Goal: Task Accomplishment & Management: Use online tool/utility

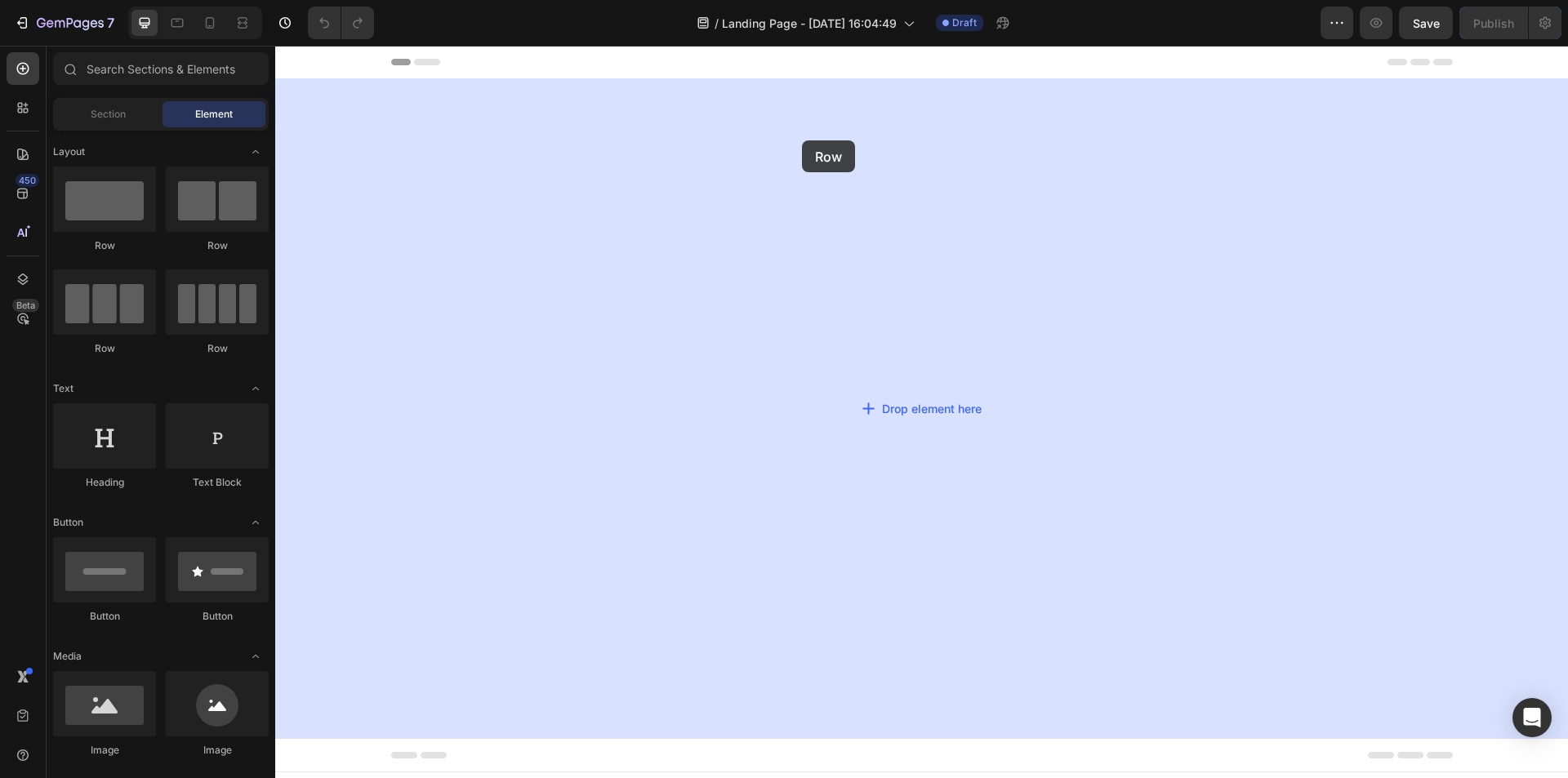
drag, startPoint x: 500, startPoint y: 246, endPoint x: 382, endPoint y: 176, distance: 137.2
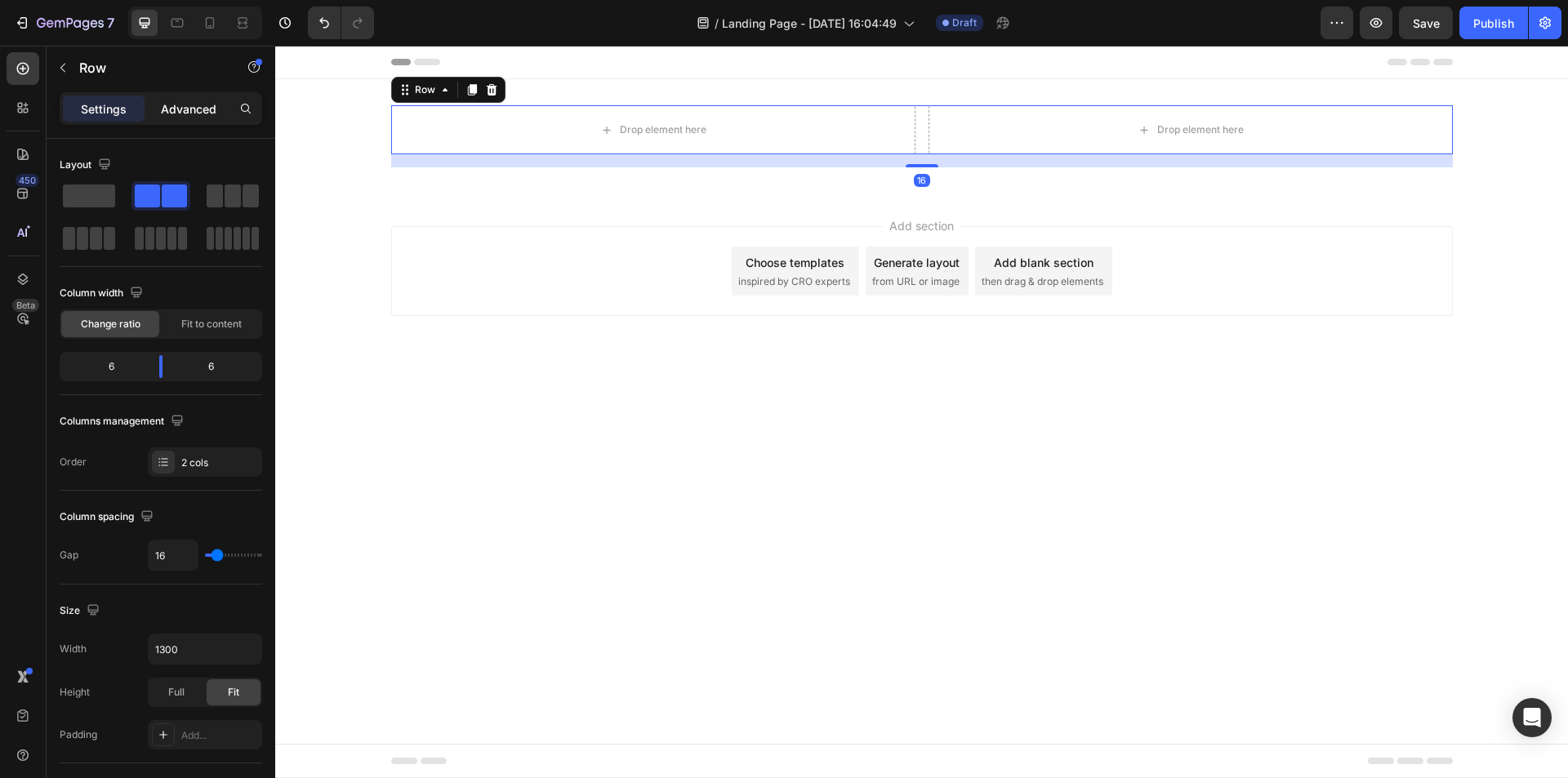
click at [193, 113] on p "Advanced" at bounding box center [189, 109] width 56 height 17
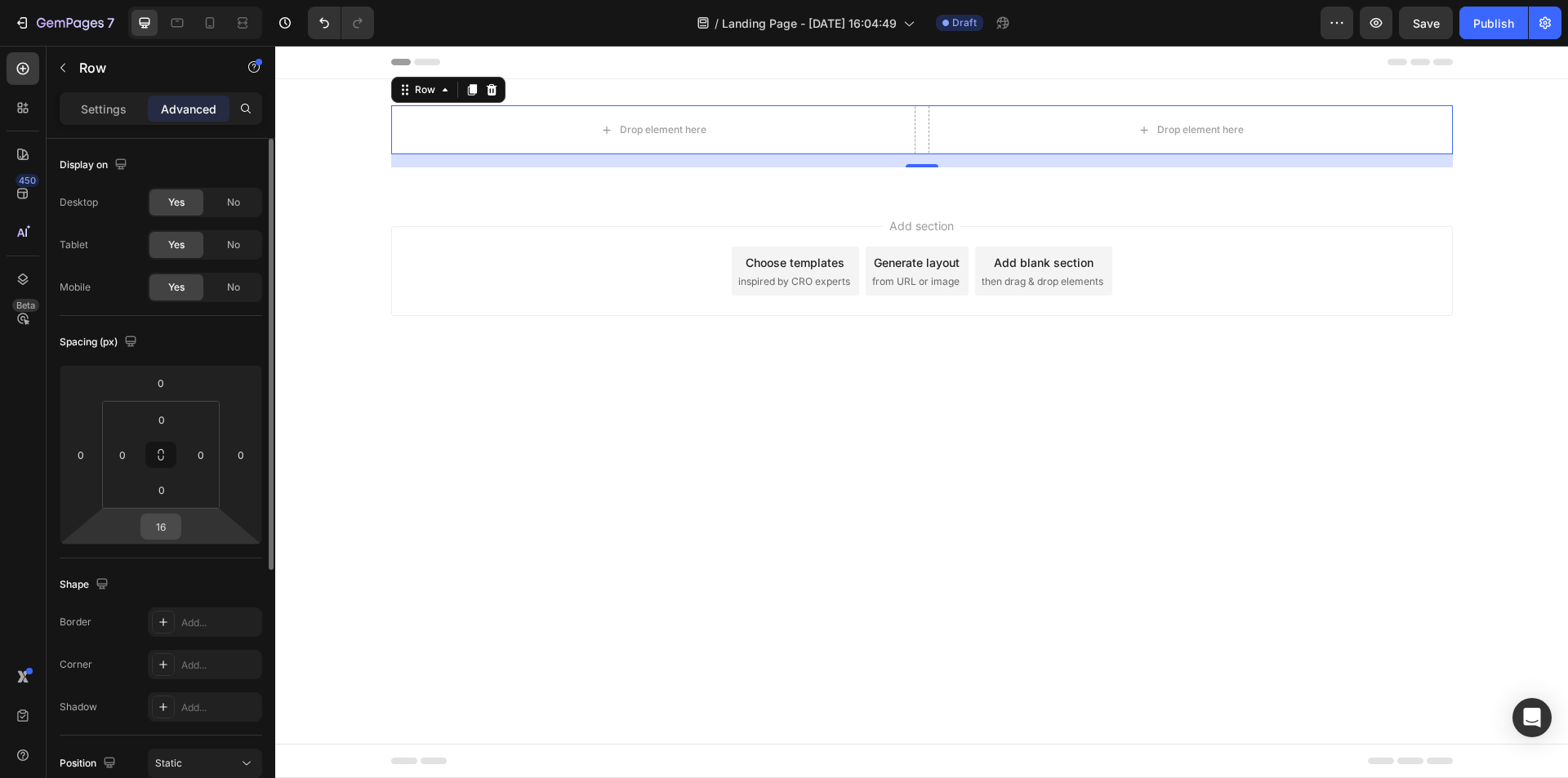
click at [170, 532] on input "16" at bounding box center [161, 526] width 33 height 25
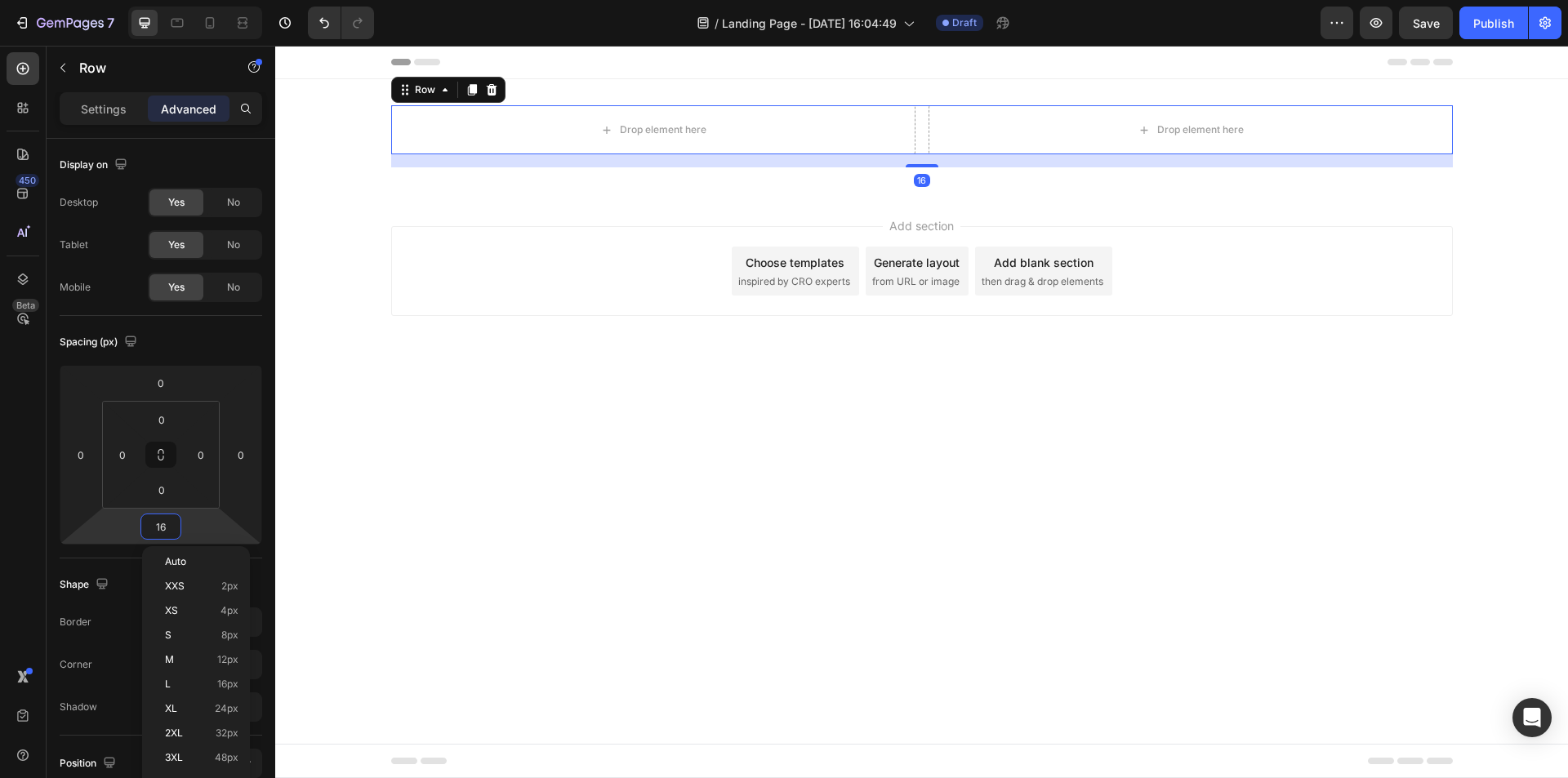
type input "0"
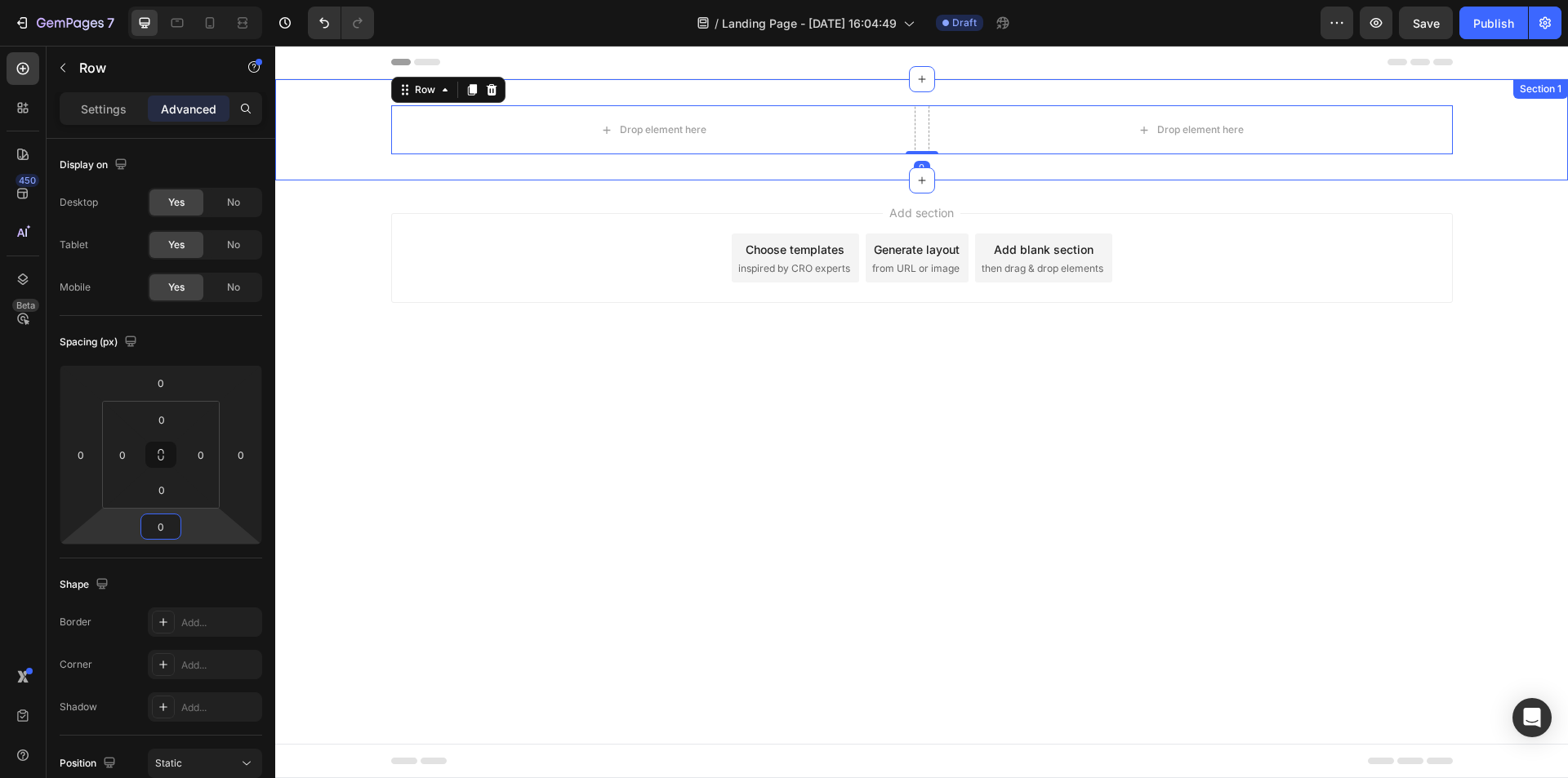
click at [359, 158] on div "Drop element here Drop element here Row 0 Section 1" at bounding box center [921, 129] width 1292 height 101
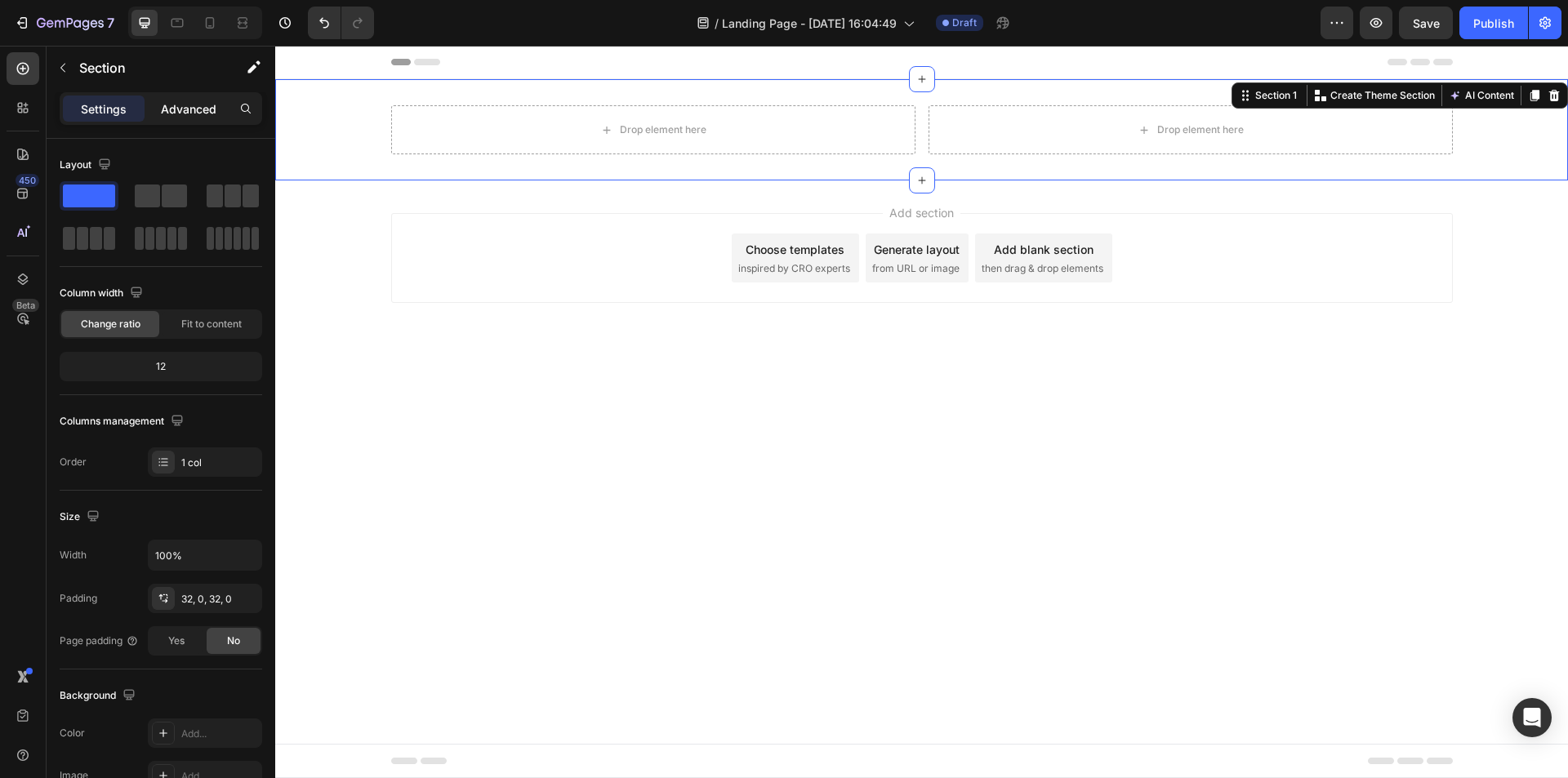
click at [183, 113] on p "Advanced" at bounding box center [189, 109] width 56 height 17
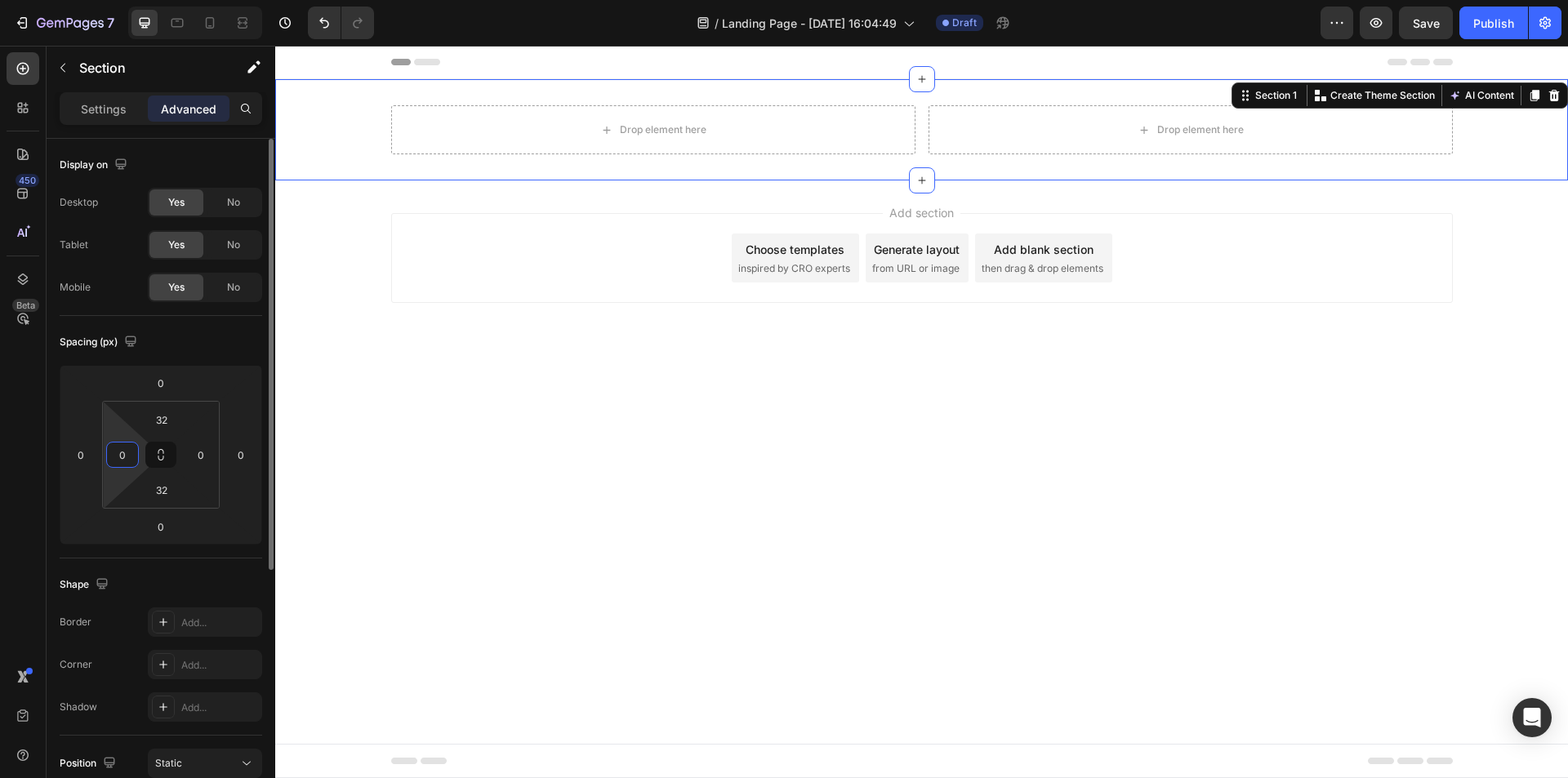
click at [127, 456] on input "0" at bounding box center [123, 455] width 25 height 25
type input "70"
click at [204, 462] on input "0" at bounding box center [201, 455] width 25 height 25
type input "70"
click at [167, 428] on input "32" at bounding box center [162, 419] width 33 height 25
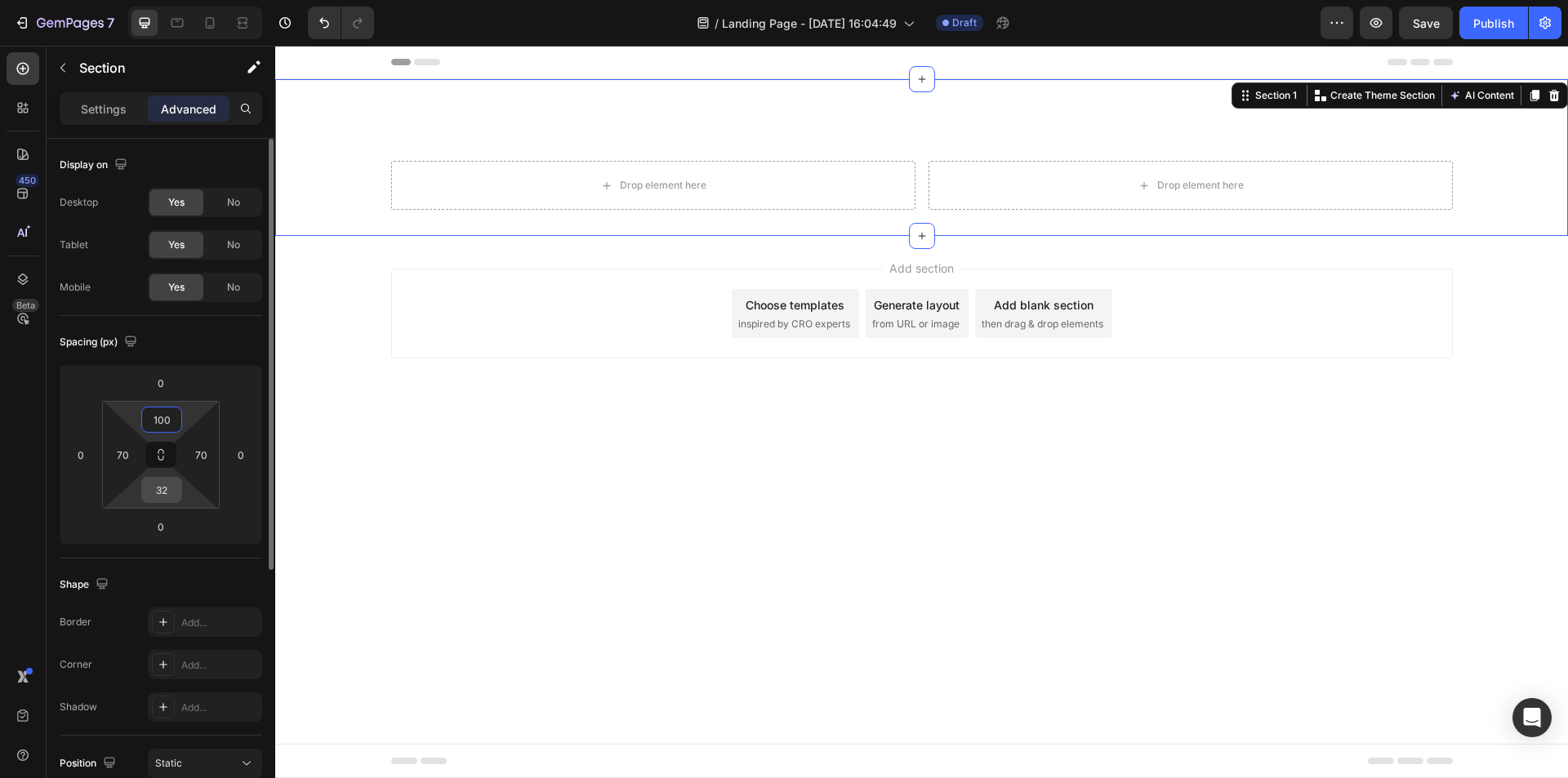
type input "100"
click at [164, 496] on input "32" at bounding box center [162, 490] width 33 height 25
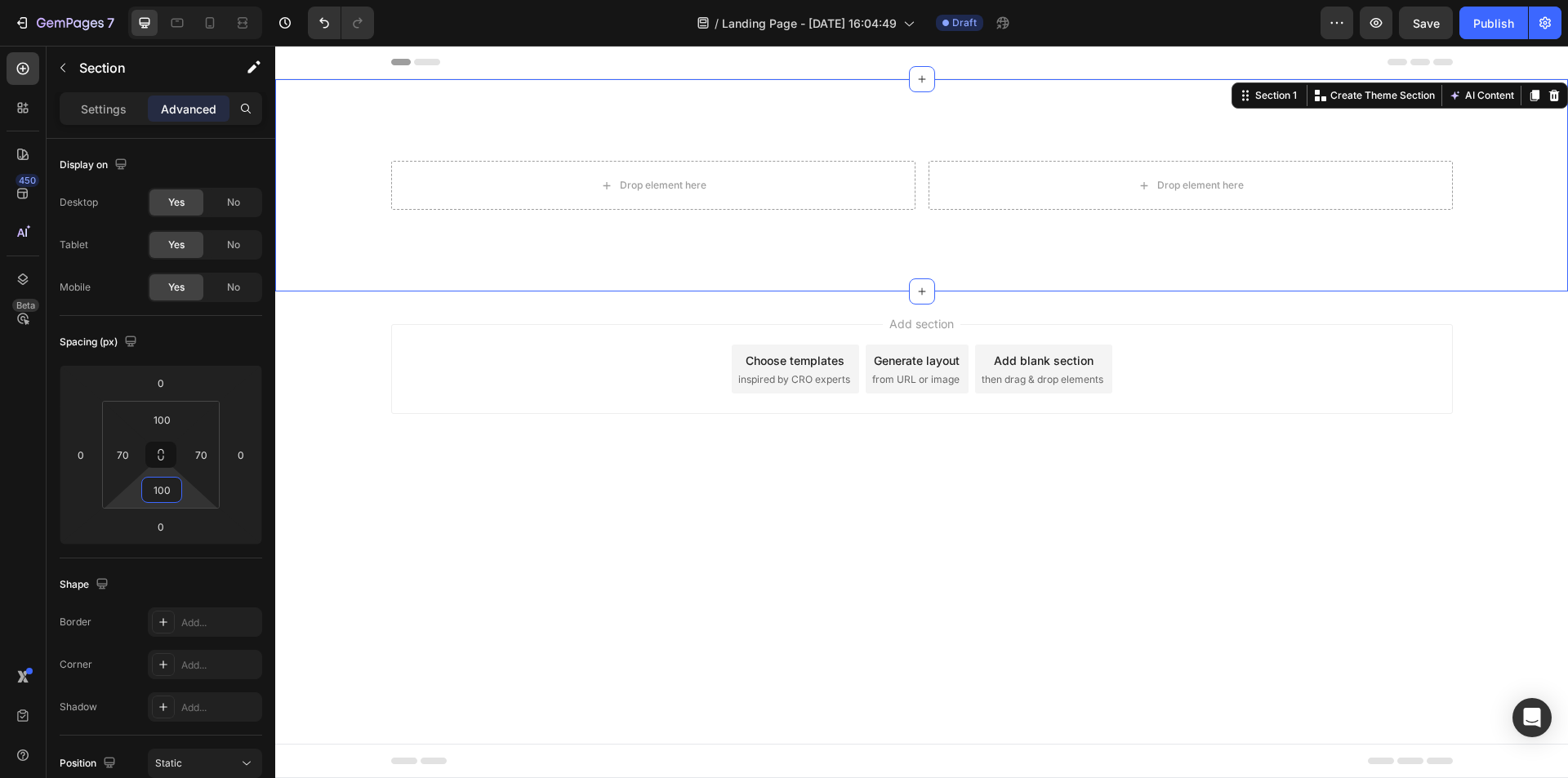
type input "100"
click at [743, 126] on div "Drop element here Drop element here Row Section 1 Create Theme Section AI Conte…" at bounding box center [921, 185] width 1292 height 212
click at [100, 118] on div "Settings" at bounding box center [103, 109] width 81 height 26
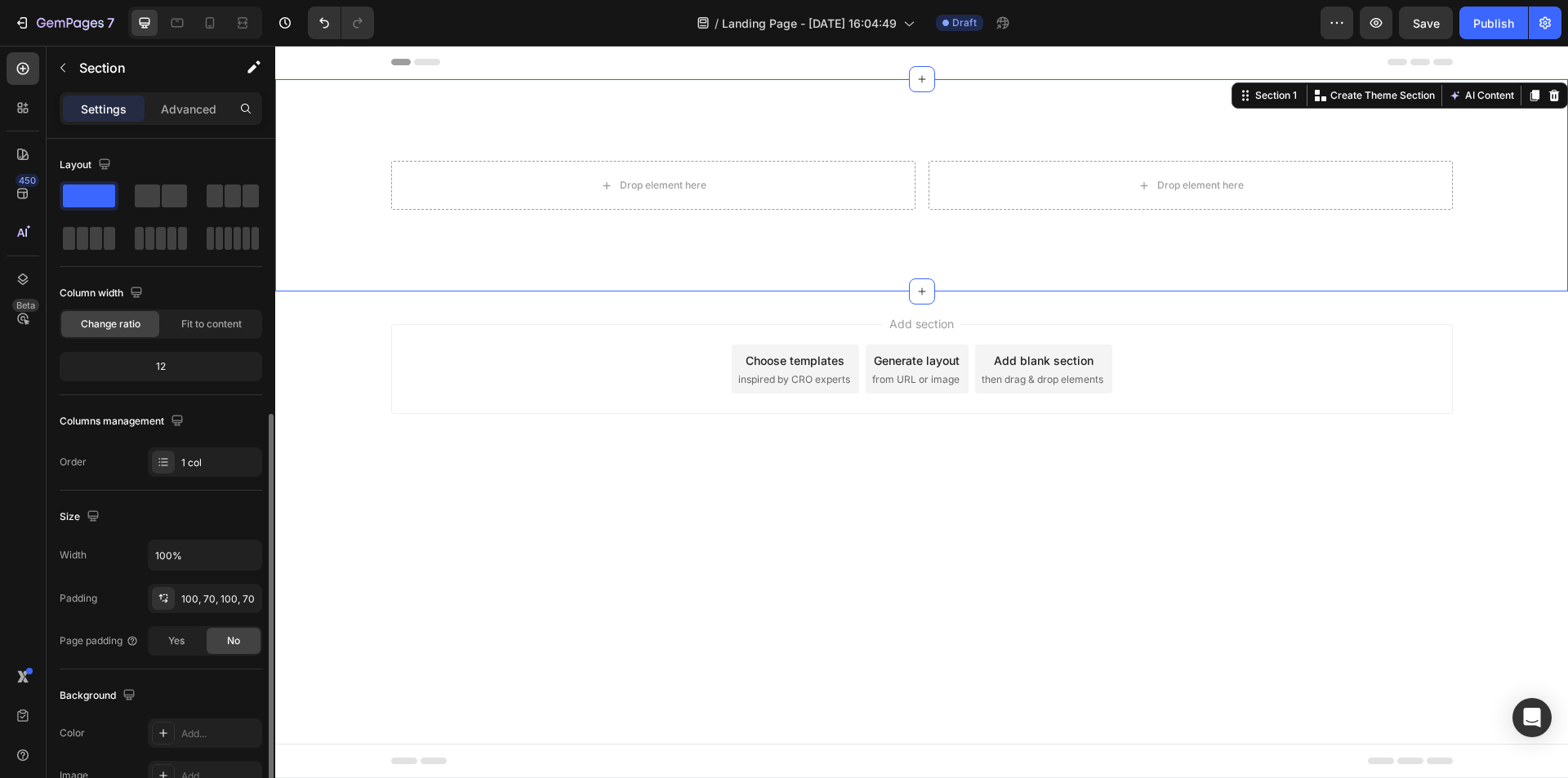
scroll to position [245, 0]
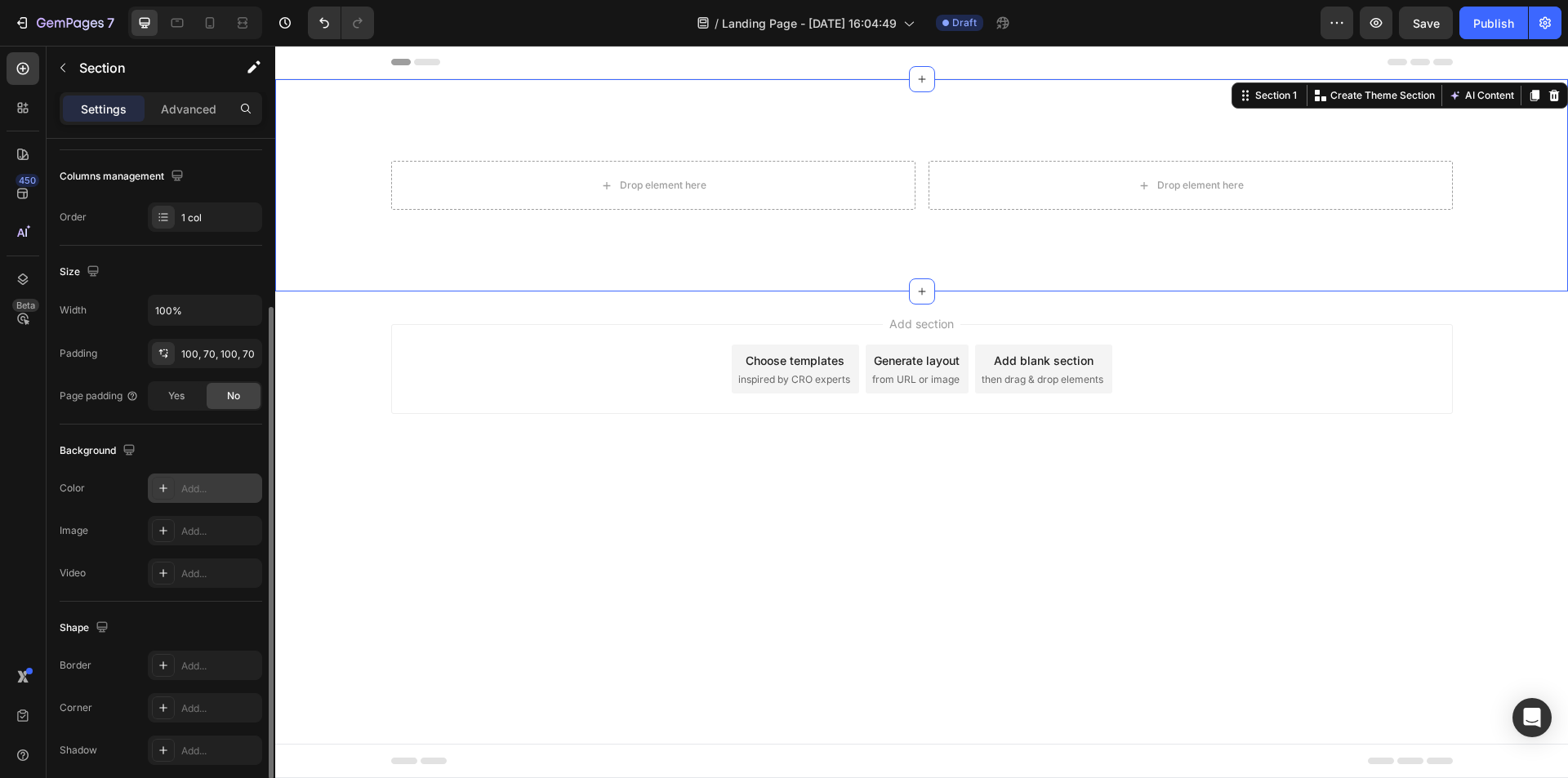
click at [195, 489] on div "Add..." at bounding box center [219, 489] width 77 height 15
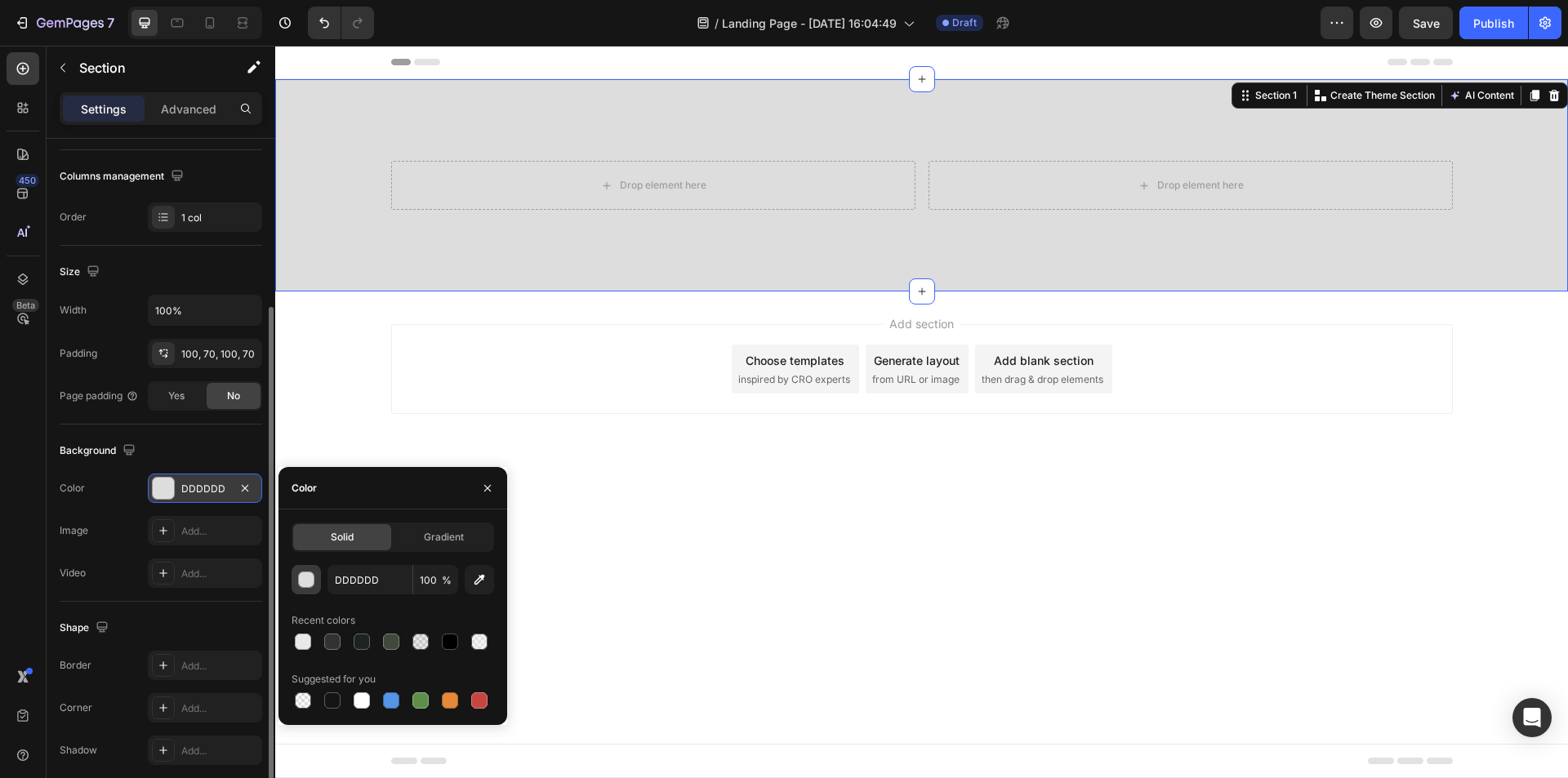
click at [310, 586] on div "button" at bounding box center [307, 581] width 16 height 16
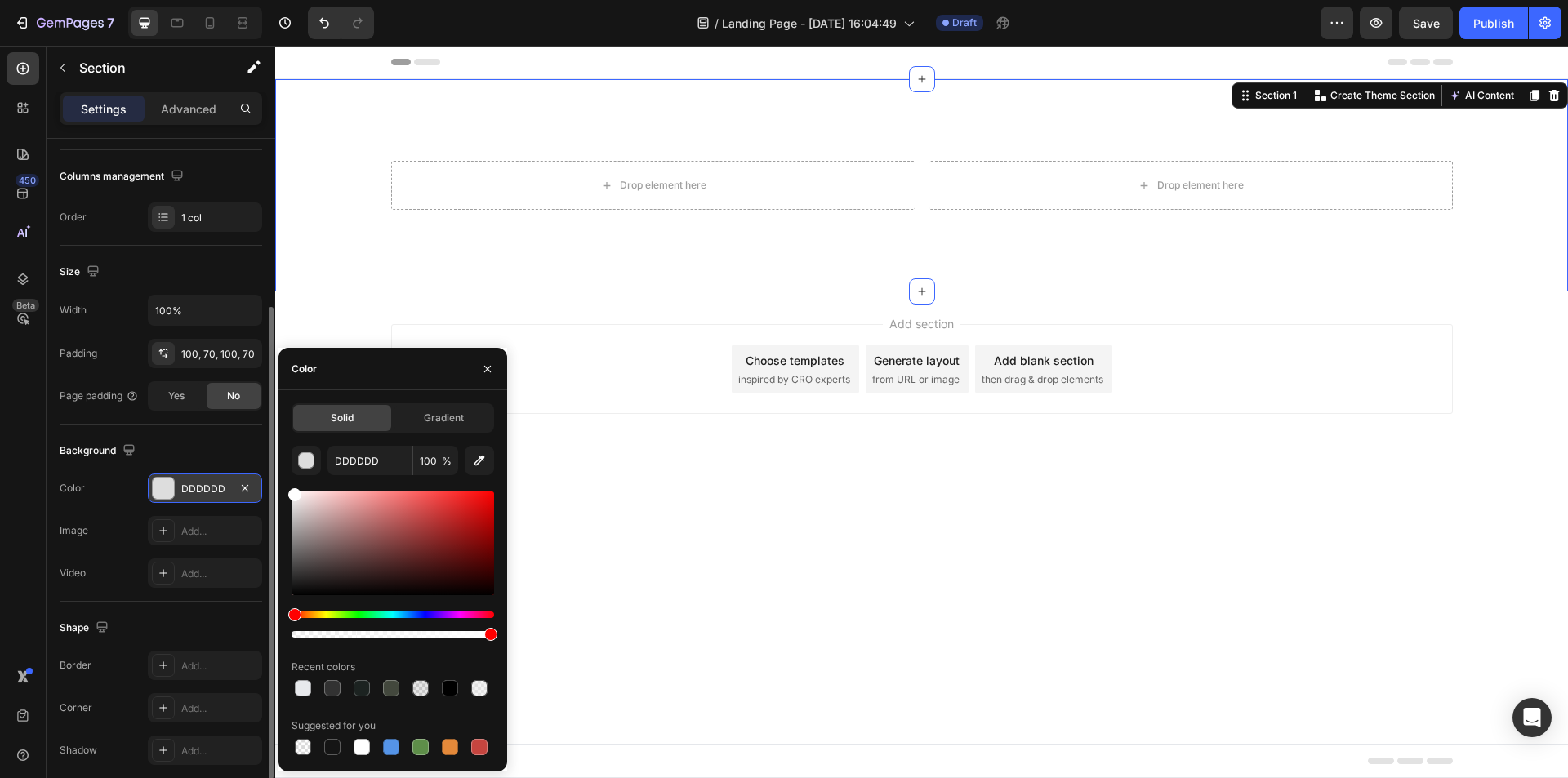
drag, startPoint x: 314, startPoint y: 524, endPoint x: 262, endPoint y: 470, distance: 75.0
click at [262, 470] on div "450 Beta Sections(18) Elements(83) Section Element Hero Section Product Detail …" at bounding box center [137, 412] width 276 height 732
type input "FFFFFF"
drag, startPoint x: 325, startPoint y: 514, endPoint x: 260, endPoint y: 470, distance: 78.5
click at [260, 470] on div "450 Beta Sections(18) Elements(83) Section Element Hero Section Product Detail …" at bounding box center [137, 412] width 276 height 732
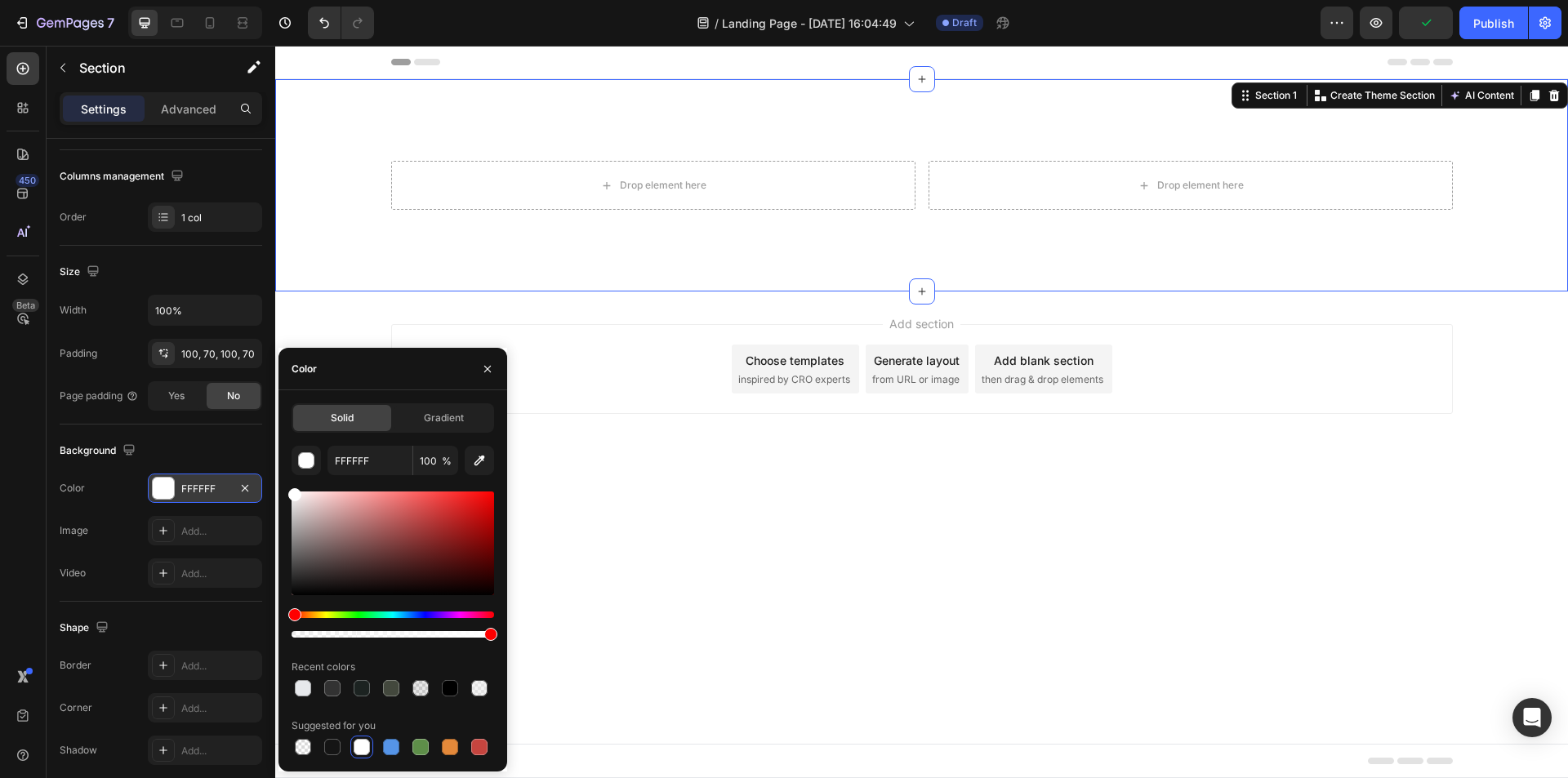
drag, startPoint x: 301, startPoint y: 489, endPoint x: 296, endPoint y: 498, distance: 10.3
click at [296, 498] on div "FFFFFF 100 % Recent colors Suggested for you" at bounding box center [392, 602] width 202 height 313
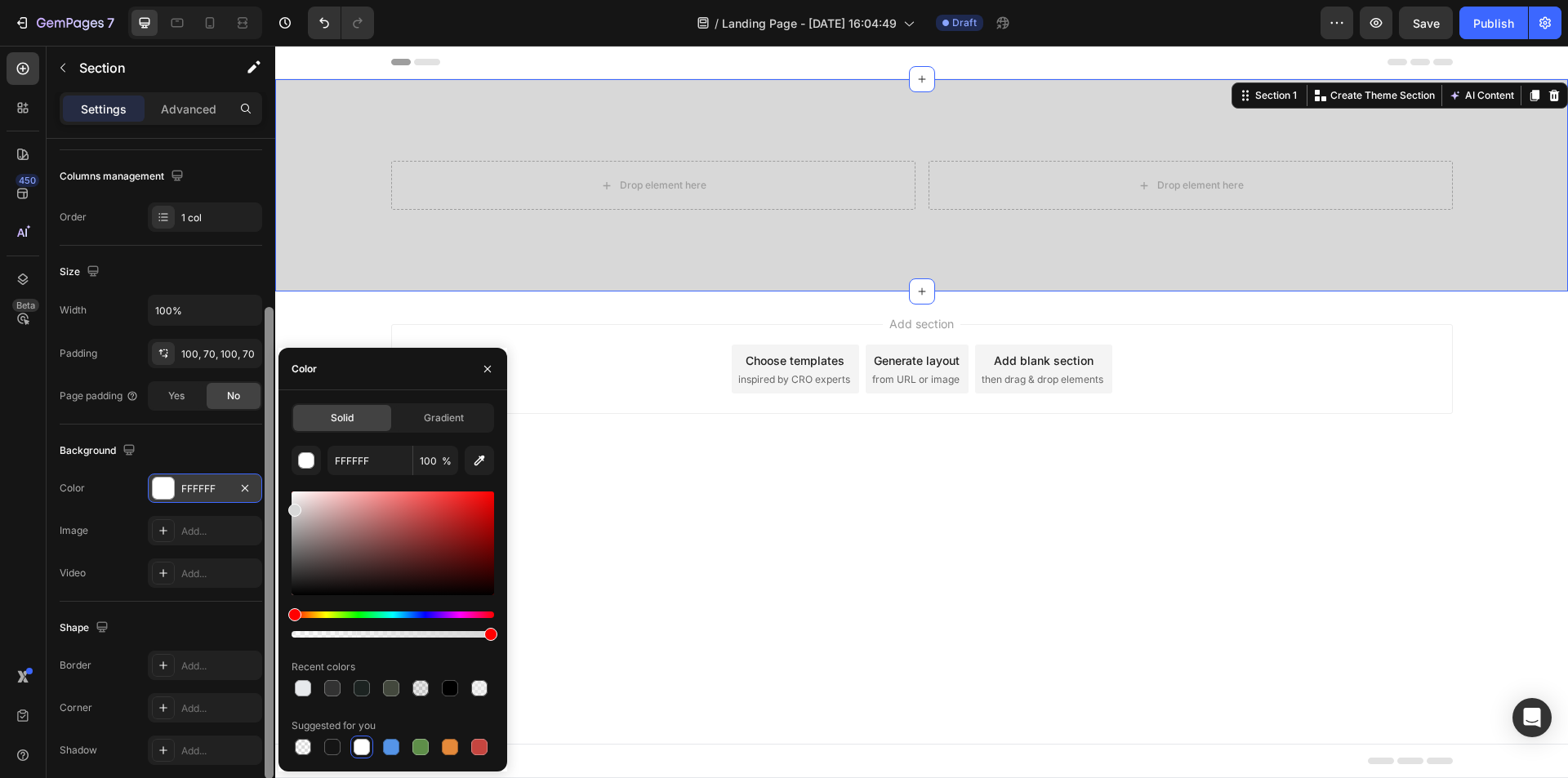
drag, startPoint x: 296, startPoint y: 498, endPoint x: 269, endPoint y: 459, distance: 47.4
click at [269, 459] on div "450 Beta Sections(18) Elements(83) Section Element Hero Section Product Detail …" at bounding box center [137, 412] width 276 height 732
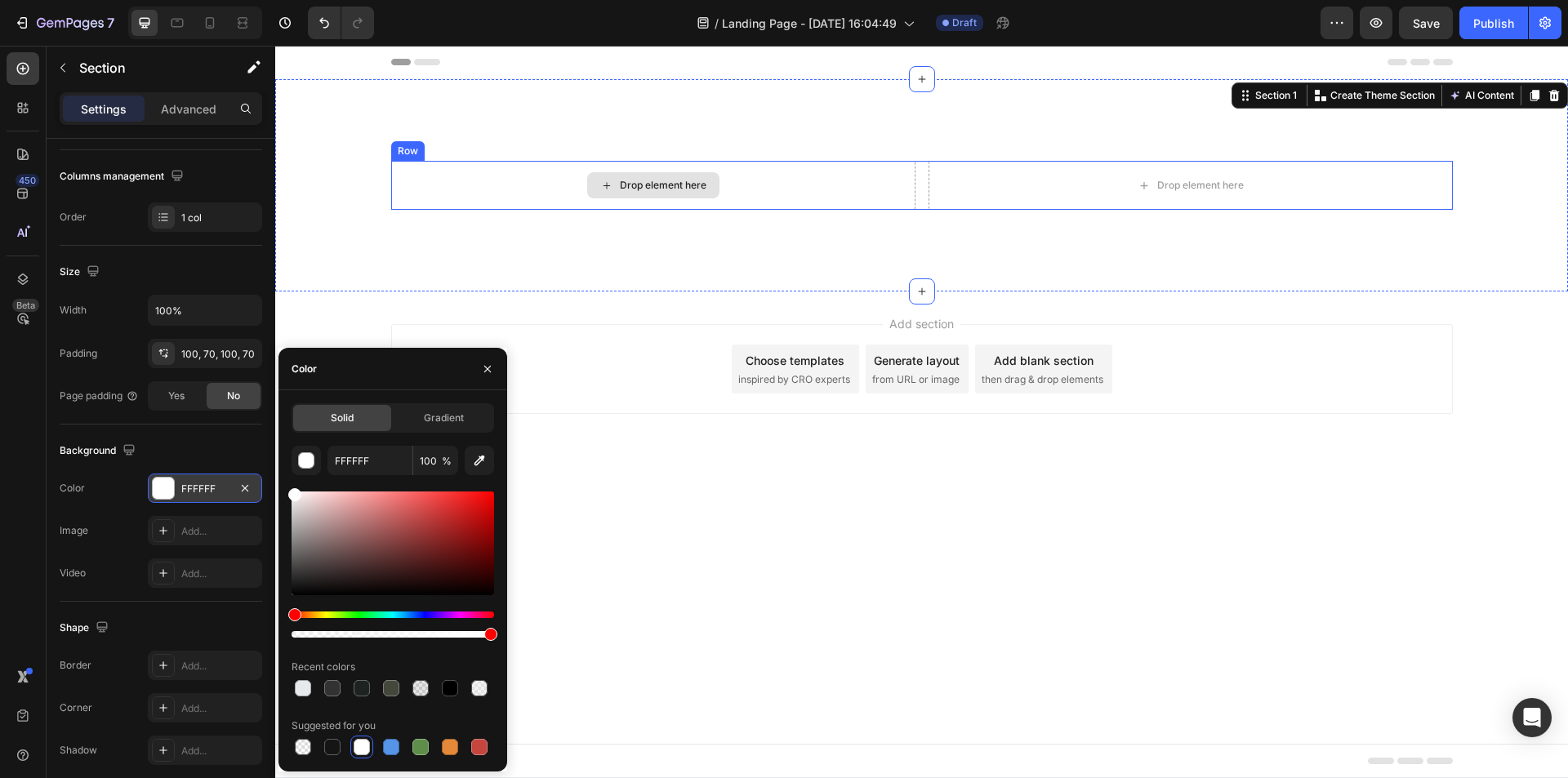
click at [476, 184] on div "Drop element here" at bounding box center [652, 186] width 524 height 49
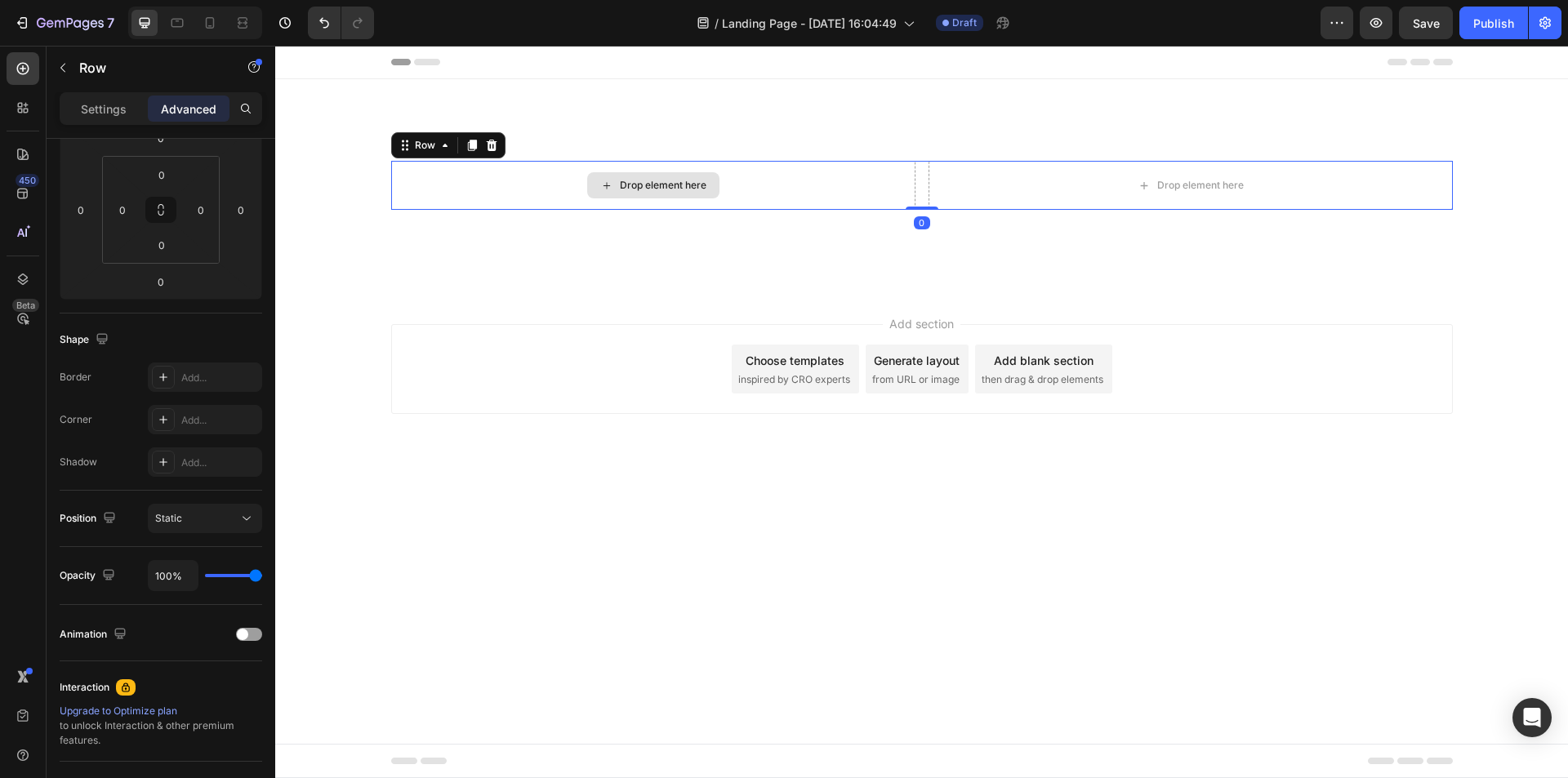
scroll to position [0, 0]
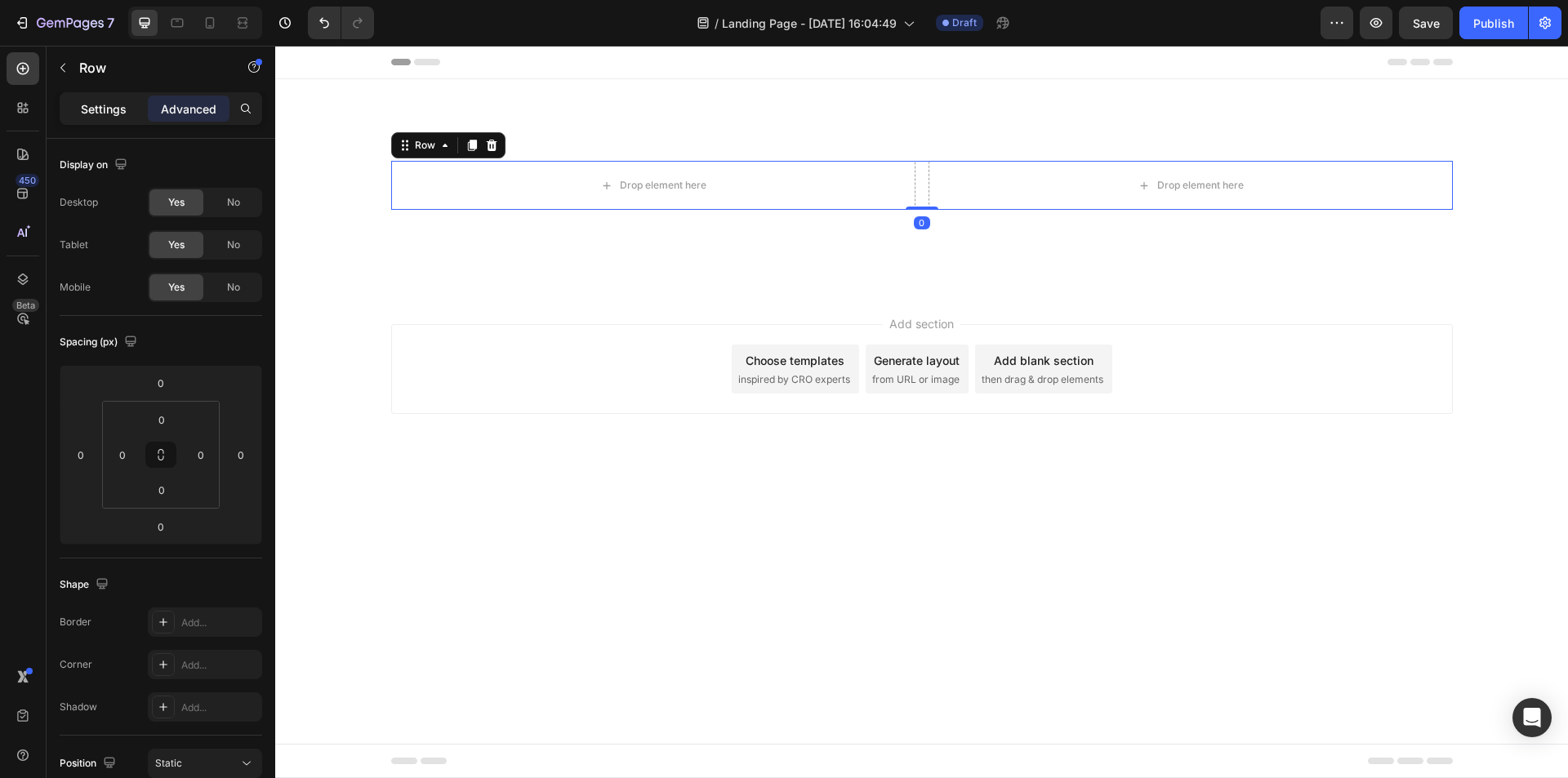
click at [104, 109] on p "Settings" at bounding box center [104, 109] width 46 height 17
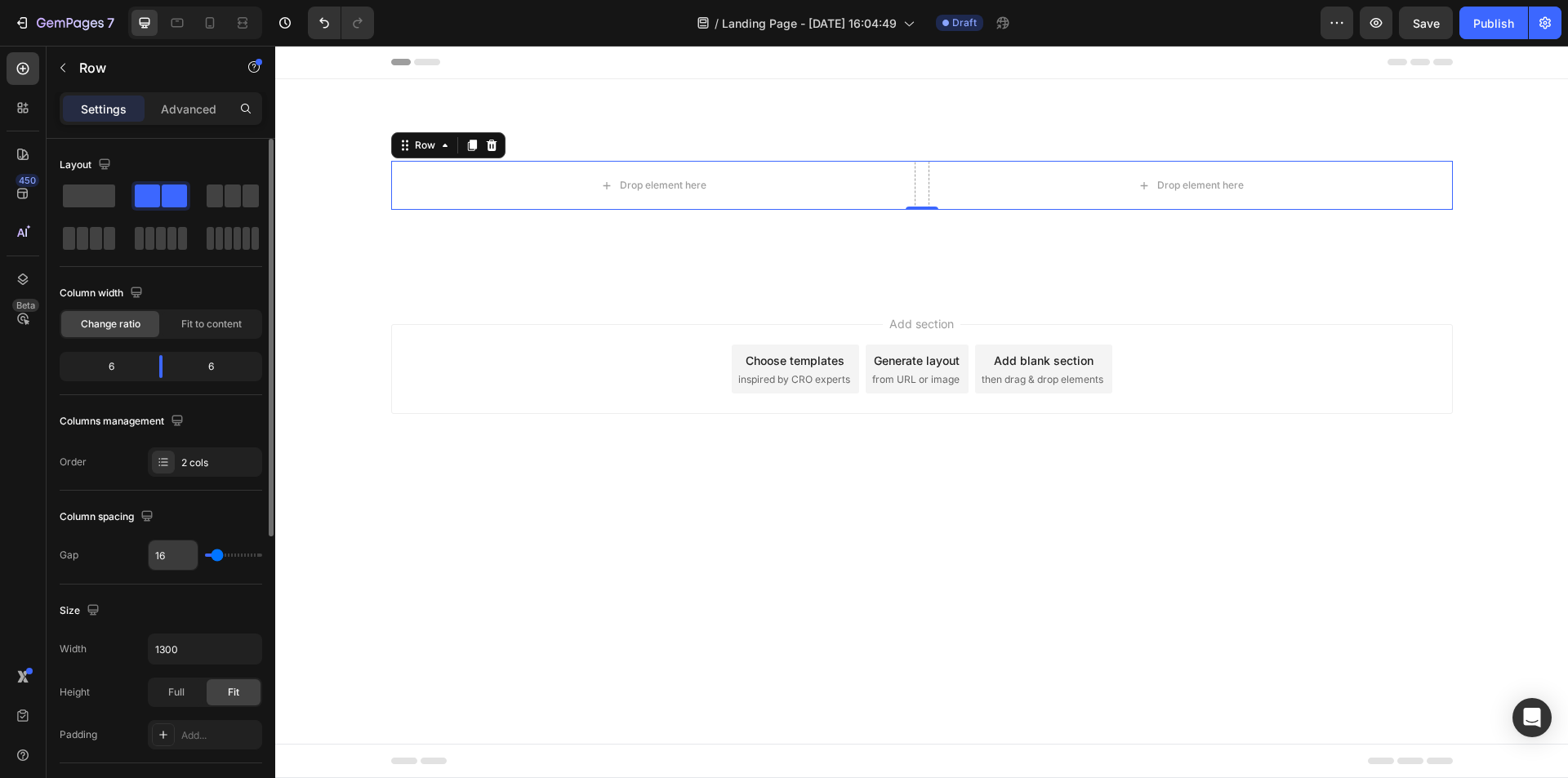
click at [180, 559] on input "16" at bounding box center [174, 555] width 49 height 30
type input "6"
type input "60"
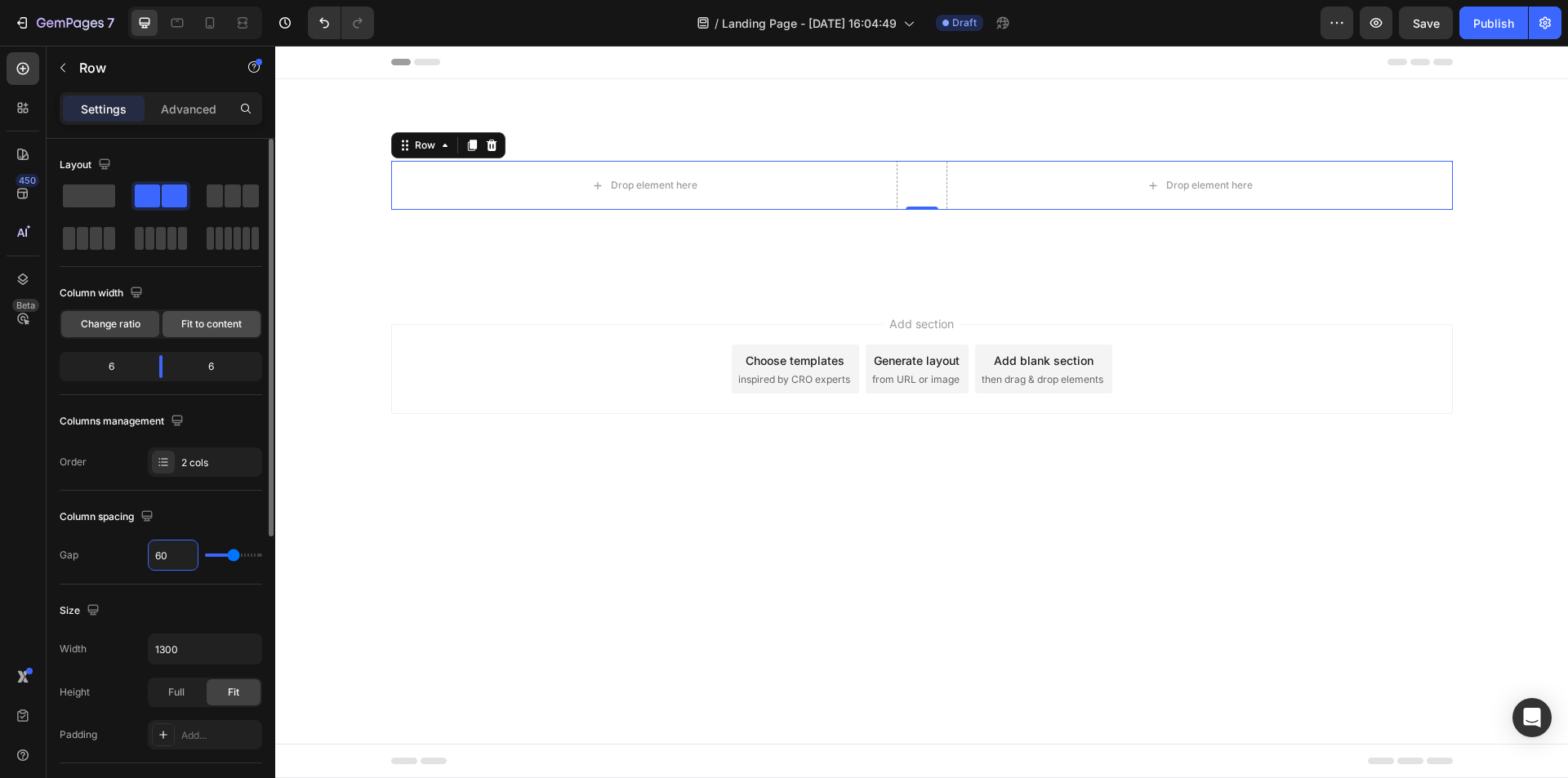
type input "60"
click at [191, 317] on span "Fit to content" at bounding box center [211, 324] width 60 height 15
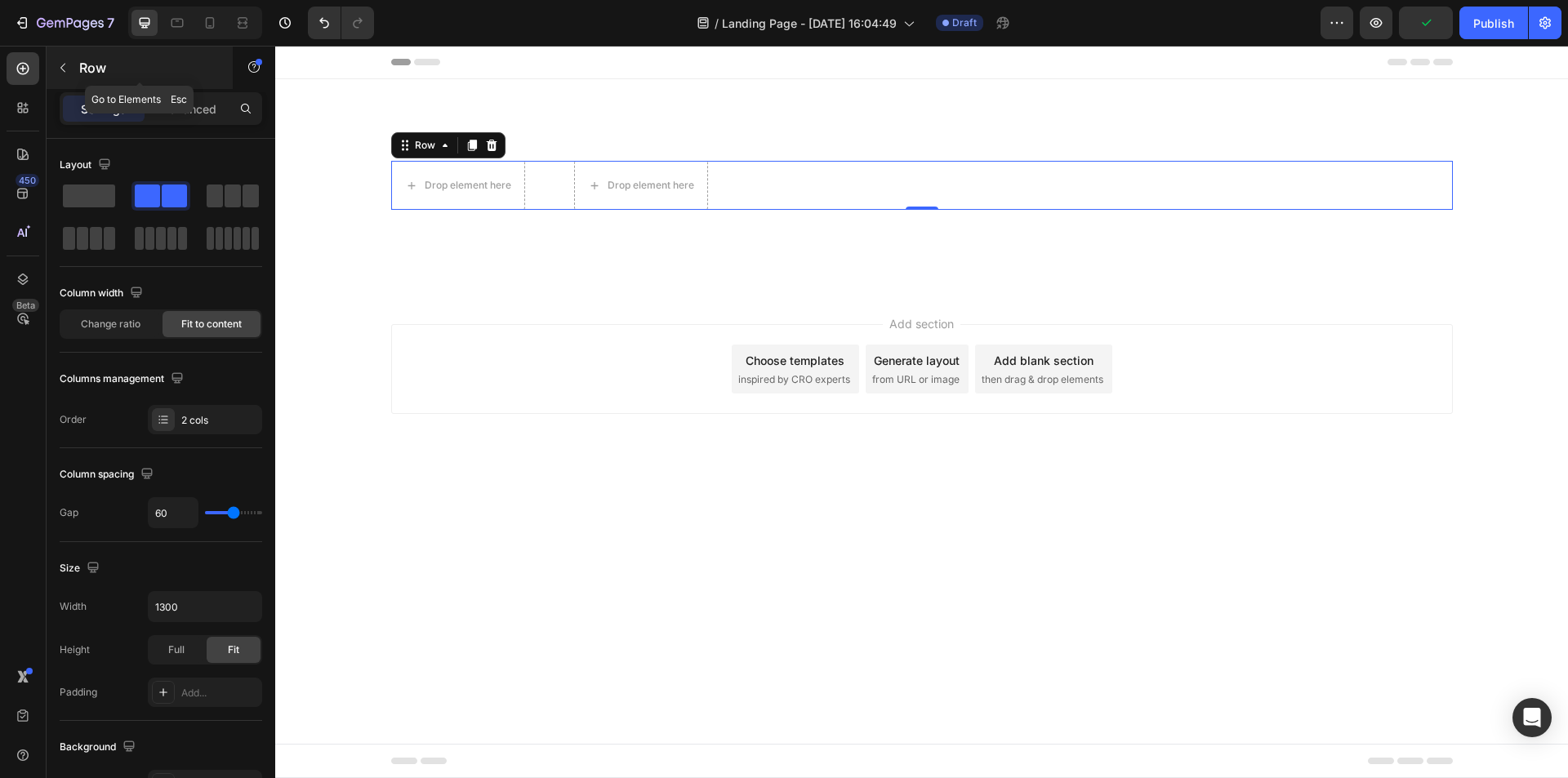
click at [61, 65] on icon "button" at bounding box center [63, 67] width 13 height 13
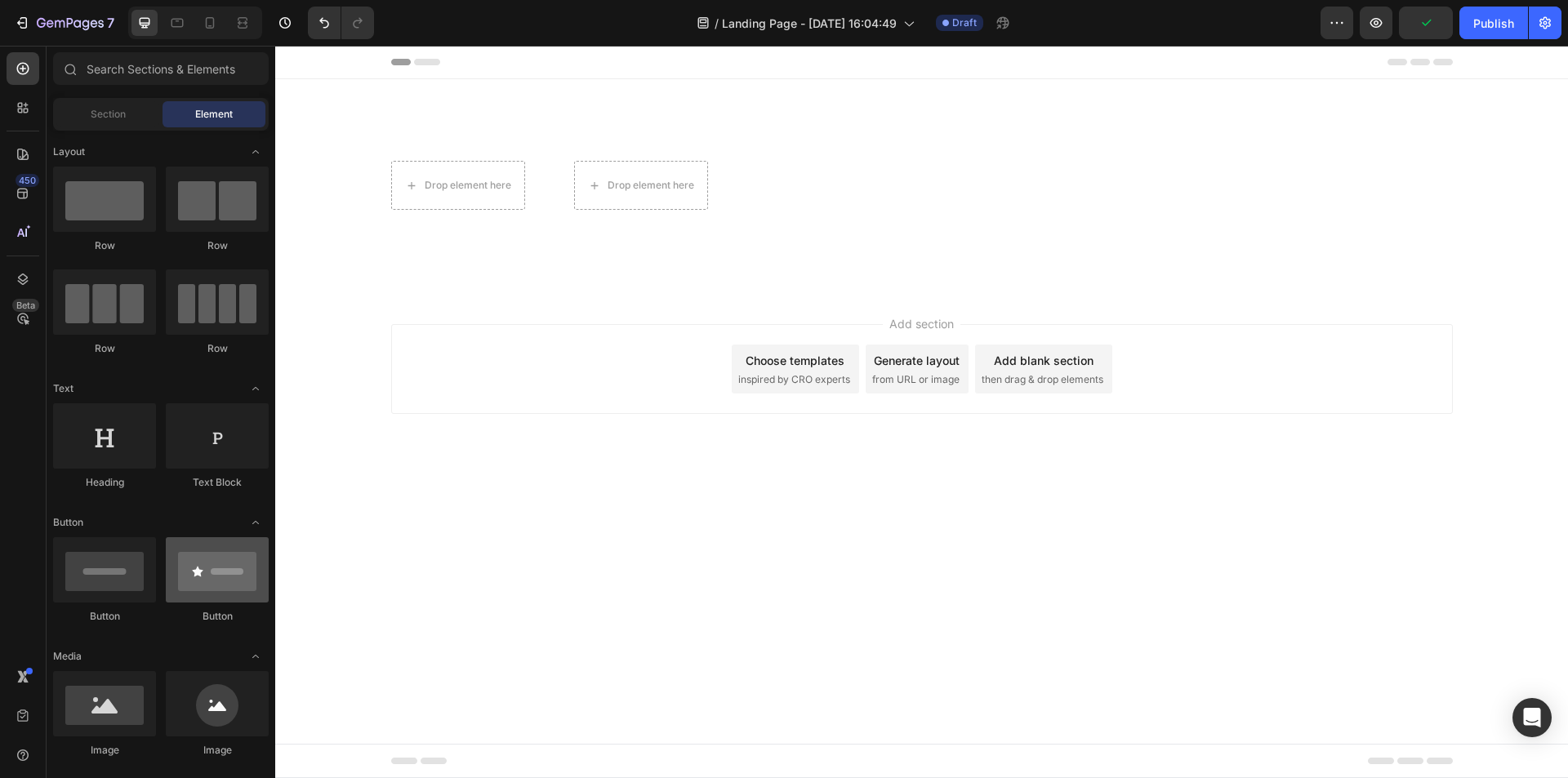
scroll to position [245, 0]
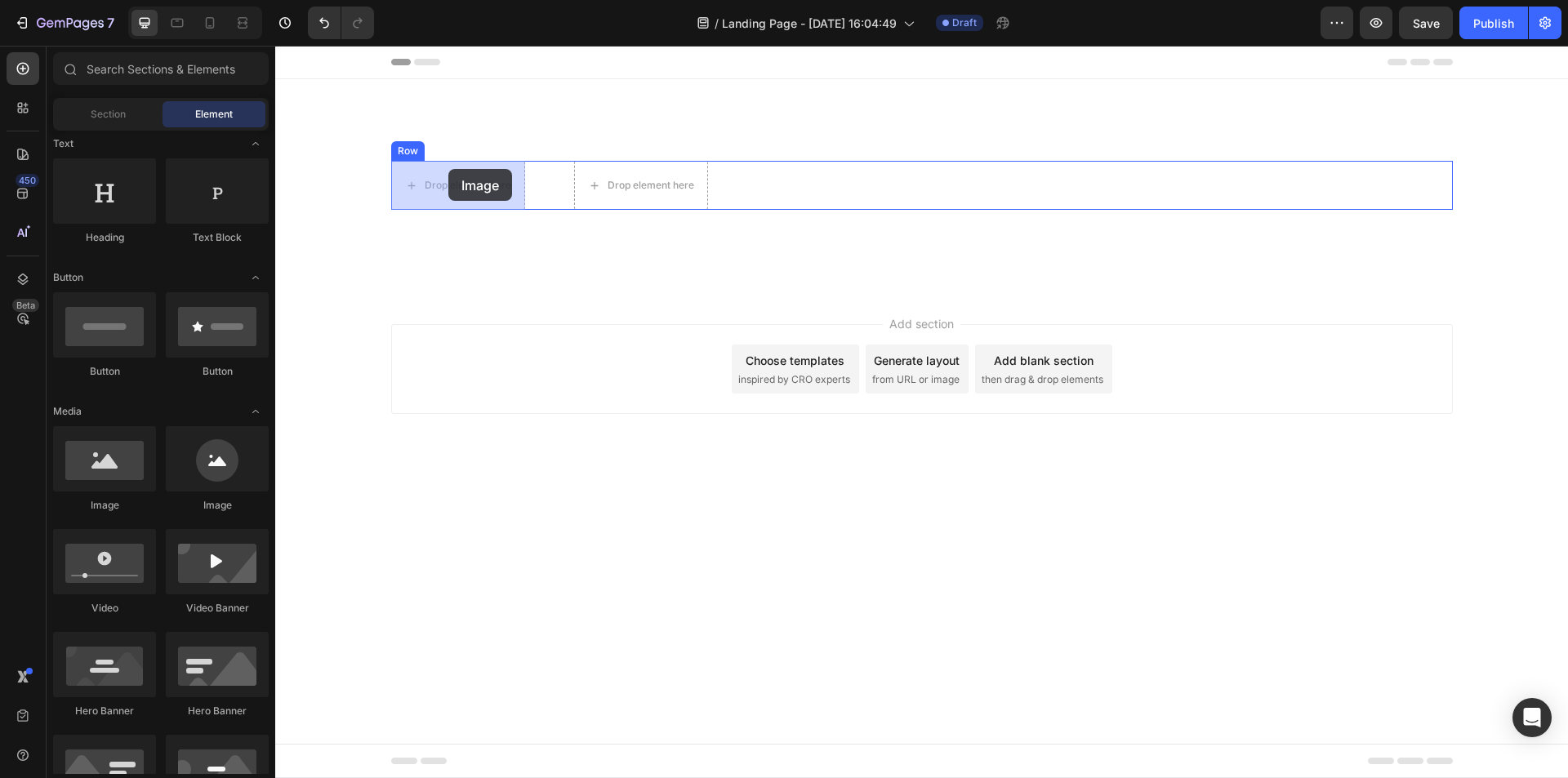
drag, startPoint x: 391, startPoint y: 516, endPoint x: 448, endPoint y: 169, distance: 351.7
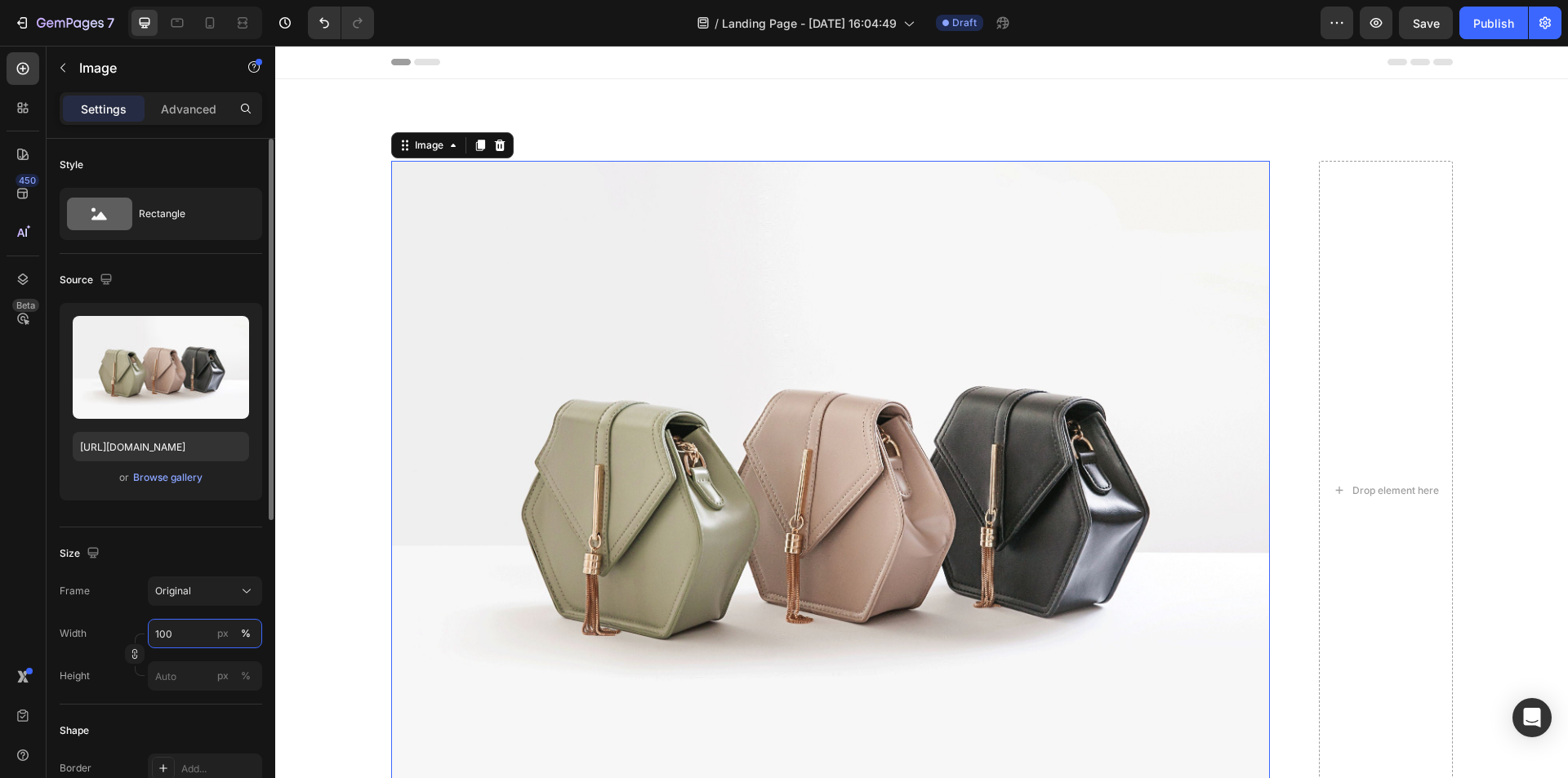
click at [182, 627] on input "100" at bounding box center [205, 633] width 114 height 30
type input "576"
click at [236, 666] on button "px" at bounding box center [246, 676] width 20 height 20
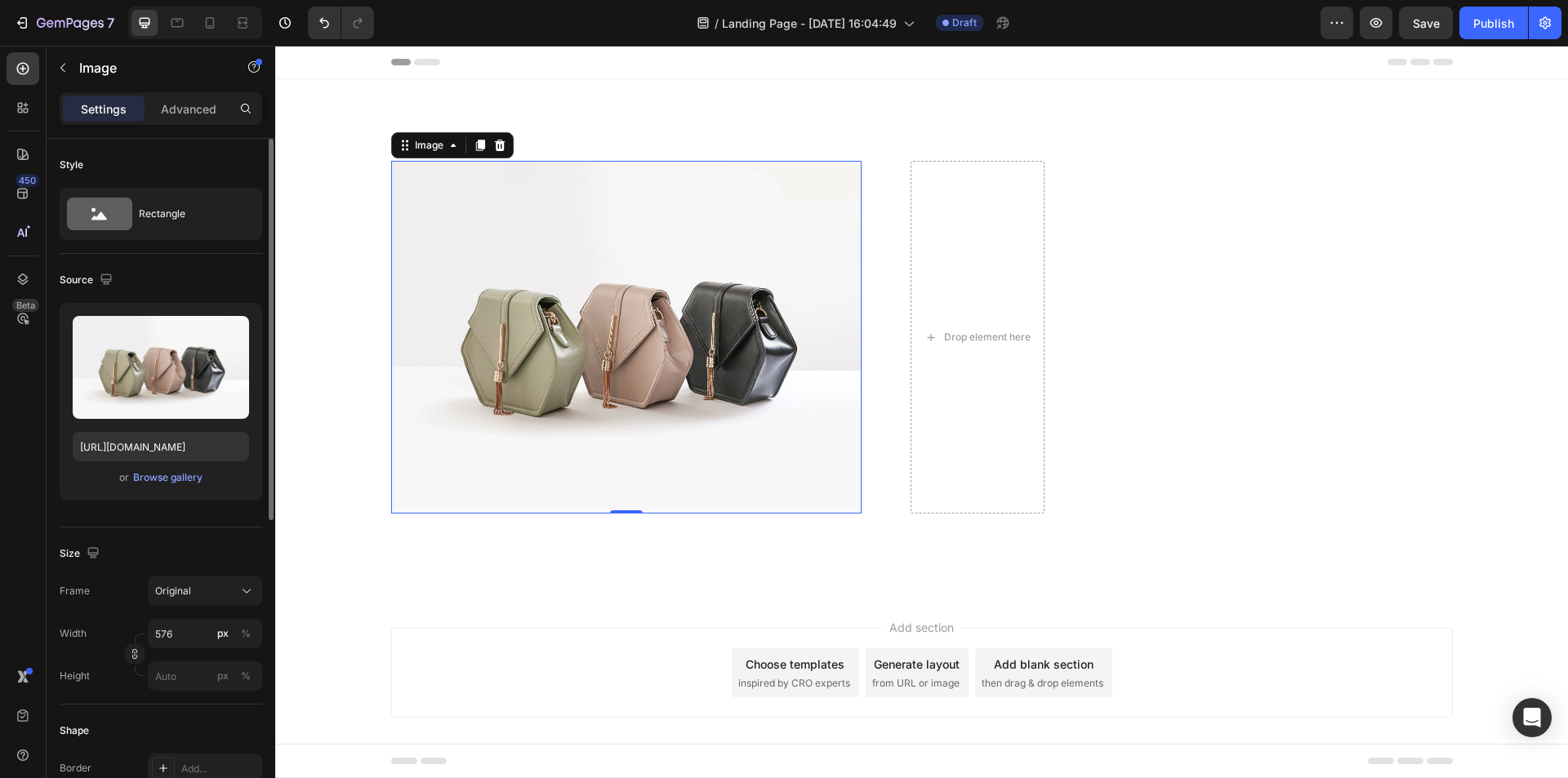
click at [200, 539] on div "Size Frame Original Width 576 px % Height px %" at bounding box center [160, 615] width 202 height 177
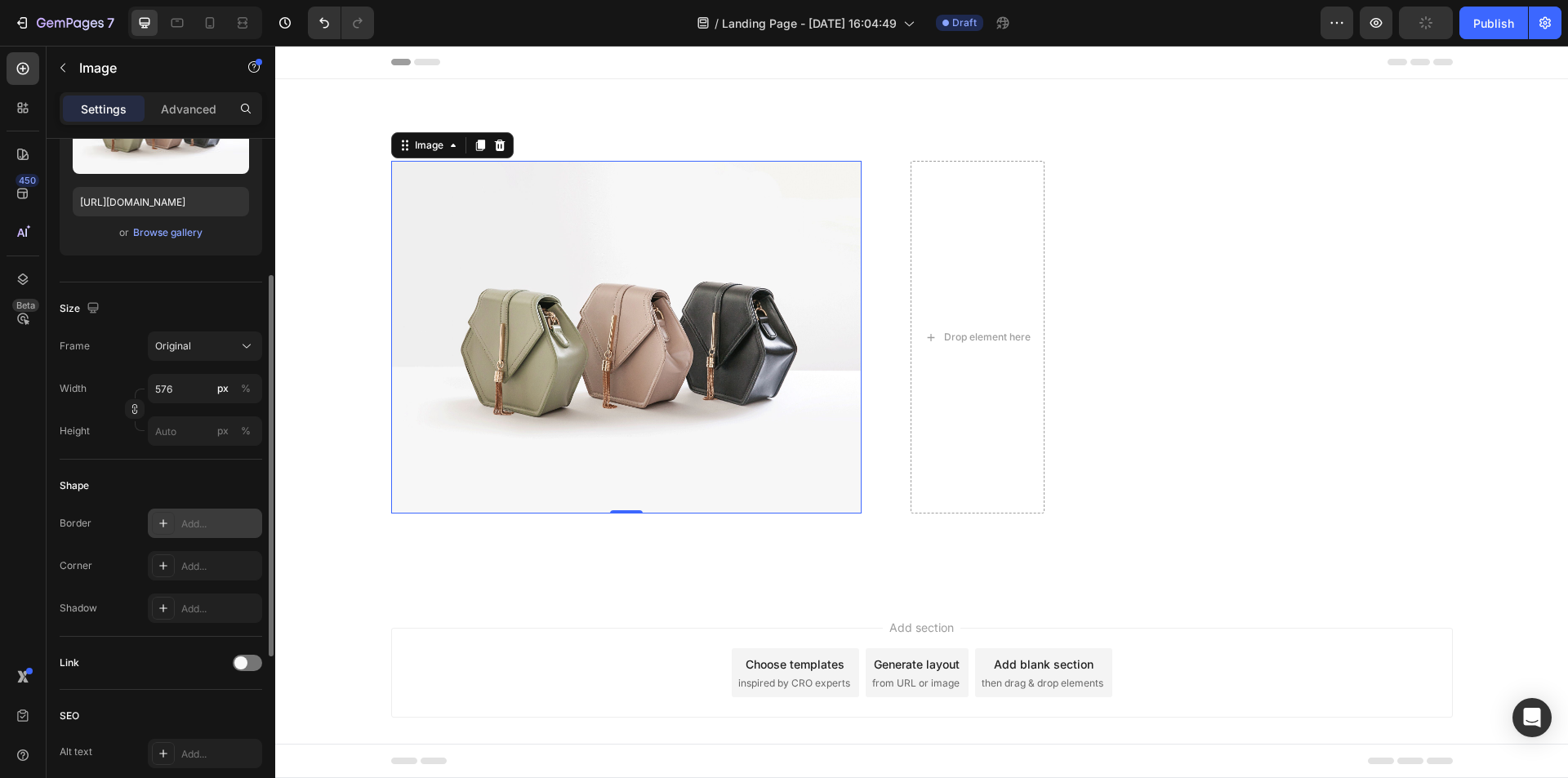
click at [198, 520] on div "Add..." at bounding box center [219, 524] width 77 height 15
click at [181, 564] on div "Add..." at bounding box center [219, 567] width 77 height 15
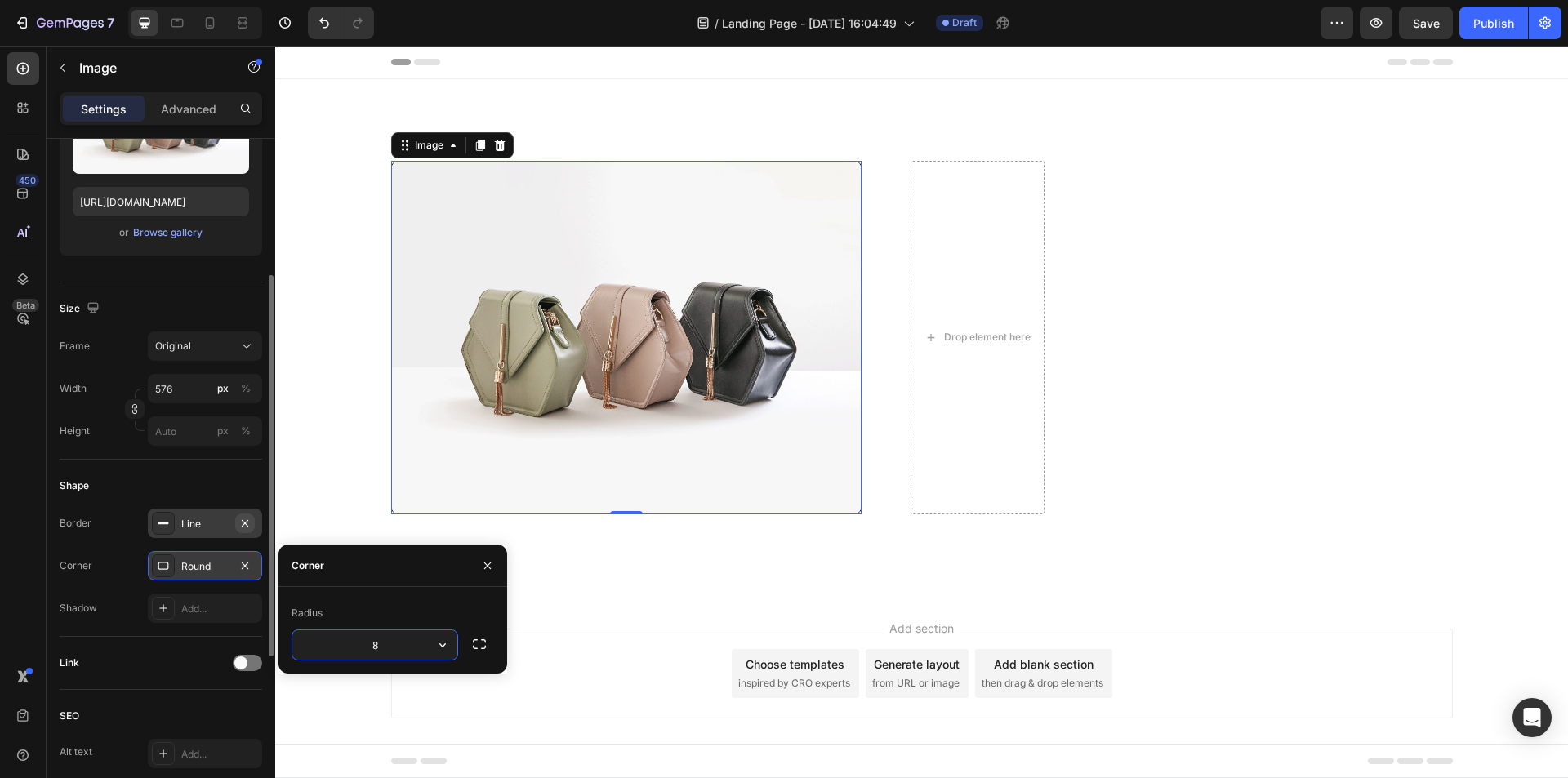
click at [239, 523] on button "button" at bounding box center [245, 523] width 20 height 20
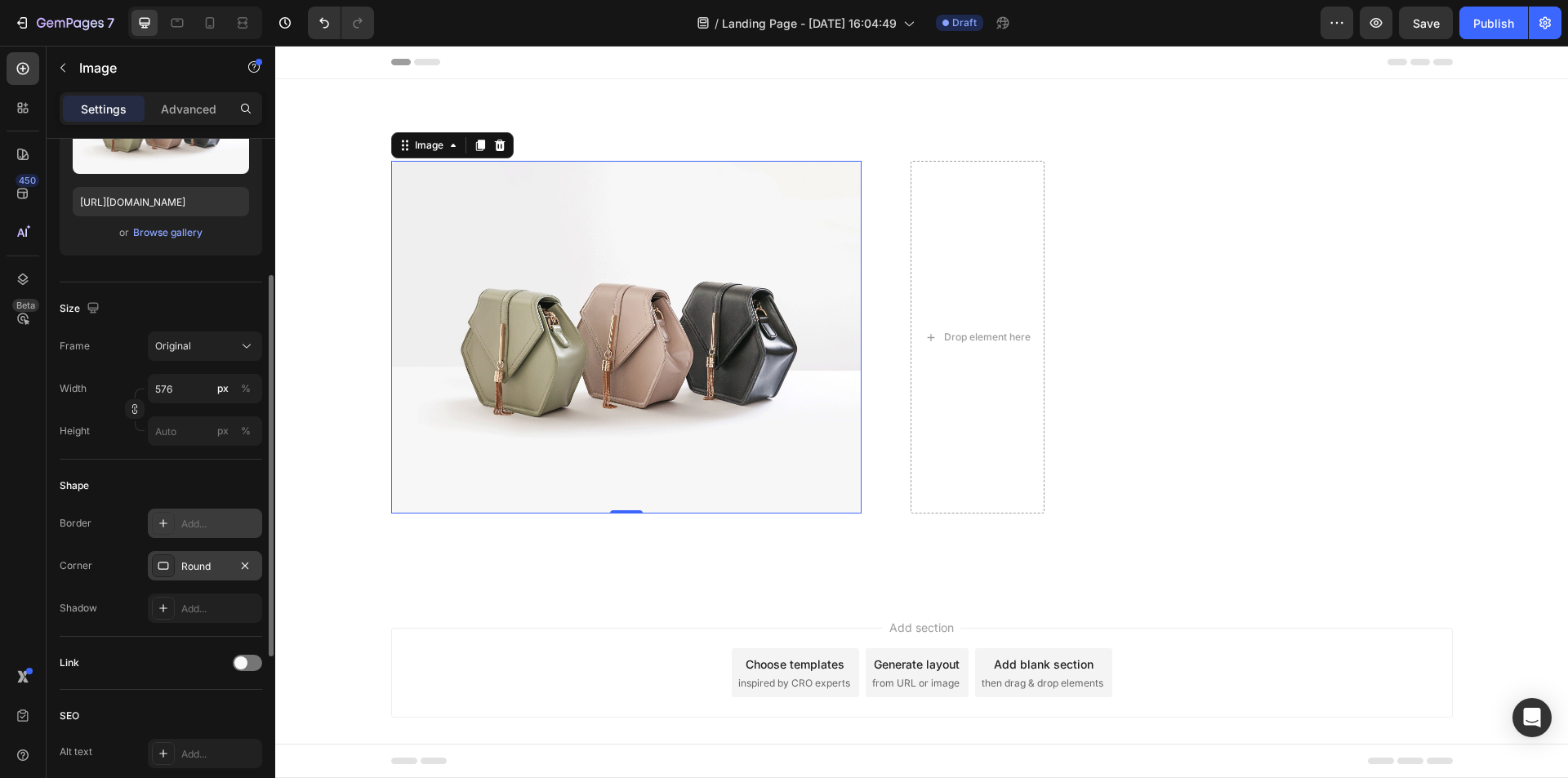
click at [197, 559] on div "Round" at bounding box center [205, 567] width 48 height 15
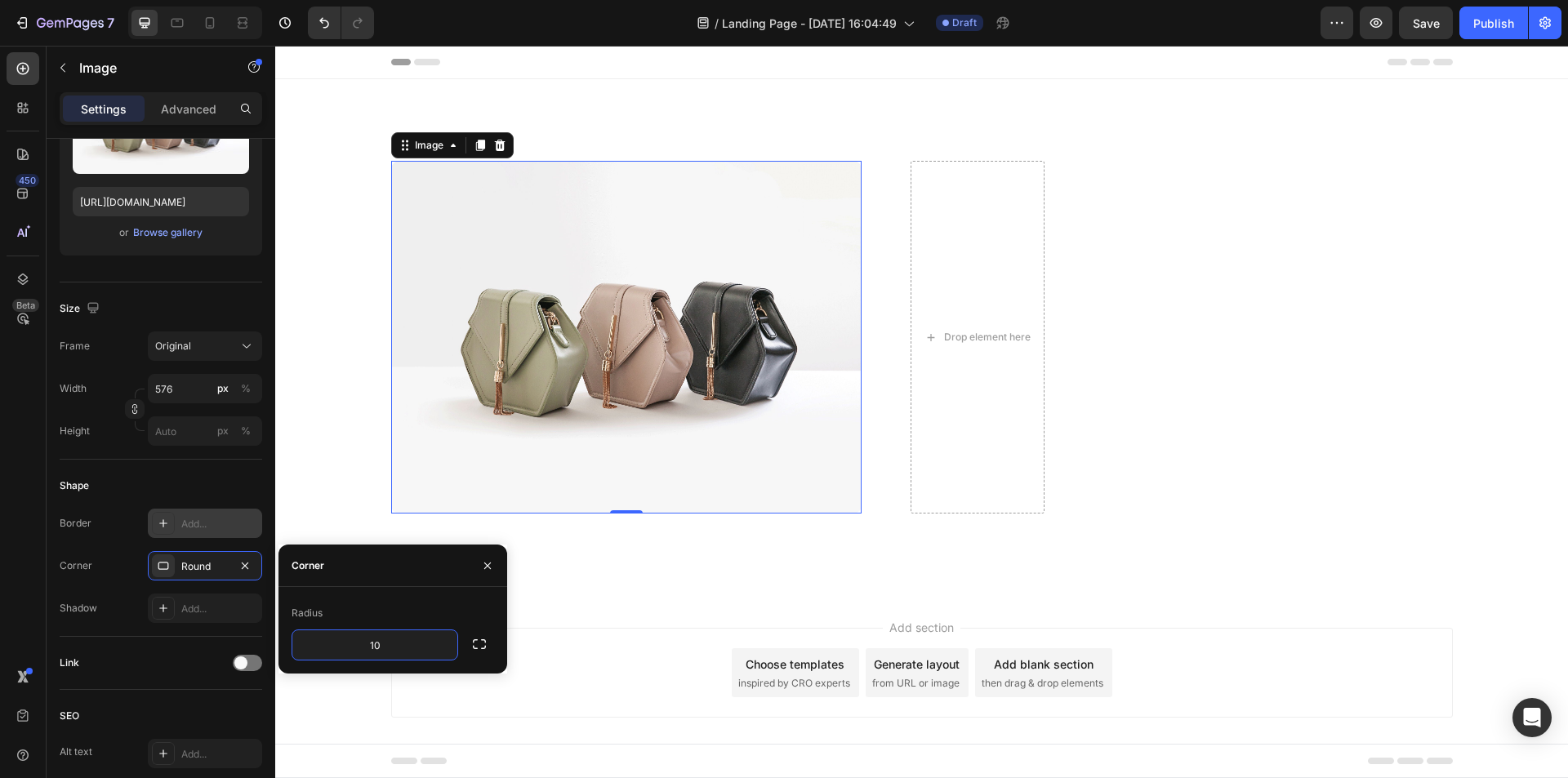
type input "10"
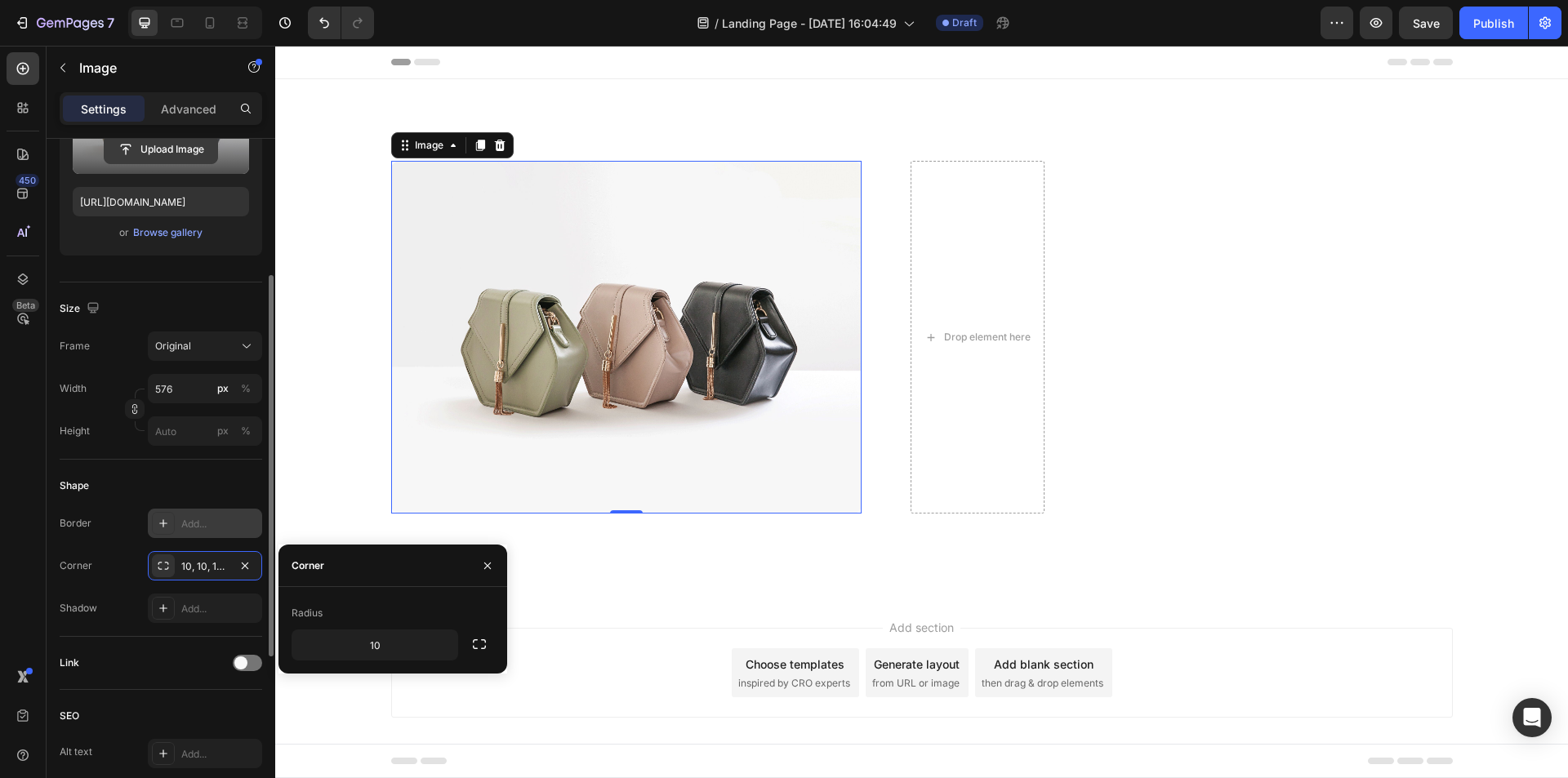
scroll to position [0, 0]
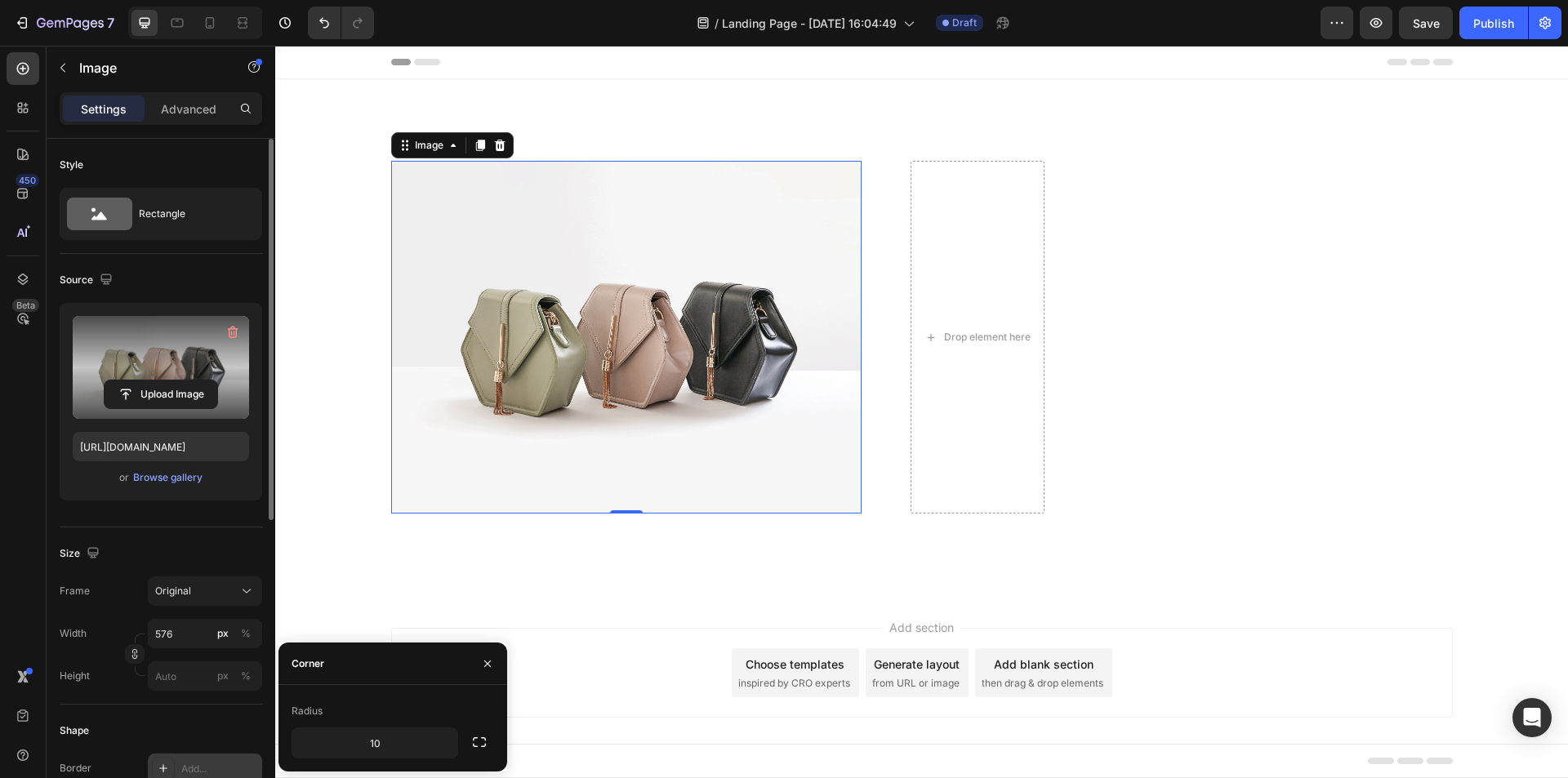
click at [153, 377] on label at bounding box center [160, 367] width 176 height 103
click at [153, 381] on input "file" at bounding box center [160, 395] width 113 height 28
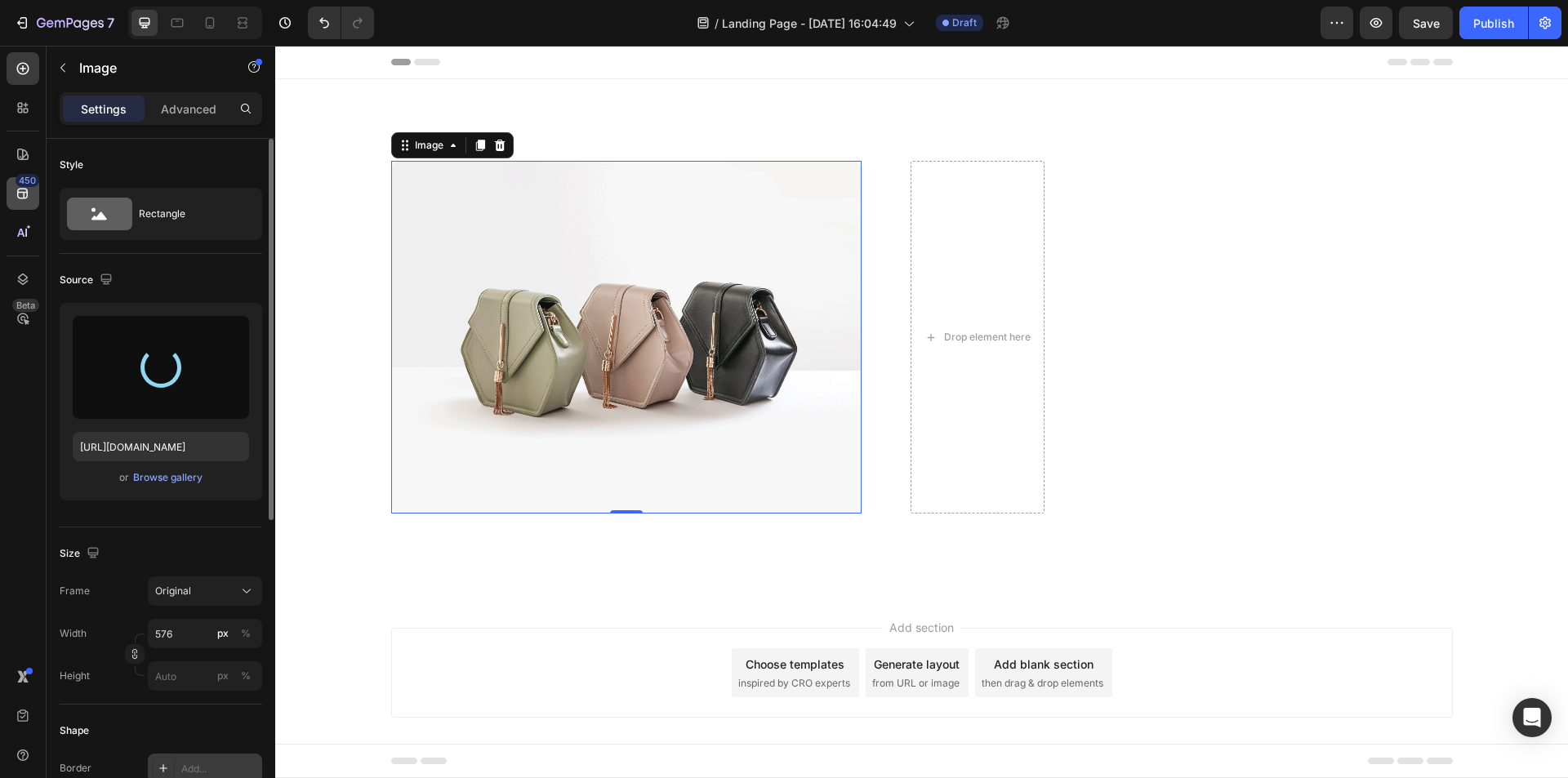
type input "https://cdn.shopify.com/s/files/1/0934/7760/1567/files/gempages_581484049818715…"
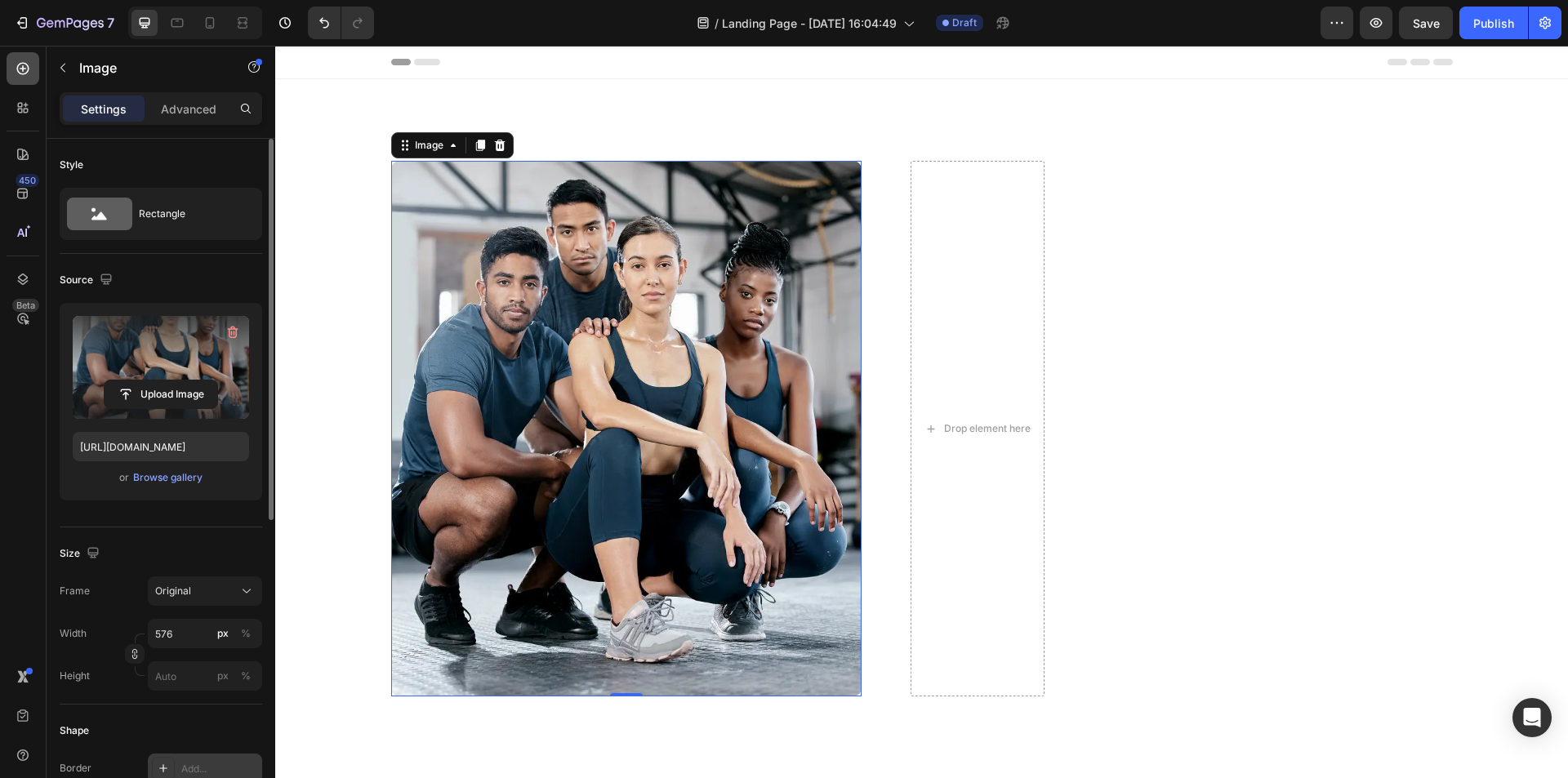
click at [30, 74] on icon at bounding box center [23, 68] width 16 height 16
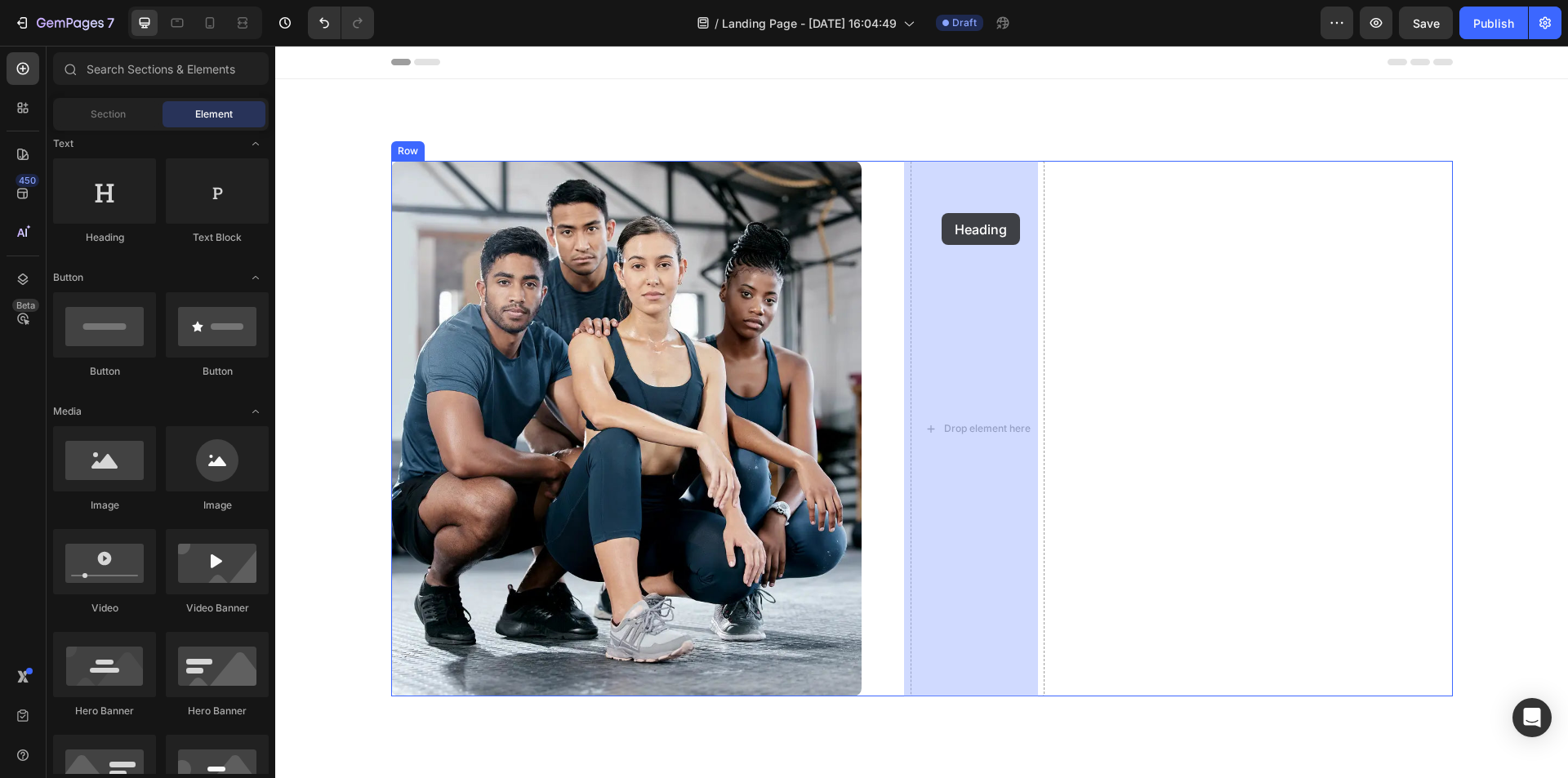
drag, startPoint x: 468, startPoint y: 265, endPoint x: 942, endPoint y: 213, distance: 476.8
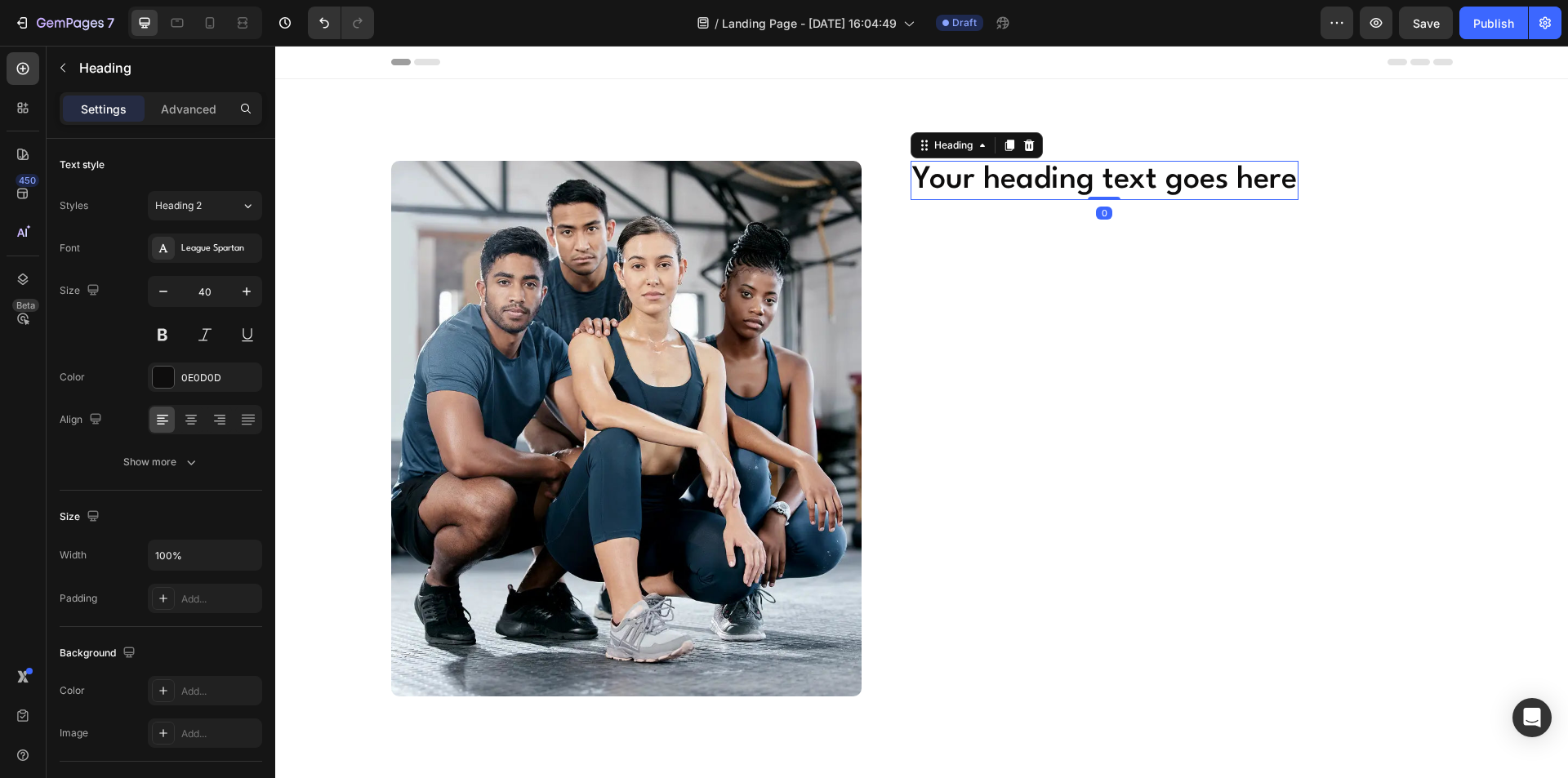
click at [970, 184] on h2 "Your heading text goes here" at bounding box center [1105, 181] width 388 height 39
click at [1046, 174] on p "Your heading text goes here" at bounding box center [1105, 181] width 385 height 36
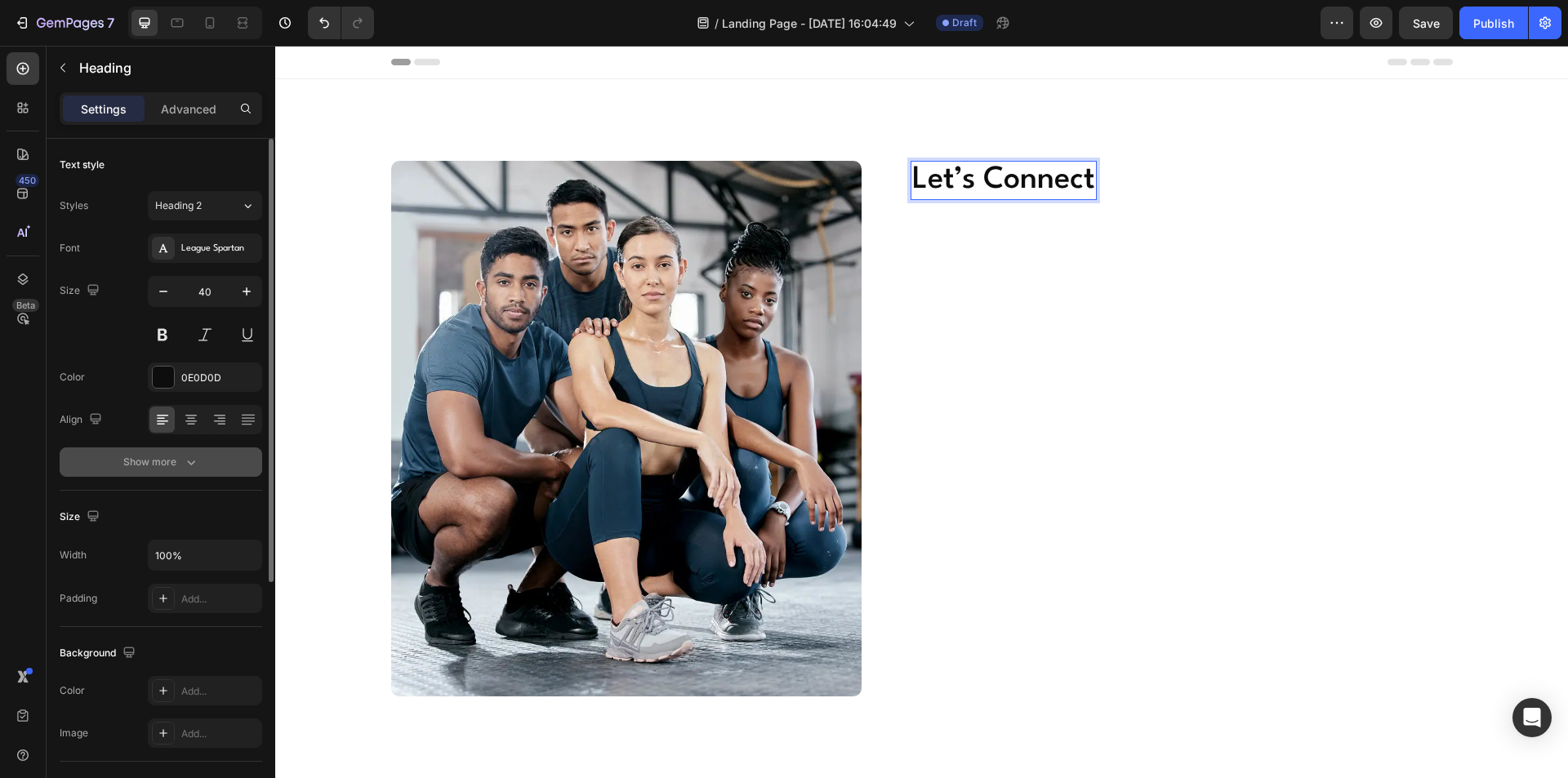
click at [178, 452] on button "Show more" at bounding box center [160, 462] width 202 height 30
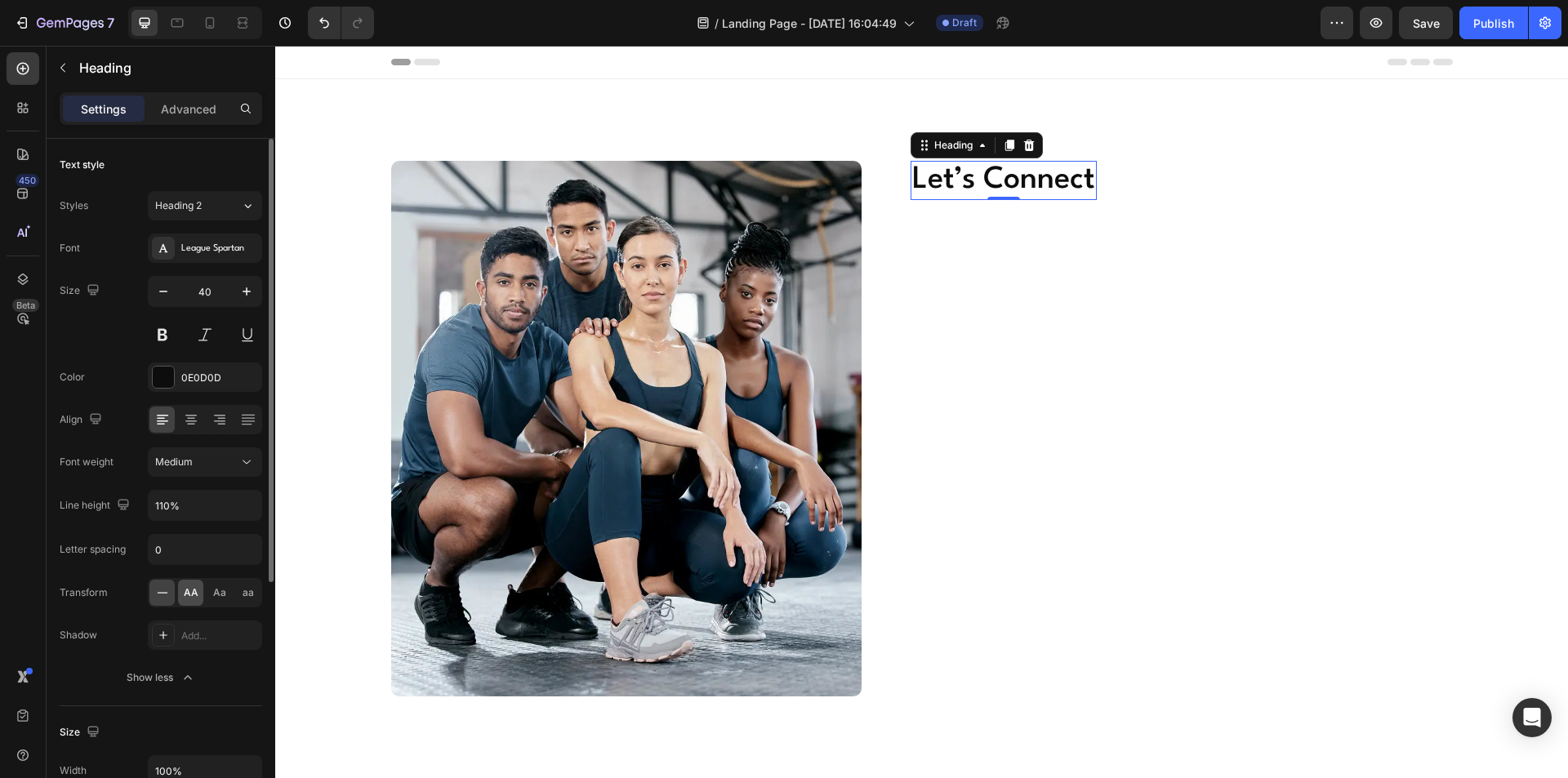
click at [193, 595] on span "AA" at bounding box center [191, 593] width 15 height 15
click at [211, 210] on div "Heading 2" at bounding box center [188, 206] width 66 height 15
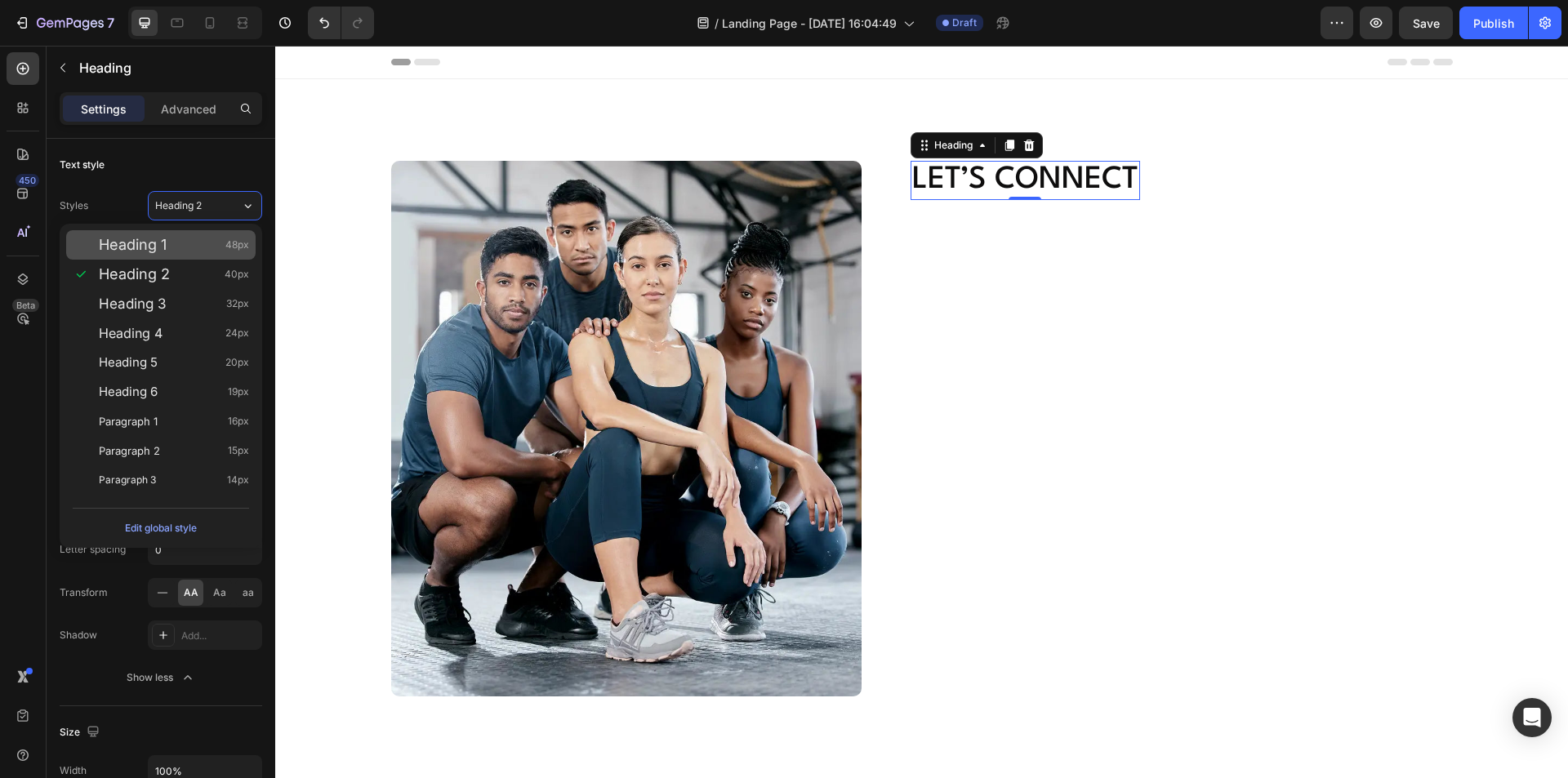
click at [198, 248] on div "Heading 1 48px" at bounding box center [174, 245] width 151 height 16
type input "48"
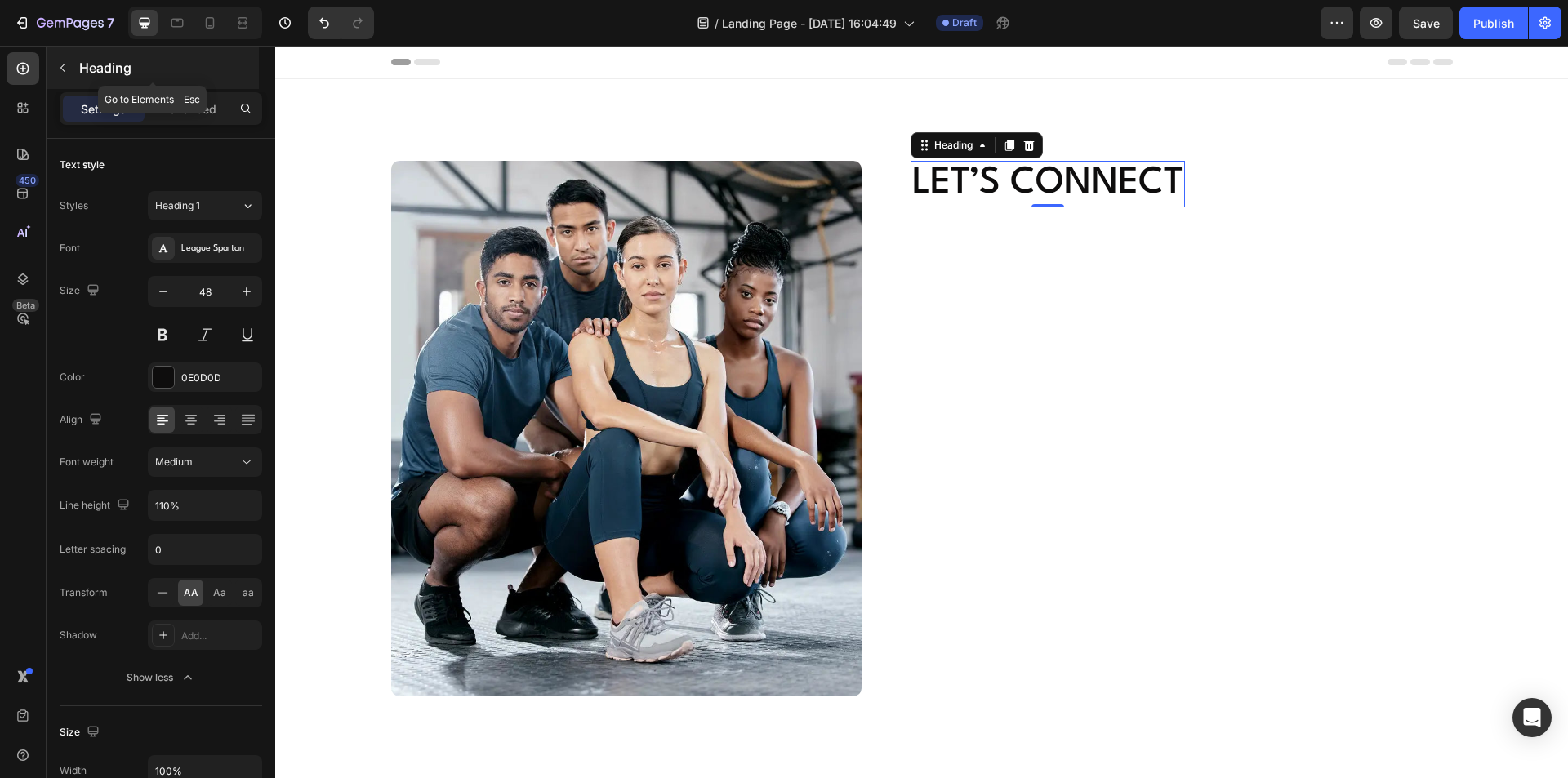
click at [67, 64] on icon "button" at bounding box center [63, 67] width 13 height 13
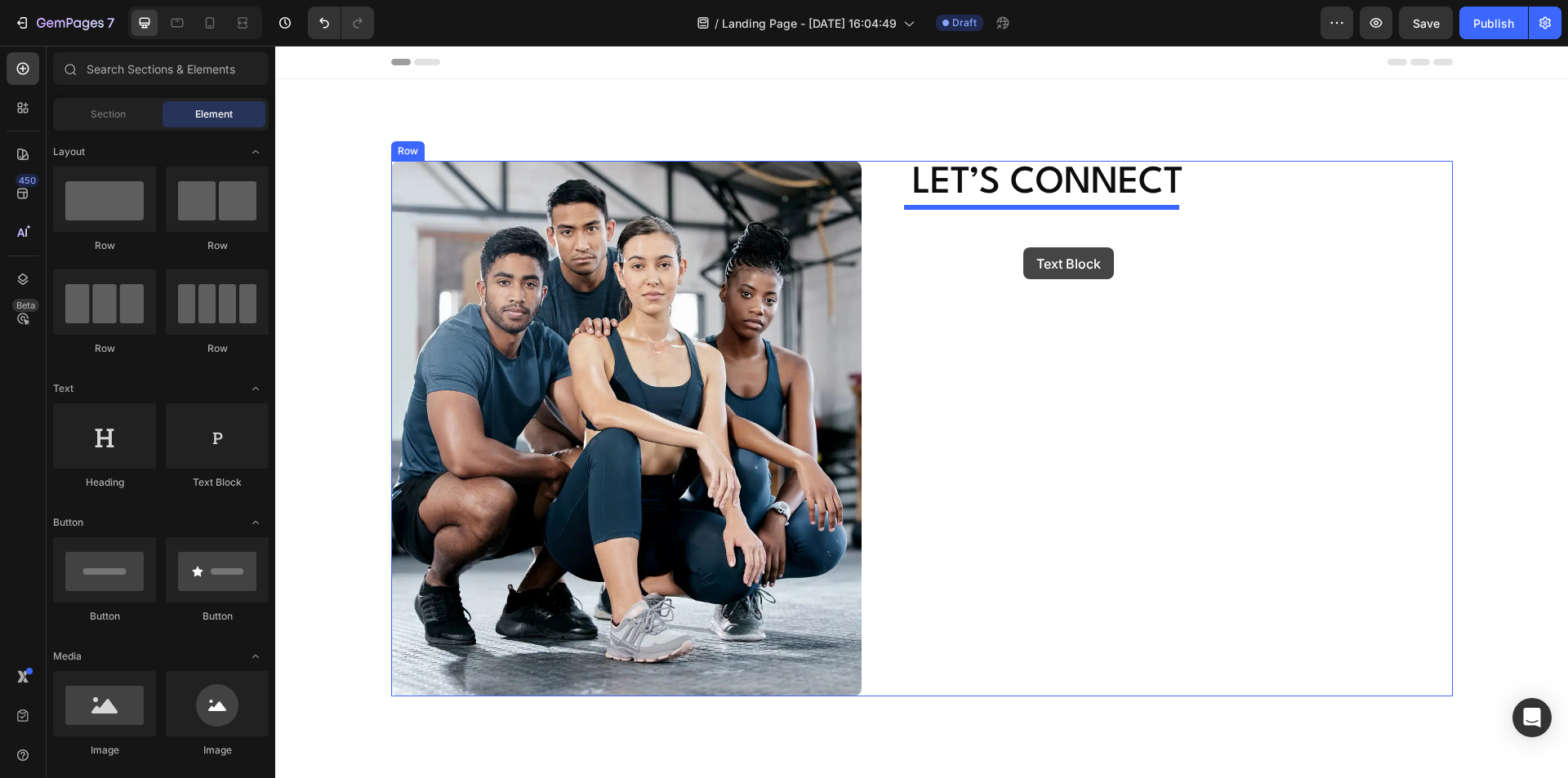
drag, startPoint x: 501, startPoint y: 482, endPoint x: 1023, endPoint y: 248, distance: 572.0
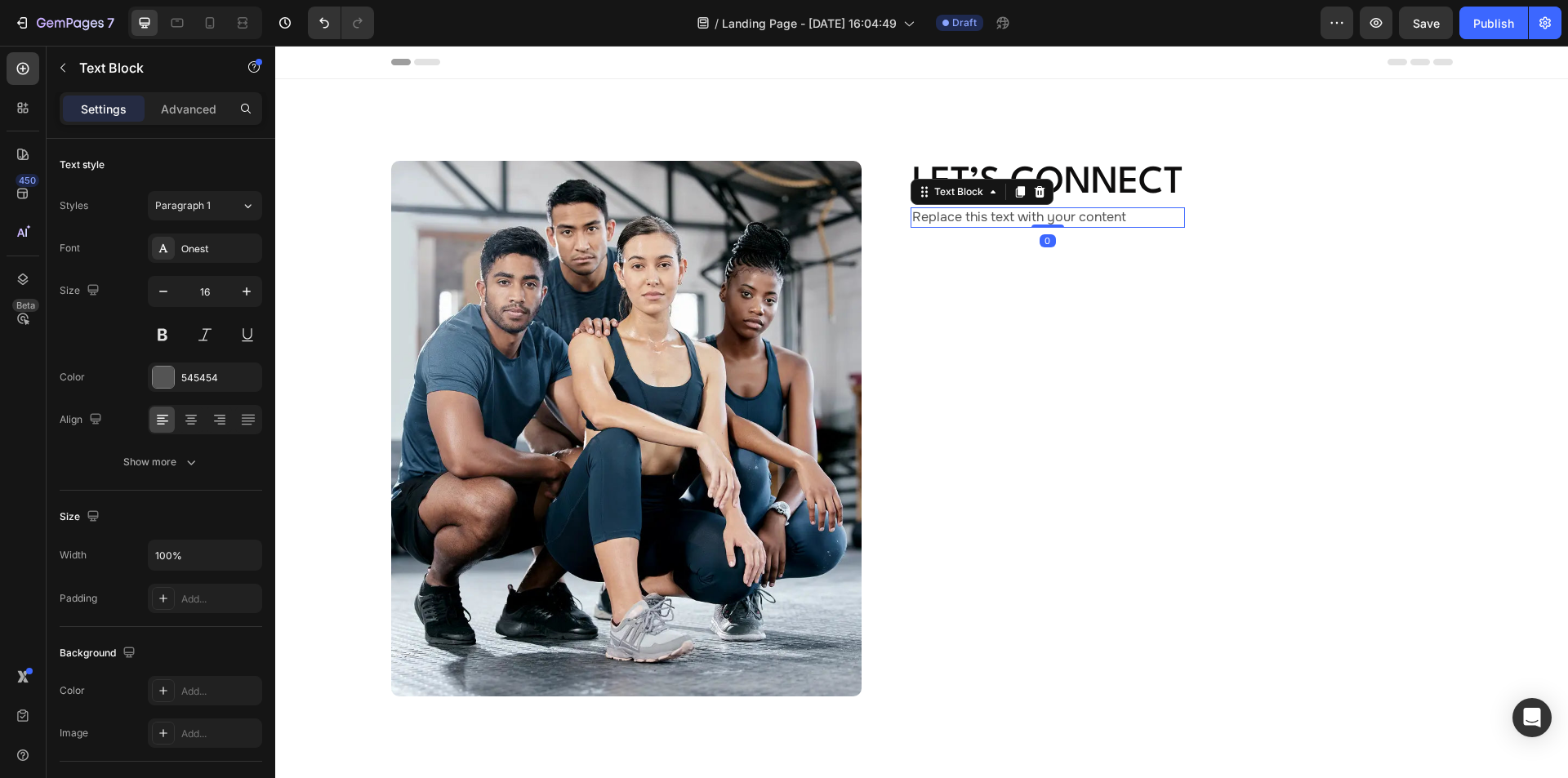
click at [996, 211] on div "Replace this text with your content" at bounding box center [1048, 217] width 275 height 21
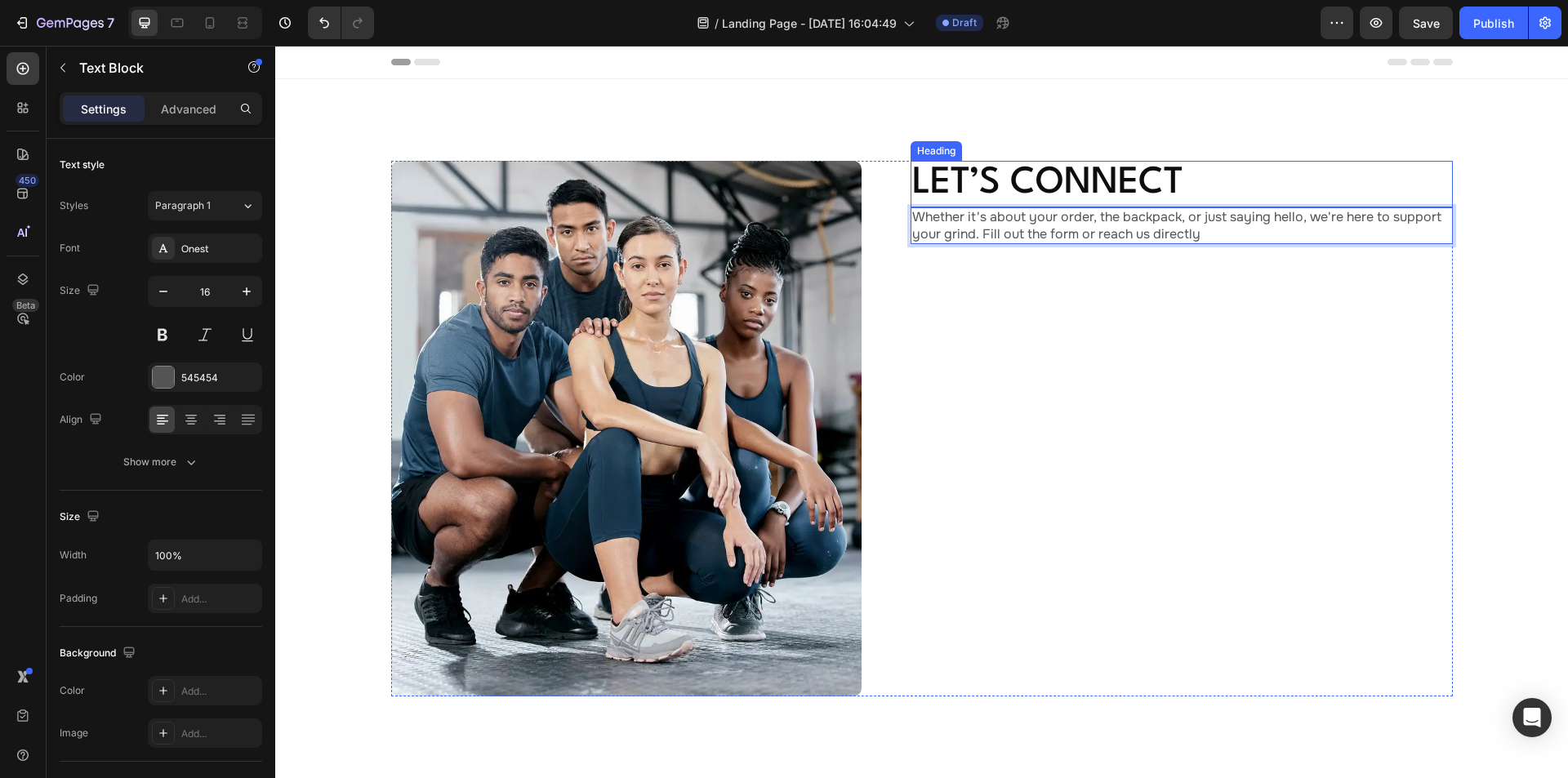
click at [1023, 182] on p "Let’s Connect" at bounding box center [1181, 184] width 539 height 44
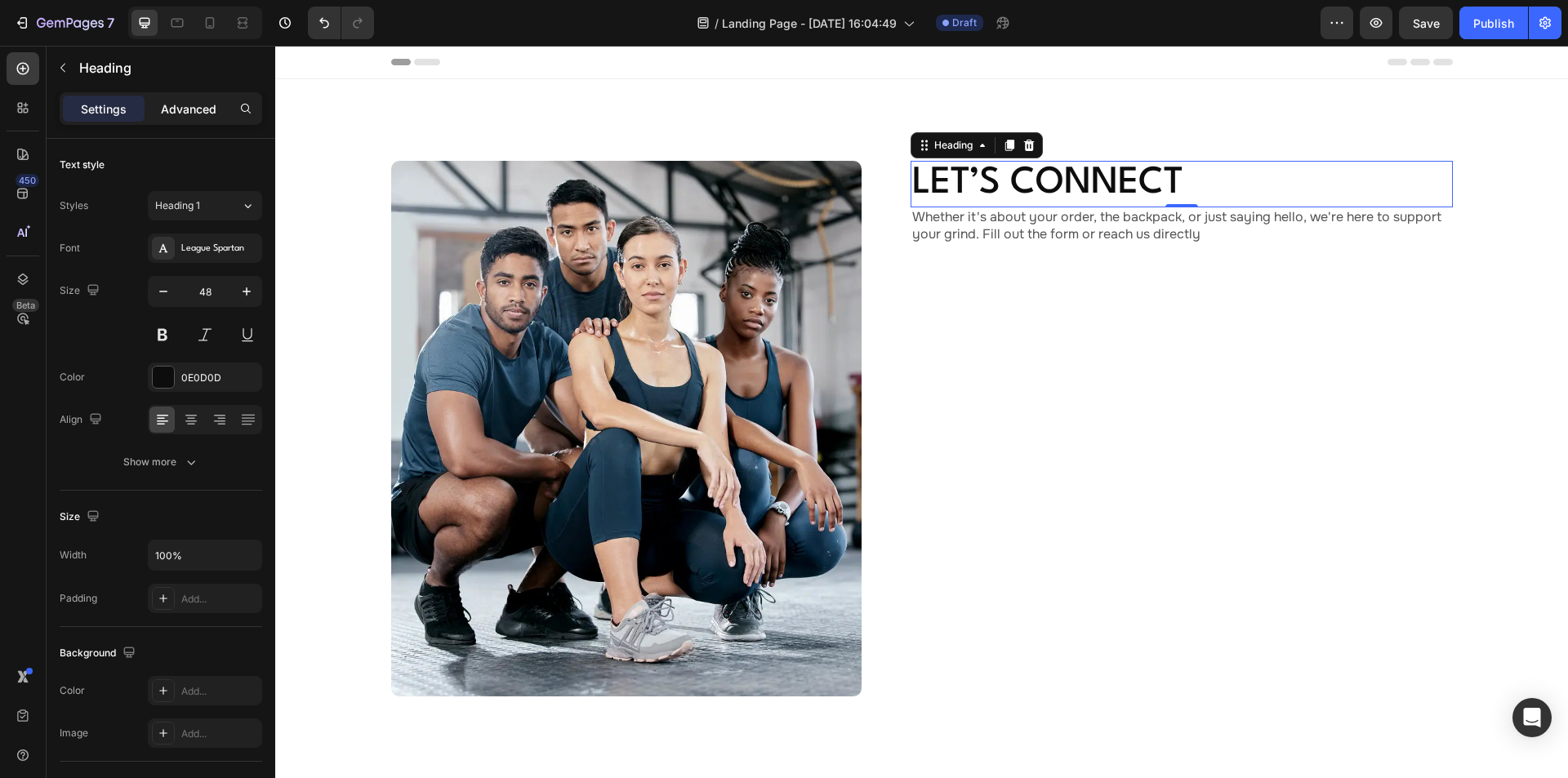
click at [183, 107] on p "Advanced" at bounding box center [189, 109] width 56 height 17
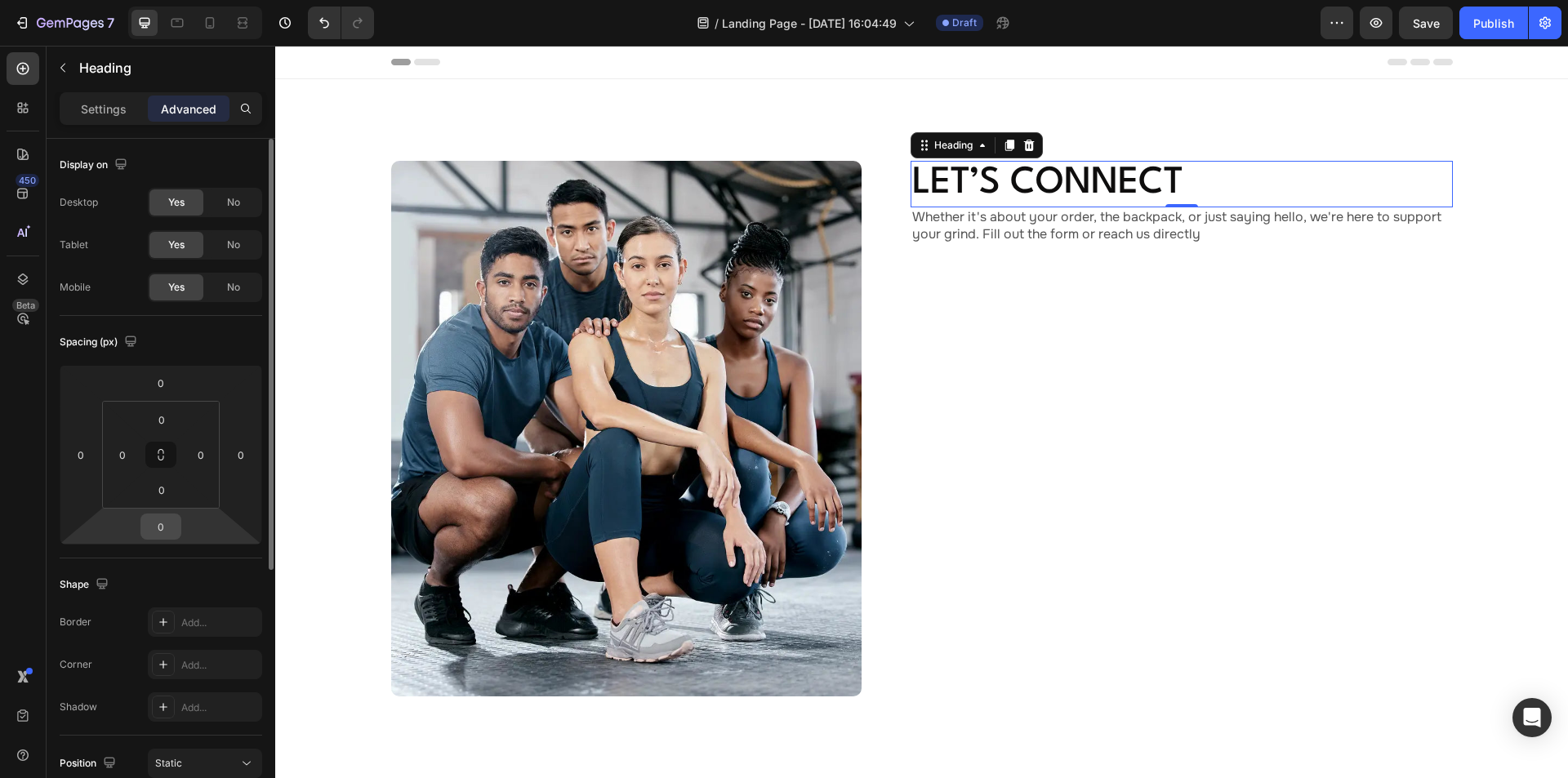
click at [174, 519] on input "0" at bounding box center [161, 526] width 33 height 25
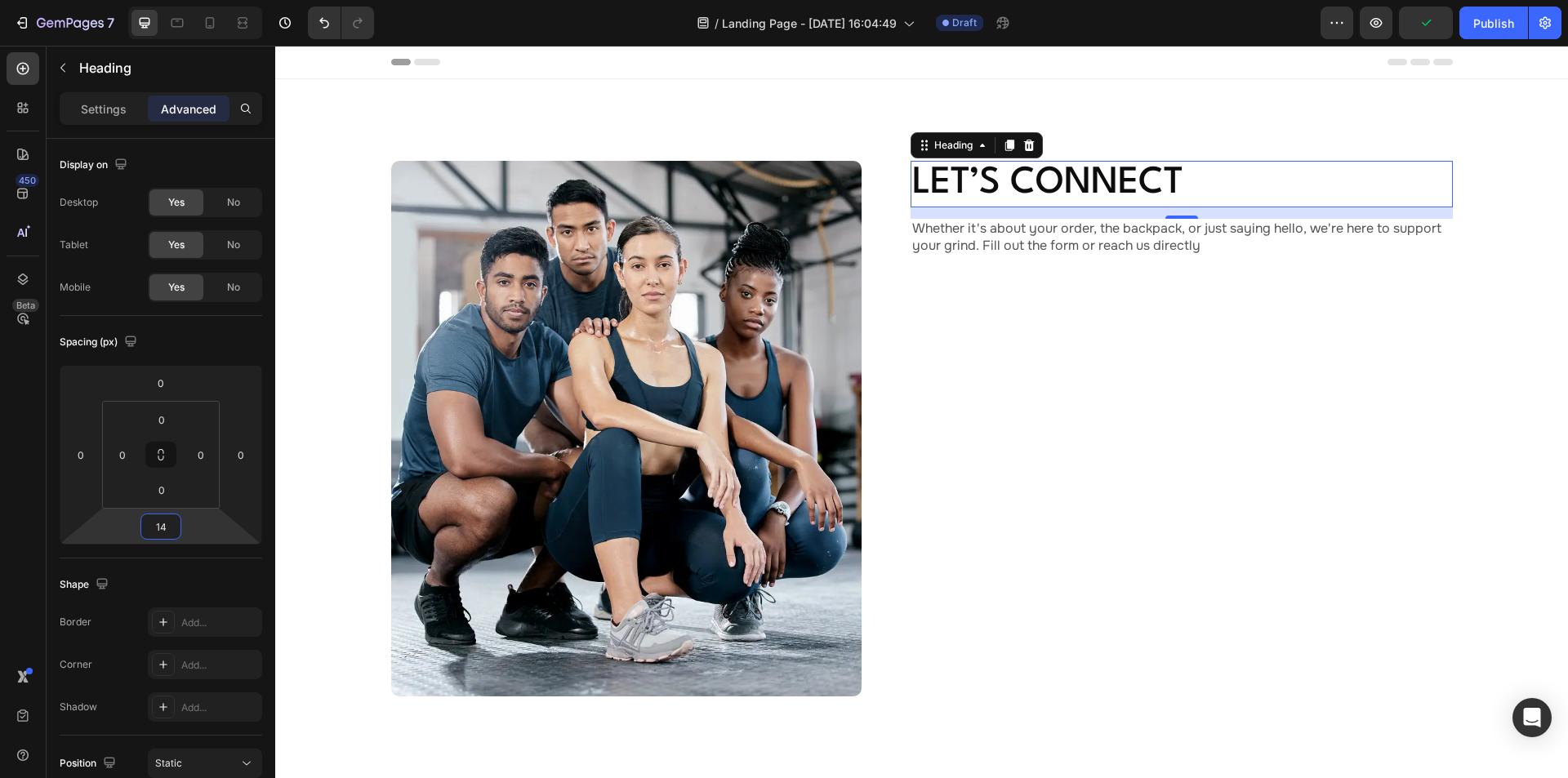
type input "14"
drag, startPoint x: 985, startPoint y: 228, endPoint x: 969, endPoint y: 233, distance: 16.8
click at [985, 228] on p "Whether it's about your order, the backpack, or just saying hello, we're here t…" at bounding box center [1181, 238] width 539 height 35
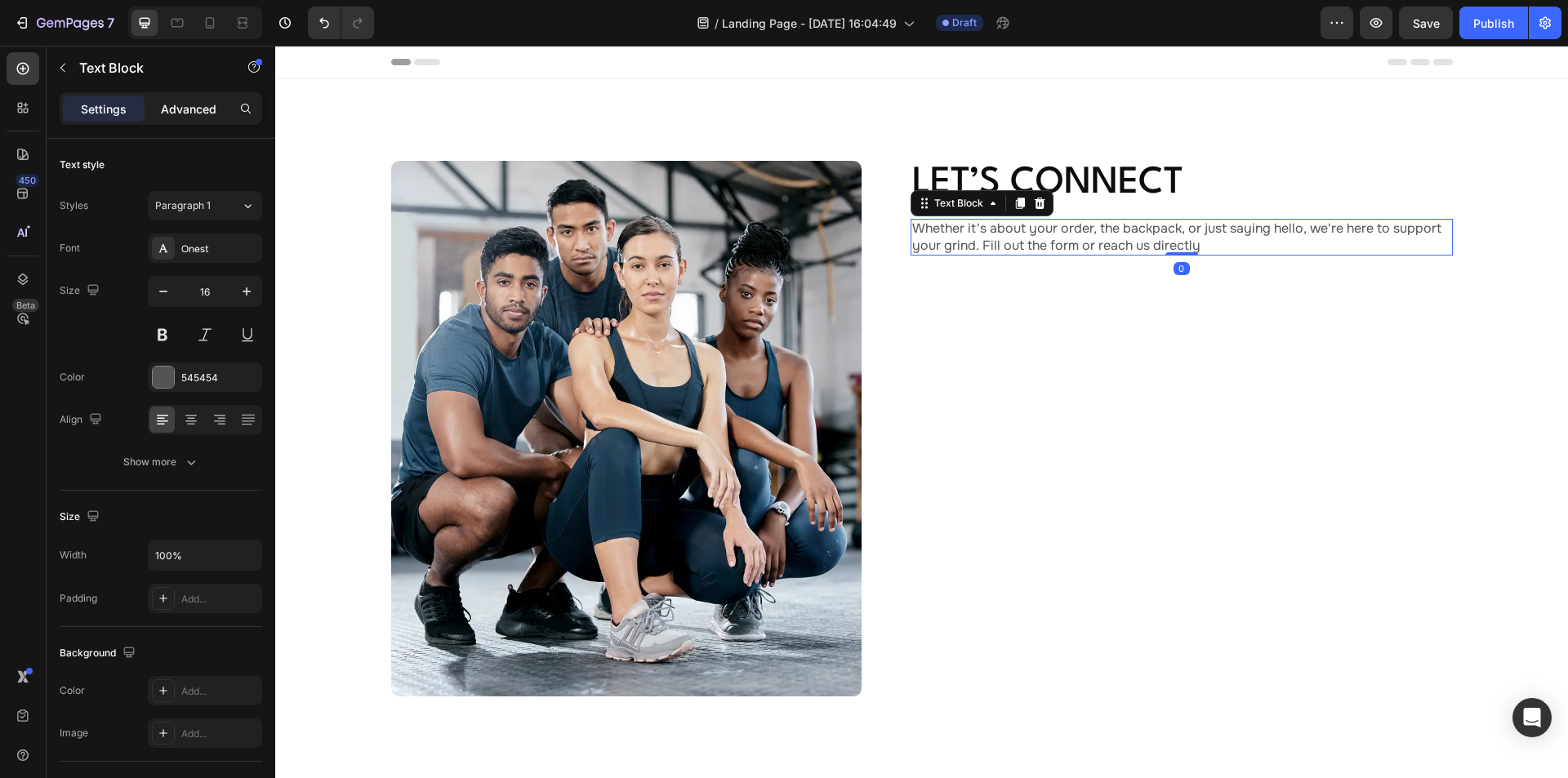
click at [188, 106] on p "Advanced" at bounding box center [189, 109] width 56 height 17
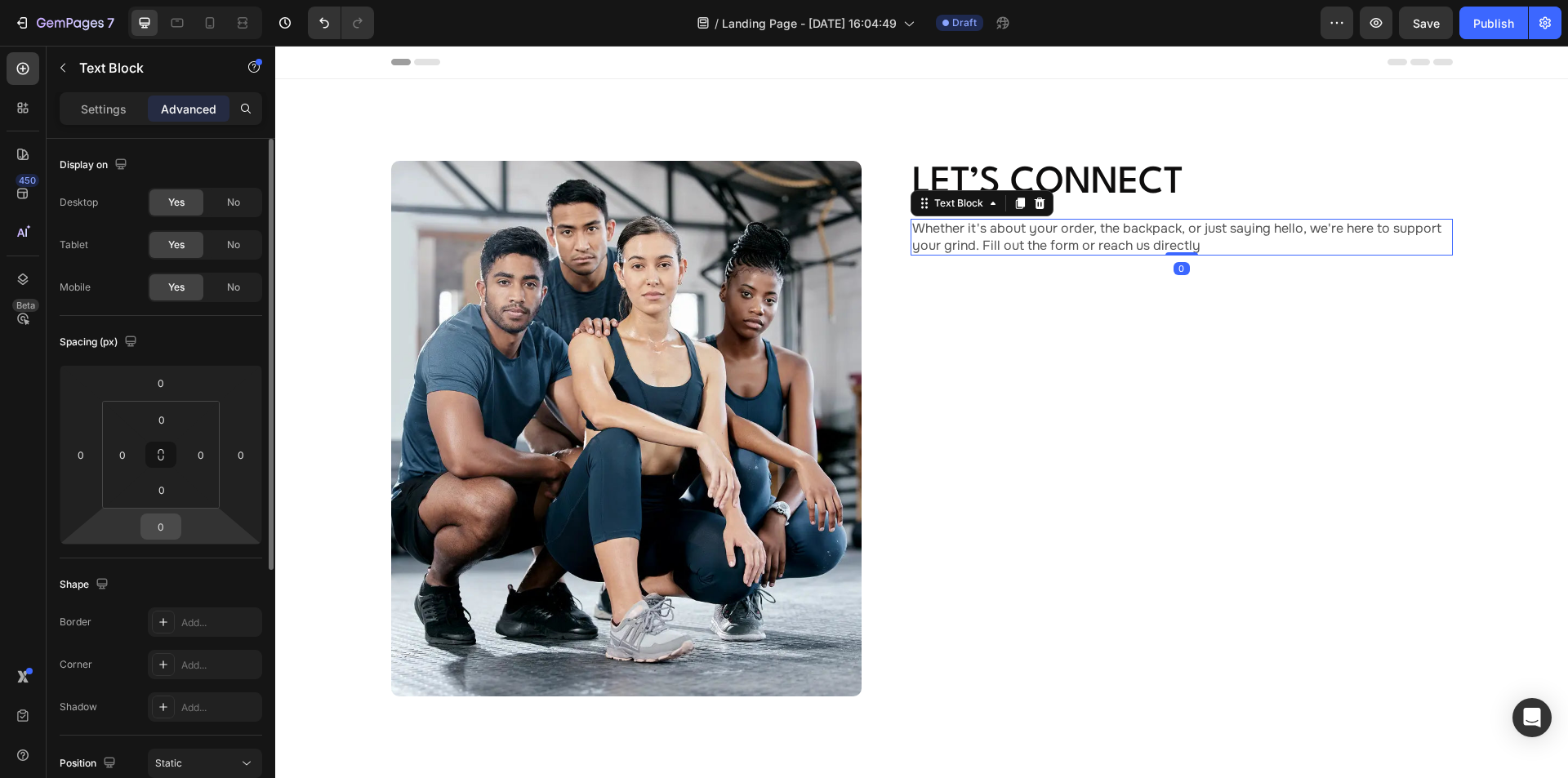
click at [168, 526] on input "0" at bounding box center [161, 526] width 33 height 25
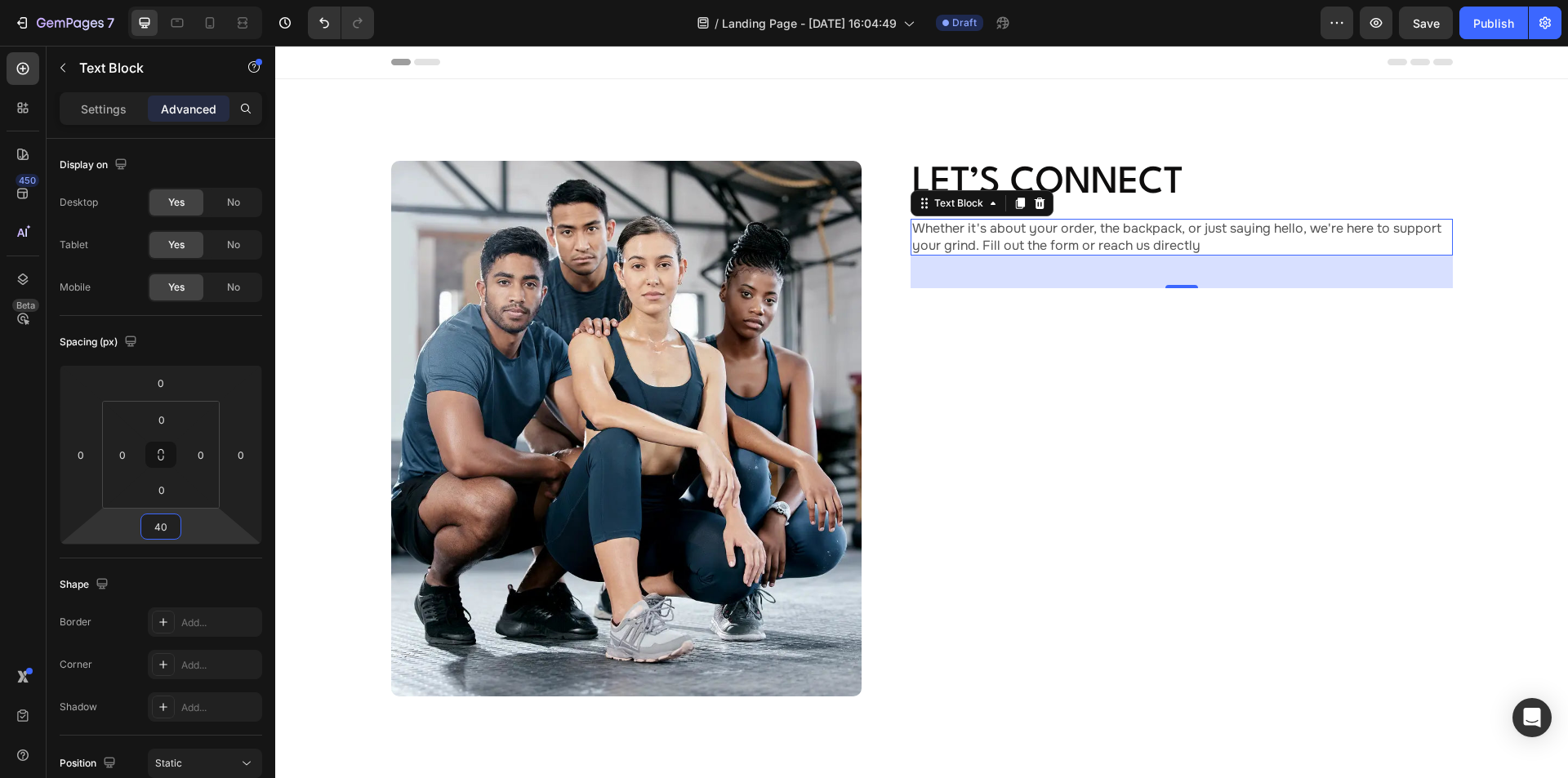
type input "40"
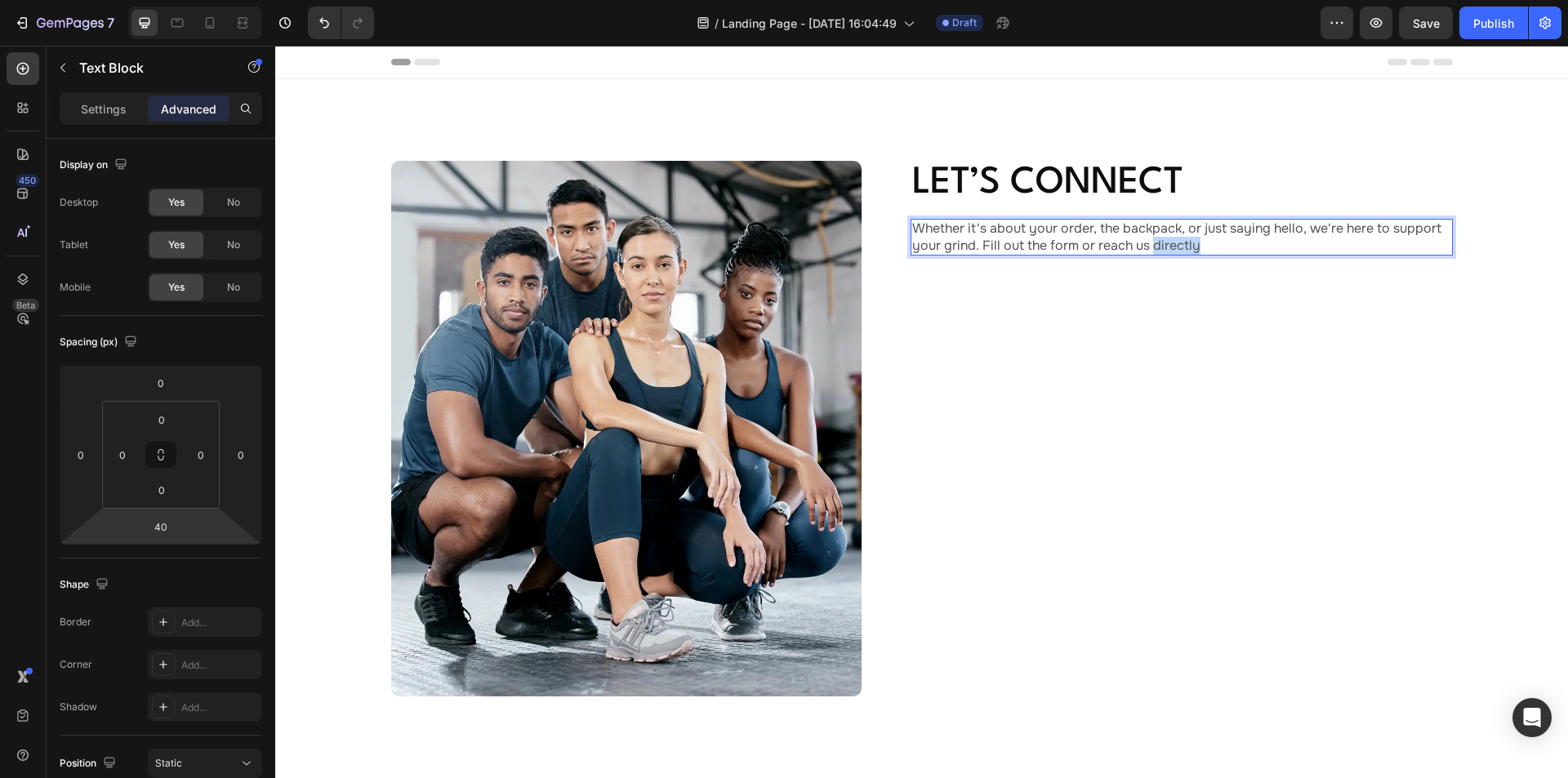
click at [1181, 241] on p "Whether it's about your order, the backpack, or just saying hello, we're here t…" at bounding box center [1181, 238] width 539 height 35
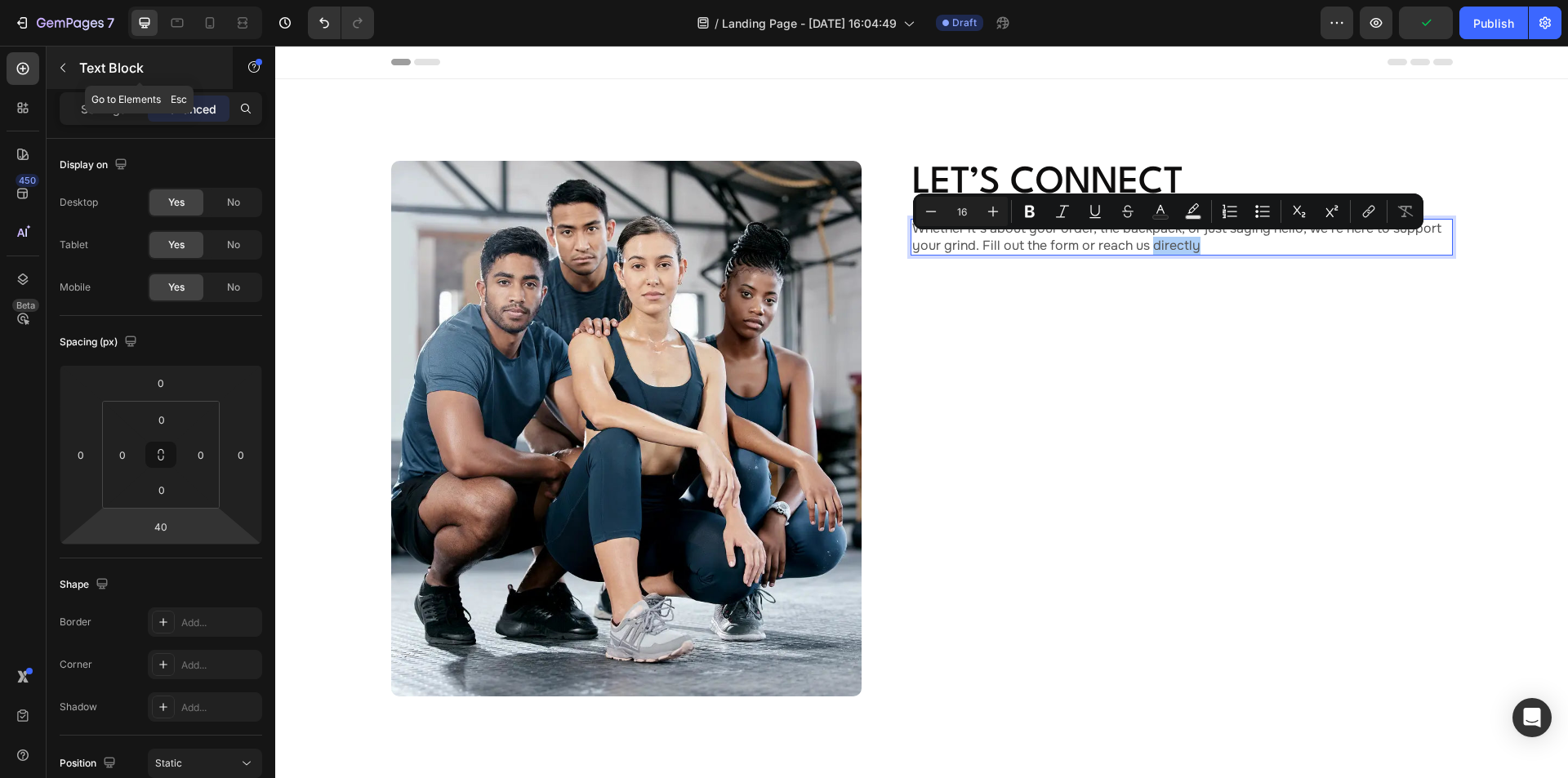
click at [57, 68] on icon "button" at bounding box center [63, 67] width 13 height 13
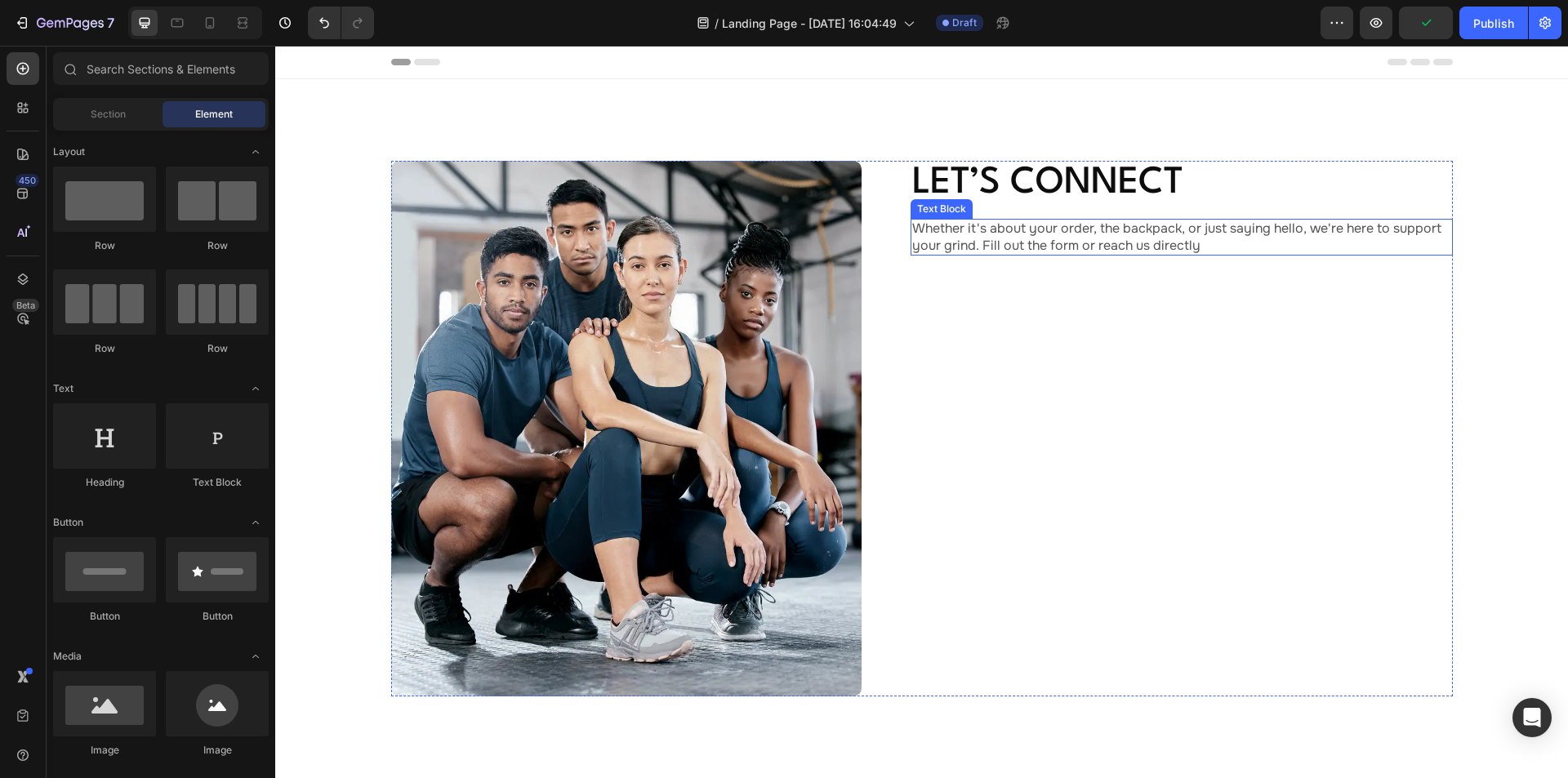
click at [1162, 234] on p "Whether it's about your order, the backpack, or just saying hello, we're here t…" at bounding box center [1181, 238] width 539 height 35
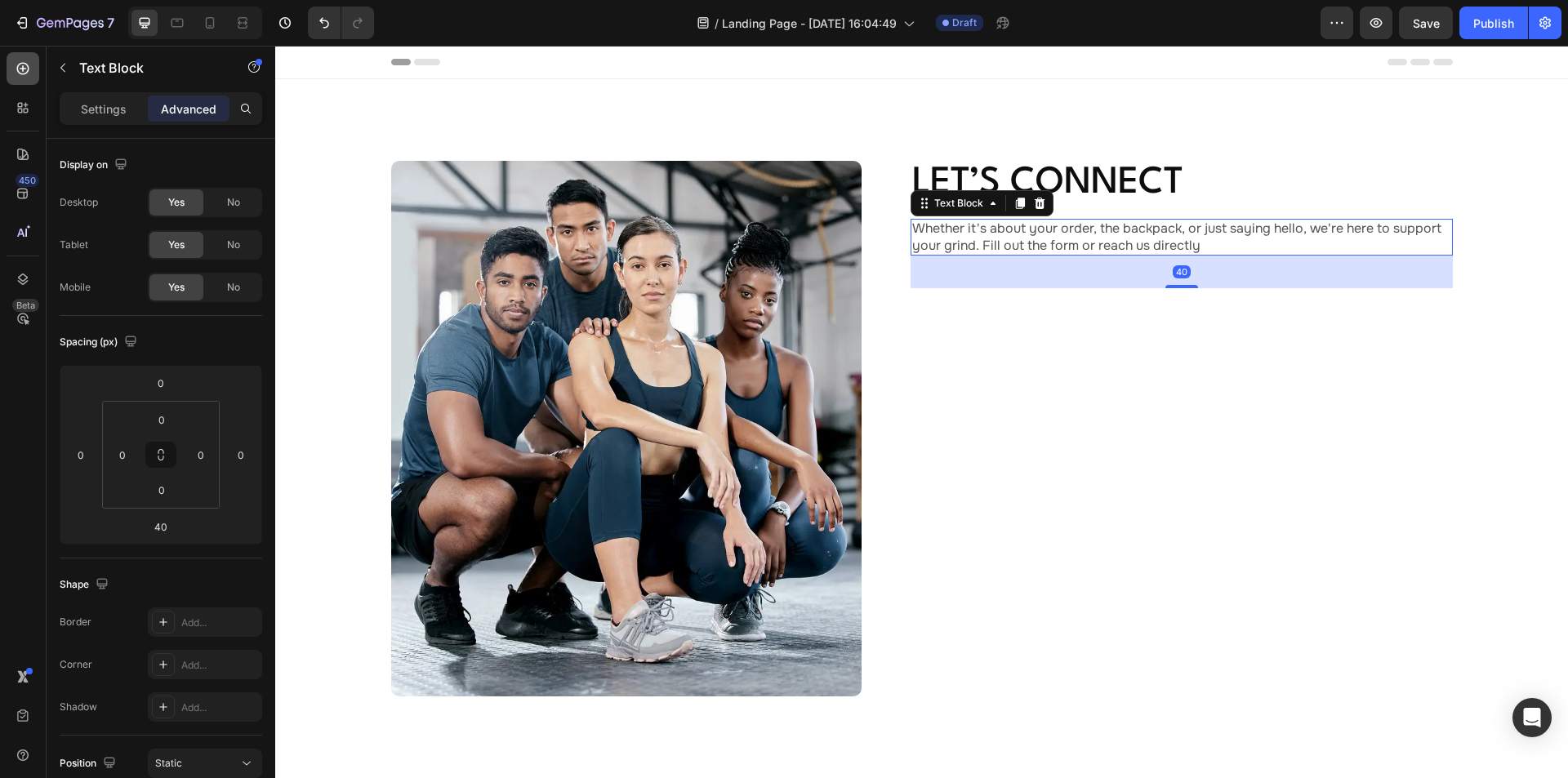
click at [16, 67] on icon at bounding box center [23, 68] width 16 height 16
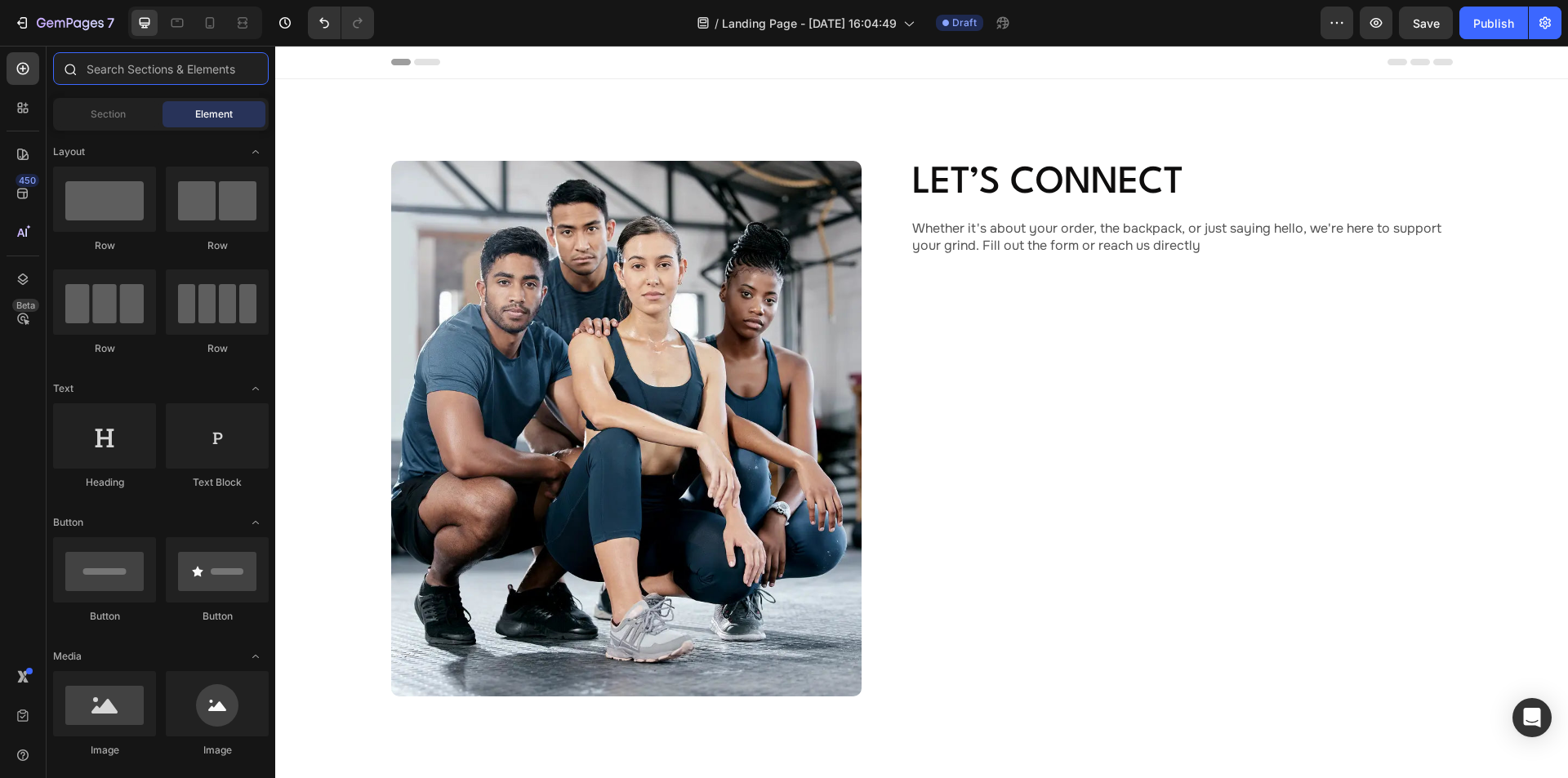
click at [126, 72] on input "text" at bounding box center [161, 69] width 216 height 33
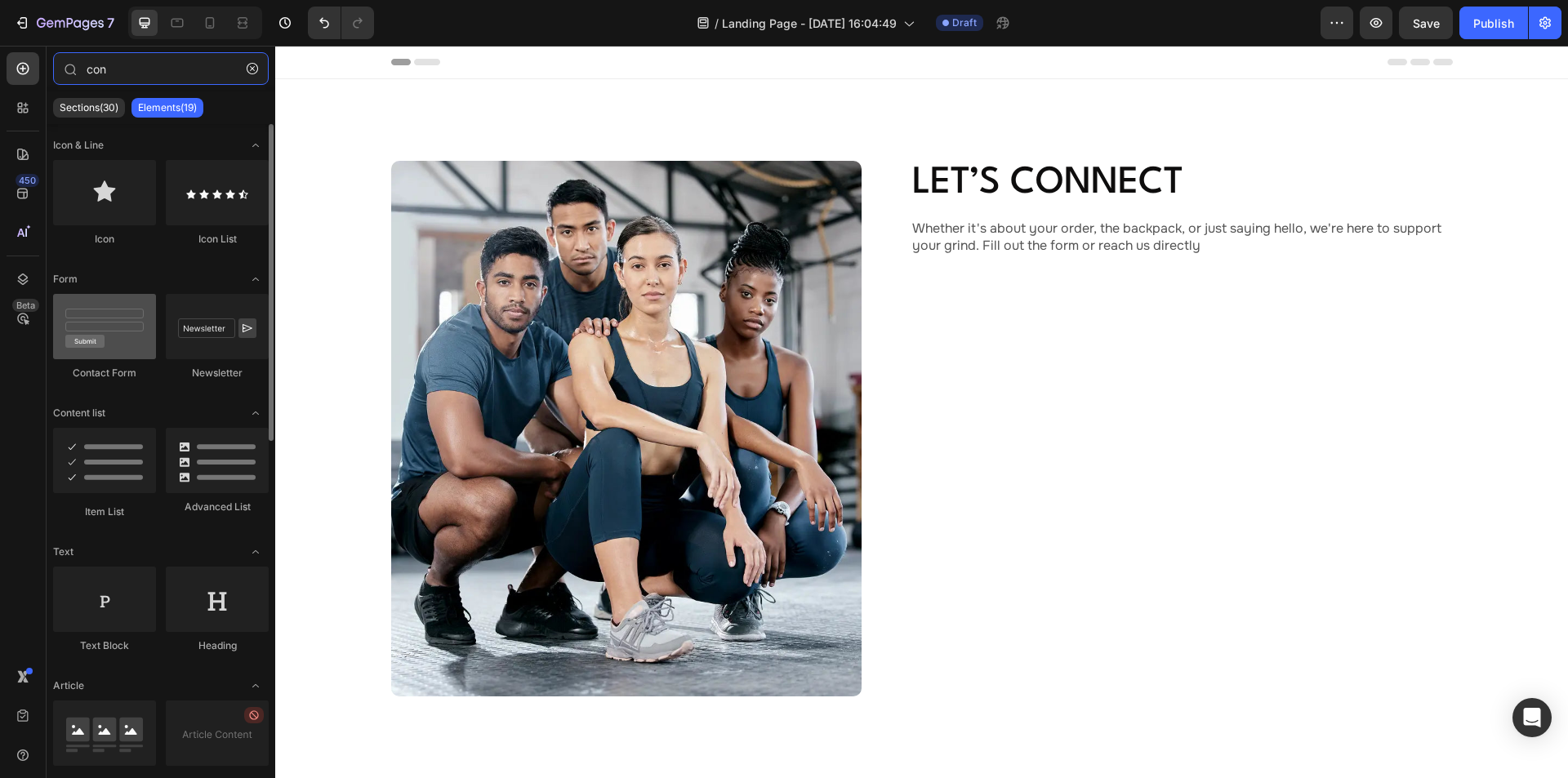
type input "con"
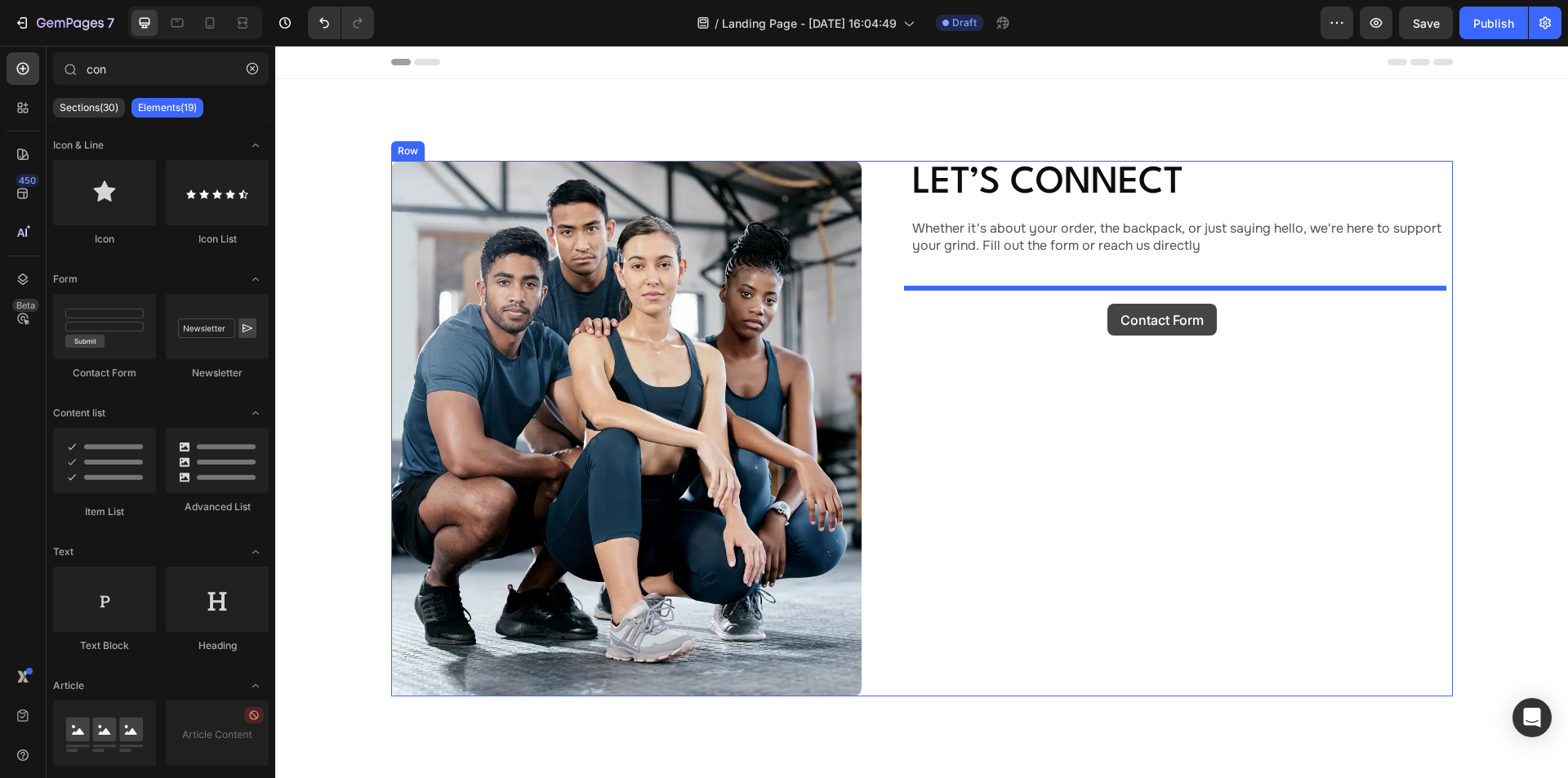
drag, startPoint x: 380, startPoint y: 373, endPoint x: 1107, endPoint y: 303, distance: 730.4
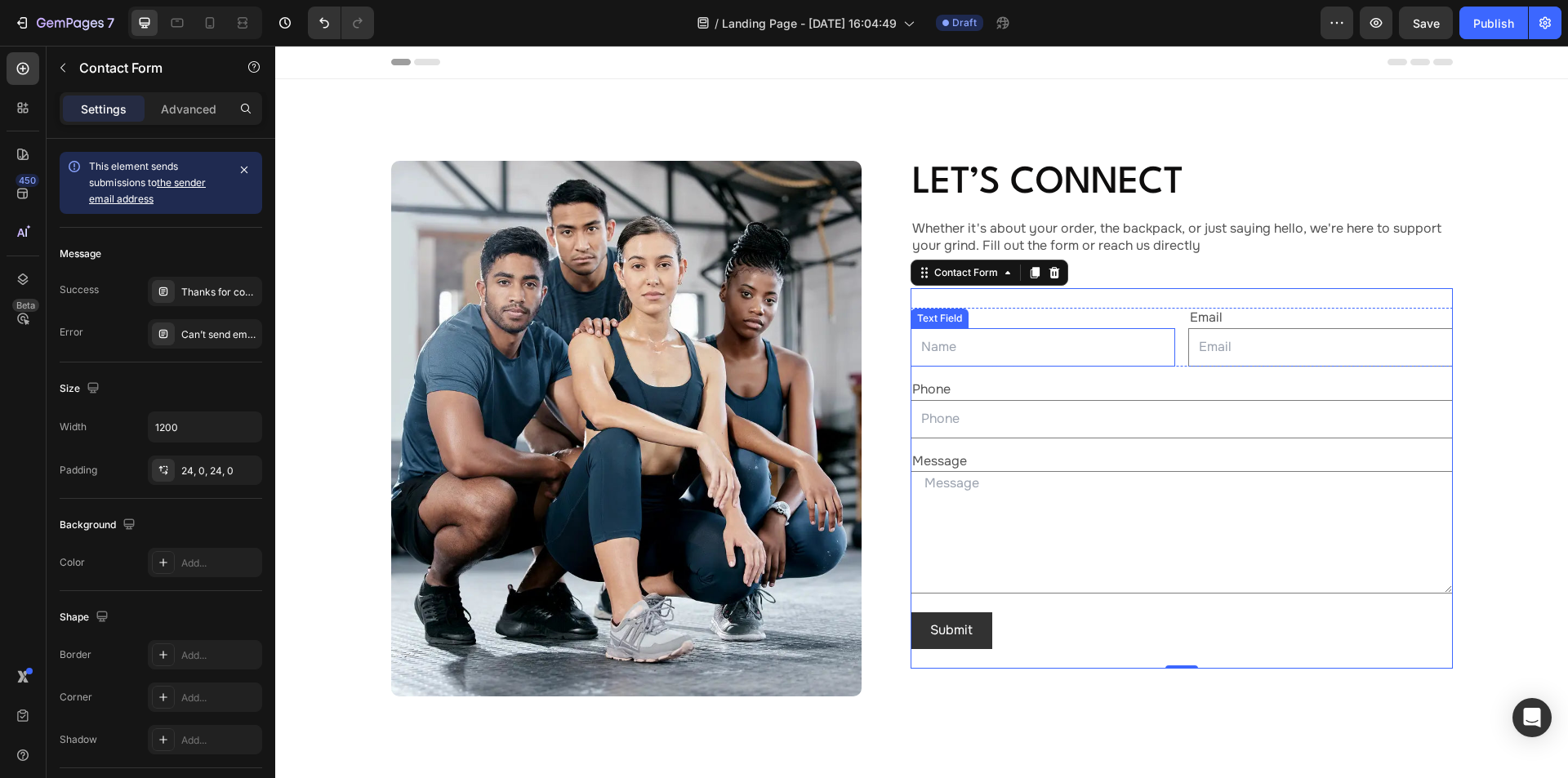
click at [1005, 351] on input "text" at bounding box center [1043, 347] width 265 height 39
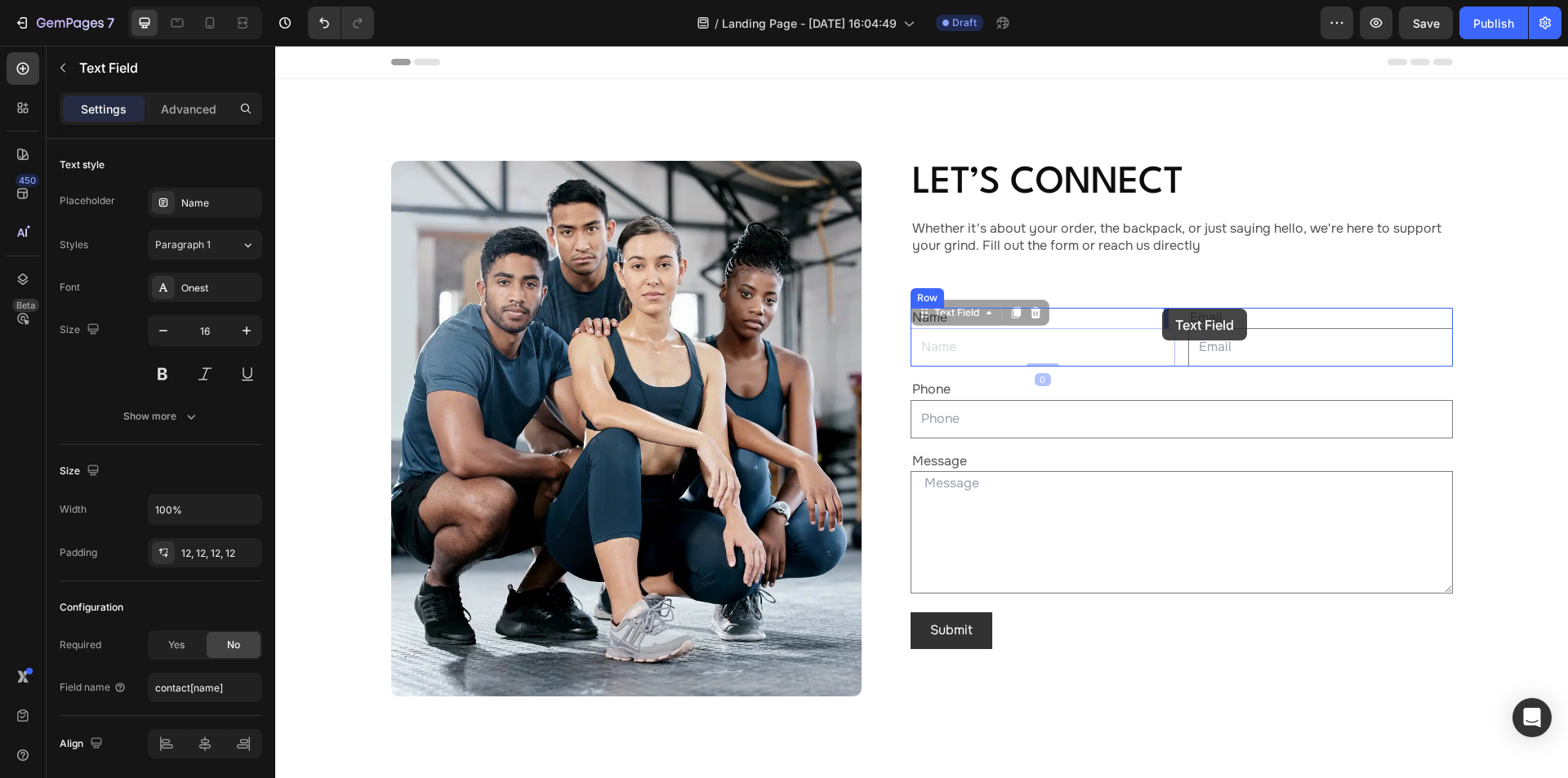
drag, startPoint x: 944, startPoint y: 313, endPoint x: 1162, endPoint y: 308, distance: 218.1
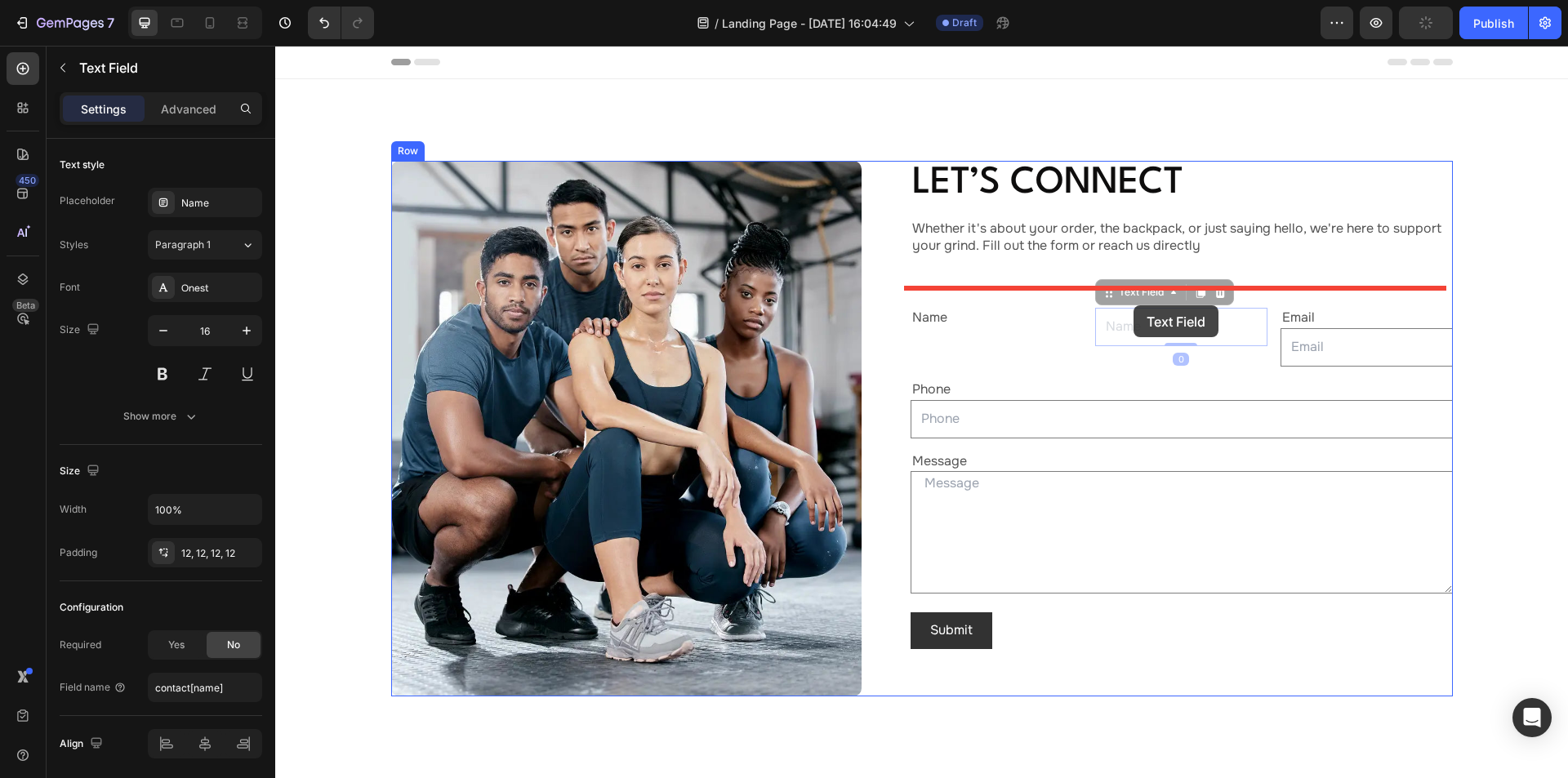
drag, startPoint x: 1152, startPoint y: 294, endPoint x: 1134, endPoint y: 305, distance: 21.1
click at [1134, 305] on div "Header Image Let’s Connect Heading Whether it's about your order, the backpack,…" at bounding box center [921, 530] width 1292 height 967
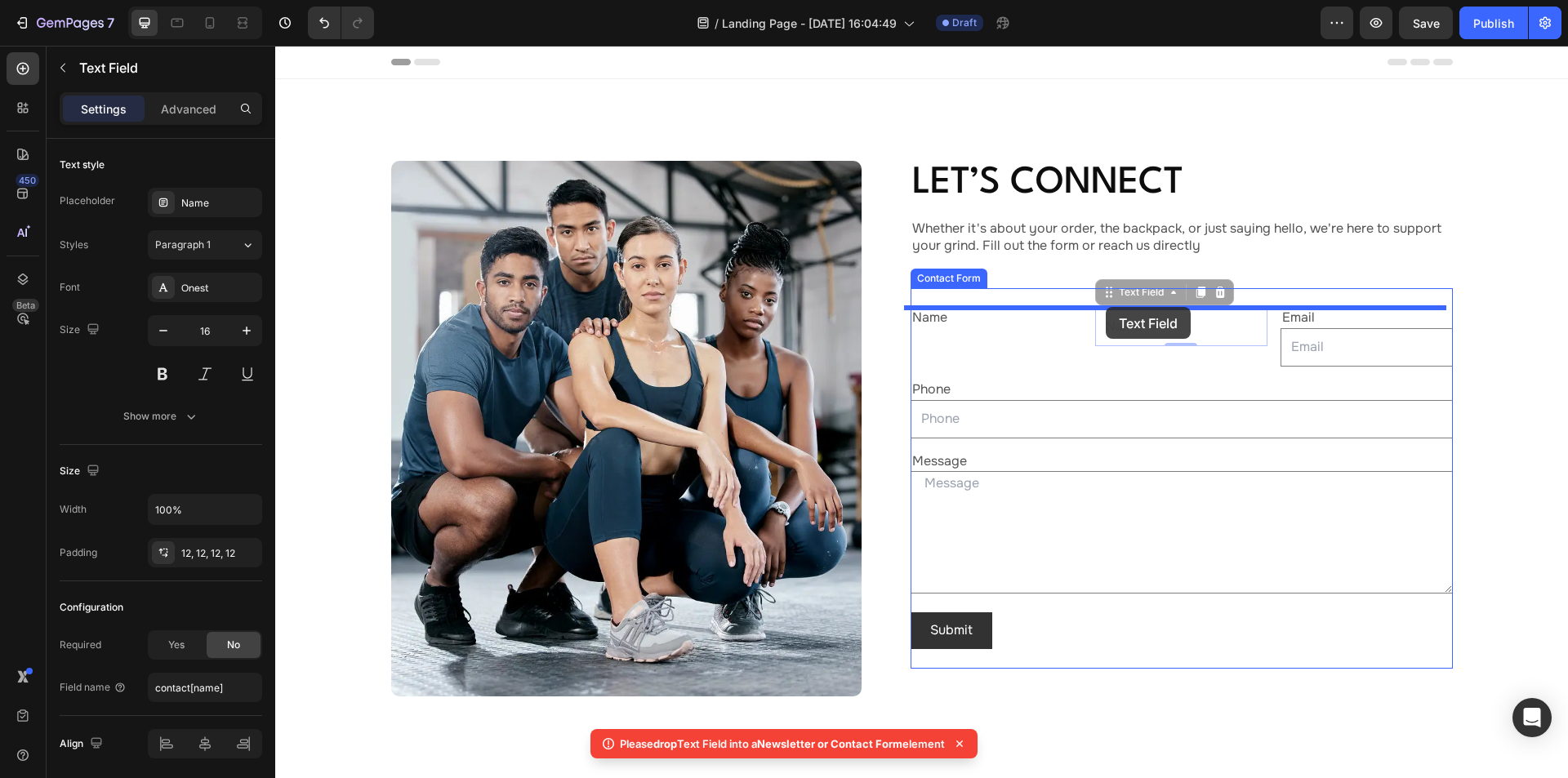
drag, startPoint x: 1121, startPoint y: 298, endPoint x: 1106, endPoint y: 307, distance: 17.5
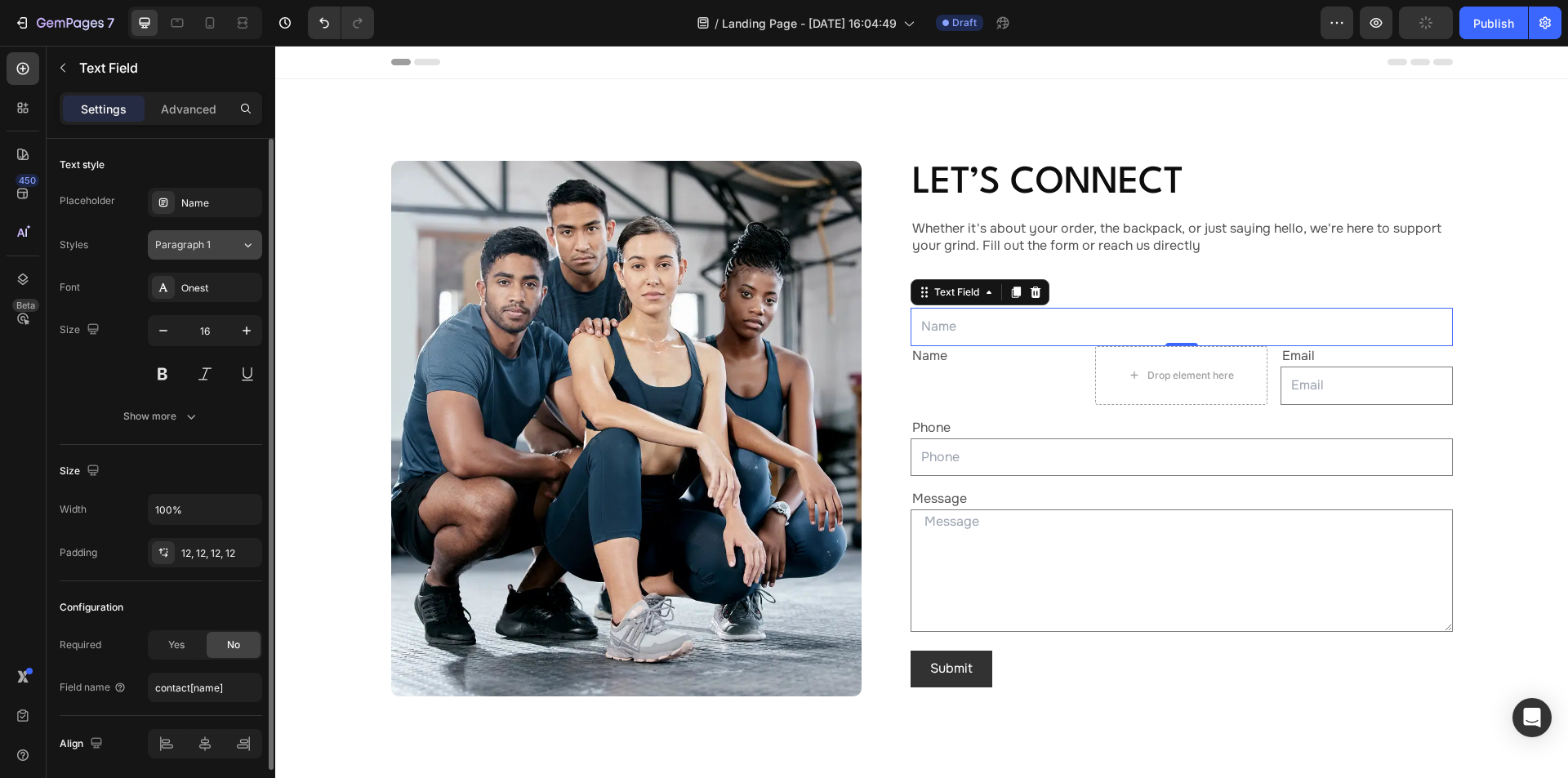
click at [216, 243] on div "Paragraph 1" at bounding box center [188, 245] width 66 height 15
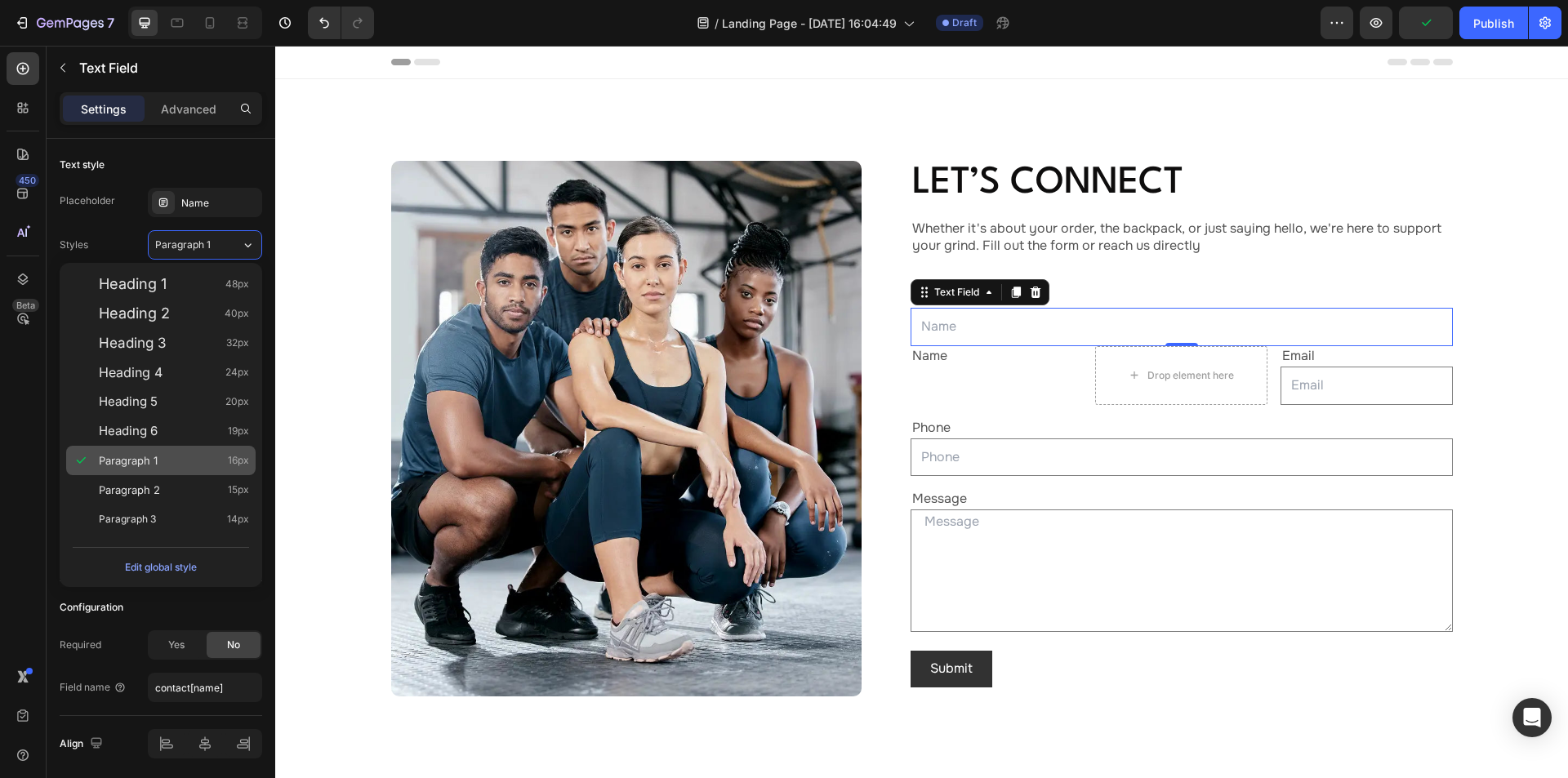
click at [236, 458] on span "16px" at bounding box center [239, 461] width 21 height 16
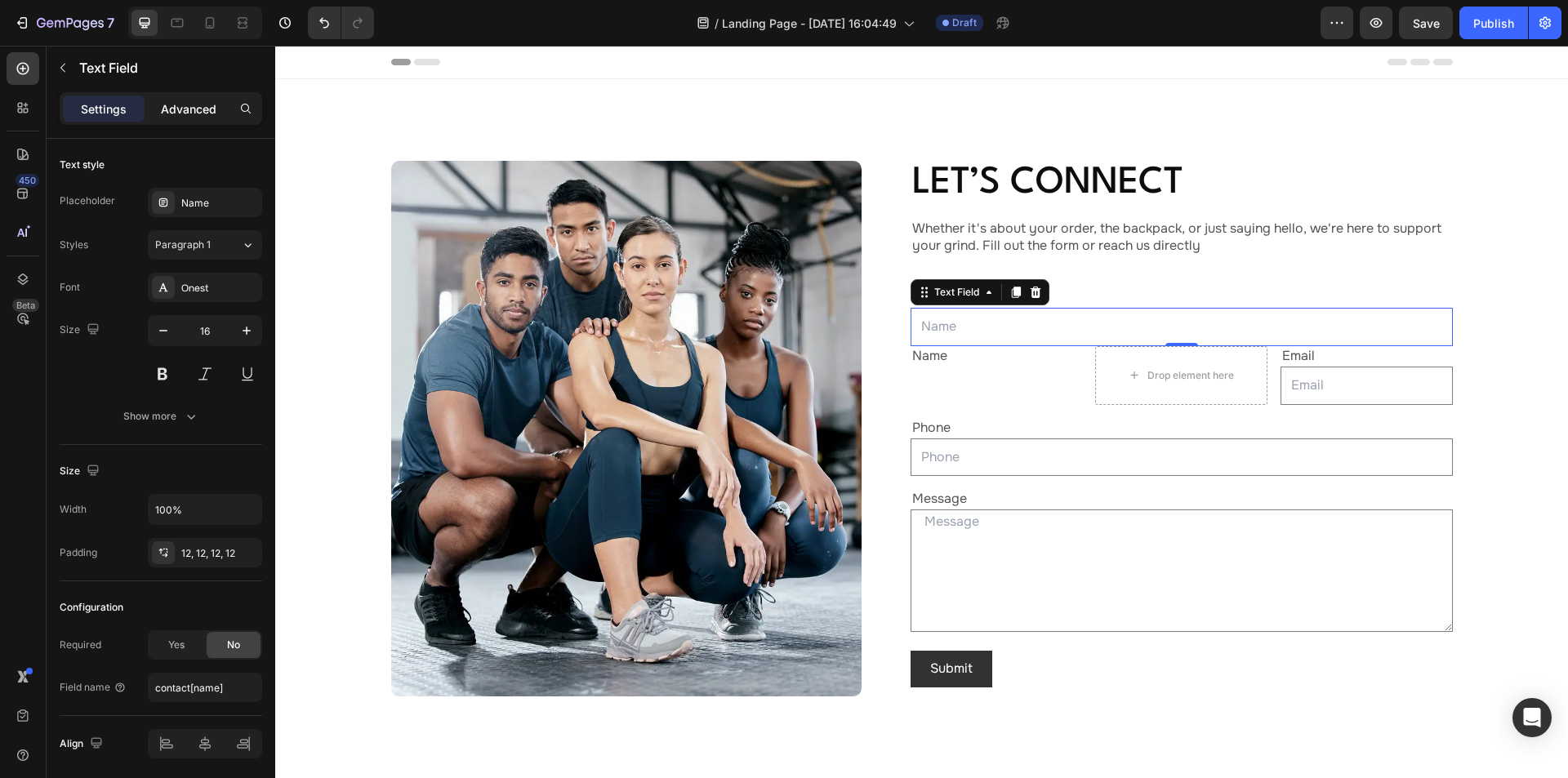
click at [186, 106] on p "Advanced" at bounding box center [189, 109] width 56 height 17
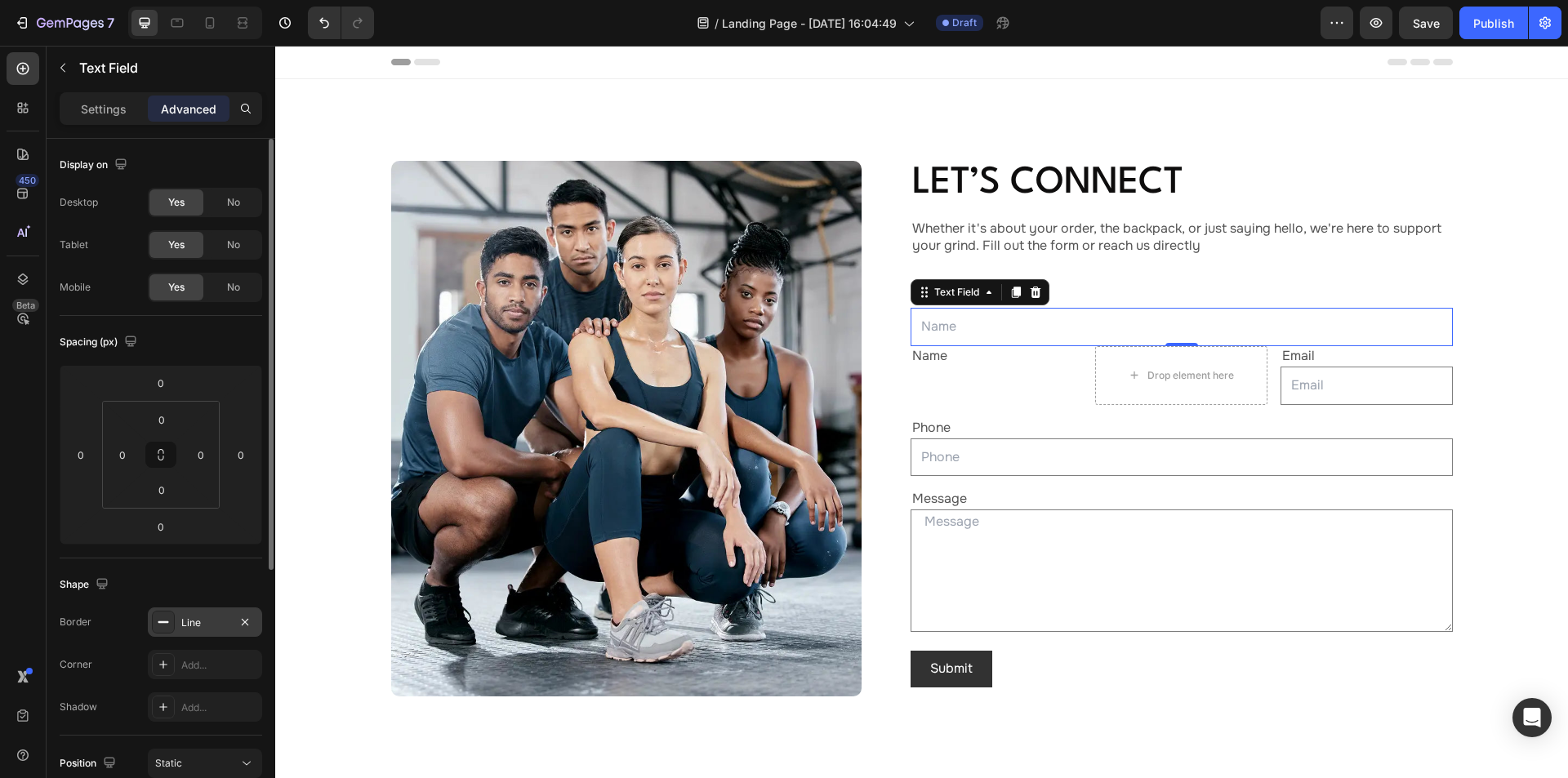
drag, startPoint x: 204, startPoint y: 627, endPoint x: 254, endPoint y: 626, distance: 50.0
click at [204, 627] on div "Line" at bounding box center [205, 623] width 48 height 15
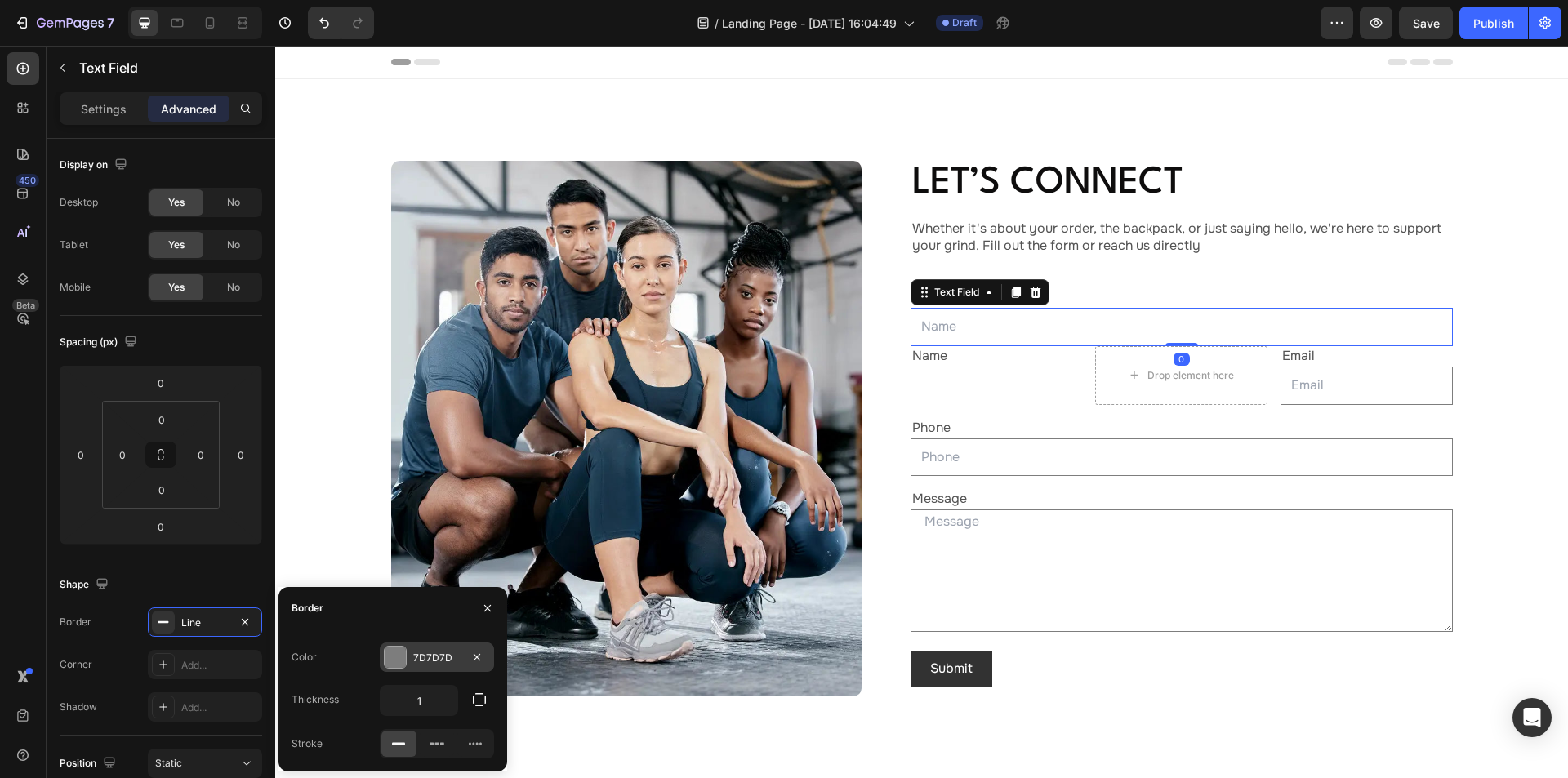
click at [442, 656] on div "7D7D7D" at bounding box center [437, 658] width 48 height 15
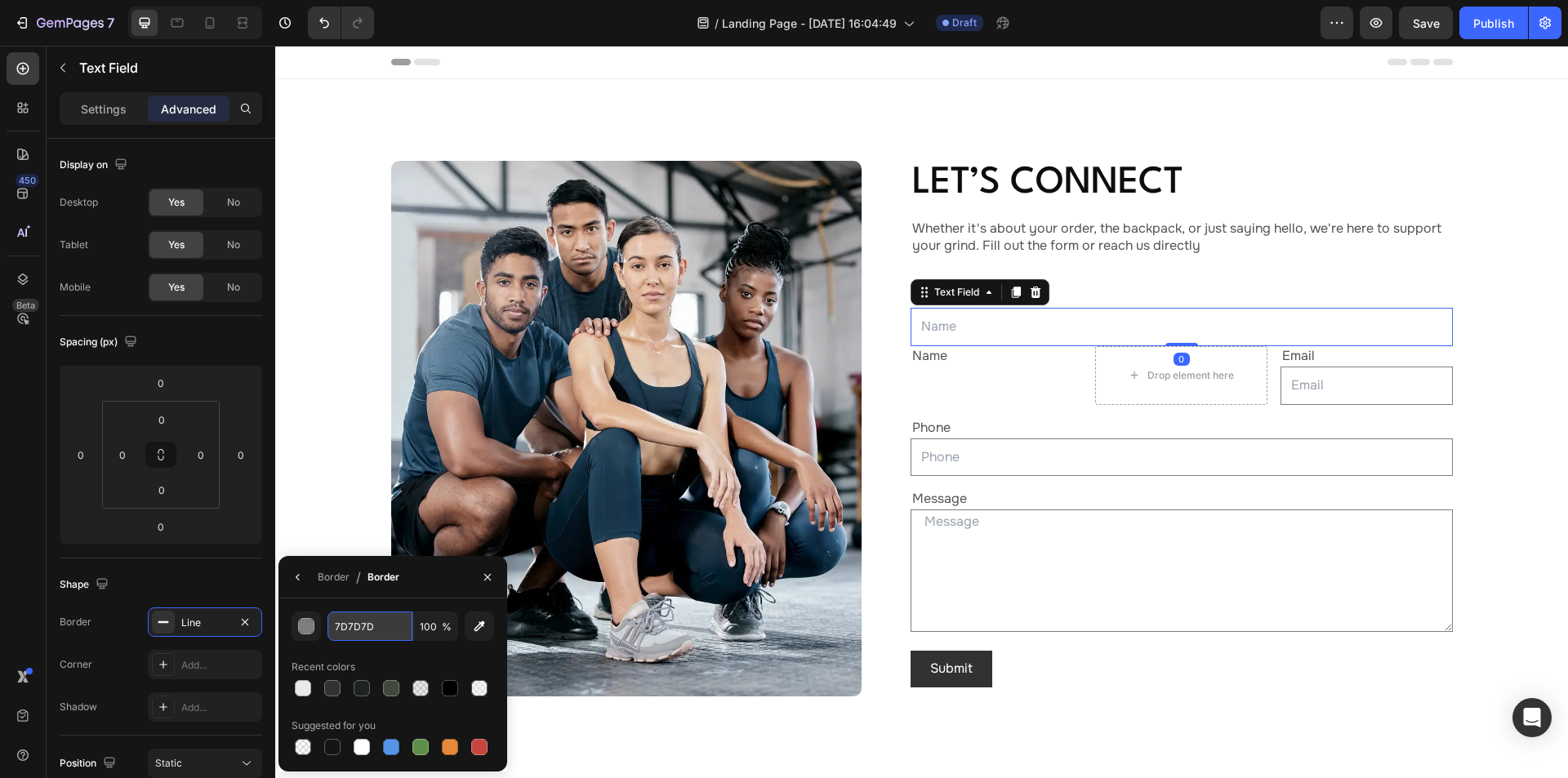
click at [384, 627] on input "7D7D7D" at bounding box center [369, 626] width 85 height 30
paste input "#42331F"
type input "42331F"
click at [360, 604] on div "42331F 100 % Recent colors Suggested for you" at bounding box center [392, 685] width 229 height 173
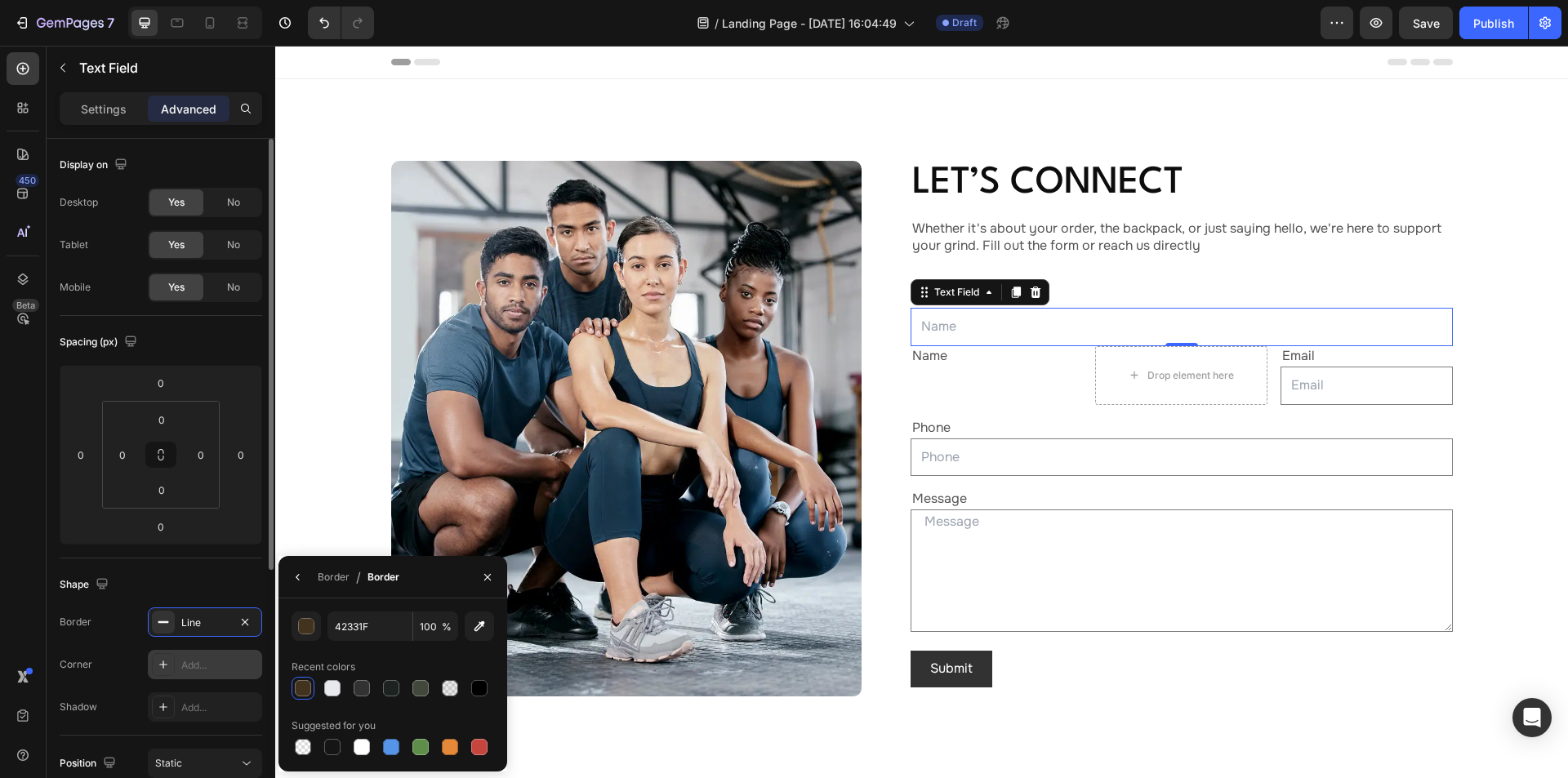
click at [206, 660] on div "Add..." at bounding box center [219, 665] width 77 height 15
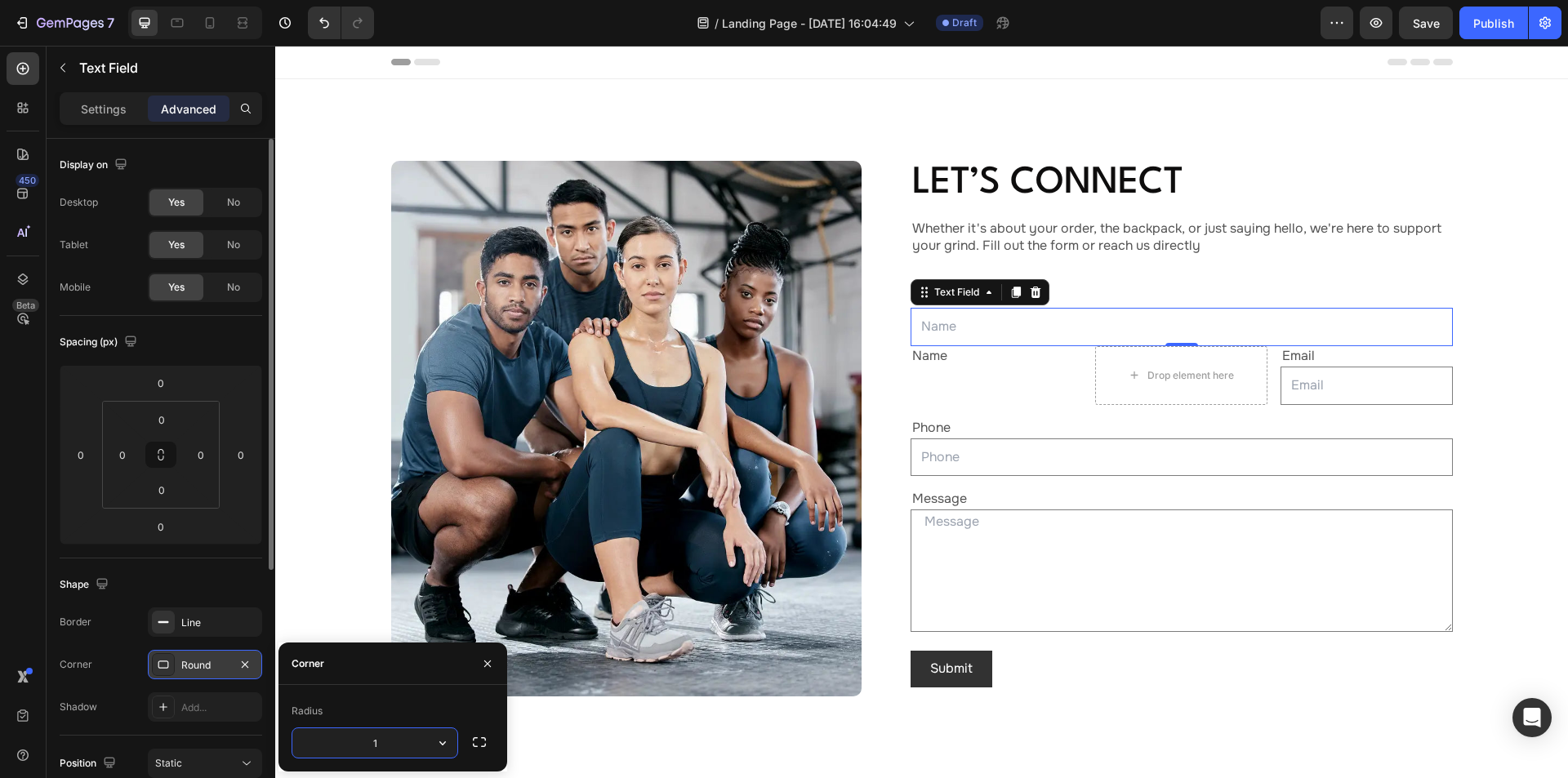
type input "10"
click at [211, 577] on div "Shape" at bounding box center [160, 585] width 202 height 26
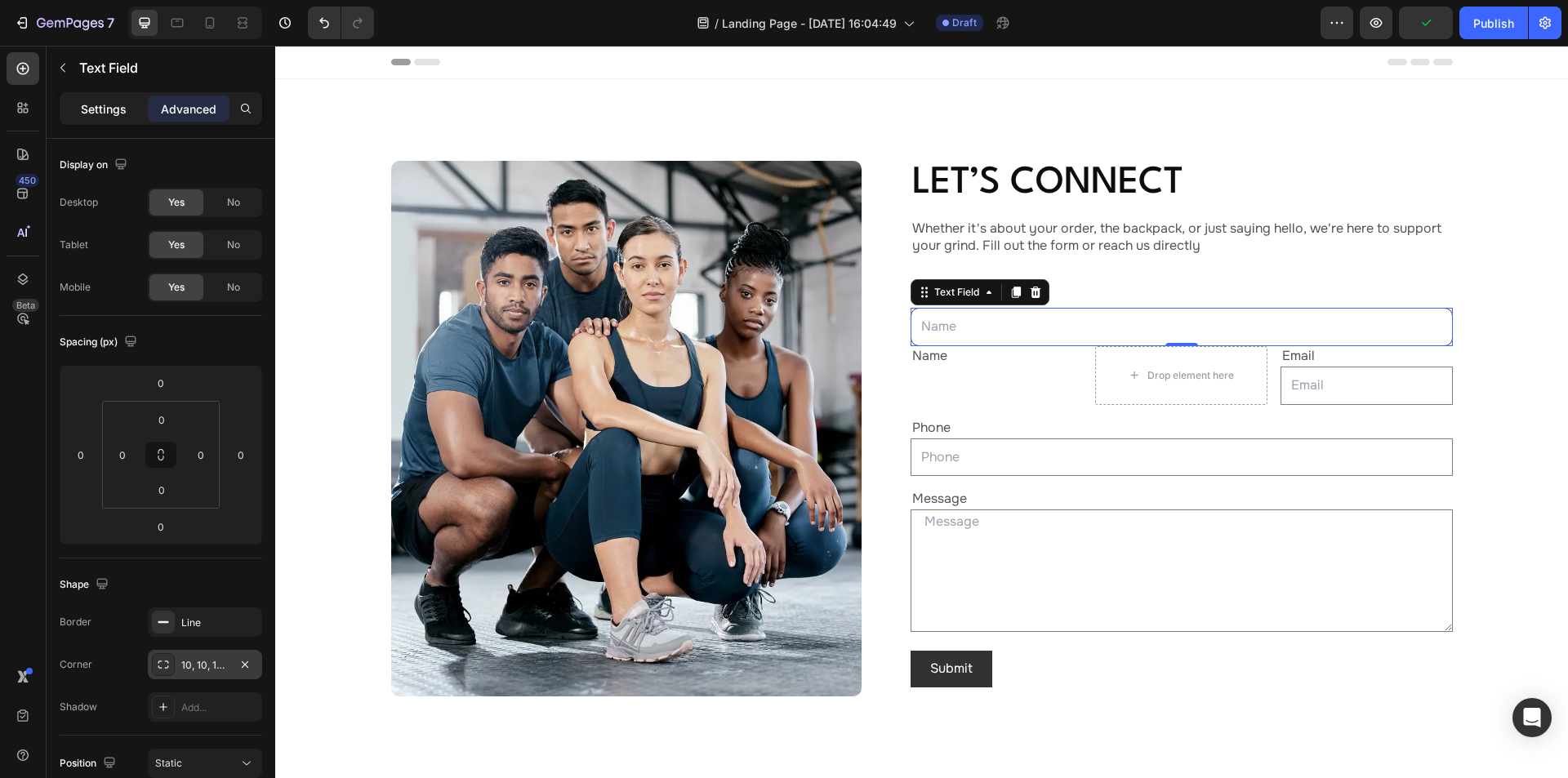
click at [92, 104] on p "Settings" at bounding box center [104, 109] width 46 height 17
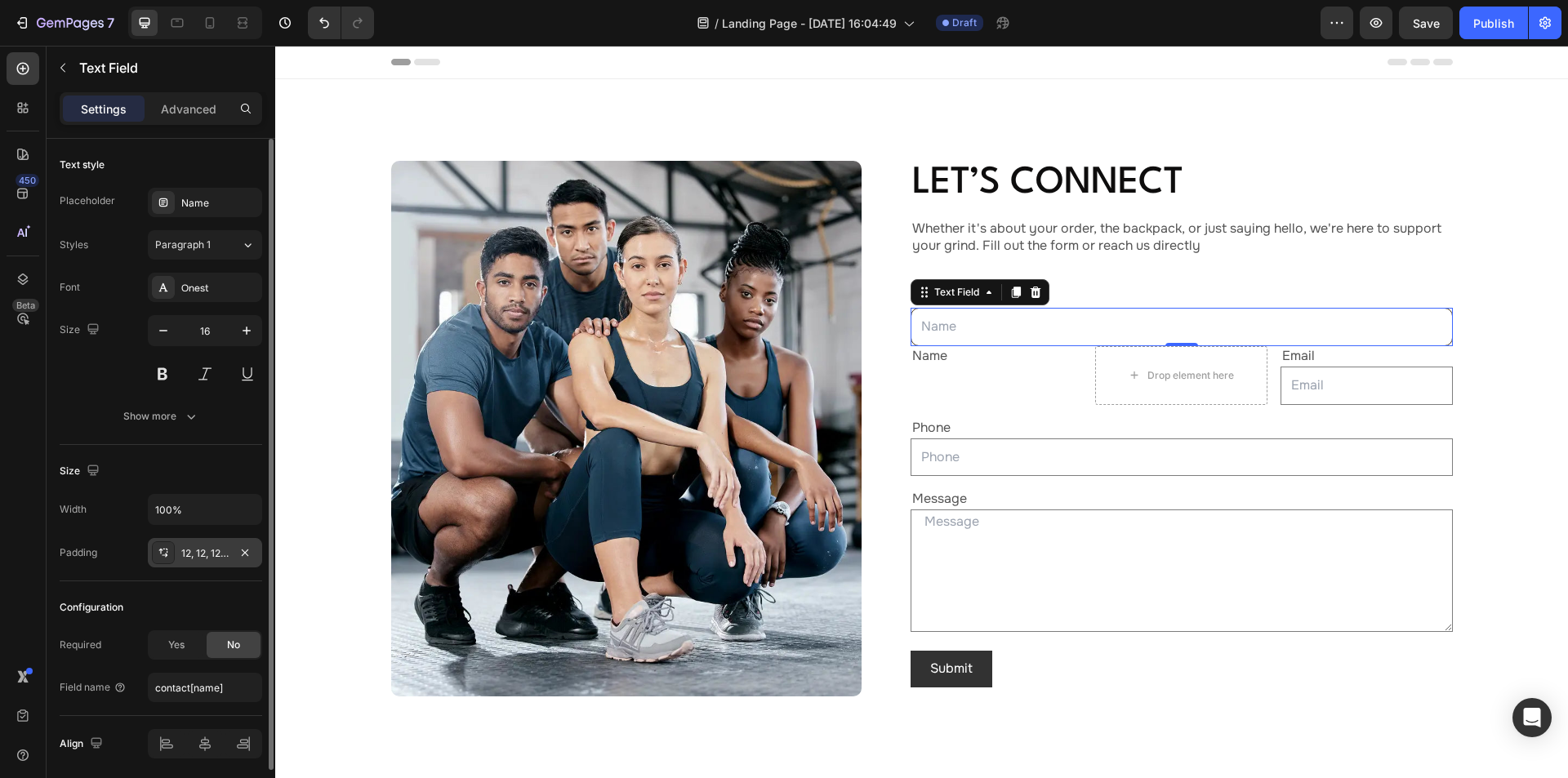
click at [207, 554] on div "12, 12, 12, 12" at bounding box center [205, 553] width 48 height 15
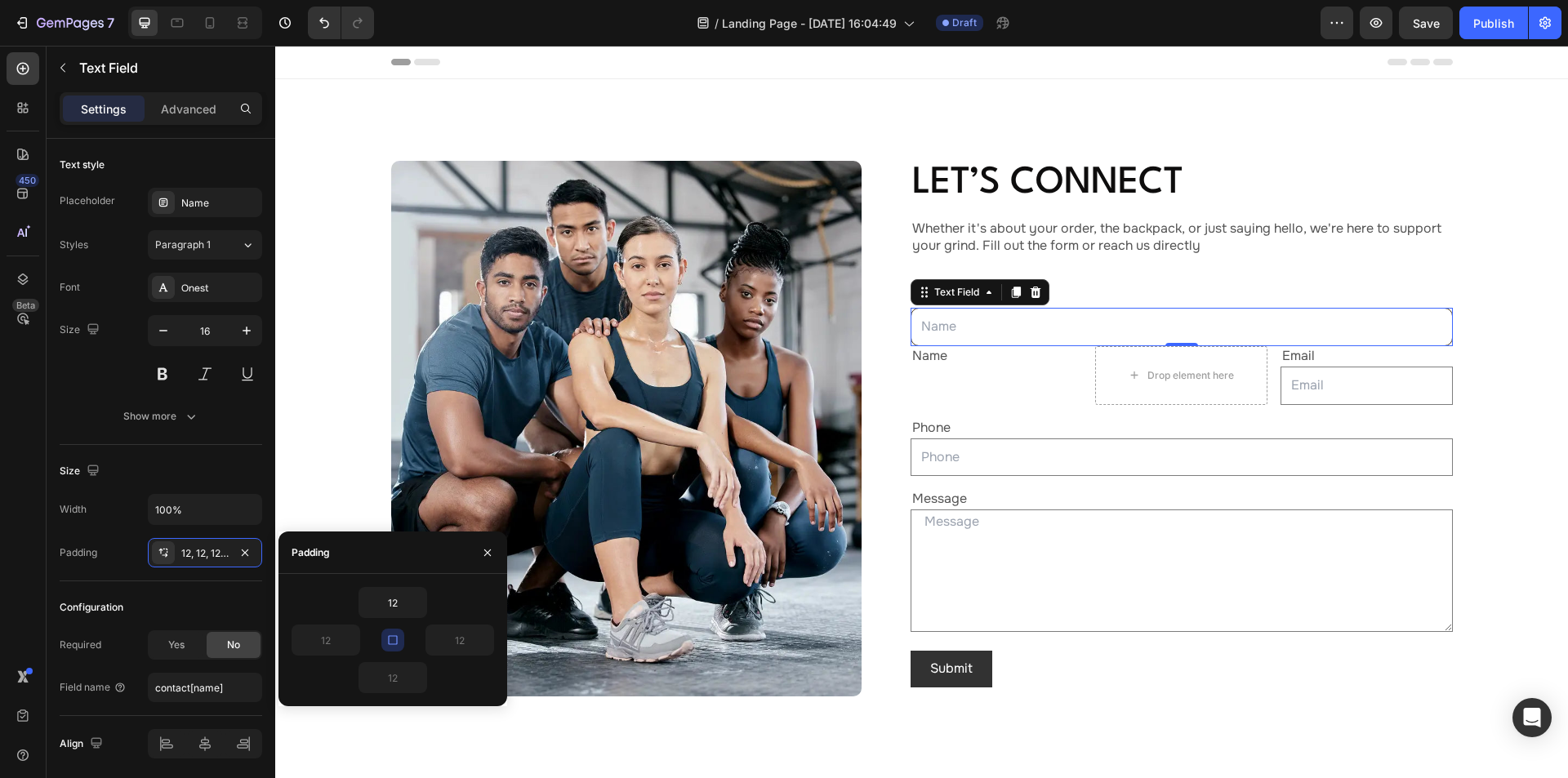
click at [395, 635] on icon "button" at bounding box center [393, 640] width 13 height 13
click at [406, 601] on input "12" at bounding box center [392, 603] width 67 height 30
type input "13"
click at [403, 671] on input "12" at bounding box center [392, 678] width 67 height 30
type input "13"
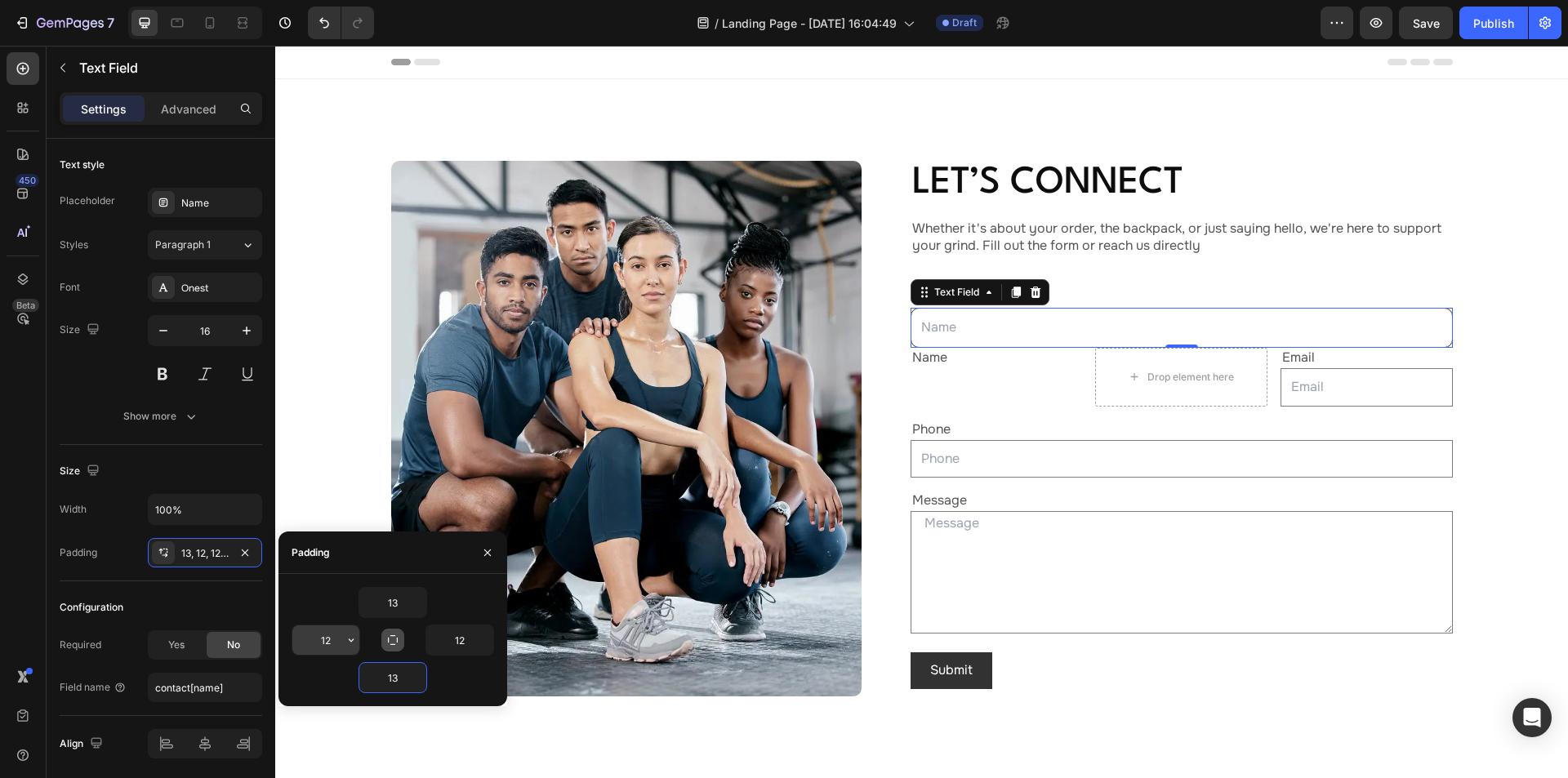
click at [336, 635] on input "12" at bounding box center [325, 640] width 67 height 30
type input "3"
type input "20"
click at [471, 641] on input "12" at bounding box center [459, 640] width 67 height 30
type input "20"
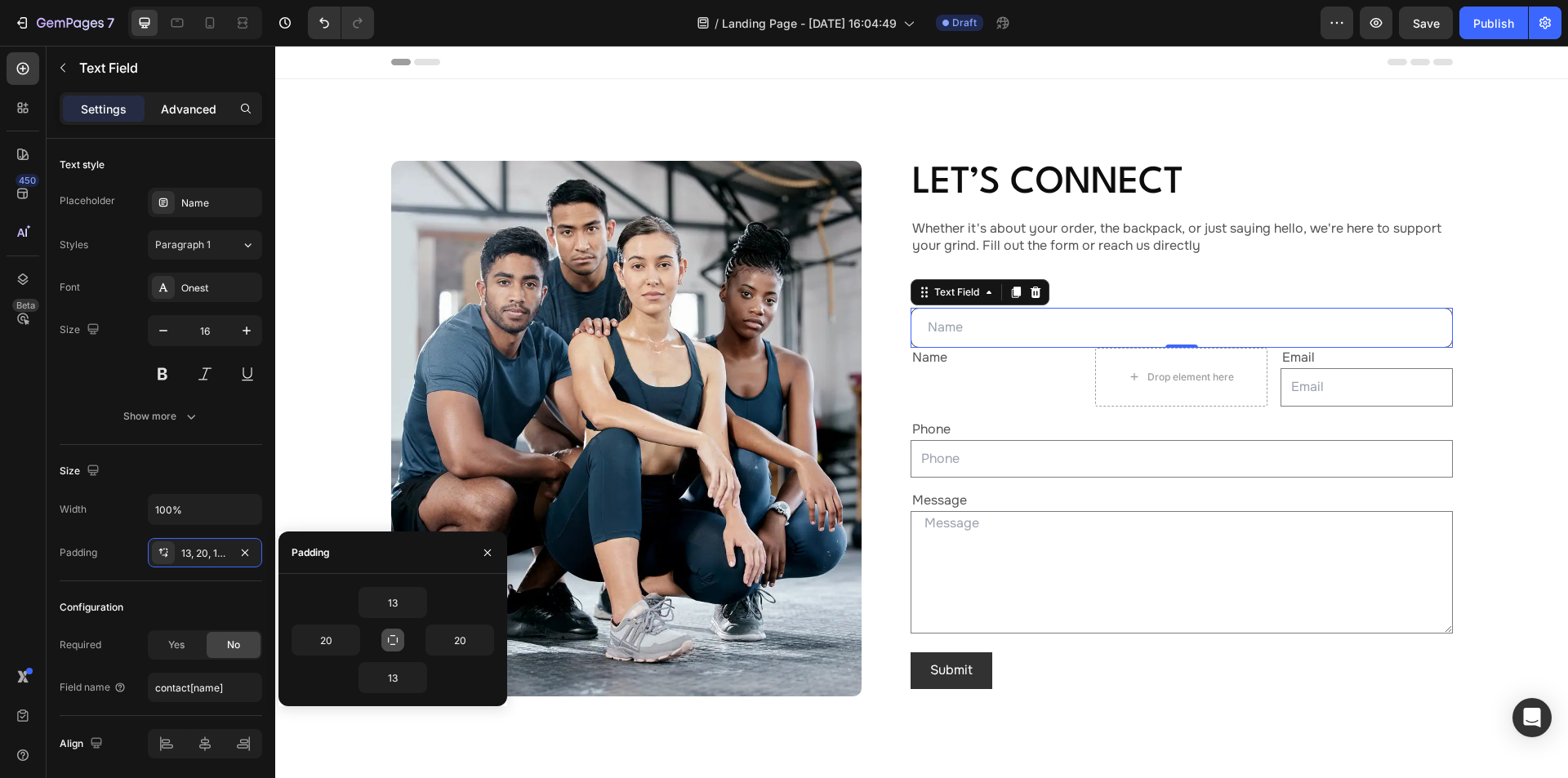
click at [192, 100] on p "Advanced" at bounding box center [189, 109] width 56 height 17
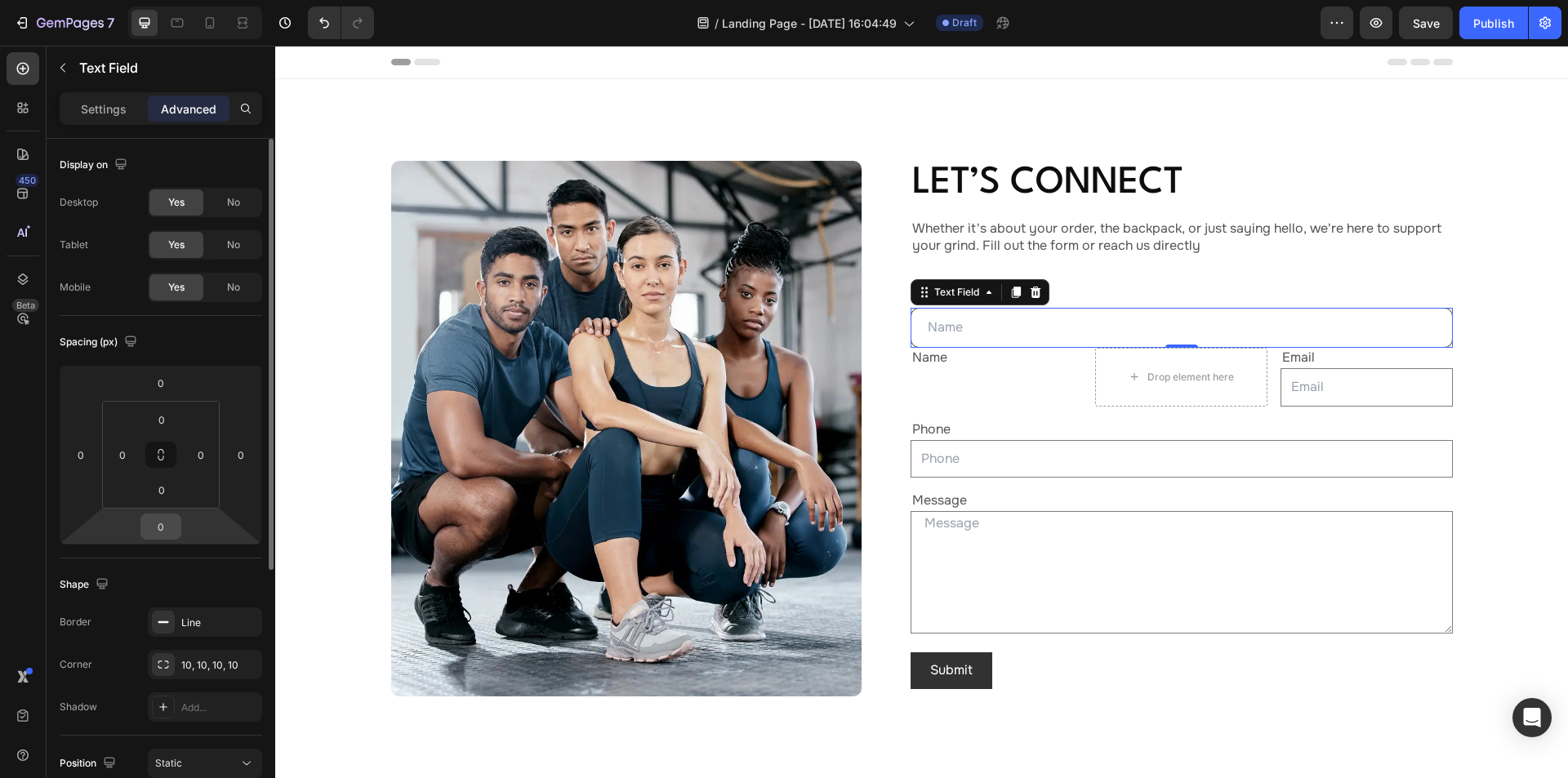
click at [163, 523] on input "0" at bounding box center [161, 526] width 33 height 25
type input "16"
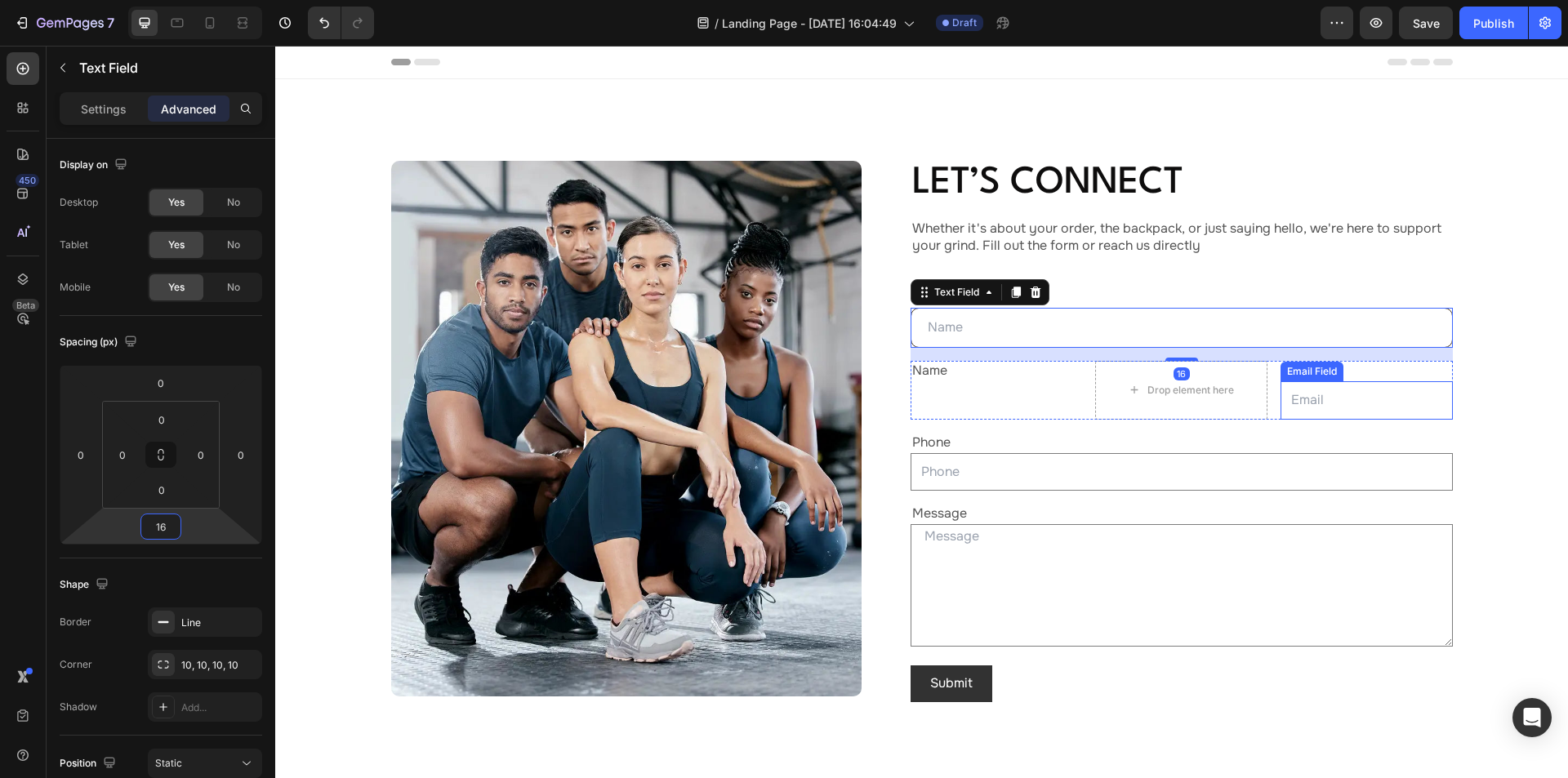
click at [1380, 397] on input "email" at bounding box center [1366, 401] width 172 height 39
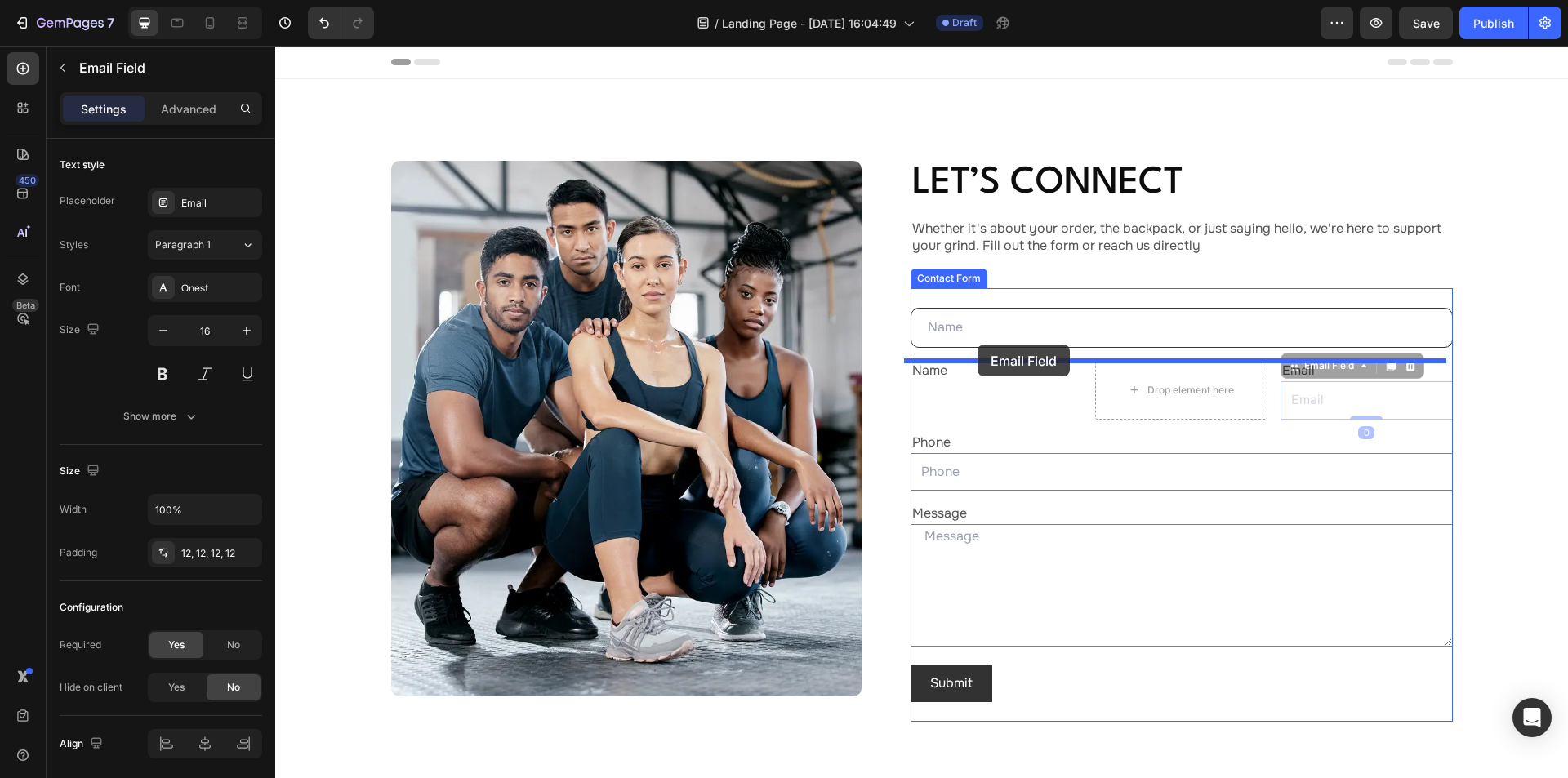
drag, startPoint x: 1310, startPoint y: 373, endPoint x: 977, endPoint y: 345, distance: 334.2
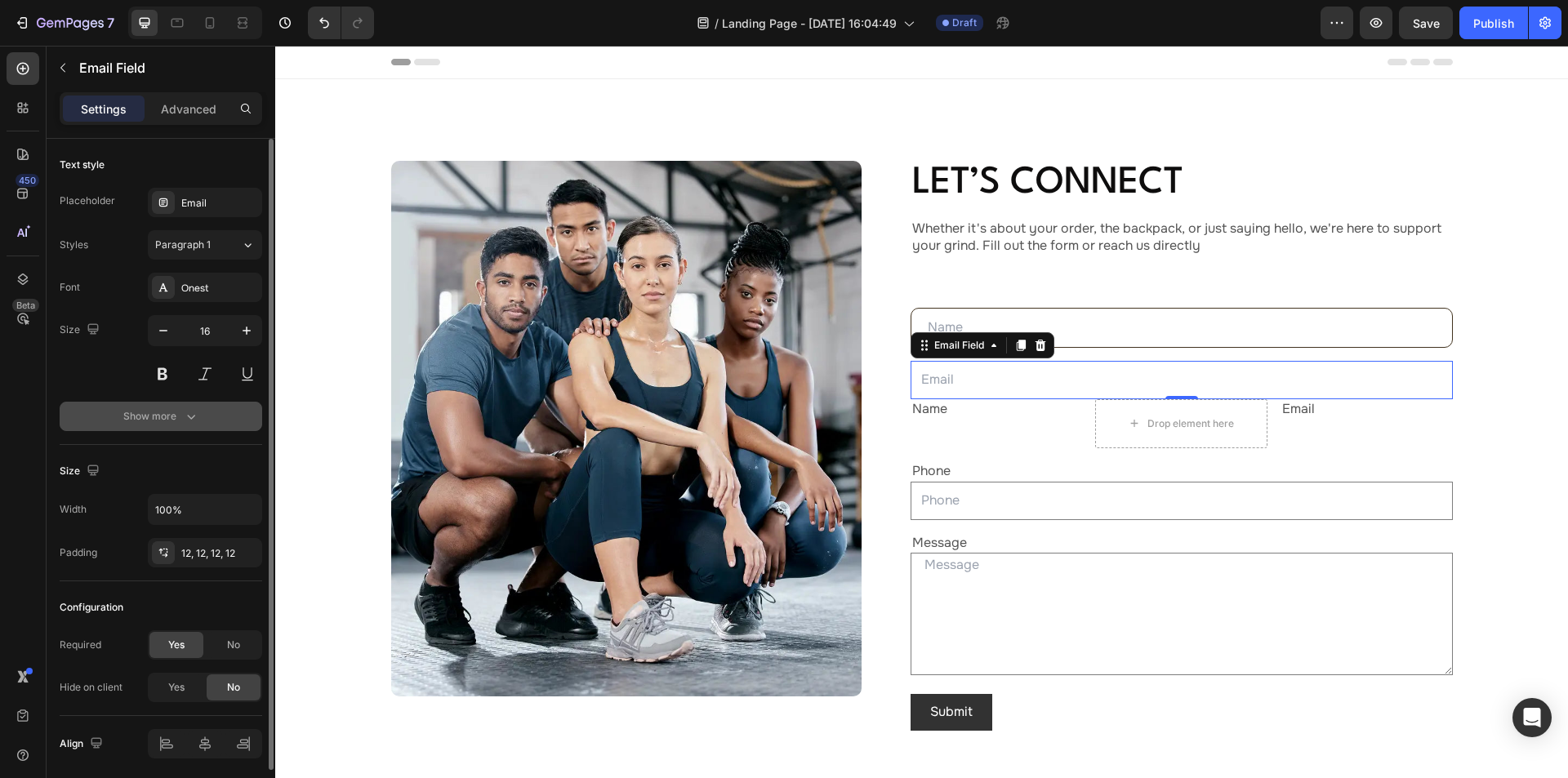
click at [187, 410] on icon "button" at bounding box center [191, 416] width 16 height 16
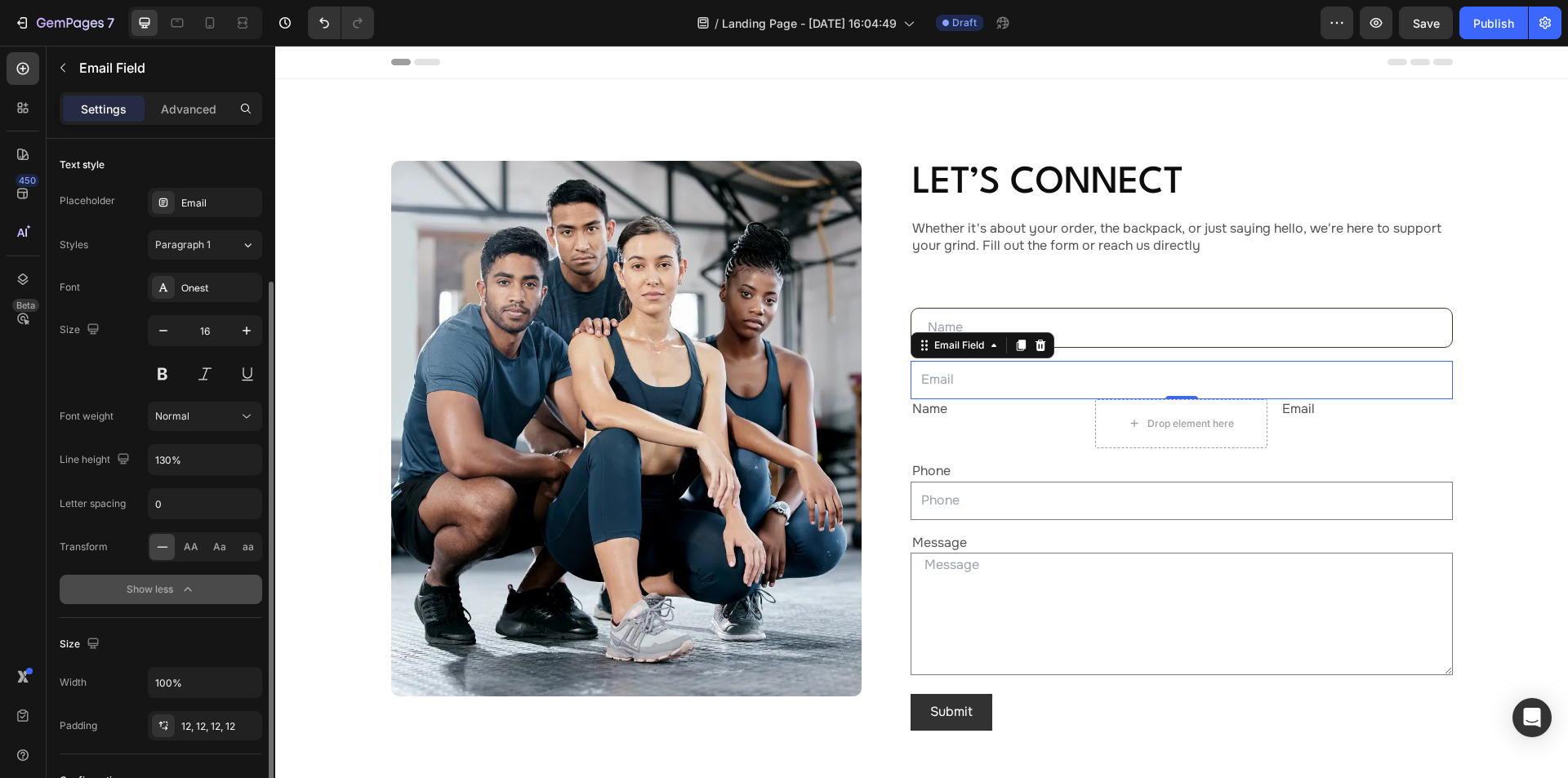
scroll to position [81, 0]
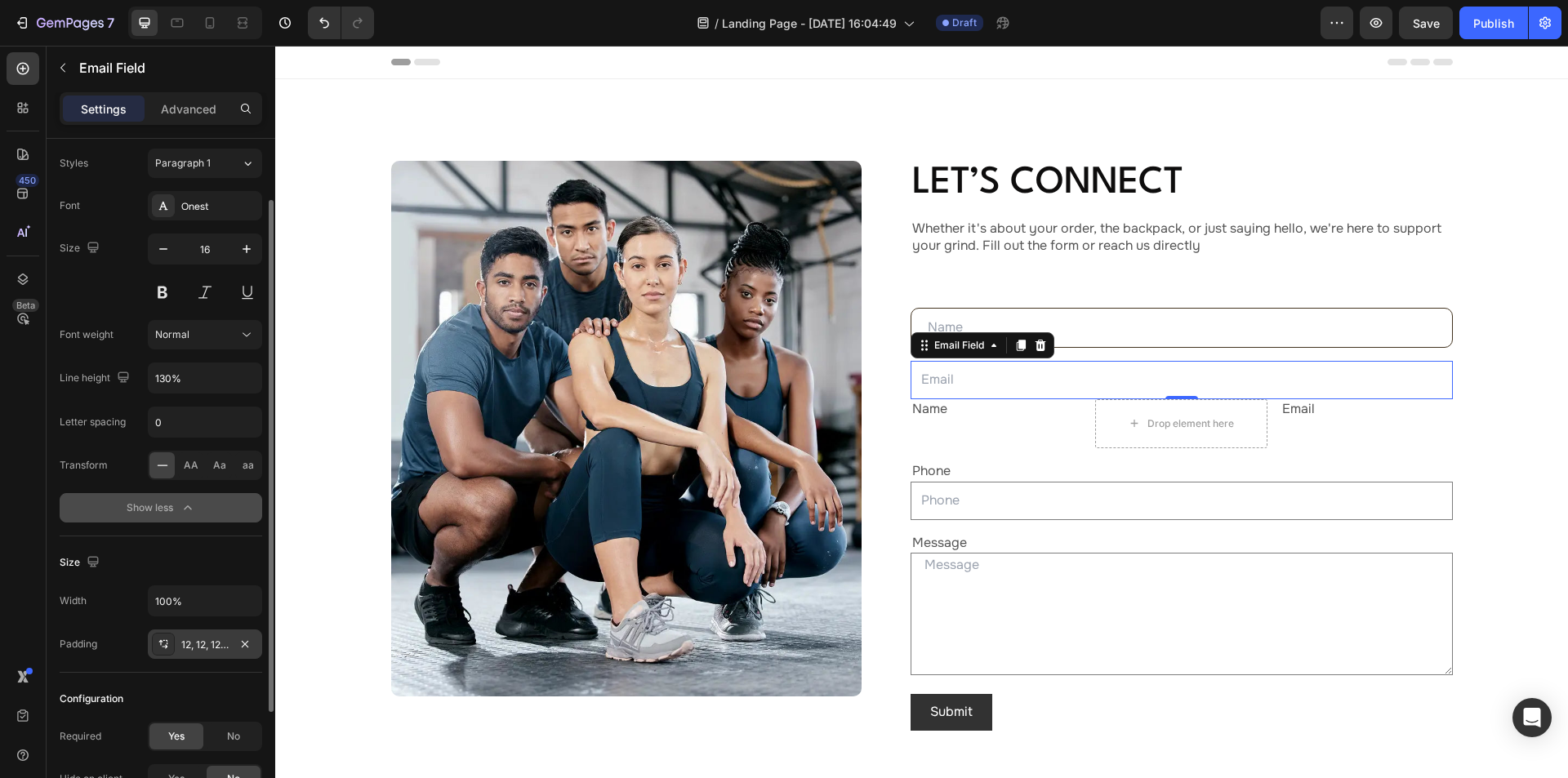
click at [208, 635] on div "12, 12, 12, 12" at bounding box center [205, 644] width 114 height 30
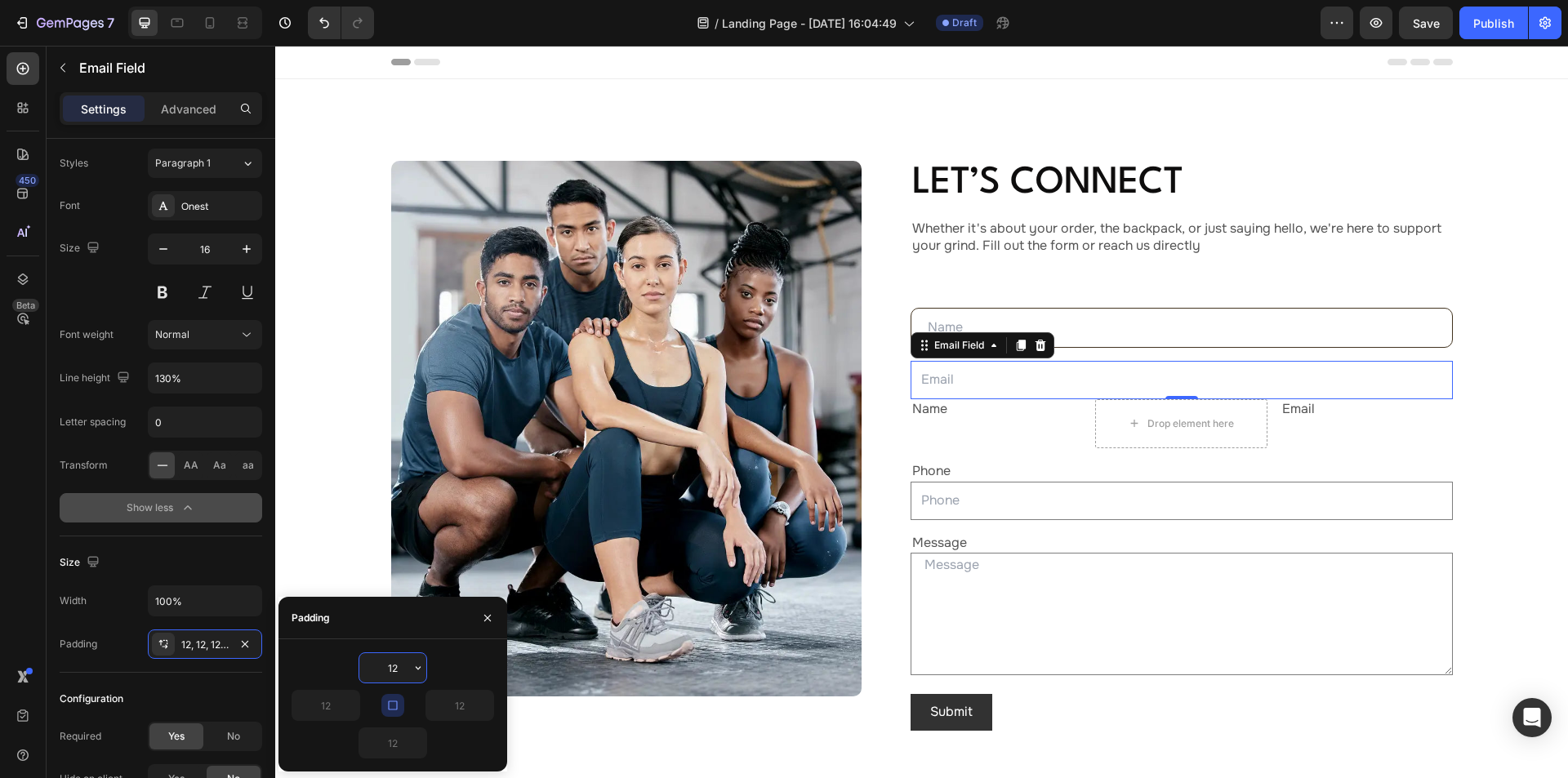
click at [396, 664] on input "12" at bounding box center [392, 668] width 67 height 30
click at [388, 699] on icon "button" at bounding box center [393, 706] width 13 height 13
click at [399, 666] on input "12" at bounding box center [392, 668] width 67 height 30
drag, startPoint x: 402, startPoint y: 666, endPoint x: 384, endPoint y: 666, distance: 18.0
click at [384, 666] on input "12" at bounding box center [392, 668] width 67 height 30
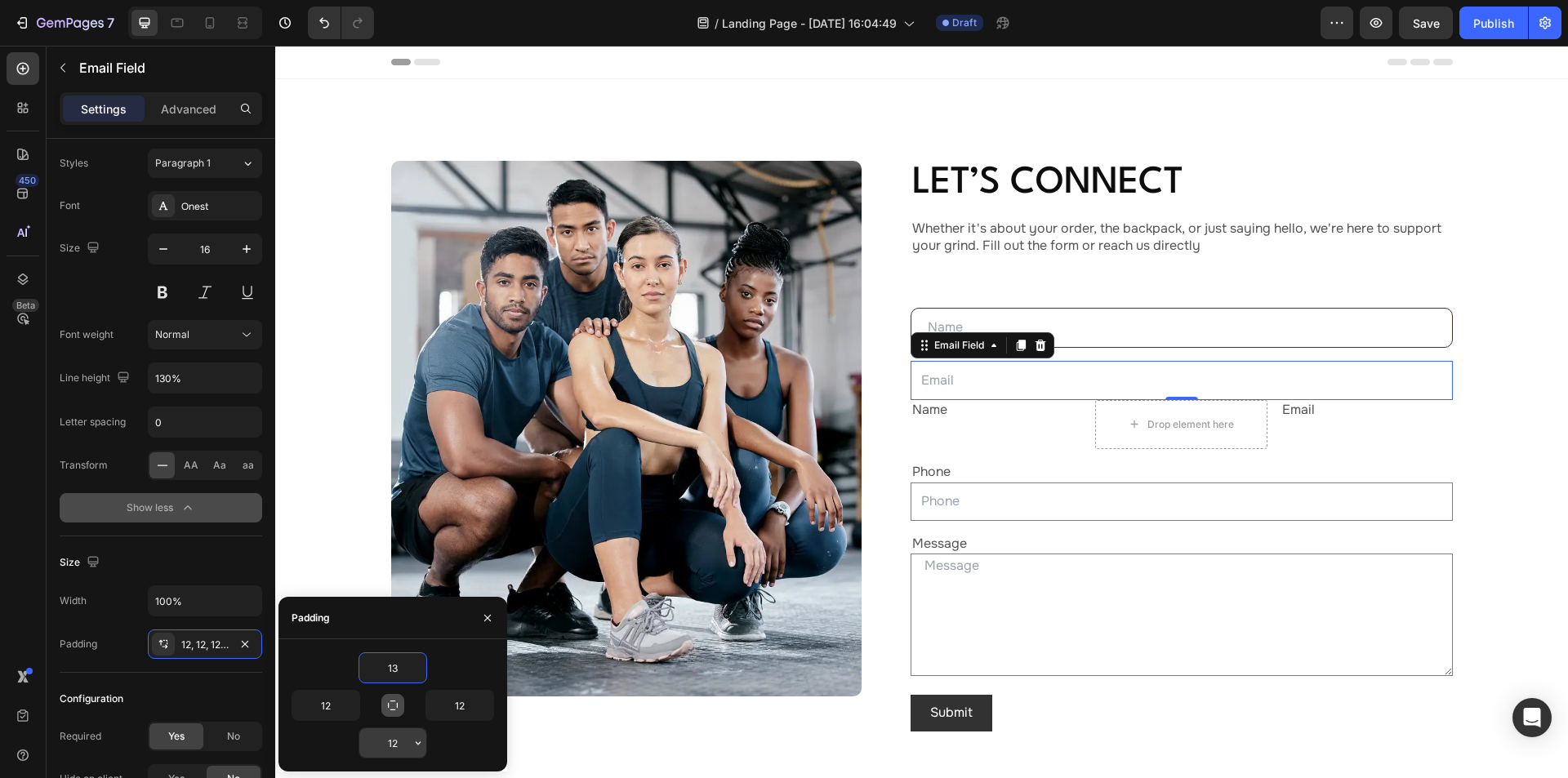
type input "13"
click at [405, 737] on input "12" at bounding box center [392, 743] width 67 height 30
type input "13"
click at [334, 699] on input "12" at bounding box center [325, 706] width 67 height 30
type input "20"
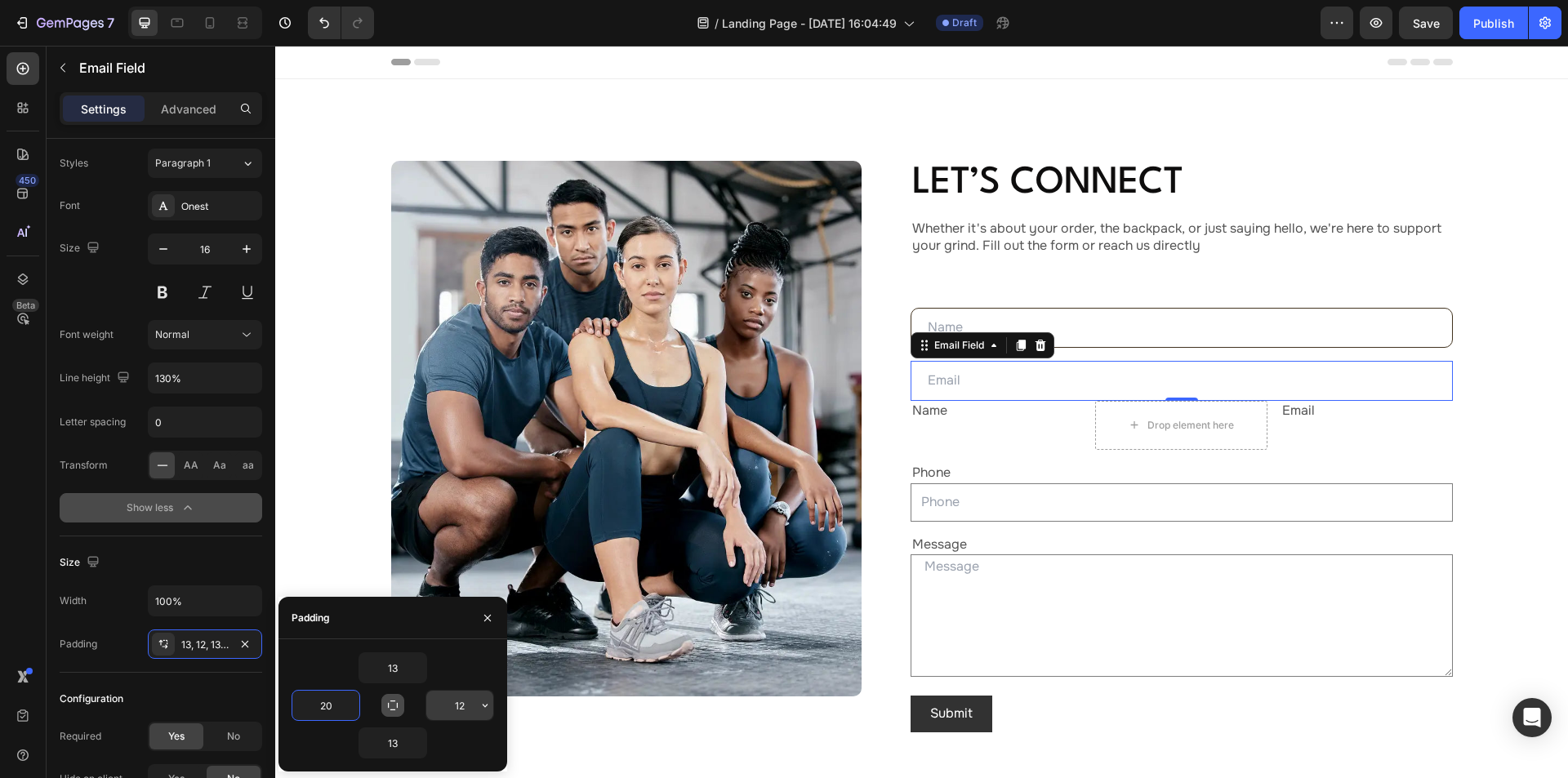
click at [468, 704] on input "12" at bounding box center [459, 706] width 67 height 30
type input "20"
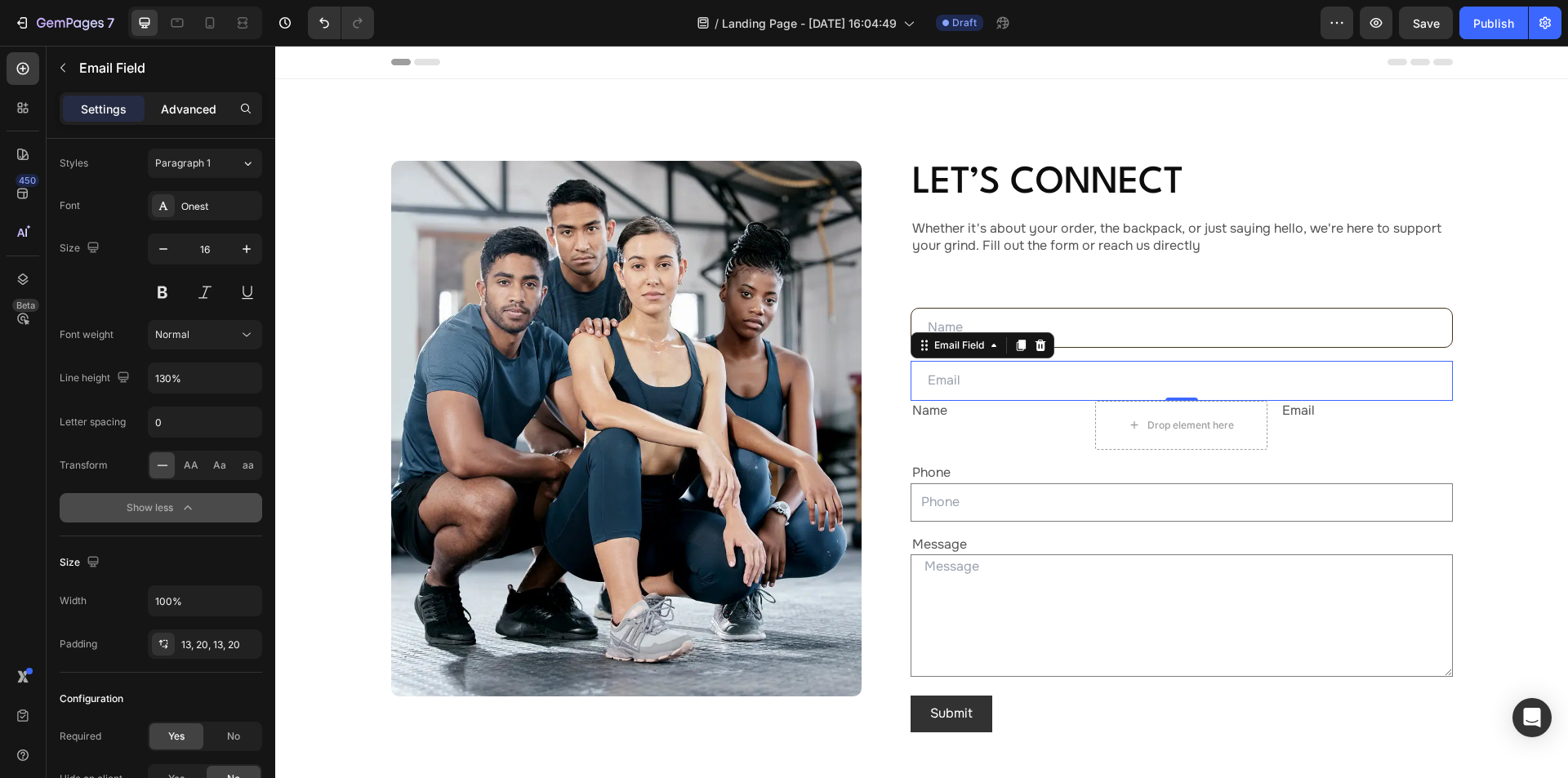
click at [180, 108] on p "Advanced" at bounding box center [189, 109] width 56 height 17
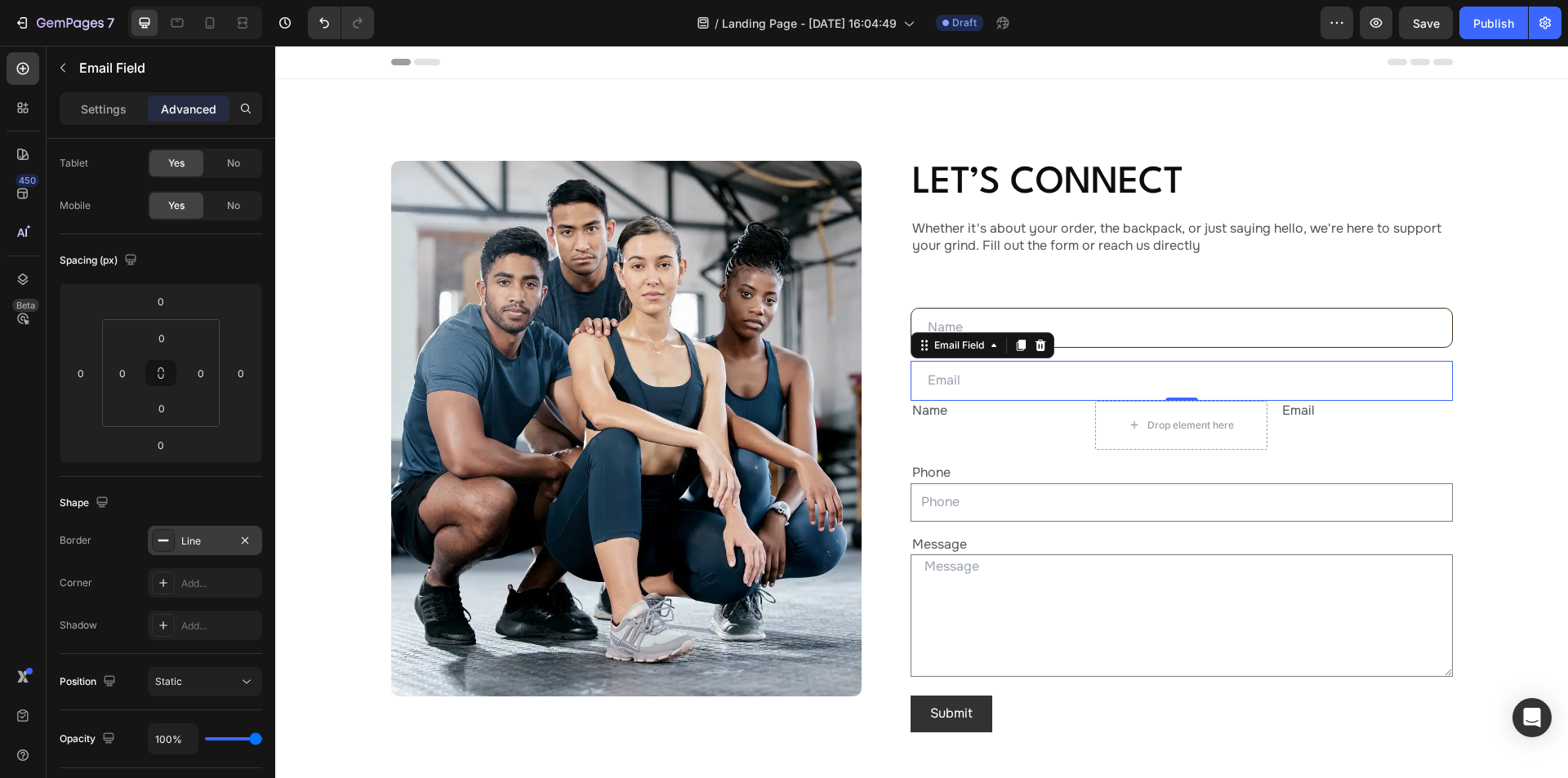
click at [202, 544] on div "Line" at bounding box center [205, 541] width 48 height 15
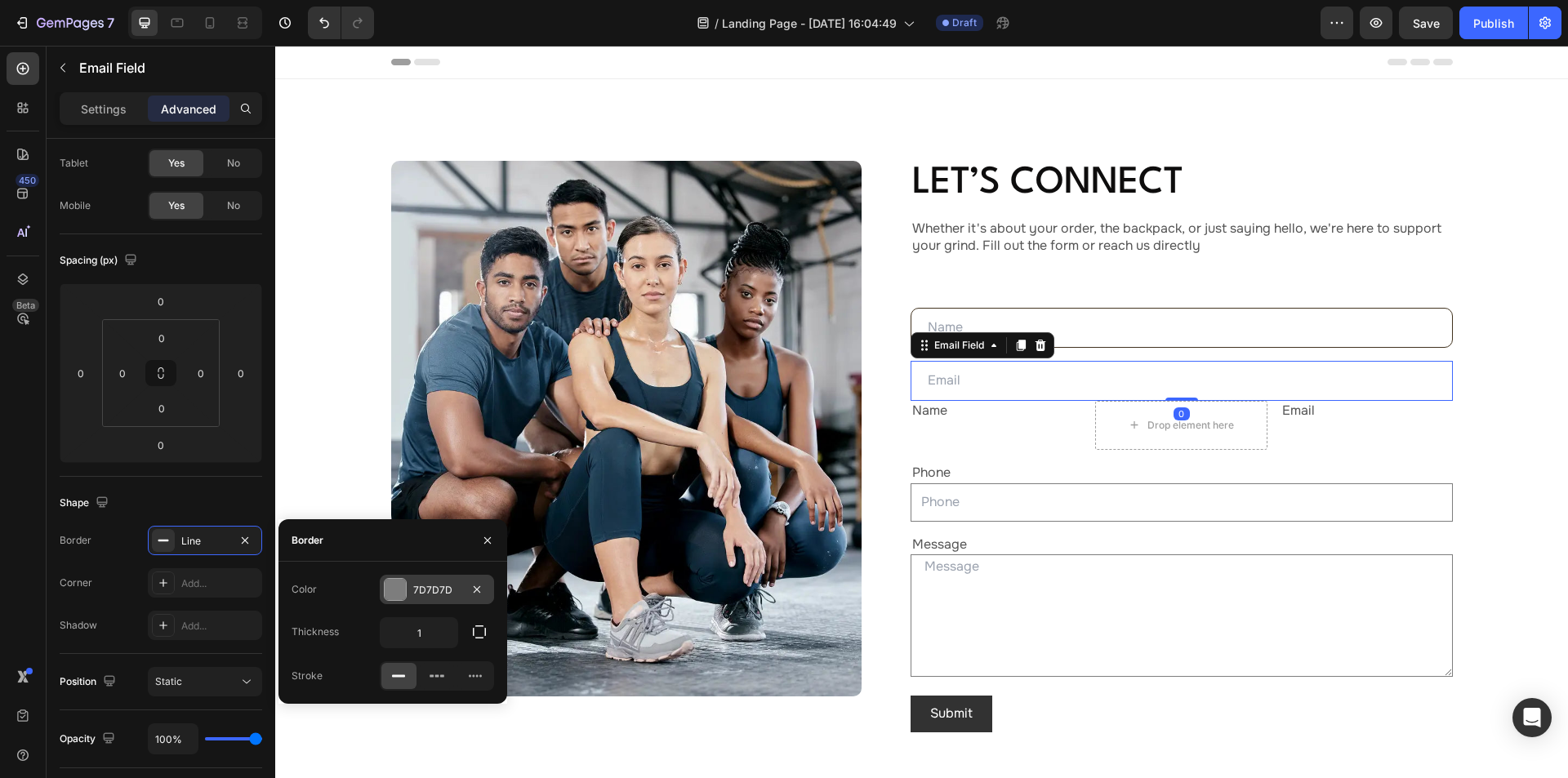
click at [458, 587] on div "7D7D7D" at bounding box center [437, 590] width 48 height 15
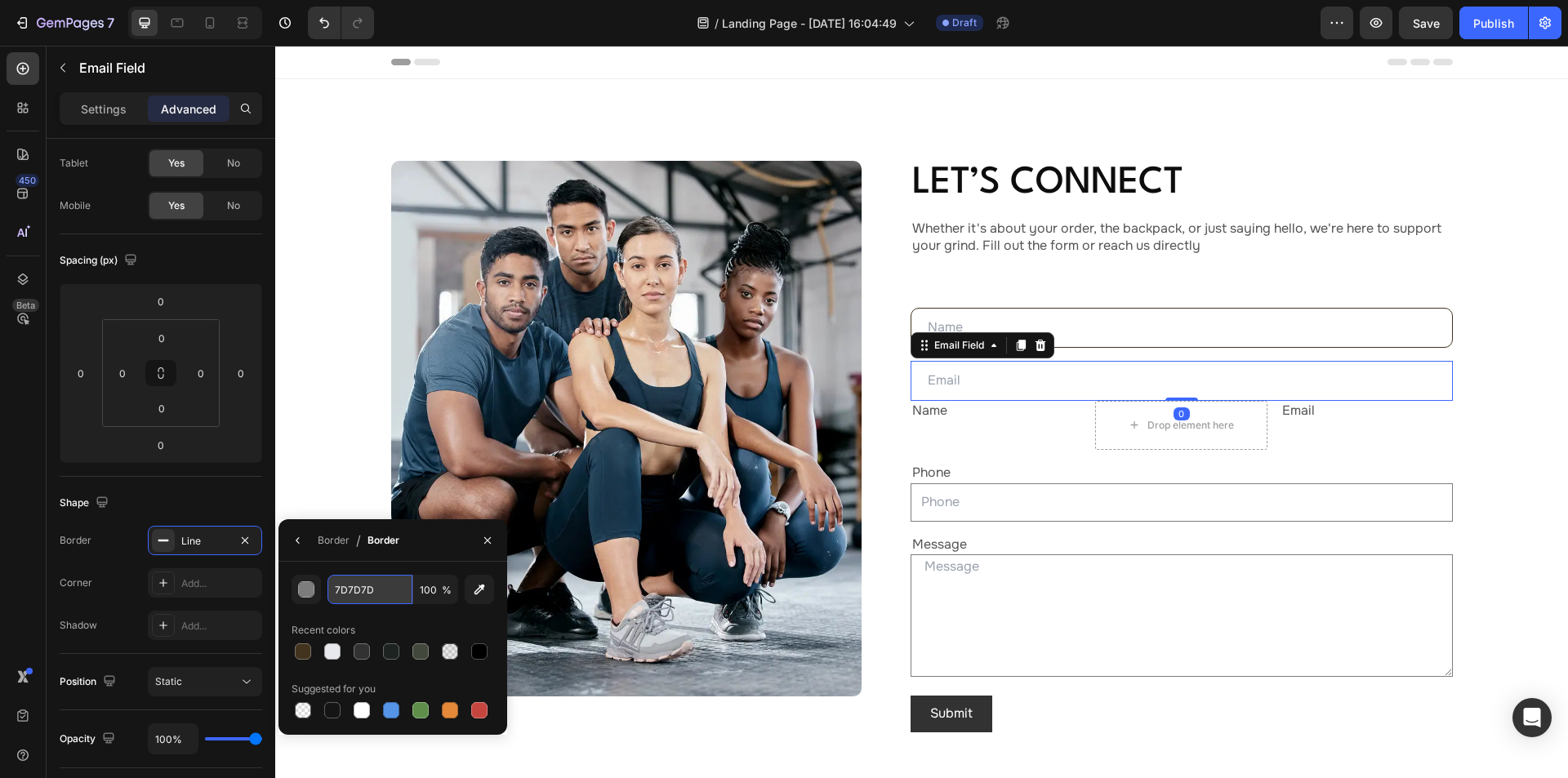
click at [373, 591] on input "7D7D7D" at bounding box center [369, 590] width 85 height 30
paste input "#42331F"
type input "#42331F"
click at [211, 491] on div "Shape" at bounding box center [160, 503] width 202 height 26
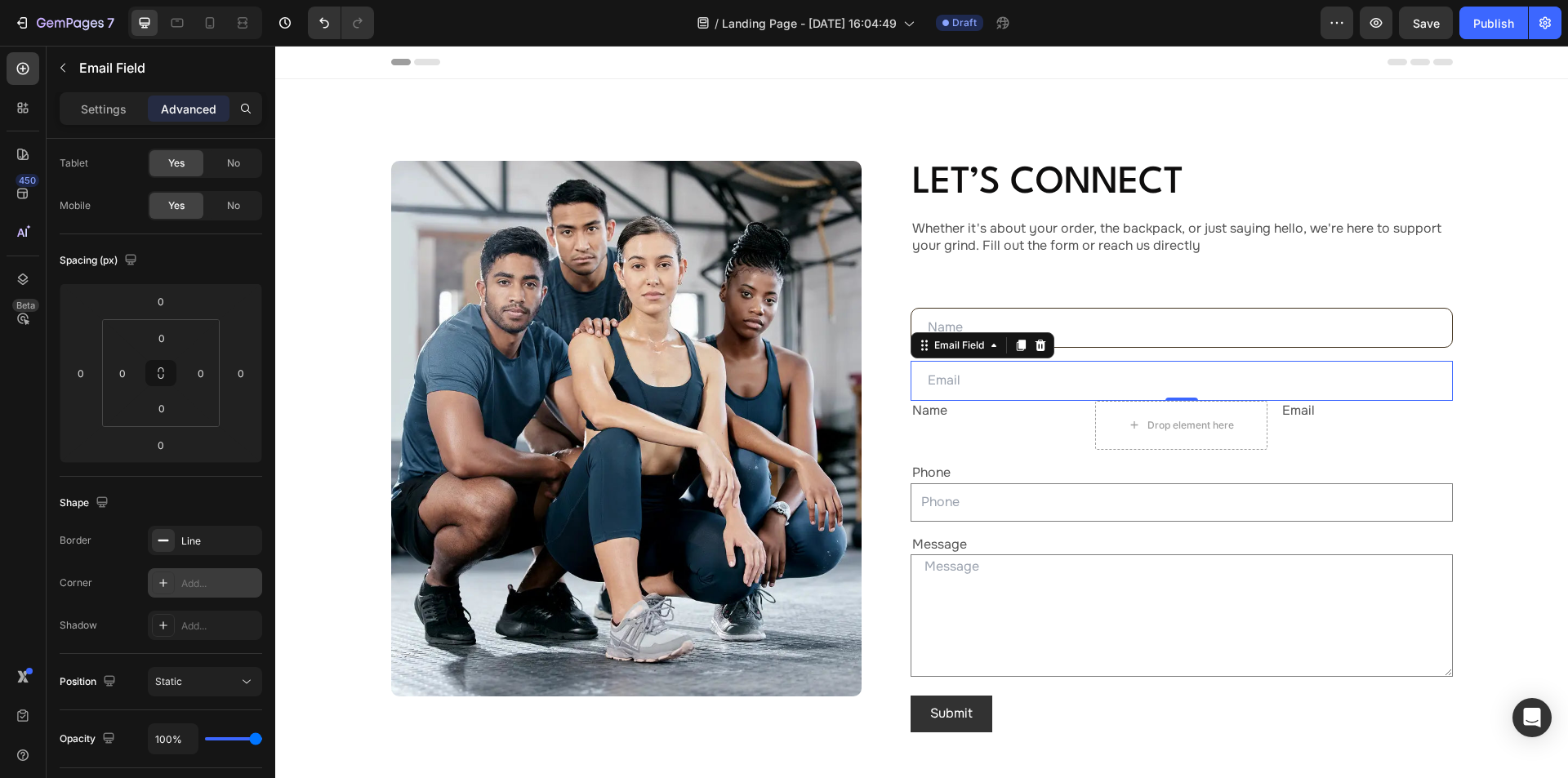
click at [194, 580] on div "Add..." at bounding box center [219, 584] width 77 height 15
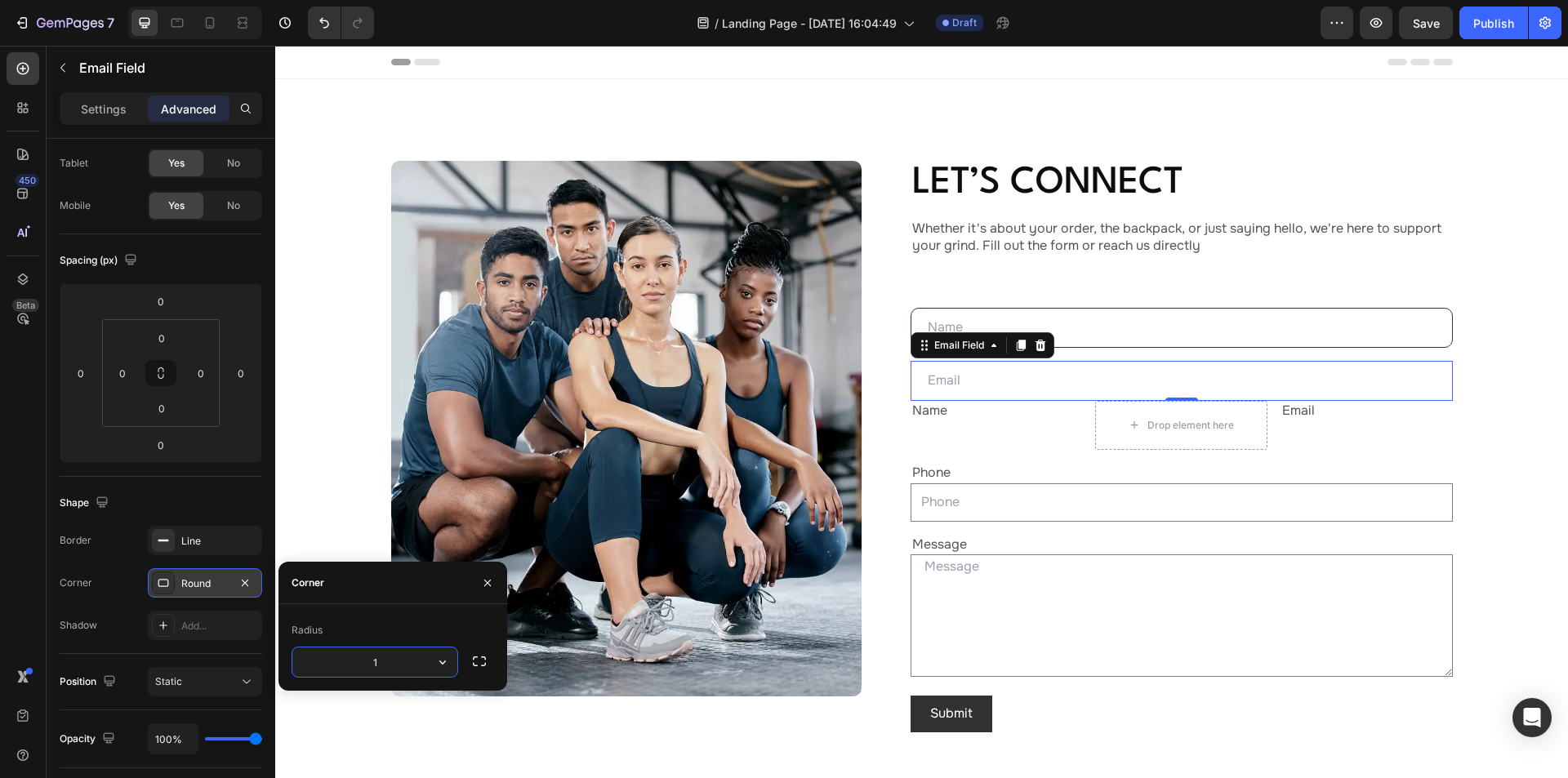
type input "10"
click at [1477, 438] on div "Image Let’s Connect Heading Whether it's about your order, the backpack, or jus…" at bounding box center [921, 456] width 1178 height 591
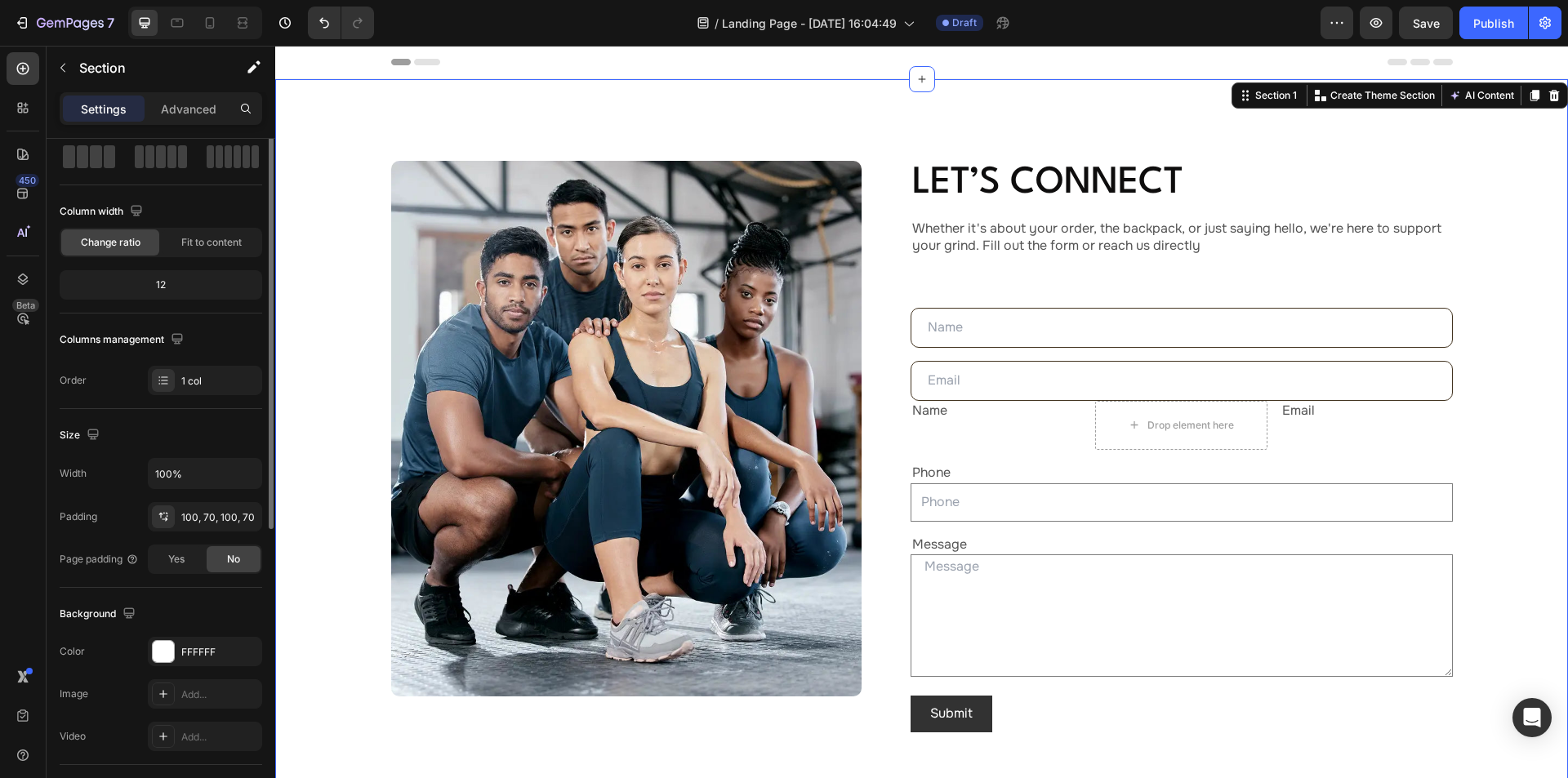
scroll to position [0, 0]
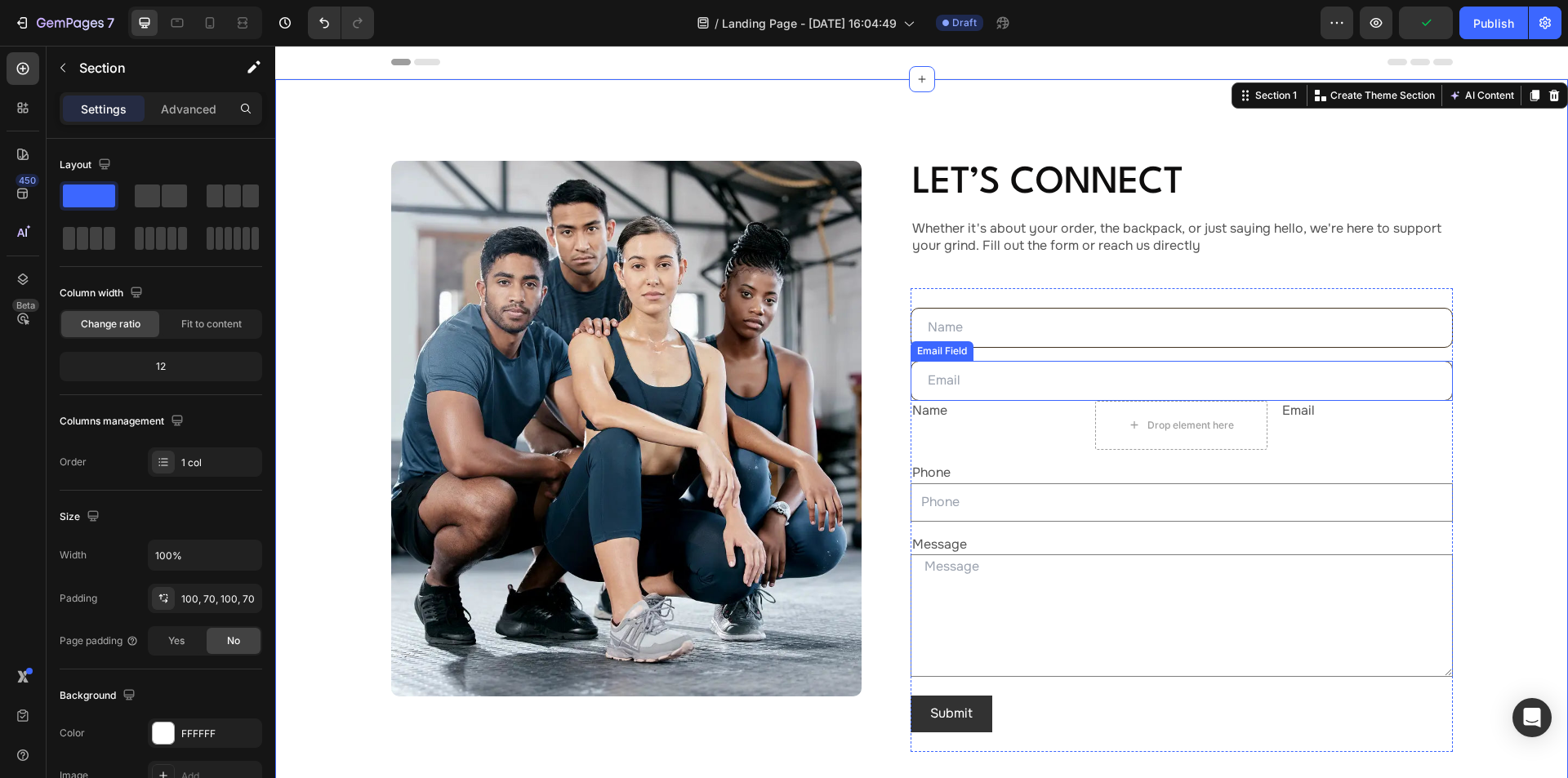
click at [939, 354] on div "Email Field" at bounding box center [942, 351] width 56 height 15
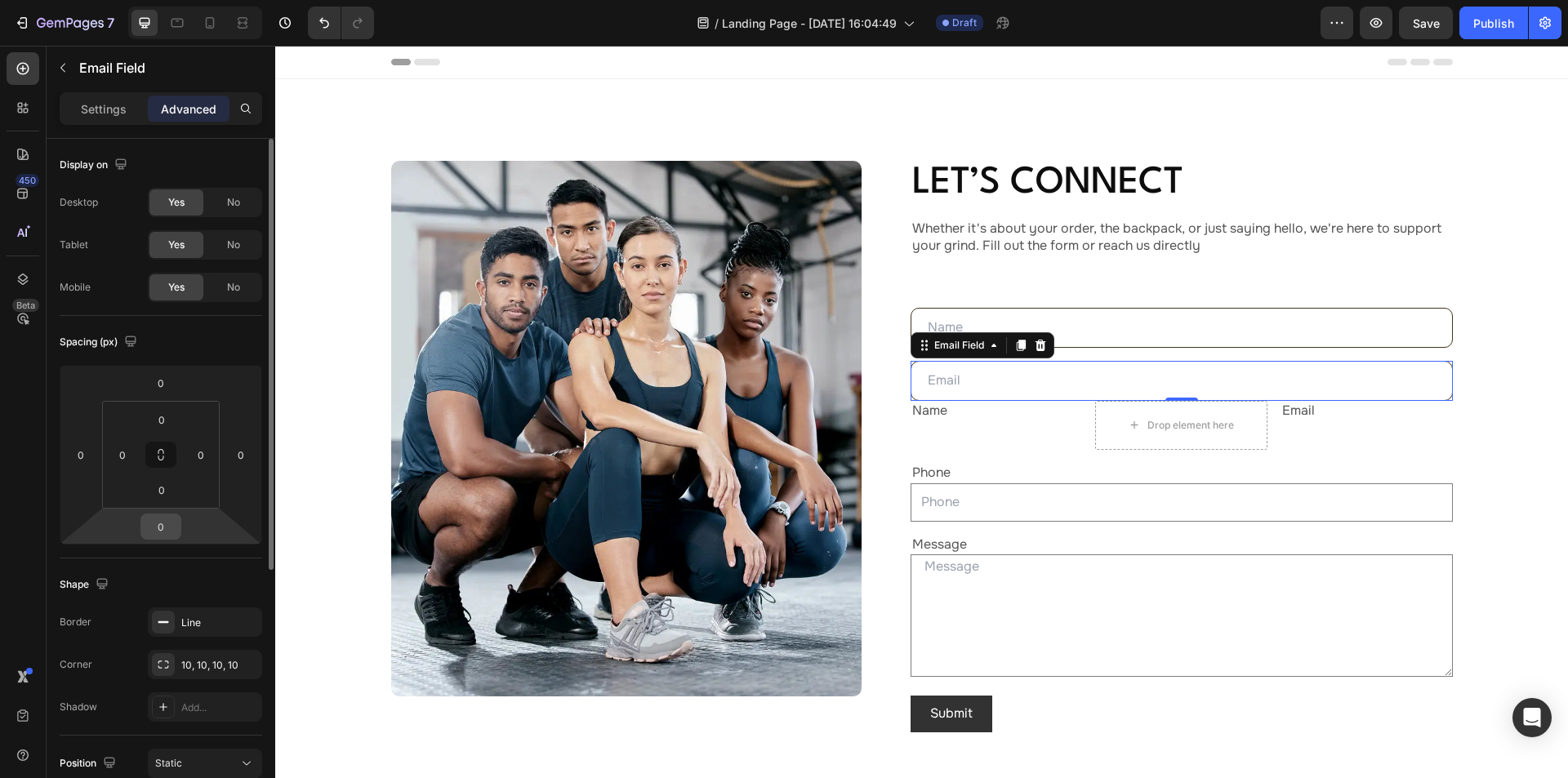
click at [167, 526] on input "0" at bounding box center [161, 526] width 33 height 25
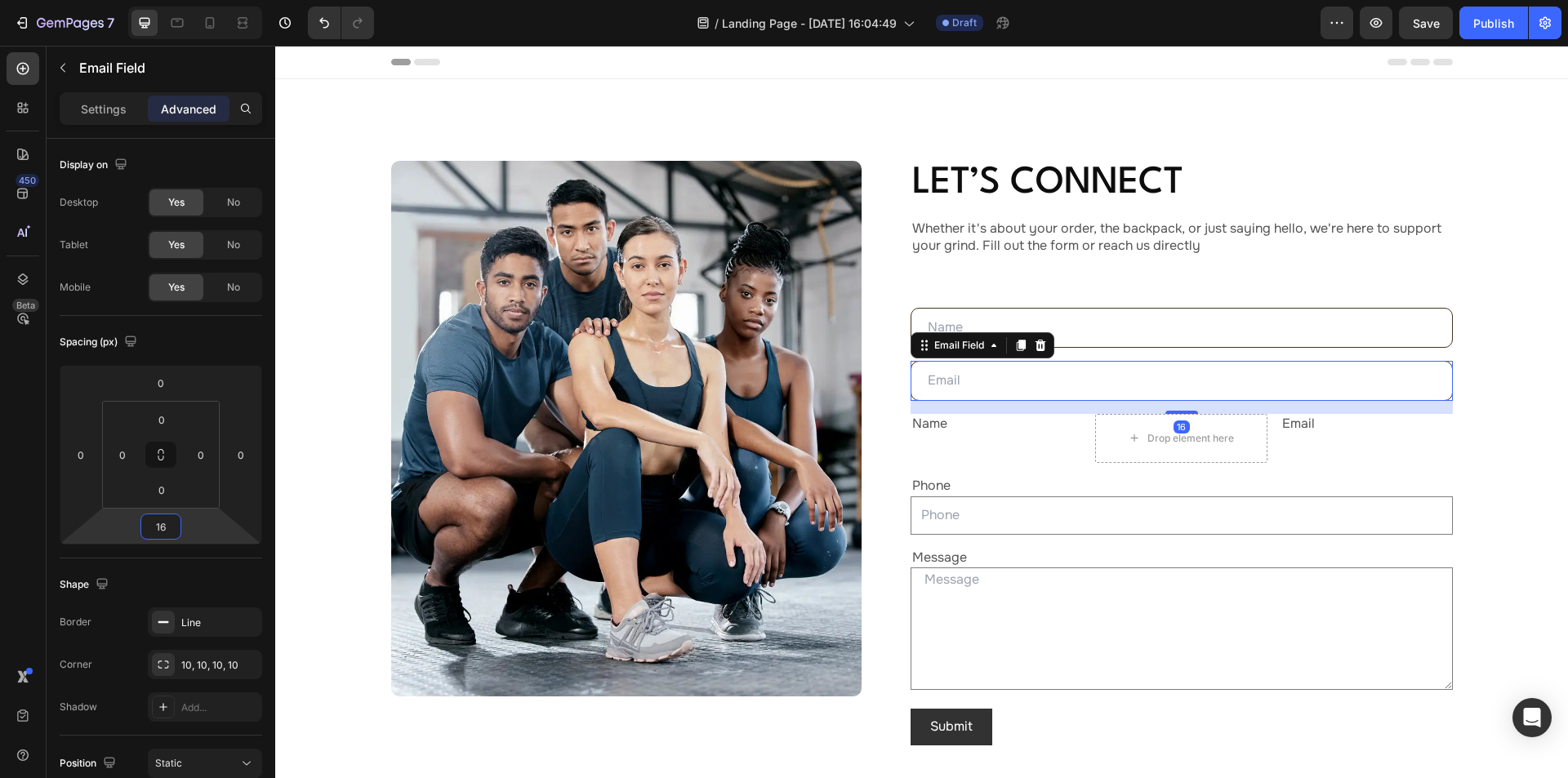
type input "16"
click at [931, 296] on div "Text Field" at bounding box center [939, 298] width 52 height 15
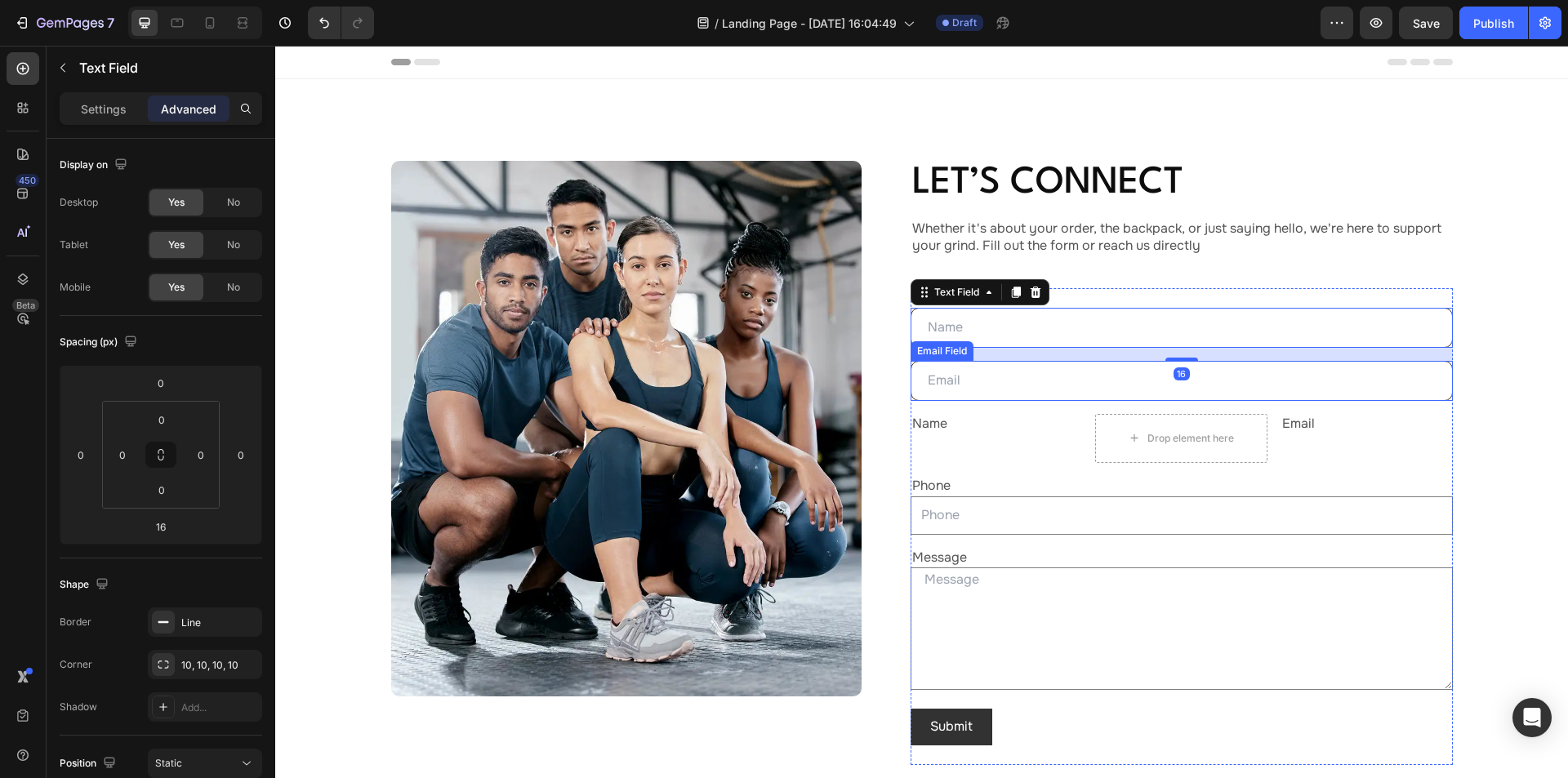
click at [934, 352] on div "Email Field" at bounding box center [942, 351] width 56 height 15
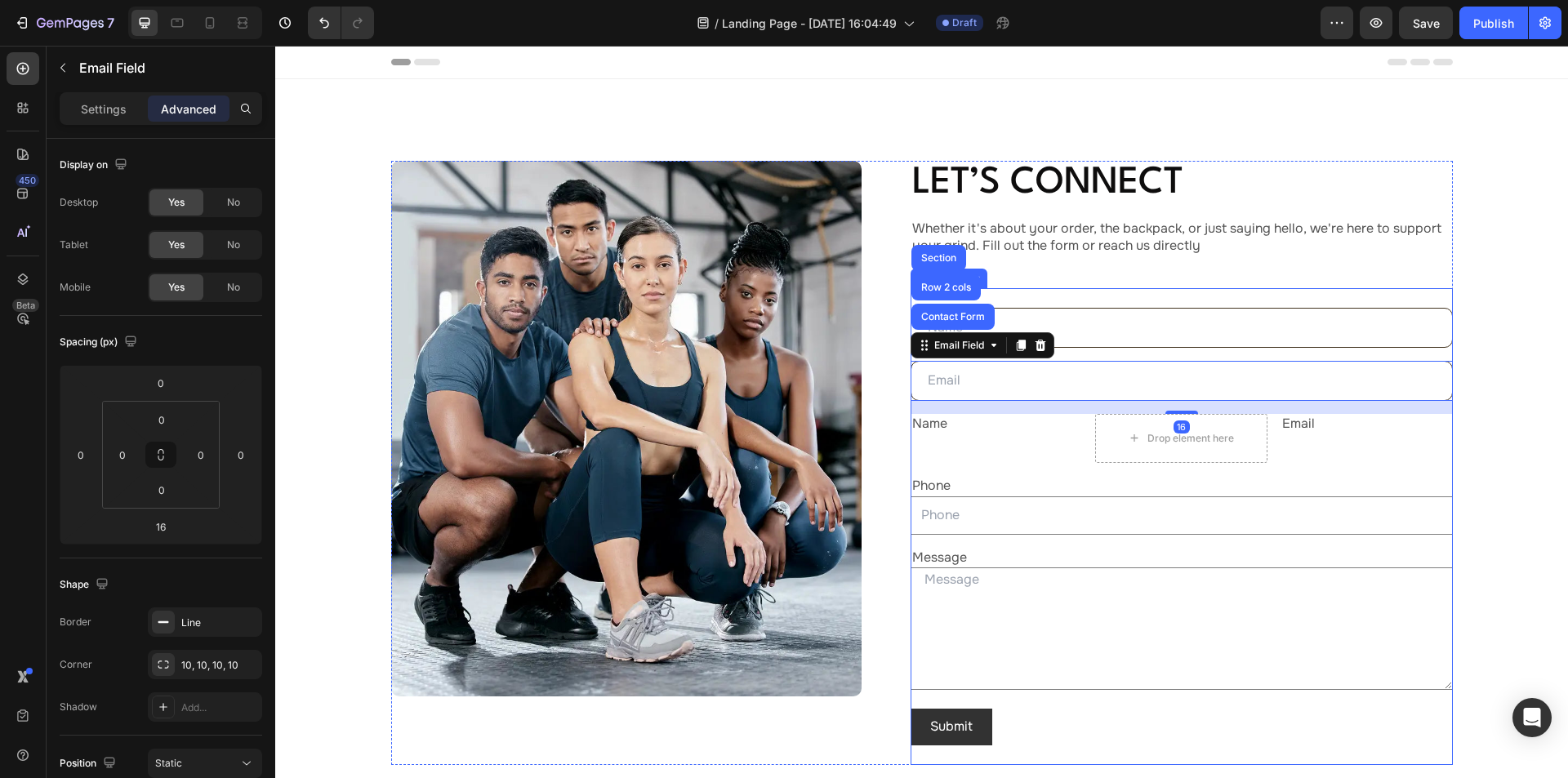
click at [1041, 304] on div "Text Field Email Field Contact Form Row 2 cols Section 16 Name Text Block Drop …" at bounding box center [1181, 526] width 542 height 477
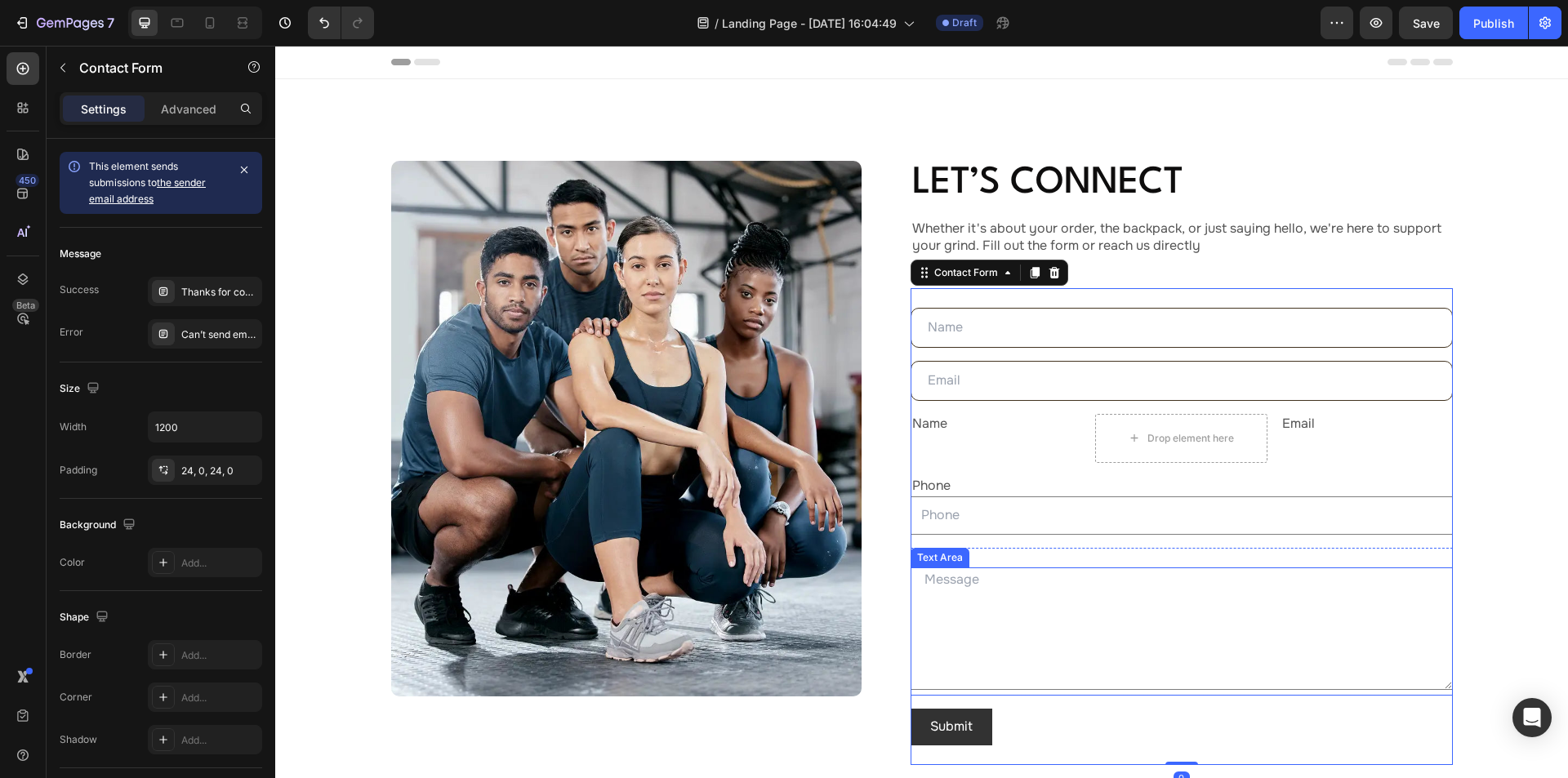
click at [949, 592] on textarea at bounding box center [1181, 628] width 542 height 123
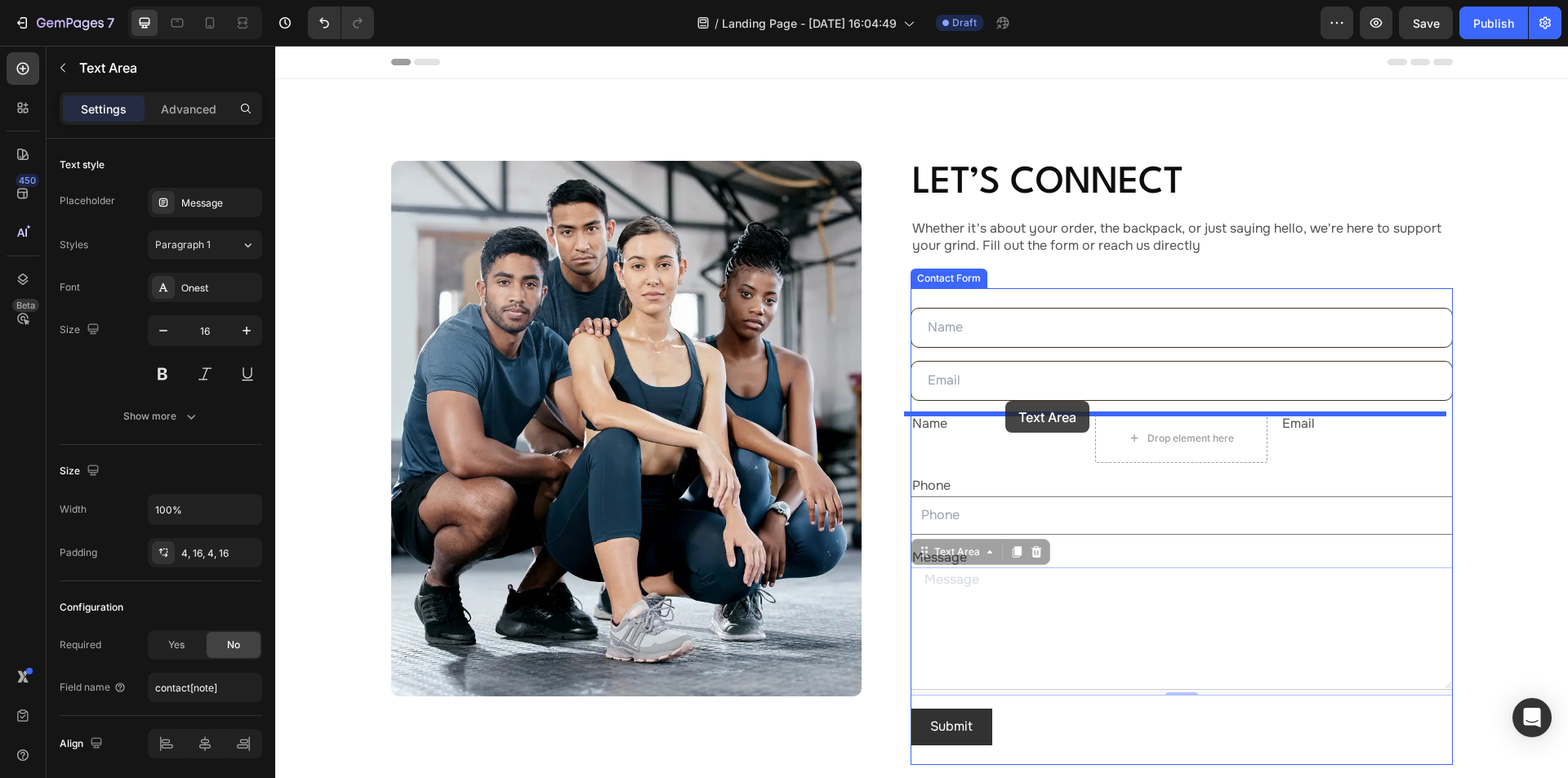
drag, startPoint x: 944, startPoint y: 556, endPoint x: 1005, endPoint y: 401, distance: 166.6
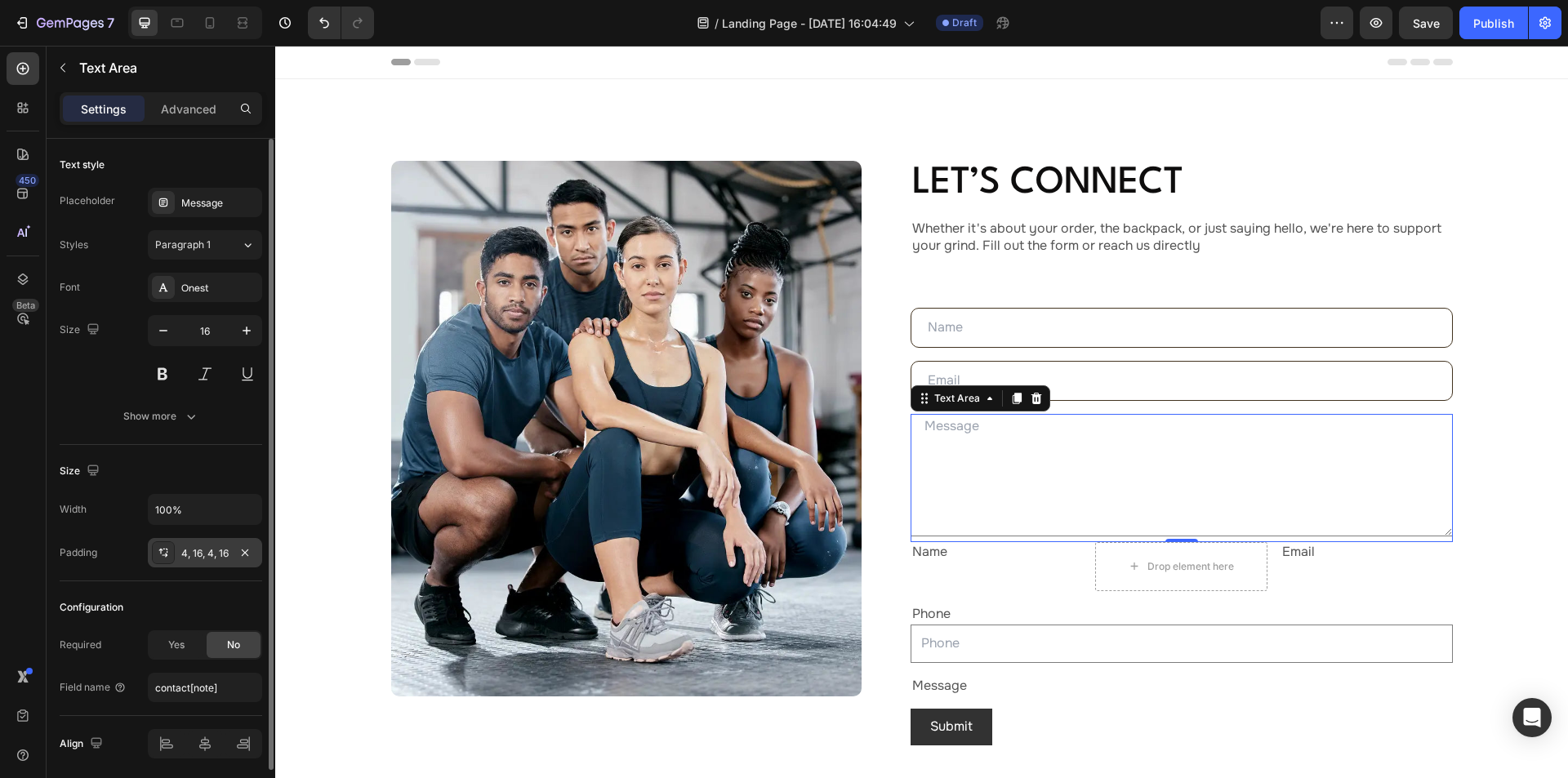
click at [199, 550] on div "4, 16, 4, 16" at bounding box center [205, 553] width 48 height 15
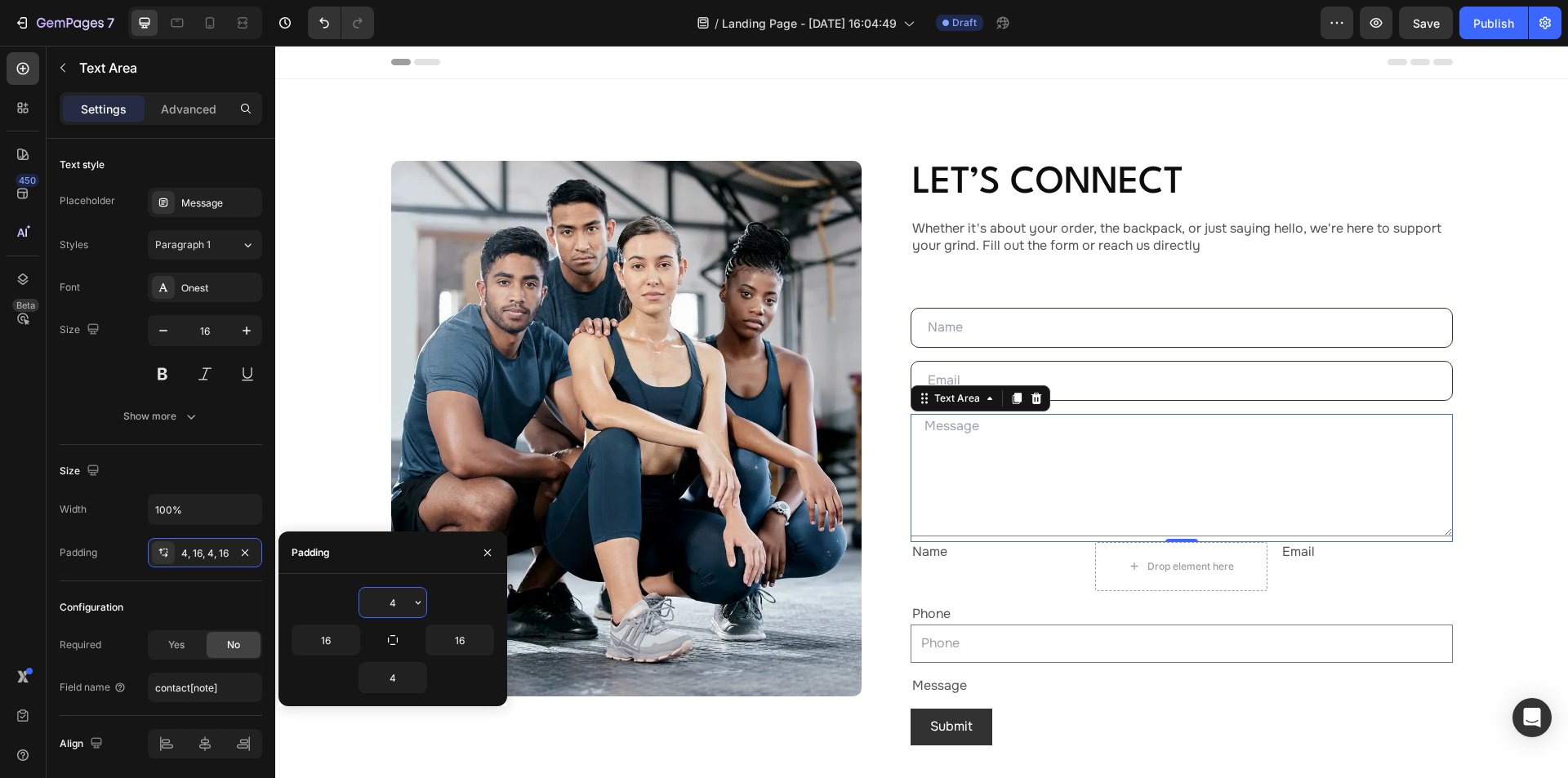
click at [403, 604] on input "4" at bounding box center [392, 603] width 67 height 30
type input "10"
click at [397, 683] on input "4" at bounding box center [392, 678] width 67 height 30
type input "10"
click at [332, 638] on input "16" at bounding box center [325, 640] width 67 height 30
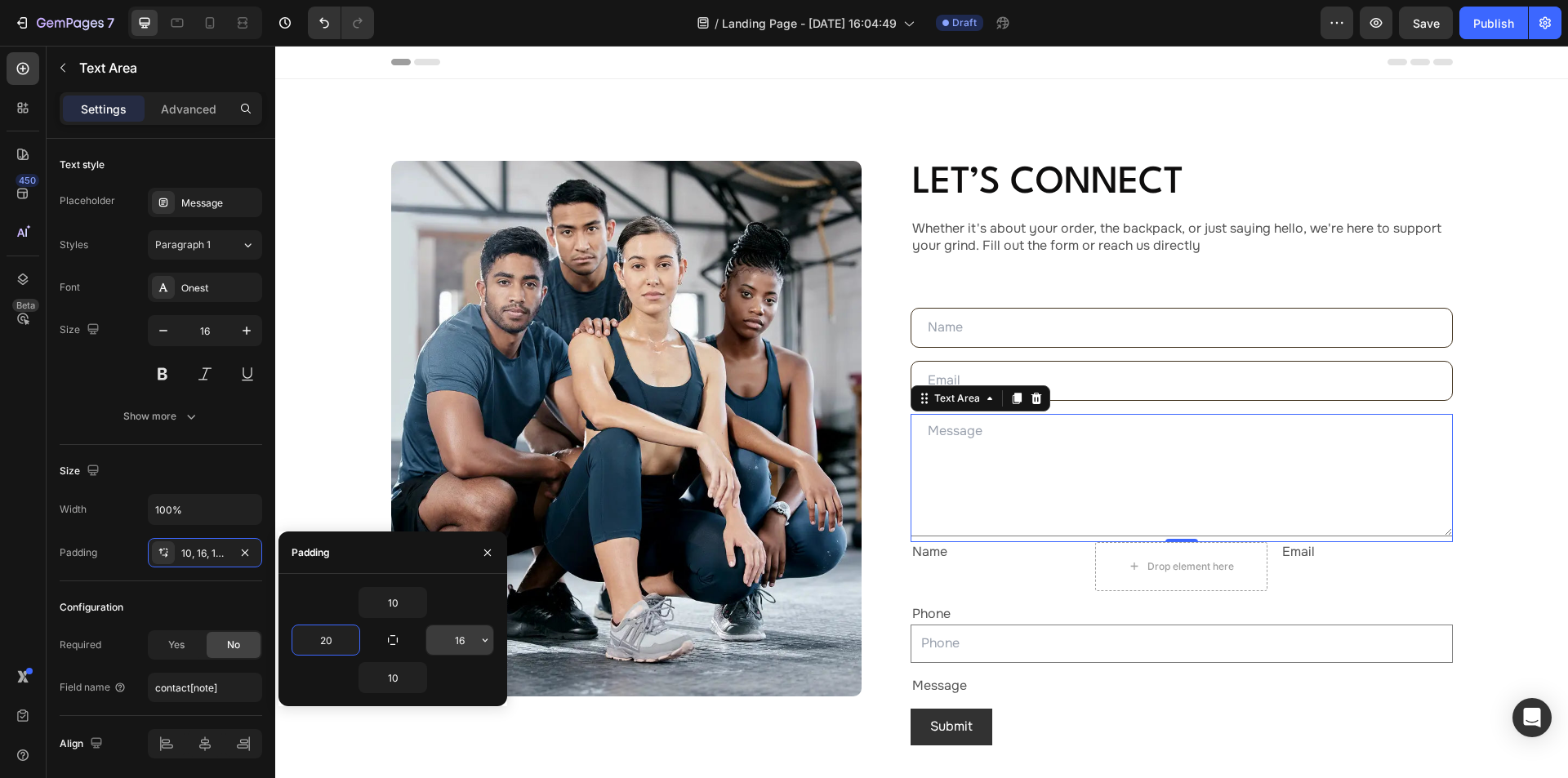
type input "20"
click at [467, 638] on input "16" at bounding box center [459, 640] width 67 height 30
type input "20"
click at [188, 104] on p "Advanced" at bounding box center [189, 109] width 56 height 17
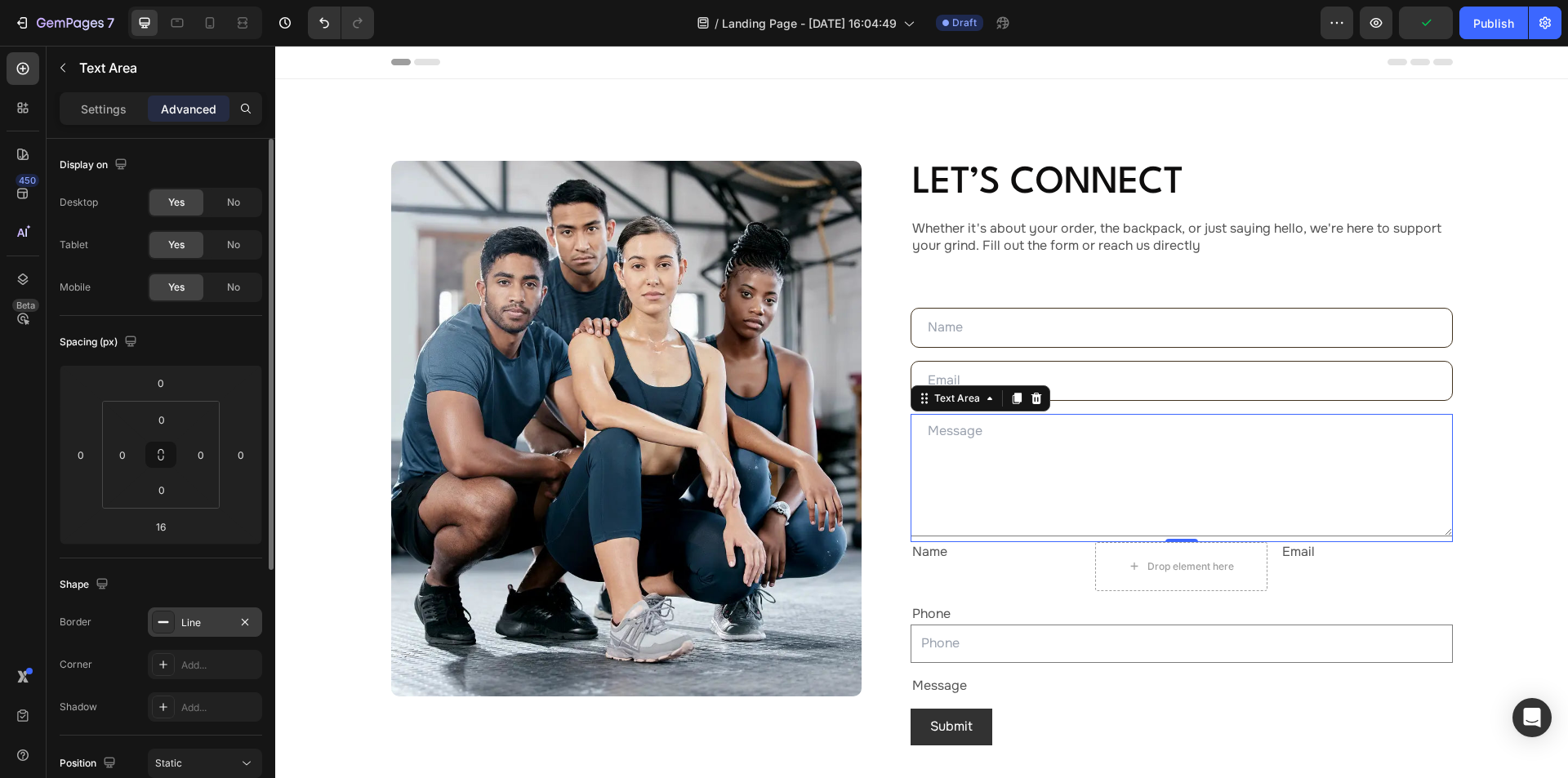
drag, startPoint x: 197, startPoint y: 627, endPoint x: 274, endPoint y: 649, distance: 80.1
click at [197, 627] on div "Line" at bounding box center [219, 623] width 77 height 15
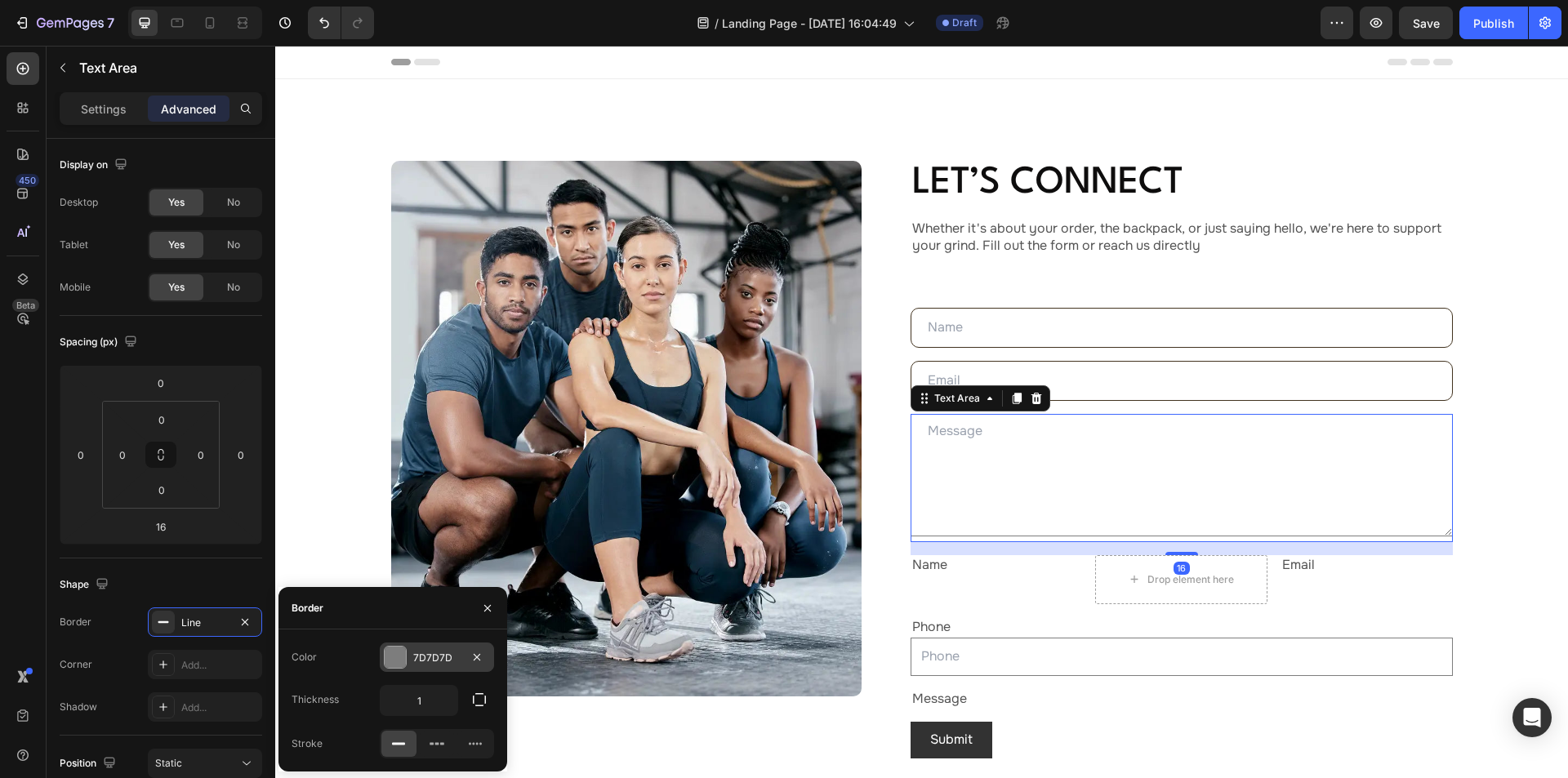
click at [454, 653] on div "7D7D7D" at bounding box center [437, 658] width 48 height 15
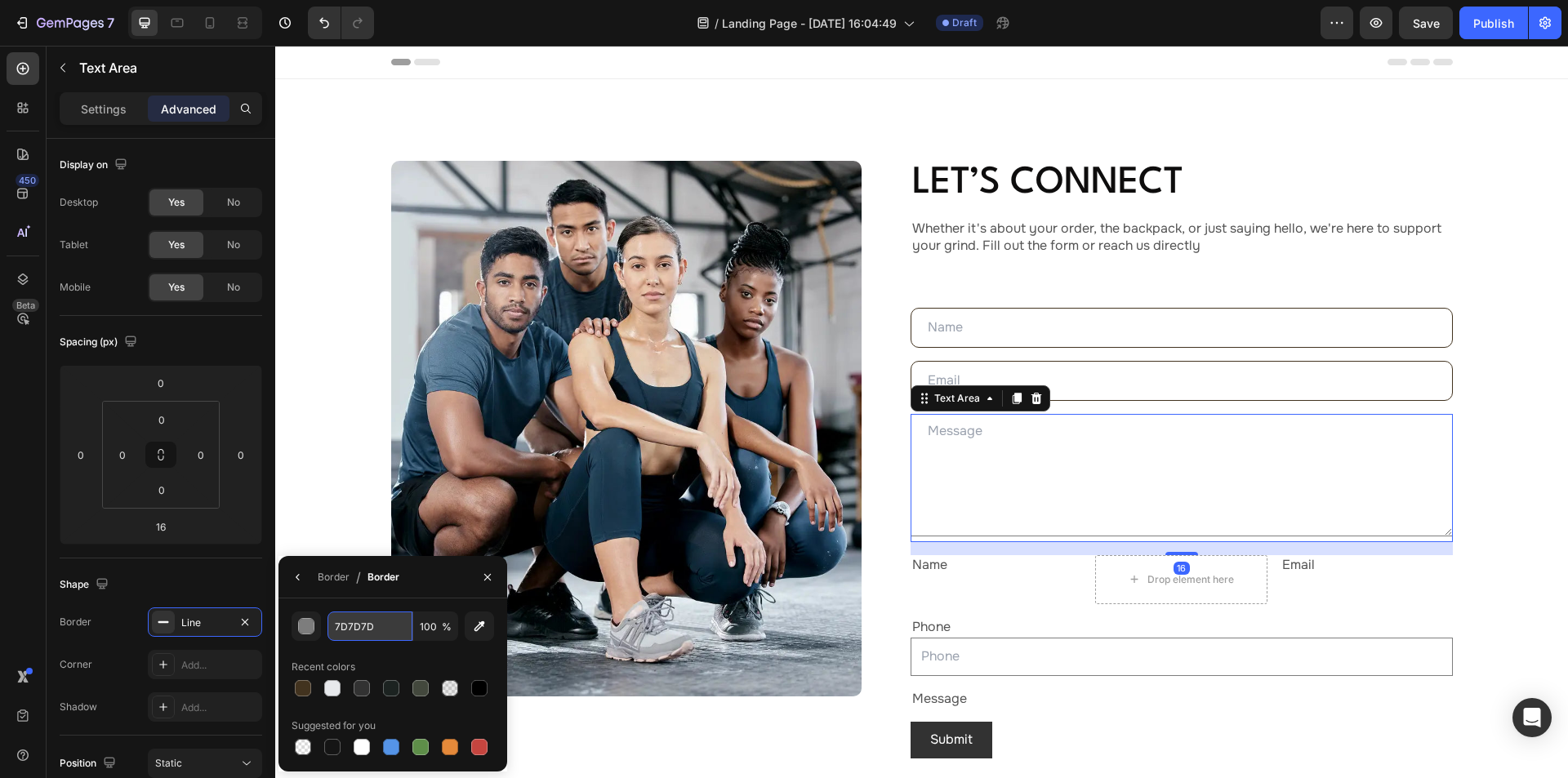
click at [388, 629] on input "7D7D7D" at bounding box center [369, 626] width 85 height 30
paste input "#42331F"
type input "42331F"
click at [397, 603] on div "42331F 100 % Recent colors Suggested for you" at bounding box center [392, 685] width 229 height 173
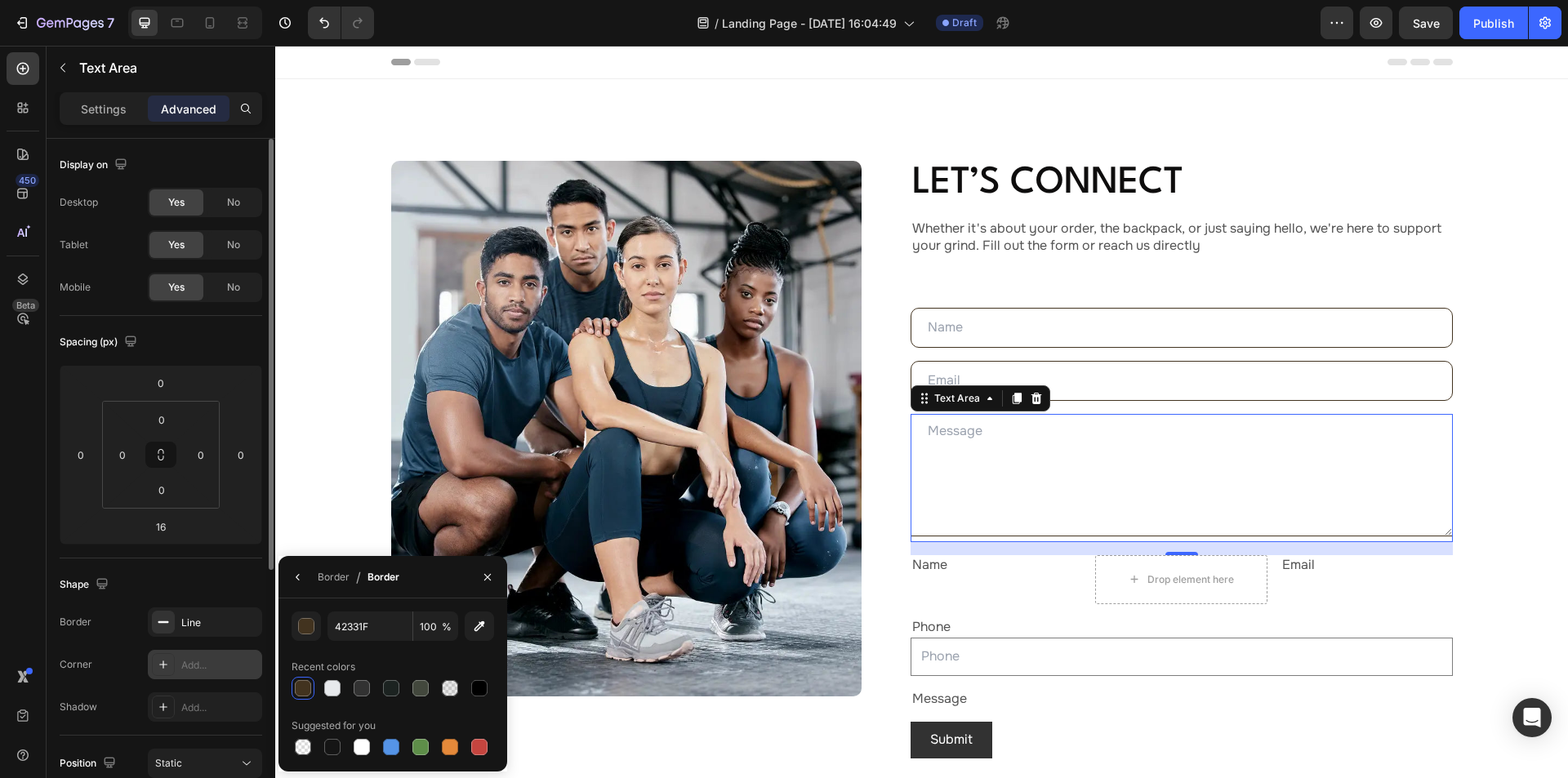
click at [194, 668] on div "Add..." at bounding box center [219, 665] width 77 height 15
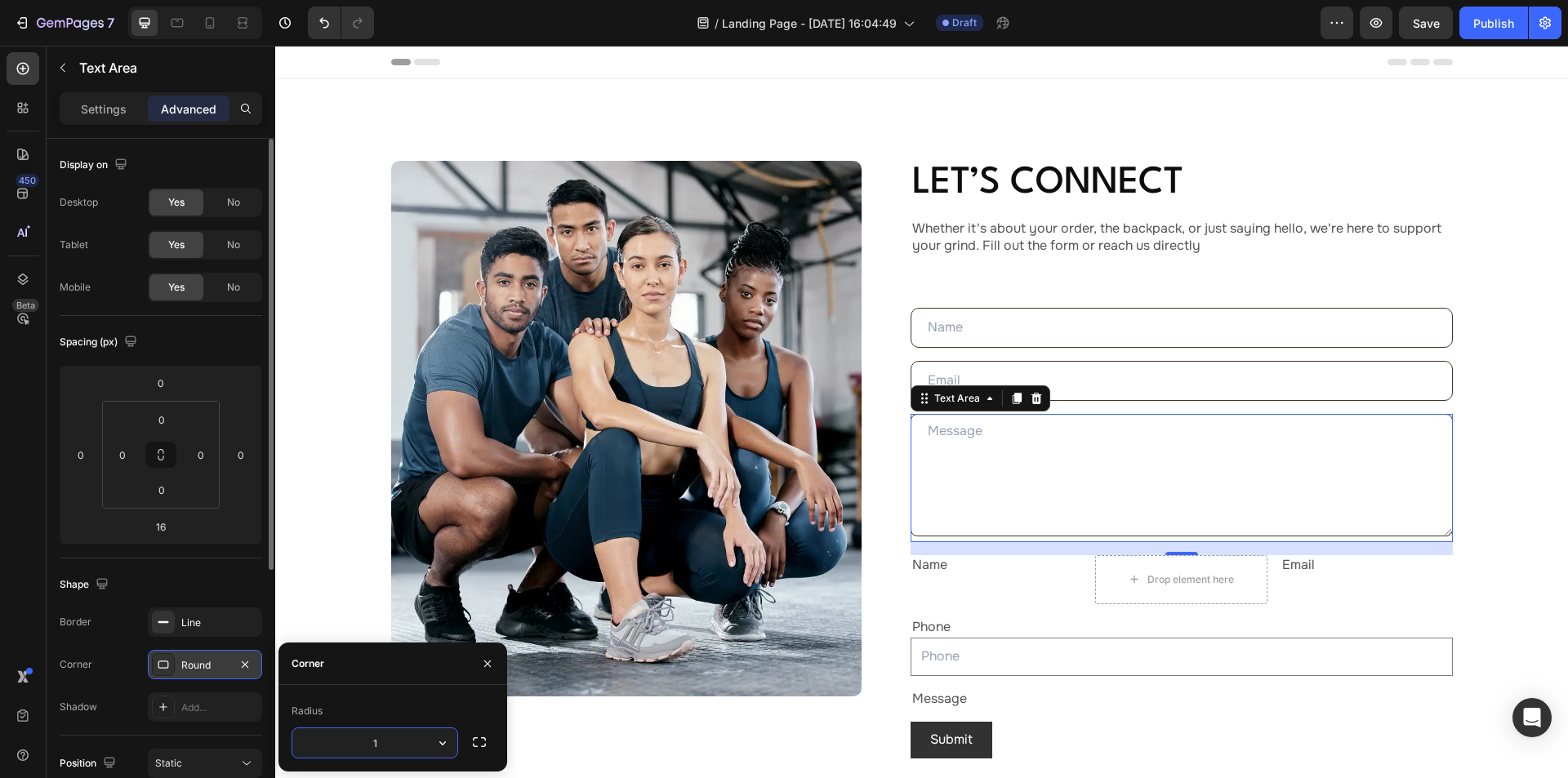
type input "10"
click at [198, 576] on div "Shape" at bounding box center [160, 585] width 202 height 26
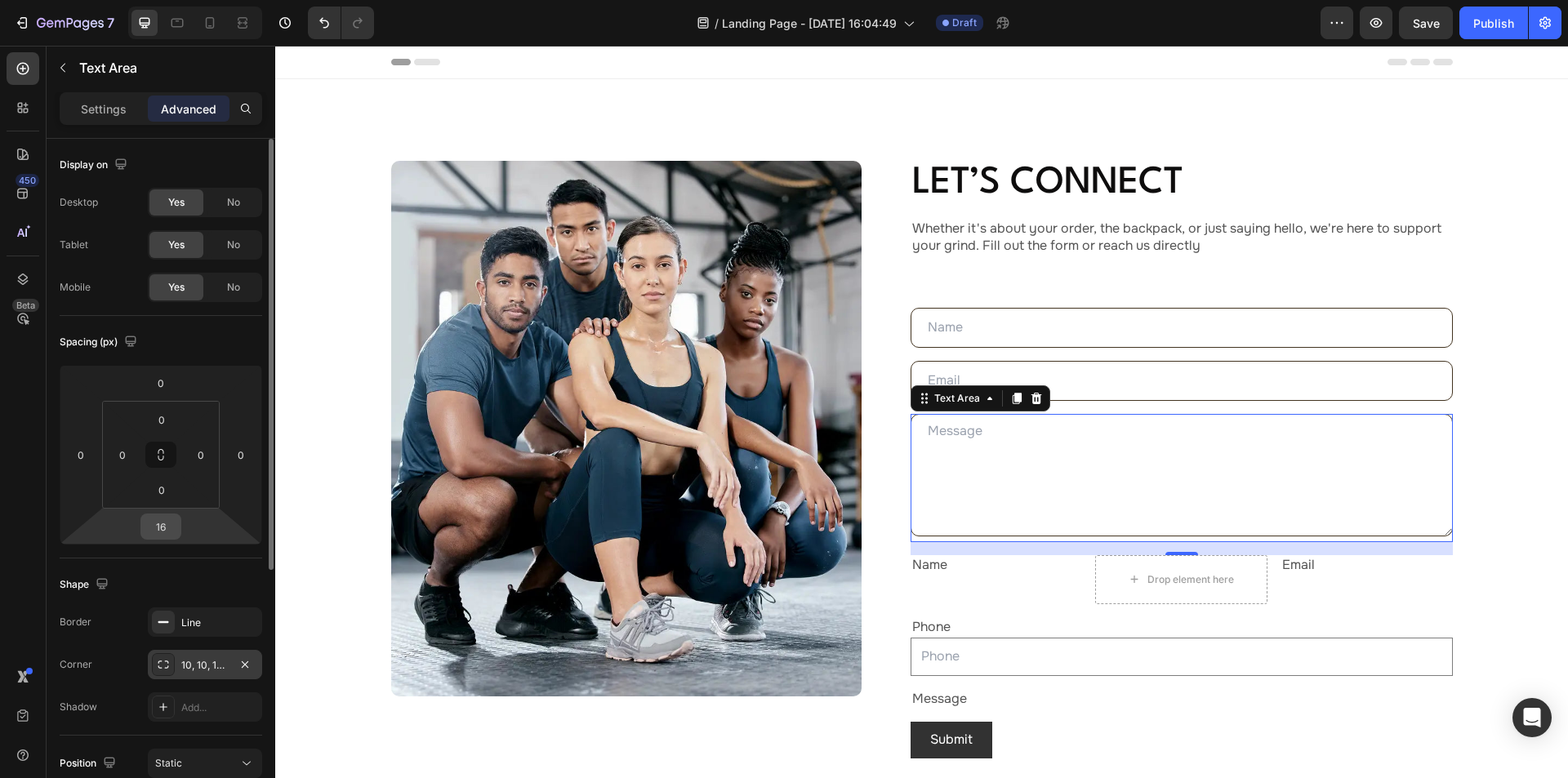
click at [166, 526] on input "16" at bounding box center [161, 526] width 33 height 25
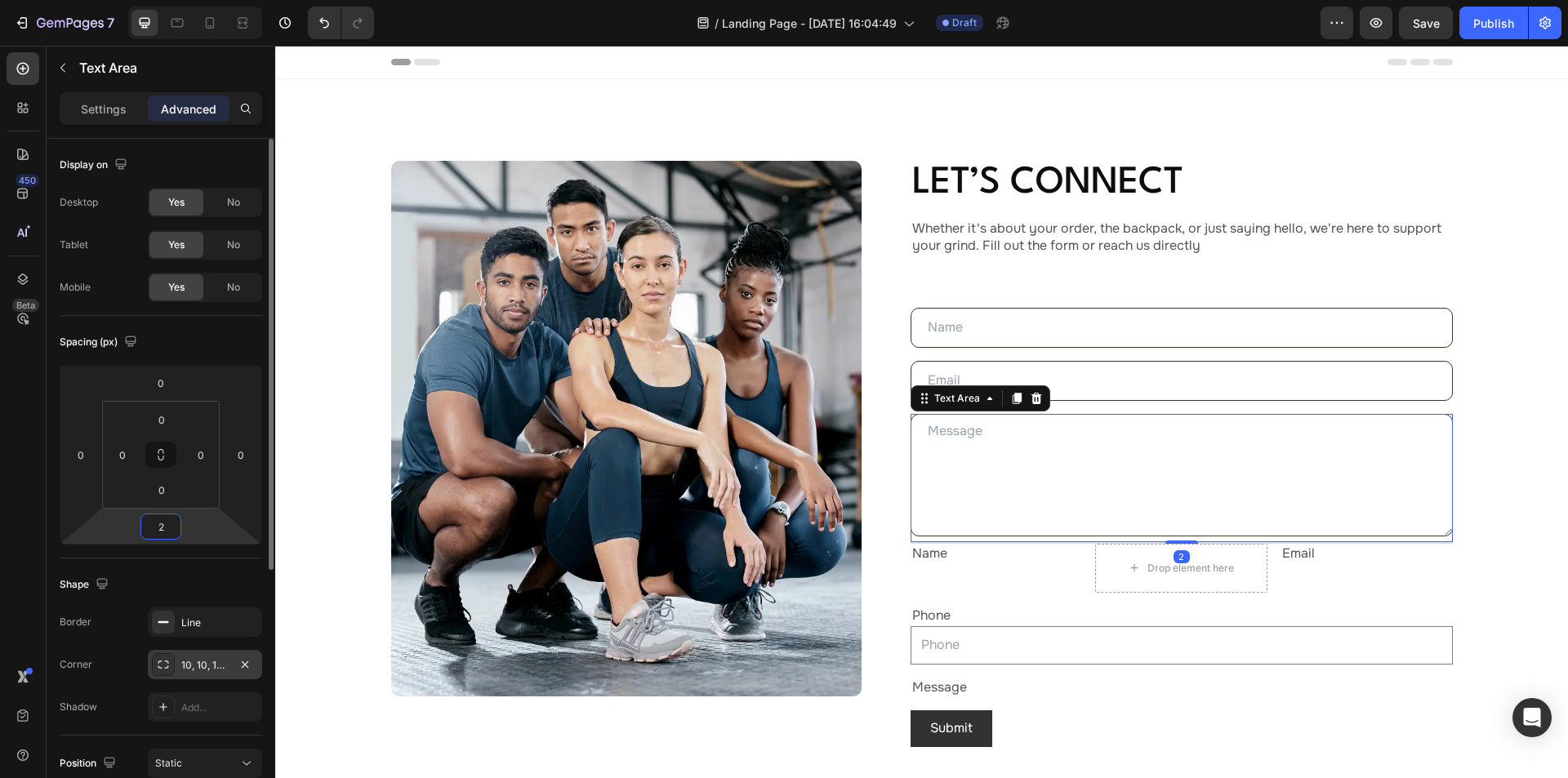
type input "28"
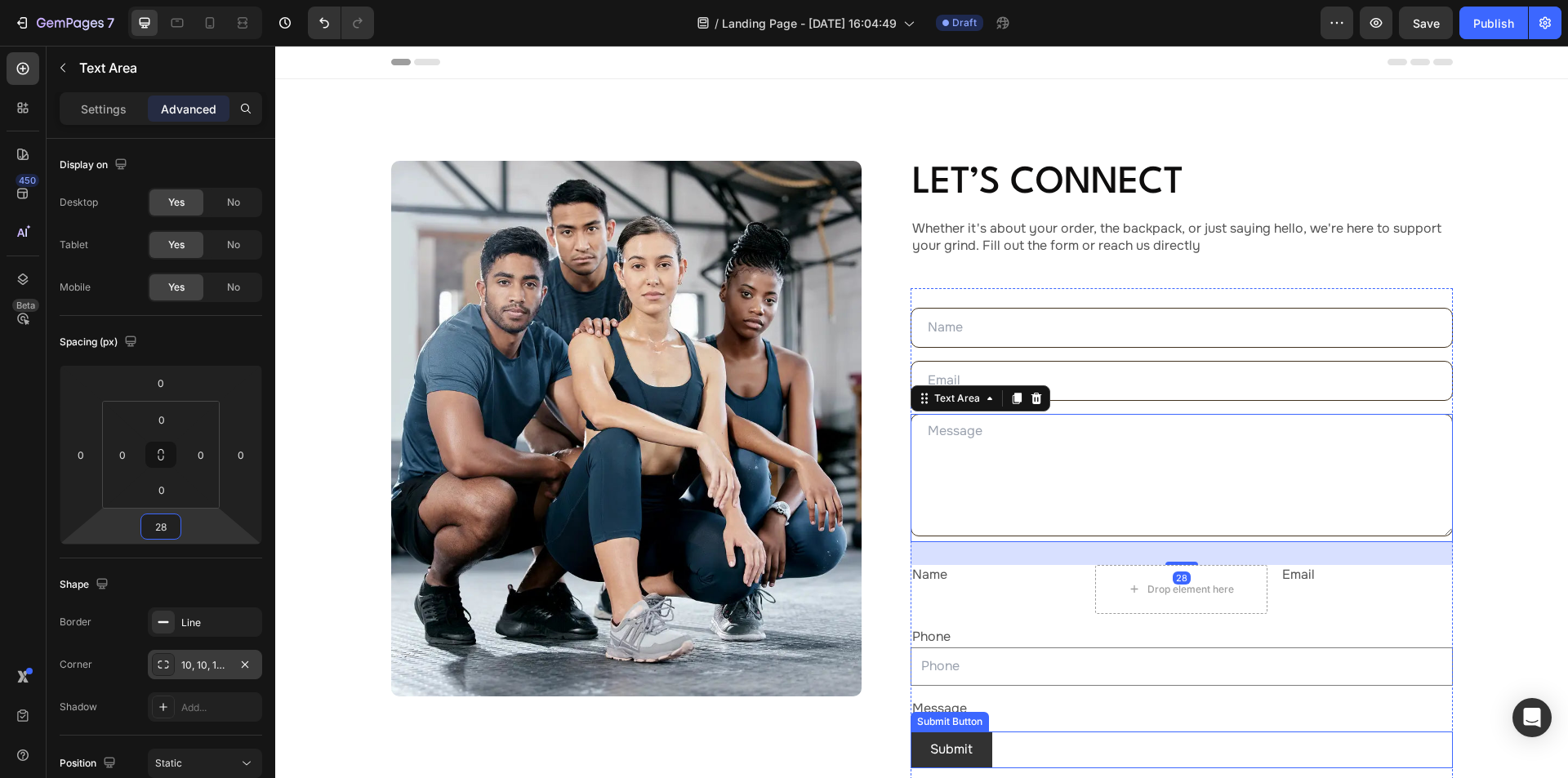
click at [1007, 748] on div "Submit Submit Button" at bounding box center [1181, 749] width 542 height 37
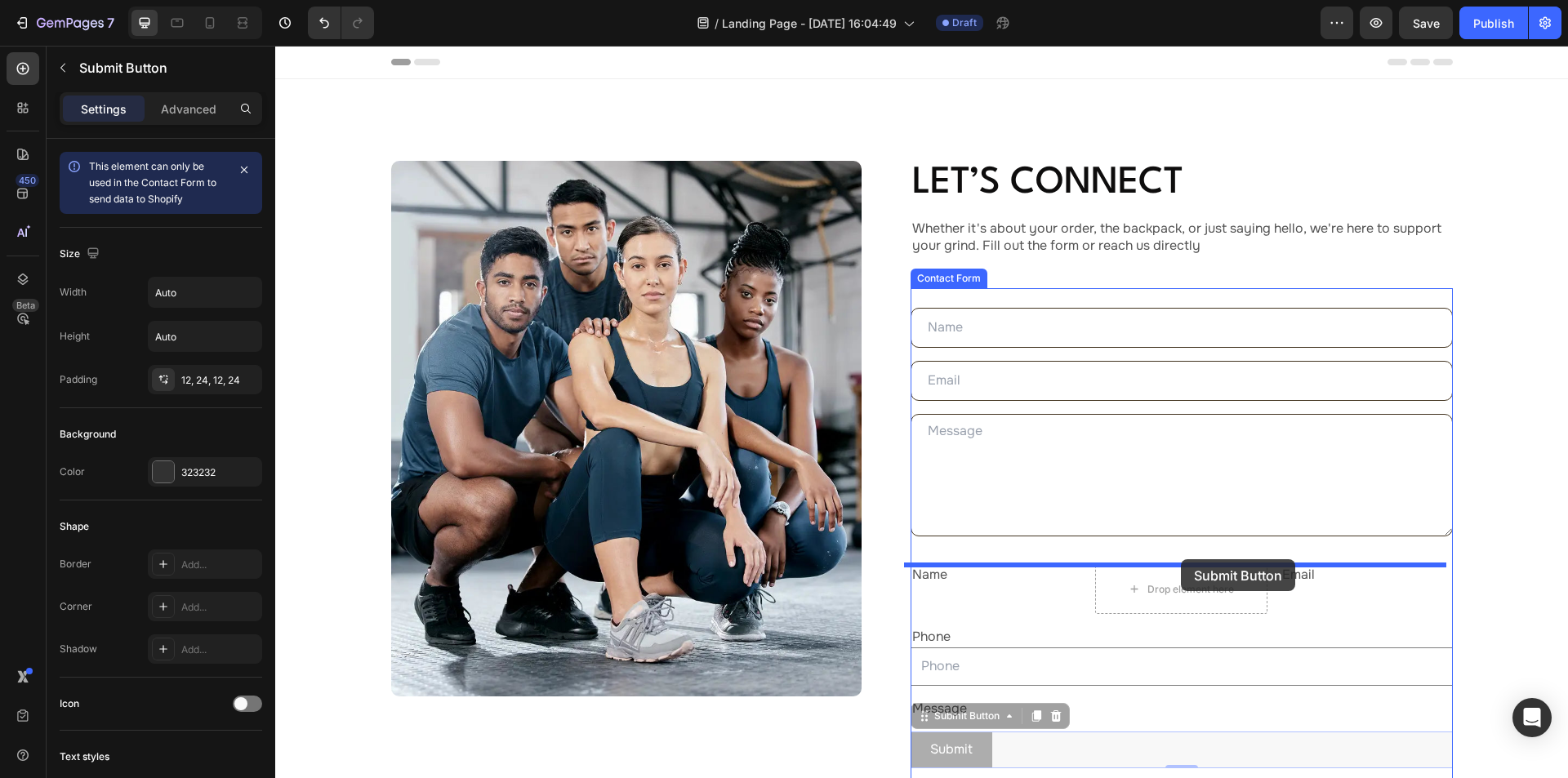
drag, startPoint x: 1002, startPoint y: 697, endPoint x: 1181, endPoint y: 559, distance: 226.0
click at [1181, 559] on div "Header Image Let’s Connect Heading Whether it's about your order, the backpack,…" at bounding box center [921, 575] width 1292 height 1058
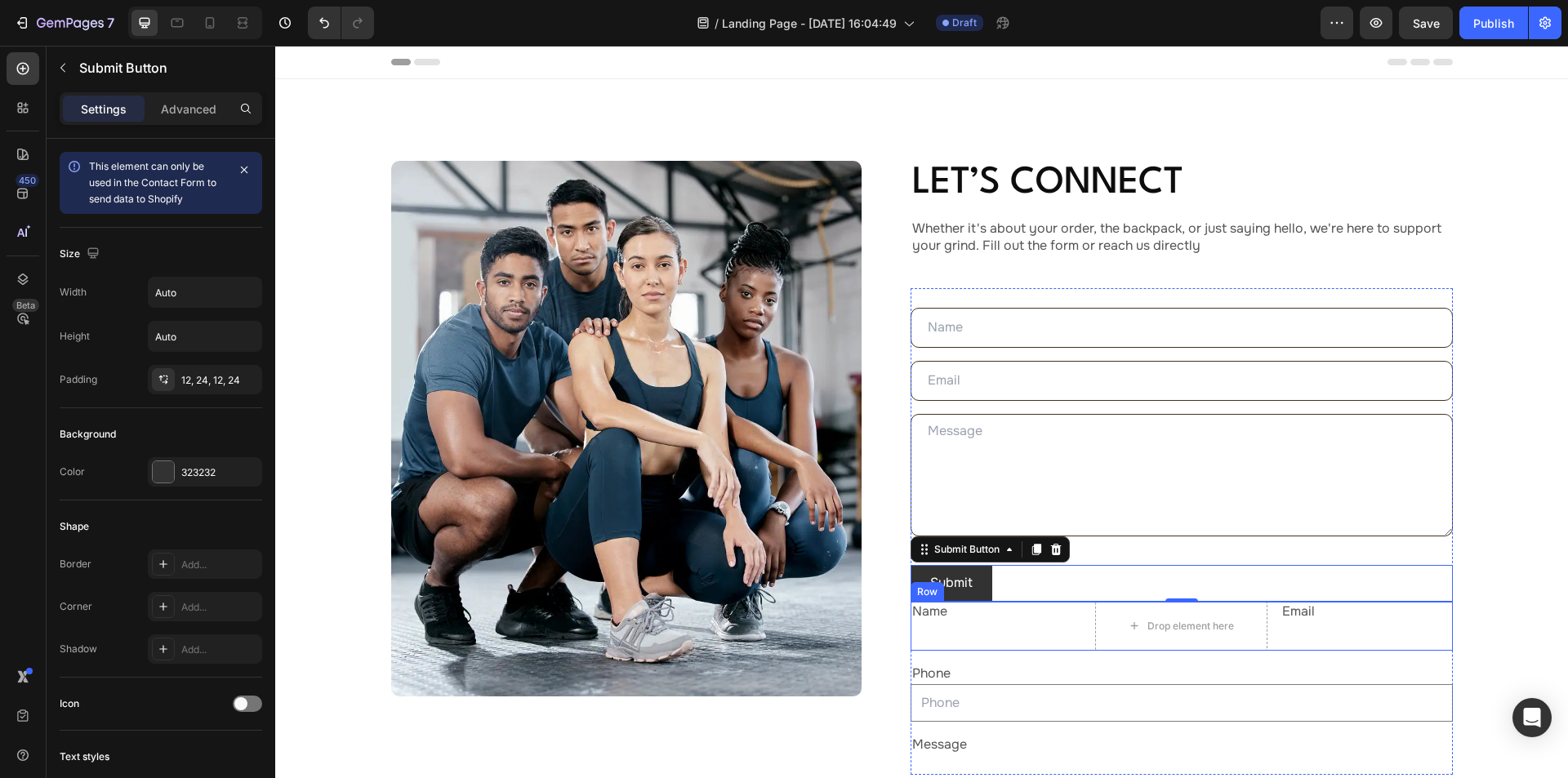
click at [1051, 632] on div "Name Text Block" at bounding box center [996, 627] width 172 height 49
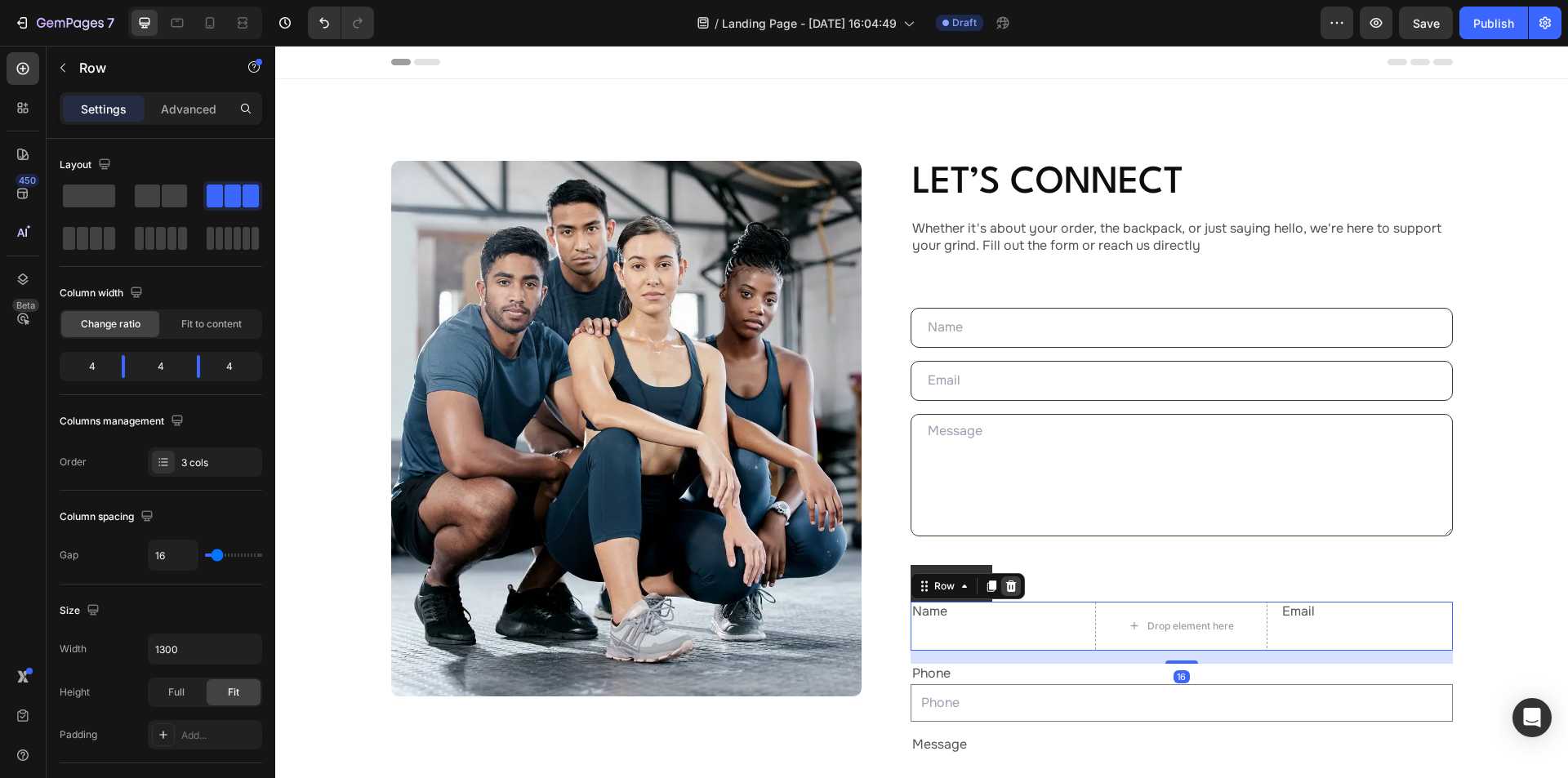
click at [1009, 586] on icon at bounding box center [1011, 586] width 13 height 13
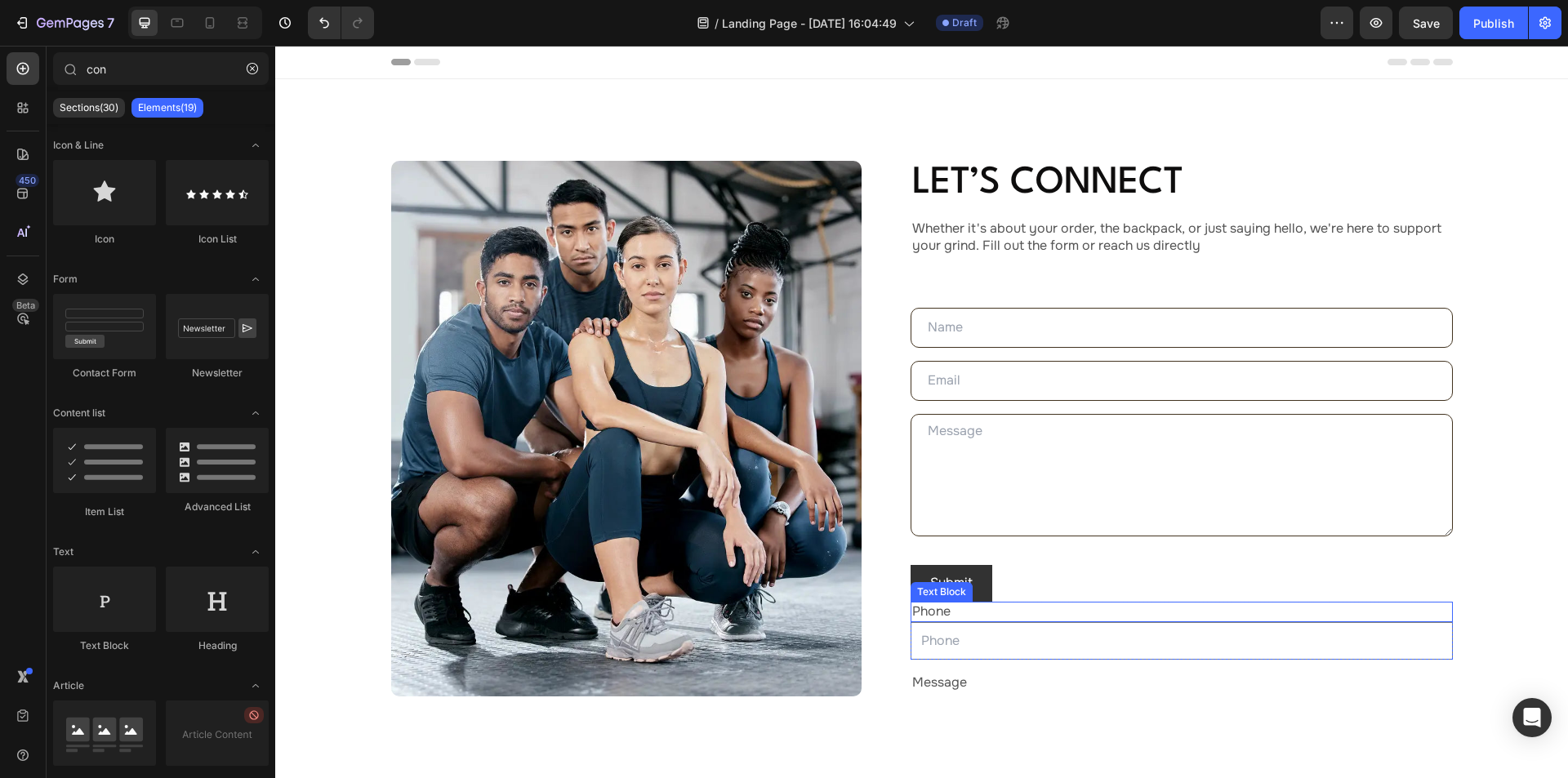
click at [999, 609] on div "Phone" at bounding box center [1181, 612] width 542 height 21
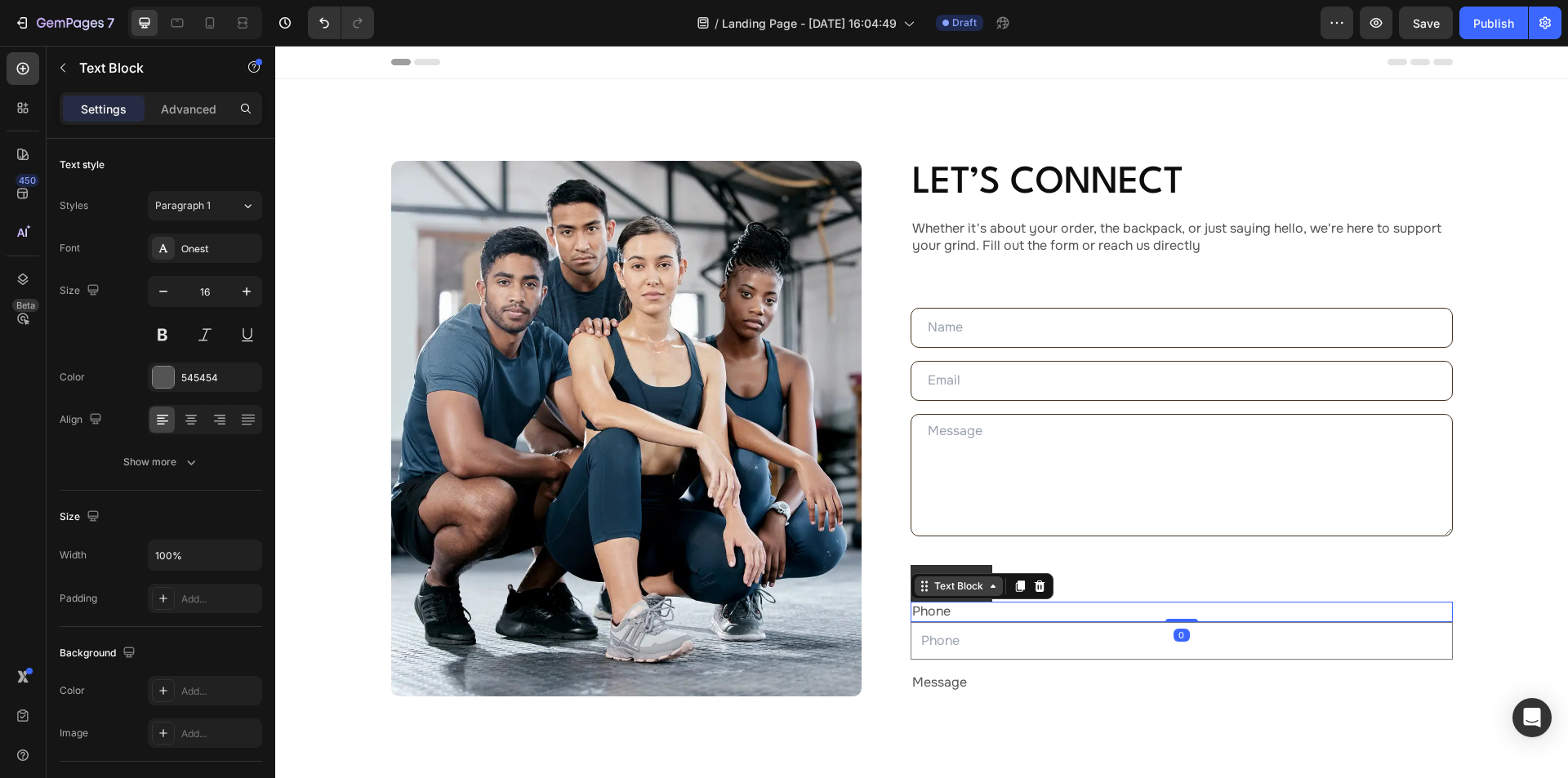
drag, startPoint x: 969, startPoint y: 579, endPoint x: 974, endPoint y: 586, distance: 8.6
click at [969, 583] on div "Text Block" at bounding box center [959, 586] width 56 height 15
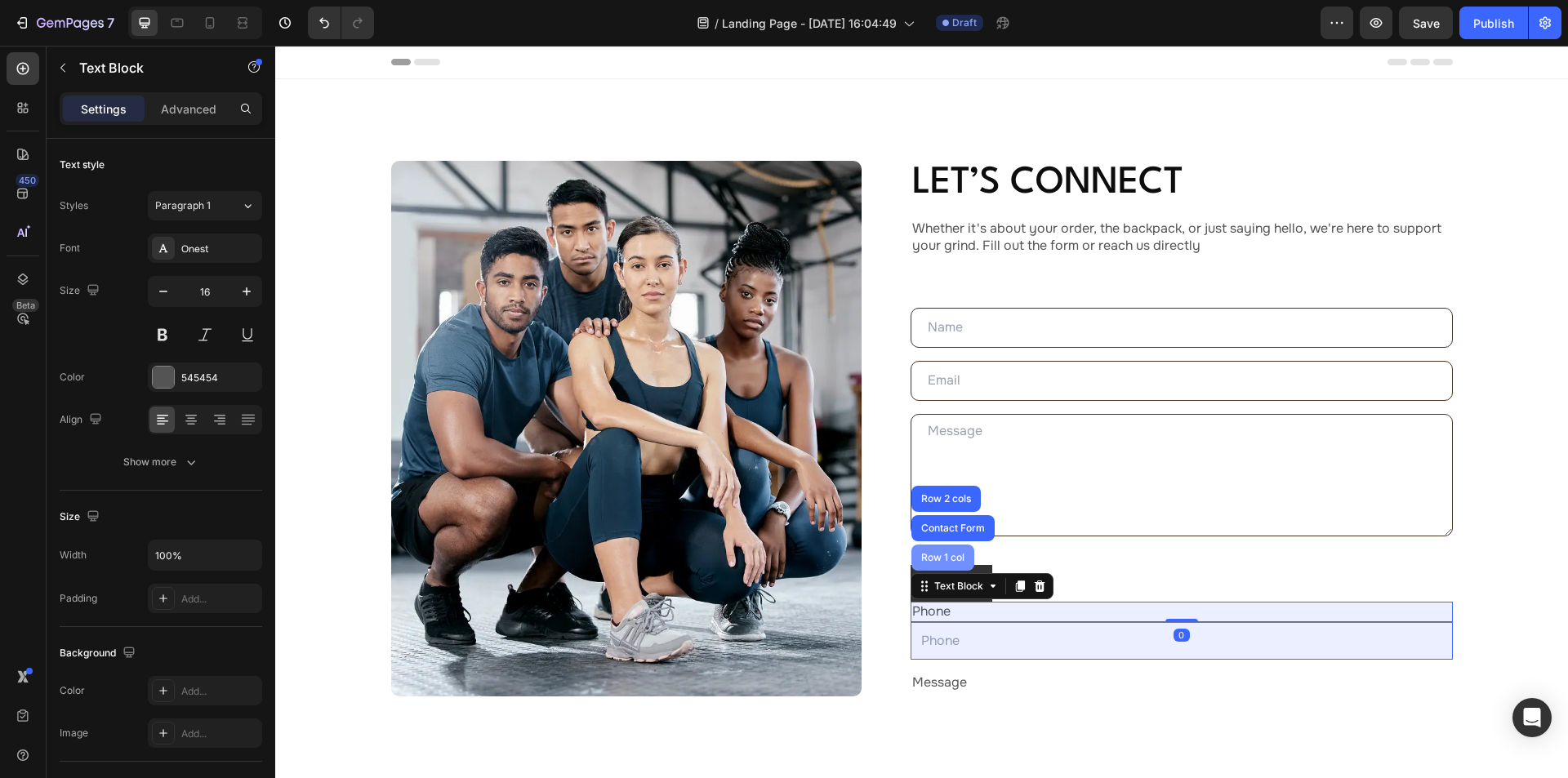
click at [949, 567] on div "Row 1 col" at bounding box center [943, 558] width 63 height 26
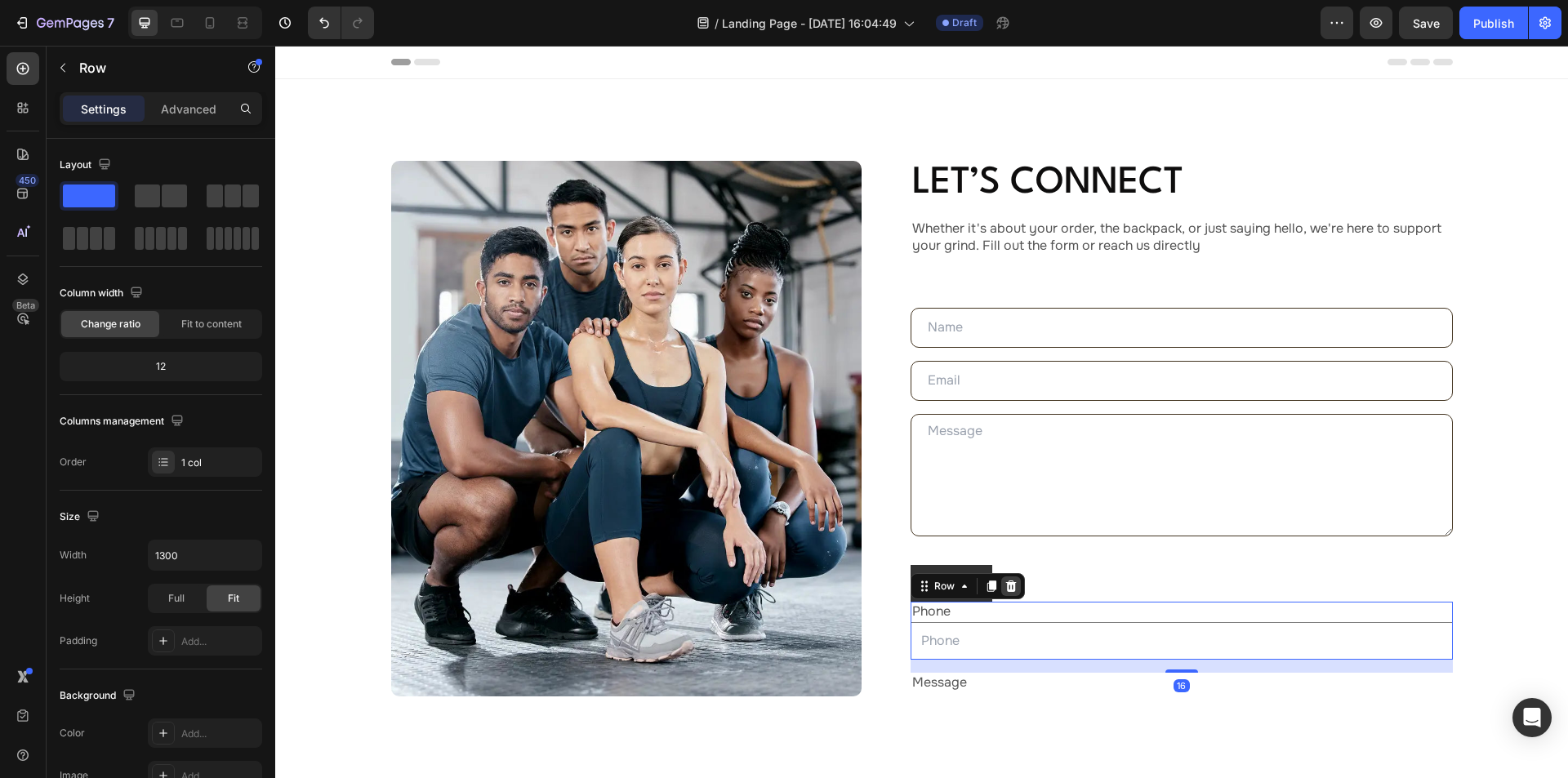
click at [1007, 583] on icon at bounding box center [1010, 586] width 11 height 12
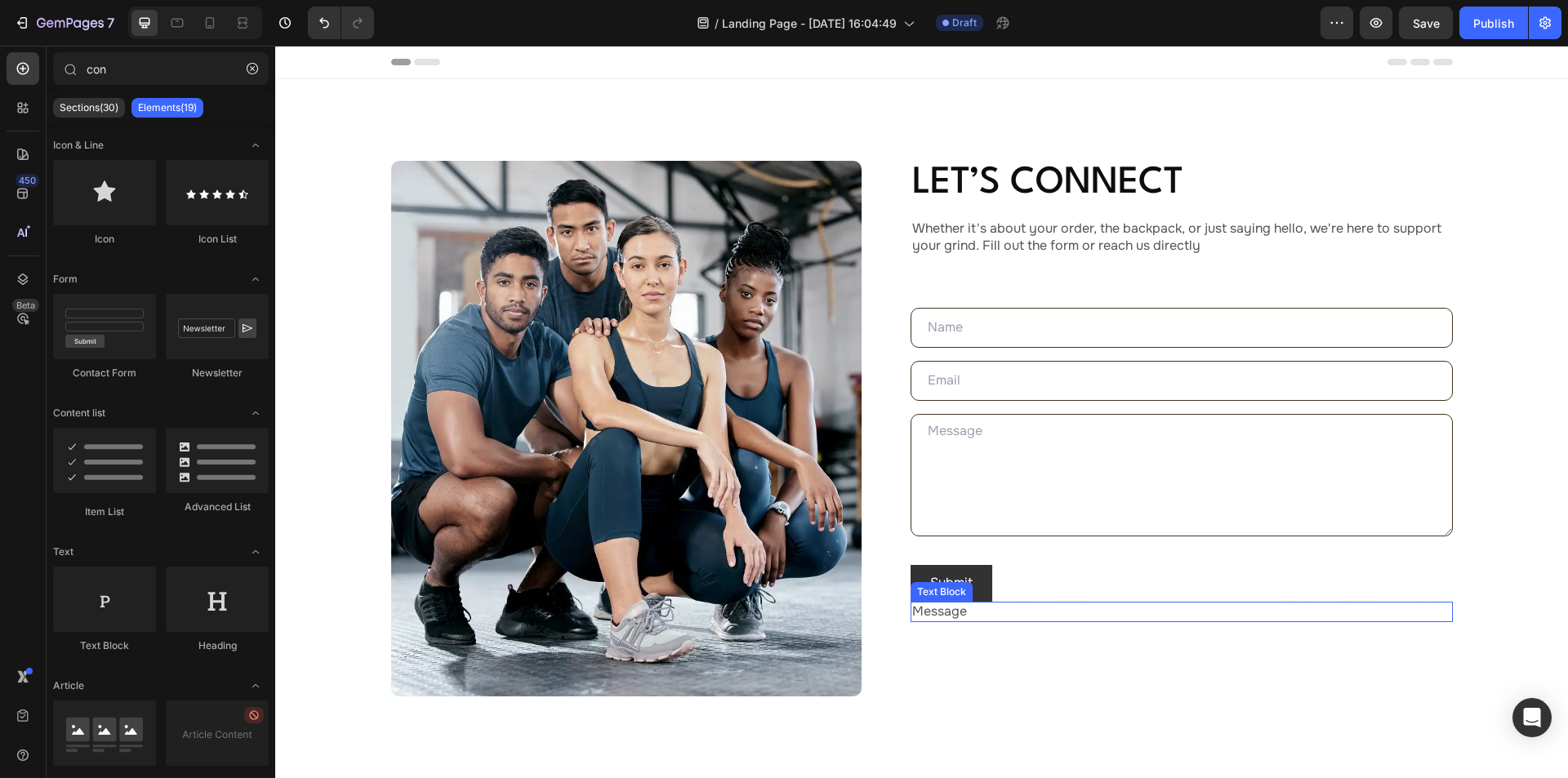
click at [984, 612] on div "Message" at bounding box center [1181, 612] width 542 height 21
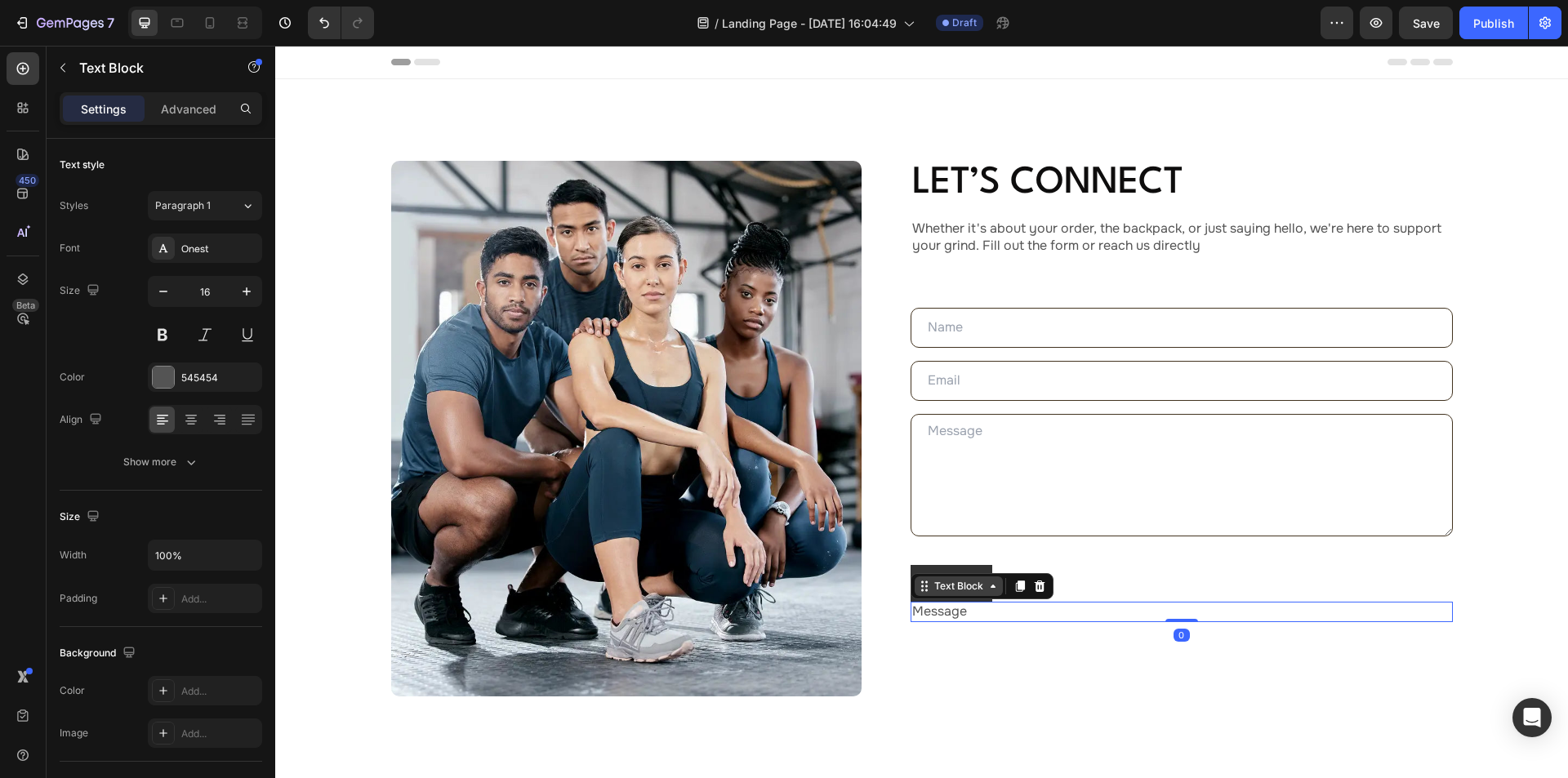
click at [969, 586] on div "Text Block" at bounding box center [959, 586] width 56 height 15
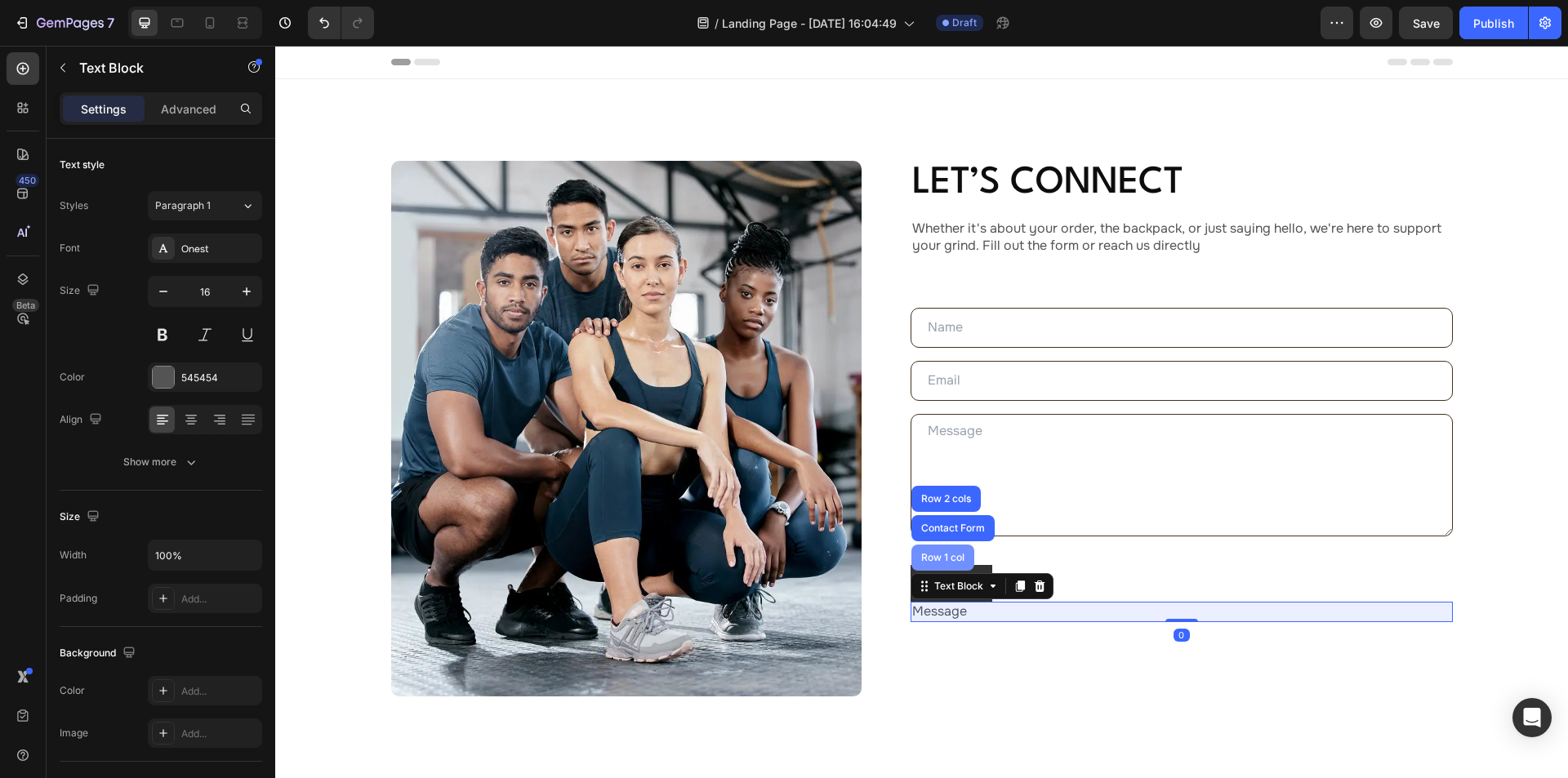
click at [931, 555] on div "Row 1 col" at bounding box center [943, 558] width 50 height 10
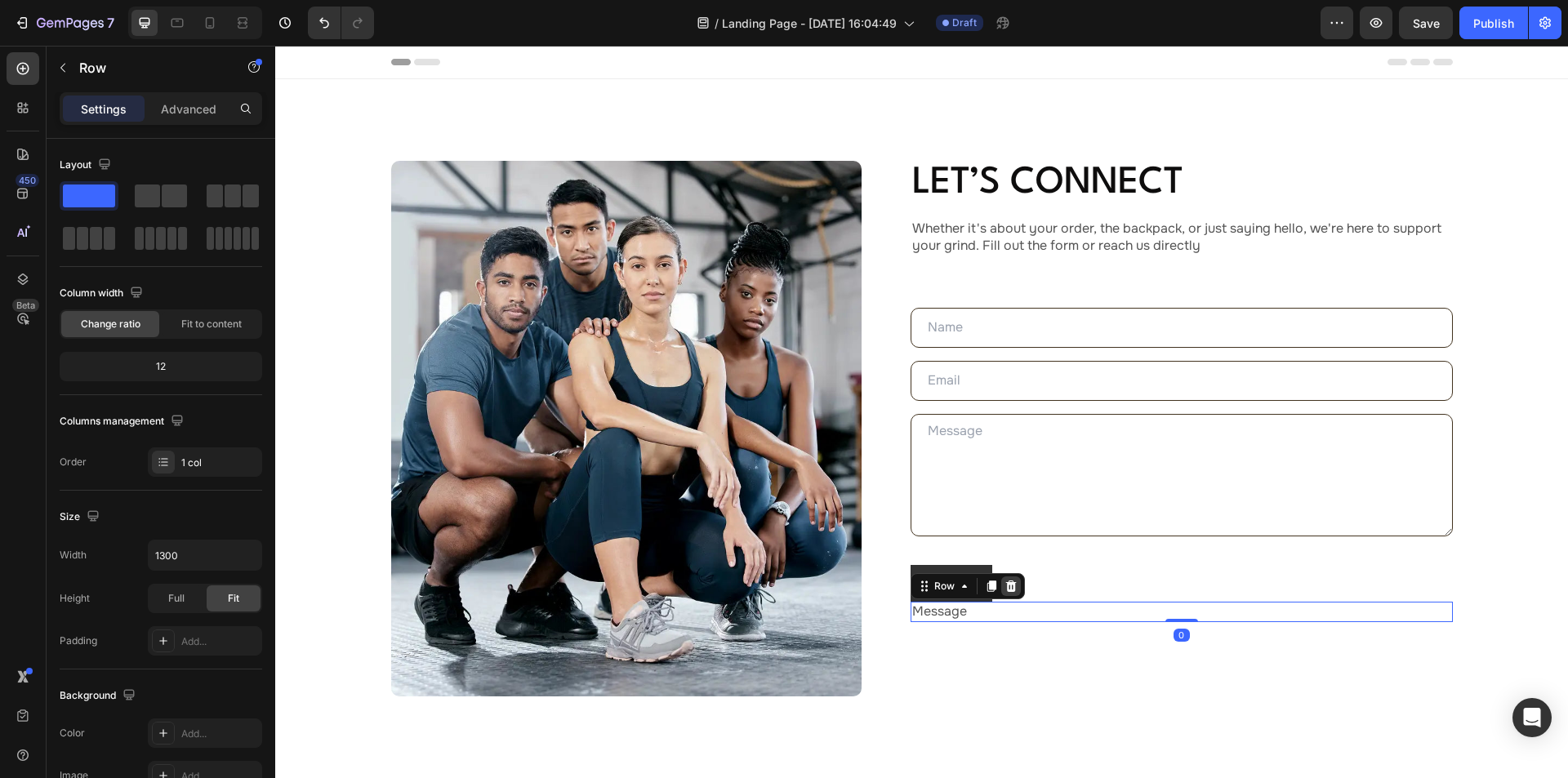
click at [1005, 582] on icon at bounding box center [1010, 586] width 11 height 12
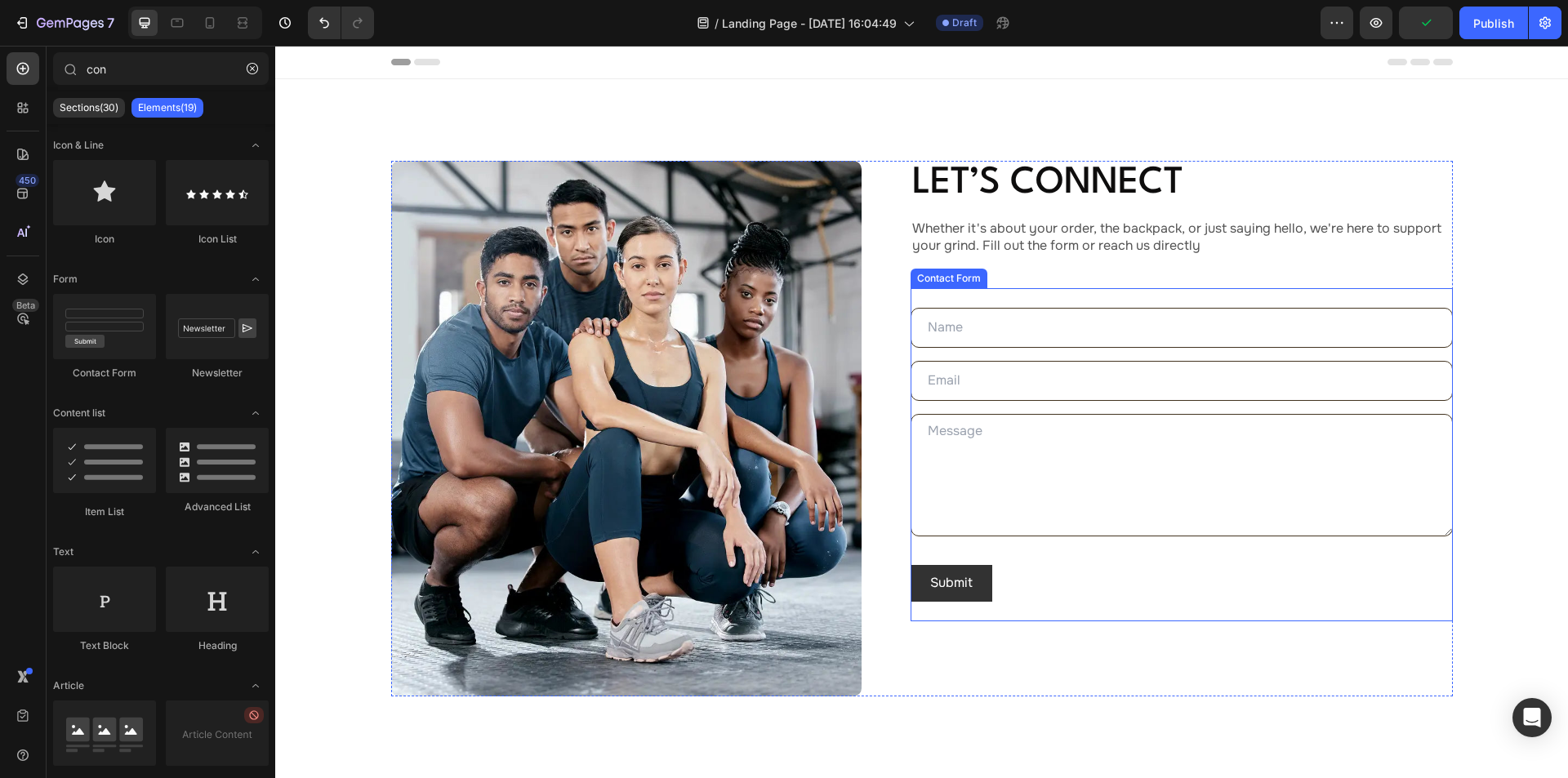
click at [983, 611] on div "Text Field Email Field Text Area Submit Submit Button Contact Form" at bounding box center [1181, 454] width 542 height 332
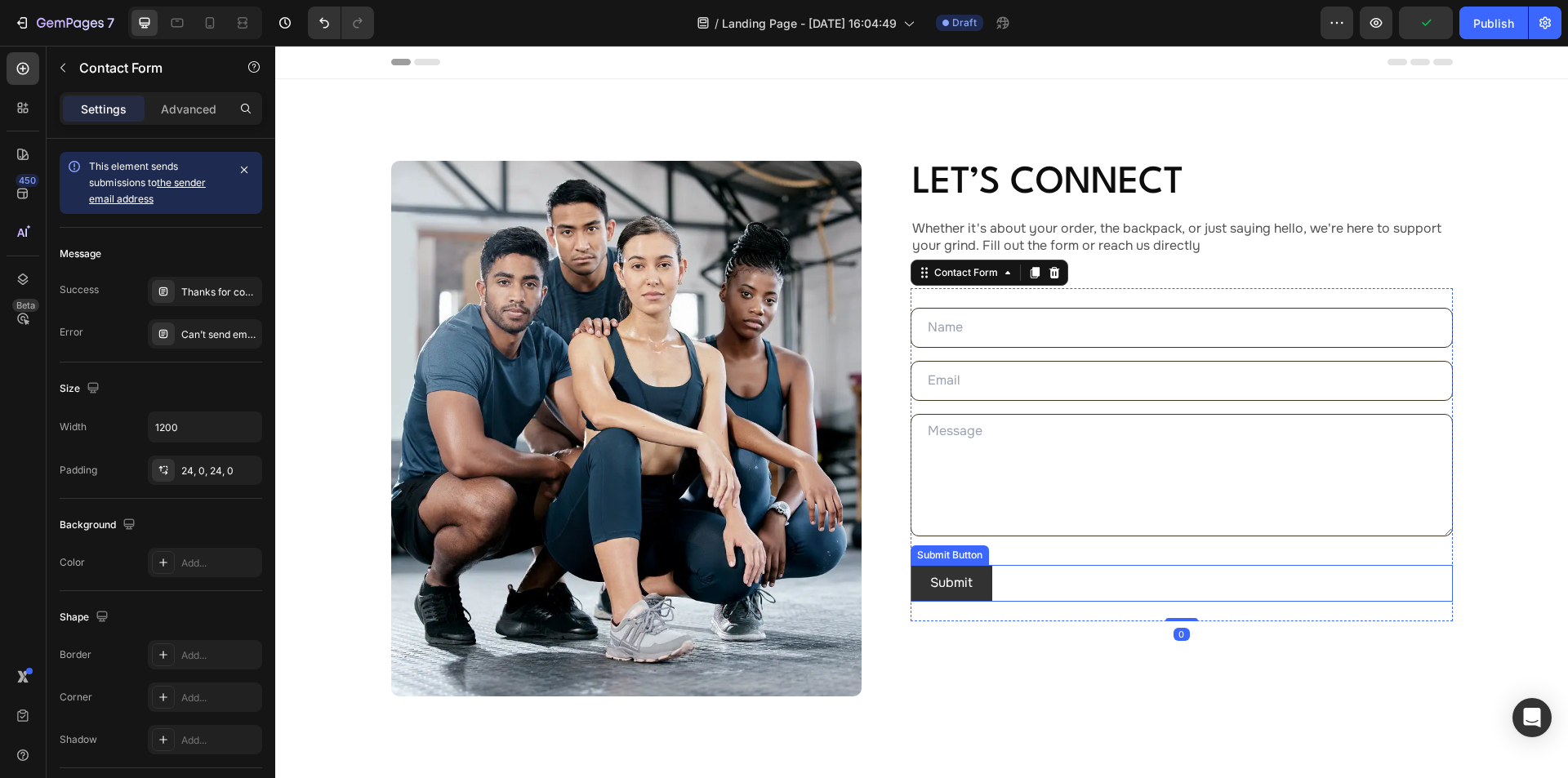
click at [1025, 570] on div "Submit Submit Button" at bounding box center [1181, 583] width 542 height 37
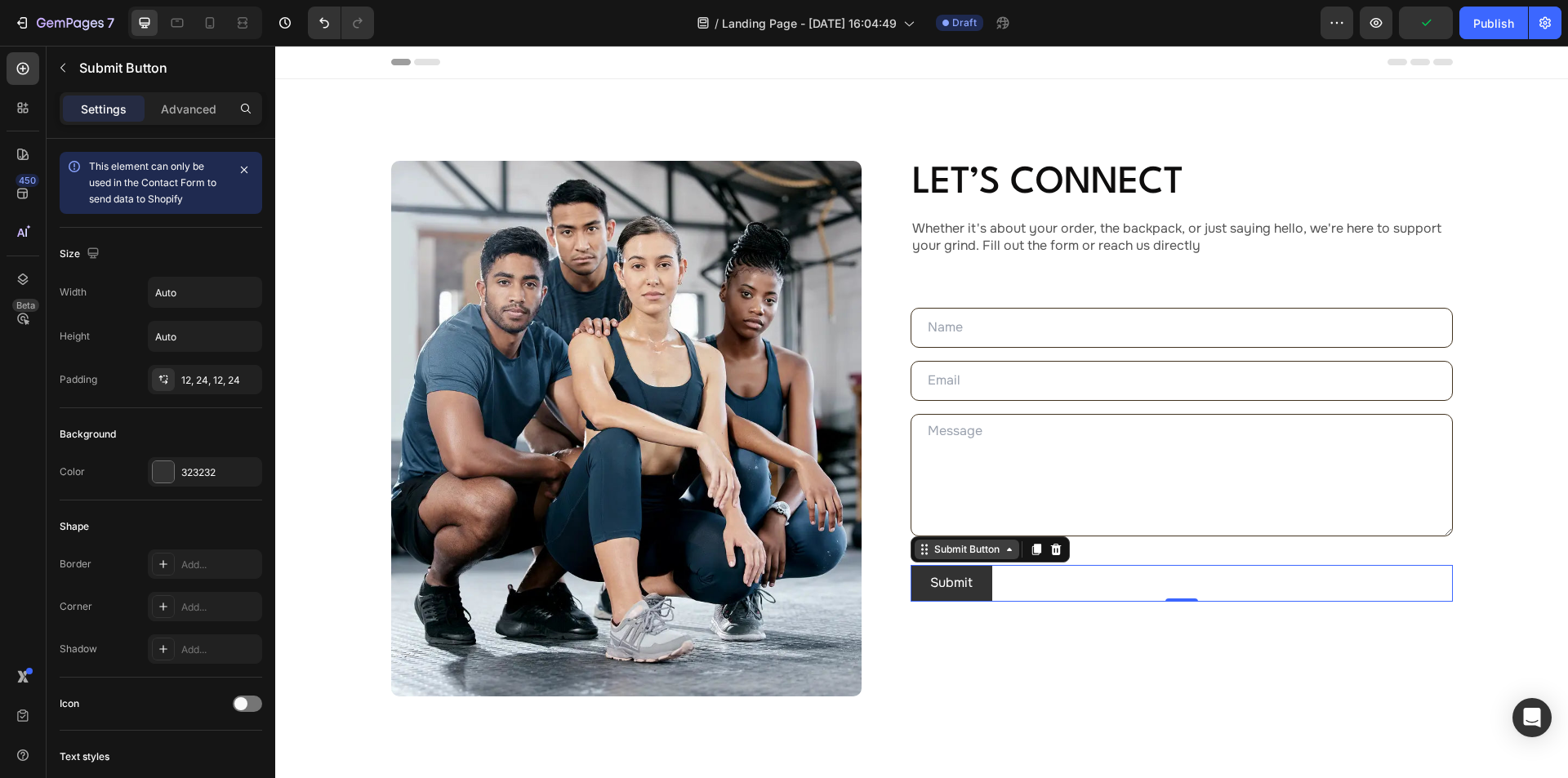
click at [946, 551] on div "Submit Button" at bounding box center [967, 549] width 72 height 15
click at [1023, 573] on div "Submit Submit Button Contact Form Row 2 cols Section 0" at bounding box center [1181, 583] width 542 height 37
click at [977, 549] on div "Submit Button" at bounding box center [967, 549] width 72 height 15
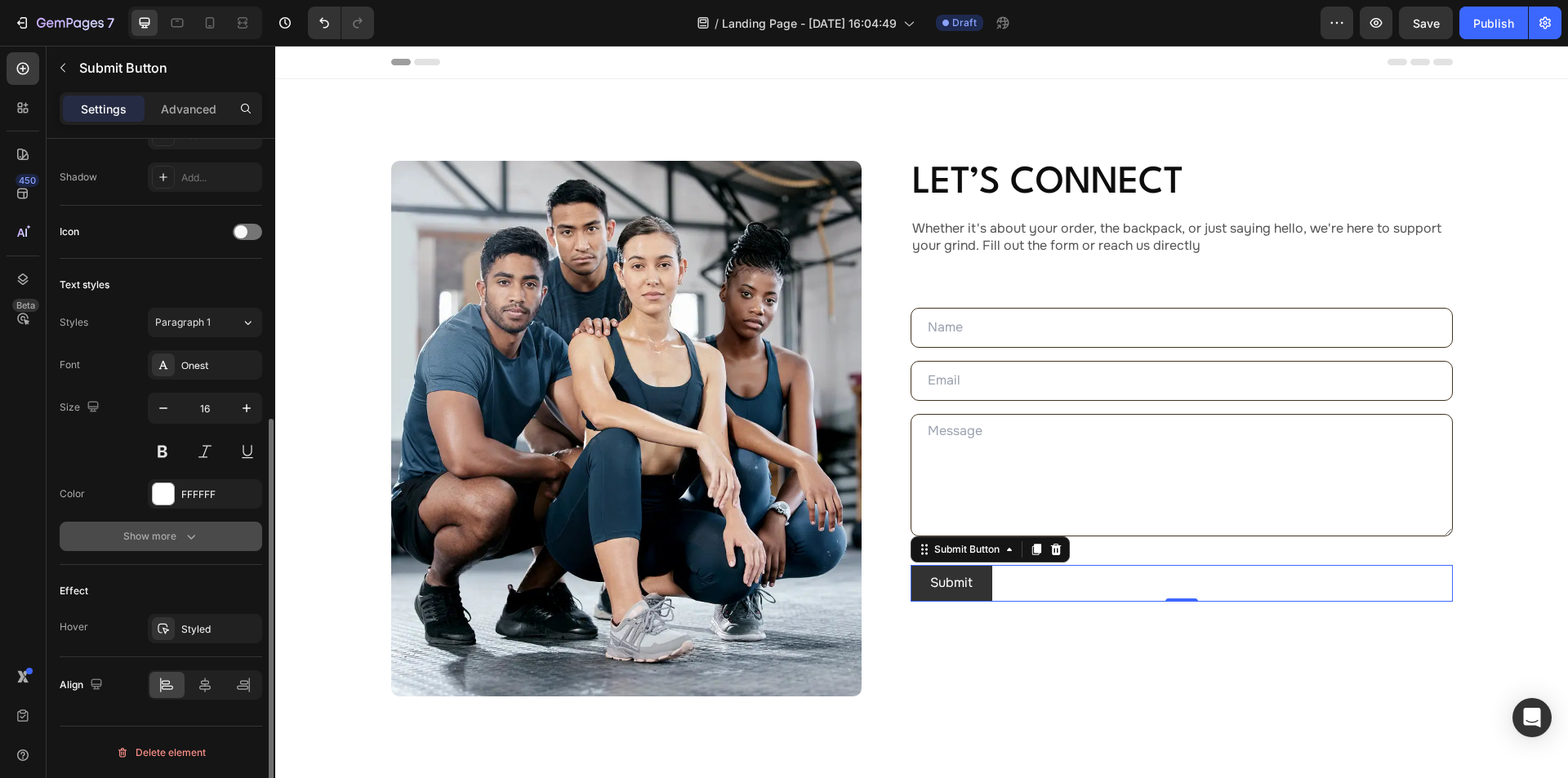
click at [206, 534] on button "Show more" at bounding box center [160, 536] width 202 height 30
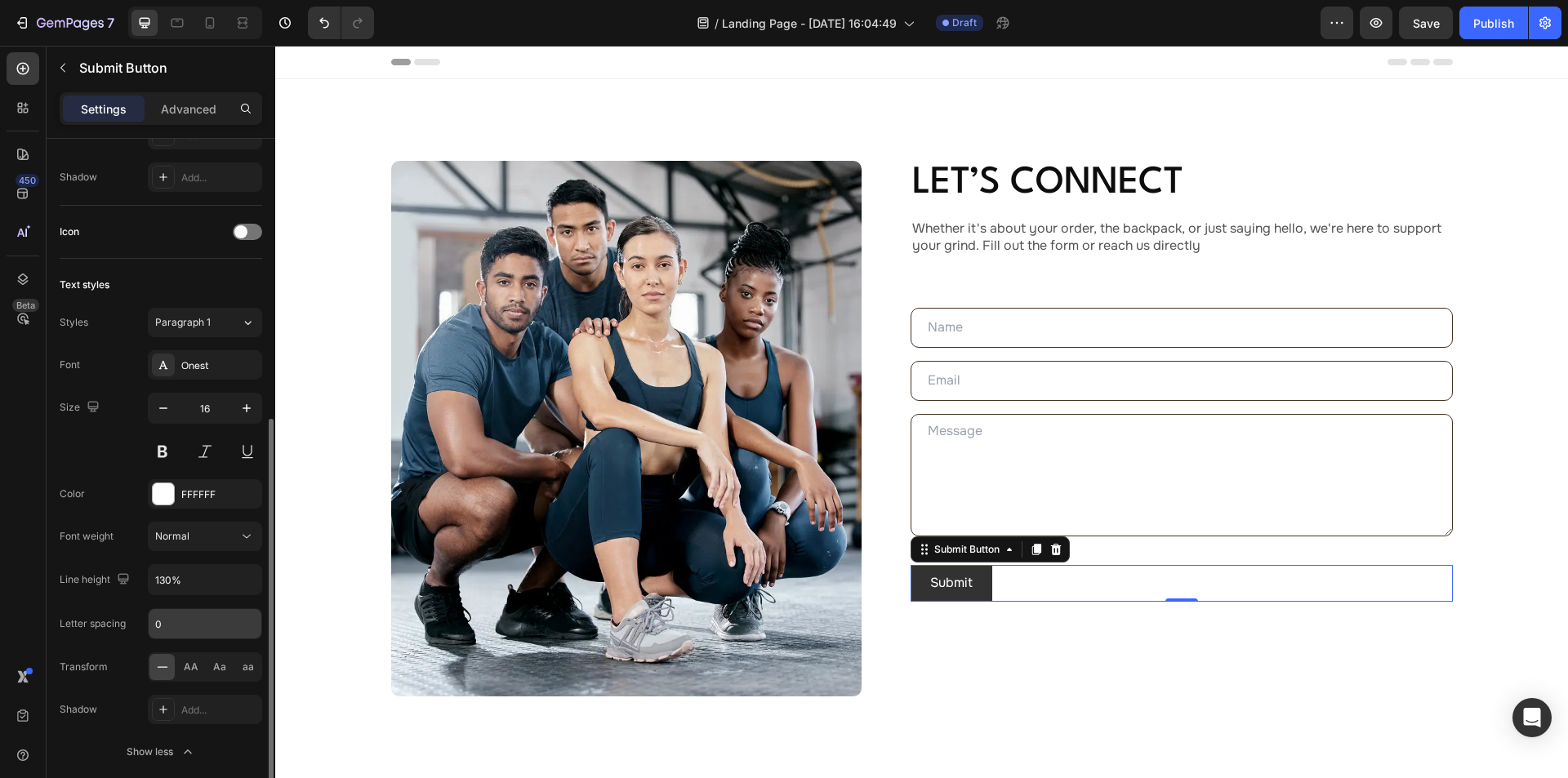
click at [174, 623] on input "0" at bounding box center [205, 624] width 113 height 30
type input "0.05em"
click at [82, 603] on div "Font Onest Size 16 Color FFFFFF Font weight Normal Line height 130% Letter spac…" at bounding box center [160, 558] width 202 height 416
click at [195, 540] on div "Normal" at bounding box center [197, 536] width 83 height 15
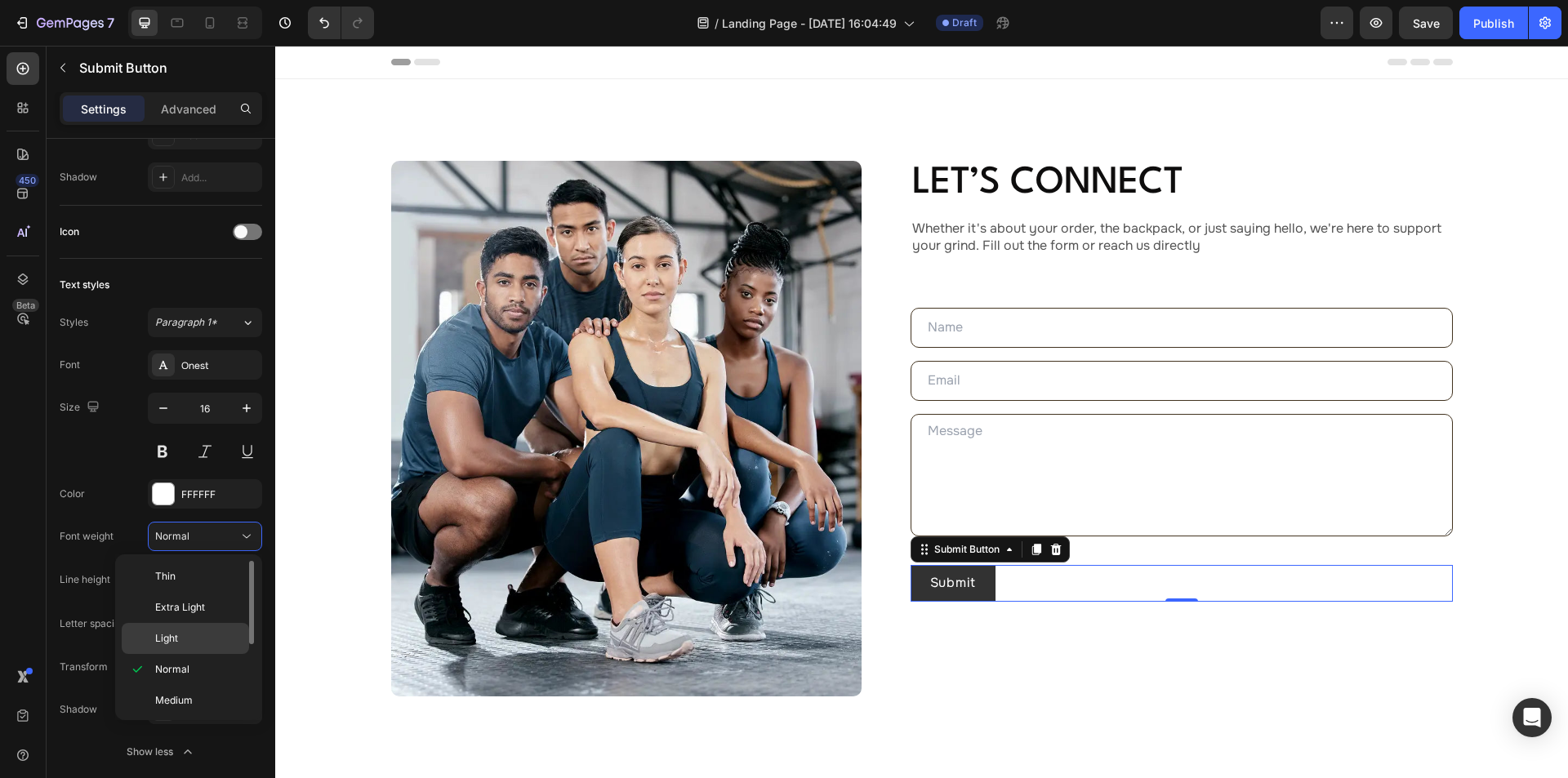
scroll to position [127, 0]
click at [169, 638] on span "Bold" at bounding box center [165, 636] width 21 height 15
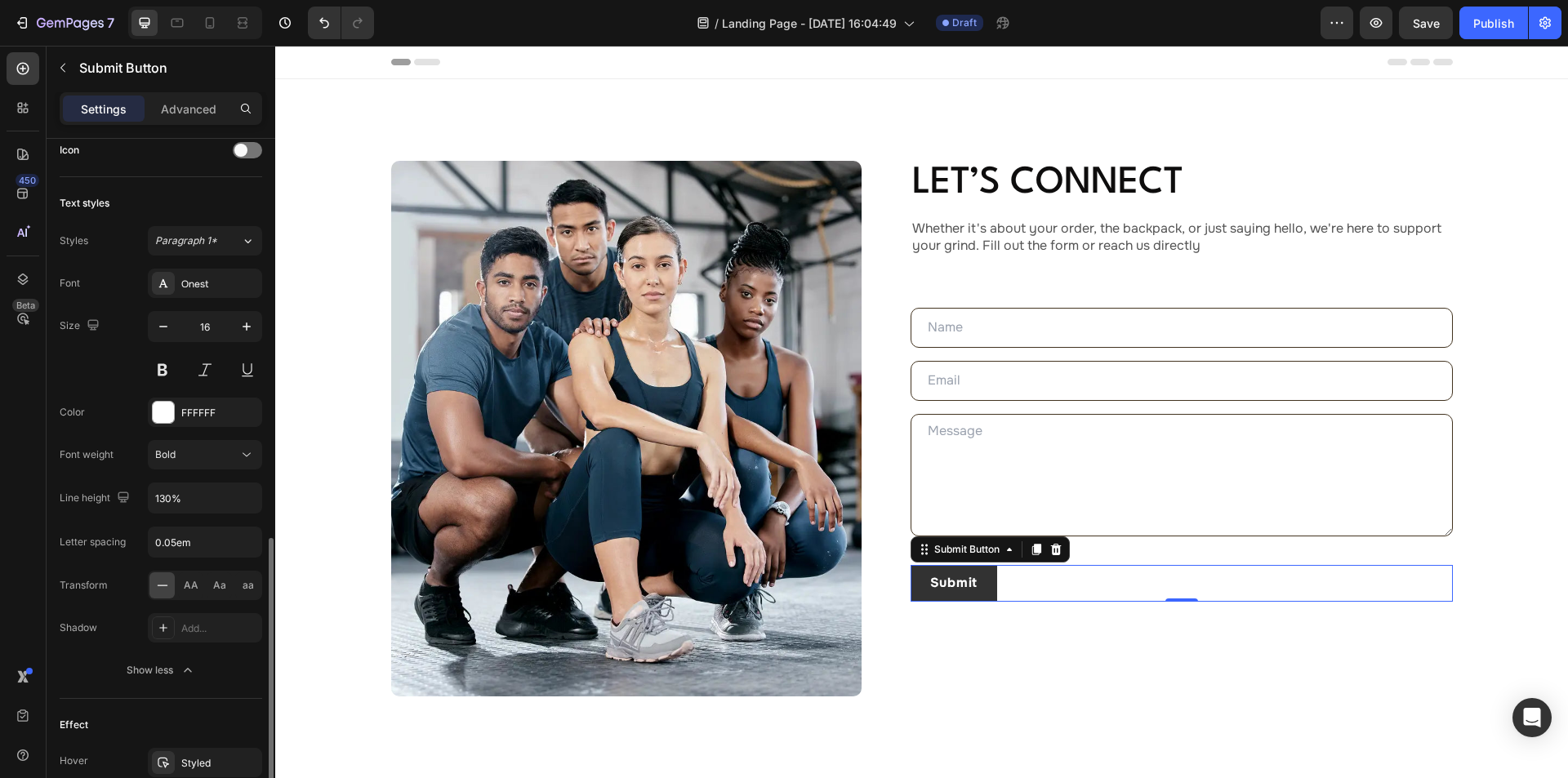
scroll to position [635, 0]
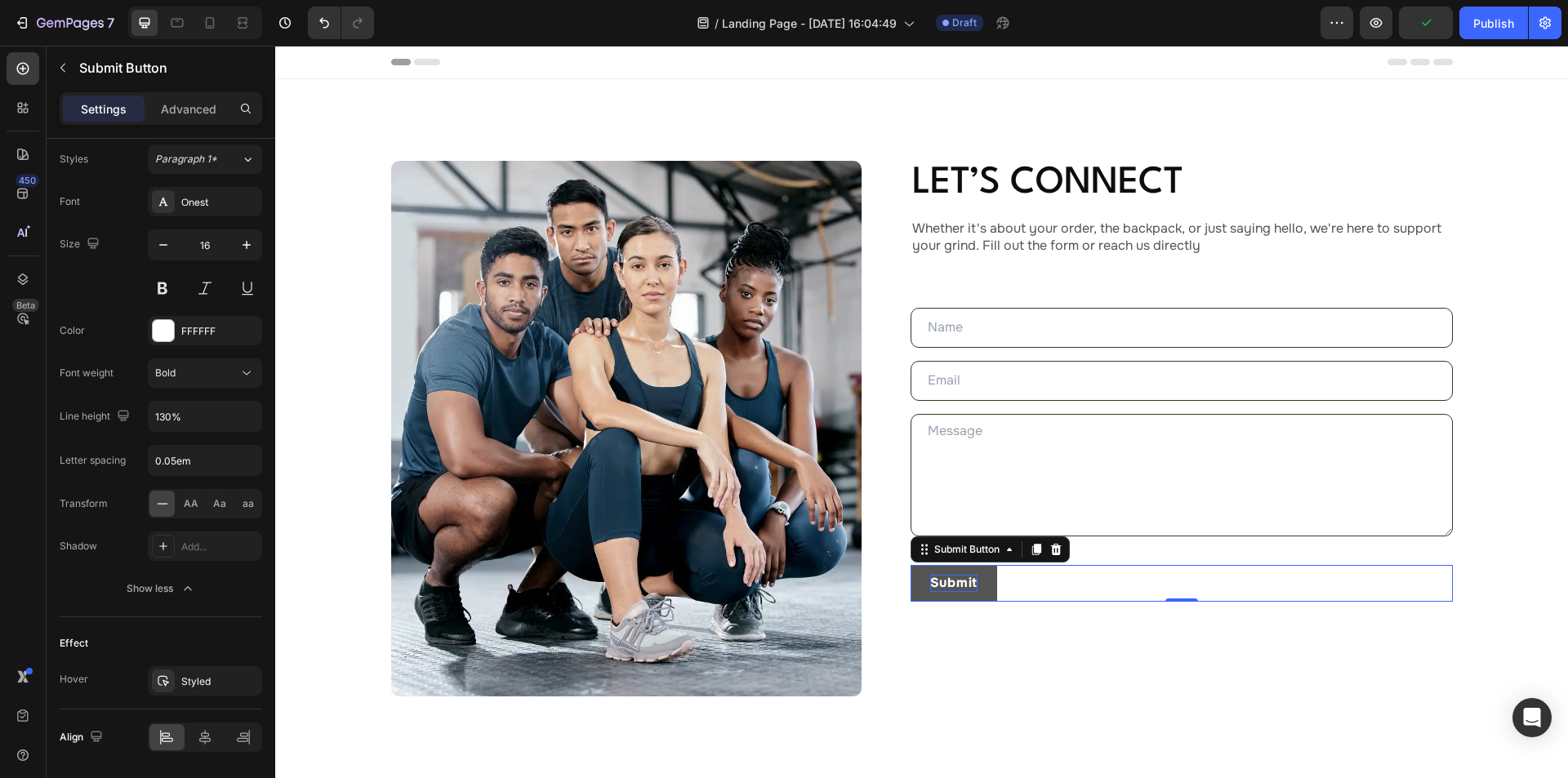
click at [958, 584] on div "Submit" at bounding box center [954, 583] width 49 height 17
click at [951, 584] on p "Submit" at bounding box center [954, 583] width 49 height 17
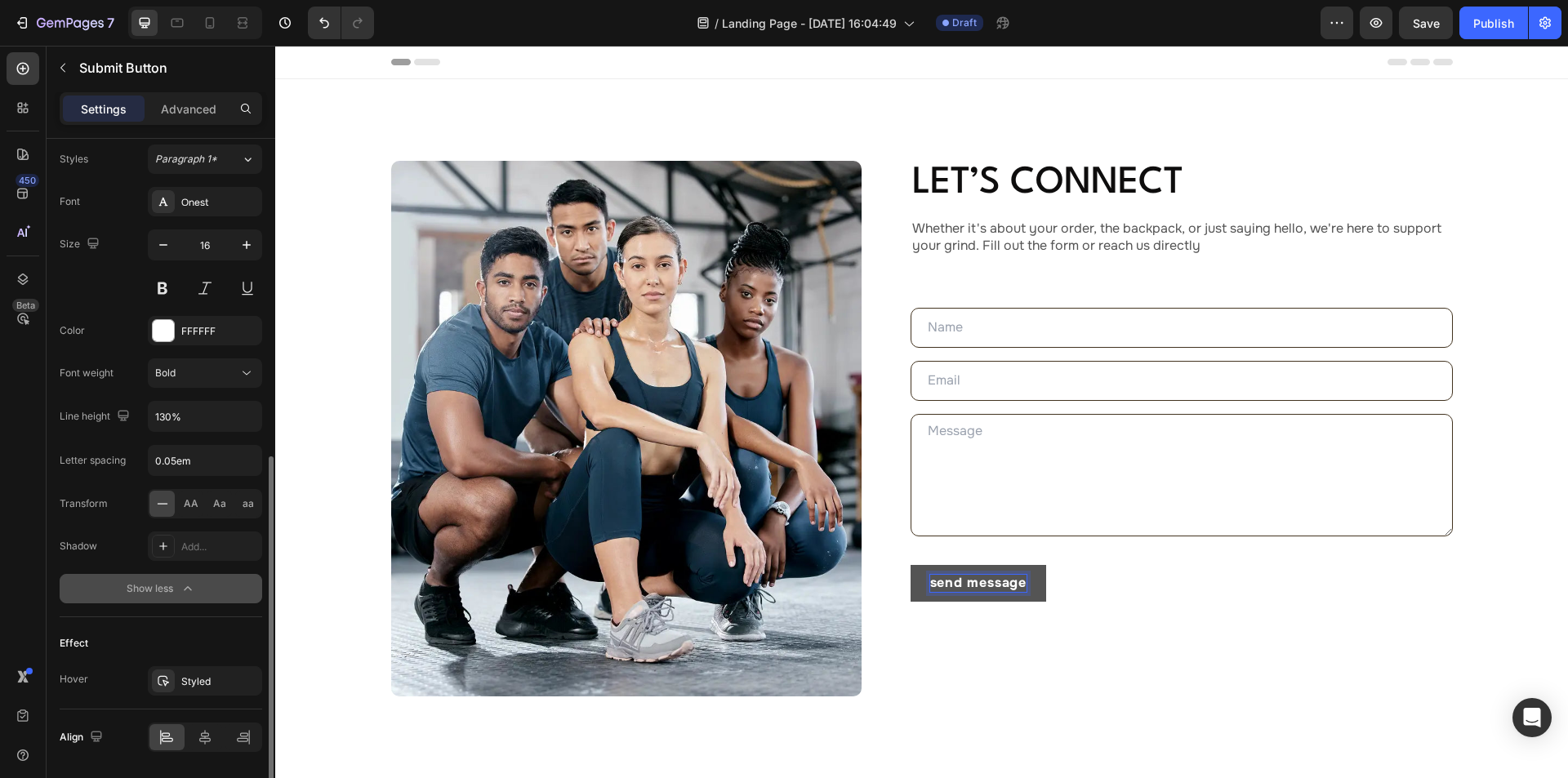
click at [188, 586] on icon "button" at bounding box center [188, 589] width 16 height 16
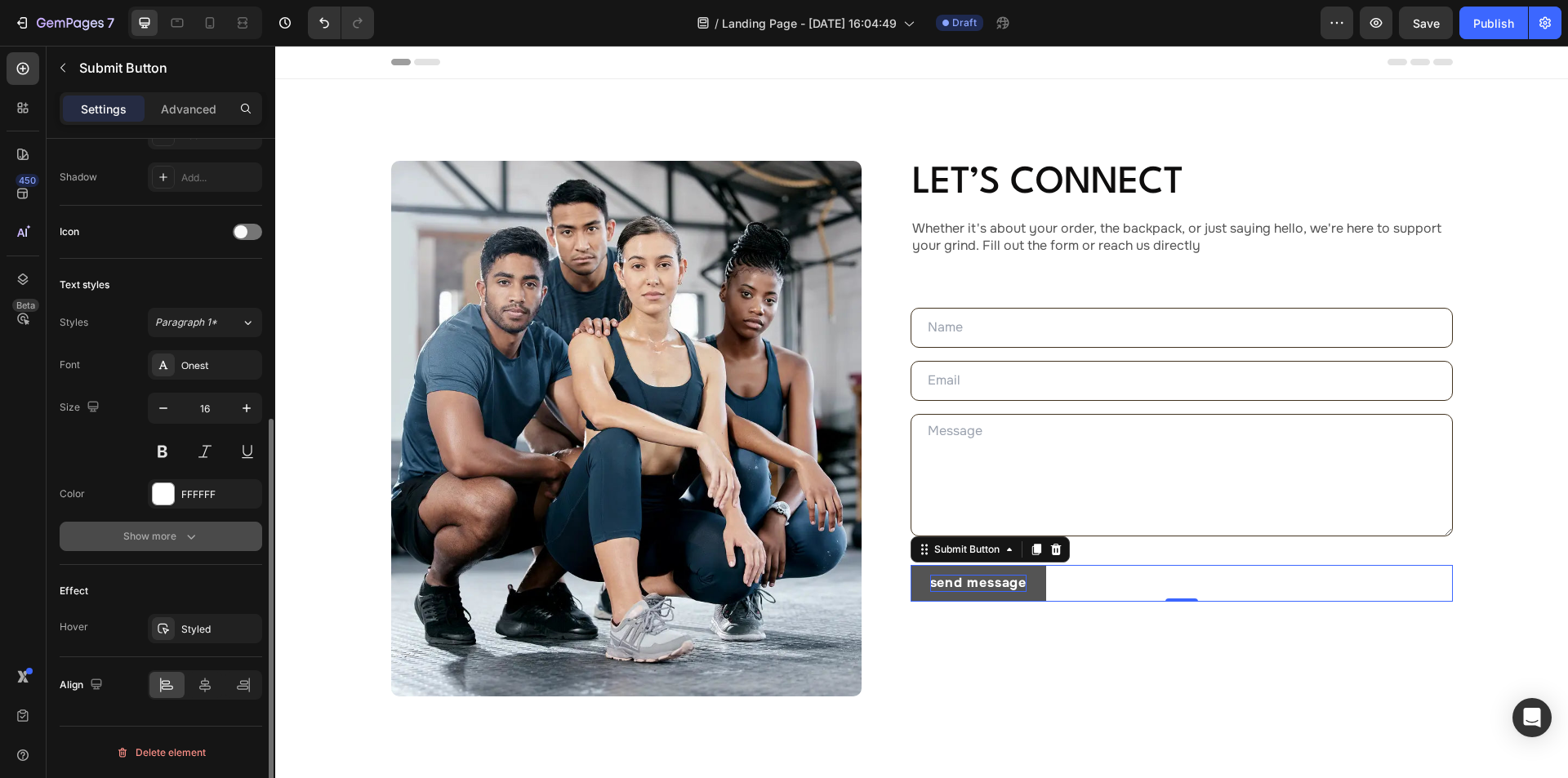
scroll to position [472, 0]
click at [188, 541] on icon "button" at bounding box center [191, 536] width 16 height 16
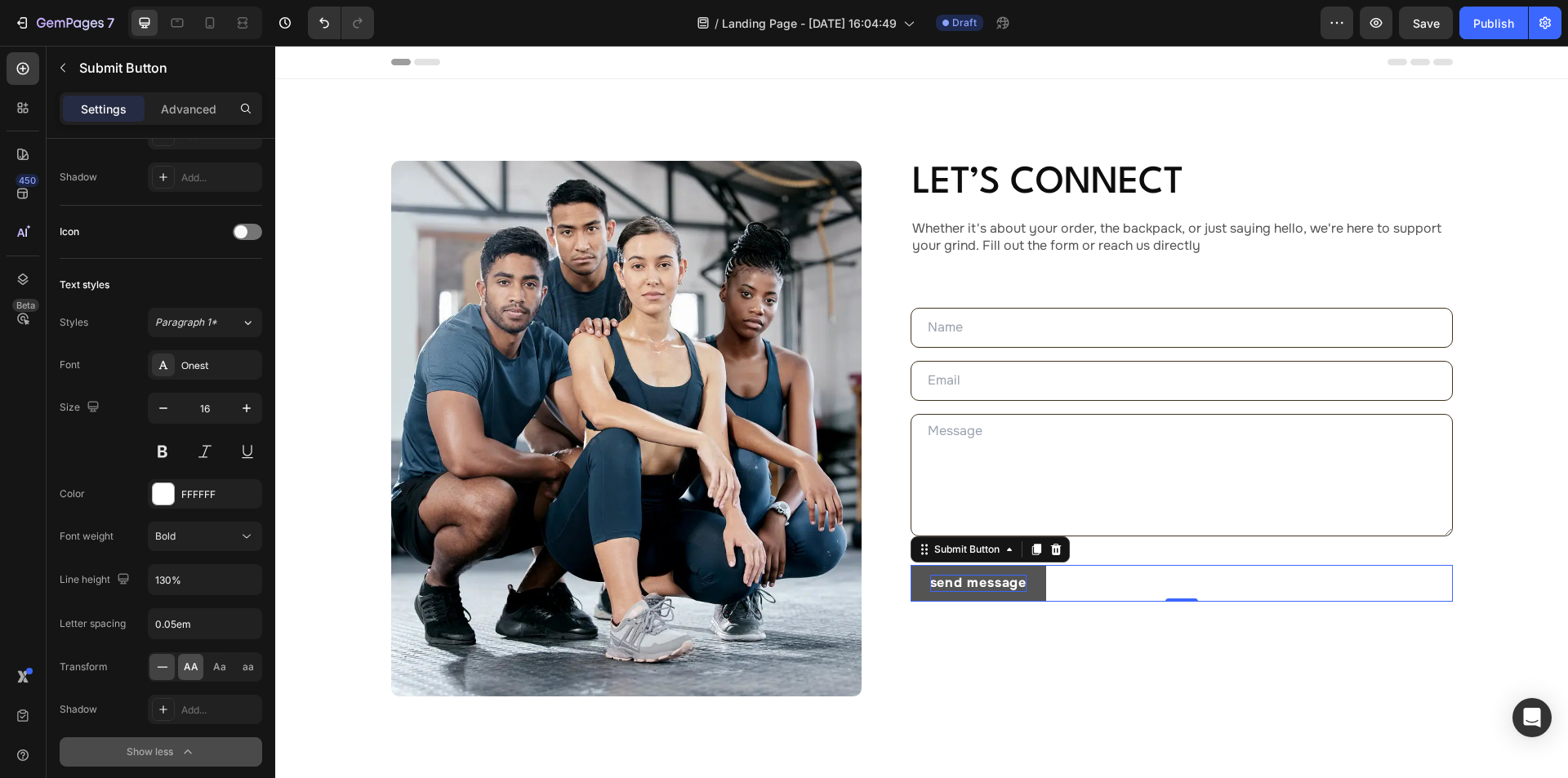
click at [197, 665] on span "AA" at bounding box center [191, 667] width 15 height 15
click at [163, 578] on input "130%" at bounding box center [205, 580] width 113 height 30
paste input "75"
click at [179, 16] on icon at bounding box center [177, 23] width 16 height 16
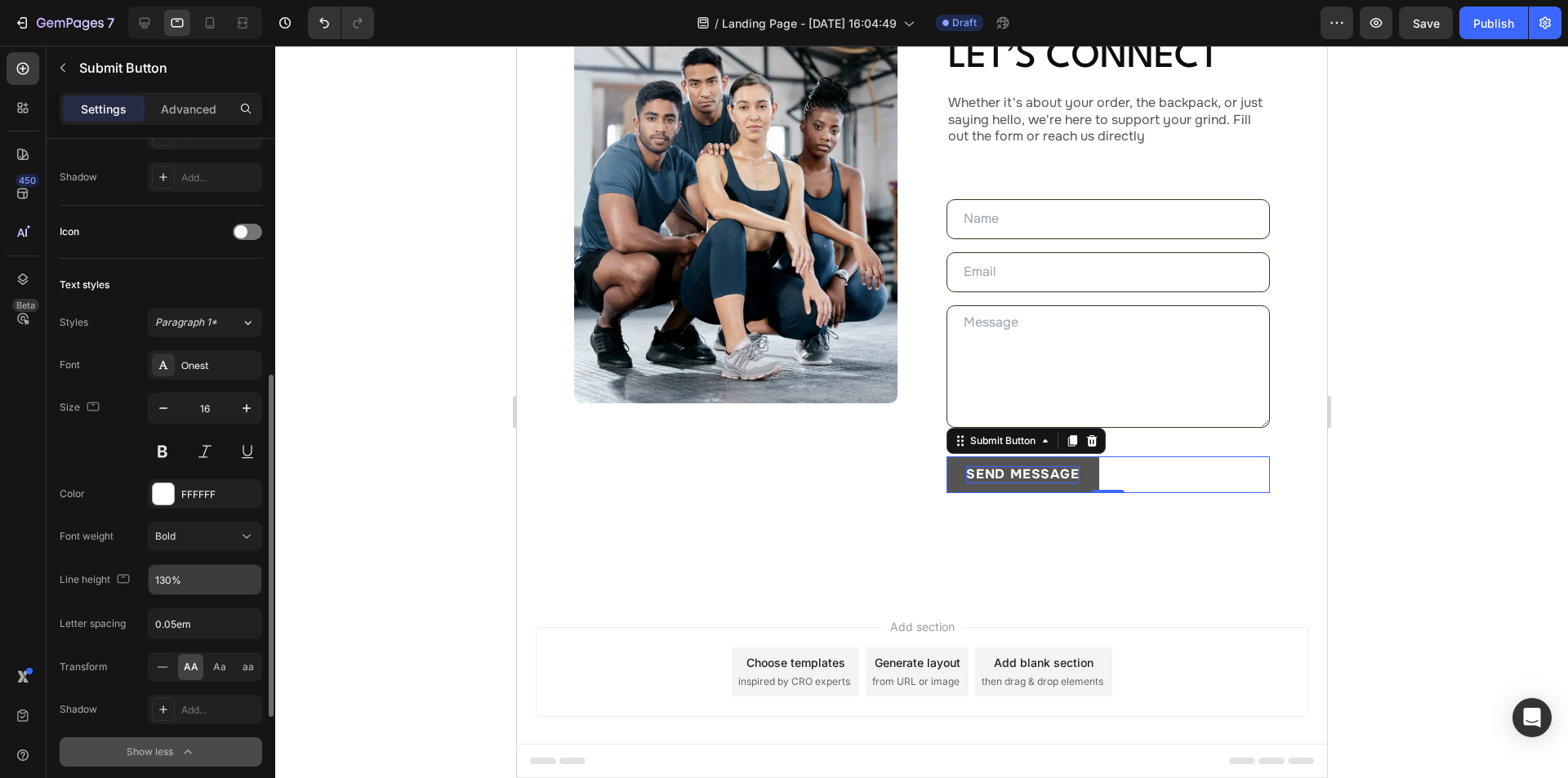
scroll to position [143, 0]
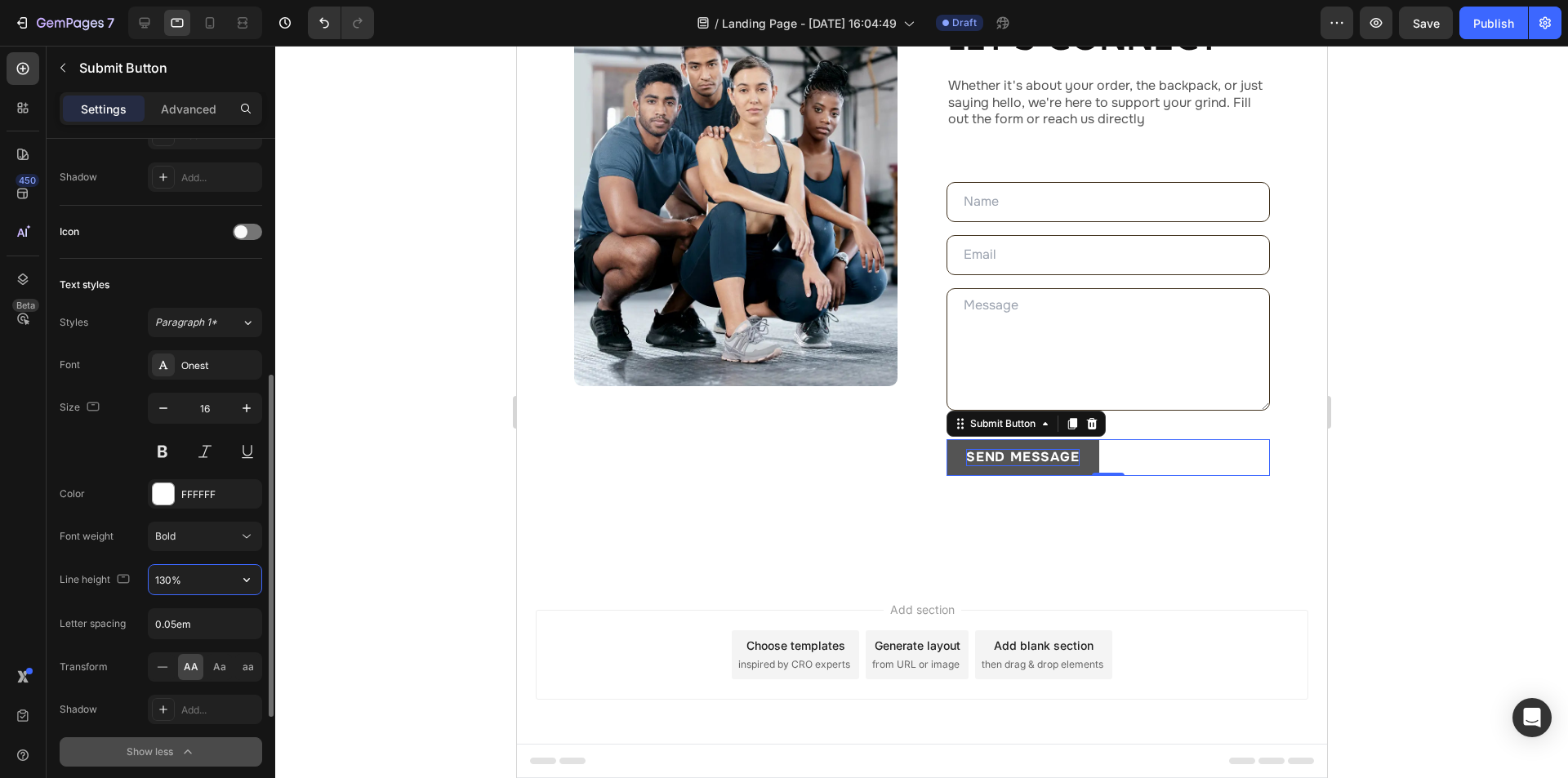
click at [163, 579] on input "130%" at bounding box center [205, 580] width 113 height 30
paste input "75"
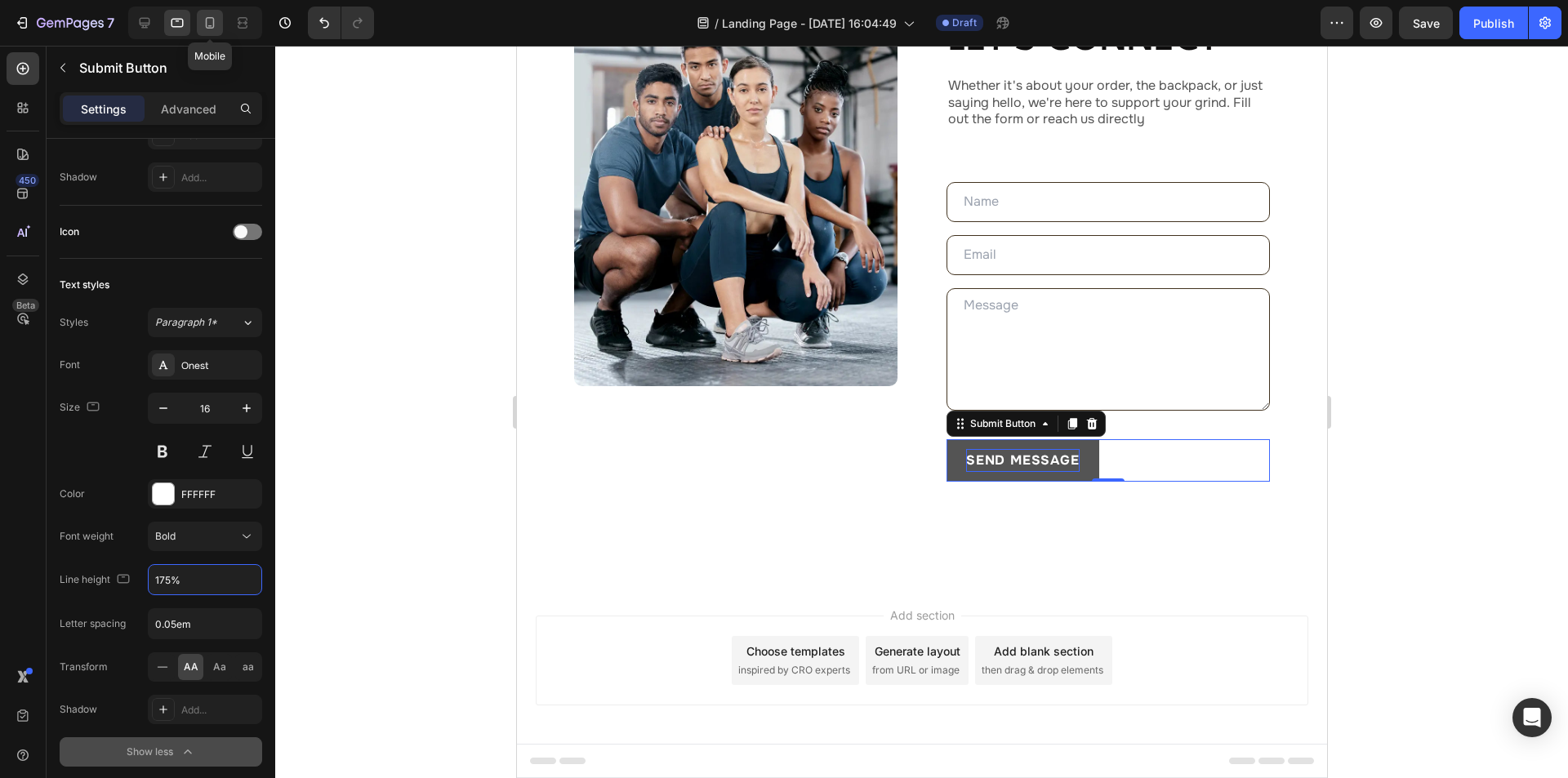
click at [208, 19] on icon at bounding box center [210, 23] width 16 height 16
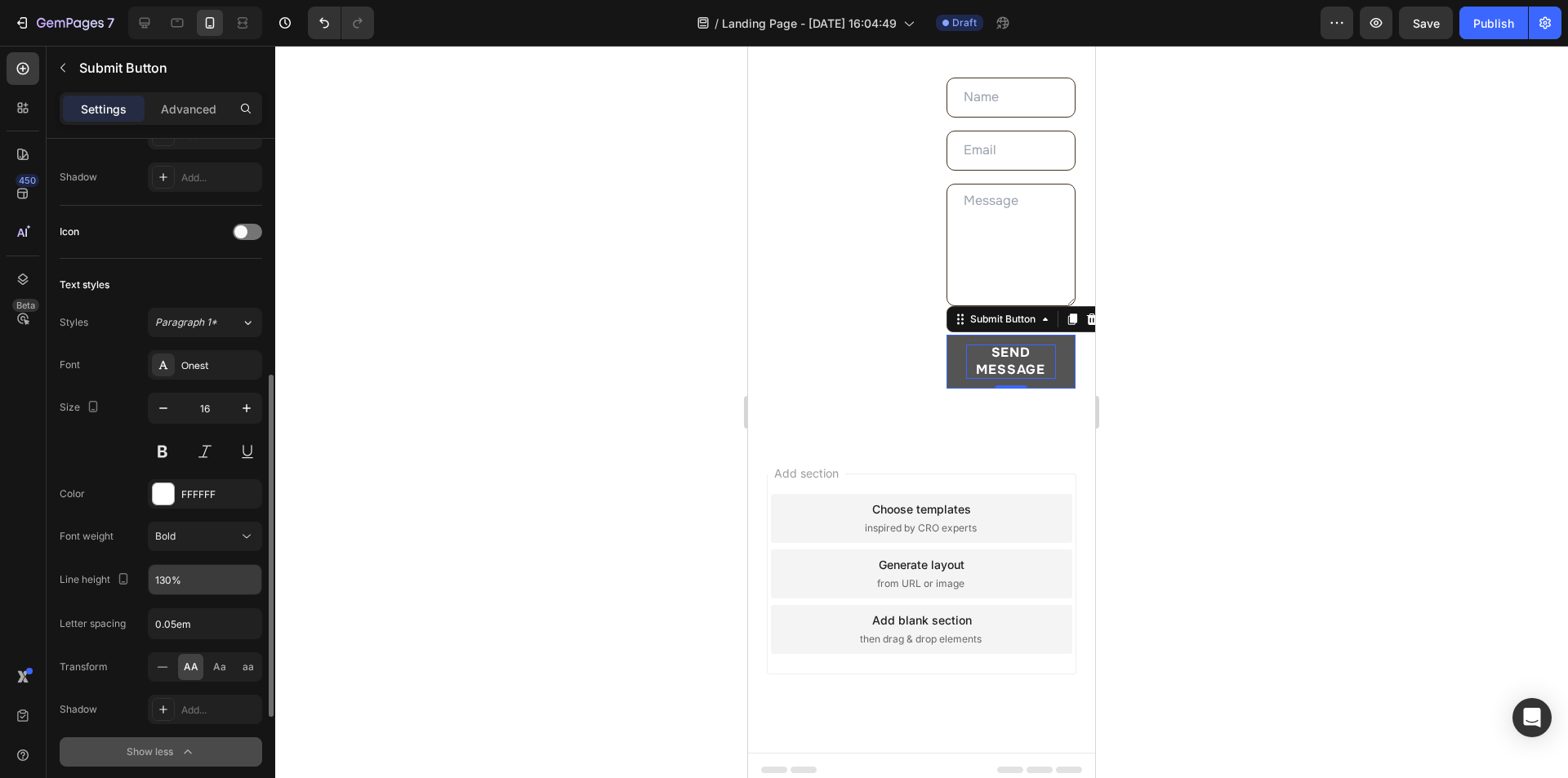
scroll to position [357, 0]
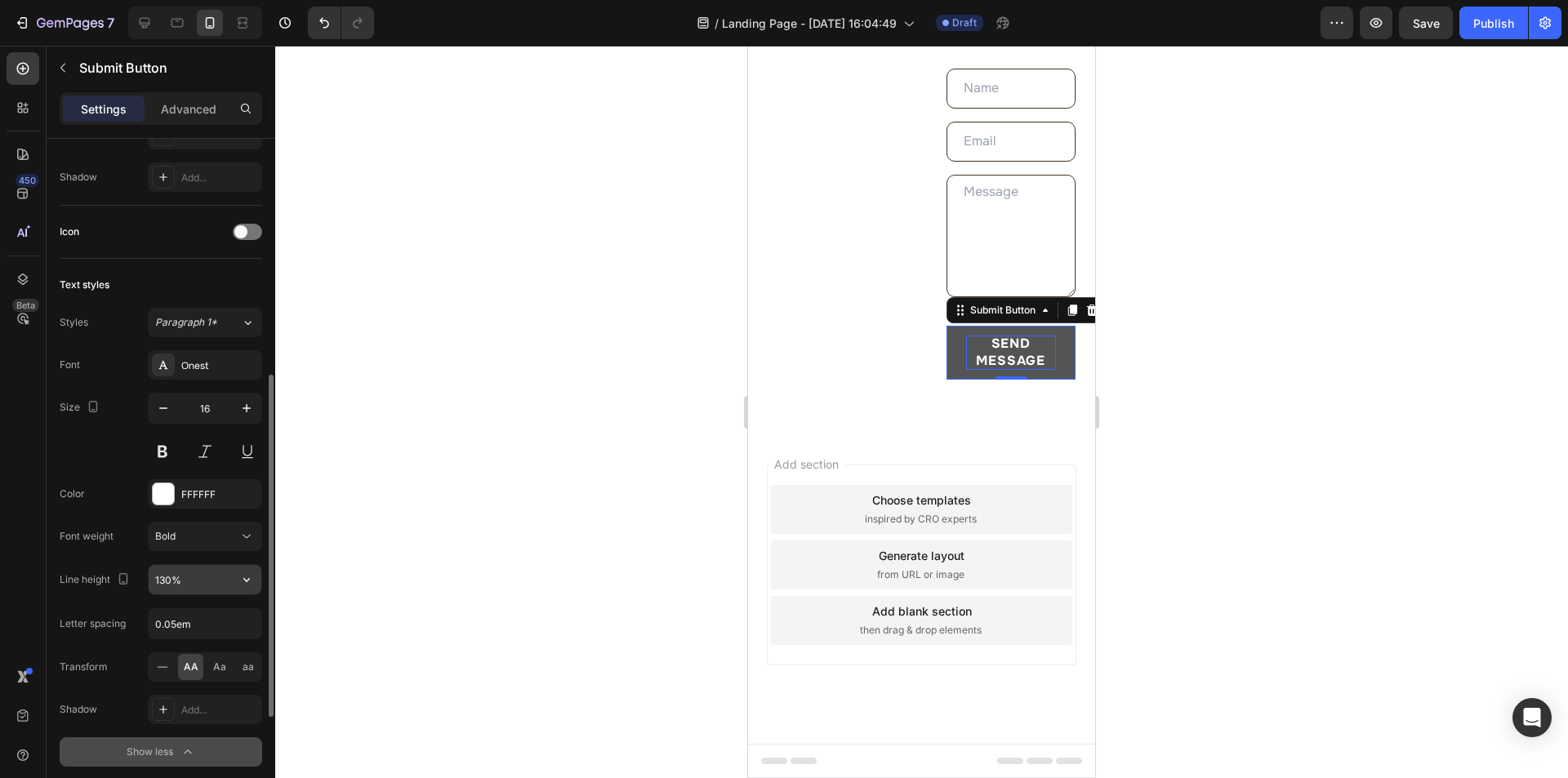
click at [165, 581] on input "130%" at bounding box center [205, 580] width 113 height 30
paste input "75"
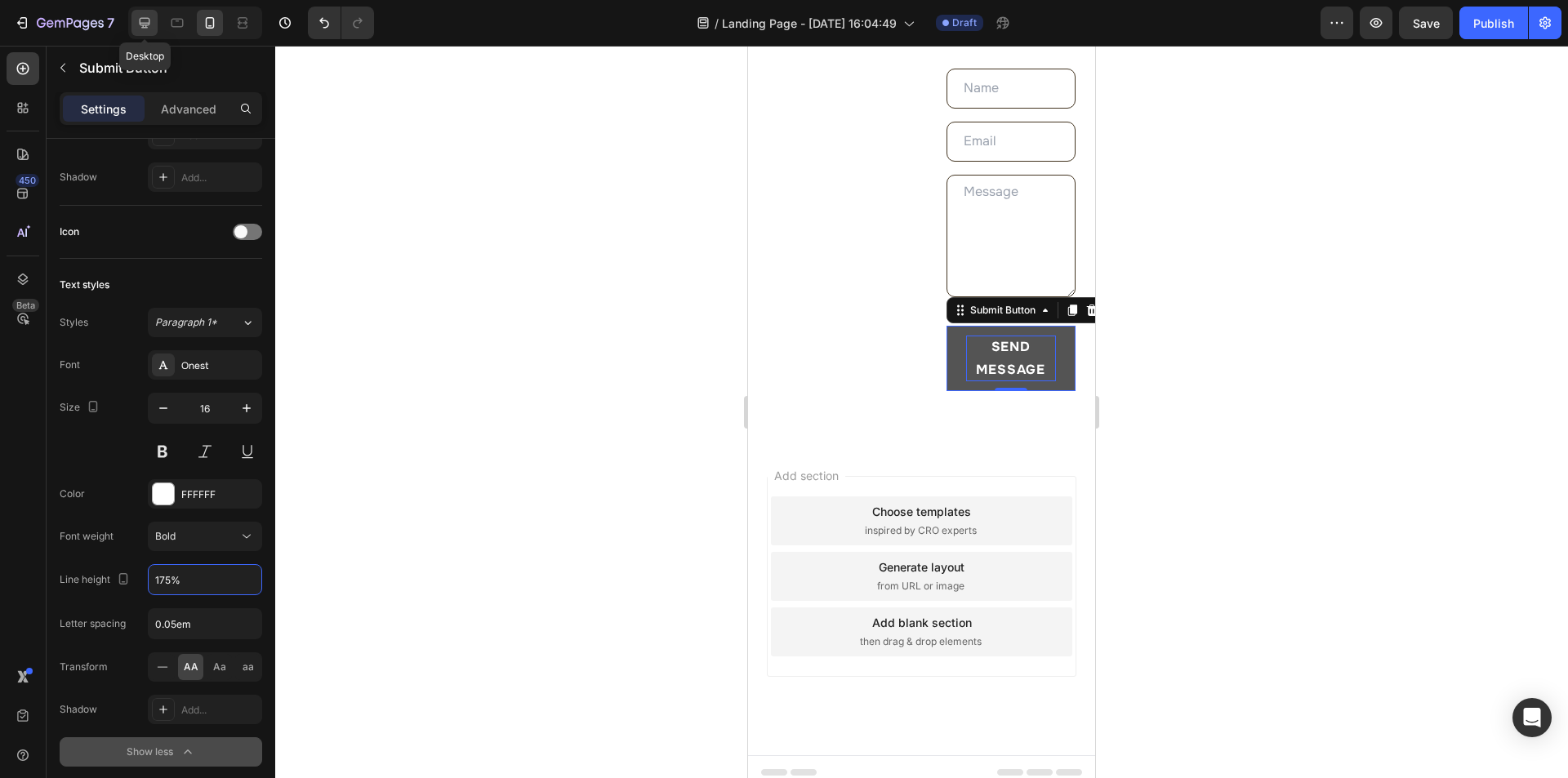
type input "175%"
click at [146, 26] on icon at bounding box center [145, 23] width 11 height 11
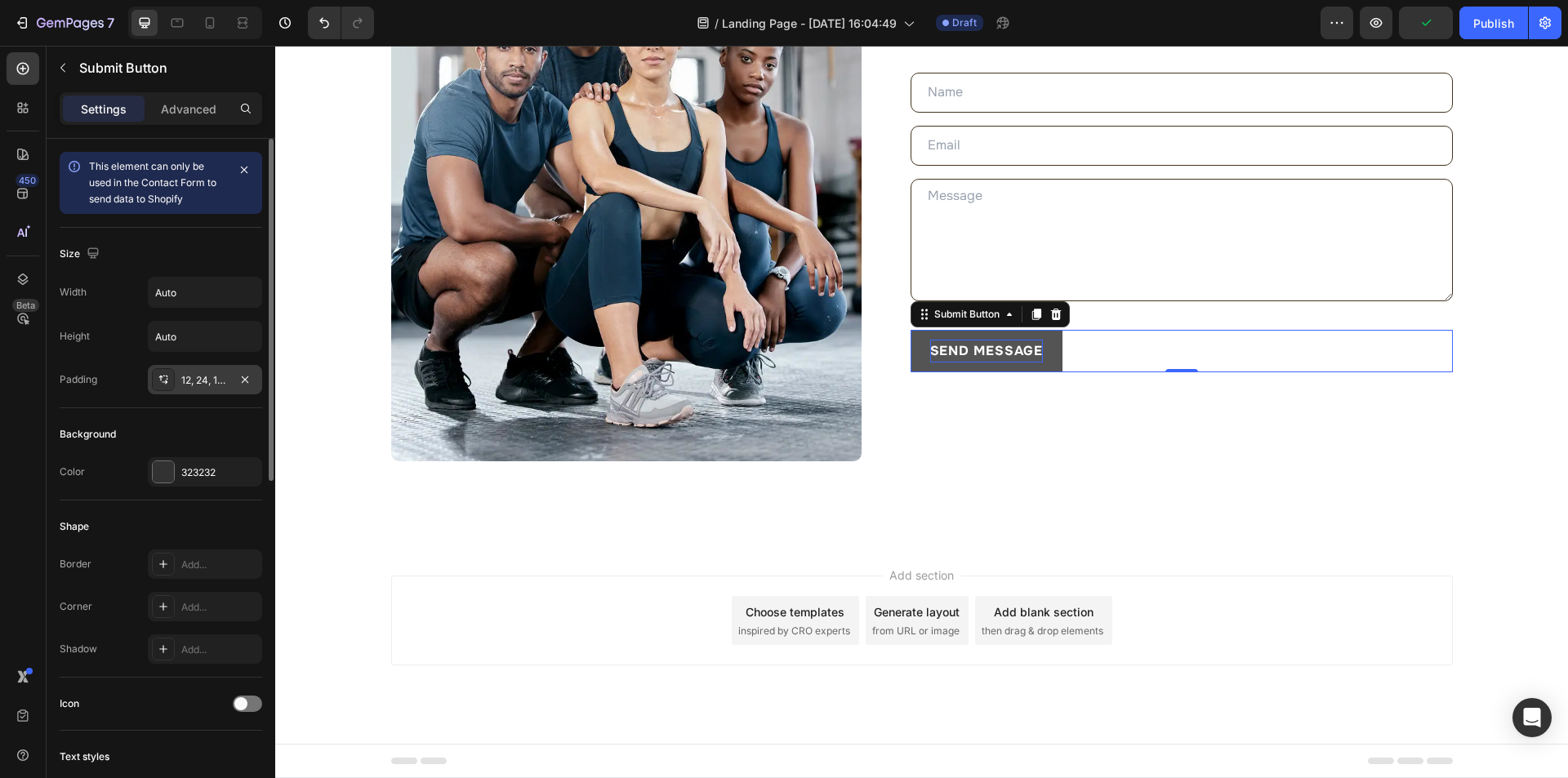
click at [191, 382] on div "12, 24, 12, 24" at bounding box center [205, 381] width 48 height 15
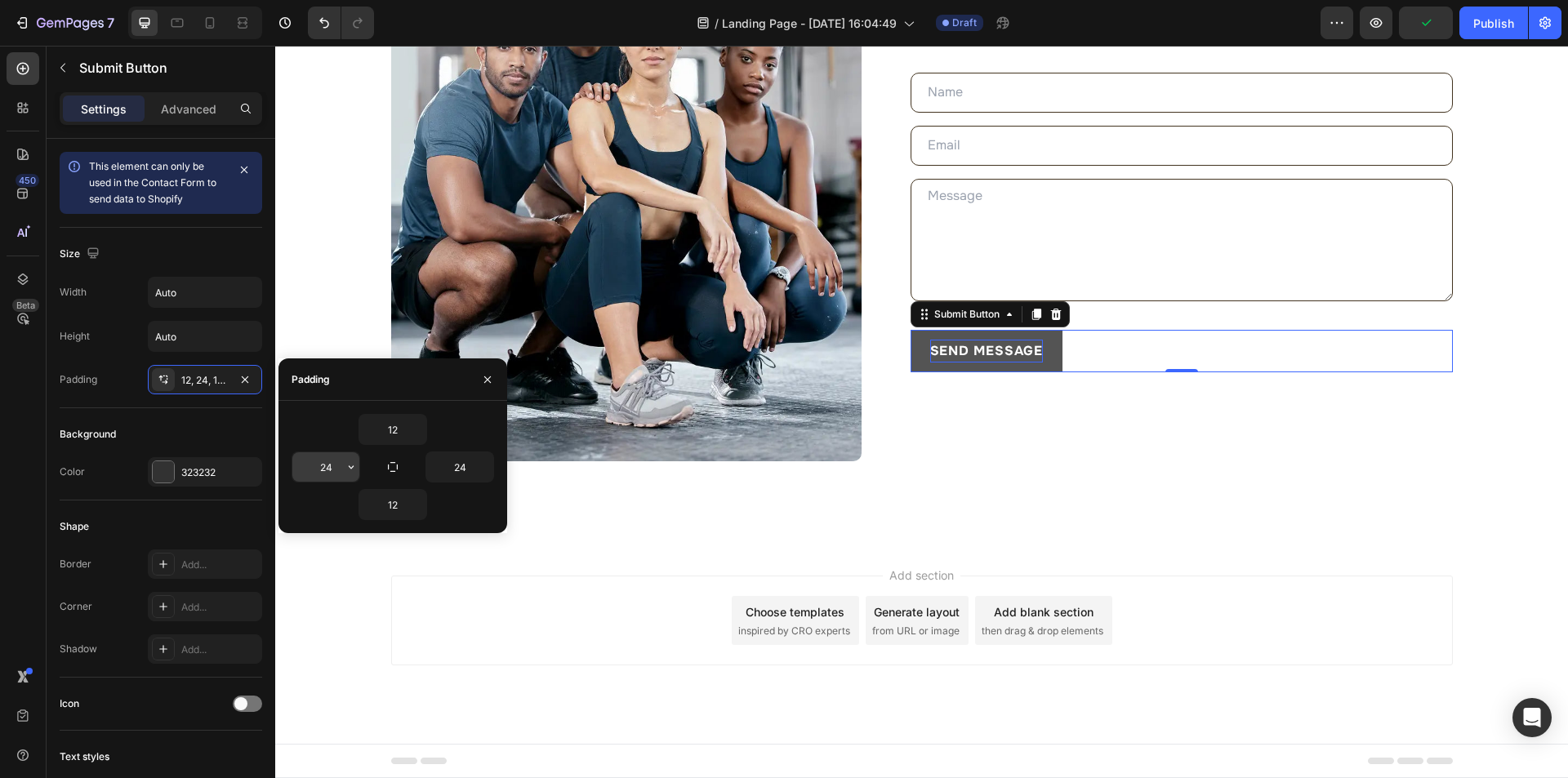
click at [334, 466] on input "24" at bounding box center [325, 467] width 67 height 30
type input "40"
click at [464, 466] on input "24" at bounding box center [459, 467] width 67 height 30
type input "40"
click at [201, 611] on div "Add..." at bounding box center [219, 608] width 77 height 15
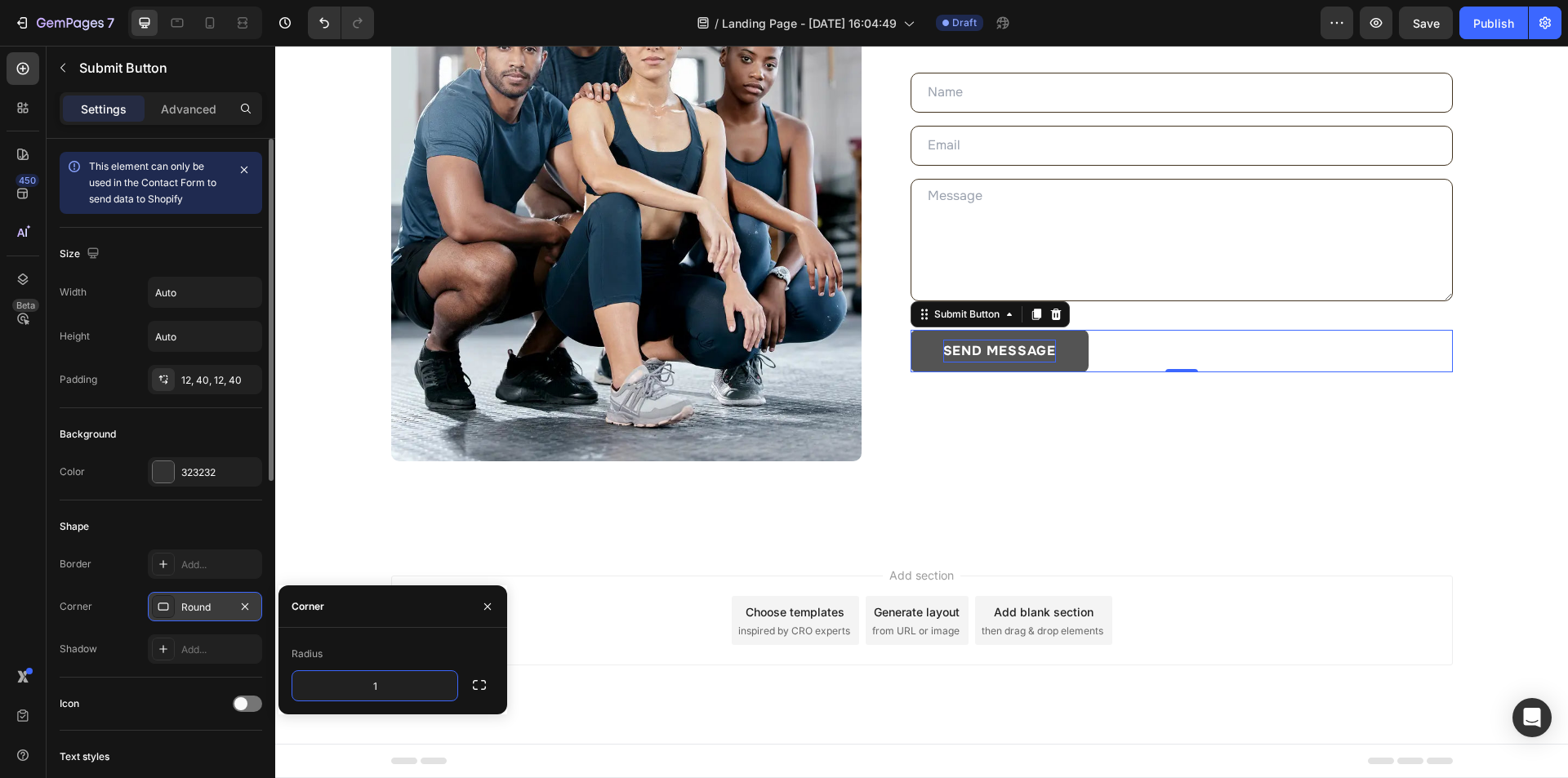
type input "10"
click at [1037, 471] on div "Image Let’s Connect Heading Whether it's about your order, the backpack, or jus…" at bounding box center [921, 193] width 1292 height 699
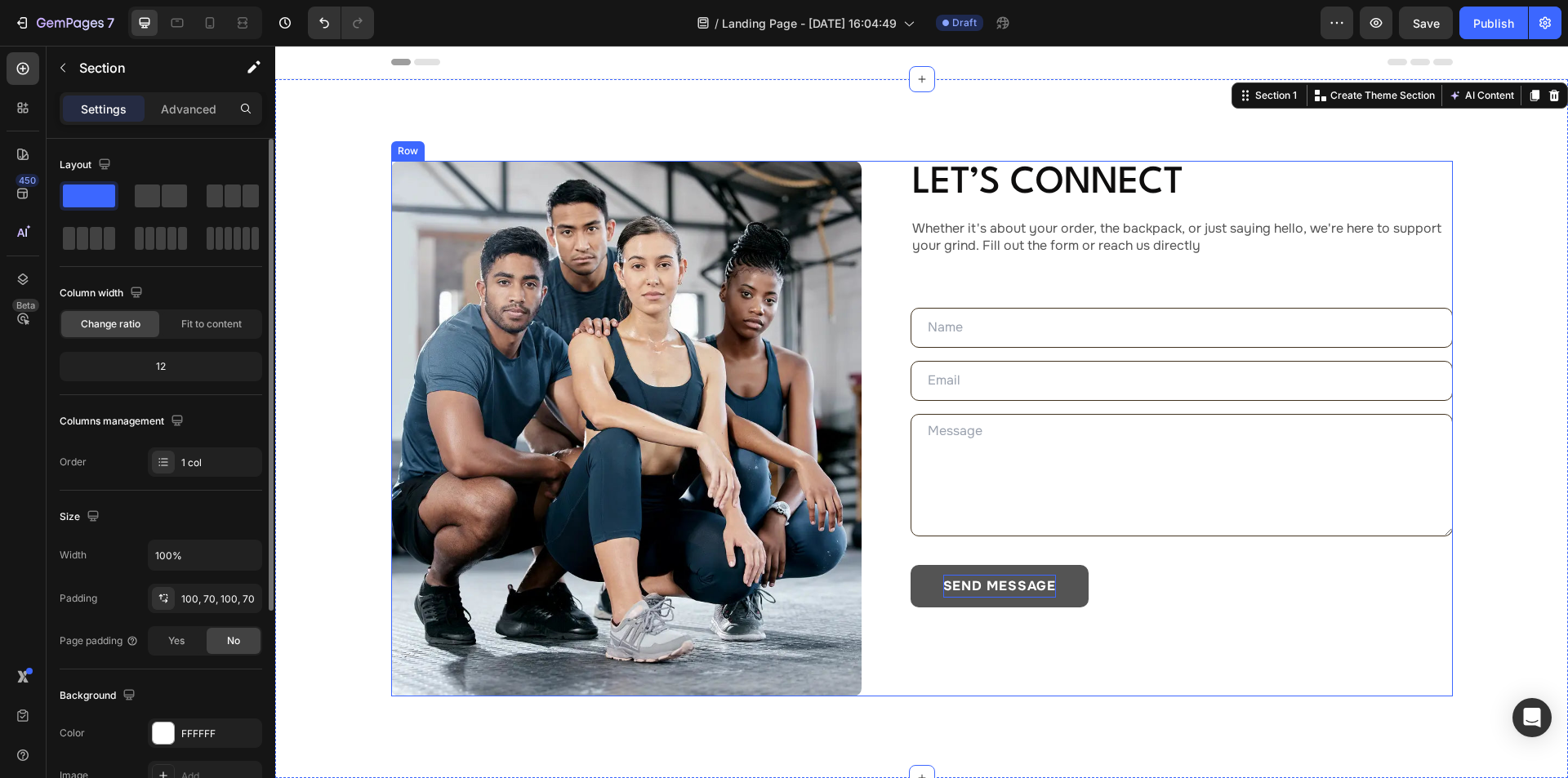
click at [879, 389] on div "Image Let’s Connect Heading Whether it's about your order, the backpack, or jus…" at bounding box center [921, 428] width 1061 height 535
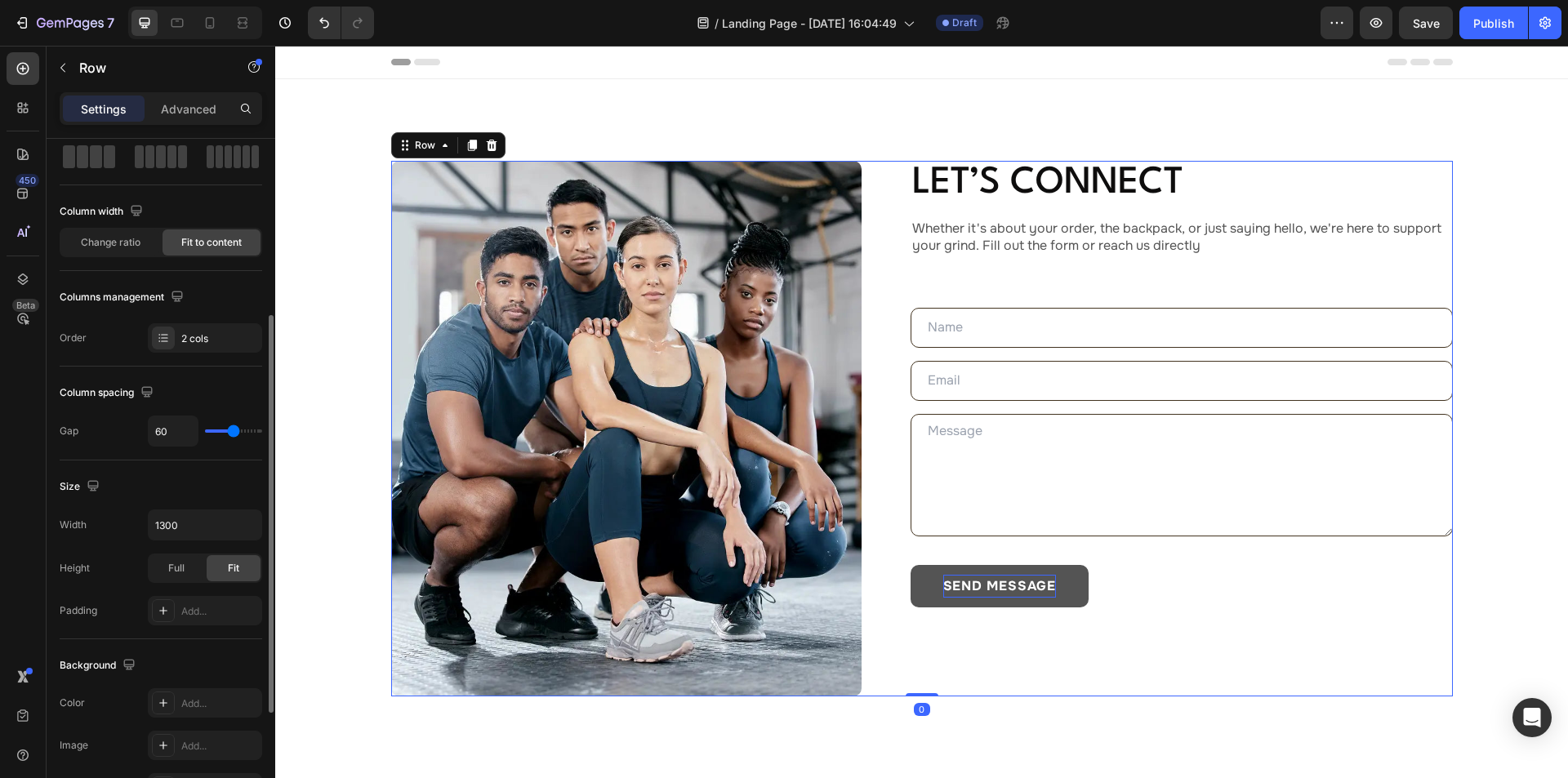
scroll to position [164, 0]
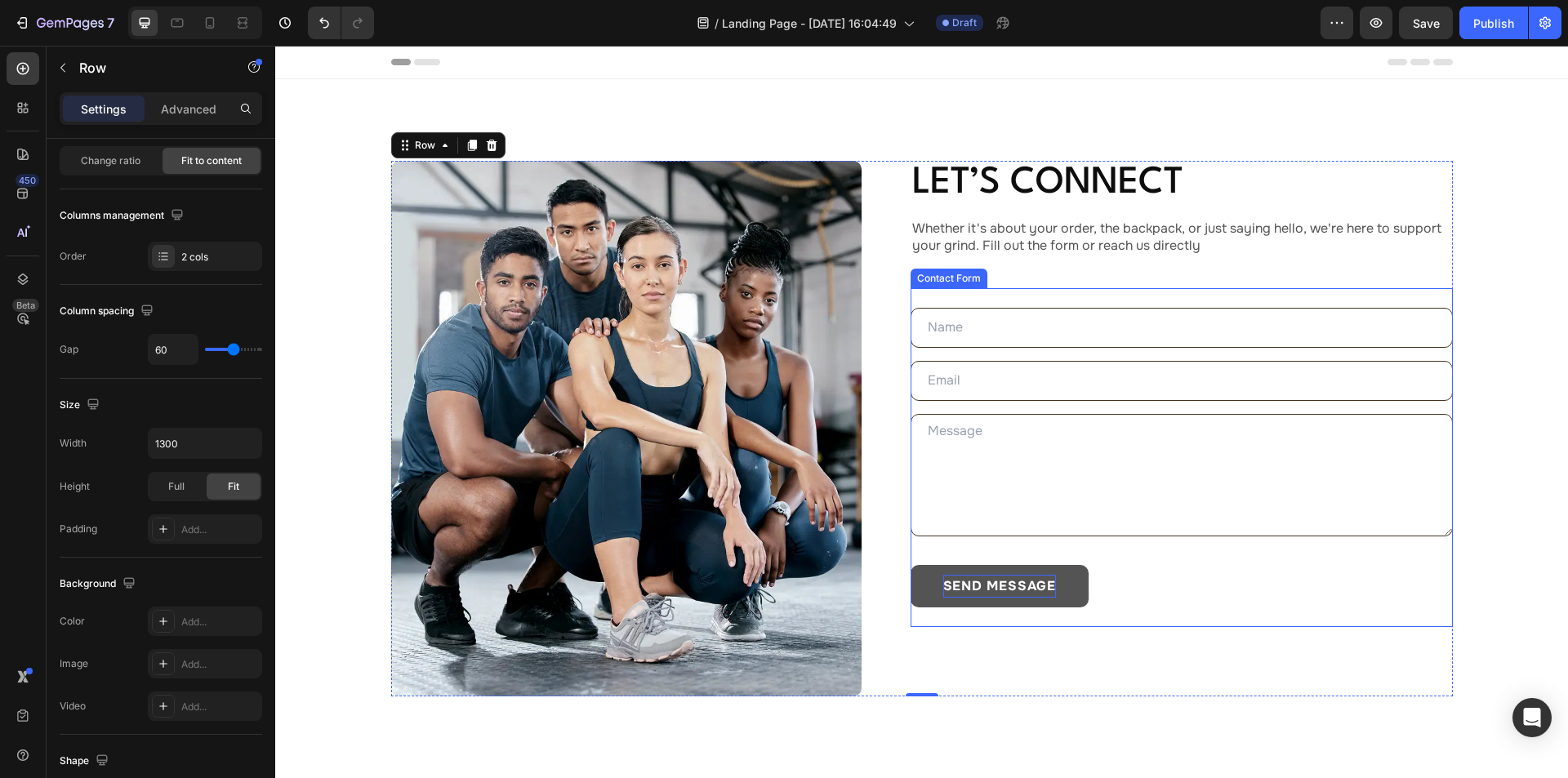
click at [1020, 299] on div "Text Field Email Field Text Area send message Submit Button Contact Form" at bounding box center [1181, 457] width 542 height 339
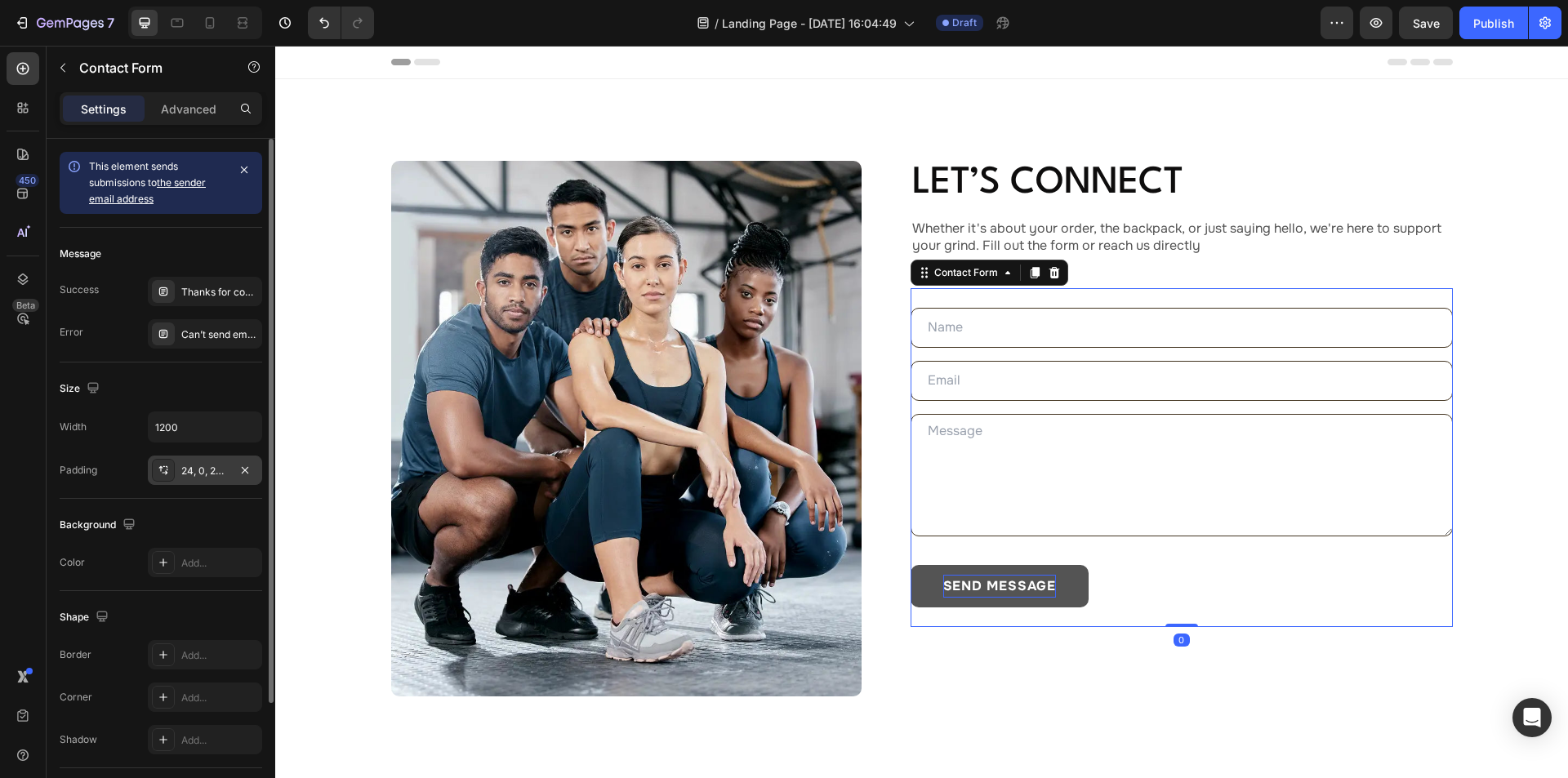
click at [211, 472] on div "24, 0, 24, 0" at bounding box center [205, 471] width 48 height 15
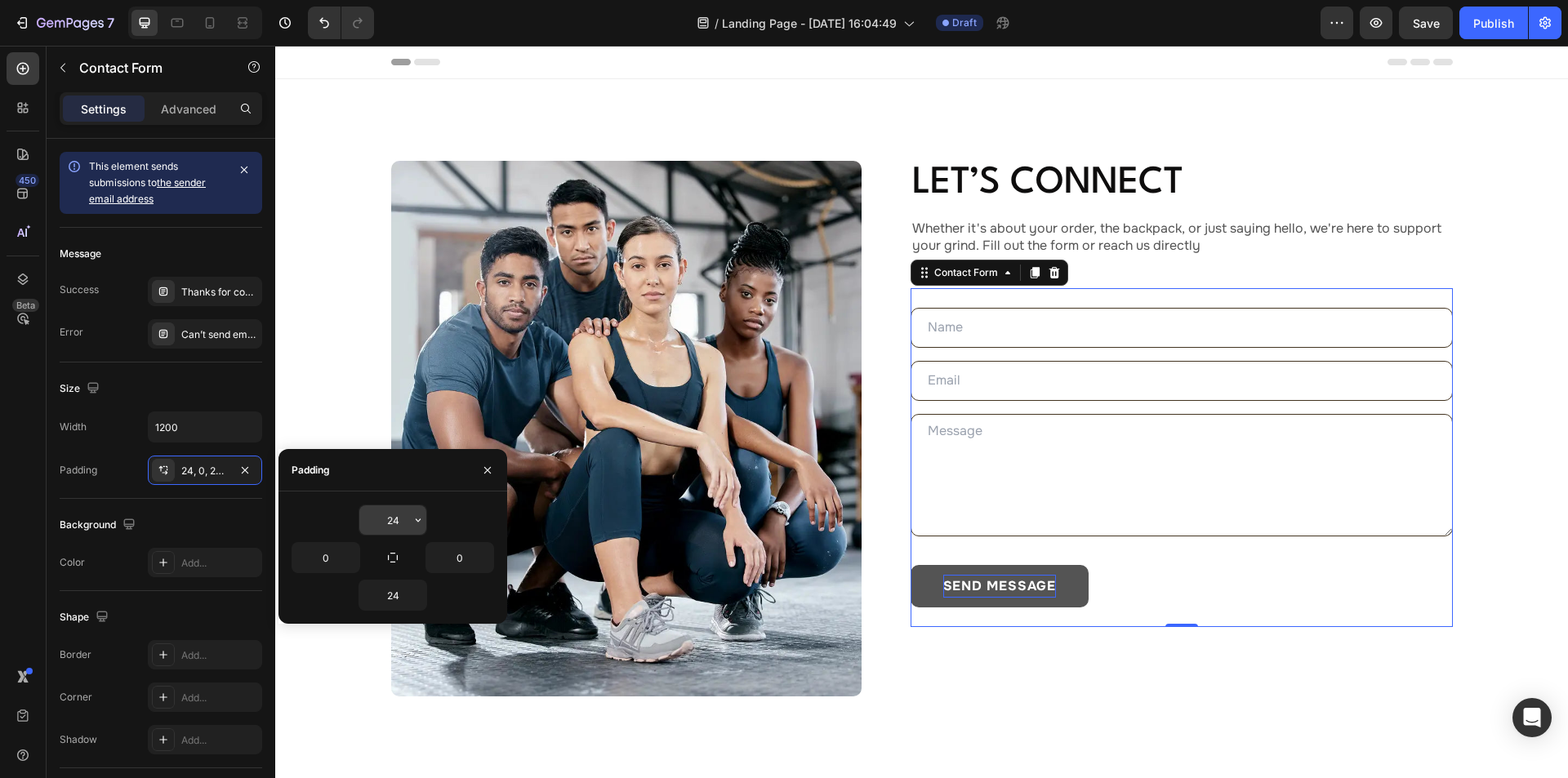
click at [402, 526] on input "24" at bounding box center [392, 520] width 67 height 30
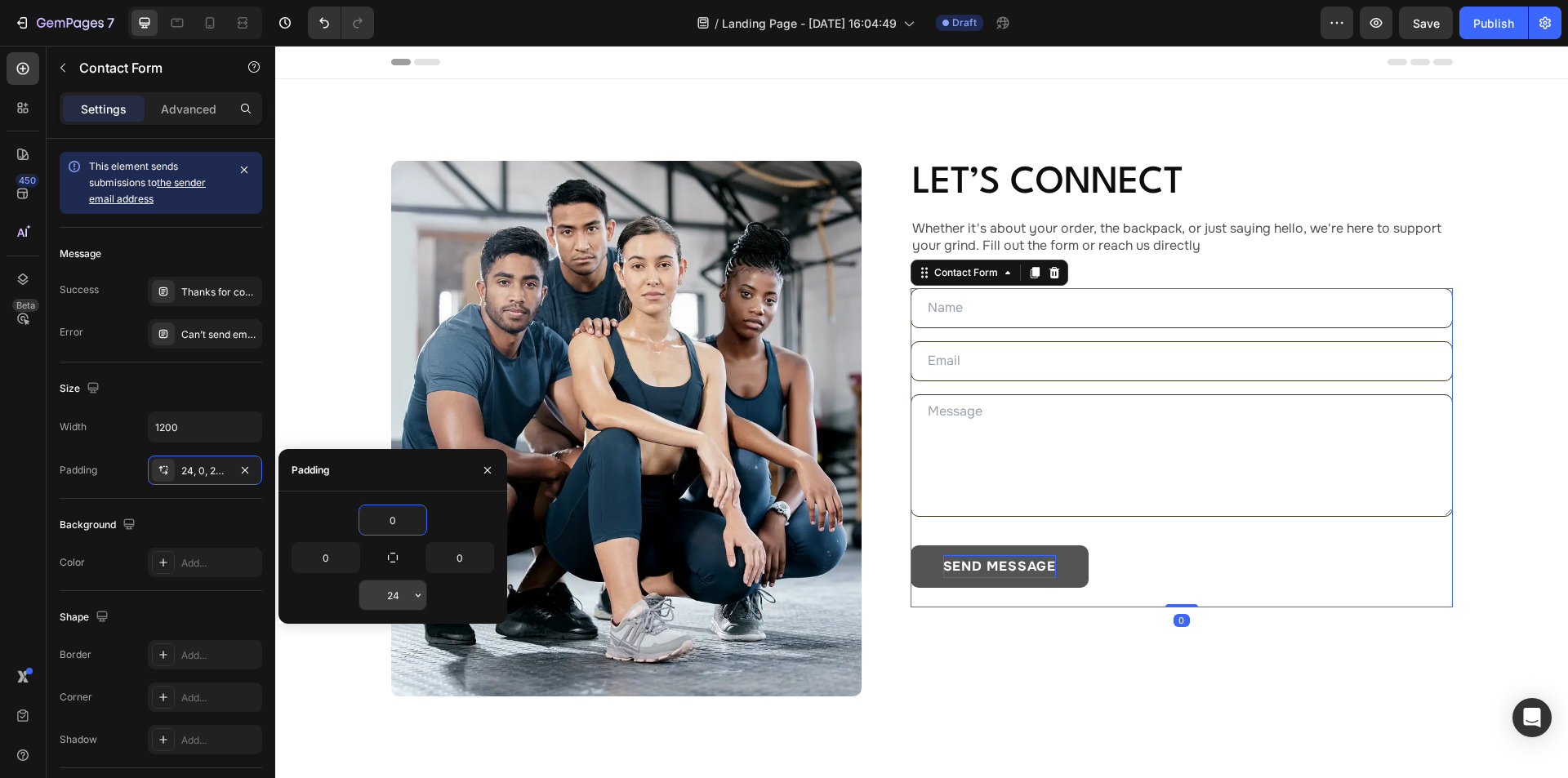
type input "0"
click at [401, 599] on input "24" at bounding box center [392, 595] width 67 height 30
type input "0"
click at [1121, 657] on div "Let’s Connect Heading Whether it's about your order, the backpack, or just sayi…" at bounding box center [1181, 428] width 542 height 535
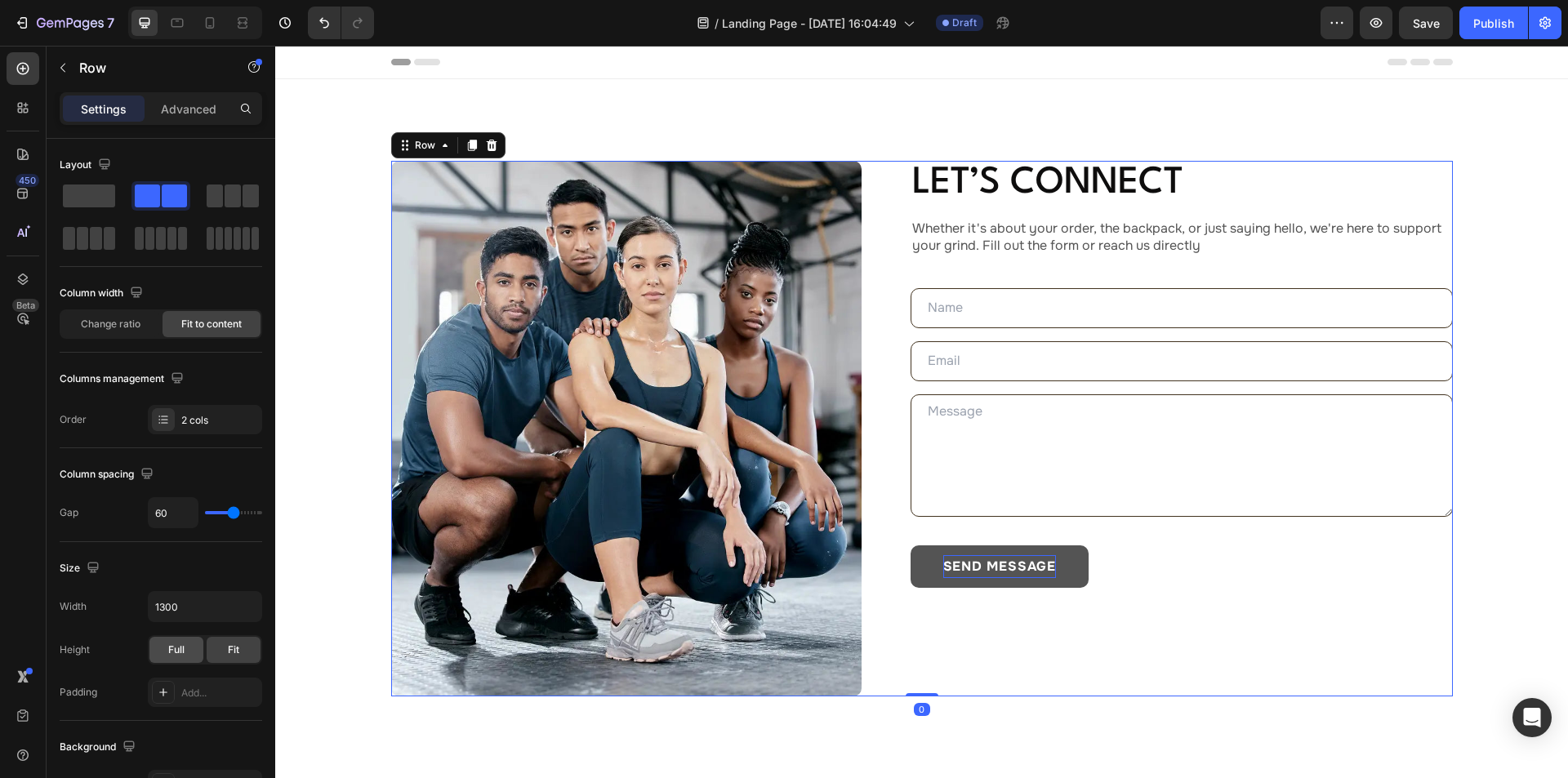
scroll to position [497, 0]
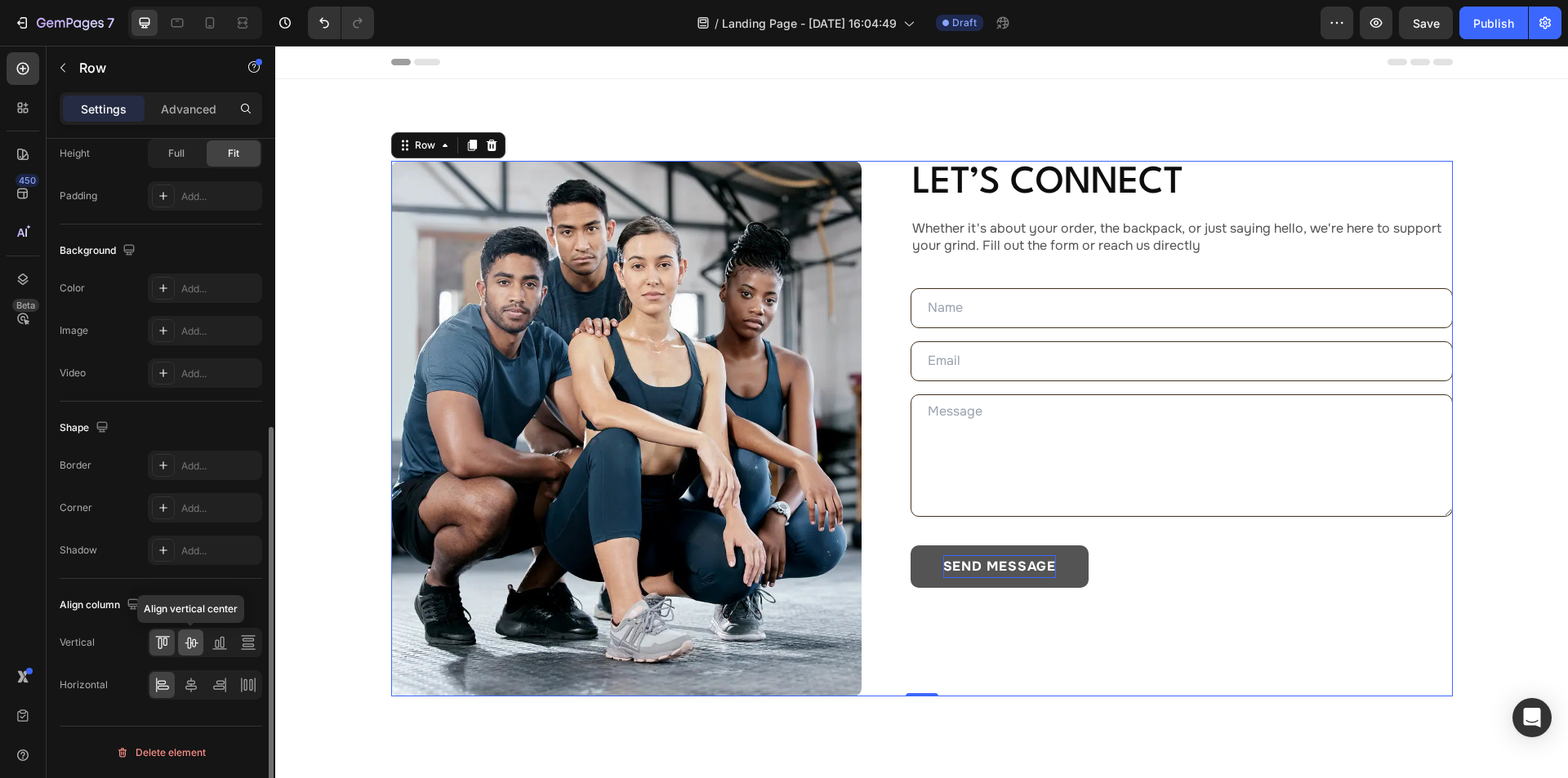
click at [190, 646] on icon at bounding box center [191, 643] width 13 height 12
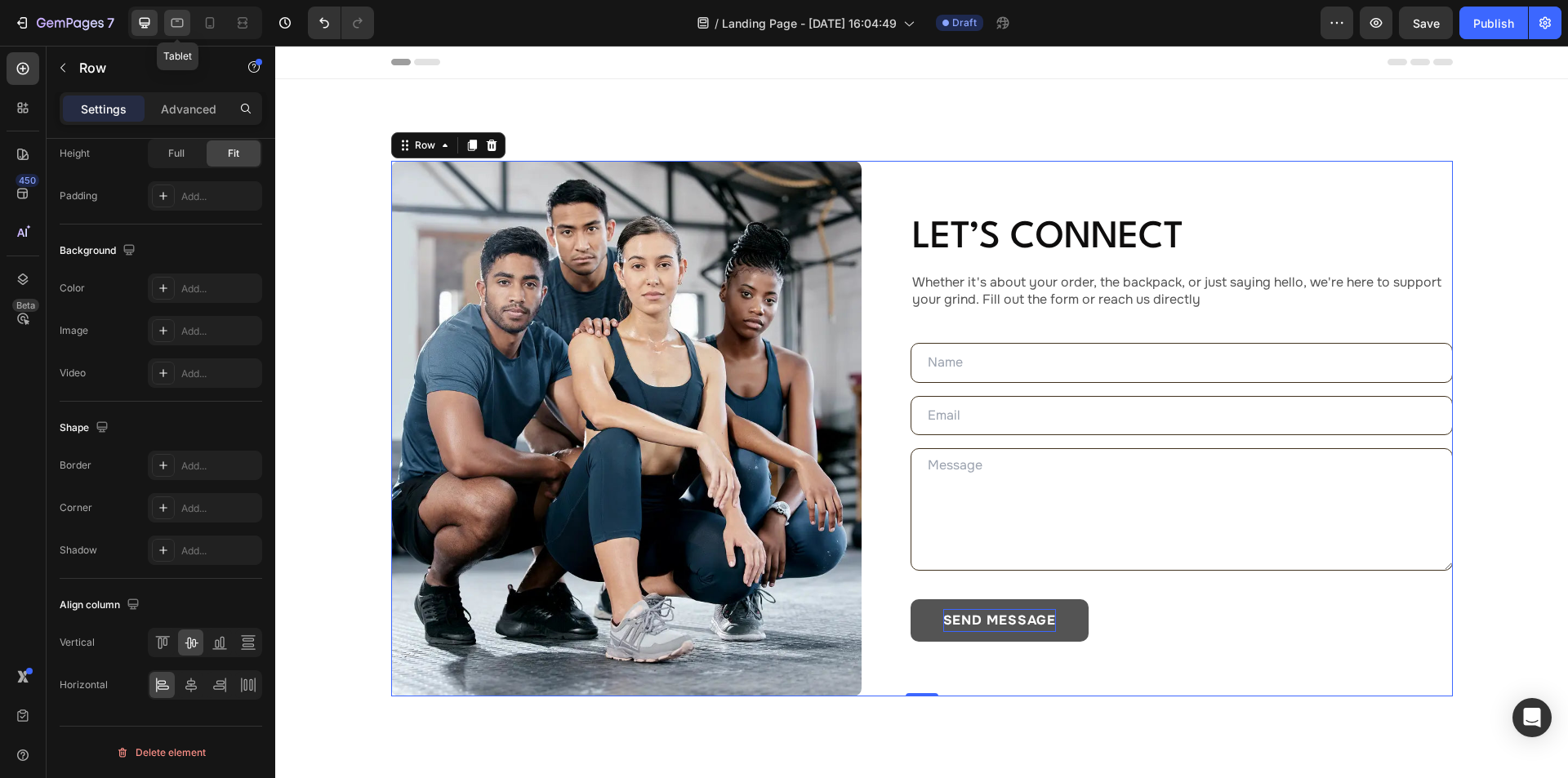
click at [169, 21] on icon at bounding box center [177, 23] width 16 height 16
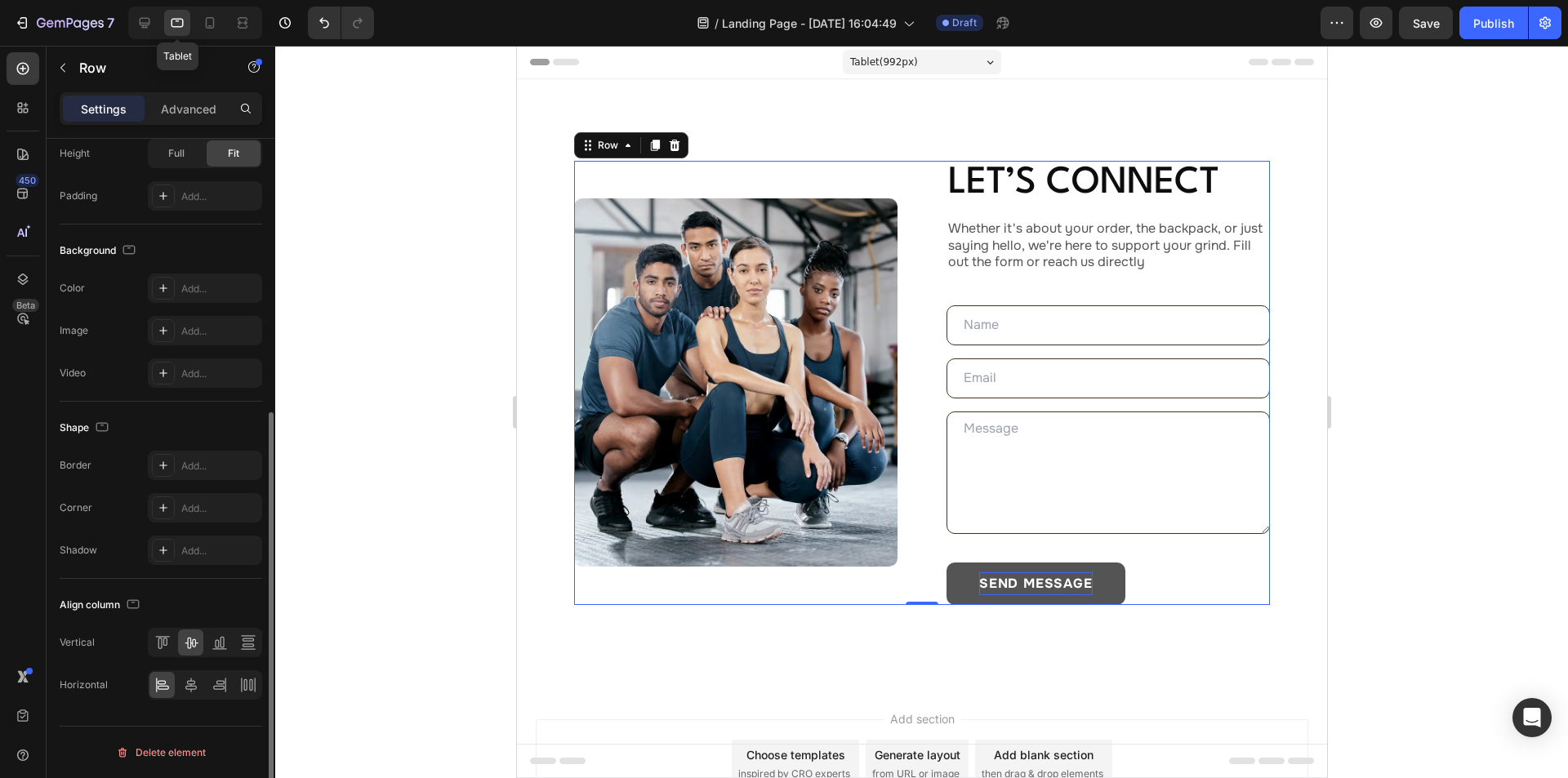
scroll to position [58, 0]
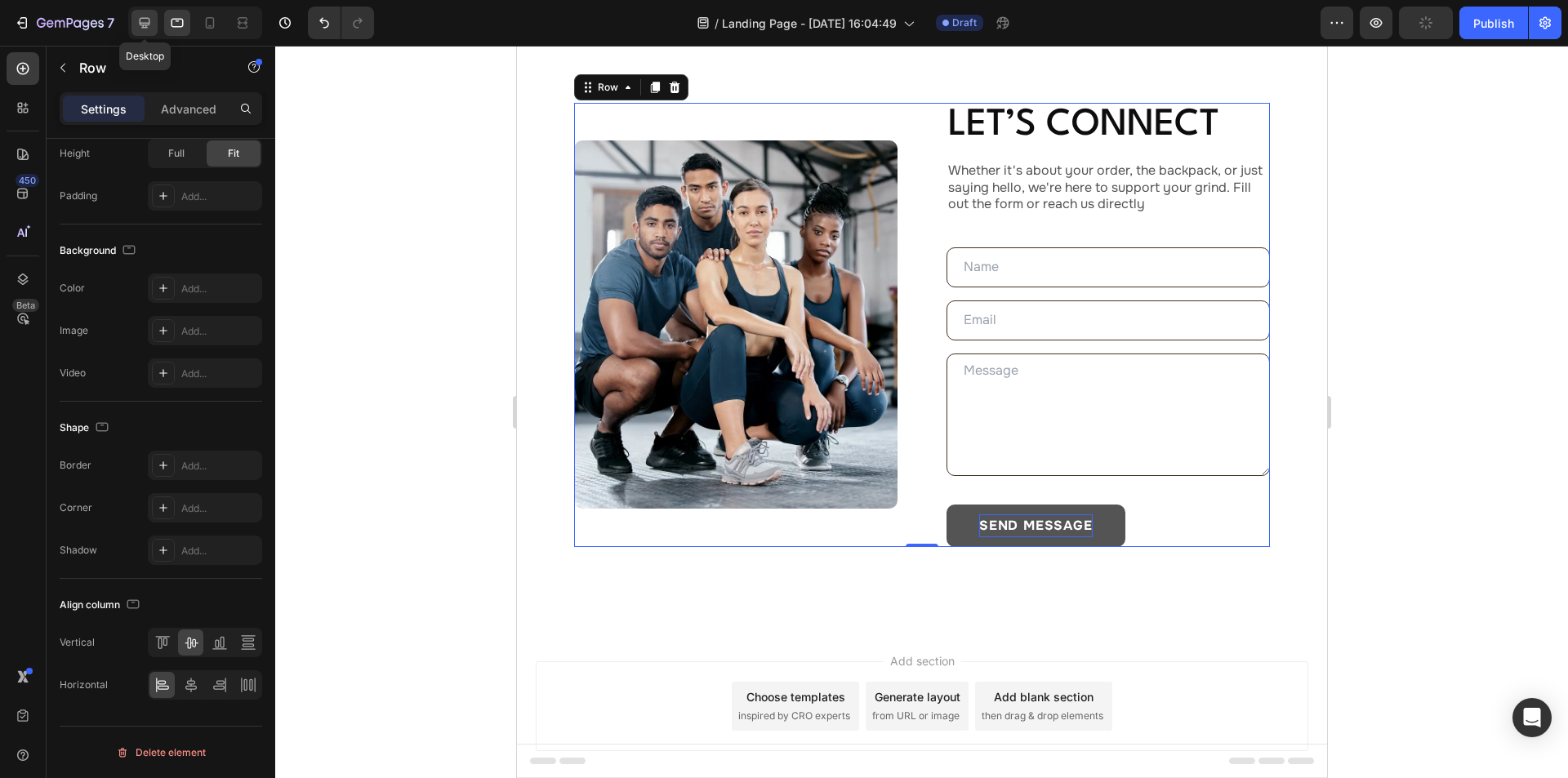
click at [147, 17] on icon at bounding box center [145, 23] width 16 height 16
type input "1300"
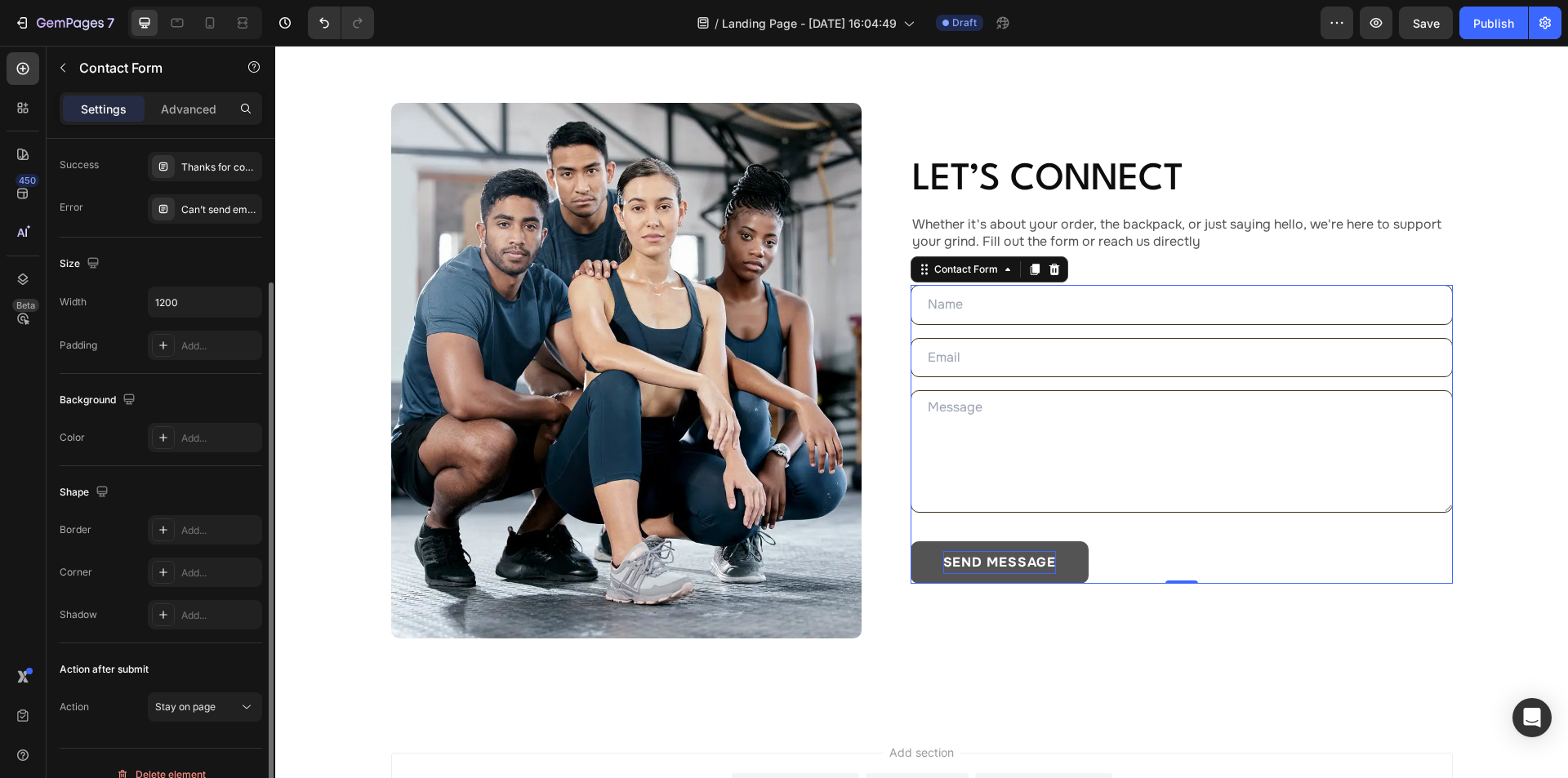
click at [976, 330] on div "Text Field Email Field Text Area send message Submit Button Contact Form 0" at bounding box center [1181, 434] width 542 height 299
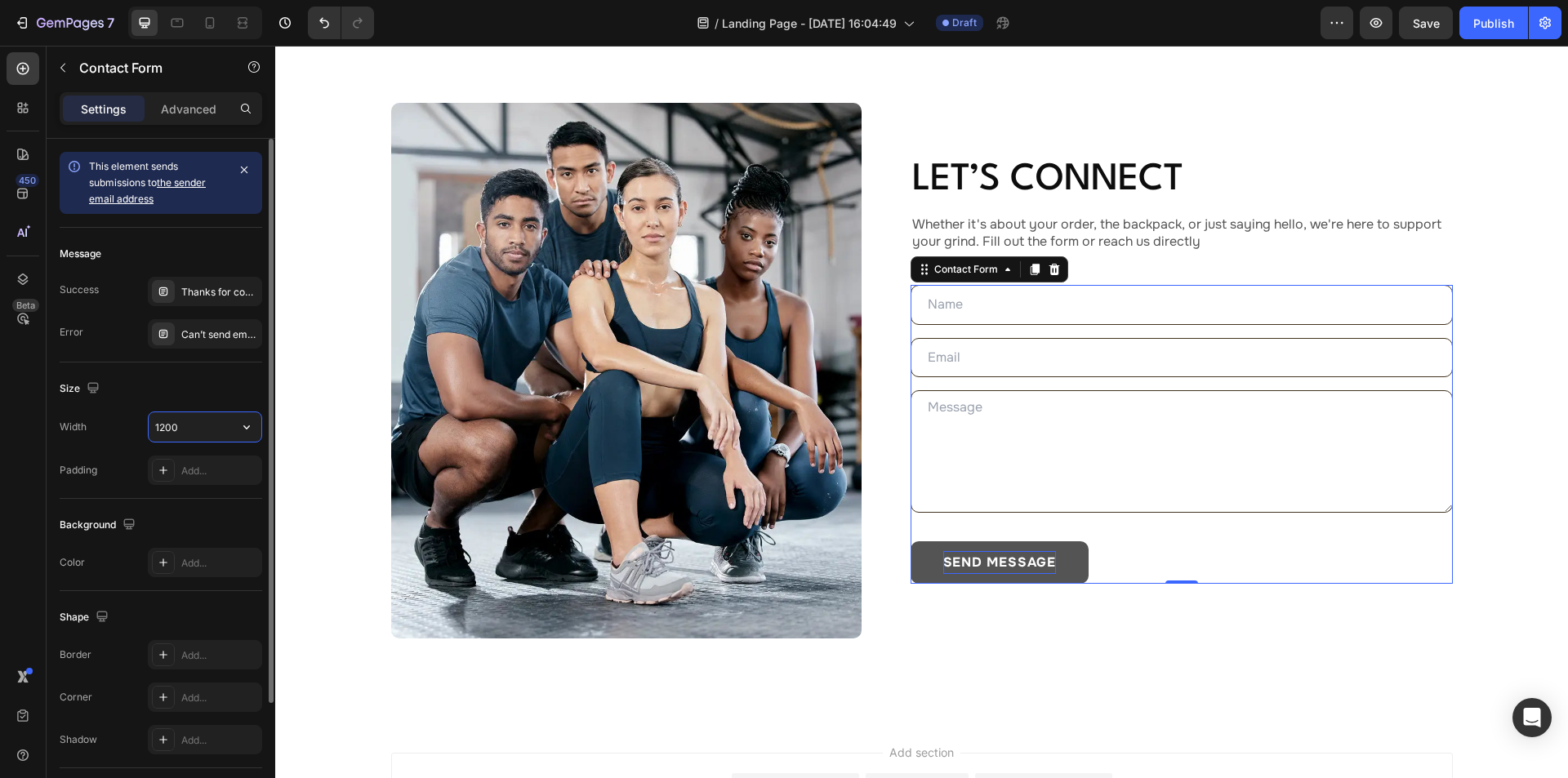
click at [192, 421] on input "1200" at bounding box center [205, 427] width 113 height 30
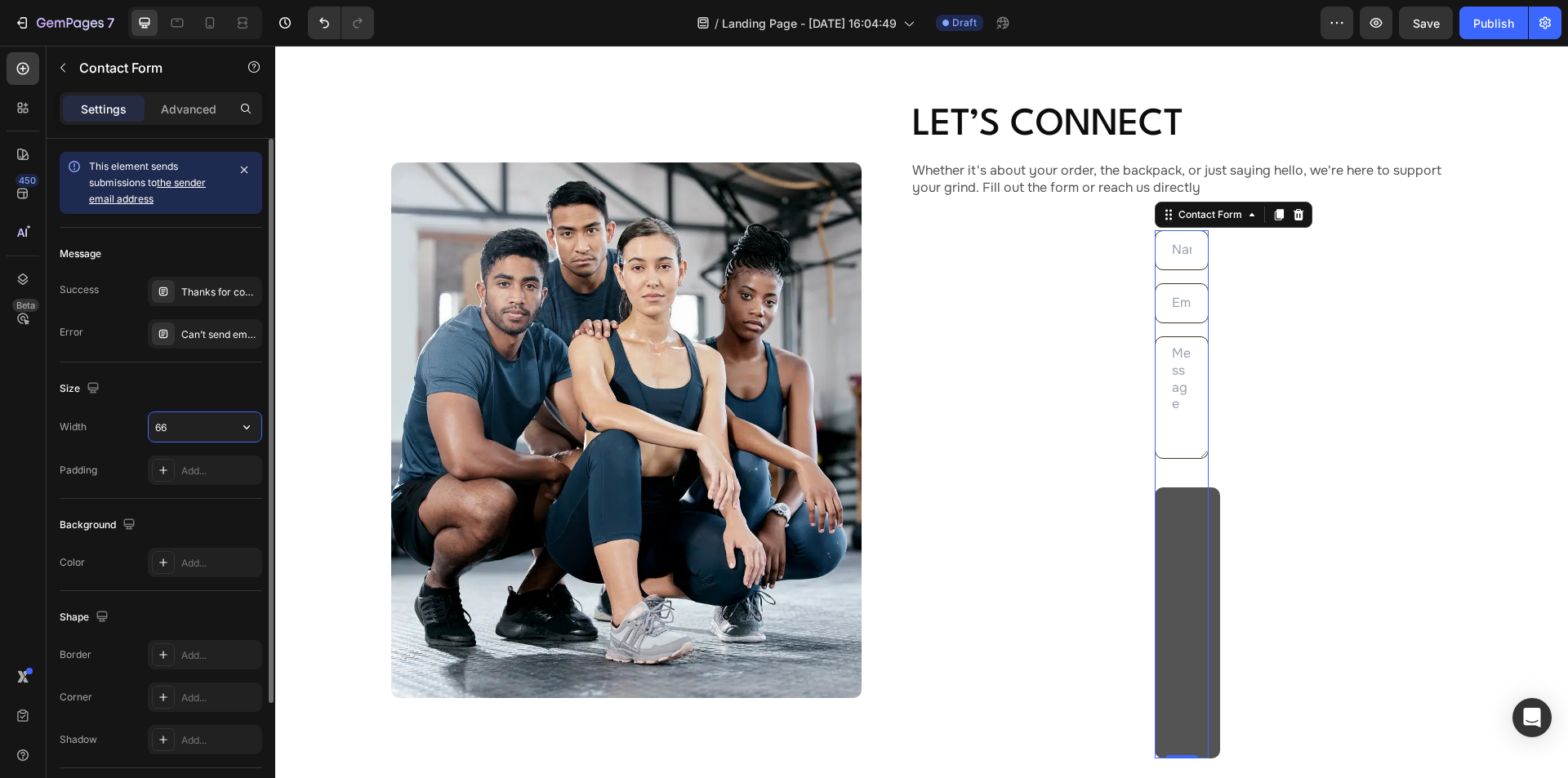
type input "664"
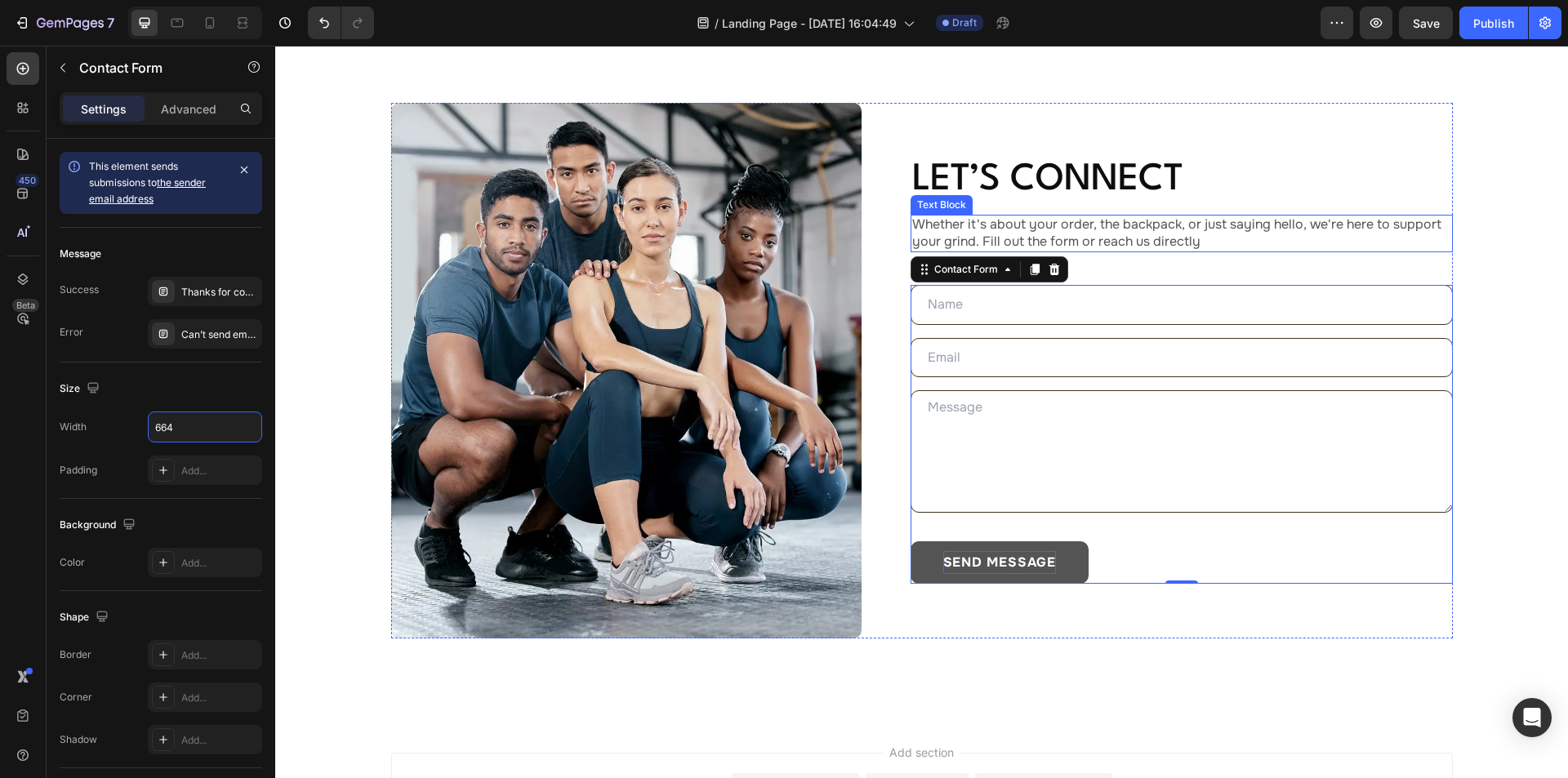
click at [1066, 239] on p "Whether it's about your order, the backpack, or just saying hello, we're here t…" at bounding box center [1181, 234] width 539 height 35
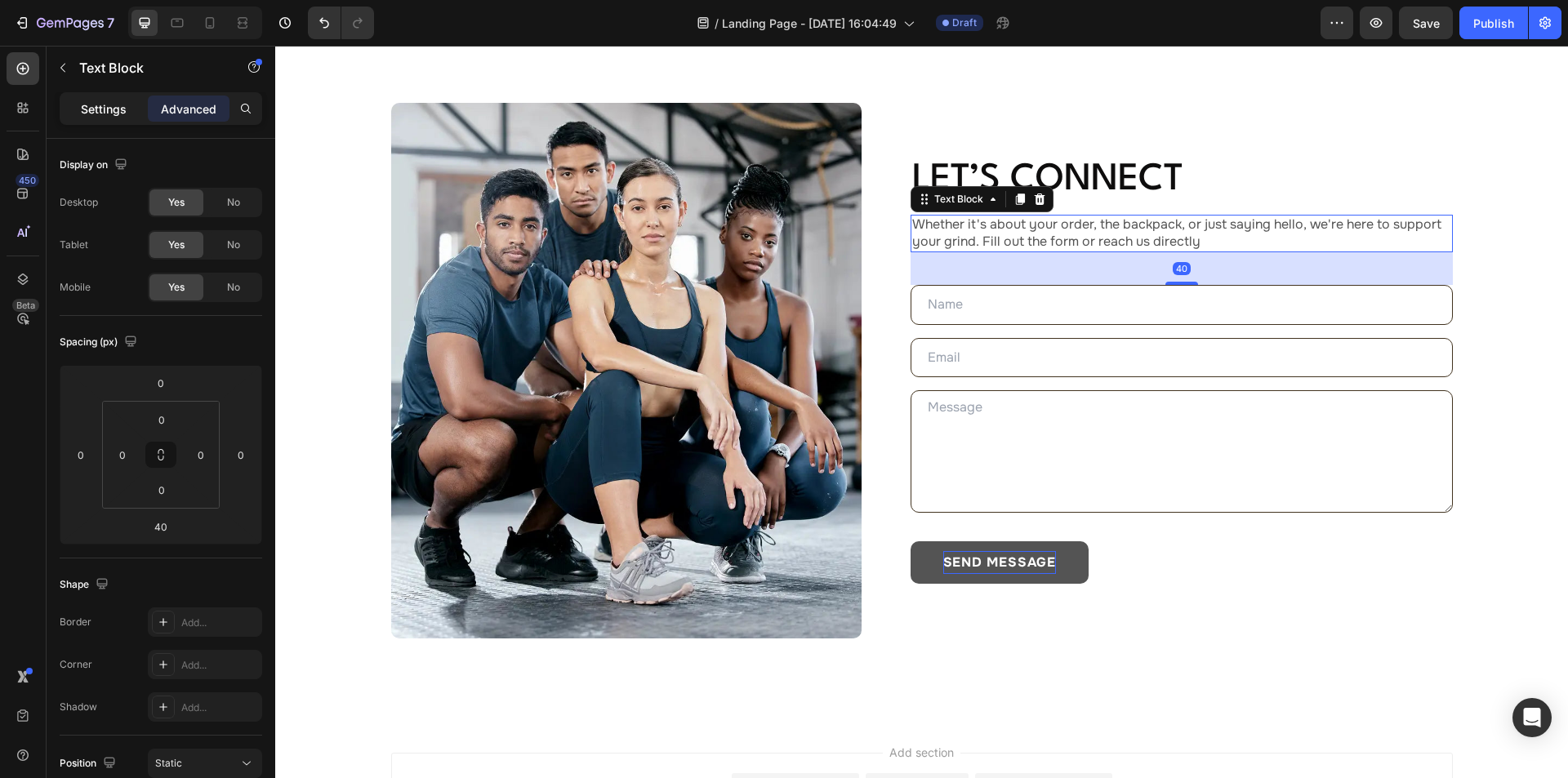
click at [100, 116] on p "Settings" at bounding box center [104, 109] width 46 height 17
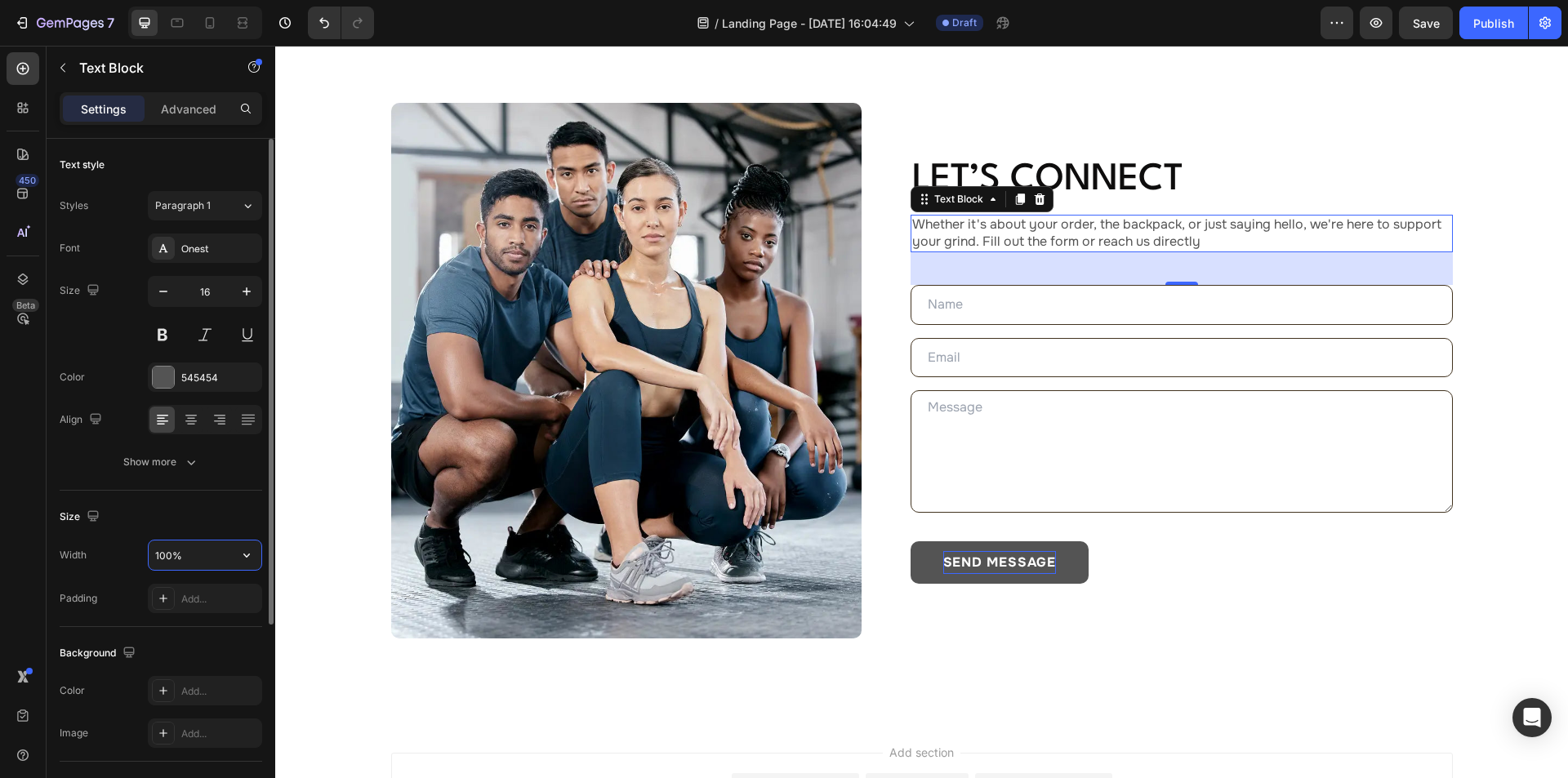
click at [192, 552] on input "100%" at bounding box center [205, 555] width 113 height 30
drag, startPoint x: 203, startPoint y: 552, endPoint x: 130, endPoint y: 552, distance: 73.0
click at [130, 552] on div "Width 100%" at bounding box center [160, 555] width 202 height 31
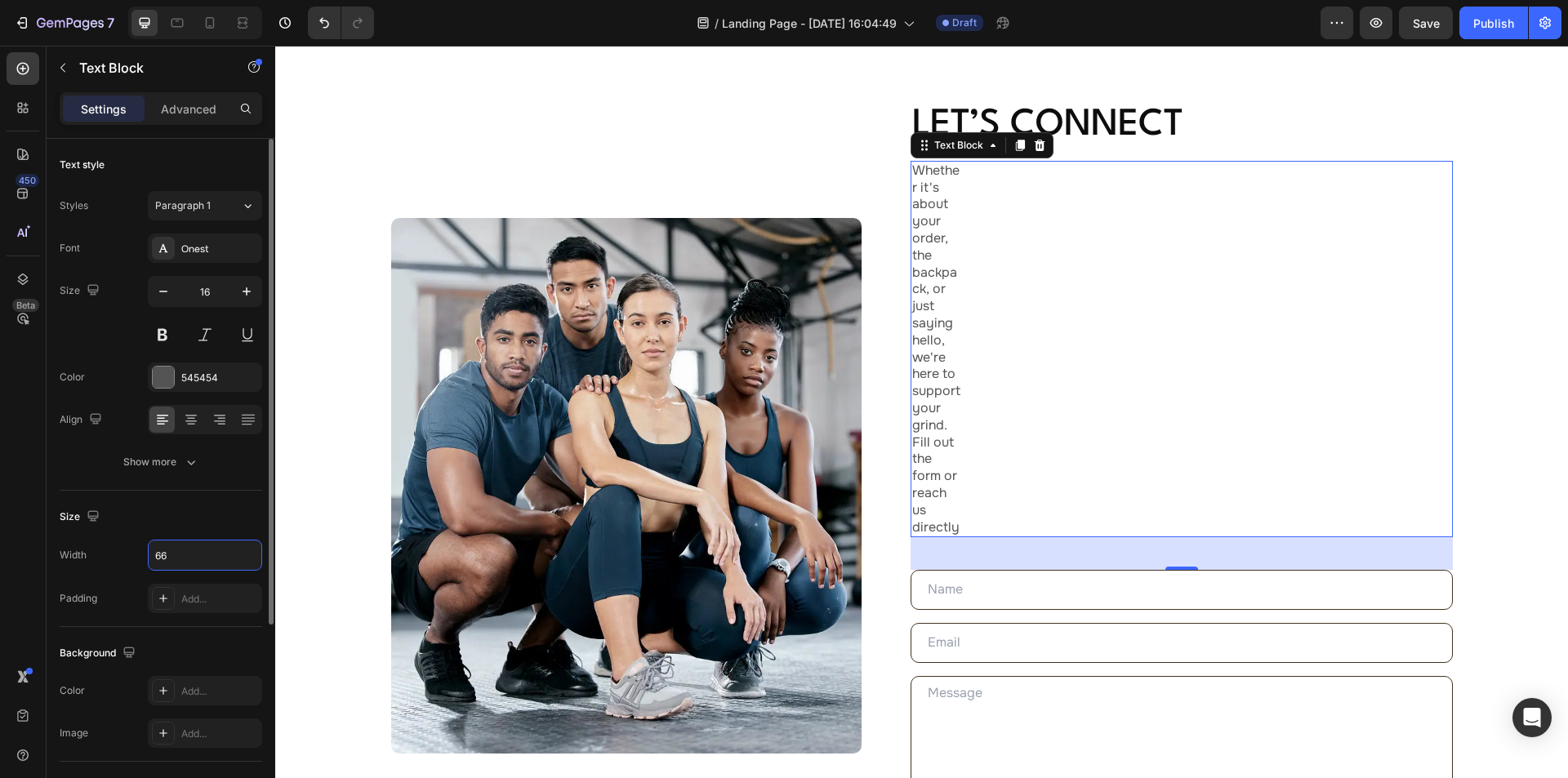
type input "664"
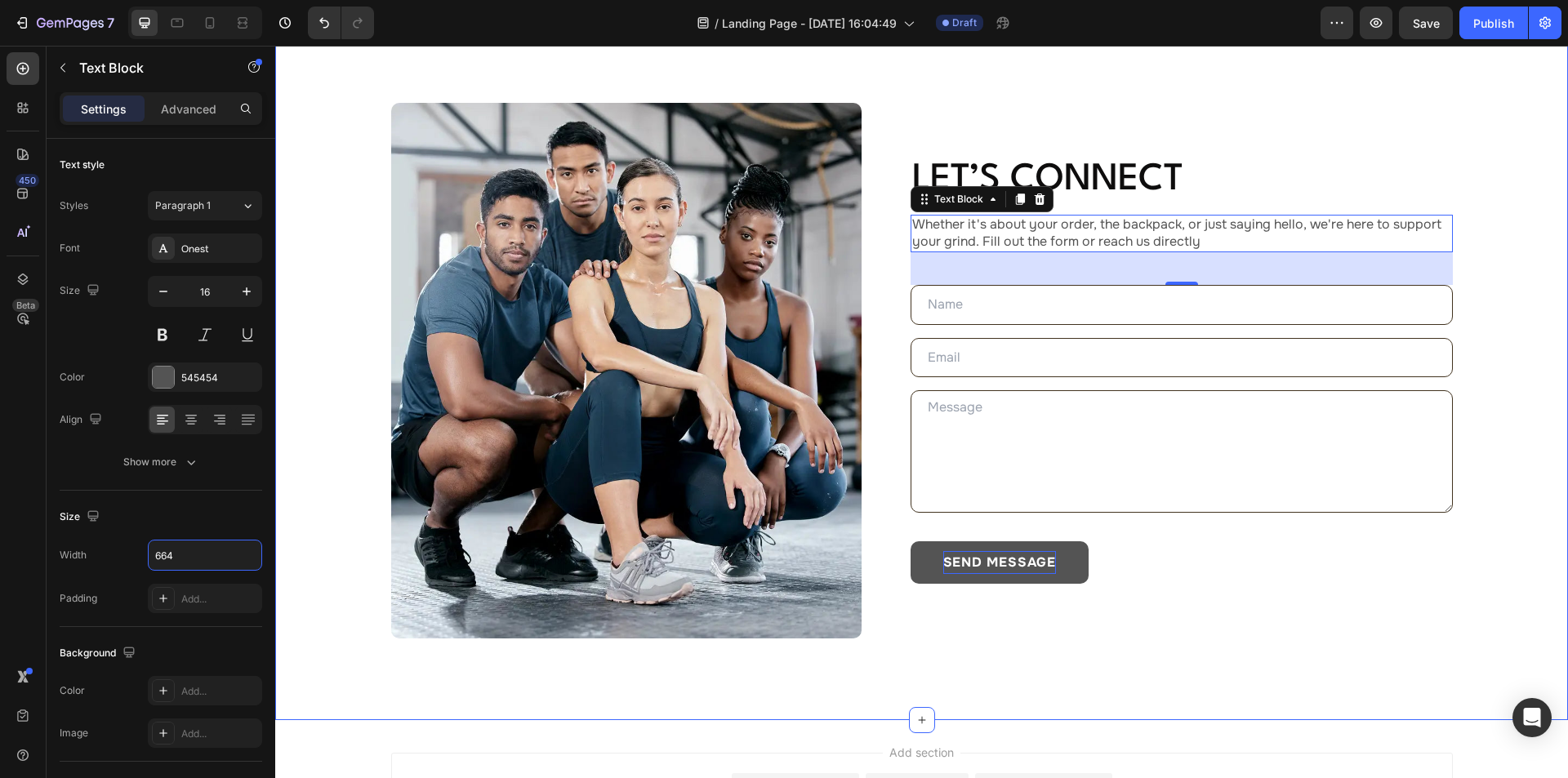
click at [1519, 329] on div "Image Let’s Connect Heading Whether it's about your order, the backpack, or jus…" at bounding box center [921, 371] width 1292 height 699
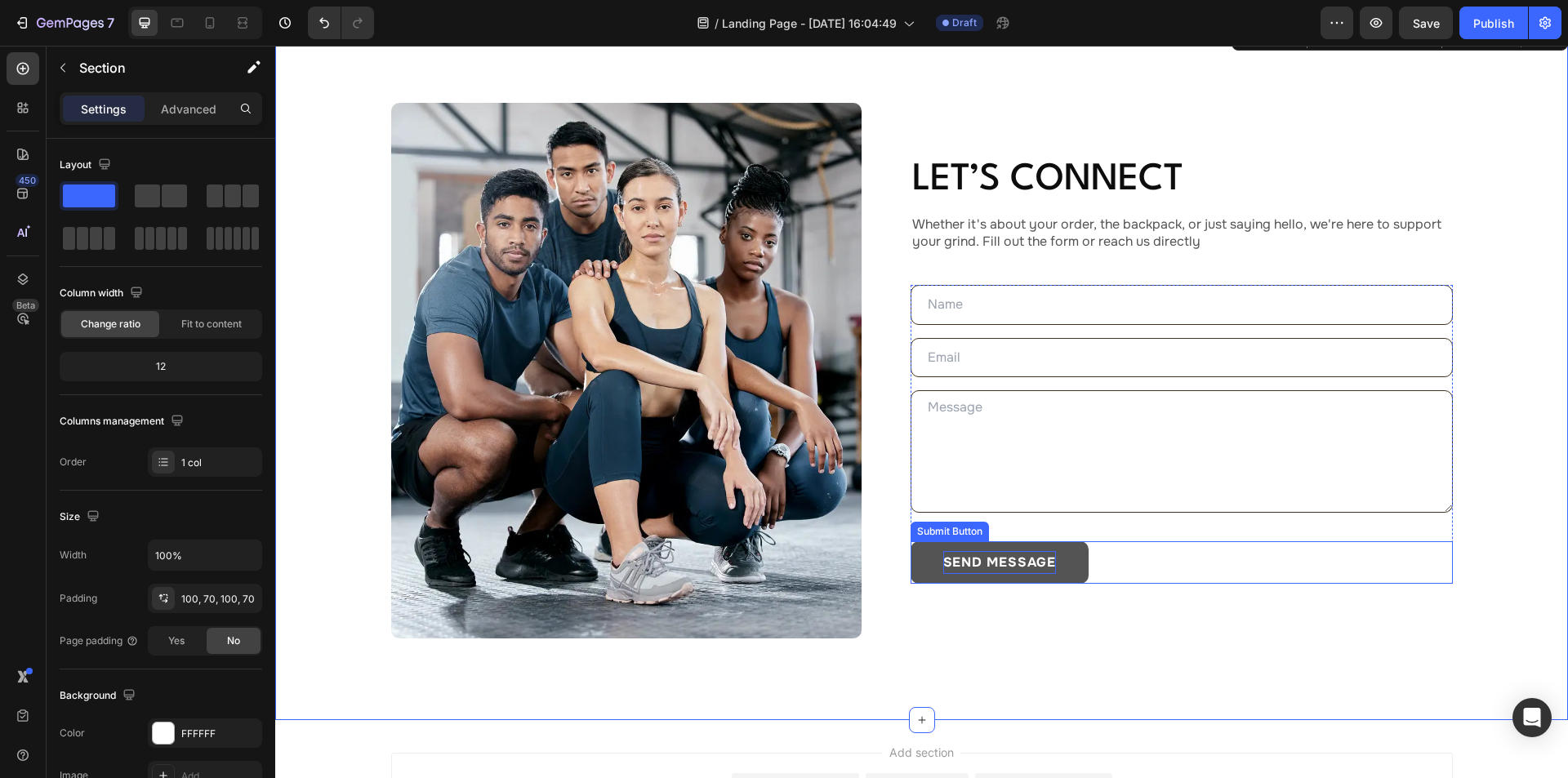
click at [1093, 553] on div "send message Submit Button" at bounding box center [1181, 563] width 542 height 43
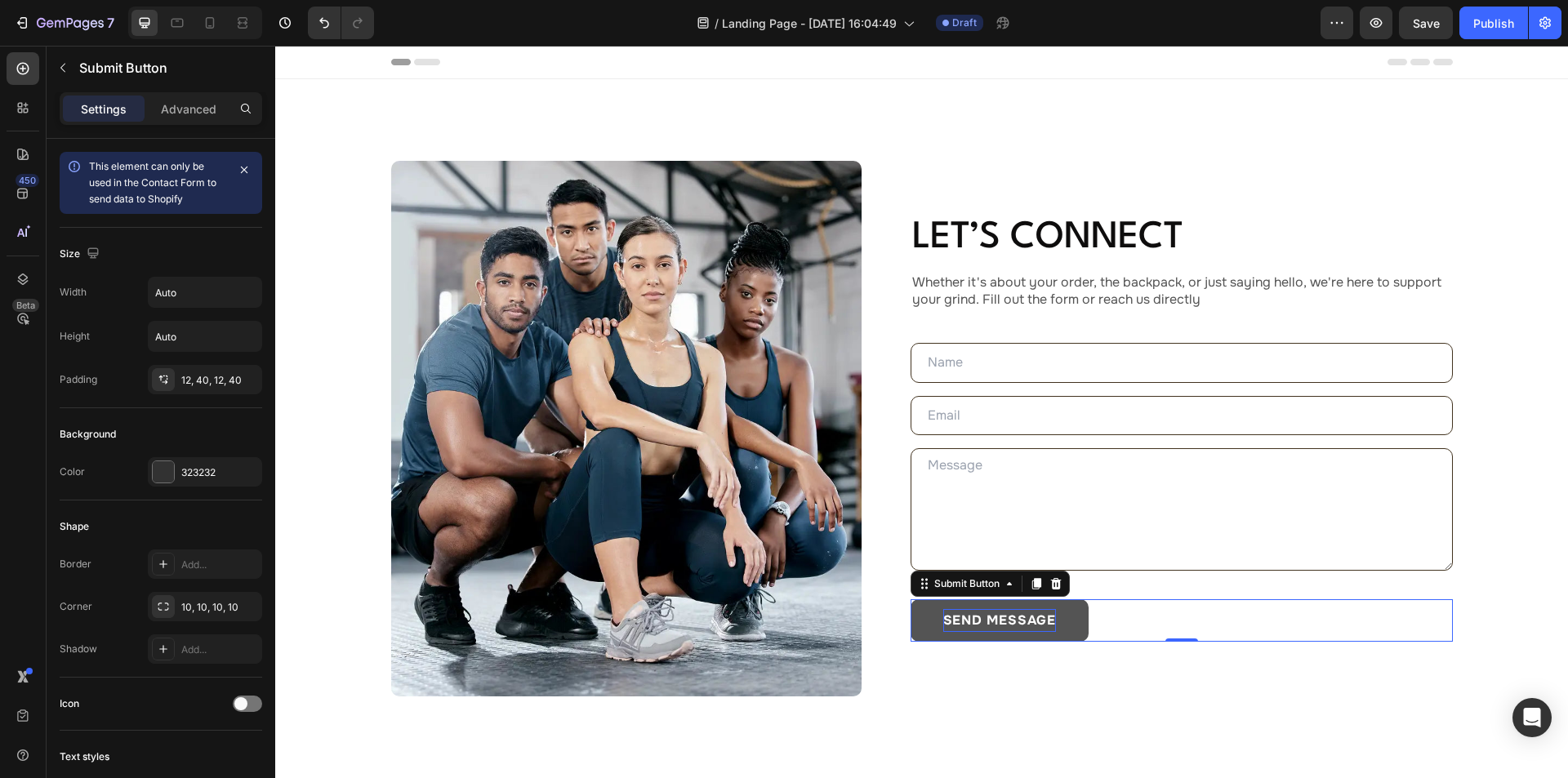
click at [1137, 626] on div "send message Submit Button 0" at bounding box center [1181, 621] width 542 height 43
click at [182, 21] on icon at bounding box center [177, 23] width 16 height 16
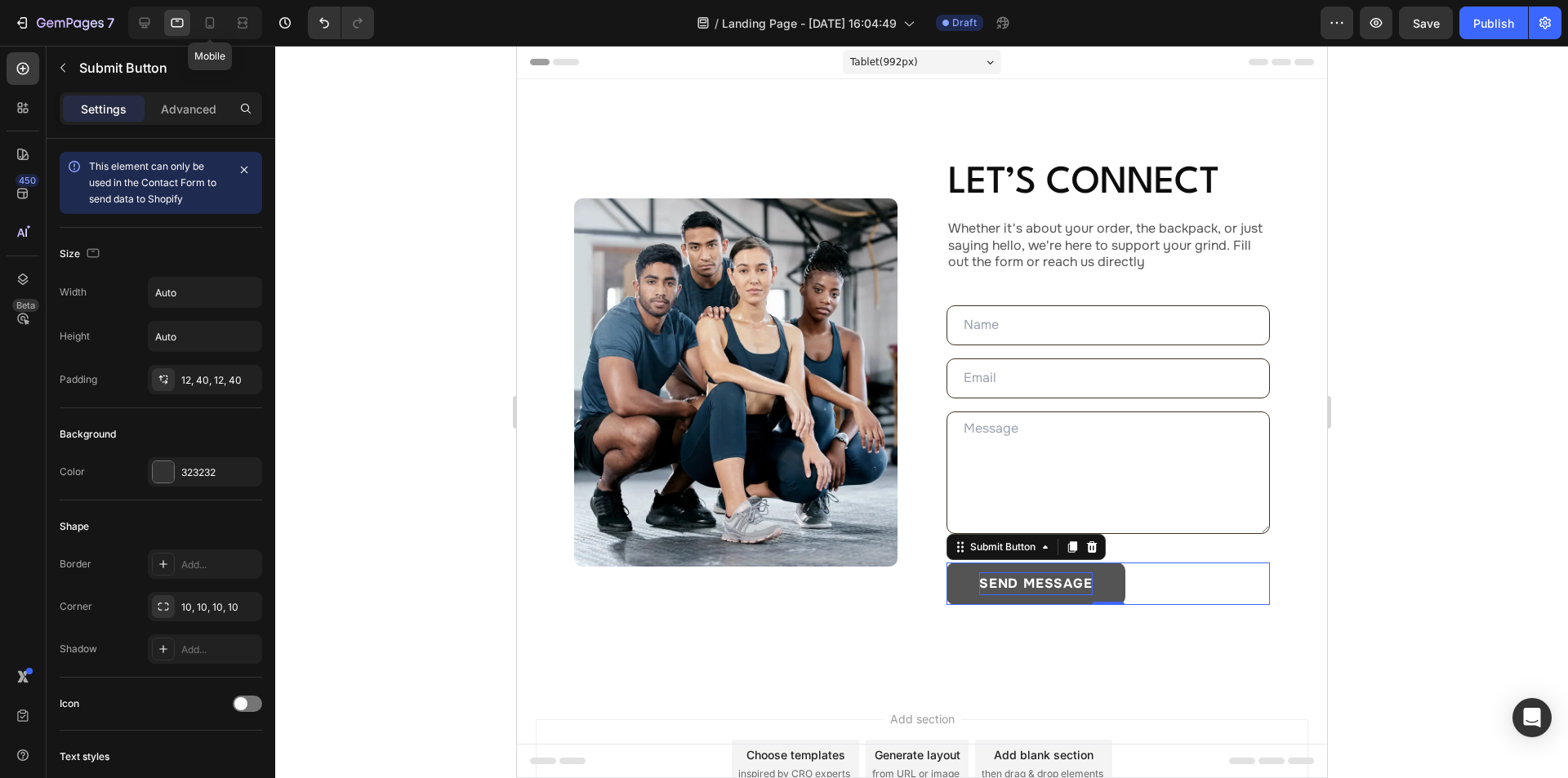
scroll to position [109, 0]
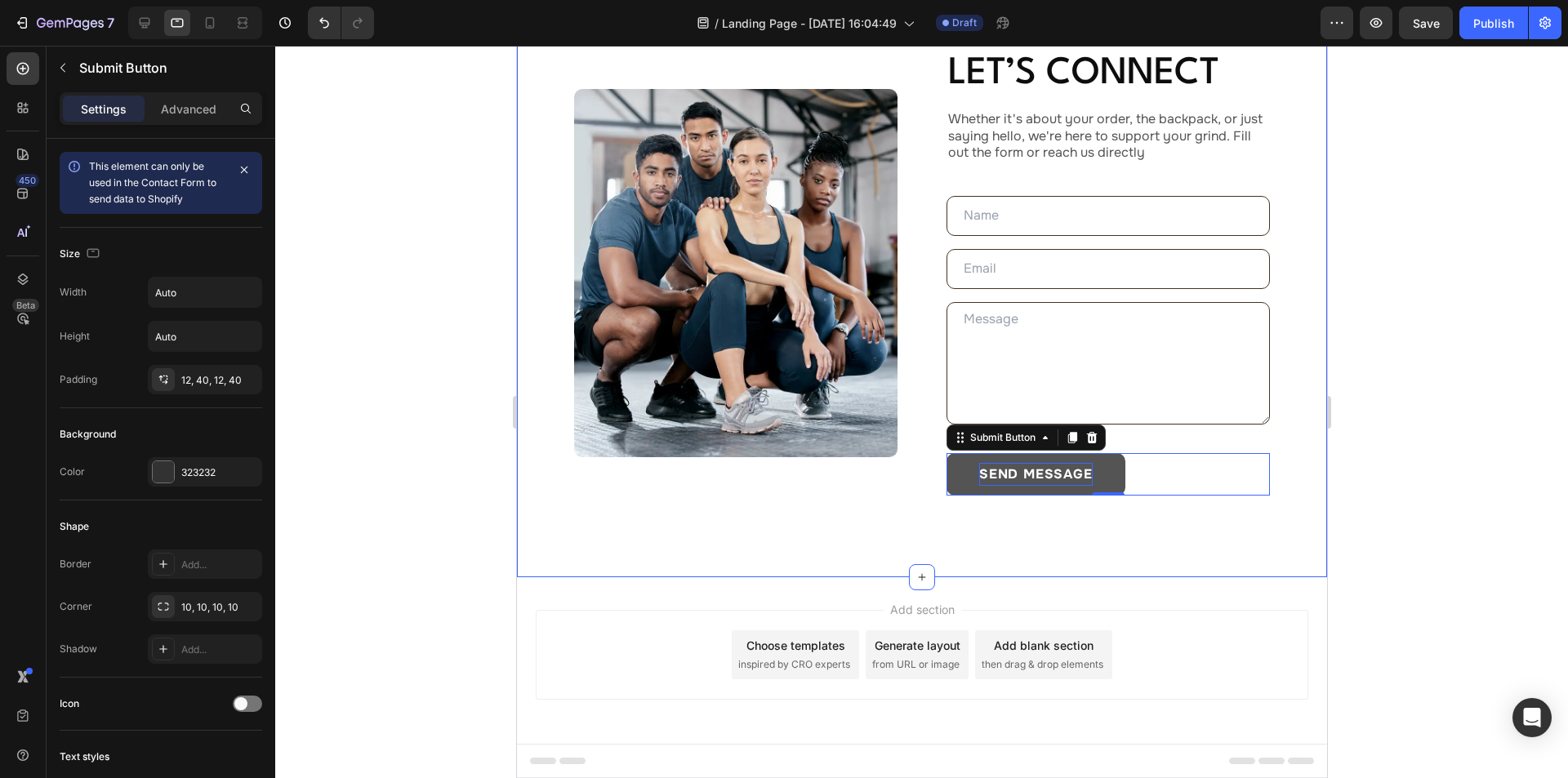
click at [562, 438] on div "Image Let’s Connect Heading Whether it's about your order, the backpack, or jus…" at bounding box center [921, 273] width 810 height 608
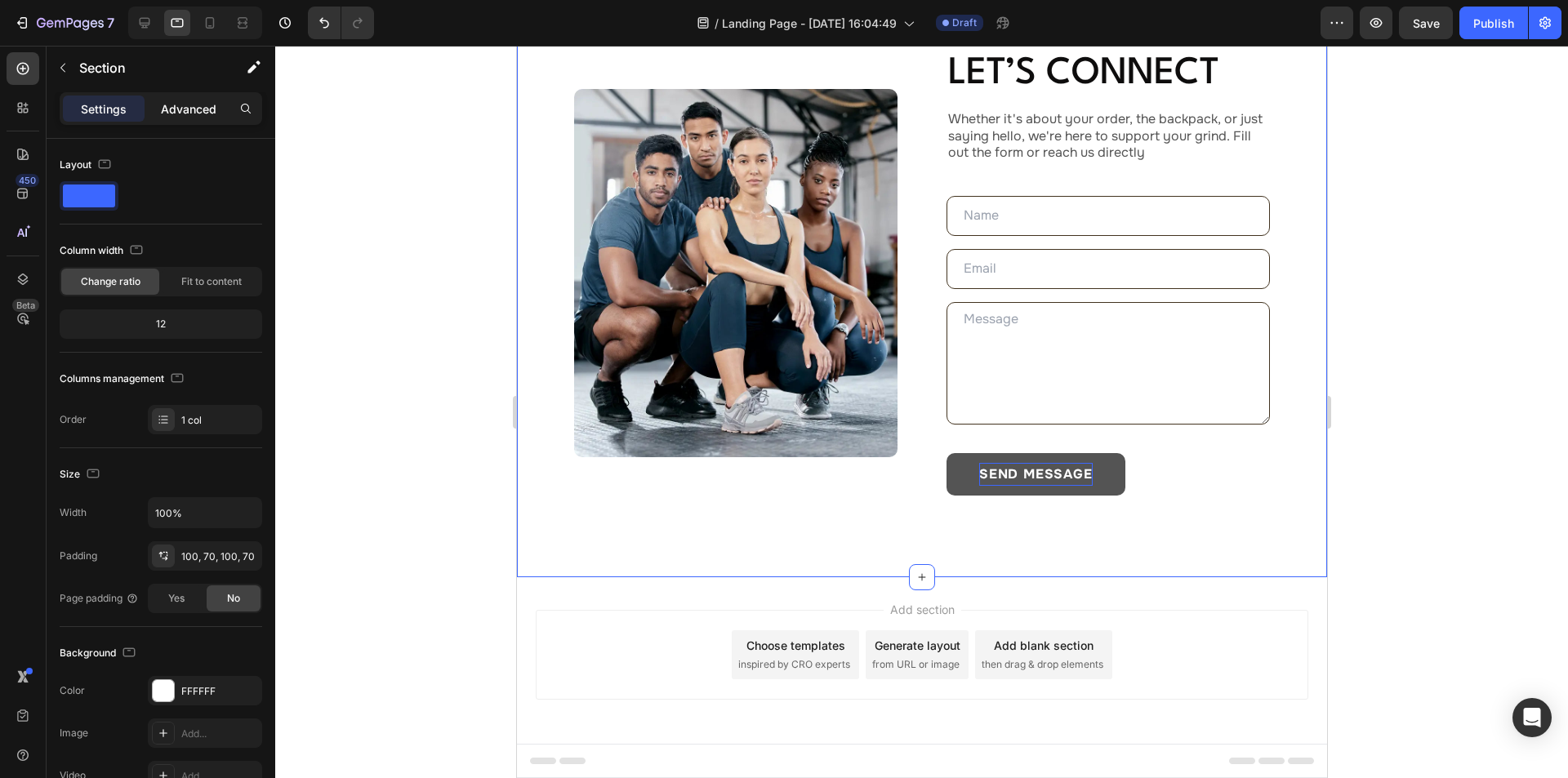
click at [197, 114] on p "Advanced" at bounding box center [189, 109] width 56 height 17
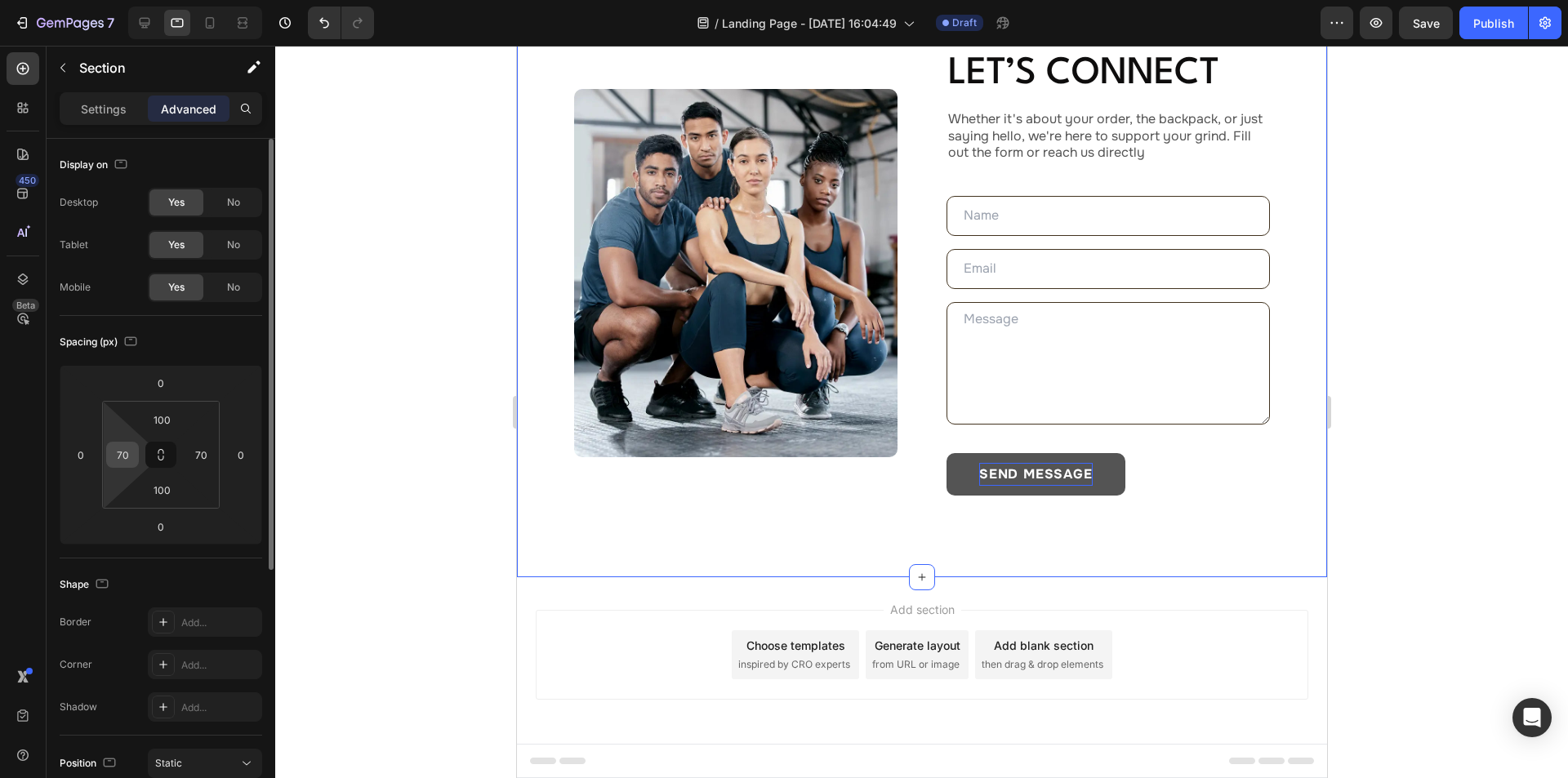
click at [128, 453] on input "70" at bounding box center [123, 455] width 25 height 25
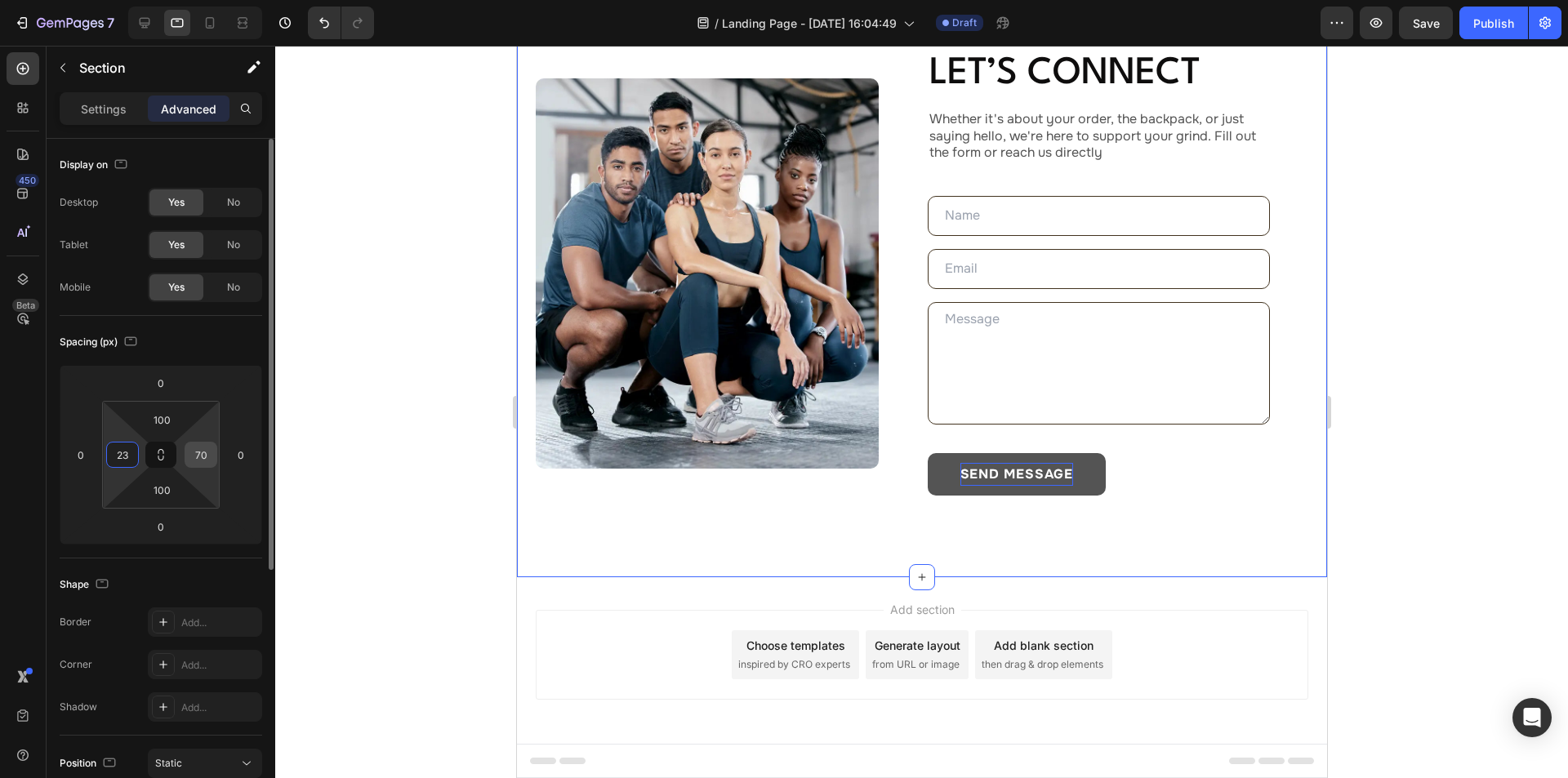
type input "23"
click at [209, 453] on input "70" at bounding box center [201, 455] width 25 height 25
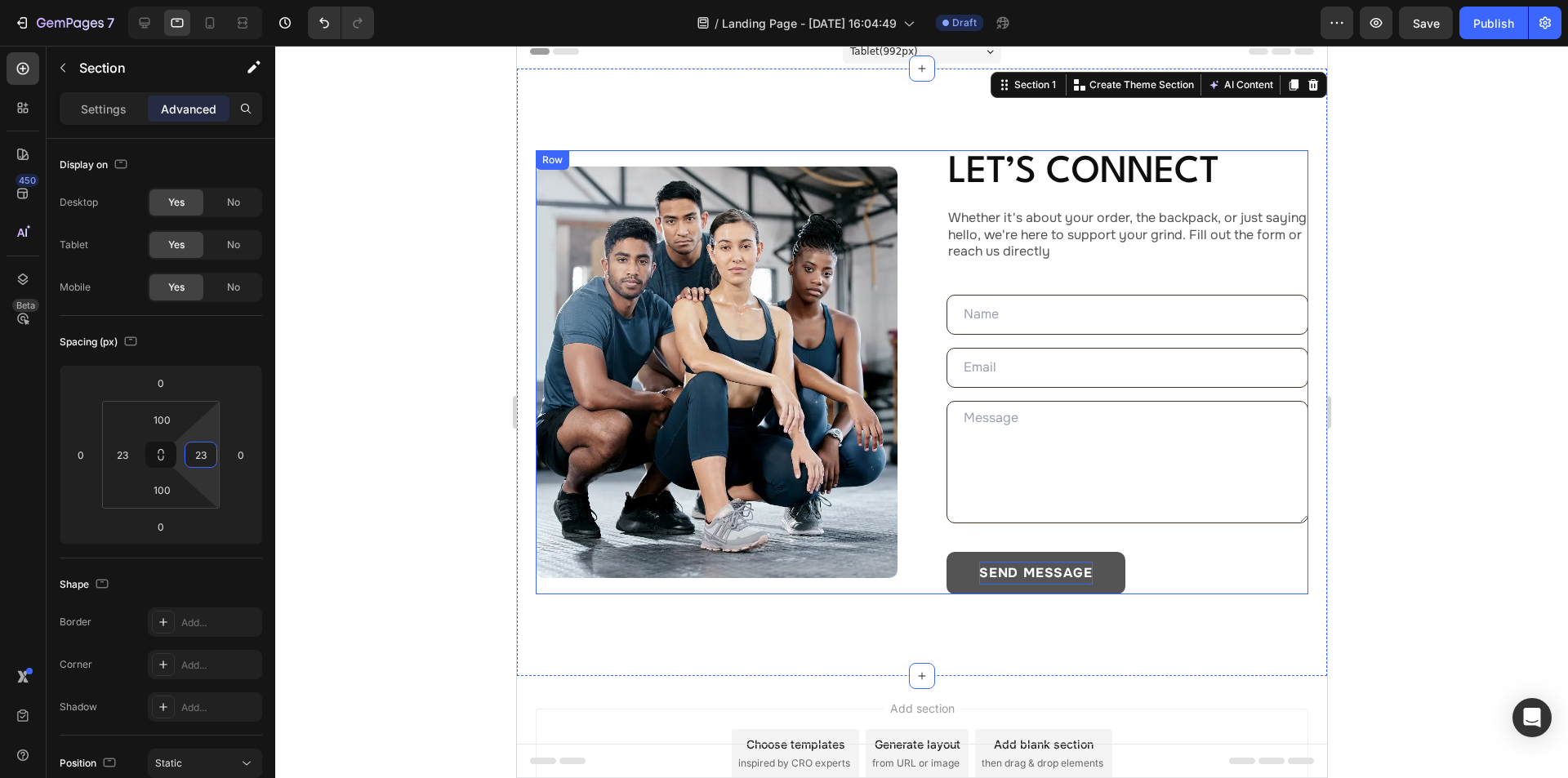
scroll to position [0, 0]
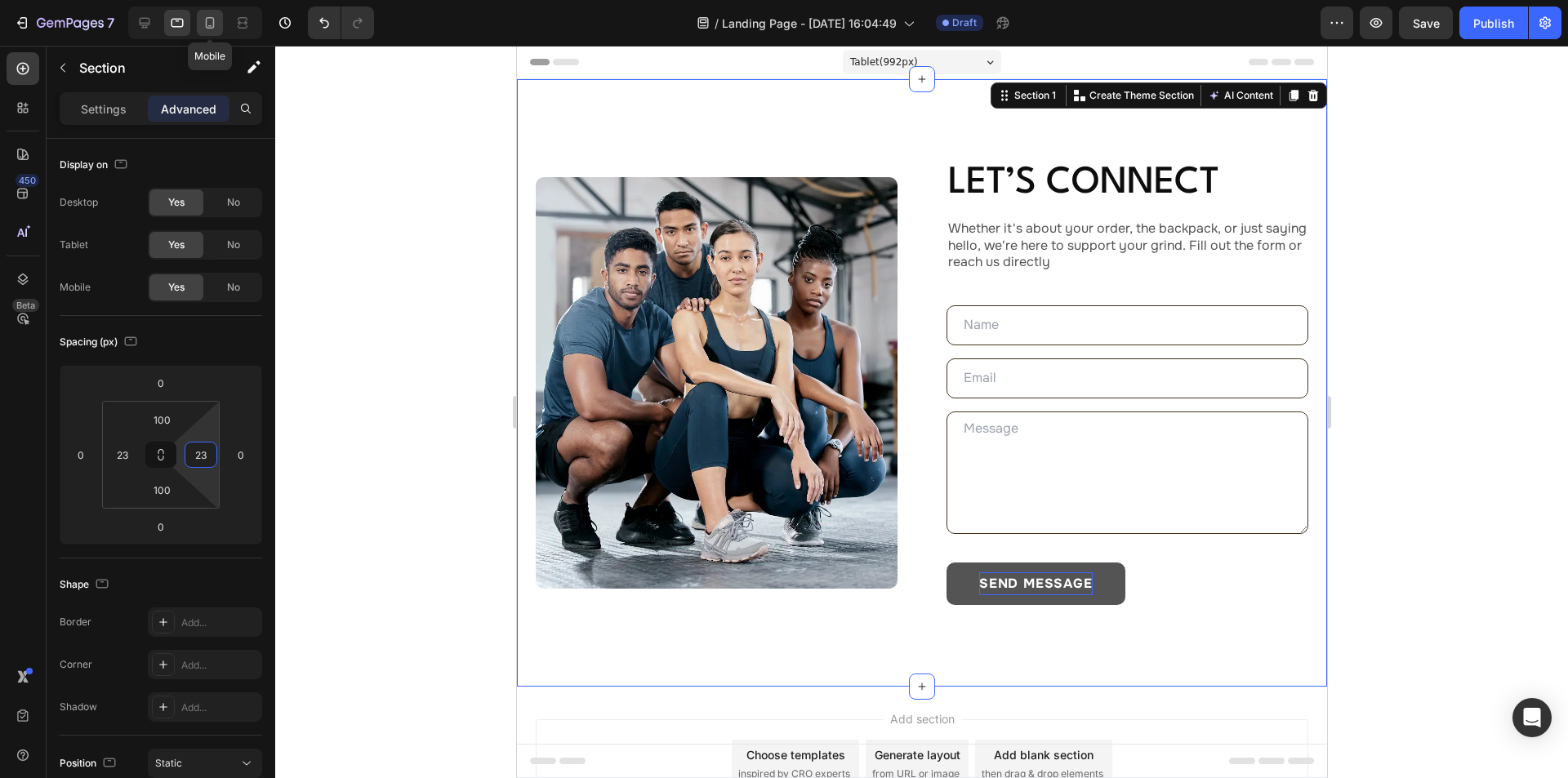
type input "23"
click at [212, 25] on icon at bounding box center [210, 23] width 16 height 16
type input "40"
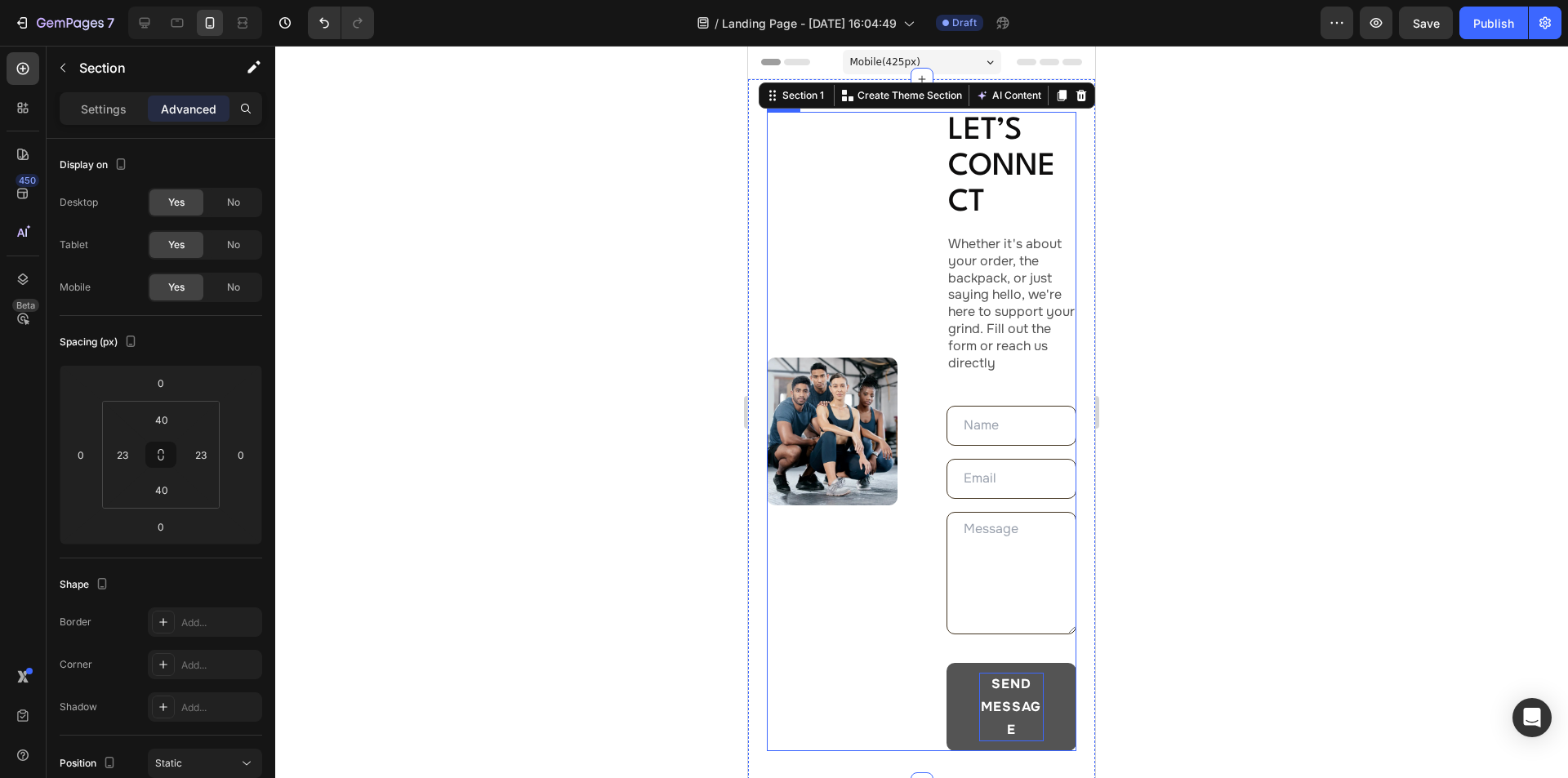
click at [893, 259] on div "Image Let’s Connect Heading Whether it's about your order, the backpack, or jus…" at bounding box center [921, 431] width 309 height 639
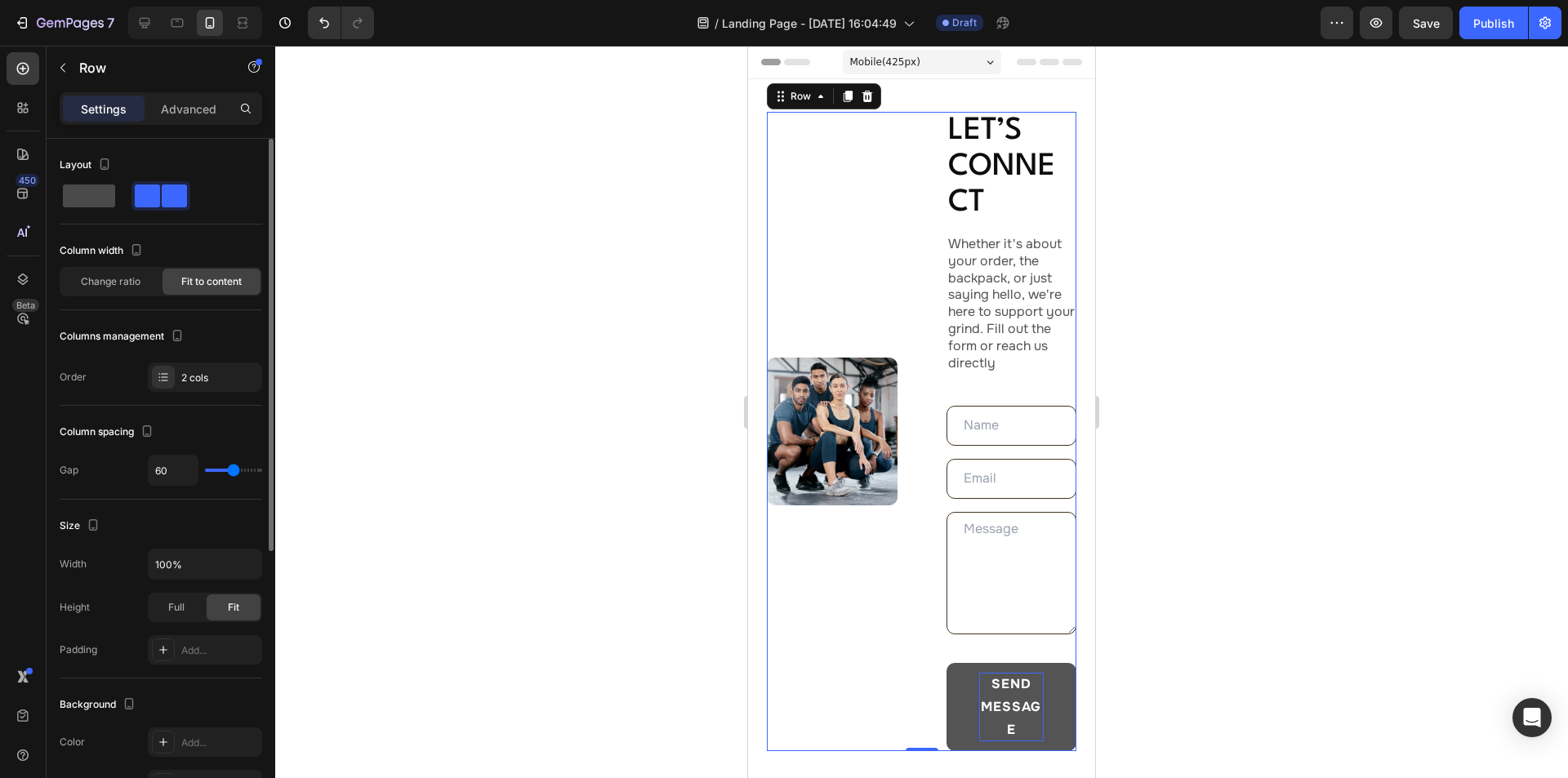
click at [109, 186] on span at bounding box center [89, 196] width 53 height 23
type input "16"
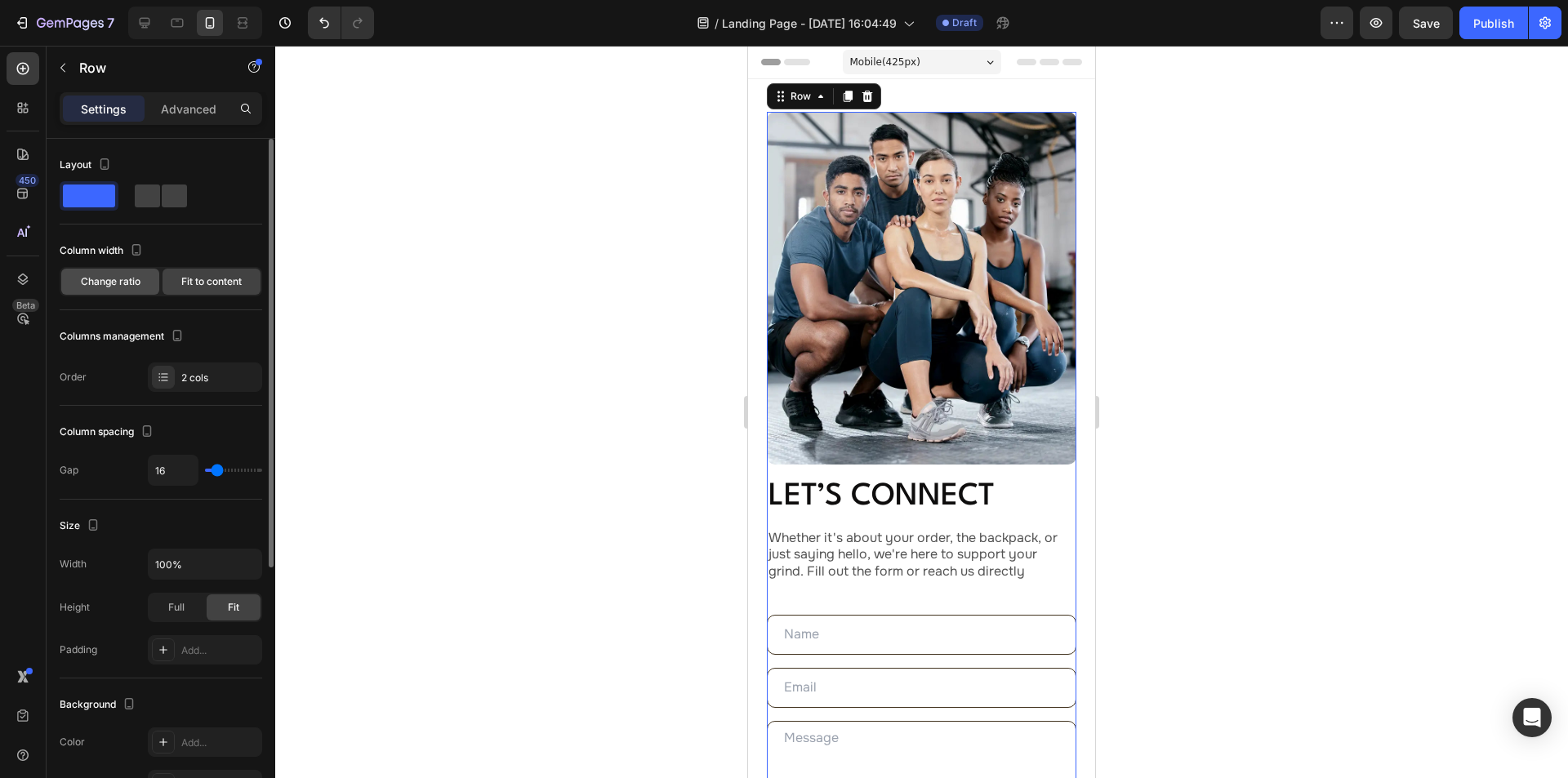
click at [131, 278] on span "Change ratio" at bounding box center [110, 282] width 59 height 15
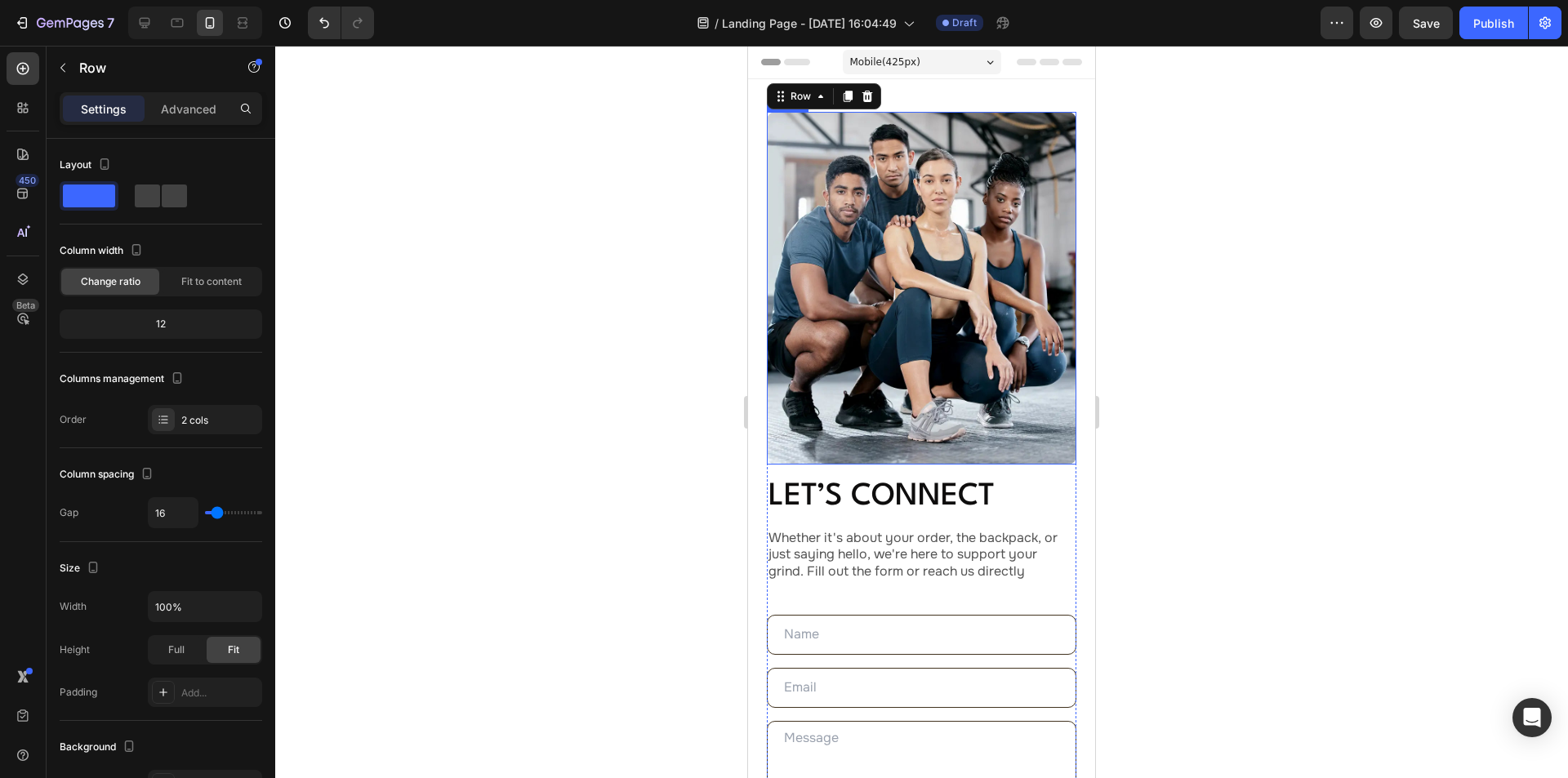
click at [920, 321] on img at bounding box center [921, 288] width 309 height 353
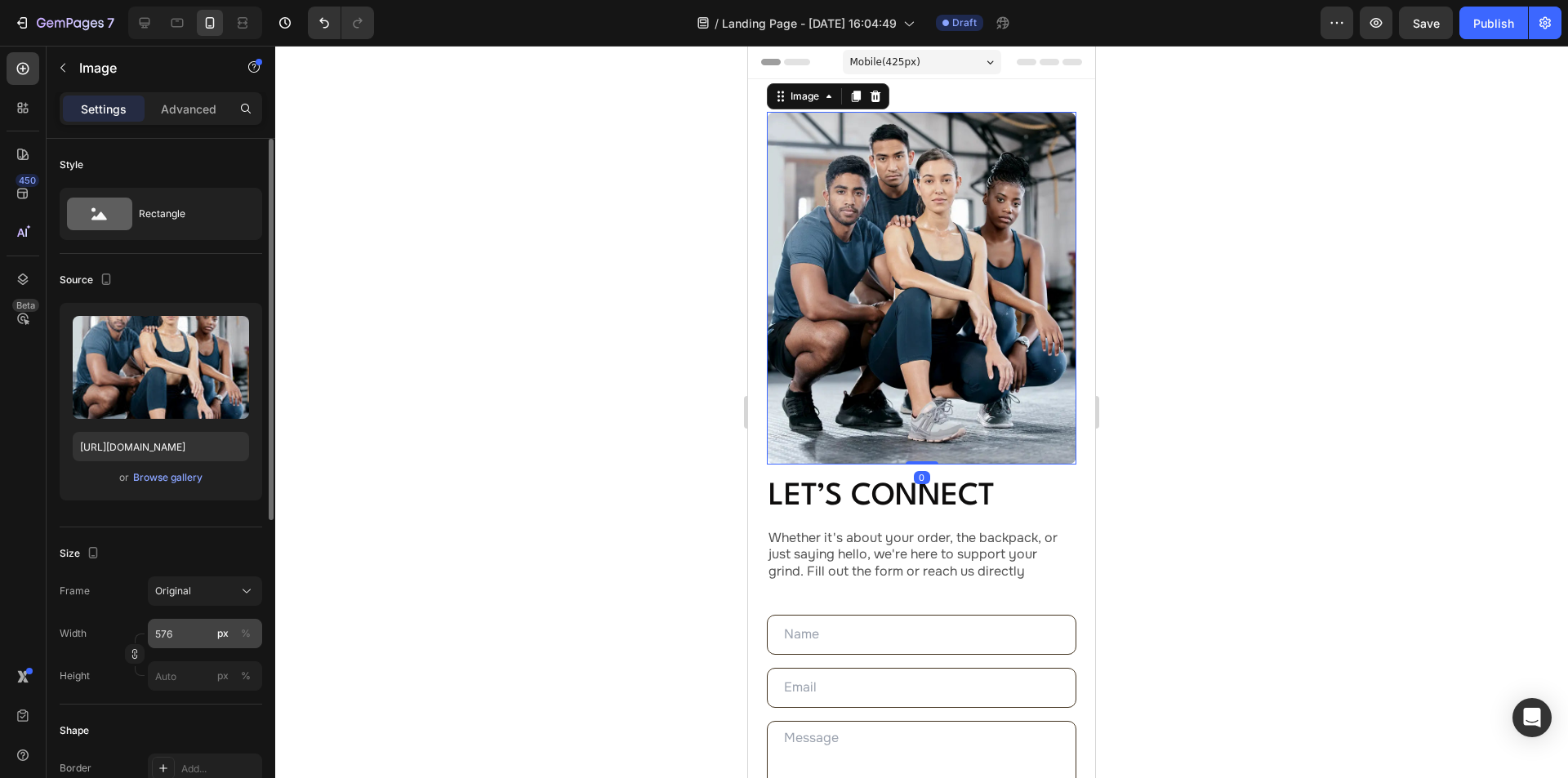
click at [215, 632] on button "px" at bounding box center [223, 633] width 20 height 20
click at [204, 632] on input "576" at bounding box center [205, 633] width 114 height 30
click at [186, 663] on div "Full 100%" at bounding box center [188, 673] width 134 height 30
type input "100"
click at [1051, 489] on p "Let’s Connect" at bounding box center [921, 498] width 306 height 36
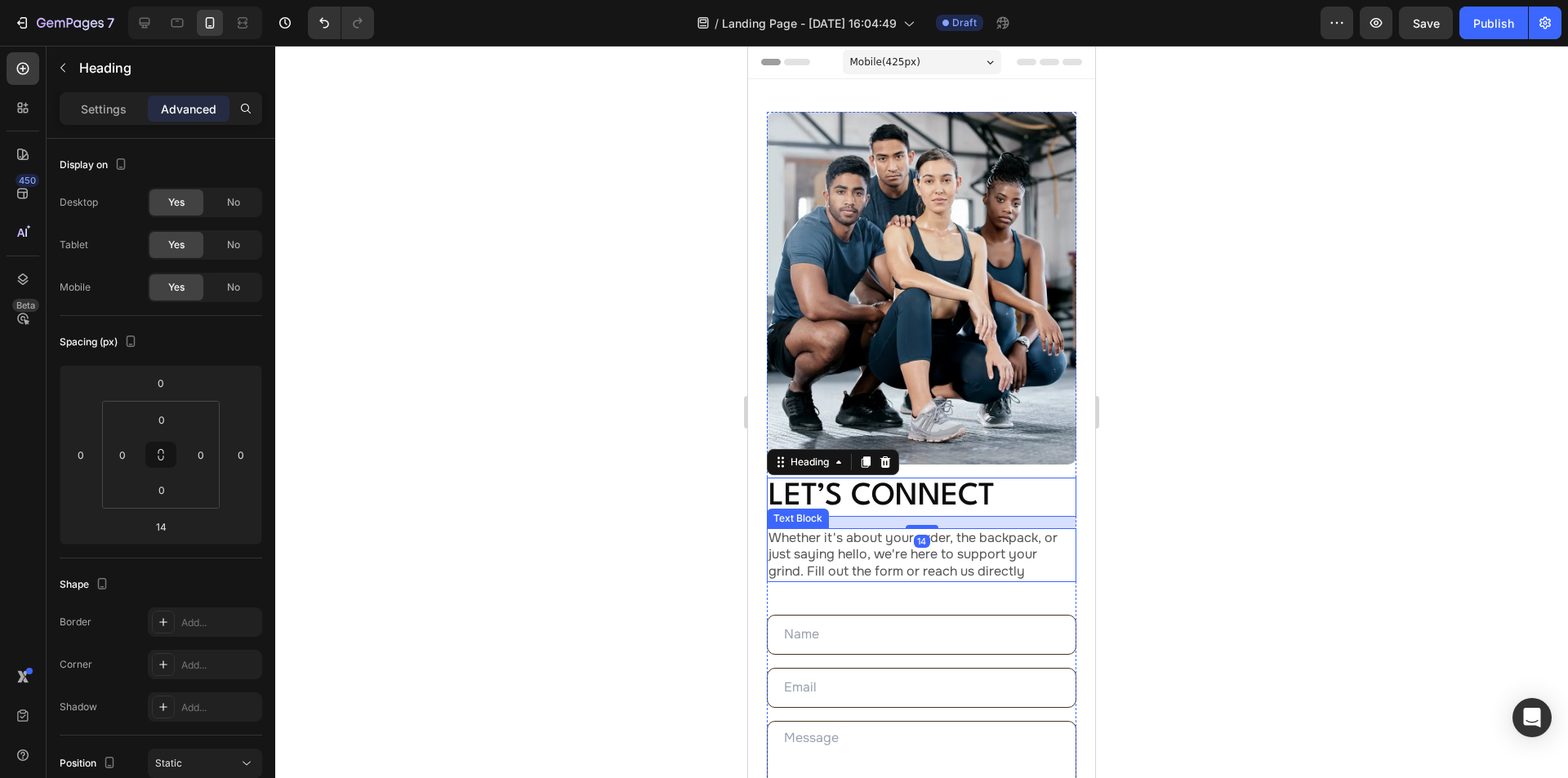
click at [955, 554] on p "Whether it's about your order, the backpack, or just saying hello, we're here t…" at bounding box center [921, 555] width 306 height 51
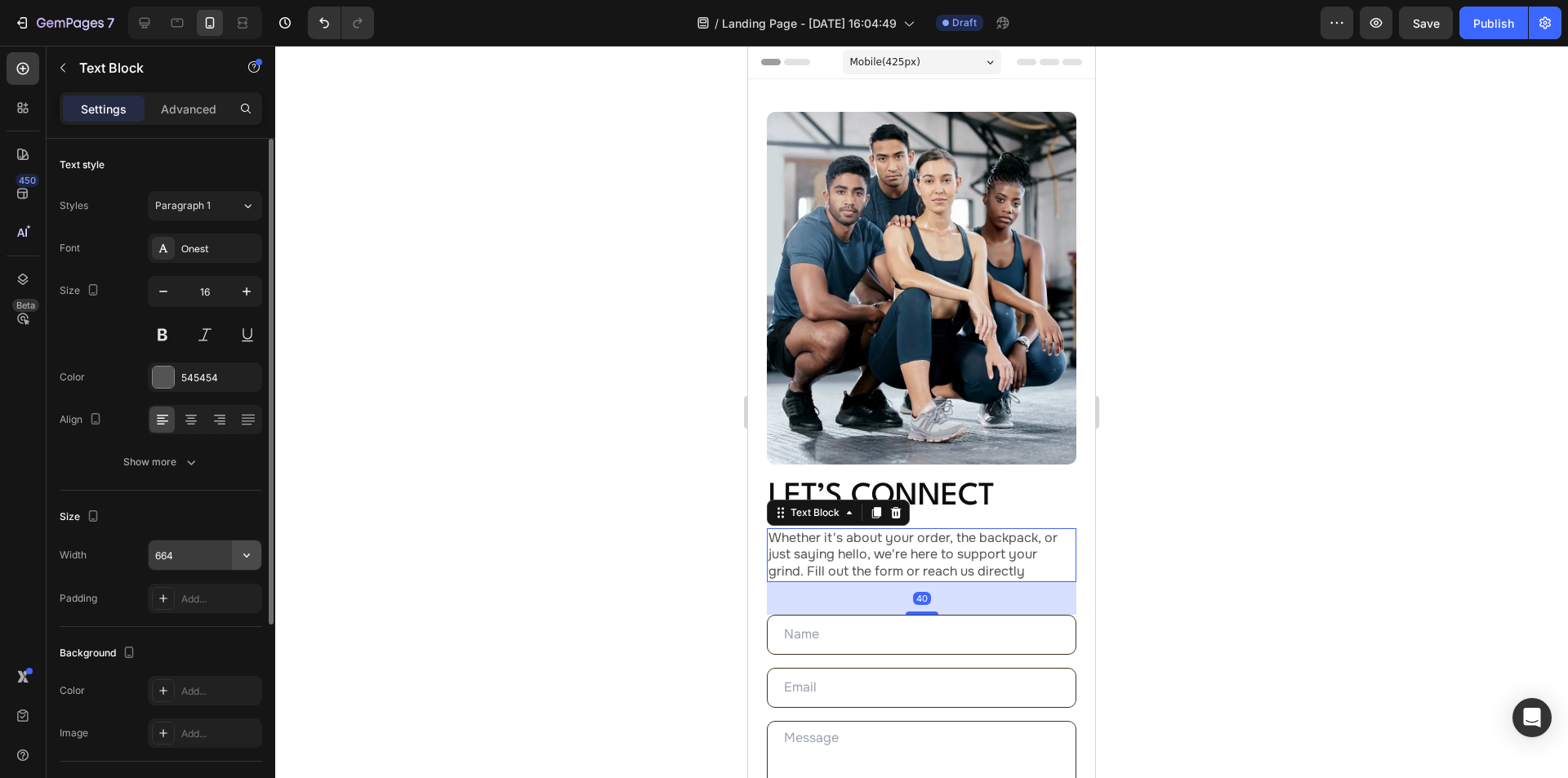
click at [243, 555] on icon "button" at bounding box center [247, 555] width 16 height 16
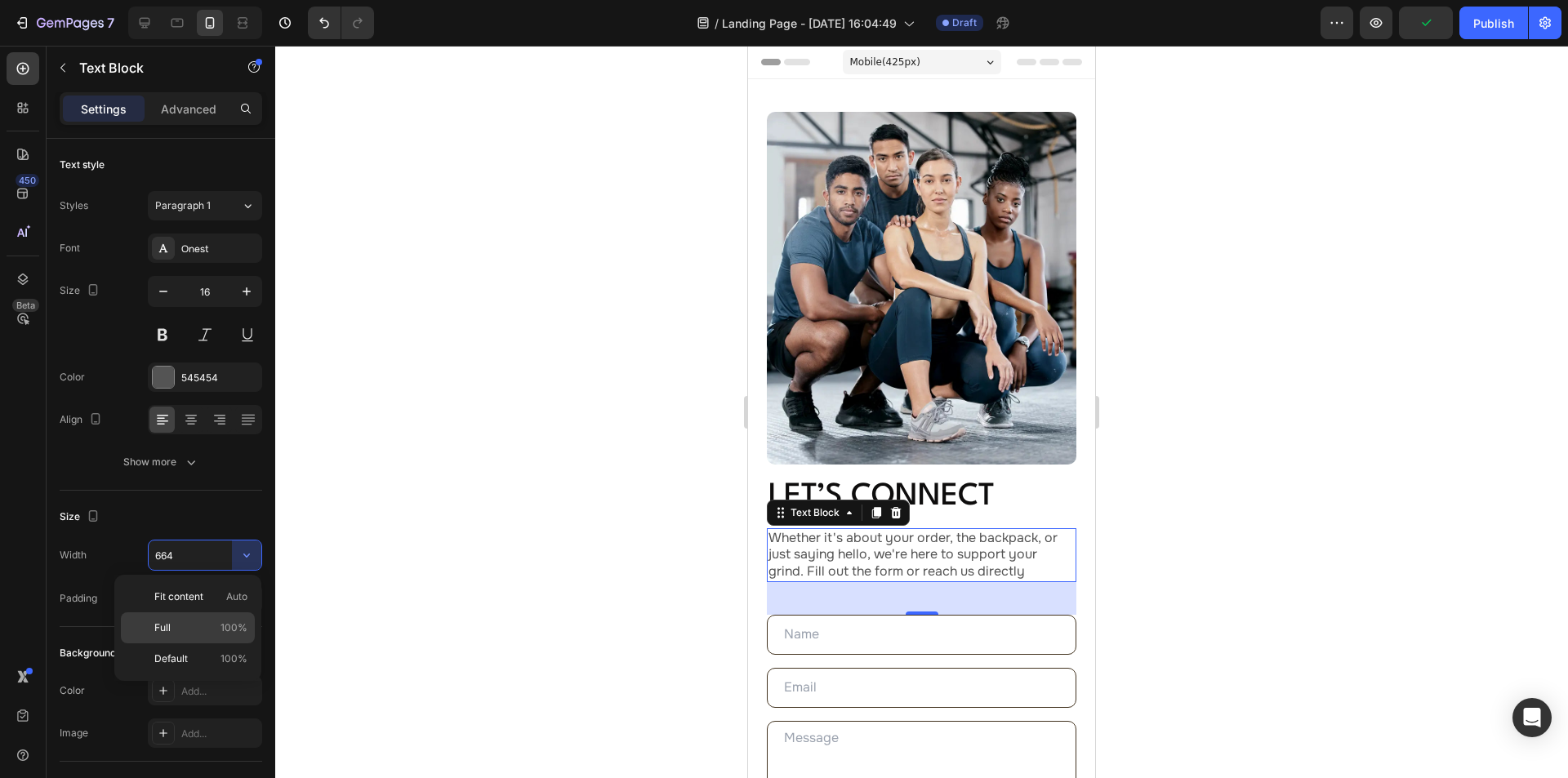
click at [183, 623] on p "Full 100%" at bounding box center [201, 627] width 93 height 15
type input "100%"
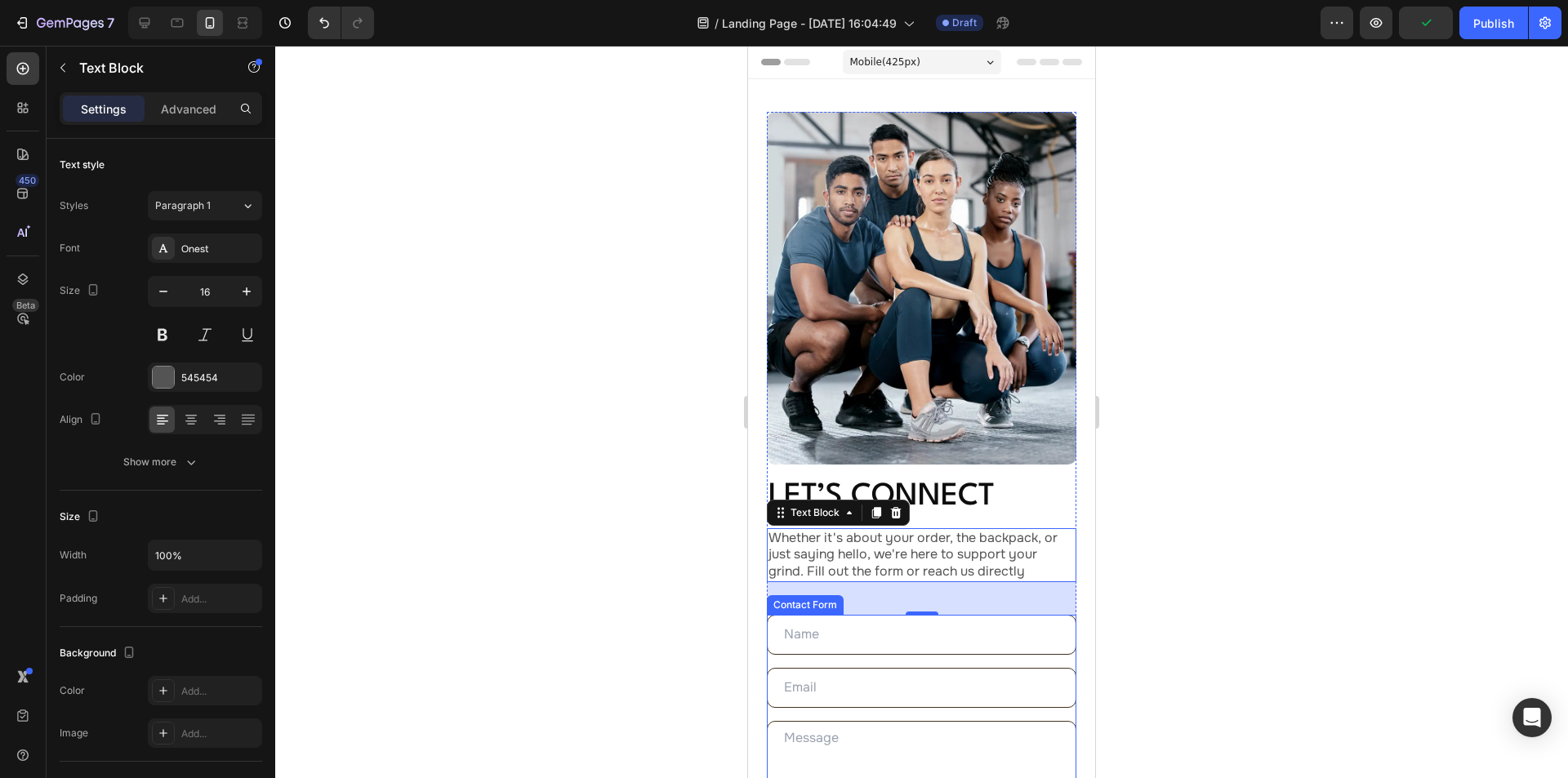
click at [885, 647] on div "Text Field Email Field Text Area send message Submit Button Contact Form" at bounding box center [921, 764] width 309 height 299
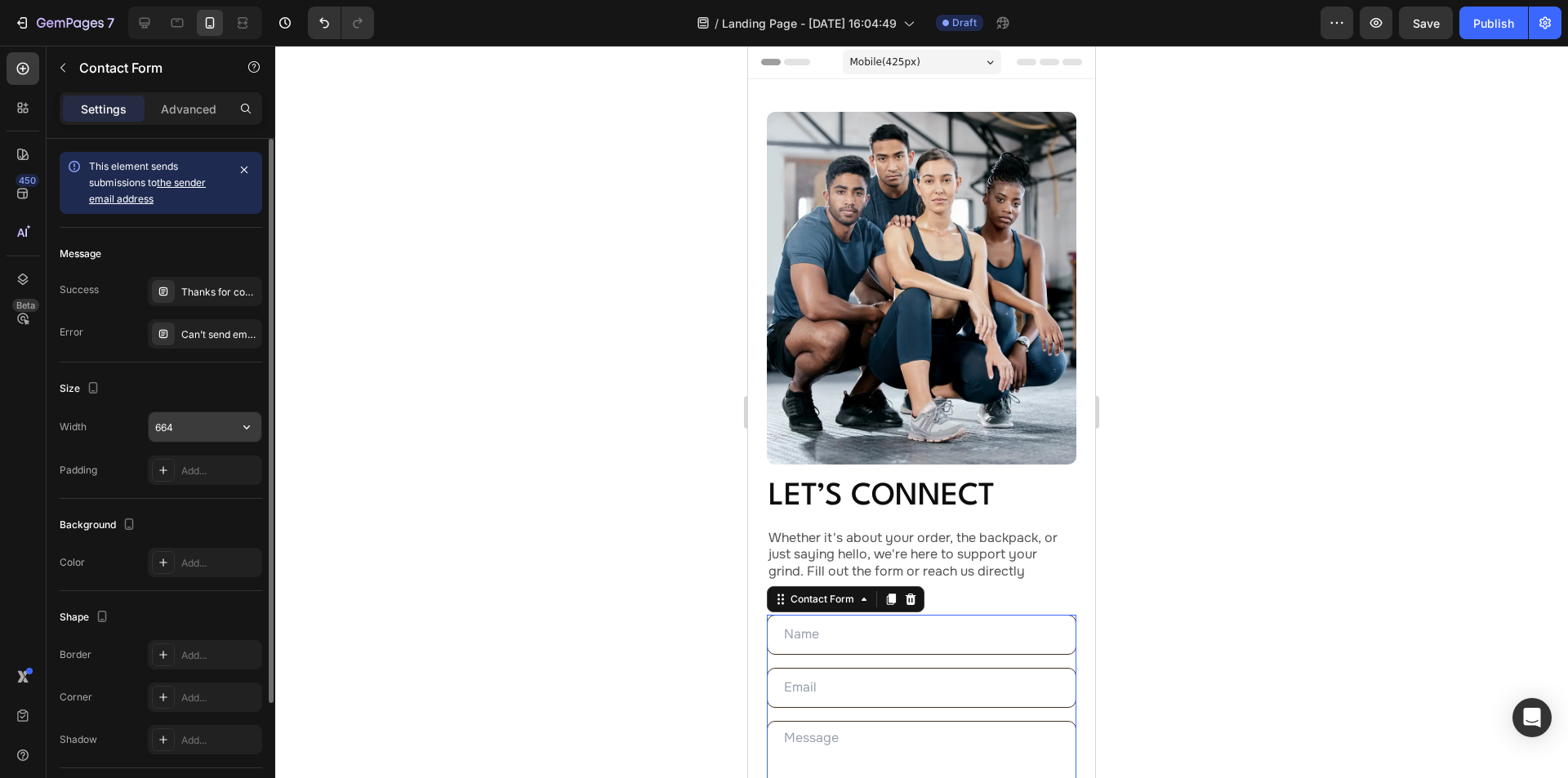
click at [195, 422] on input "664" at bounding box center [205, 427] width 113 height 30
click at [246, 433] on icon "button" at bounding box center [247, 427] width 16 height 16
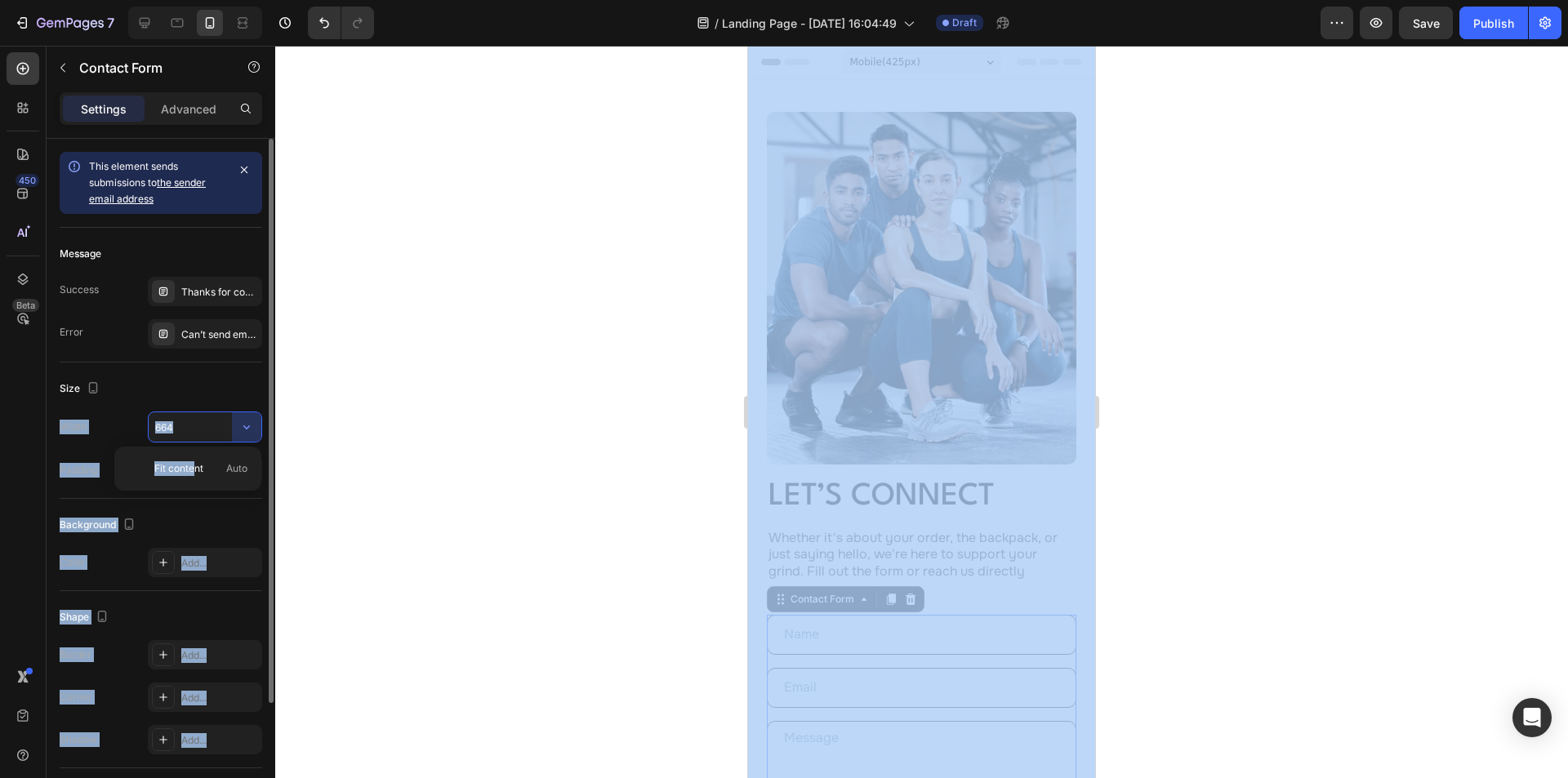
drag, startPoint x: 194, startPoint y: 476, endPoint x: 192, endPoint y: 394, distance: 82.0
click at [192, 0] on div "7 Version history / Landing Page - Aug 28, 16:04:49 Draft Preview Save Publish …" at bounding box center [784, 0] width 1568 height 0
click at [214, 389] on div "Size" at bounding box center [160, 389] width 202 height 26
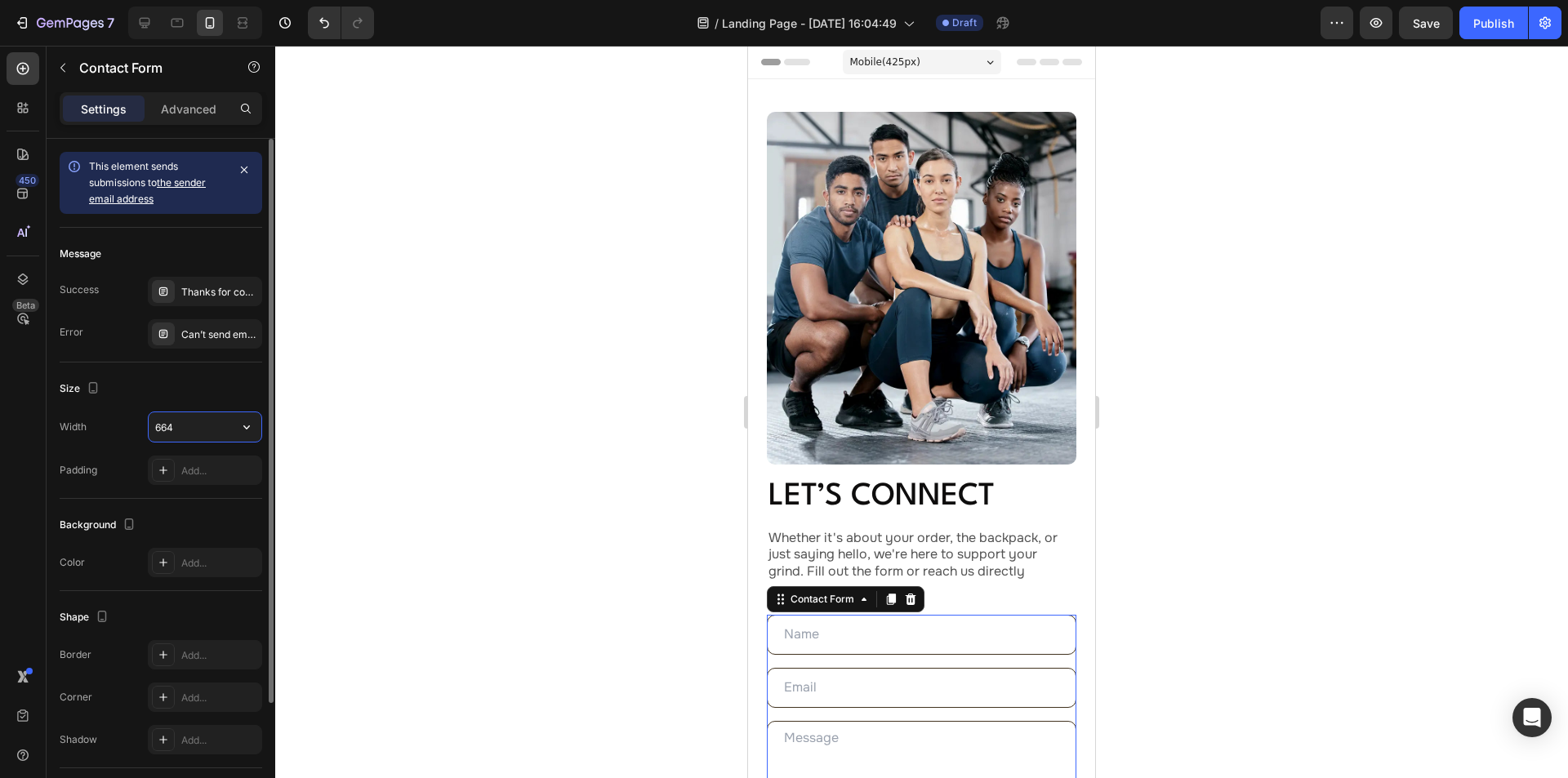
click at [206, 428] on input "664" at bounding box center [205, 427] width 113 height 30
click at [250, 426] on icon "button" at bounding box center [247, 427] width 16 height 16
click at [181, 428] on input "664" at bounding box center [205, 427] width 113 height 30
drag, startPoint x: 194, startPoint y: 424, endPoint x: 131, endPoint y: 424, distance: 63.0
click at [131, 424] on div "Width 664" at bounding box center [160, 427] width 202 height 31
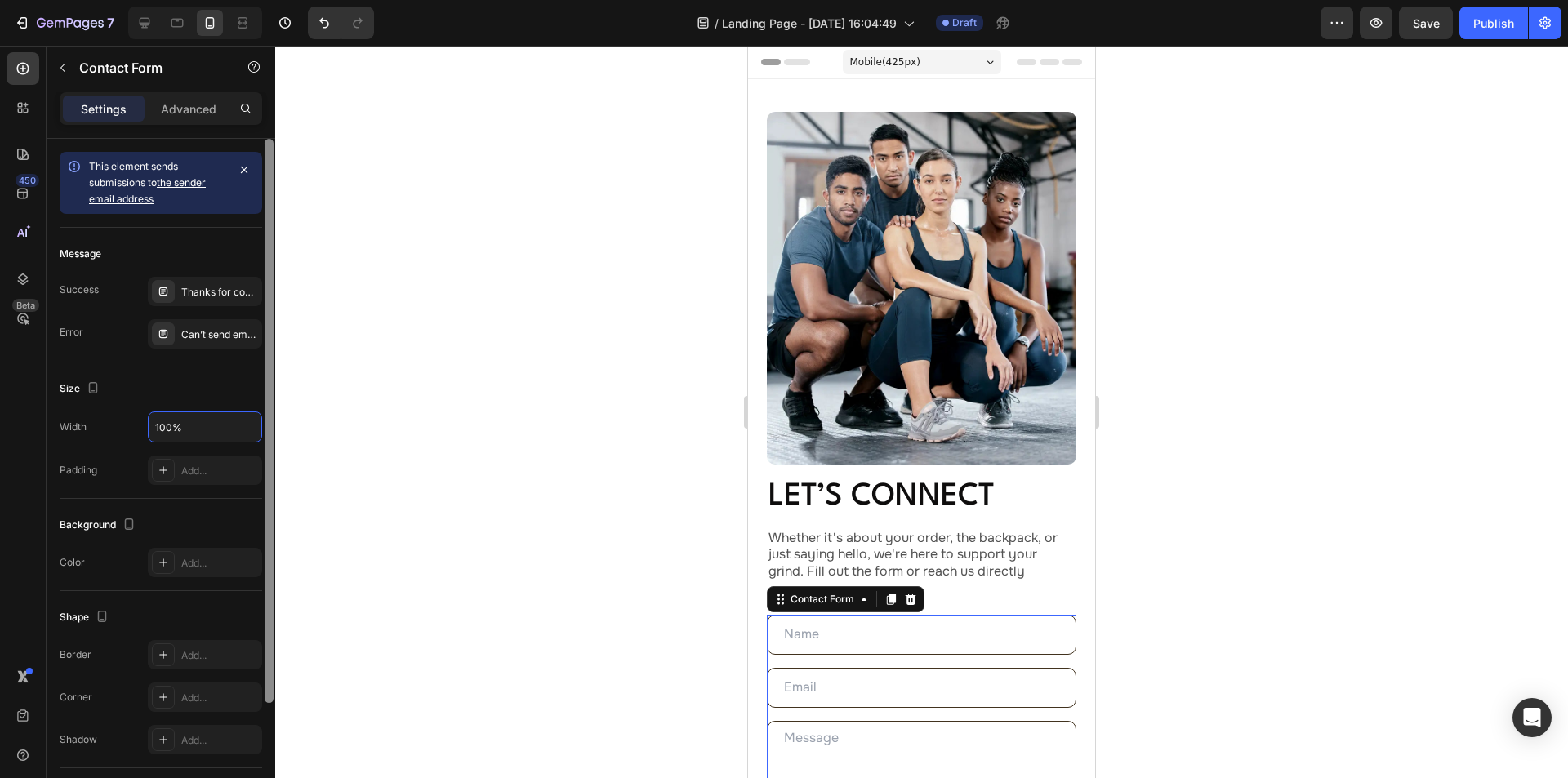
type input "100%"
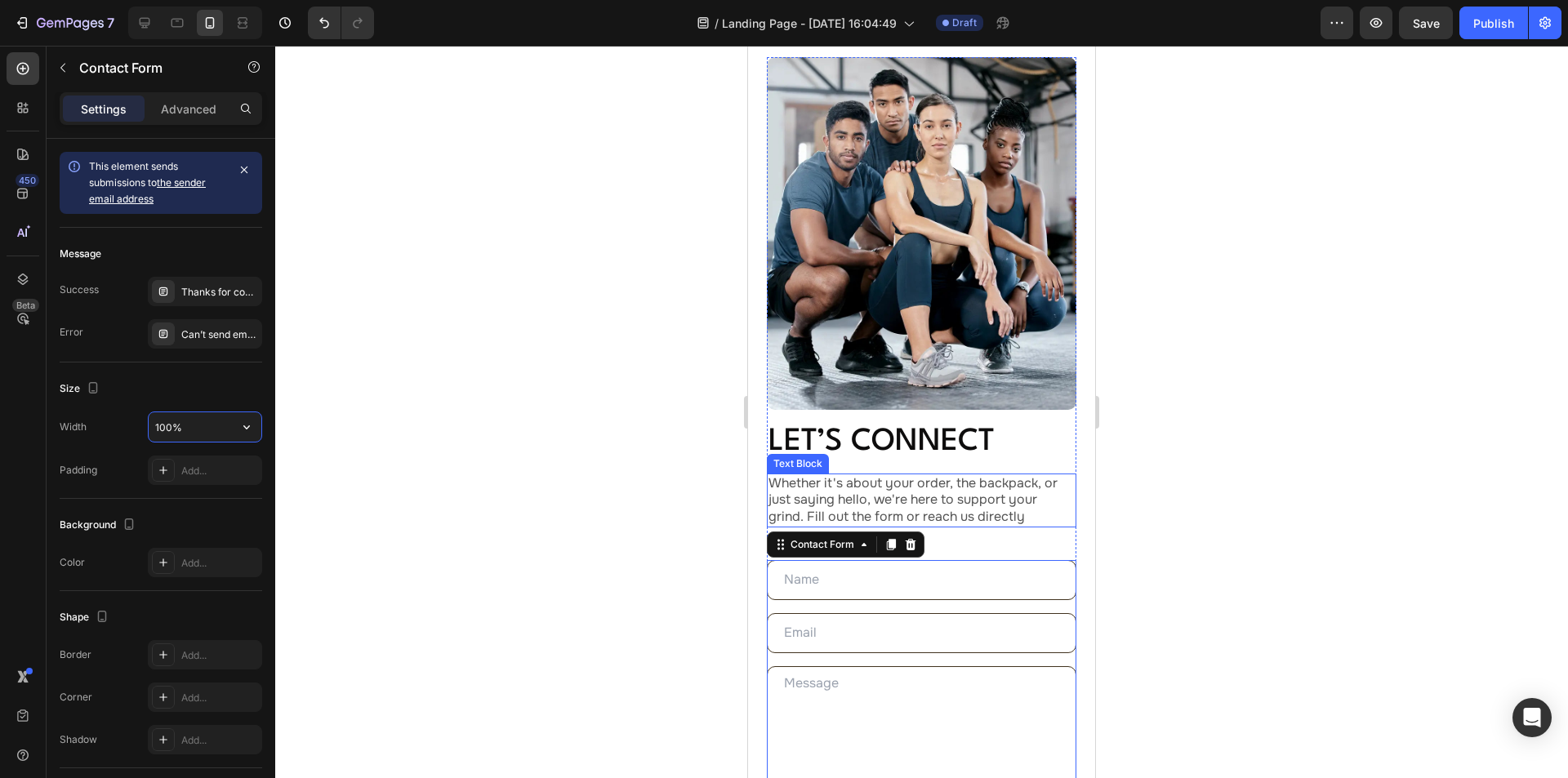
scroll to position [245, 0]
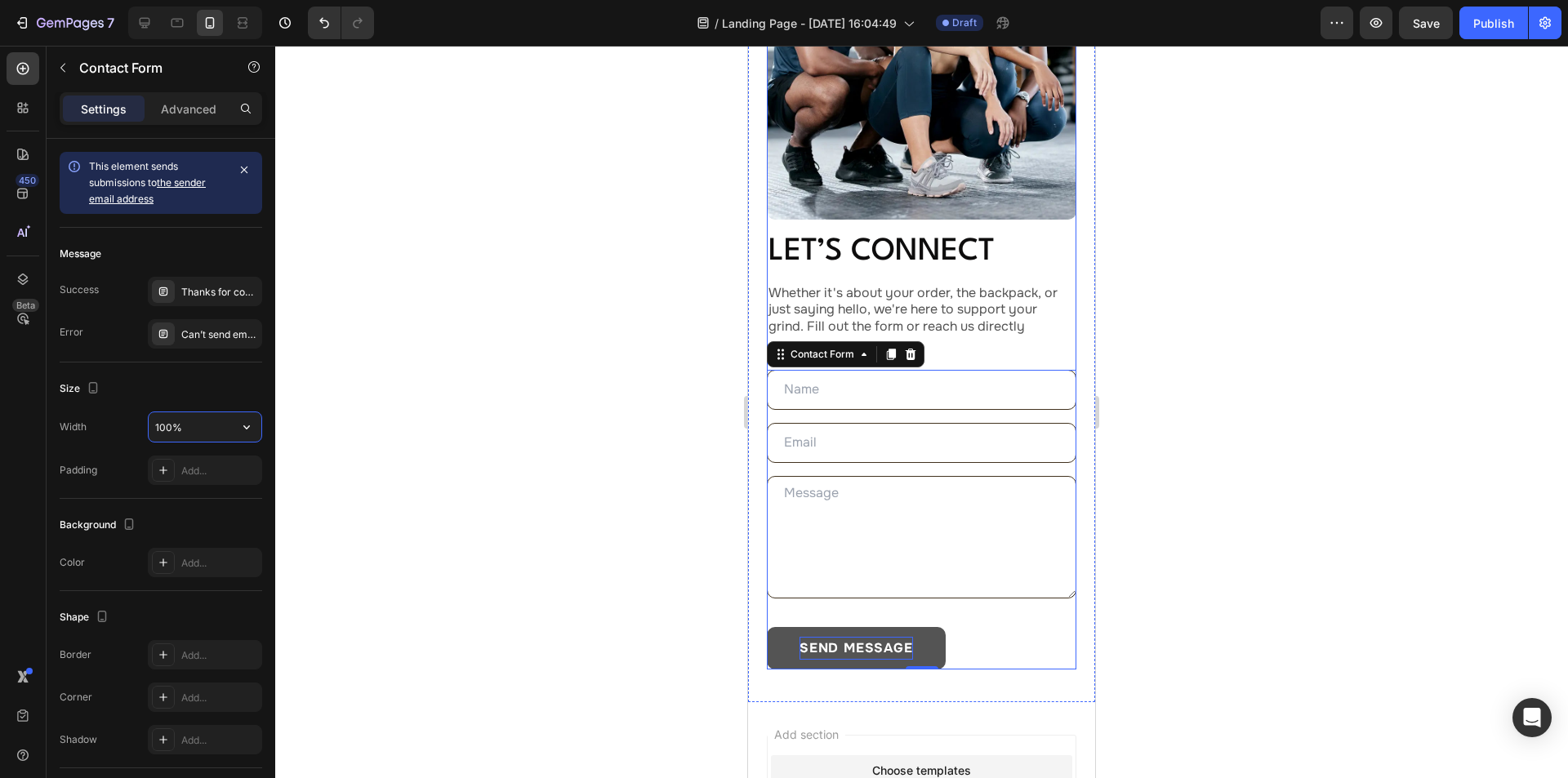
click at [859, 212] on div "Image Let’s Connect Heading Whether it's about your order, the backpack, or jus…" at bounding box center [921, 268] width 309 height 803
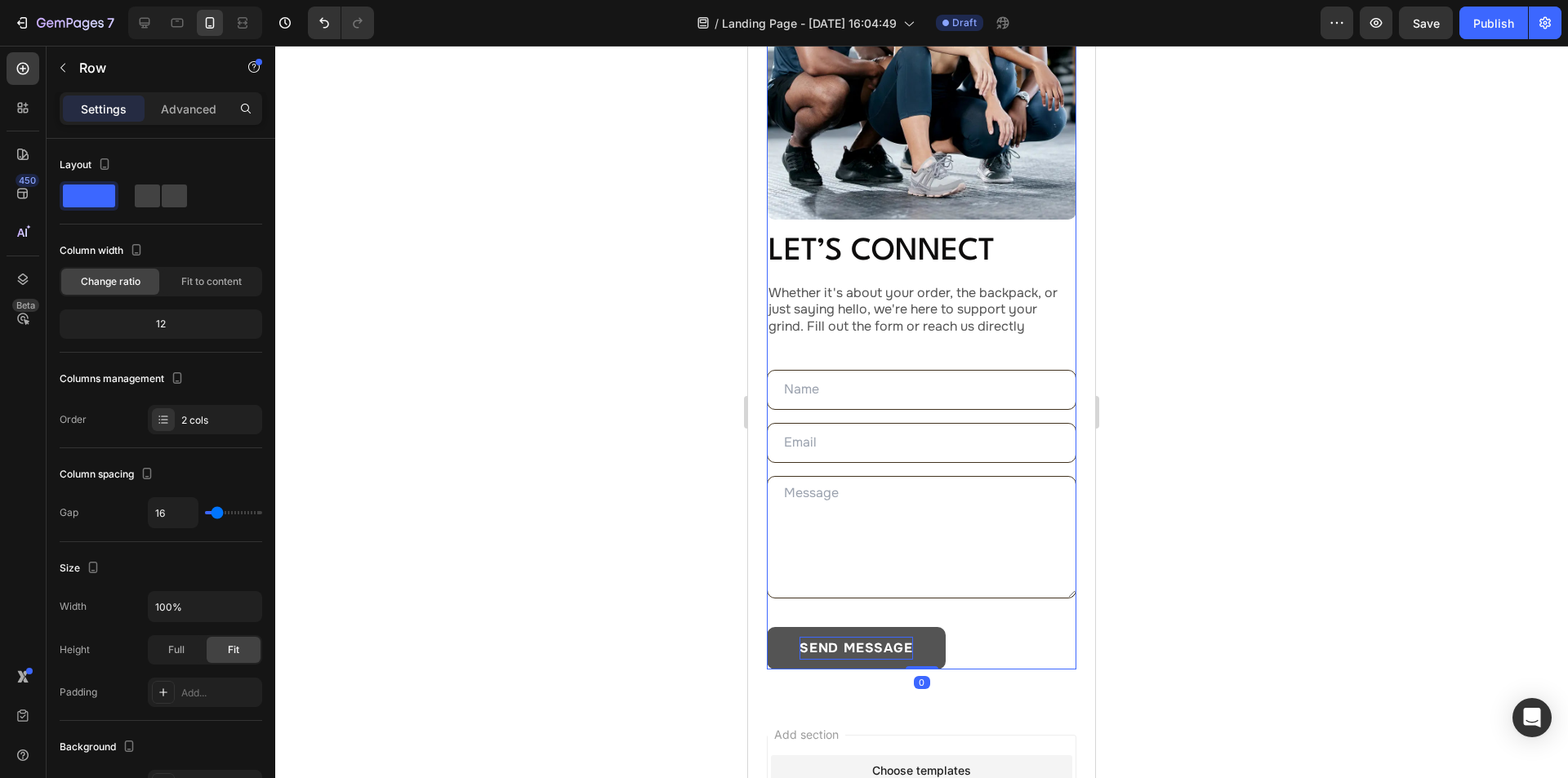
scroll to position [0, 0]
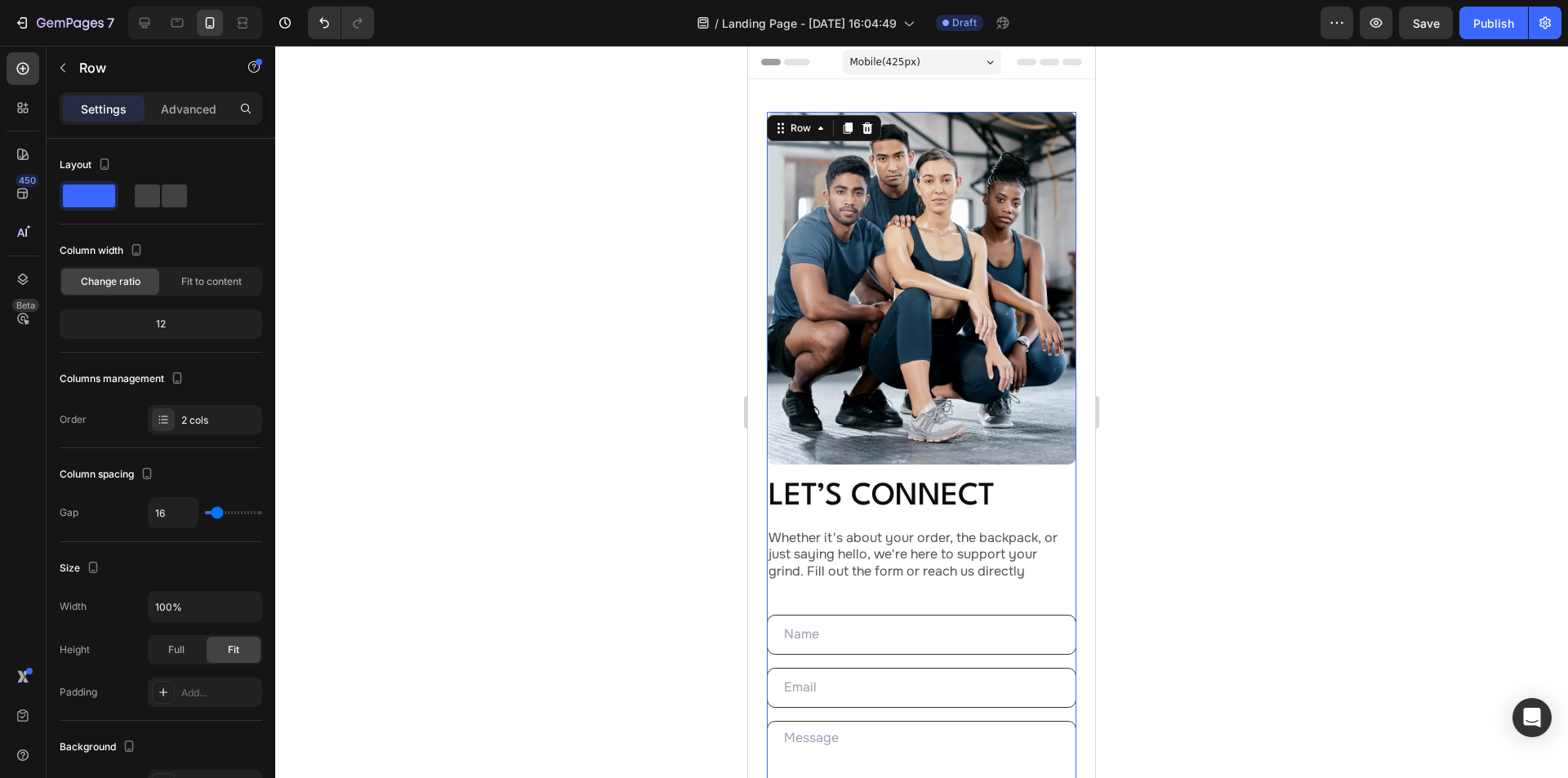
click at [868, 458] on div "Image Let’s Connect Heading Whether it's about your order, the backpack, or jus…" at bounding box center [921, 513] width 309 height 803
click at [168, 506] on input "16" at bounding box center [174, 513] width 49 height 30
type input "6"
type input "60"
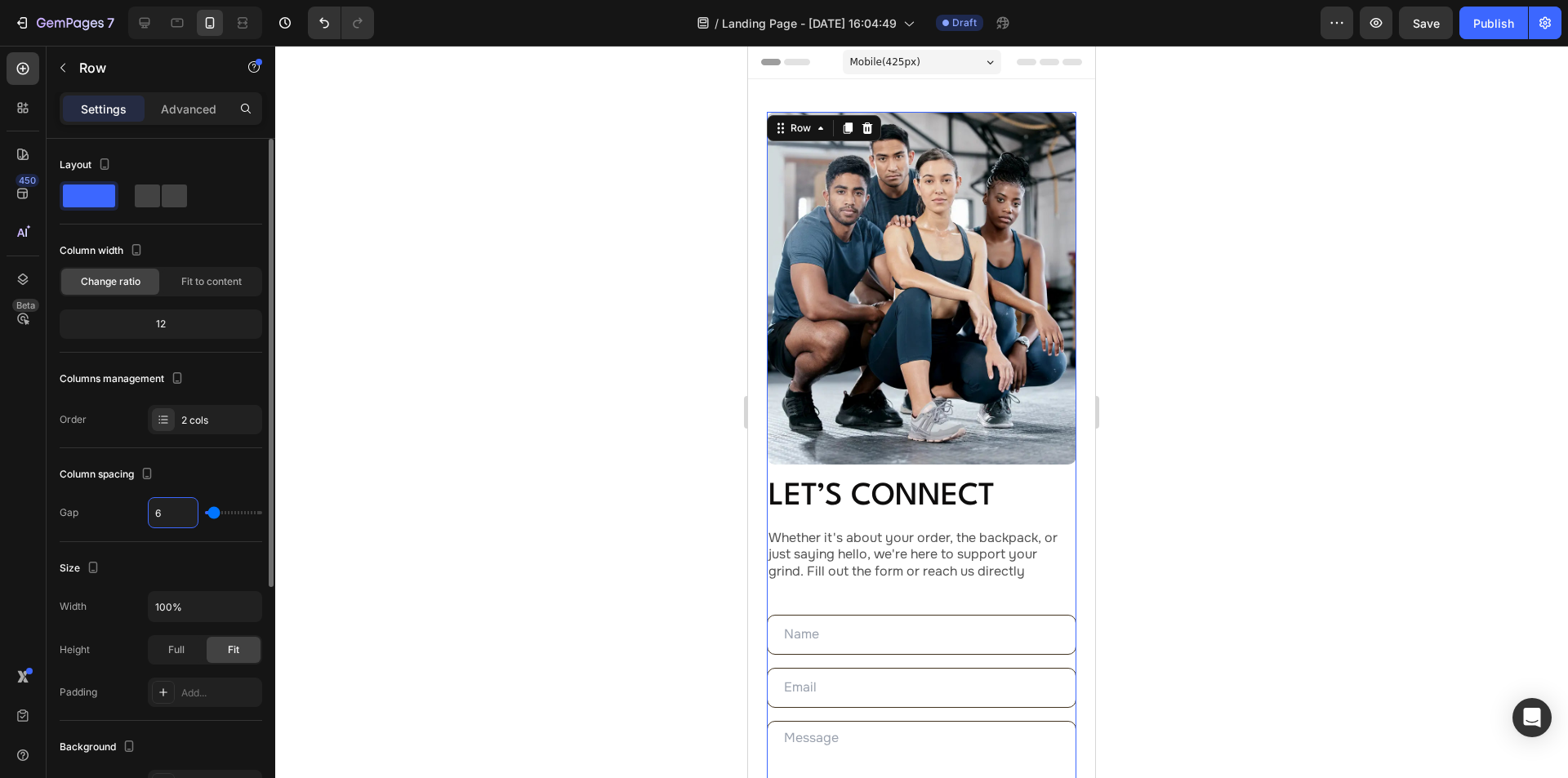
type input "60"
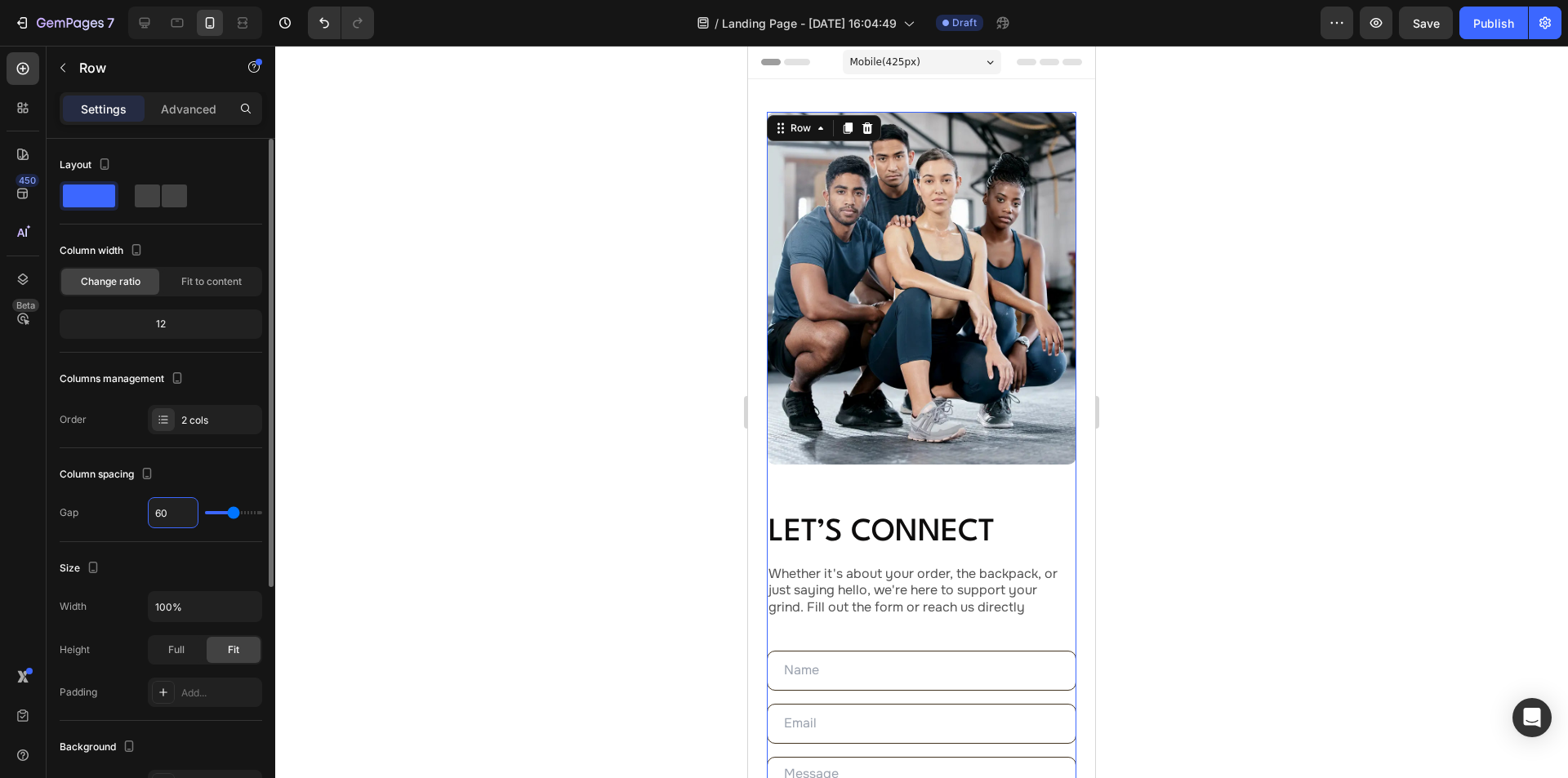
type input "60"
drag, startPoint x: 910, startPoint y: 524, endPoint x: 896, endPoint y: 515, distance: 16.6
click at [910, 524] on p "Let’s Connect" at bounding box center [921, 533] width 306 height 36
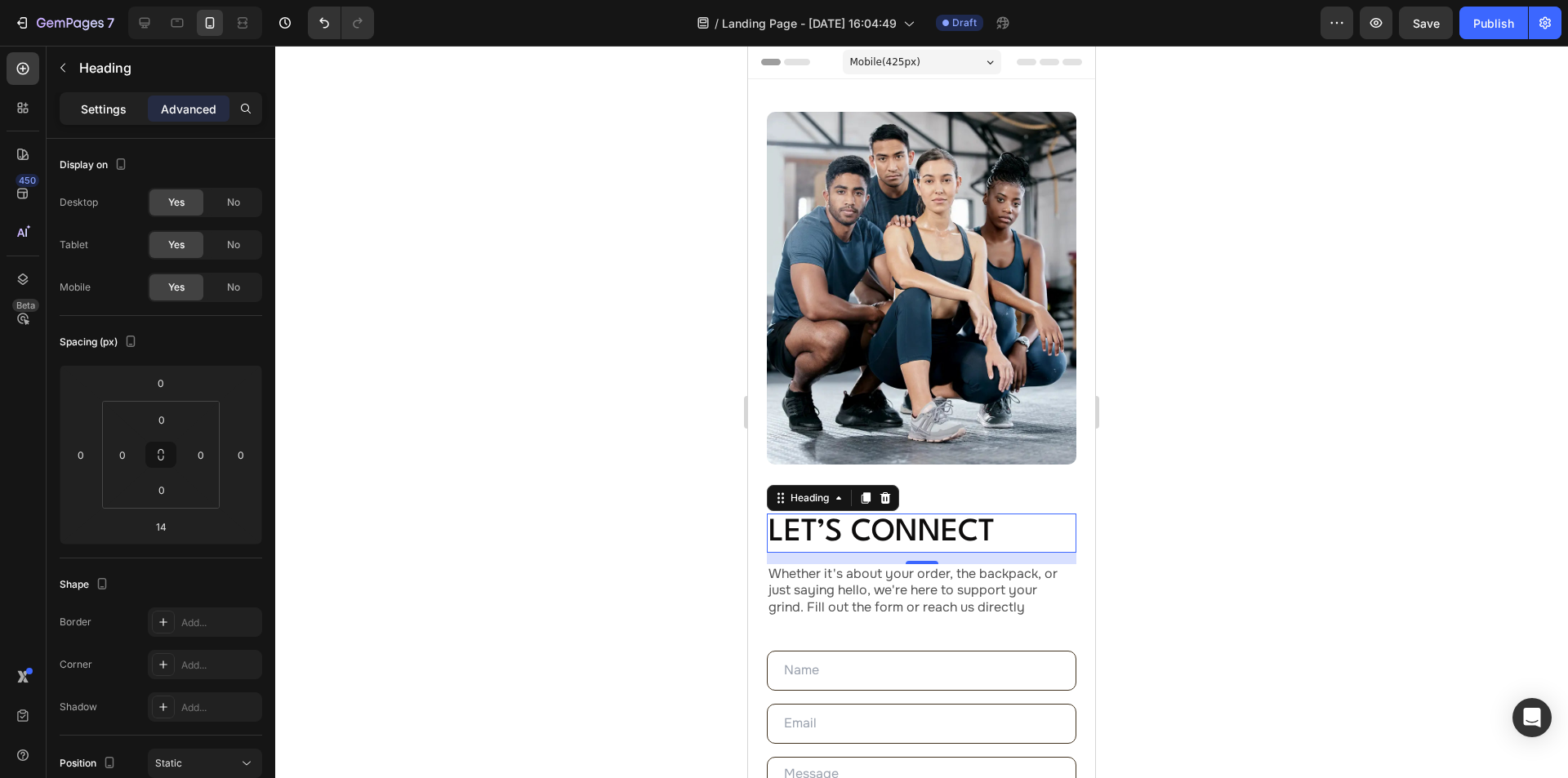
click at [125, 103] on p "Settings" at bounding box center [104, 109] width 46 height 17
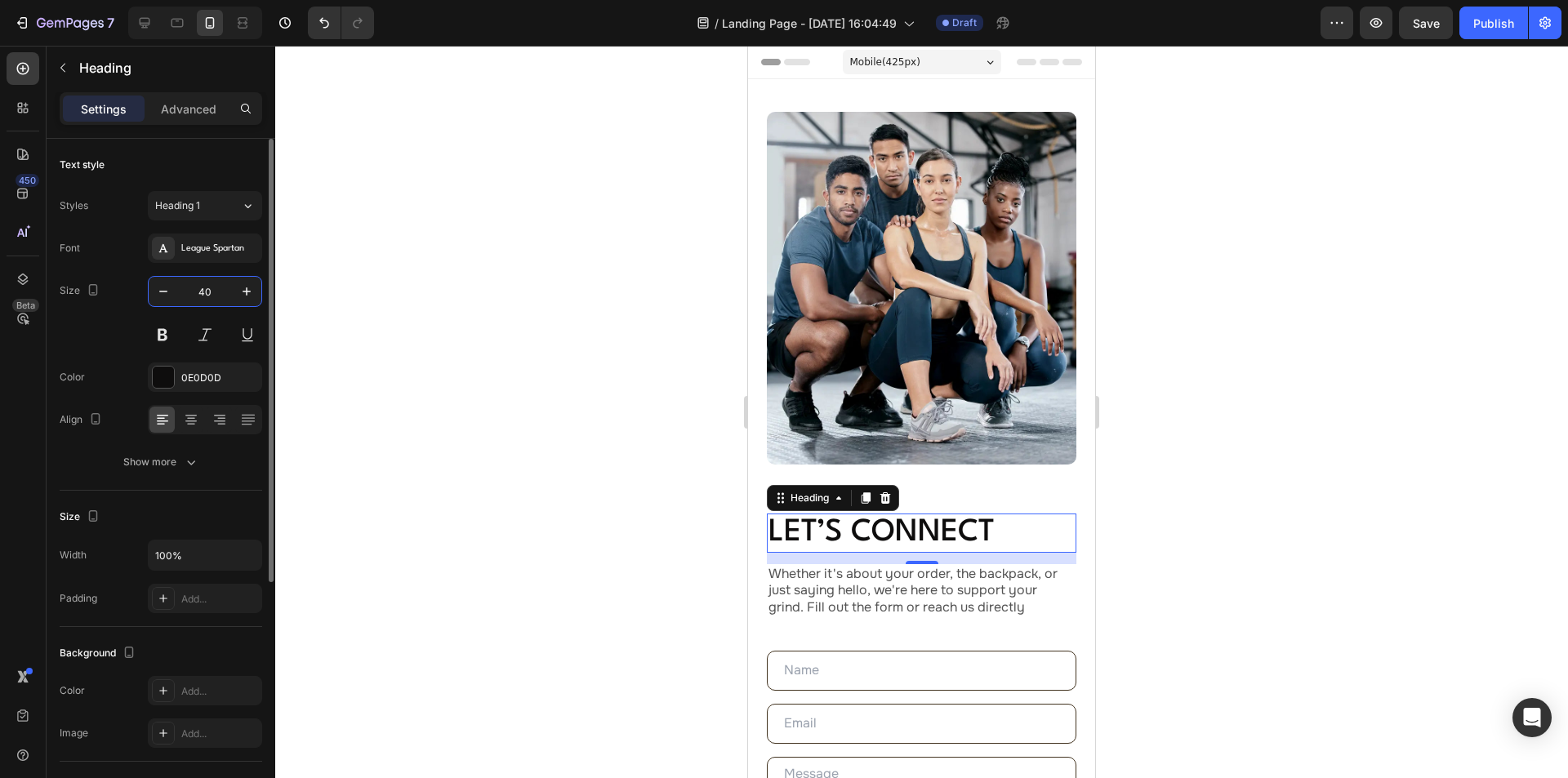
click at [223, 290] on input "40" at bounding box center [205, 292] width 54 height 30
type input "48"
click at [191, 416] on icon at bounding box center [191, 419] width 16 height 16
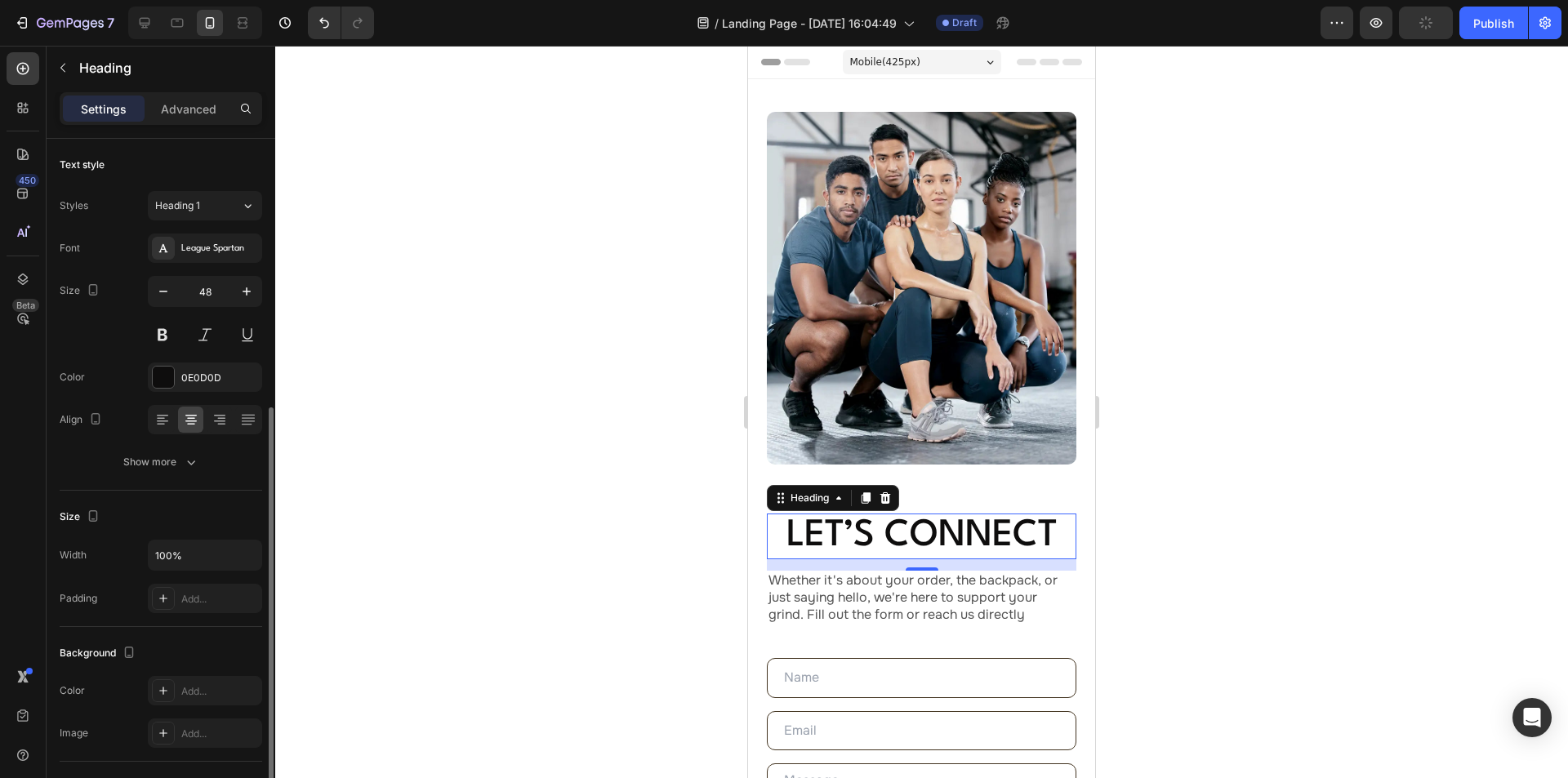
scroll to position [374, 0]
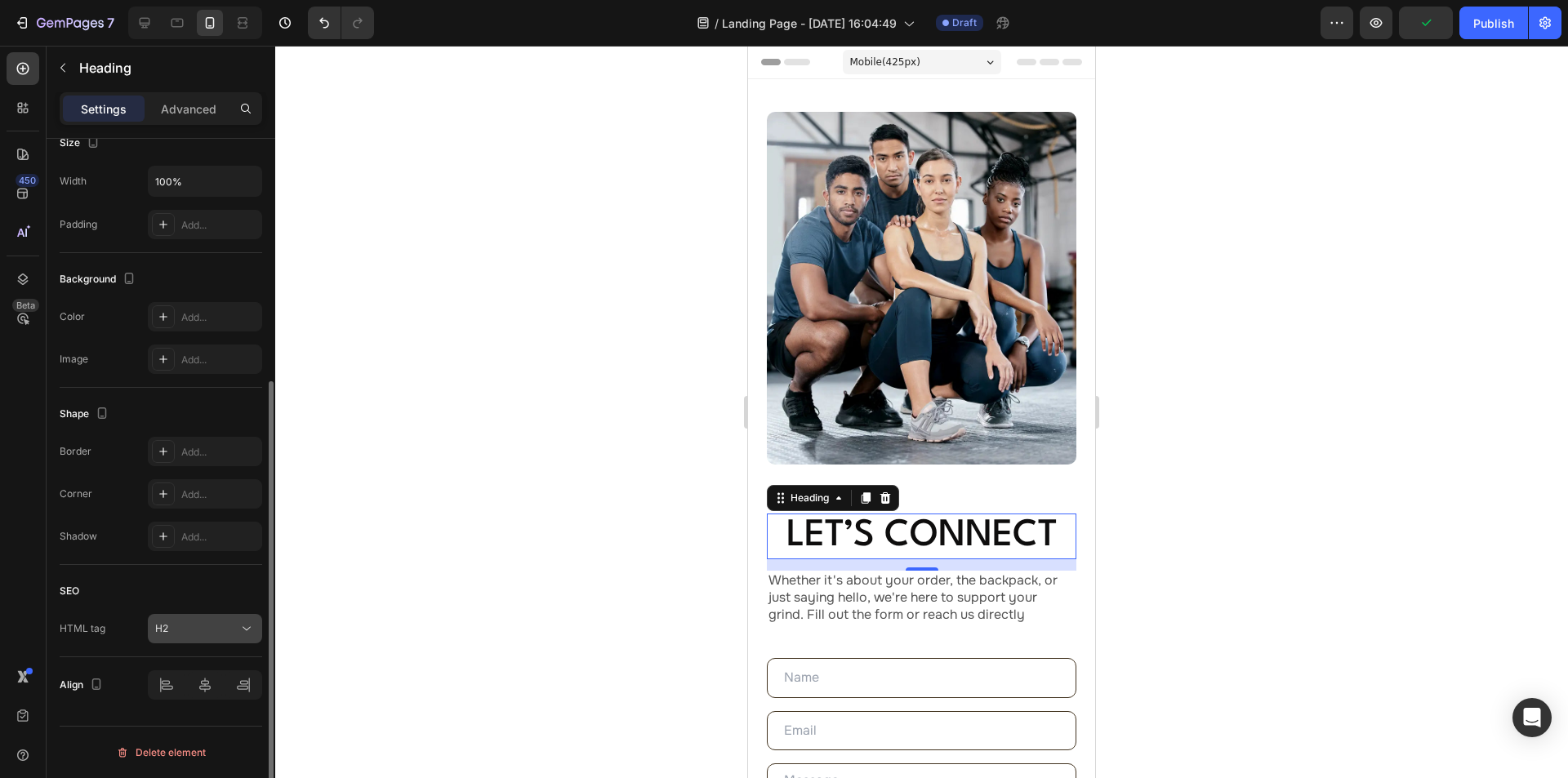
click at [174, 617] on button "H2" at bounding box center [205, 628] width 114 height 30
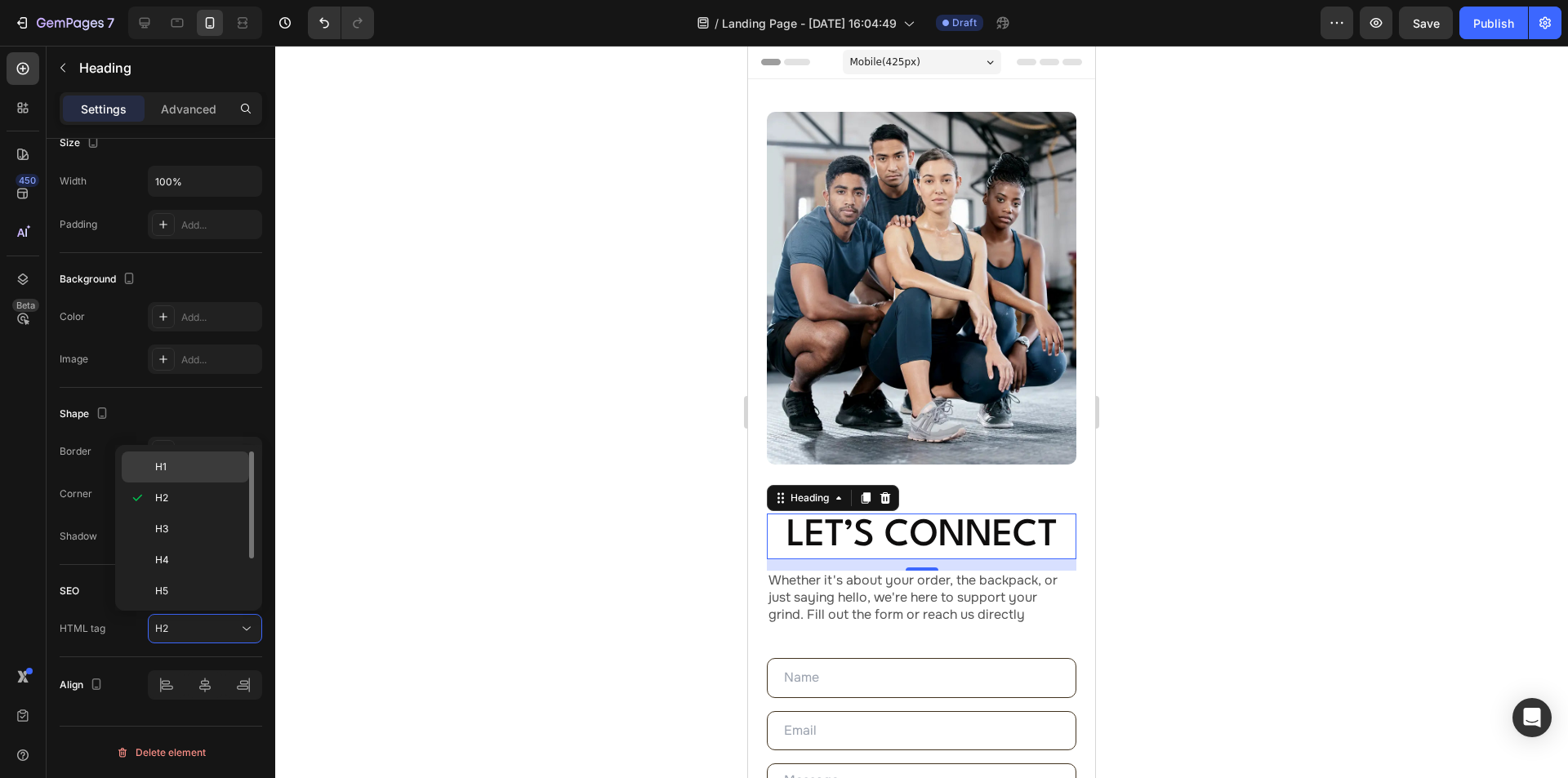
click at [168, 470] on p "H1" at bounding box center [198, 467] width 86 height 15
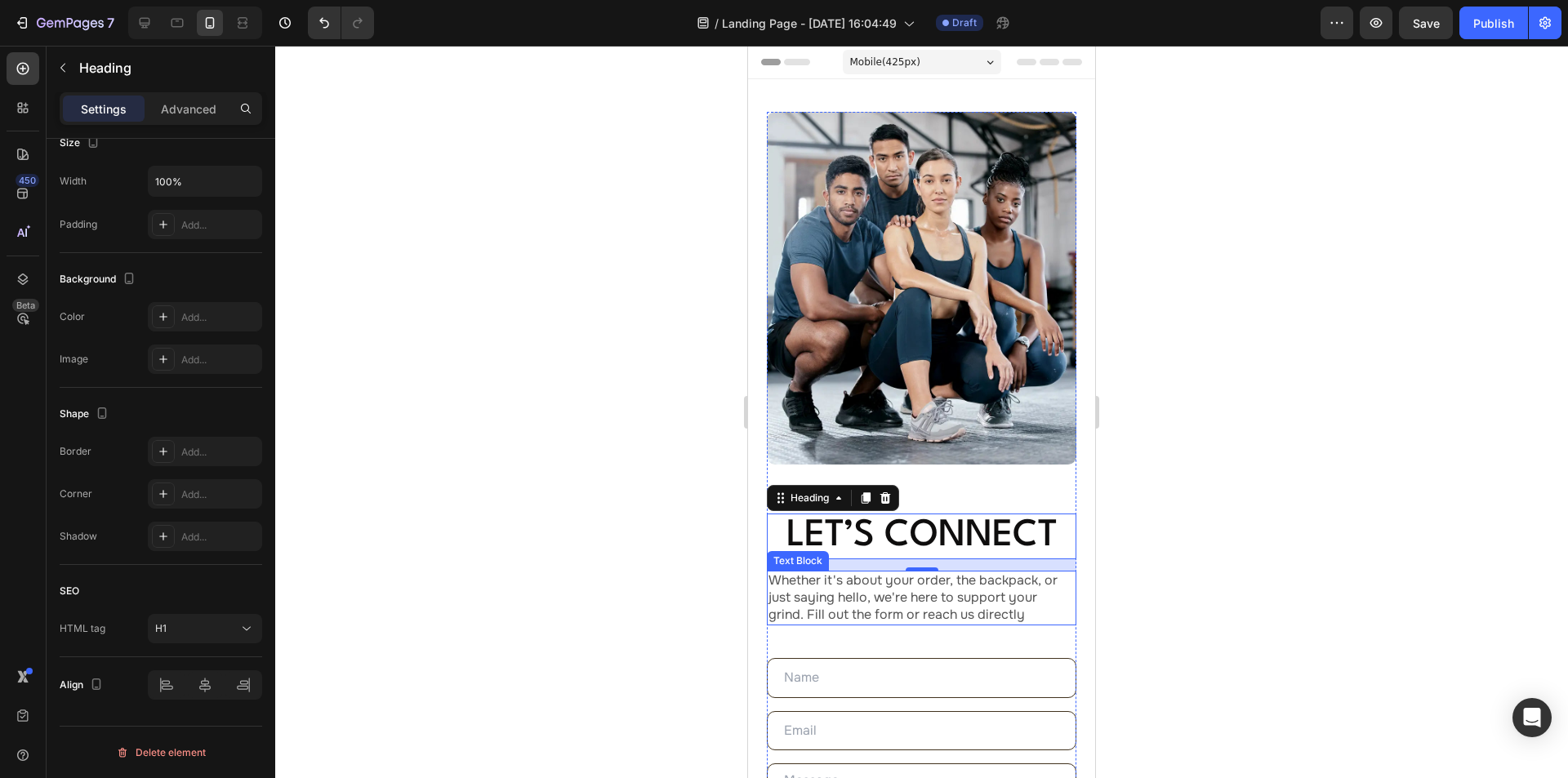
click at [914, 588] on p "Whether it's about your order, the backpack, or just saying hello, we're here t…" at bounding box center [921, 598] width 306 height 51
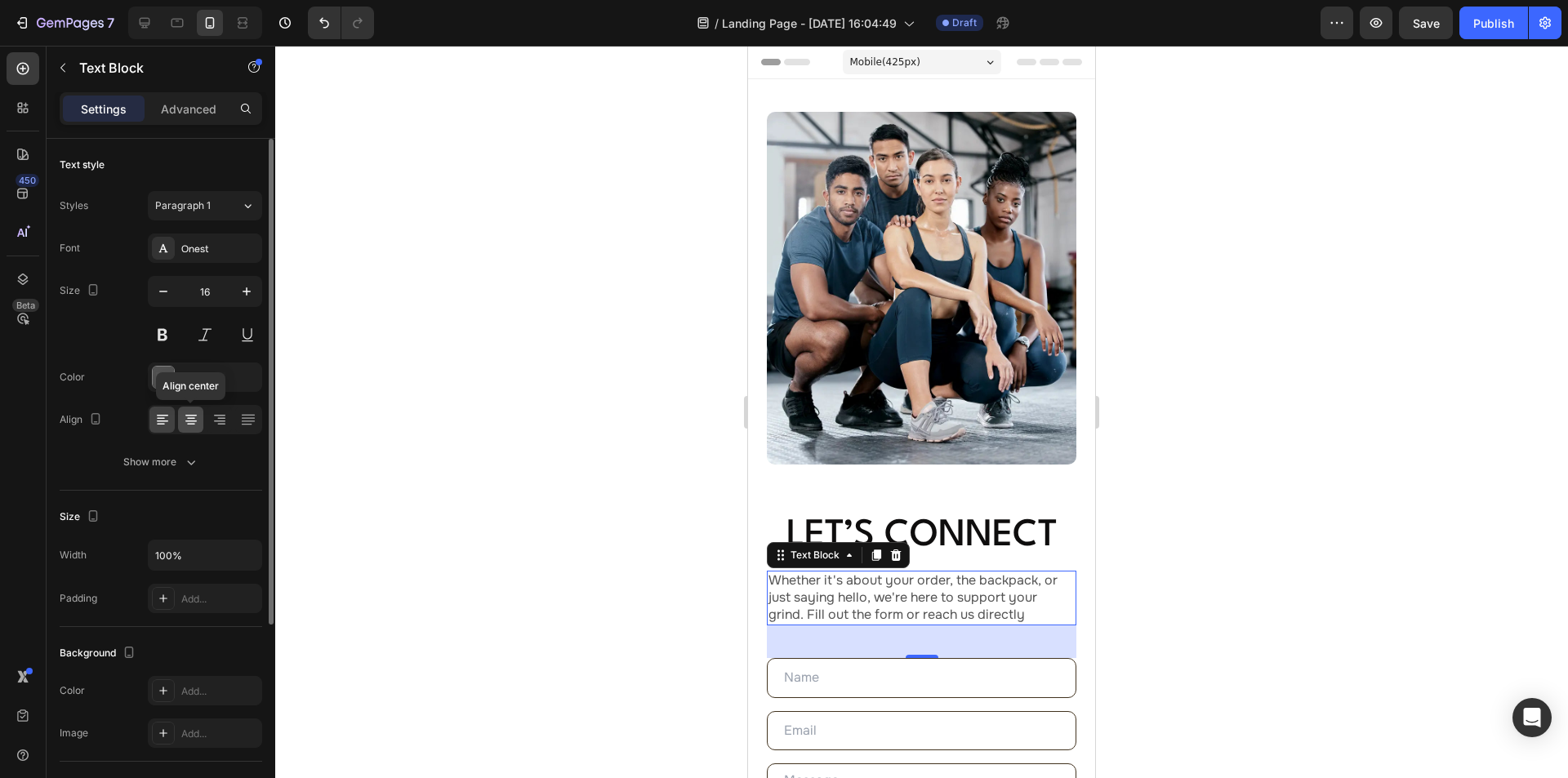
click at [194, 416] on icon at bounding box center [191, 419] width 16 height 16
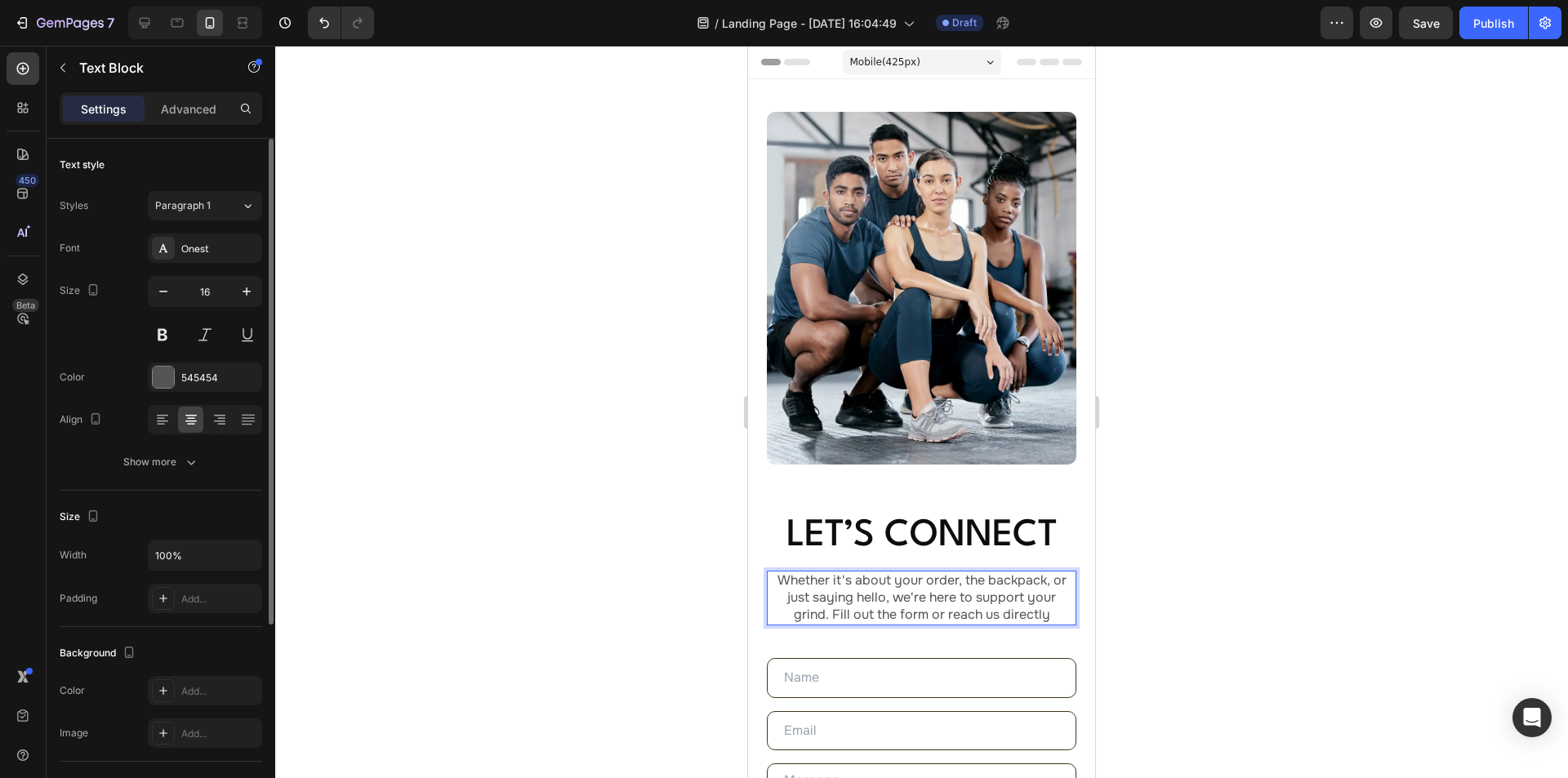
drag, startPoint x: 186, startPoint y: 113, endPoint x: 195, endPoint y: 139, distance: 27.5
click at [186, 112] on p "Advanced" at bounding box center [189, 109] width 56 height 17
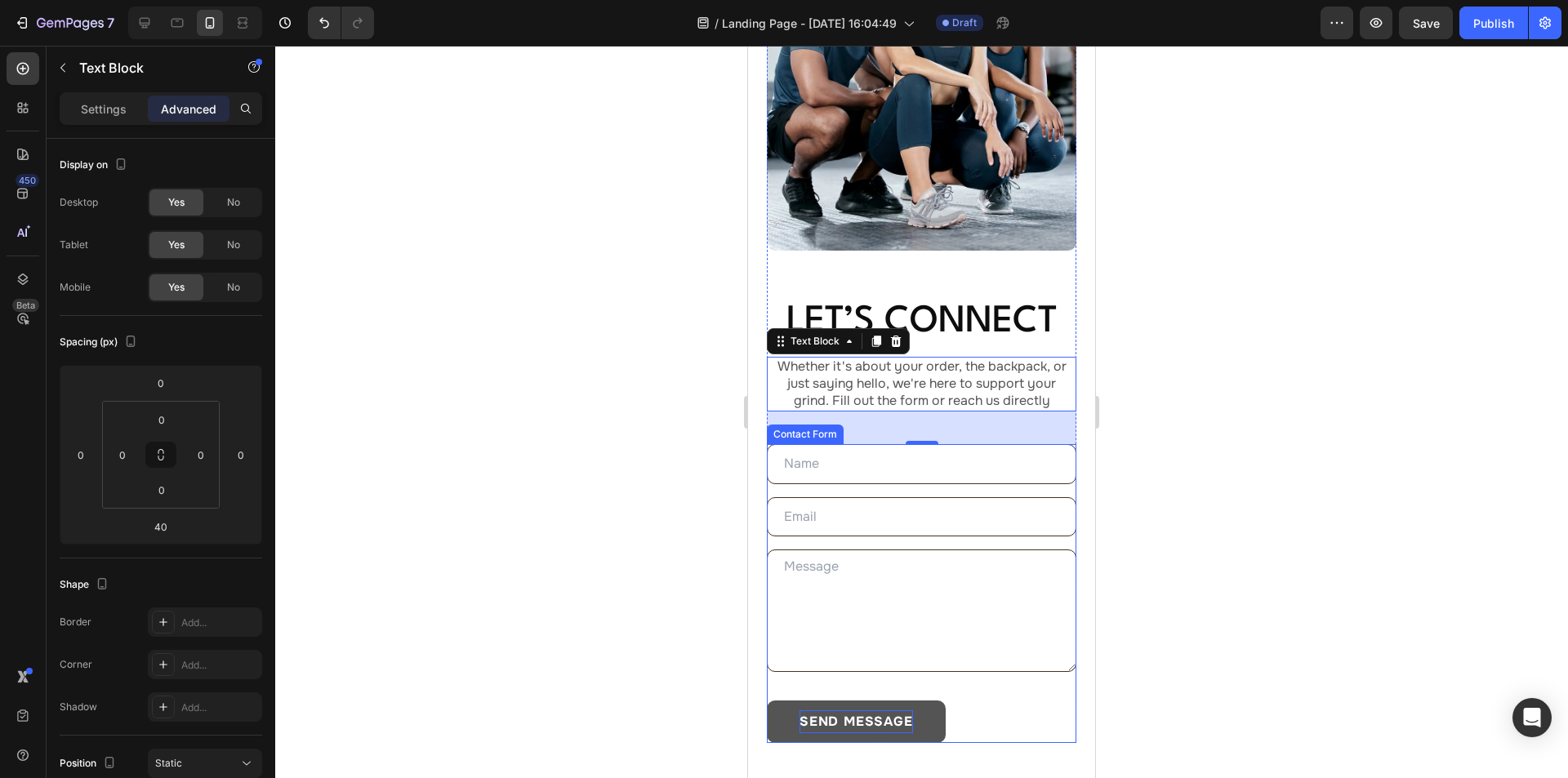
scroll to position [245, 0]
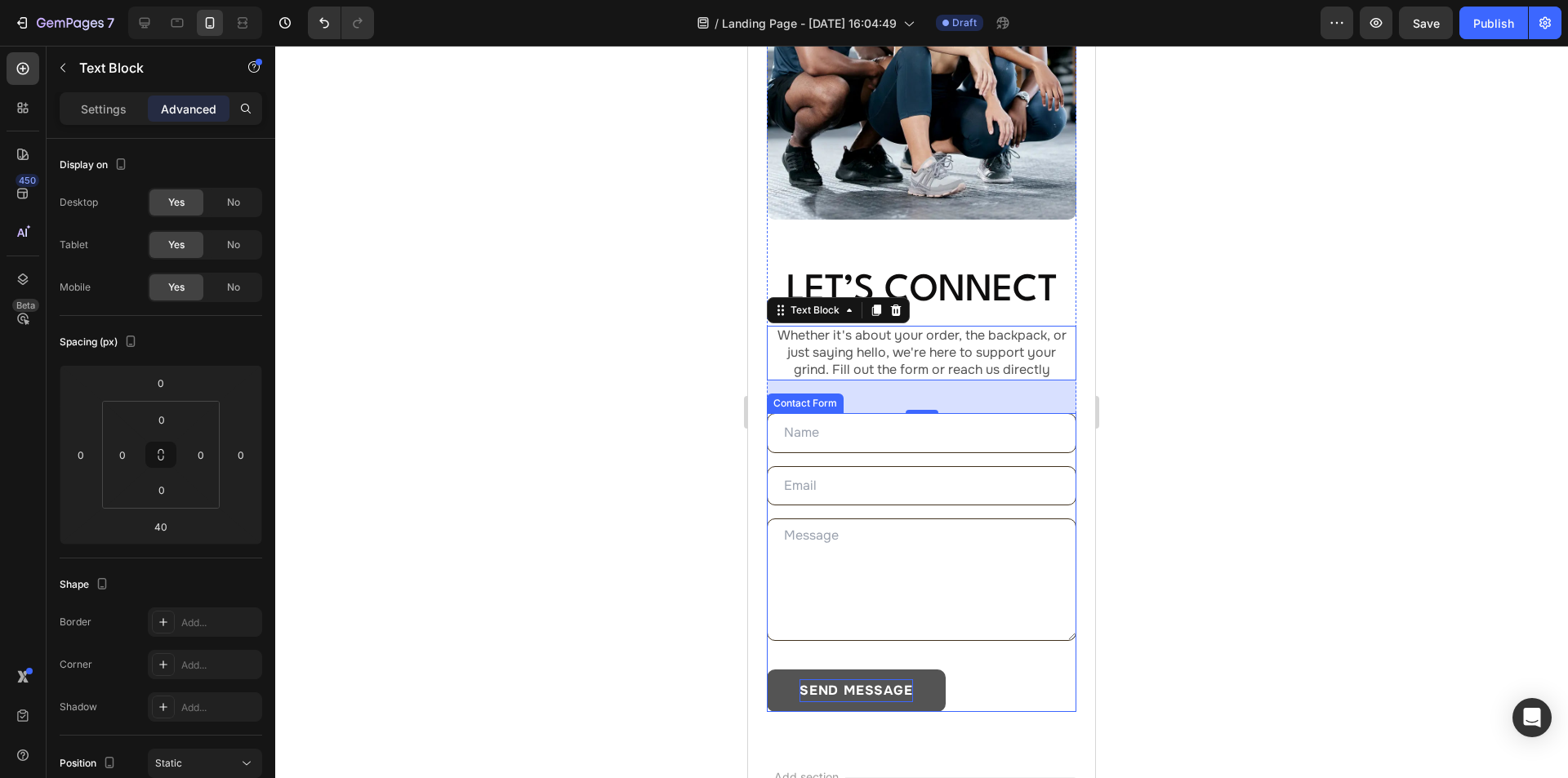
click at [873, 445] on div "Text Field Email Field Text Area send message Submit Button Contact Form" at bounding box center [921, 563] width 309 height 299
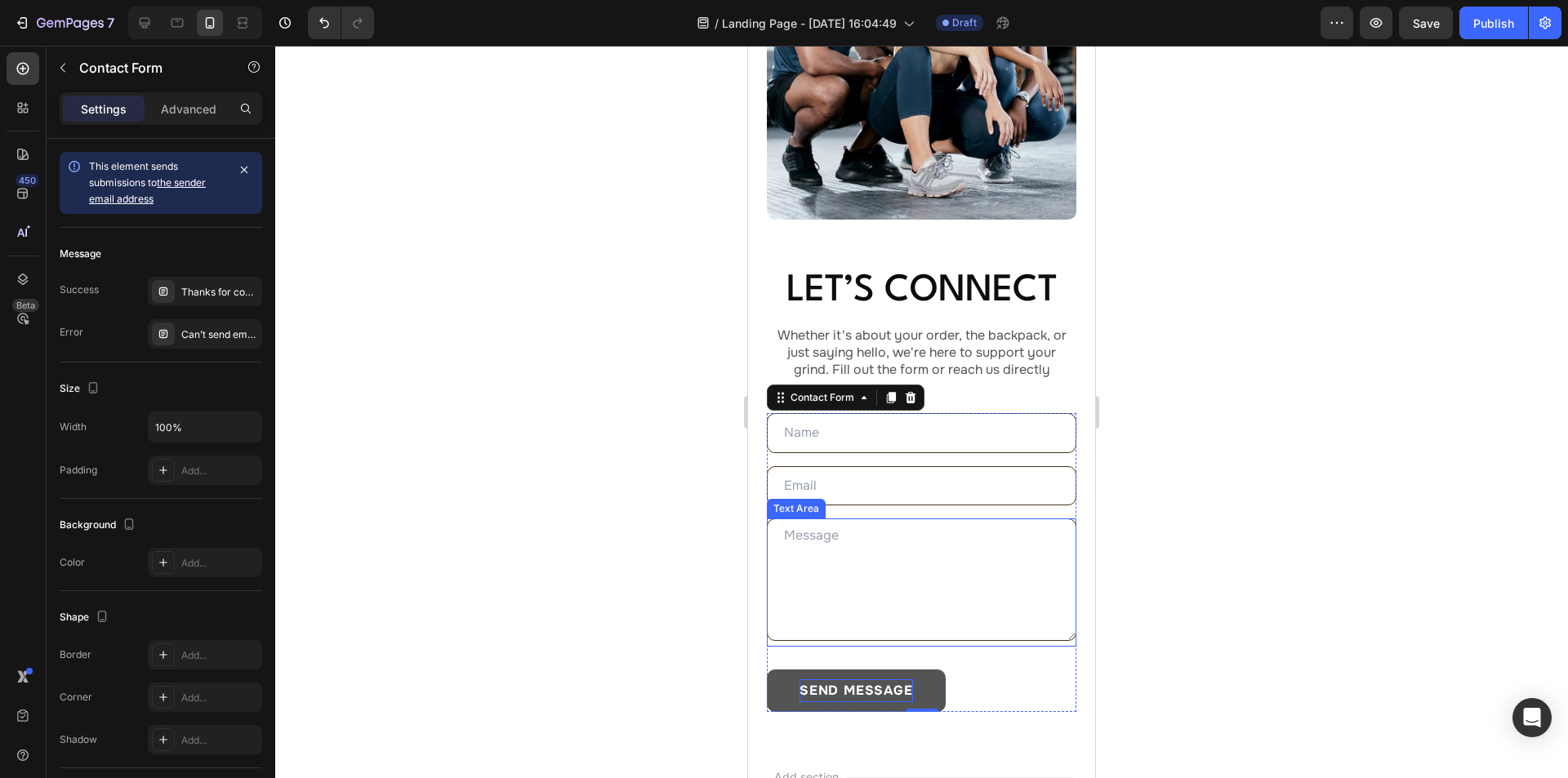
click at [846, 625] on textarea at bounding box center [921, 579] width 309 height 123
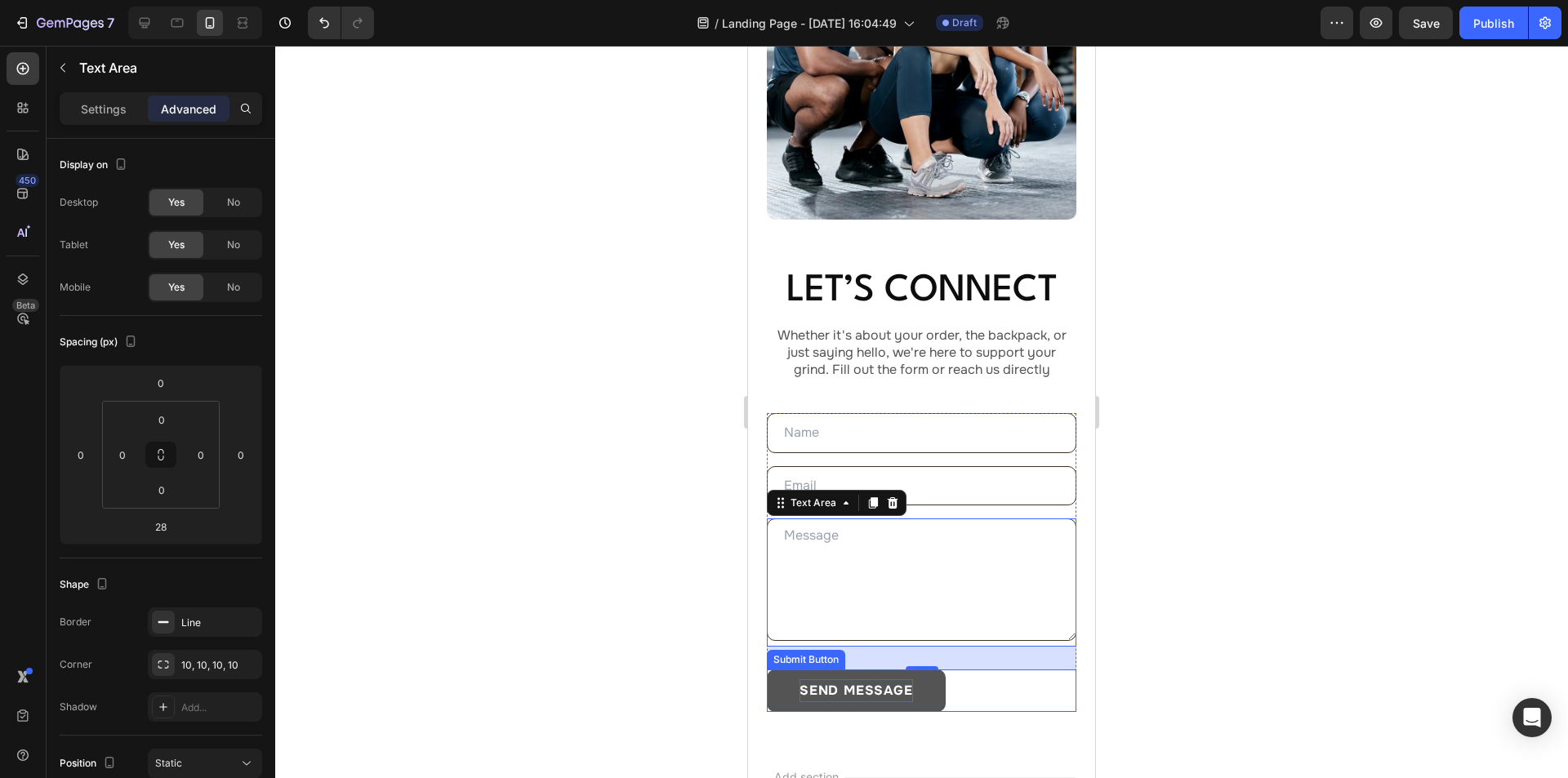
click at [985, 675] on div "send message Submit Button" at bounding box center [921, 691] width 309 height 43
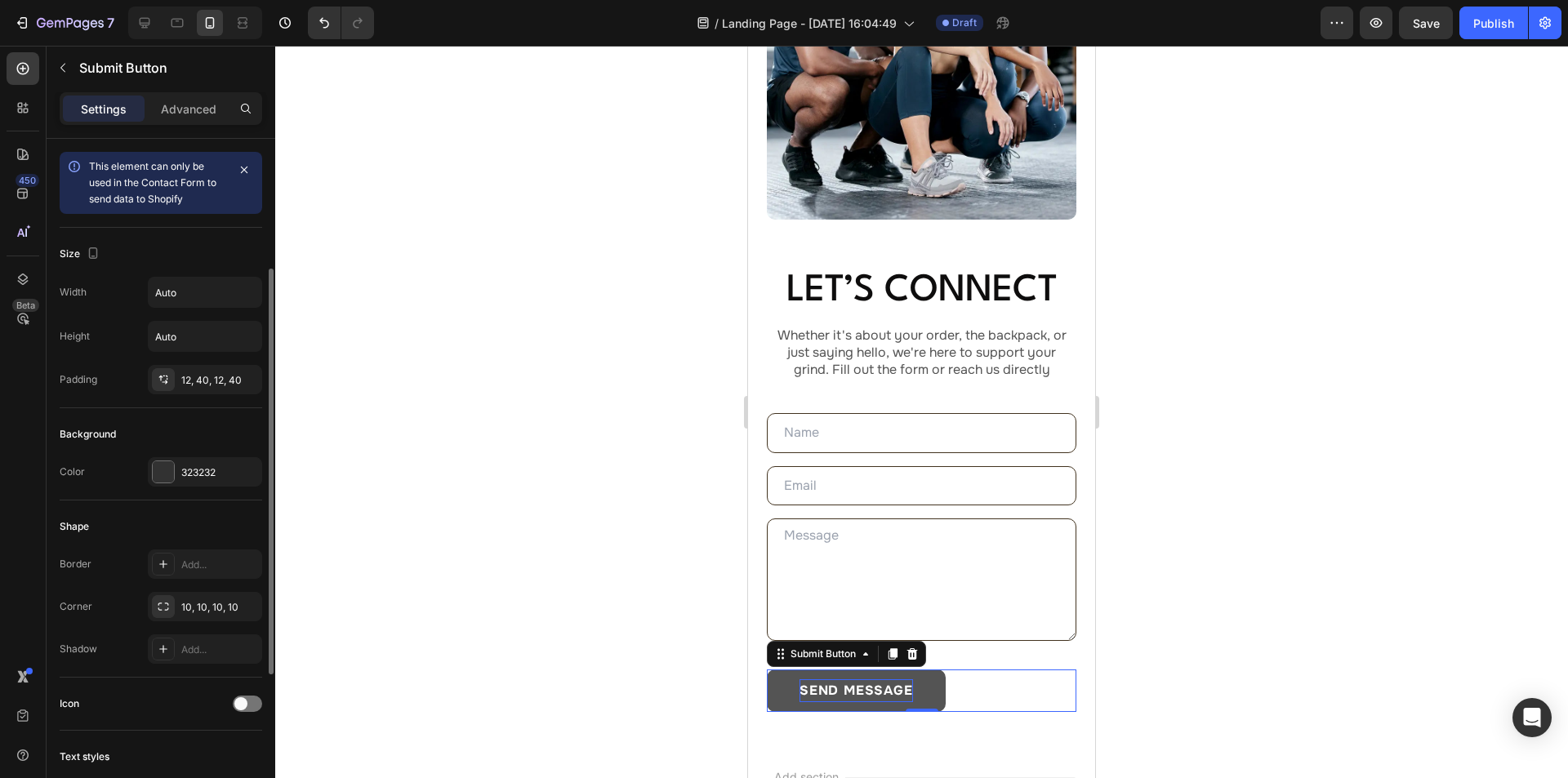
scroll to position [472, 0]
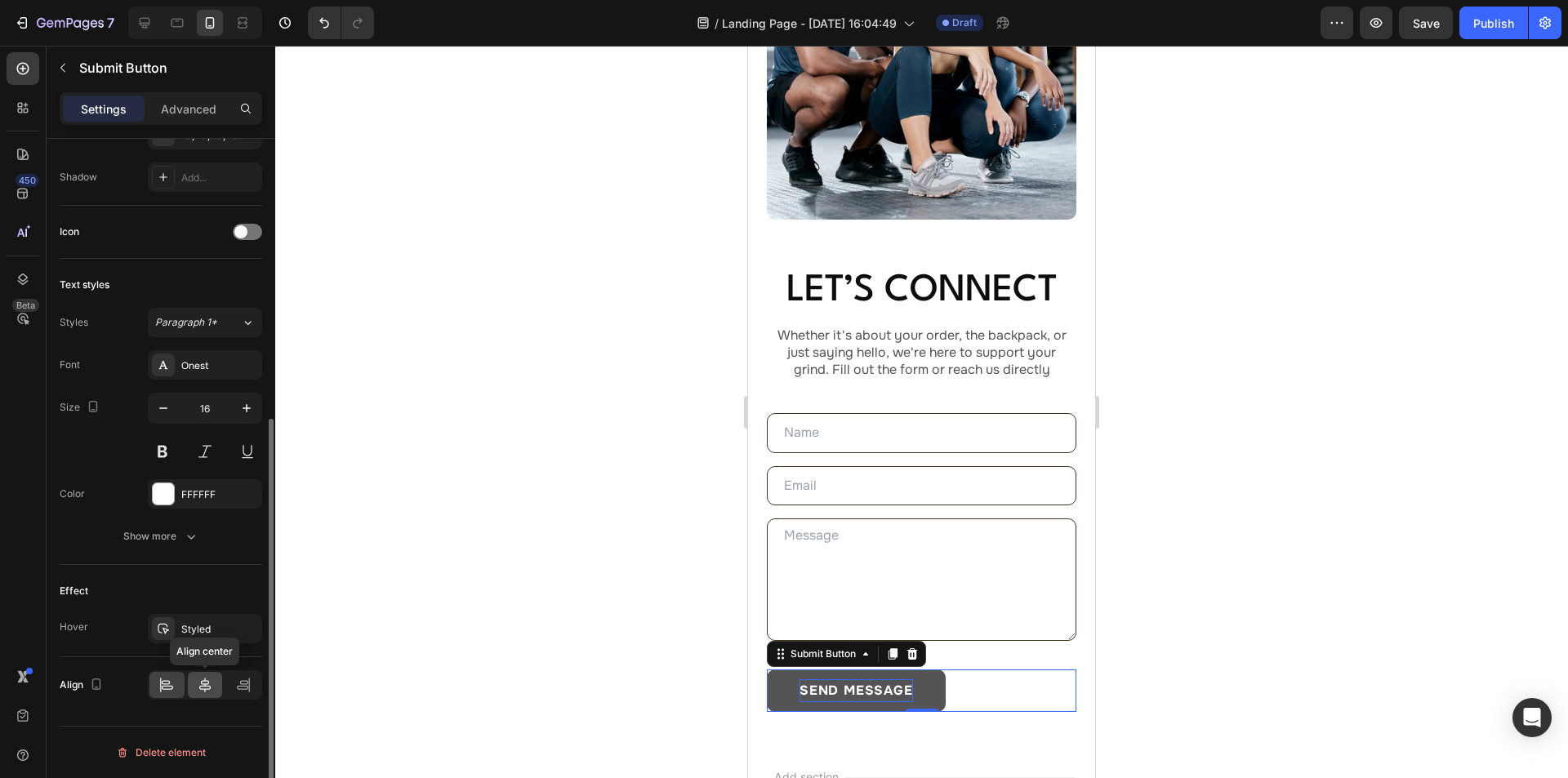
click at [202, 686] on icon at bounding box center [205, 685] width 16 height 16
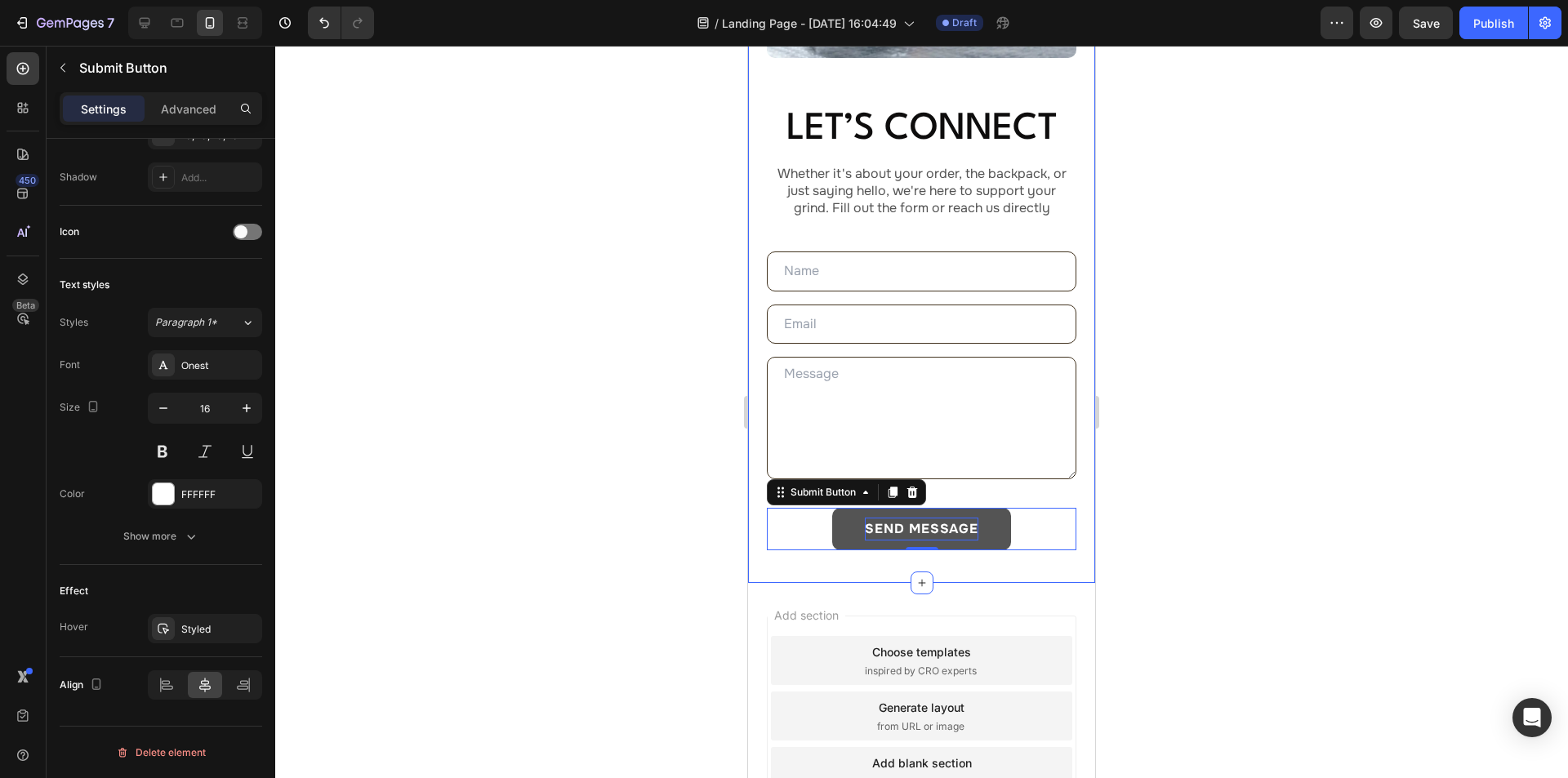
scroll to position [408, 0]
click at [835, 548] on div "Image Let’s Connect Heading Whether it's about your order, the backpack, or jus…" at bounding box center [921, 126] width 347 height 910
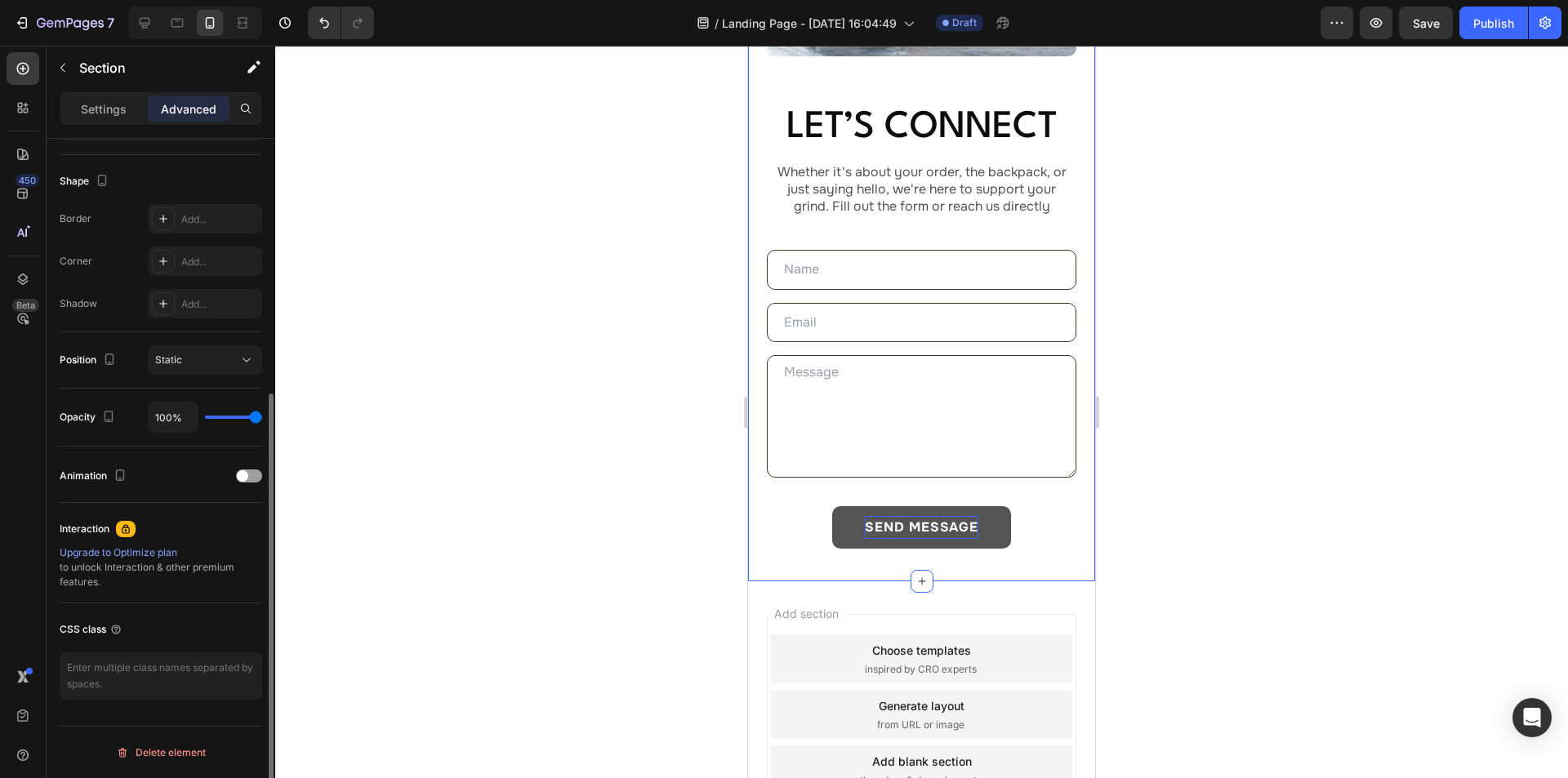
scroll to position [0, 0]
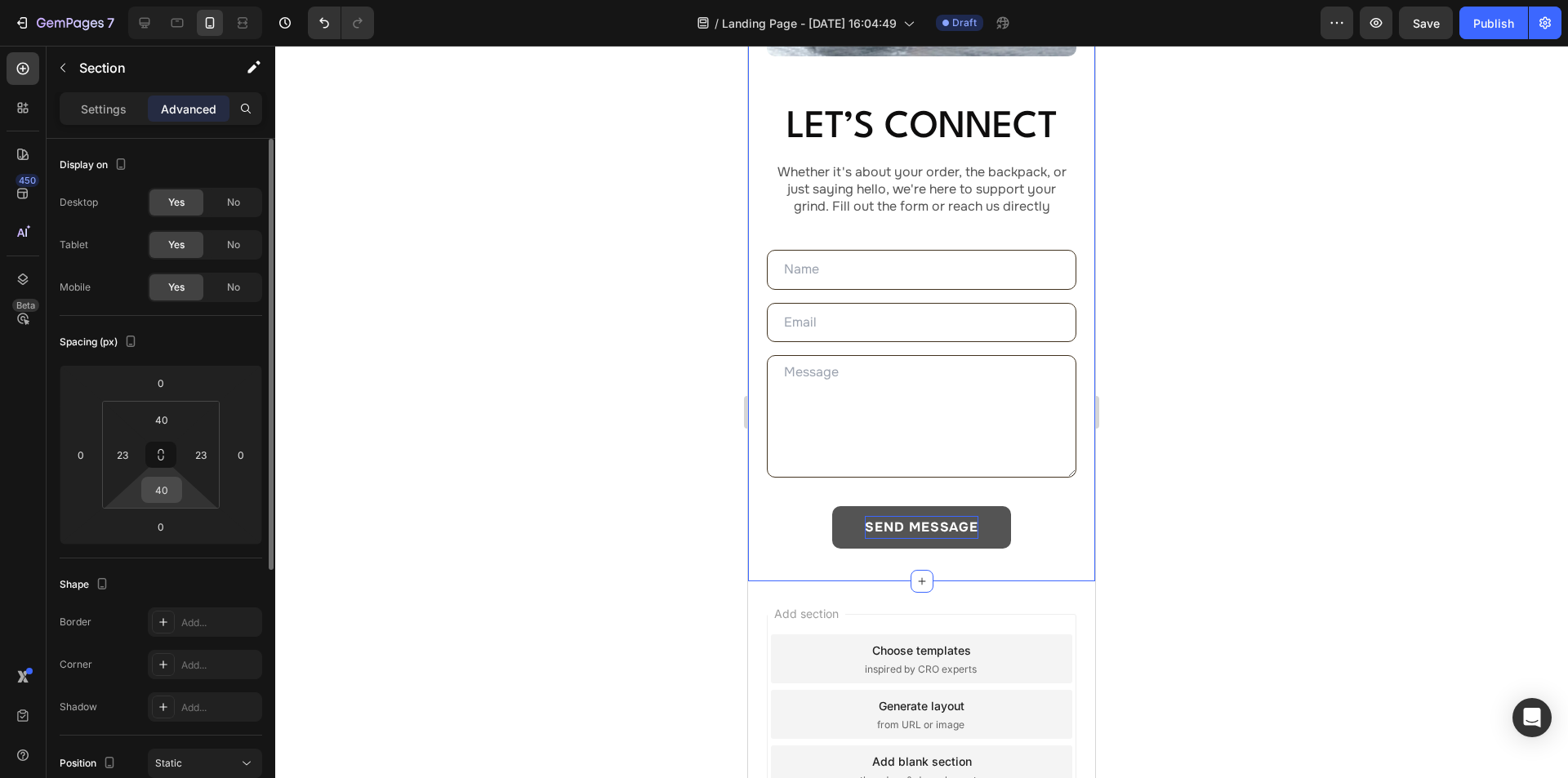
click at [166, 498] on input "40" at bounding box center [162, 490] width 33 height 25
type input "100"
click at [178, 417] on div "40" at bounding box center [162, 419] width 41 height 26
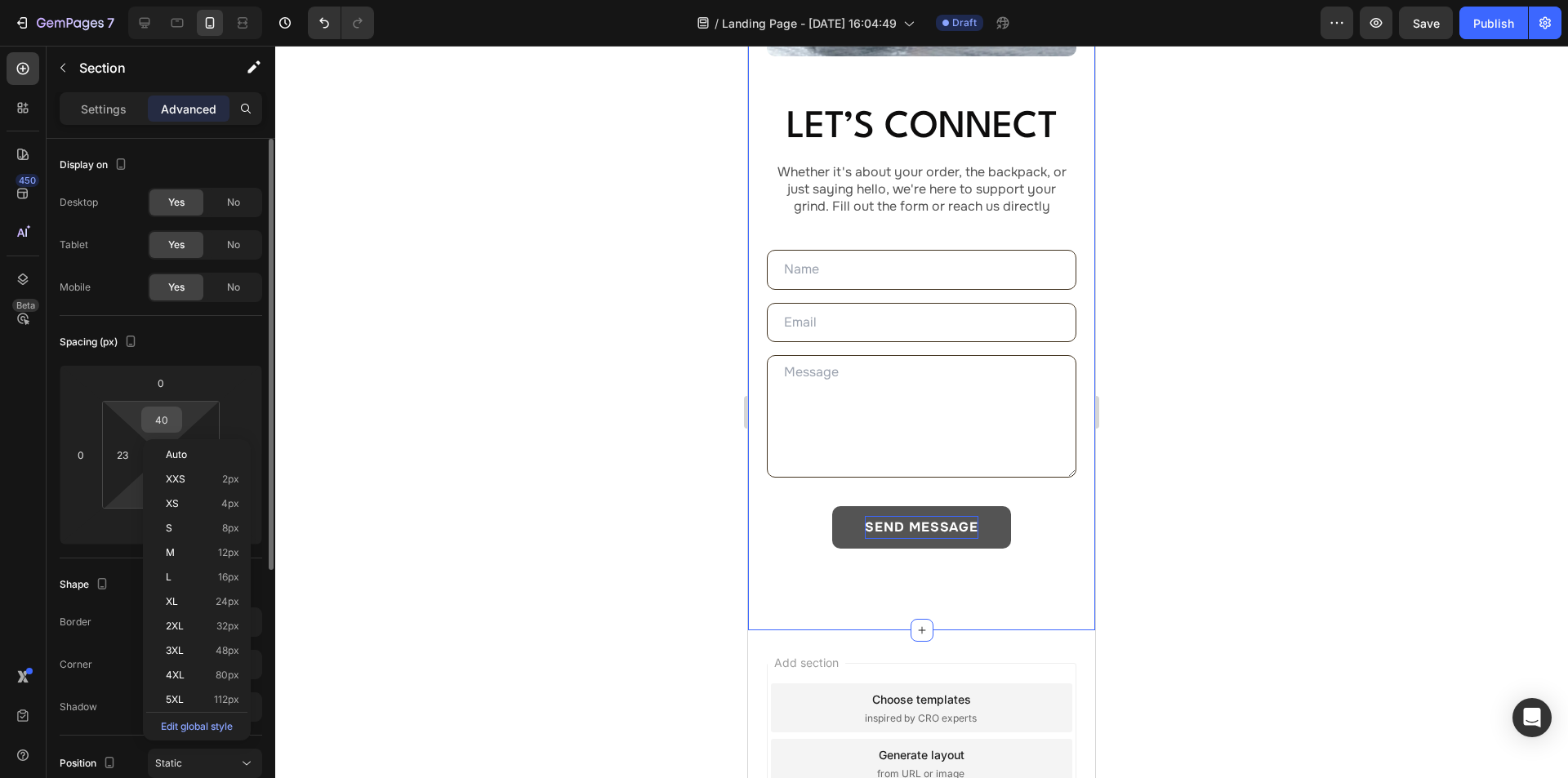
click at [169, 415] on input "40" at bounding box center [162, 419] width 33 height 25
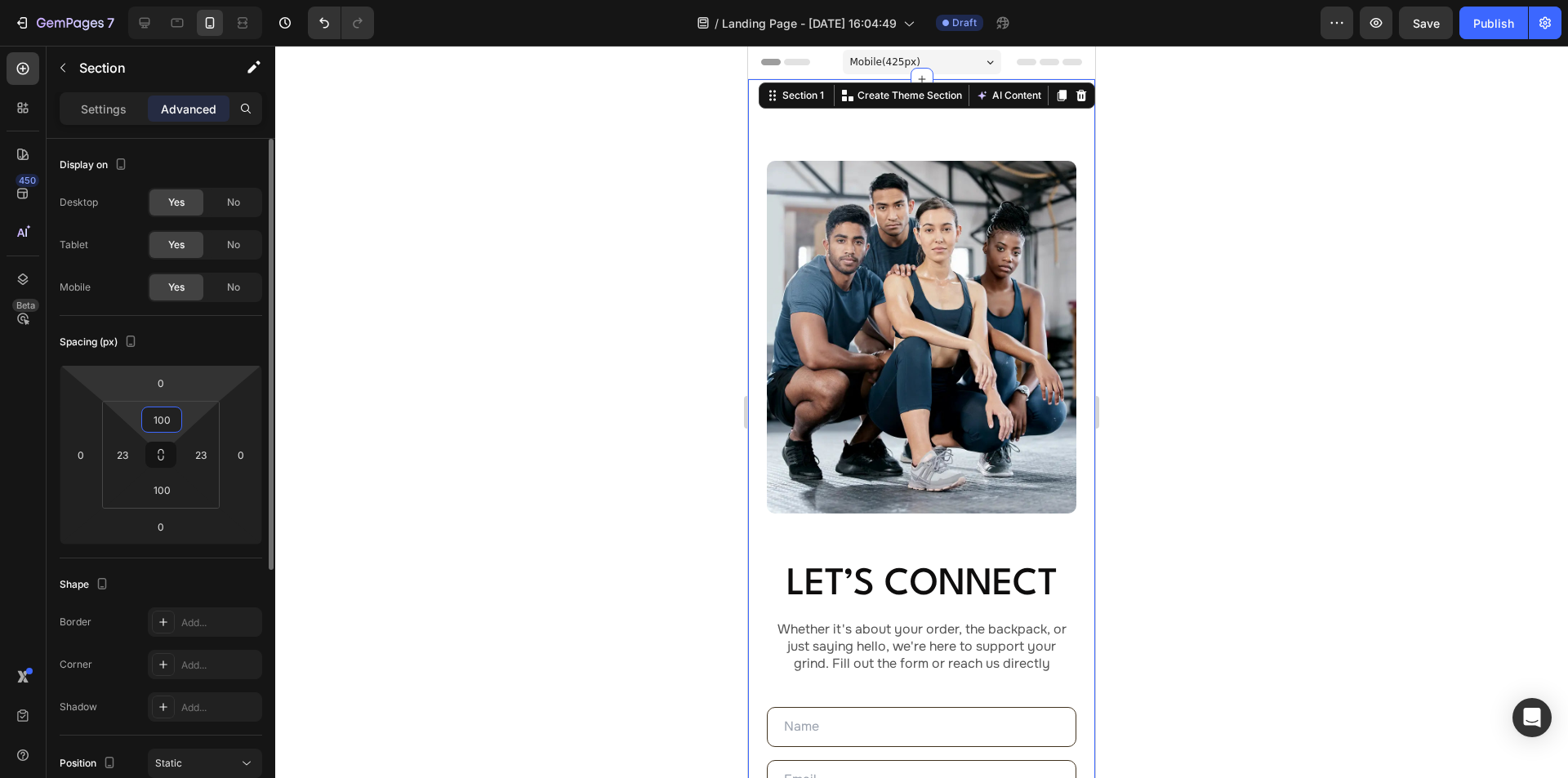
type input "100"
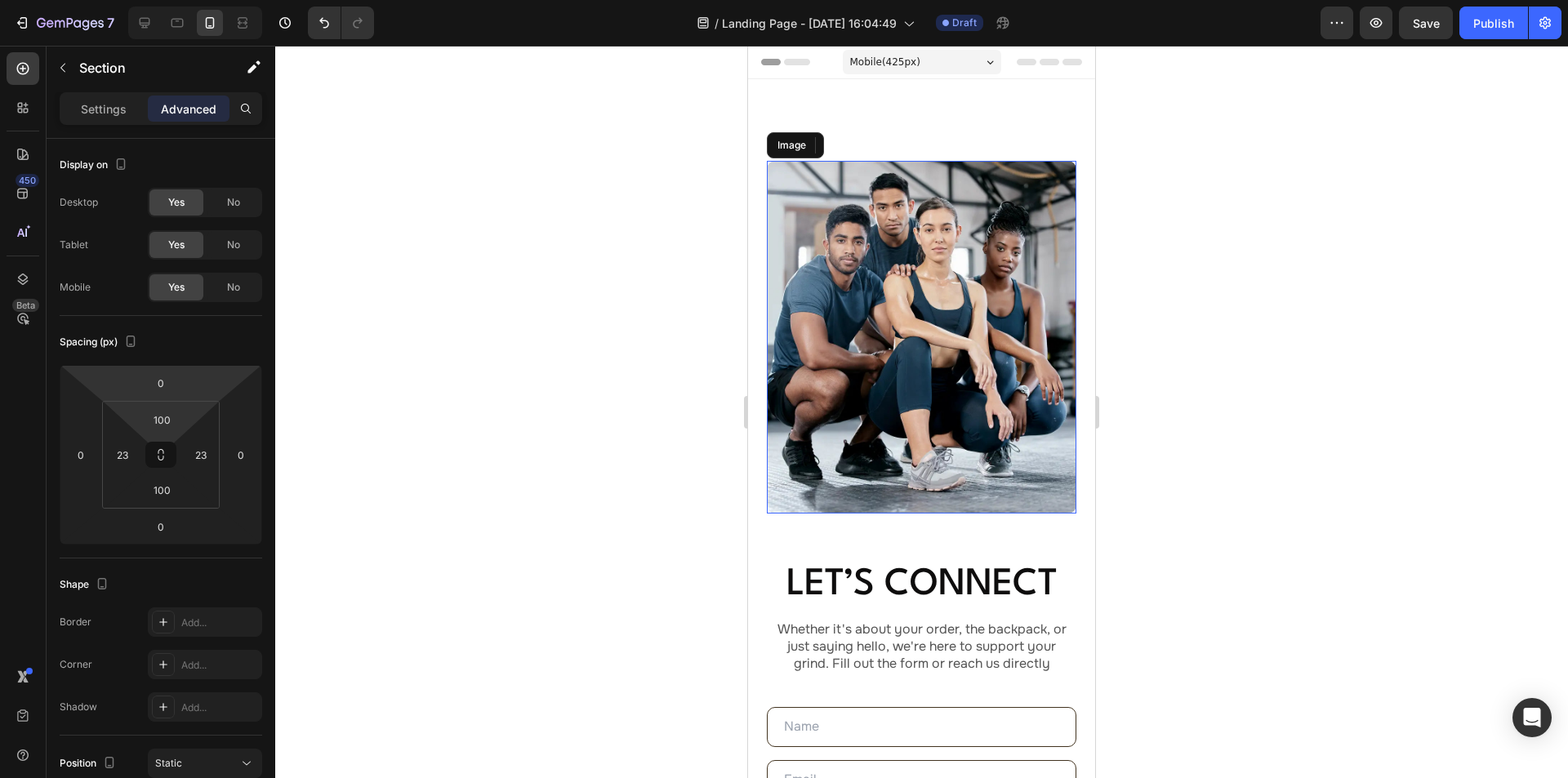
drag, startPoint x: 854, startPoint y: 266, endPoint x: 838, endPoint y: 264, distance: 16.1
click at [854, 266] on img at bounding box center [921, 337] width 309 height 353
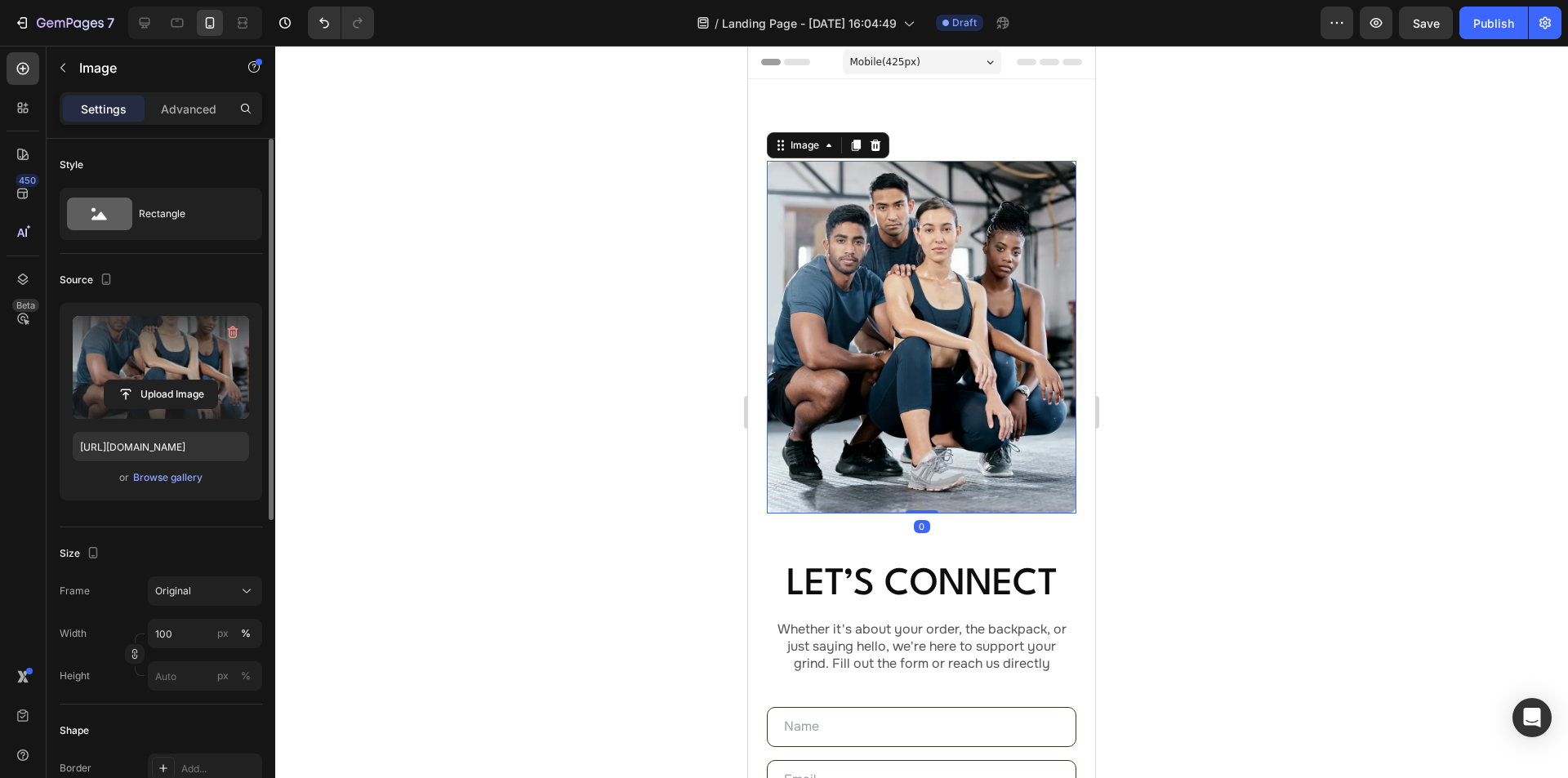
click at [161, 359] on label at bounding box center [160, 367] width 176 height 103
click at [161, 381] on input "file" at bounding box center [160, 395] width 113 height 28
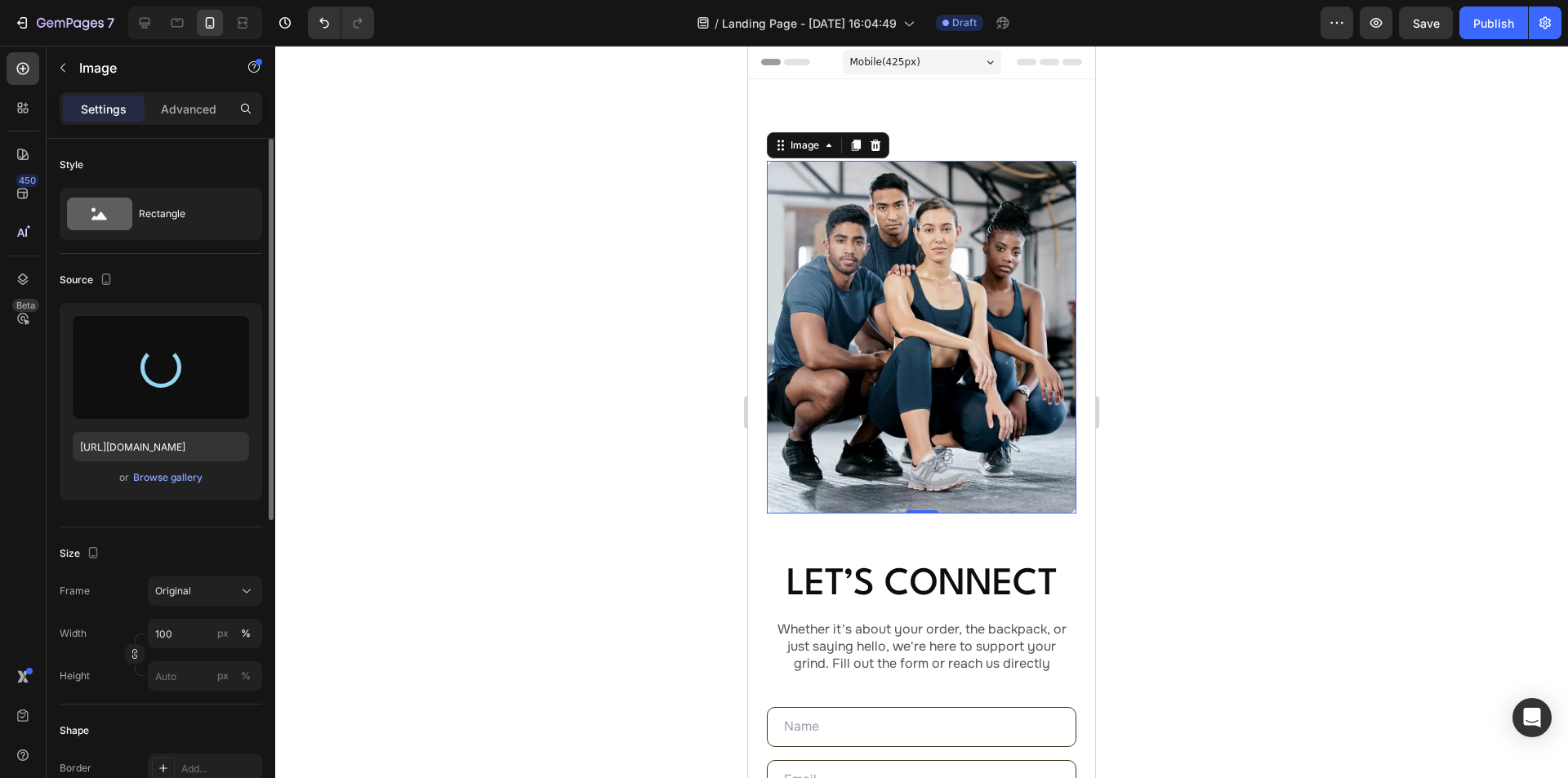
type input "https://cdn.shopify.com/s/files/1/0934/7760/1567/files/gempages_581484049818715…"
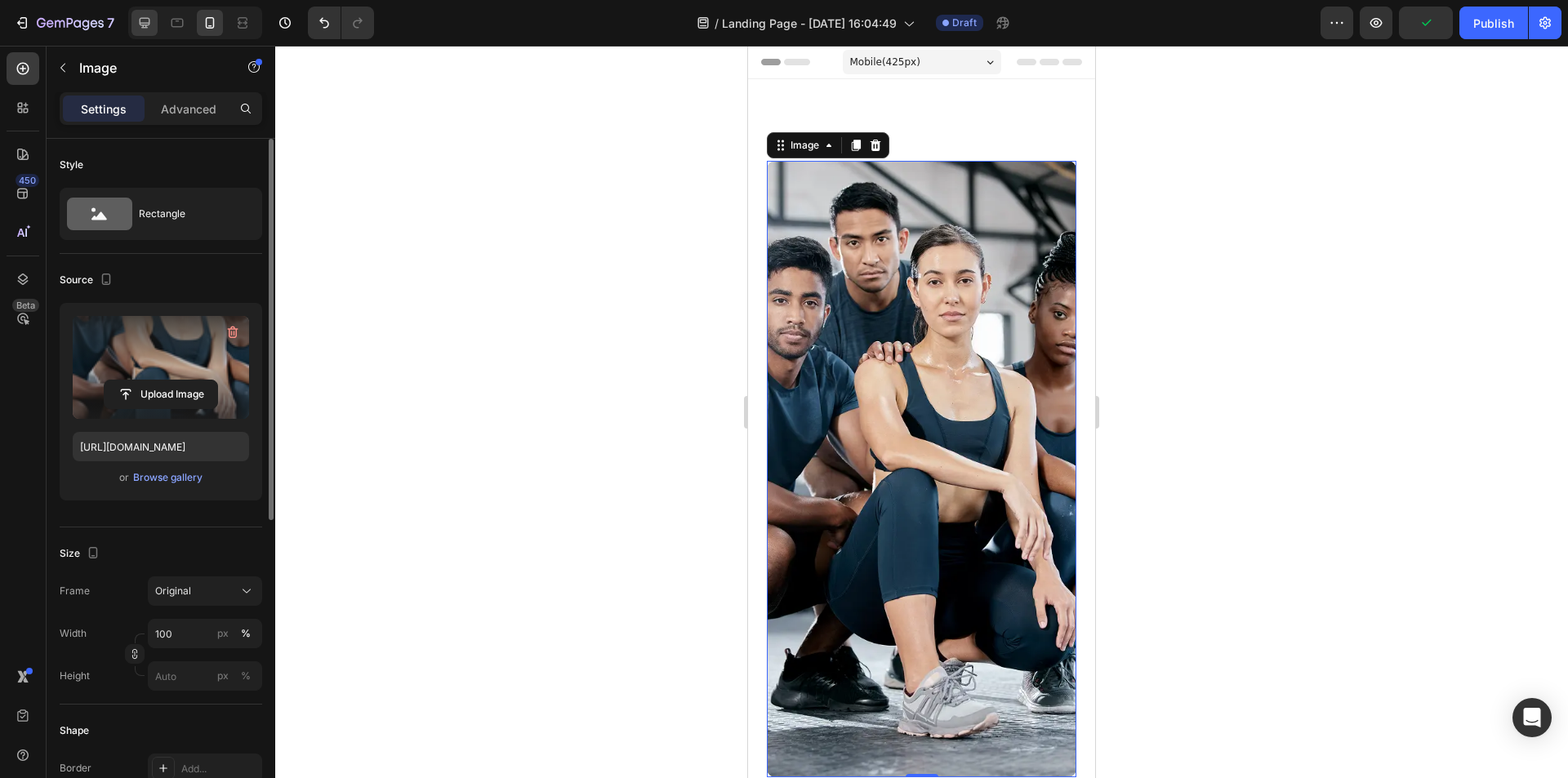
click at [155, 17] on div at bounding box center [145, 23] width 26 height 26
type input "576"
type input "https://cdn.shopify.com/s/files/1/0934/7760/1567/files/gempages_581484049818715…"
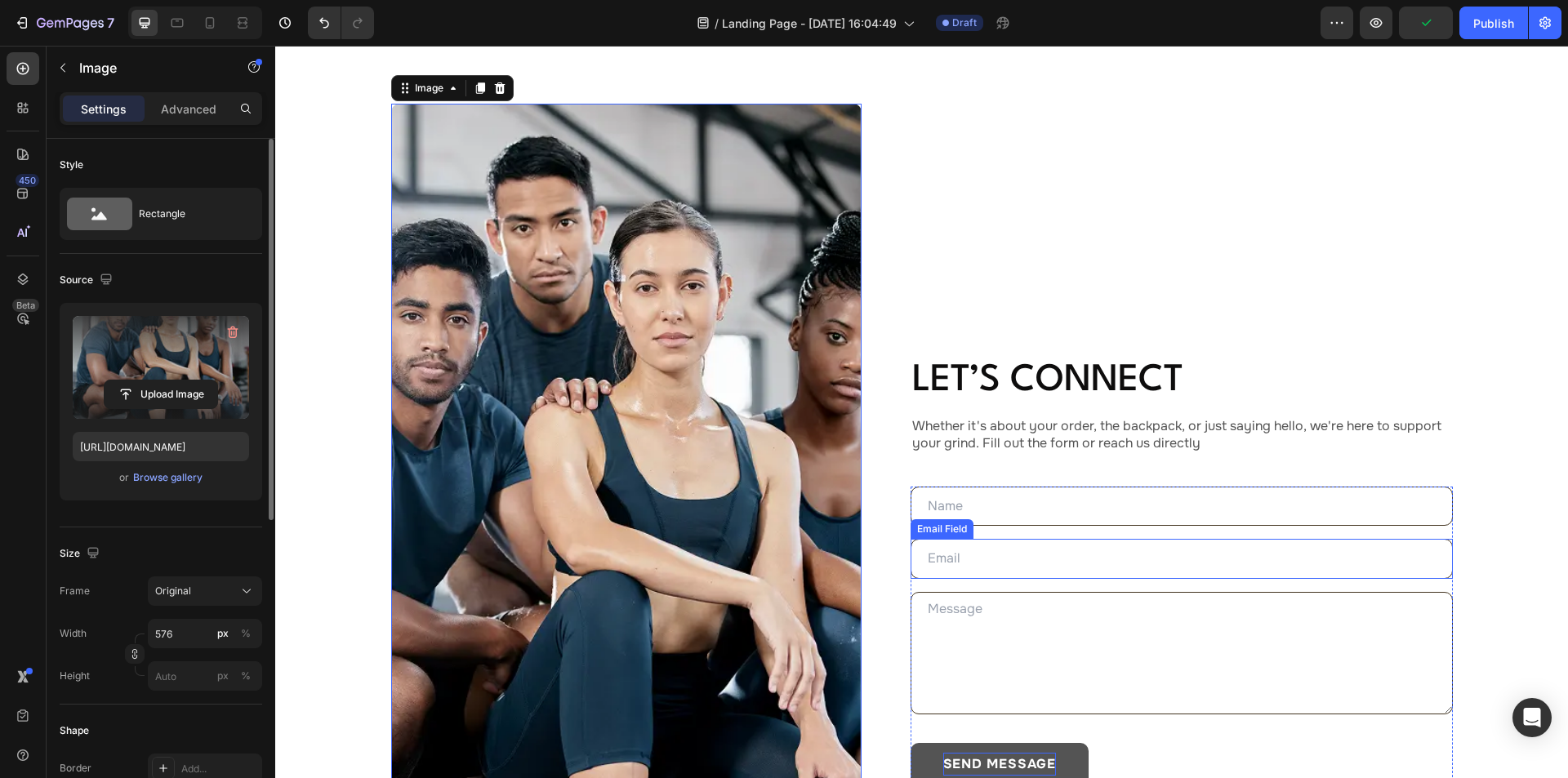
scroll to position [58, 0]
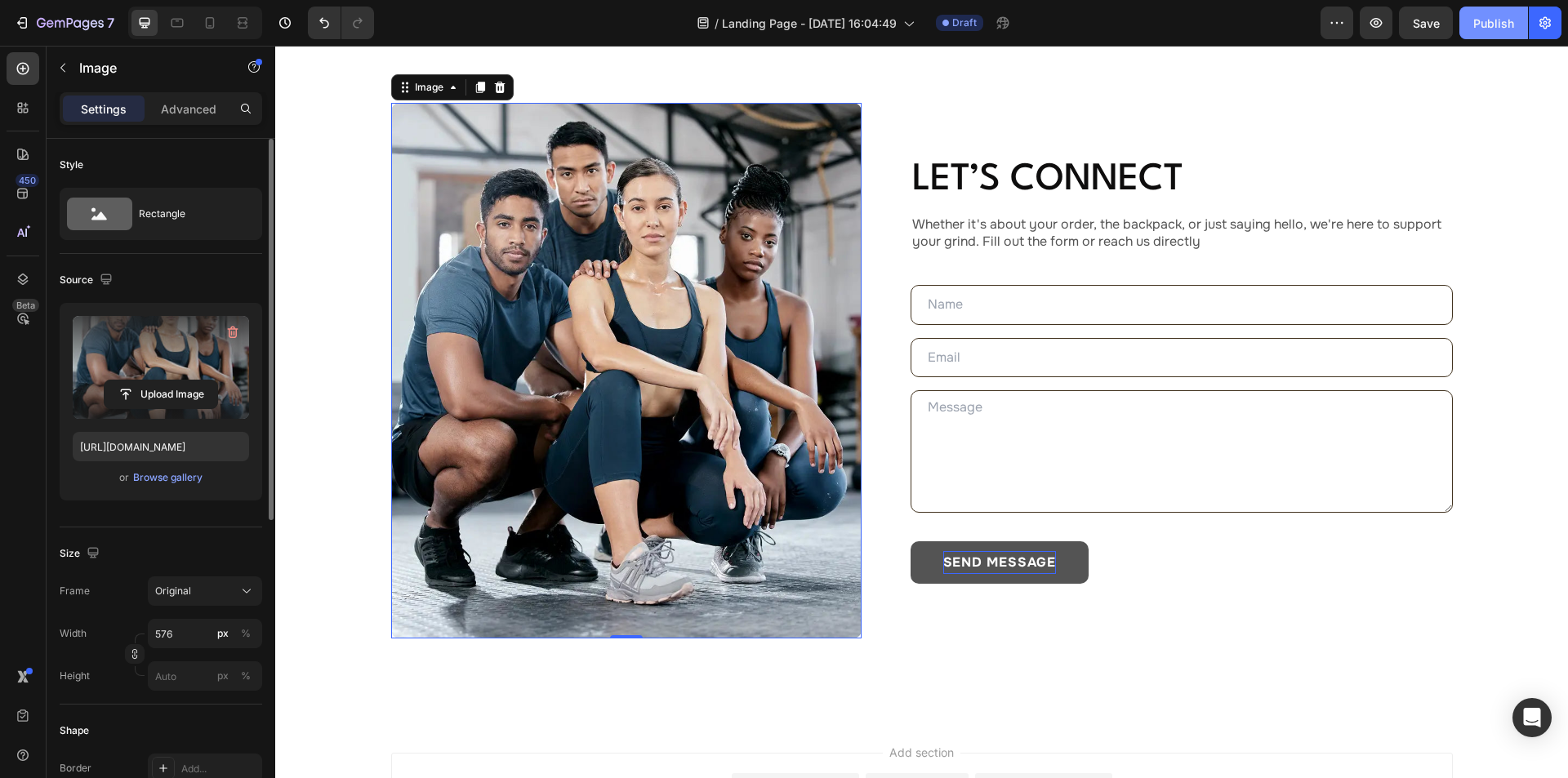
click at [1487, 20] on div "Publish" at bounding box center [1494, 23] width 41 height 17
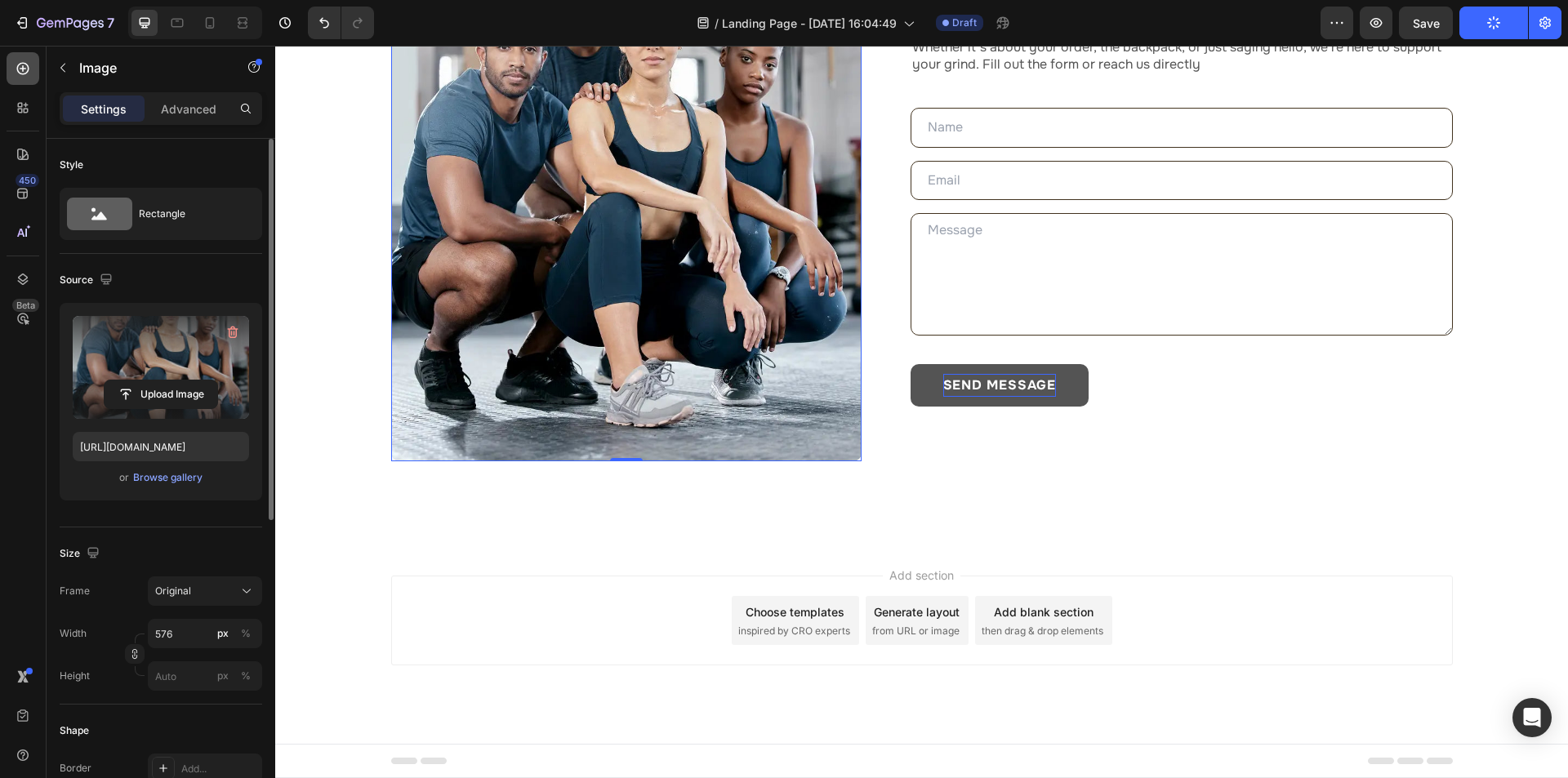
click at [26, 69] on icon at bounding box center [23, 68] width 16 height 16
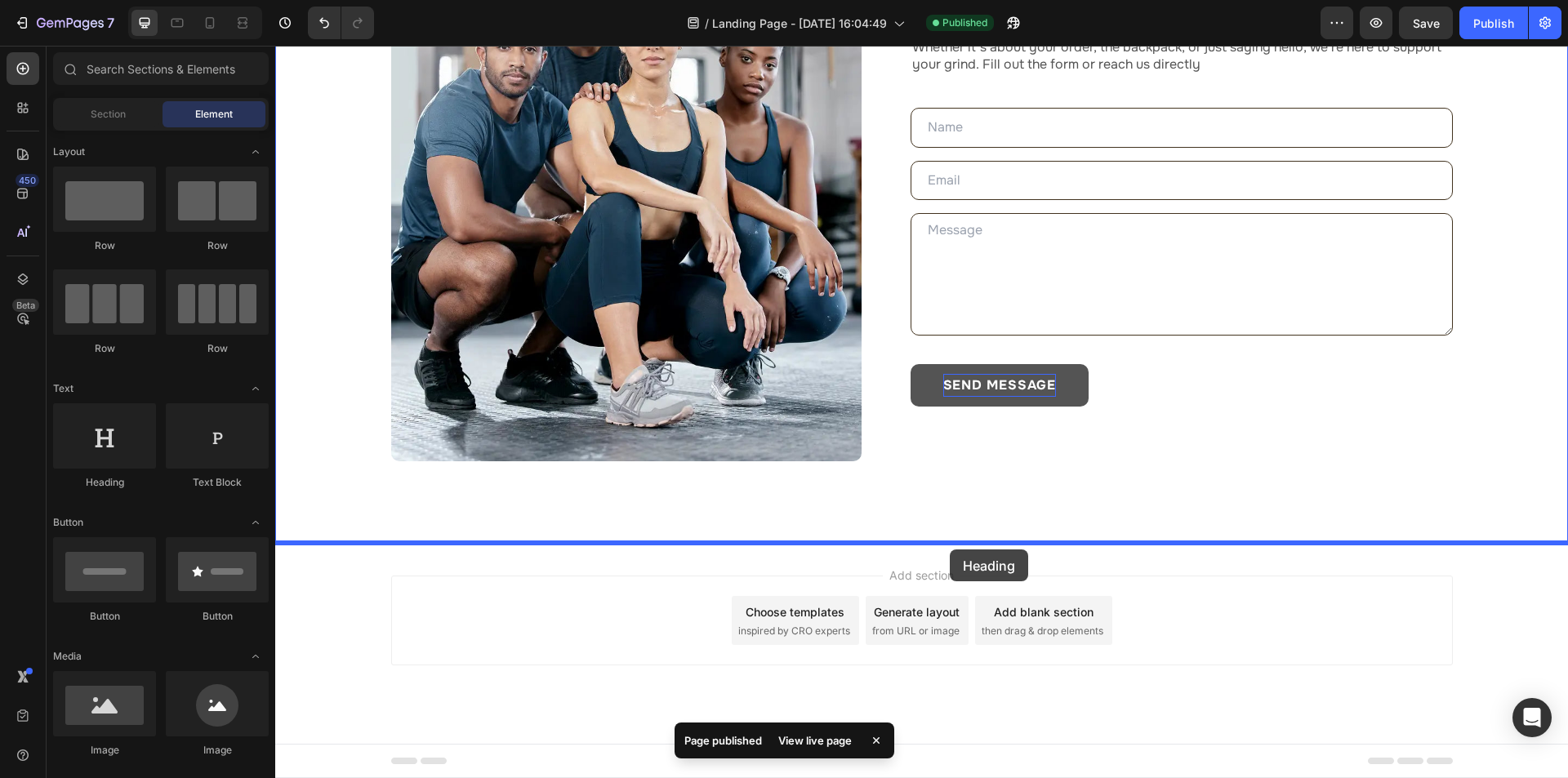
drag, startPoint x: 390, startPoint y: 487, endPoint x: 949, endPoint y: 549, distance: 562.4
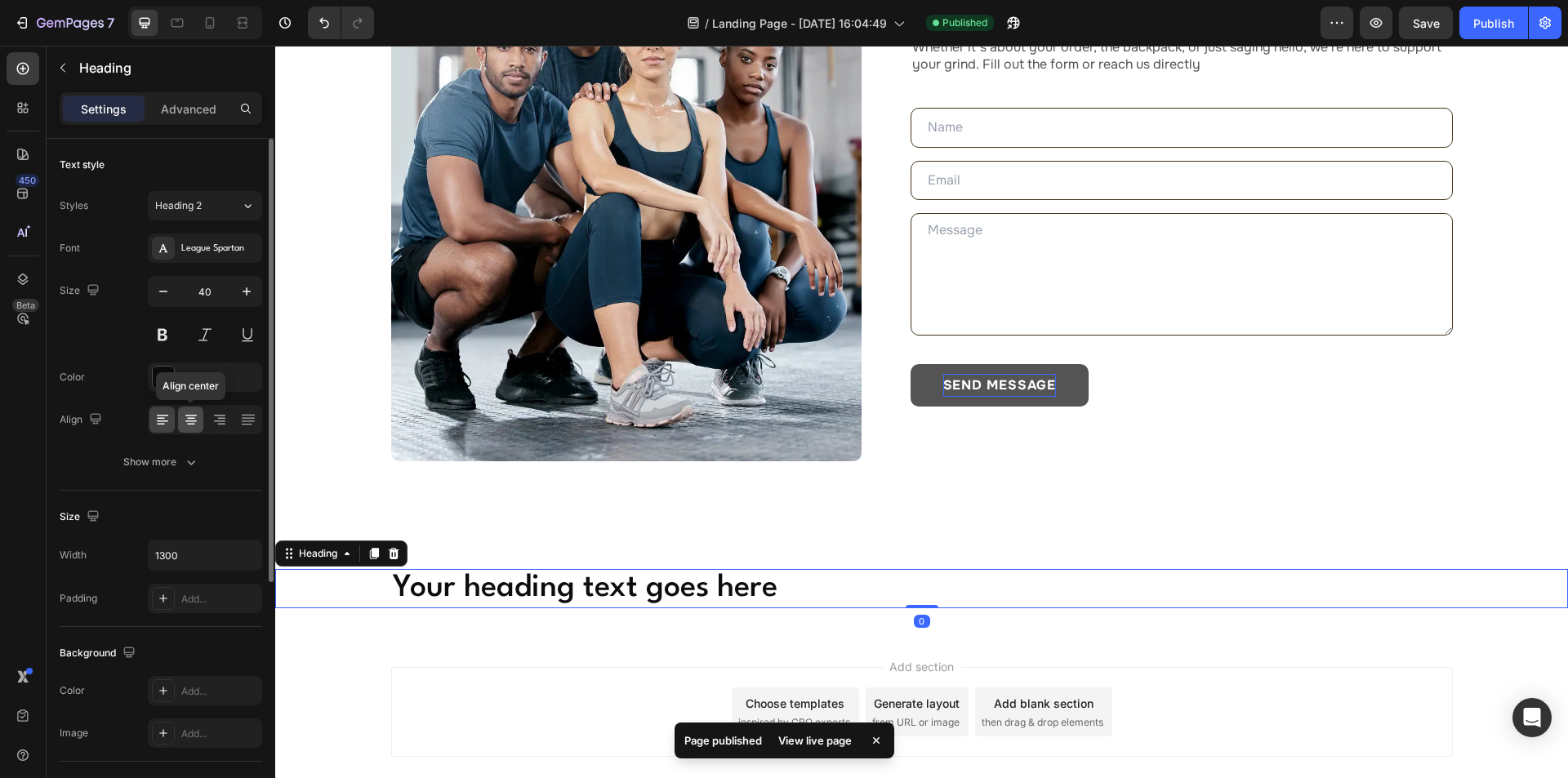
click at [188, 420] on icon at bounding box center [191, 421] width 12 height 2
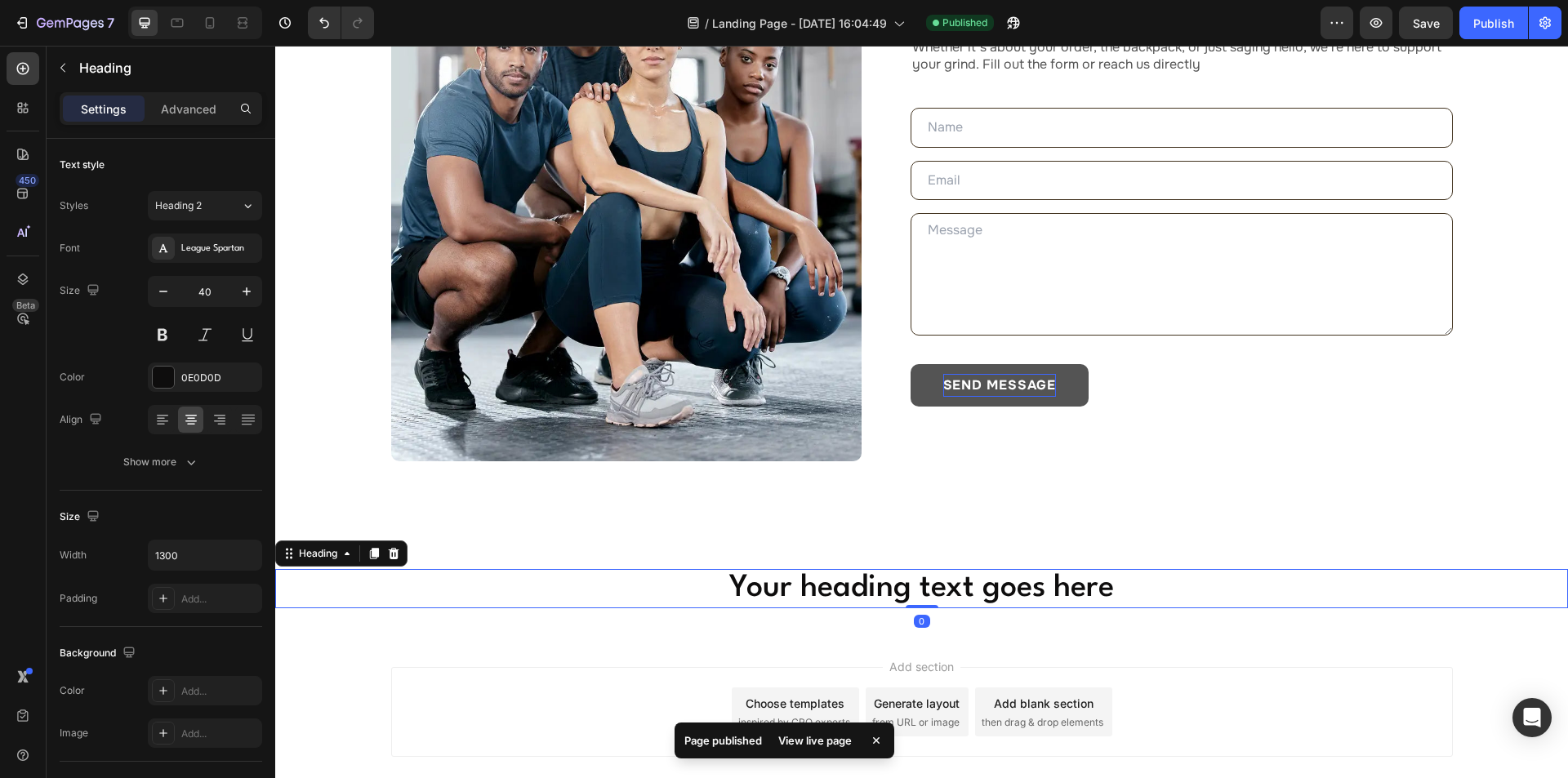
click at [810, 590] on h2 "Your heading text goes here" at bounding box center [921, 589] width 1061 height 39
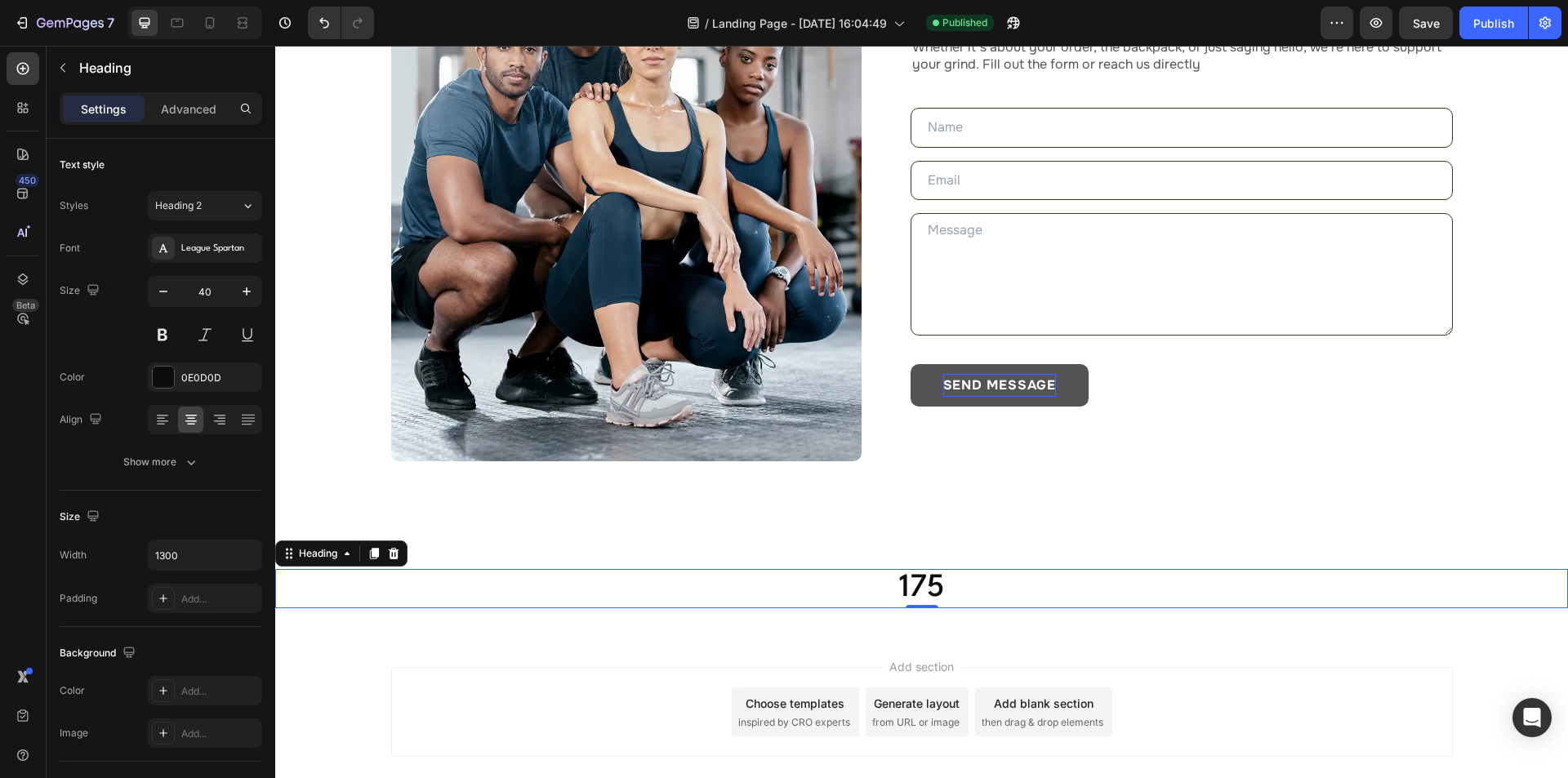
drag, startPoint x: 896, startPoint y: 590, endPoint x: 882, endPoint y: 592, distance: 14.1
click at [898, 590] on p "175" at bounding box center [921, 589] width 1058 height 36
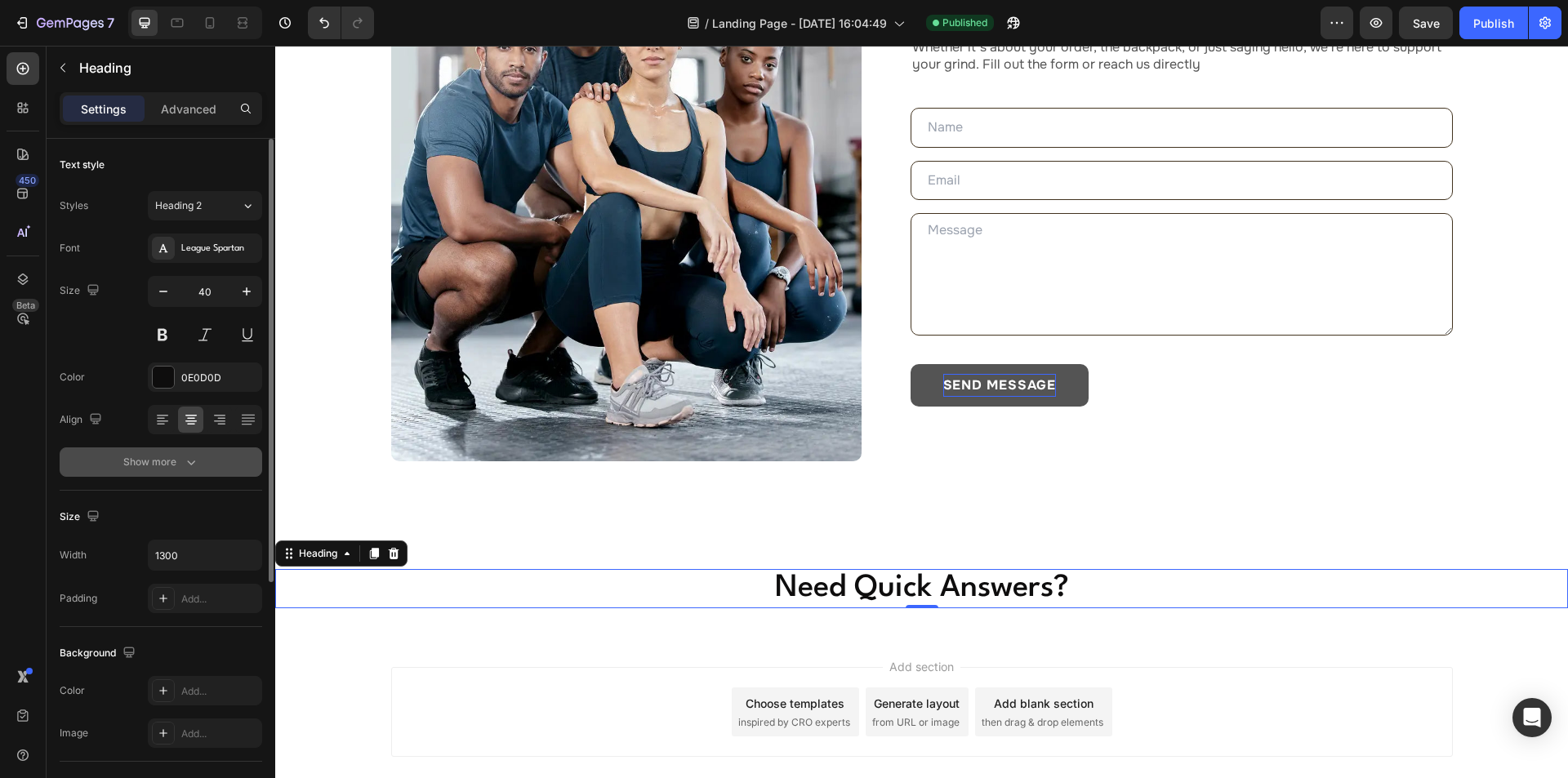
click at [180, 462] on div "Show more" at bounding box center [161, 462] width 76 height 16
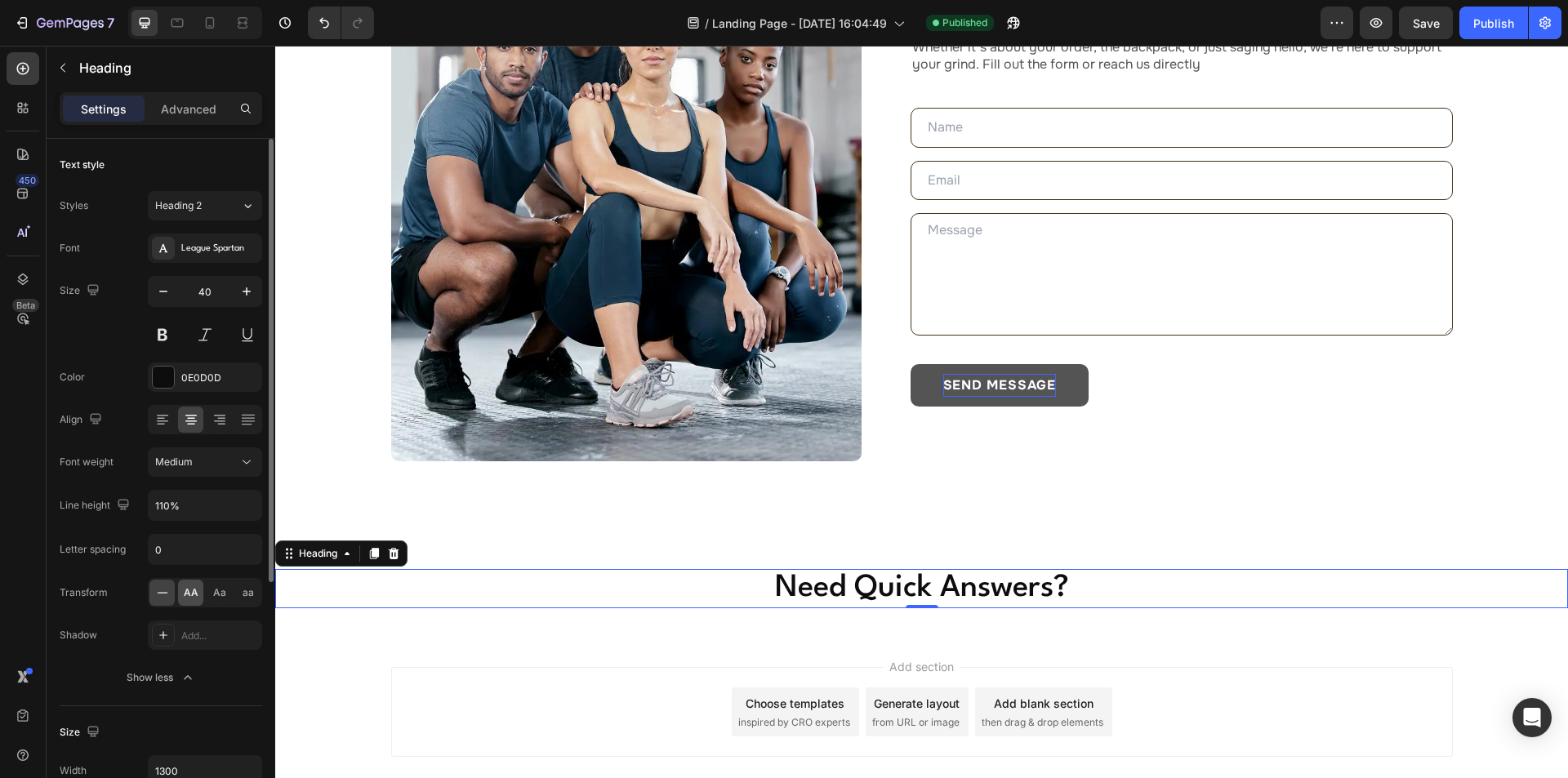
click at [194, 593] on span "AA" at bounding box center [191, 593] width 15 height 15
click at [197, 210] on span "Heading 2" at bounding box center [179, 206] width 47 height 15
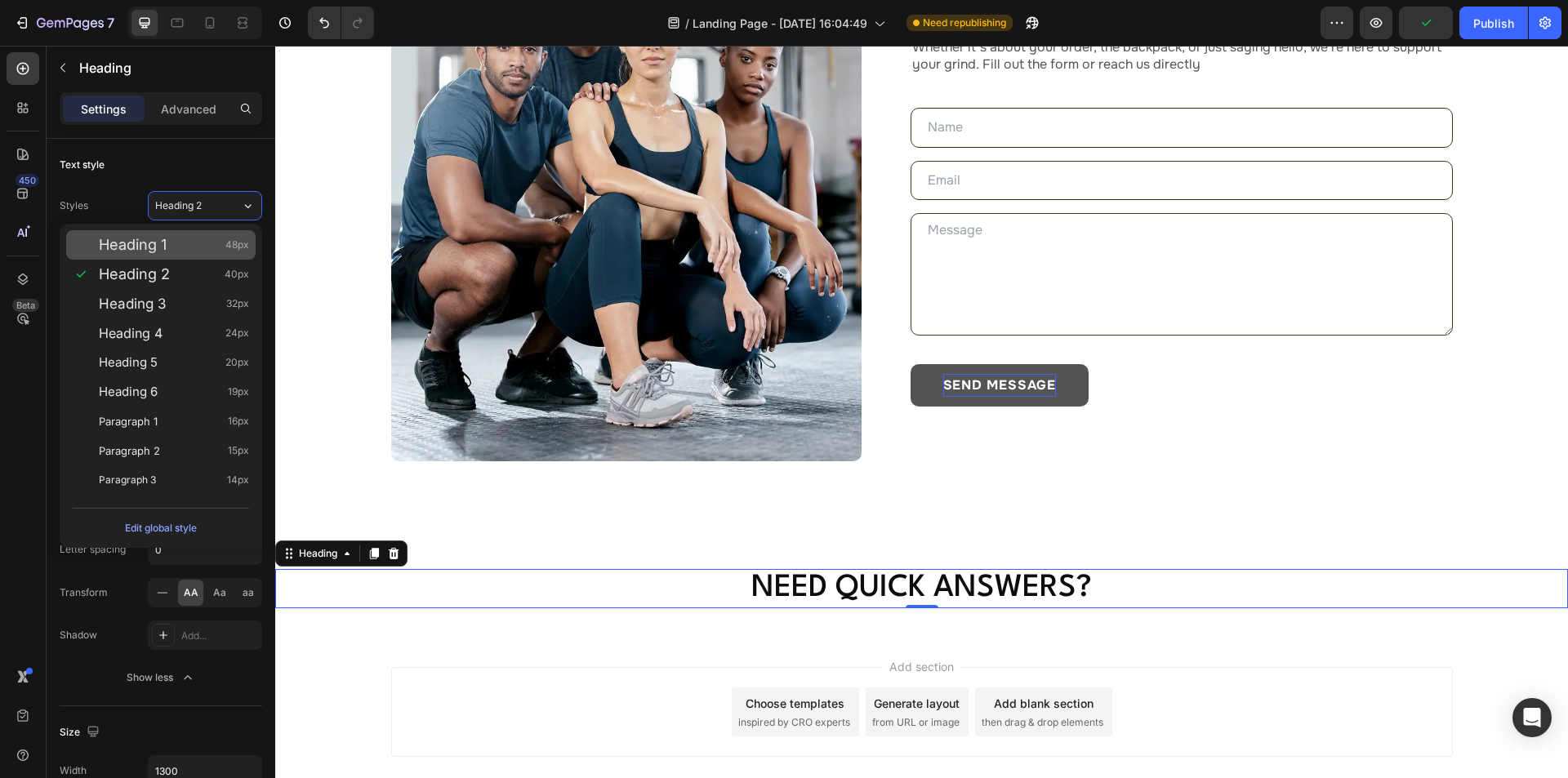
click at [229, 252] on span "48px" at bounding box center [237, 245] width 24 height 16
type input "48"
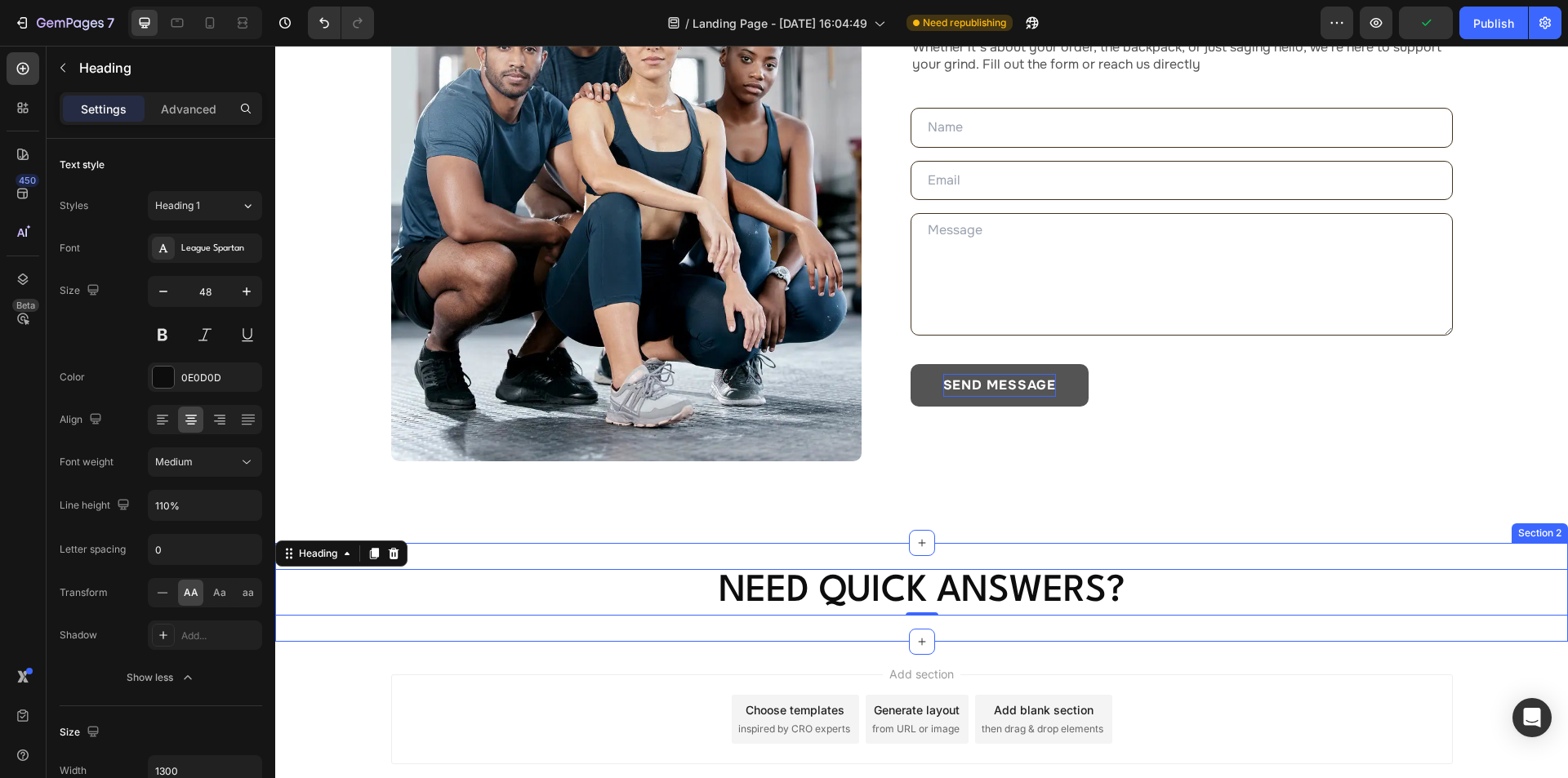
click at [750, 555] on div "Need Quick Answers? Heading 0 Section 2" at bounding box center [921, 592] width 1292 height 99
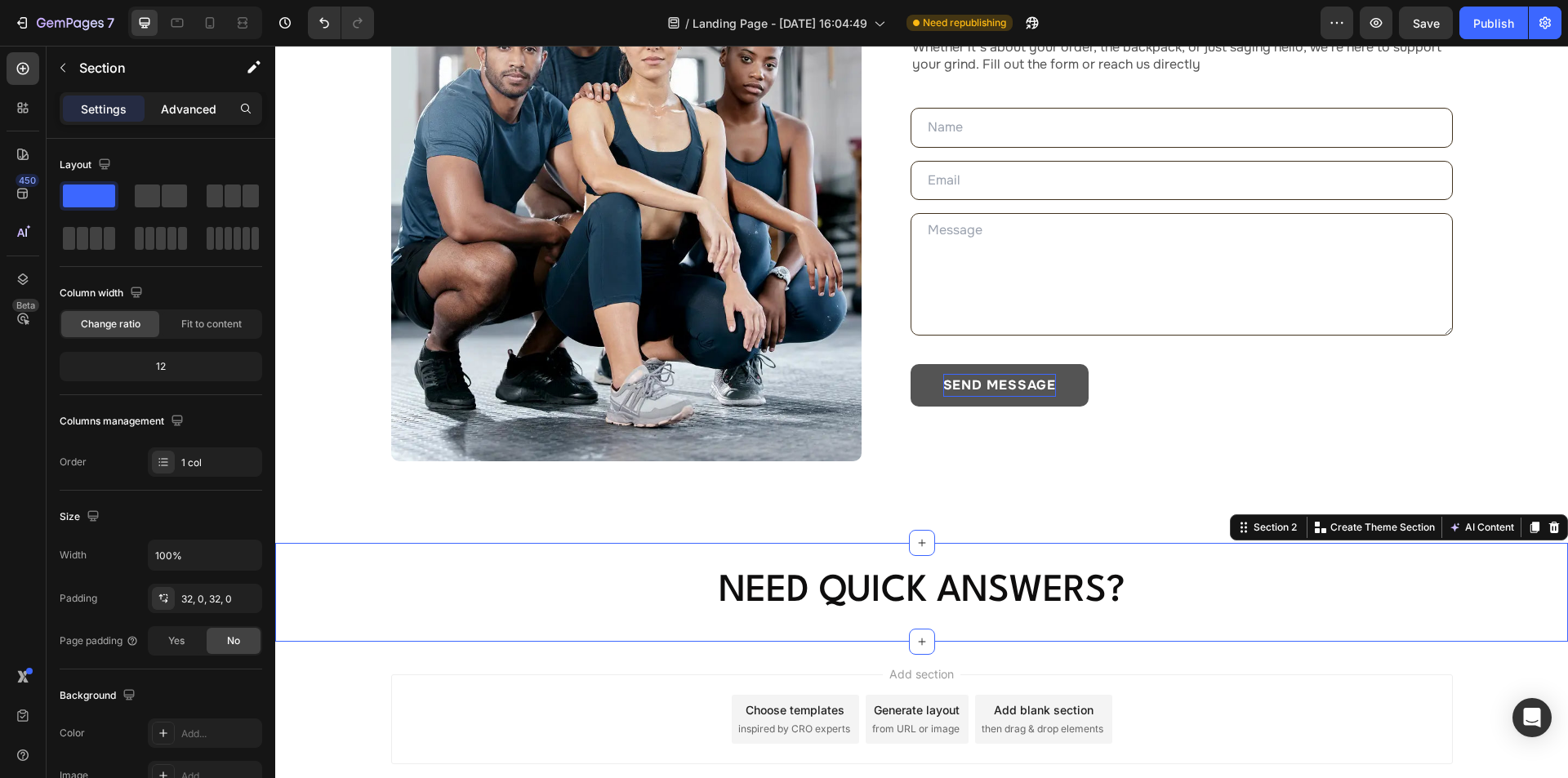
click at [178, 107] on p "Advanced" at bounding box center [189, 109] width 56 height 17
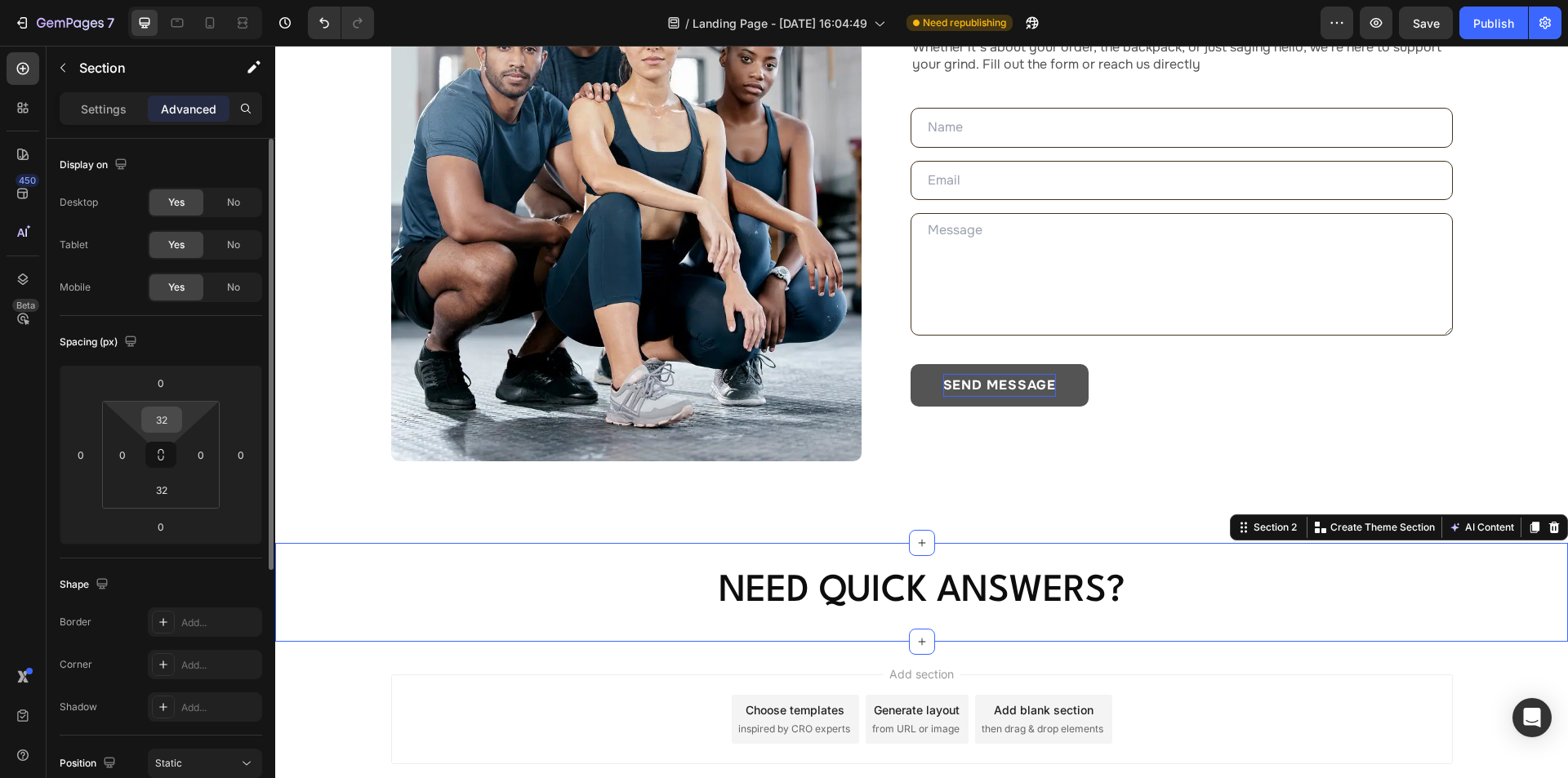
click at [173, 424] on input "32" at bounding box center [162, 419] width 33 height 25
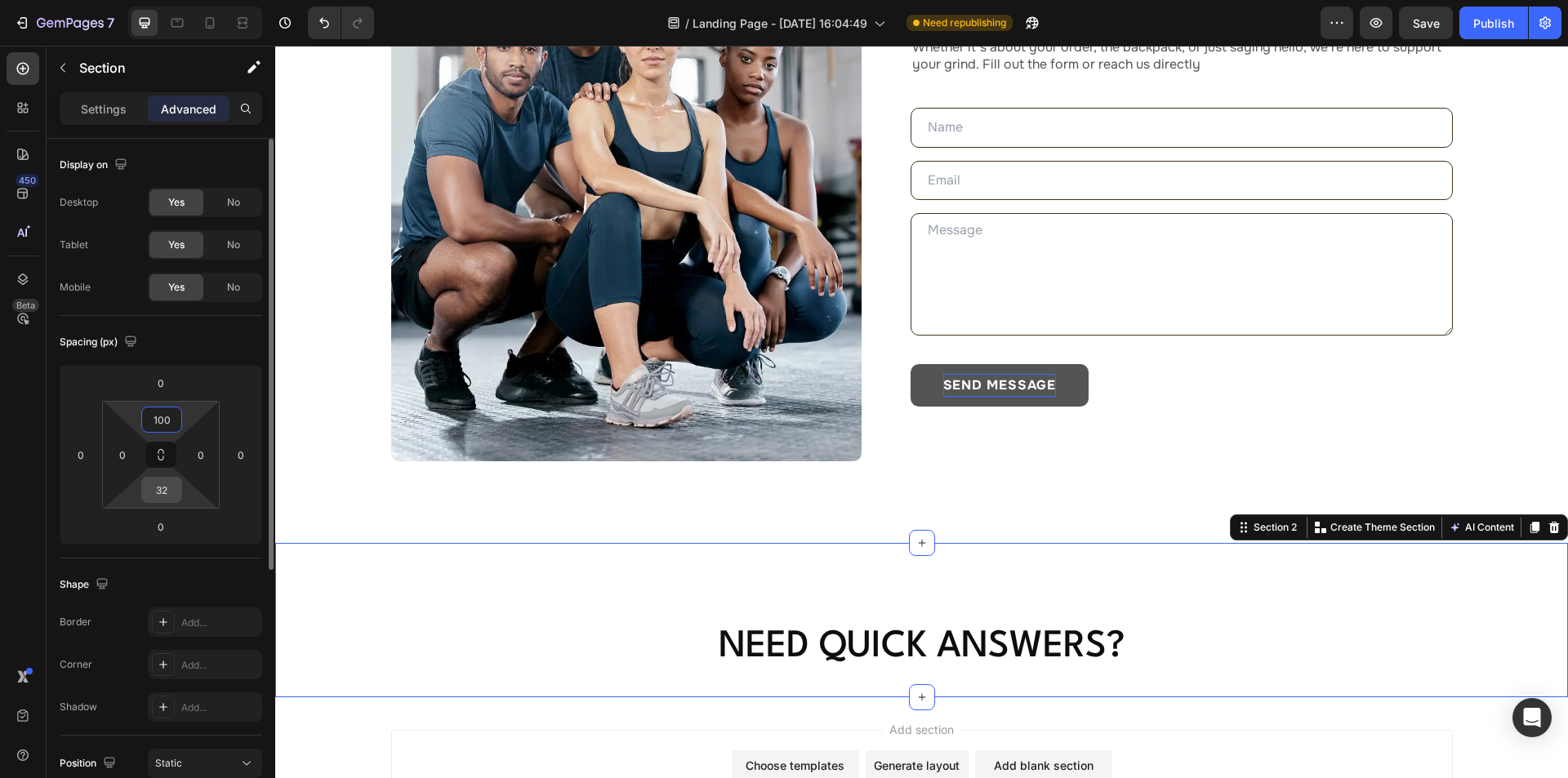
type input "100"
click at [169, 490] on input "32" at bounding box center [162, 490] width 33 height 25
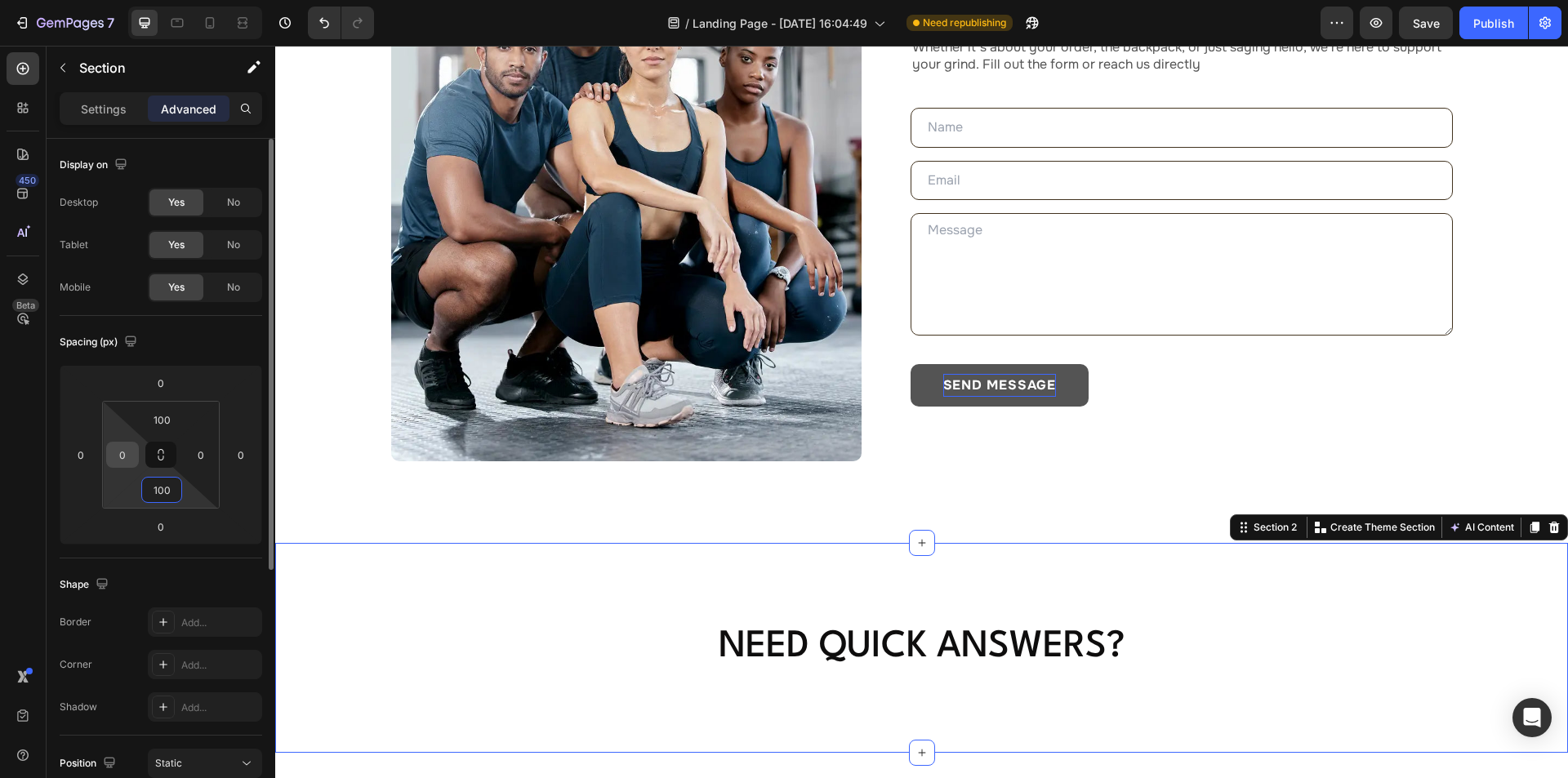
type input "100"
click at [125, 450] on input "0" at bounding box center [123, 455] width 25 height 25
type input "70"
click at [210, 448] on input "0" at bounding box center [201, 455] width 25 height 25
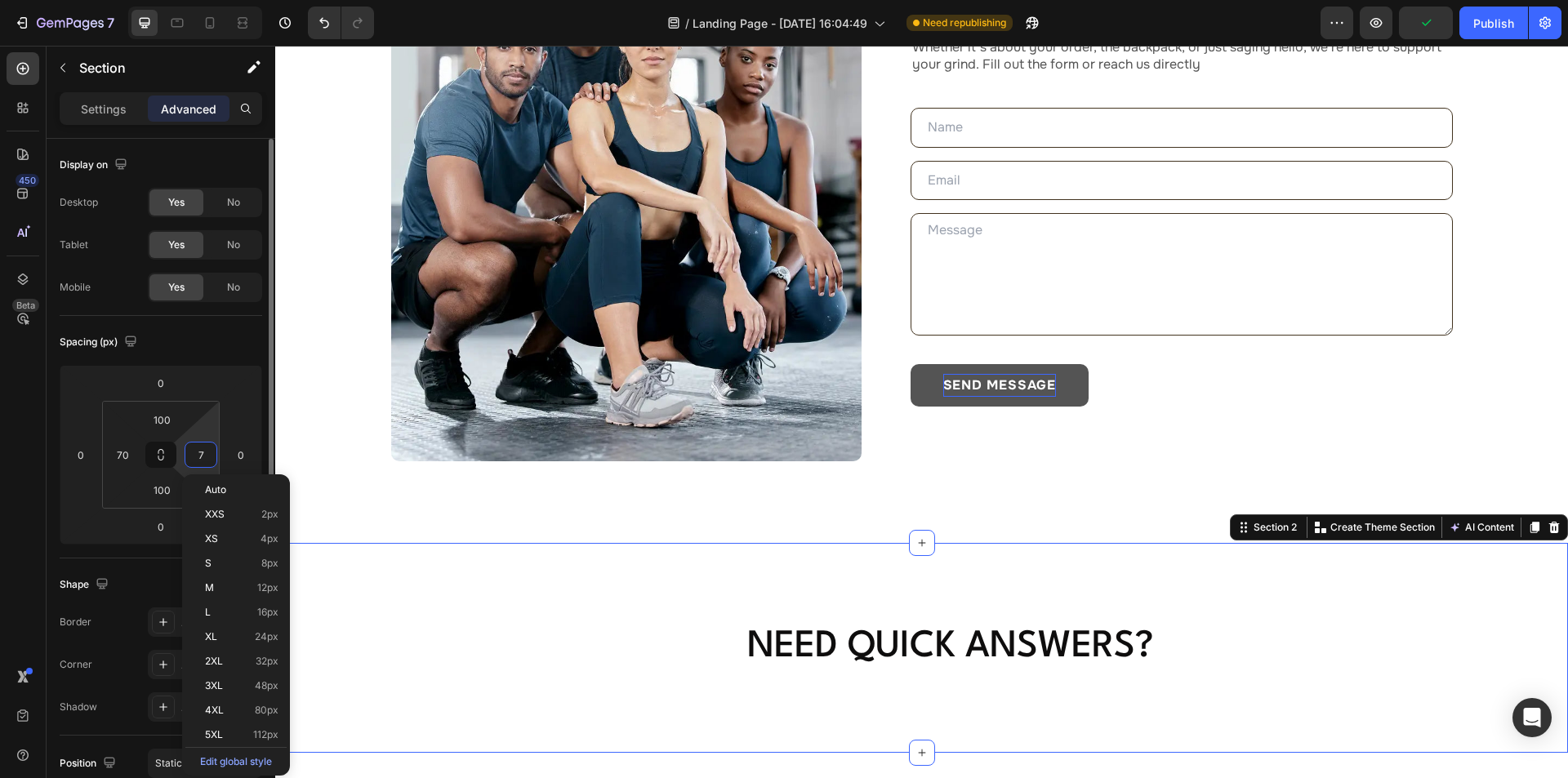
type input "70"
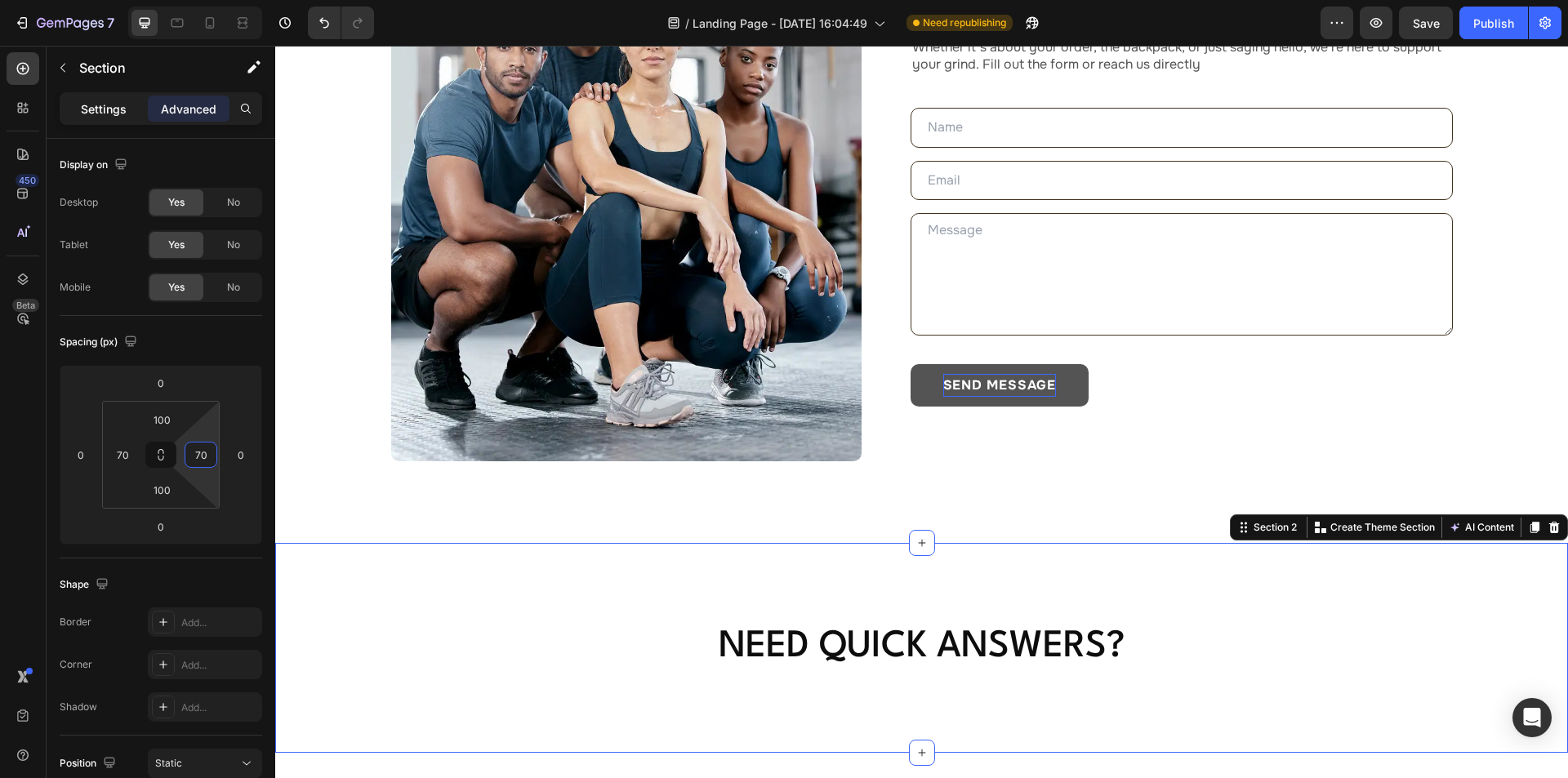
click at [96, 107] on p "Settings" at bounding box center [104, 109] width 46 height 17
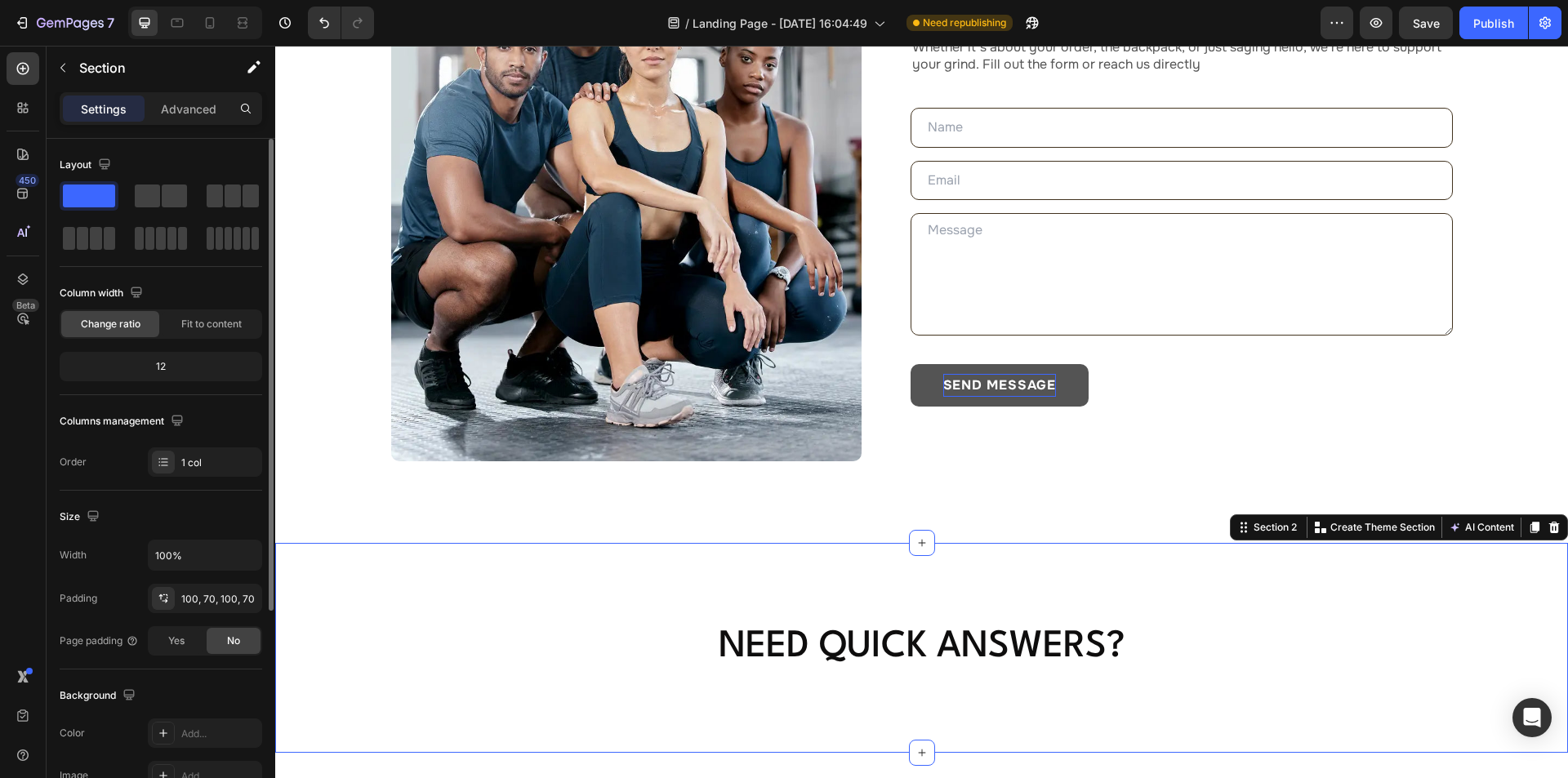
scroll to position [245, 0]
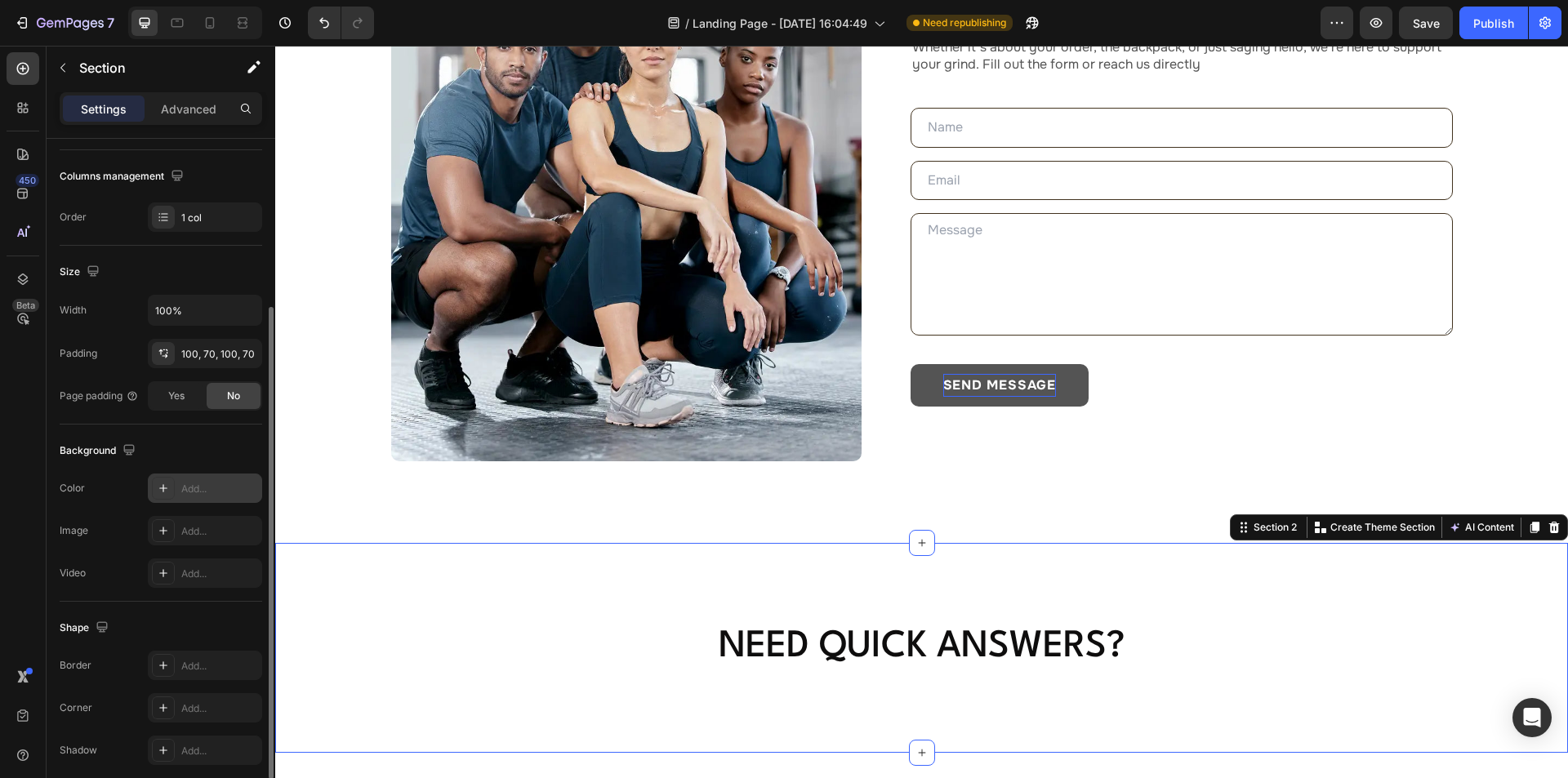
drag, startPoint x: 193, startPoint y: 490, endPoint x: 224, endPoint y: 498, distance: 32.0
click at [194, 489] on div "Add..." at bounding box center [219, 489] width 77 height 15
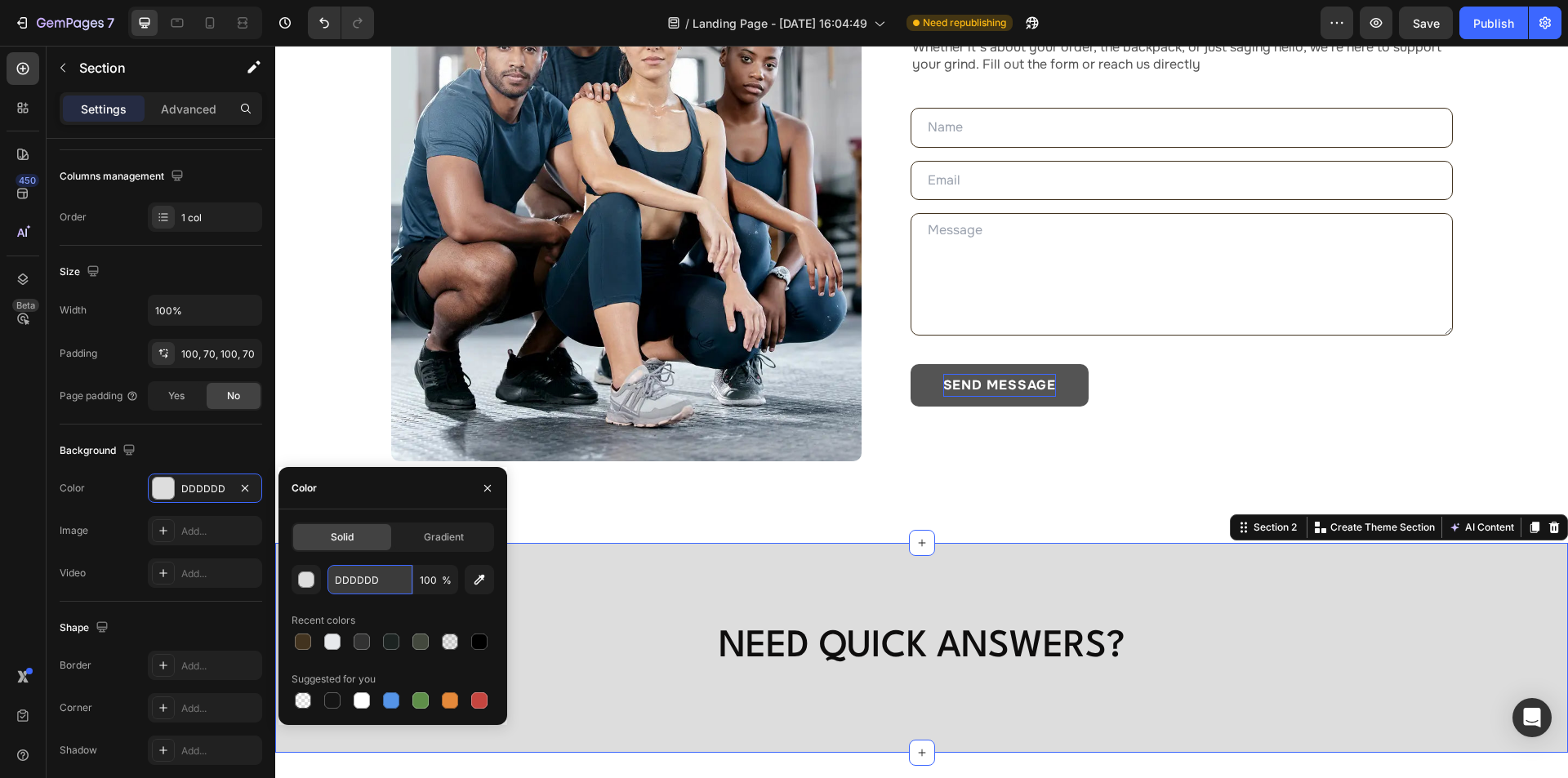
click at [389, 581] on input "DDDDDD" at bounding box center [369, 580] width 85 height 30
paste input "#E7E9EC"
type input "#E7E9EC"
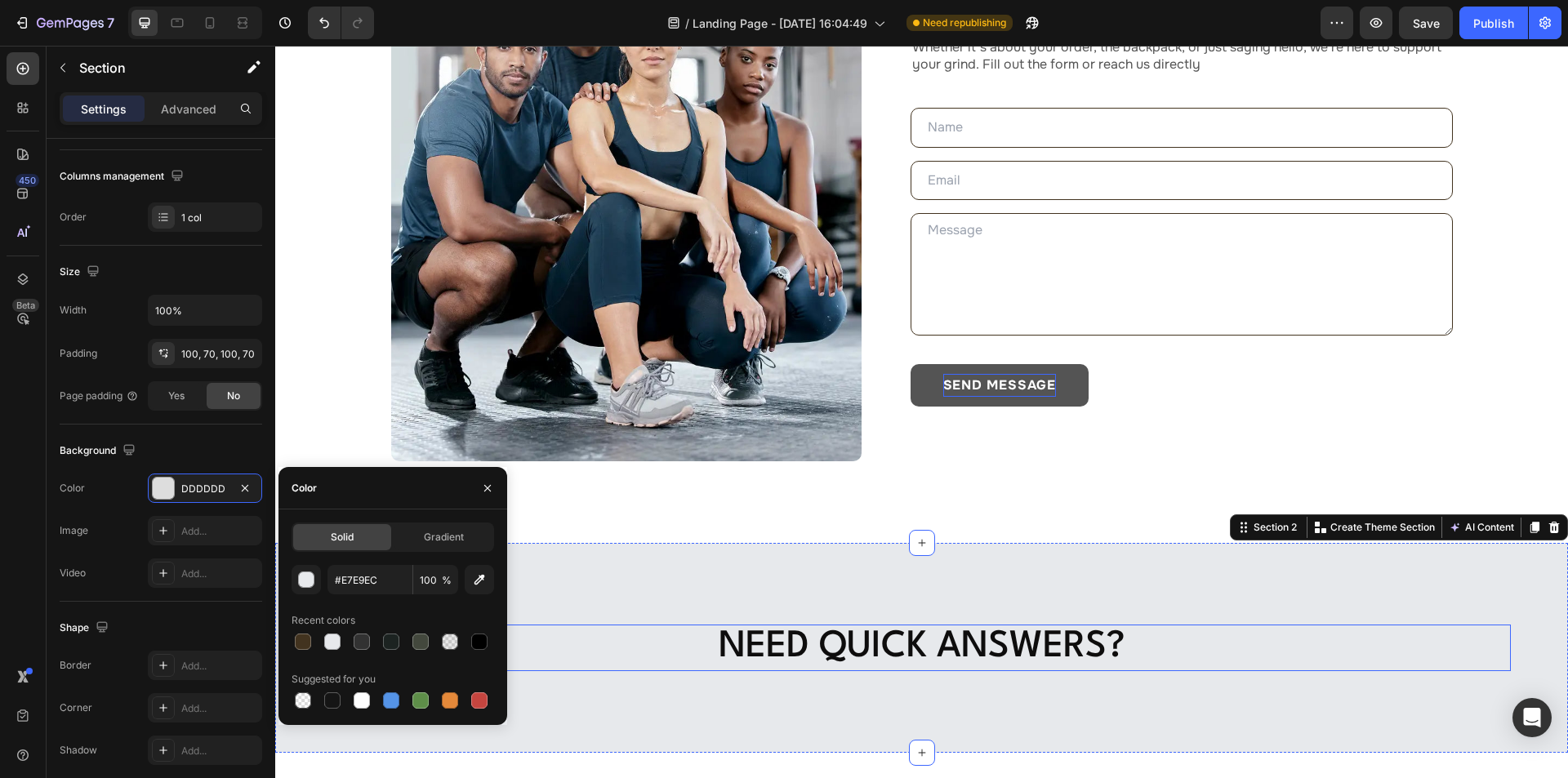
click at [901, 641] on p "Need Quick Answers?" at bounding box center [921, 647] width 1058 height 44
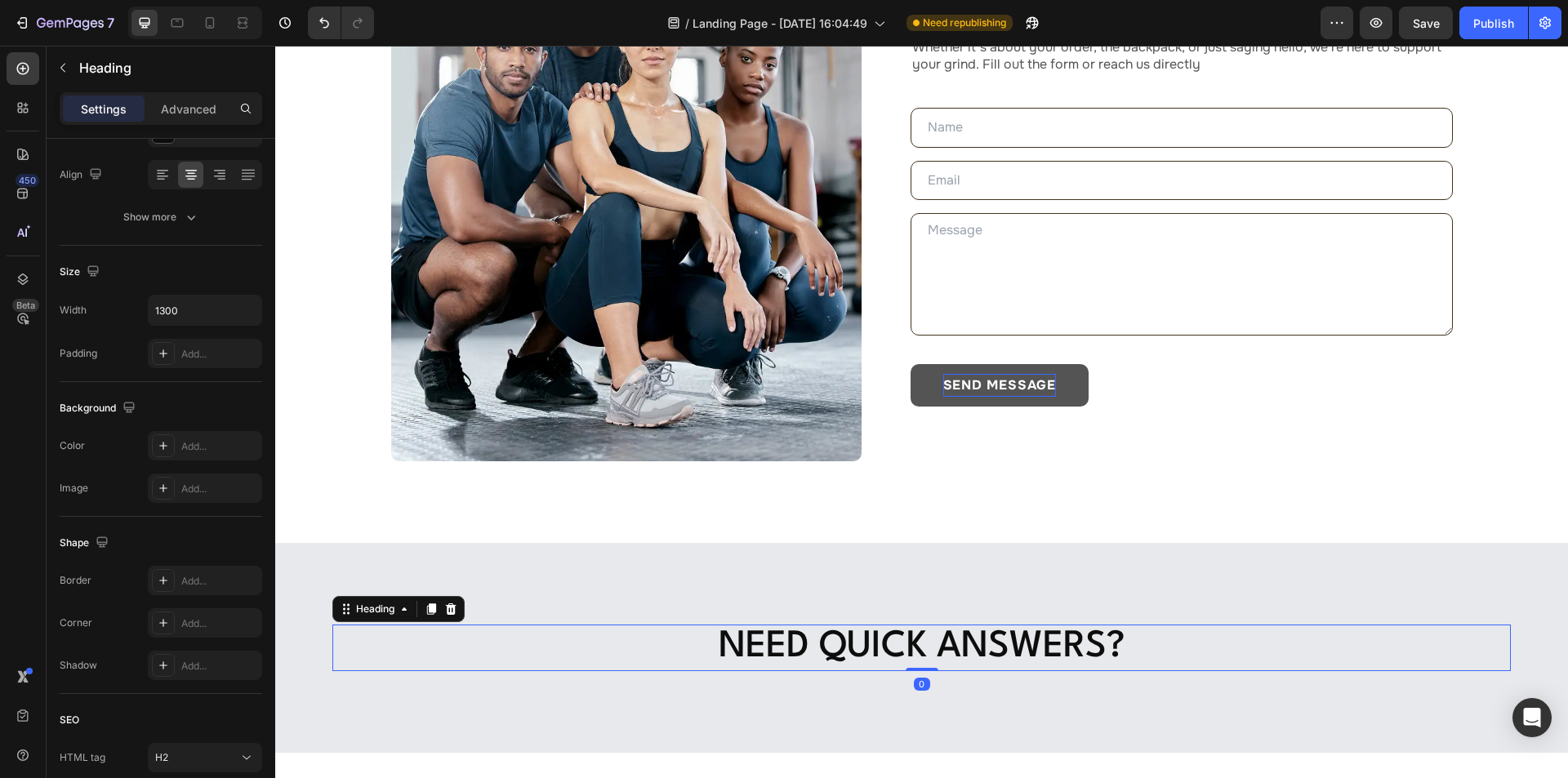
scroll to position [0, 0]
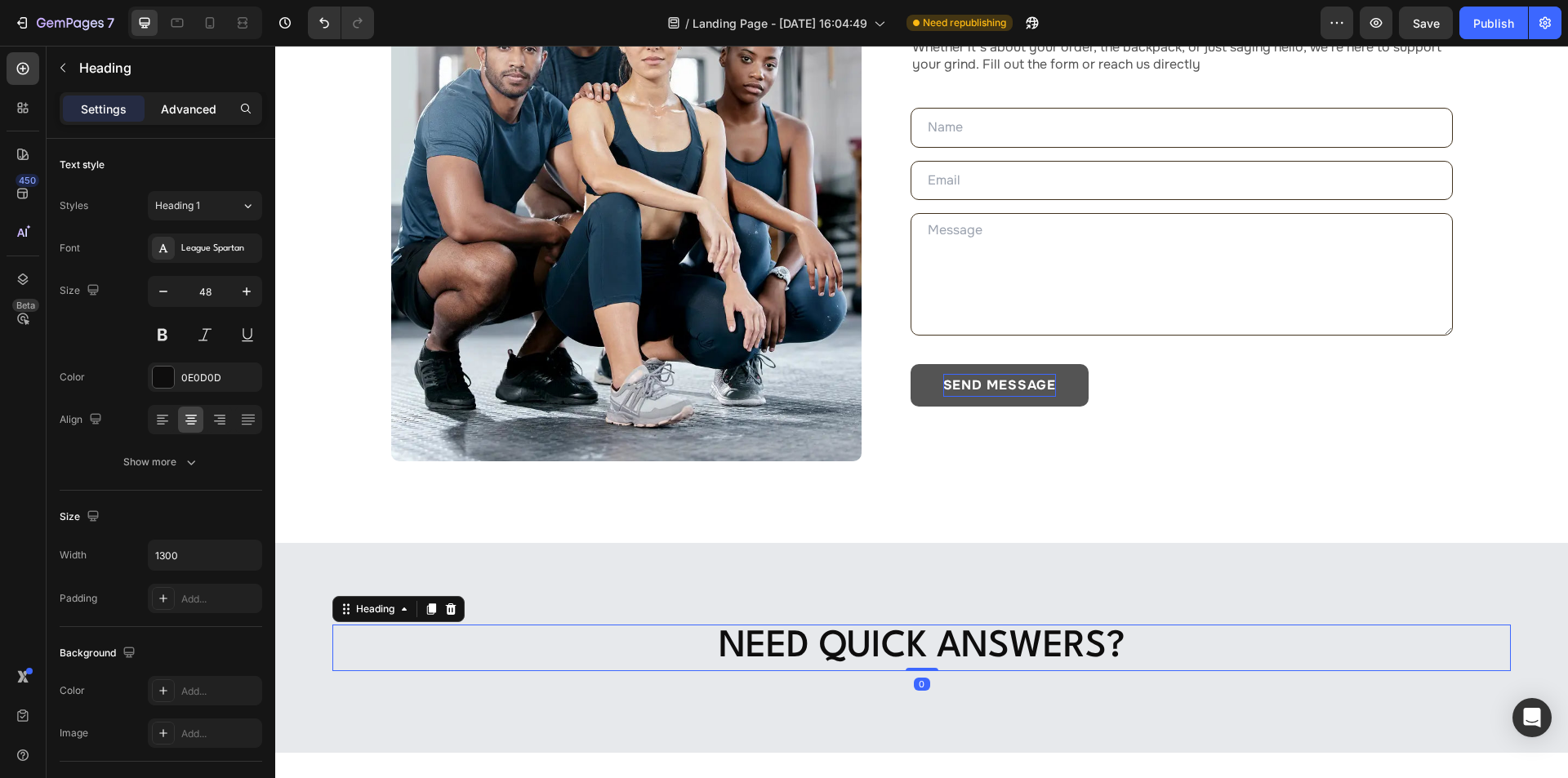
click at [179, 111] on p "Advanced" at bounding box center [189, 109] width 56 height 17
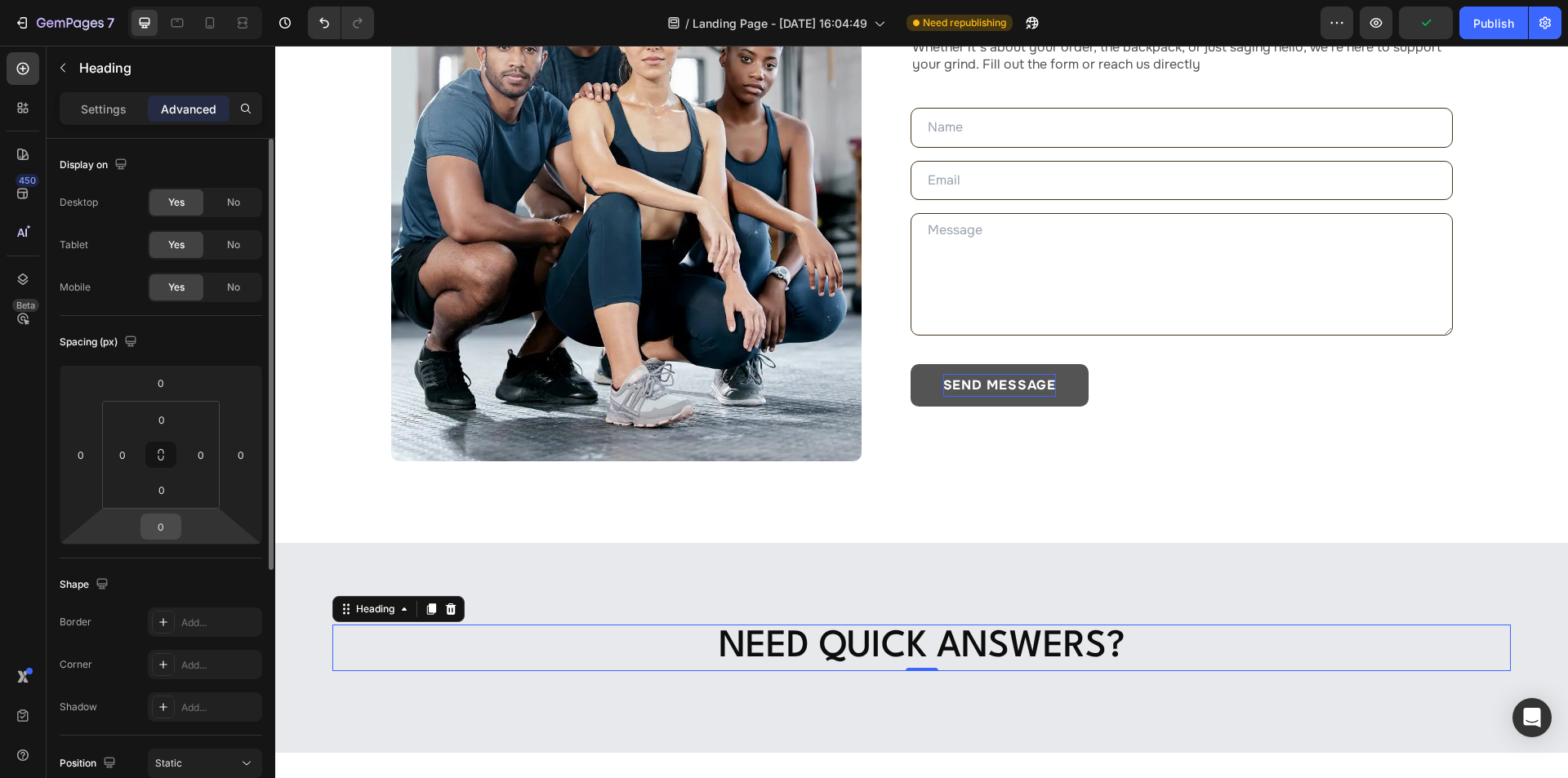
click at [160, 521] on input "0" at bounding box center [161, 526] width 33 height 25
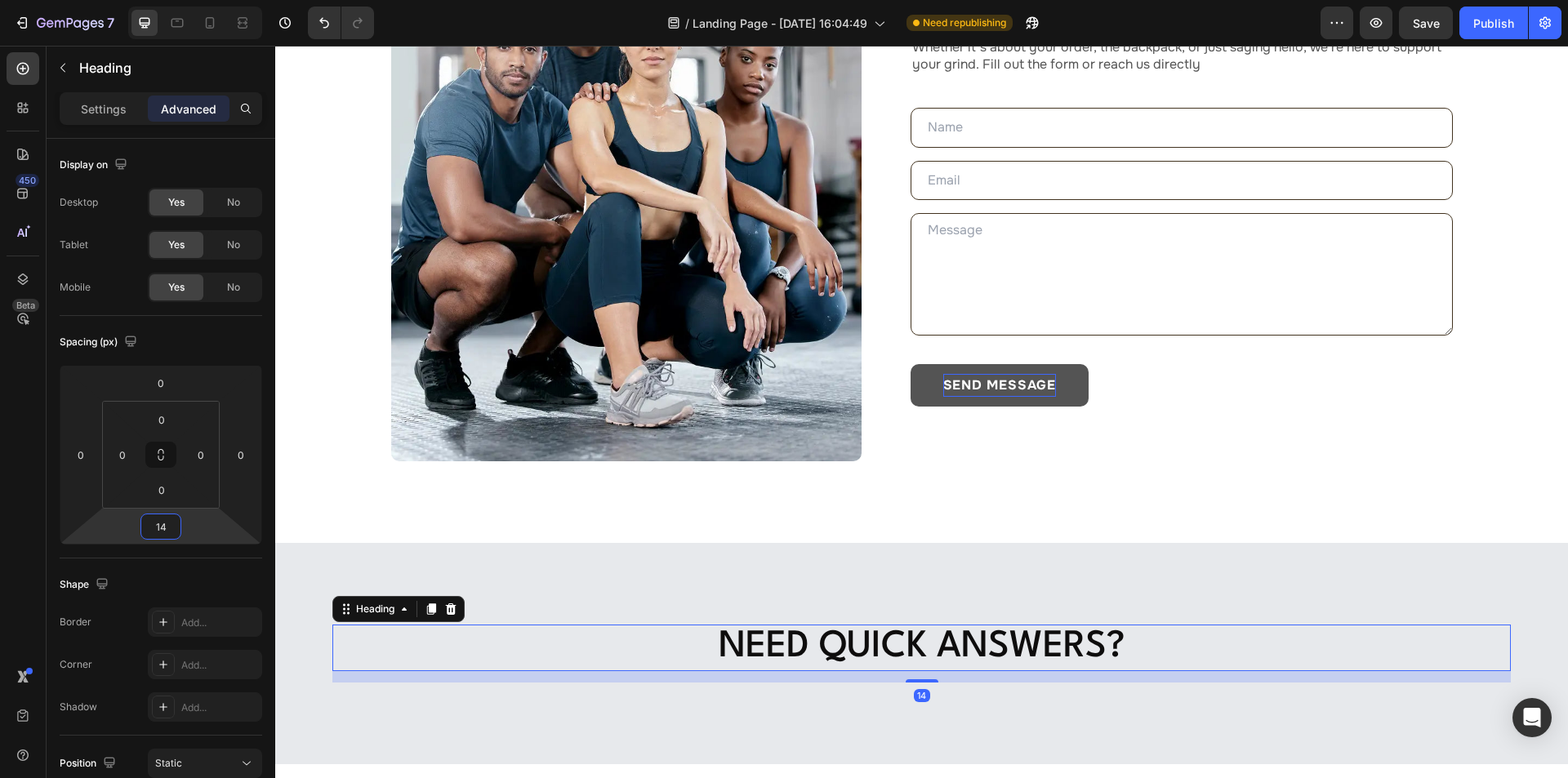
type input "14"
click at [28, 63] on icon at bounding box center [23, 68] width 16 height 16
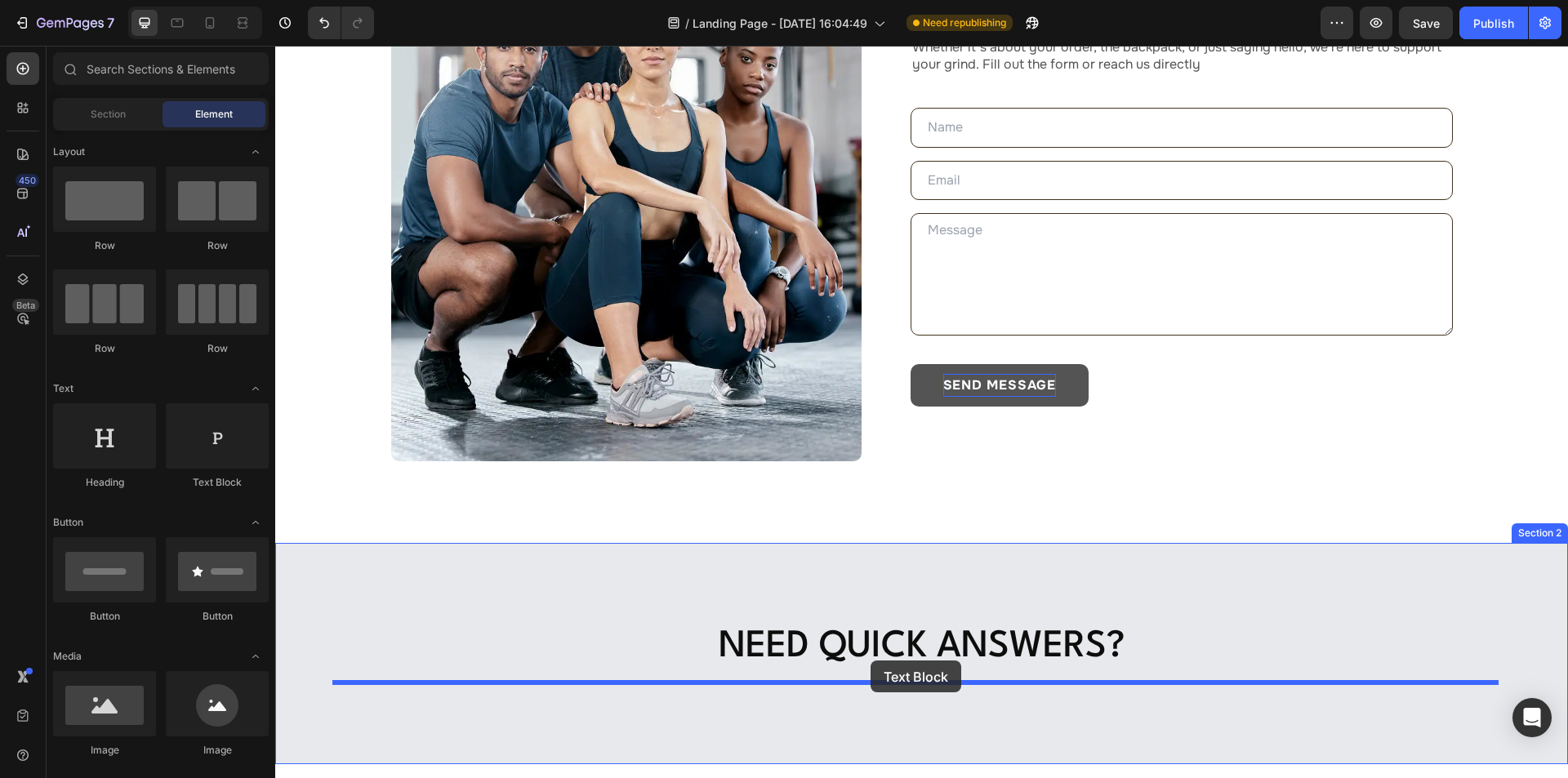
drag, startPoint x: 626, startPoint y: 507, endPoint x: 870, endPoint y: 660, distance: 288.0
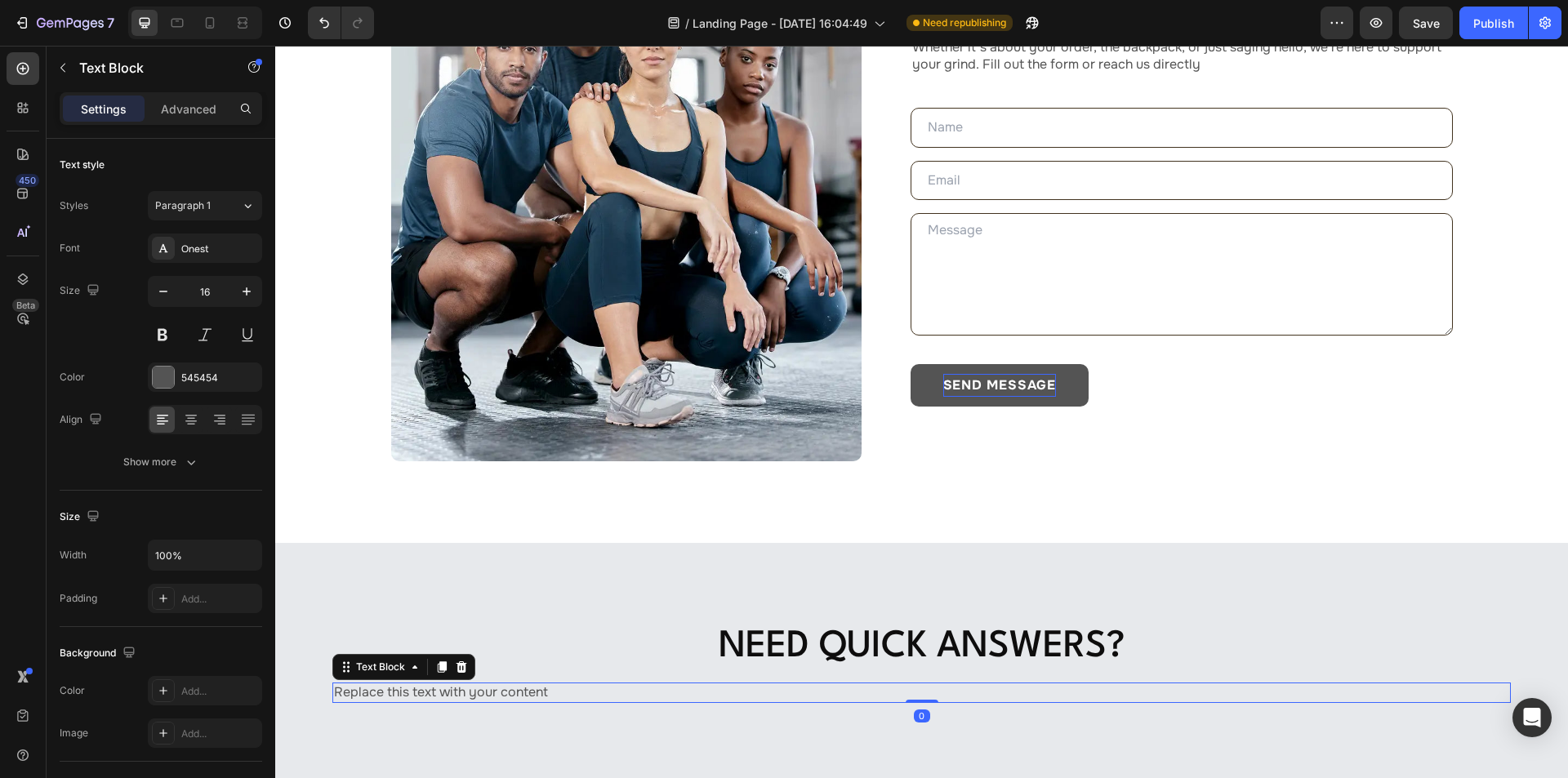
click at [580, 693] on div "Replace this text with your content" at bounding box center [921, 692] width 1178 height 21
click at [183, 412] on icon at bounding box center [191, 419] width 16 height 16
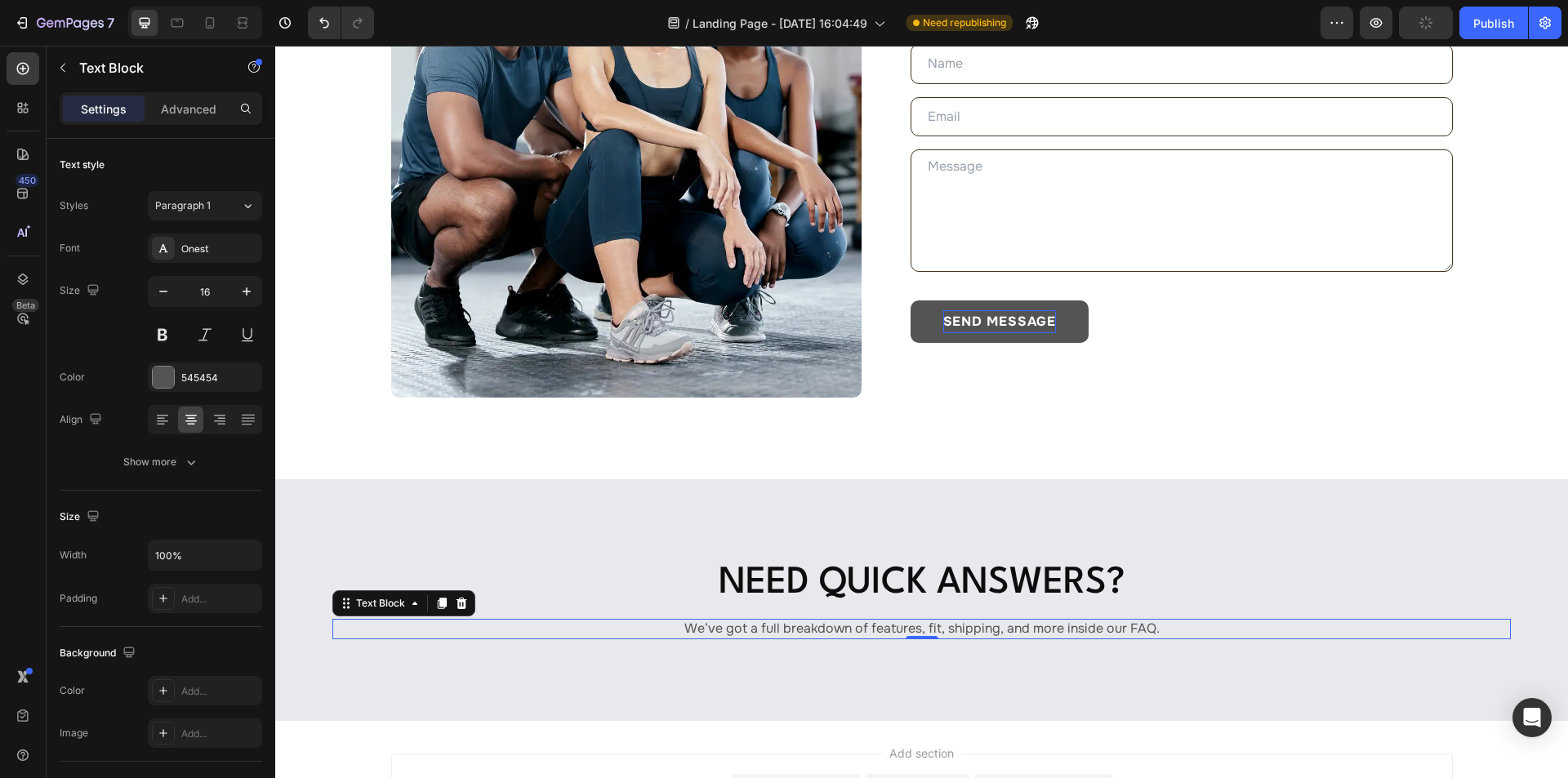
scroll to position [398, 0]
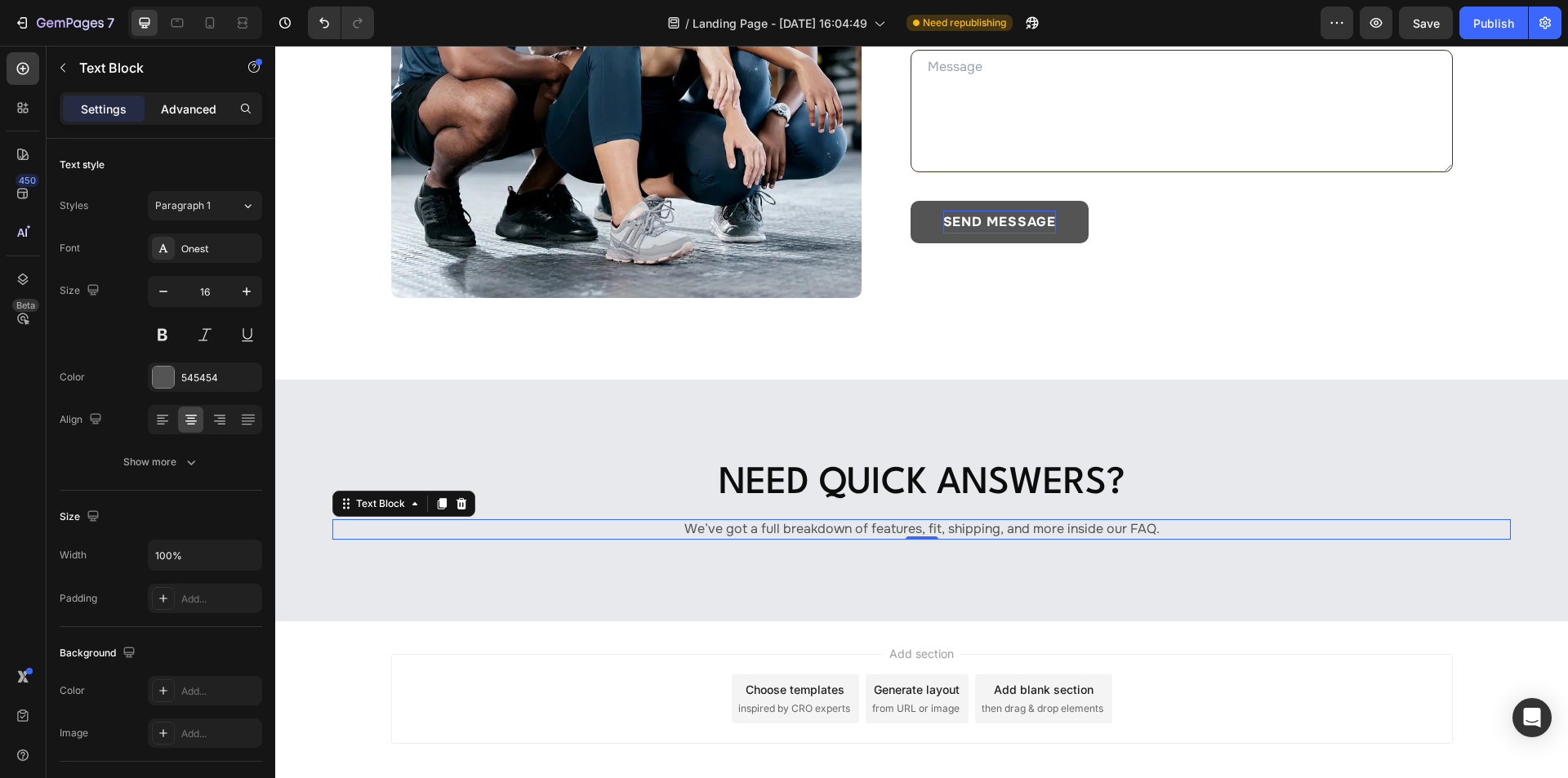
click at [182, 100] on p "Advanced" at bounding box center [189, 109] width 56 height 17
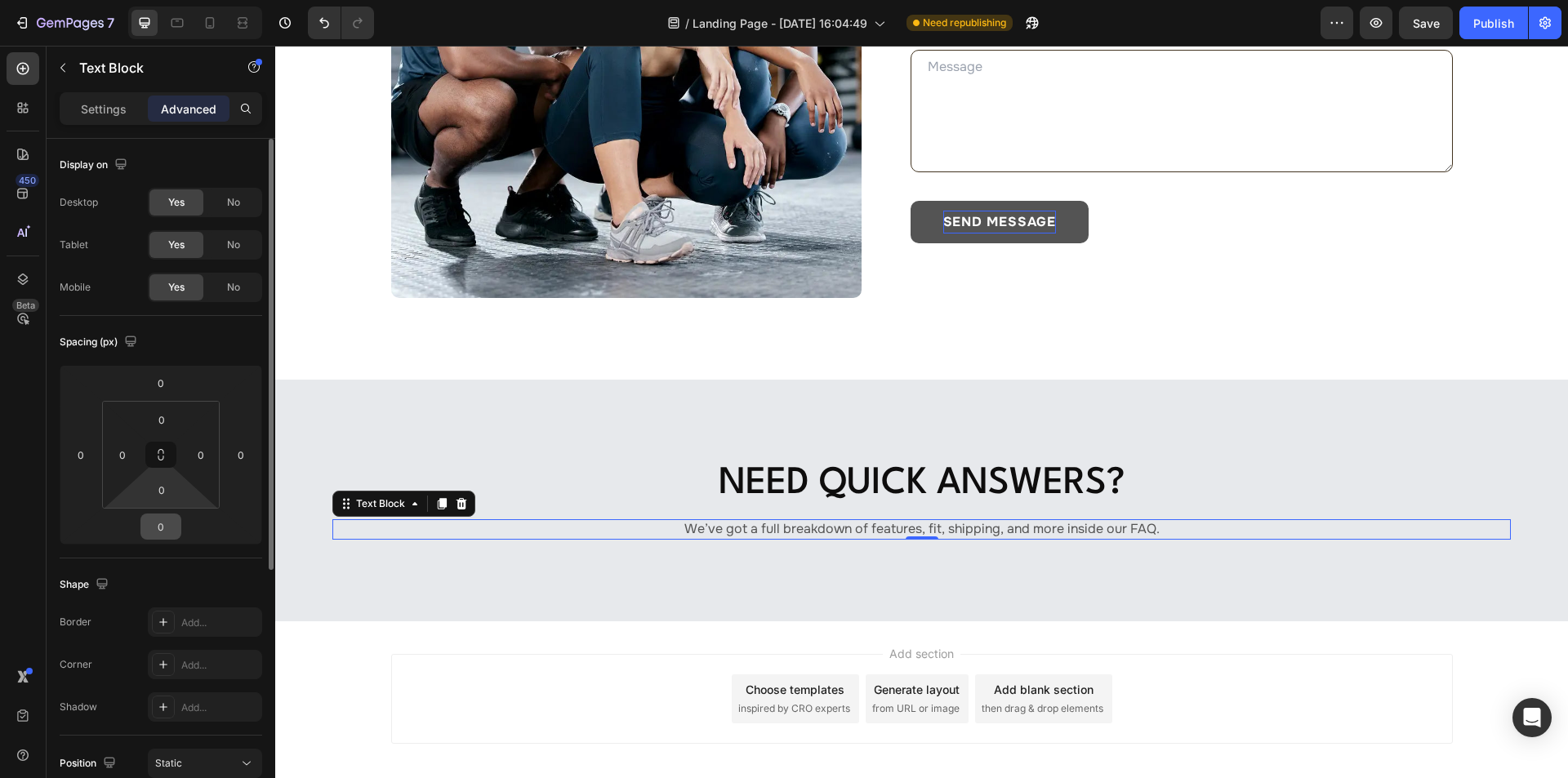
click at [168, 518] on input "0" at bounding box center [161, 526] width 33 height 25
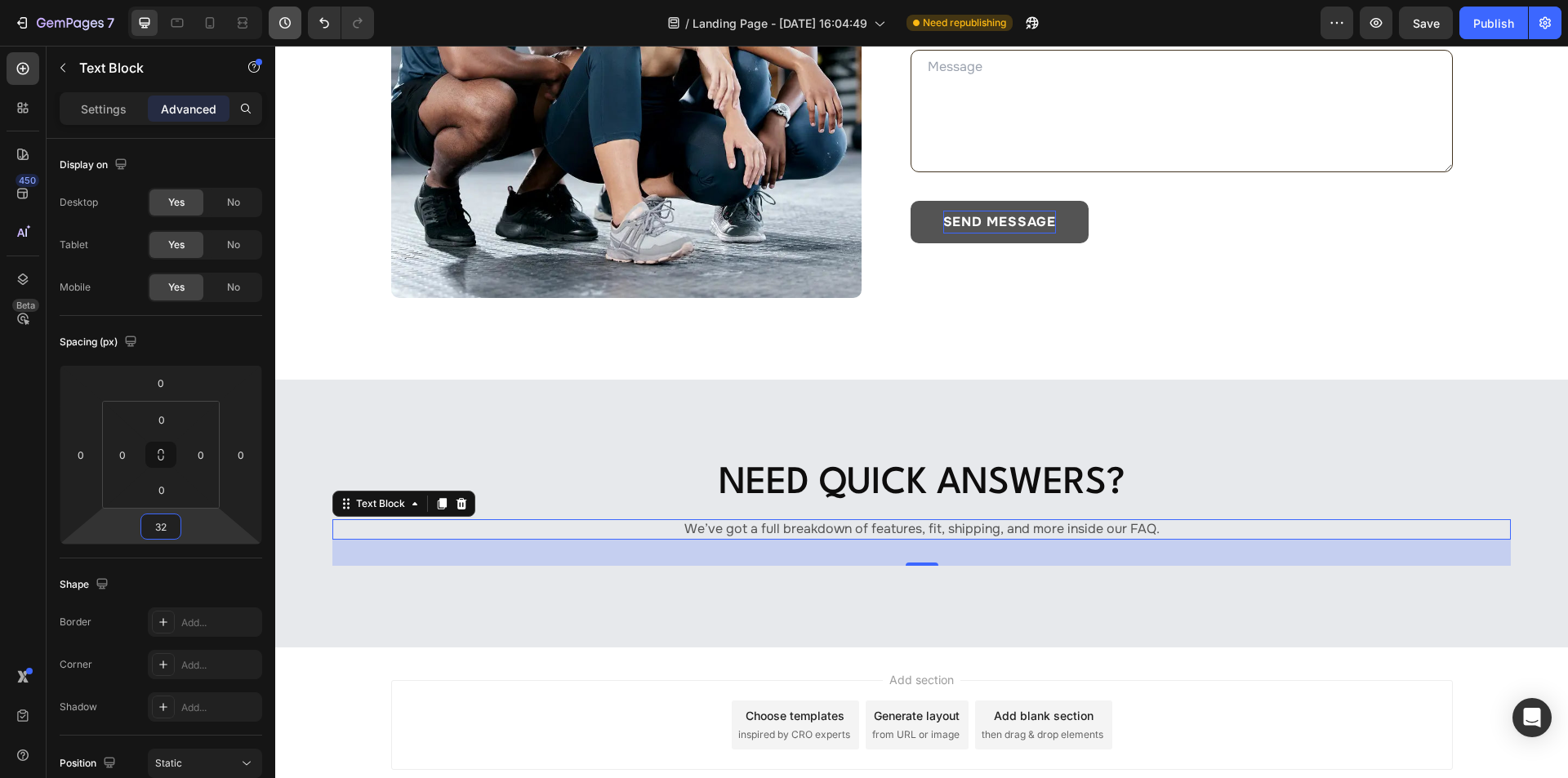
type input "32"
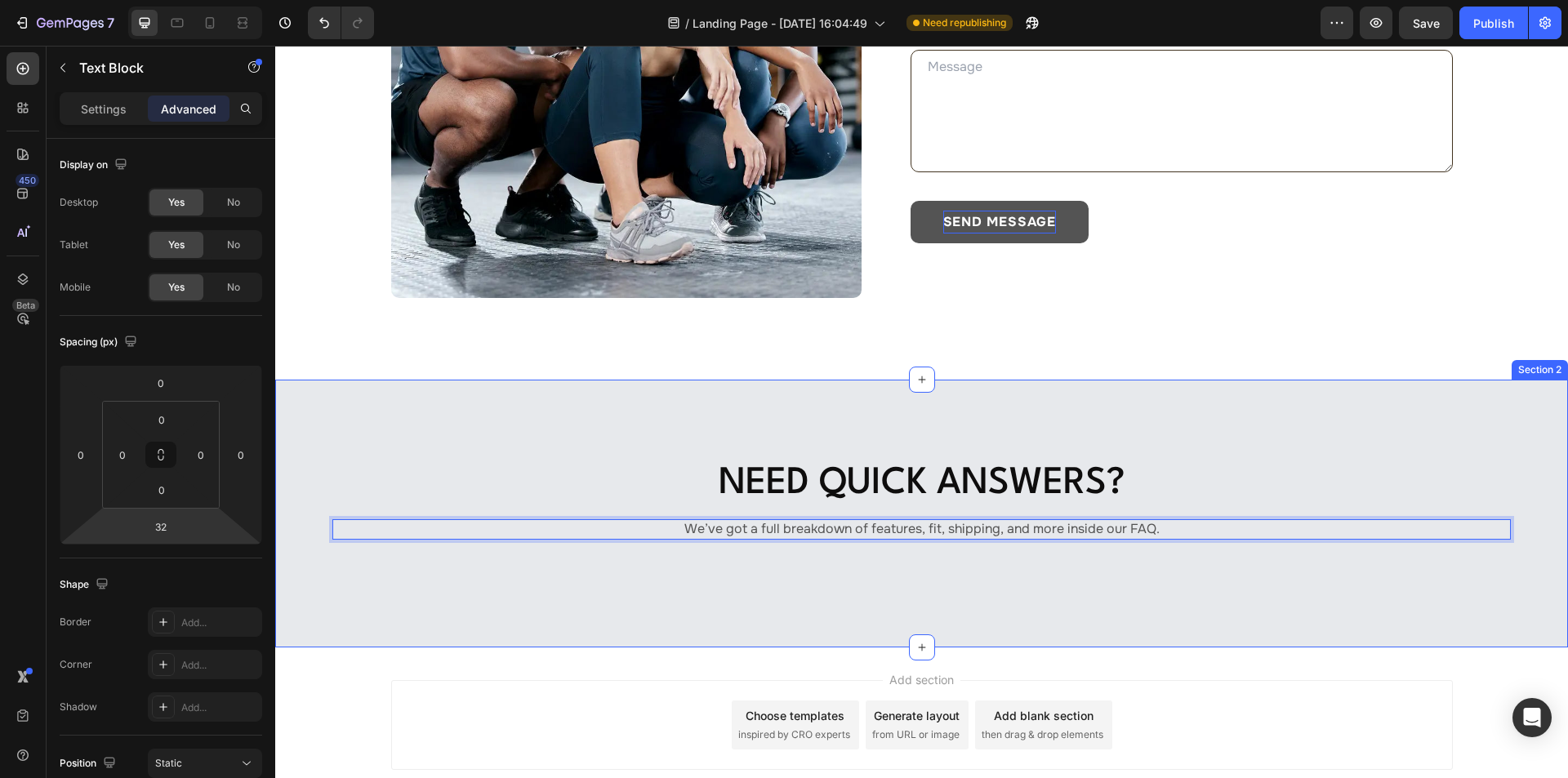
click at [574, 574] on div "Need Quick Answers? Heading We’ve got a full breakdown of features, fit, shippi…" at bounding box center [921, 514] width 1292 height 268
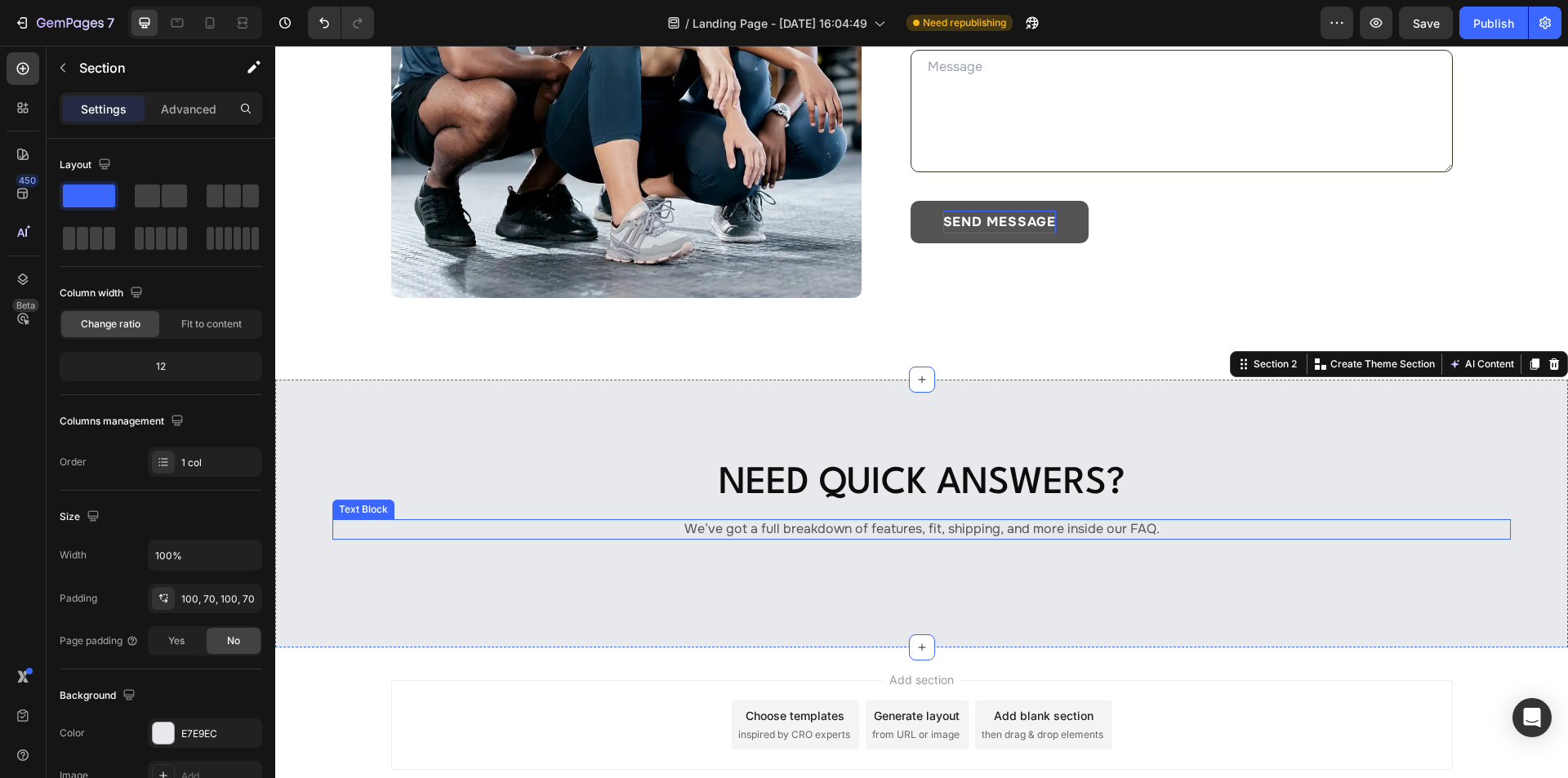
click at [608, 526] on p "We’ve got a full breakdown of features, fit, shipping, and more inside our FAQ." at bounding box center [921, 529] width 1175 height 17
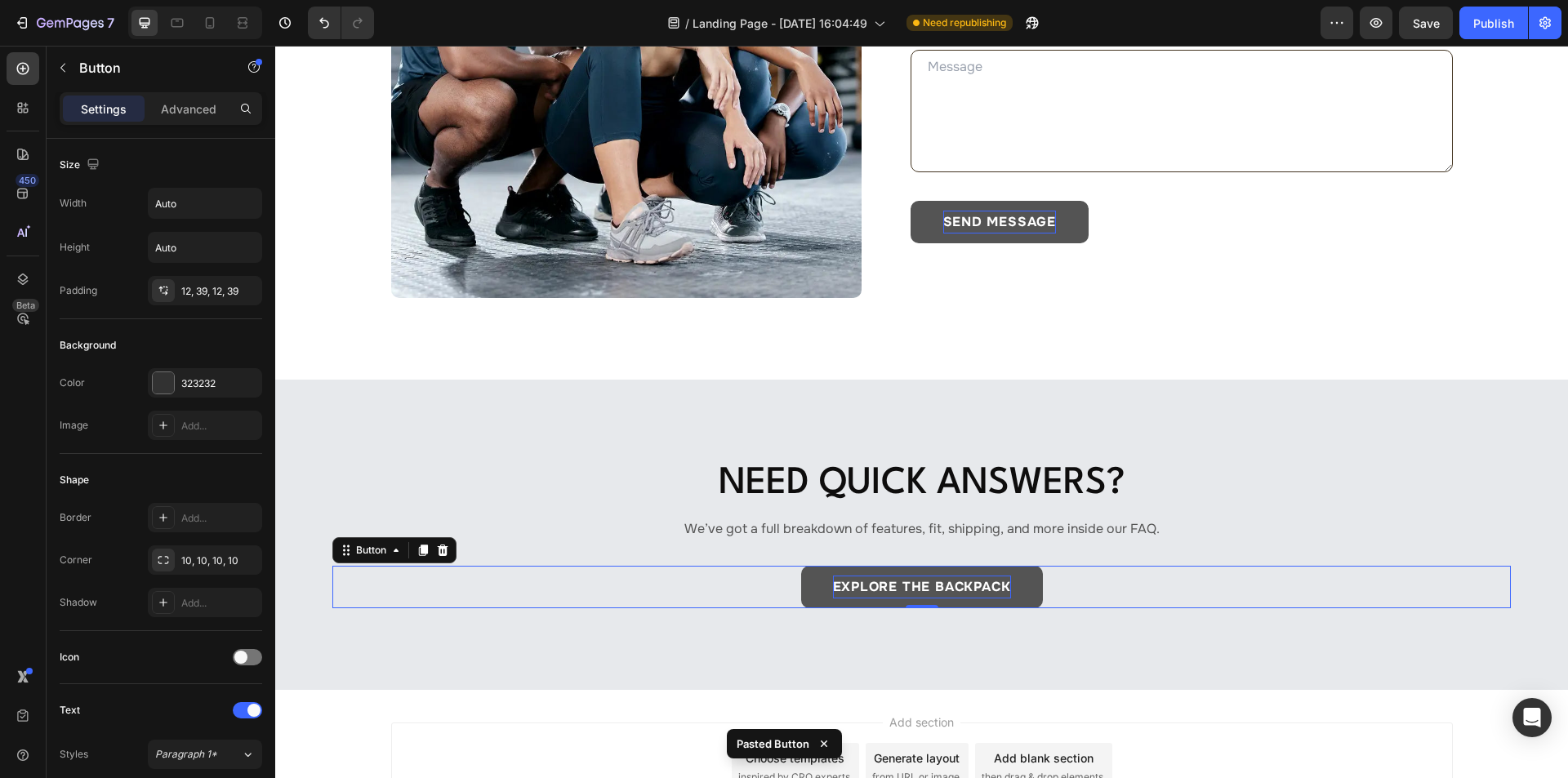
click at [912, 576] on p "EXPLORE THE BACKPACK" at bounding box center [922, 587] width 178 height 23
click at [889, 585] on p "EXPLORE THE BACKPACK" at bounding box center [922, 587] width 178 height 23
drag, startPoint x: 993, startPoint y: 583, endPoint x: 340, endPoint y: 660, distance: 657.5
click at [993, 583] on button "Explore FAQs" at bounding box center [921, 587] width 171 height 43
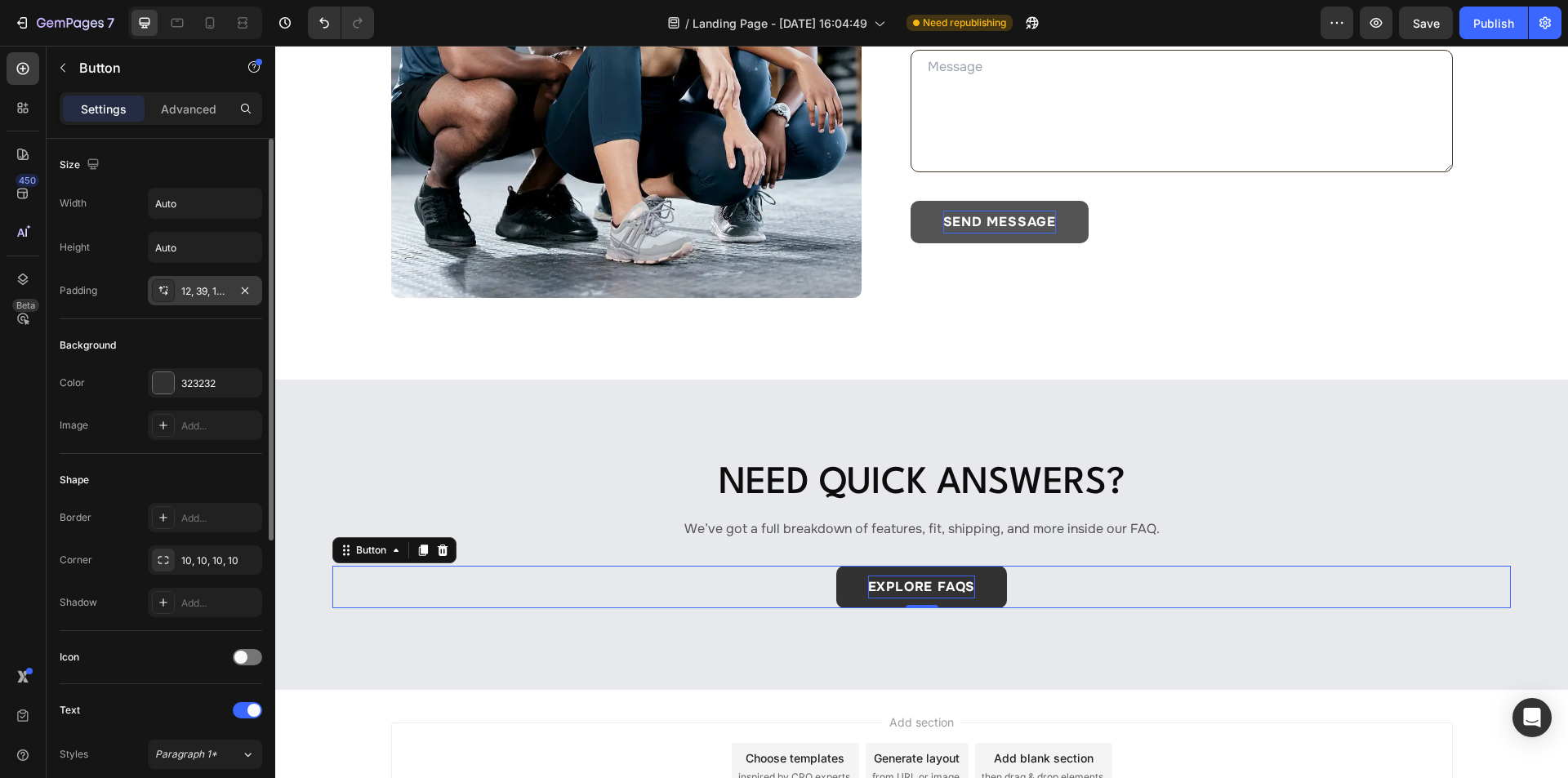
click at [181, 286] on div "12, 39, 12, 39" at bounding box center [205, 291] width 48 height 15
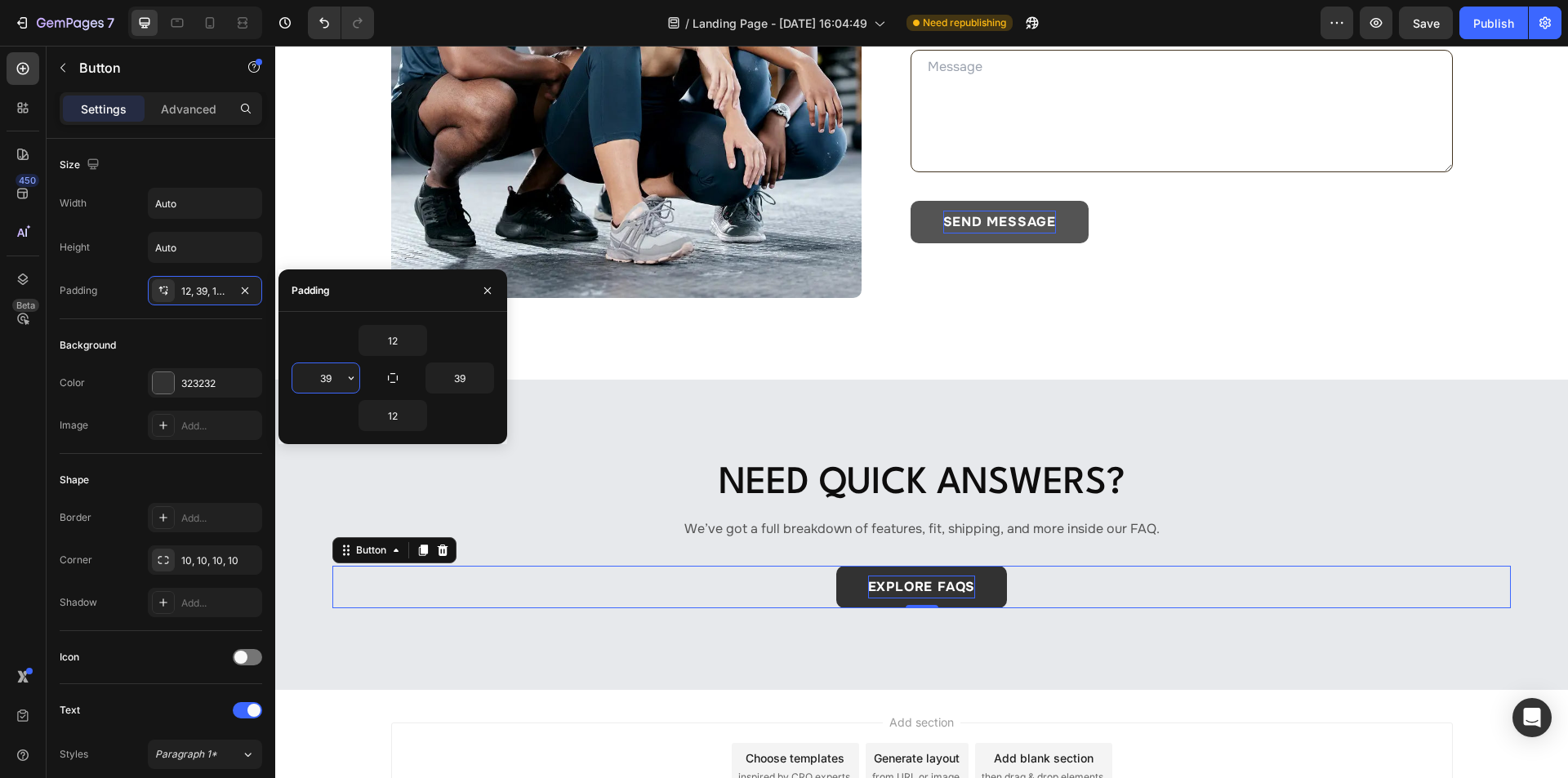
click at [336, 371] on input "39" at bounding box center [325, 378] width 67 height 30
type input "40"
click at [462, 380] on input "39" at bounding box center [459, 378] width 67 height 30
type input "40"
click at [884, 621] on div "Need Quick Answers? Heading We’ve got a full breakdown of features, fit, shippi…" at bounding box center [921, 535] width 1292 height 310
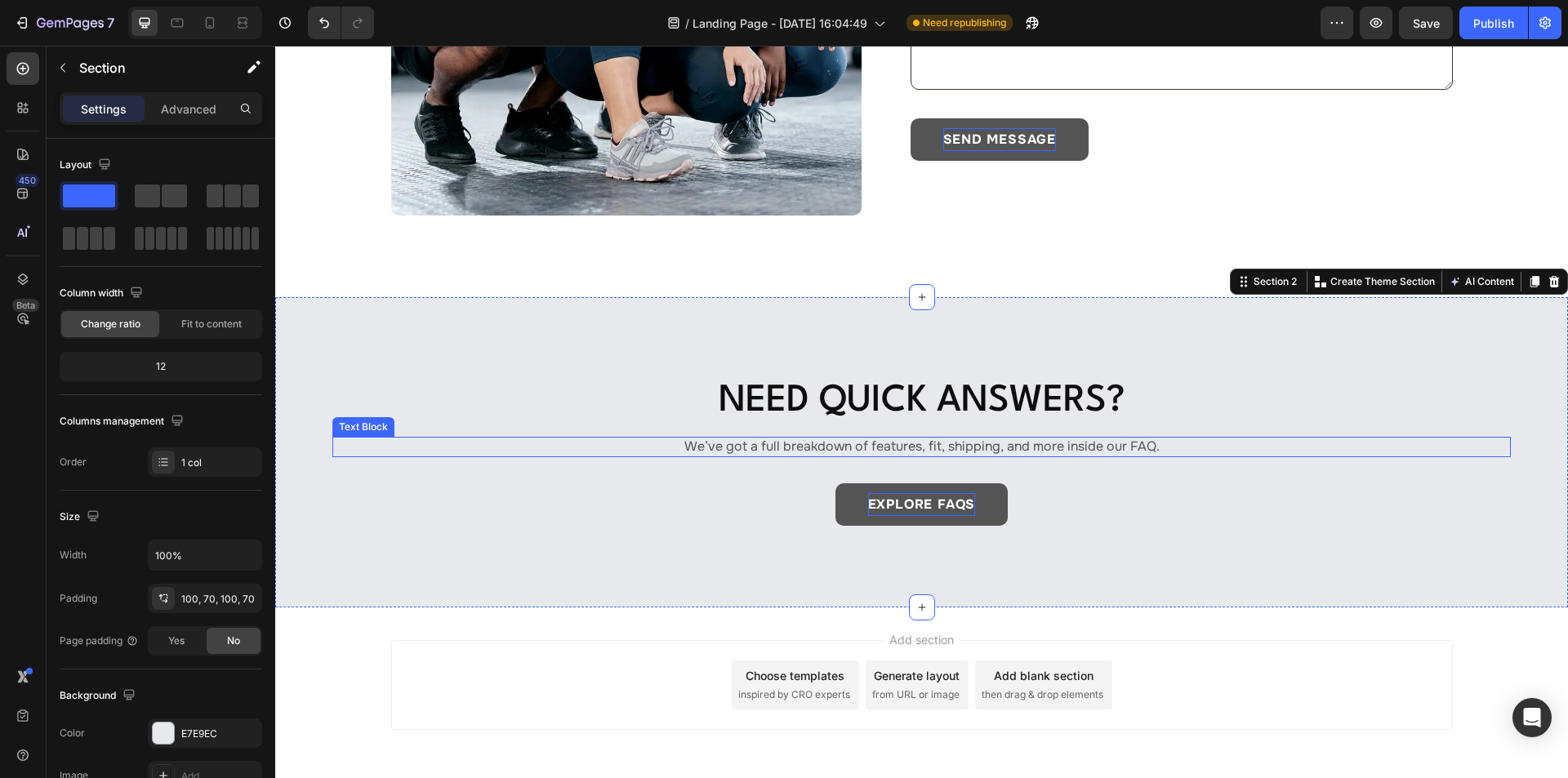
scroll to position [545, 0]
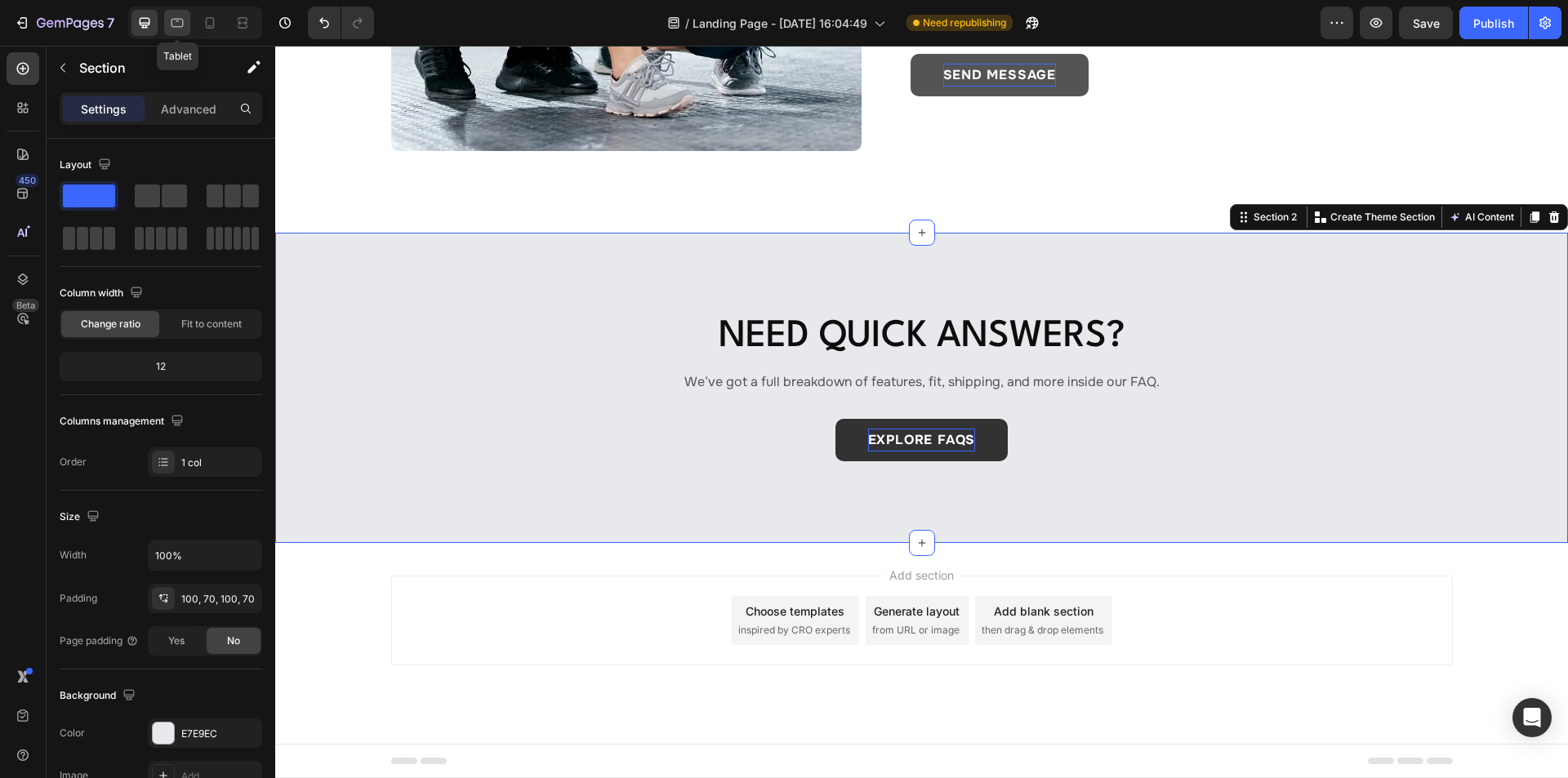
click at [169, 25] on icon at bounding box center [177, 23] width 16 height 16
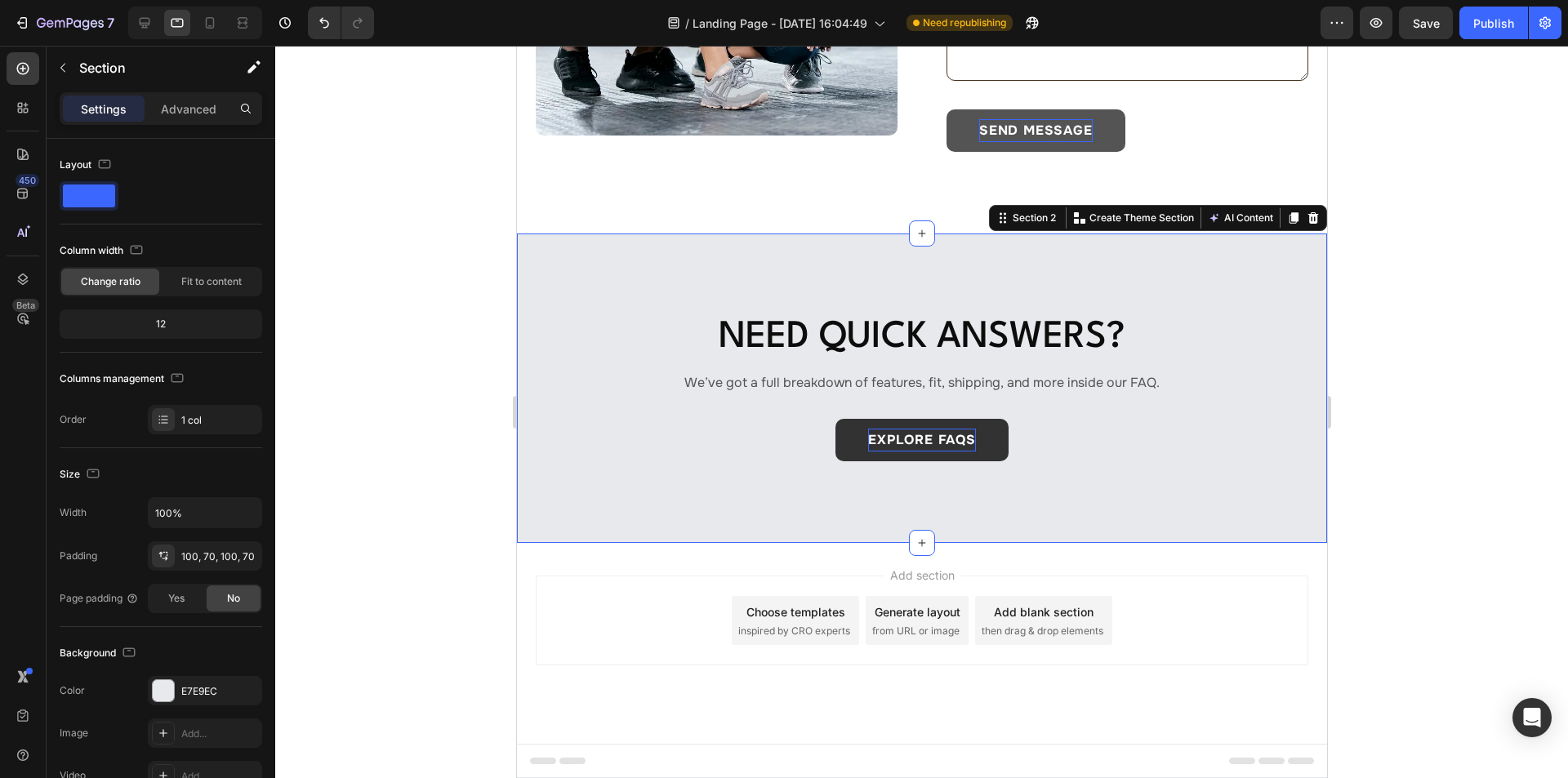
scroll to position [453, 0]
click at [563, 311] on div "Need Quick Answers? Heading We’ve got a full breakdown of features, fit, shippi…" at bounding box center [921, 388] width 810 height 310
drag, startPoint x: 201, startPoint y: 558, endPoint x: 265, endPoint y: 568, distance: 64.8
click at [202, 558] on div "100, 70, 100, 70" at bounding box center [219, 557] width 77 height 15
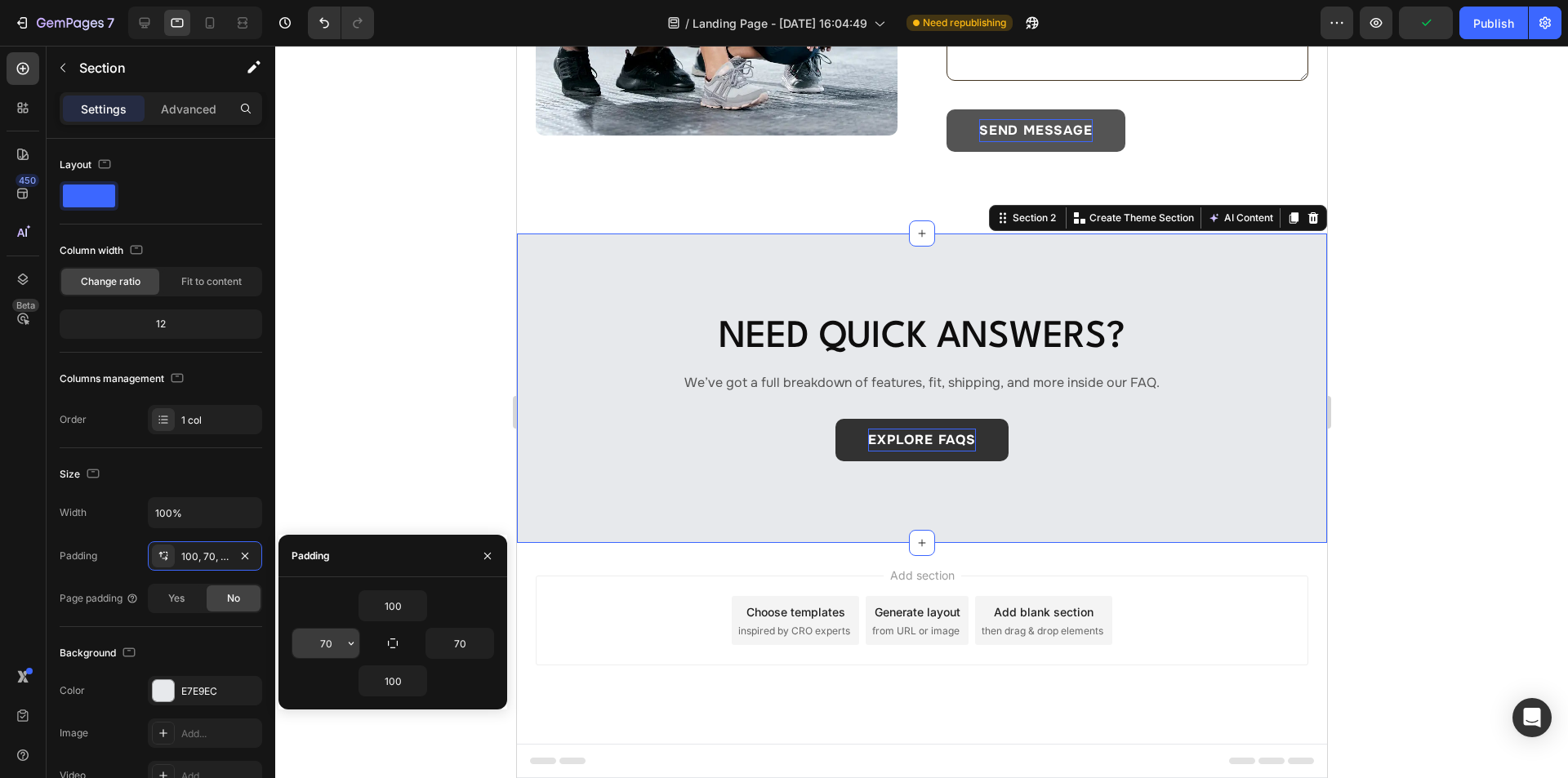
click at [330, 641] on input "70" at bounding box center [325, 643] width 67 height 30
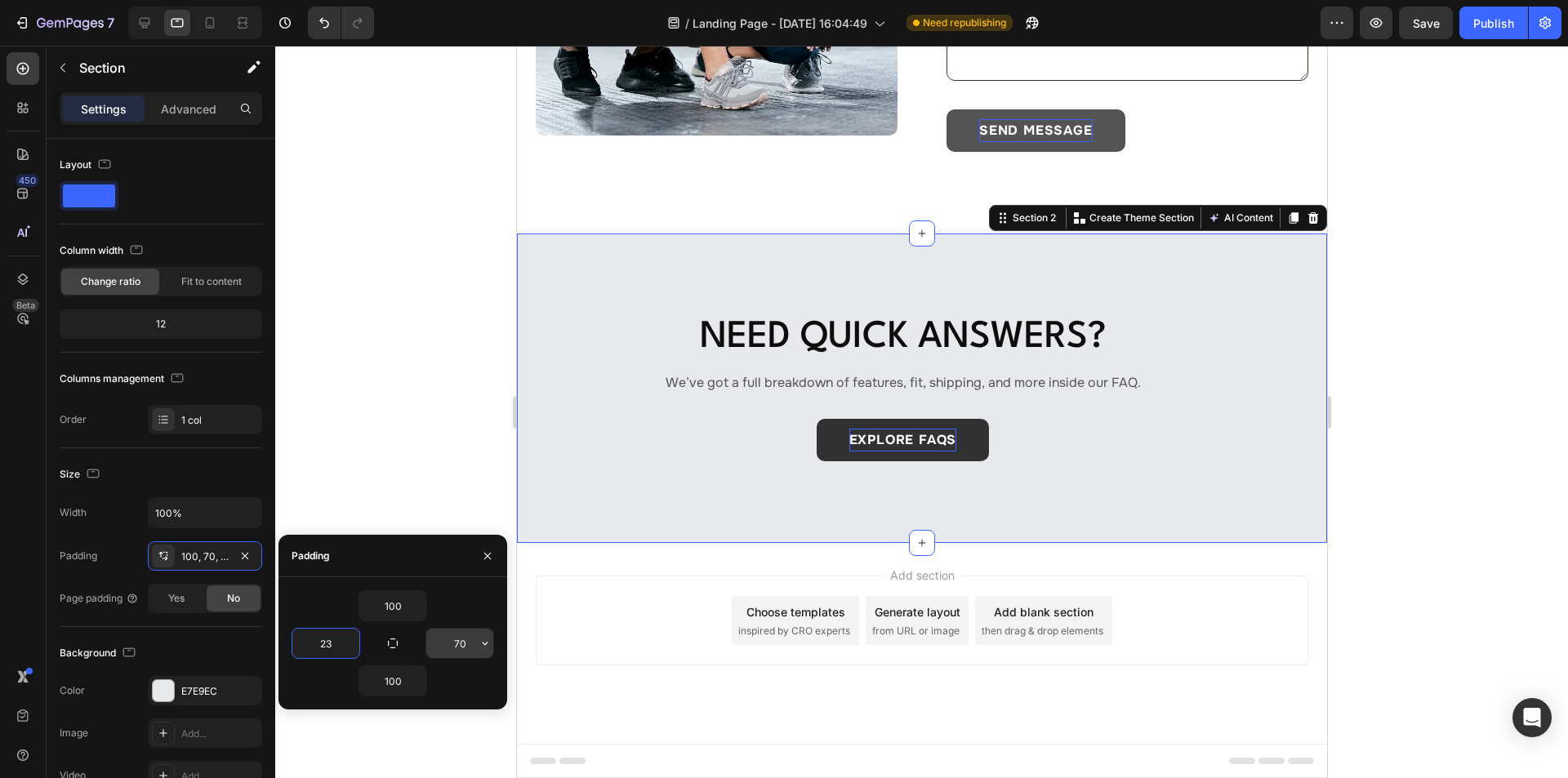
type input "23"
click at [467, 645] on input "70" at bounding box center [459, 643] width 67 height 30
type input "23"
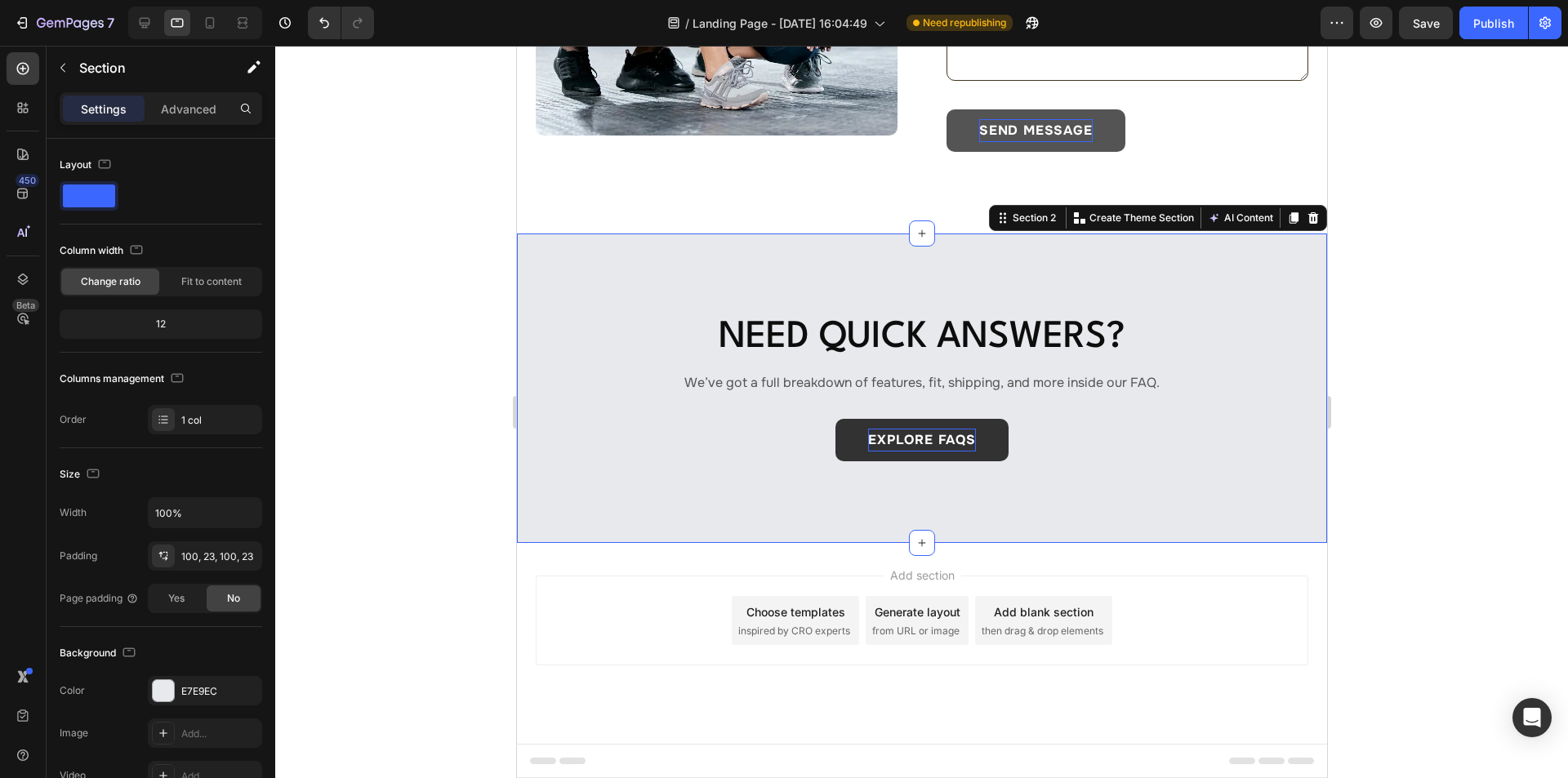
click at [579, 290] on div "Need Quick Answers? Heading We’ve got a full breakdown of features, fit, shippi…" at bounding box center [921, 388] width 810 height 310
drag, startPoint x: 212, startPoint y: 17, endPoint x: 21, endPoint y: 223, distance: 280.9
click at [212, 18] on icon at bounding box center [210, 23] width 9 height 12
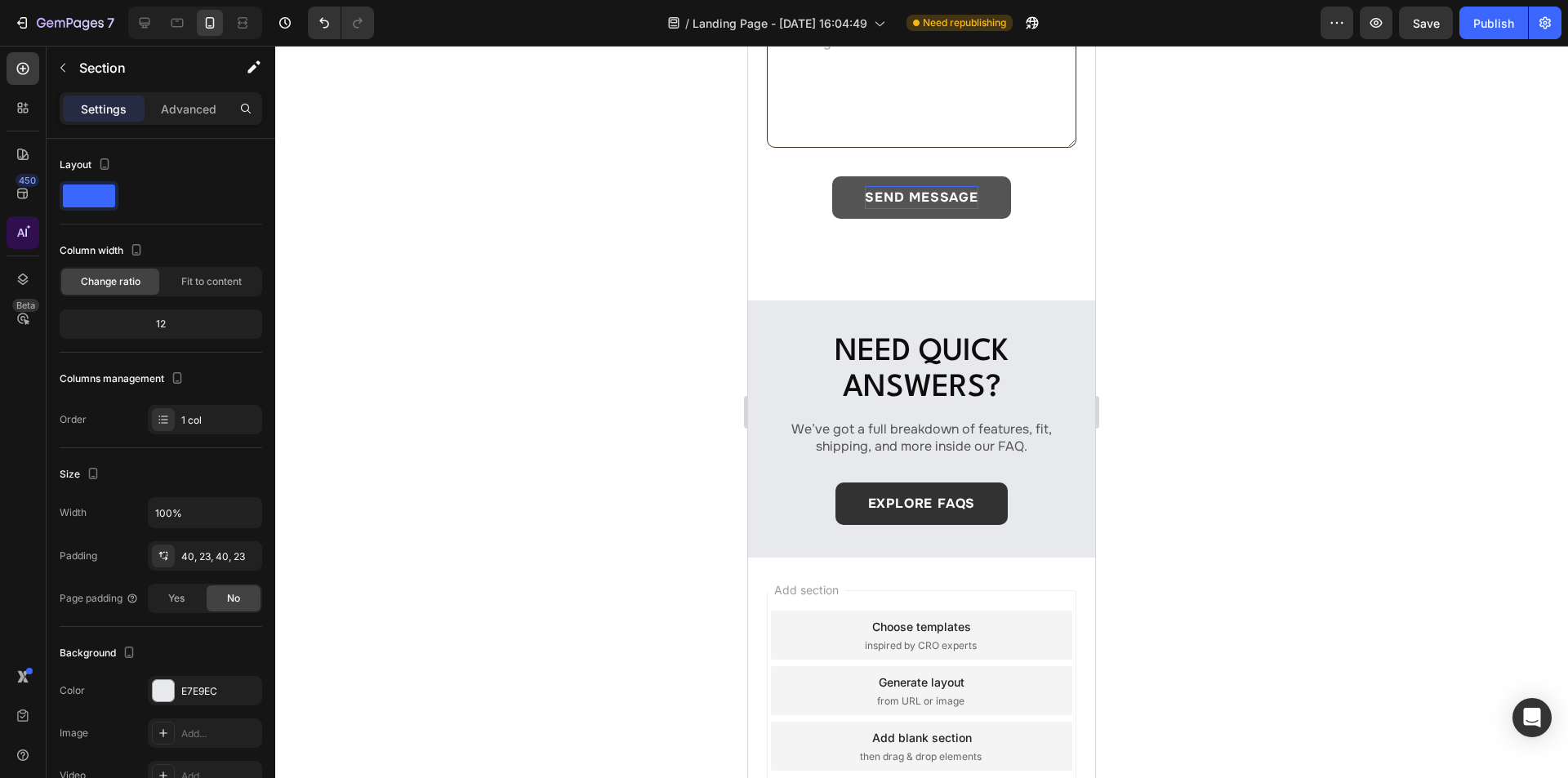
scroll to position [1100, 0]
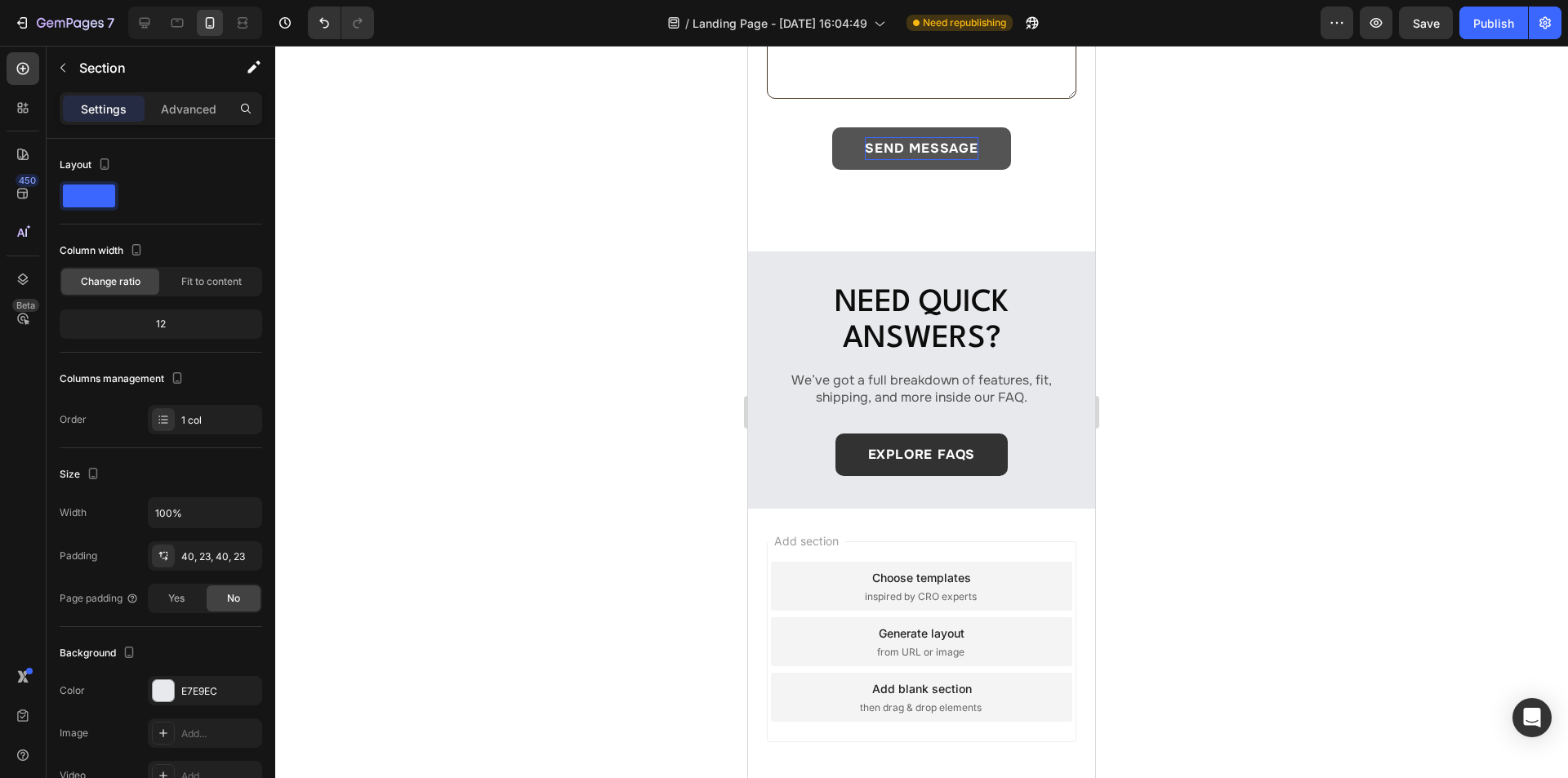
click at [842, 252] on div "Need Quick Answers? Heading We’ve got a full breakdown of features, fit, shippi…" at bounding box center [921, 381] width 347 height 258
click at [181, 99] on div "Advanced" at bounding box center [188, 109] width 81 height 26
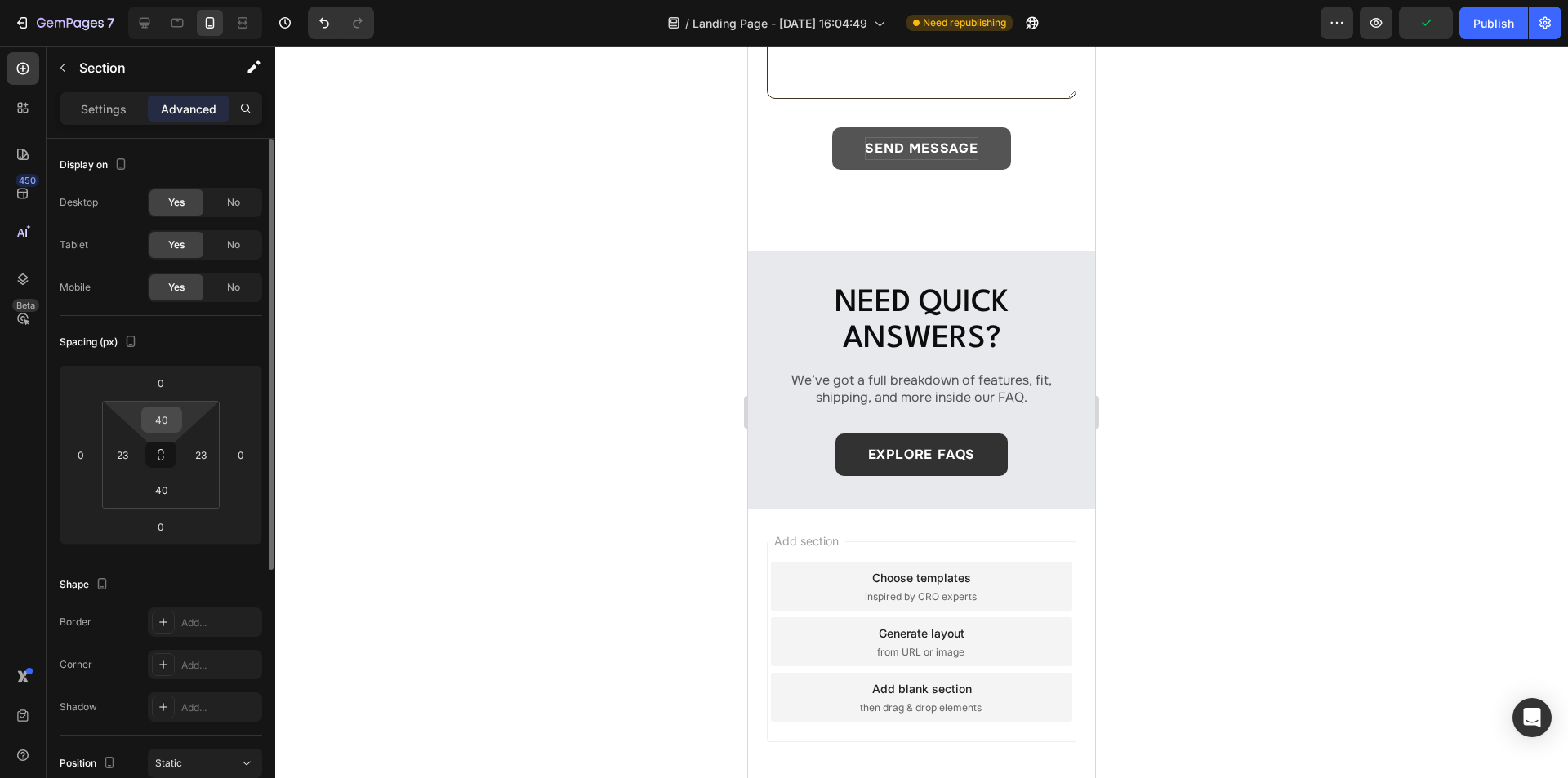
click at [174, 419] on input "40" at bounding box center [162, 419] width 33 height 25
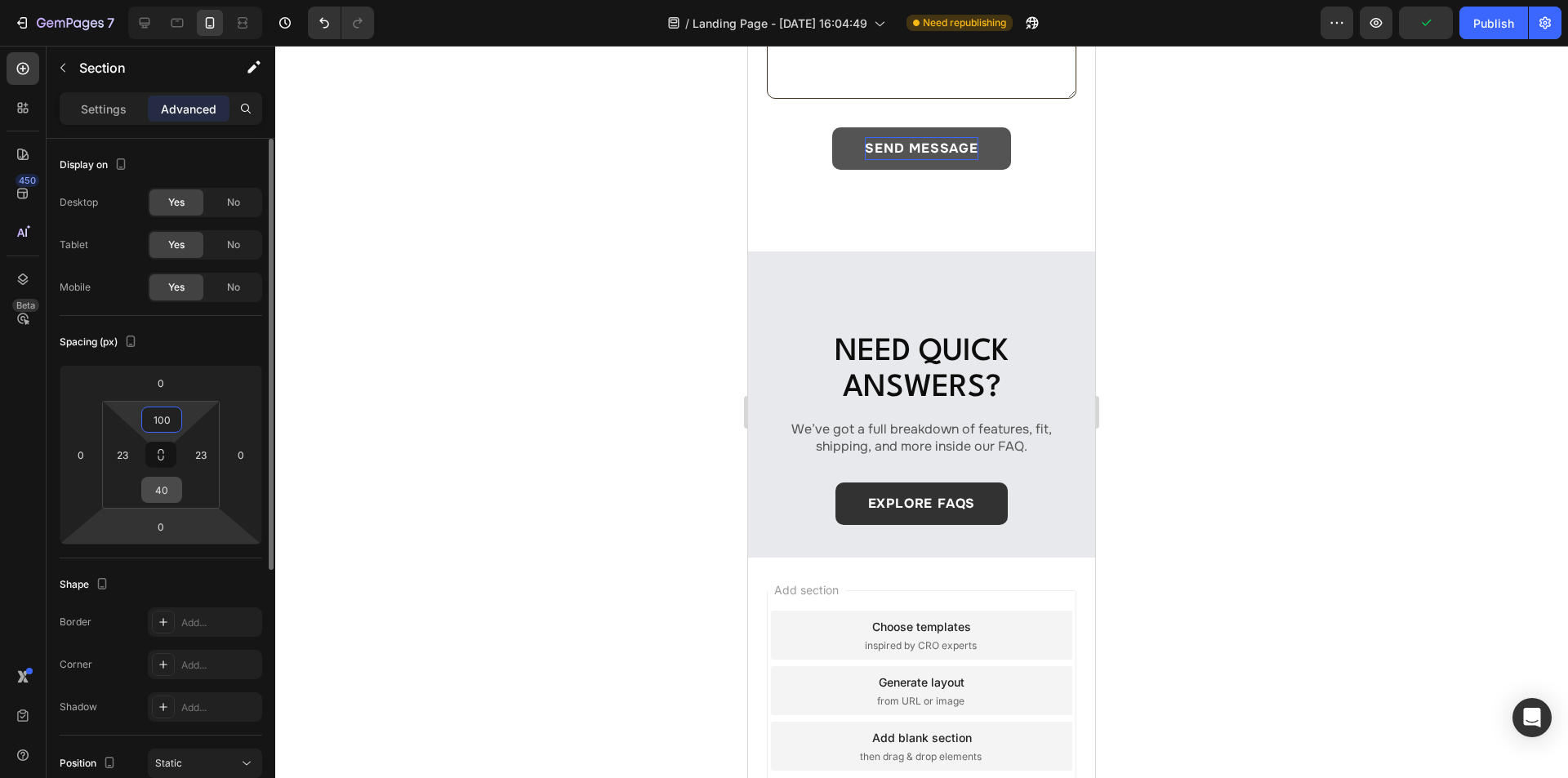
type input "100"
click at [169, 491] on input "40" at bounding box center [162, 490] width 33 height 25
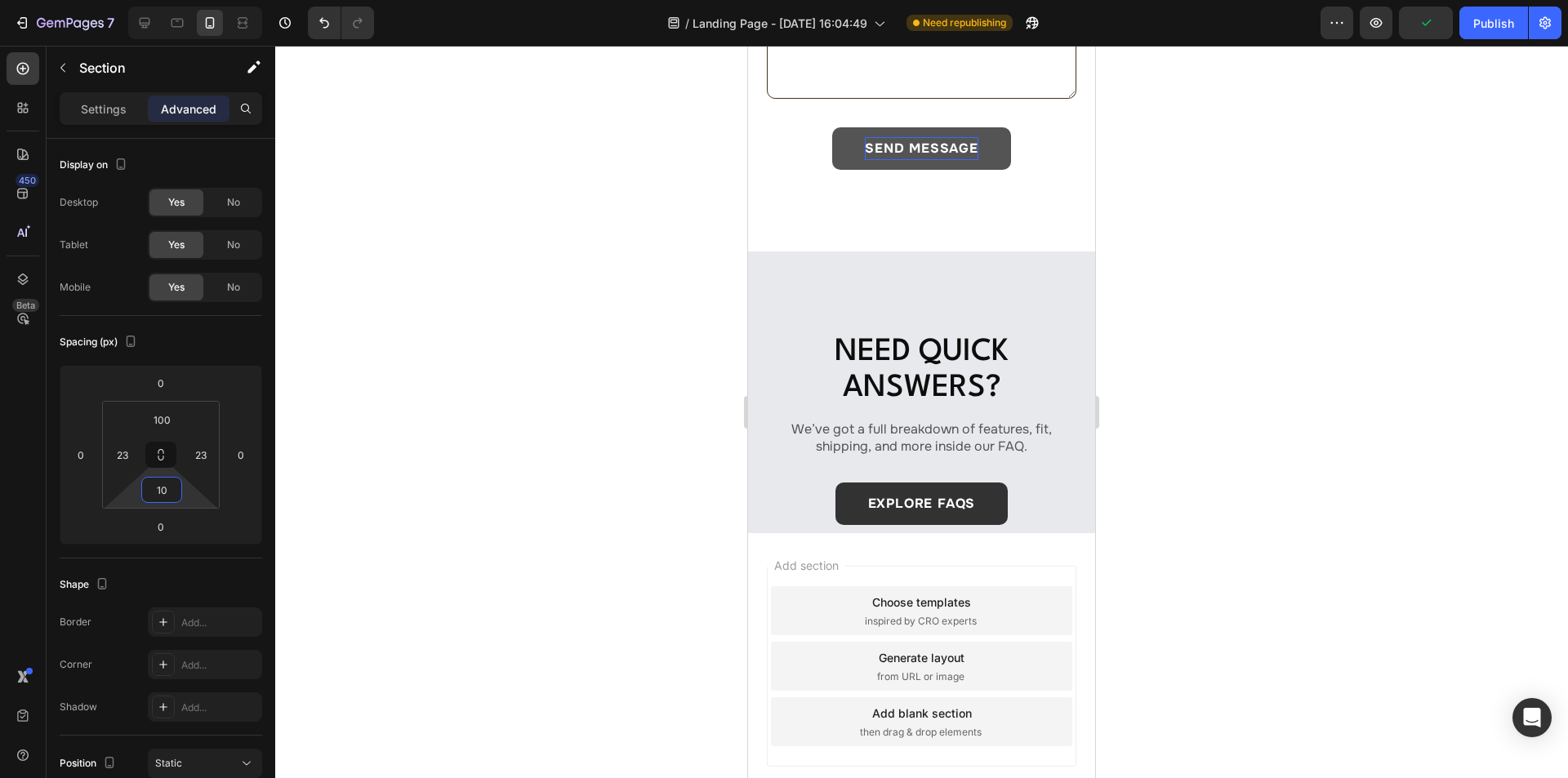
type input "100"
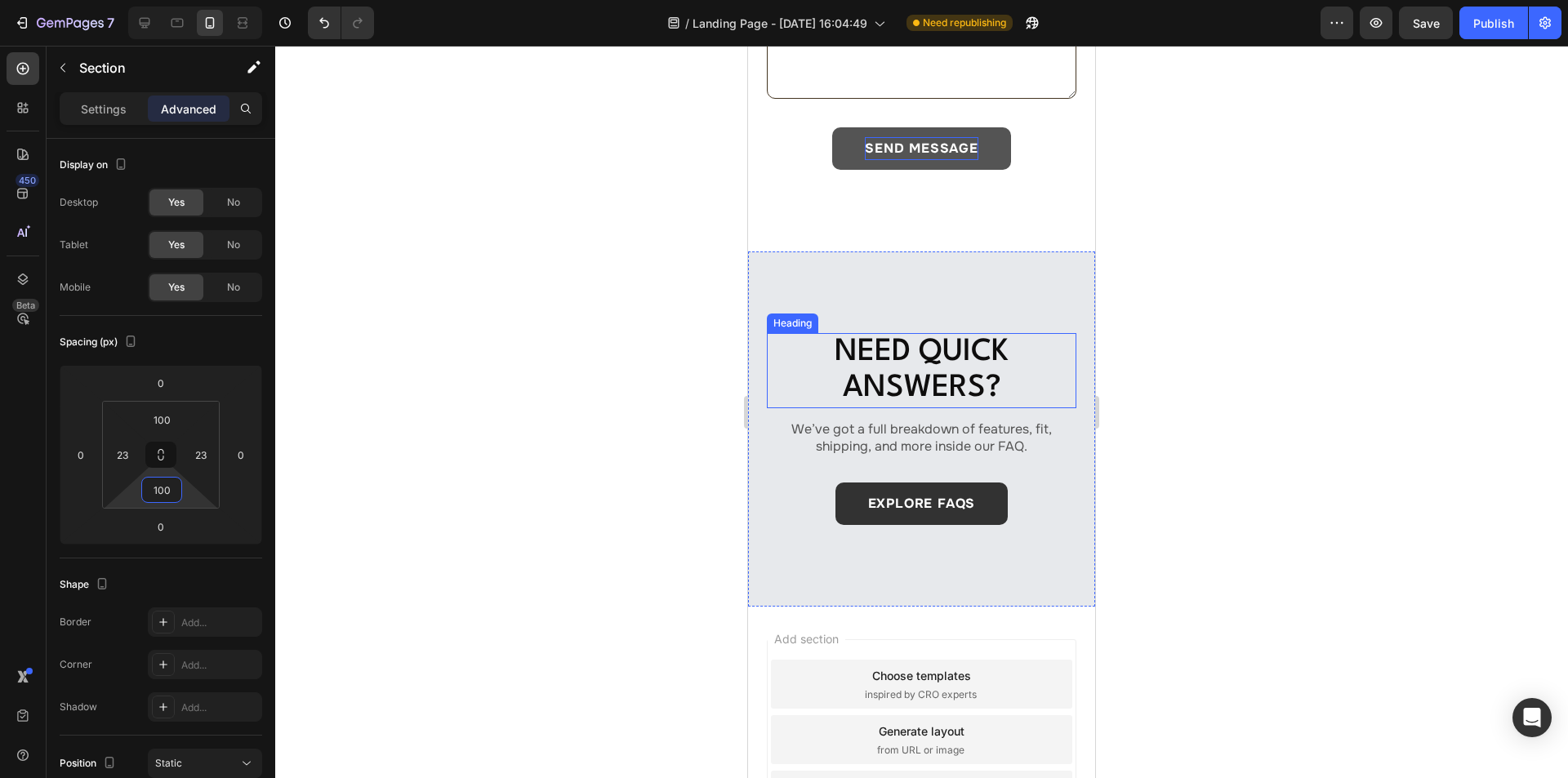
click at [897, 341] on h2 "Need Quick Answers?" at bounding box center [921, 370] width 309 height 75
click at [969, 350] on h2 "Need Quick Answers?" at bounding box center [921, 370] width 309 height 75
click at [89, 117] on p "Settings" at bounding box center [104, 109] width 46 height 17
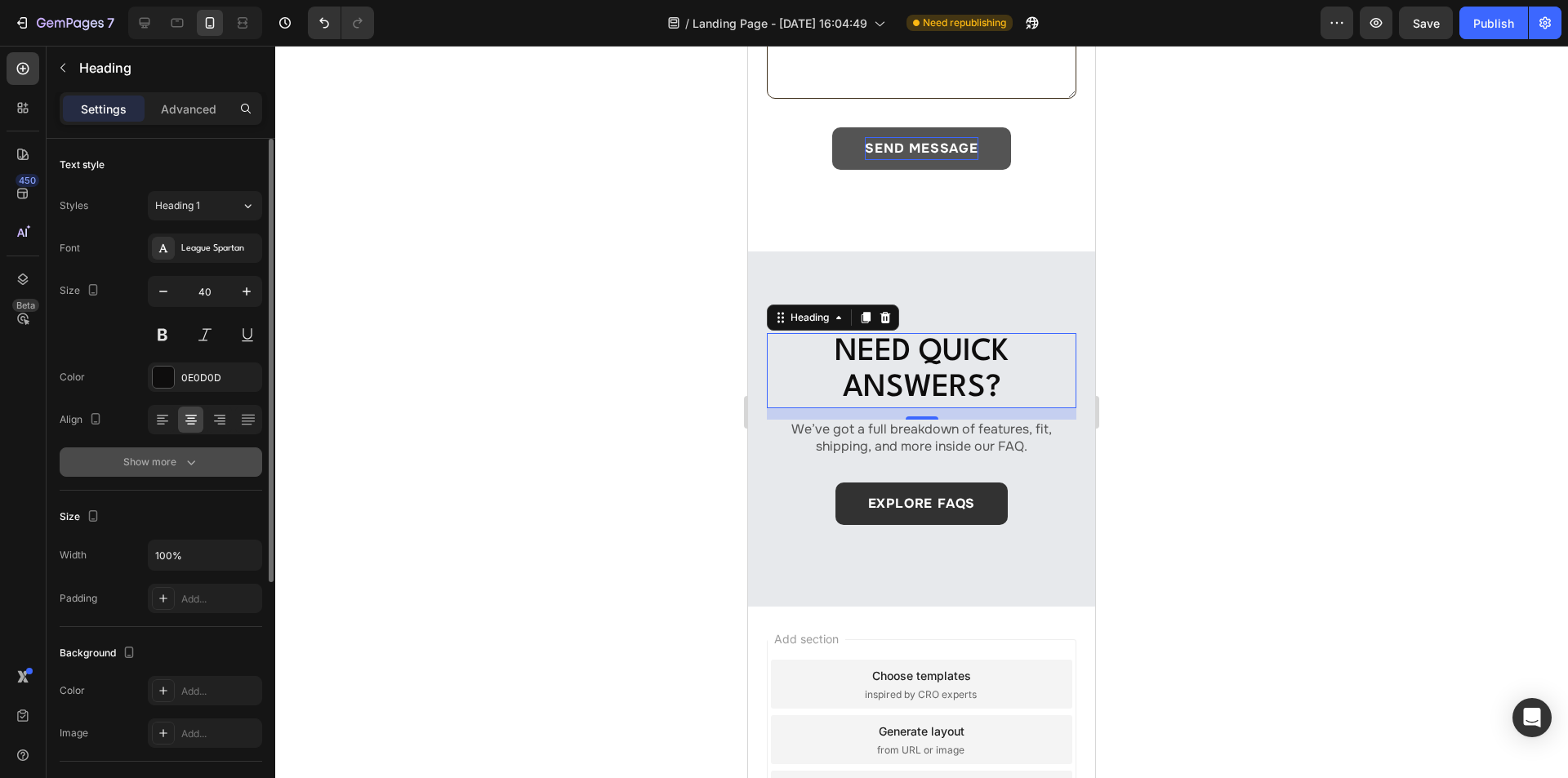
click at [179, 455] on div "Show more" at bounding box center [161, 462] width 76 height 16
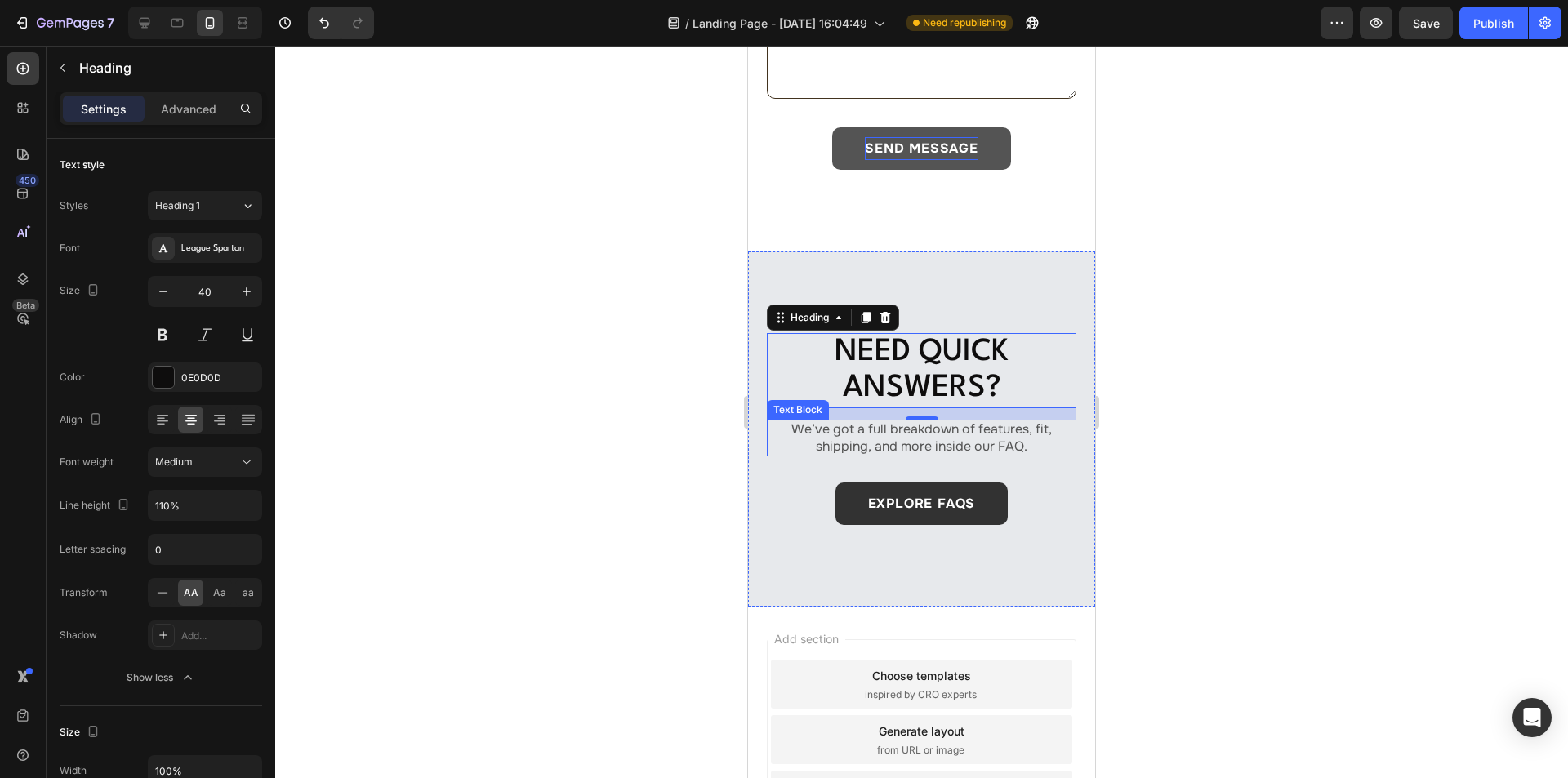
click at [884, 421] on p "We’ve got a full breakdown of features, fit, shipping, and more inside our FAQ." at bounding box center [921, 438] width 306 height 35
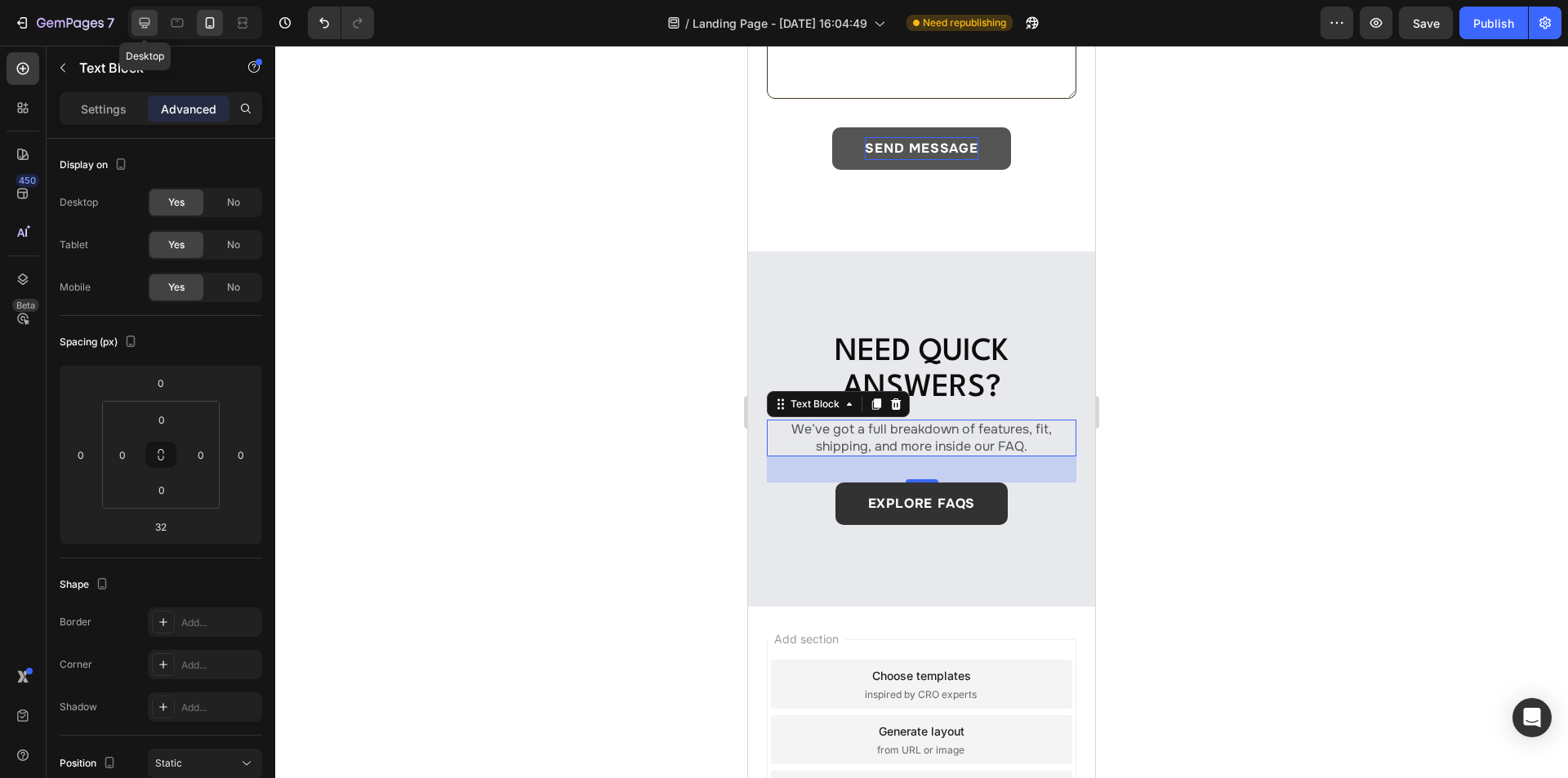
click at [152, 15] on icon at bounding box center [145, 23] width 16 height 16
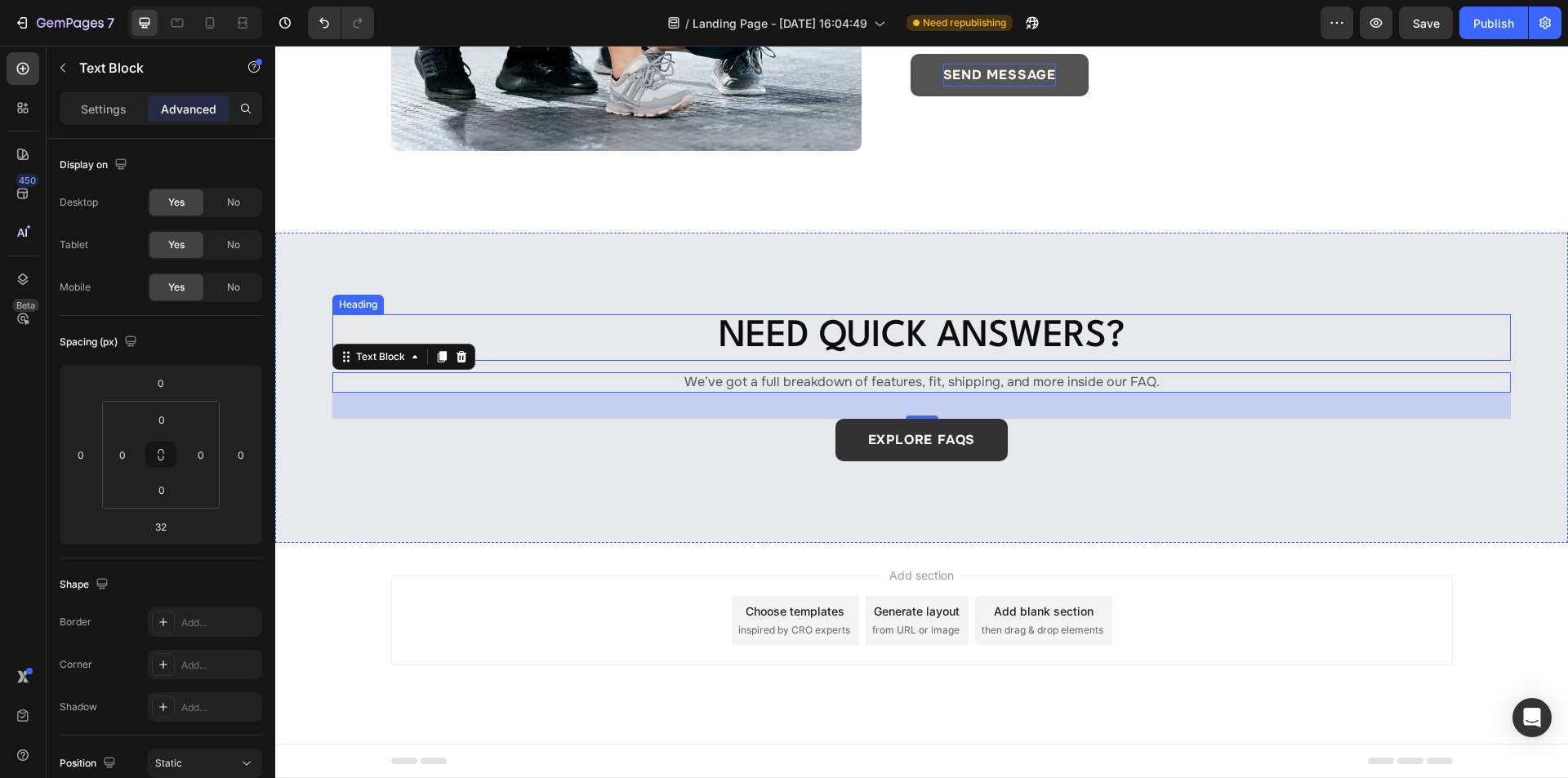
scroll to position [545, 0]
click at [24, 189] on icon at bounding box center [22, 193] width 11 height 11
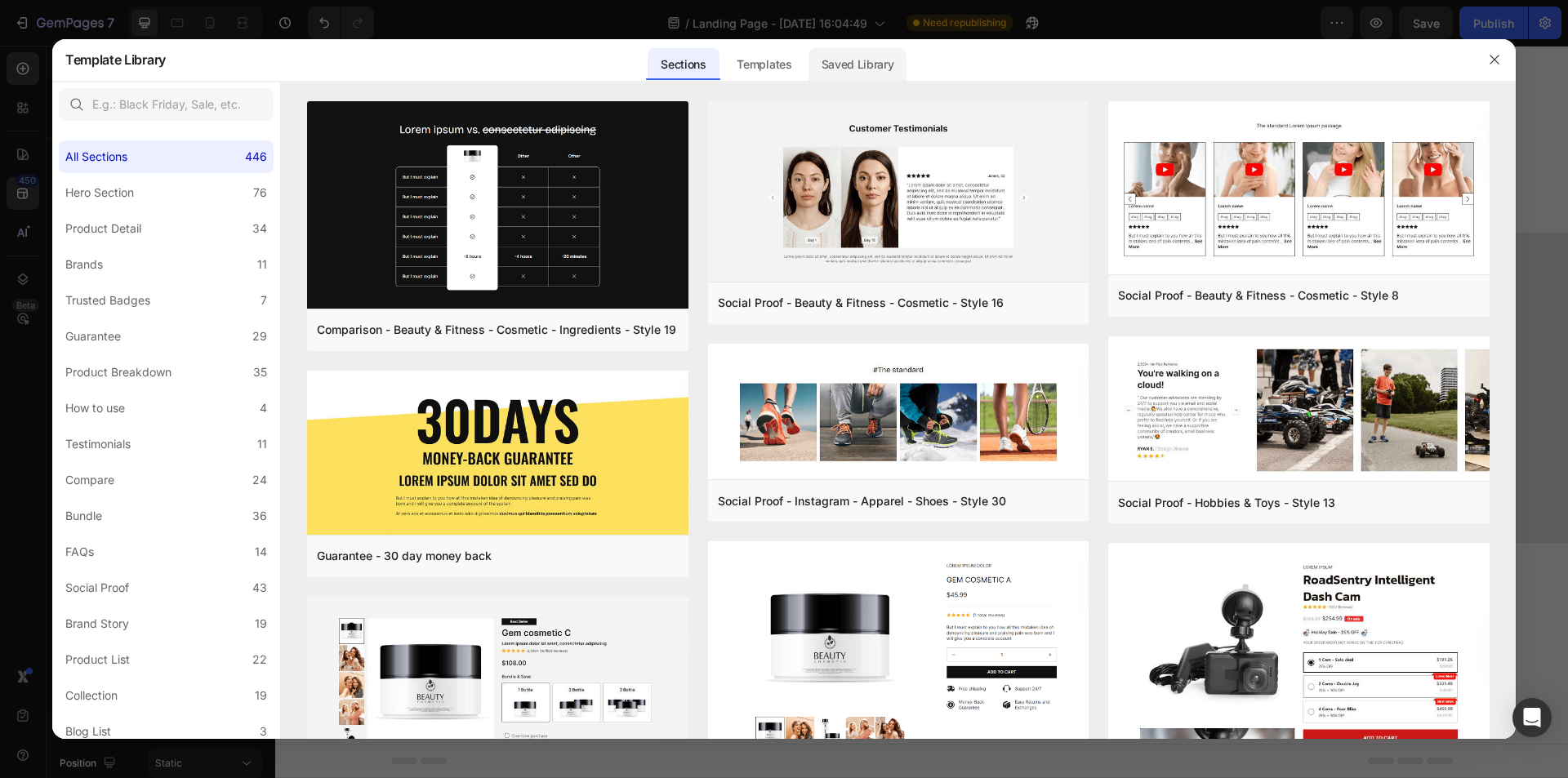
click at [875, 69] on div "Saved Library" at bounding box center [858, 65] width 99 height 33
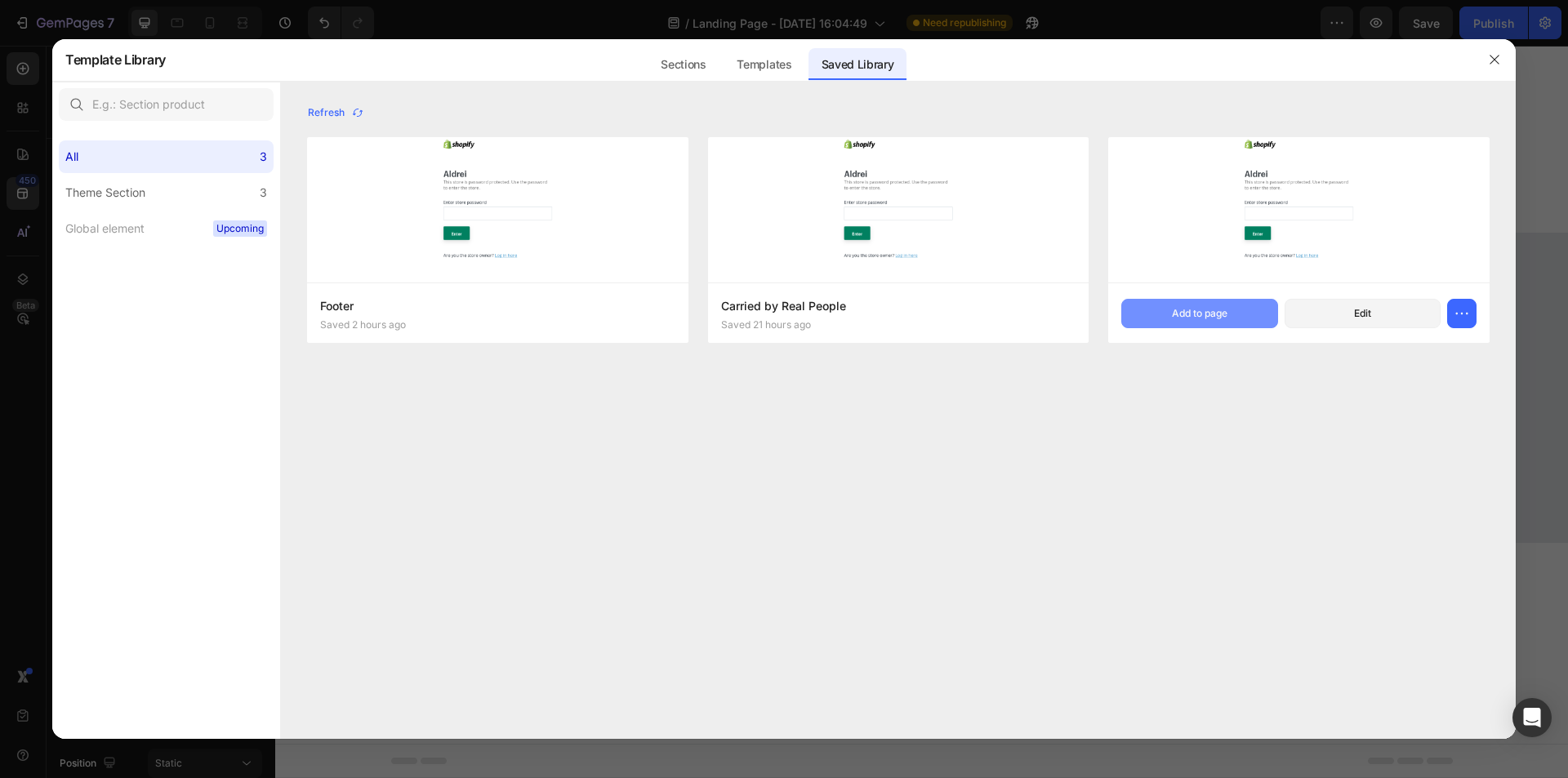
click at [1154, 317] on button "Add to page" at bounding box center [1199, 313] width 156 height 30
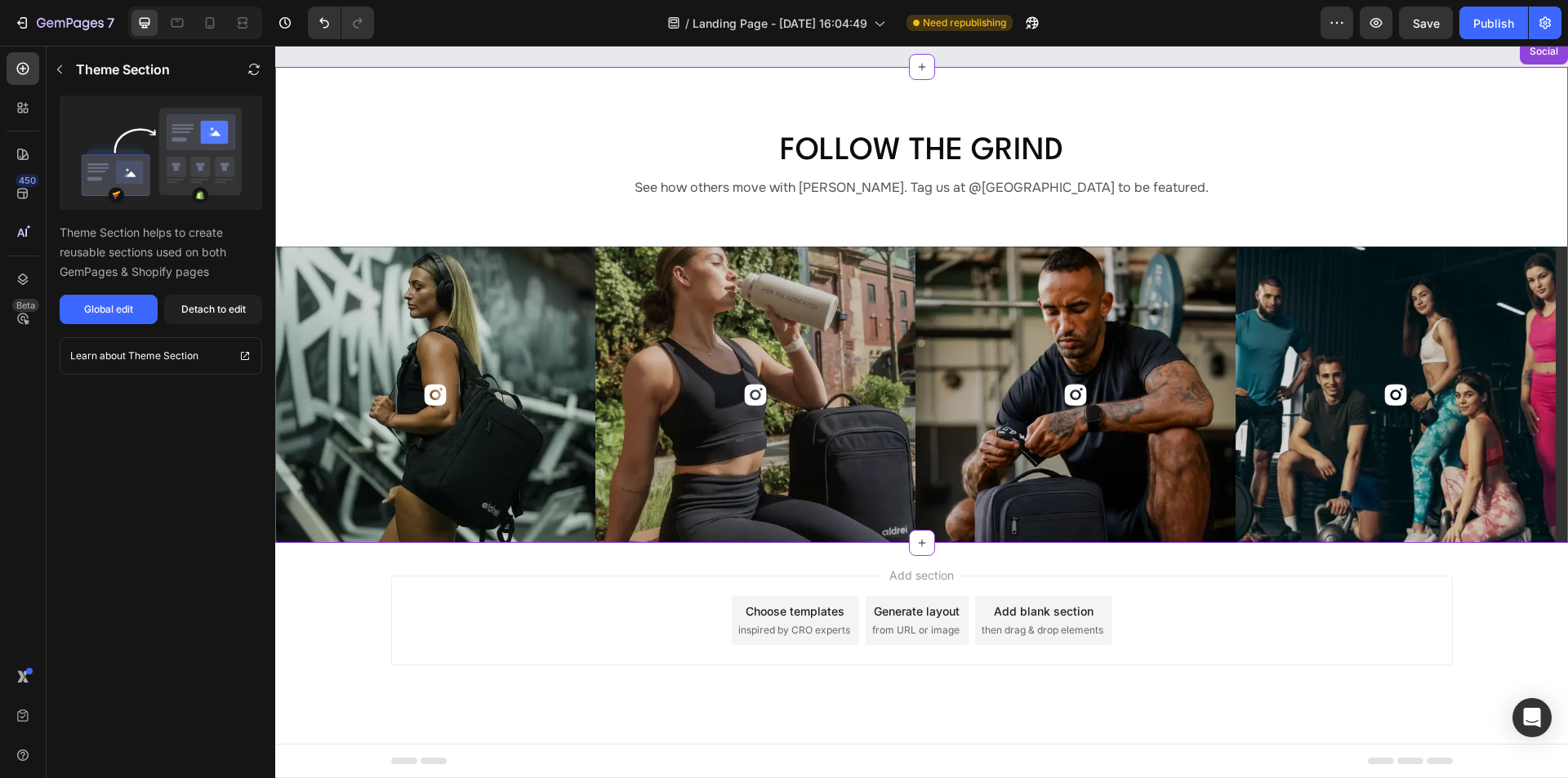
scroll to position [1021, 0]
click at [19, 194] on icon at bounding box center [23, 193] width 16 height 16
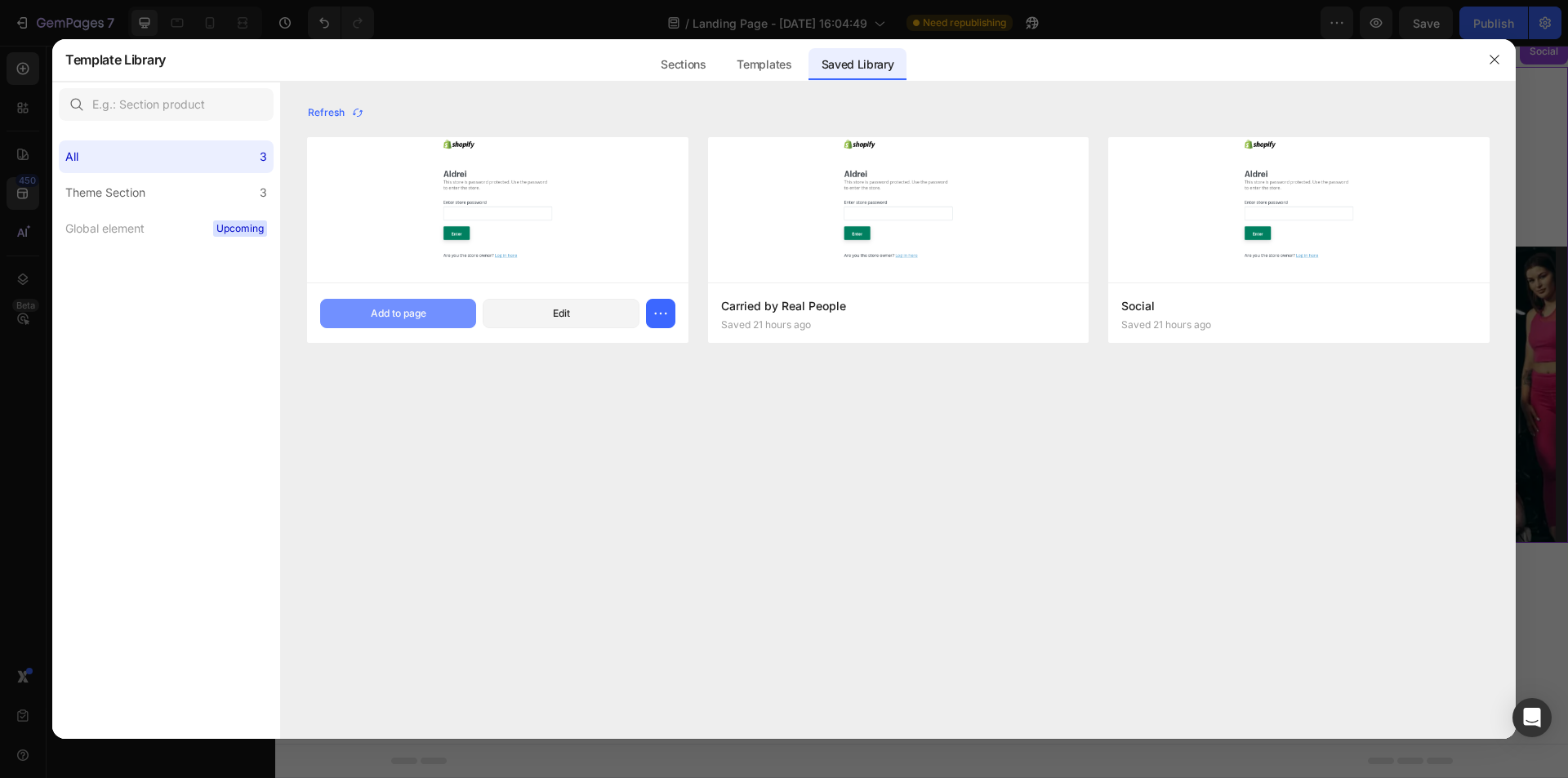
click at [371, 317] on div "Add to page" at bounding box center [399, 313] width 56 height 15
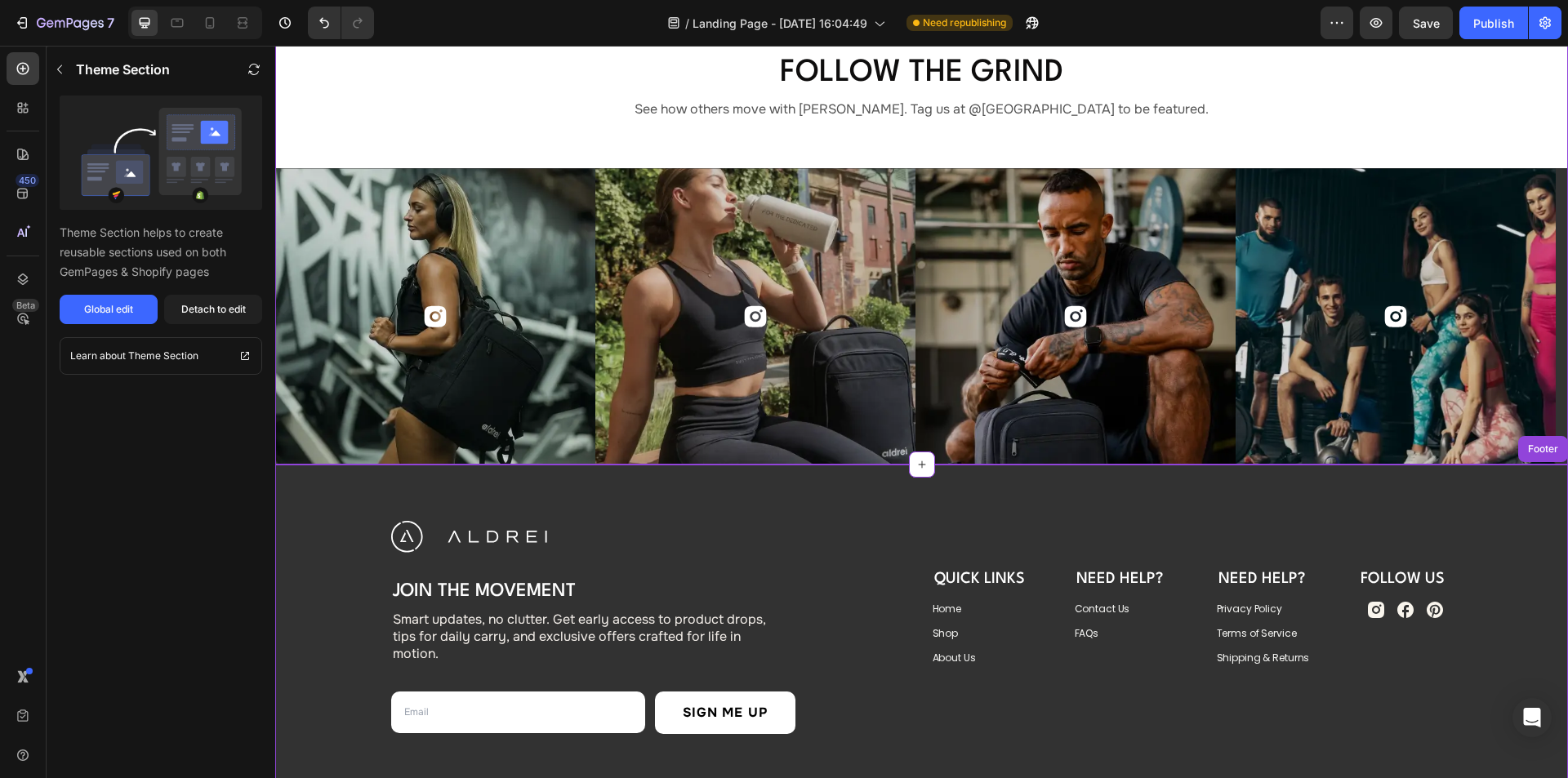
scroll to position [956, 0]
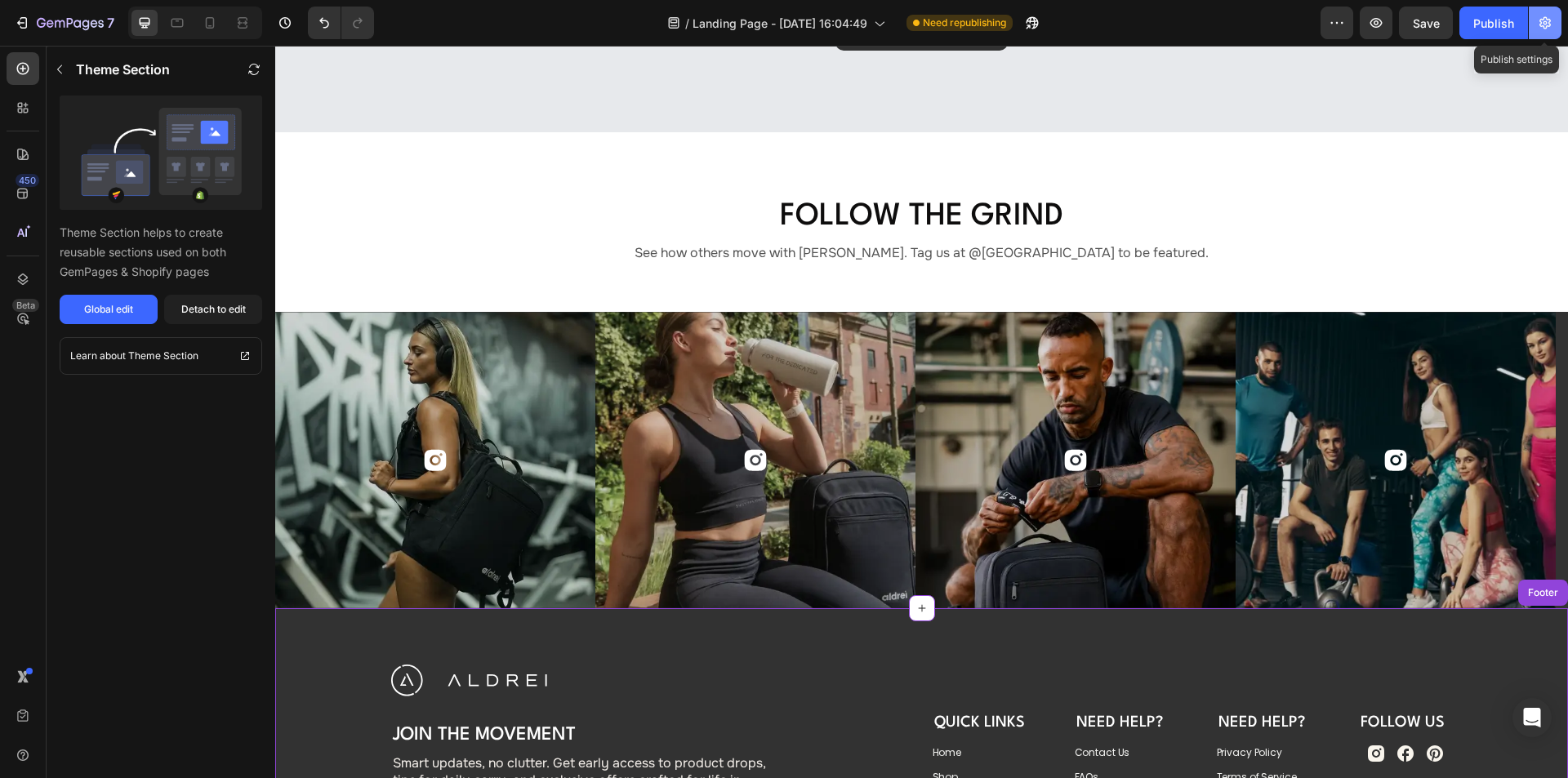
click at [1548, 24] on icon "button" at bounding box center [1545, 23] width 16 height 16
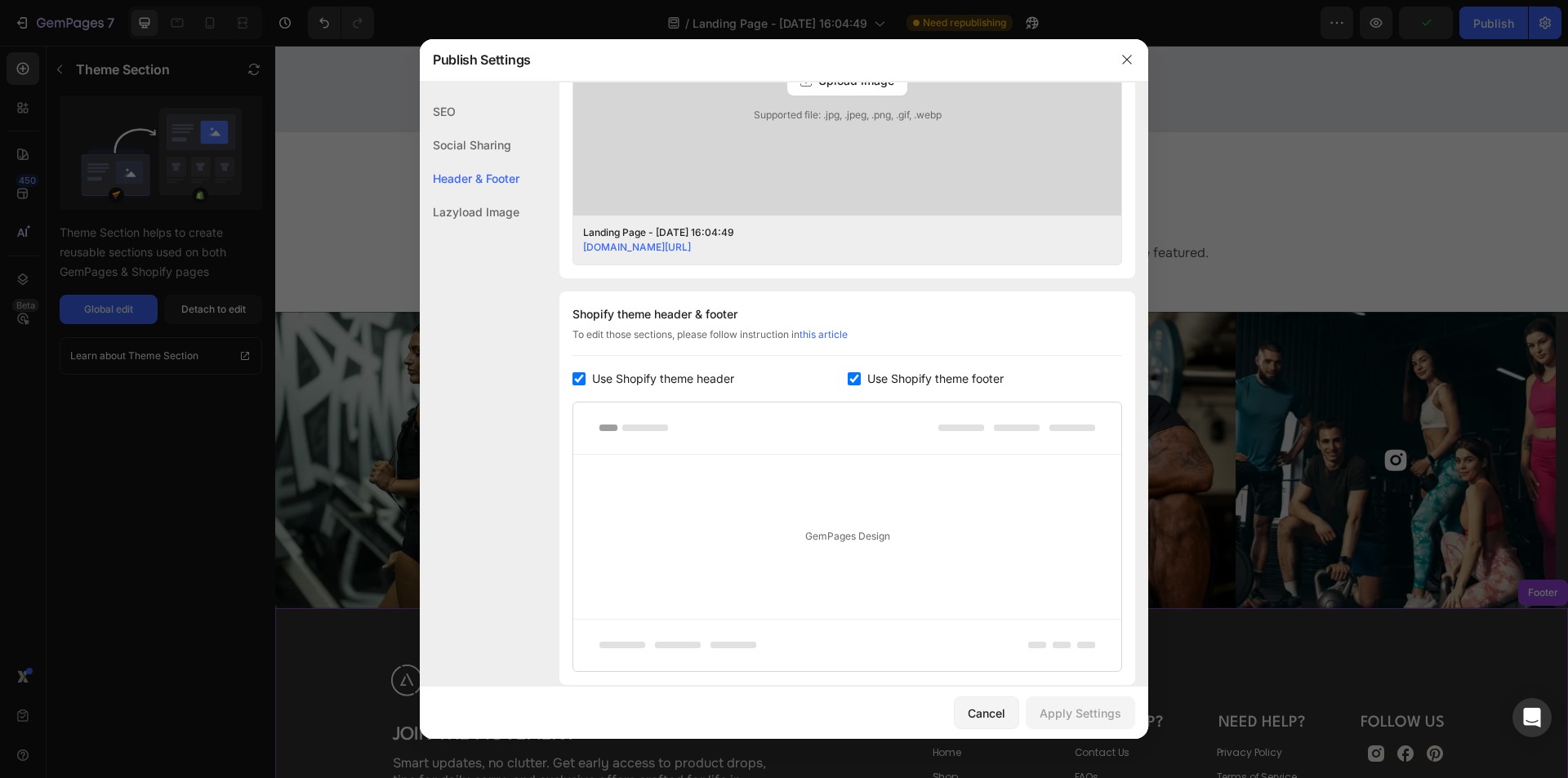
click at [852, 379] on input "checkbox" at bounding box center [854, 379] width 13 height 13
checkbox input "false"
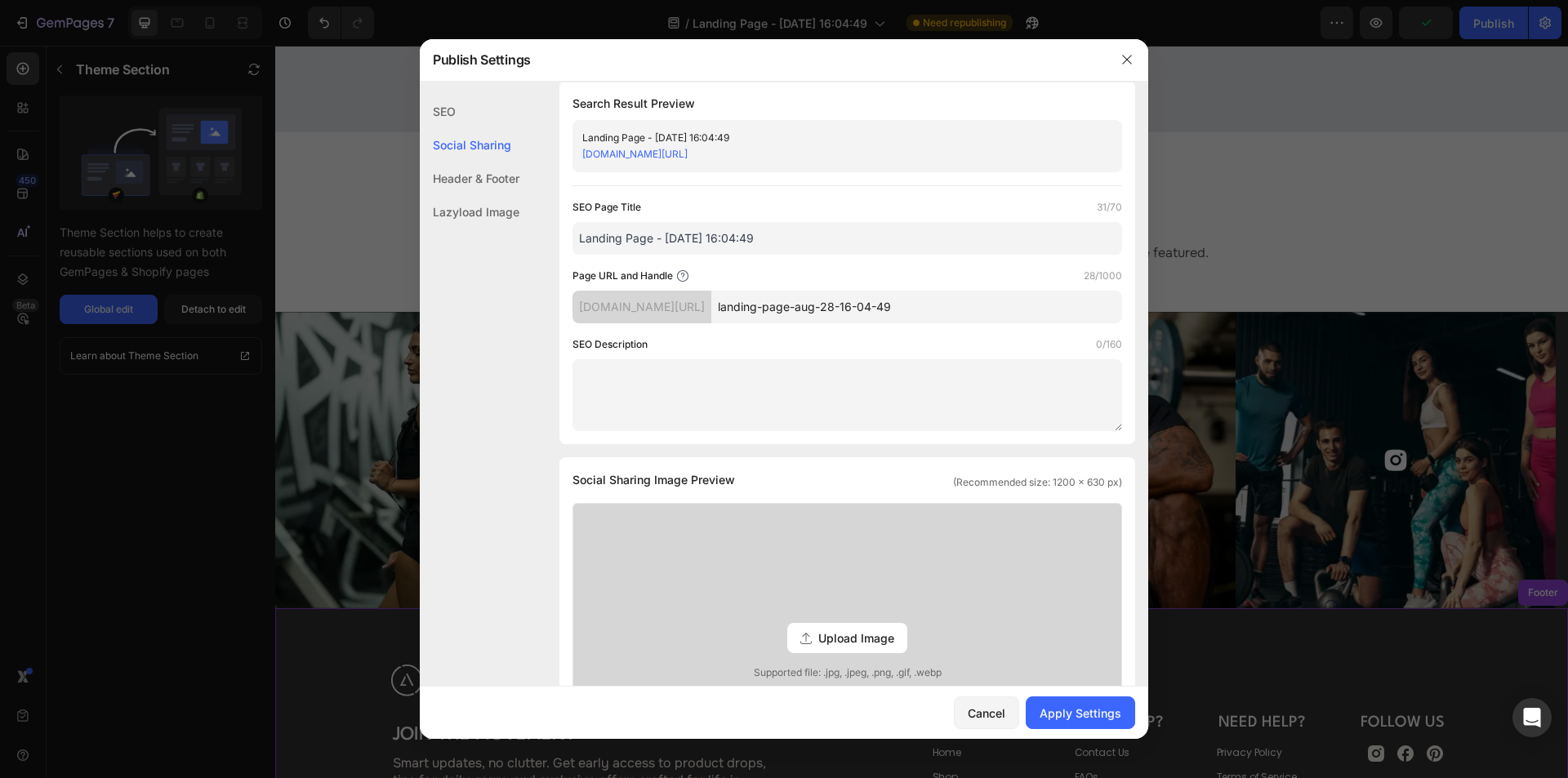
scroll to position [0, 0]
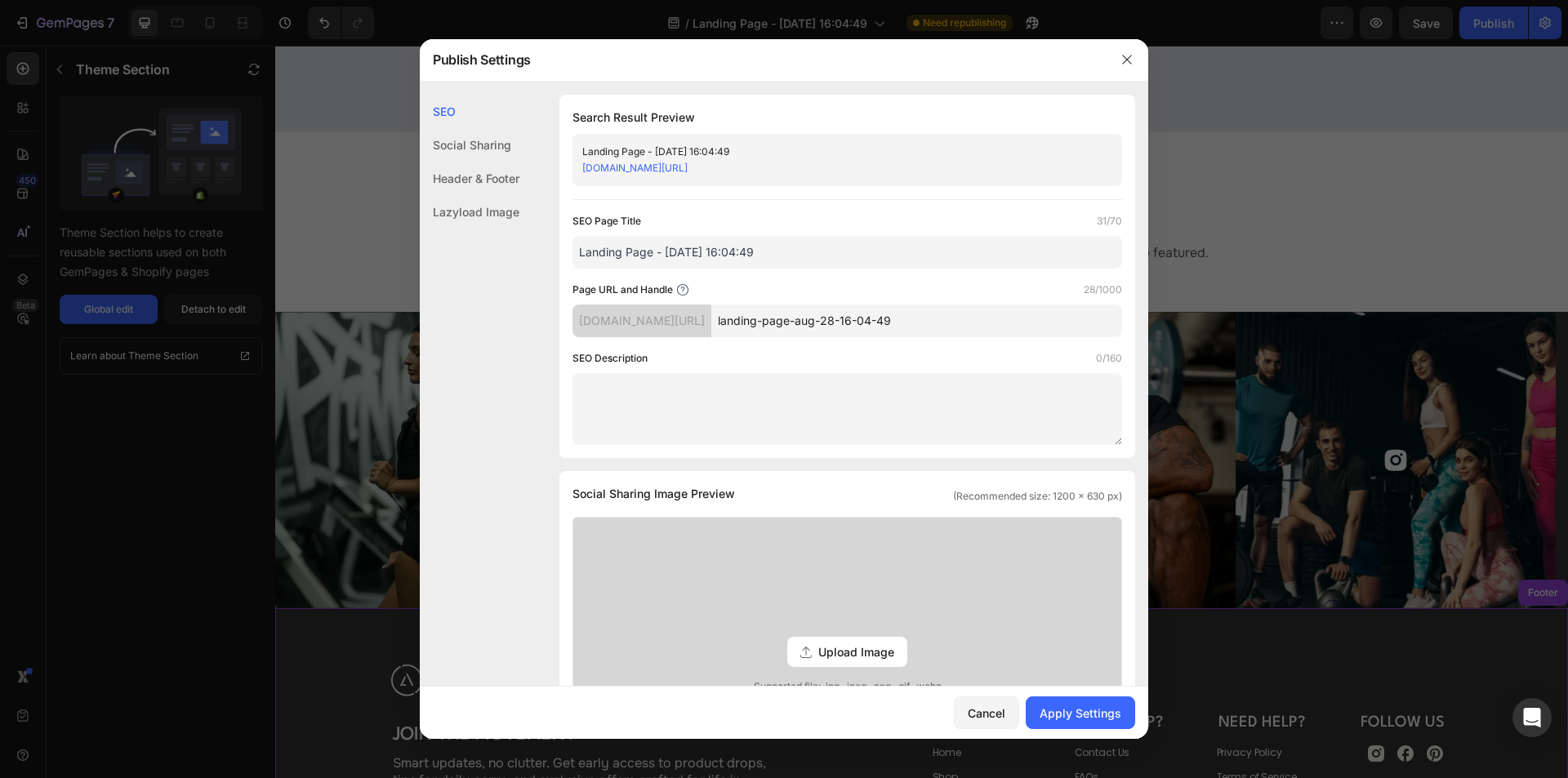
drag, startPoint x: 967, startPoint y: 320, endPoint x: 648, endPoint y: 322, distance: 319.0
click at [649, 322] on div "aldrei-ec.myshopify.com/pages/ landing-page-aug-28-16-04-49" at bounding box center [847, 321] width 550 height 33
type input "C"
type input "contact-us"
drag, startPoint x: 785, startPoint y: 247, endPoint x: 422, endPoint y: 236, distance: 363.2
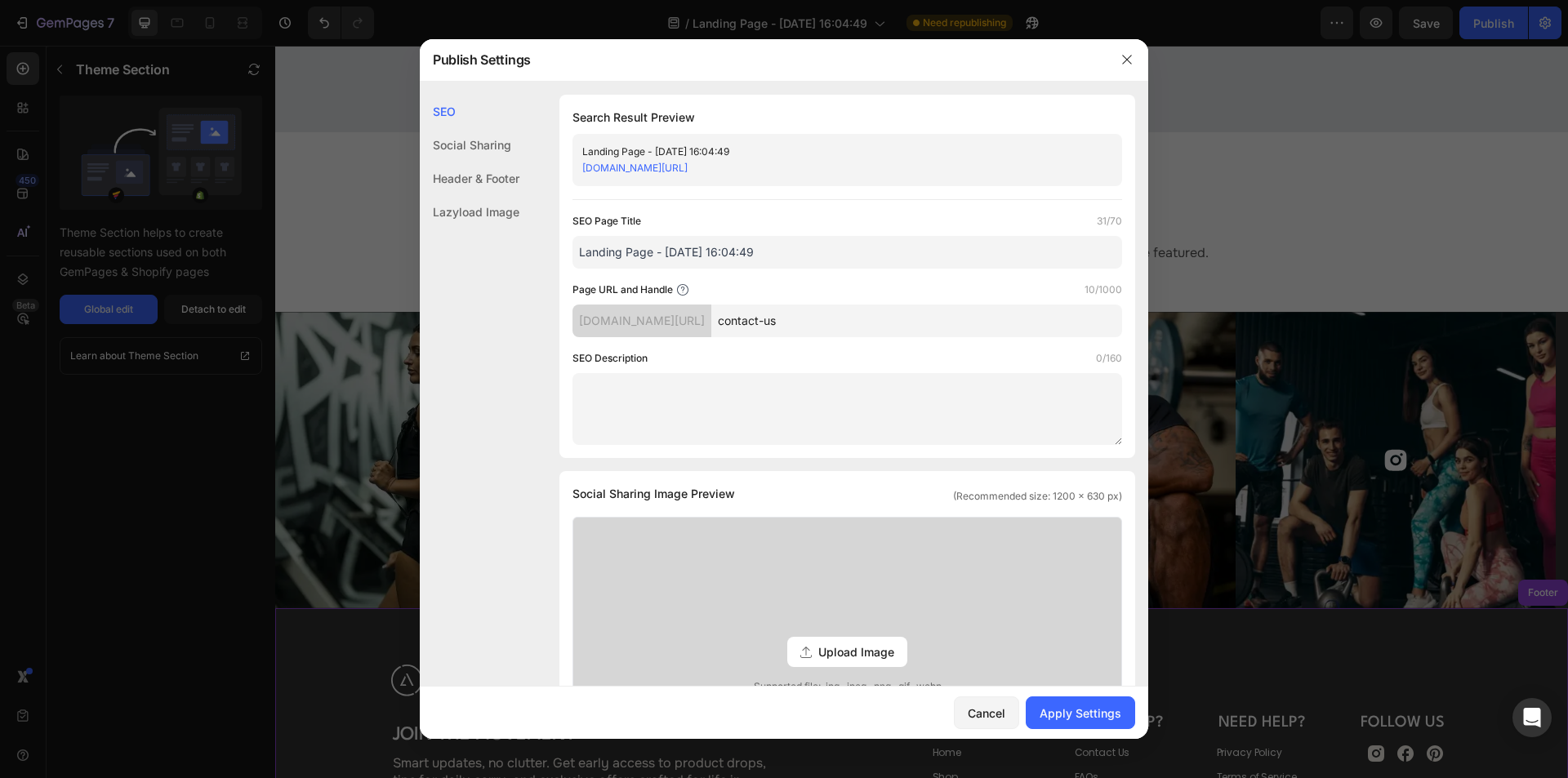
click at [422, 236] on div "SEO Social Sharing Header & Footer Lazyload Image SEO Search Result Preview Lan…" at bounding box center [783, 703] width 728 height 1217
click at [602, 248] on input "Coutact Us" at bounding box center [847, 252] width 550 height 33
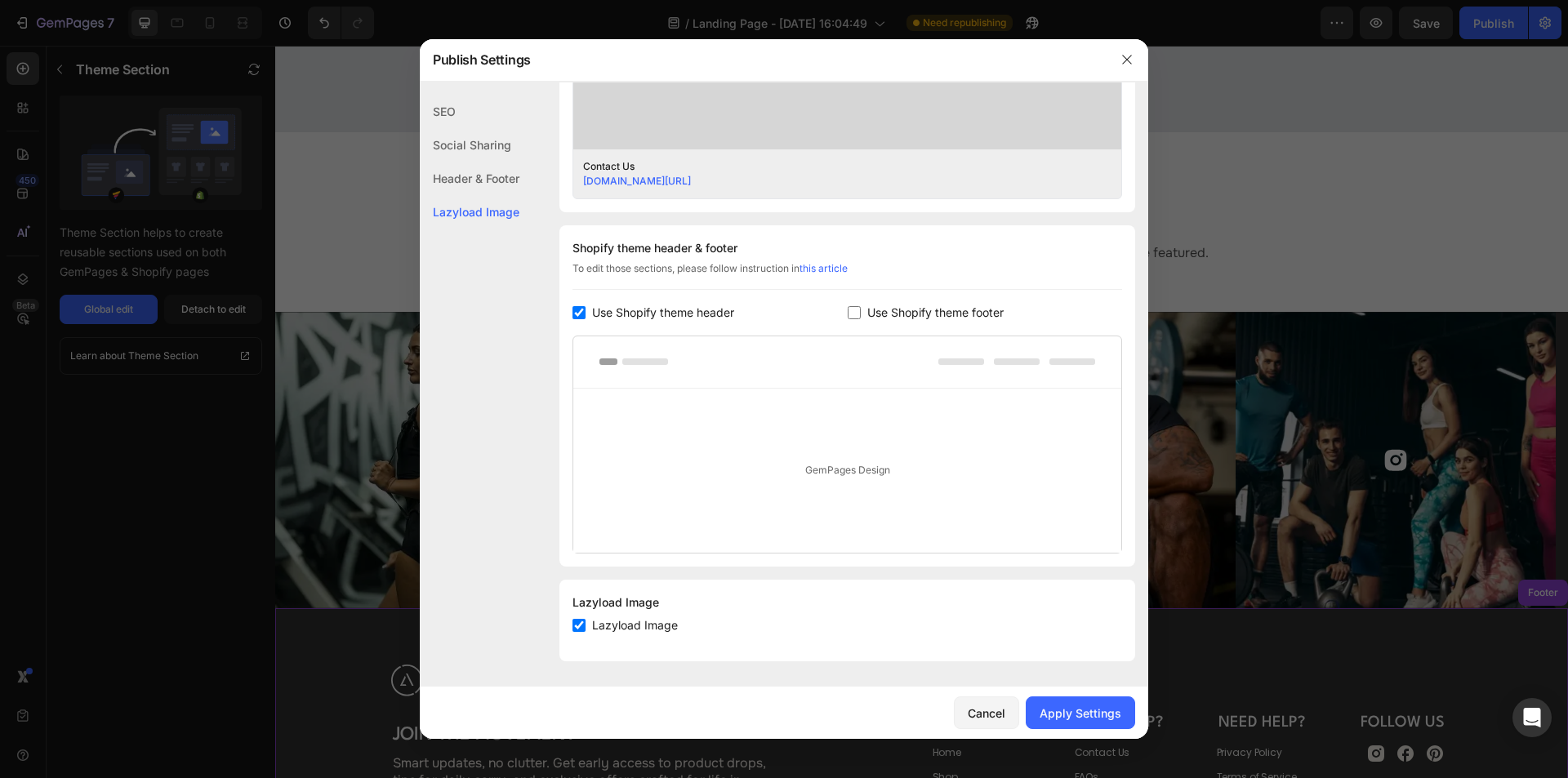
scroll to position [312, 0]
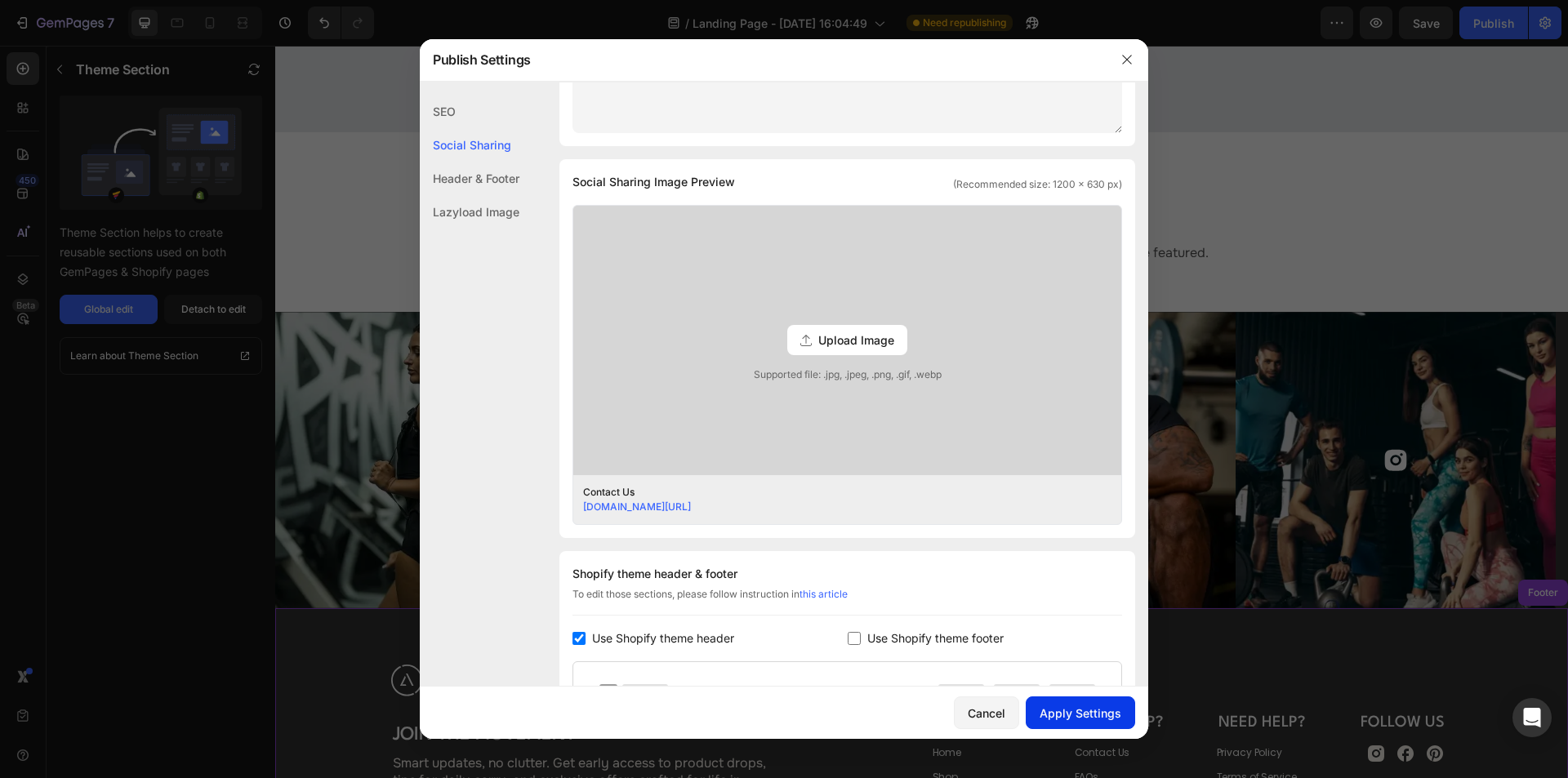
type input "Contact Us"
click at [1083, 706] on div "Apply Settings" at bounding box center [1080, 713] width 81 height 17
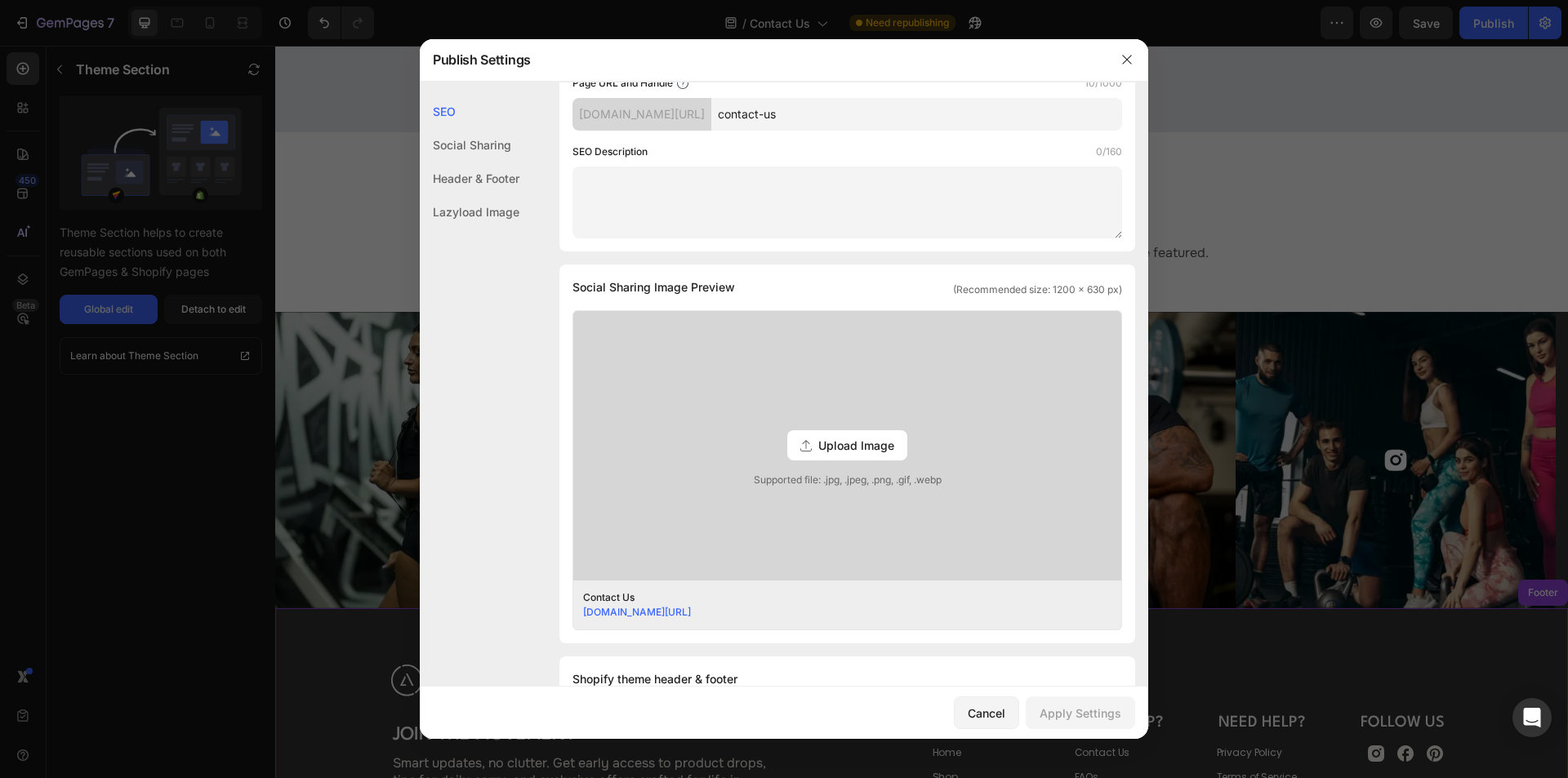
scroll to position [0, 0]
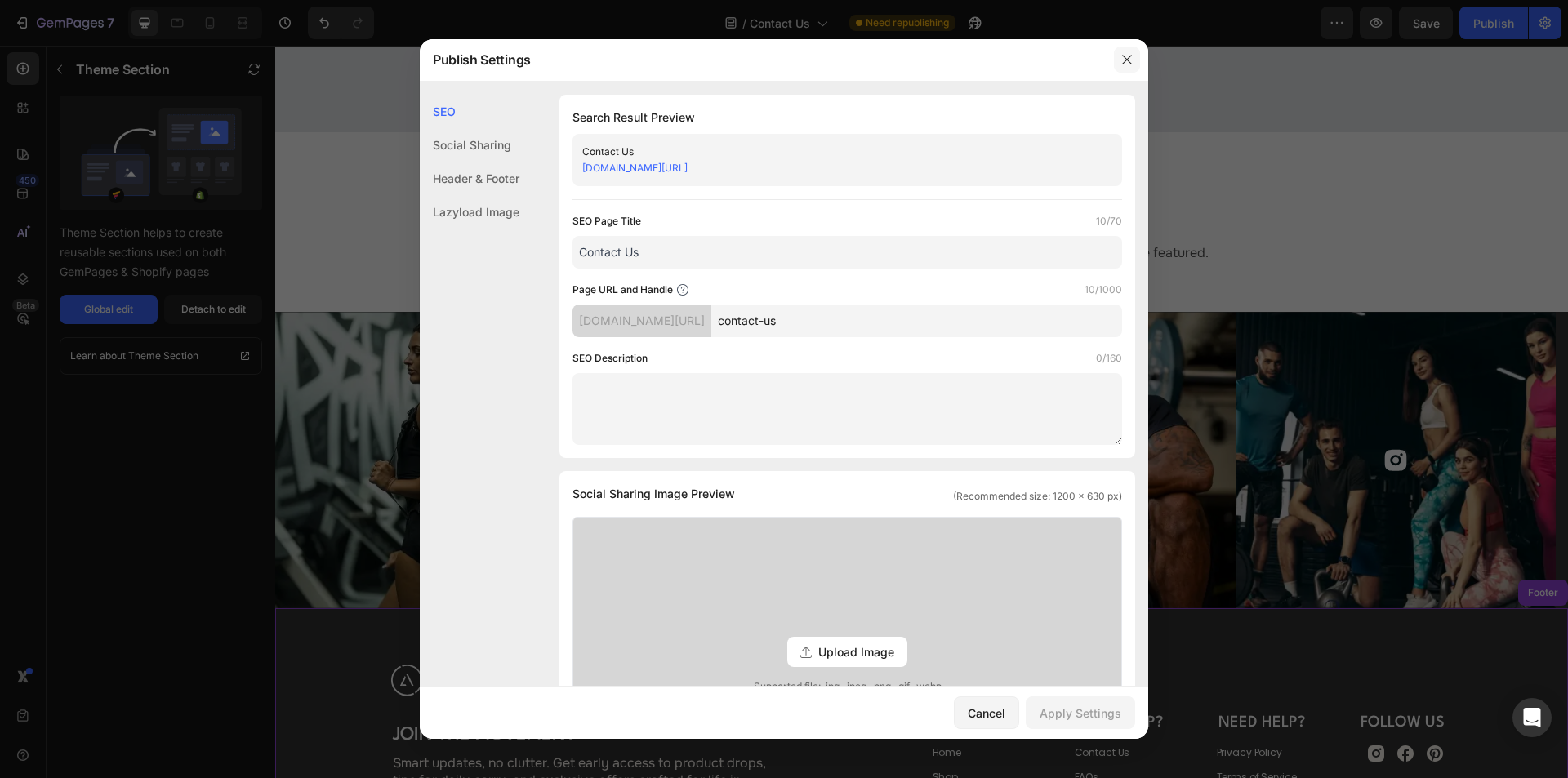
click at [1137, 56] on button "button" at bounding box center [1127, 60] width 26 height 26
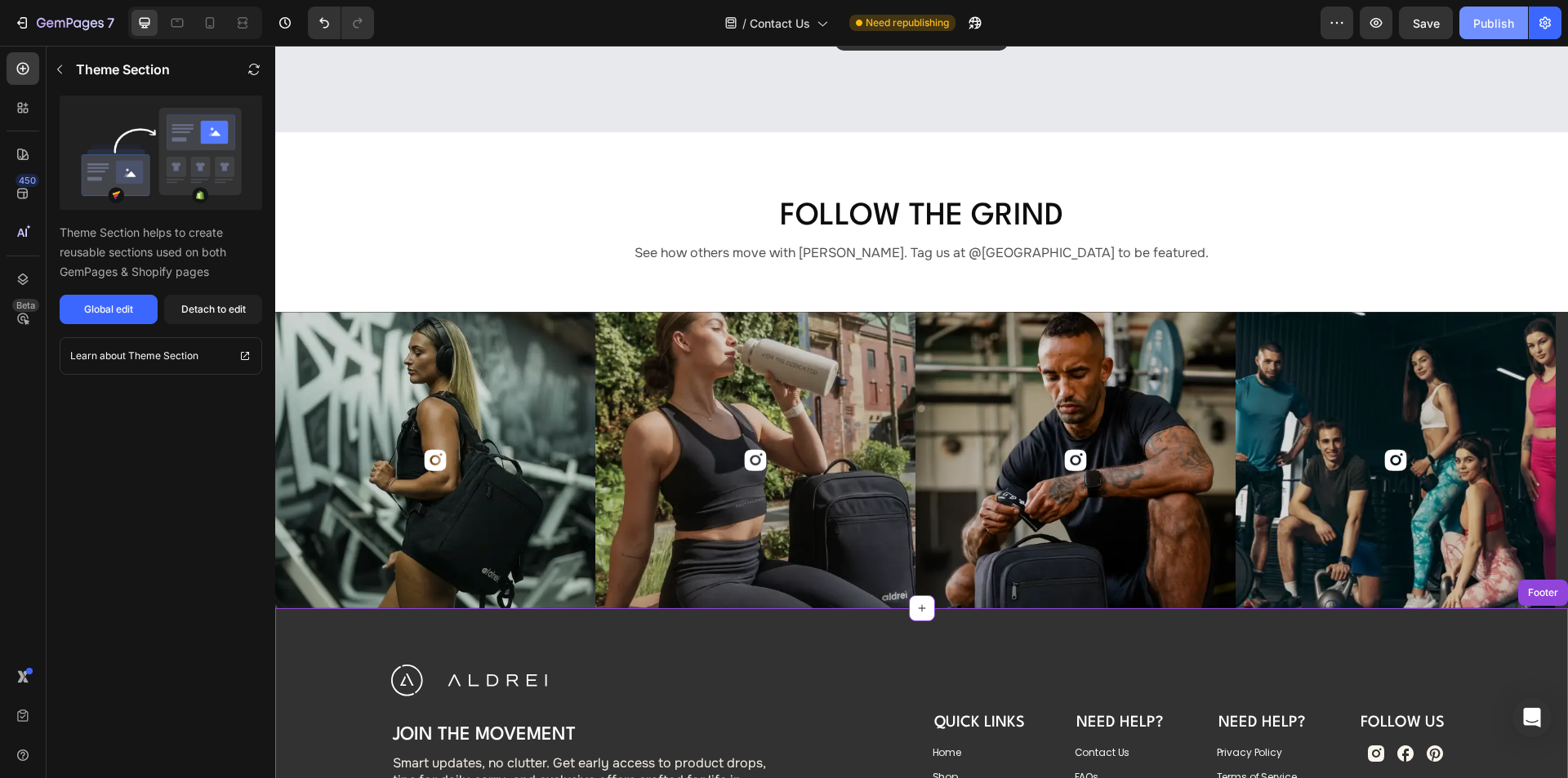
click at [1493, 30] on div "Publish" at bounding box center [1494, 23] width 41 height 17
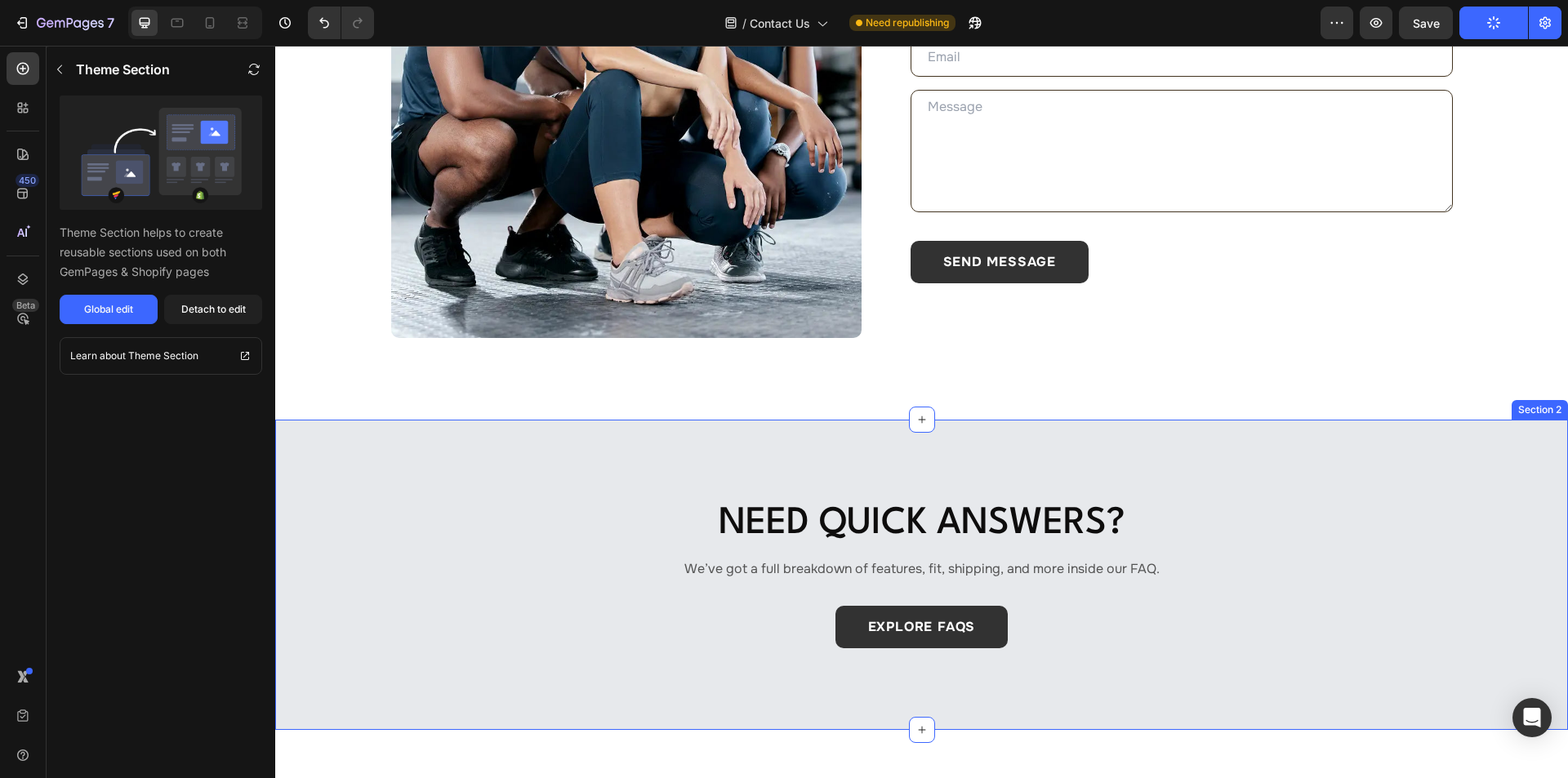
scroll to position [490, 0]
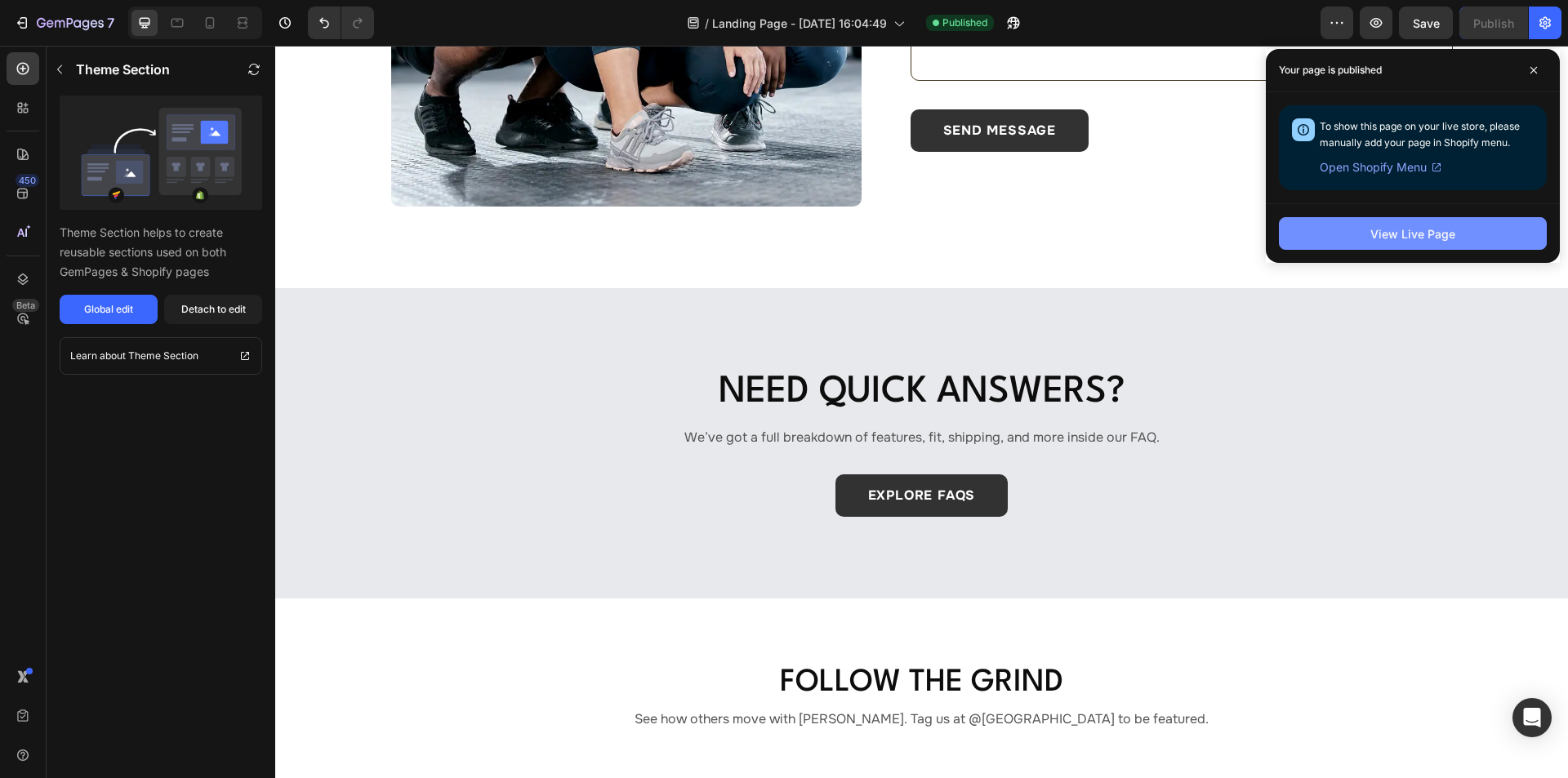
click at [1345, 231] on button "View Live Page" at bounding box center [1413, 234] width 268 height 33
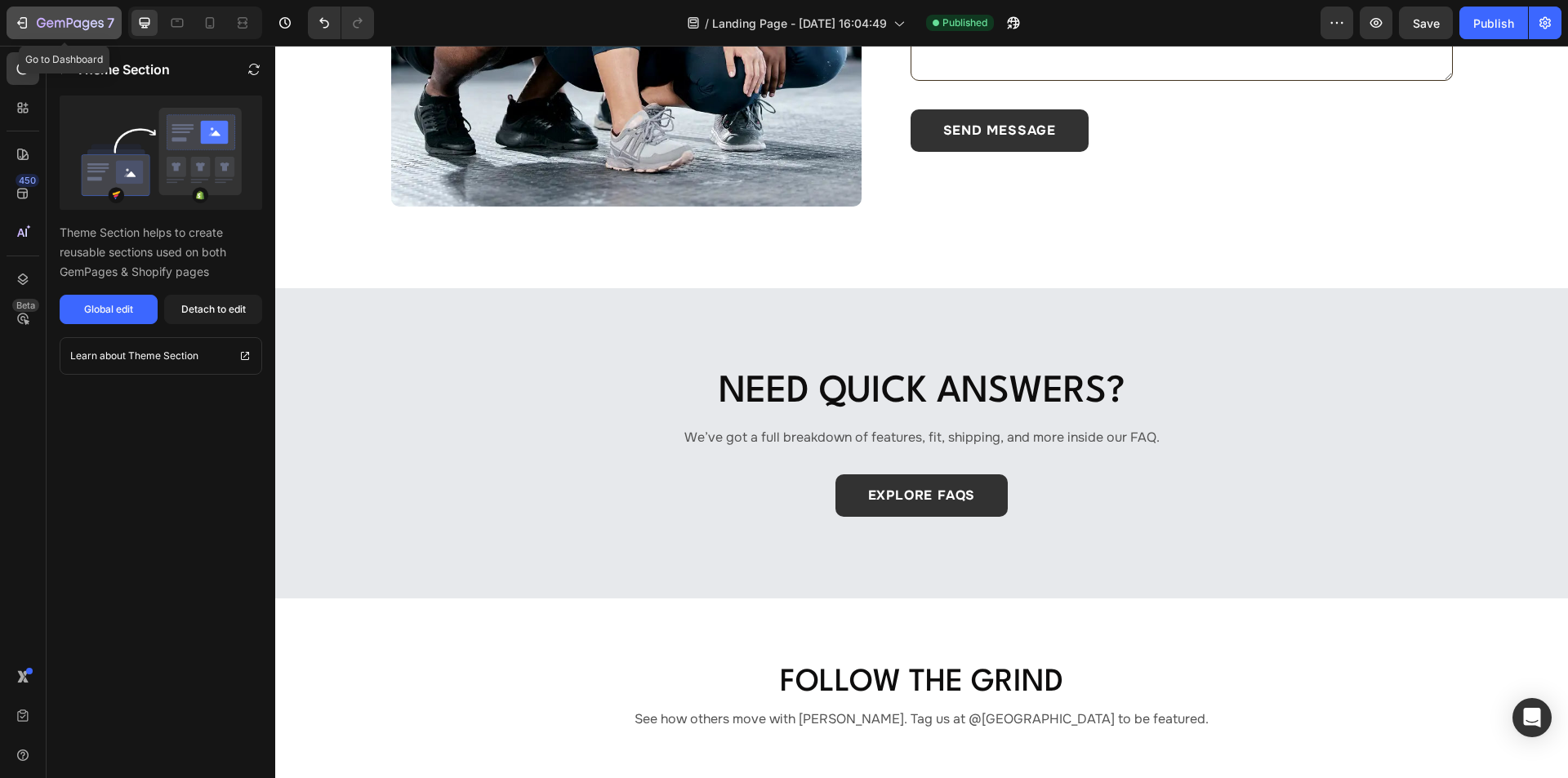
click at [83, 21] on icon "button" at bounding box center [86, 25] width 7 height 11
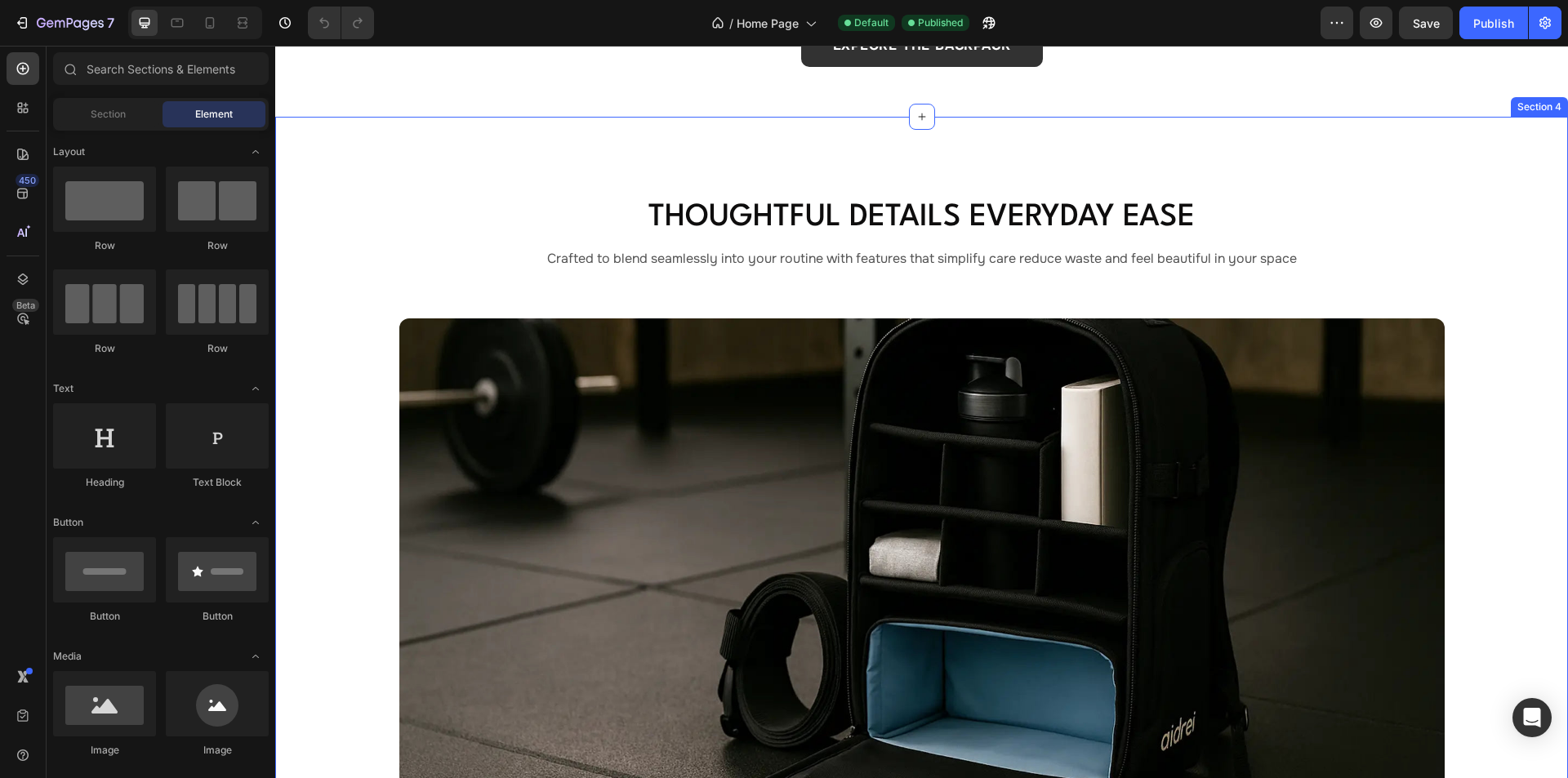
scroll to position [1388, 0]
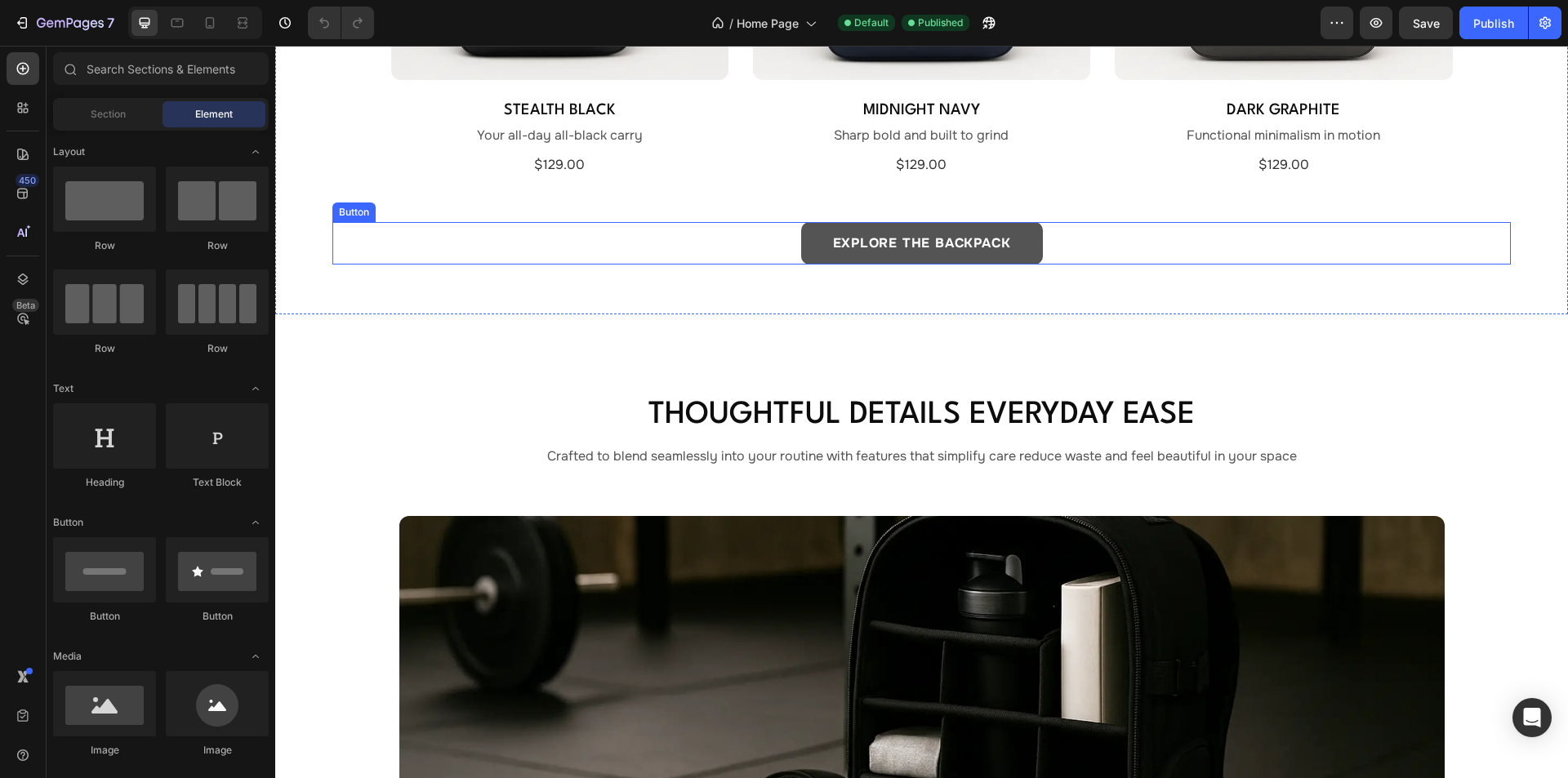
click at [811, 243] on button "EXPLORE THE BACKPACK" at bounding box center [922, 243] width 242 height 43
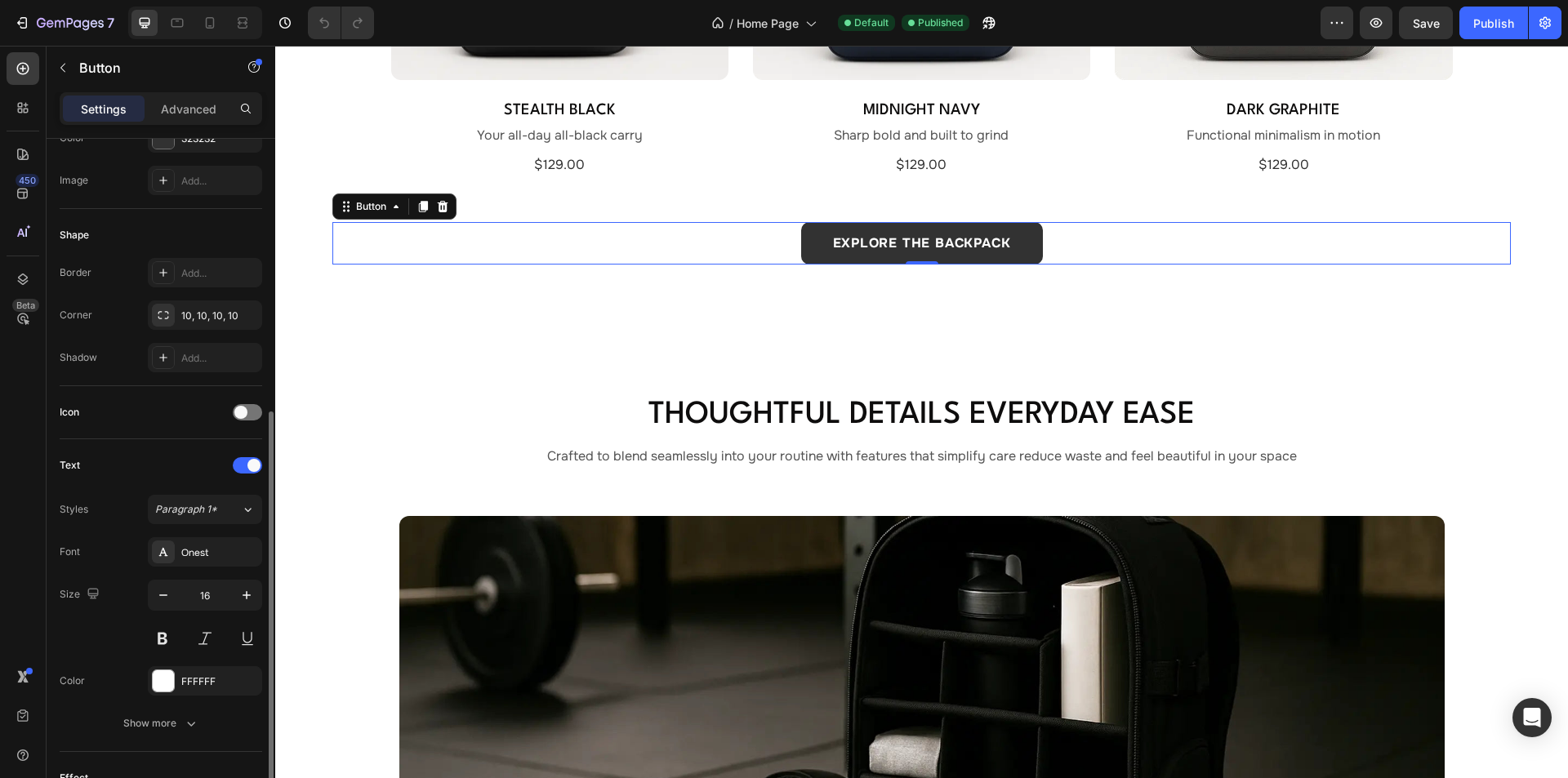
scroll to position [326, 0]
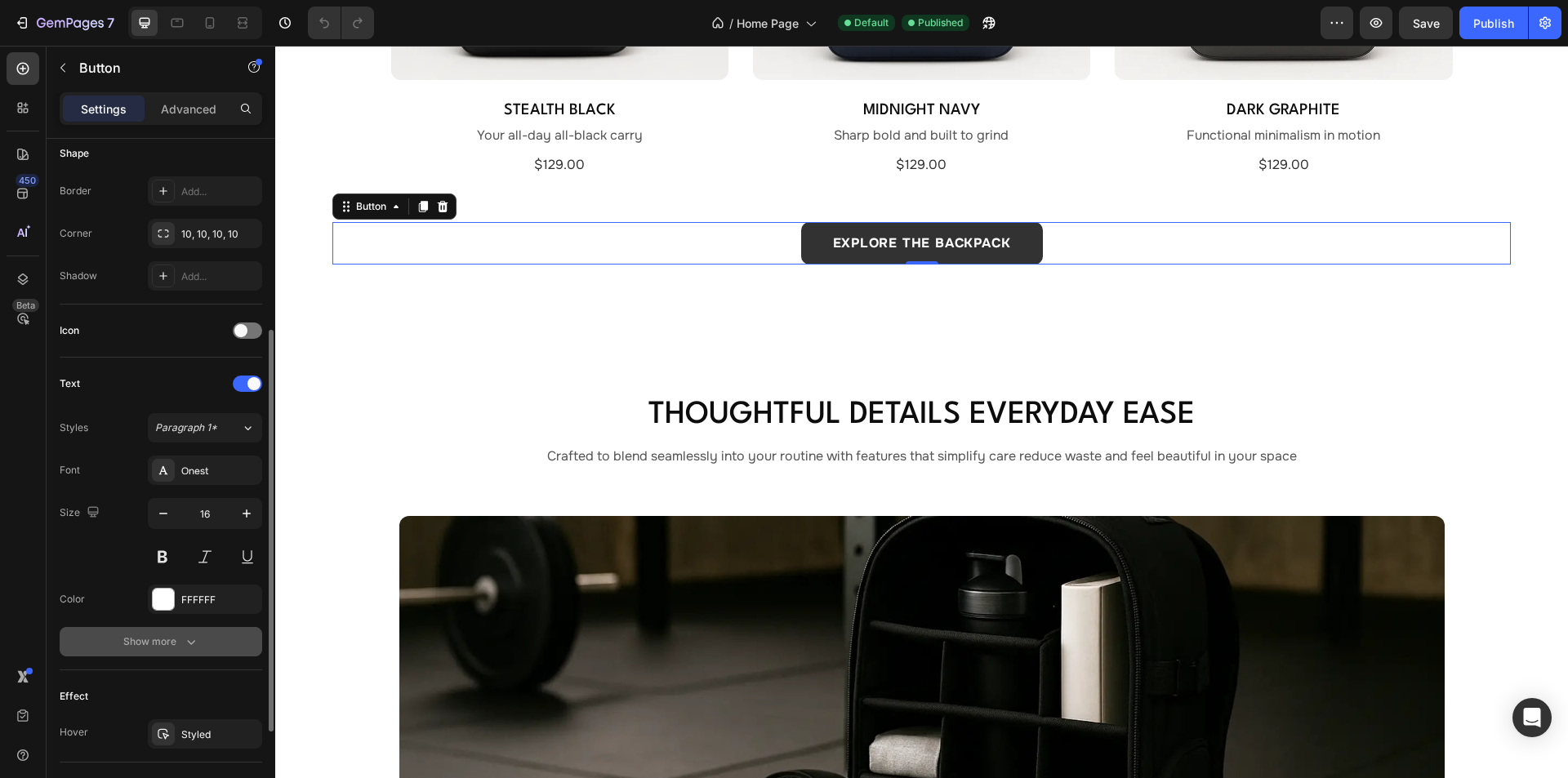
click at [183, 654] on button "Show more" at bounding box center [160, 641] width 202 height 30
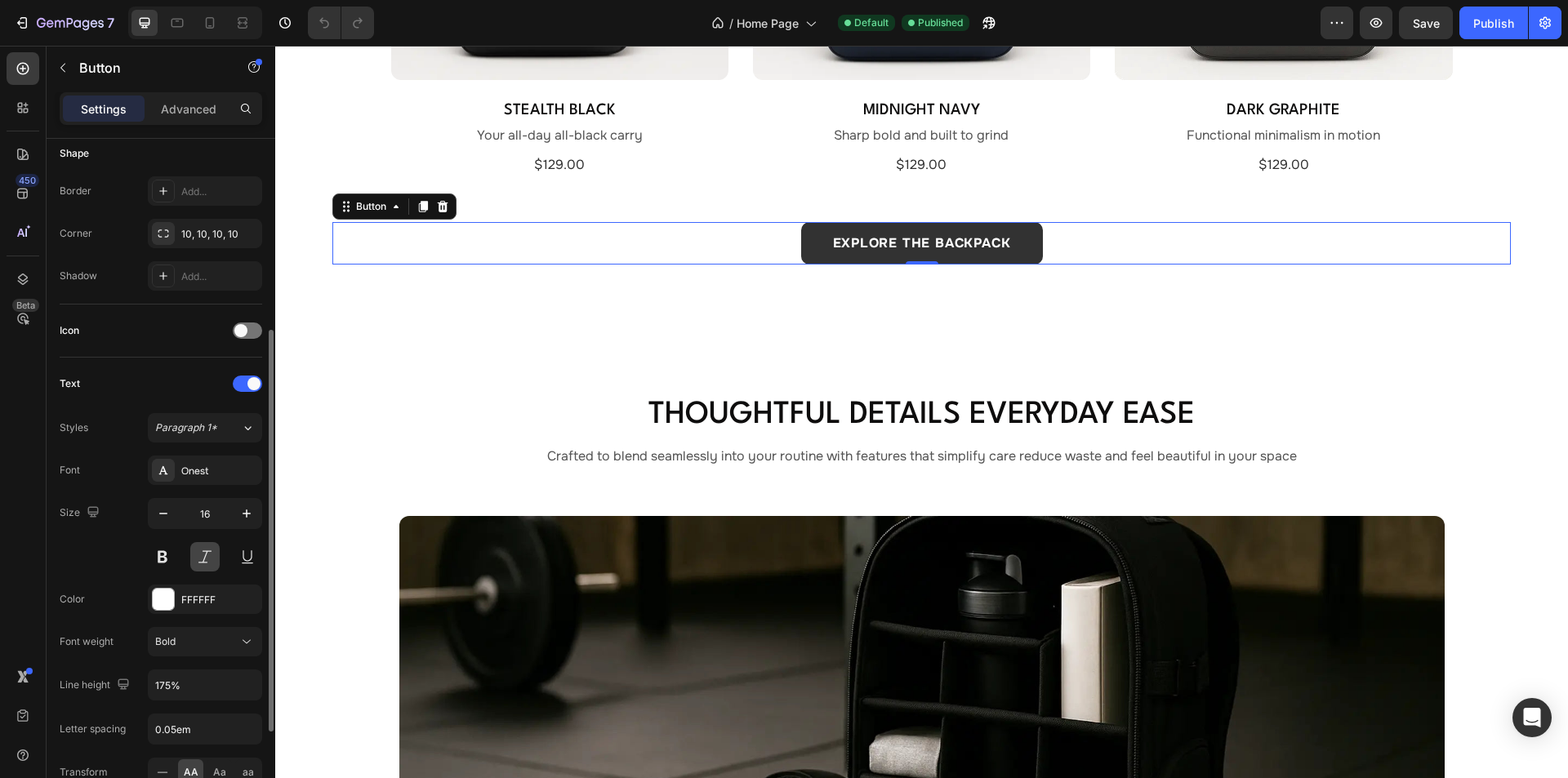
scroll to position [490, 0]
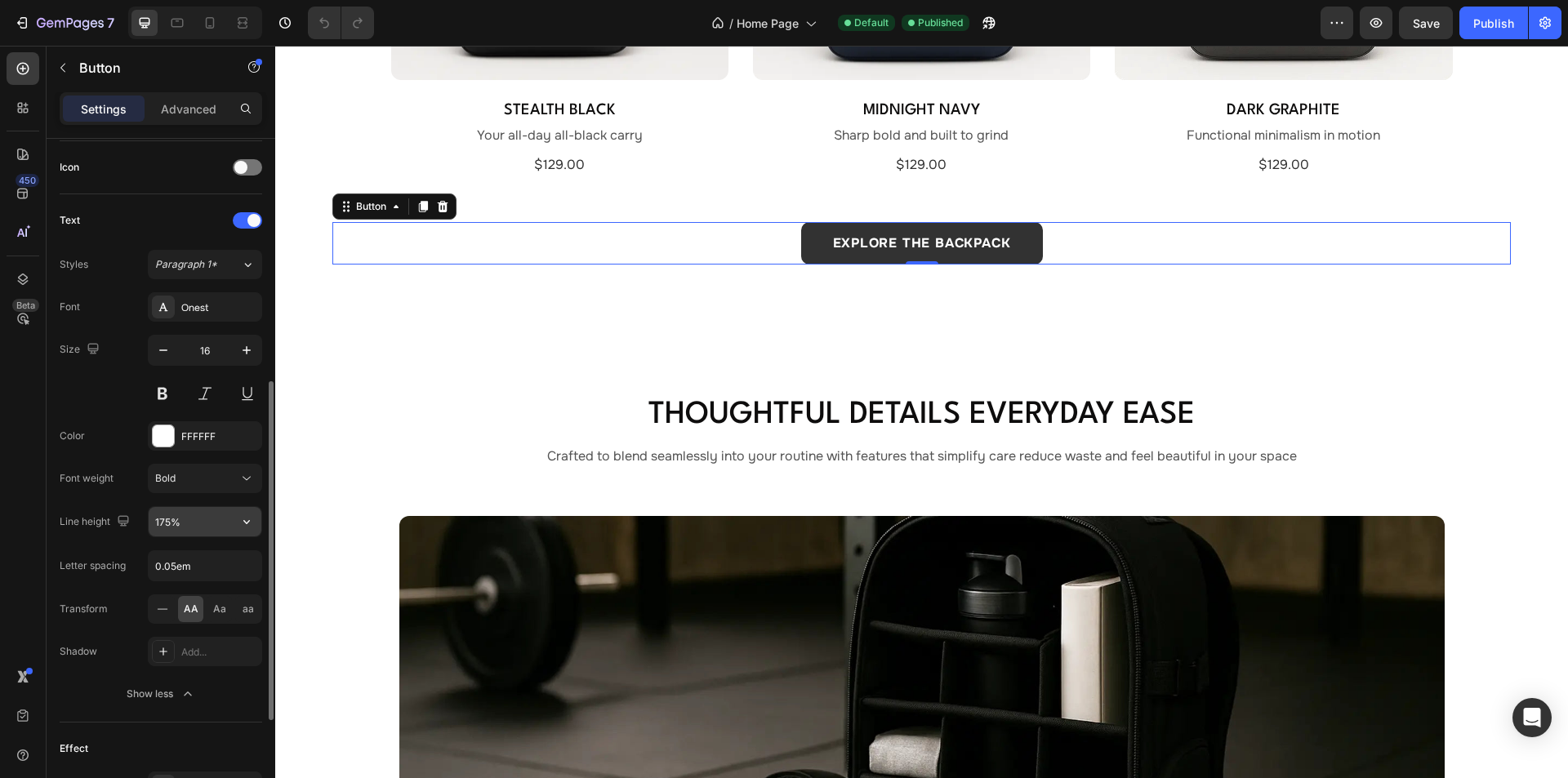
click at [167, 526] on input "175%" at bounding box center [205, 521] width 113 height 30
click at [691, 246] on div "EXPLORE THE BACKPACK Button 0" at bounding box center [921, 243] width 1178 height 43
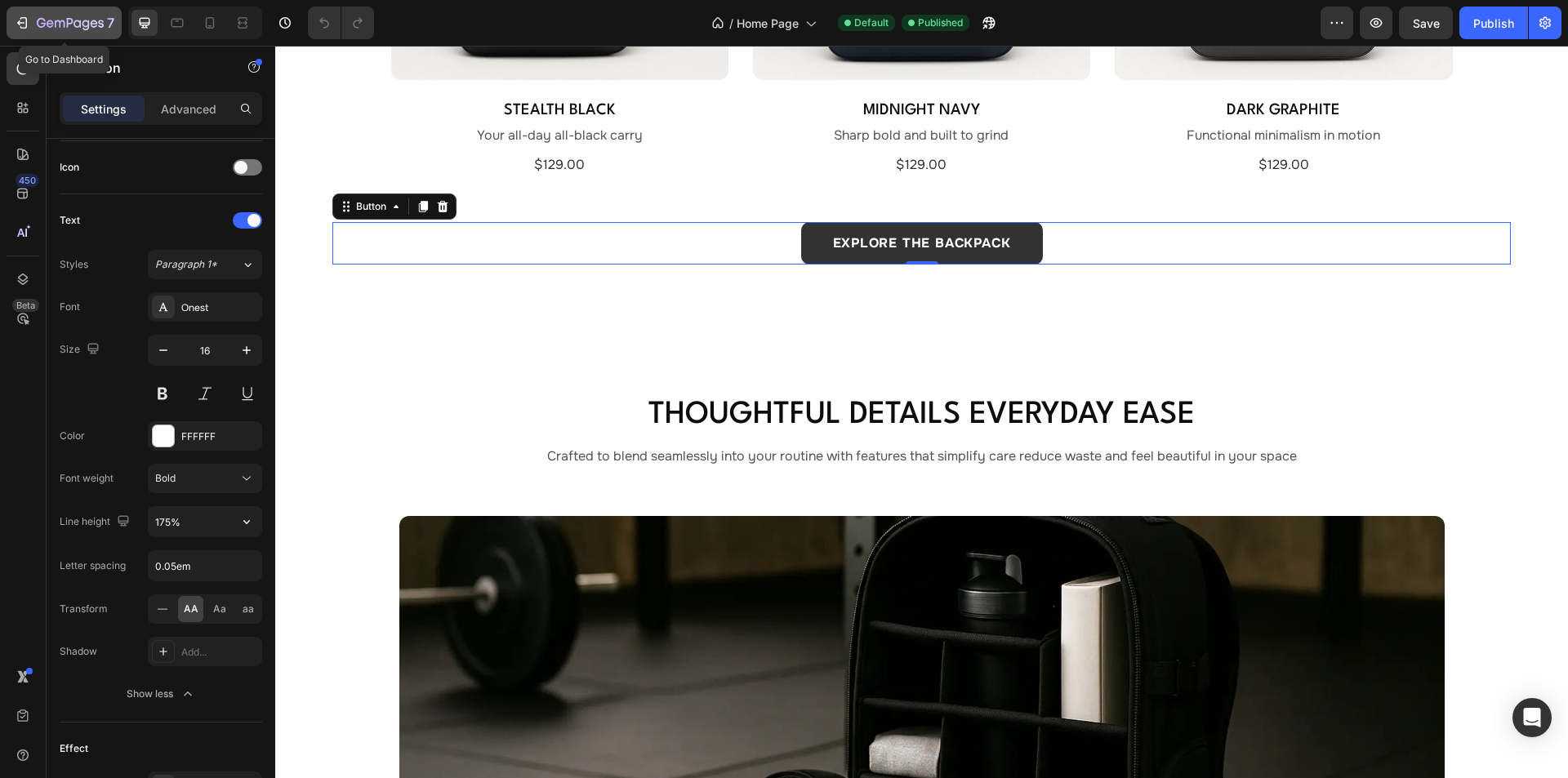
click at [81, 17] on icon "button" at bounding box center [70, 24] width 67 height 14
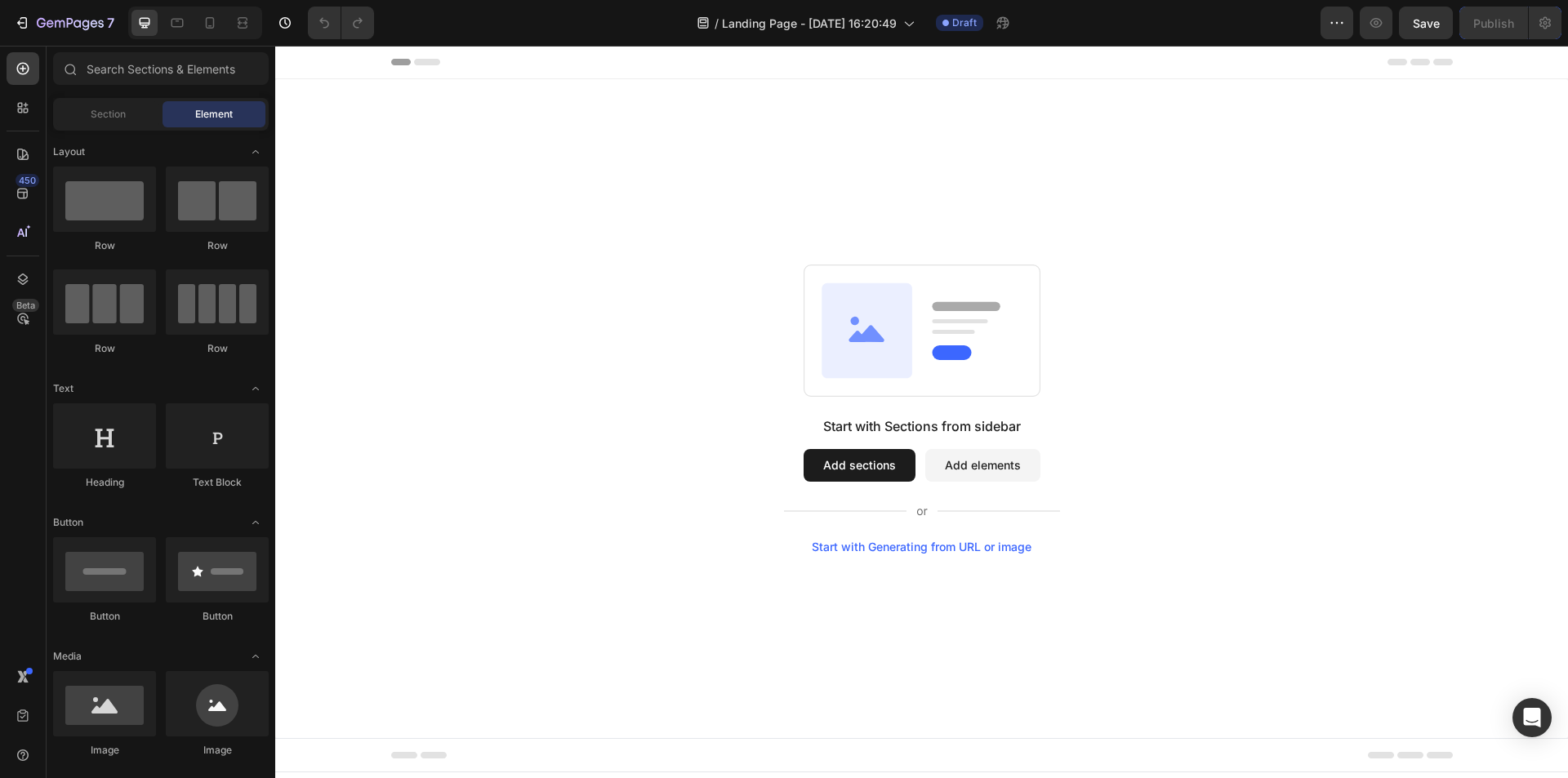
click at [687, 167] on div "Start with Sections from sidebar Add sections Add elements Start with Generatin…" at bounding box center [921, 408] width 1292 height 659
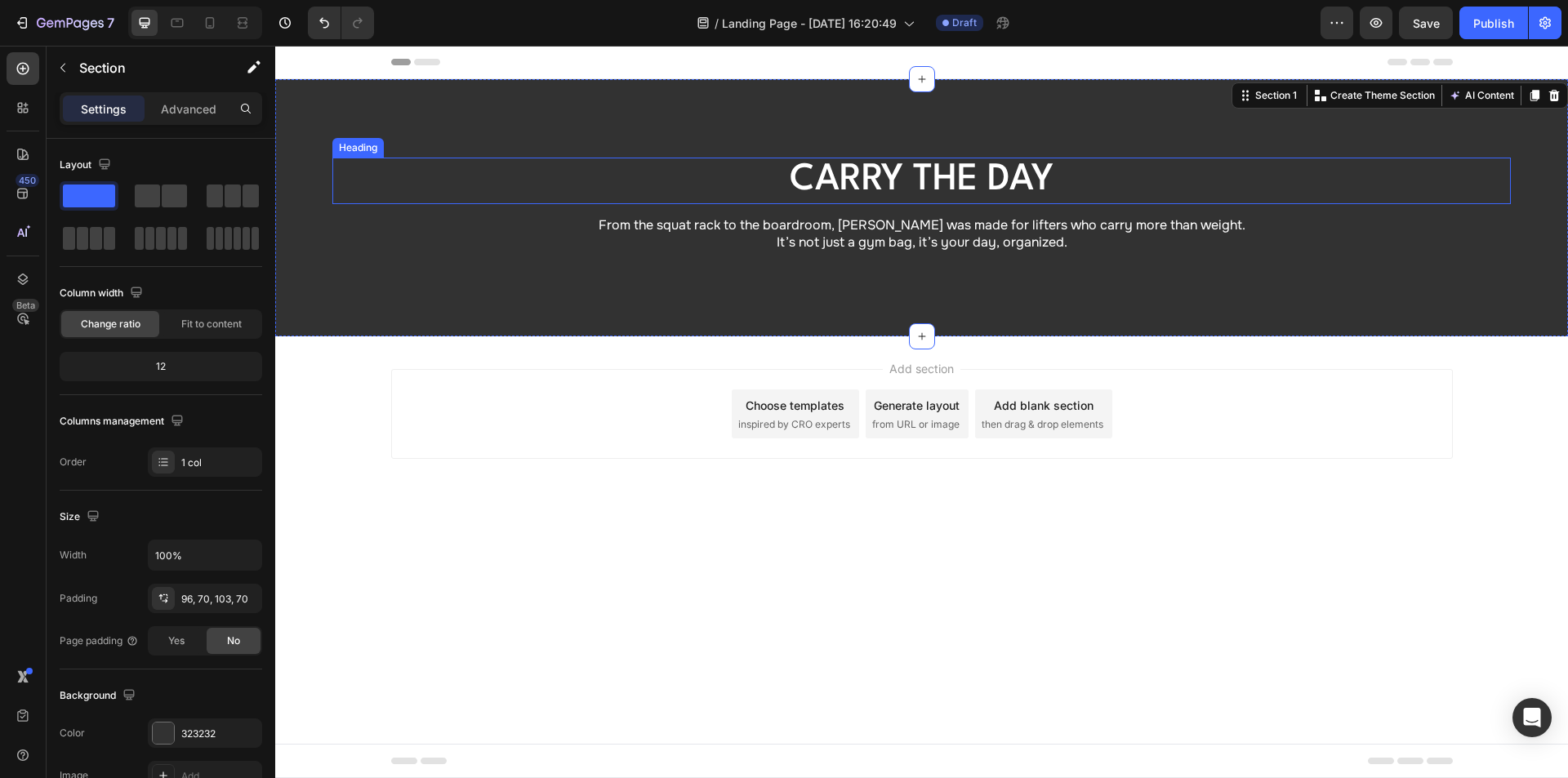
click at [866, 160] on h1 "Carry the Day" at bounding box center [921, 181] width 1061 height 47
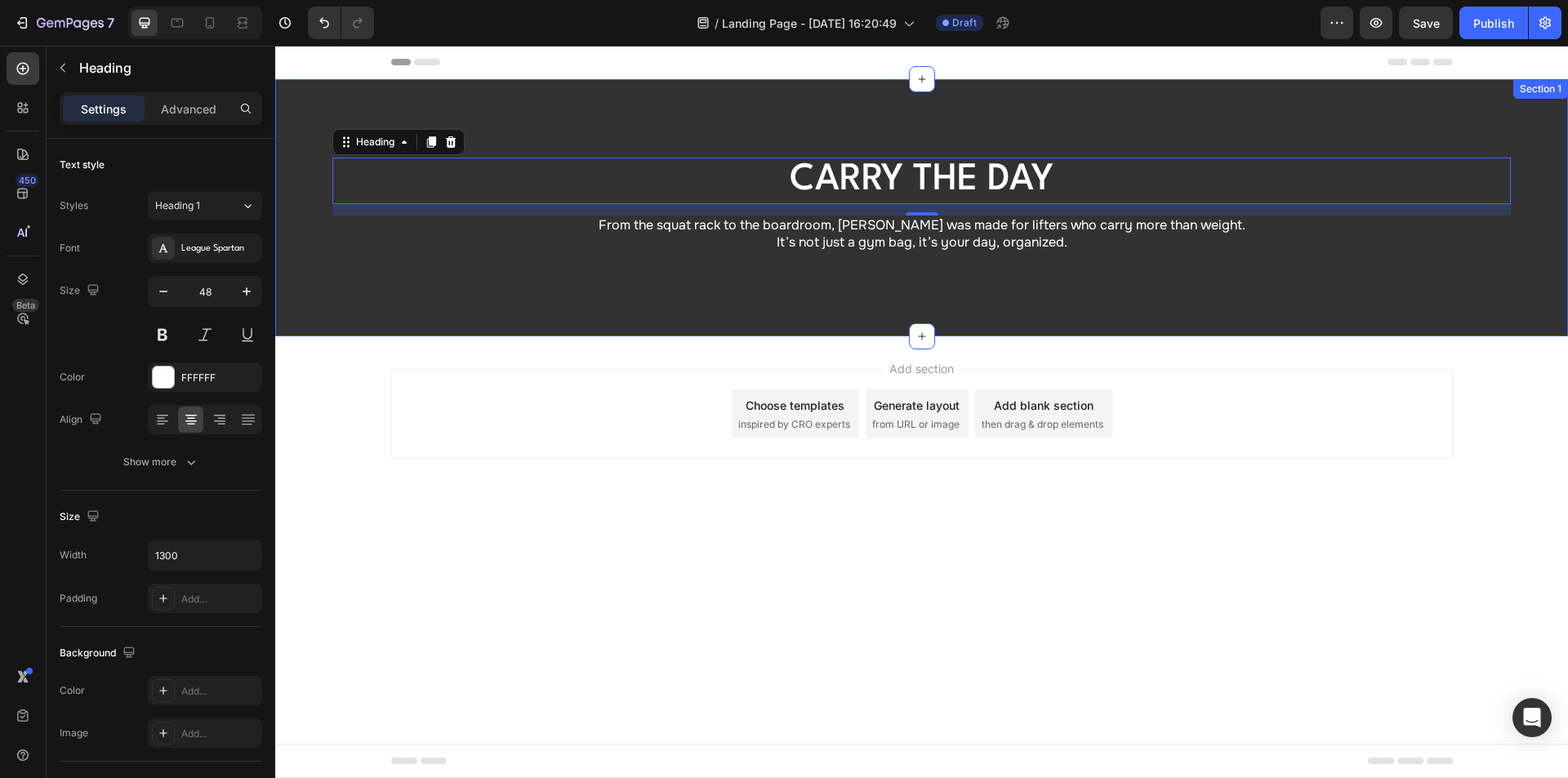
click at [703, 110] on div "Carry the Day Heading 14 From the squat rack to the boardroom, Aldrei was made …" at bounding box center [921, 207] width 1292 height 257
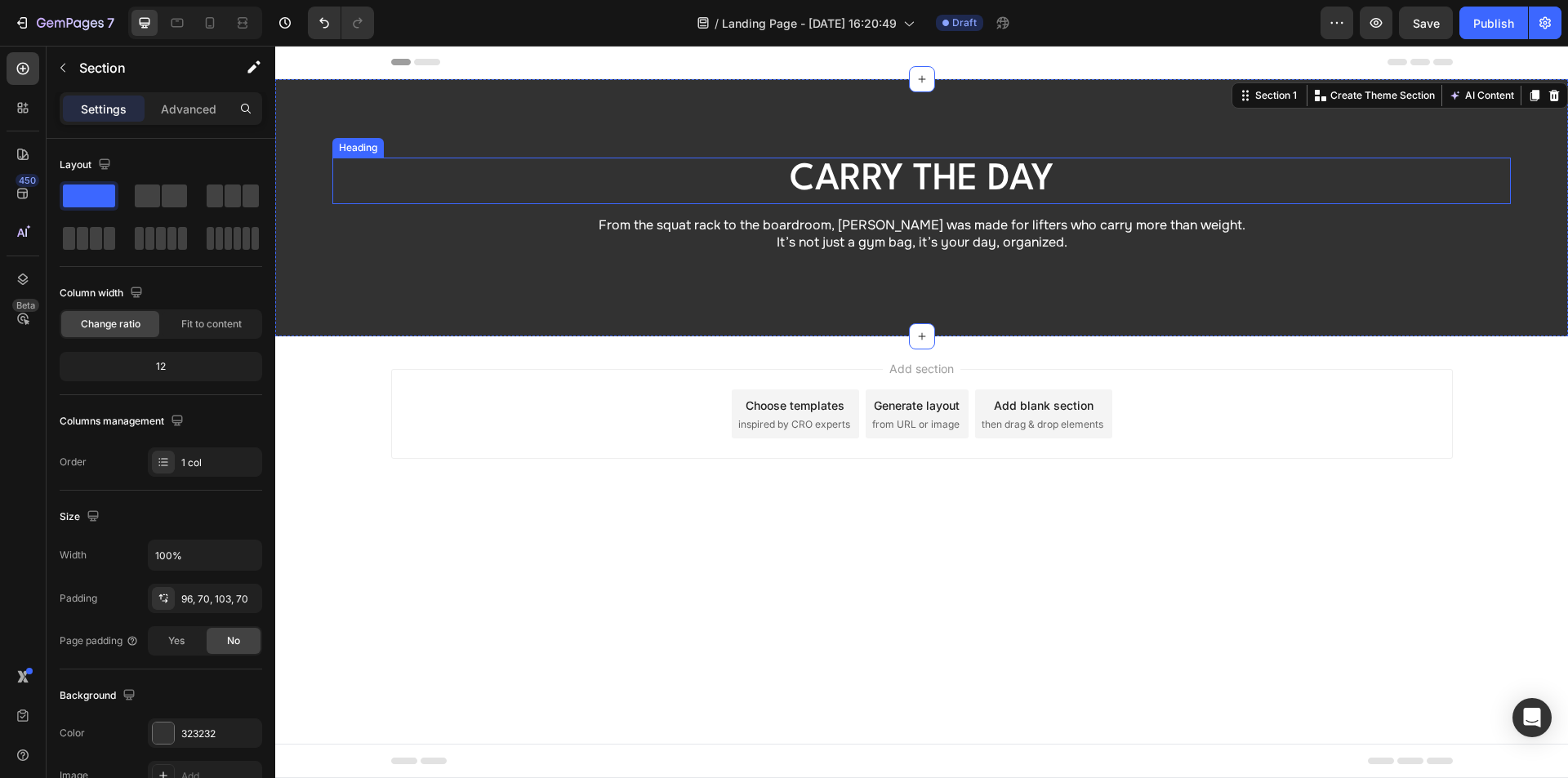
click at [839, 169] on h1 "Carry the Day" at bounding box center [921, 181] width 1061 height 47
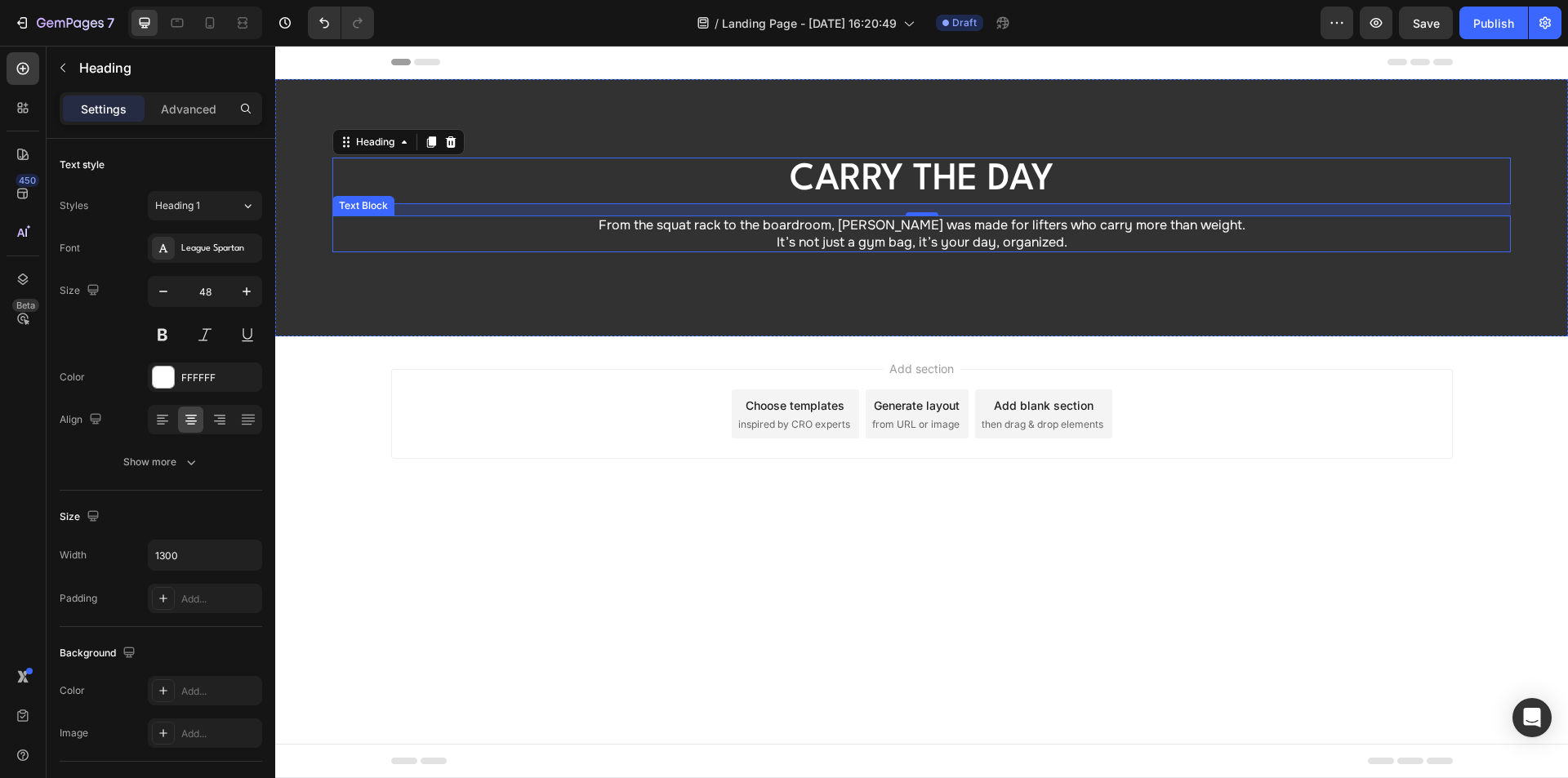
click at [892, 234] on p "It’s not just a gym bag, it’s your day, organized." at bounding box center [921, 243] width 1175 height 17
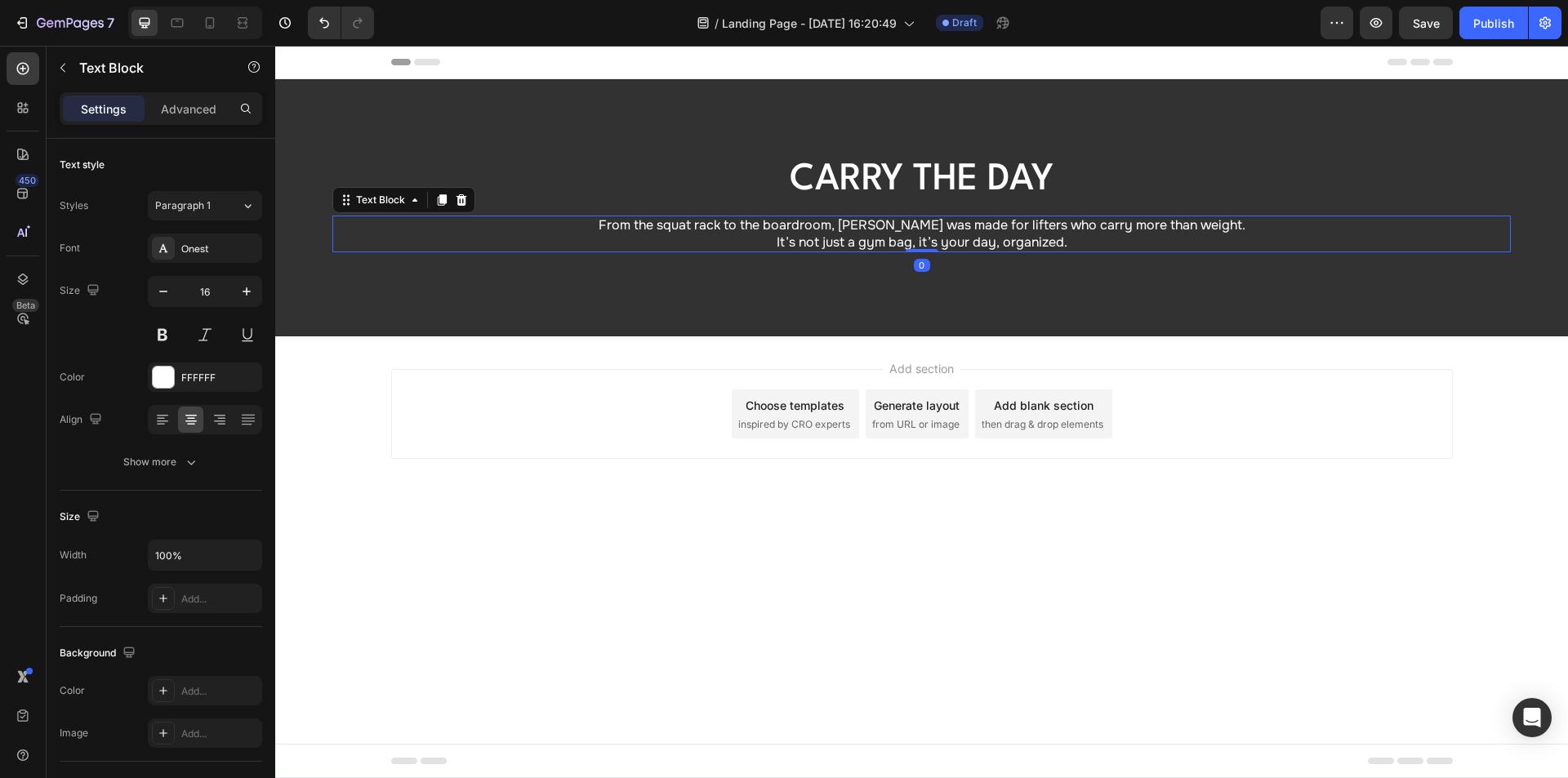
click at [849, 233] on p "From the squat rack to the boardroom, Aldrei was made for lifters who carry mor…" at bounding box center [921, 225] width 1175 height 17
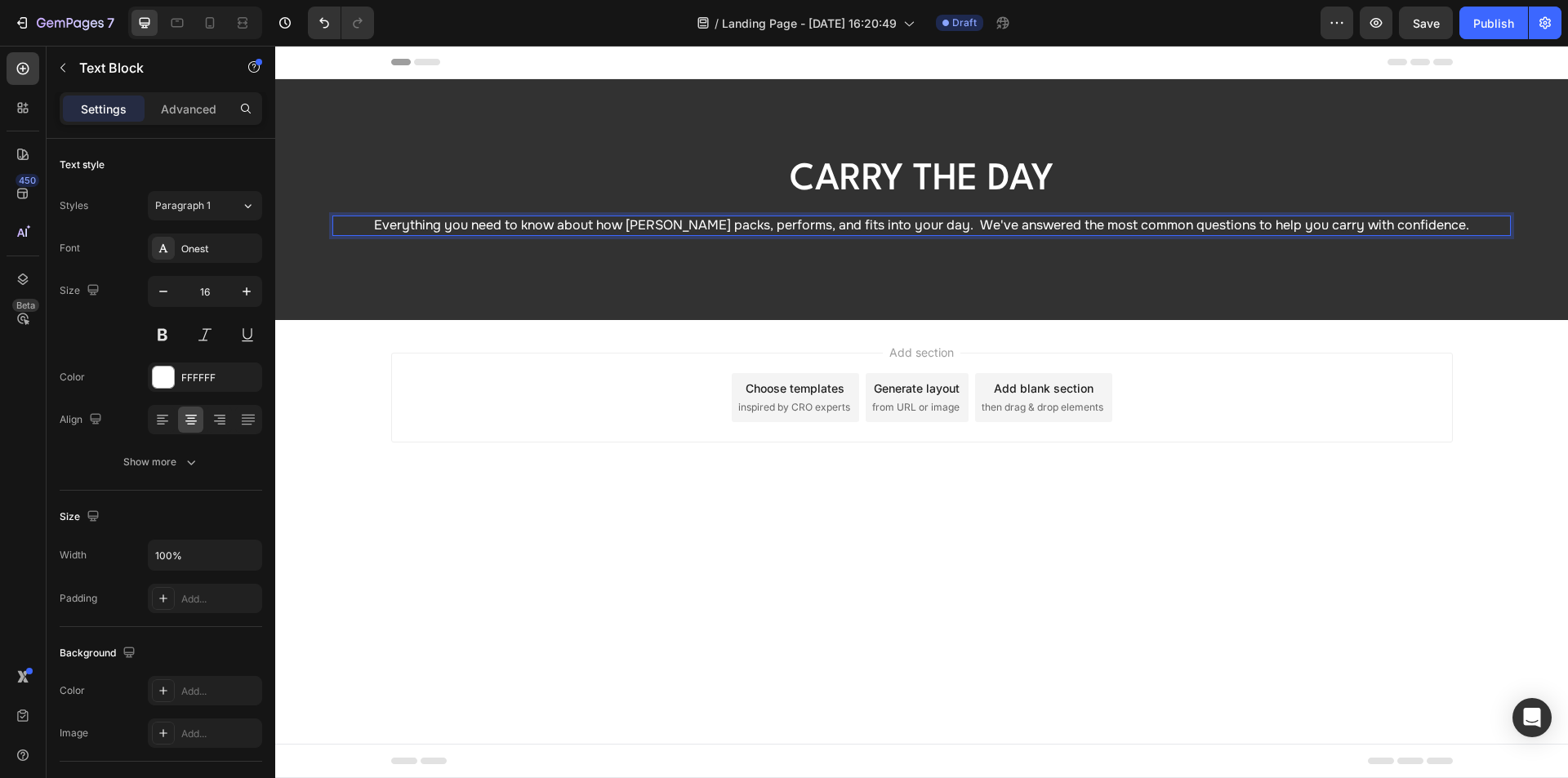
click at [944, 228] on p "Everything you need to know about how Aldrei packs, performs, and fits into you…" at bounding box center [921, 225] width 1175 height 17
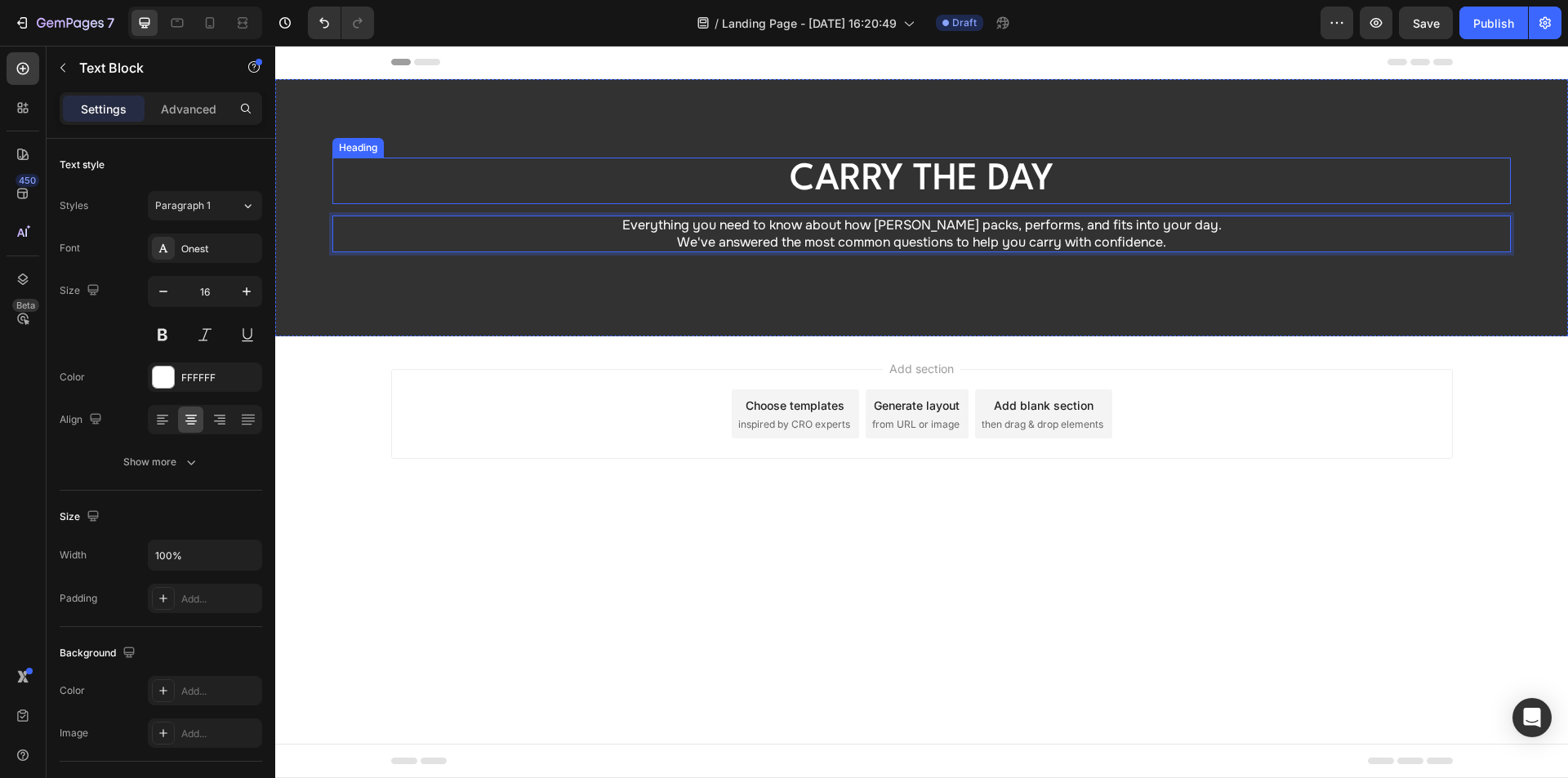
click at [880, 188] on h1 "Carry the Day" at bounding box center [921, 181] width 1061 height 47
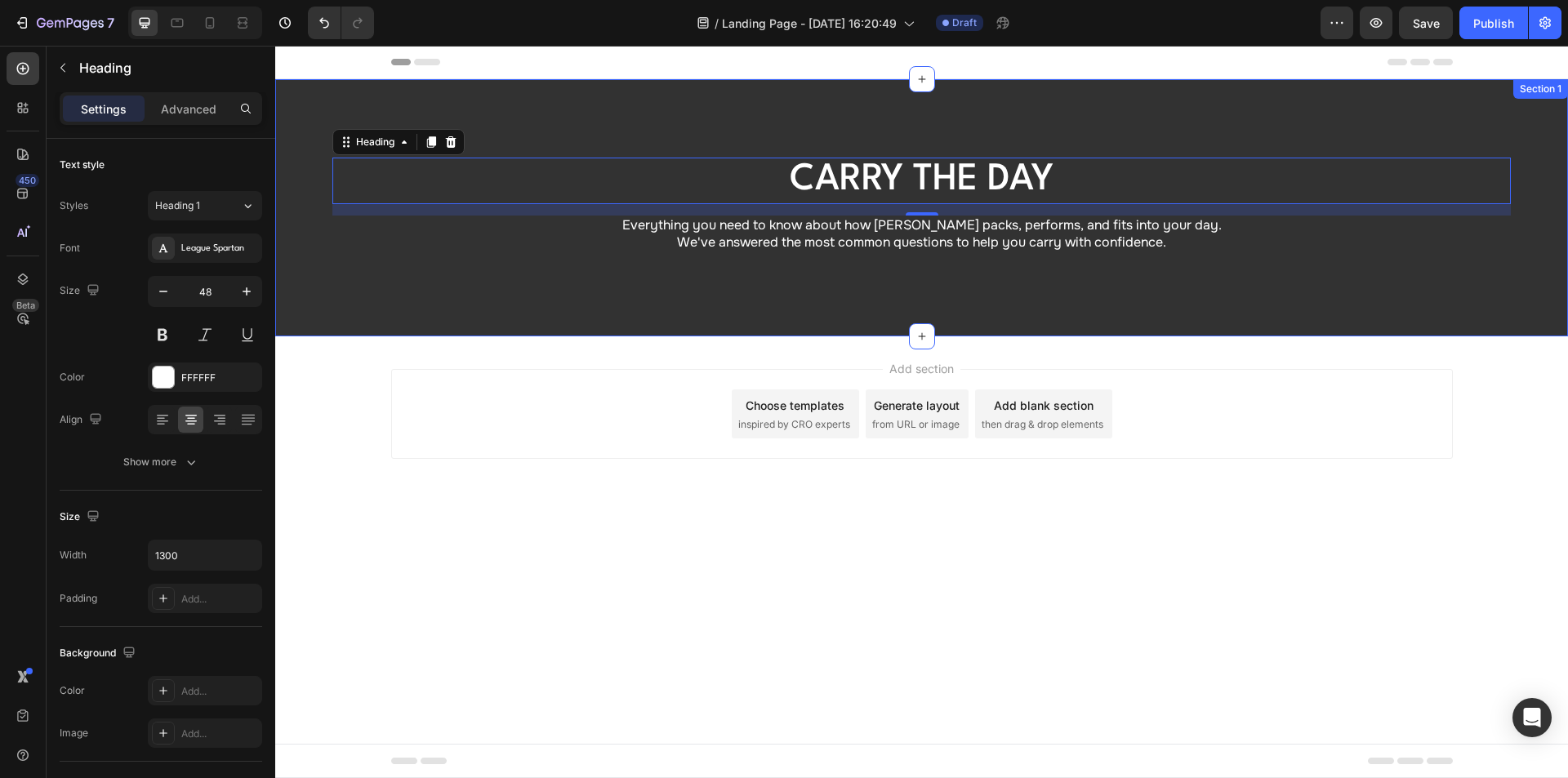
click at [721, 126] on div "Carry the Day Heading 14 Everything you need to know about how Aldrei packs, pe…" at bounding box center [921, 207] width 1292 height 257
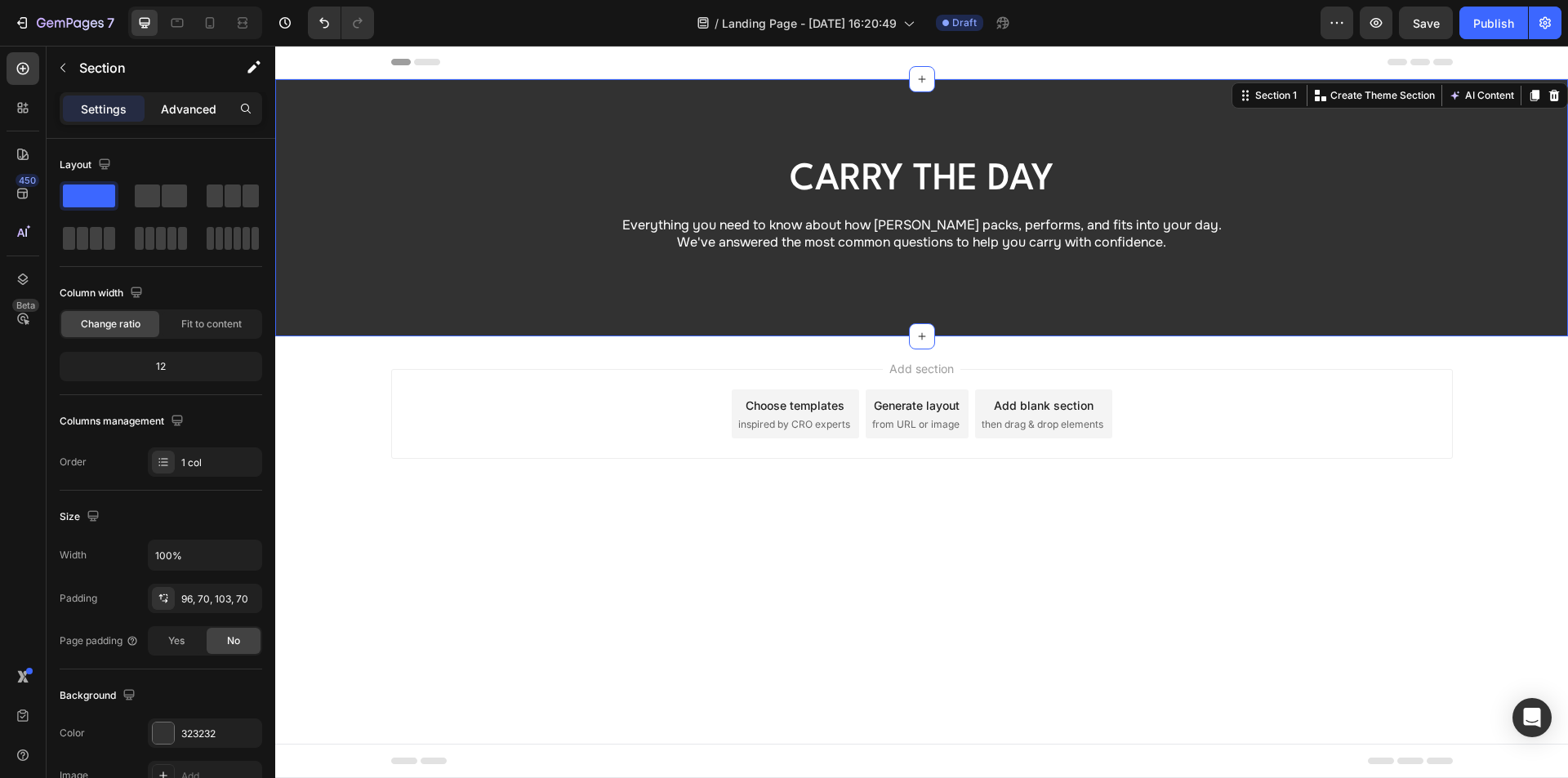
click at [174, 110] on p "Advanced" at bounding box center [189, 109] width 56 height 17
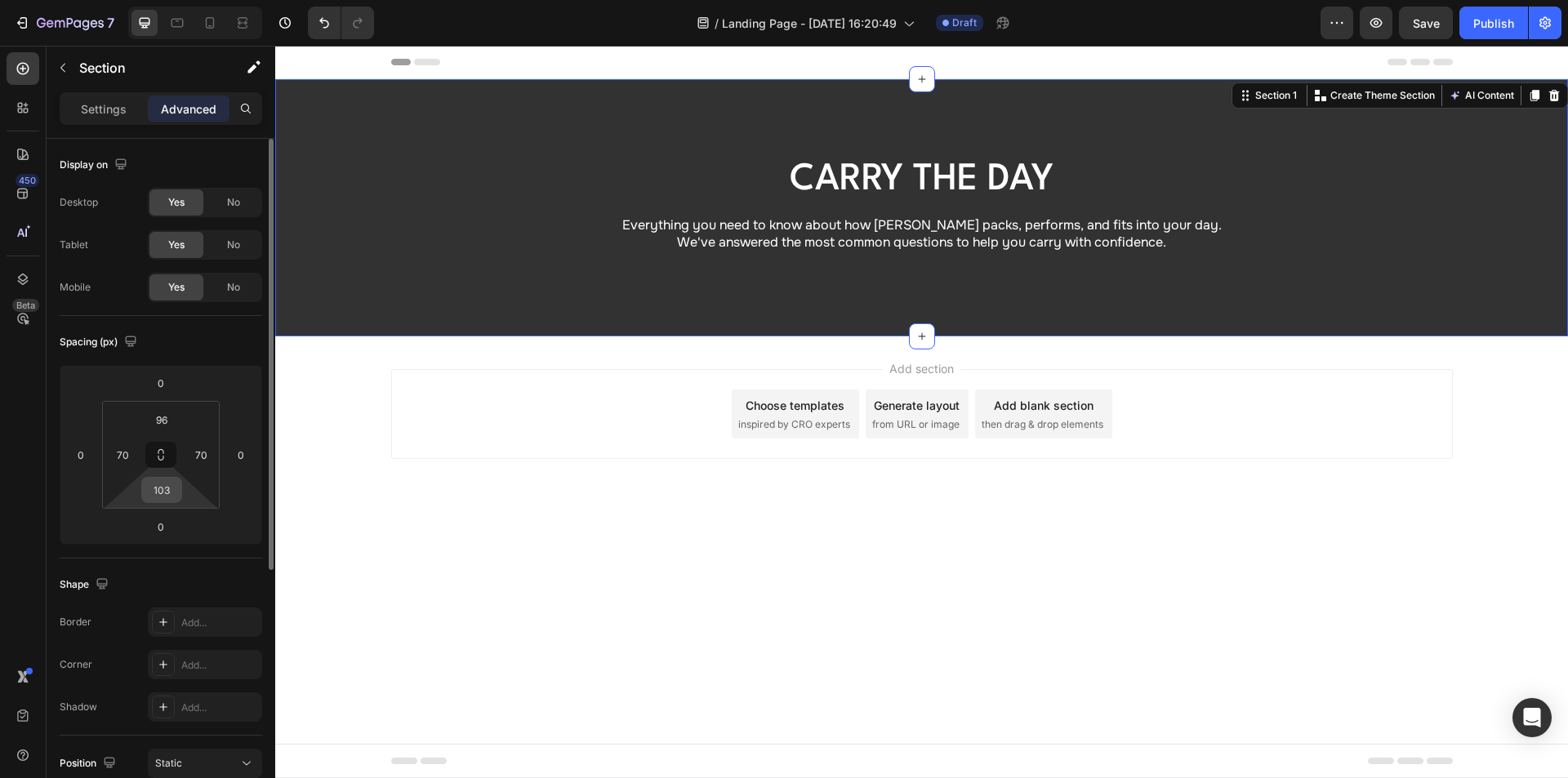
click at [165, 496] on input "103" at bounding box center [162, 490] width 33 height 25
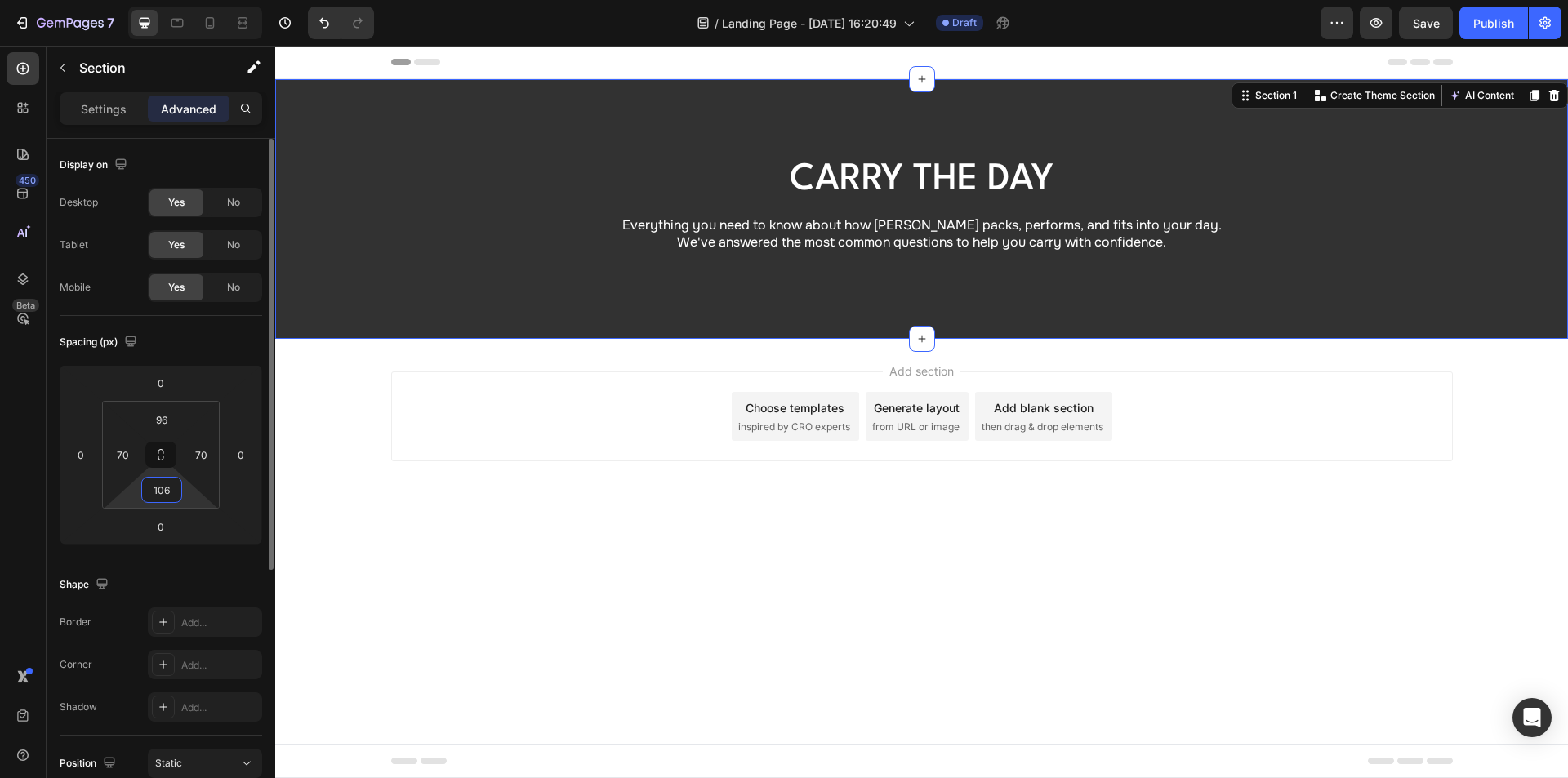
type input "106"
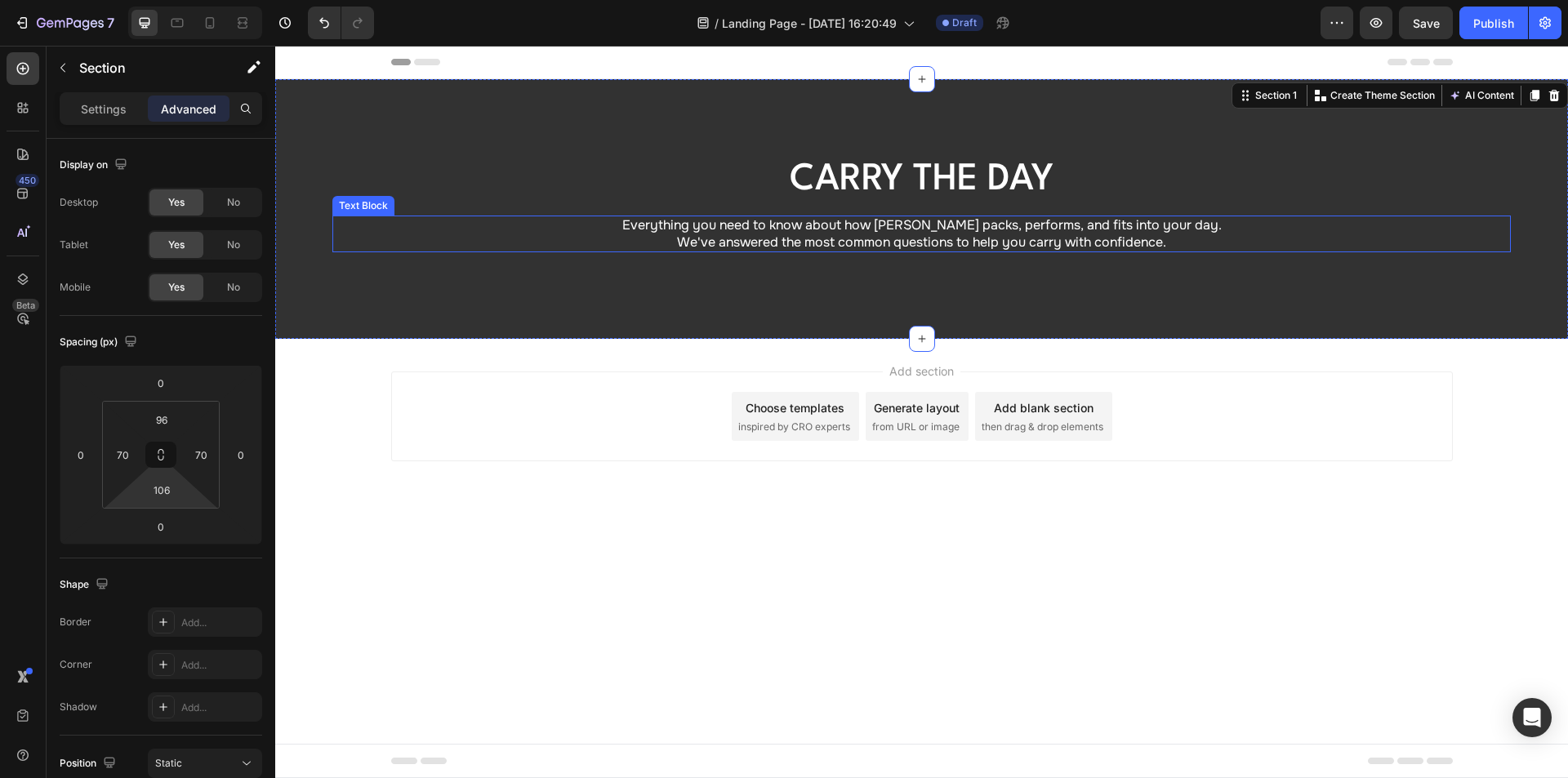
click at [862, 167] on h1 "Carry the Day" at bounding box center [921, 181] width 1061 height 47
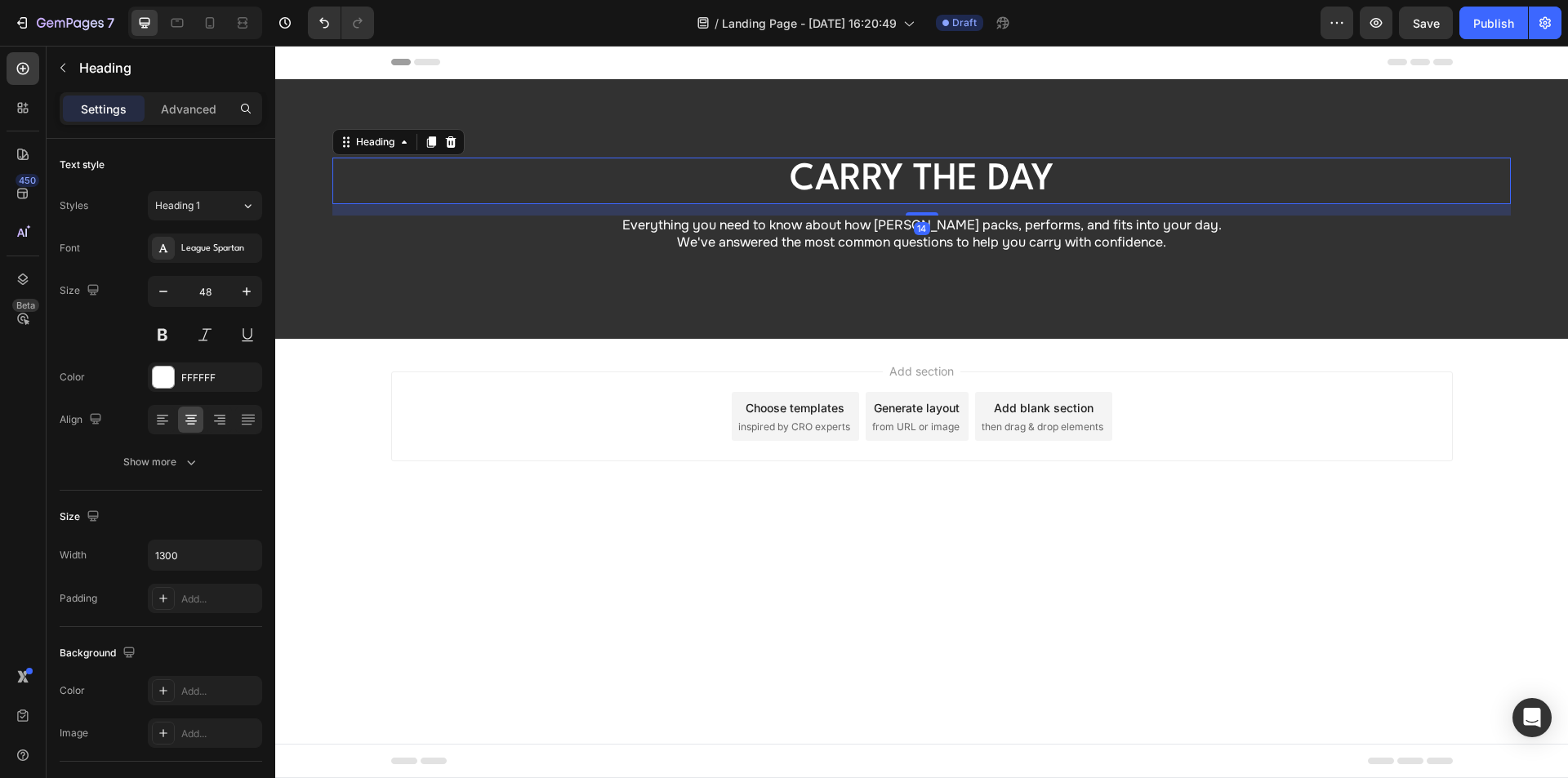
click at [859, 167] on h1 "Carry the Day" at bounding box center [921, 181] width 1061 height 47
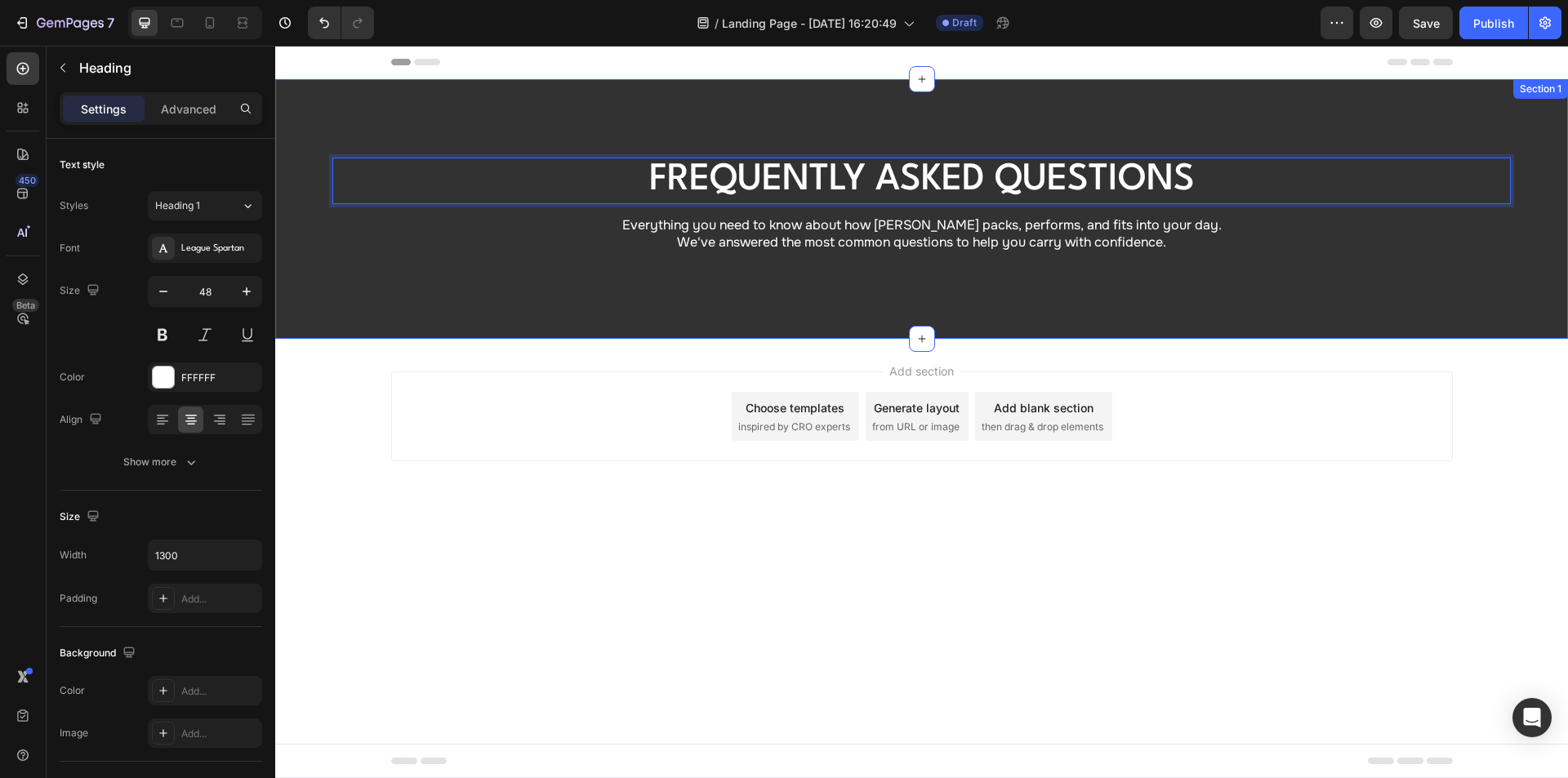
click at [665, 131] on div "Frequently asked questions Heading 14 Everything you need to know about how Ald…" at bounding box center [921, 209] width 1292 height 260
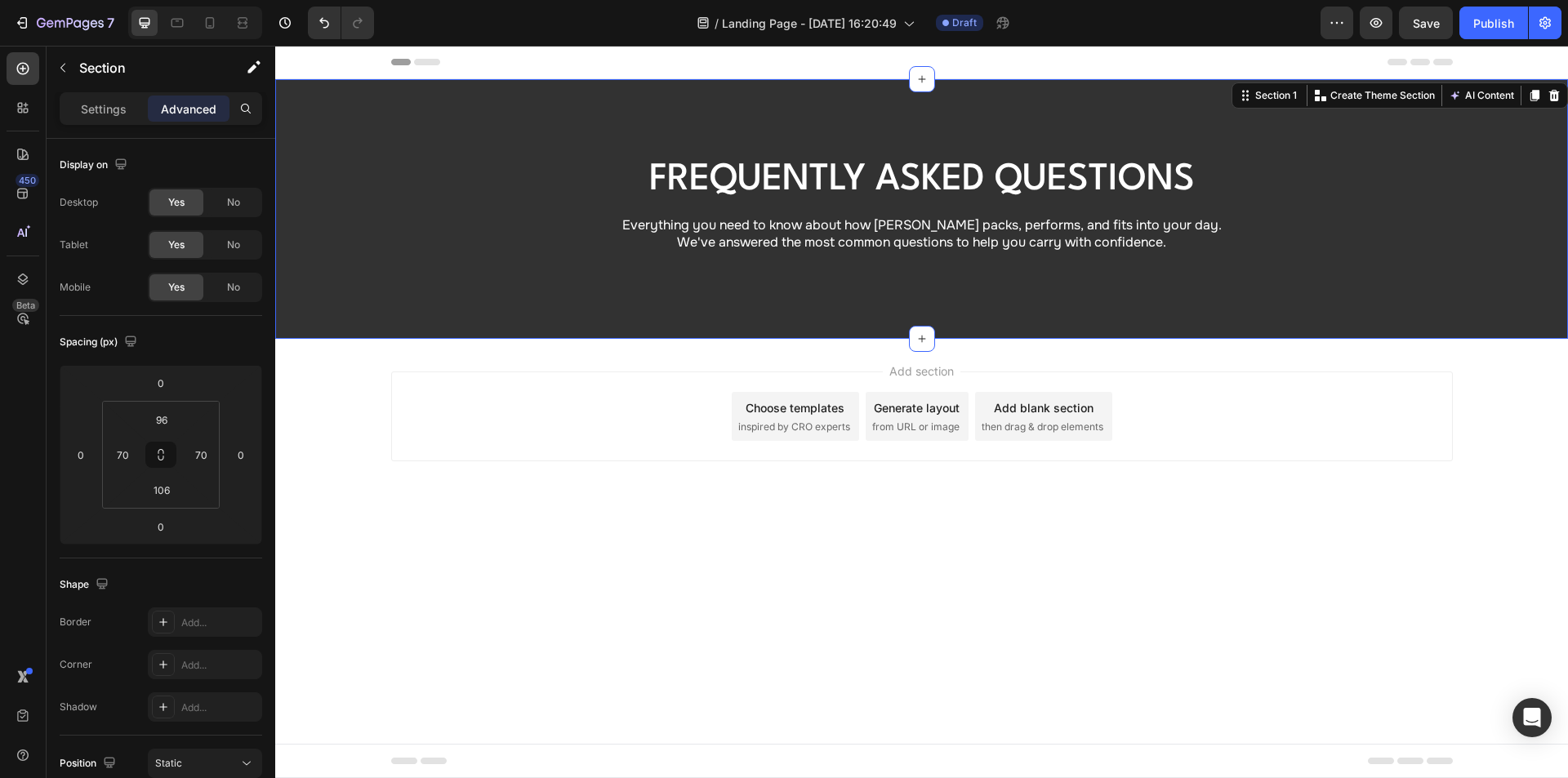
click at [658, 285] on div "Frequently asked questions Heading Everything you need to know about how Aldrei…" at bounding box center [921, 209] width 1292 height 260
click at [170, 20] on icon at bounding box center [177, 23] width 16 height 16
type input "23"
type input "103"
type input "23"
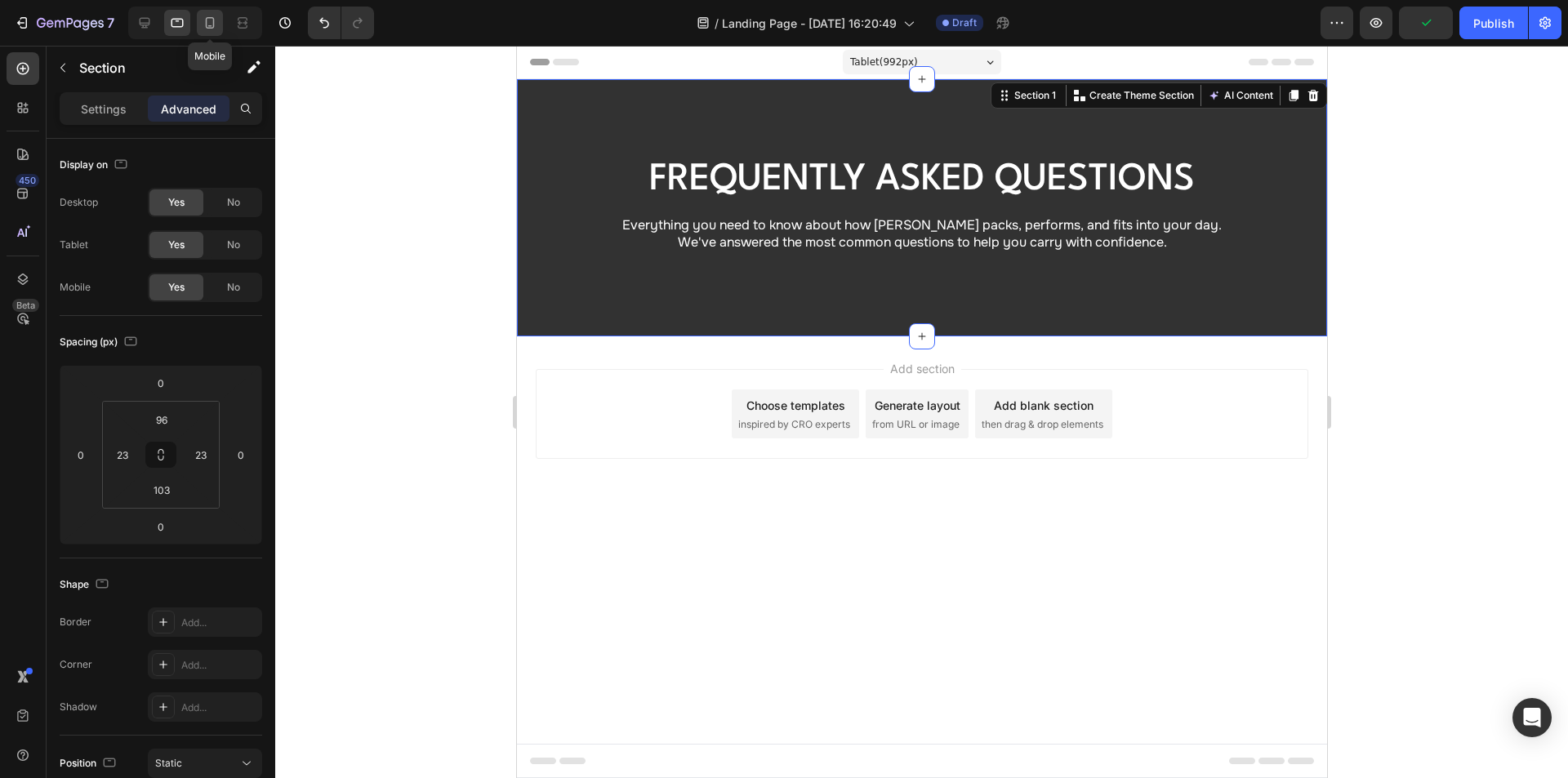
click at [214, 21] on icon at bounding box center [210, 23] width 9 height 12
type input "117"
type input "114"
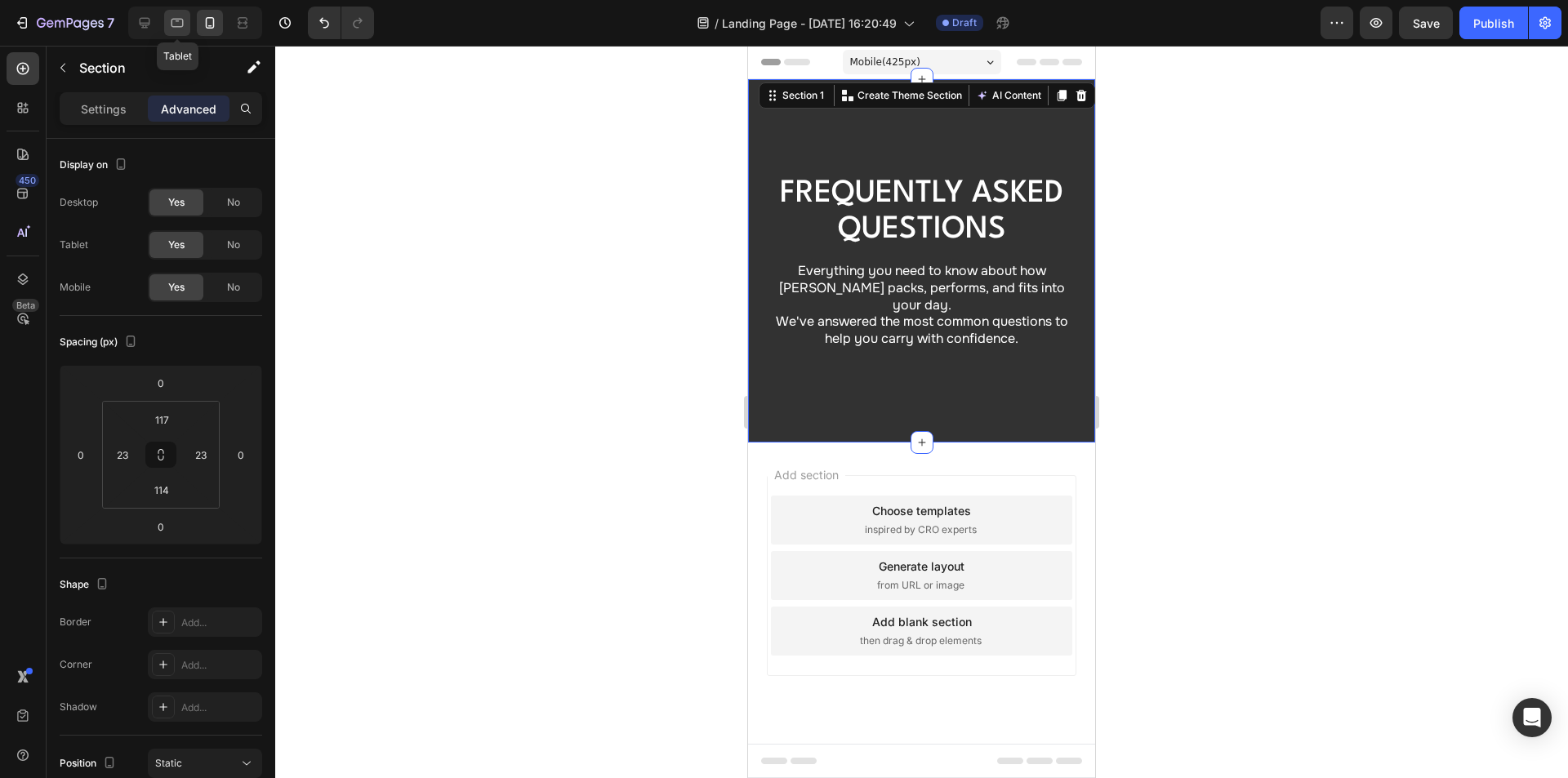
click at [179, 21] on icon at bounding box center [177, 23] width 16 height 16
type input "96"
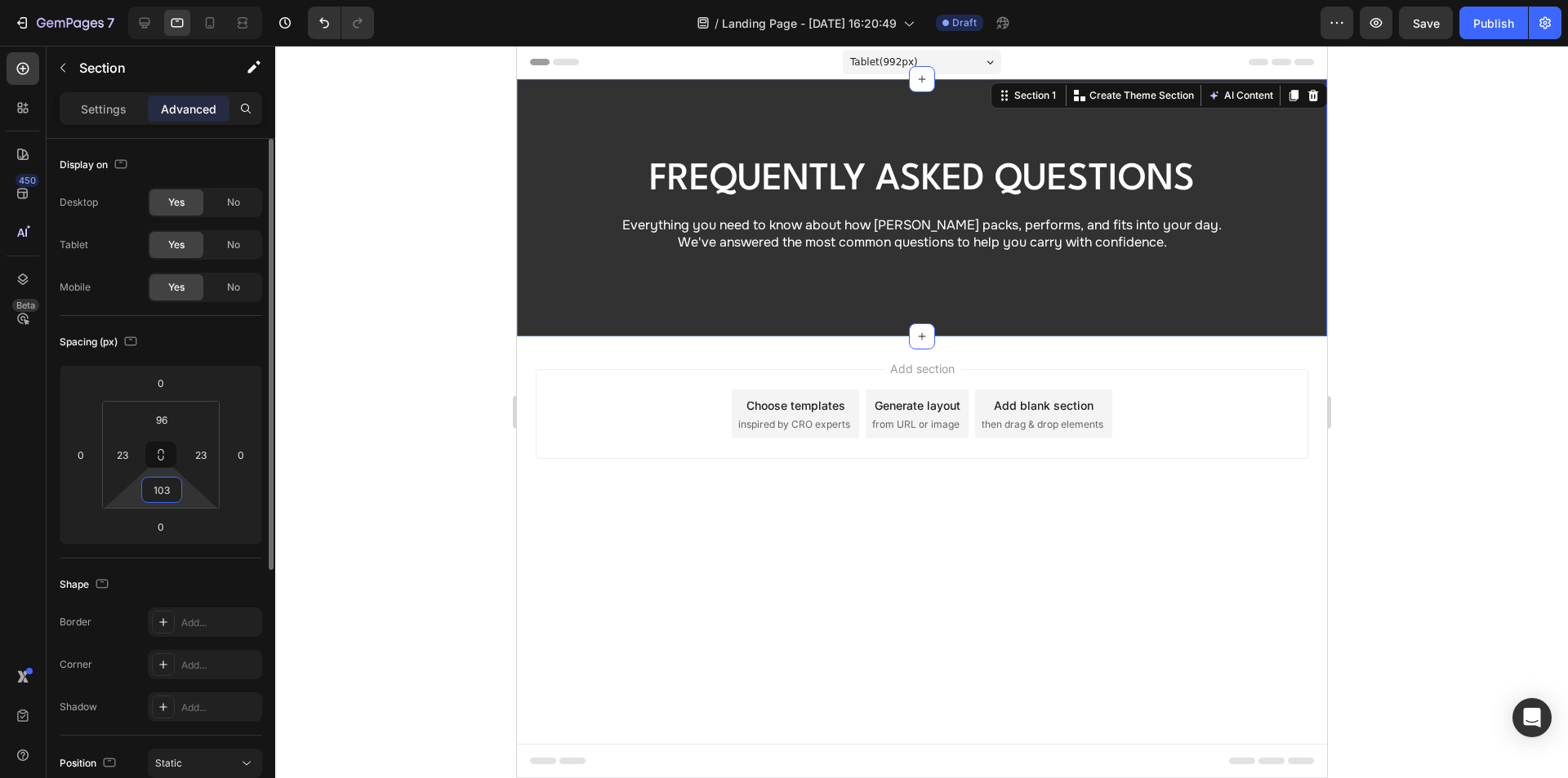
click at [172, 489] on input "103" at bounding box center [162, 490] width 33 height 25
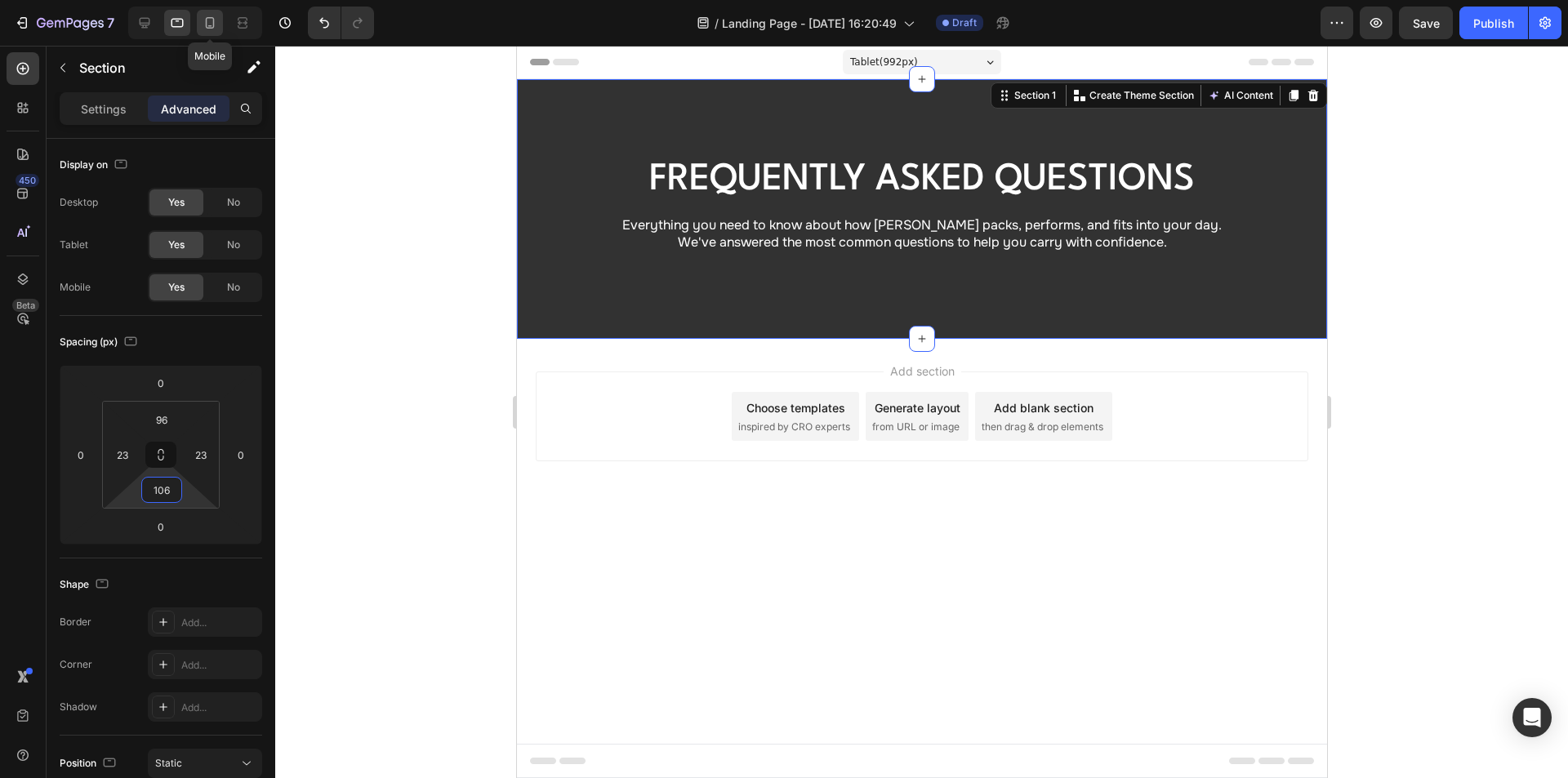
type input "106"
click at [206, 22] on icon at bounding box center [210, 23] width 9 height 12
type input "117"
type input "114"
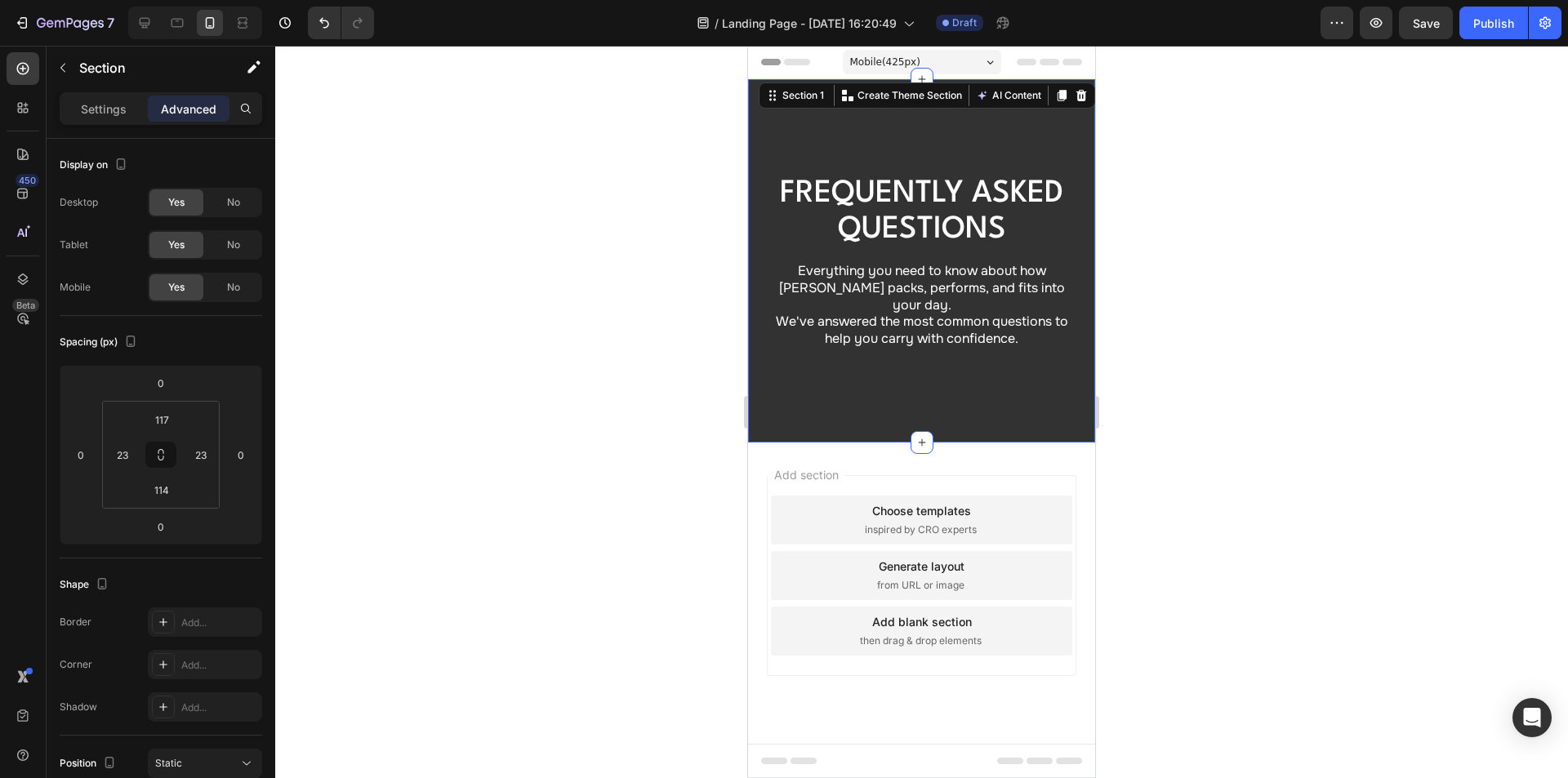
click at [767, 172] on div "Frequently asked questions Heading Everything you need to know about how Aldrei…" at bounding box center [921, 261] width 347 height 364
click at [174, 420] on input "117" at bounding box center [162, 419] width 33 height 25
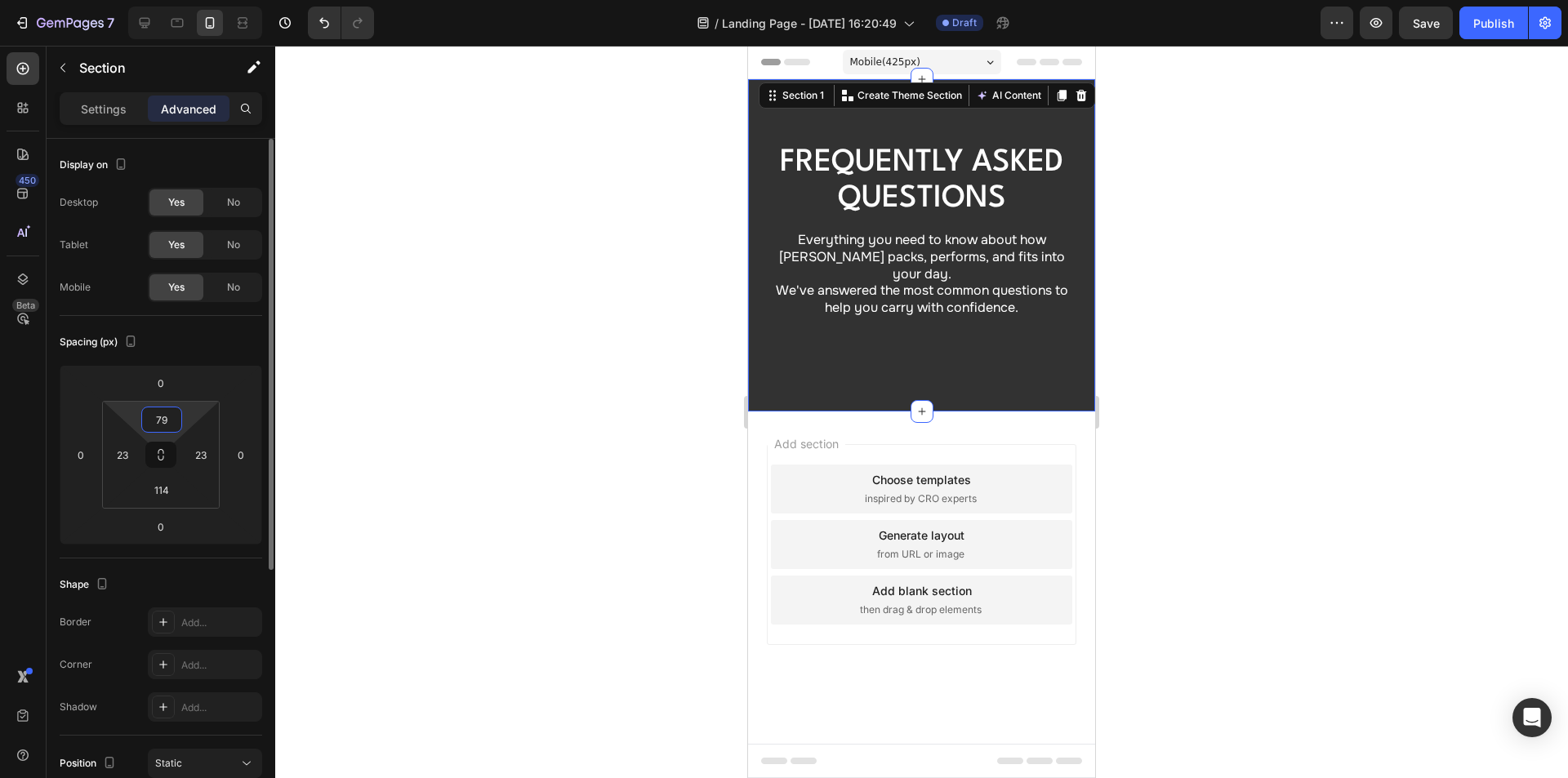
type input "79"
click at [169, 489] on input "114" at bounding box center [162, 490] width 33 height 25
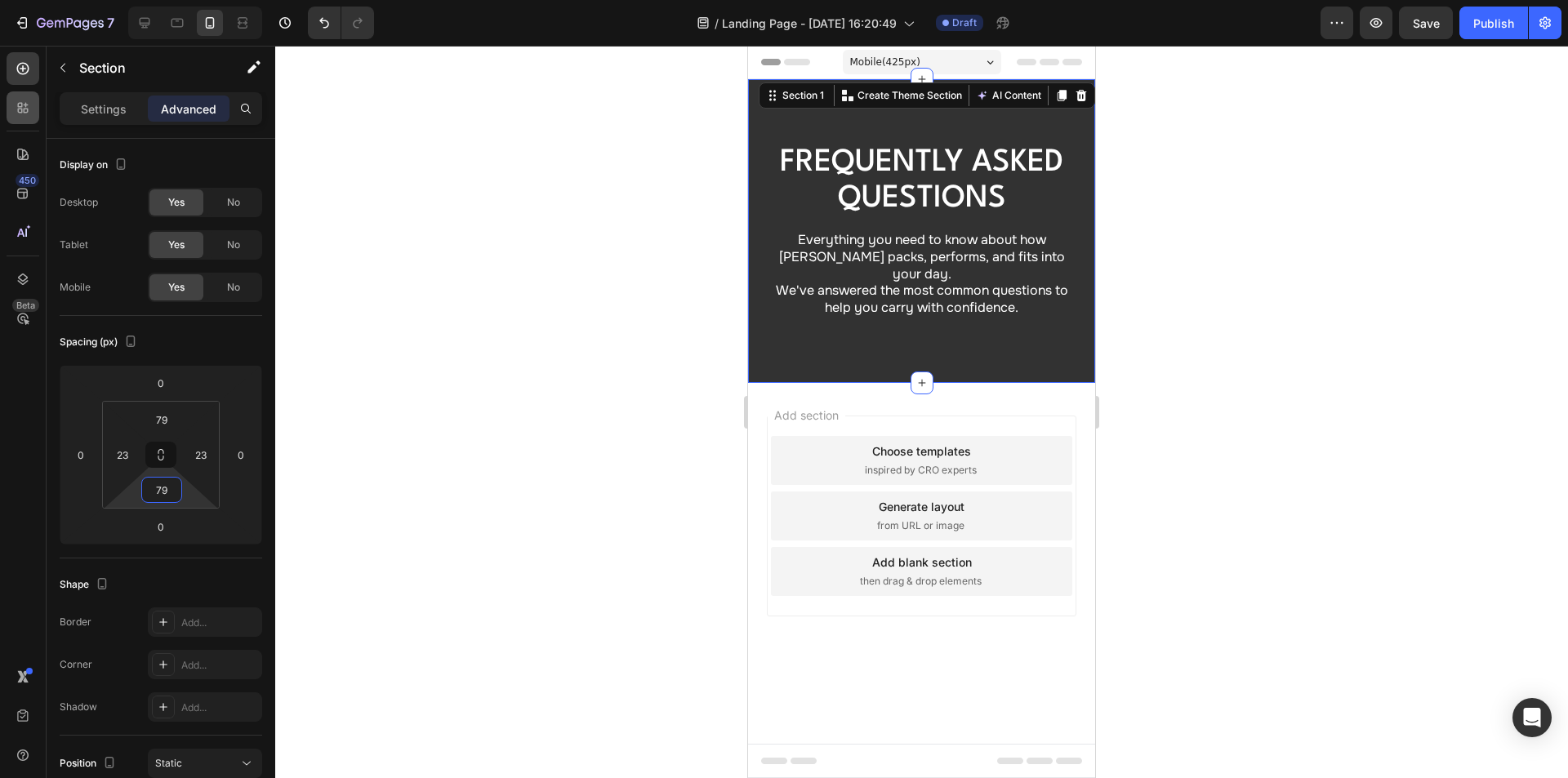
type input "79"
drag, startPoint x: 892, startPoint y: 162, endPoint x: 893, endPoint y: 173, distance: 11.0
click at [892, 162] on p "Frequently asked questions" at bounding box center [921, 181] width 306 height 72
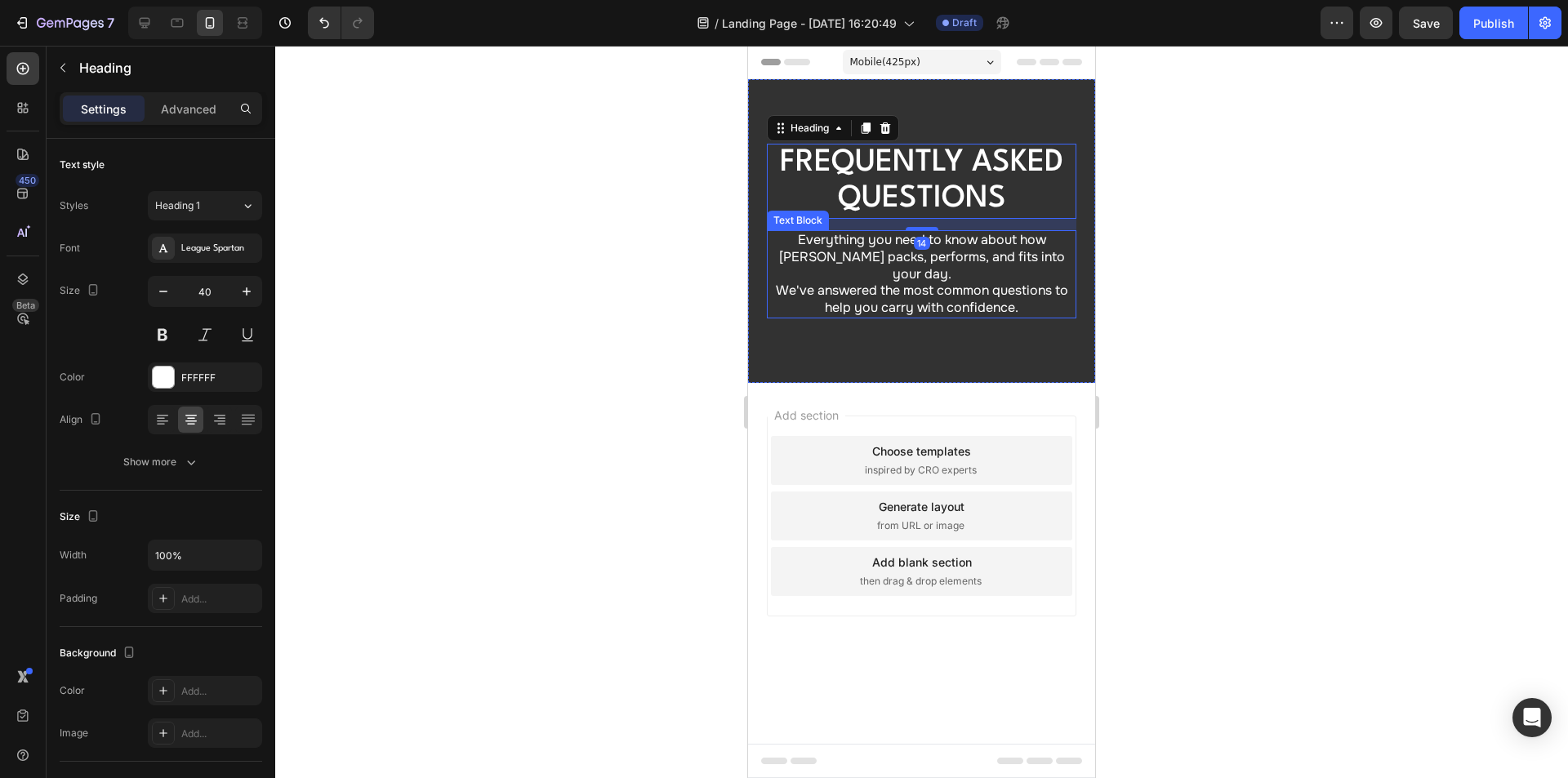
click at [901, 289] on p "We've answered the most common questions to help you carry with confidence." at bounding box center [921, 299] width 306 height 35
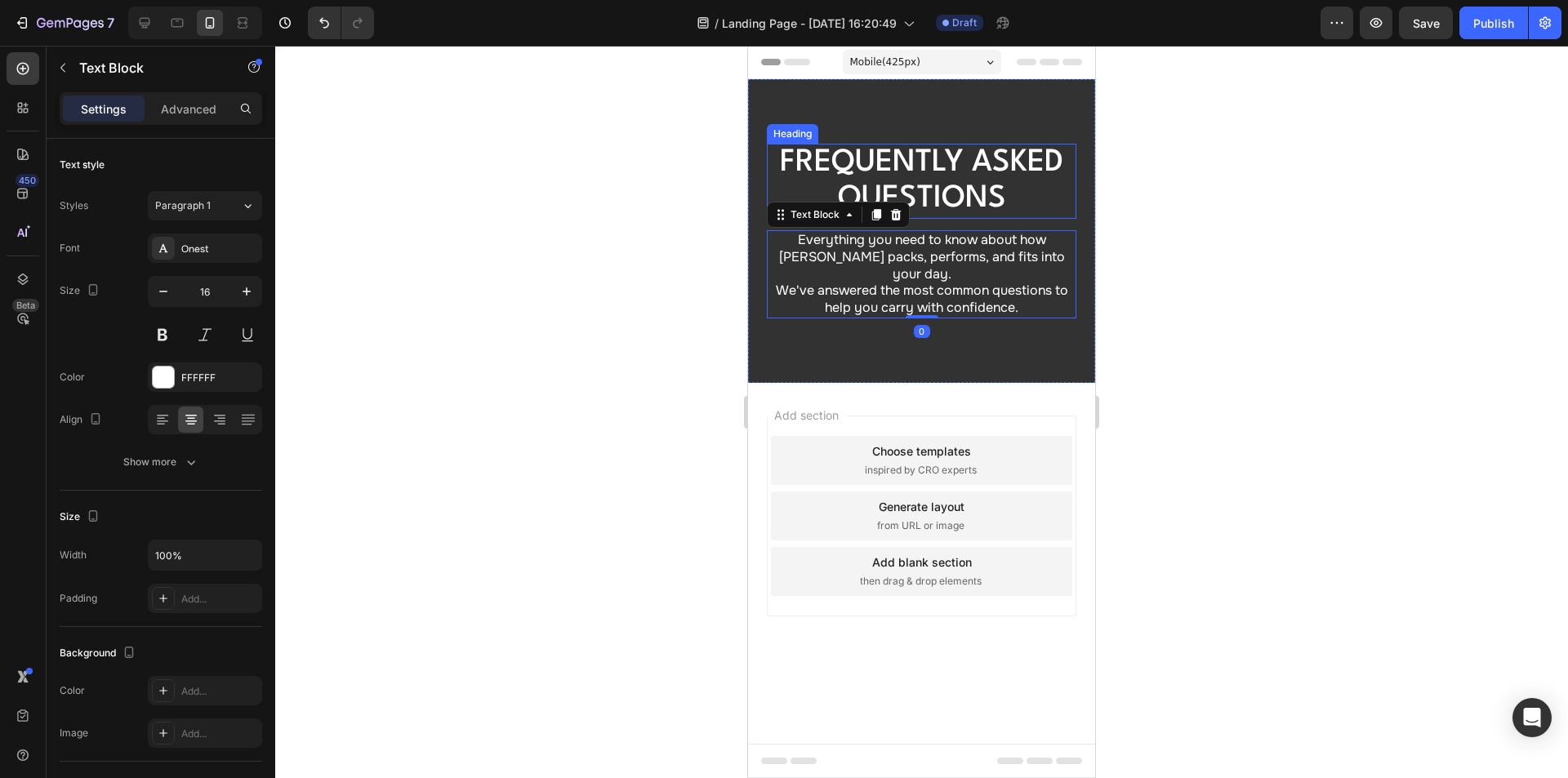
click at [952, 185] on p "Frequently asked questions" at bounding box center [921, 181] width 306 height 72
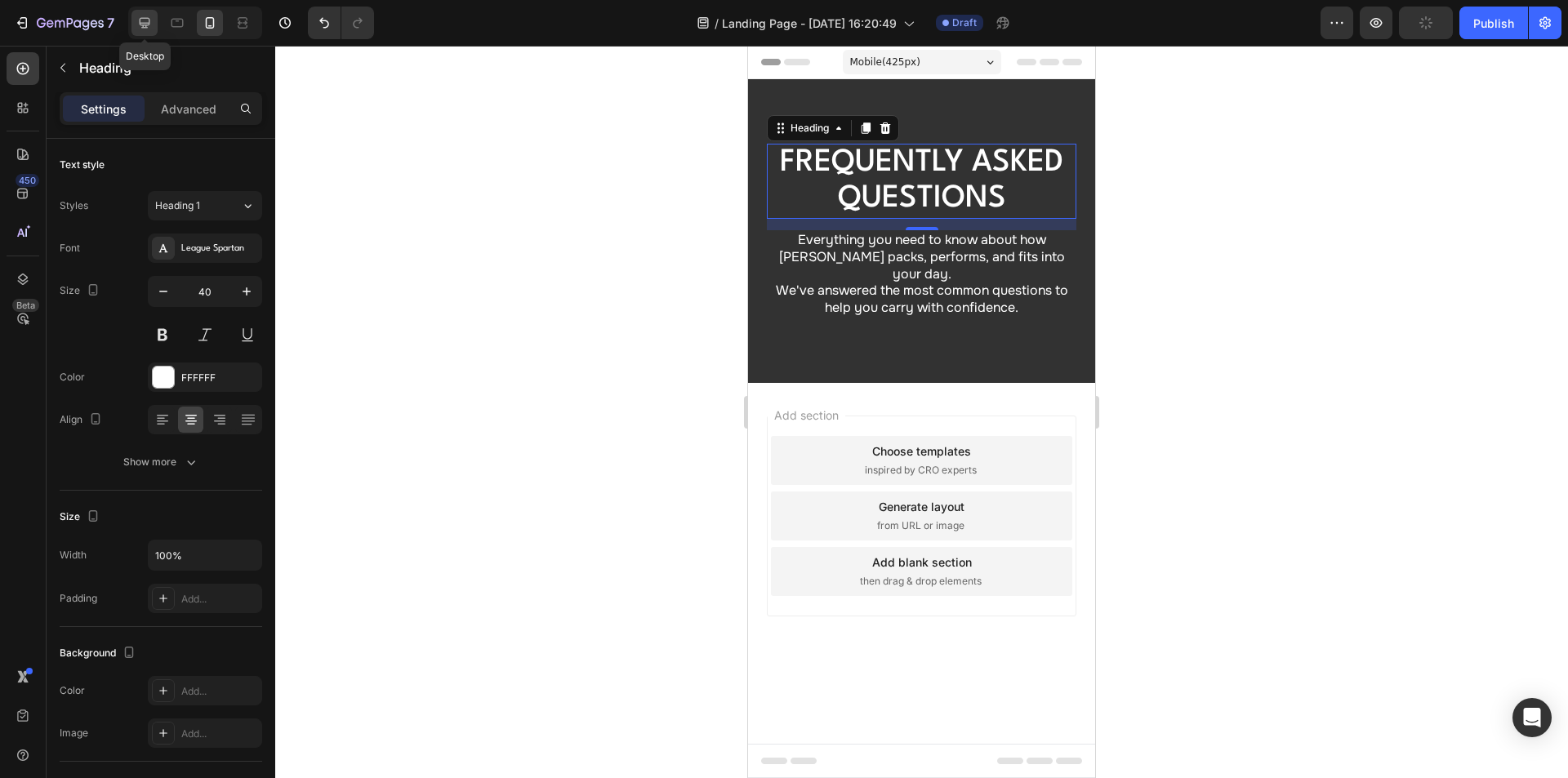
click at [143, 18] on icon at bounding box center [145, 23] width 11 height 11
type input "48"
type input "1300"
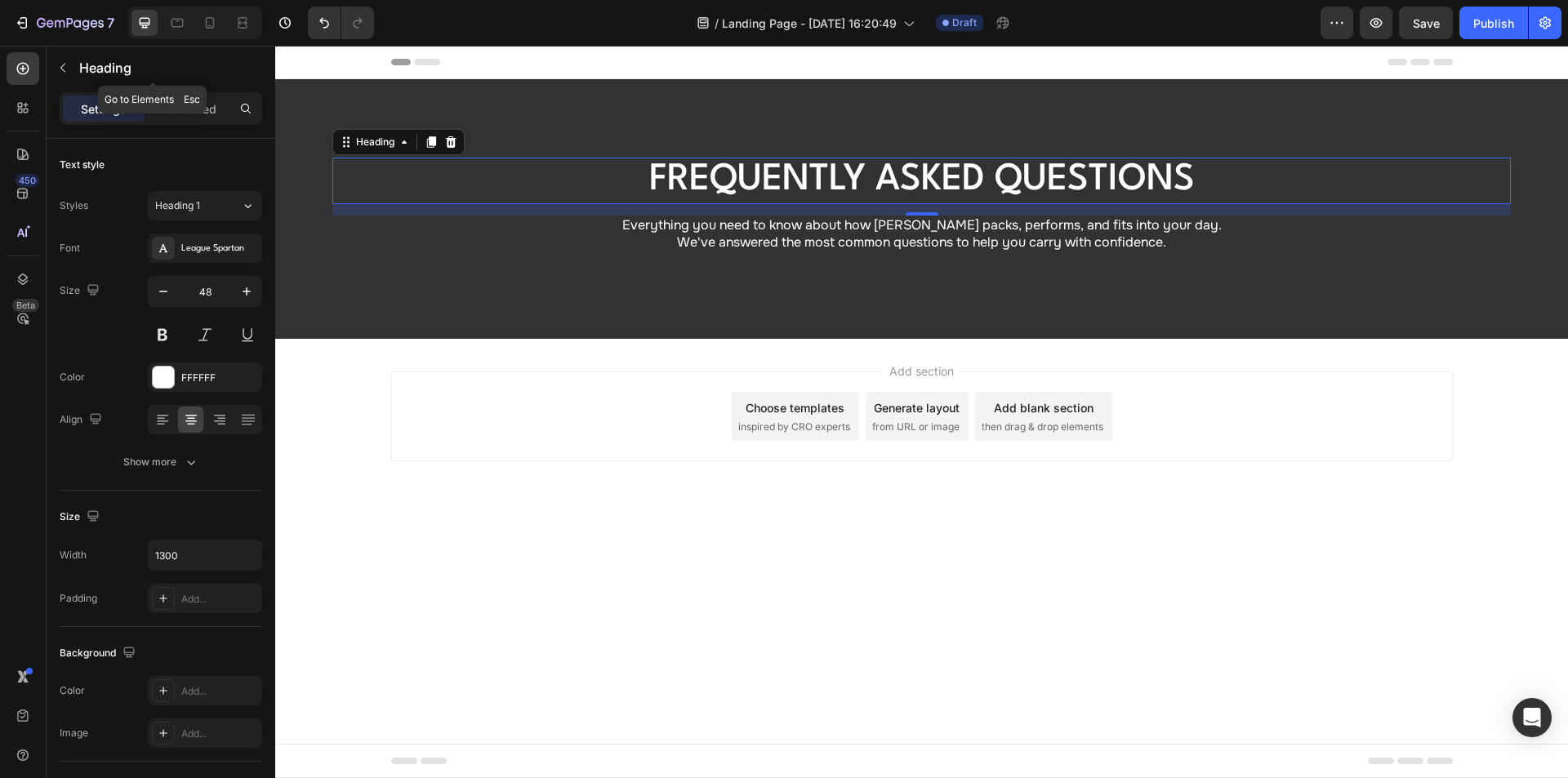
drag, startPoint x: 62, startPoint y: 63, endPoint x: 68, endPoint y: 77, distance: 15.2
click at [62, 63] on icon "button" at bounding box center [63, 67] width 13 height 13
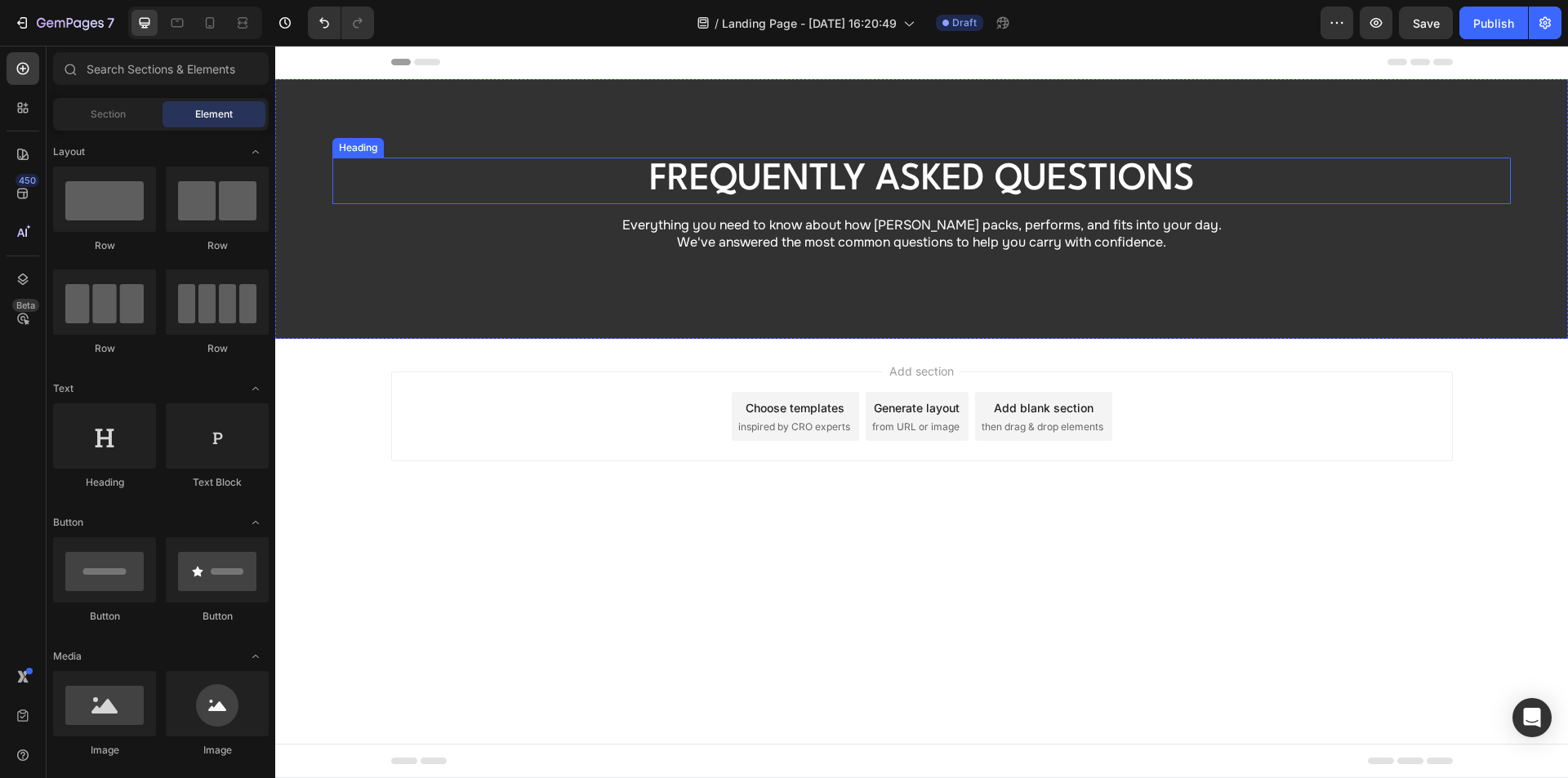
click at [773, 177] on p "Frequently asked questions" at bounding box center [921, 181] width 1058 height 44
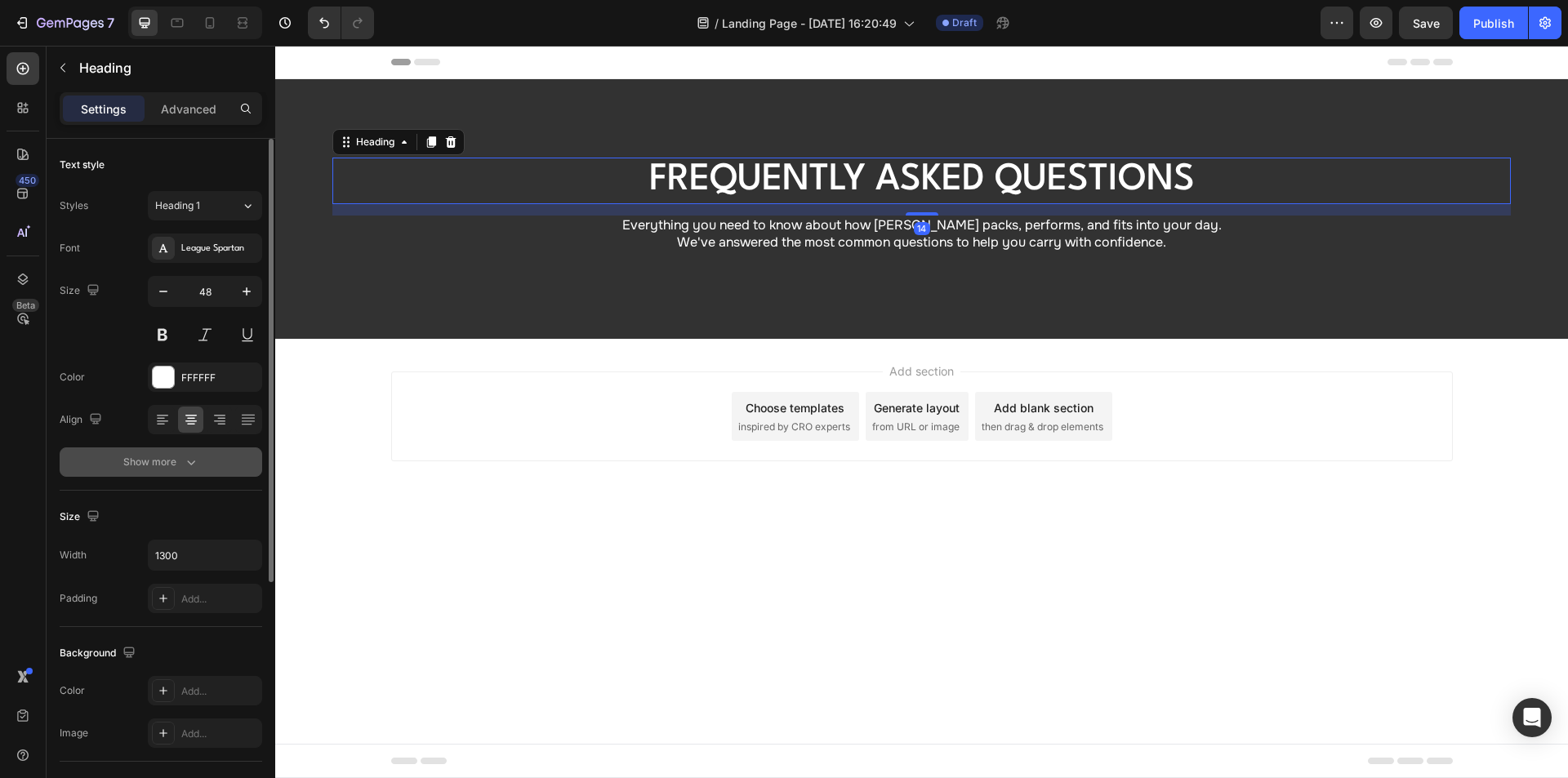
scroll to position [374, 0]
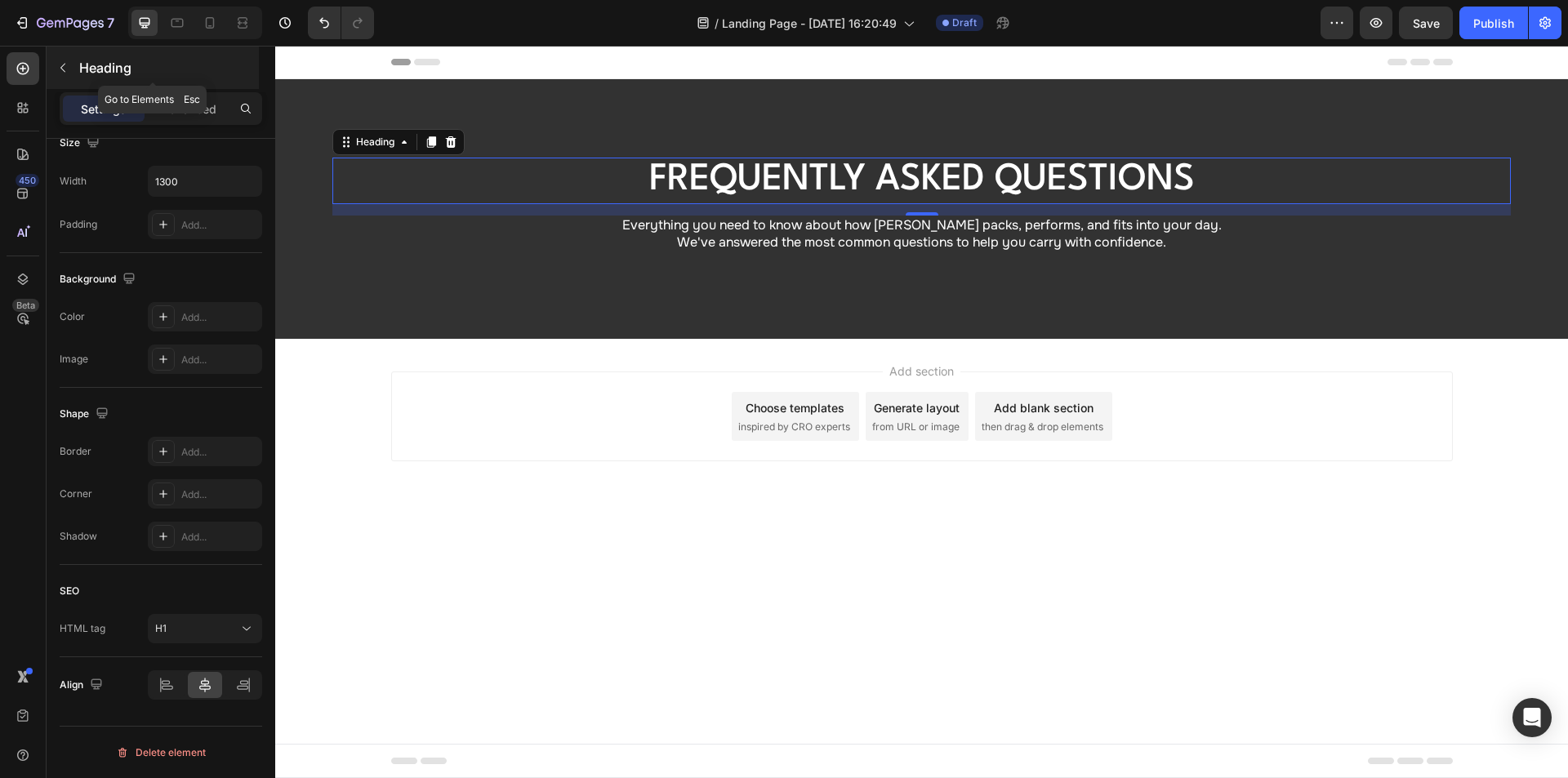
click at [64, 61] on icon "button" at bounding box center [63, 67] width 13 height 13
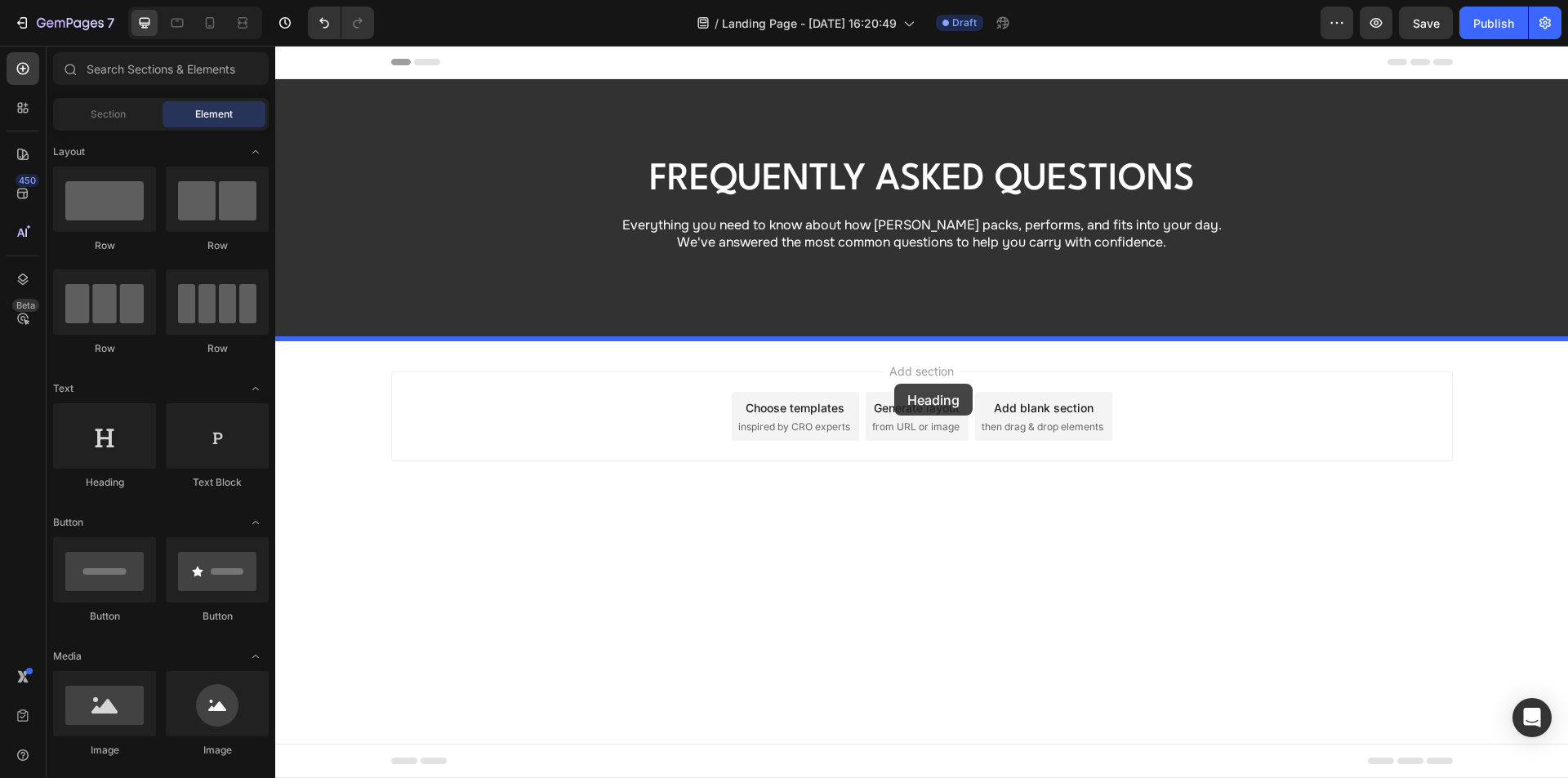
drag, startPoint x: 499, startPoint y: 482, endPoint x: 895, endPoint y: 383, distance: 408.2
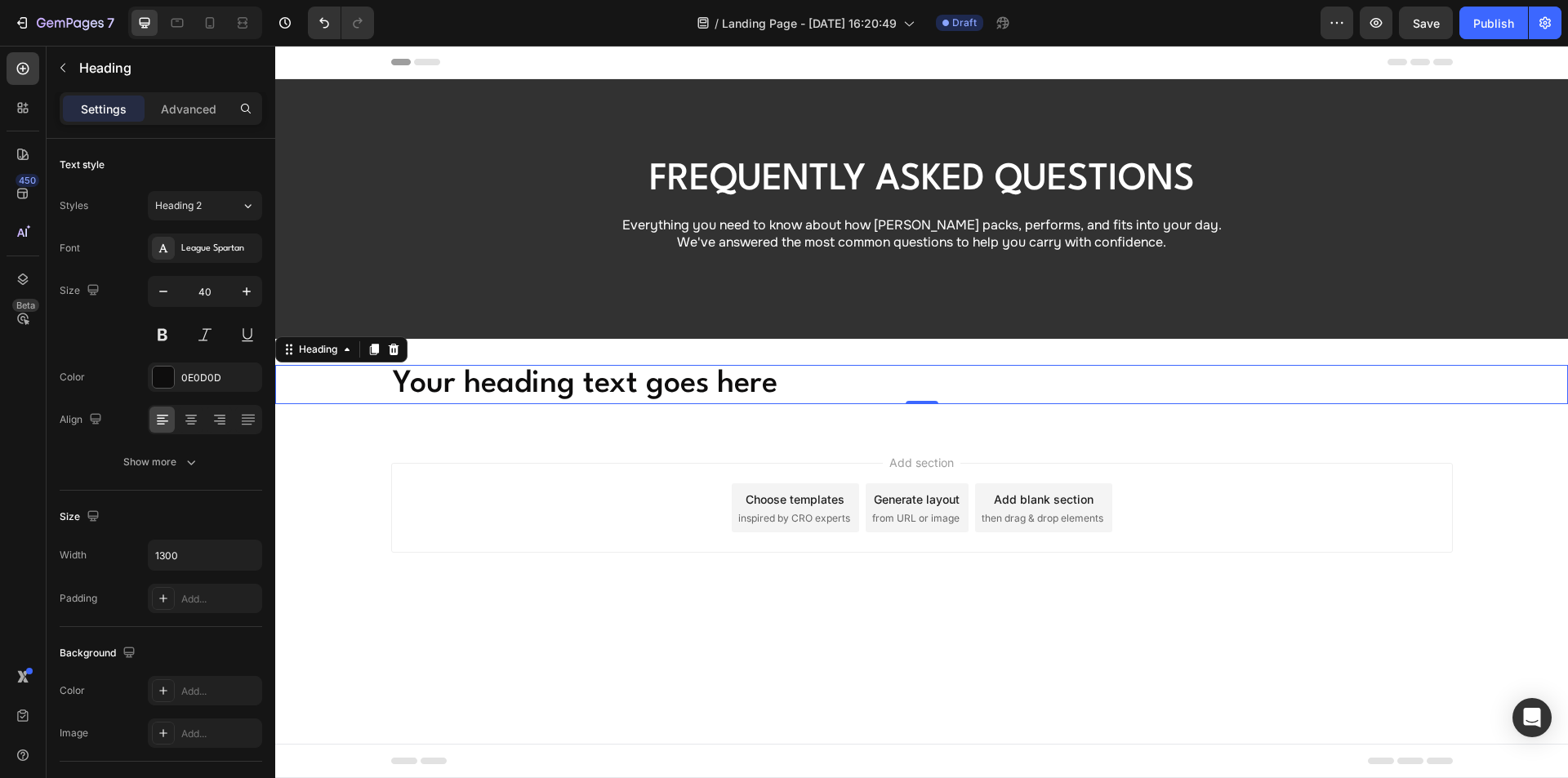
click at [517, 381] on h2 "Your heading text goes here" at bounding box center [921, 385] width 1061 height 39
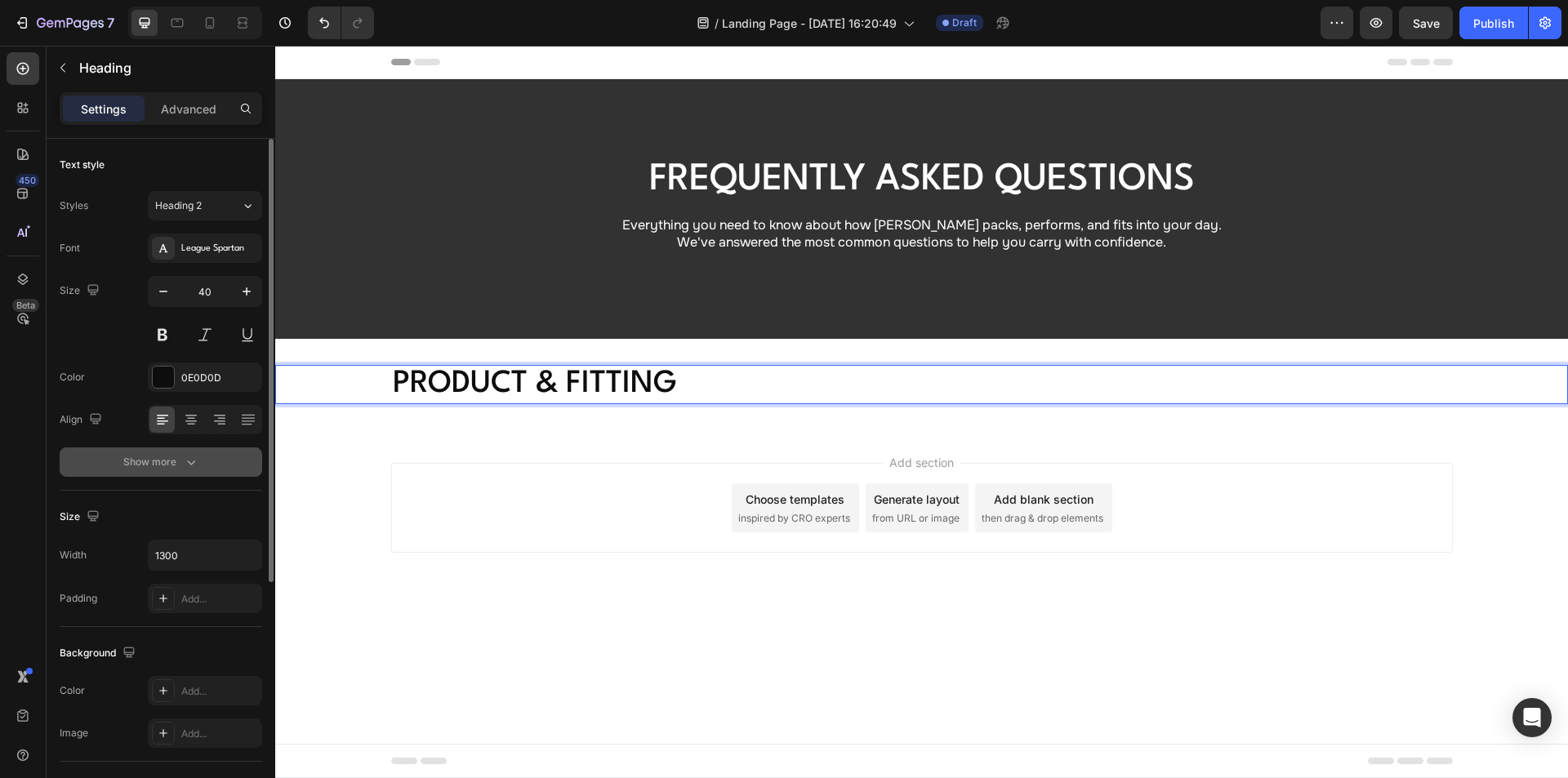
click at [183, 452] on button "Show more" at bounding box center [160, 462] width 202 height 30
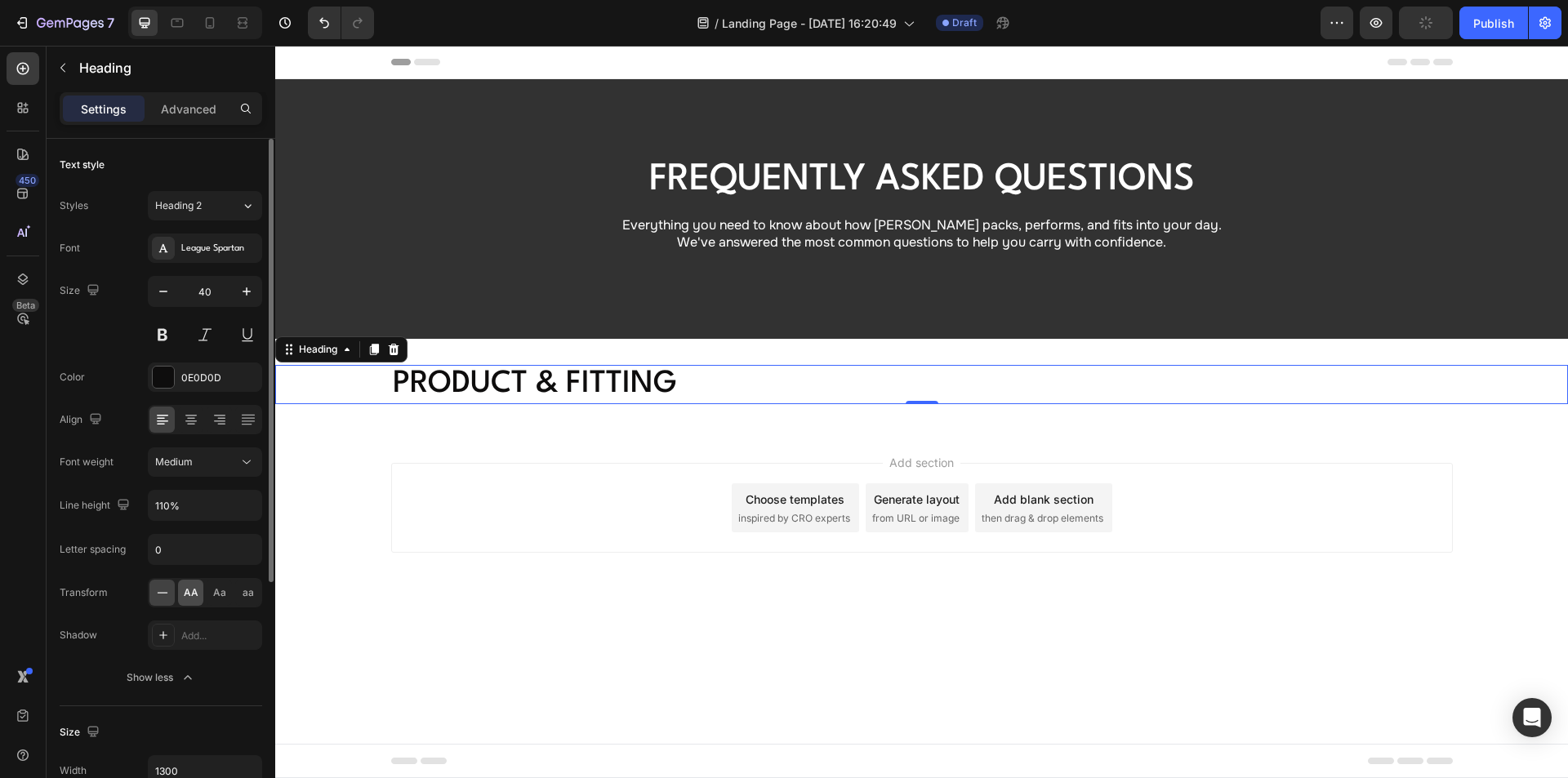
click at [191, 591] on span "AA" at bounding box center [191, 593] width 15 height 15
click at [189, 419] on icon at bounding box center [191, 419] width 8 height 2
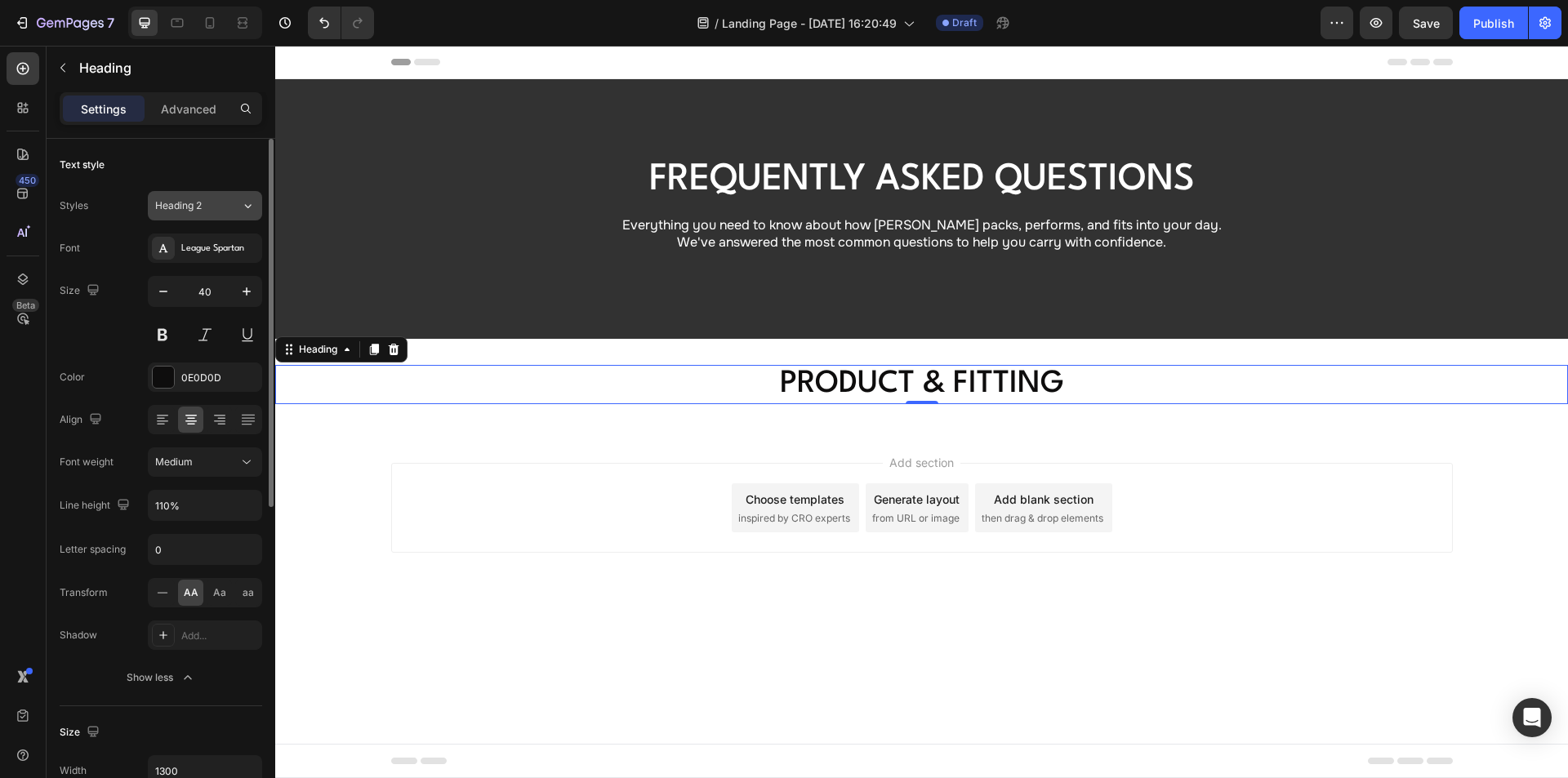
click at [207, 206] on div "Heading 2" at bounding box center [188, 206] width 66 height 15
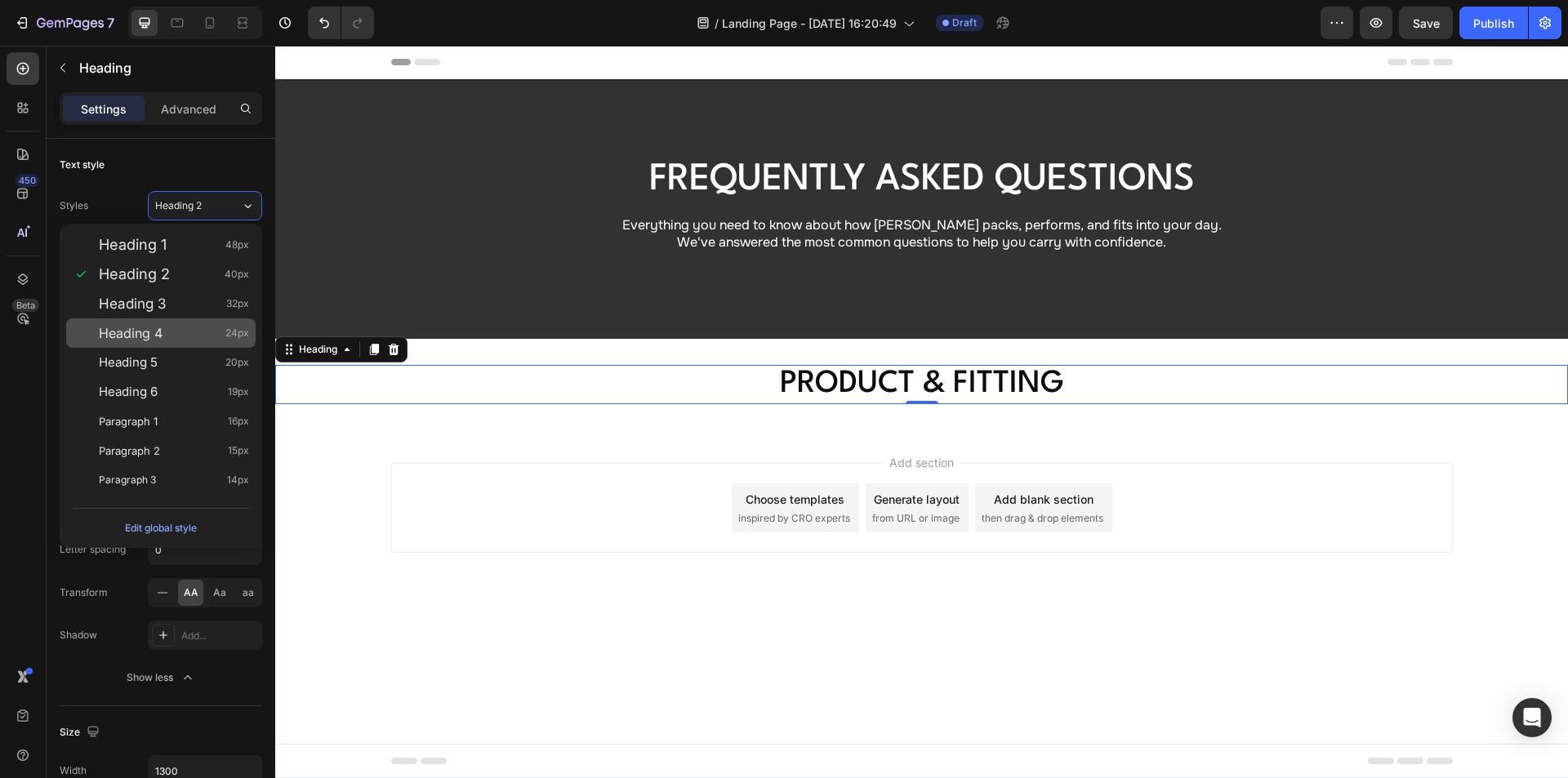
click at [244, 328] on span "24px" at bounding box center [237, 333] width 24 height 16
type input "24"
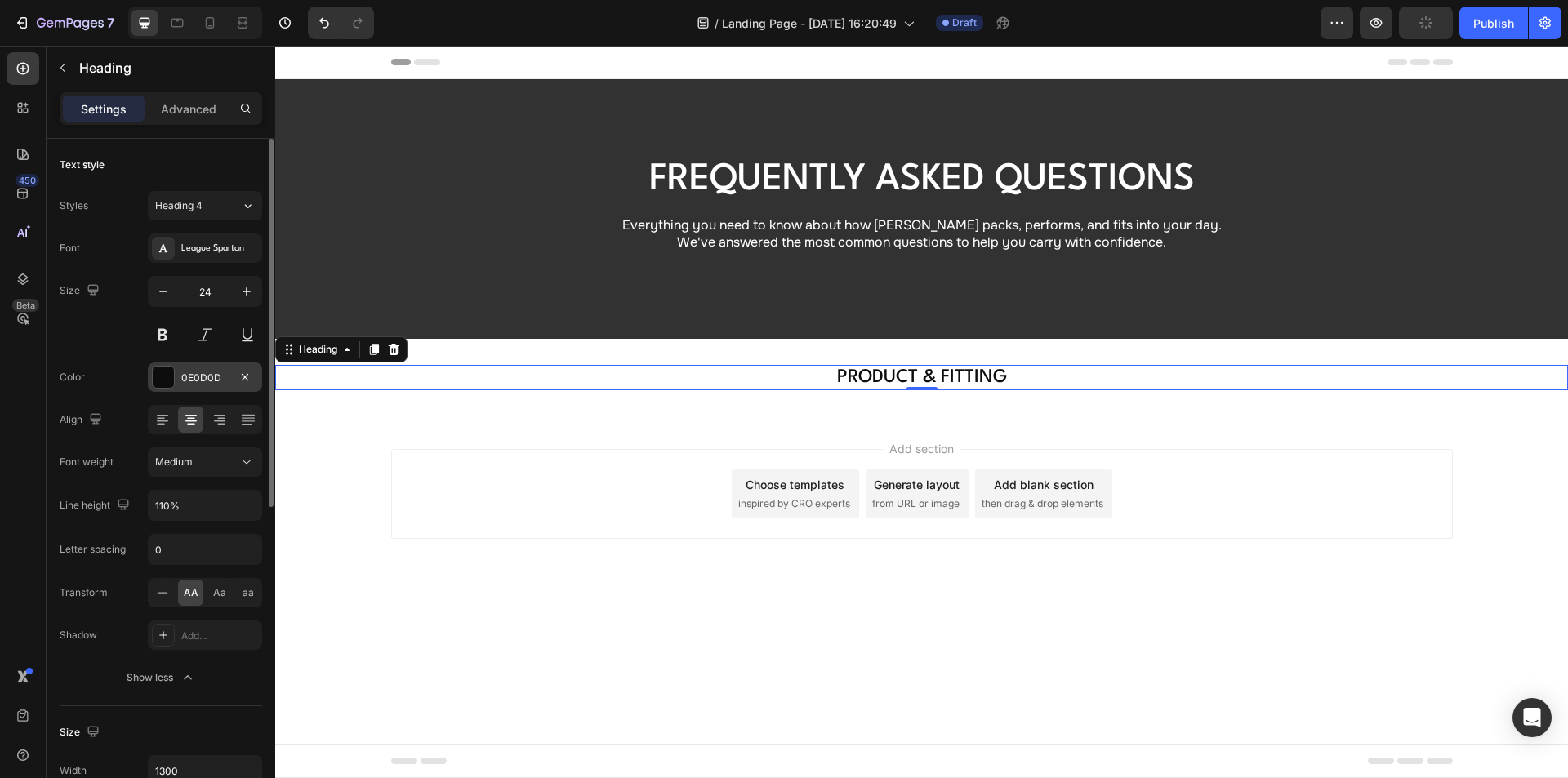
click at [206, 377] on div "0E0D0D" at bounding box center [205, 378] width 48 height 15
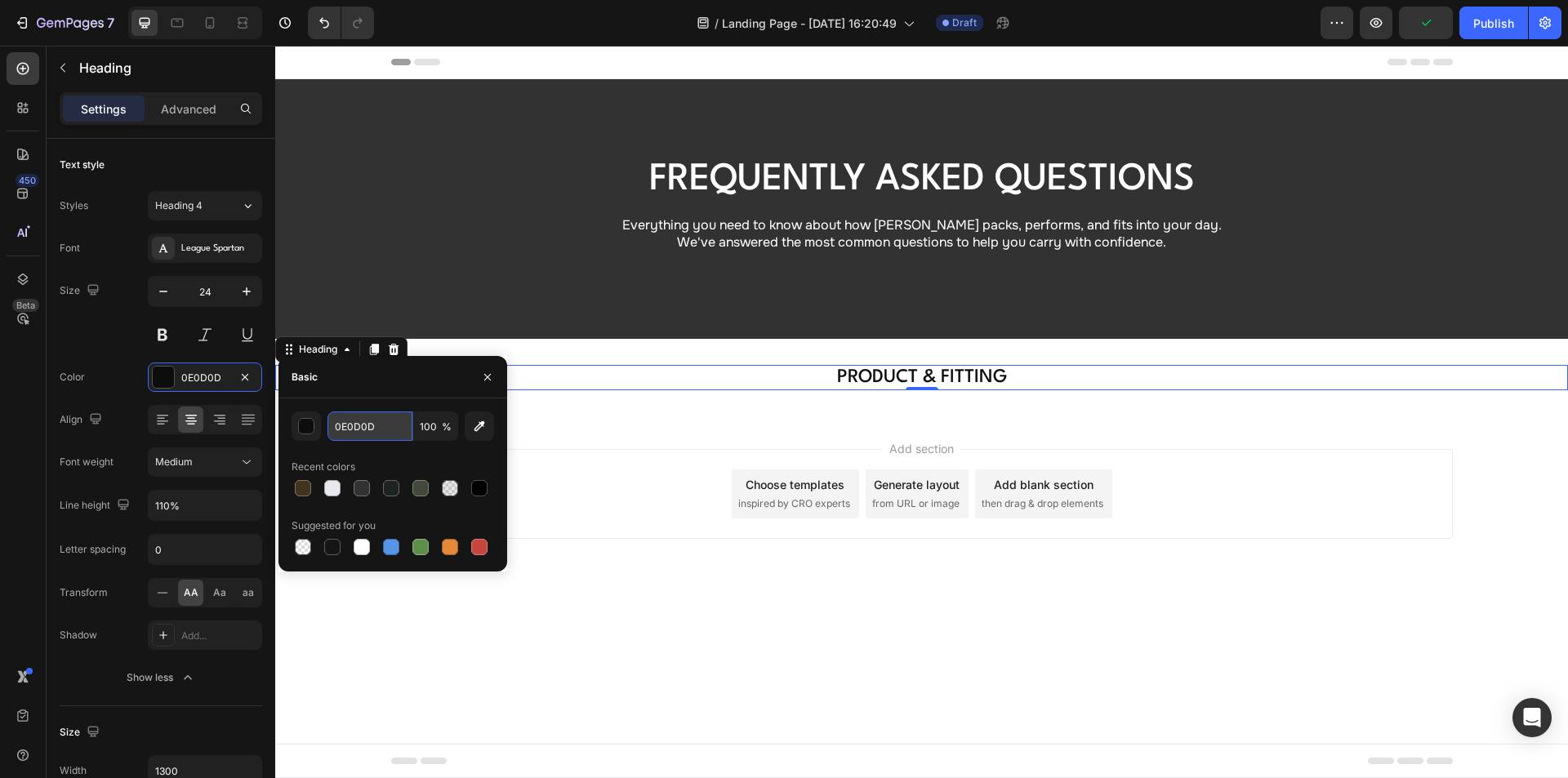
click at [376, 426] on input "0E0D0D" at bounding box center [369, 426] width 85 height 30
paste input "#1C1C1C"
type input "#1C1C1C"
click at [100, 331] on div "Size 24" at bounding box center [160, 313] width 202 height 73
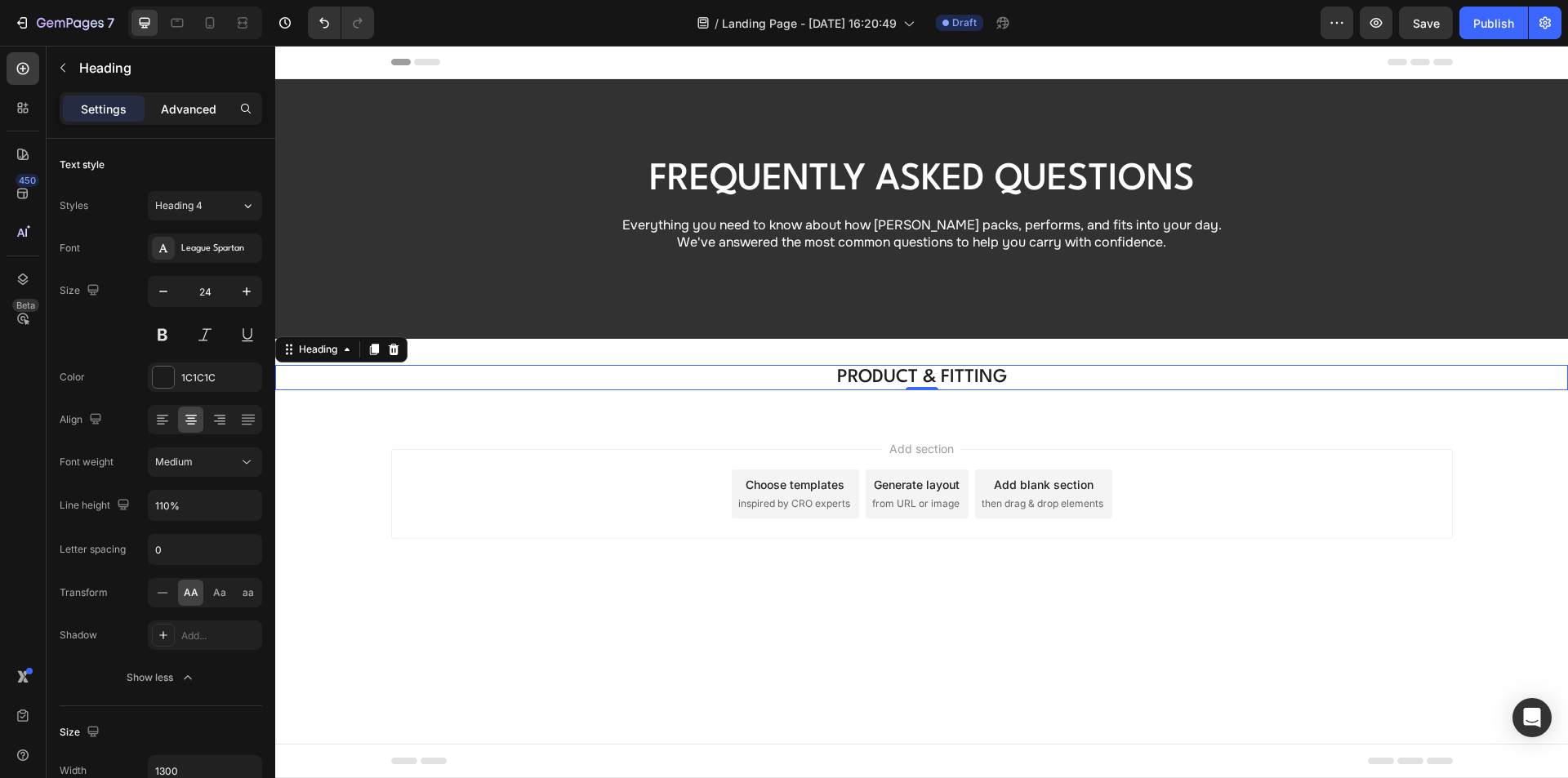
click at [194, 104] on p "Advanced" at bounding box center [189, 109] width 56 height 17
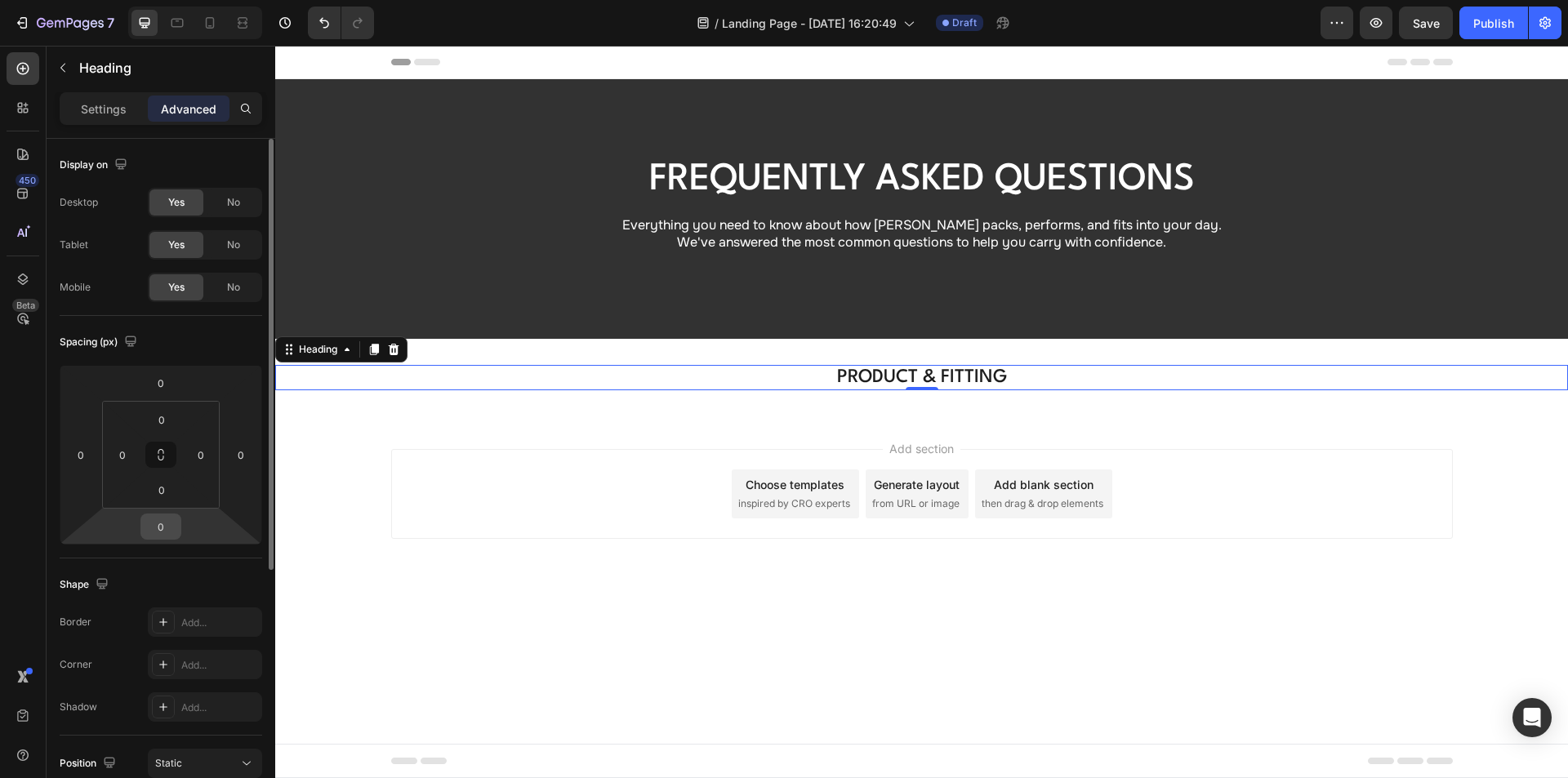
click at [171, 530] on input "0" at bounding box center [161, 526] width 33 height 25
type input "16"
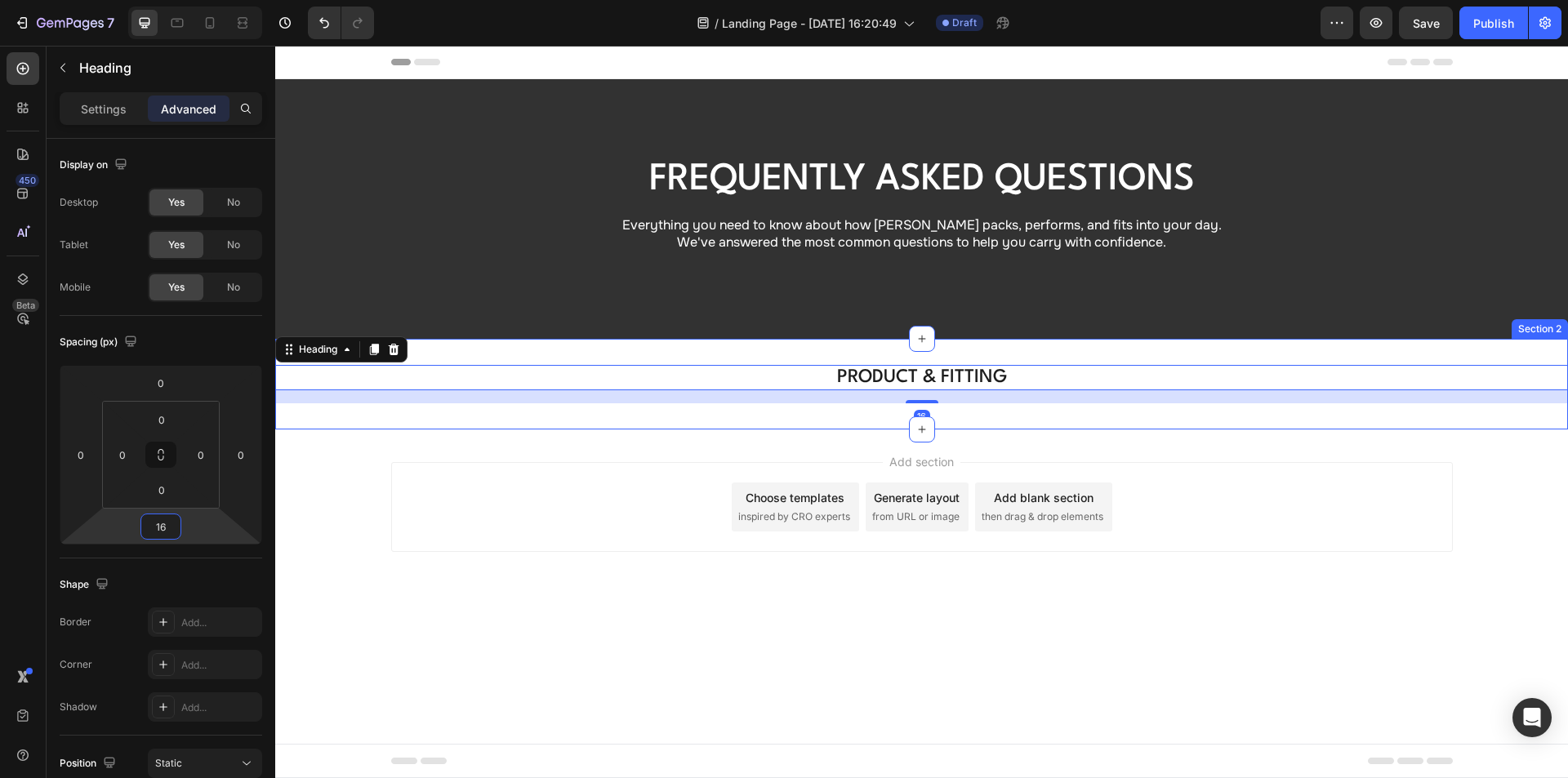
click at [779, 349] on div "PRODUCT & FITTING Heading 16 Section 2" at bounding box center [921, 383] width 1292 height 90
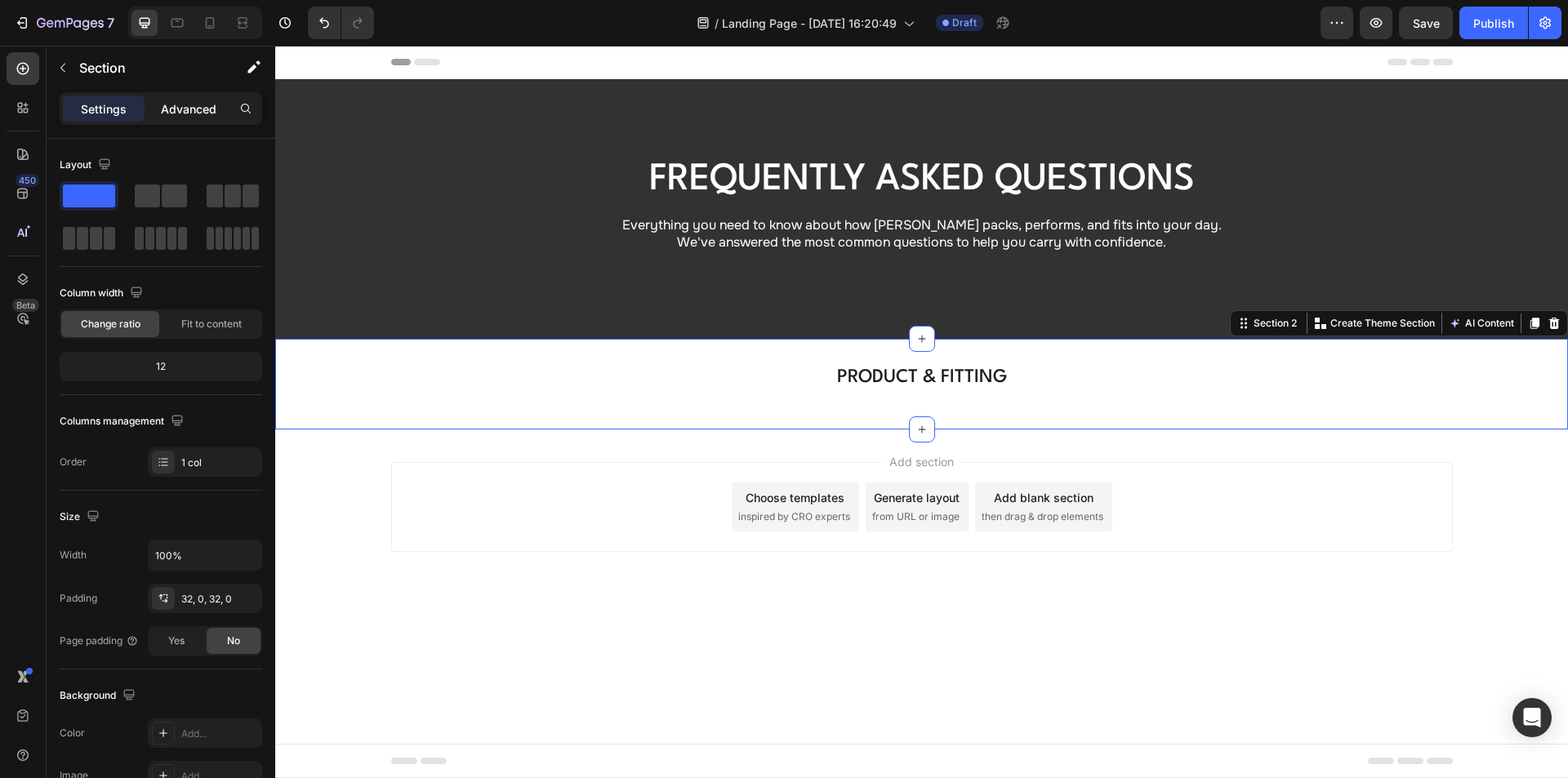
click at [187, 104] on p "Advanced" at bounding box center [189, 109] width 56 height 17
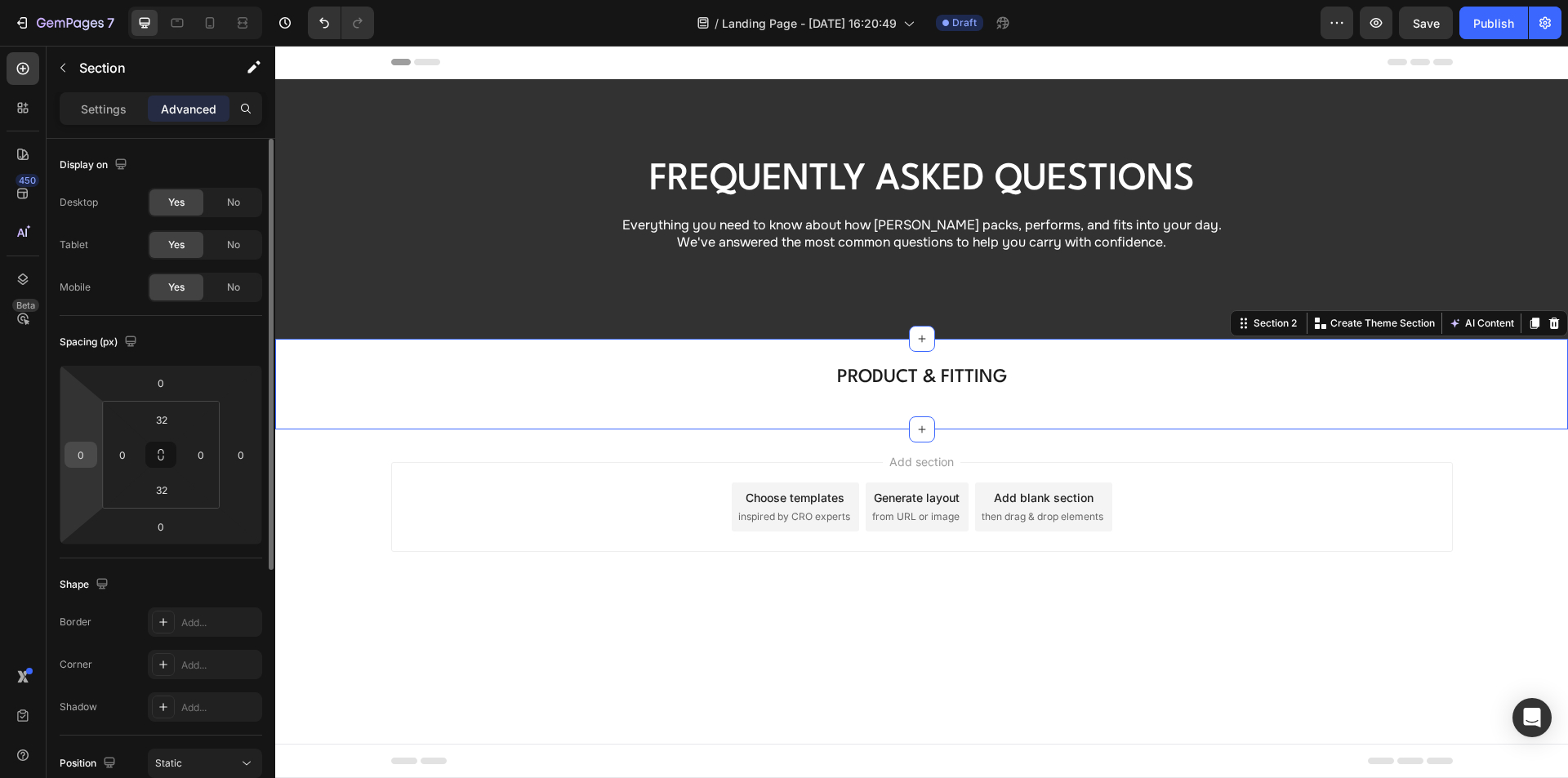
click at [86, 459] on input "0" at bounding box center [81, 455] width 25 height 25
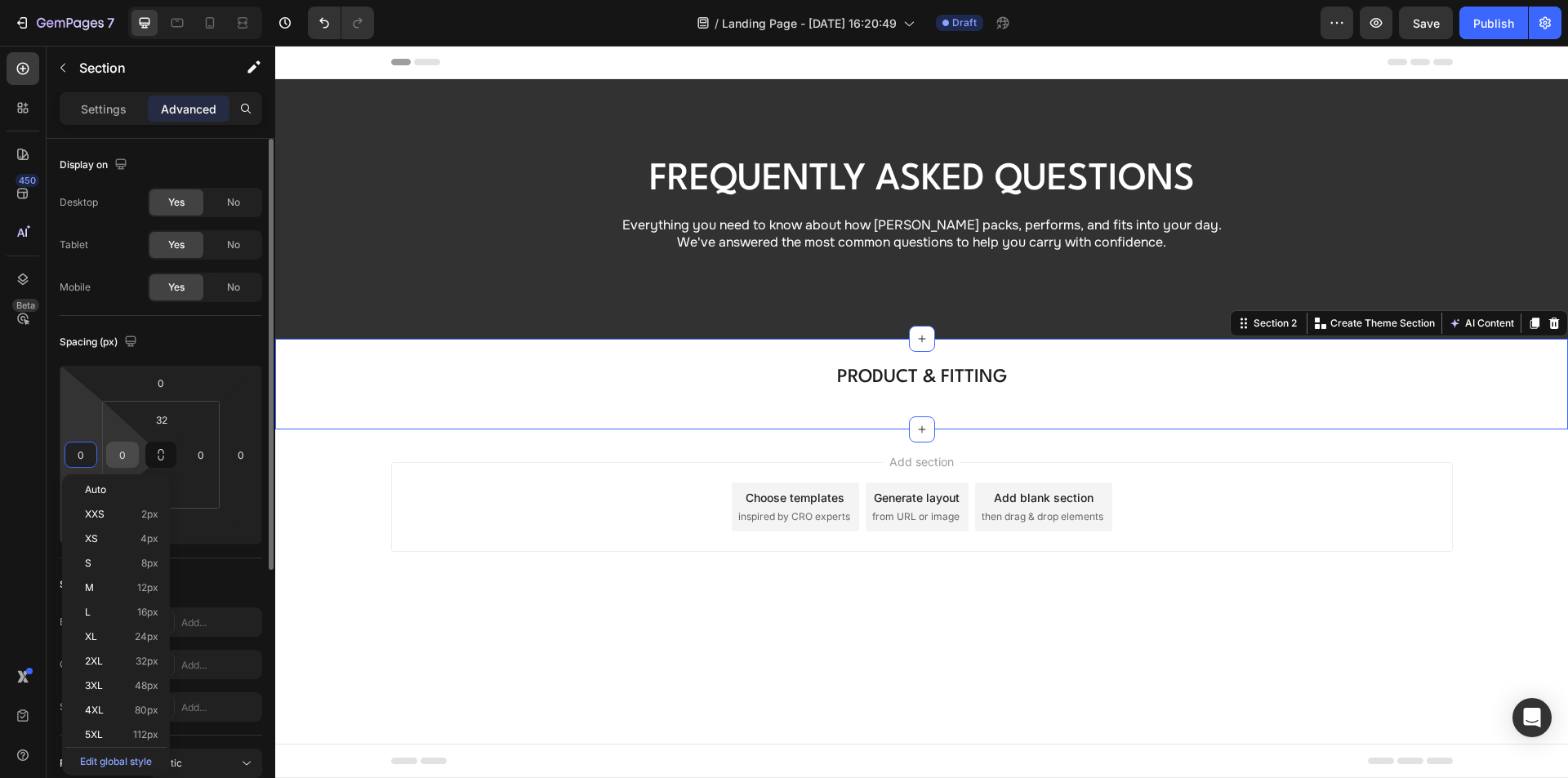
click at [128, 453] on input "0" at bounding box center [123, 455] width 25 height 25
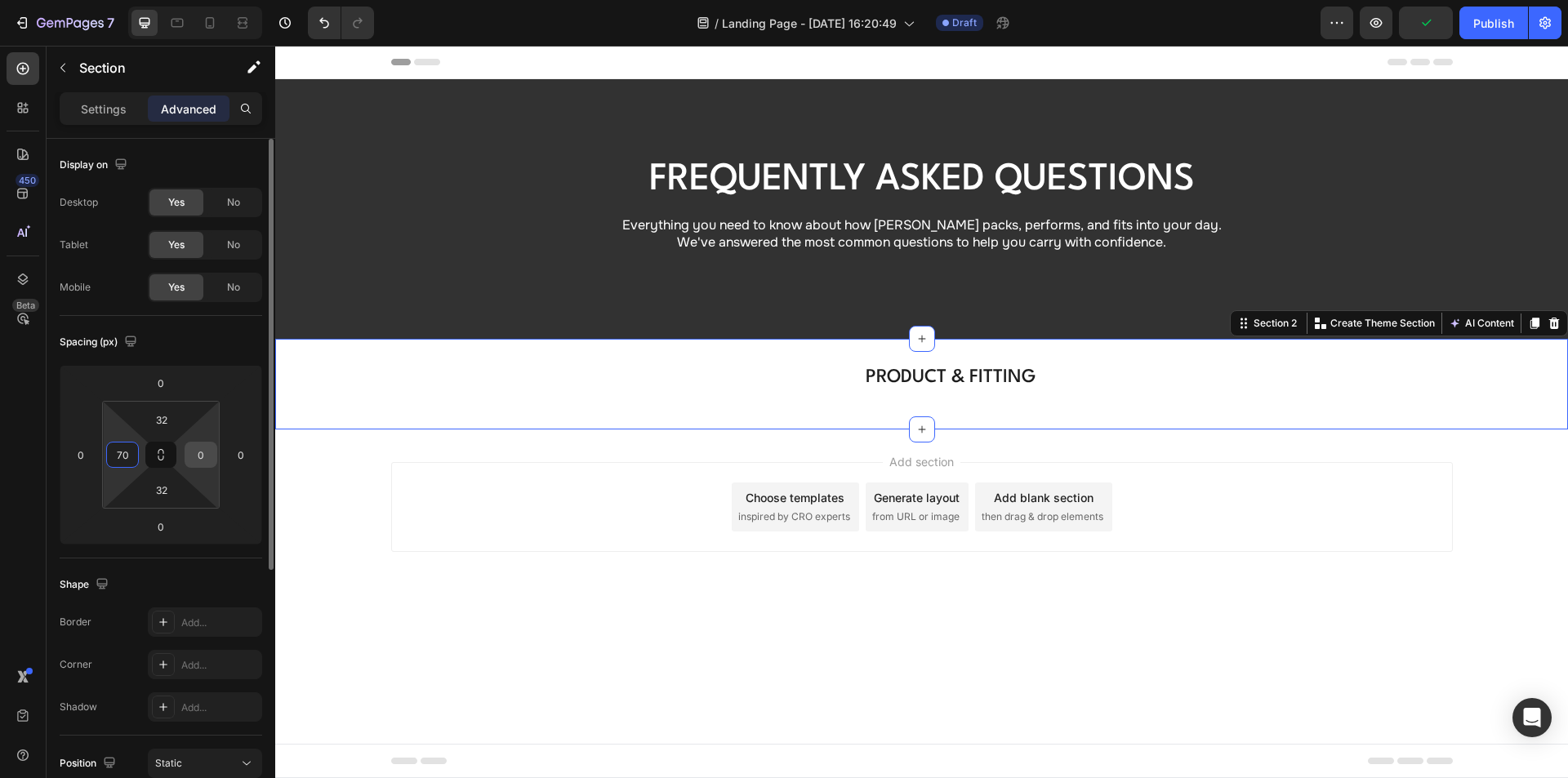
type input "70"
click at [208, 452] on input "0" at bounding box center [201, 455] width 25 height 25
type input "70"
click at [173, 493] on input "32" at bounding box center [162, 490] width 33 height 25
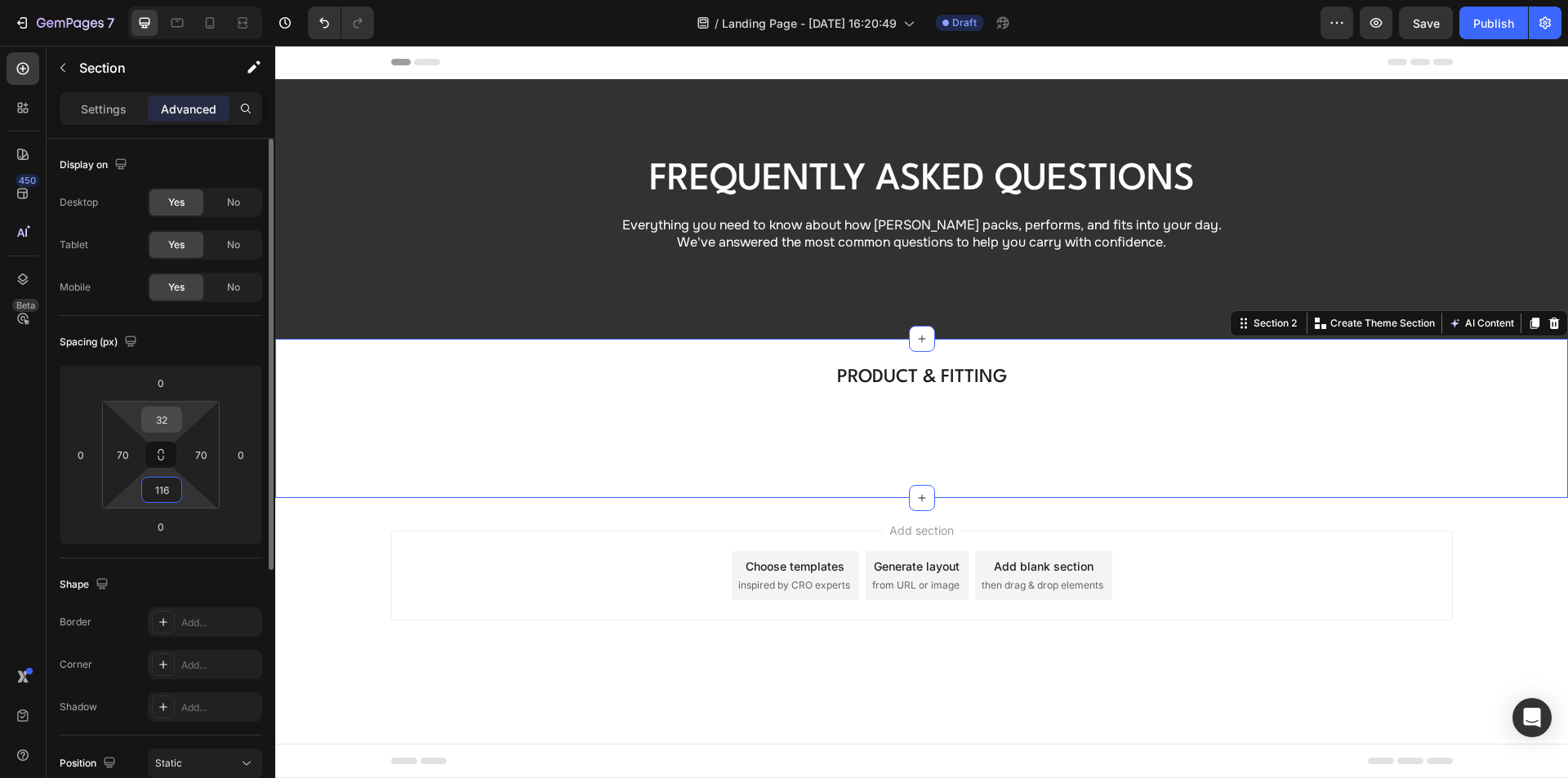
type input "116"
click at [167, 419] on input "32" at bounding box center [162, 419] width 33 height 25
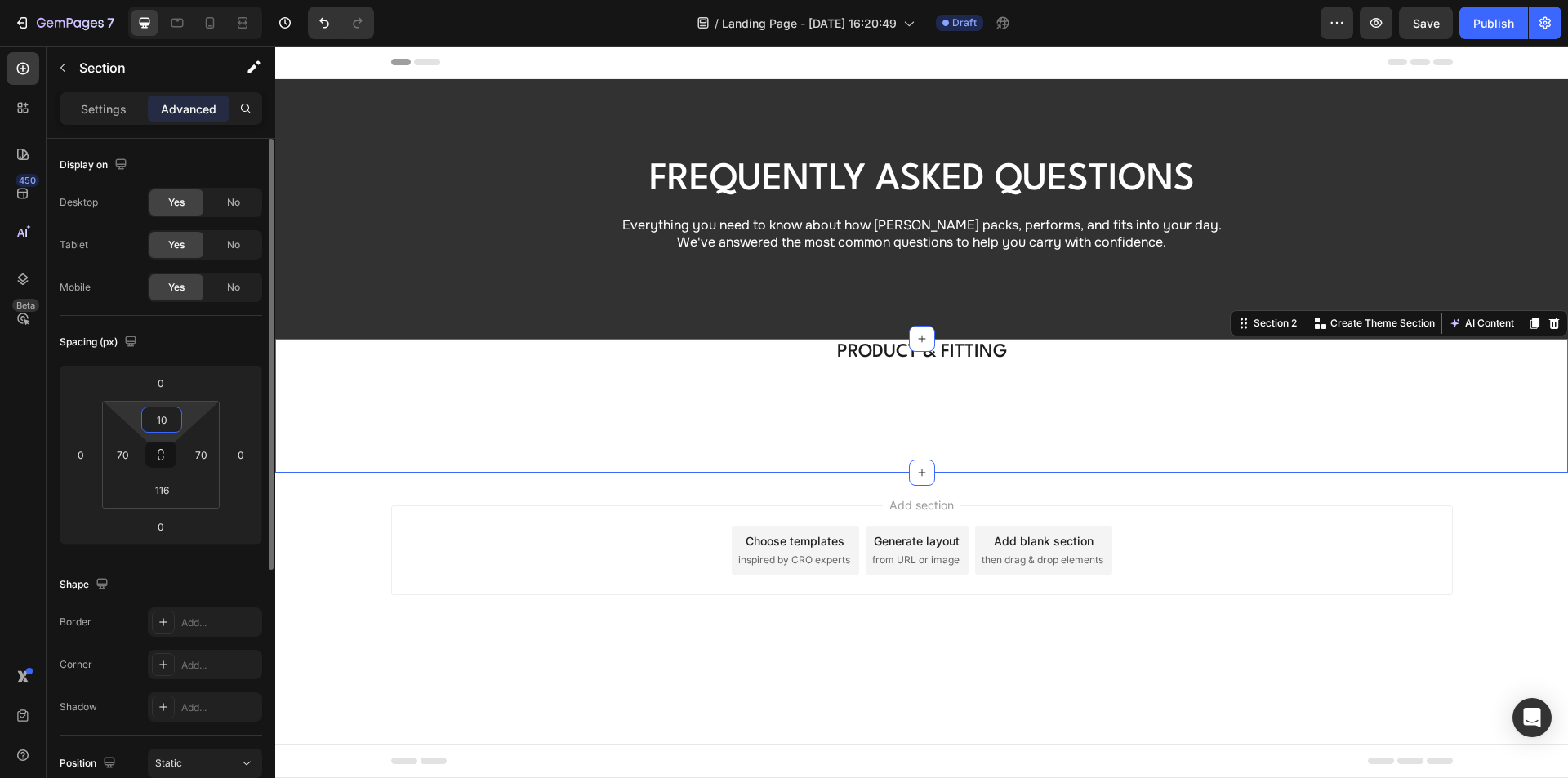
type input "100"
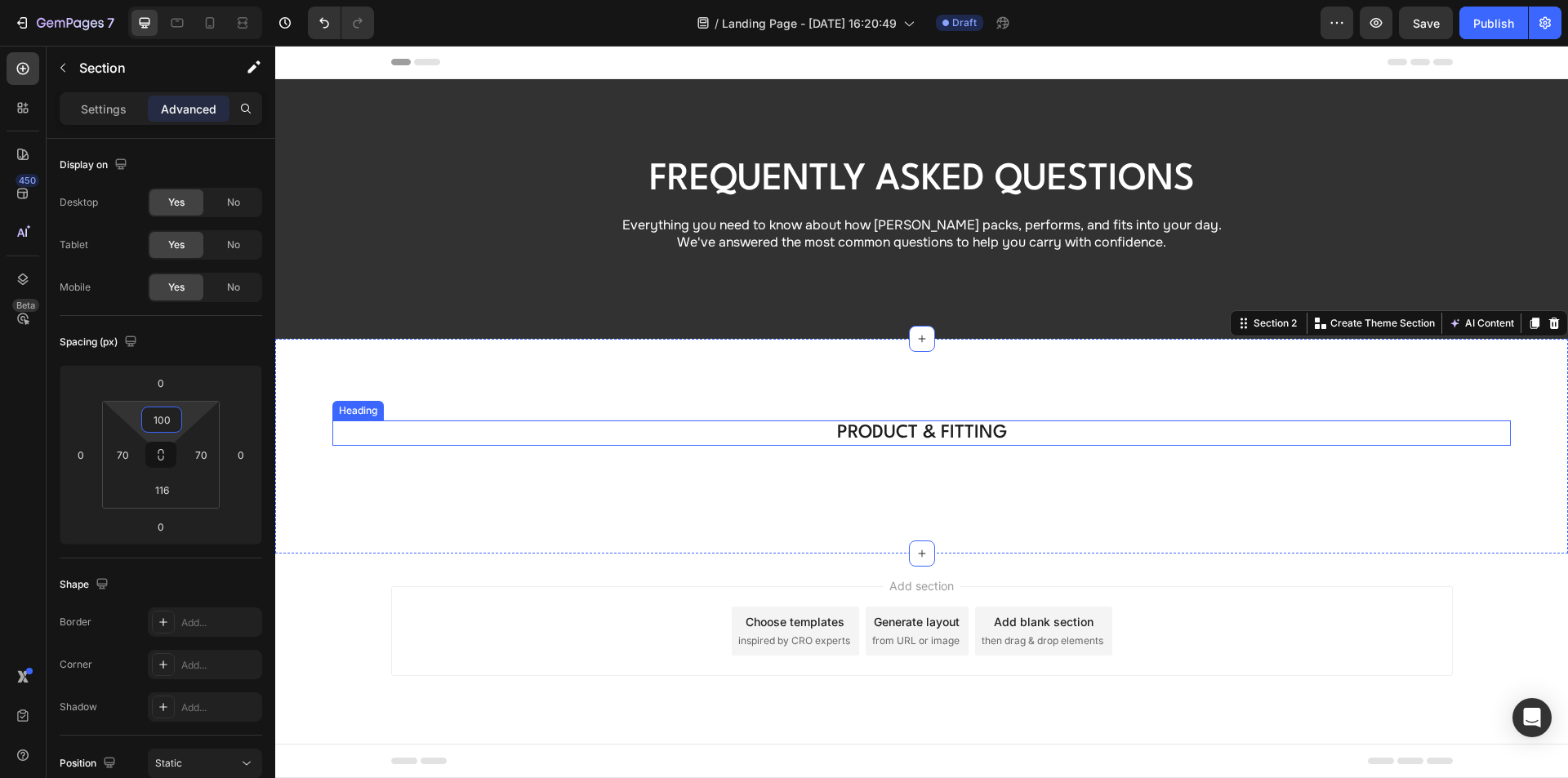
click at [937, 435] on p "PRODUCT & FITTING" at bounding box center [921, 433] width 1058 height 21
click at [863, 350] on div "PRODUCT & FITTING Heading 16 Section 2" at bounding box center [921, 446] width 1292 height 214
click at [835, 442] on p "PRODUCT & FITTING" at bounding box center [921, 433] width 1058 height 21
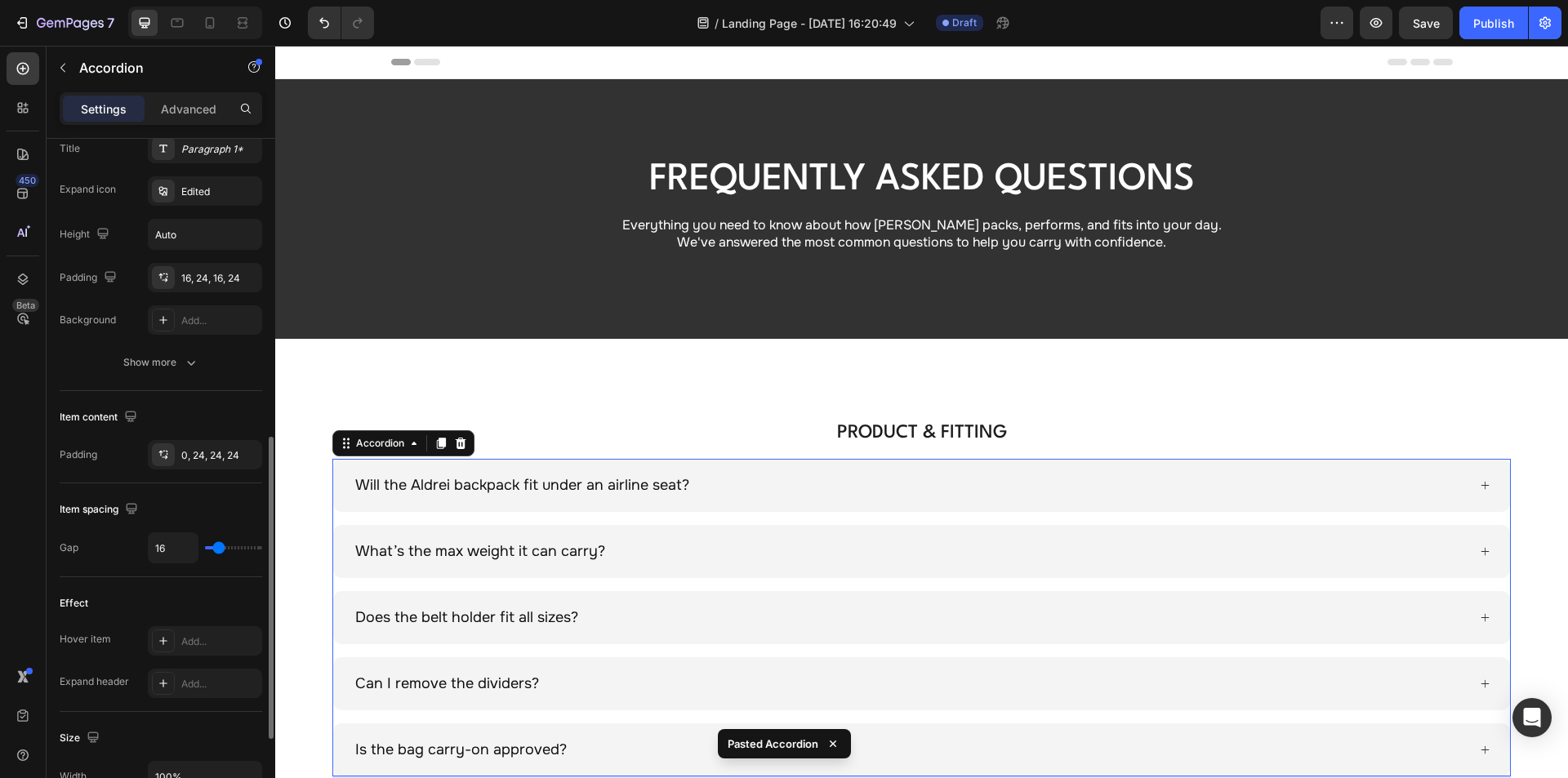
scroll to position [572, 0]
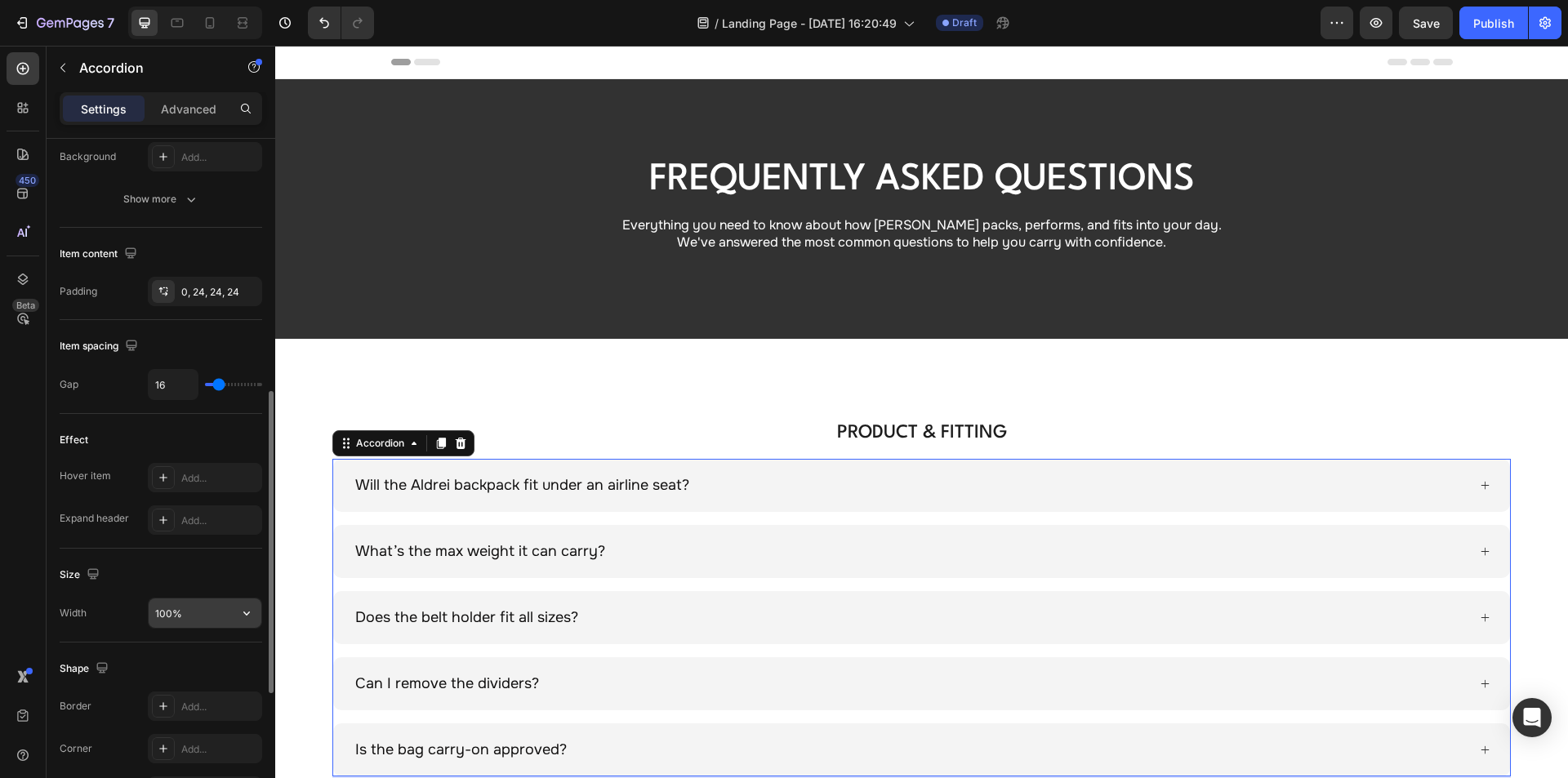
click at [190, 607] on input "100%" at bounding box center [205, 614] width 113 height 30
click at [206, 609] on input "100%" at bounding box center [205, 614] width 113 height 30
drag, startPoint x: 157, startPoint y: 608, endPoint x: 118, endPoint y: 602, distance: 39.5
click at [122, 604] on div "Width 100%" at bounding box center [160, 614] width 202 height 31
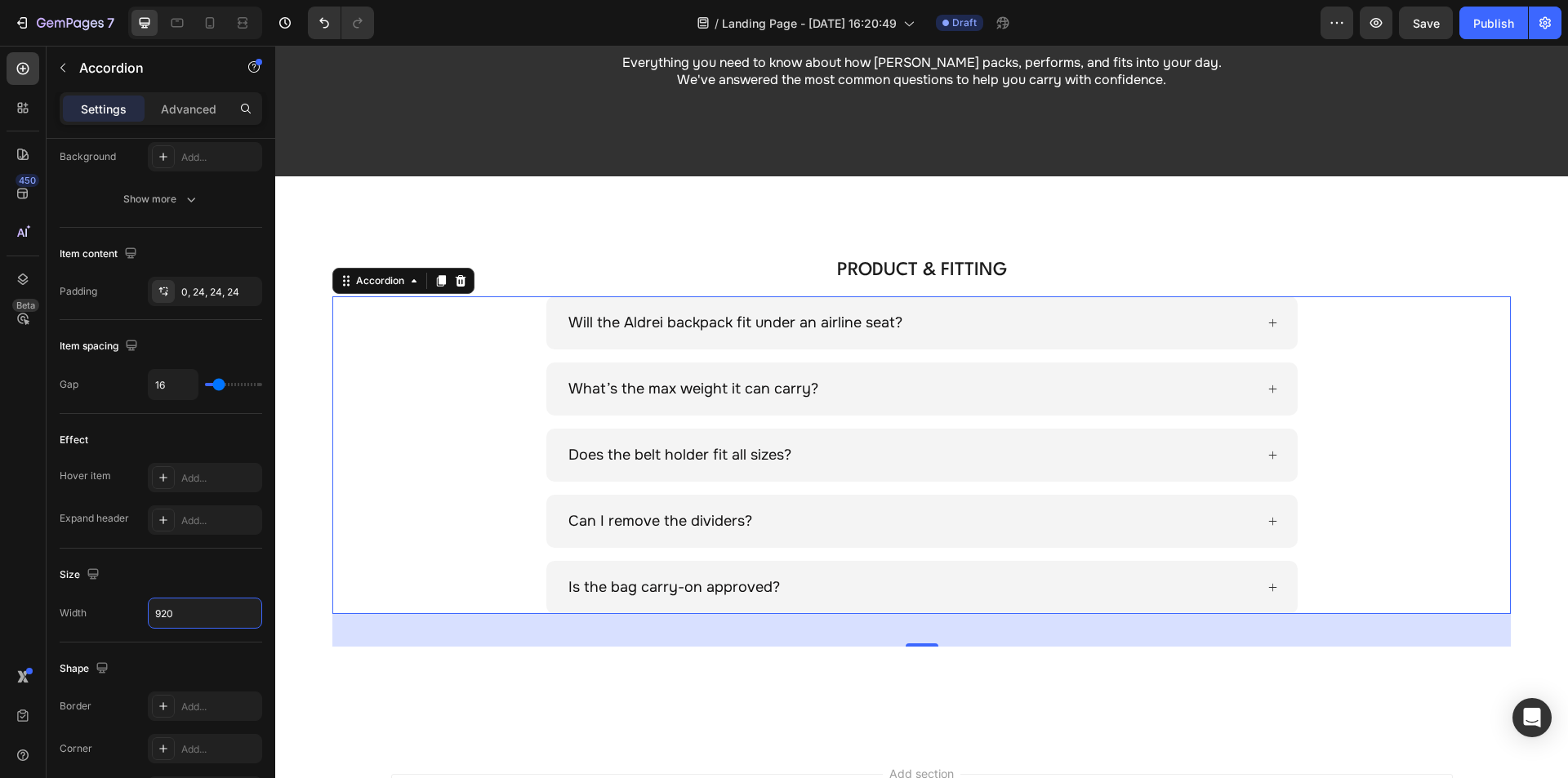
scroll to position [164, 0]
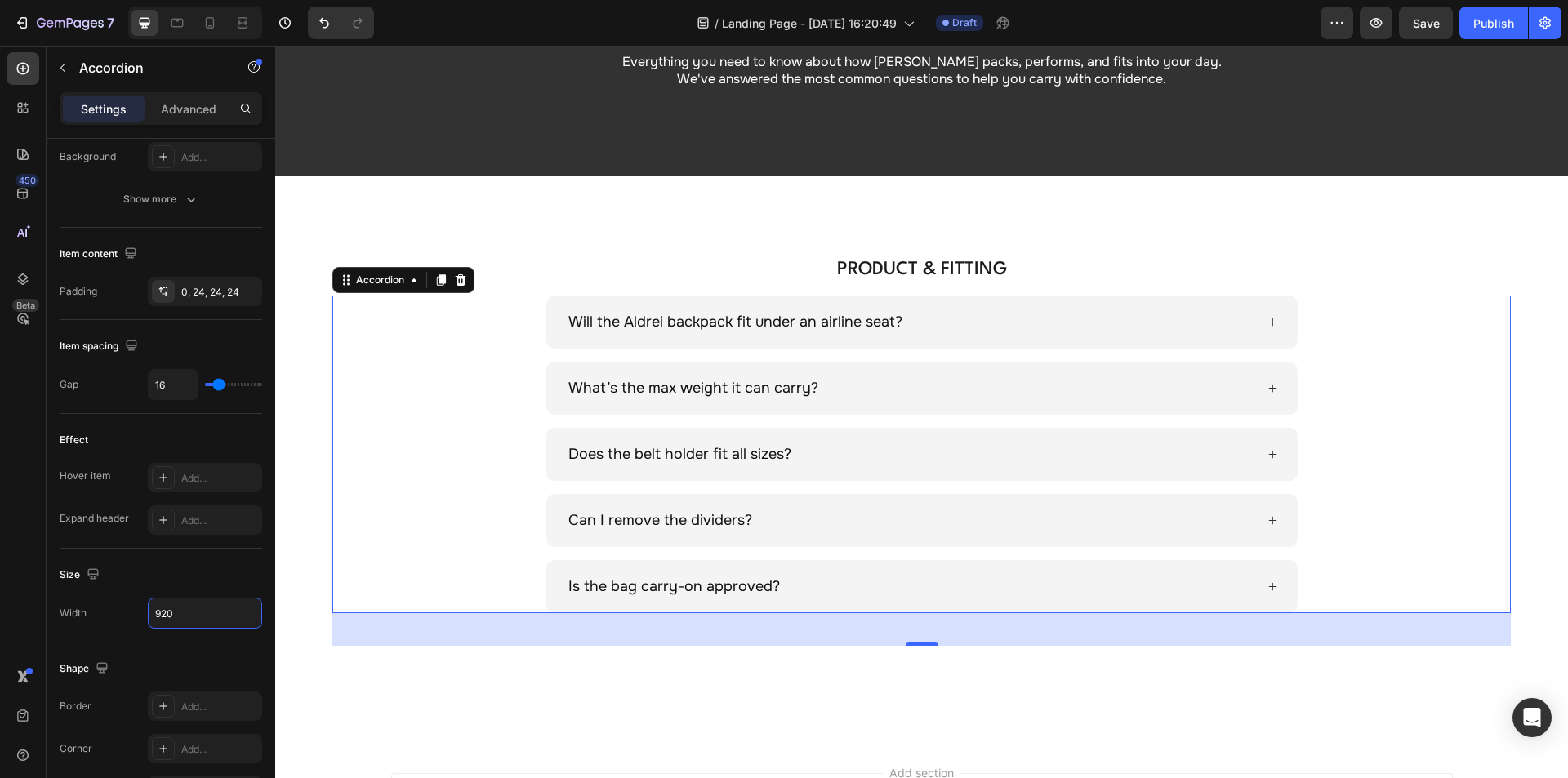
type input "920"
click at [1257, 321] on div "Will the Aldrei backpack fit under an airline seat?" at bounding box center [921, 322] width 751 height 53
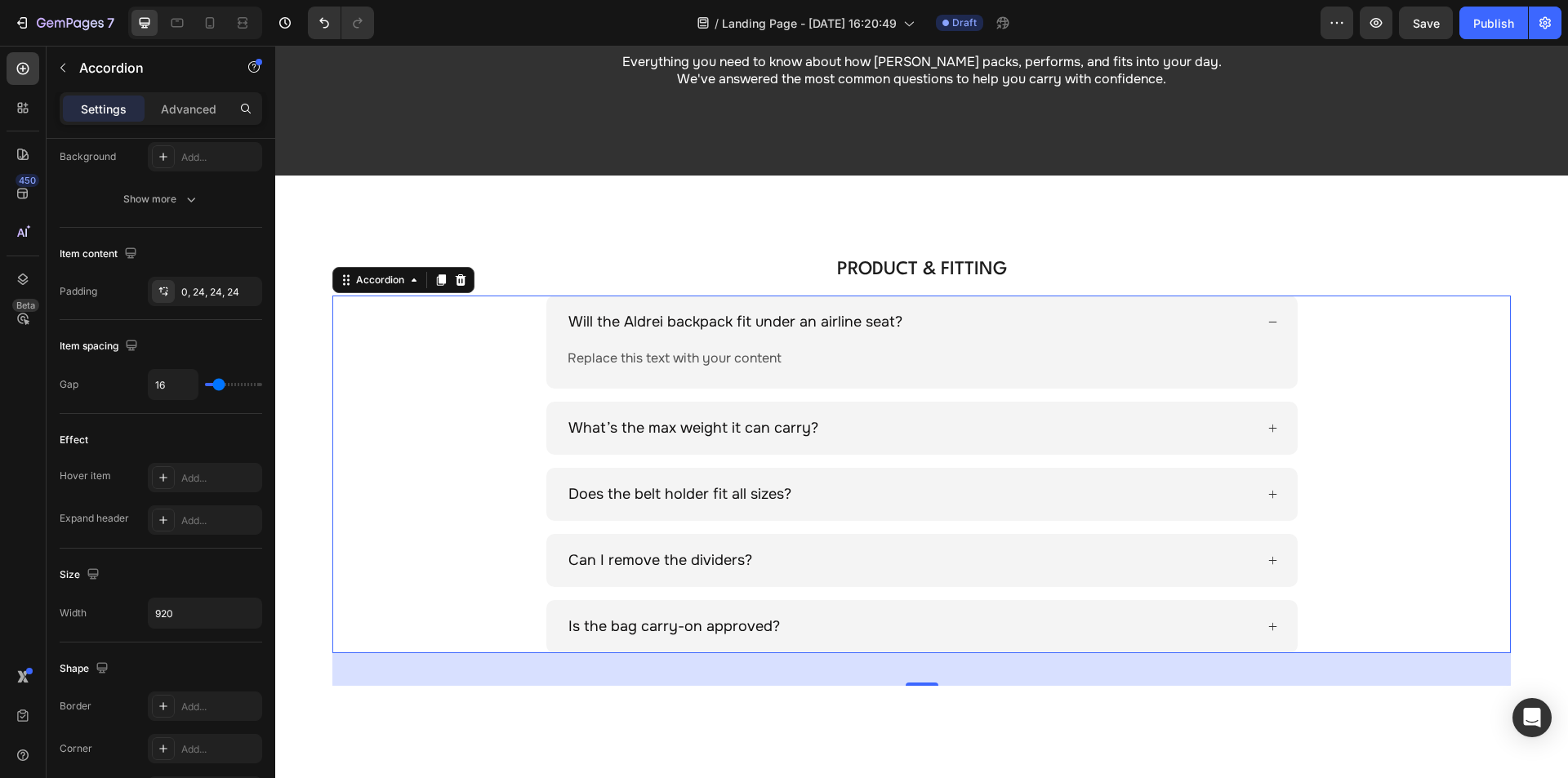
click at [1268, 321] on icon at bounding box center [1273, 322] width 11 height 11
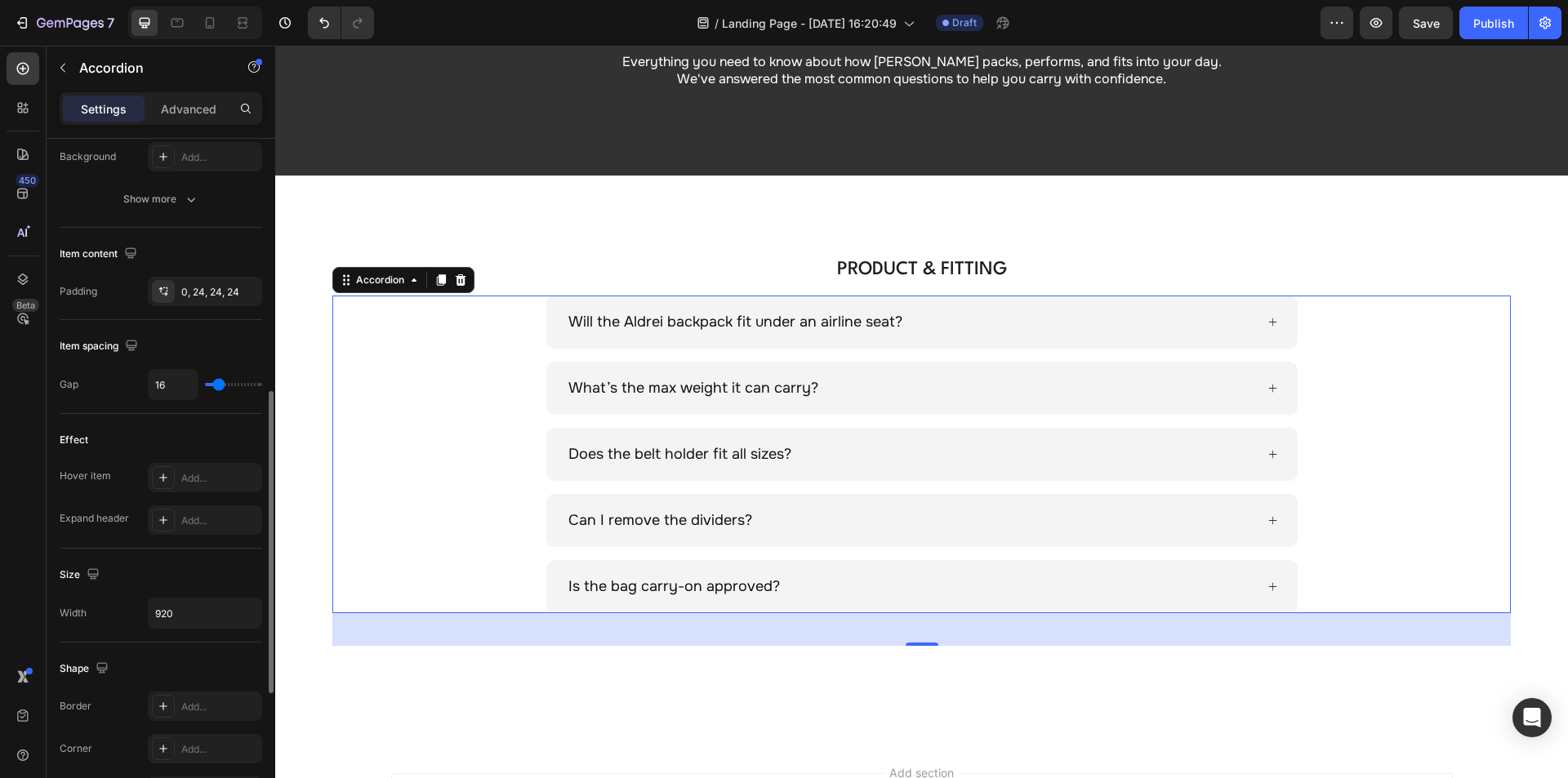
scroll to position [408, 0]
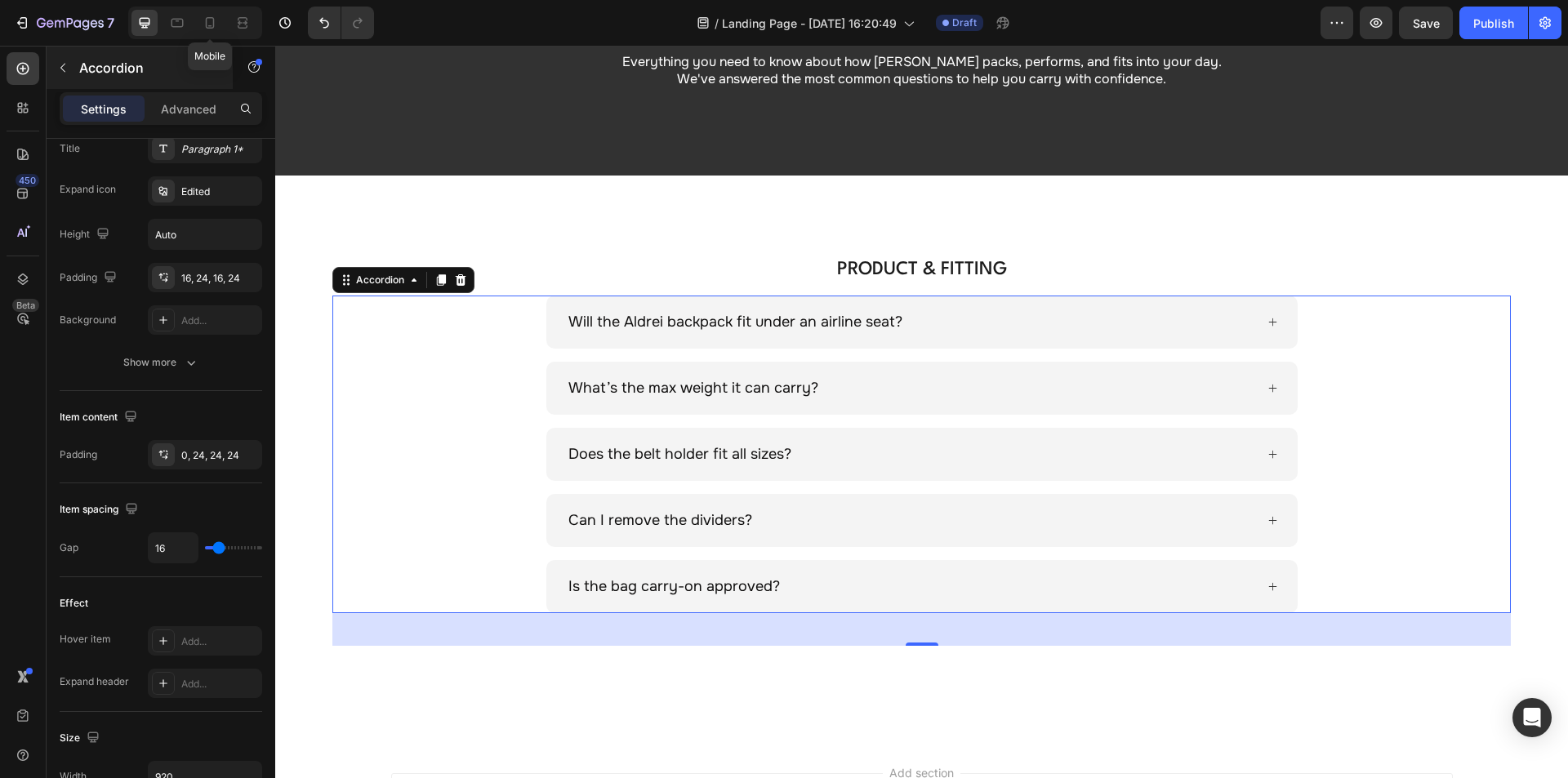
drag, startPoint x: 206, startPoint y: 24, endPoint x: 201, endPoint y: 47, distance: 23.5
click at [206, 24] on icon at bounding box center [210, 23] width 9 height 12
type input "24"
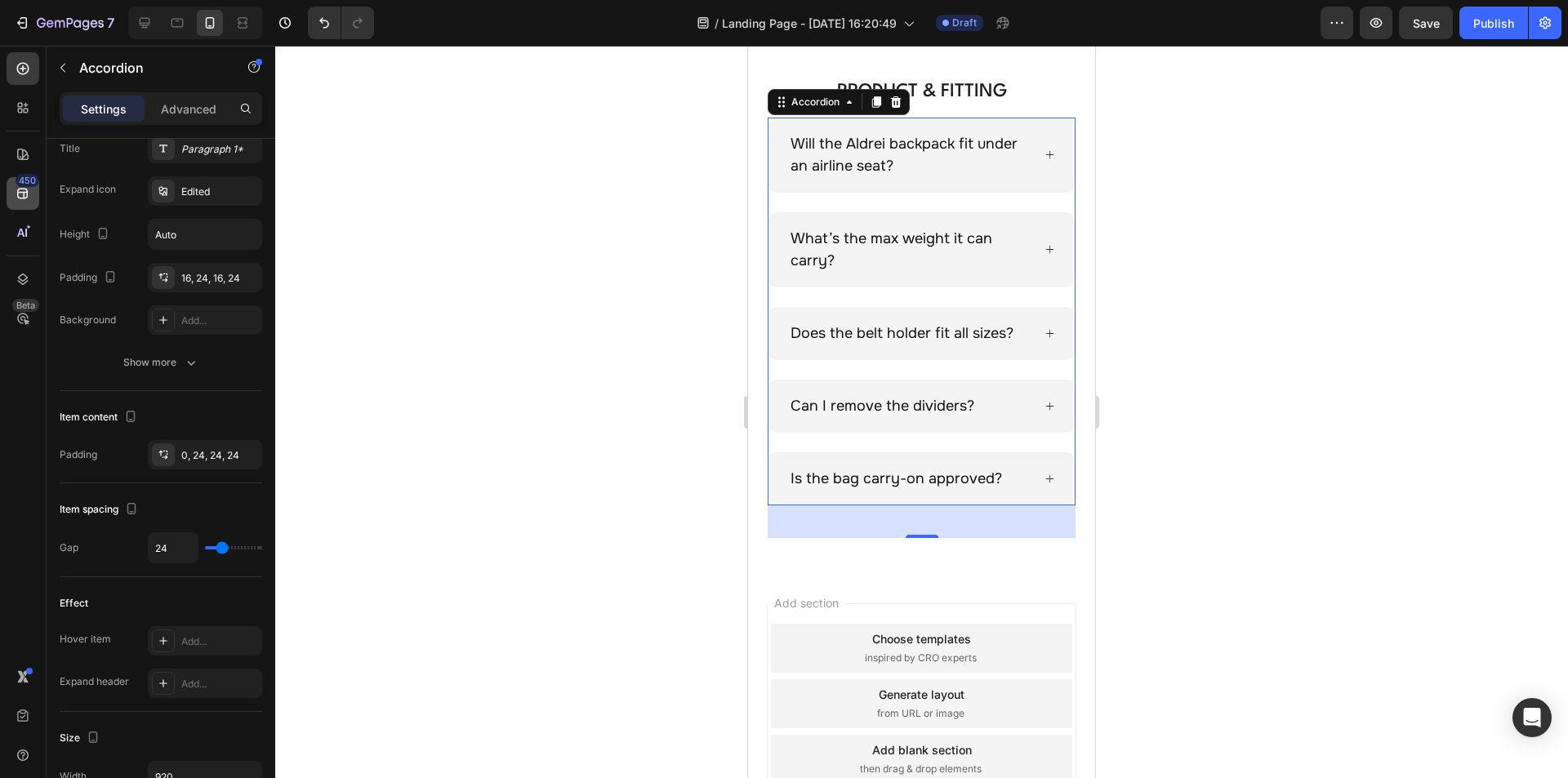
scroll to position [334, 0]
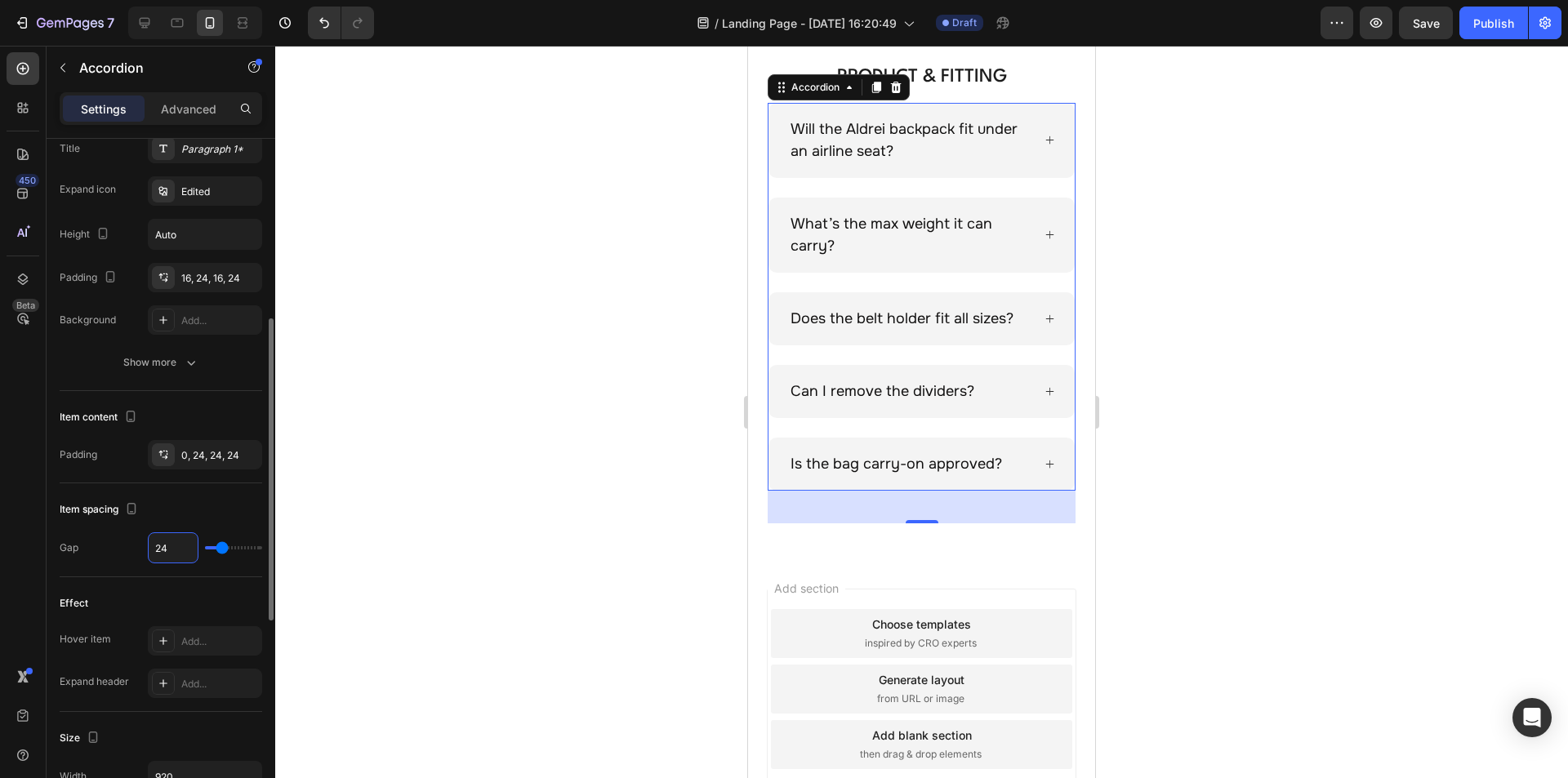
click at [168, 549] on input "24" at bounding box center [174, 548] width 49 height 30
type input "1"
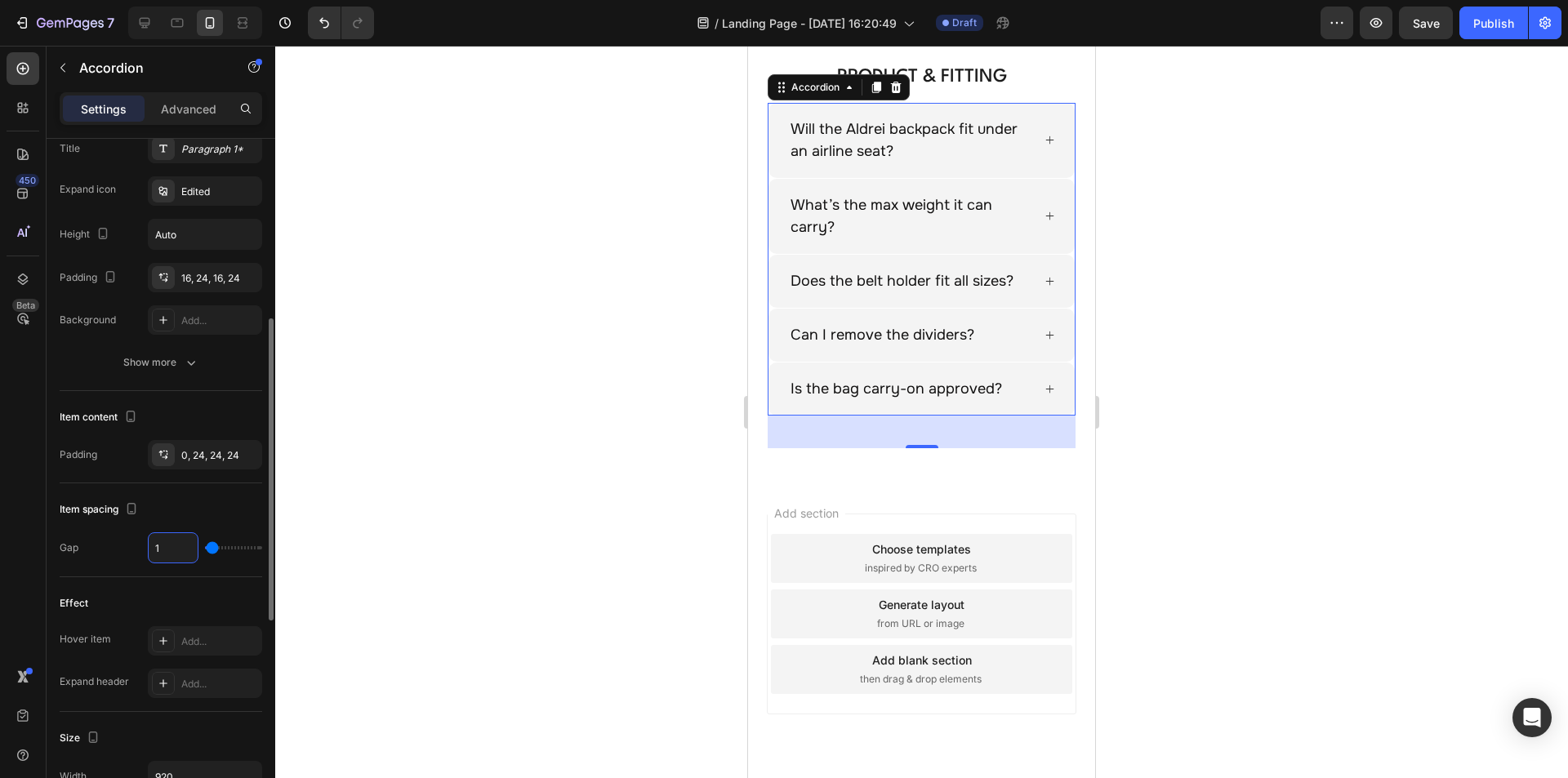
type input "16"
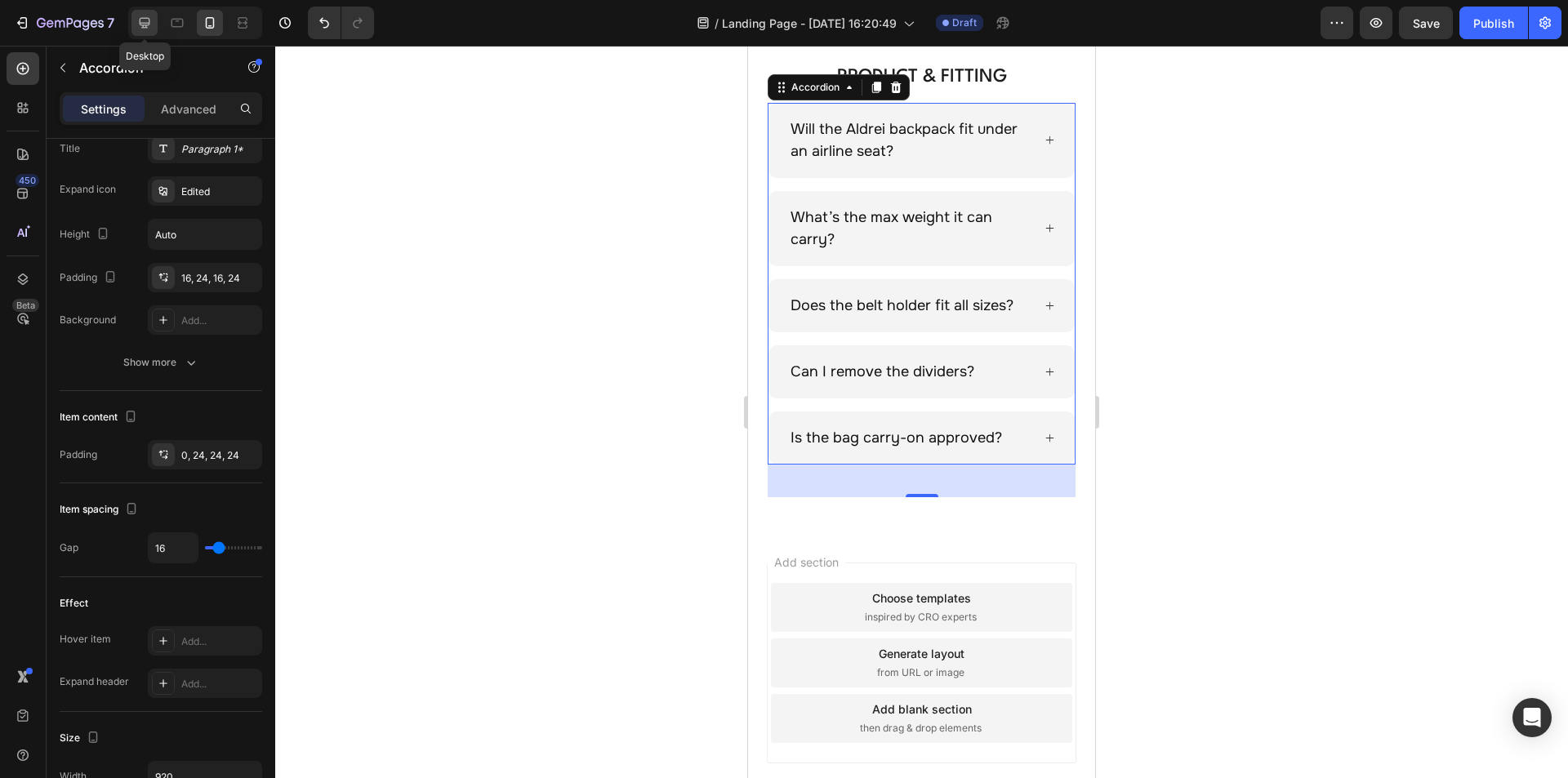
click at [136, 22] on div at bounding box center [145, 23] width 26 height 26
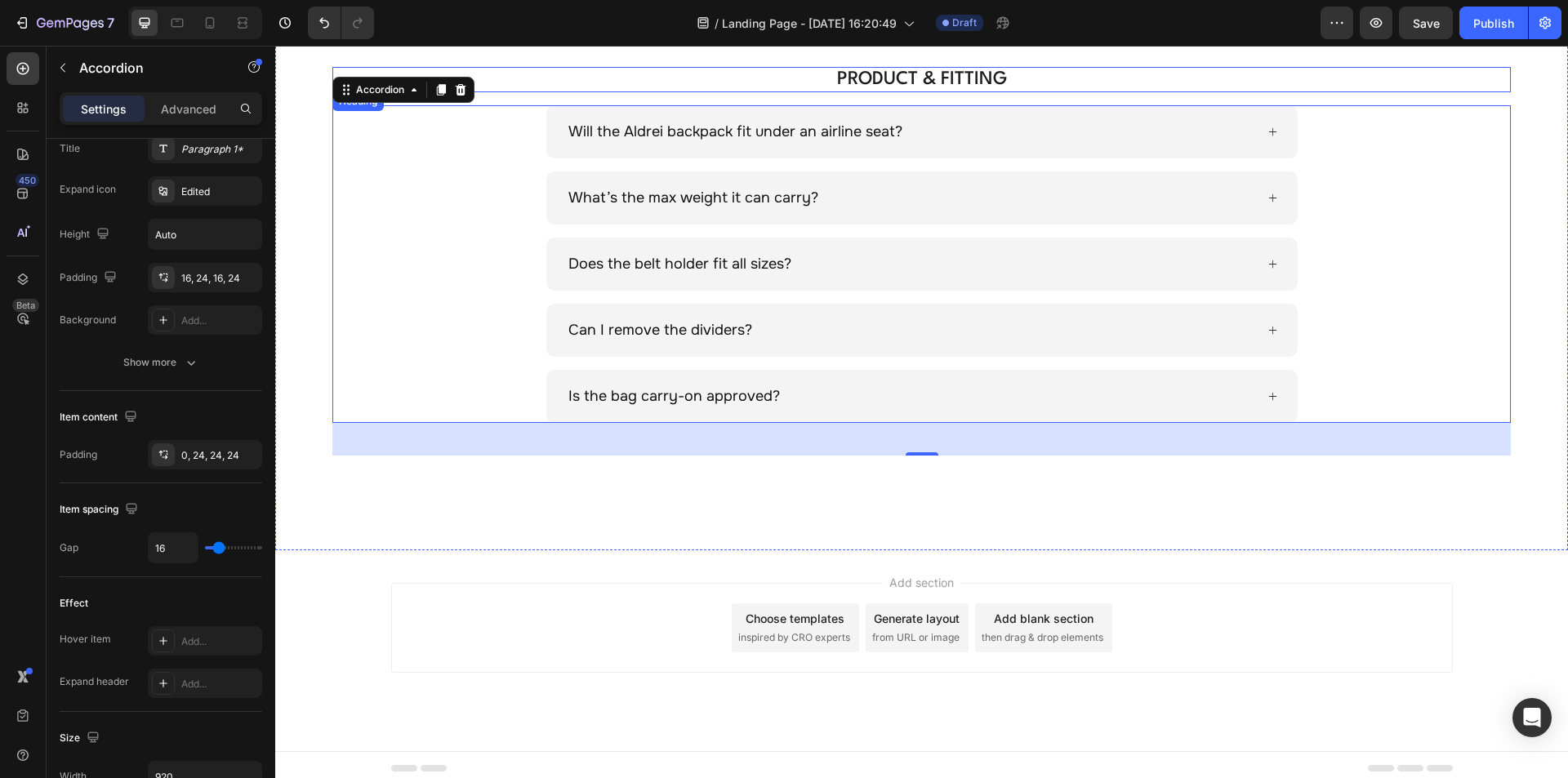
scroll to position [356, 0]
click at [192, 105] on p "Advanced" at bounding box center [189, 109] width 56 height 17
type input "100%"
type input "100"
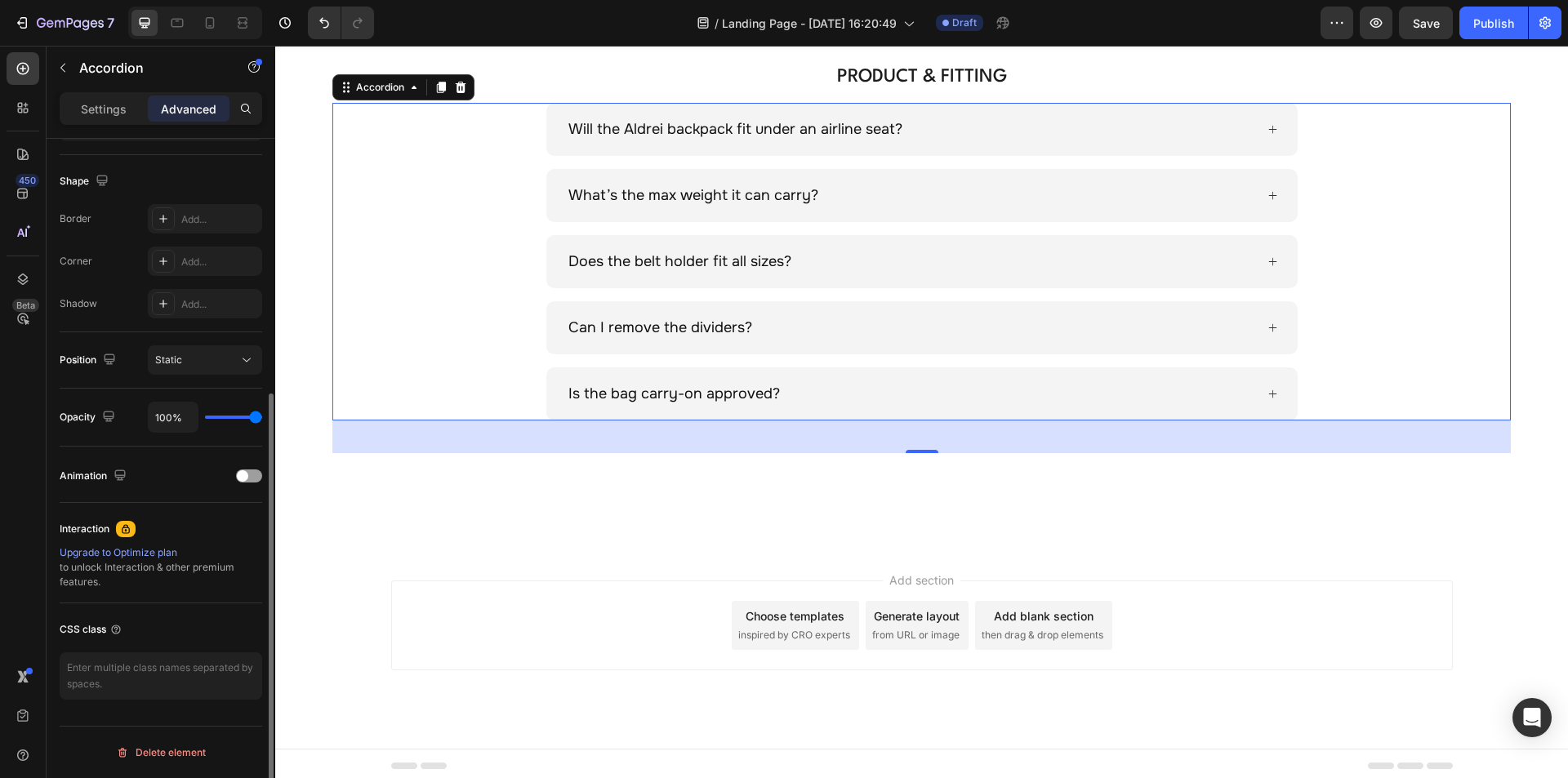
scroll to position [76, 0]
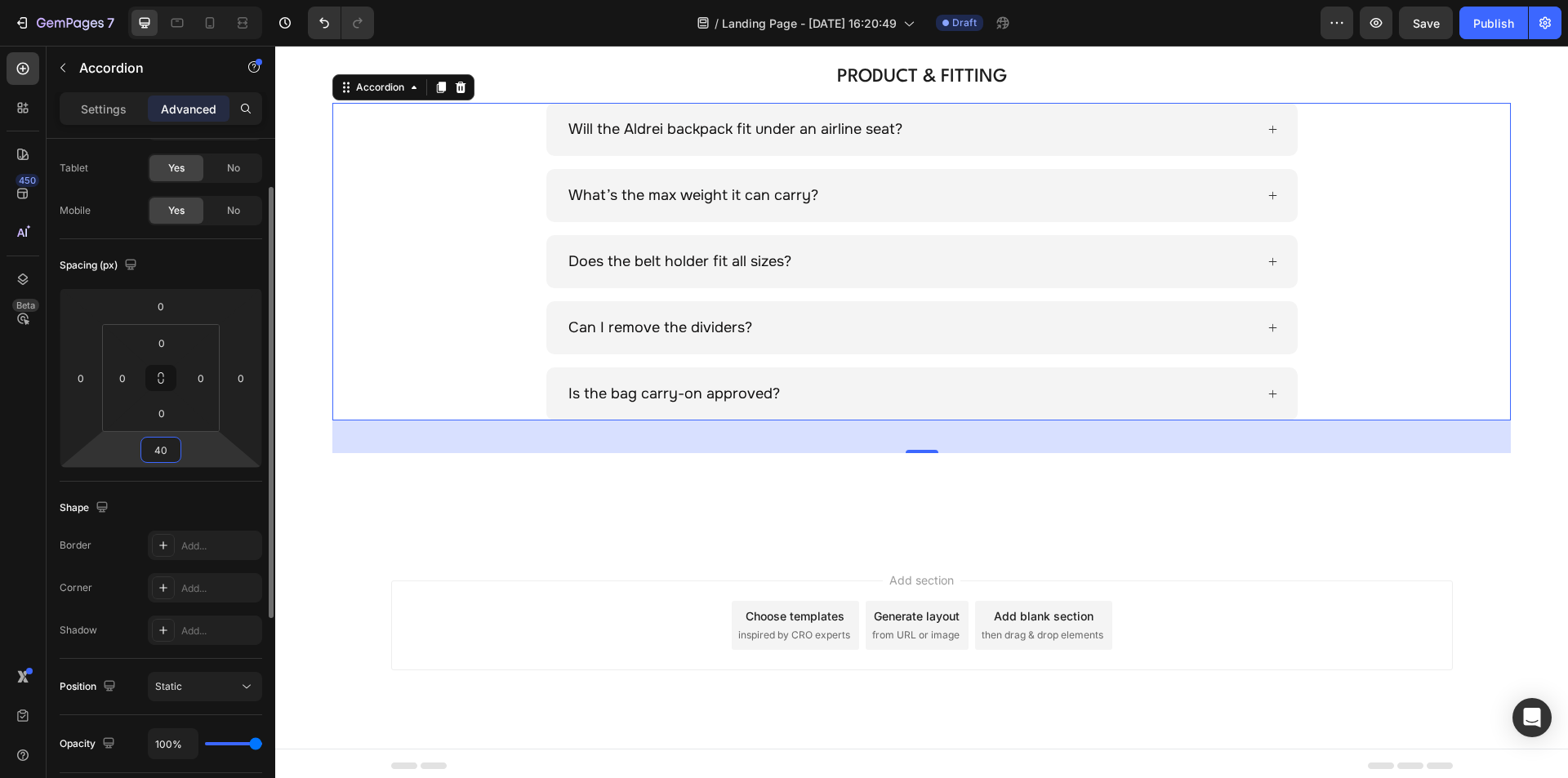
click at [169, 443] on input "40" at bounding box center [161, 450] width 33 height 25
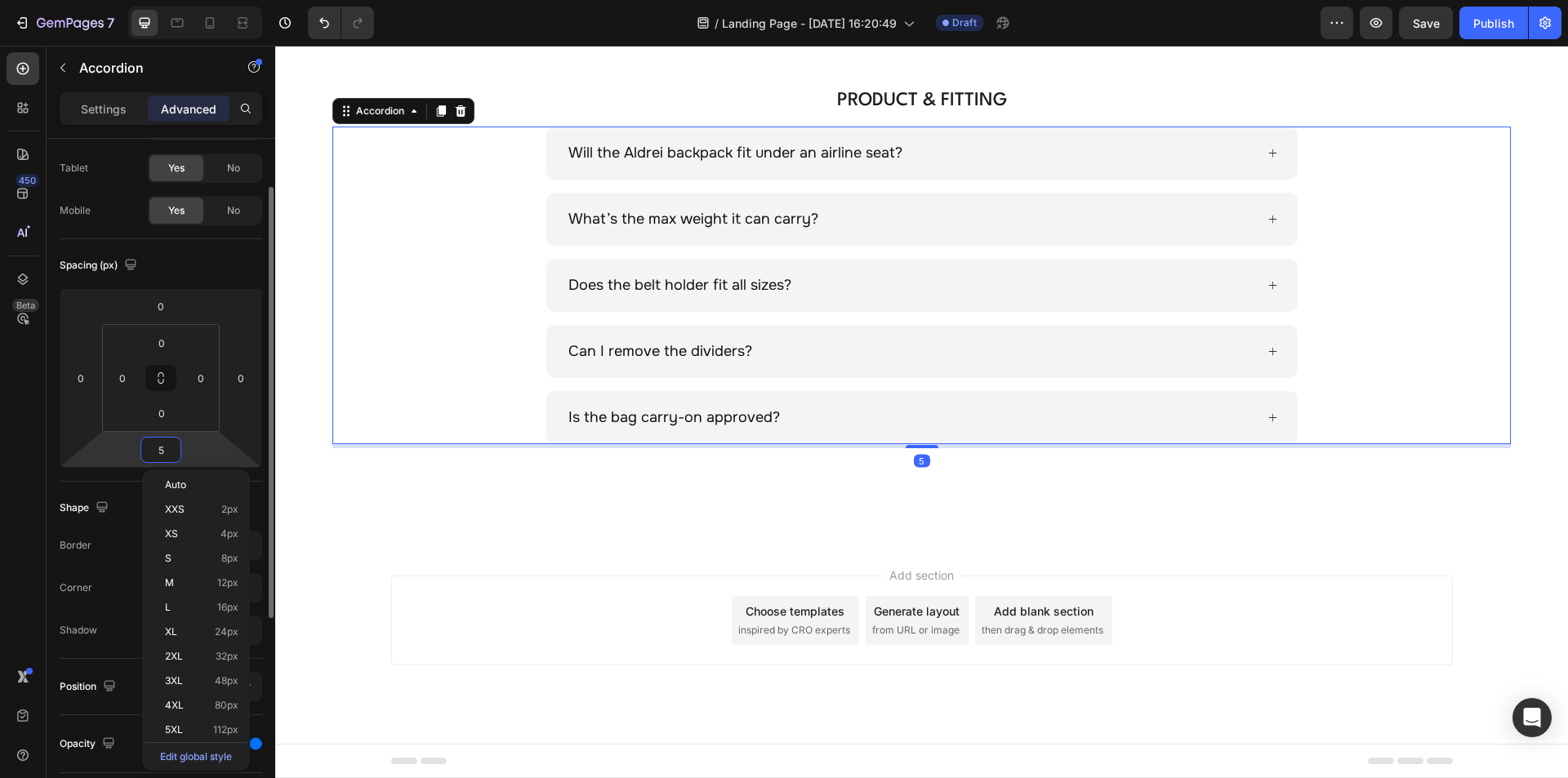
type input "50"
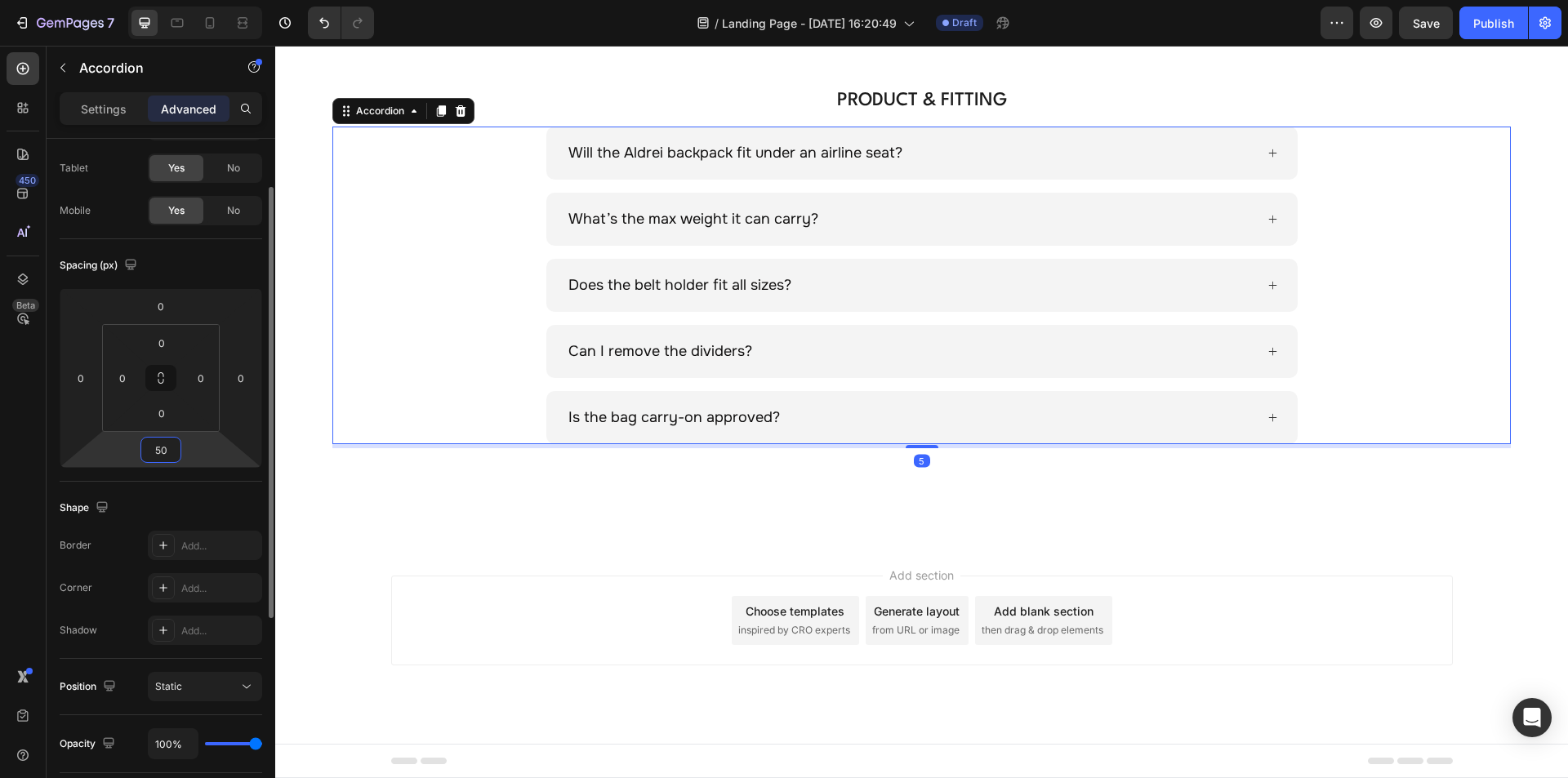
scroll to position [356, 0]
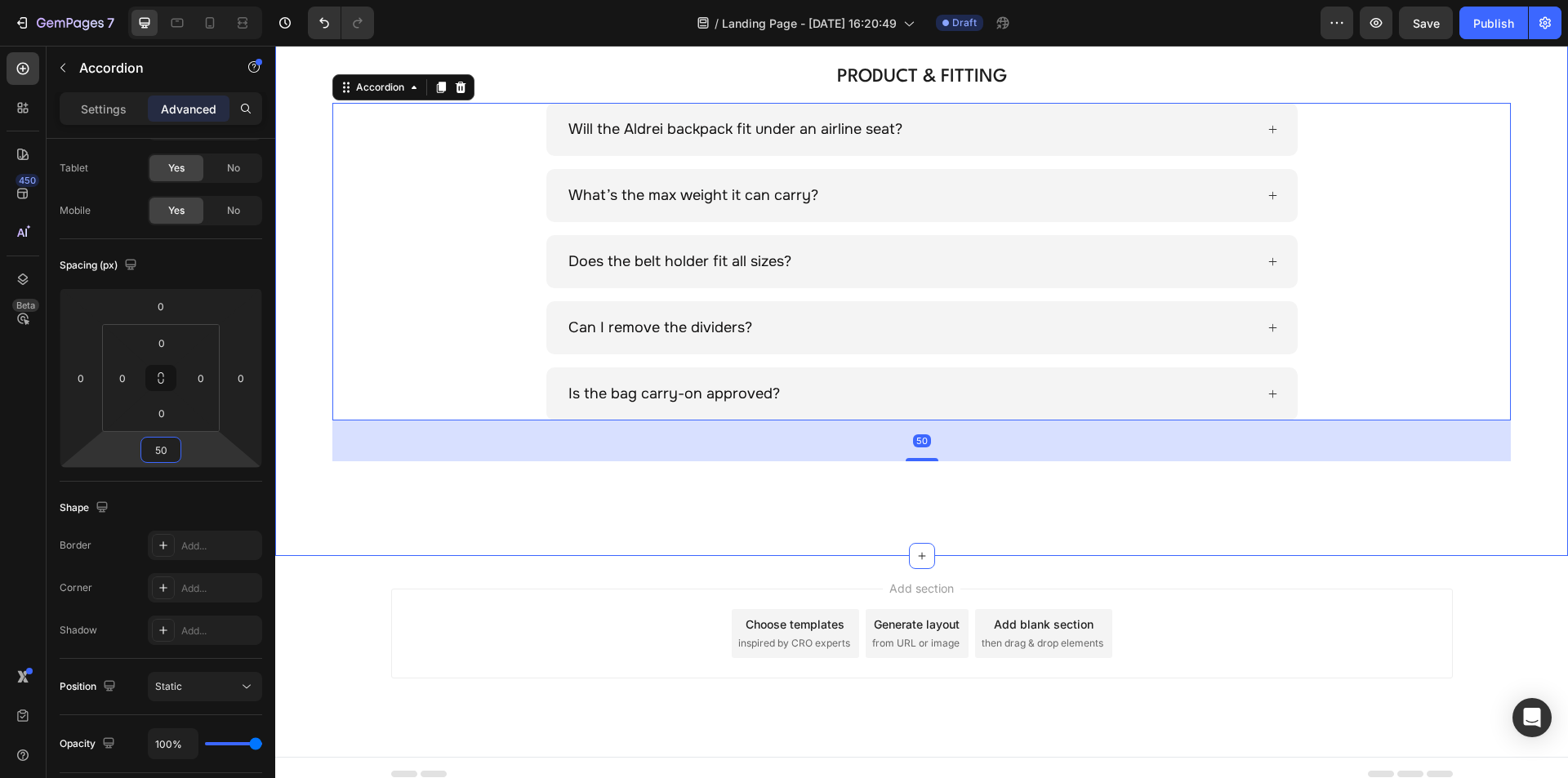
click at [678, 477] on div "PRODUCT & FITTING Heading Will the Aldrei backpack fit under an airline seat? W…" at bounding box center [921, 269] width 1292 height 572
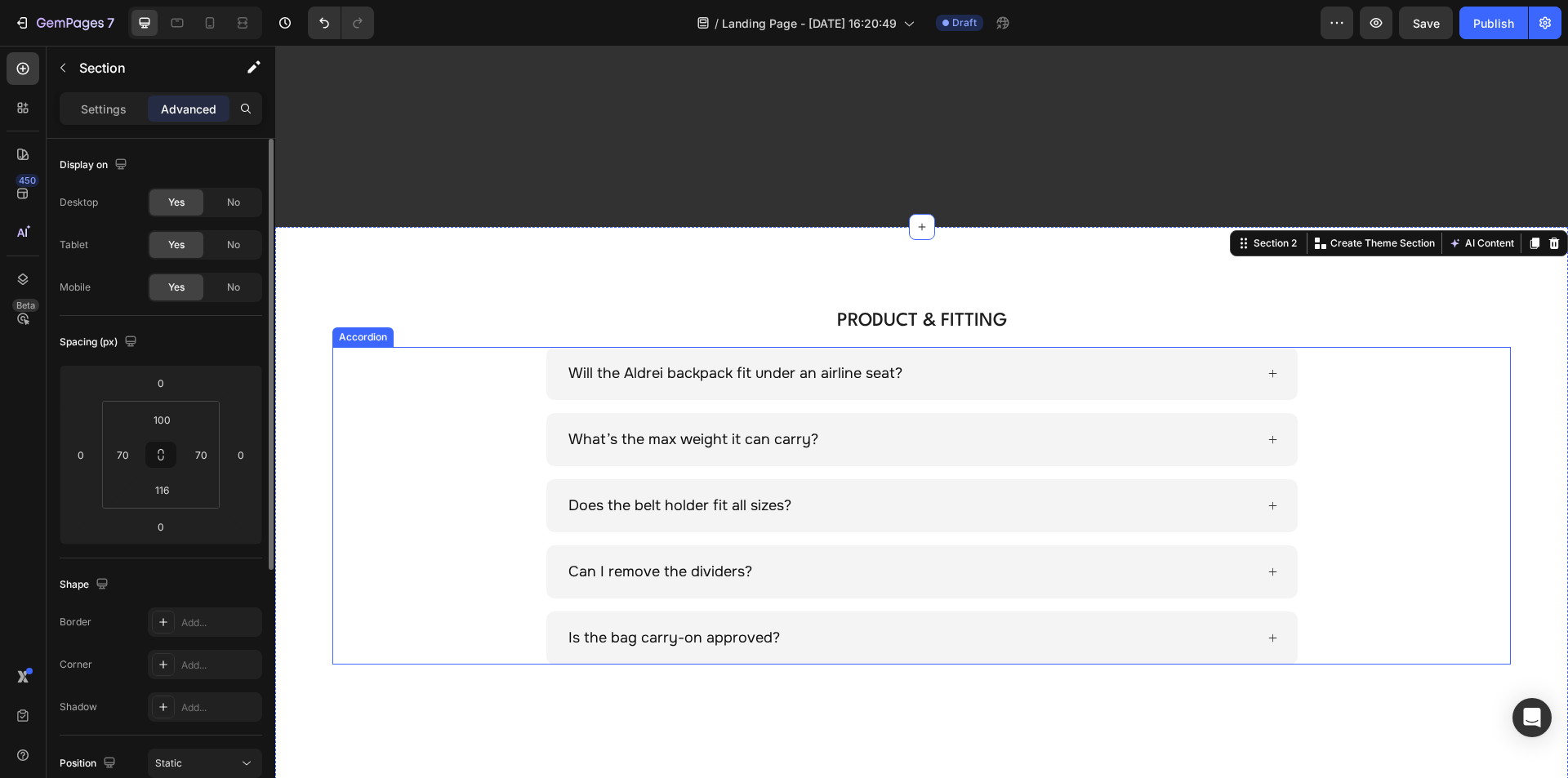
scroll to position [111, 0]
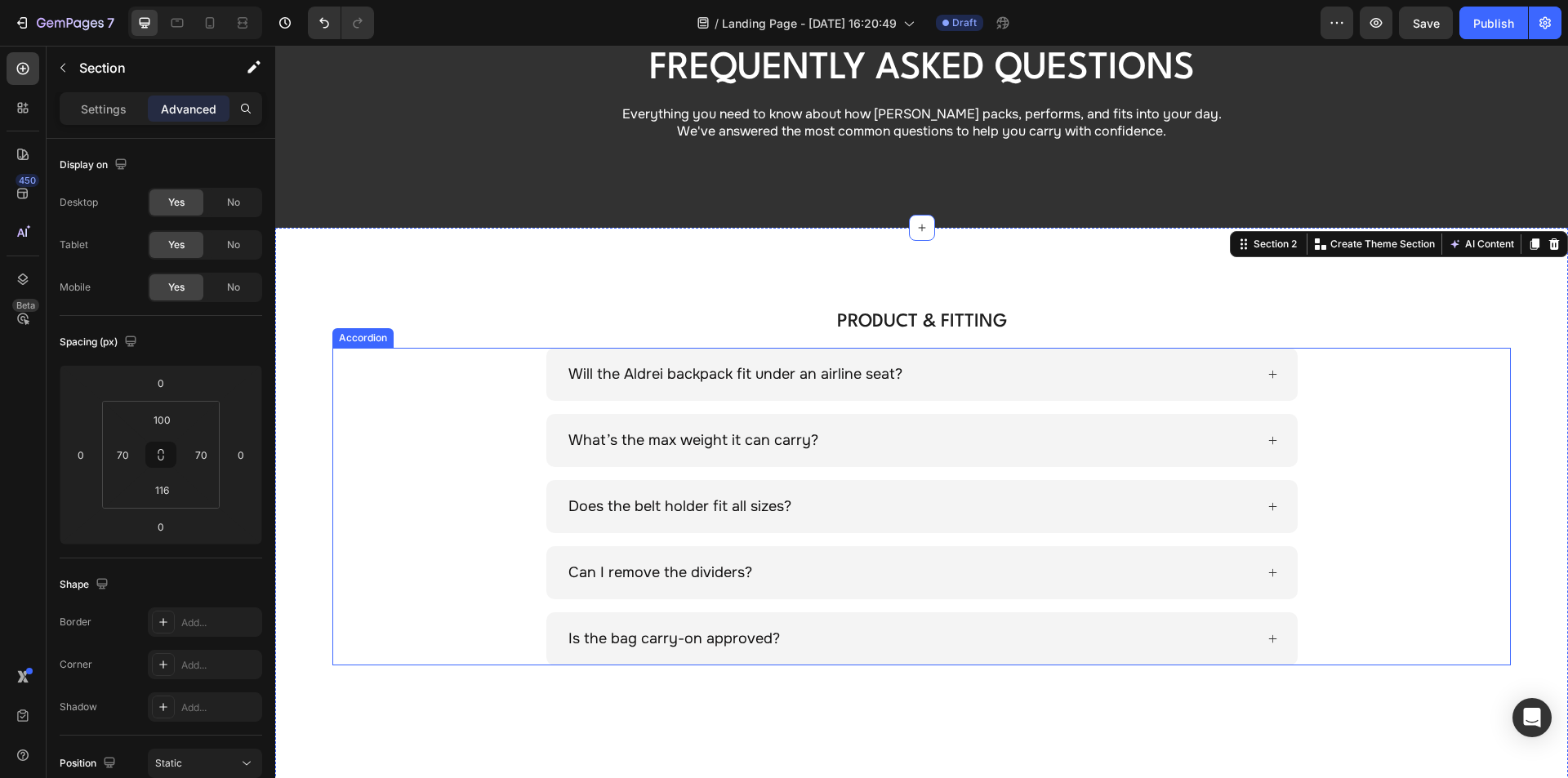
drag, startPoint x: 707, startPoint y: 370, endPoint x: 673, endPoint y: 373, distance: 34.1
click at [707, 370] on p "Will the Aldrei backpack fit under an airline seat?" at bounding box center [735, 374] width 334 height 22
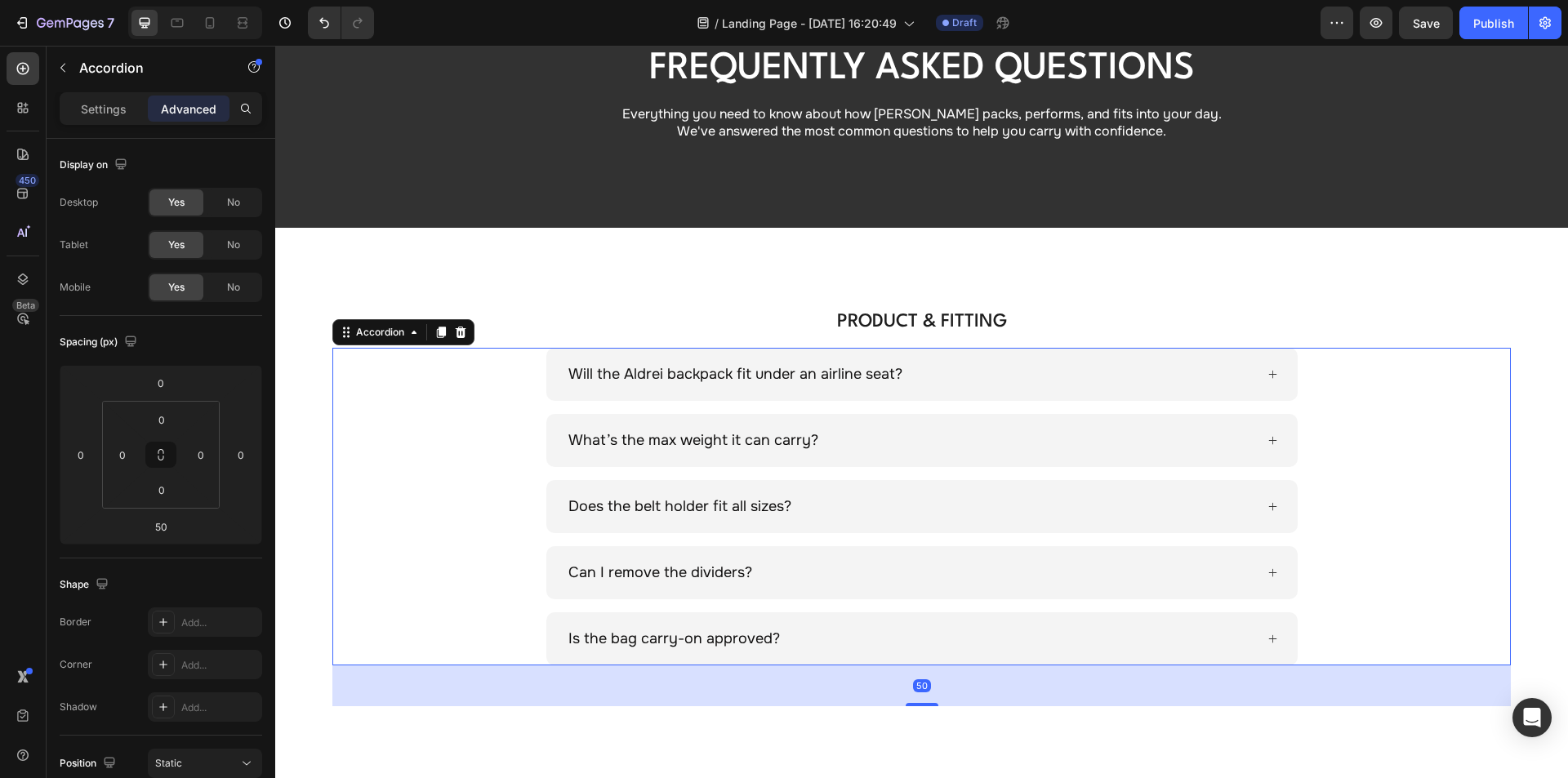
click at [665, 373] on p "Will the Aldrei backpack fit under an airline seat?" at bounding box center [735, 374] width 334 height 22
click at [170, 23] on icon at bounding box center [177, 23] width 16 height 16
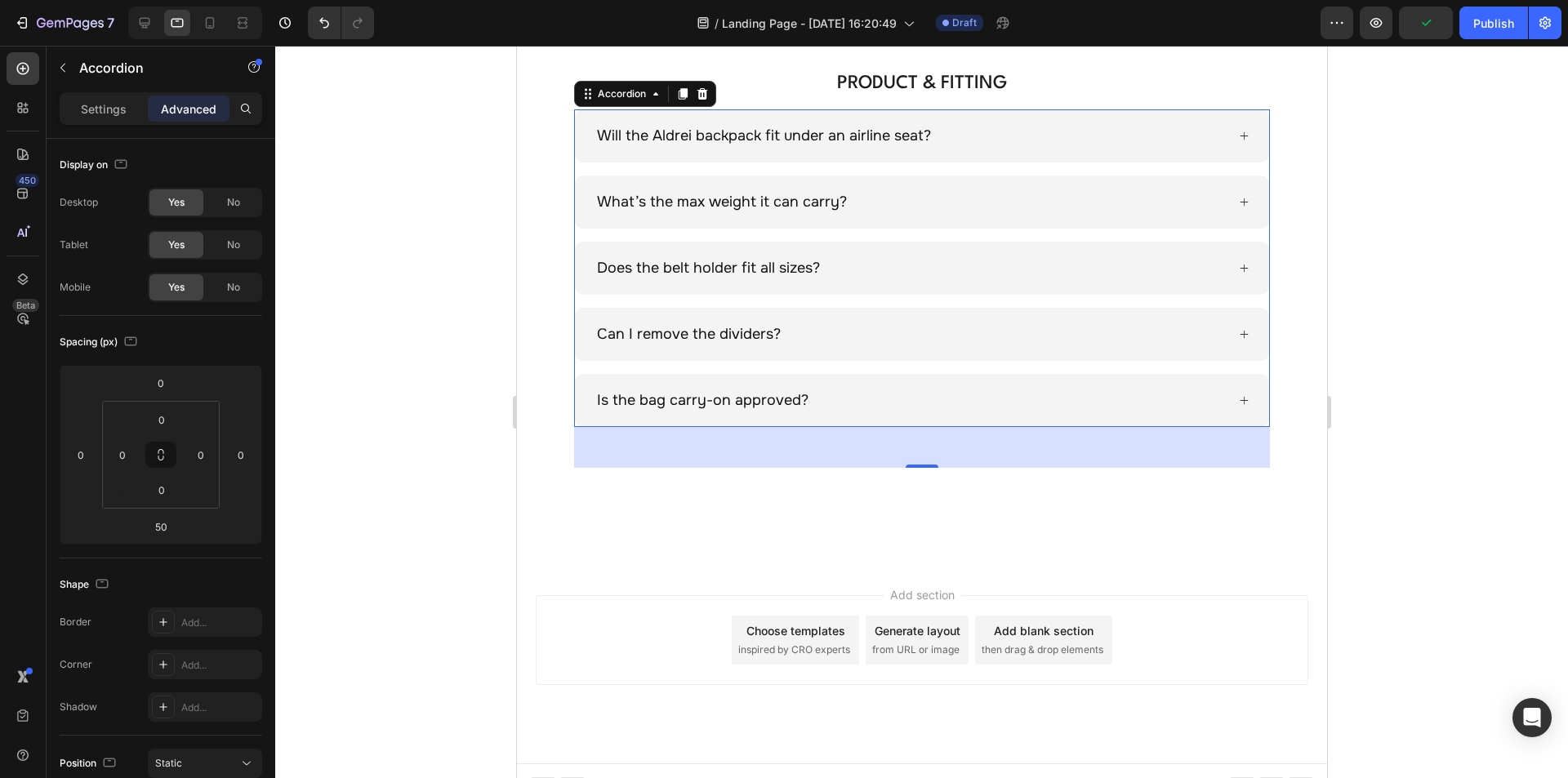
scroll to position [356, 0]
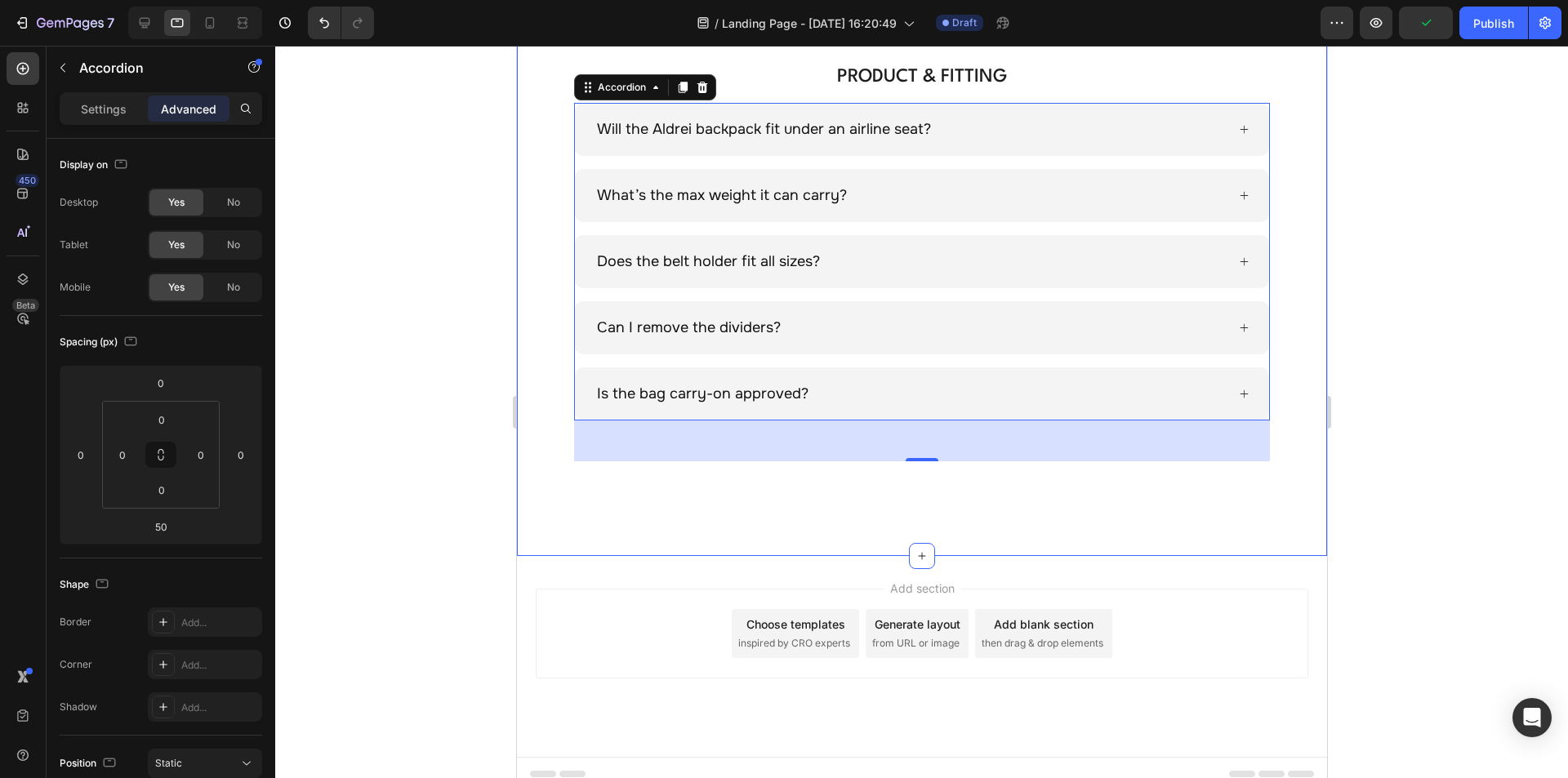
click at [560, 141] on div "PRODUCT & FITTING Heading Will the Aldrei backpack fit under an airline seat? W…" at bounding box center [921, 269] width 810 height 572
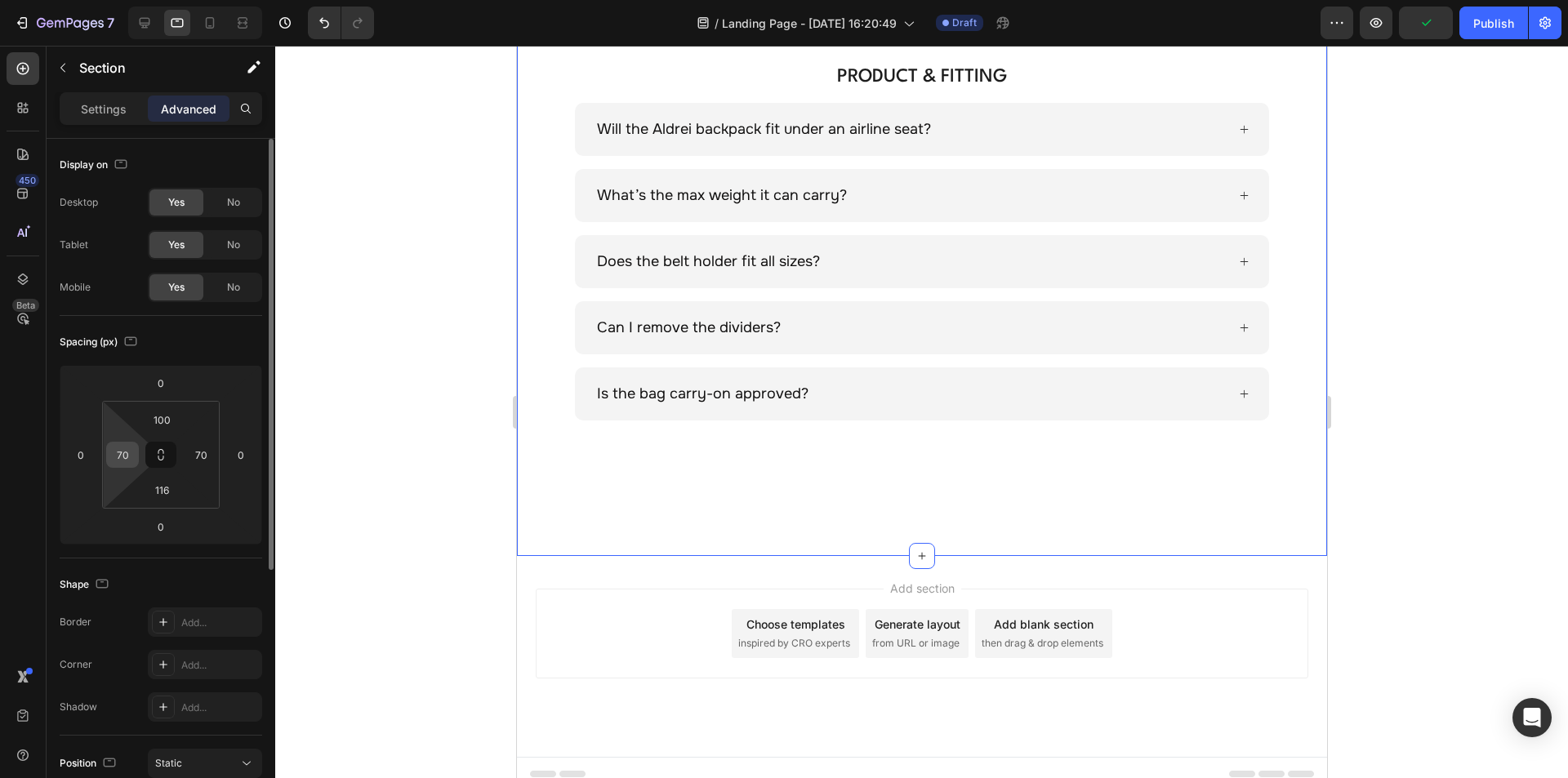
click at [123, 455] on input "70" at bounding box center [123, 455] width 25 height 25
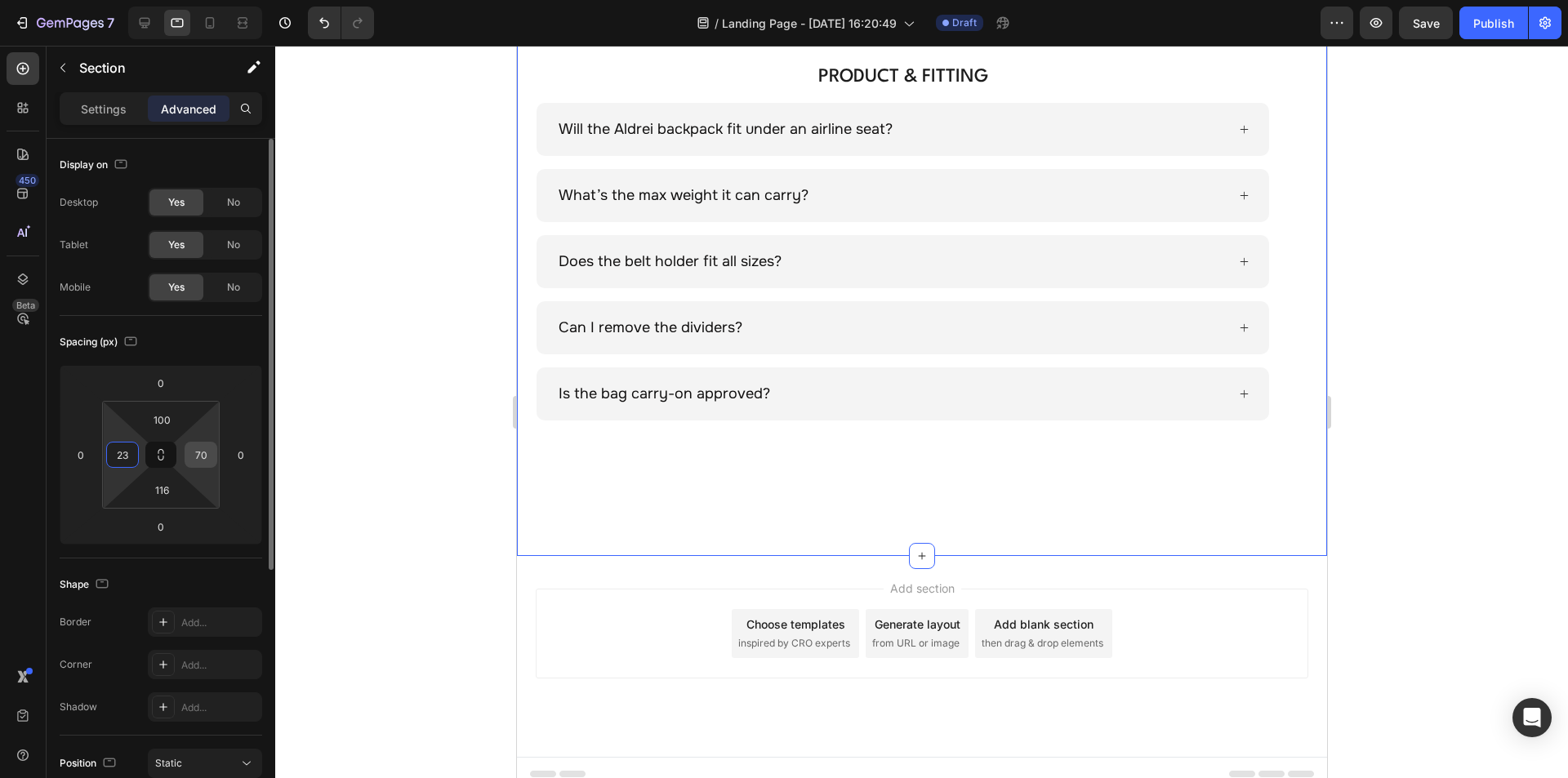
type input "23"
click at [208, 454] on input "70" at bounding box center [201, 455] width 25 height 25
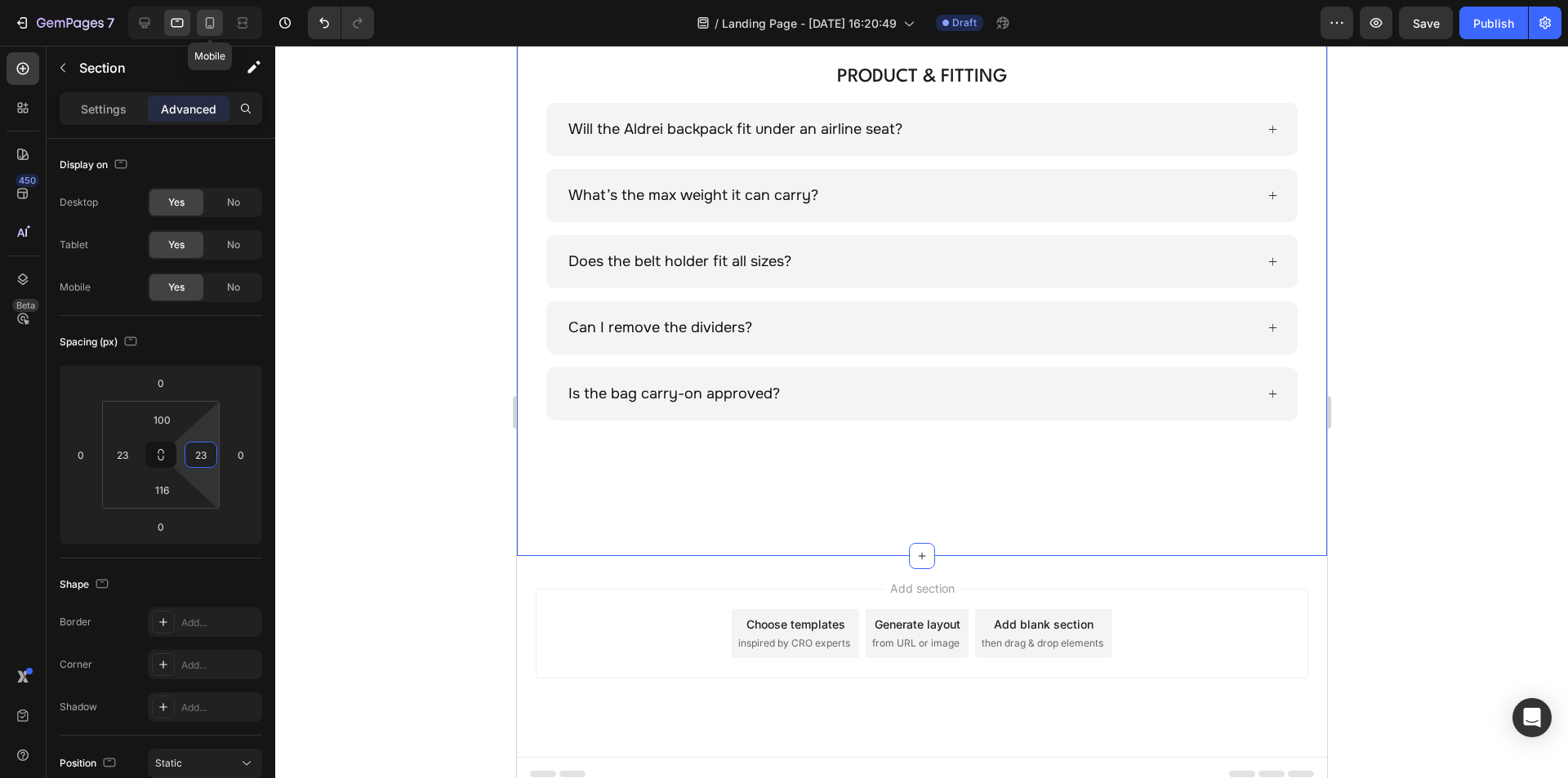
type input "23"
click at [205, 30] on icon at bounding box center [210, 23] width 16 height 16
type input "40"
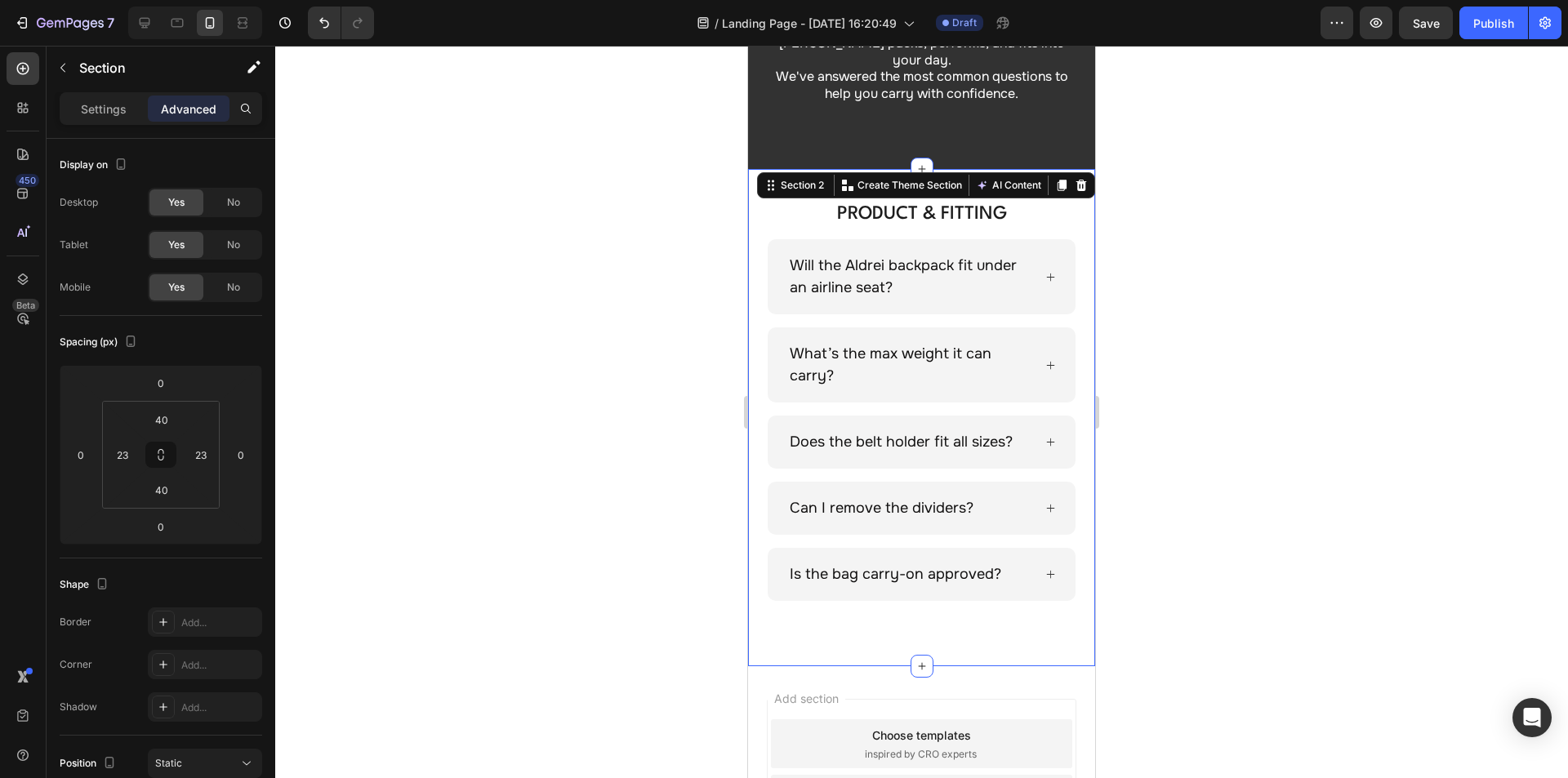
scroll to position [263, 0]
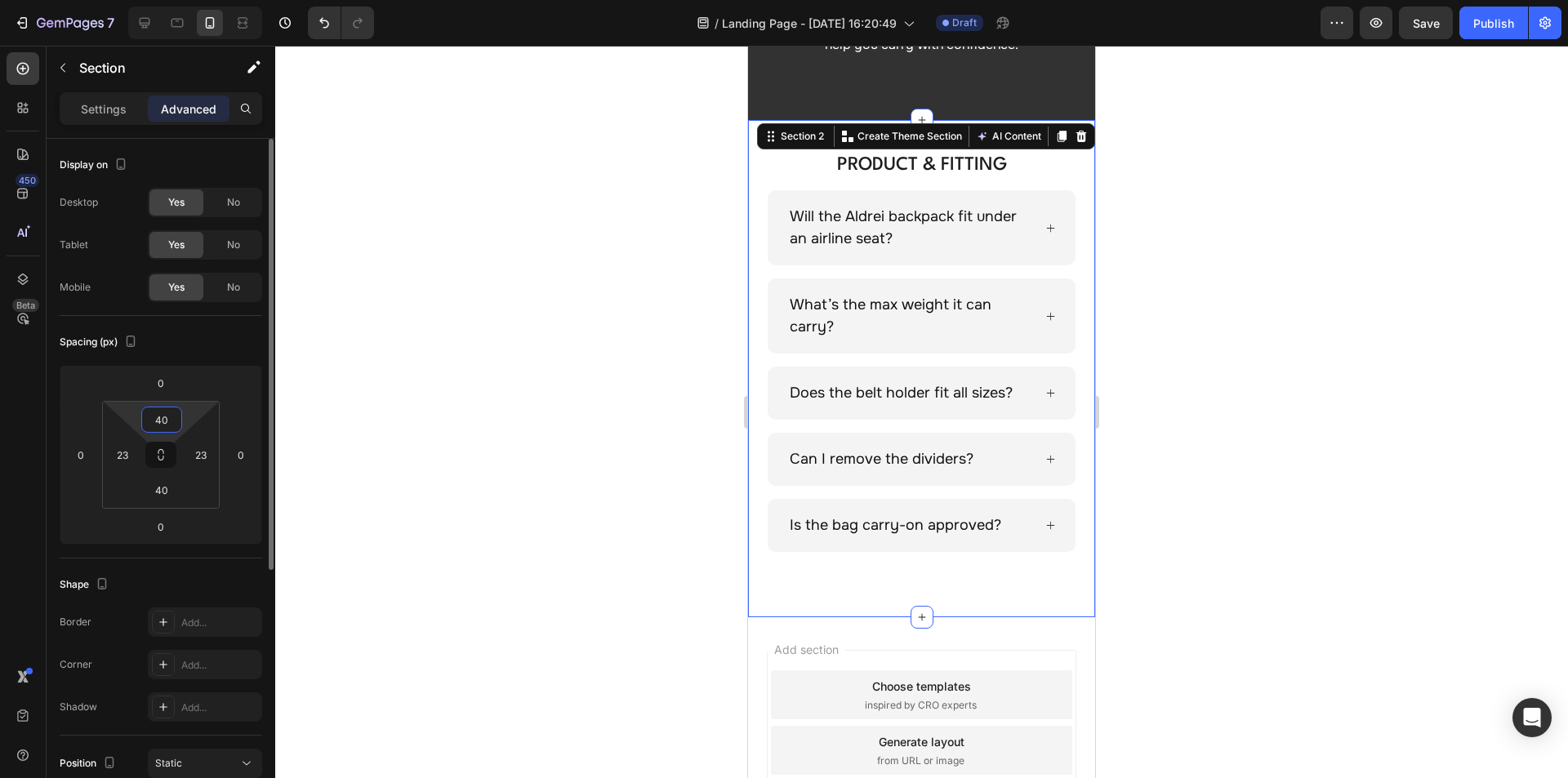
click at [167, 417] on input "40" at bounding box center [162, 419] width 33 height 25
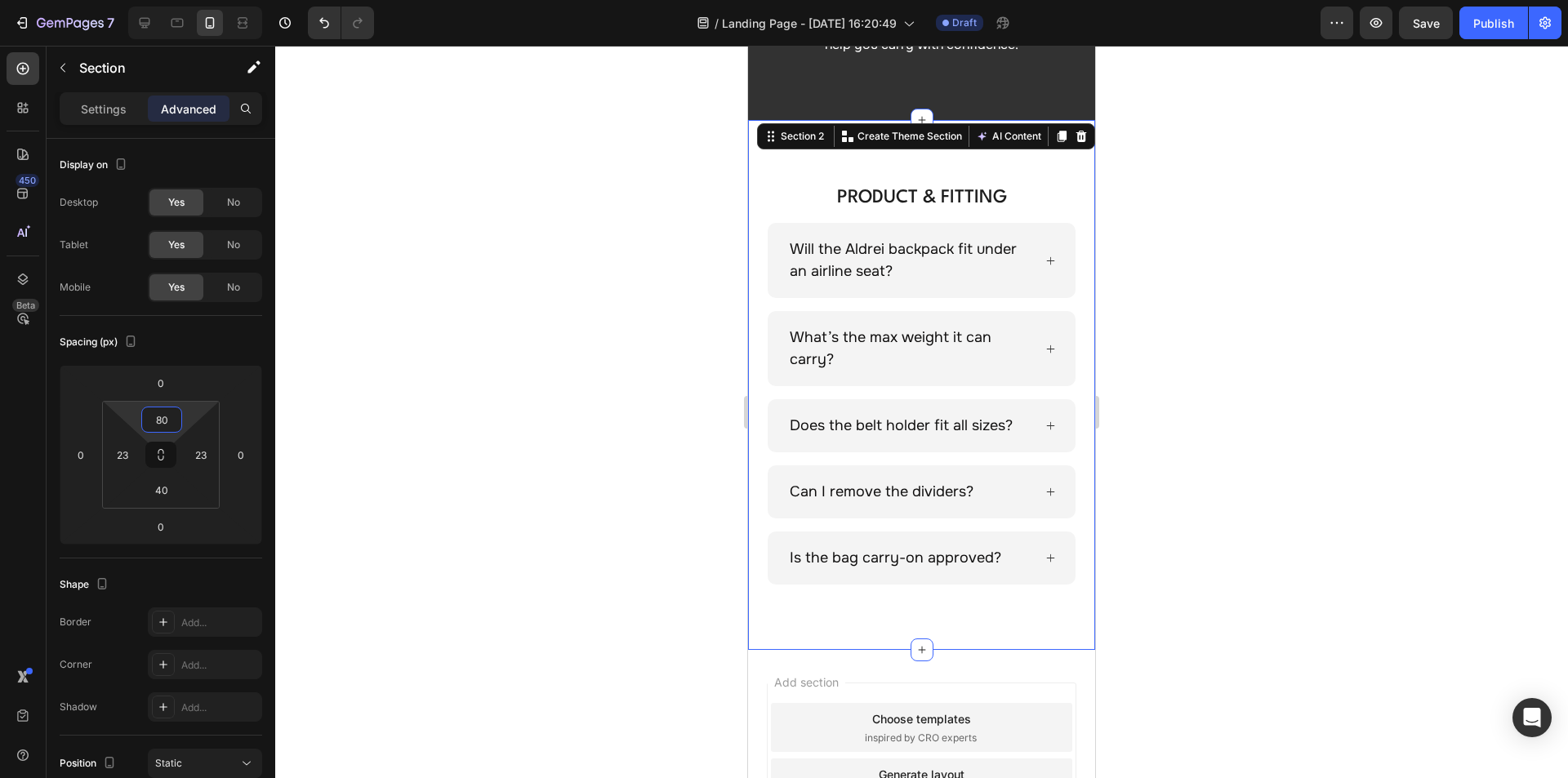
type input "80"
click at [162, 487] on input "40" at bounding box center [162, 490] width 33 height 25
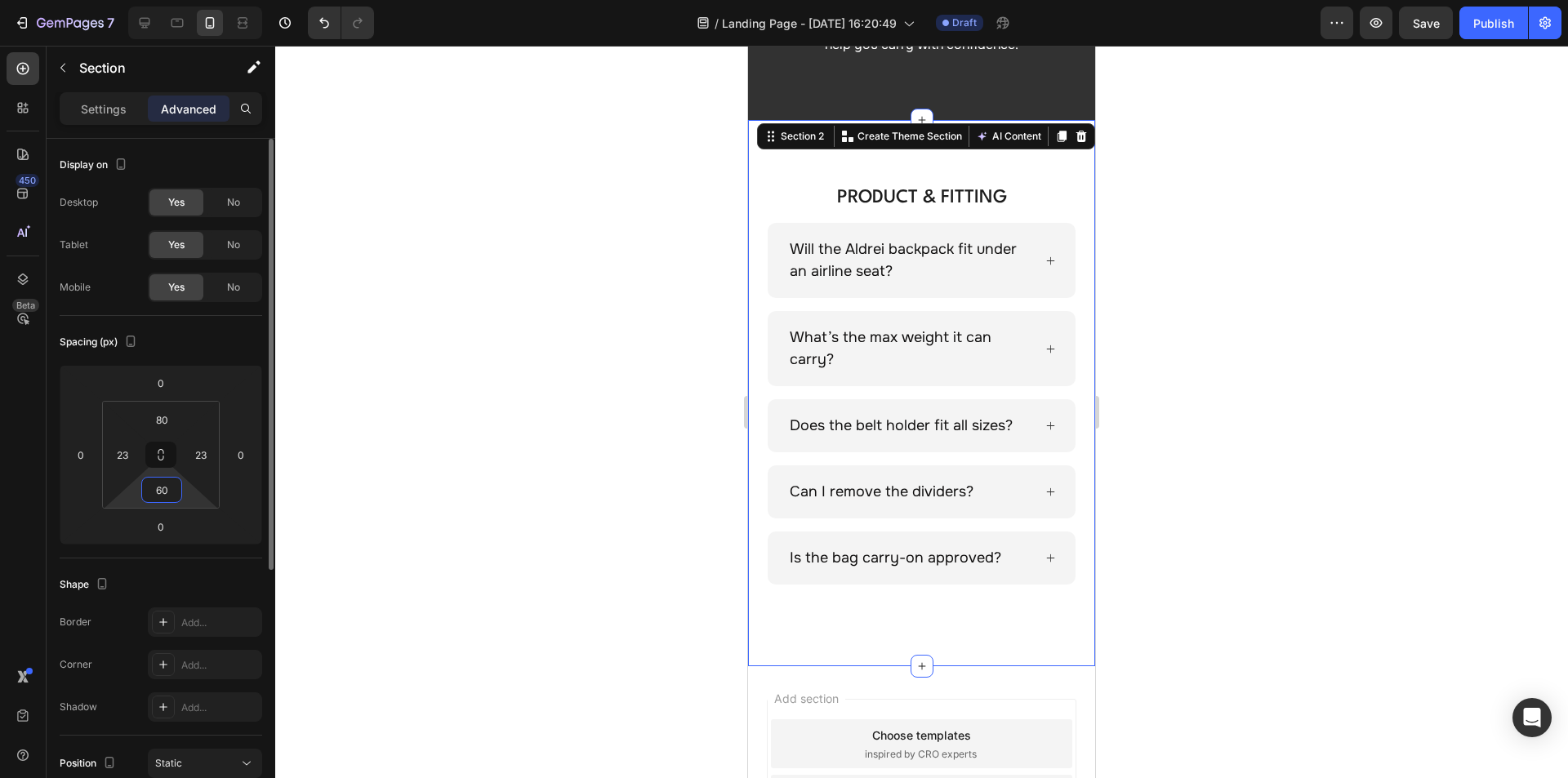
type input "60"
click at [909, 187] on p "PRODUCT & FITTING" at bounding box center [921, 197] width 306 height 21
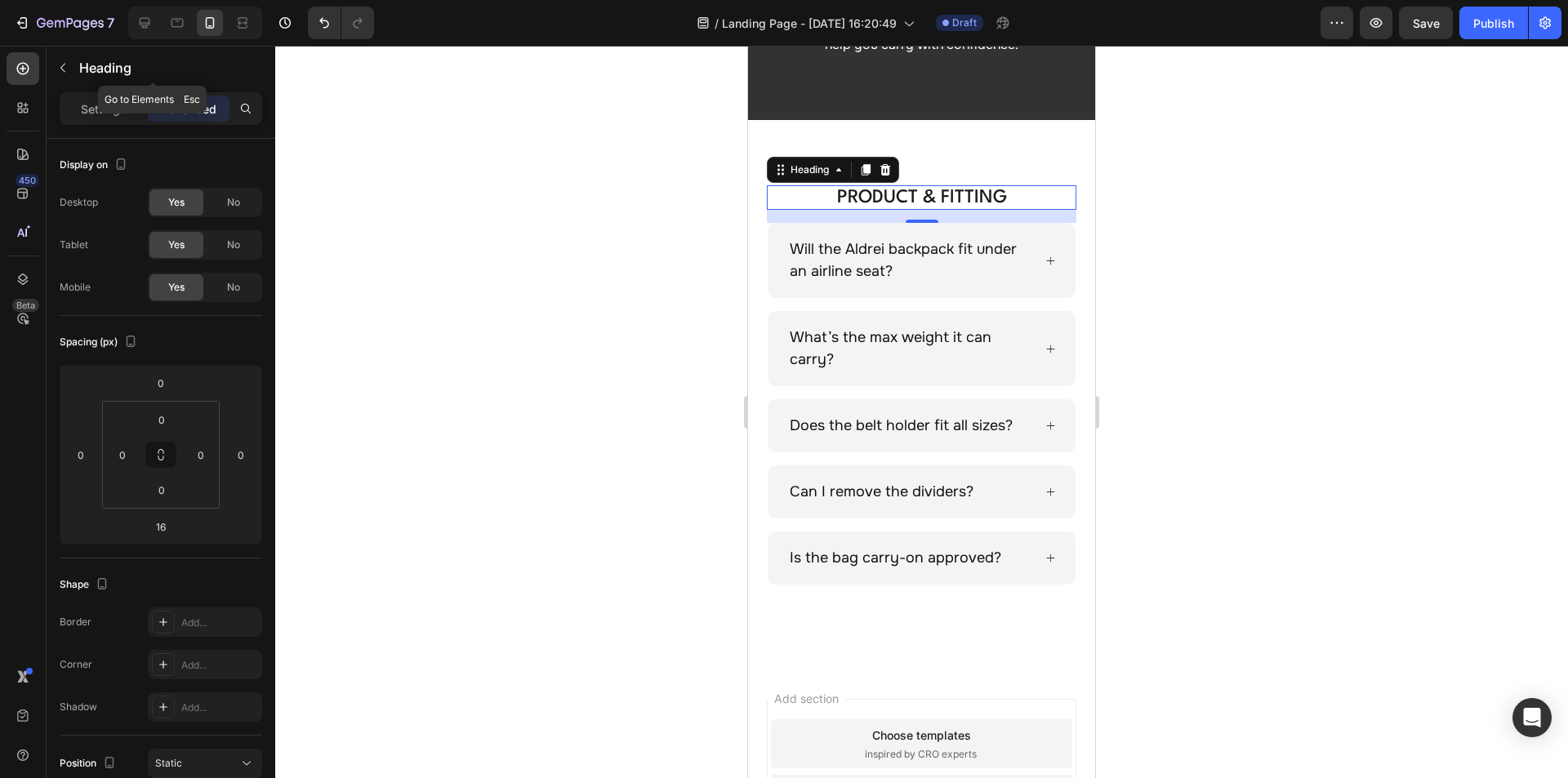
click at [92, 107] on p "Settings" at bounding box center [104, 109] width 46 height 17
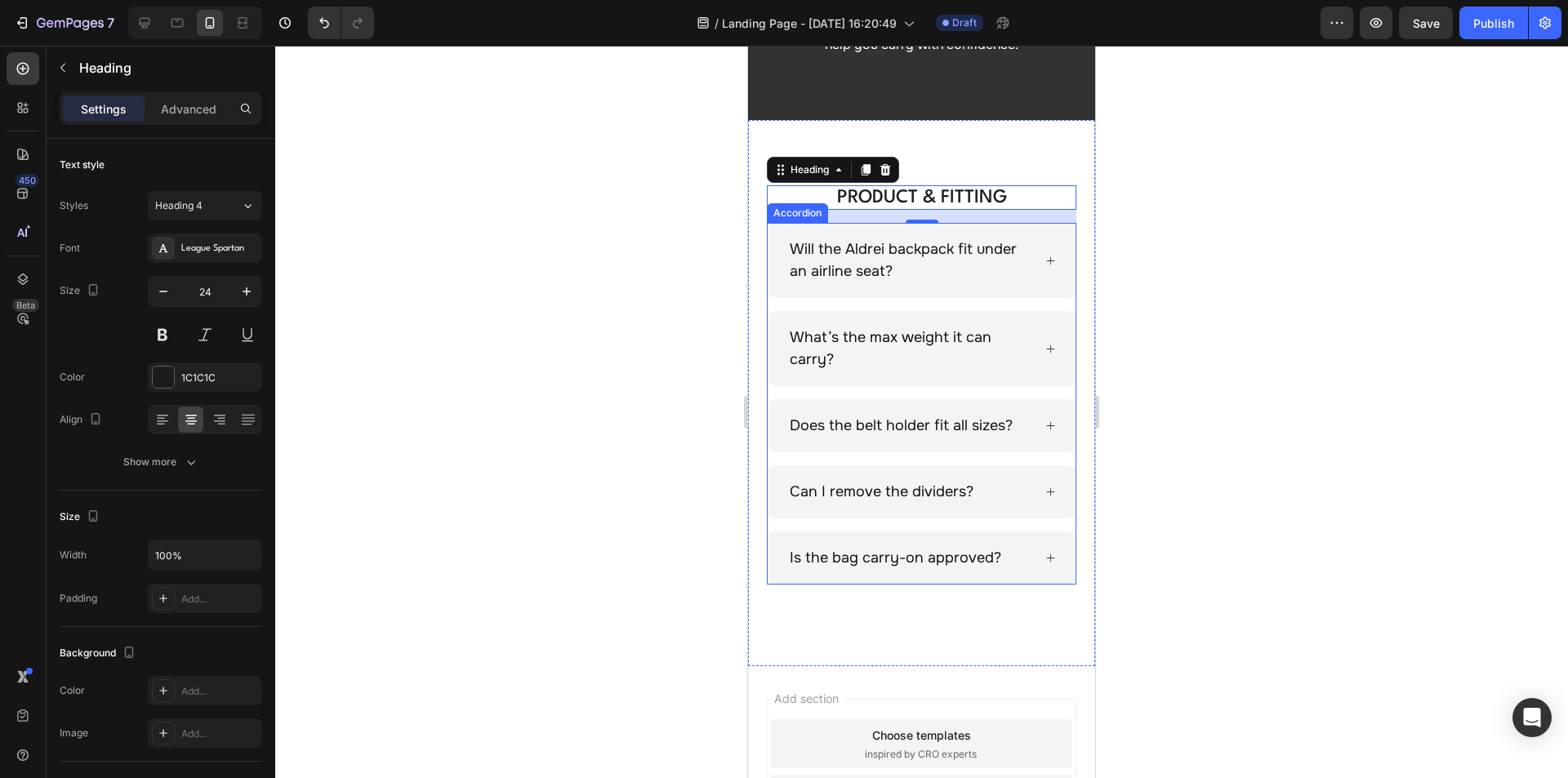
click at [847, 250] on p "Will the Aldrei backpack fit under an airline seat?" at bounding box center [910, 261] width 240 height 44
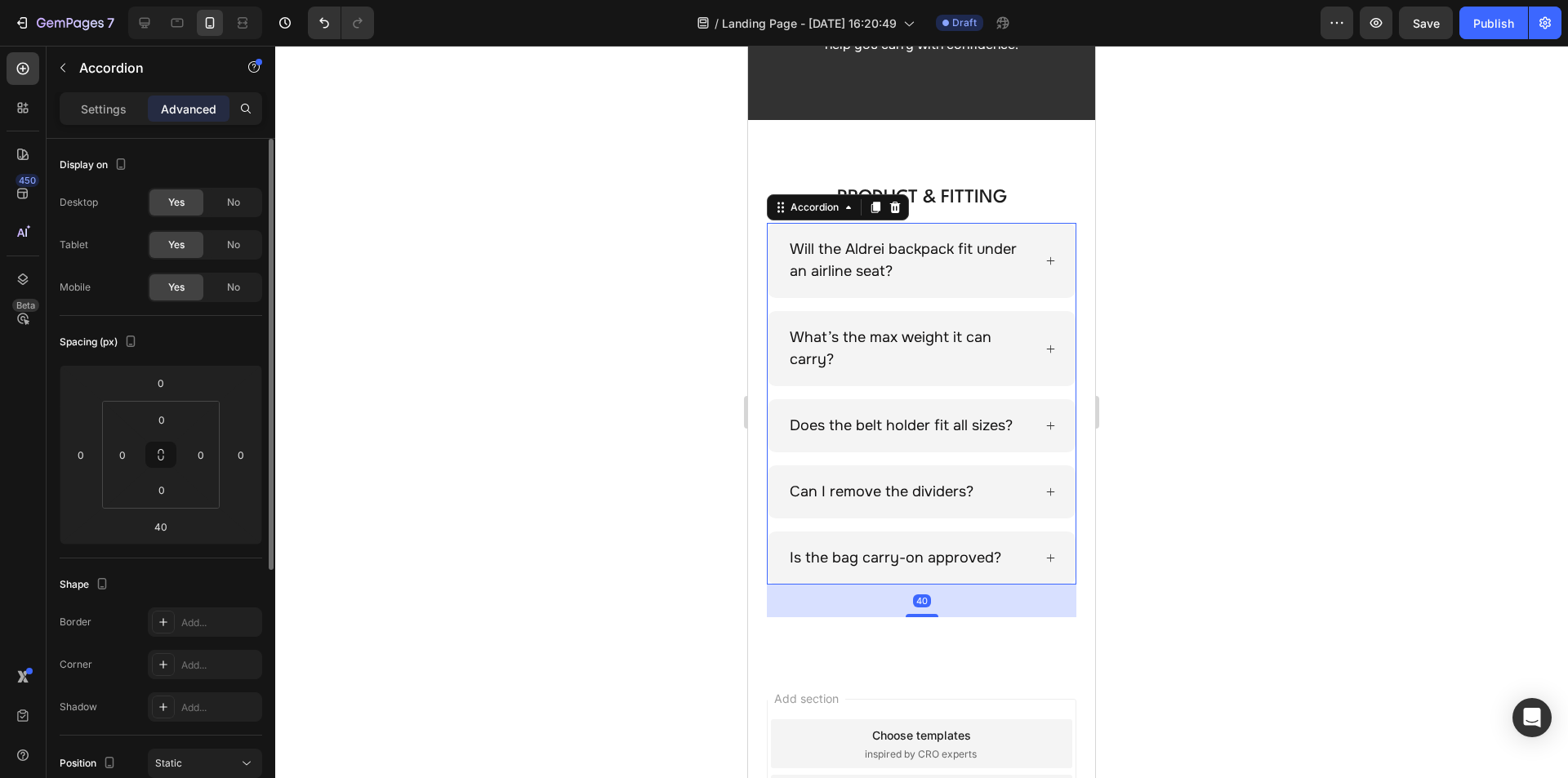
click at [101, 104] on p "Settings" at bounding box center [104, 109] width 46 height 17
type input "16"
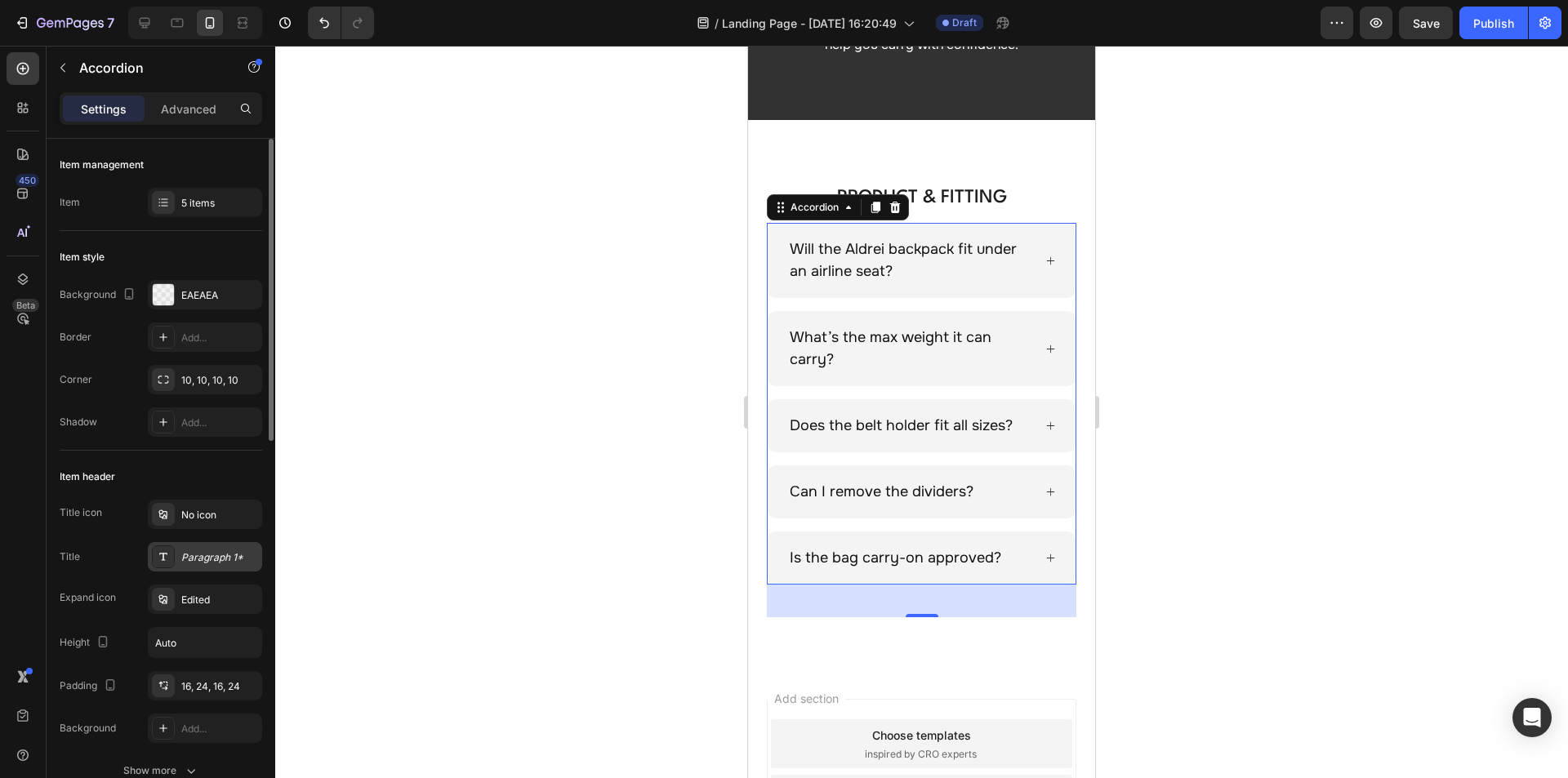
click at [221, 557] on div "Paragraph 1*" at bounding box center [219, 558] width 77 height 15
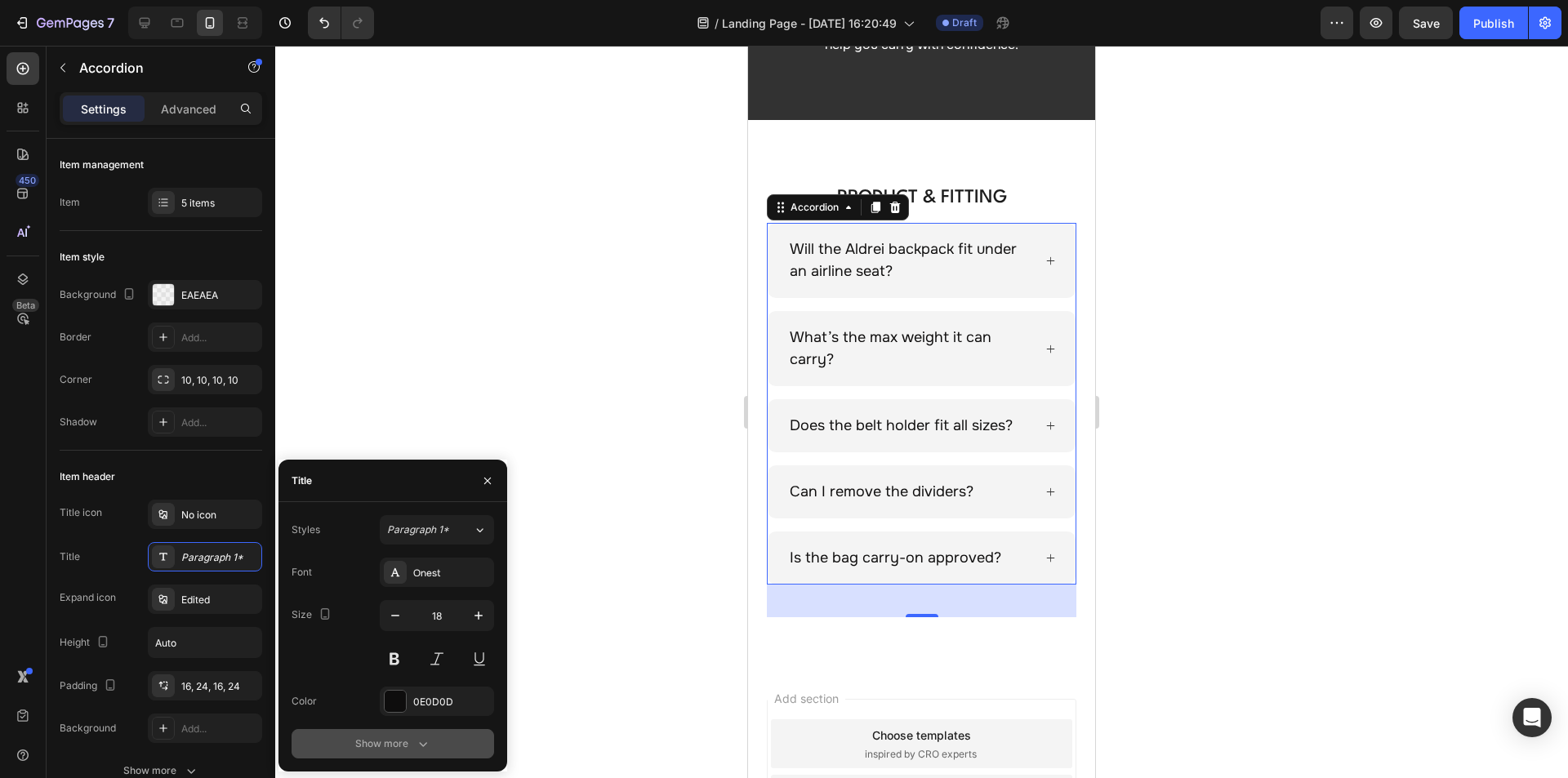
click at [397, 743] on div "Show more" at bounding box center [393, 743] width 76 height 16
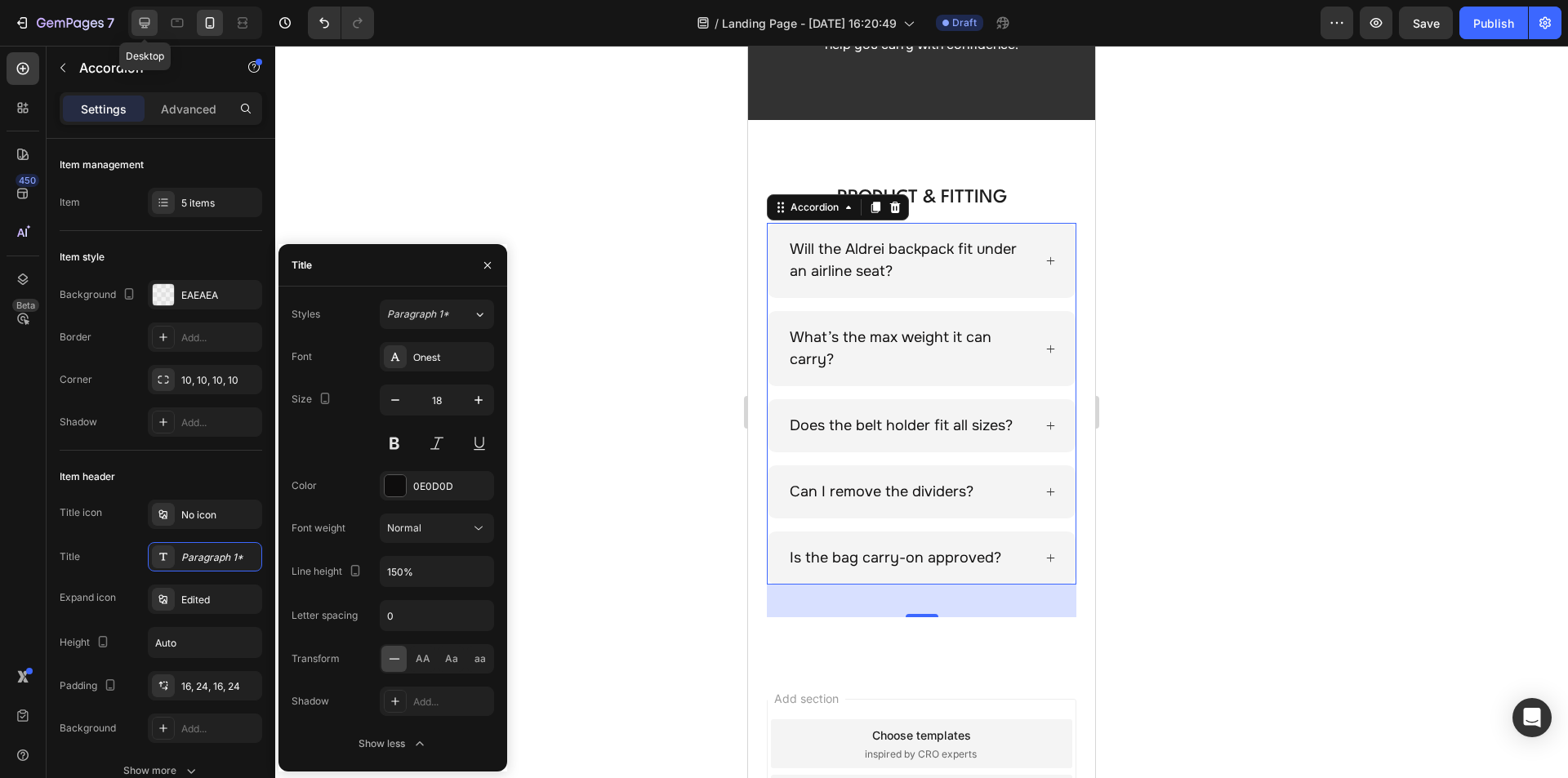
click at [142, 27] on icon at bounding box center [145, 23] width 11 height 11
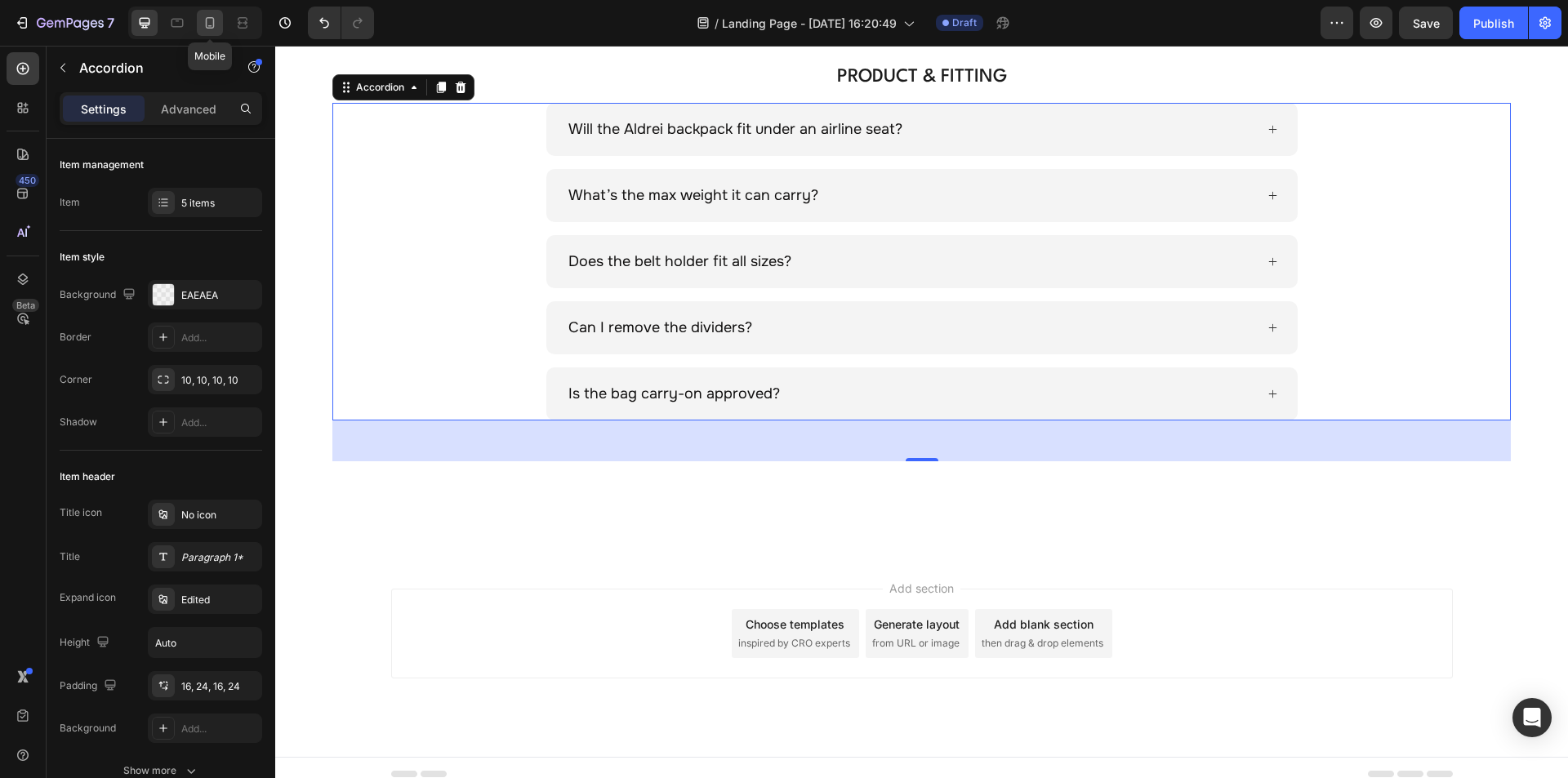
click at [216, 17] on icon at bounding box center [210, 23] width 16 height 16
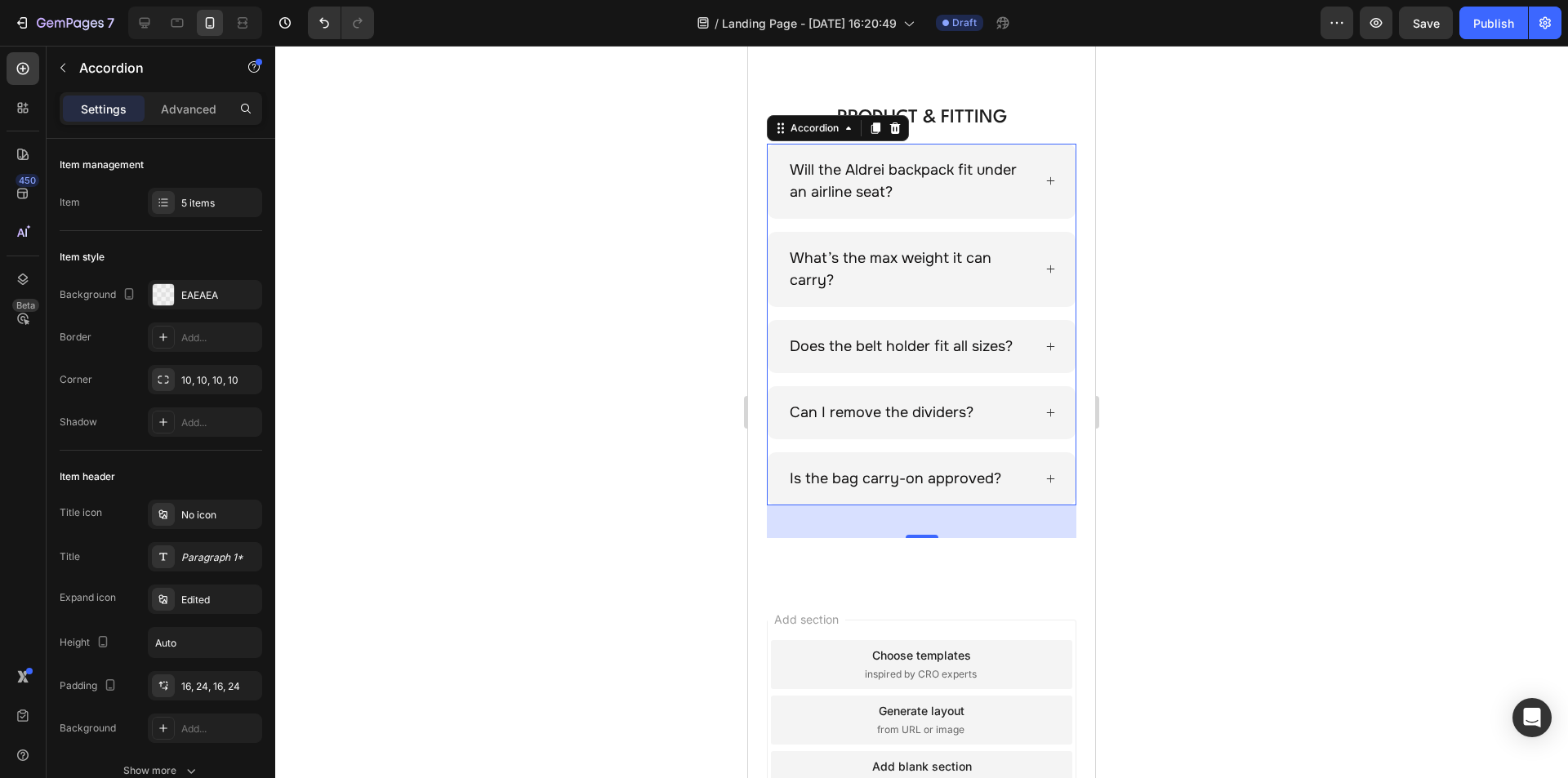
scroll to position [303, 0]
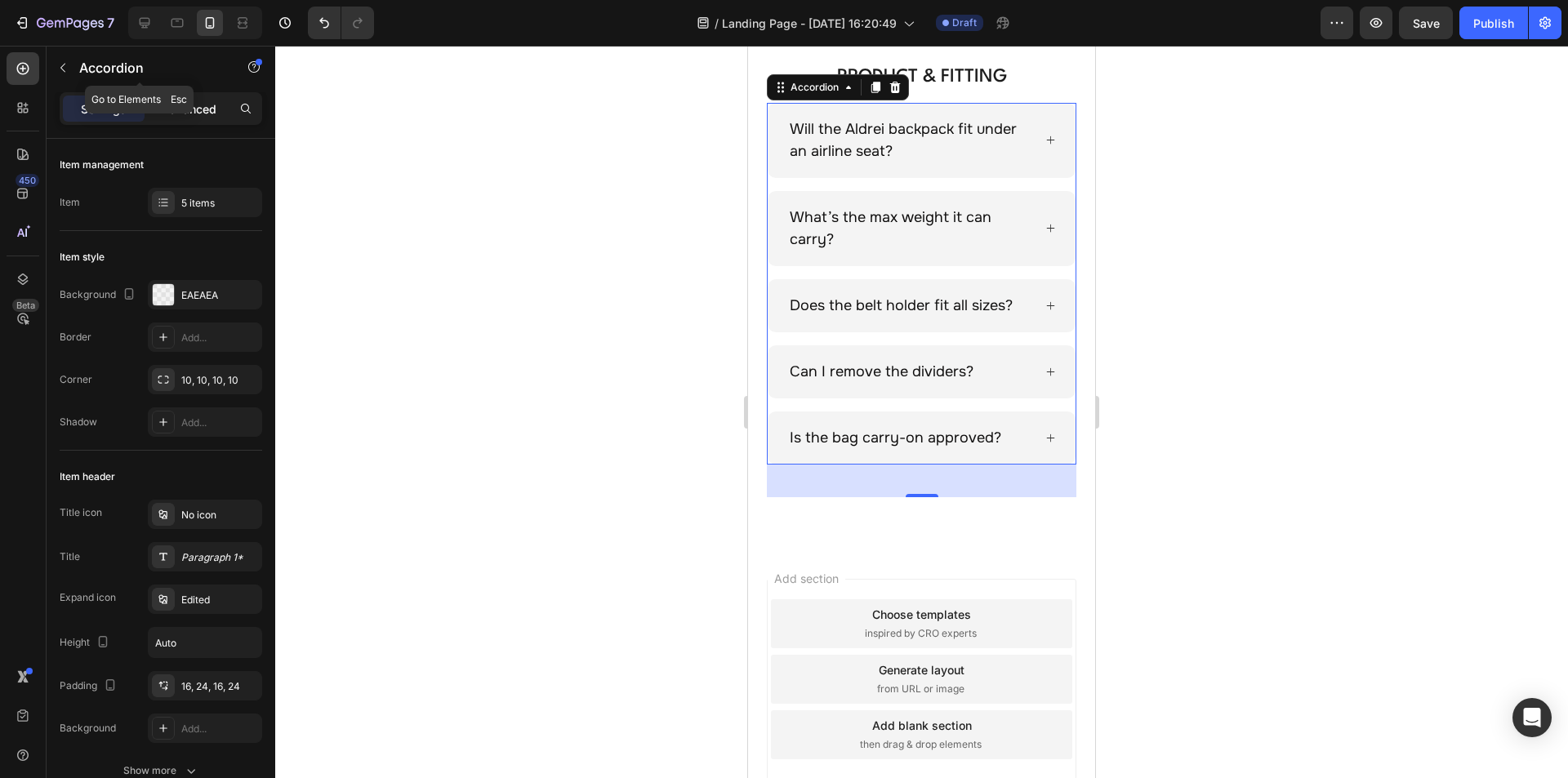
click at [189, 97] on div "Advanced" at bounding box center [188, 109] width 81 height 26
type input "100%"
type input "100"
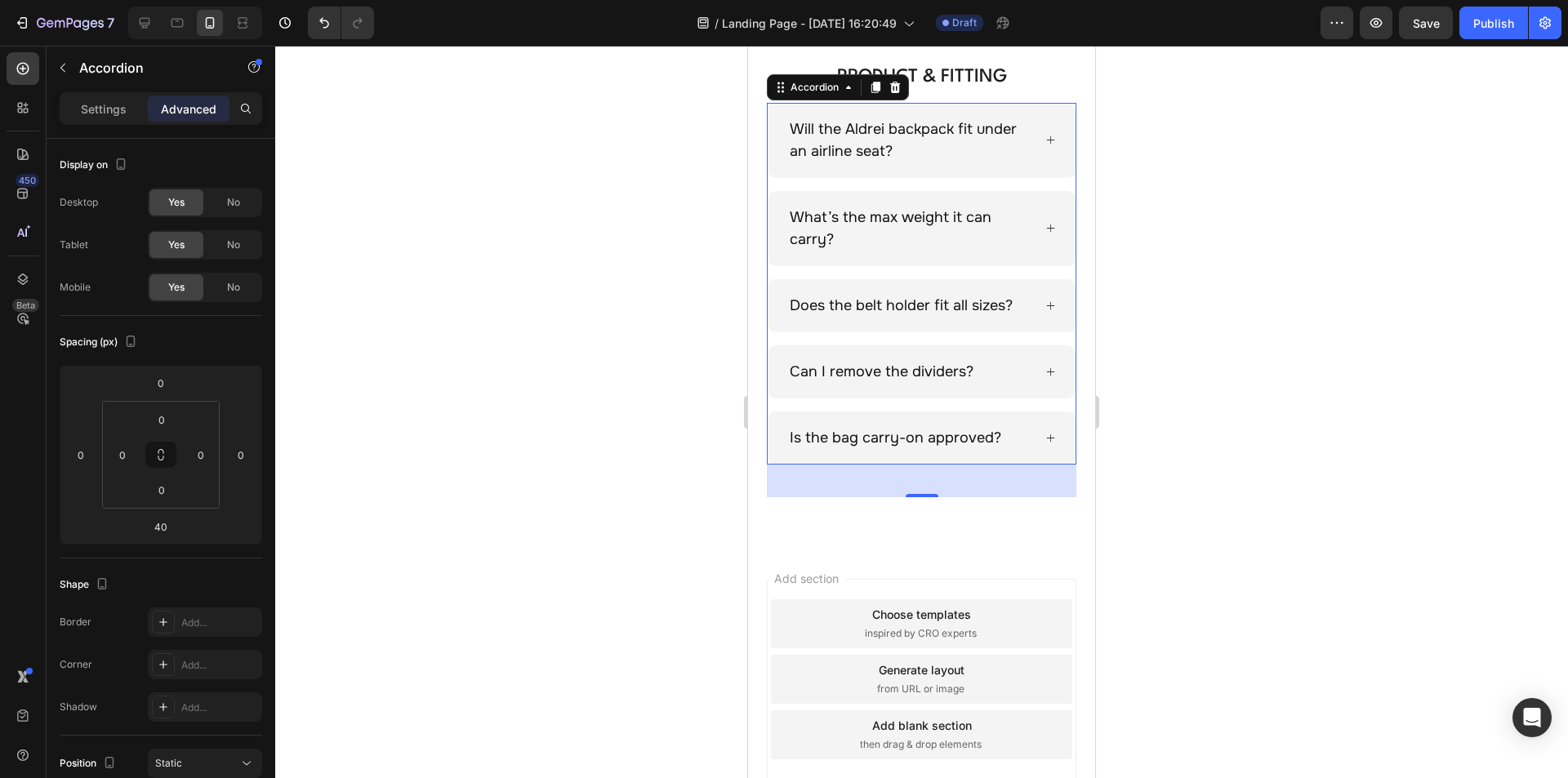
click at [110, 112] on p "Settings" at bounding box center [104, 109] width 46 height 17
type input "16"
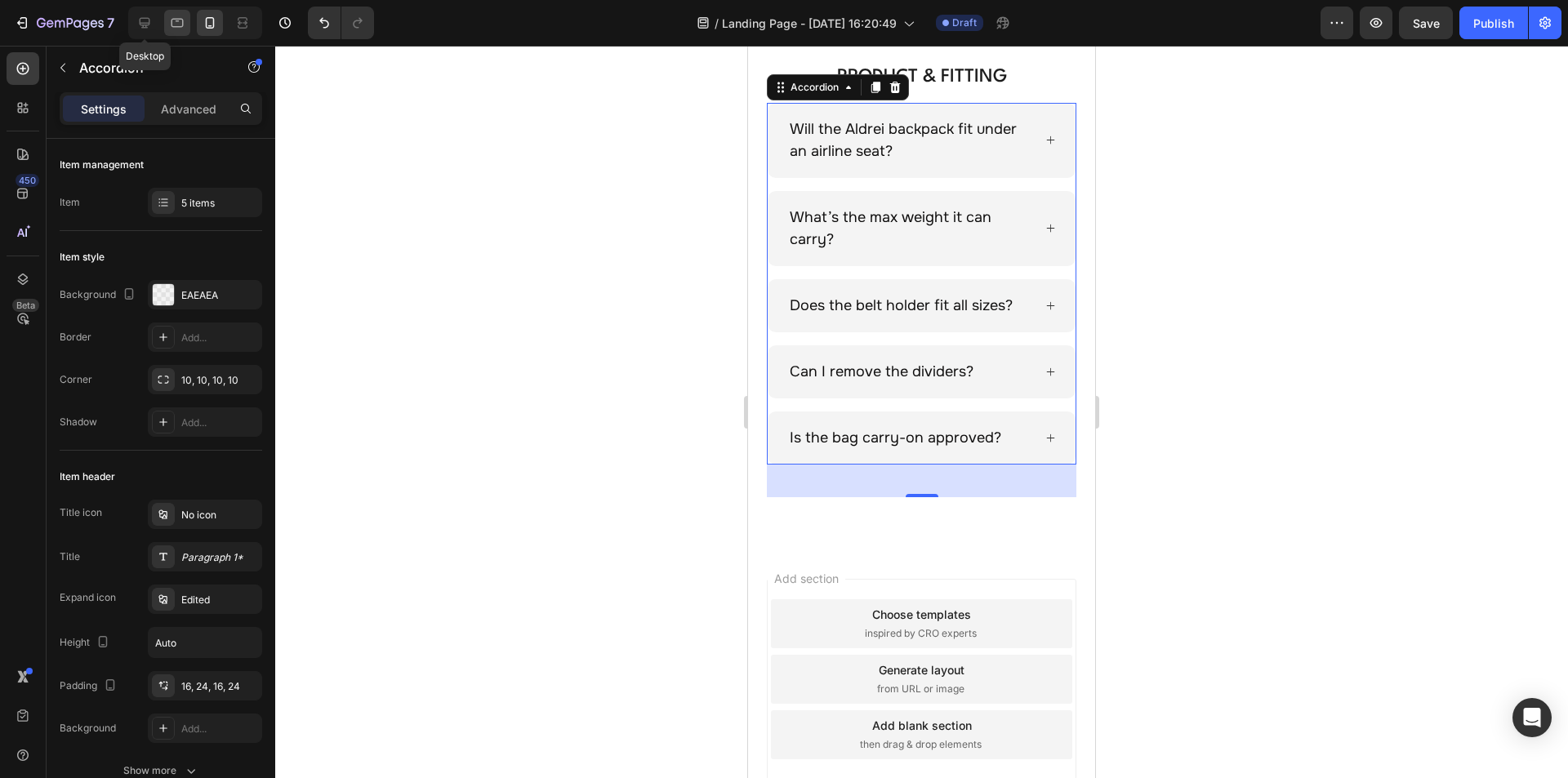
click at [137, 15] on icon at bounding box center [145, 23] width 16 height 16
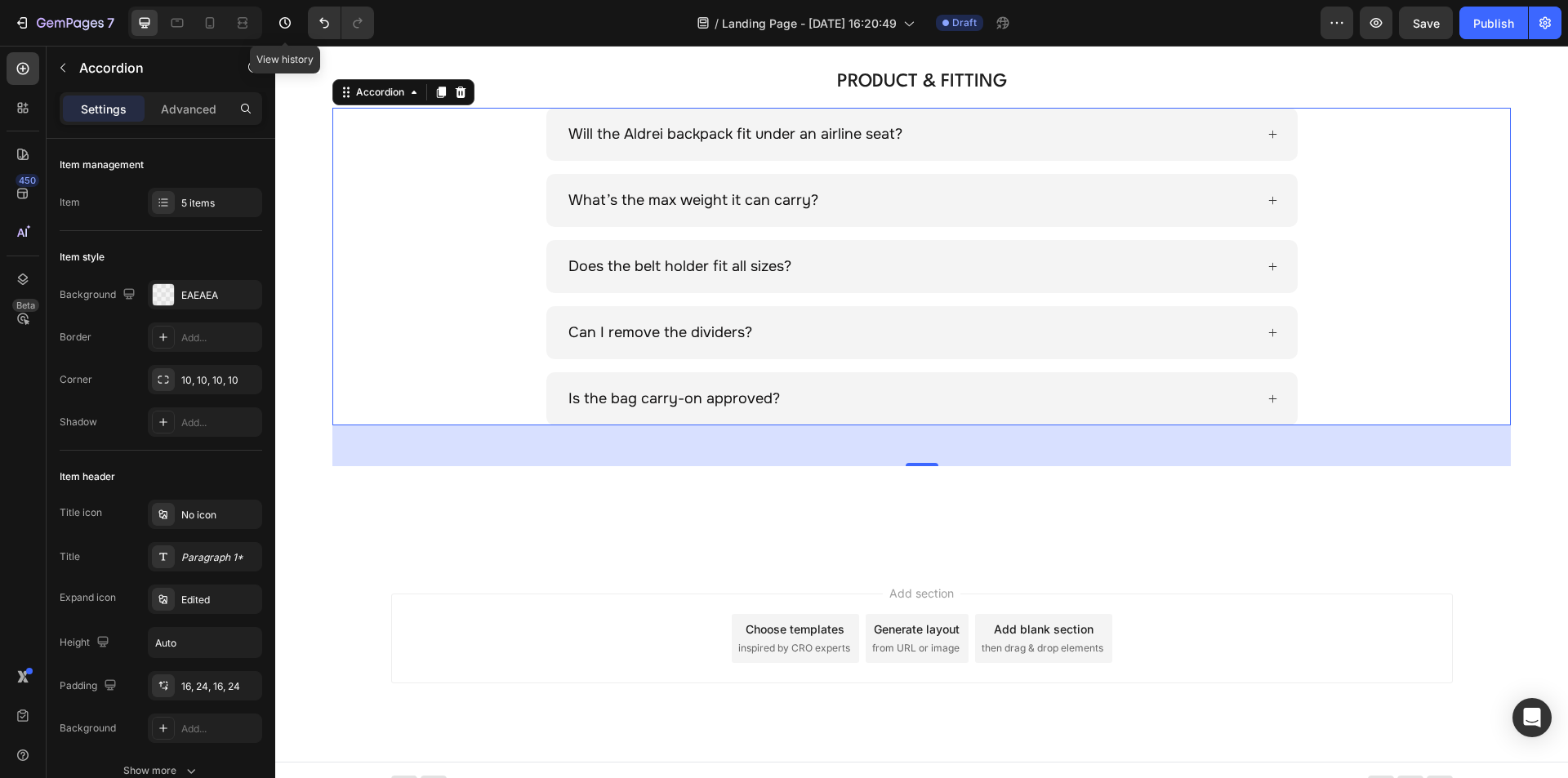
scroll to position [356, 0]
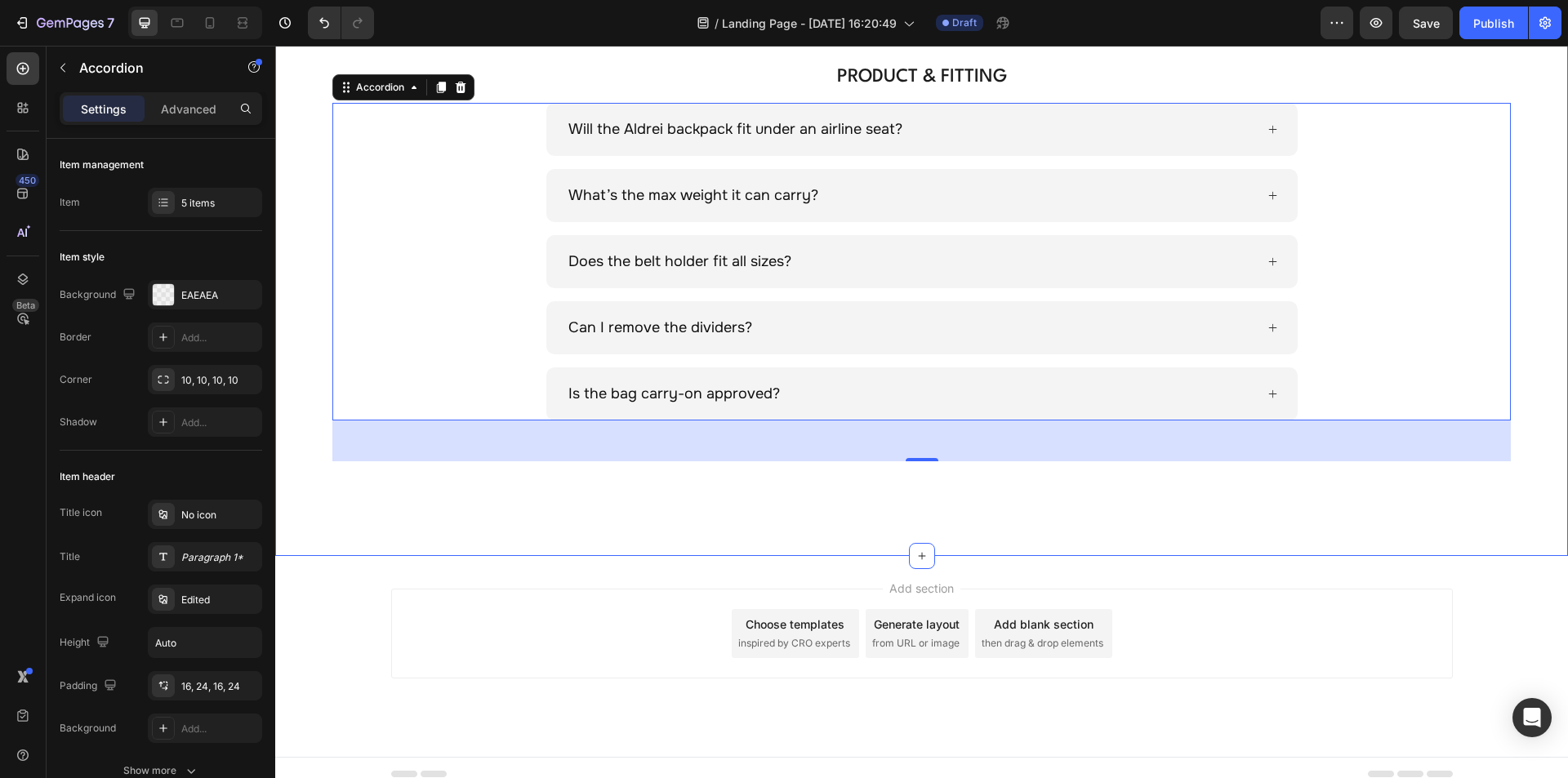
click at [672, 486] on div "PRODUCT & FITTING Heading Will the Aldrei backpack fit under an airline seat? W…" at bounding box center [921, 269] width 1292 height 572
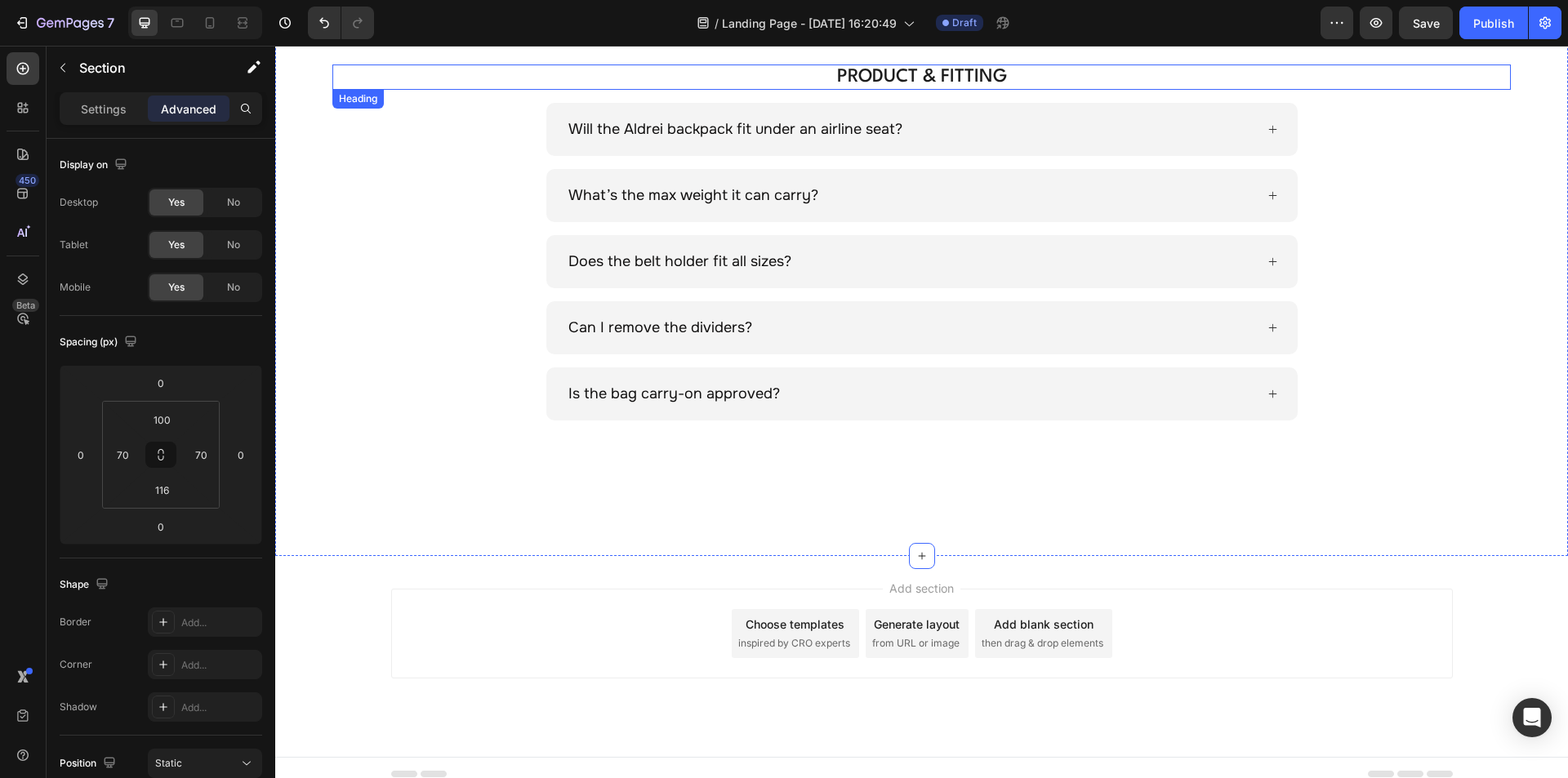
click at [887, 66] on p "PRODUCT & FITTING" at bounding box center [921, 76] width 1058 height 21
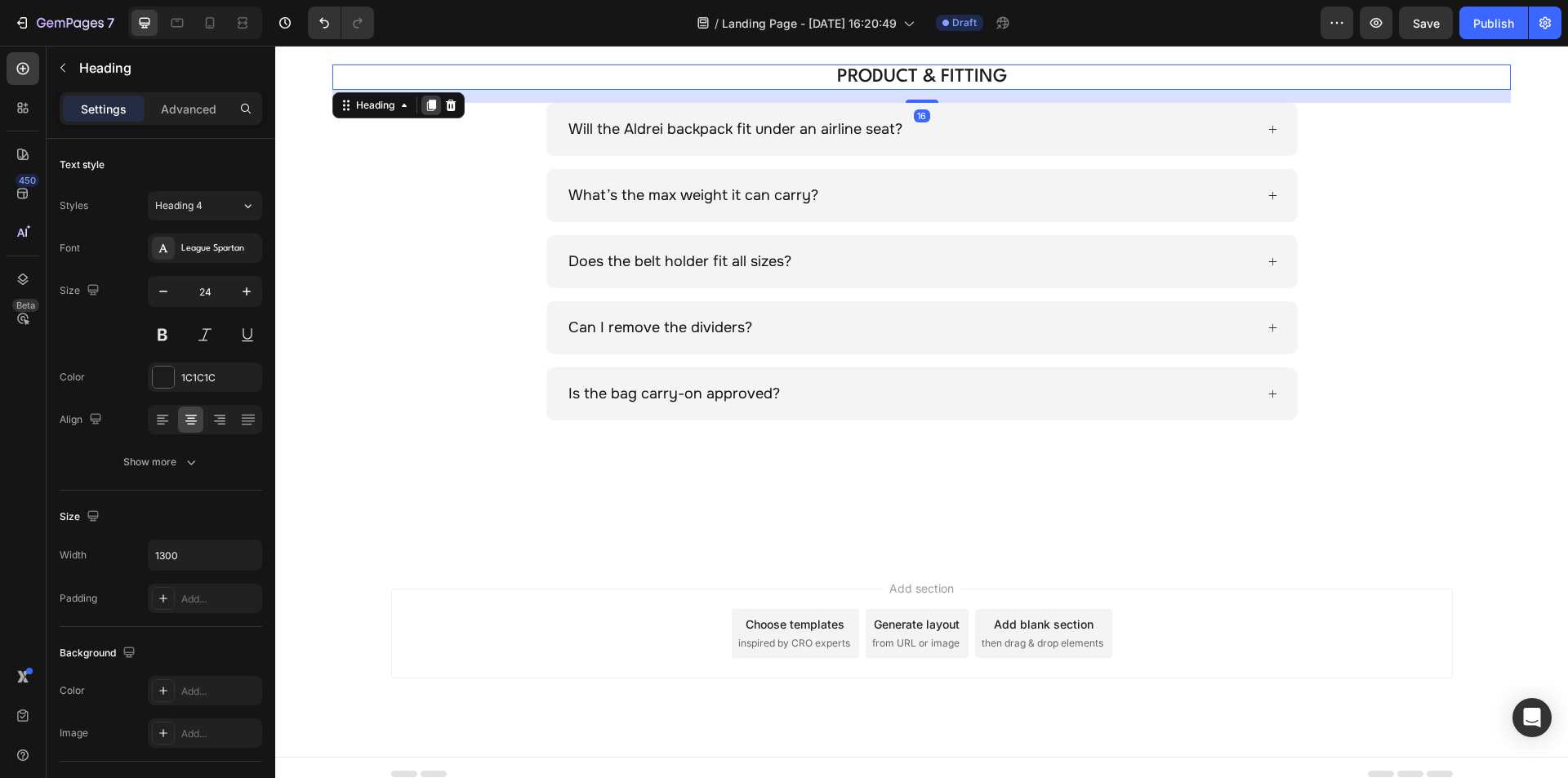
click at [431, 112] on div at bounding box center [431, 105] width 20 height 20
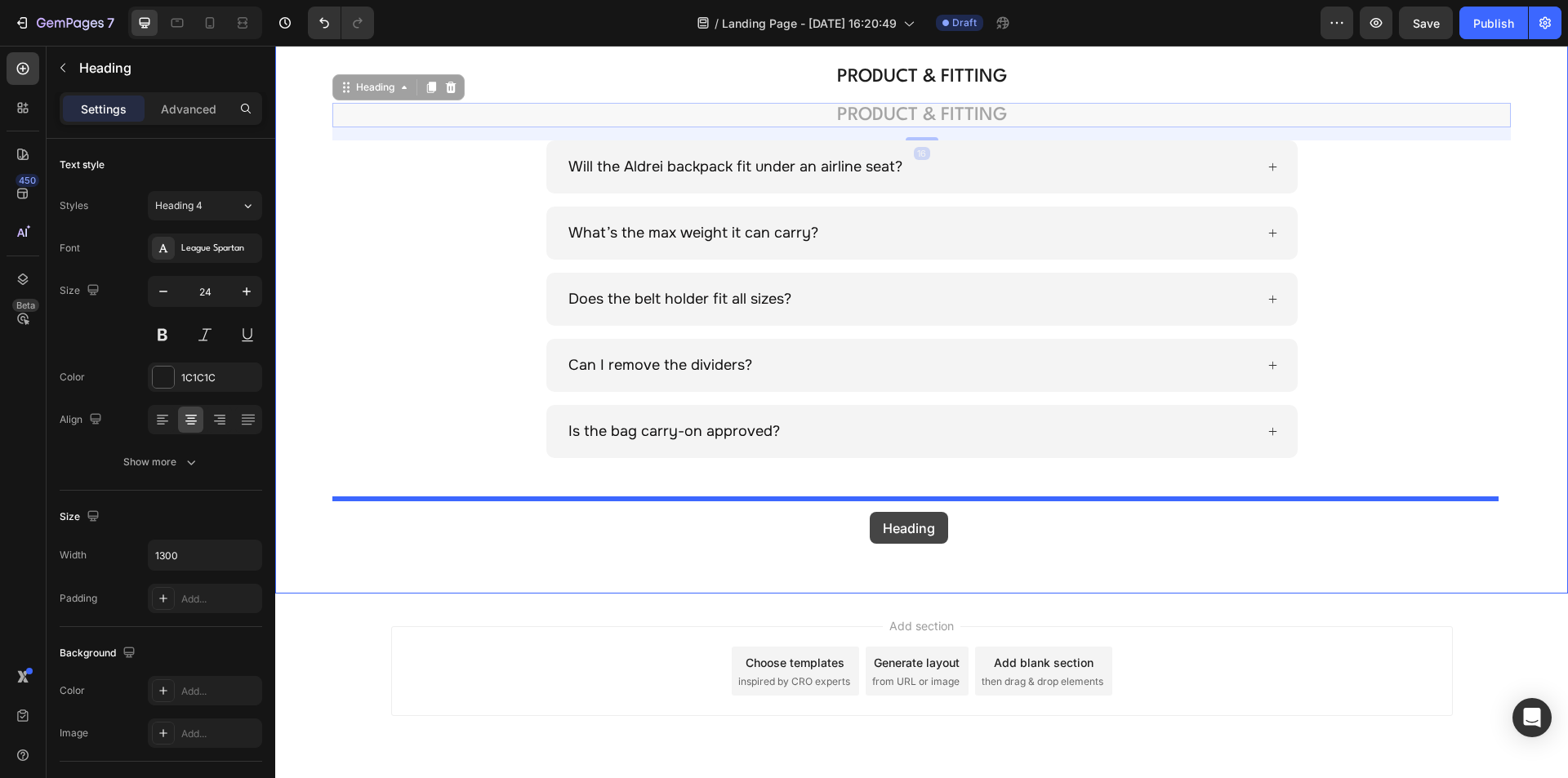
drag, startPoint x: 444, startPoint y: 117, endPoint x: 870, endPoint y: 512, distance: 580.9
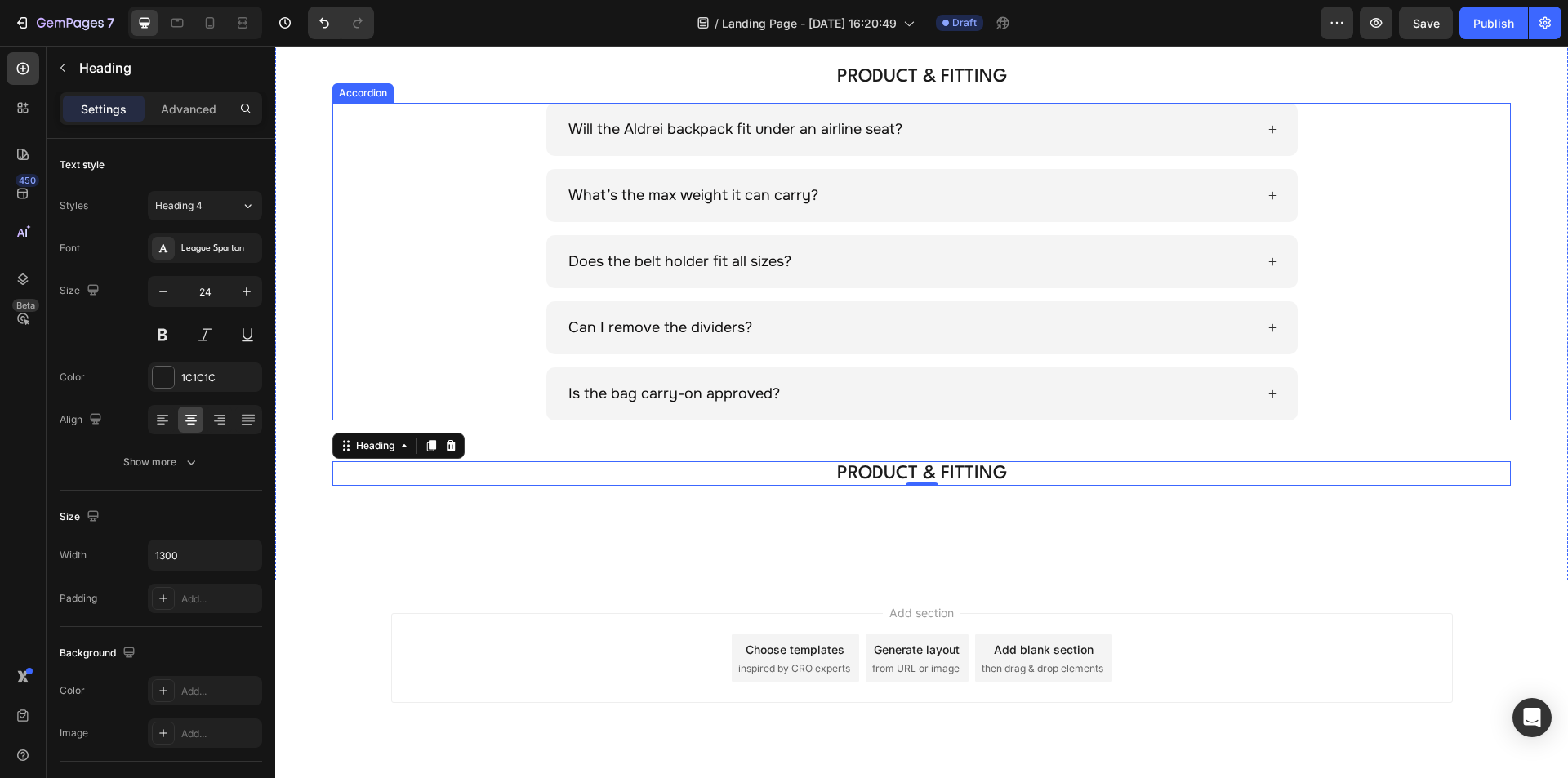
click at [447, 155] on div "Will the Aldrei backpack fit under an airline seat?" at bounding box center [921, 129] width 1176 height 53
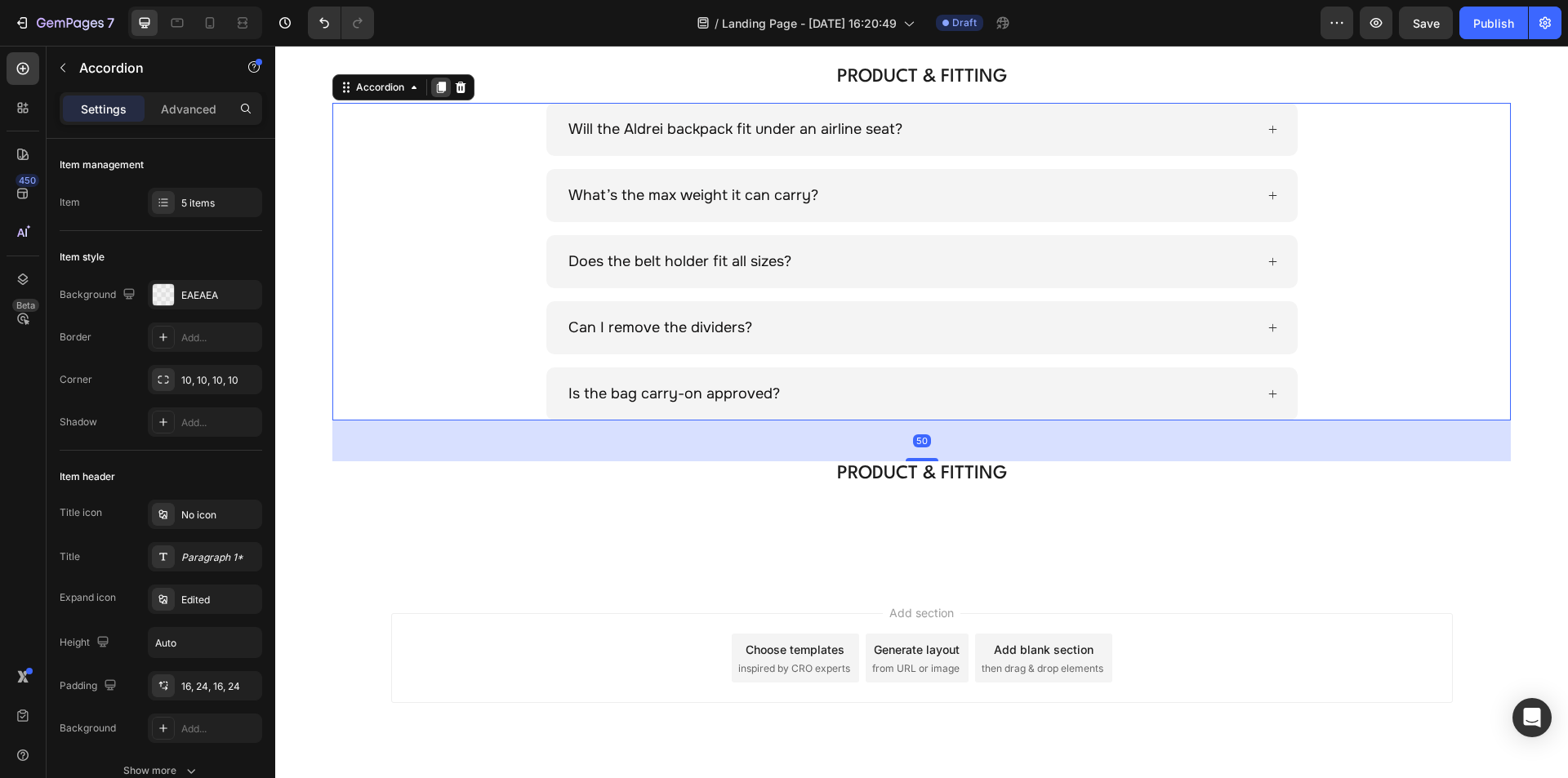
click at [443, 88] on icon at bounding box center [441, 87] width 9 height 12
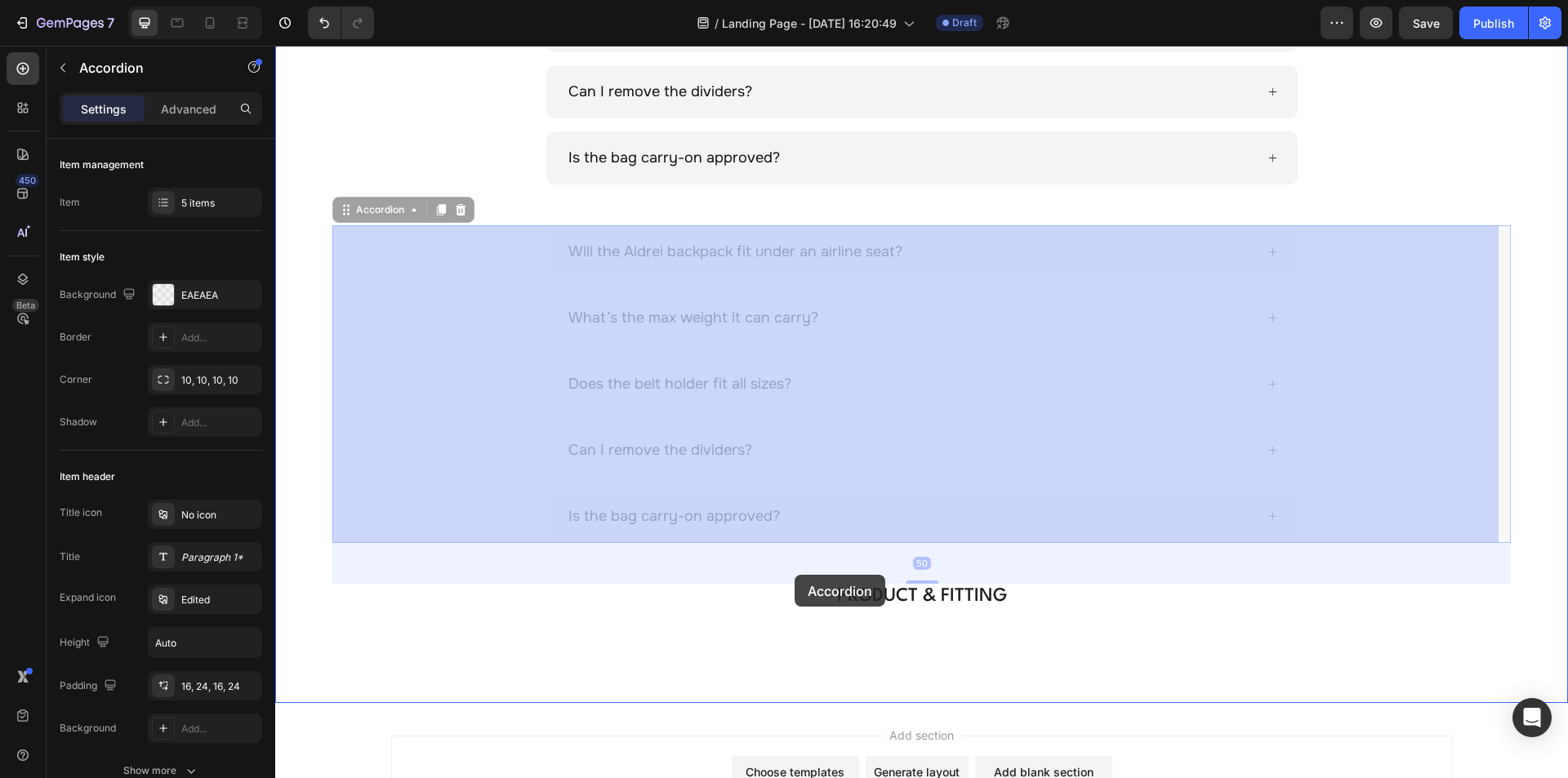
scroll to position [683, 0]
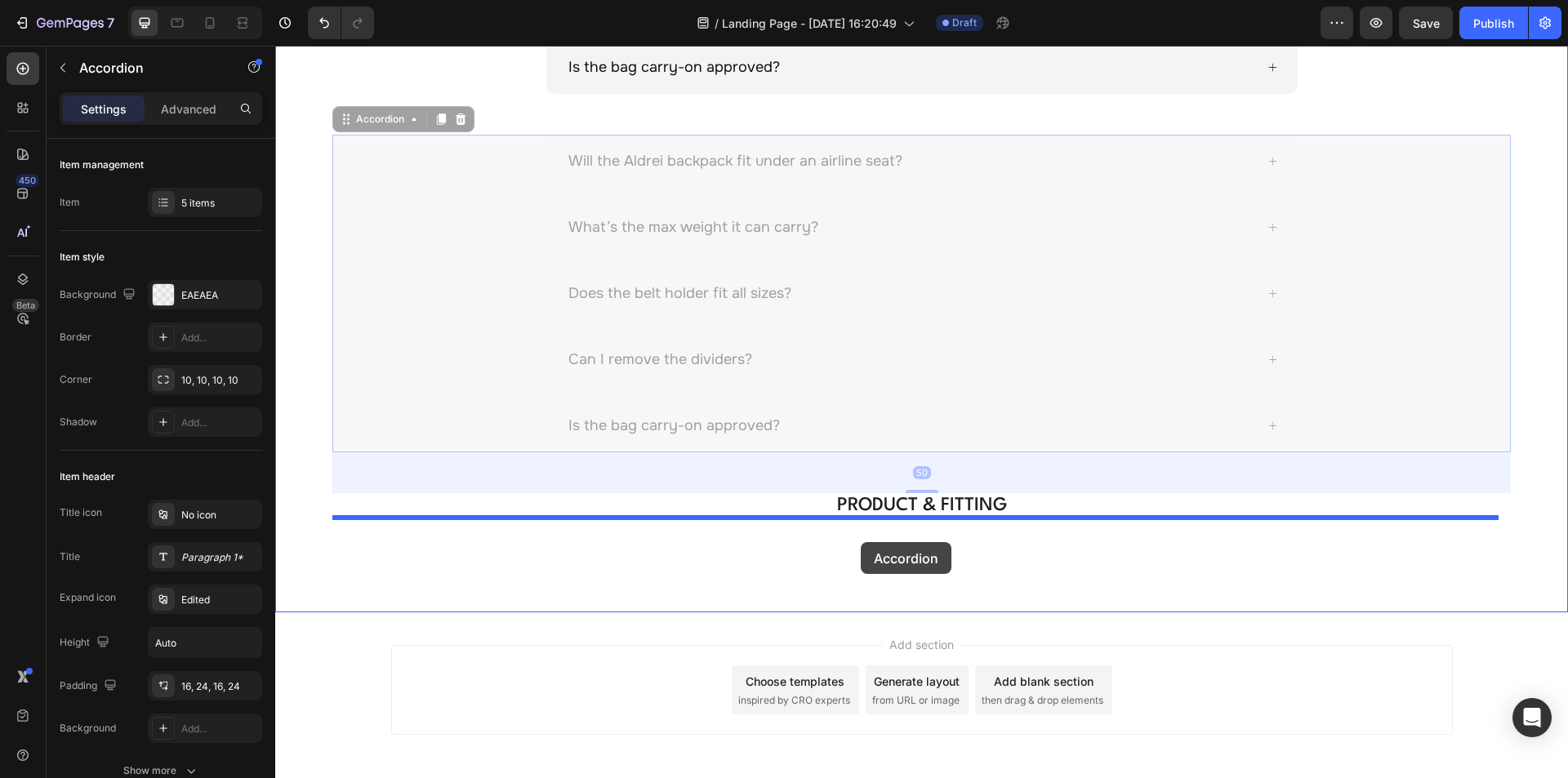
drag, startPoint x: 387, startPoint y: 456, endPoint x: 861, endPoint y: 542, distance: 481.7
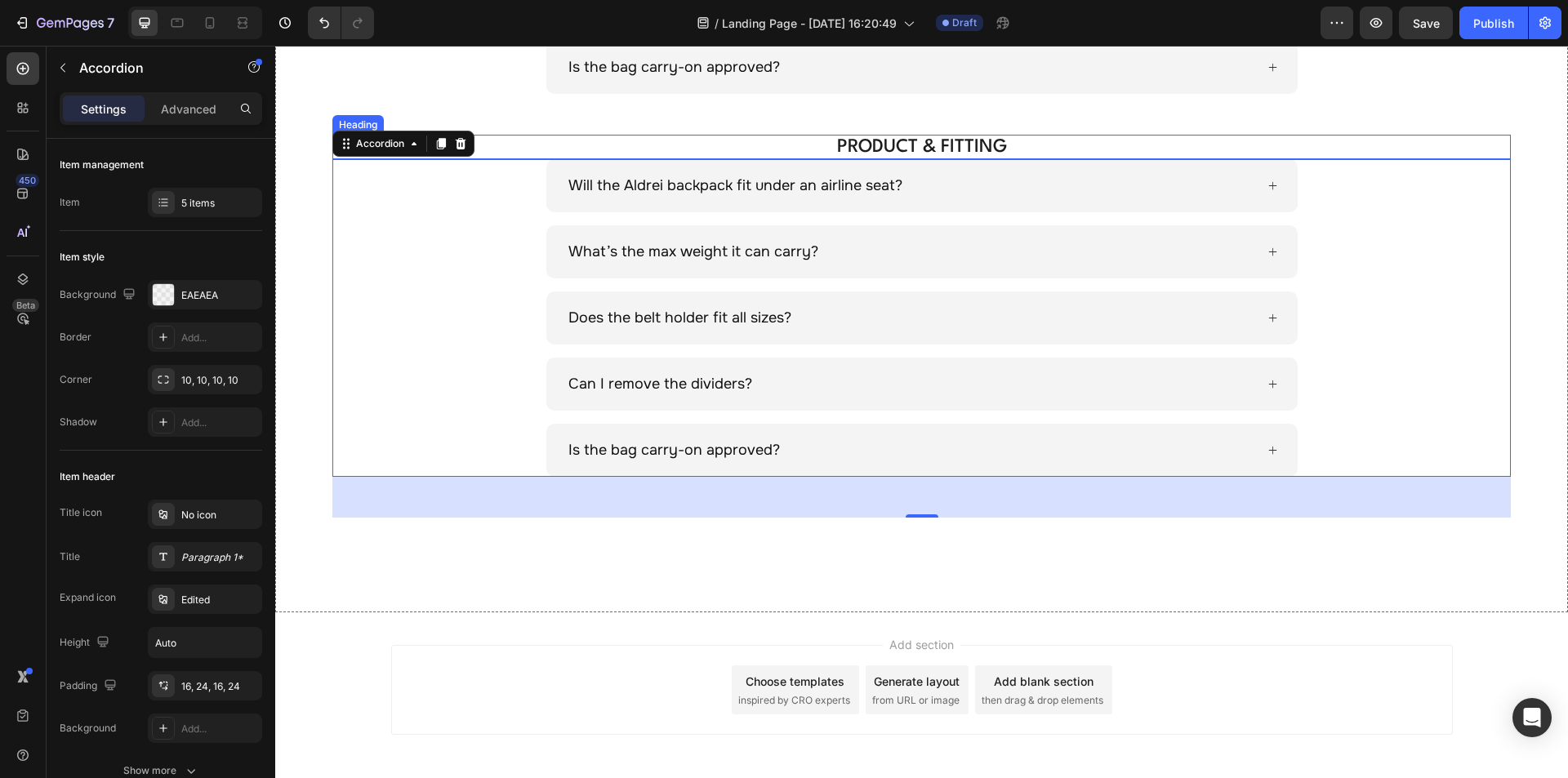
click at [879, 142] on h2 "PRODUCT & FITTING" at bounding box center [921, 147] width 1061 height 25
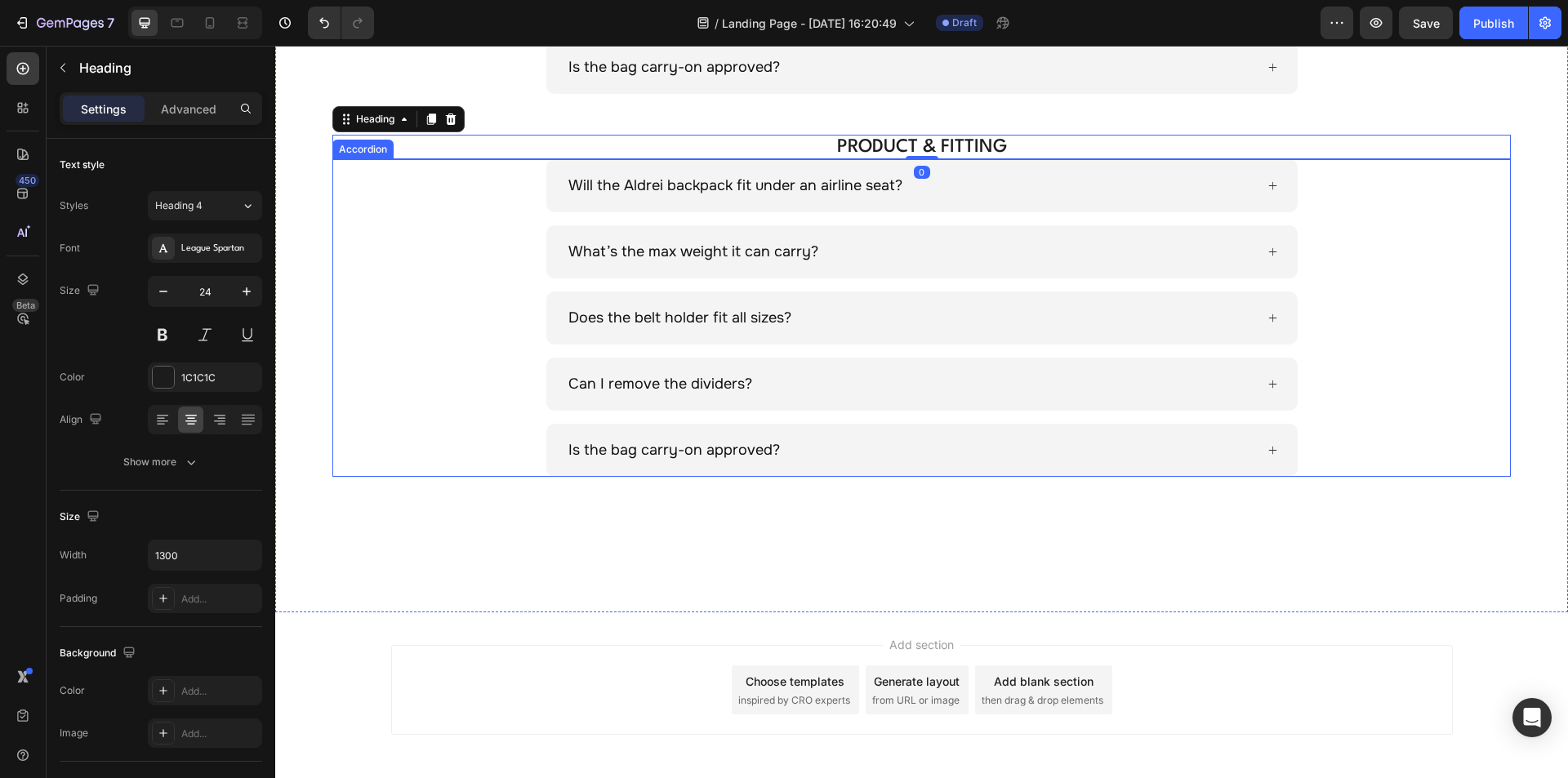
click at [476, 424] on div "Is the bag carry-on approved?" at bounding box center [921, 450] width 1176 height 53
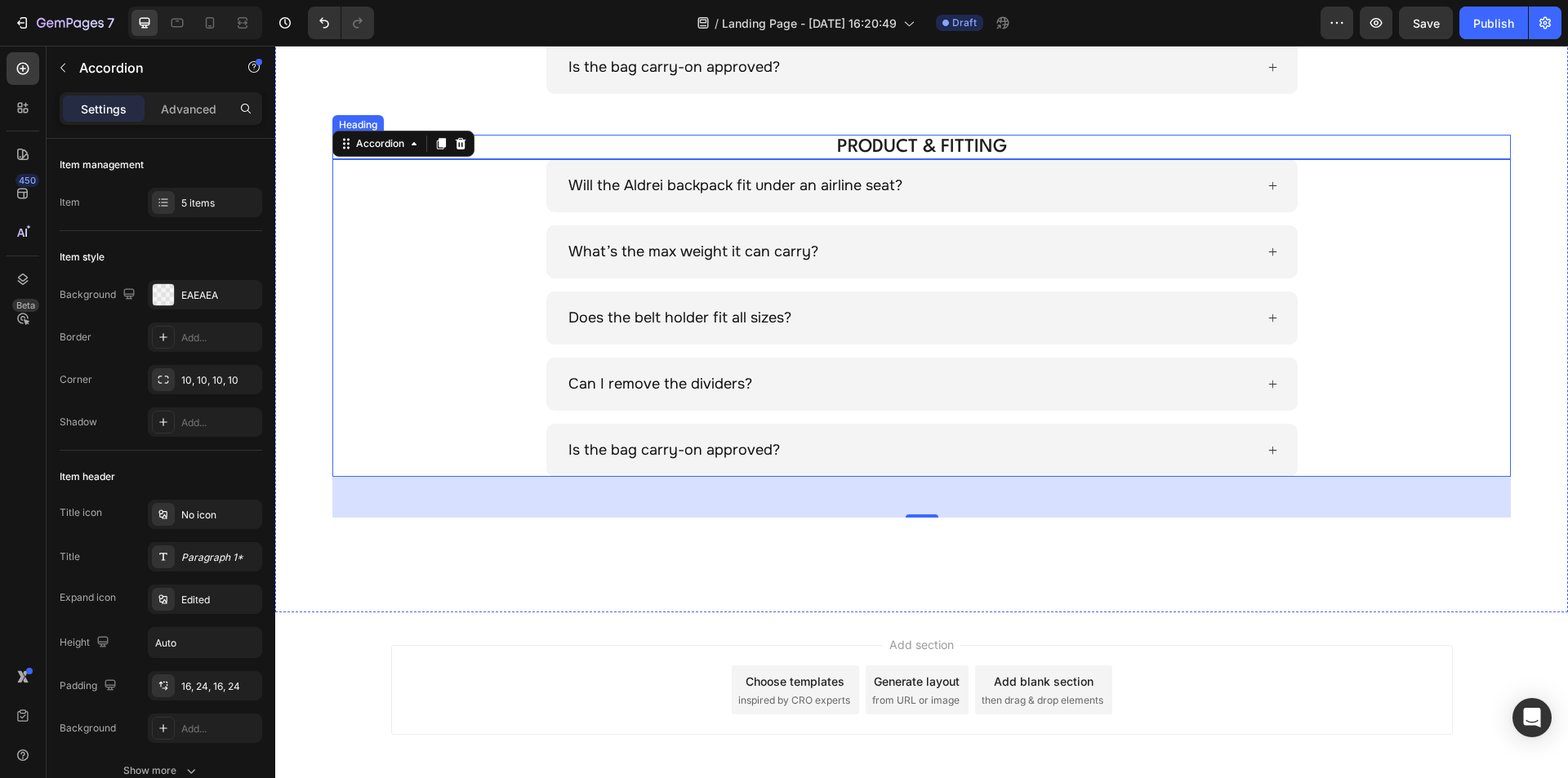
drag, startPoint x: 926, startPoint y: 141, endPoint x: 494, endPoint y: 153, distance: 432.2
click at [926, 141] on h2 "PRODUCT & FITTING" at bounding box center [921, 147] width 1061 height 25
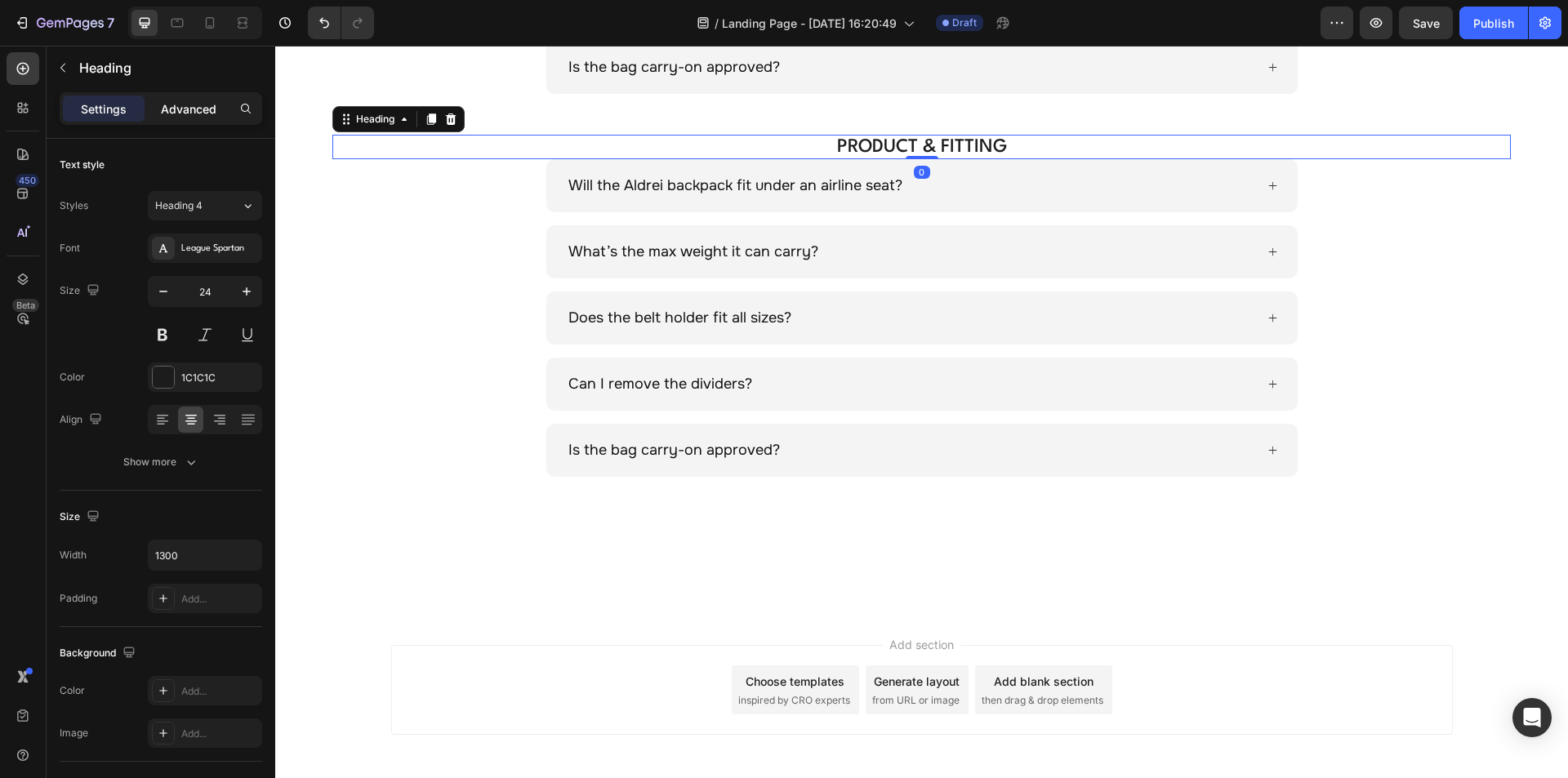
click at [183, 104] on p "Advanced" at bounding box center [189, 109] width 56 height 17
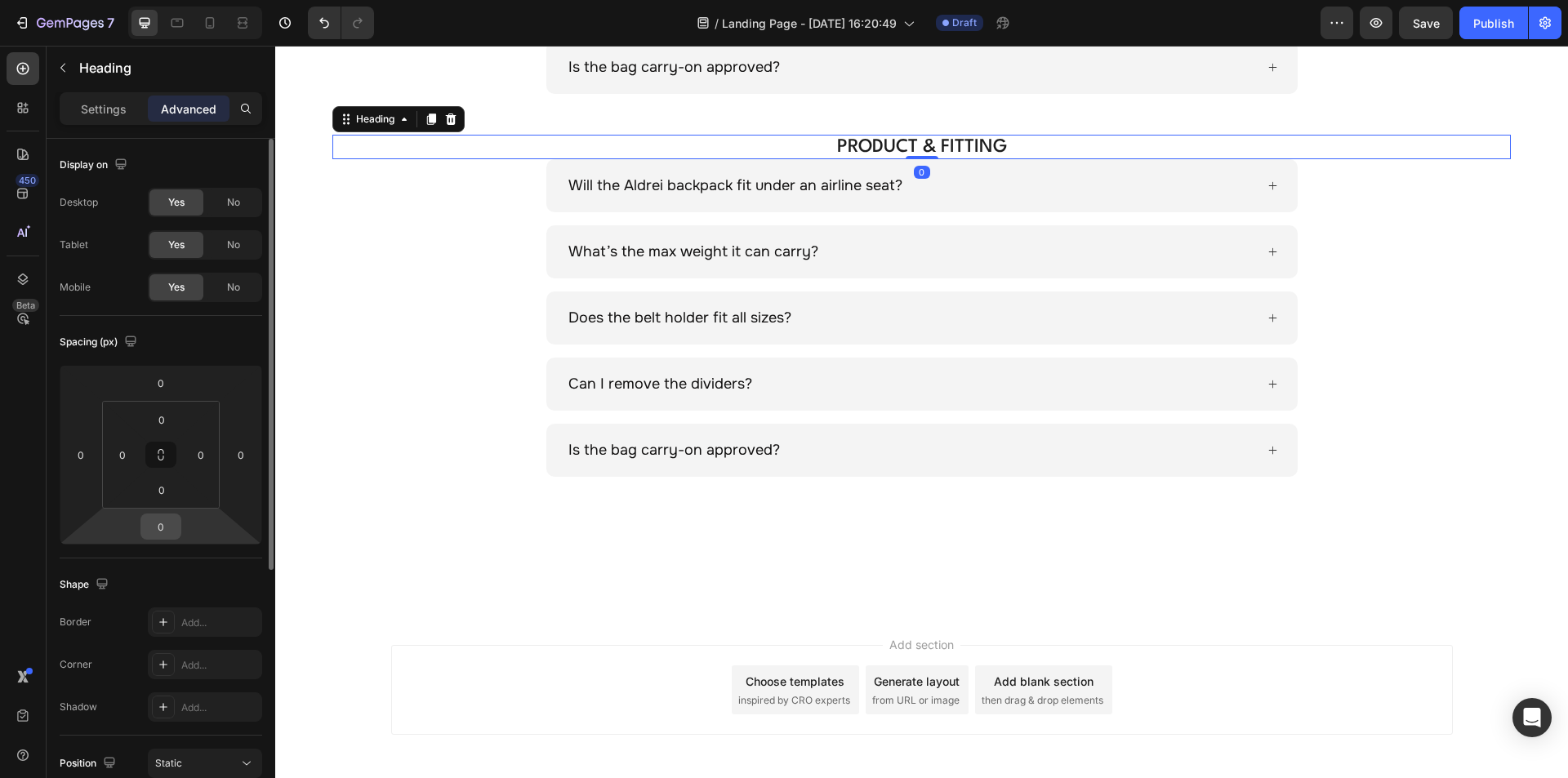
click at [166, 531] on input "0" at bounding box center [161, 526] width 33 height 25
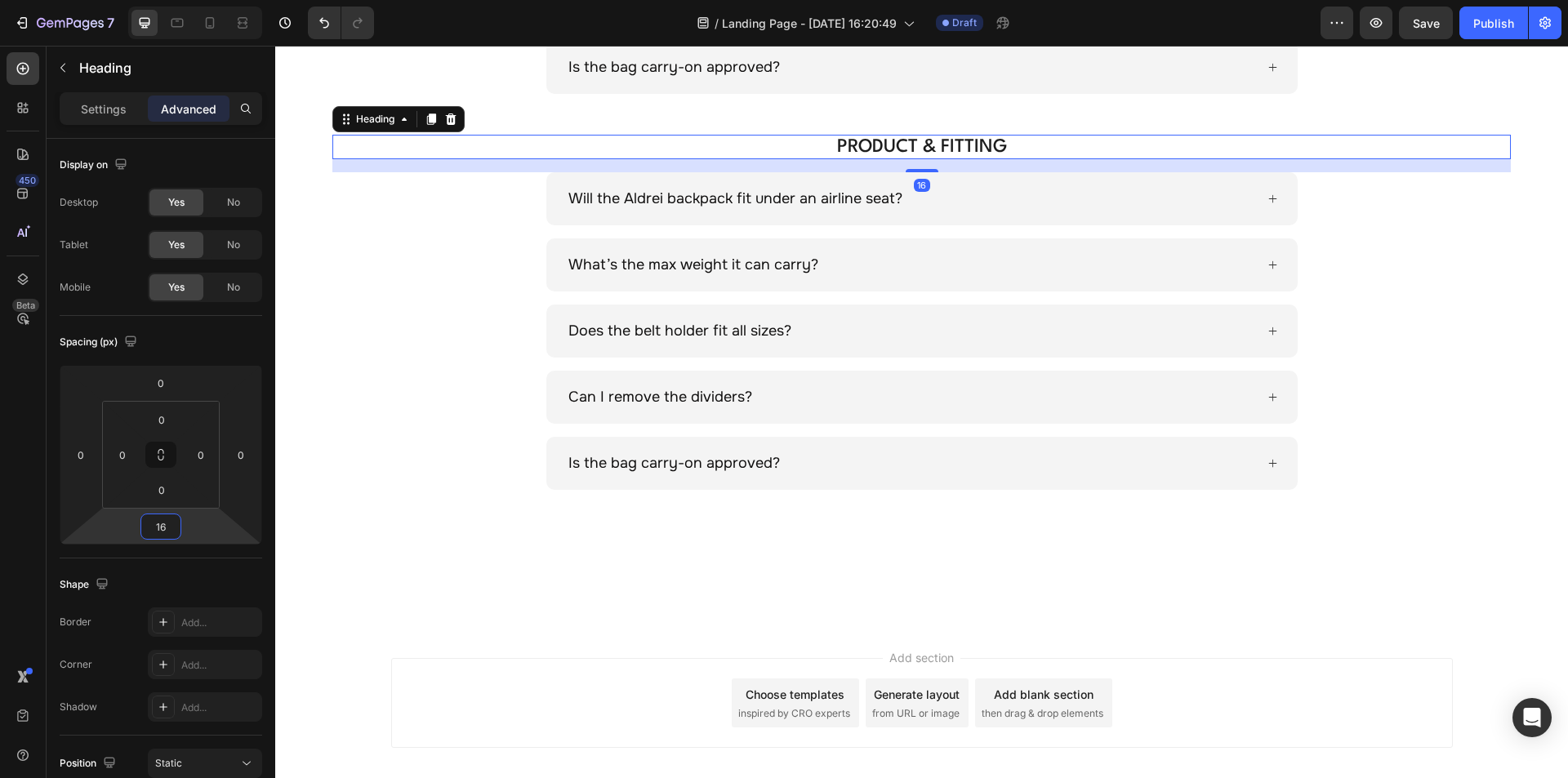
type input "16"
click at [886, 153] on h2 "PRODUCT & FITTING" at bounding box center [921, 147] width 1061 height 25
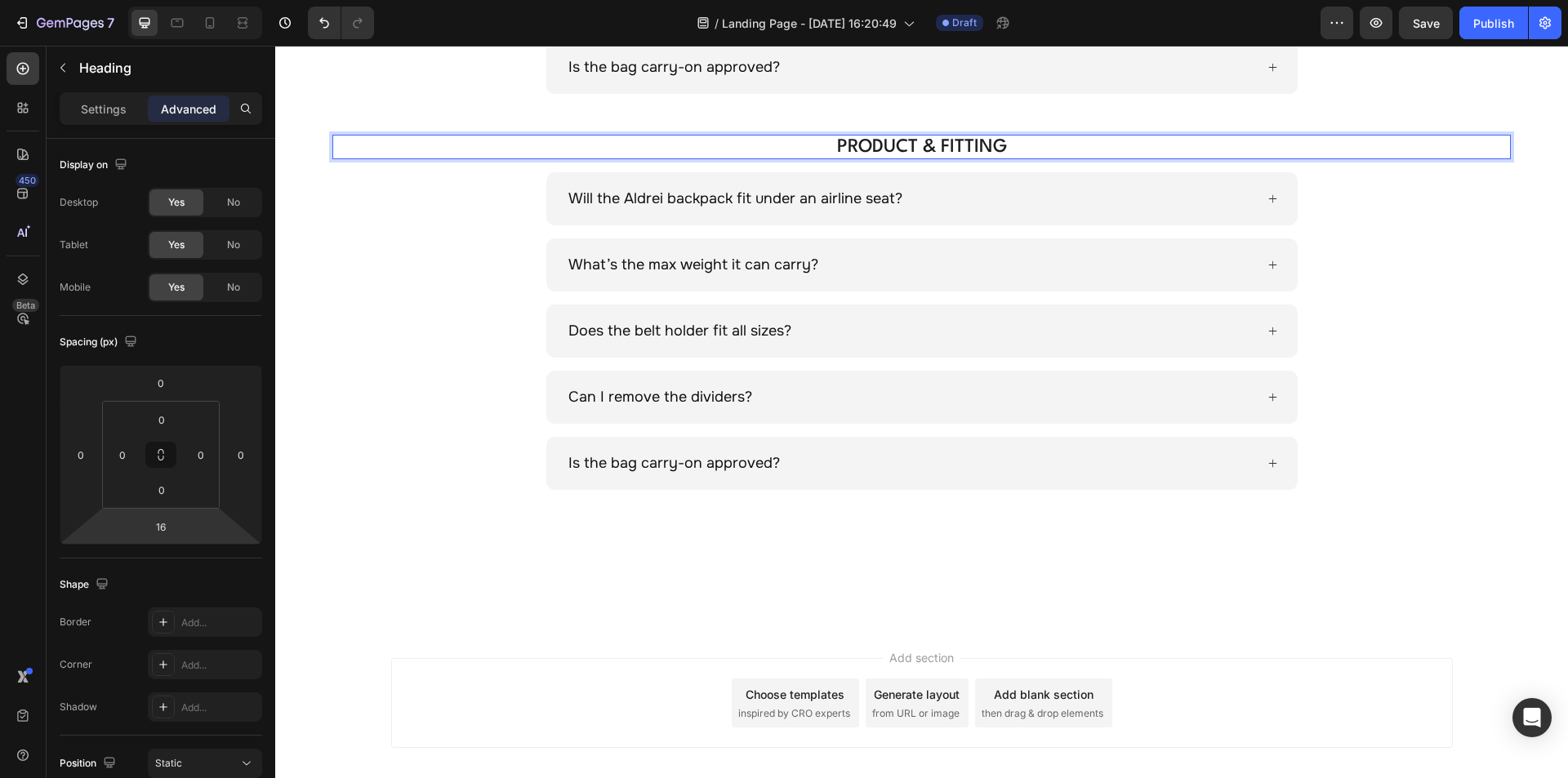
click at [893, 149] on p "PRODUCT & FITTING" at bounding box center [921, 147] width 1058 height 21
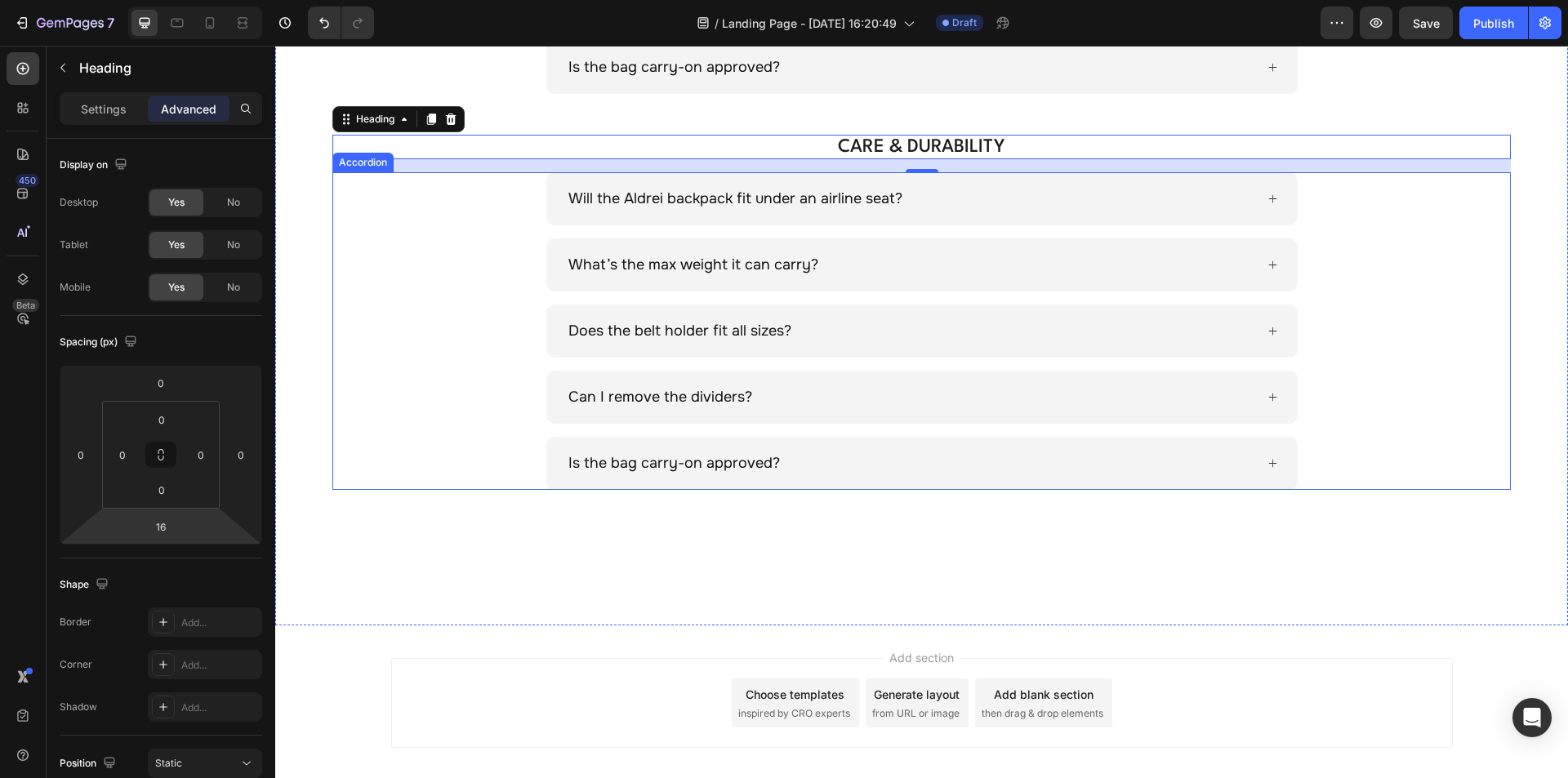
click at [666, 195] on p "Will the Aldrei backpack fit under an airline seat?" at bounding box center [735, 198] width 334 height 22
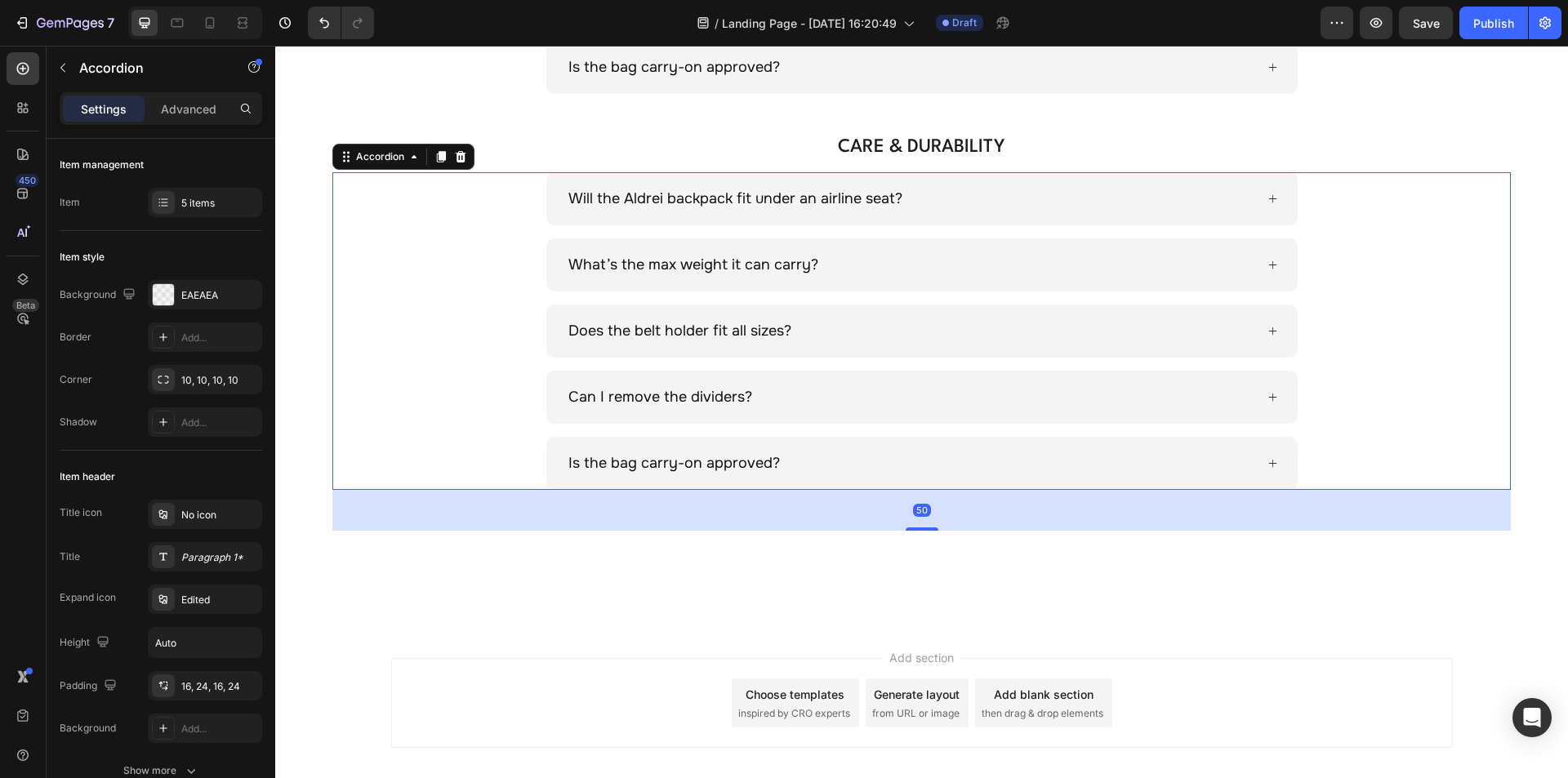
click at [664, 197] on p "Will the Aldrei backpack fit under an airline seat?" at bounding box center [735, 198] width 334 height 22
click at [648, 267] on p "What’s the max weight it can carry?" at bounding box center [694, 265] width 250 height 22
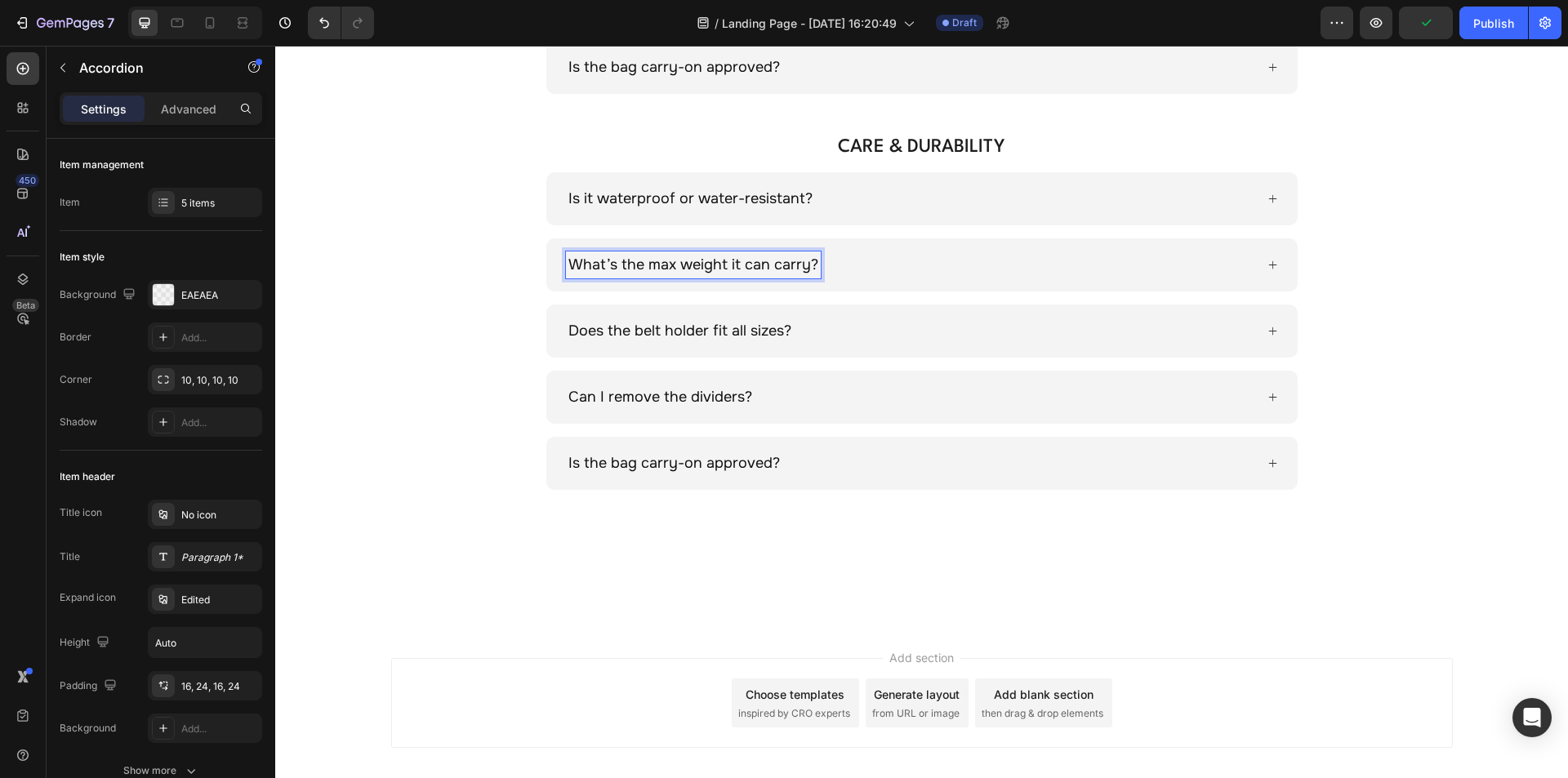
click at [644, 267] on p "What’s the max weight it can carry?" at bounding box center [694, 265] width 250 height 22
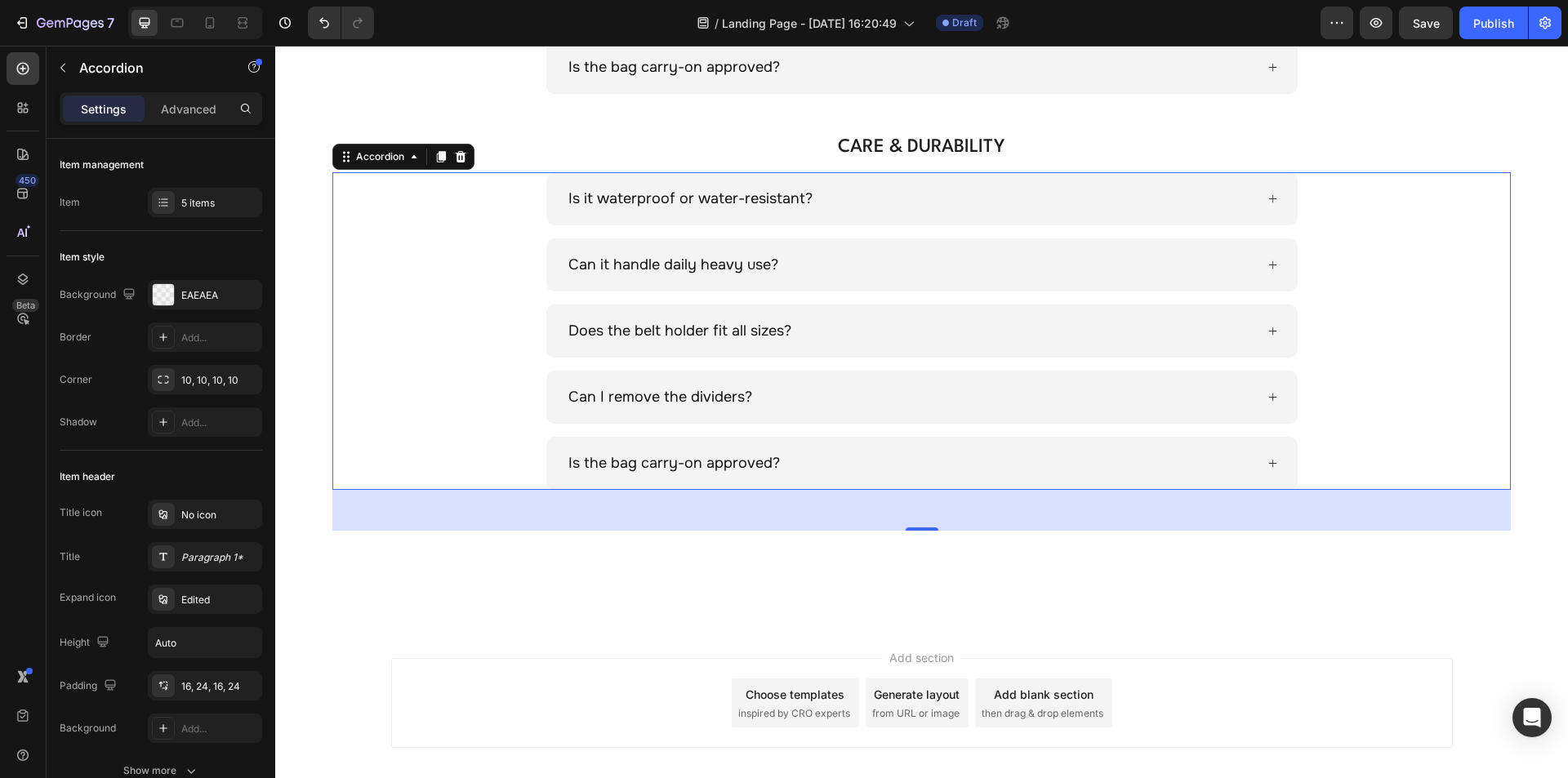
click at [701, 335] on p "Does the belt holder fit all sizes?" at bounding box center [680, 331] width 223 height 22
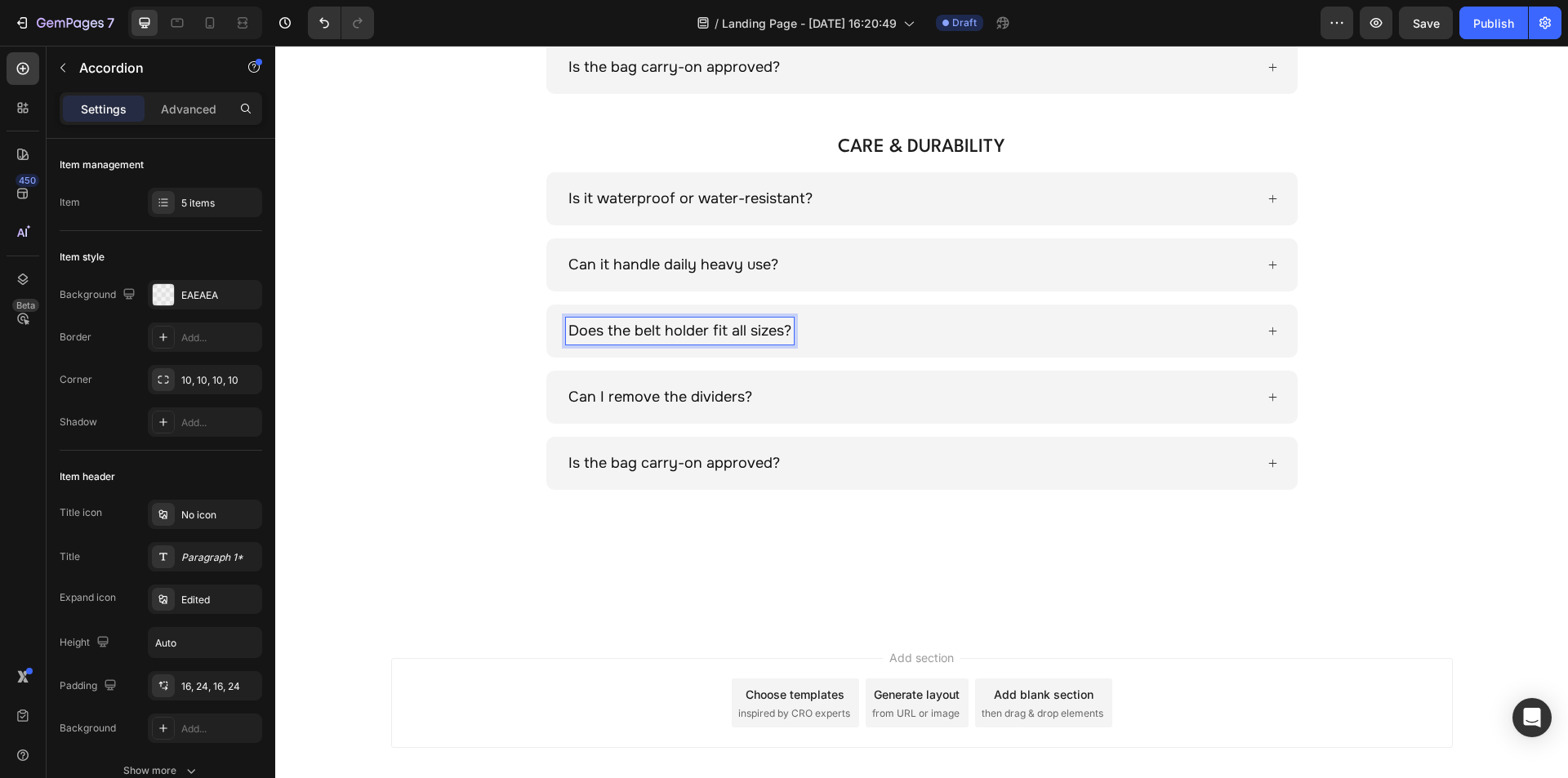
click at [637, 335] on p "Does the belt holder fit all sizes?" at bounding box center [680, 331] width 223 height 22
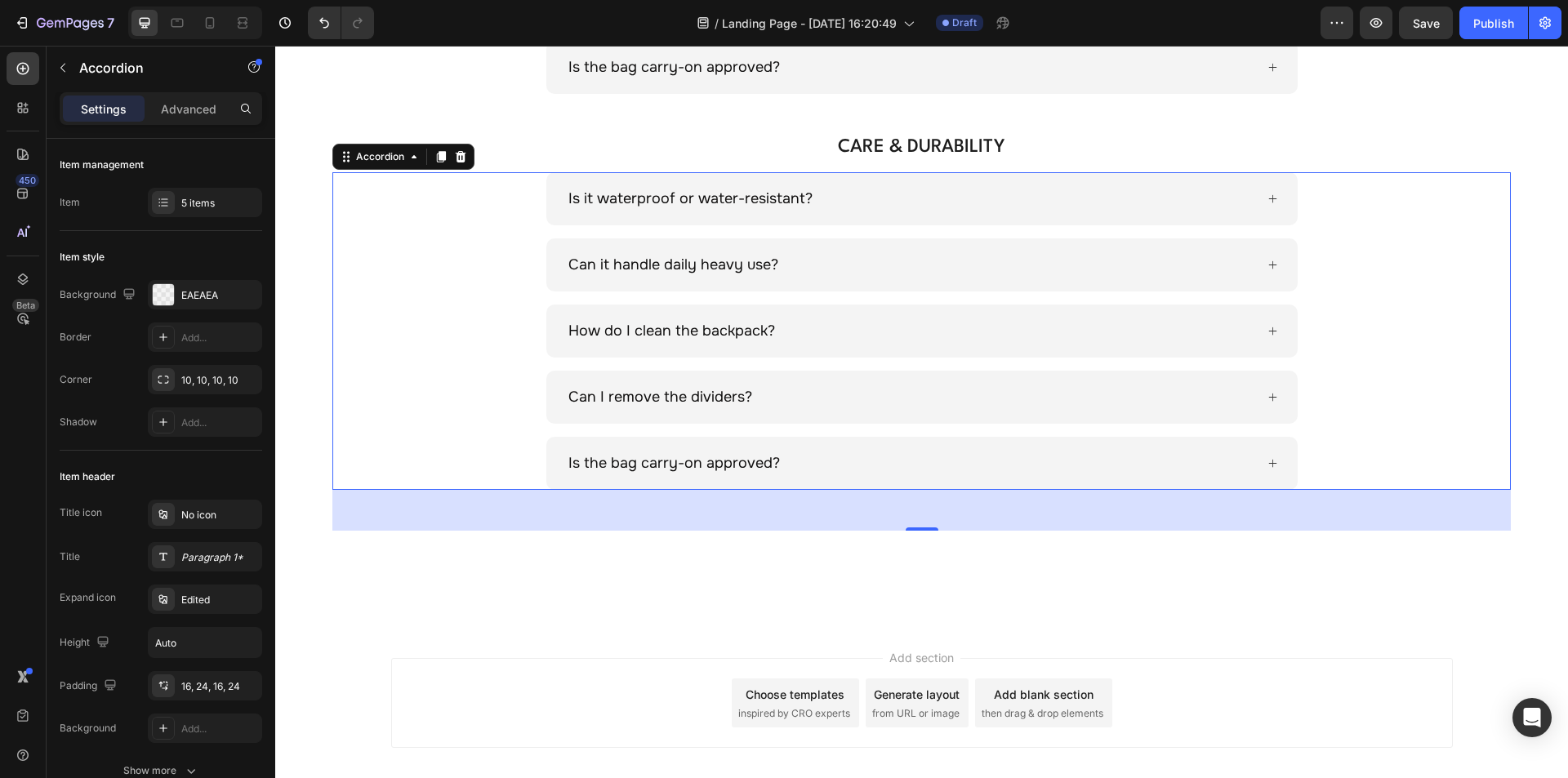
click at [641, 396] on p "Can I remove the dividers?" at bounding box center [660, 397] width 183 height 22
click at [621, 396] on p "Can I remove the dividers?" at bounding box center [660, 397] width 183 height 22
click at [652, 470] on p "Is the bag carry-on approved?" at bounding box center [674, 463] width 211 height 22
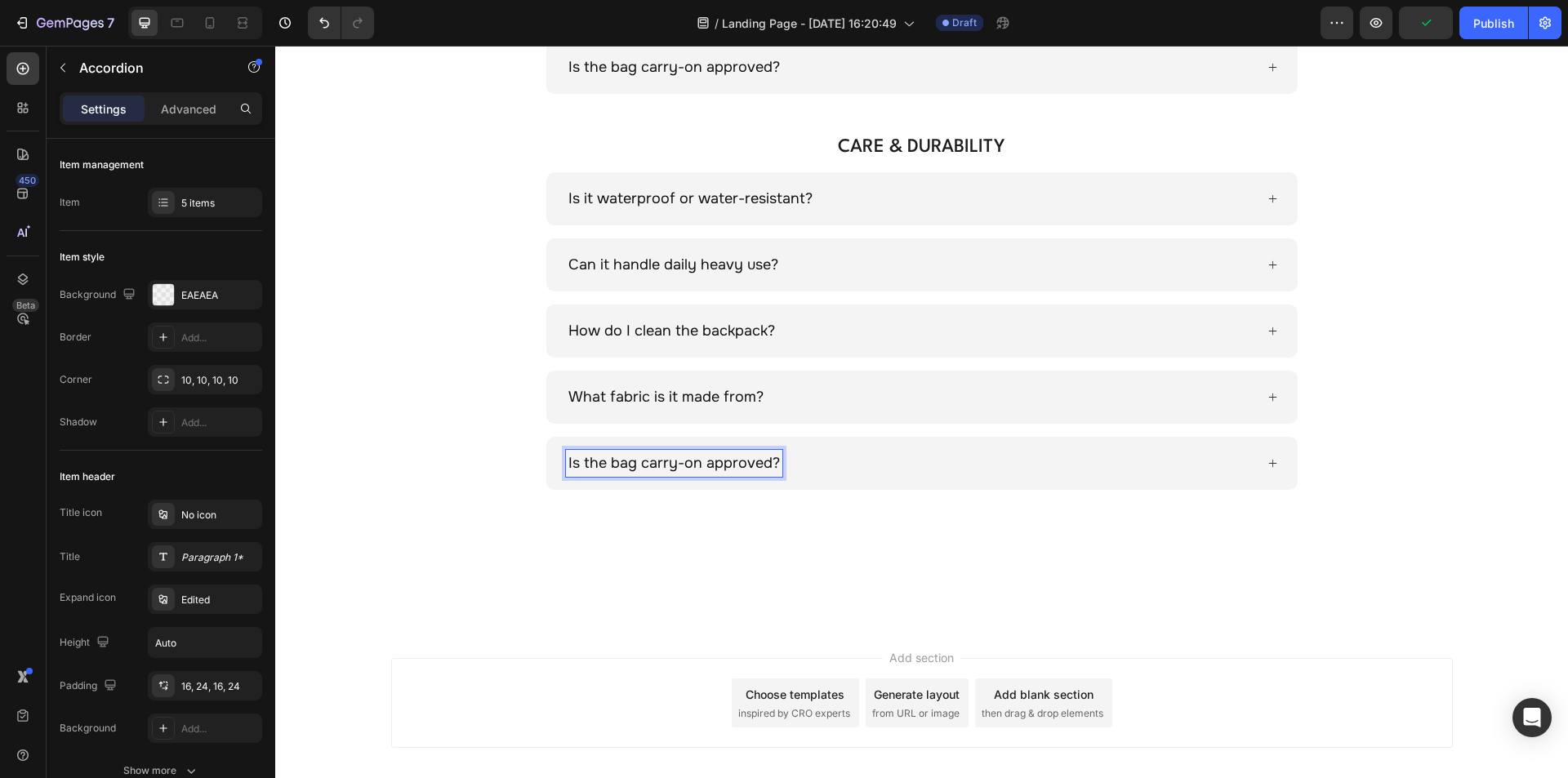
click at [645, 468] on p "Is the bag carry-on approved?" at bounding box center [674, 463] width 211 height 22
click at [479, 464] on div "Is the paracord handle replaceable?" at bounding box center [921, 463] width 1176 height 53
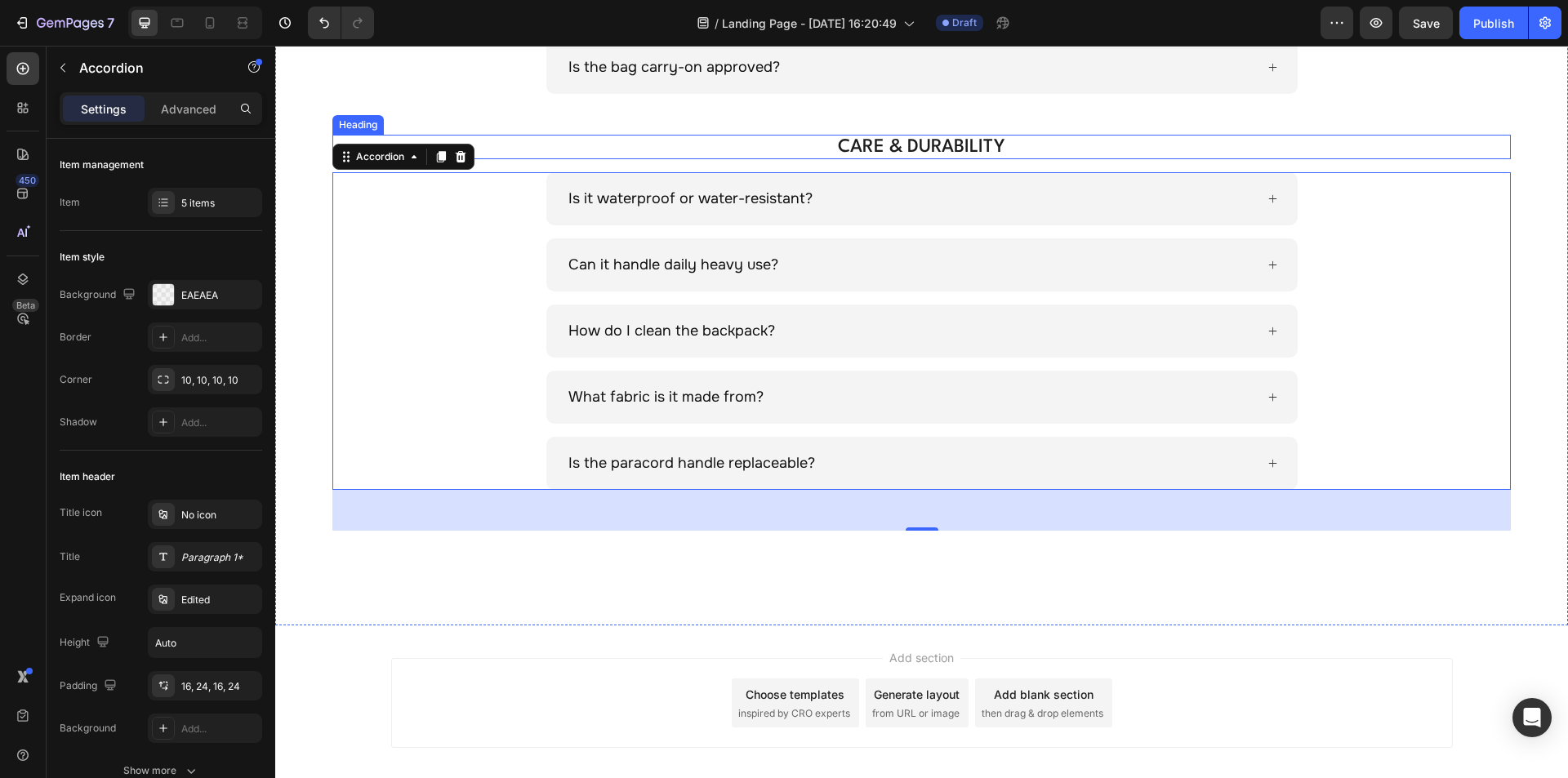
click at [935, 150] on p "CARE & DURABILITY" at bounding box center [921, 147] width 1058 height 21
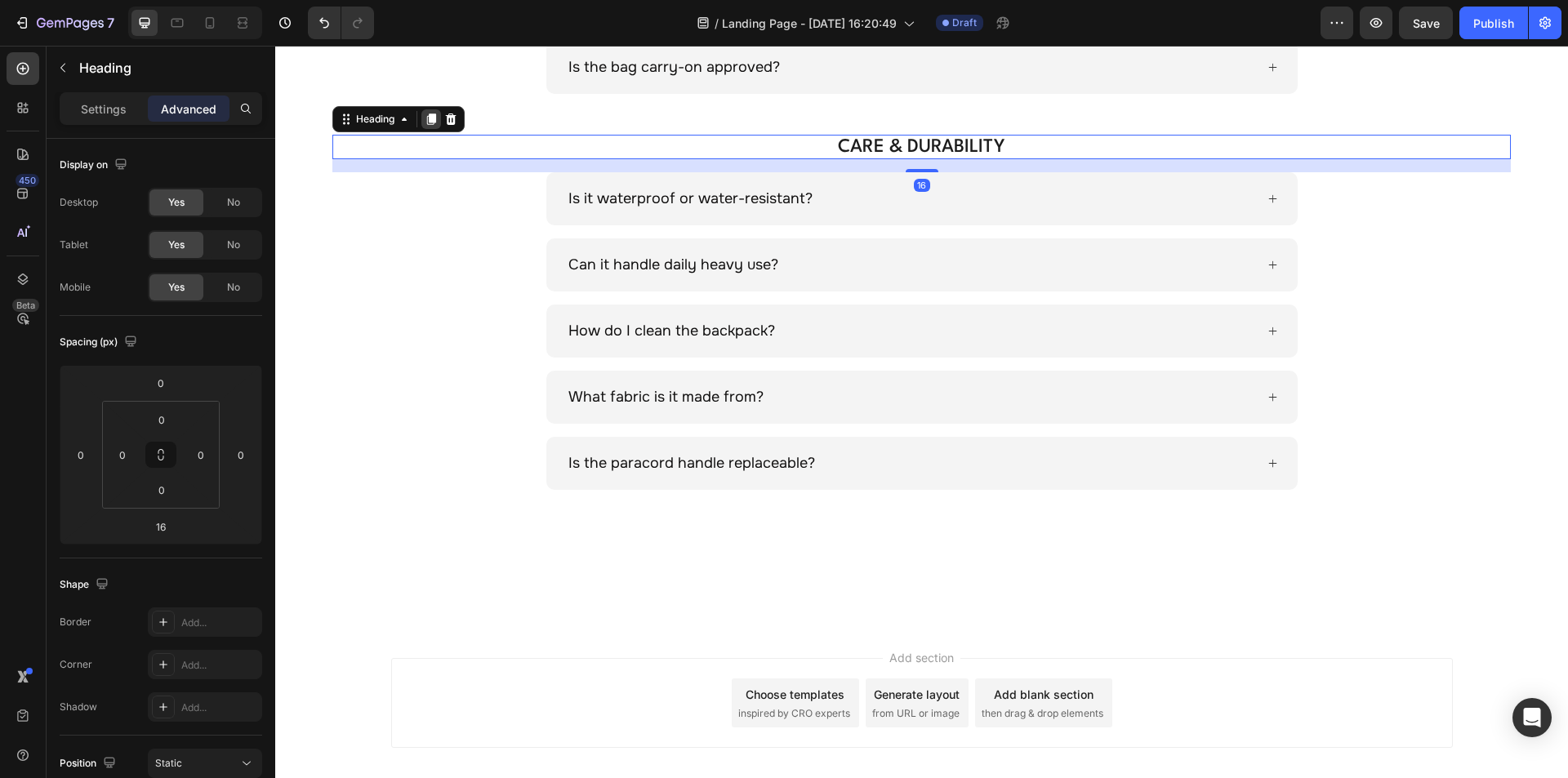
click at [433, 119] on icon at bounding box center [431, 119] width 9 height 12
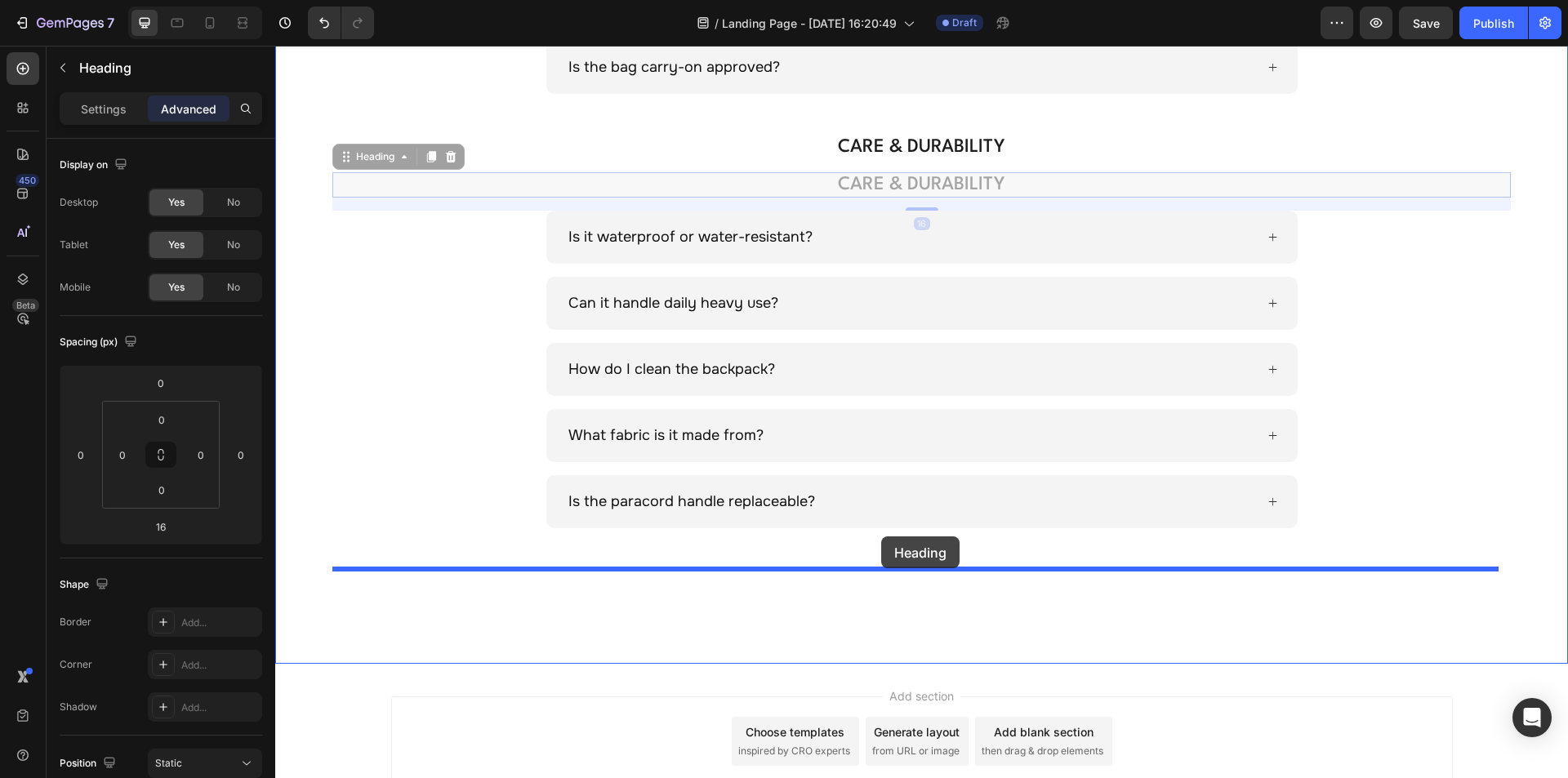
drag, startPoint x: 370, startPoint y: 153, endPoint x: 881, endPoint y: 536, distance: 638.6
type input "0"
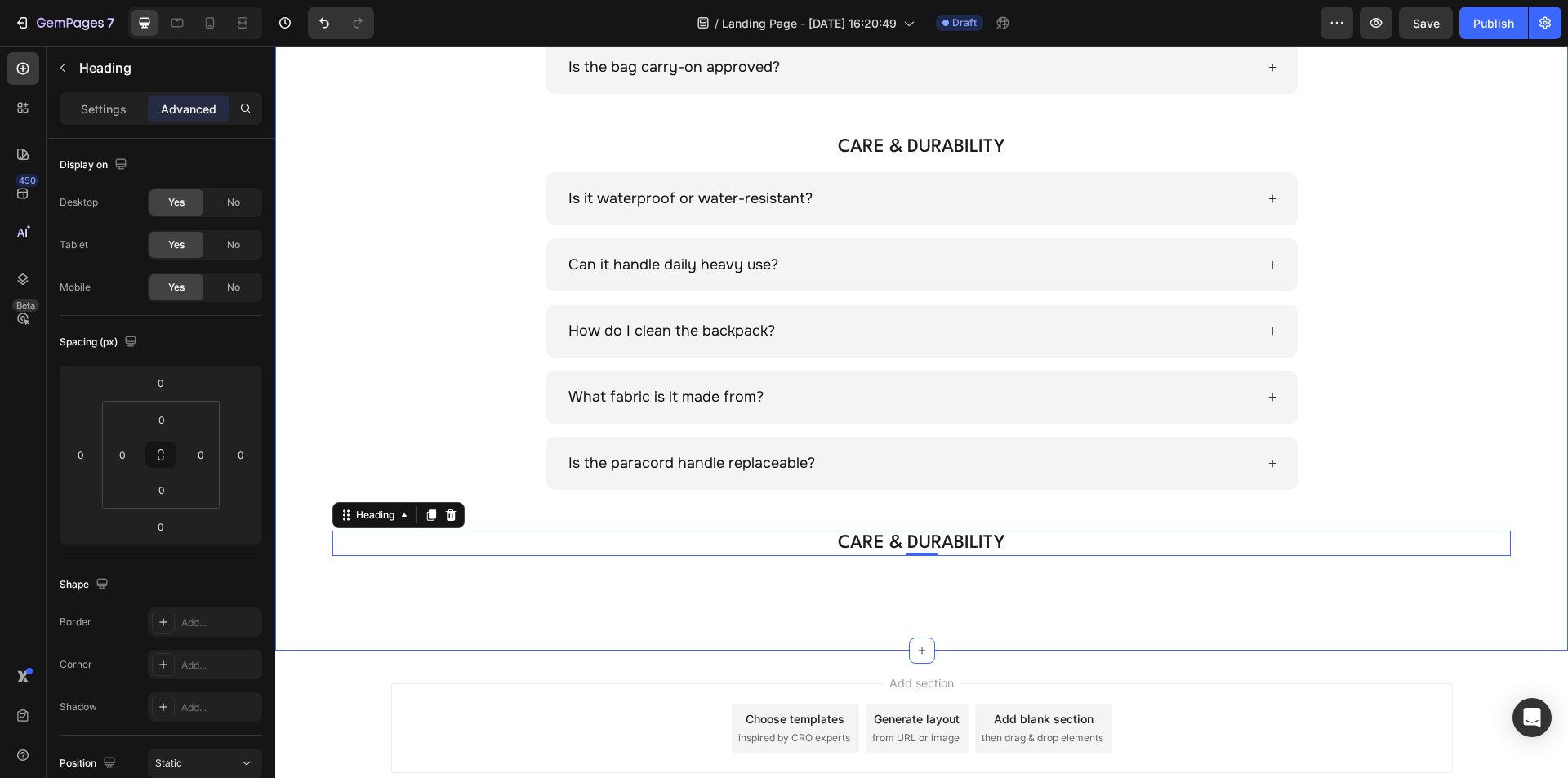
click at [750, 595] on div "PRODUCT & FITTING Heading Will the Aldrei backpack fit under an airline seat? W…" at bounding box center [921, 153] width 1292 height 993
click at [665, 535] on h2 "CARE & DURABILITY" at bounding box center [921, 543] width 1061 height 25
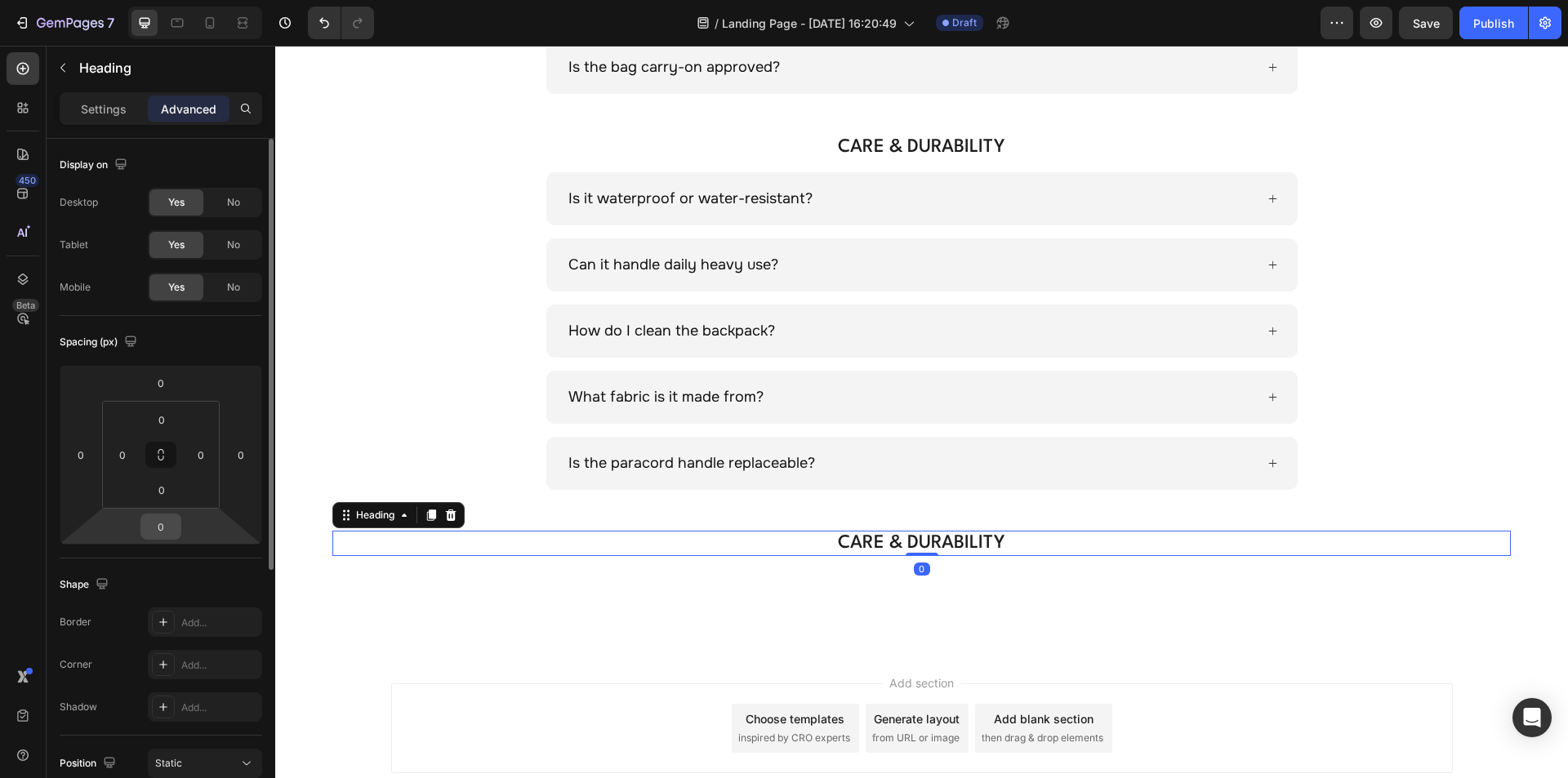
click at [159, 521] on input "0" at bounding box center [161, 526] width 33 height 25
type input "16"
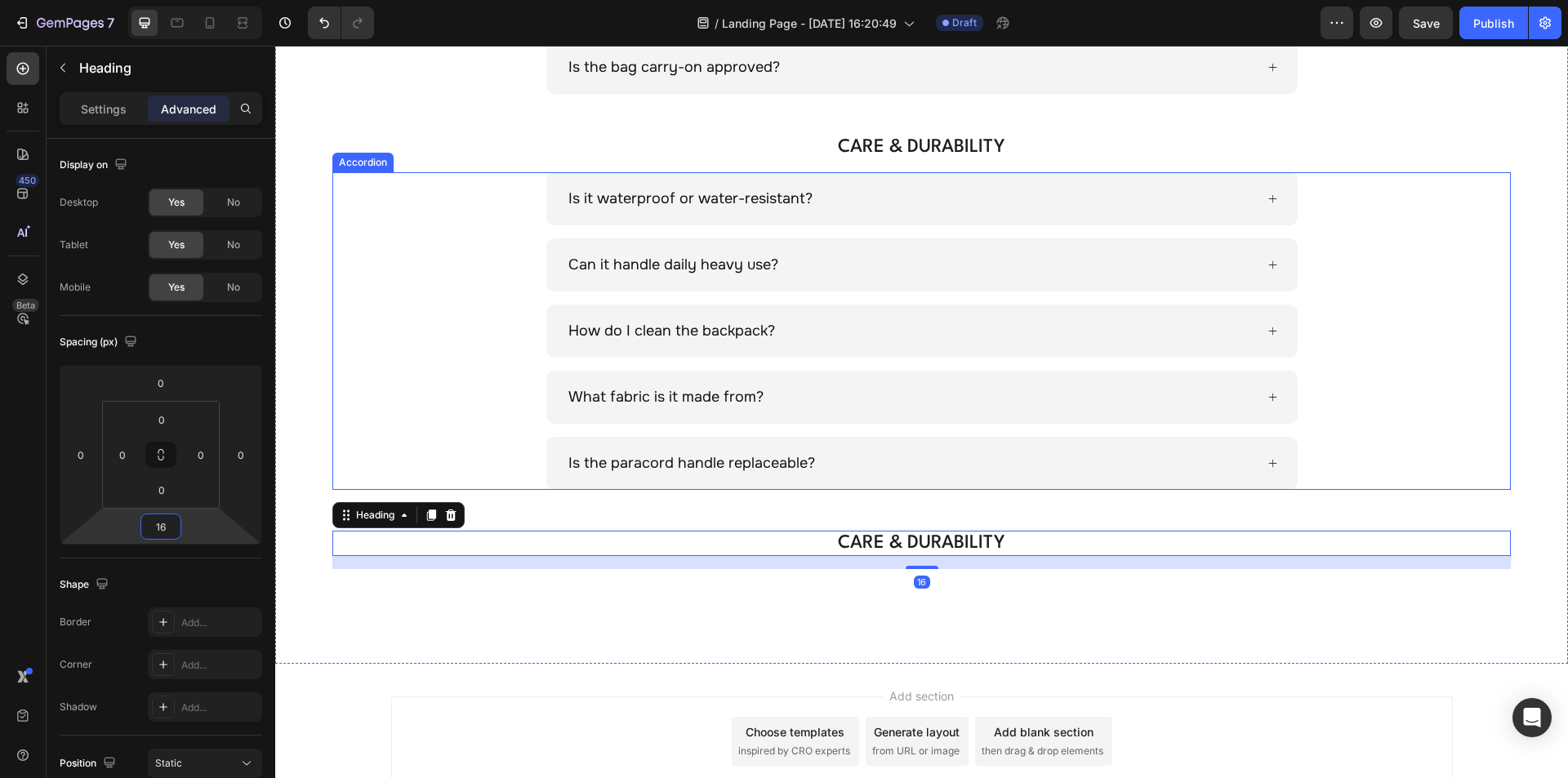
click at [477, 191] on div "Is it waterproof or water-resistant?" at bounding box center [921, 198] width 1176 height 53
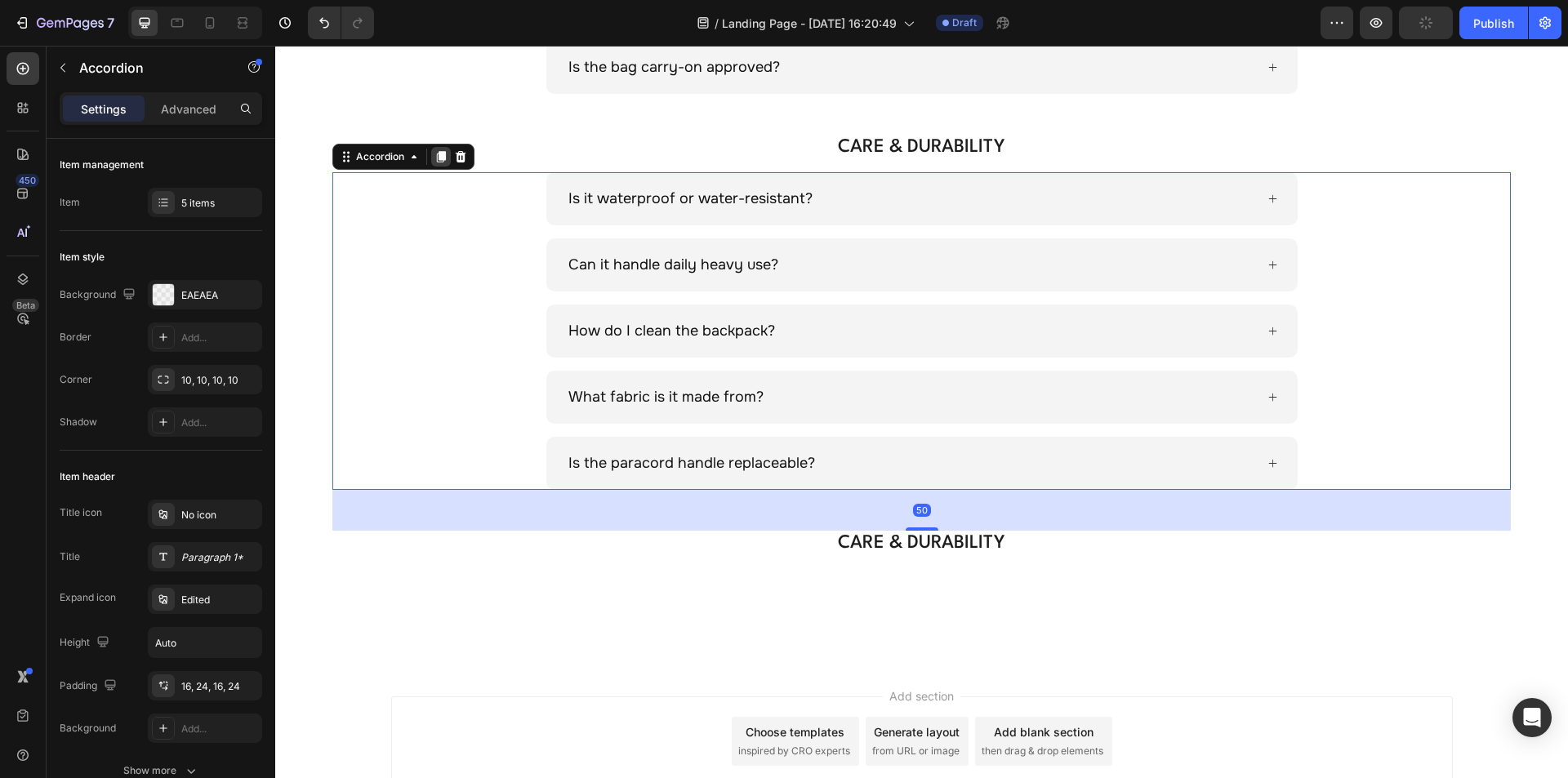
click at [441, 160] on icon at bounding box center [441, 157] width 9 height 12
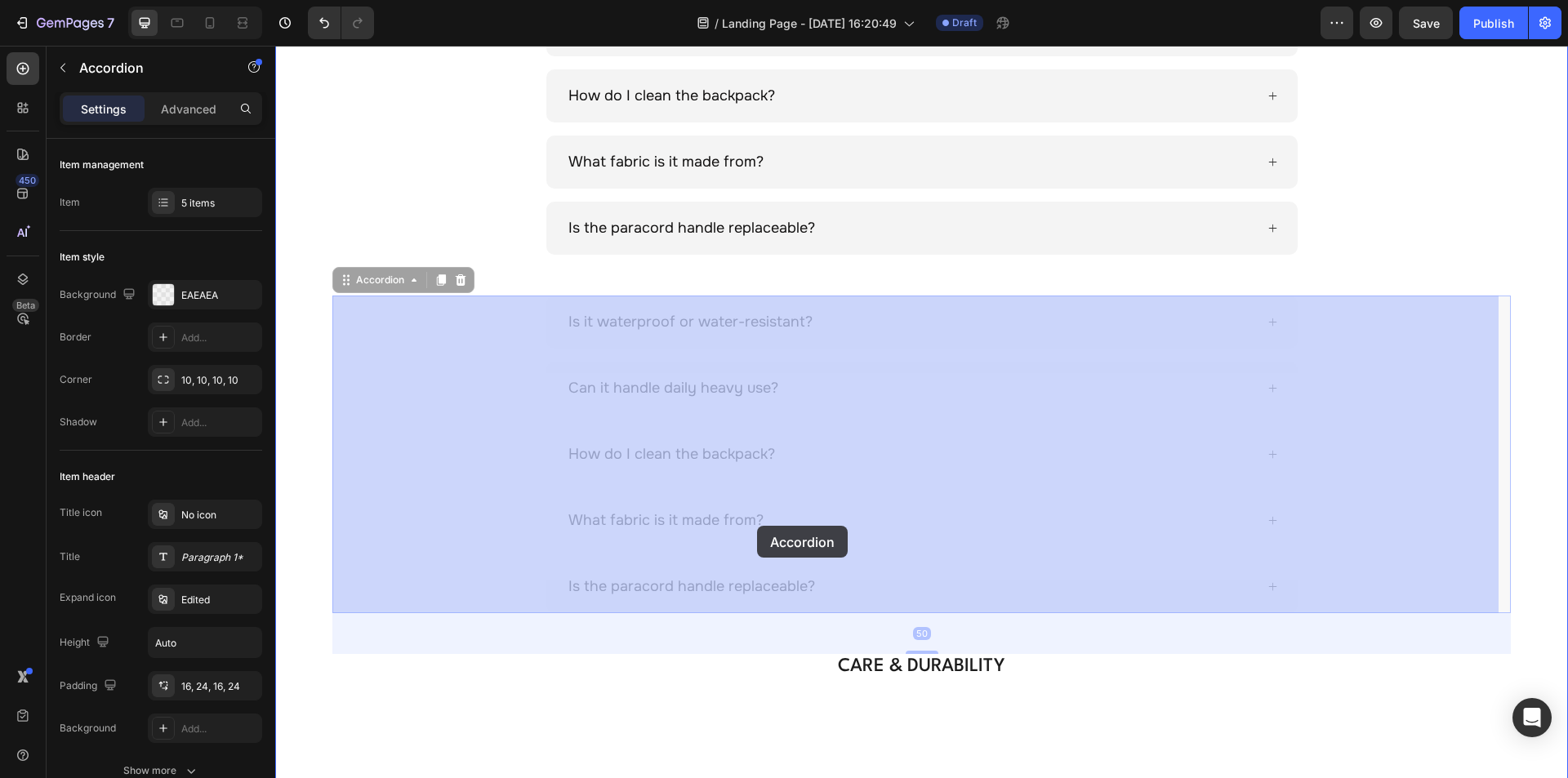
scroll to position [928, 0]
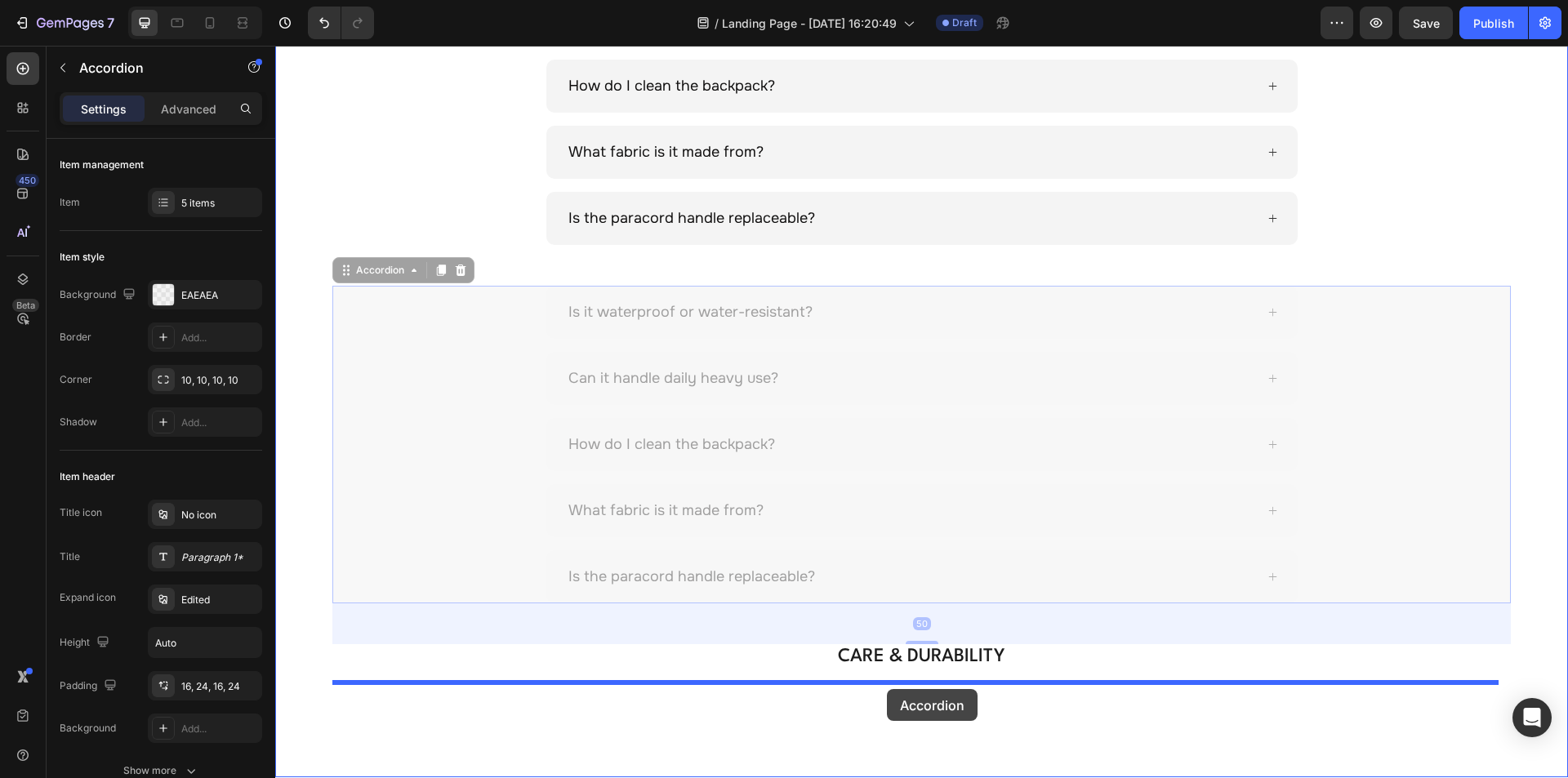
drag, startPoint x: 376, startPoint y: 515, endPoint x: 887, endPoint y: 689, distance: 539.8
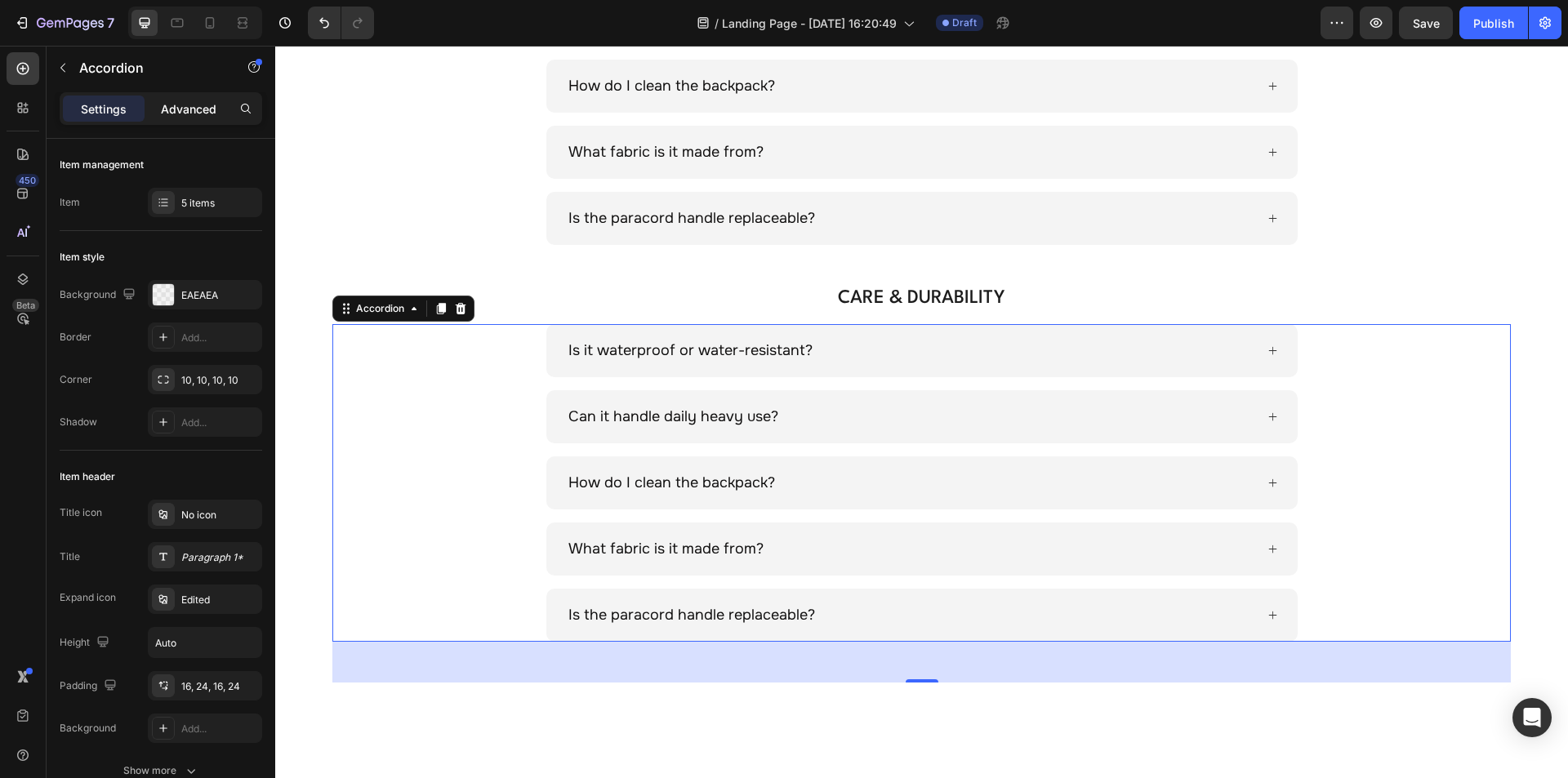
click at [169, 102] on p "Advanced" at bounding box center [189, 109] width 56 height 17
type input "100%"
type input "100"
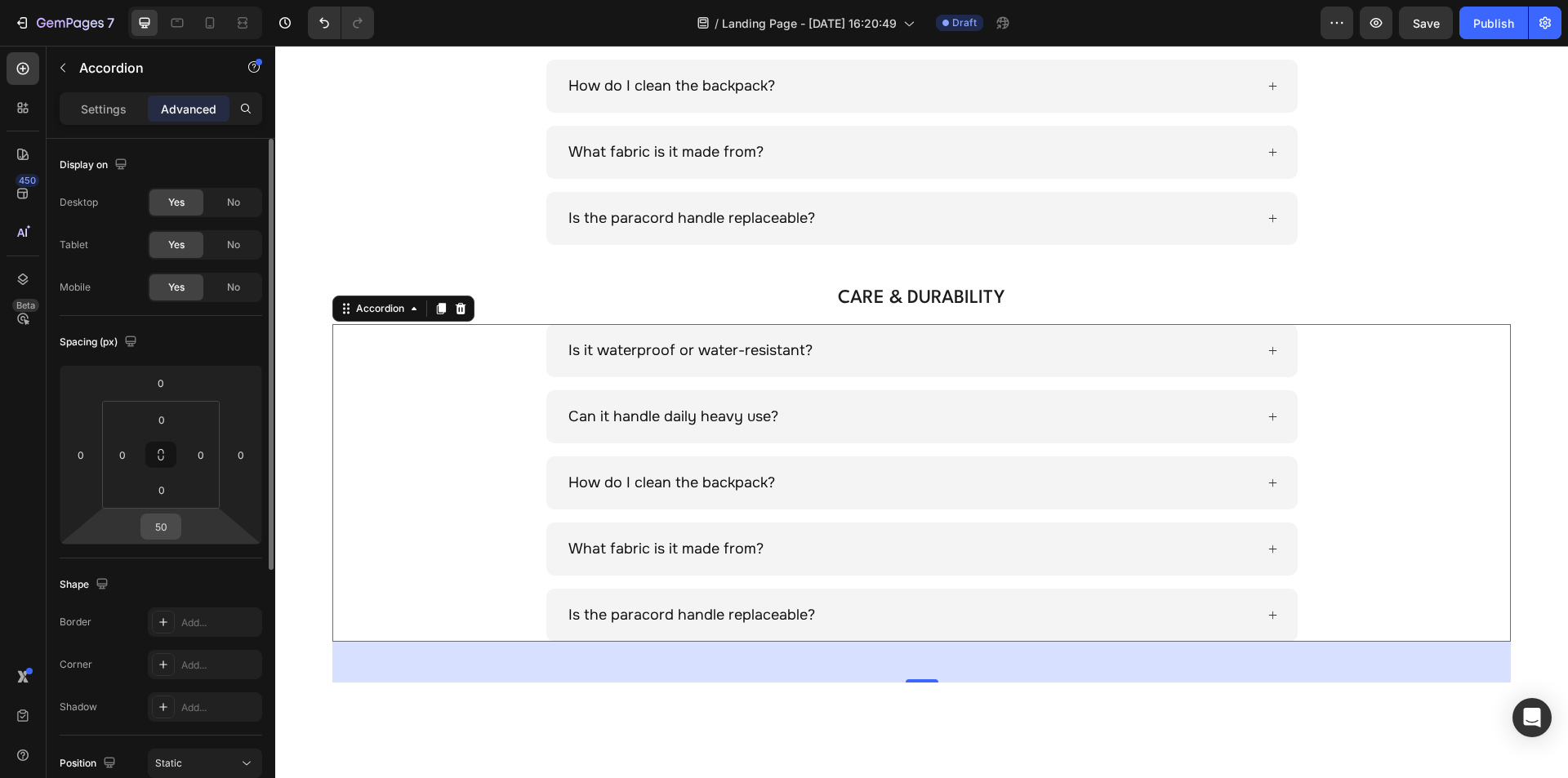
click at [168, 520] on input "50" at bounding box center [161, 526] width 33 height 25
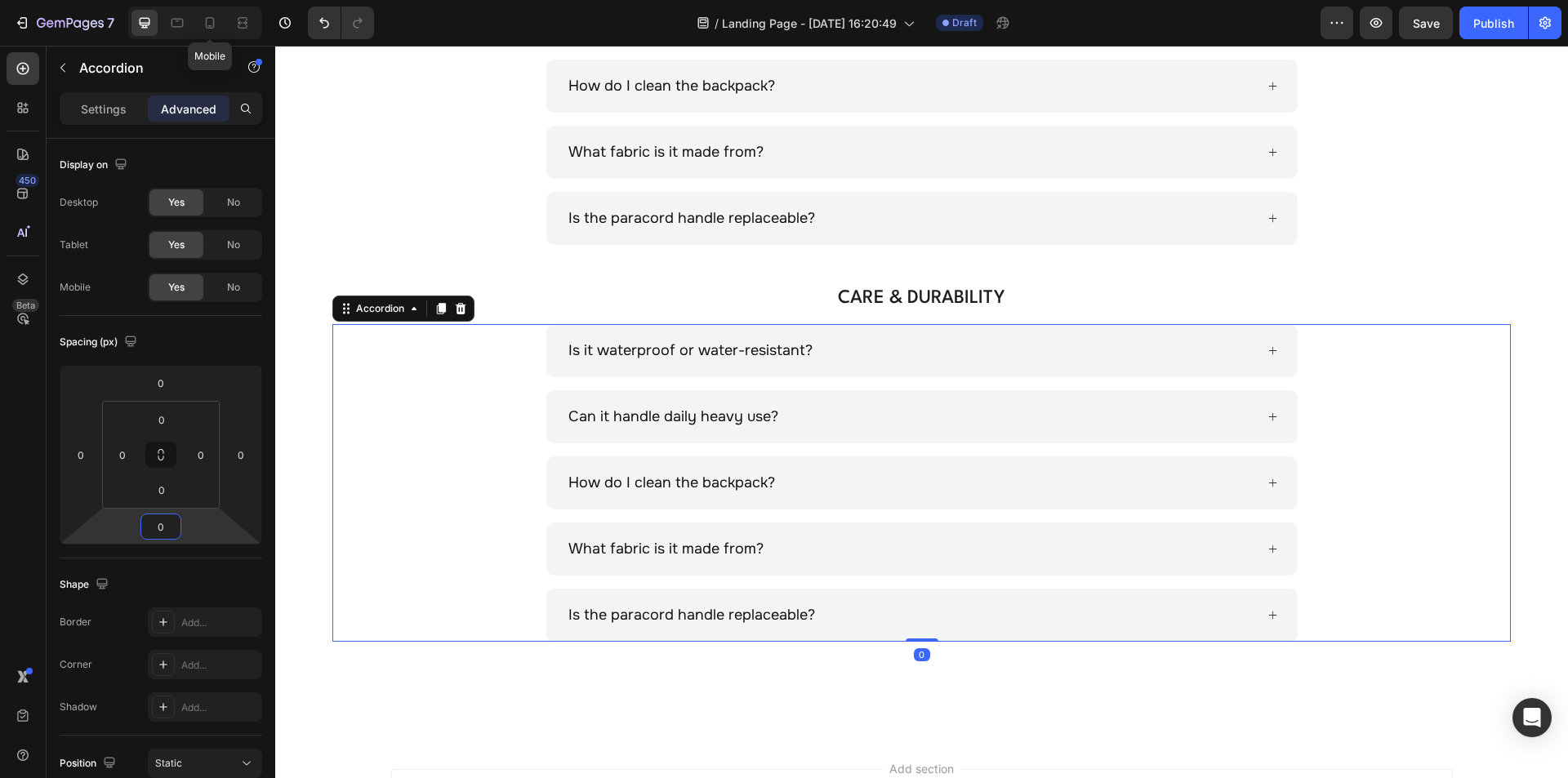
type input "0"
click at [206, 20] on icon at bounding box center [210, 23] width 9 height 12
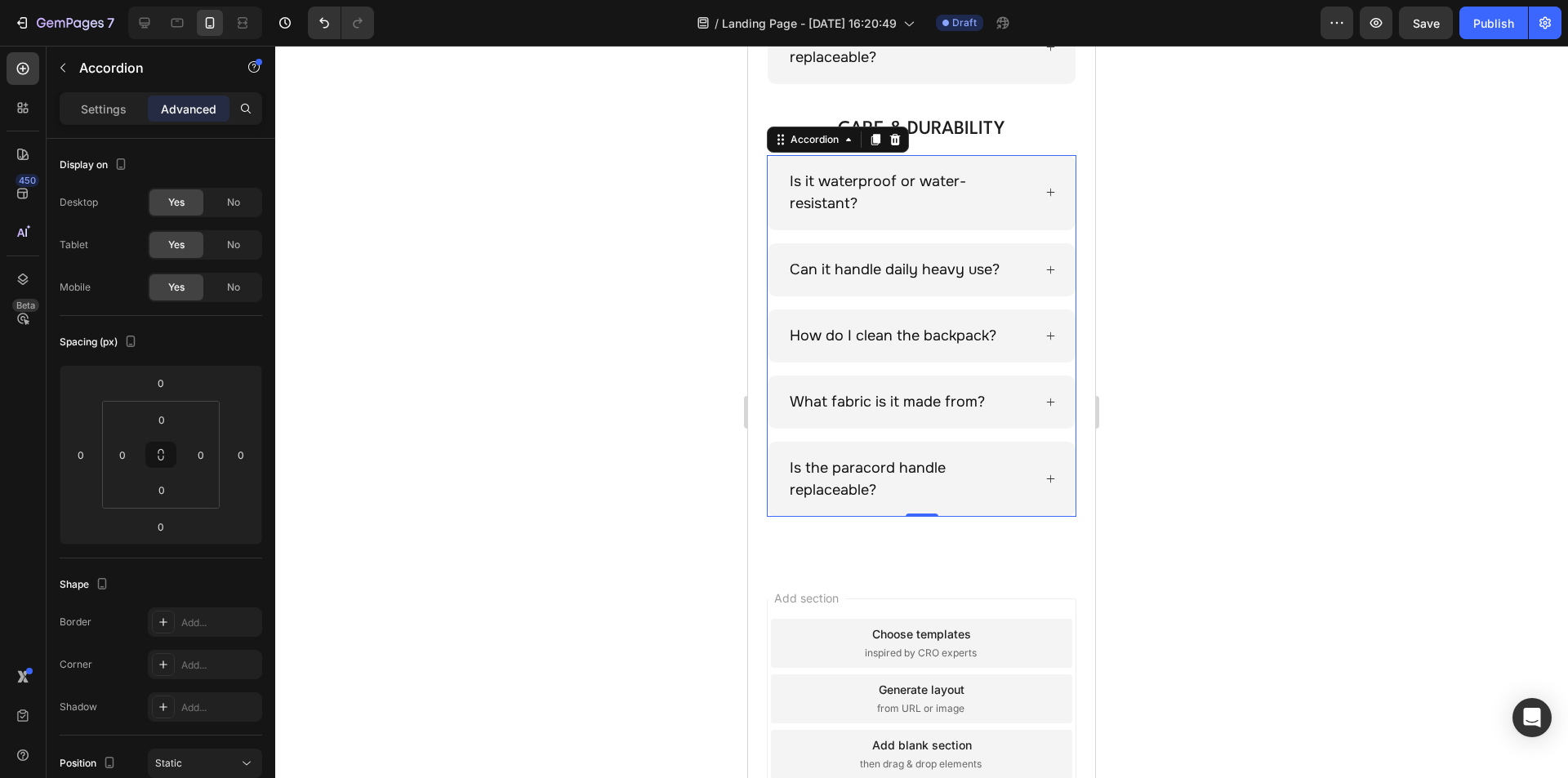
scroll to position [1086, 0]
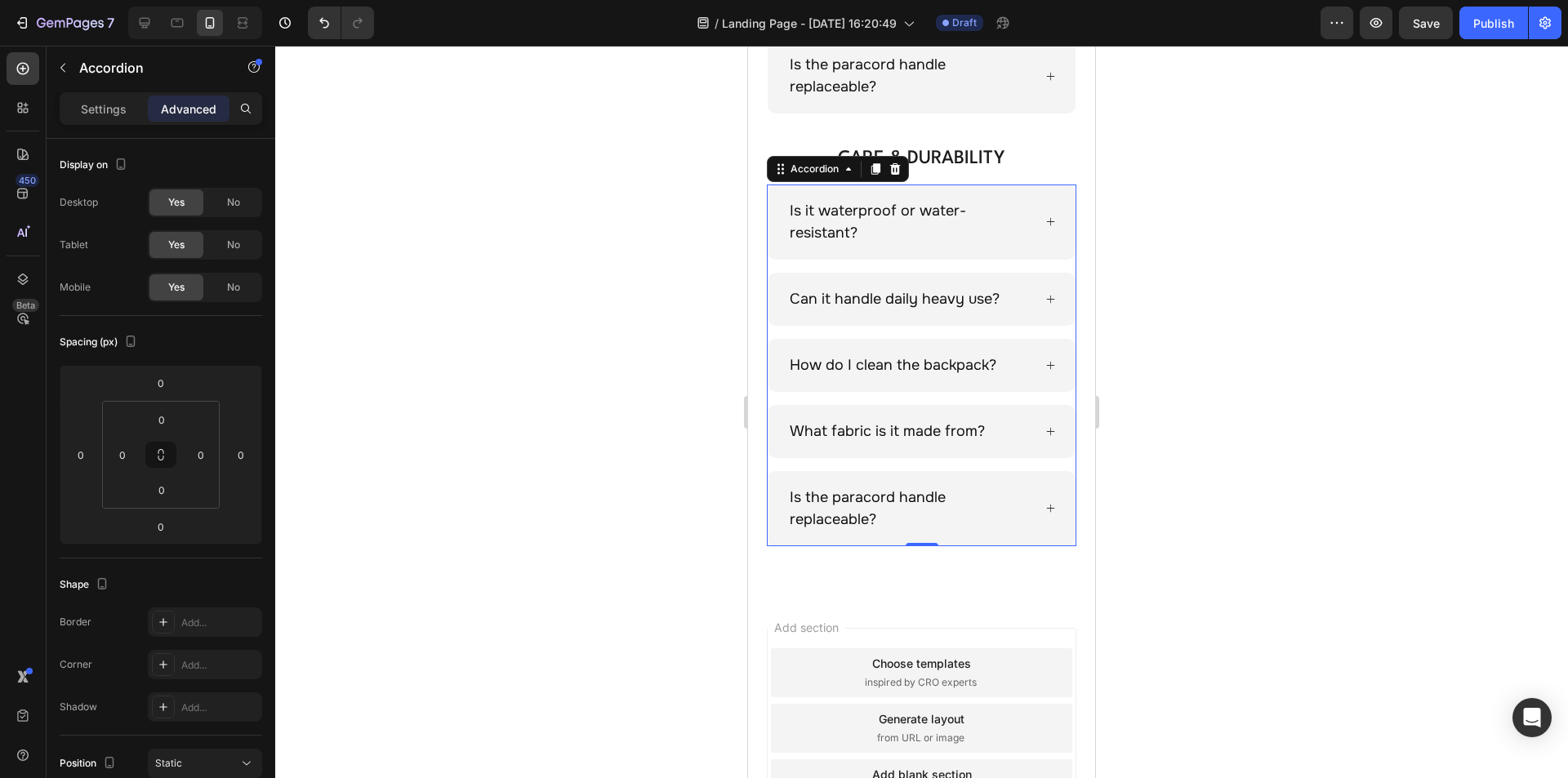
click at [1009, 162] on h2 "CARE & DURABILITY" at bounding box center [921, 159] width 309 height 25
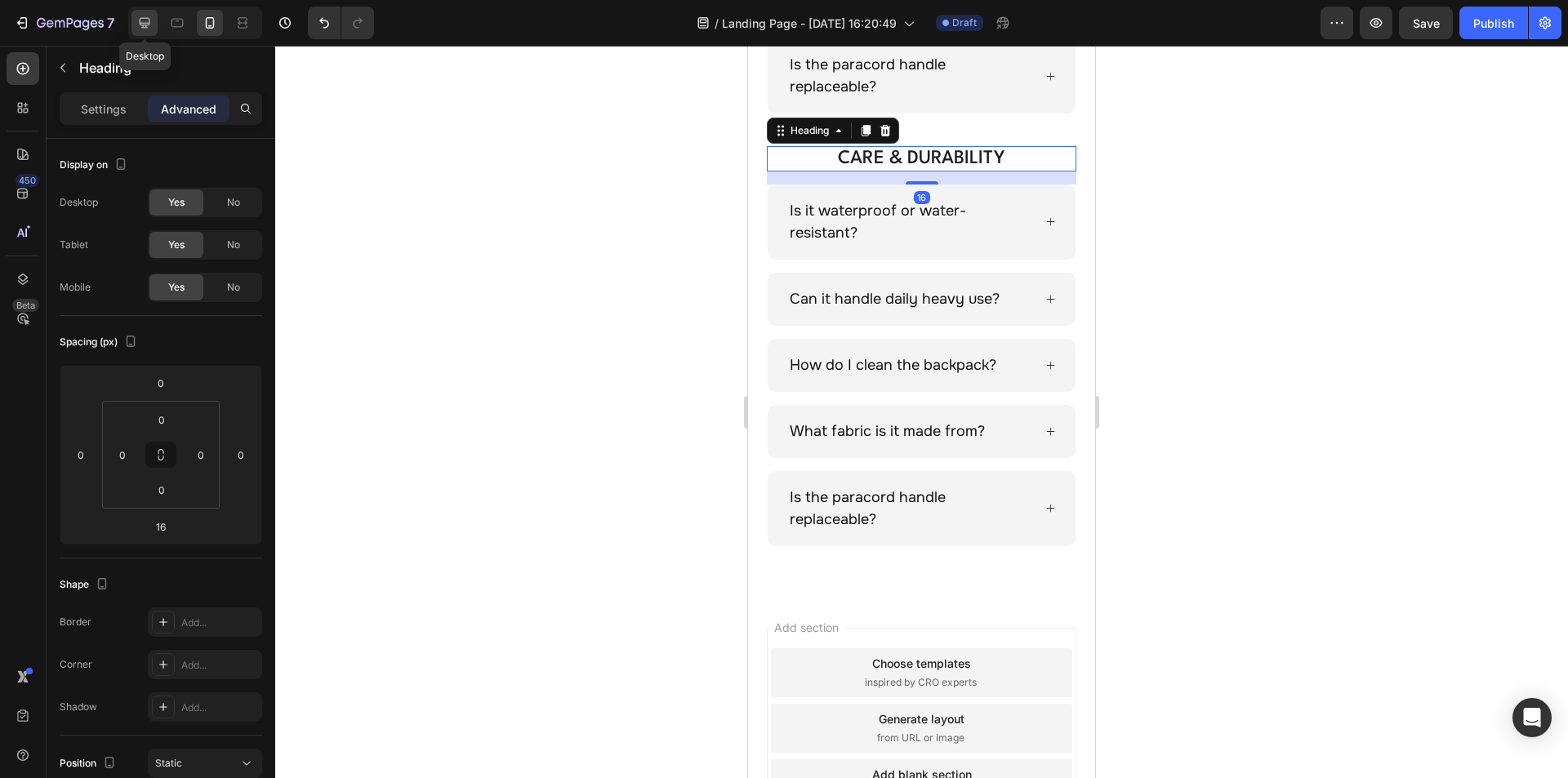
click at [143, 22] on icon at bounding box center [145, 23] width 16 height 16
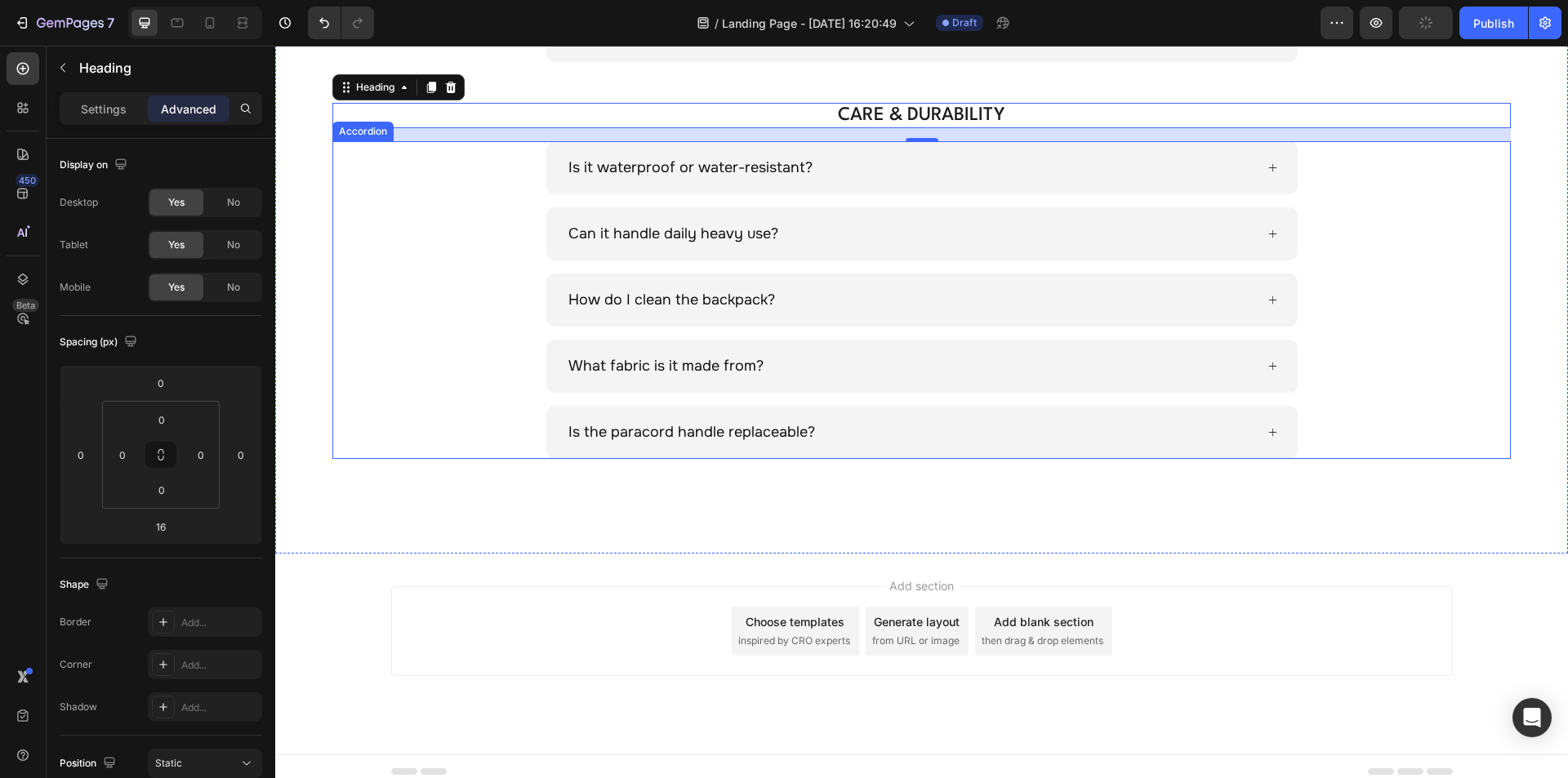
scroll to position [947, 0]
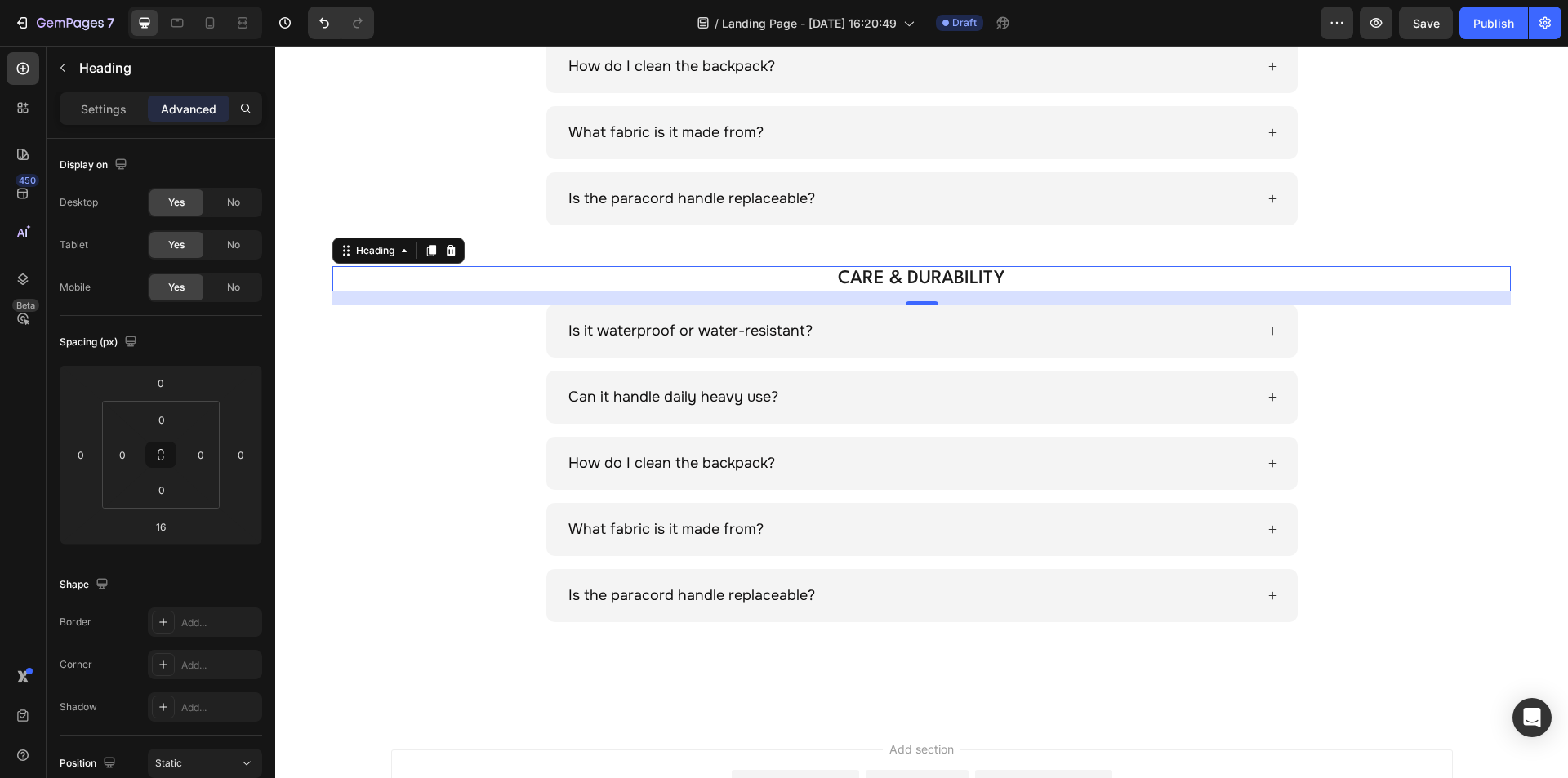
click at [902, 274] on h2 "CARE & DURABILITY" at bounding box center [921, 279] width 1061 height 25
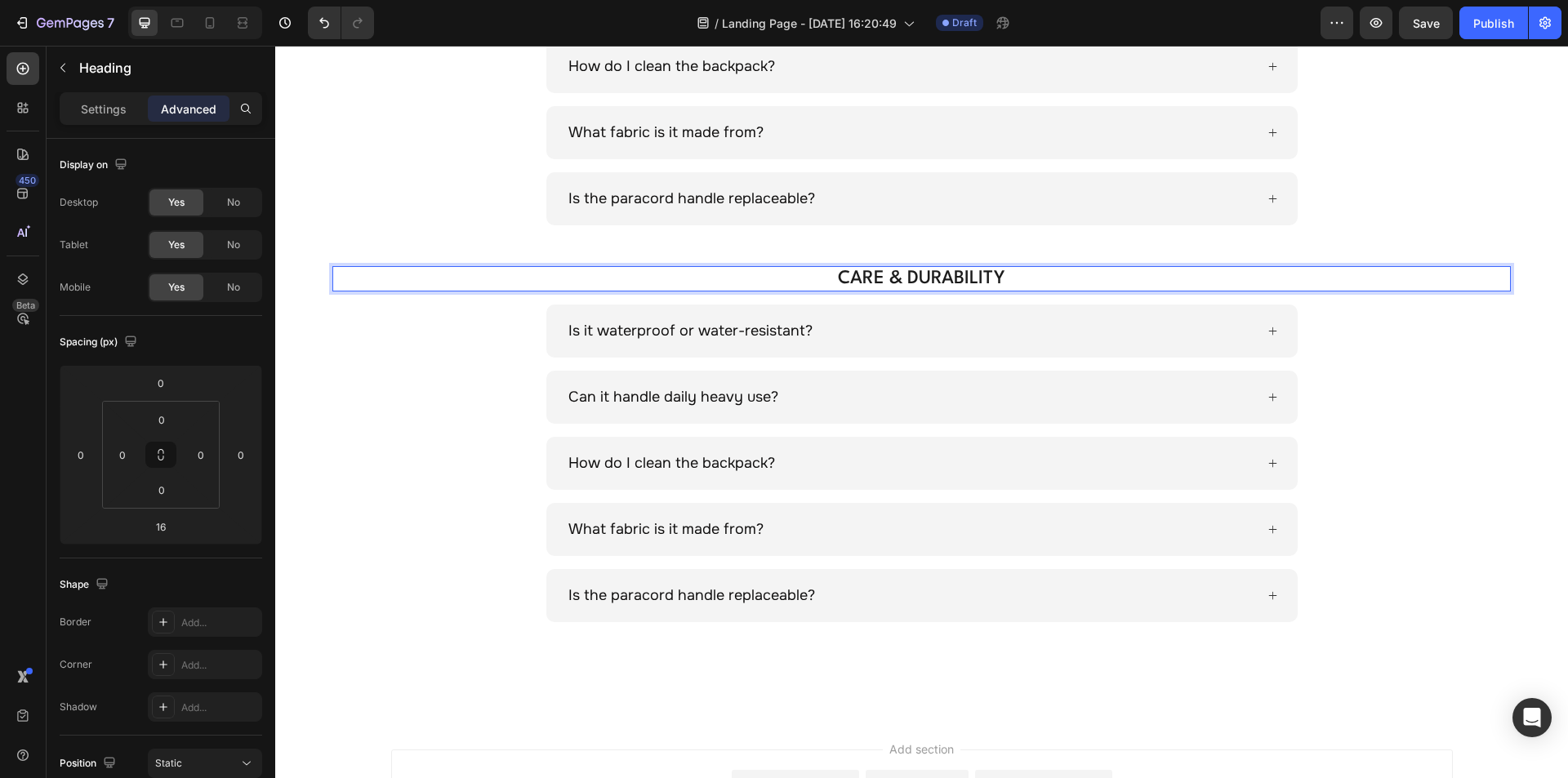
click at [894, 272] on p "CARE & DURABILITY" at bounding box center [921, 279] width 1058 height 21
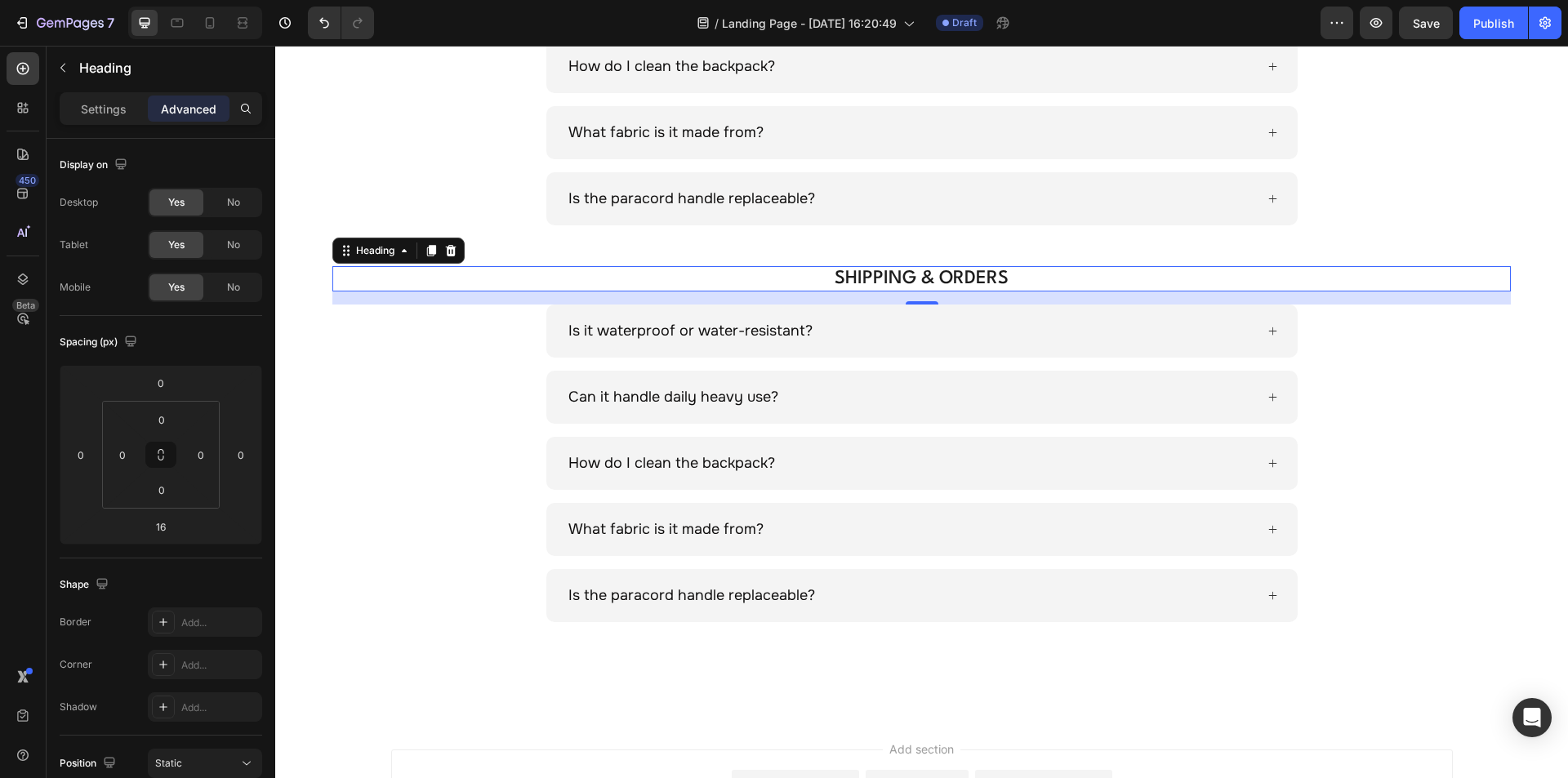
drag, startPoint x: 666, startPoint y: 322, endPoint x: 698, endPoint y: 331, distance: 33.2
click at [666, 322] on p "Is it waterproof or water-resistant?" at bounding box center [690, 331] width 244 height 22
click at [633, 331] on p "Is it waterproof or water-resistant?" at bounding box center [690, 331] width 244 height 22
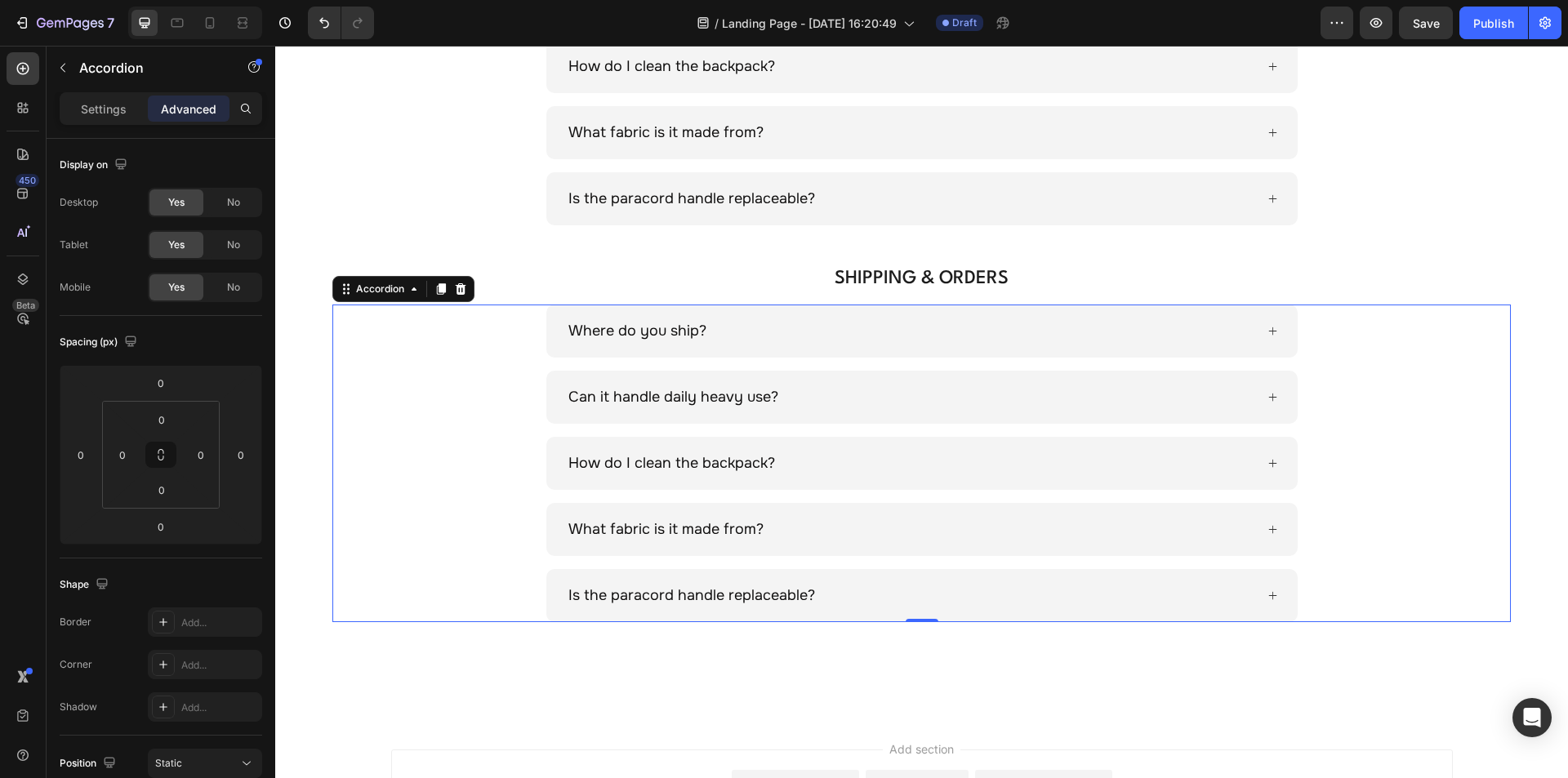
click at [601, 392] on p "Can it handle daily heavy use?" at bounding box center [673, 397] width 210 height 22
click at [590, 397] on p "Can it handle daily heavy use?" at bounding box center [673, 397] width 210 height 22
click at [631, 470] on p "How do I clean the backpack?" at bounding box center [671, 463] width 206 height 22
drag, startPoint x: 654, startPoint y: 466, endPoint x: 699, endPoint y: 471, distance: 45.3
click at [656, 466] on p "How do I clean the backpack?" at bounding box center [671, 463] width 206 height 22
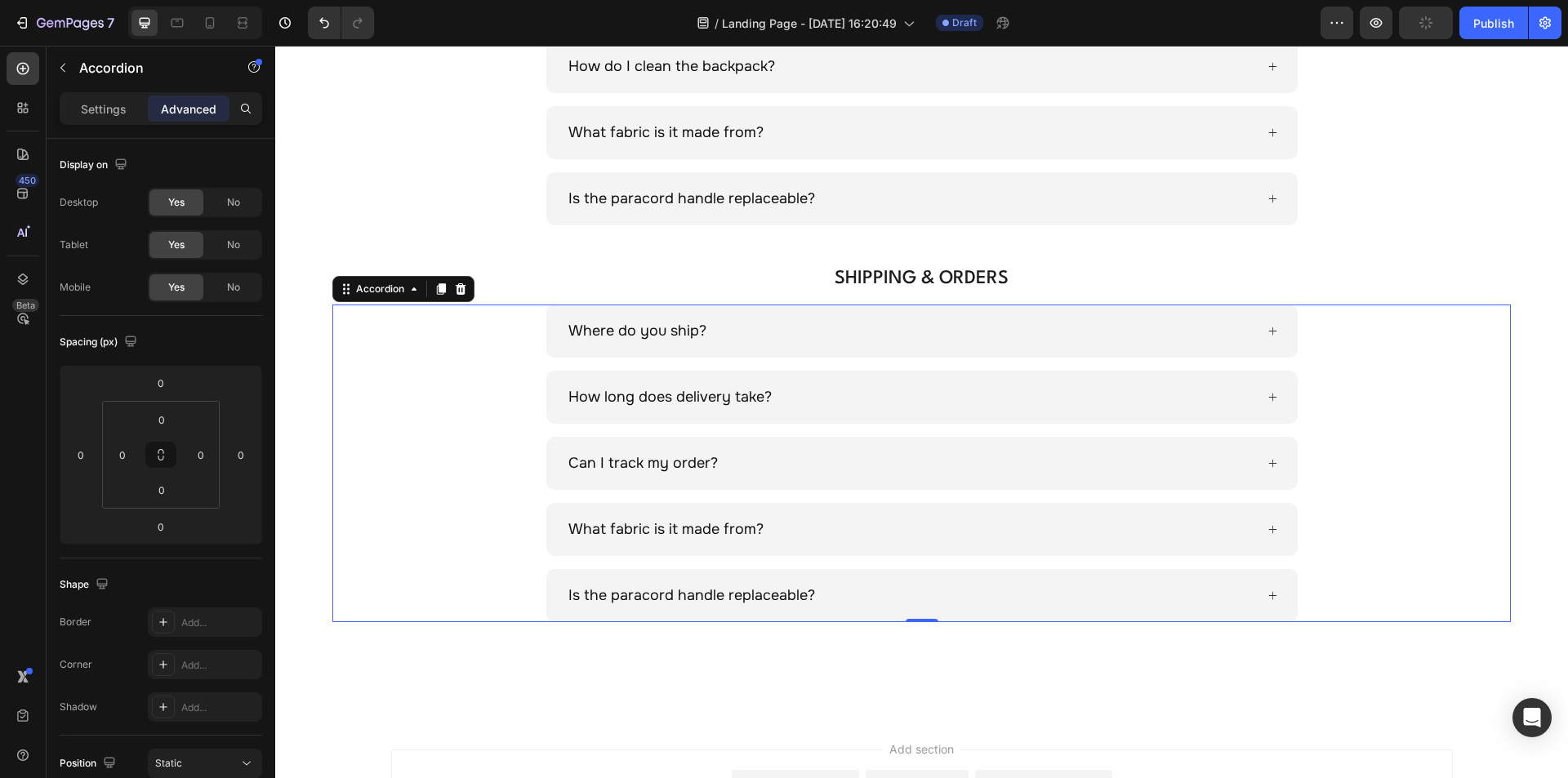
click at [657, 526] on p "What fabric is it made from?" at bounding box center [666, 529] width 195 height 22
click at [637, 594] on p "Is the paracord handle replaceable?" at bounding box center [692, 595] width 247 height 22
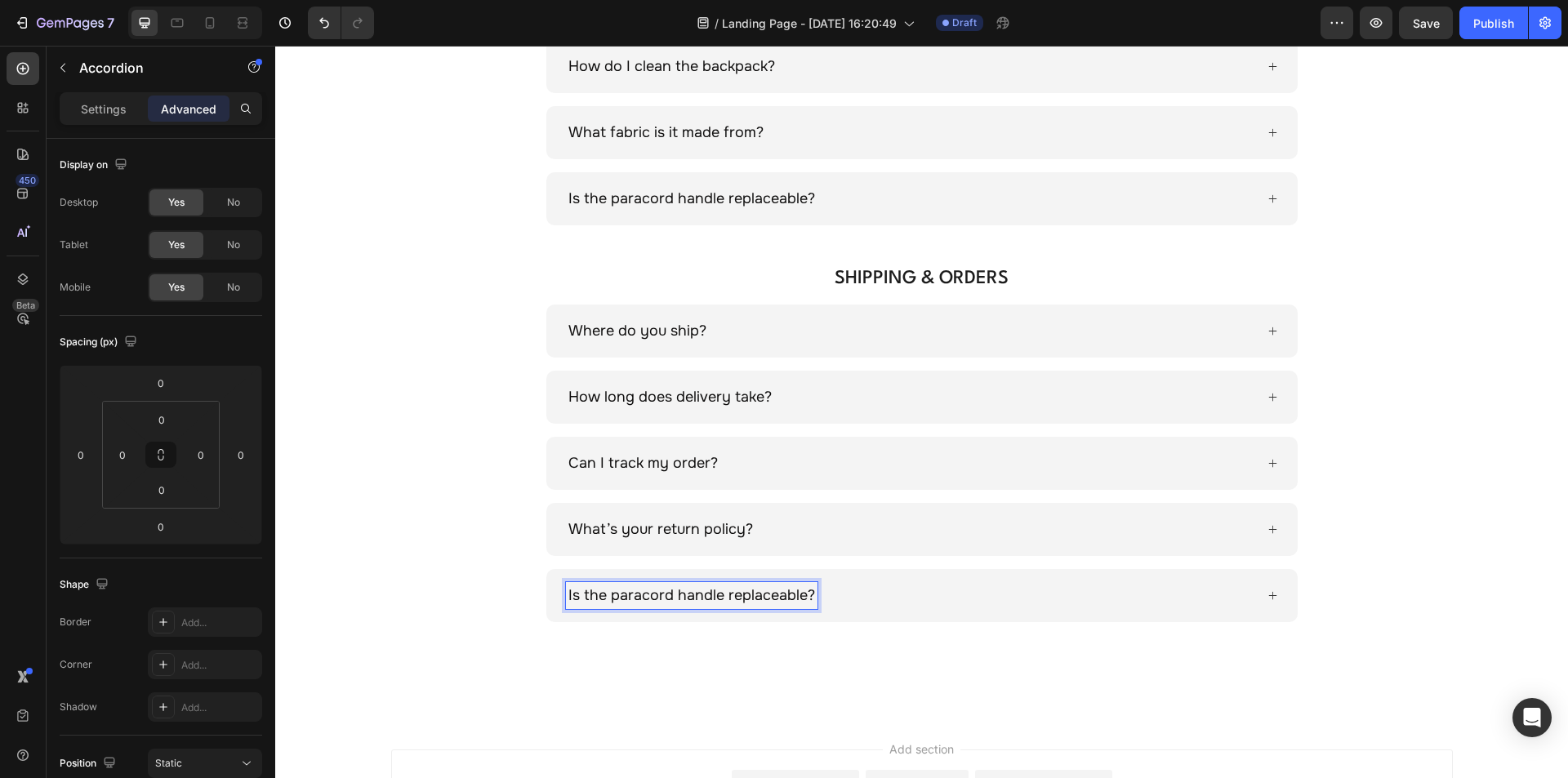
click at [647, 594] on p "Is the paracord handle replaceable?" at bounding box center [692, 595] width 247 height 22
click at [917, 631] on div "PRODUCT & FITTING Heading Will the Aldrei backpack fit under an airline seat? W…" at bounding box center [921, 53] width 1292 height 1324
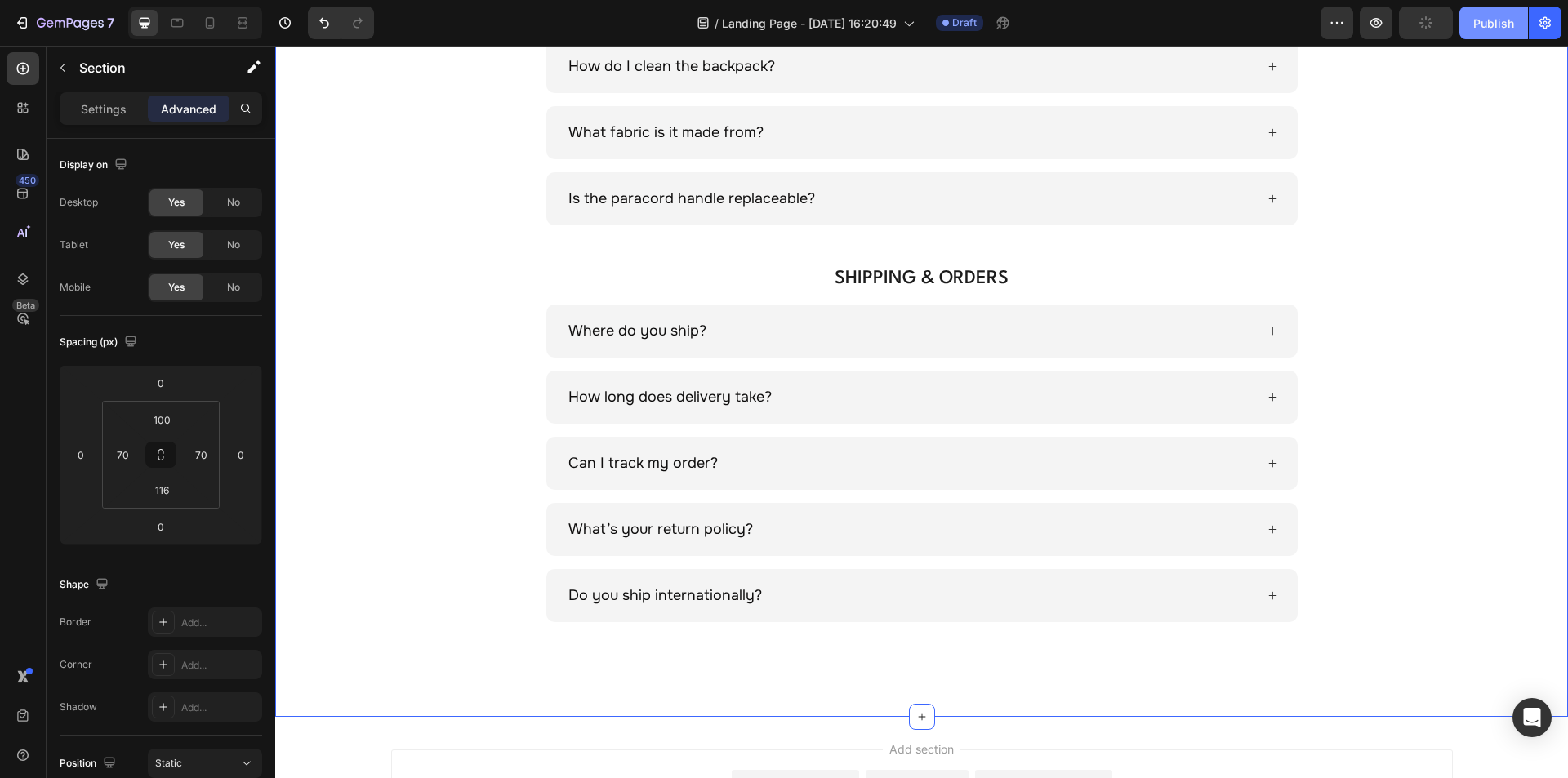
drag, startPoint x: 1481, startPoint y: 28, endPoint x: 1090, endPoint y: 95, distance: 396.7
click at [1481, 28] on div "Publish" at bounding box center [1494, 23] width 41 height 17
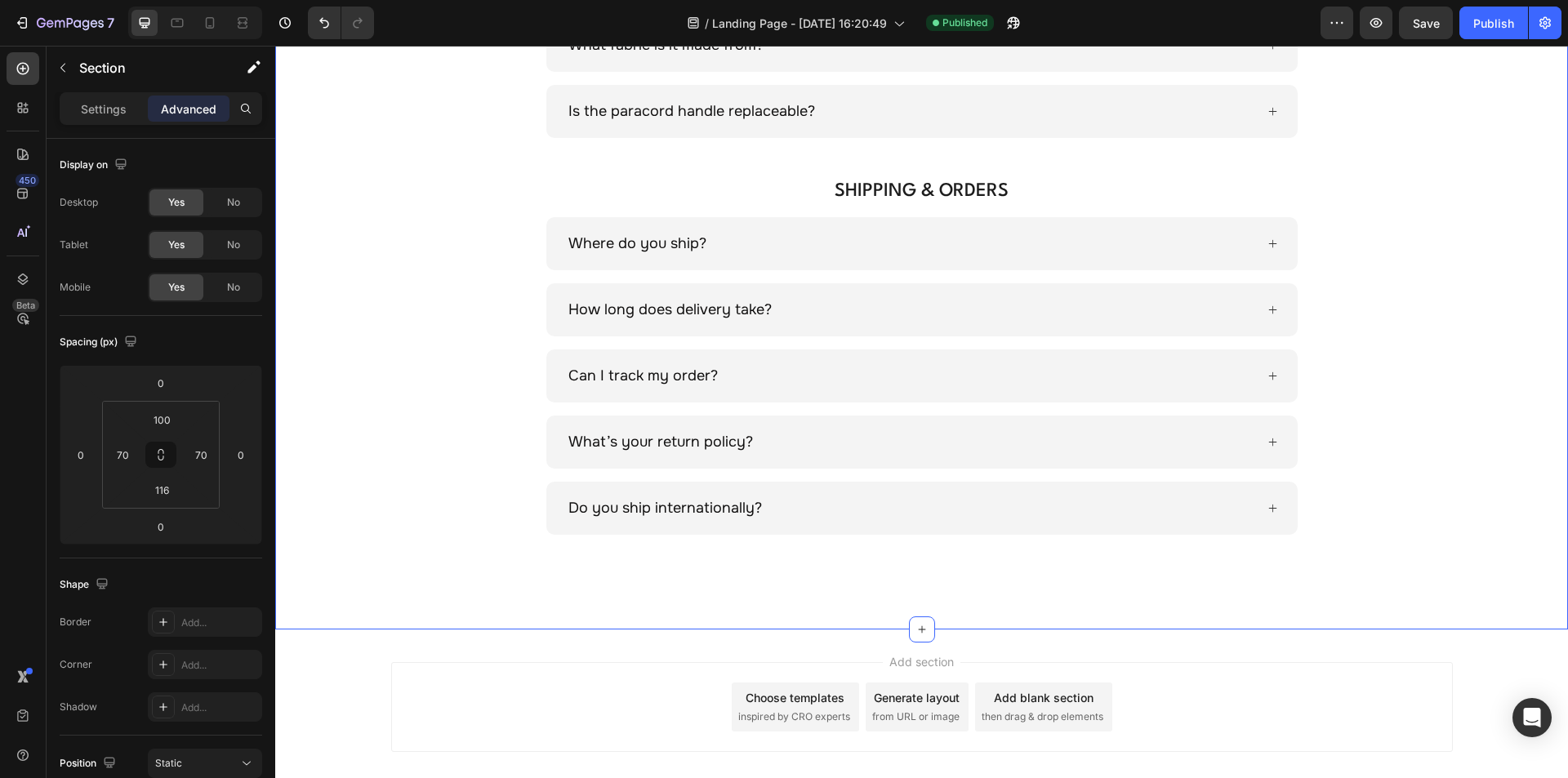
scroll to position [1121, 0]
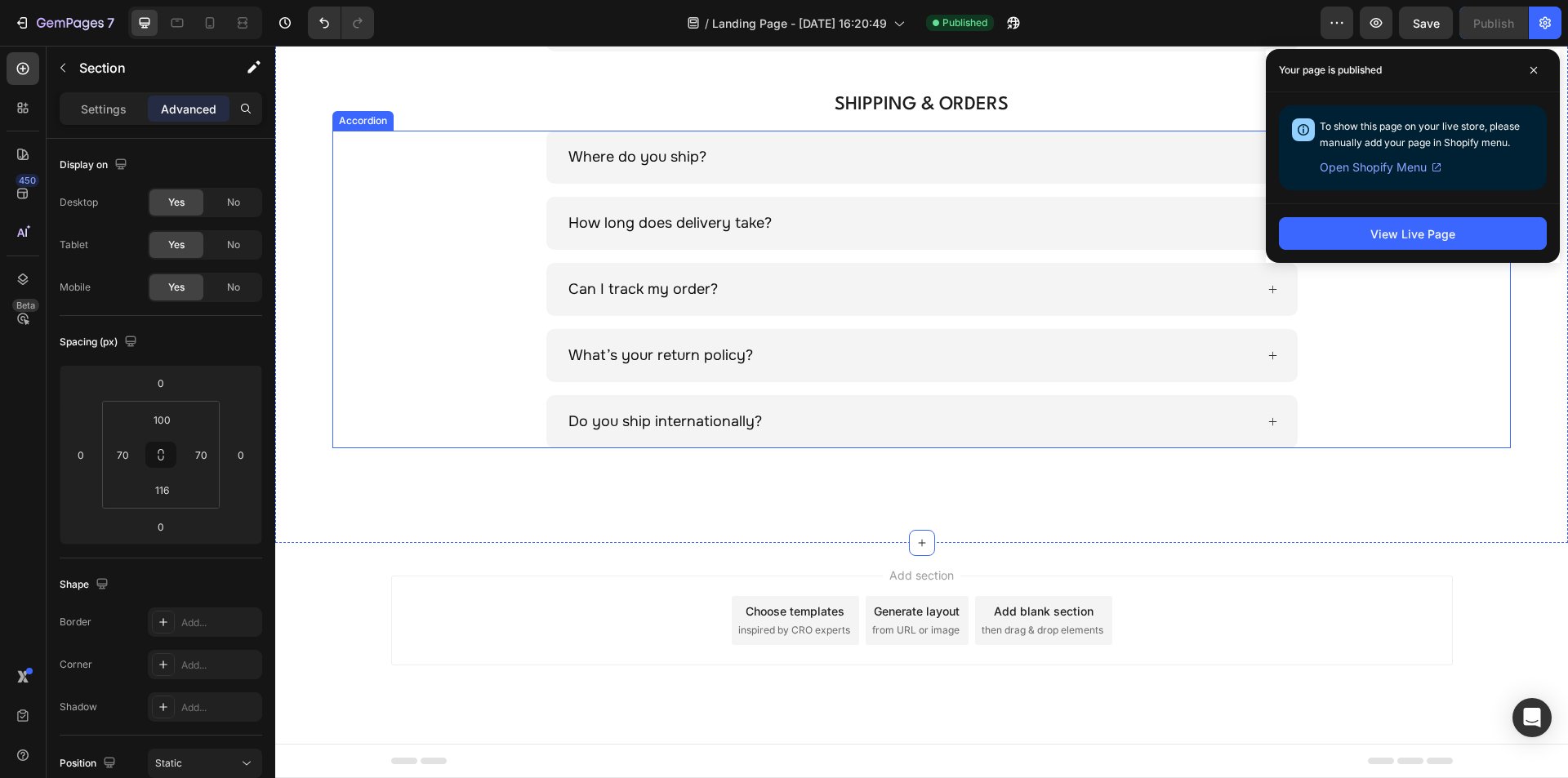
click at [398, 445] on div "Do you ship internationally?" at bounding box center [921, 421] width 1176 height 53
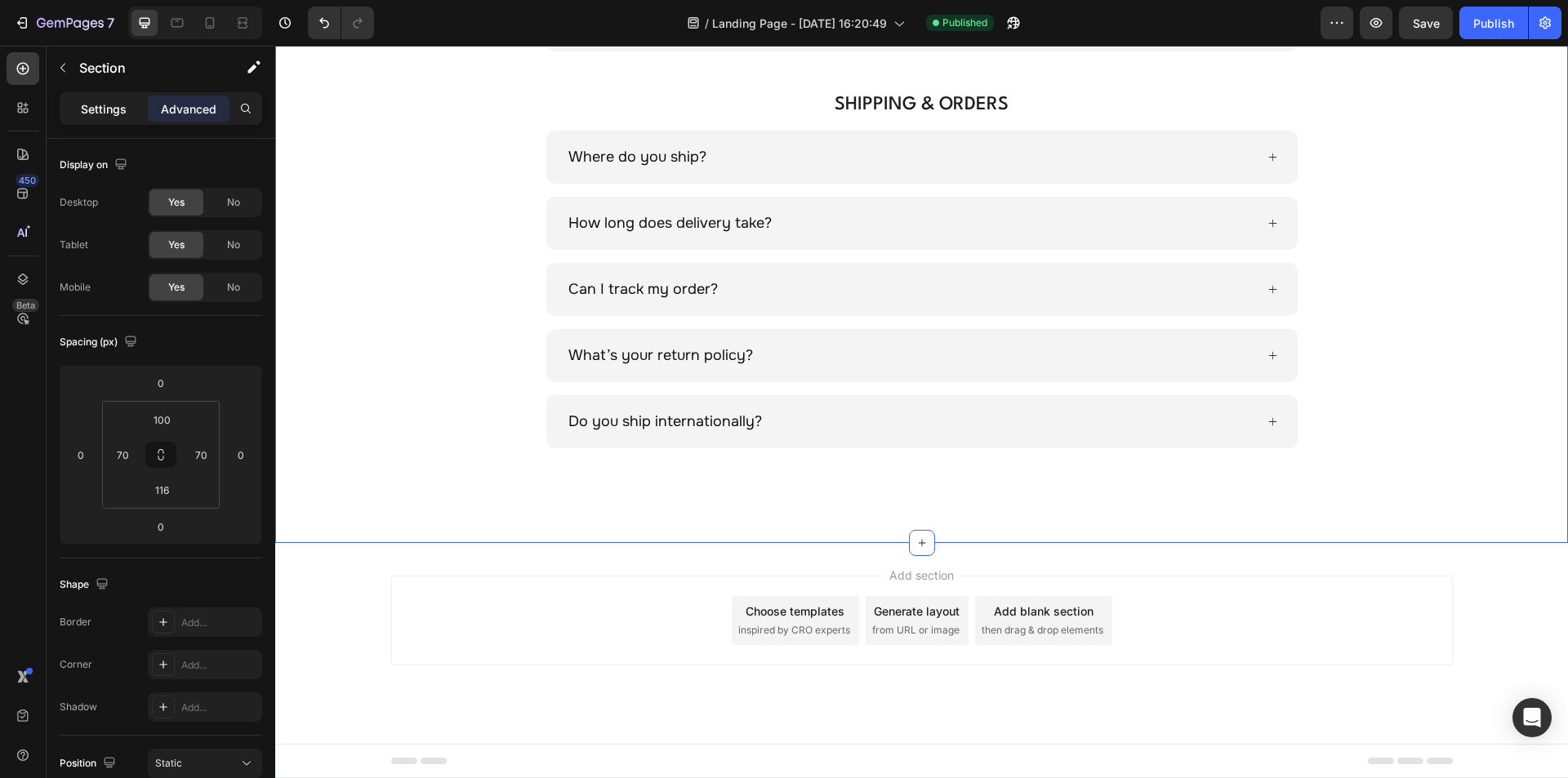
click at [100, 103] on p "Settings" at bounding box center [104, 109] width 46 height 17
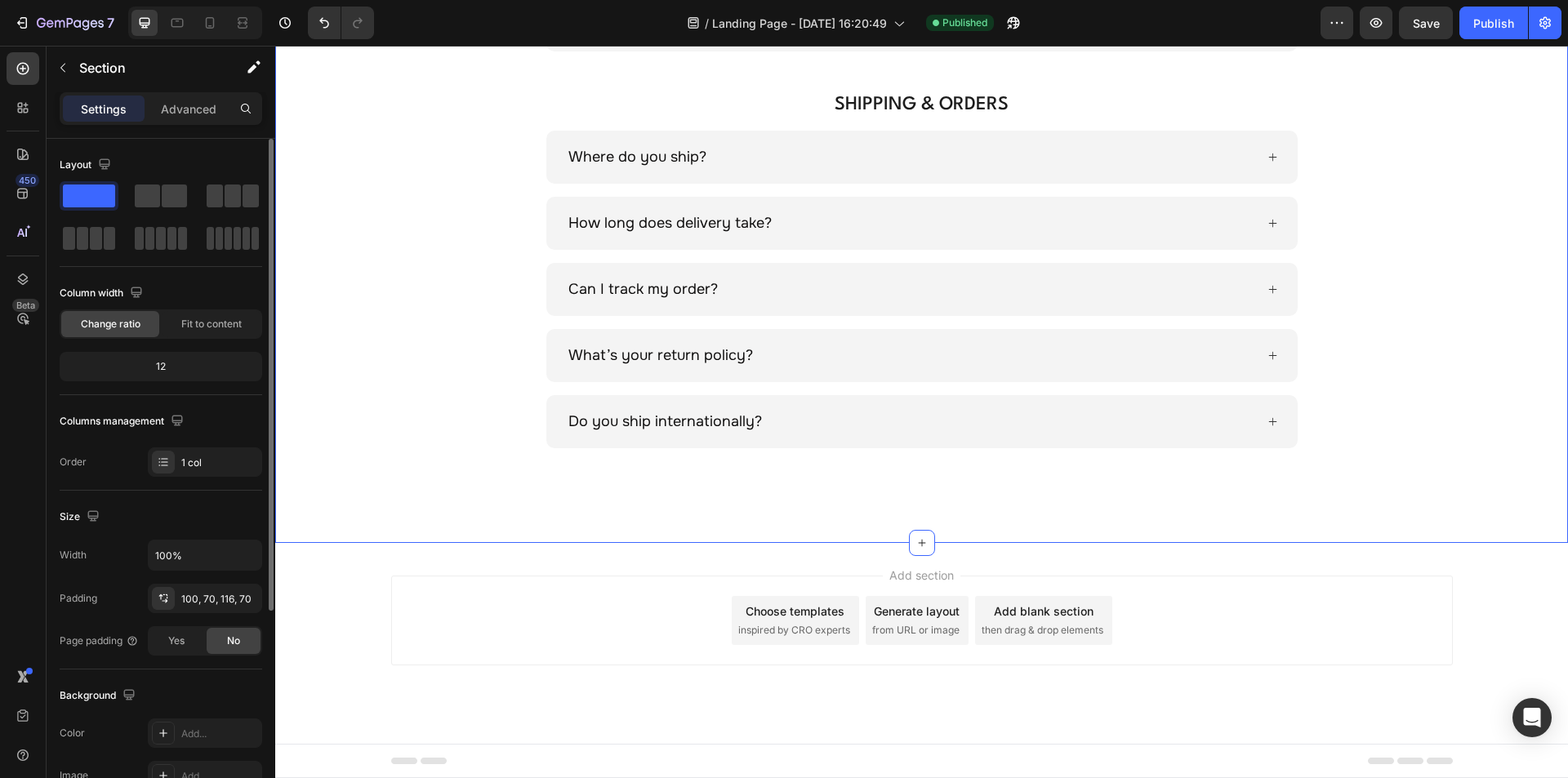
scroll to position [310, 0]
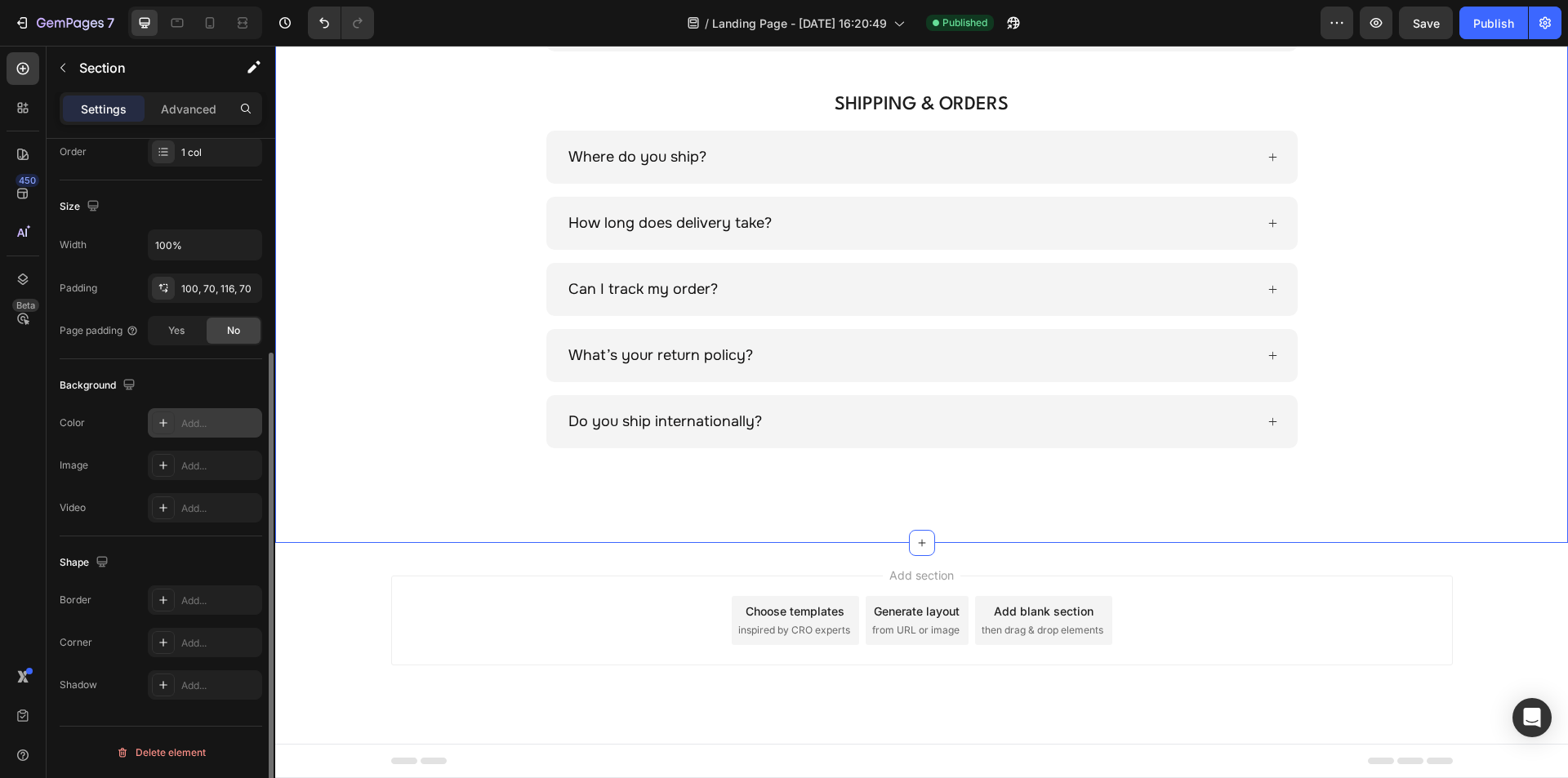
click at [198, 423] on div "Add..." at bounding box center [219, 424] width 77 height 15
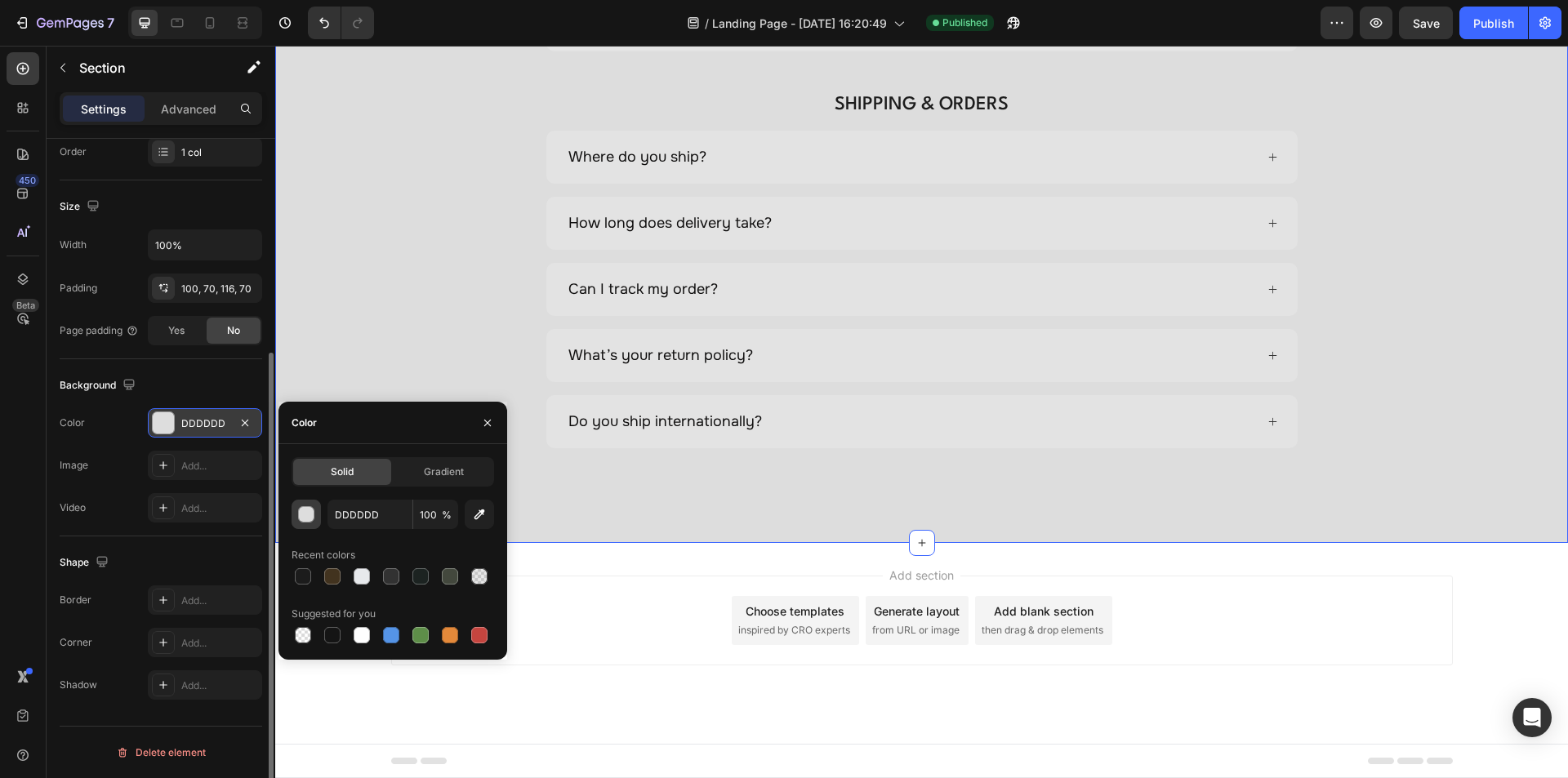
click at [303, 512] on div "button" at bounding box center [307, 515] width 16 height 16
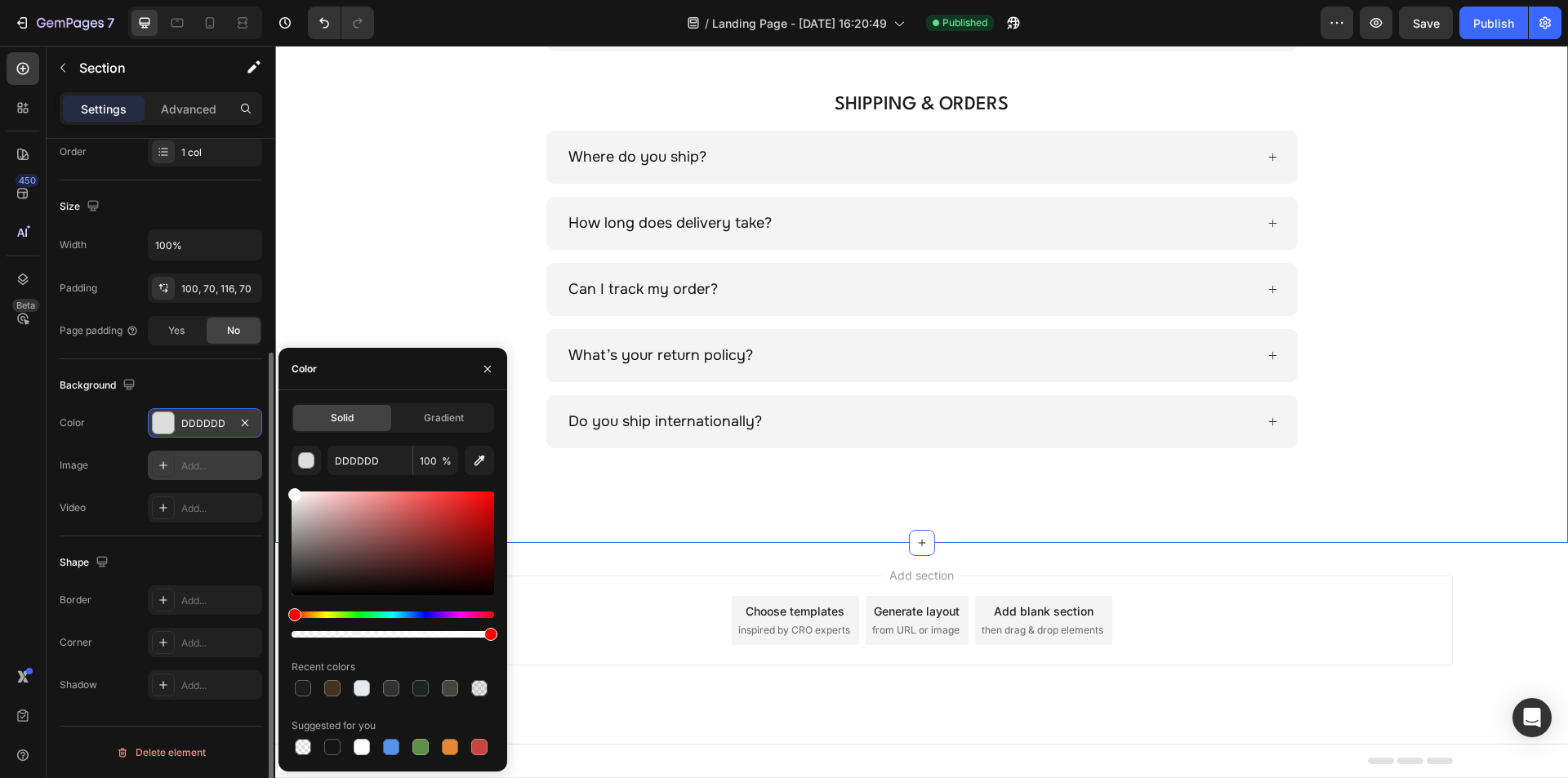
drag, startPoint x: 313, startPoint y: 529, endPoint x: 216, endPoint y: 463, distance: 117.3
click at [216, 463] on div "450 Beta Sections(18) Elements(83) Section Element Hero Section Product Detail …" at bounding box center [137, 412] width 276 height 732
type input "FFFFFF"
click at [699, 551] on div "Add section Choose templates inspired by CRO experts Generate layout from URL o…" at bounding box center [921, 643] width 1292 height 201
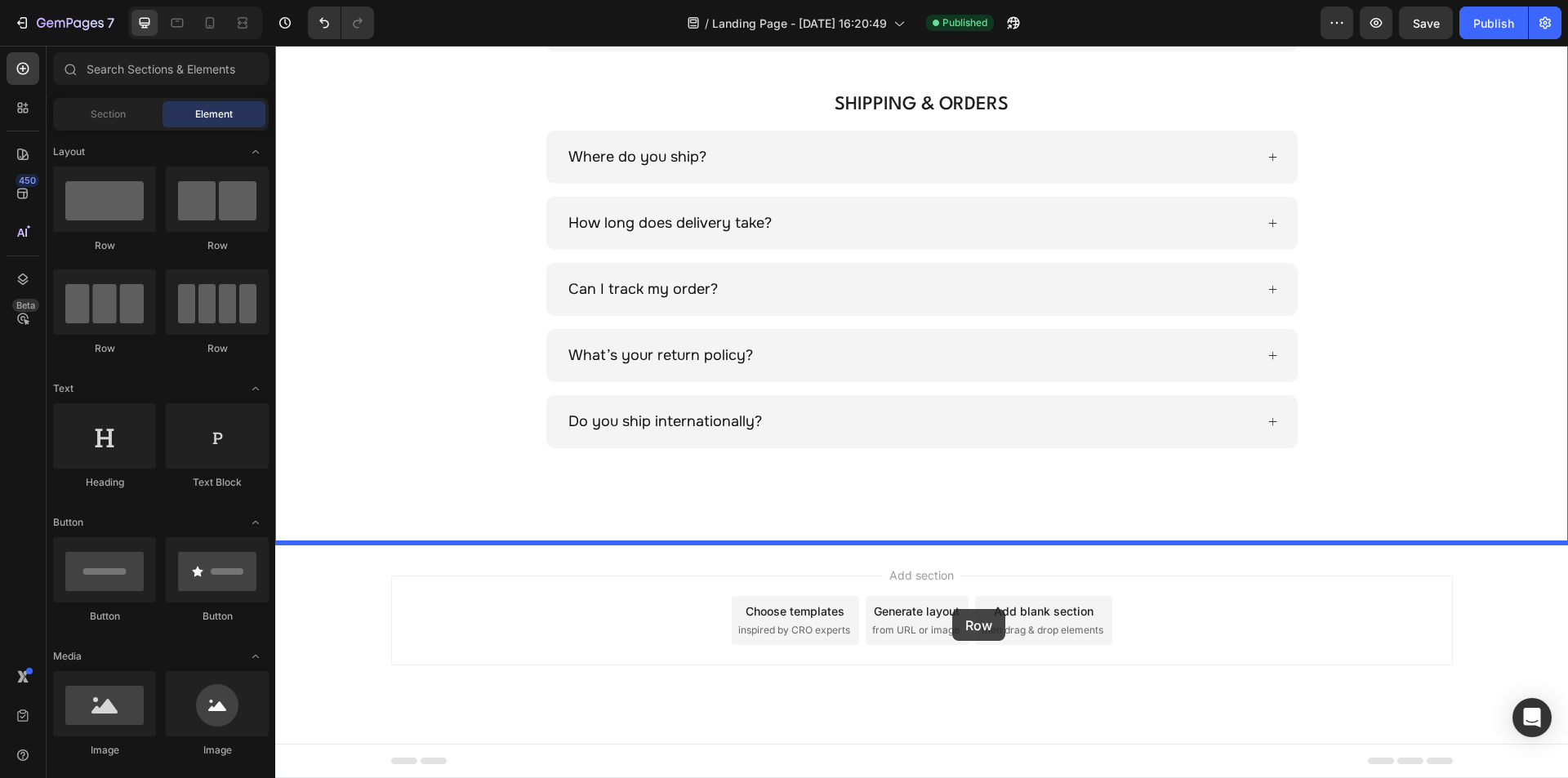
drag, startPoint x: 515, startPoint y: 246, endPoint x: 951, endPoint y: 602, distance: 562.9
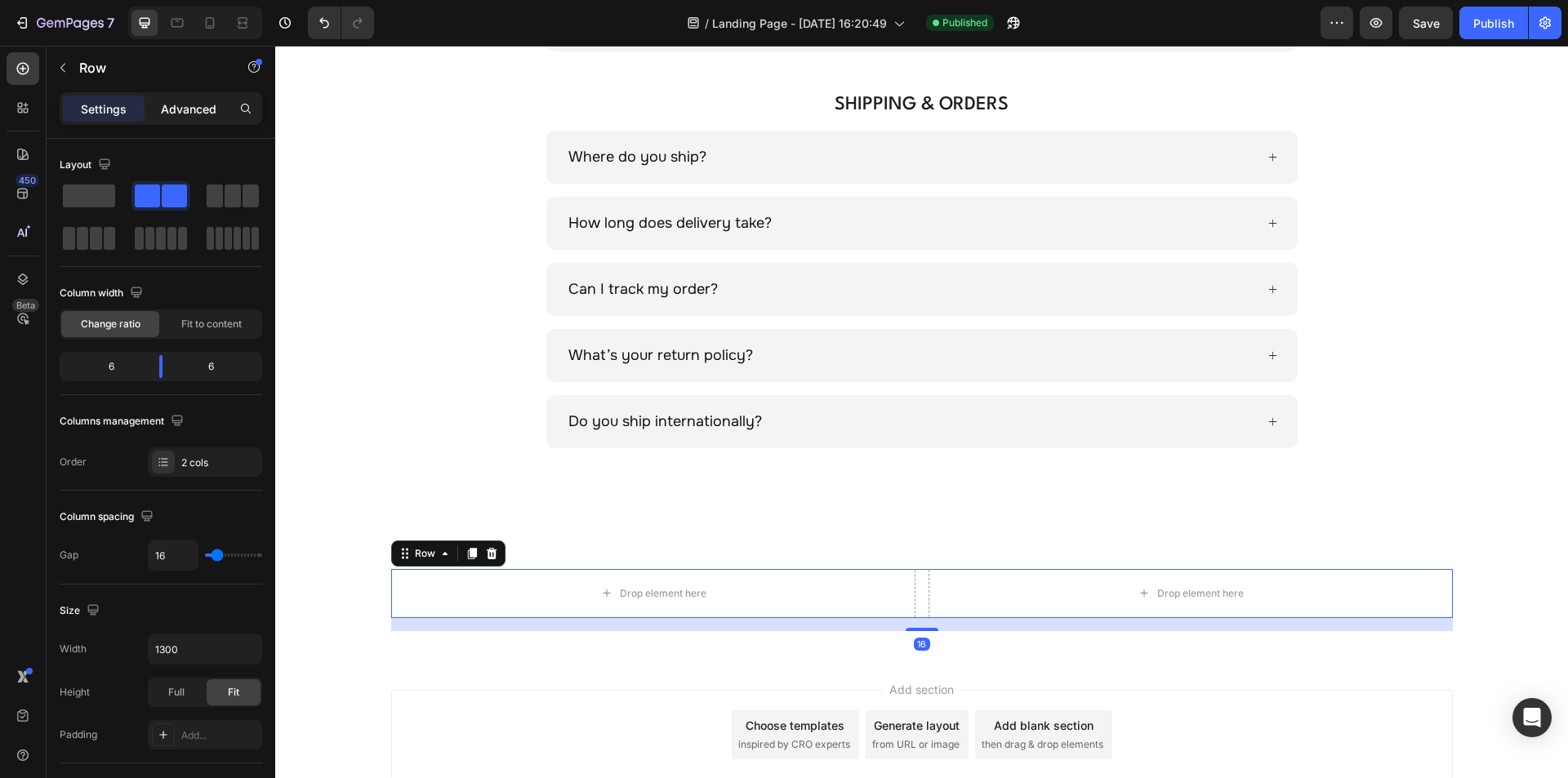
click at [194, 102] on p "Advanced" at bounding box center [189, 109] width 56 height 17
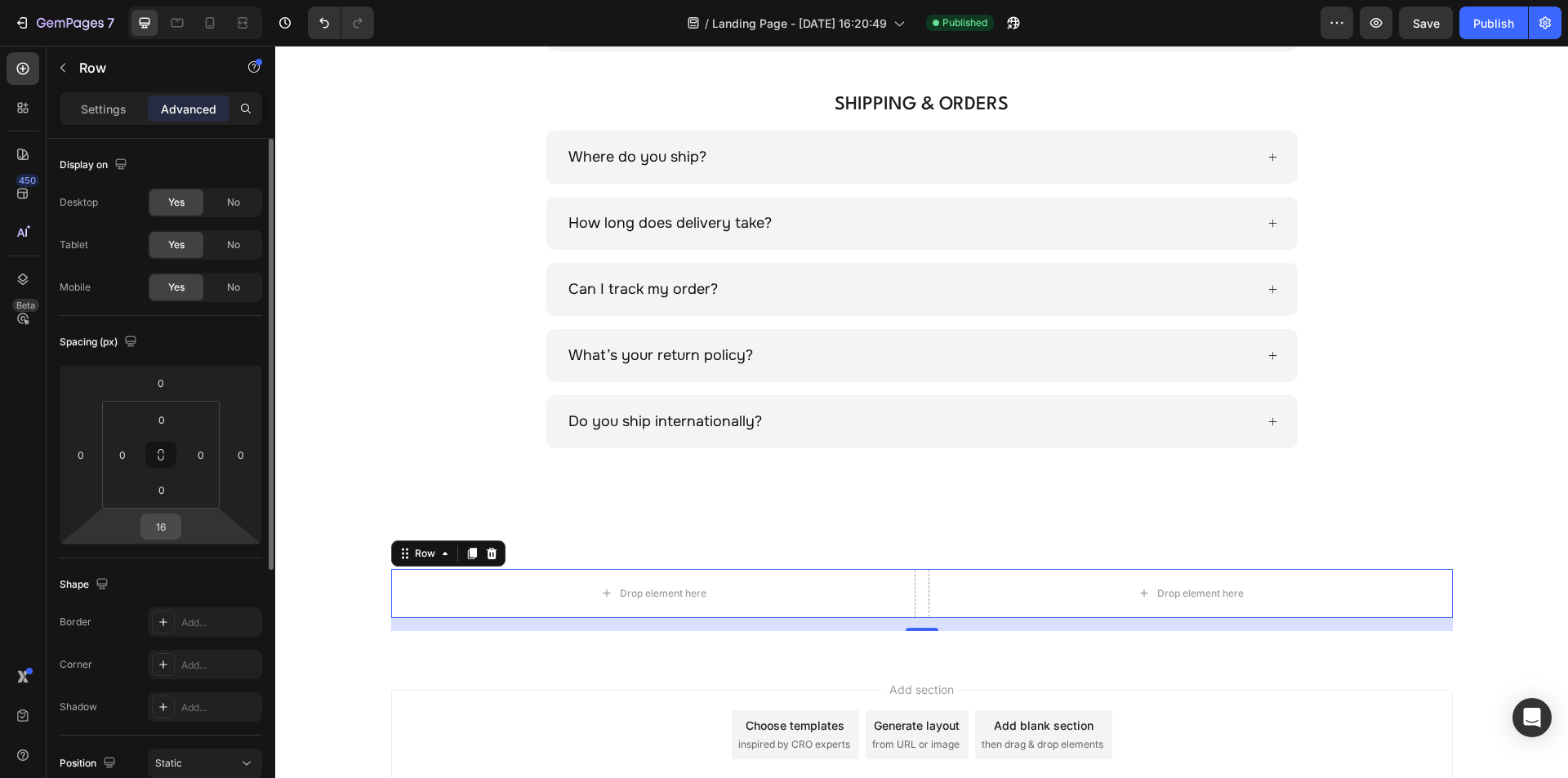
click at [165, 522] on input "16" at bounding box center [161, 526] width 33 height 25
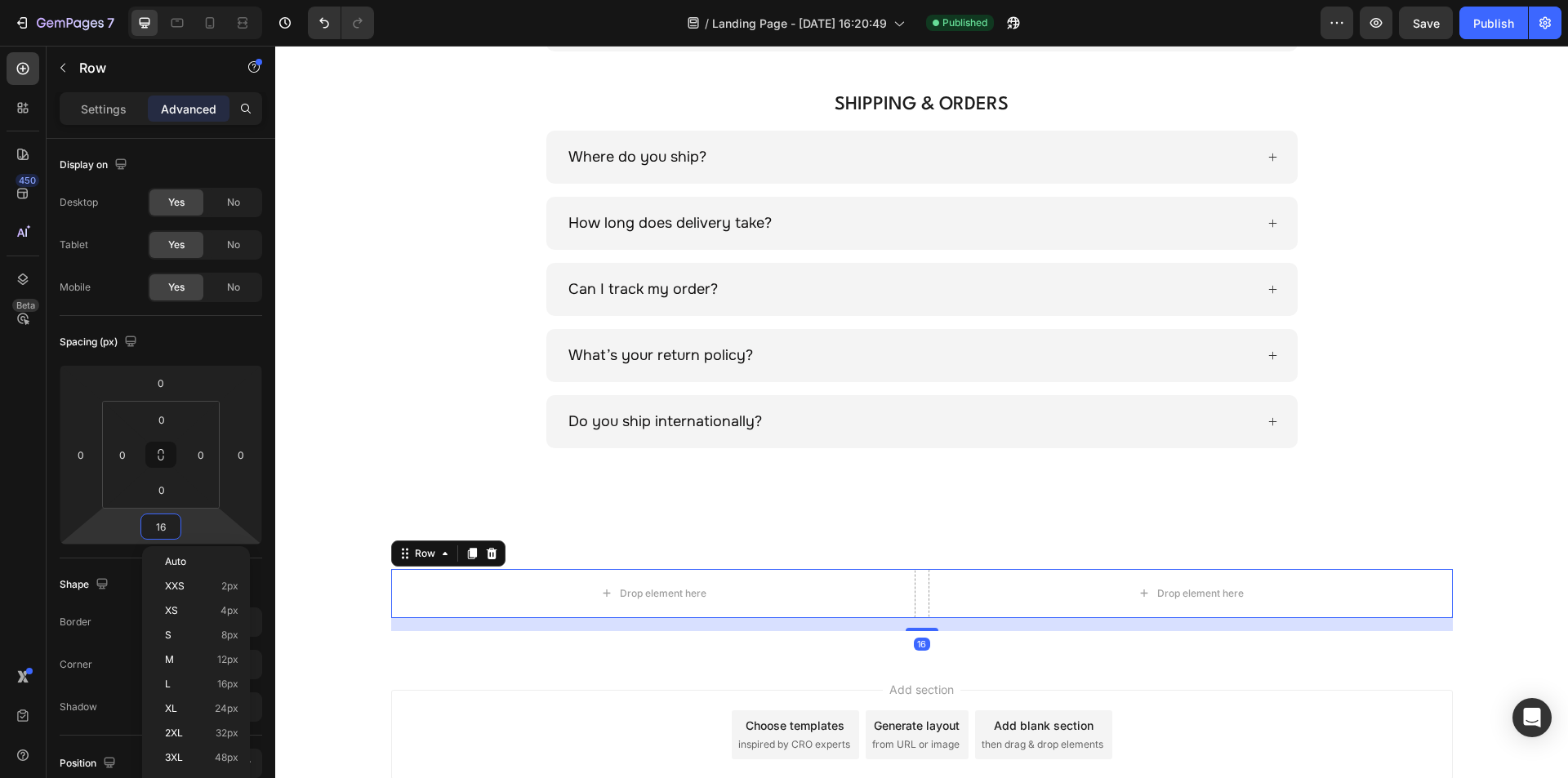
type input "0"
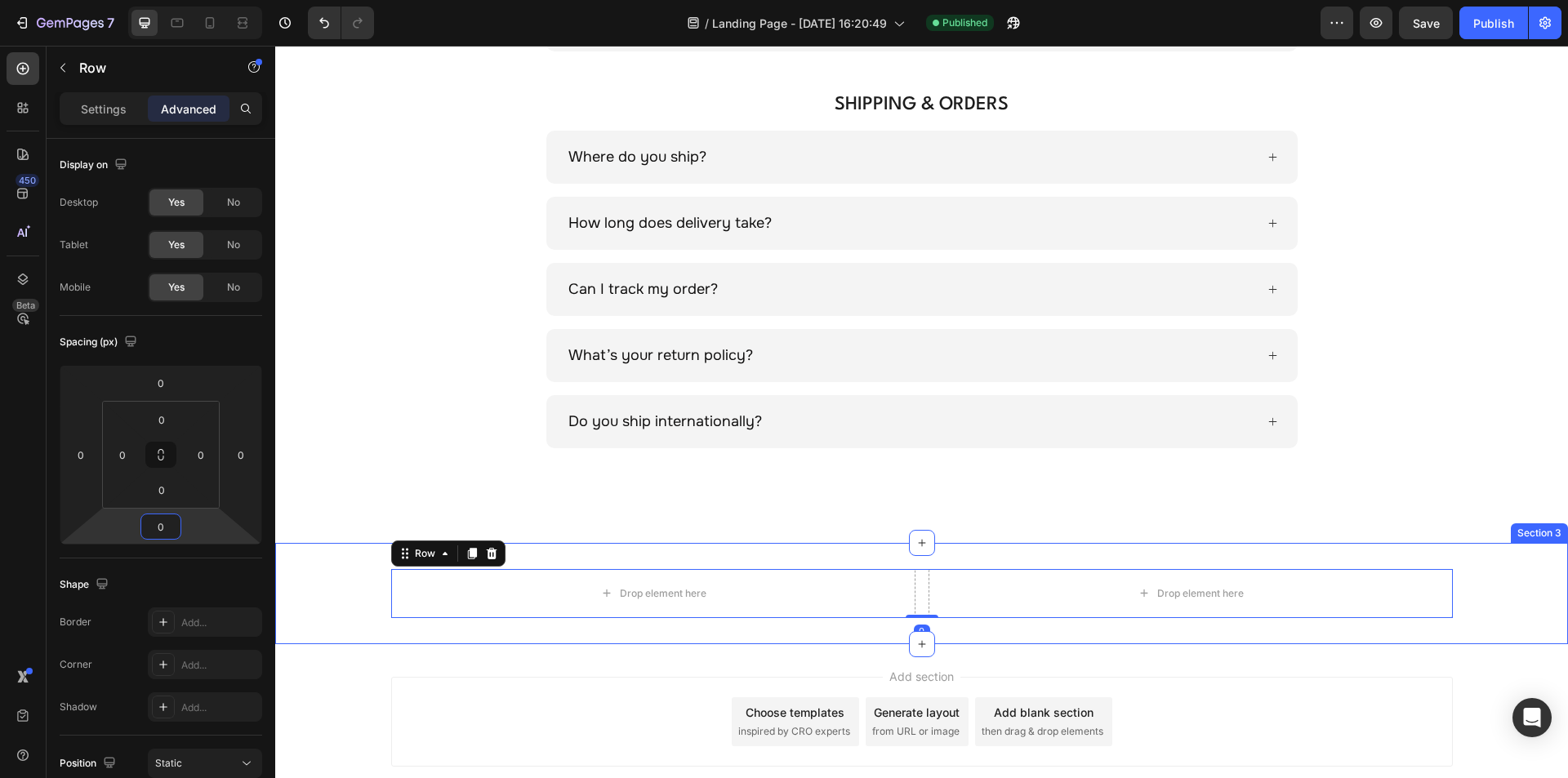
click at [770, 553] on div "Drop element here Drop element here Row 0 Section 3" at bounding box center [921, 593] width 1292 height 101
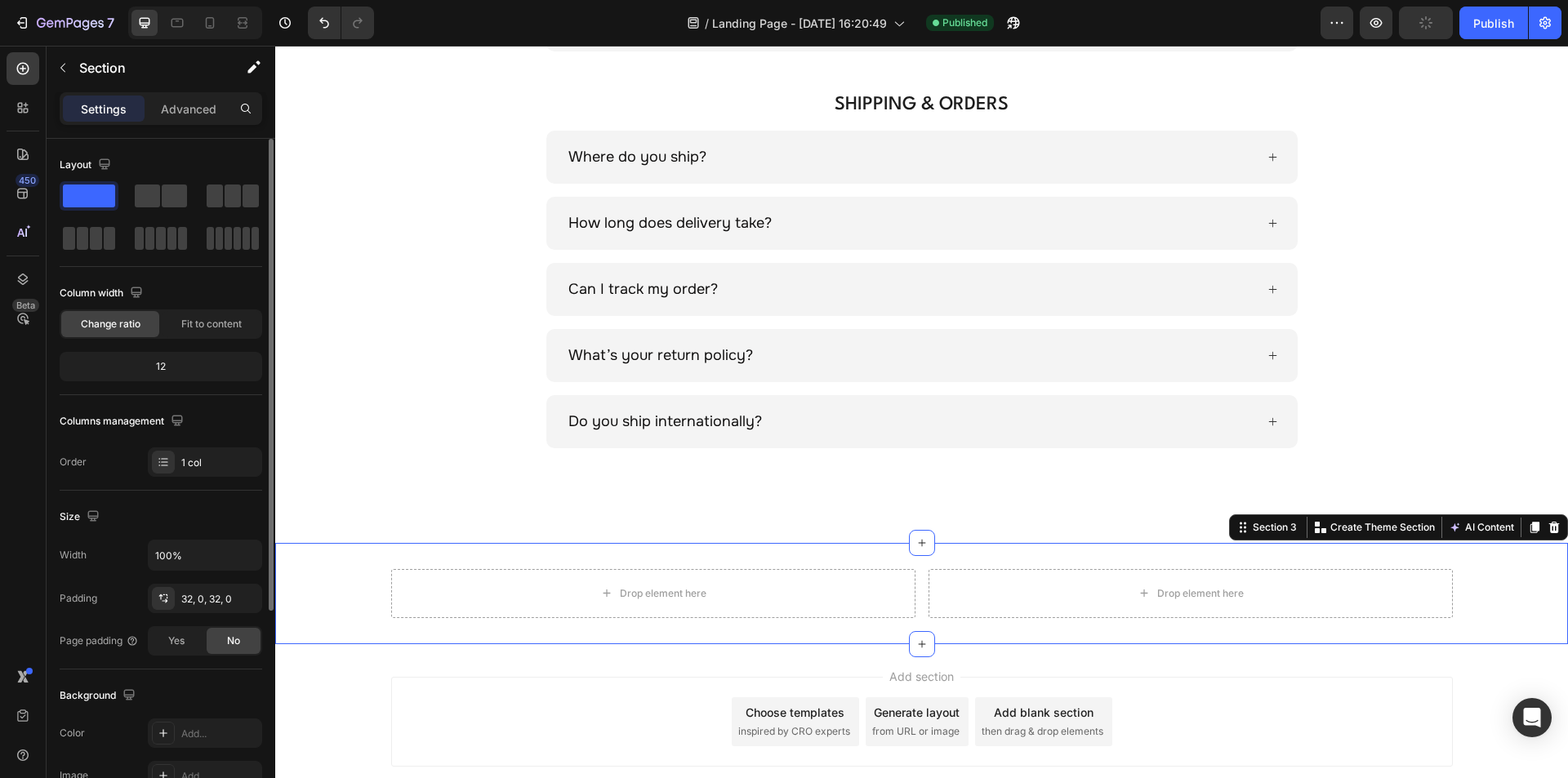
click at [187, 104] on p "Advanced" at bounding box center [189, 109] width 56 height 17
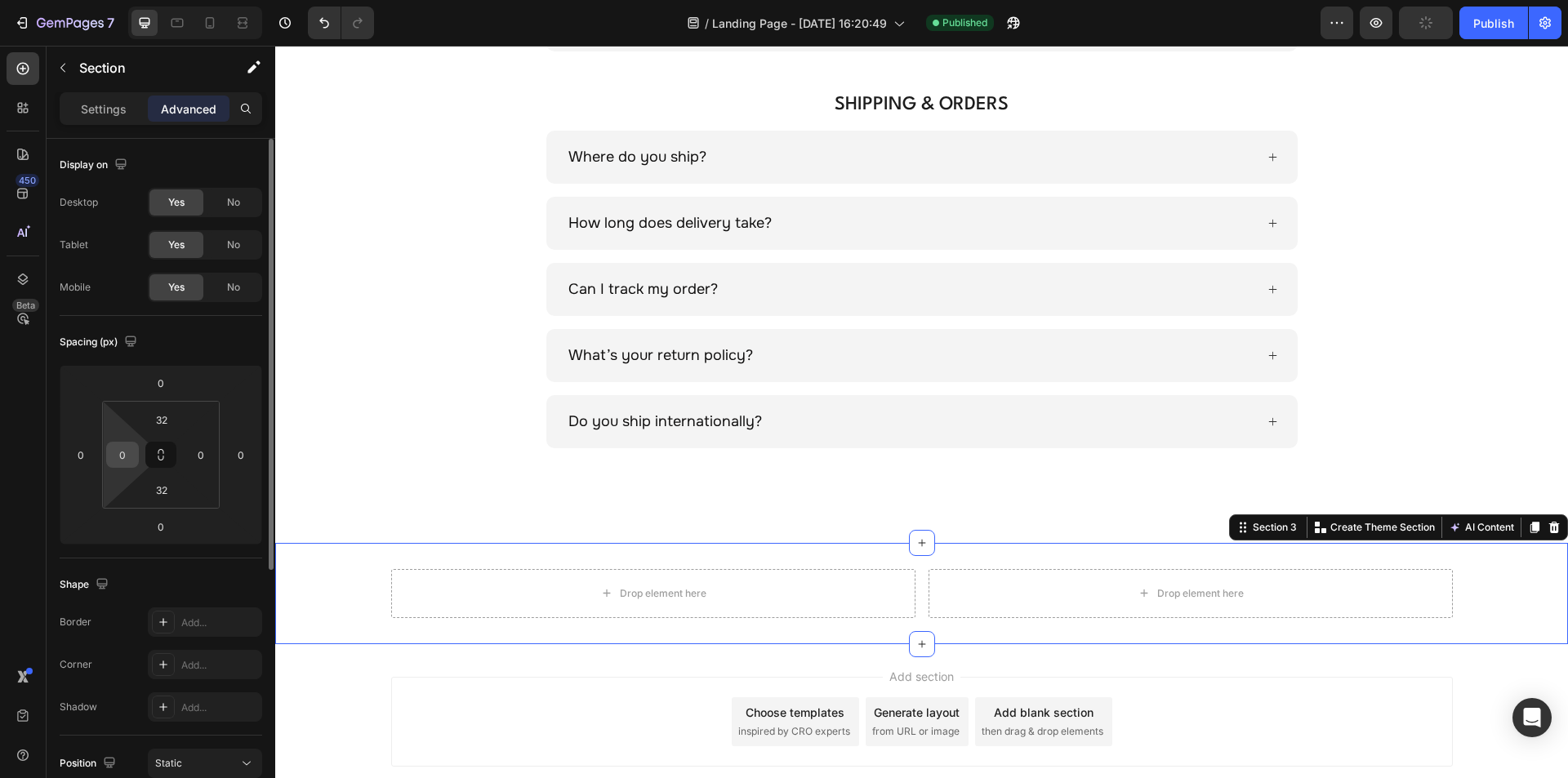
click at [132, 452] on input "0" at bounding box center [123, 455] width 25 height 25
type input "70"
click at [202, 454] on input "0" at bounding box center [201, 455] width 25 height 25
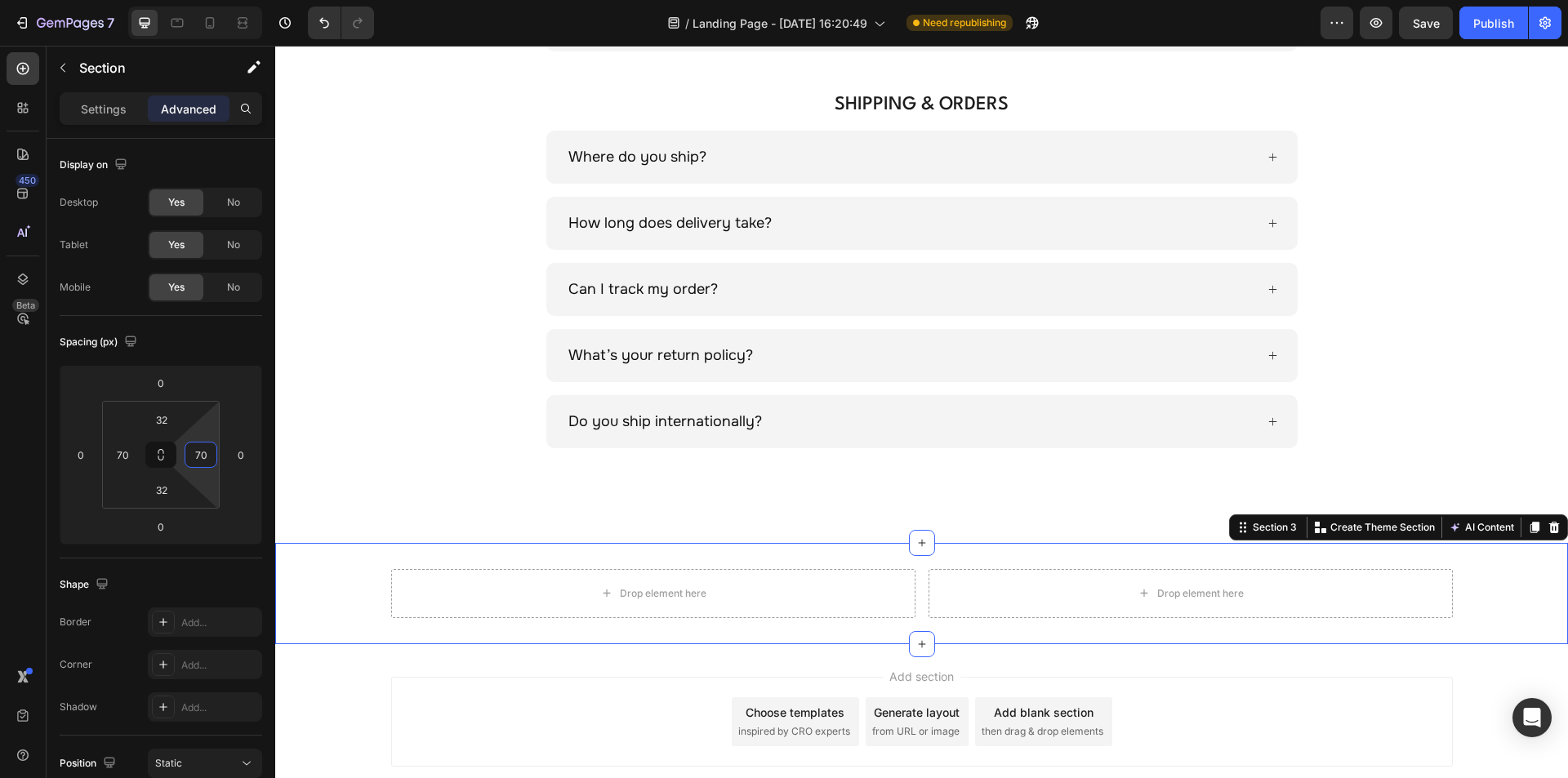
type input "70"
click at [167, 491] on input "32" at bounding box center [162, 490] width 33 height 25
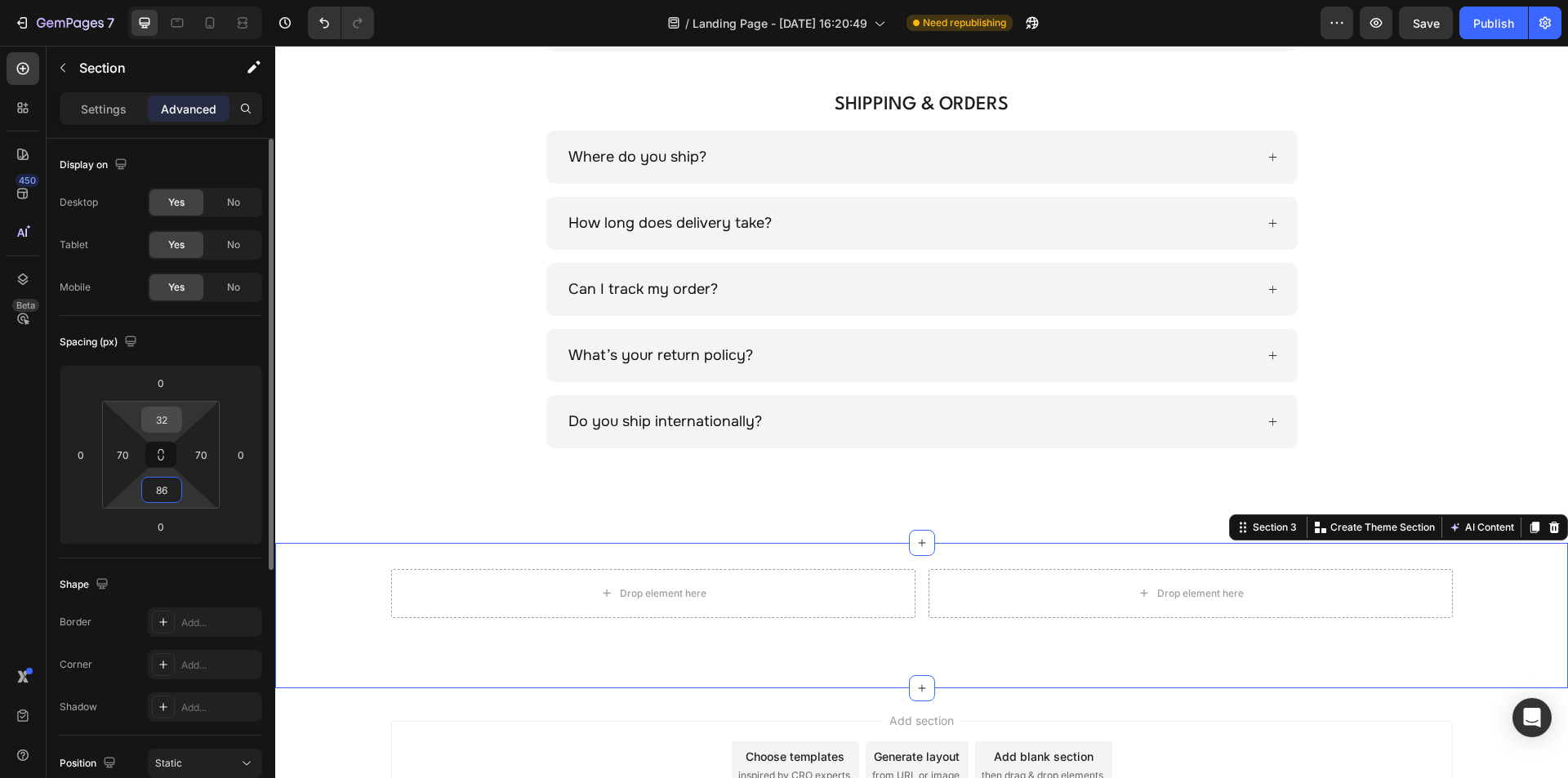
type input "86"
click at [166, 423] on input "32" at bounding box center [162, 419] width 33 height 25
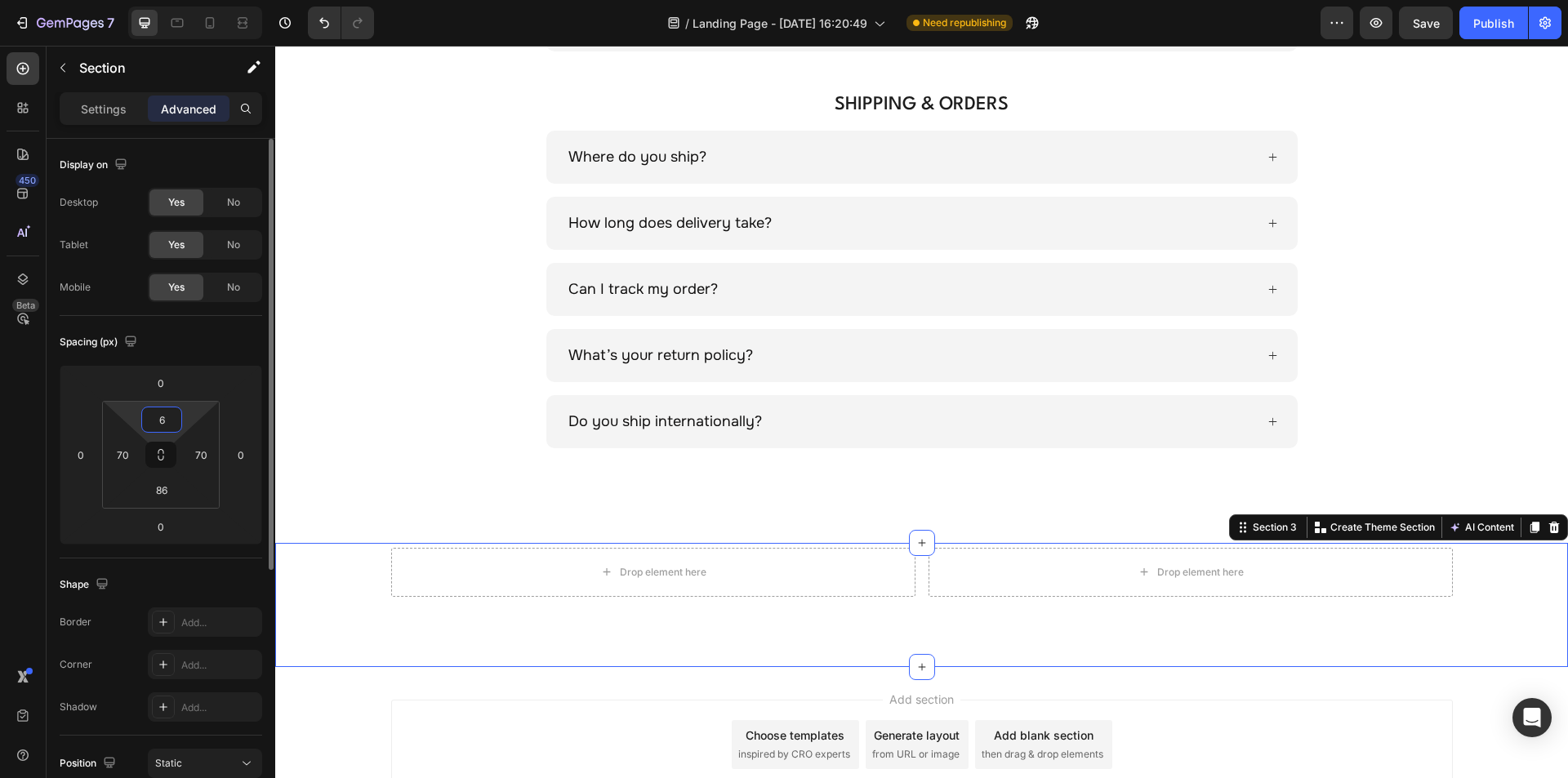
type input "60"
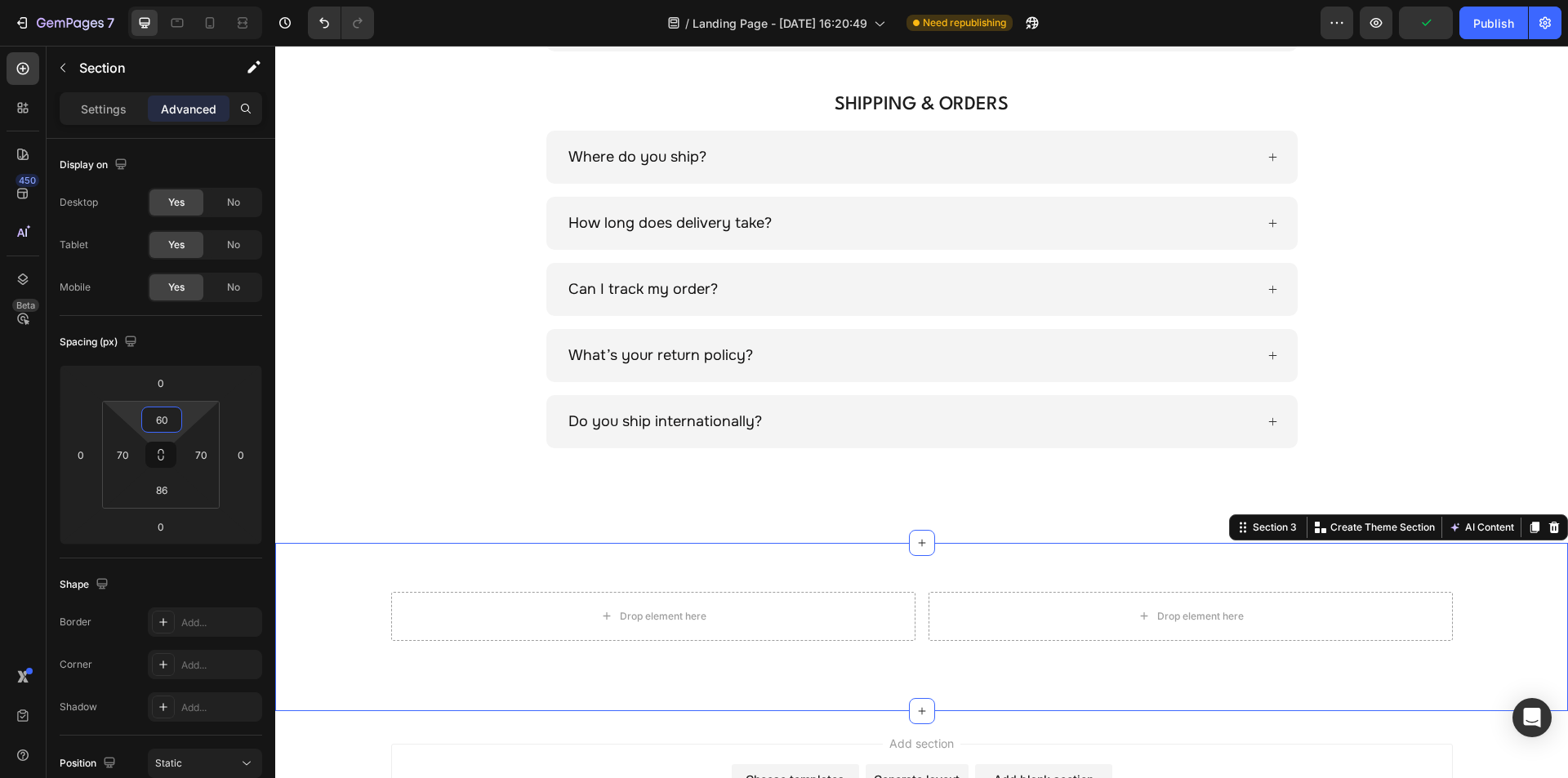
scroll to position [1202, 0]
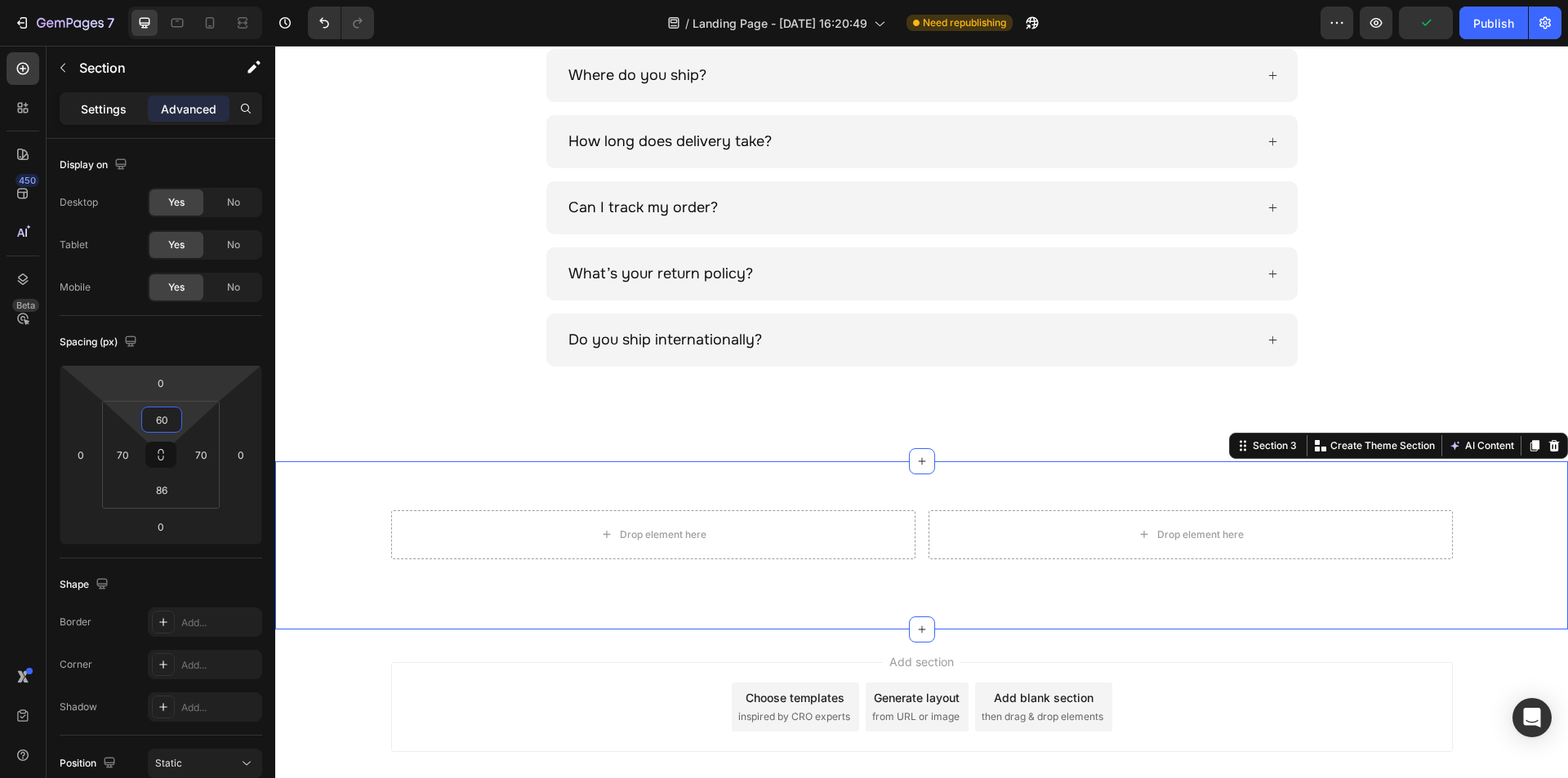
click at [102, 101] on p "Settings" at bounding box center [104, 109] width 46 height 17
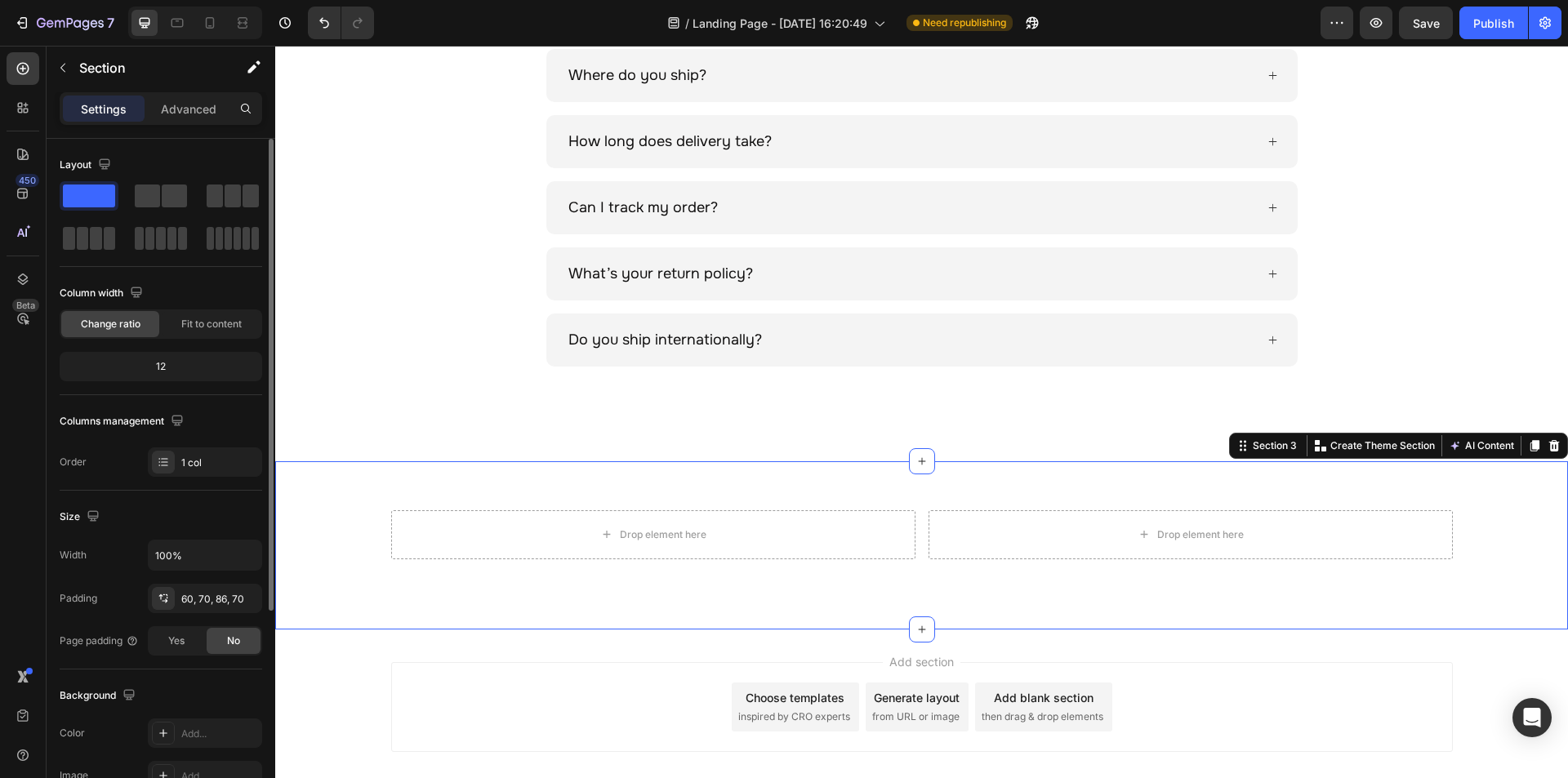
scroll to position [164, 0]
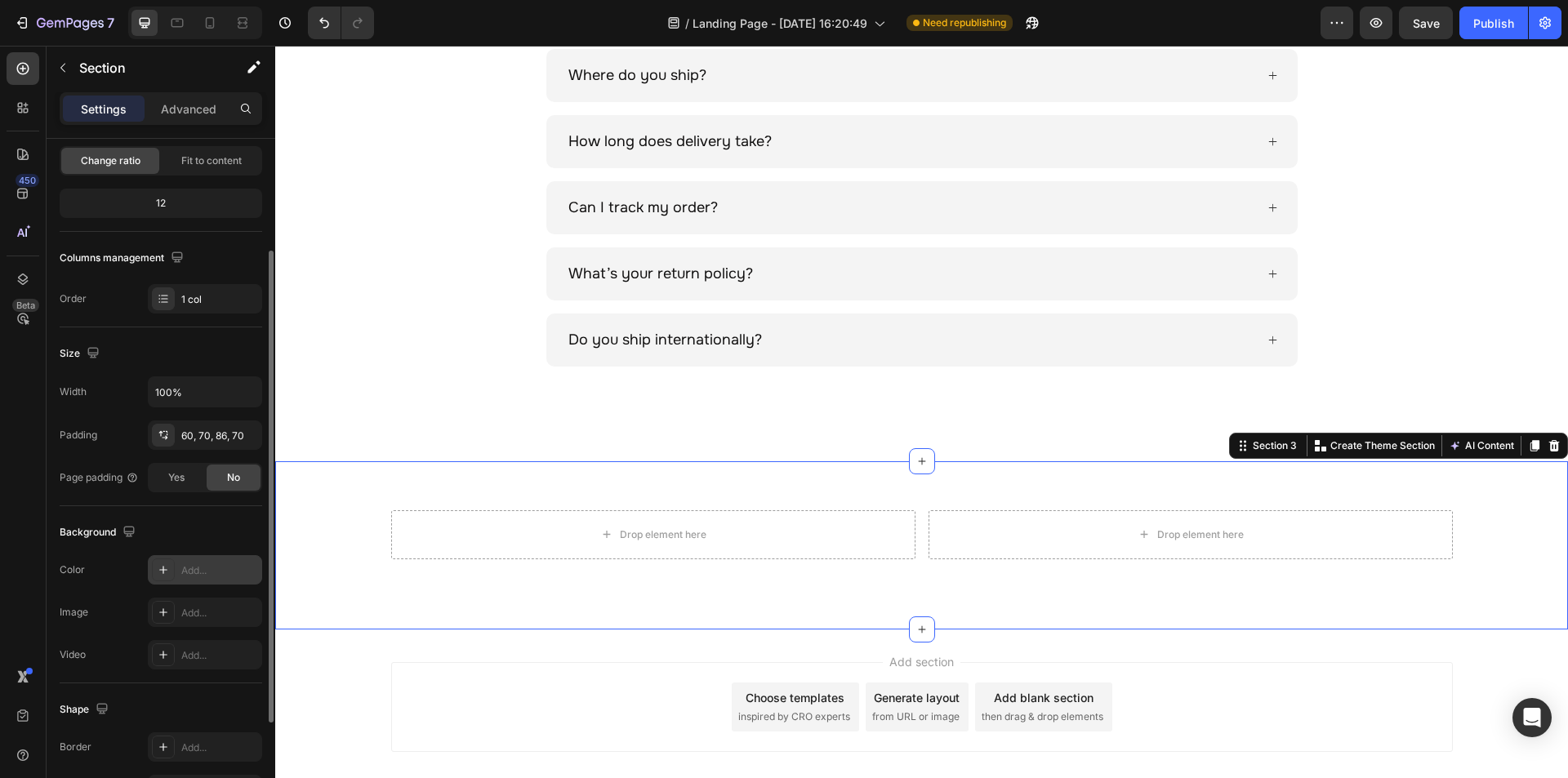
click at [202, 564] on div "Add..." at bounding box center [219, 571] width 77 height 15
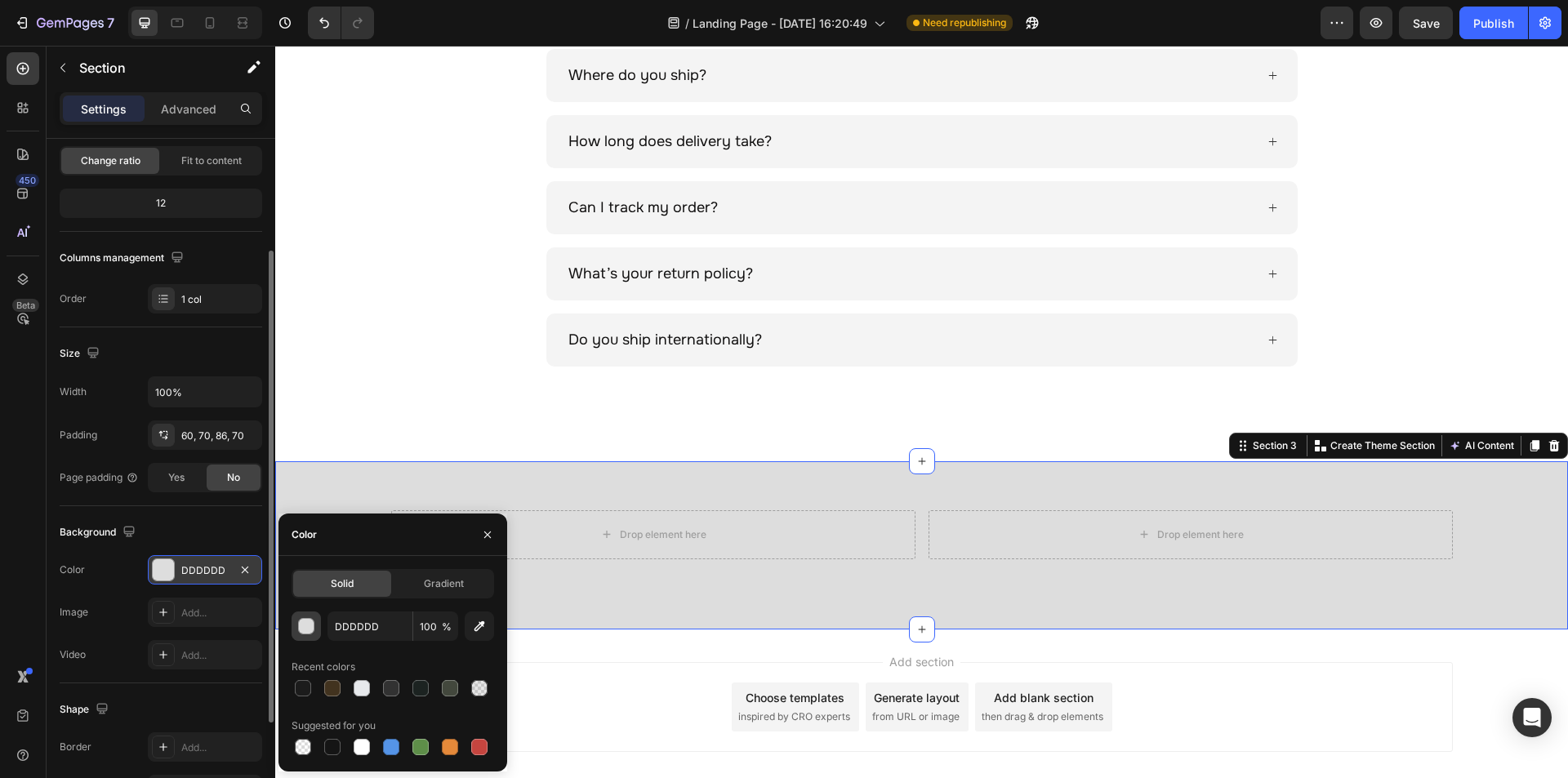
click at [307, 627] on div "button" at bounding box center [307, 627] width 16 height 16
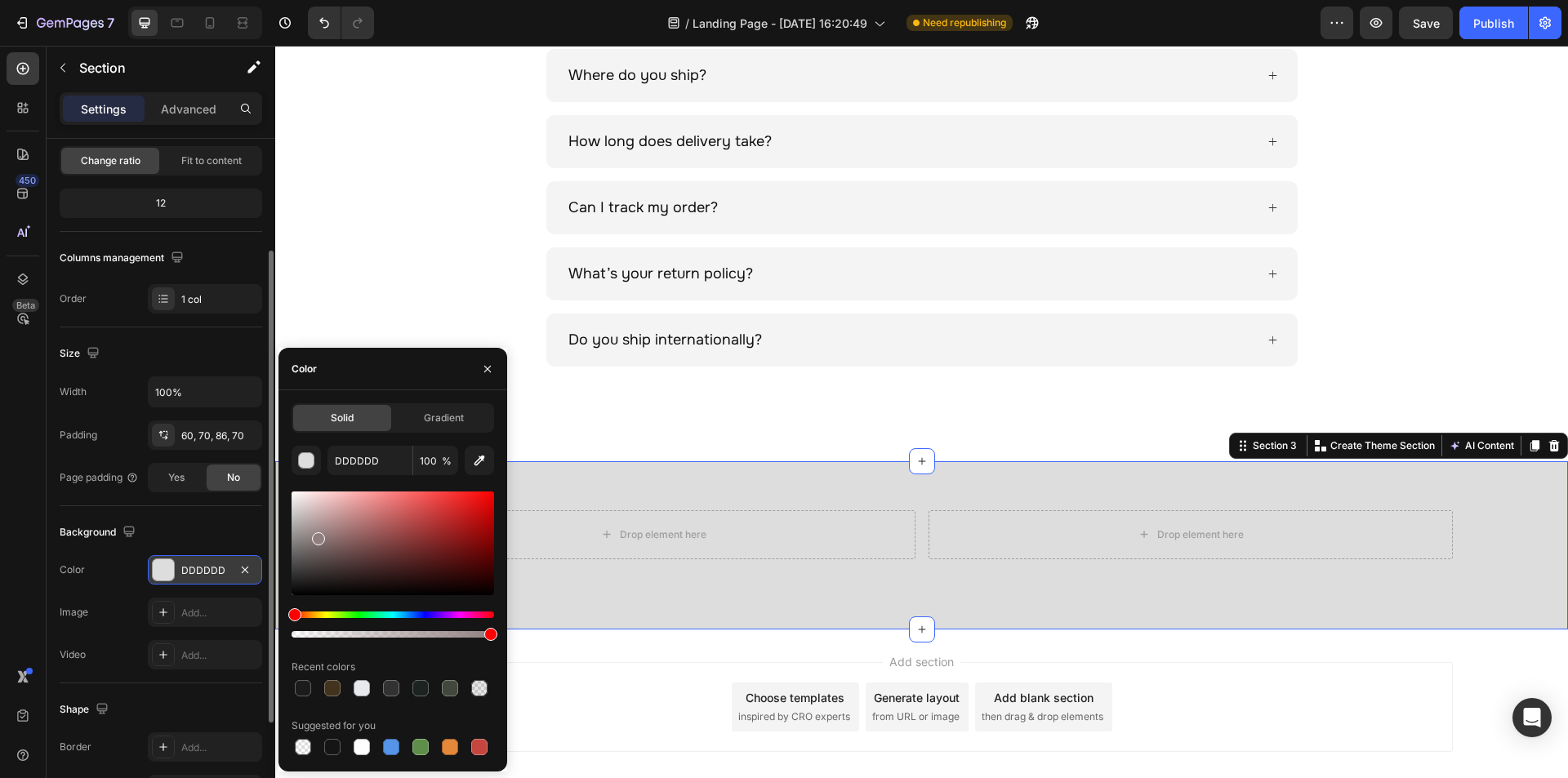
drag, startPoint x: 317, startPoint y: 535, endPoint x: 262, endPoint y: 458, distance: 94.6
click at [262, 459] on div "450 Beta Sections(18) Elements(83) Section Element Hero Section Product Detail …" at bounding box center [137, 412] width 276 height 732
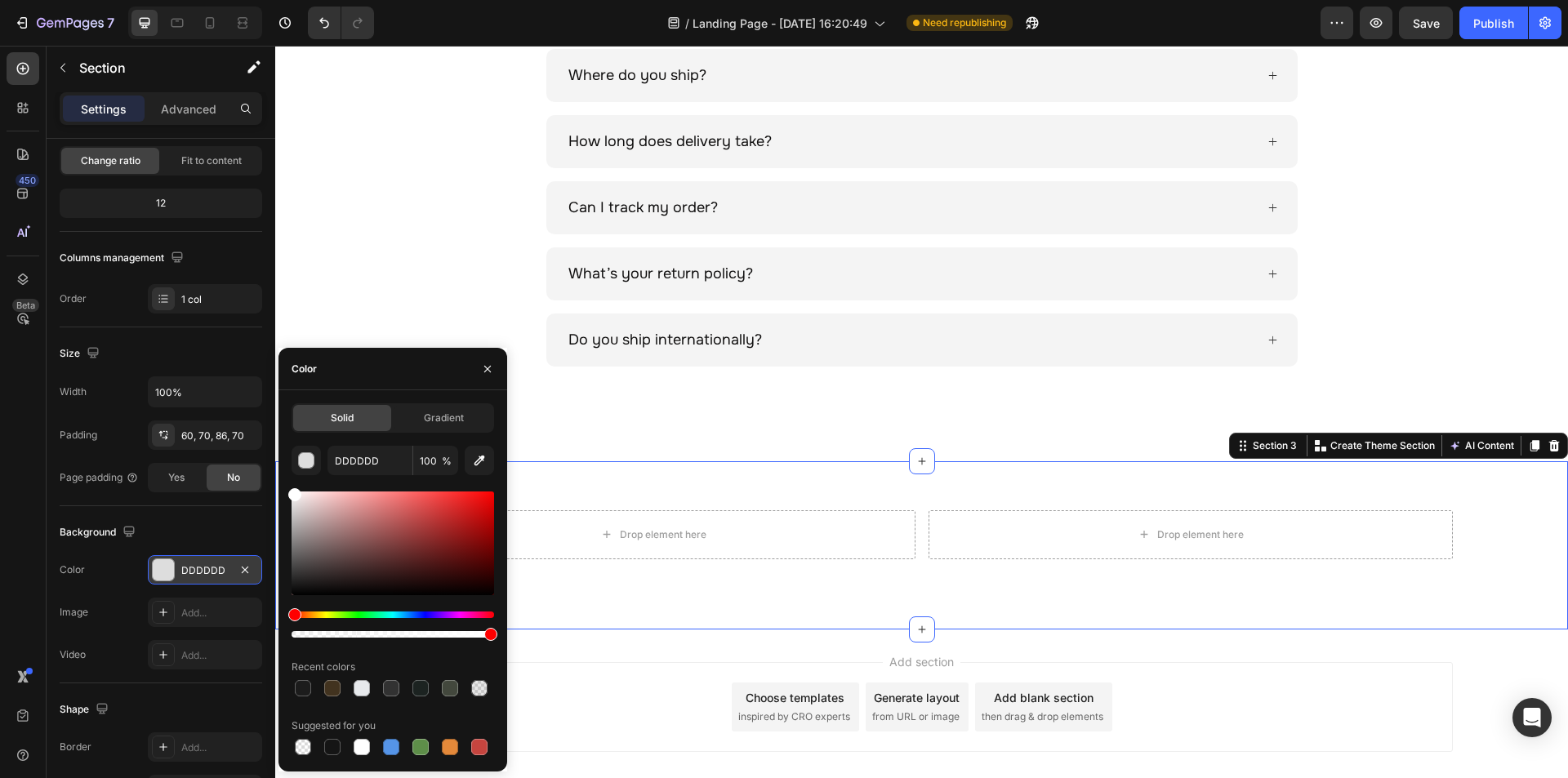
type input "FFFFFF"
click at [929, 521] on div "Drop element here" at bounding box center [1190, 535] width 524 height 49
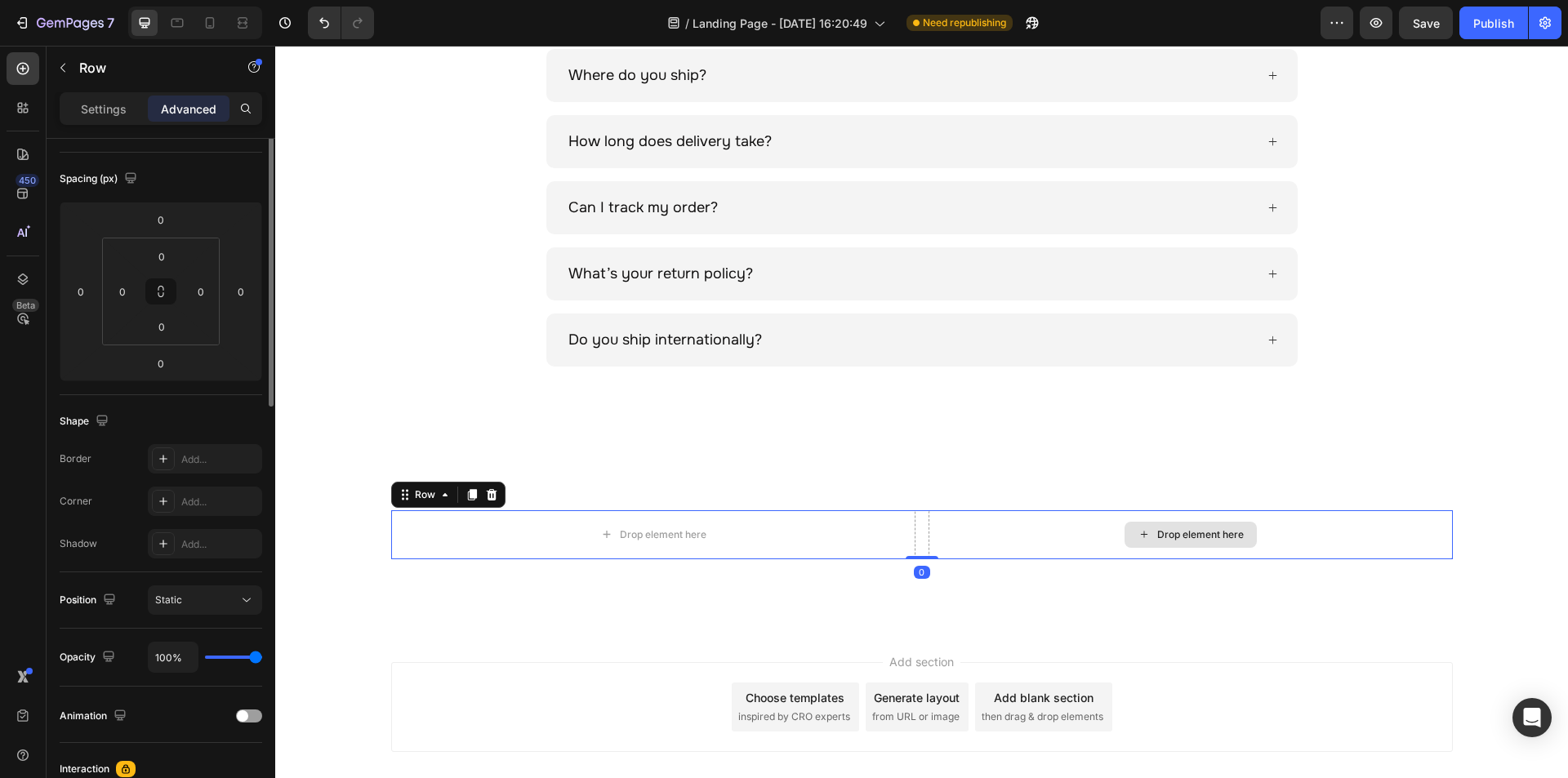
scroll to position [0, 0]
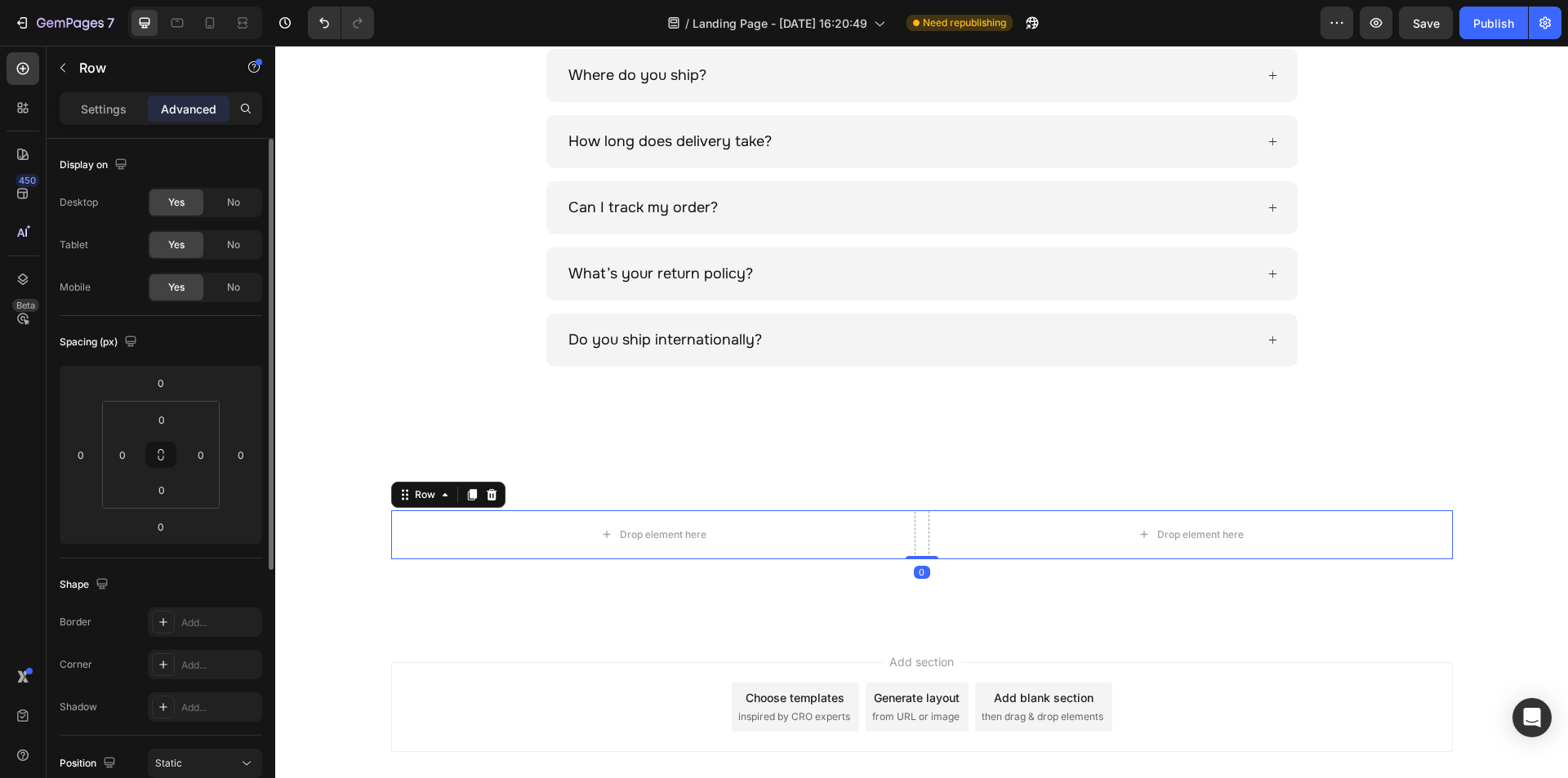
click at [920, 528] on div "Drop element here Drop element here Row 0" at bounding box center [921, 535] width 1061 height 49
drag, startPoint x: 108, startPoint y: 115, endPoint x: 116, endPoint y: 123, distance: 11.3
click at [108, 115] on p "Settings" at bounding box center [104, 109] width 46 height 17
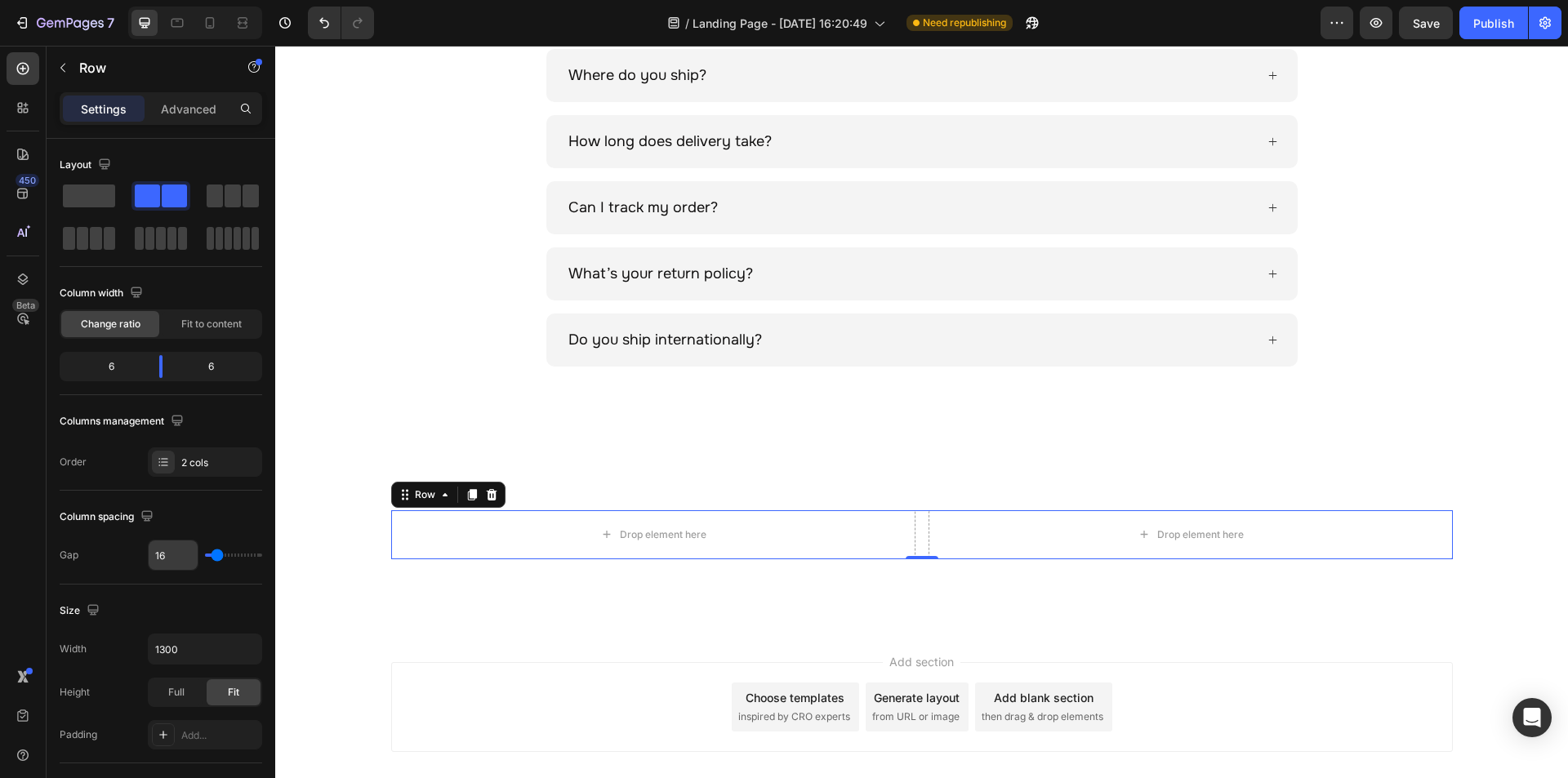
click at [178, 558] on input "16" at bounding box center [174, 555] width 49 height 30
type input "8"
type input "80"
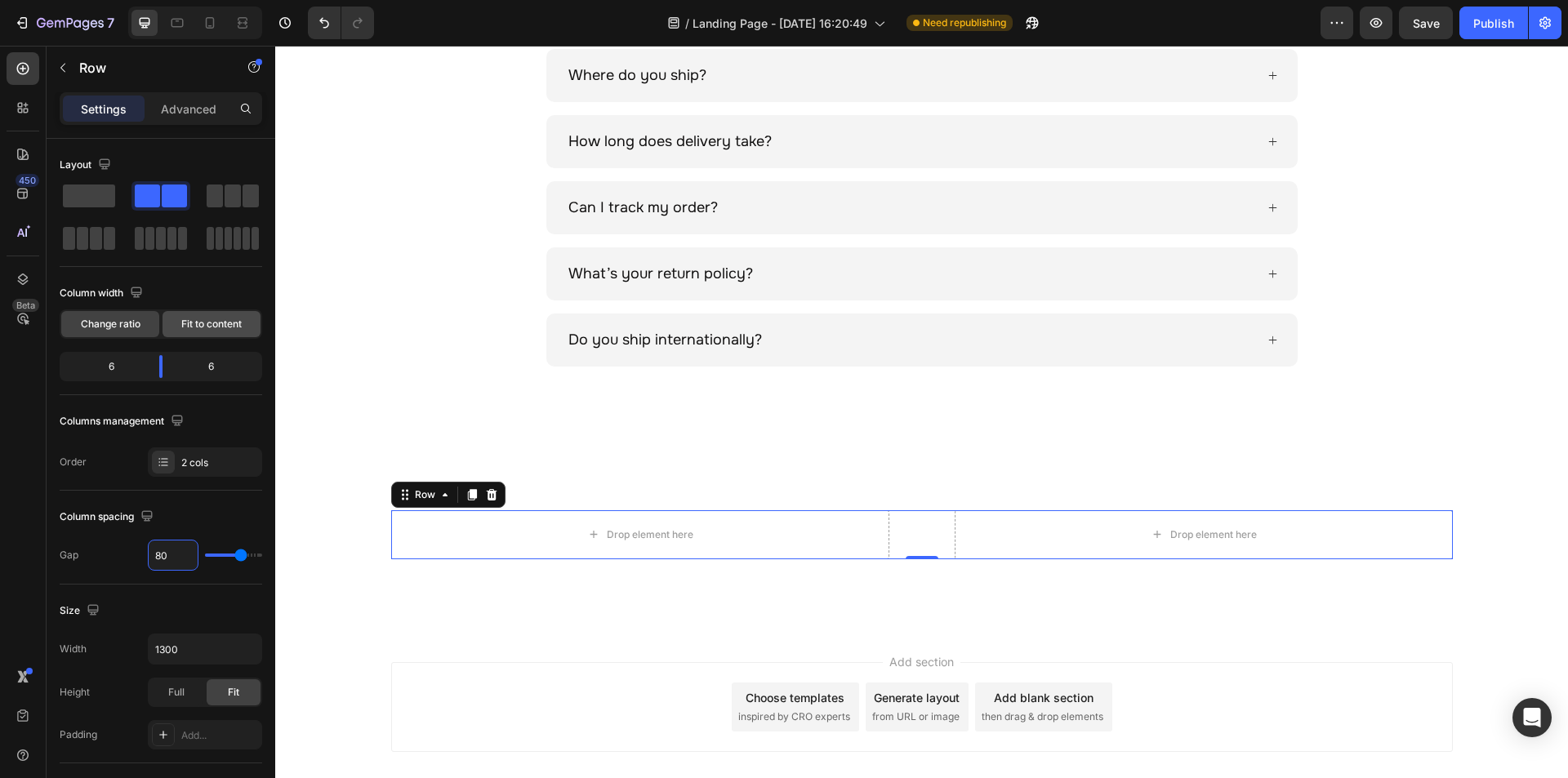
type input "80"
click at [187, 331] on div "Fit to content" at bounding box center [211, 324] width 98 height 26
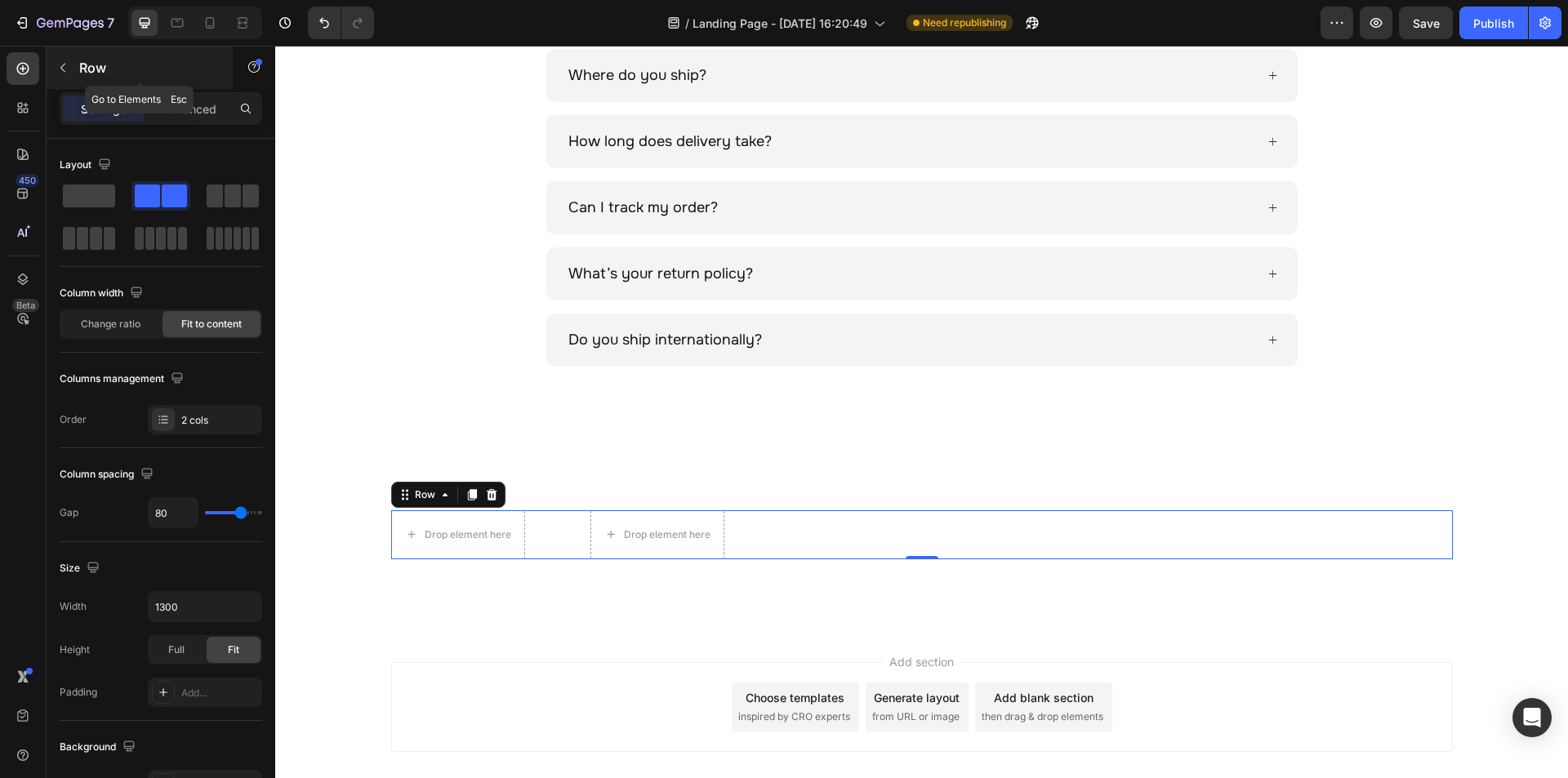
click at [58, 65] on icon "button" at bounding box center [63, 67] width 13 height 13
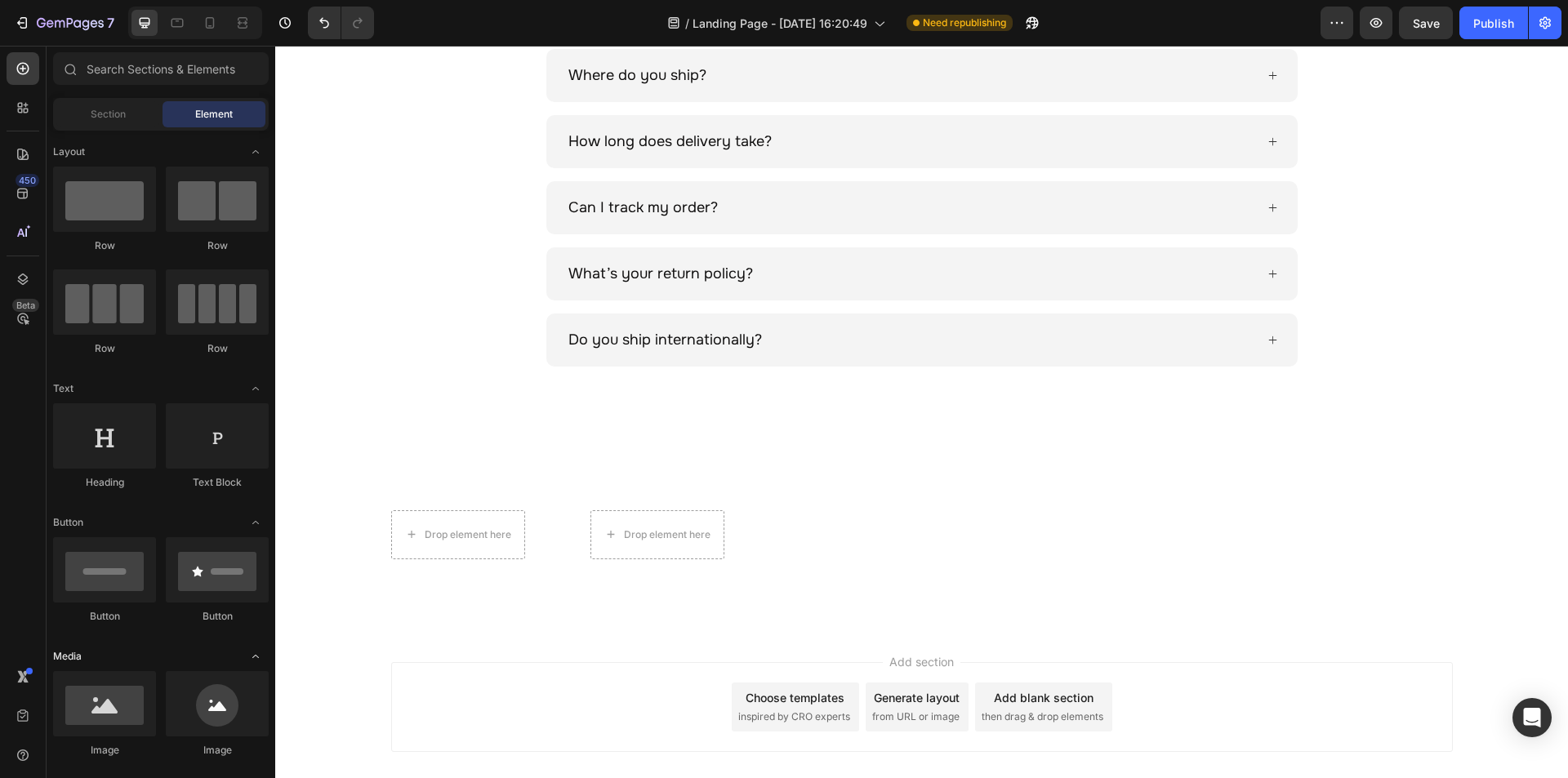
scroll to position [245, 0]
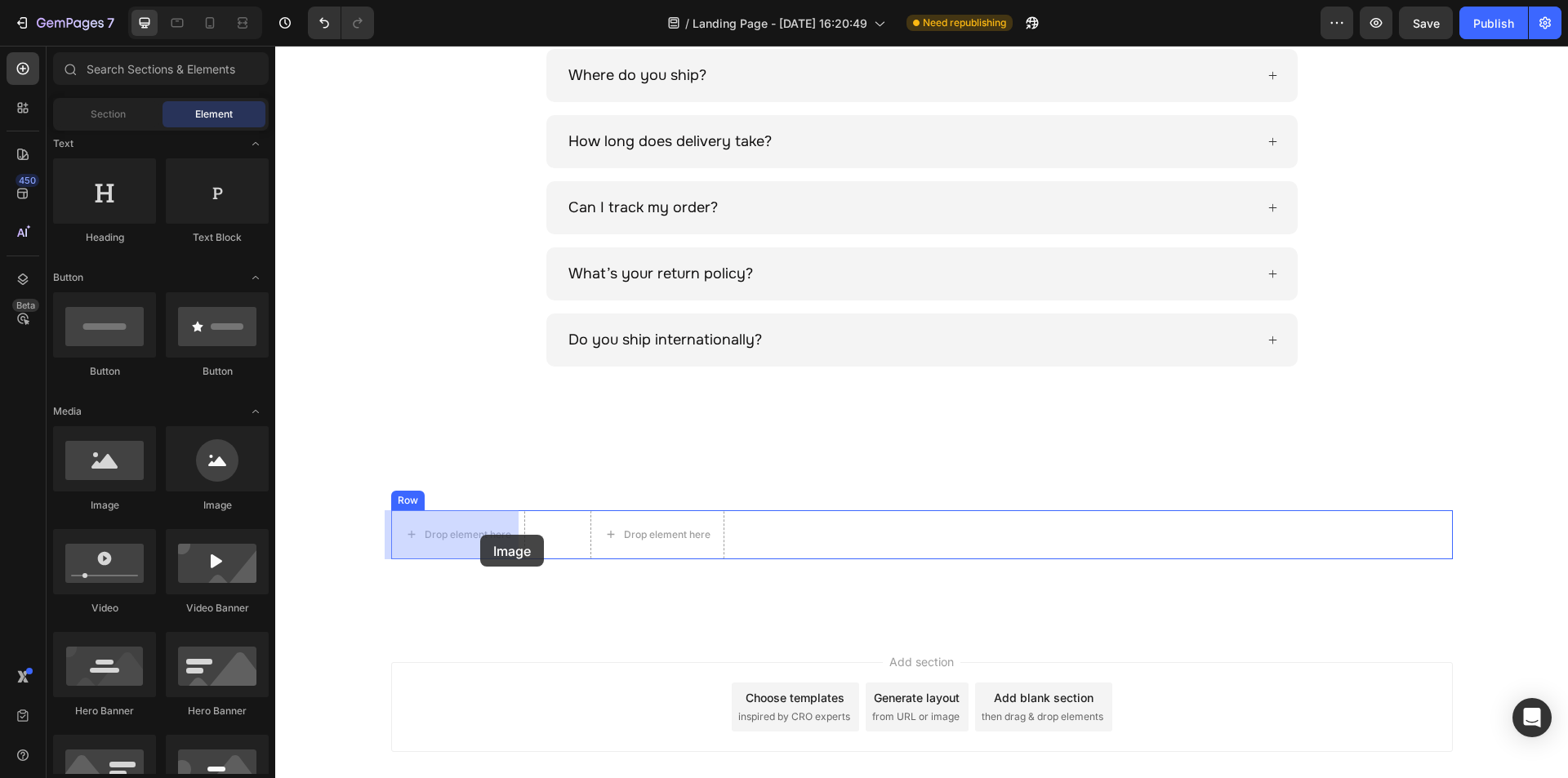
drag, startPoint x: 520, startPoint y: 505, endPoint x: 480, endPoint y: 535, distance: 50.0
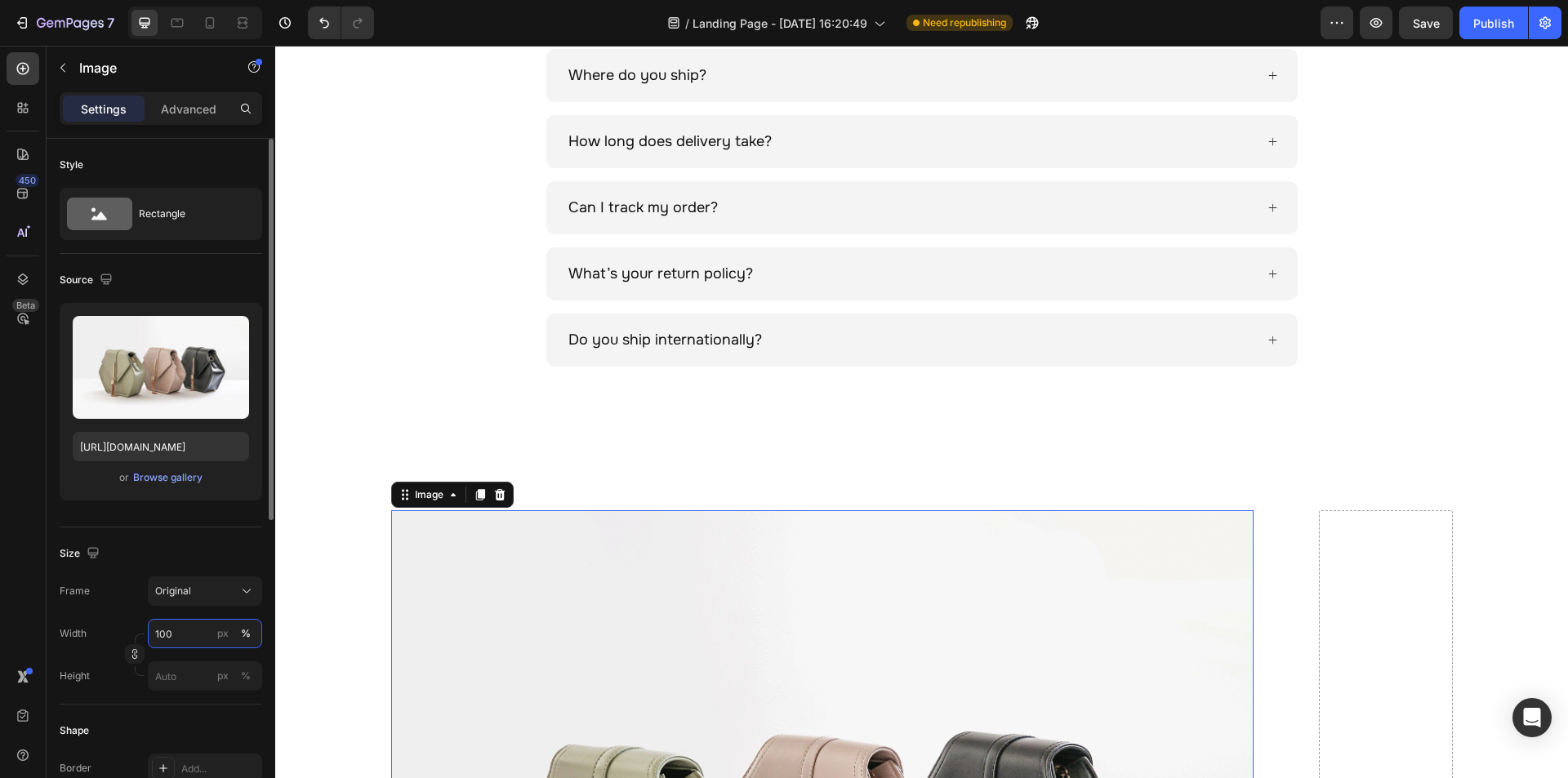
click at [209, 642] on input "100" at bounding box center [205, 633] width 114 height 30
type input "716"
click at [225, 631] on div "px" at bounding box center [223, 633] width 12 height 15
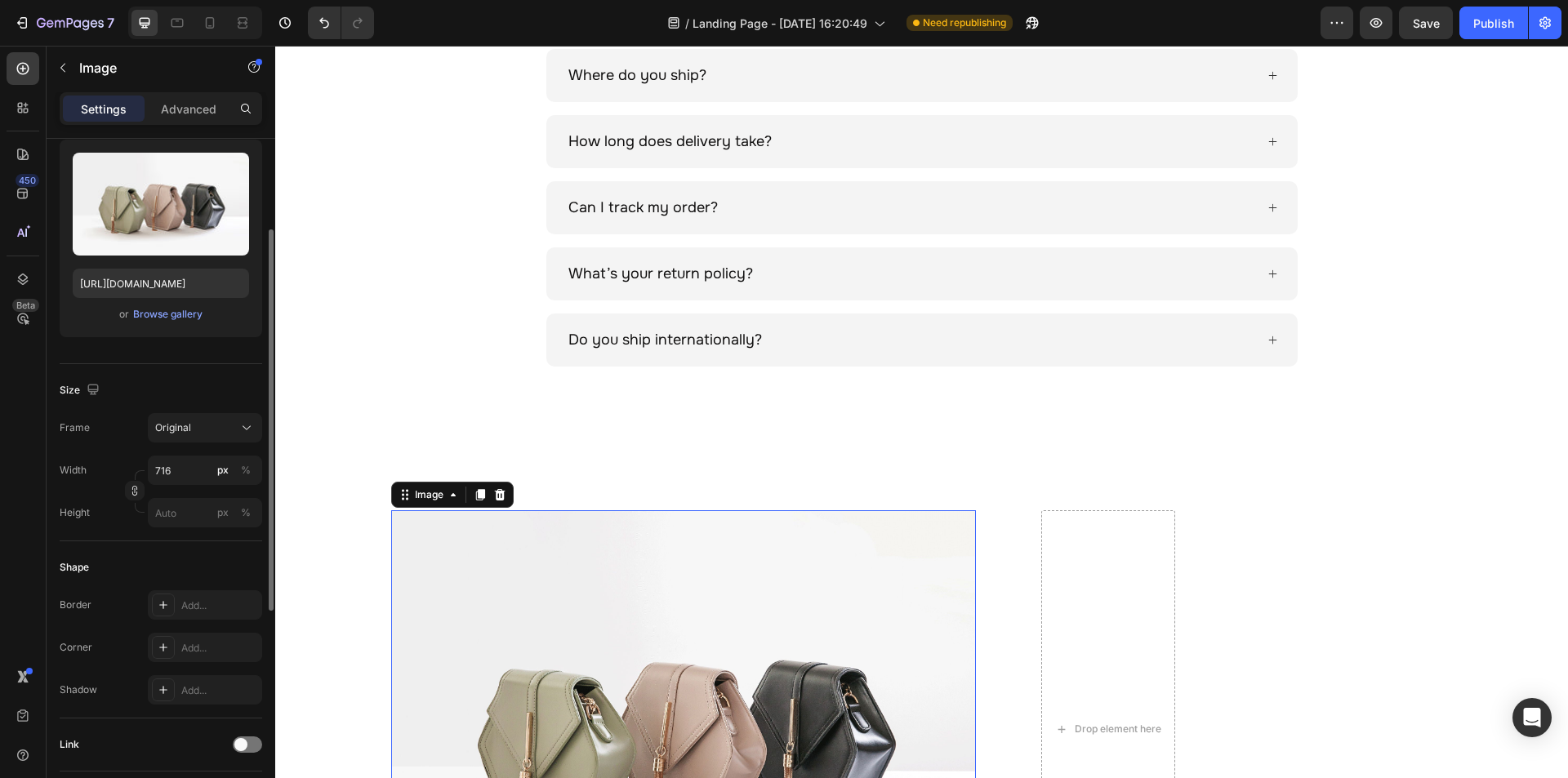
scroll to position [326, 0]
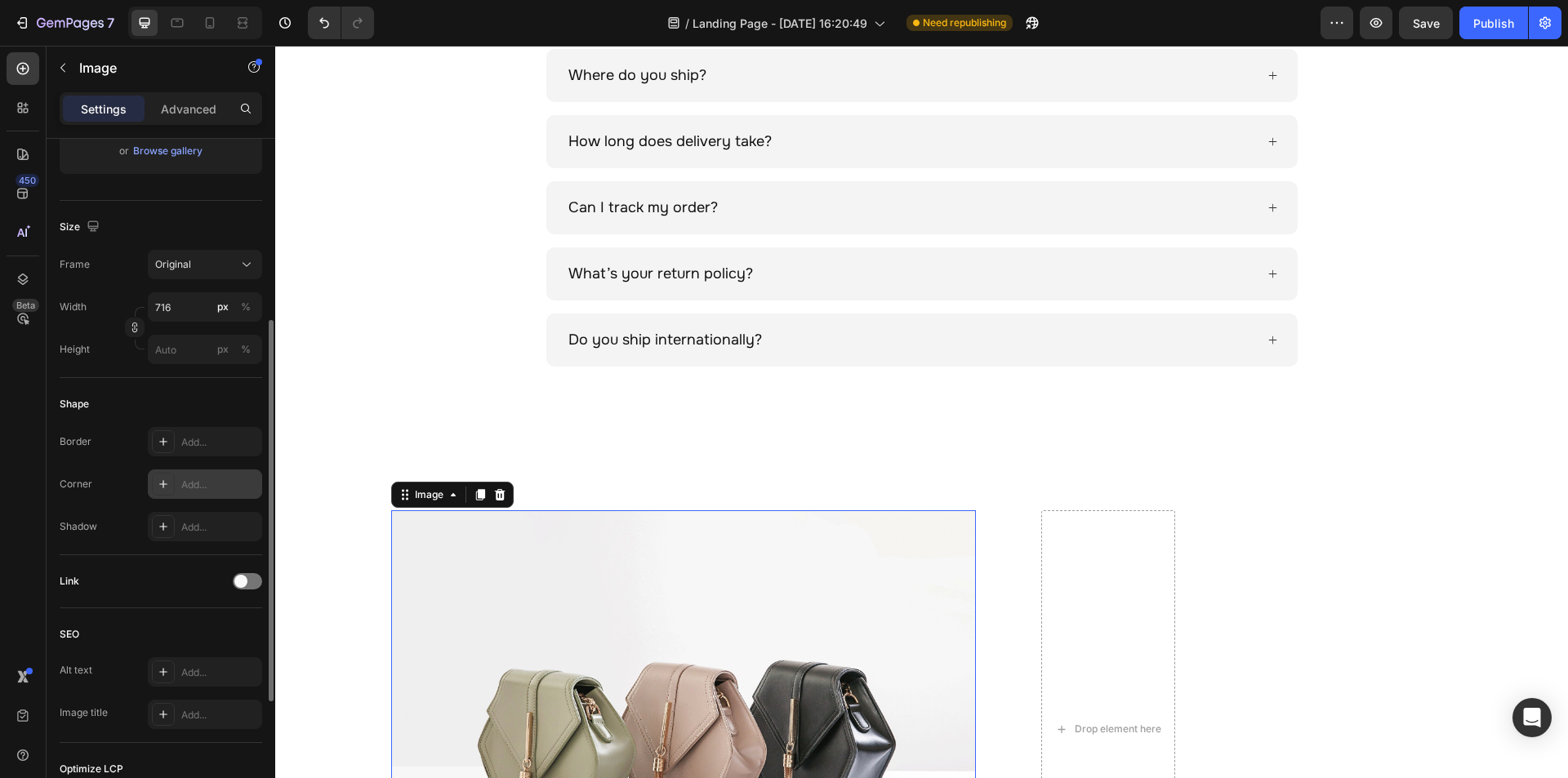
click at [207, 485] on div "Add..." at bounding box center [219, 485] width 77 height 15
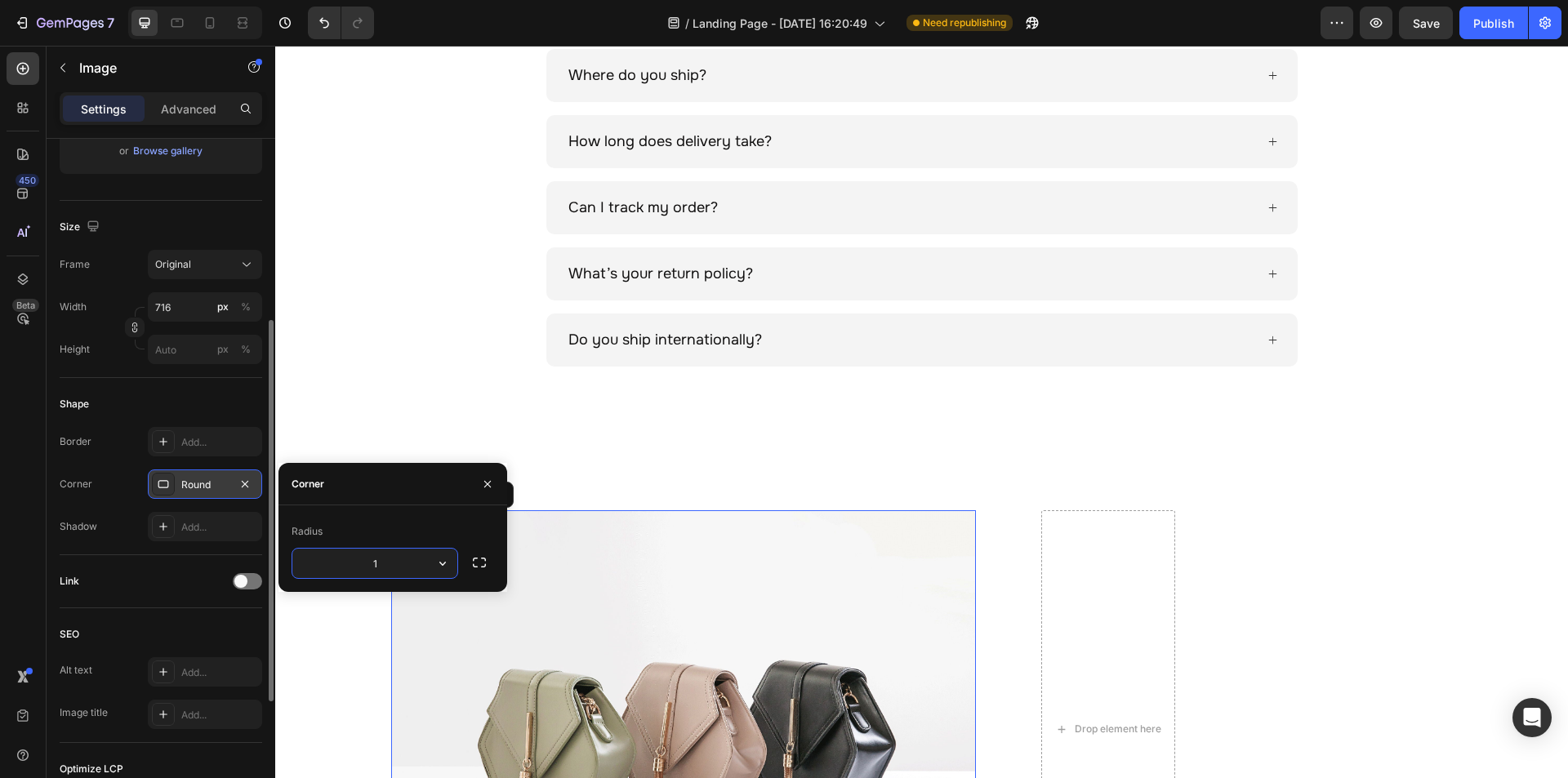
type input "10"
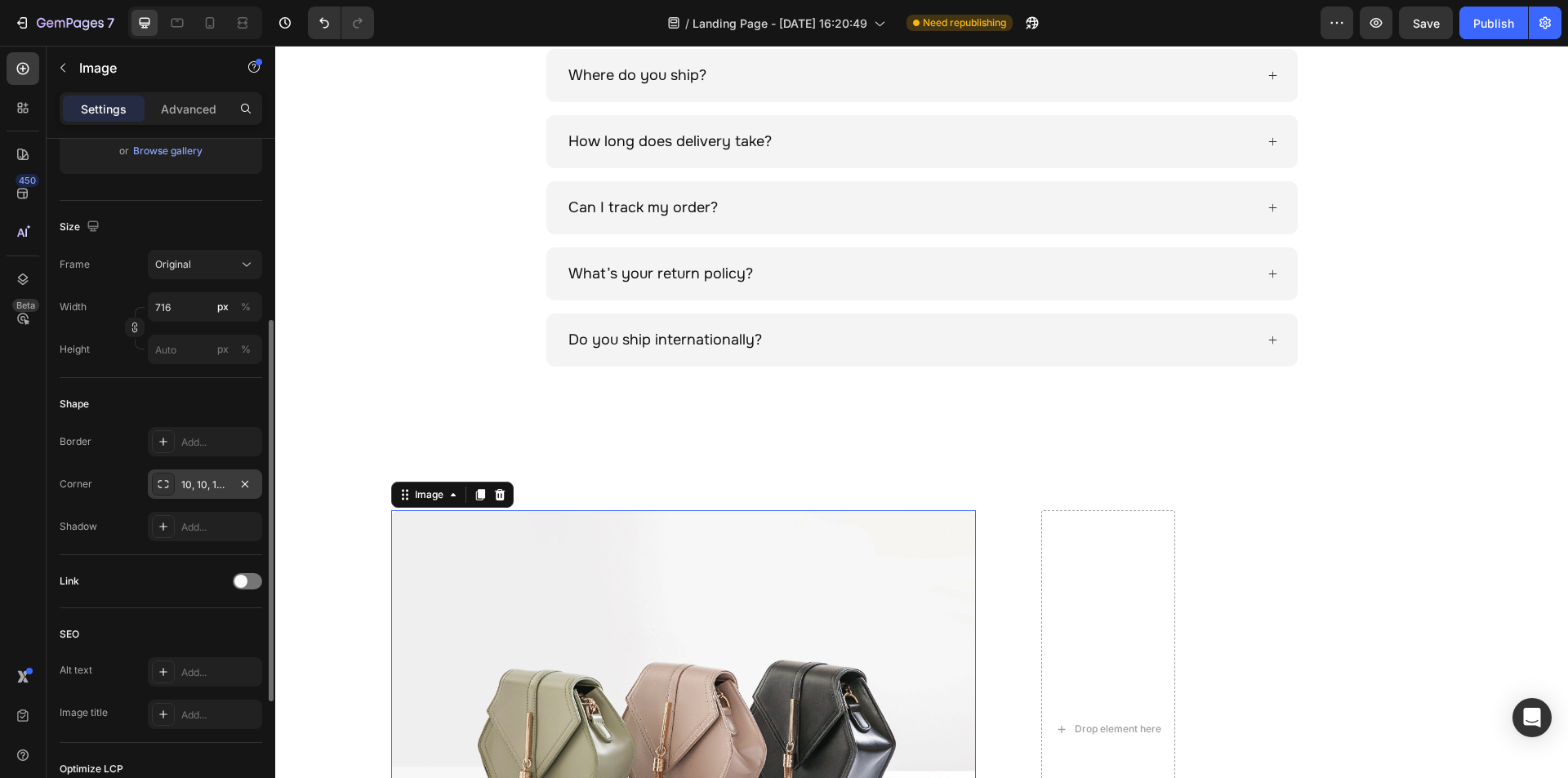
click at [172, 392] on div "Shape" at bounding box center [160, 404] width 202 height 26
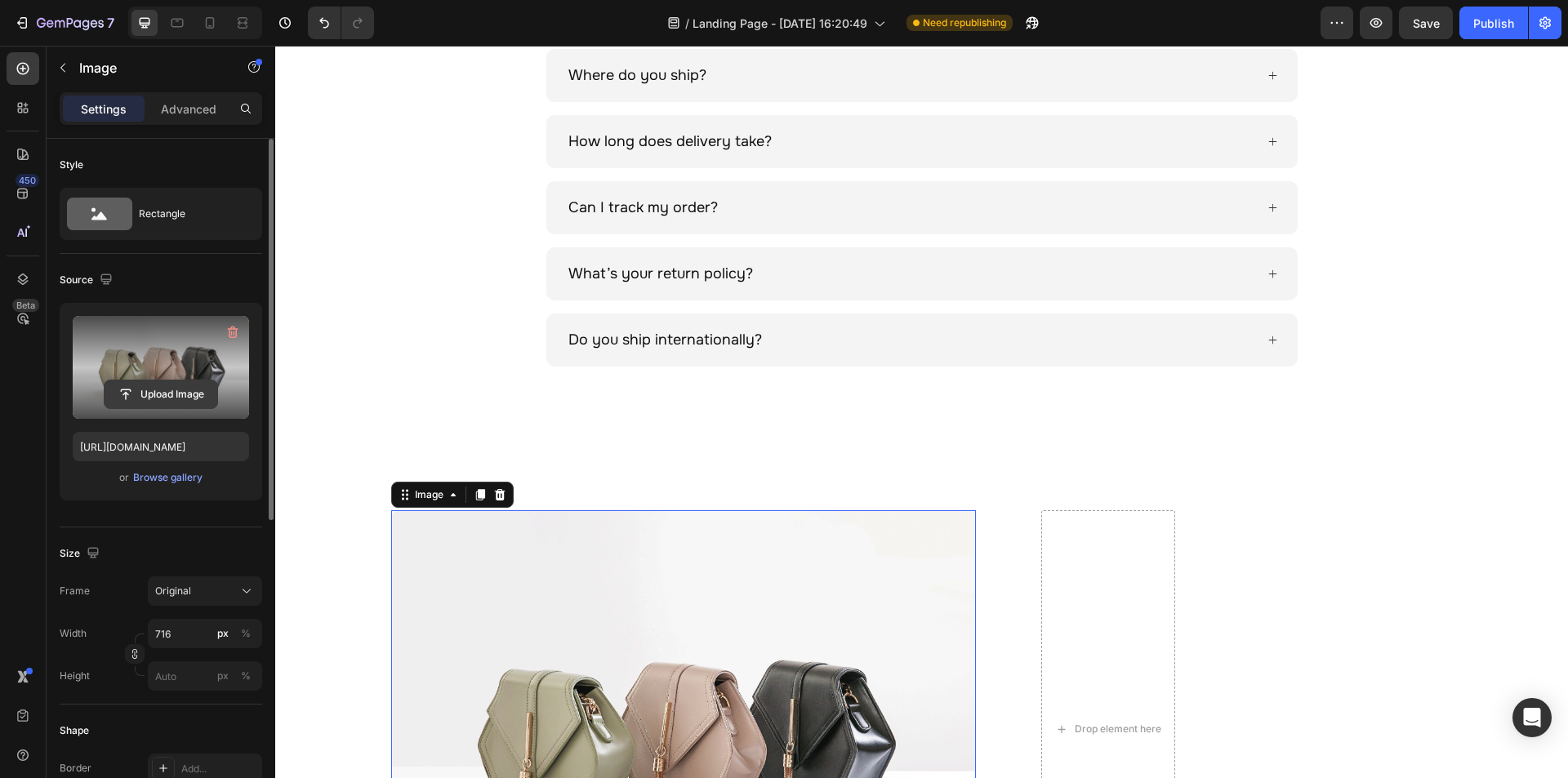
click at [158, 383] on input "file" at bounding box center [160, 395] width 113 height 28
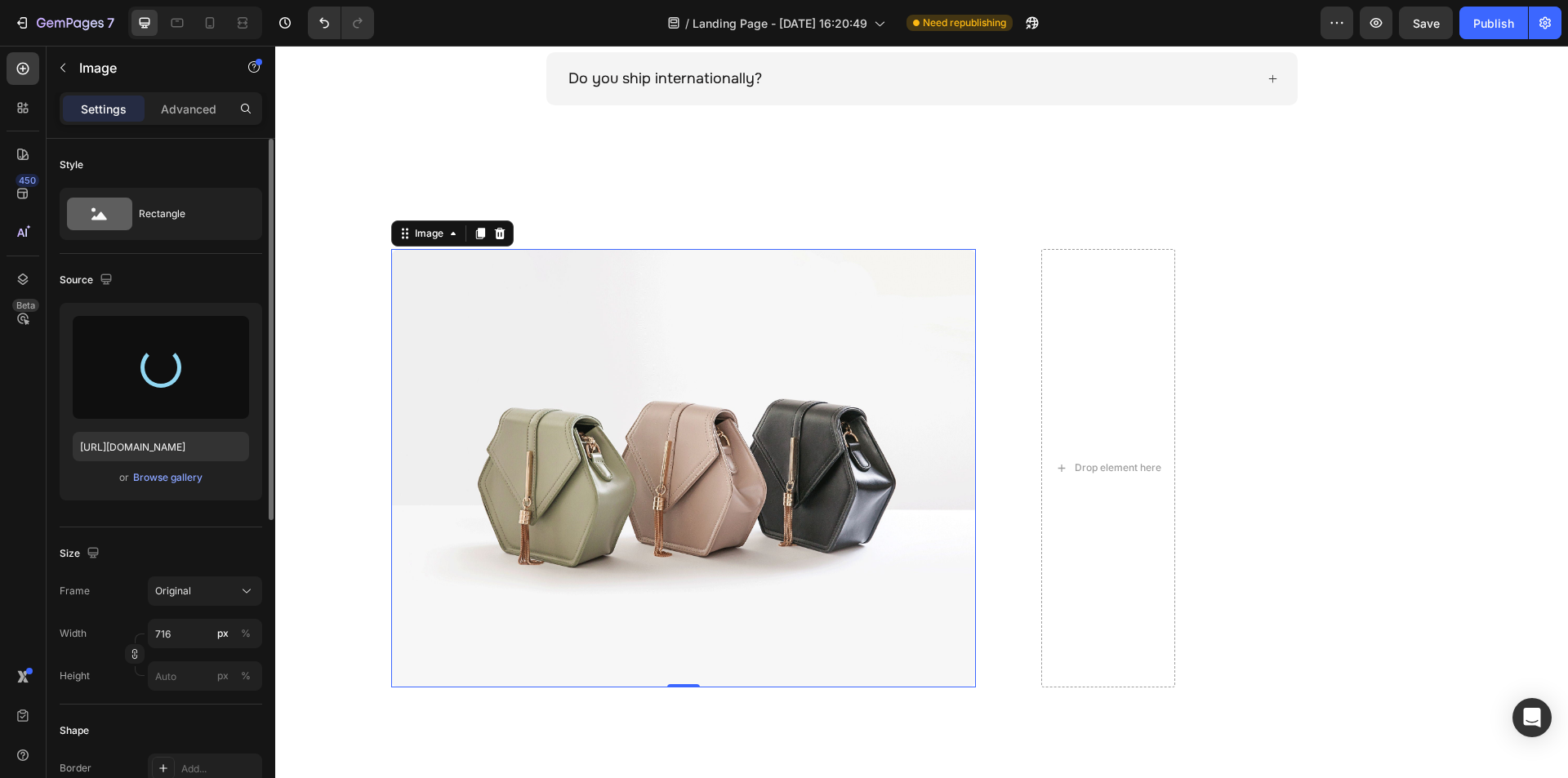
scroll to position [1529, 0]
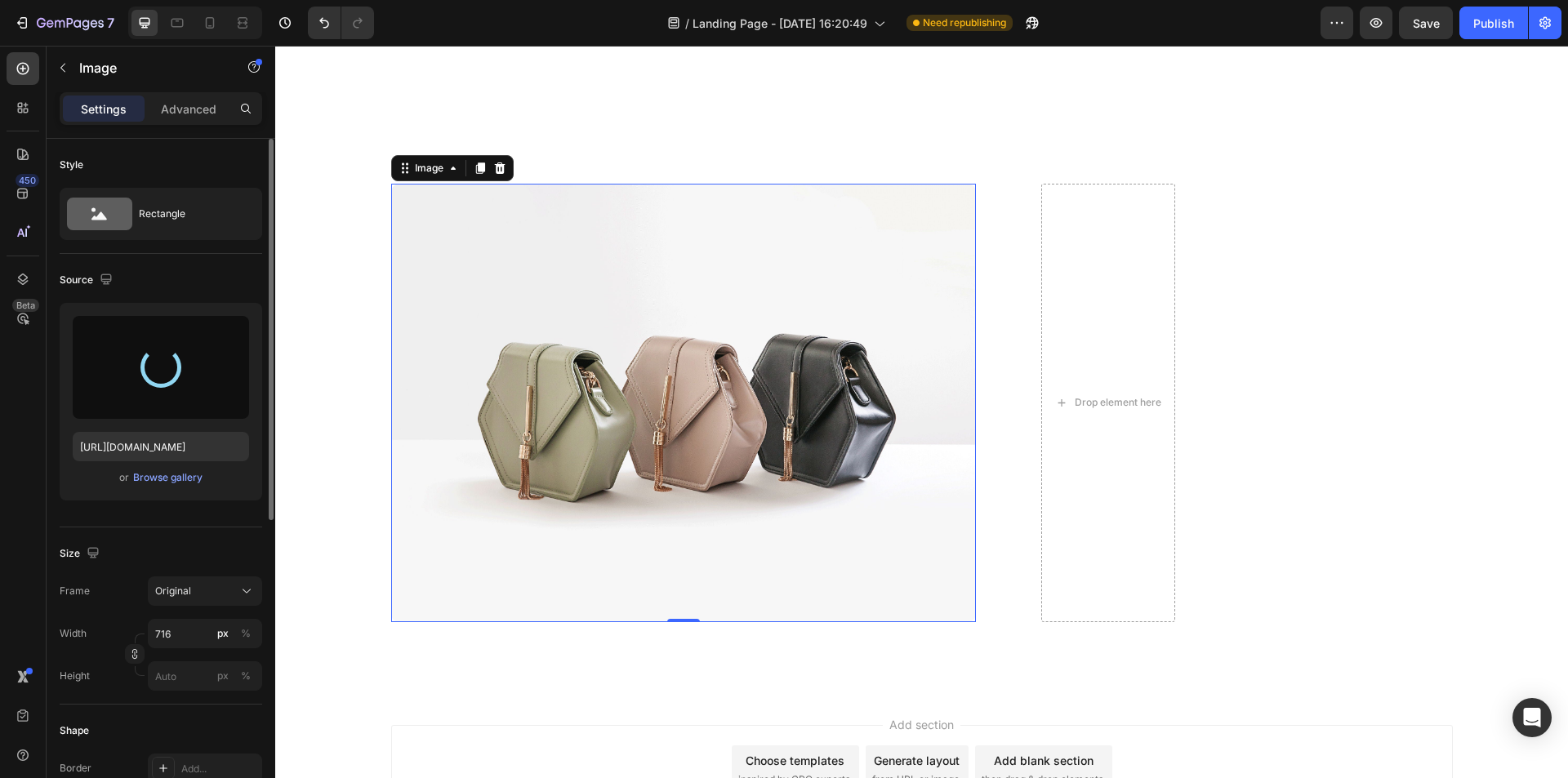
type input "https://cdn.shopify.com/s/files/1/0934/7760/1567/files/gempages_581484049818715…"
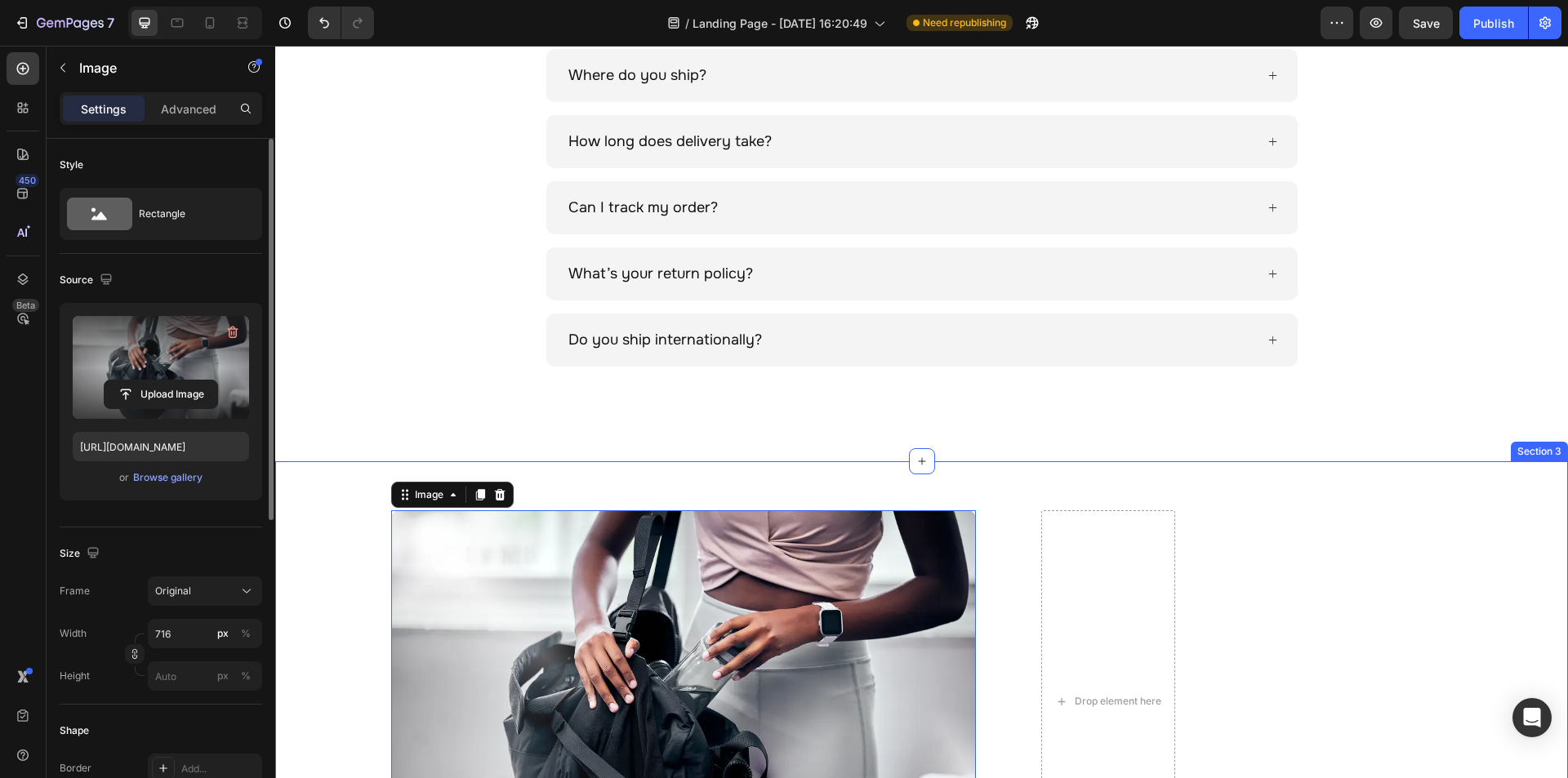
scroll to position [1447, 0]
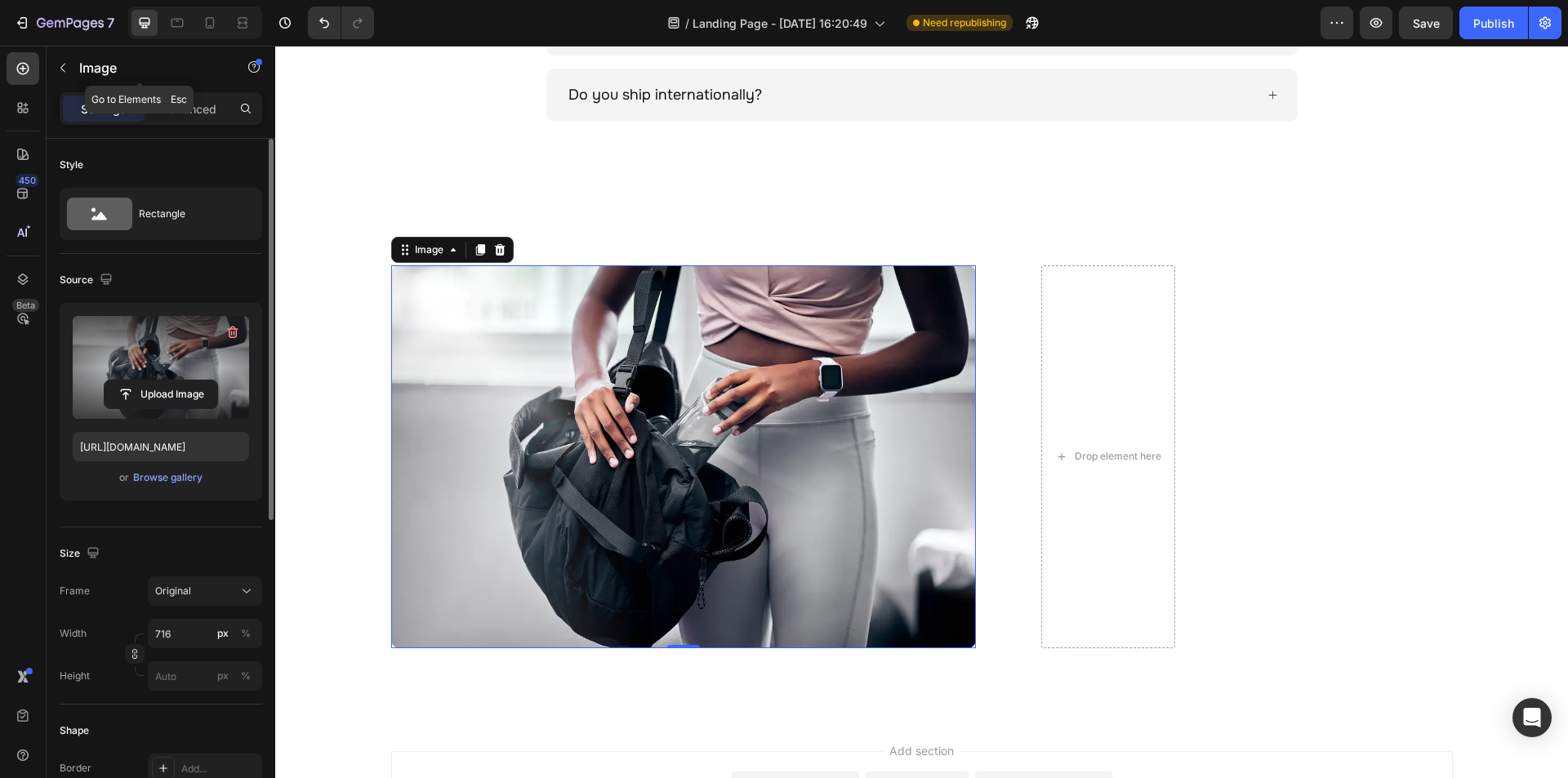
drag, startPoint x: 58, startPoint y: 67, endPoint x: 75, endPoint y: 85, distance: 24.8
click at [58, 67] on icon "button" at bounding box center [63, 67] width 13 height 13
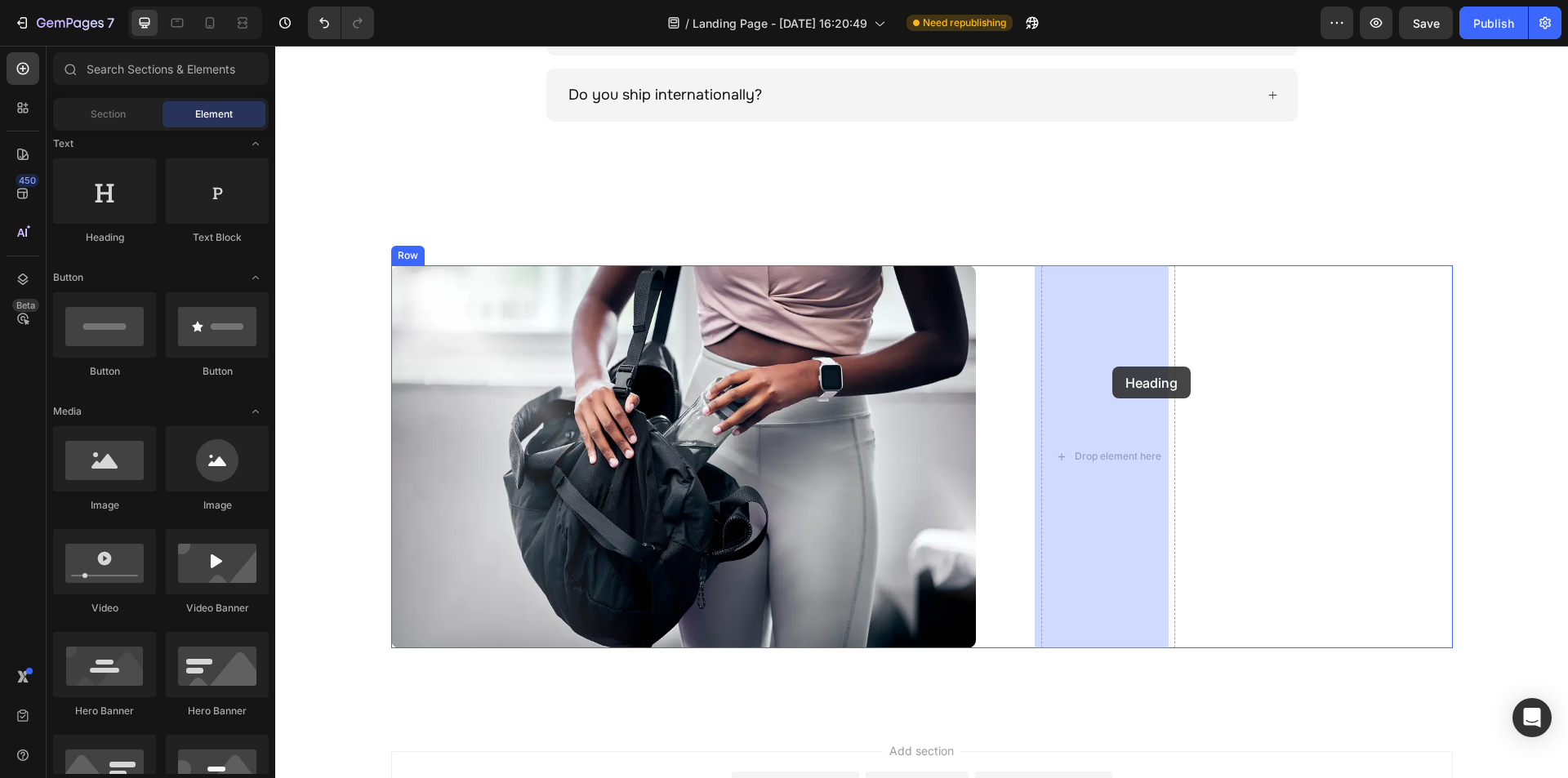
drag, startPoint x: 385, startPoint y: 260, endPoint x: 1117, endPoint y: 355, distance: 738.1
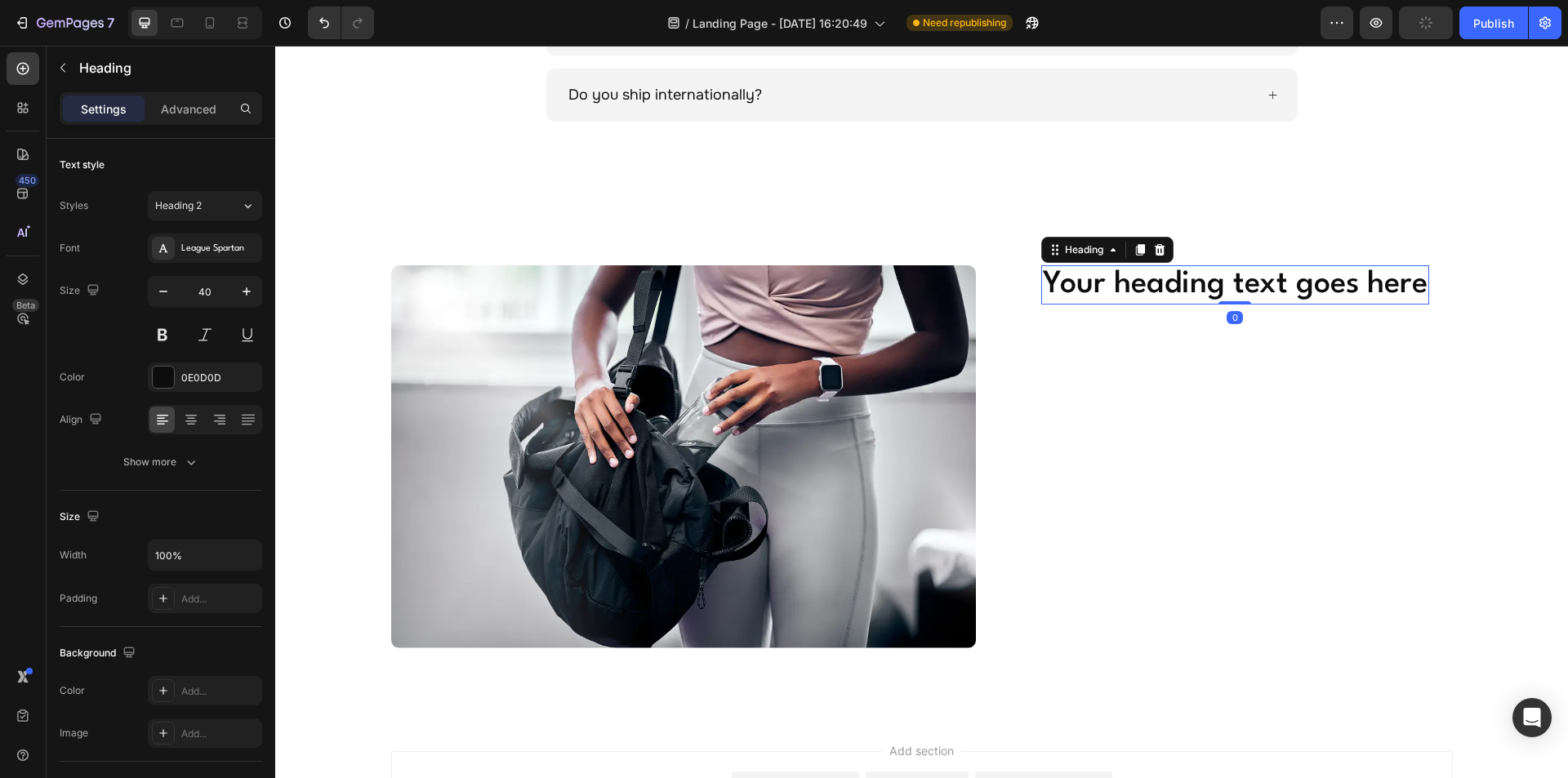
click at [1120, 278] on h2 "Your heading text goes here" at bounding box center [1236, 285] width 388 height 39
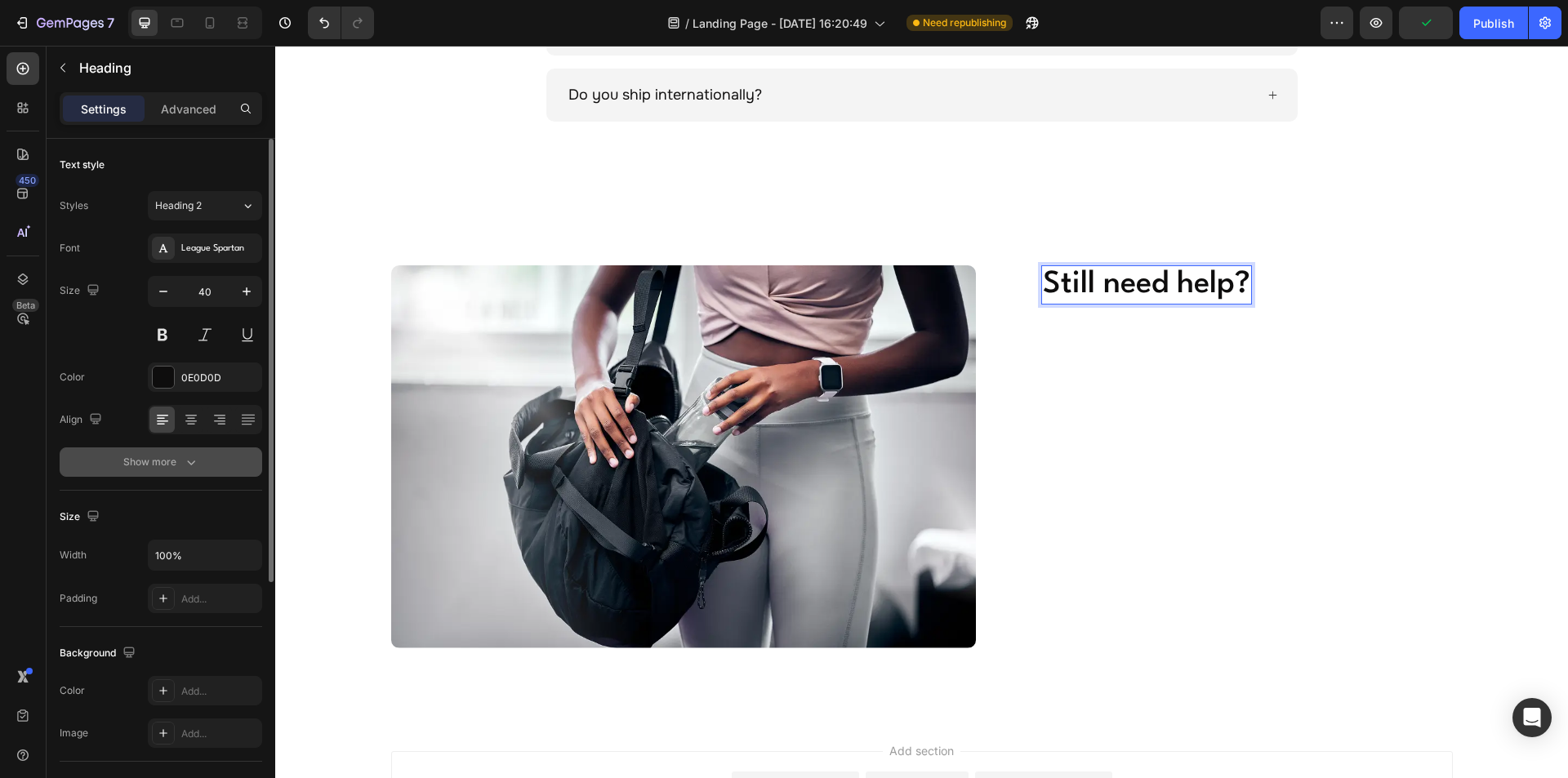
click at [145, 475] on button "Show more" at bounding box center [160, 462] width 202 height 30
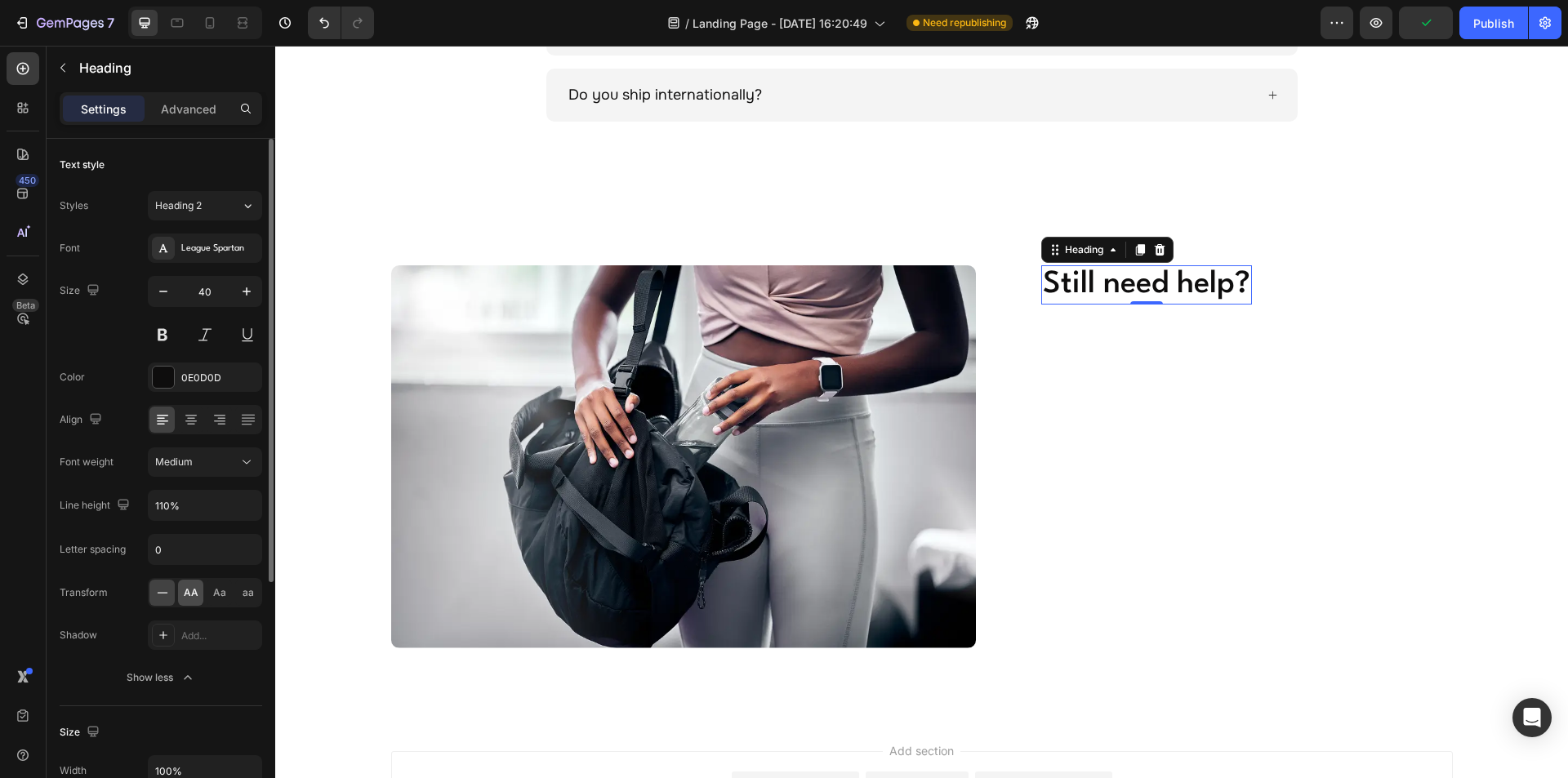
click at [191, 591] on span "AA" at bounding box center [191, 593] width 15 height 15
click at [214, 210] on div "Heading 2" at bounding box center [188, 206] width 66 height 15
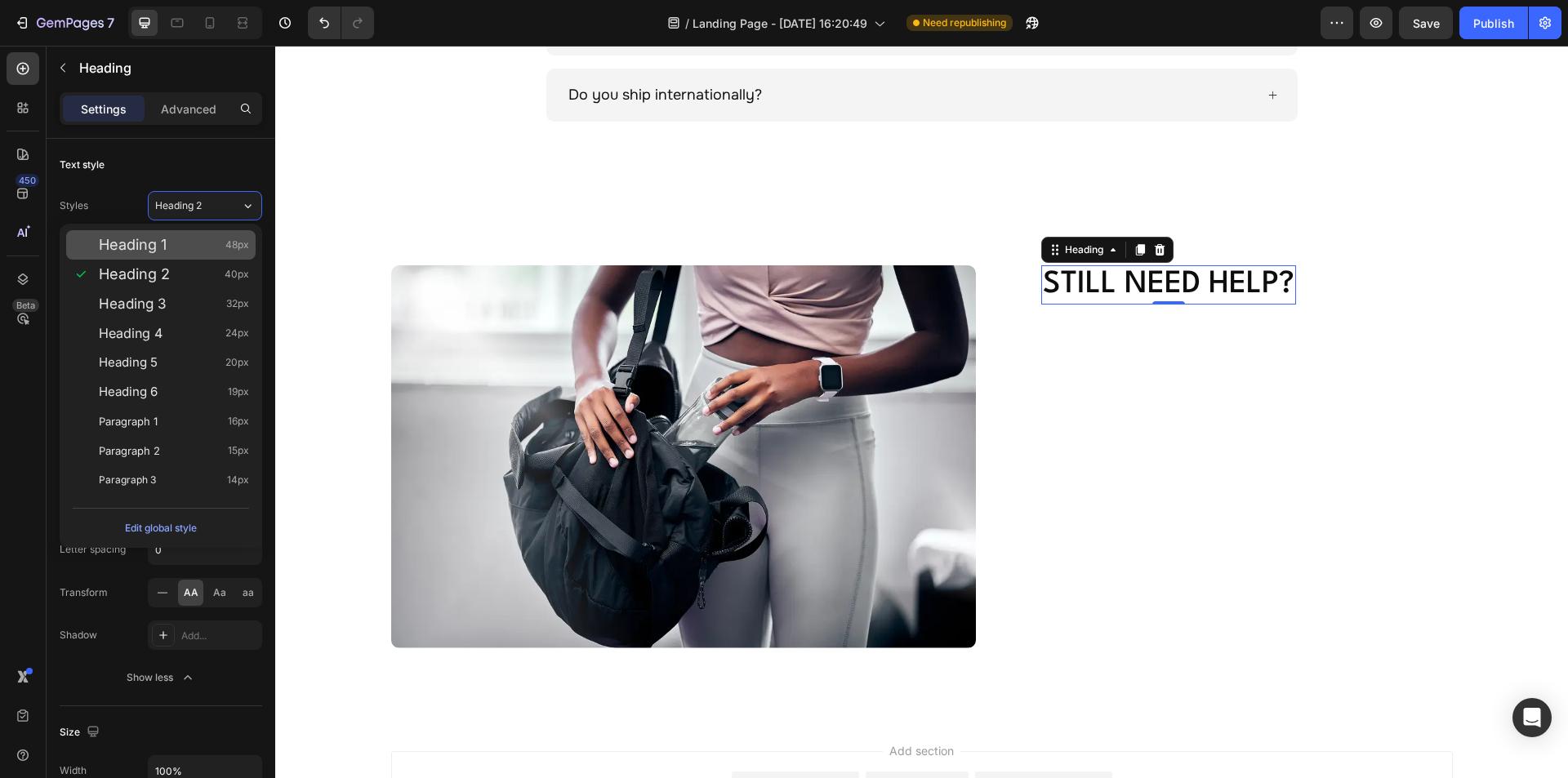
click at [156, 245] on span "Heading 1" at bounding box center [132, 245] width 67 height 16
type input "48"
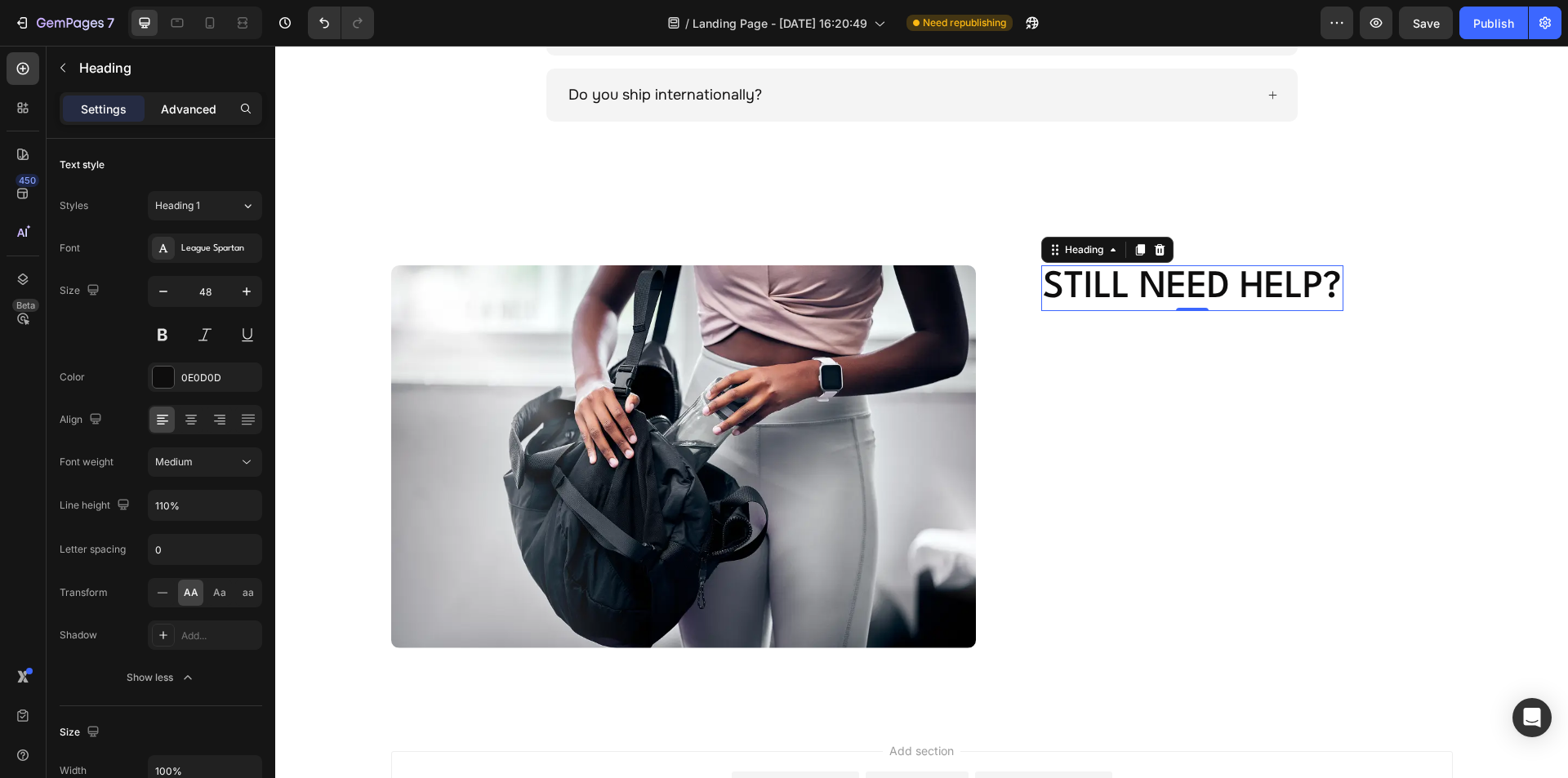
click at [188, 108] on p "Advanced" at bounding box center [189, 109] width 56 height 17
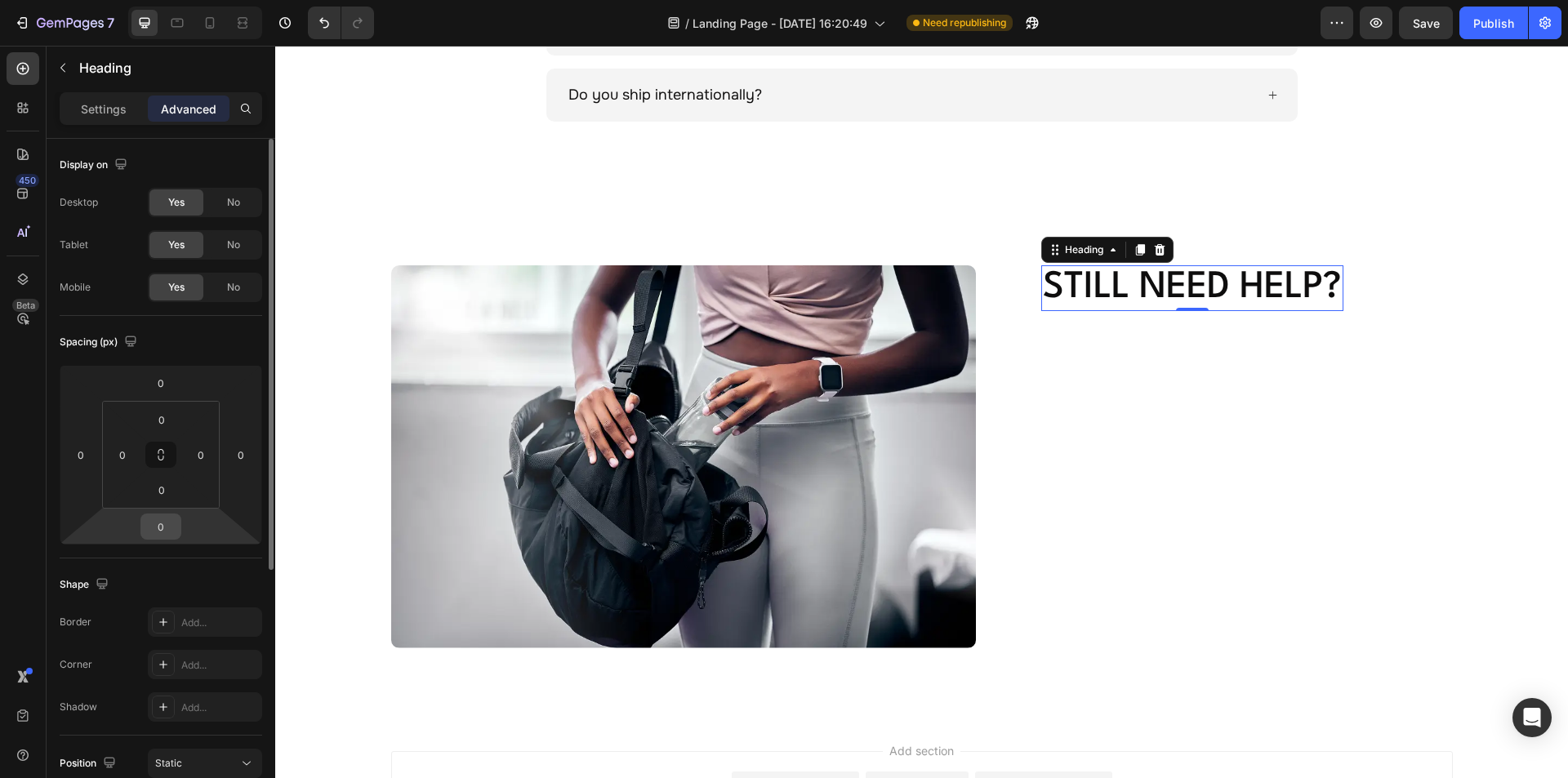
click at [161, 521] on input "0" at bounding box center [161, 526] width 33 height 25
type input "14"
click at [17, 71] on icon at bounding box center [23, 68] width 16 height 16
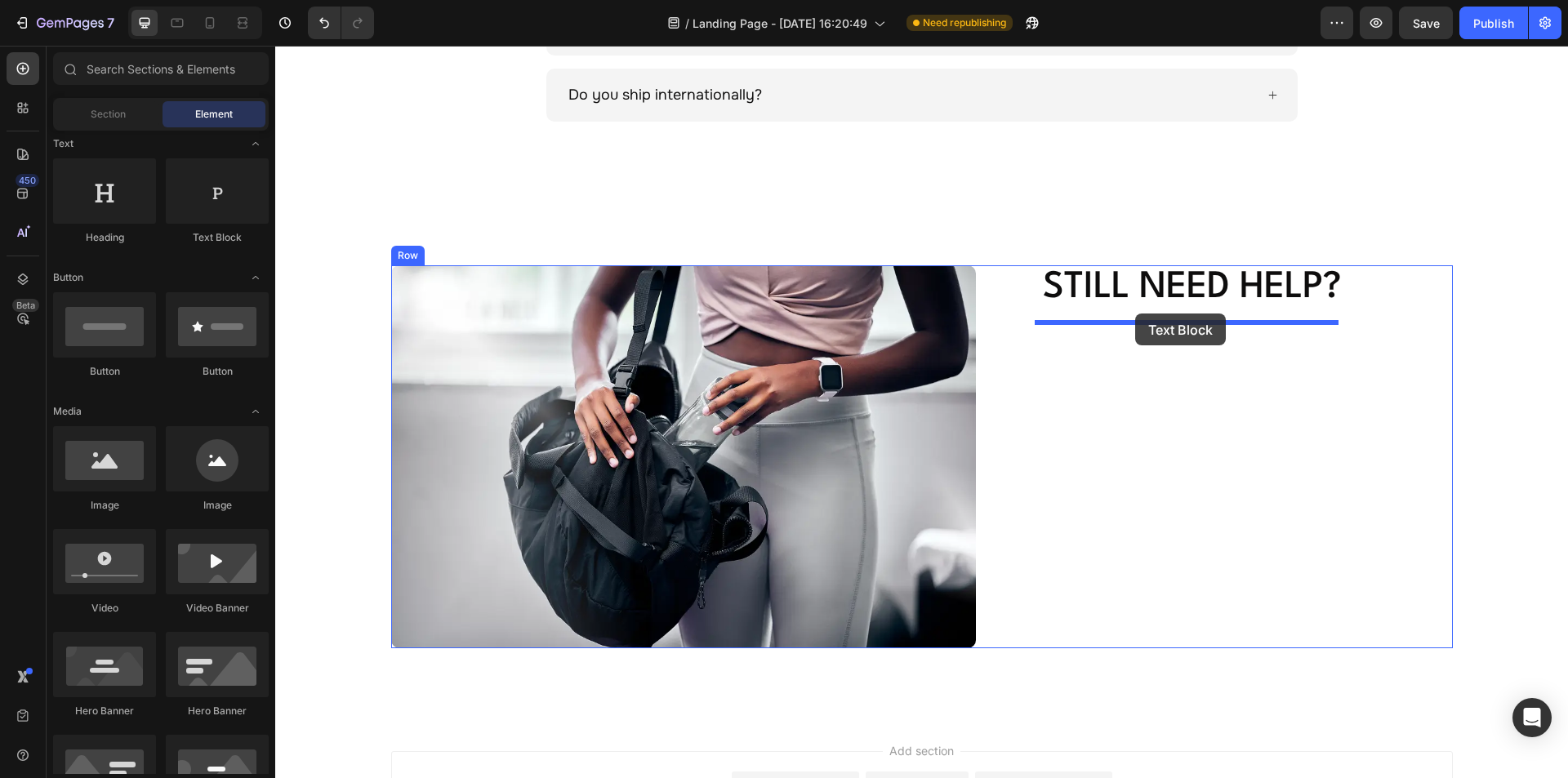
drag, startPoint x: 505, startPoint y: 242, endPoint x: 1135, endPoint y: 313, distance: 634.0
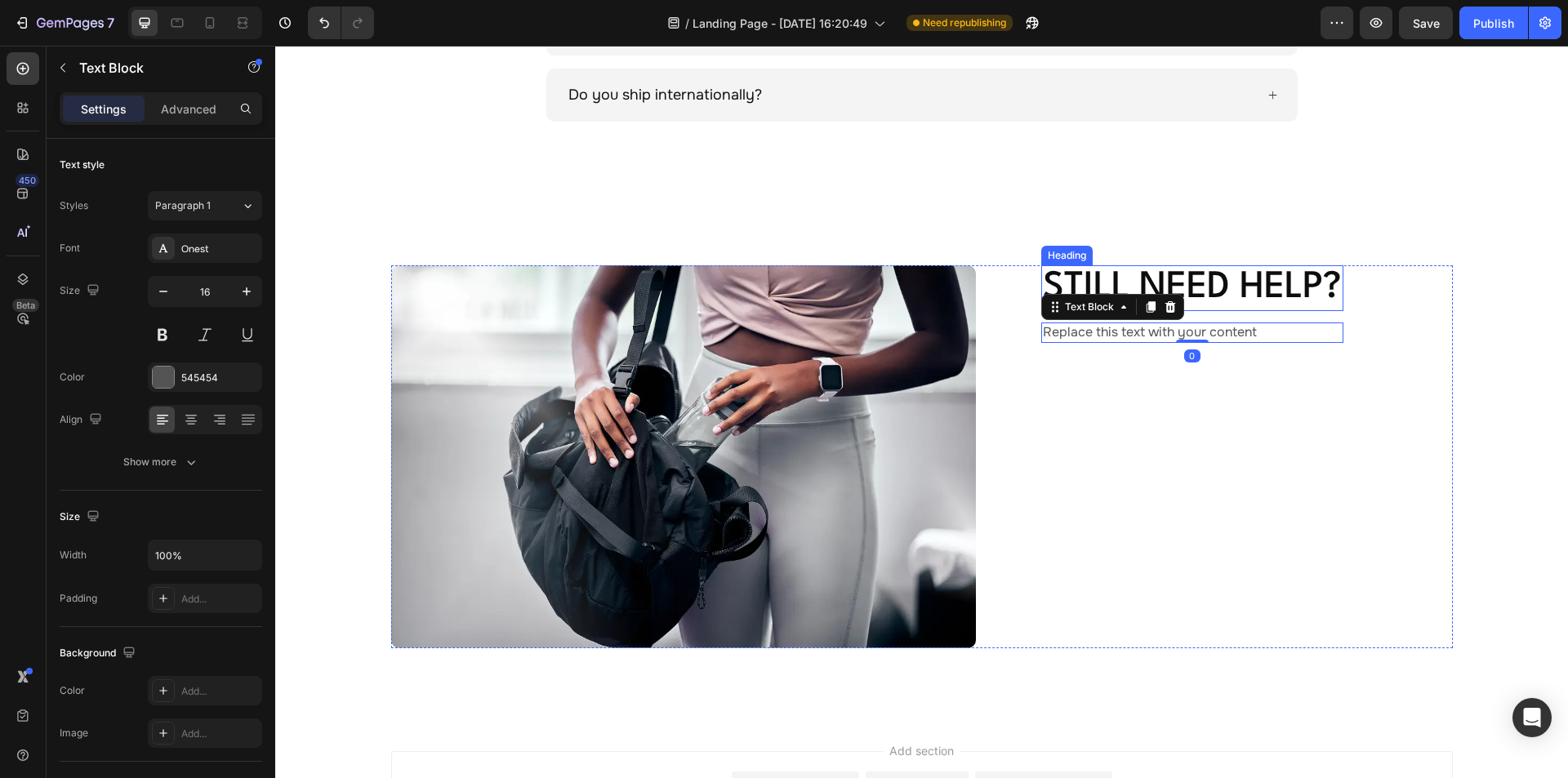
click at [1190, 276] on p "Still need help?" at bounding box center [1192, 289] width 299 height 44
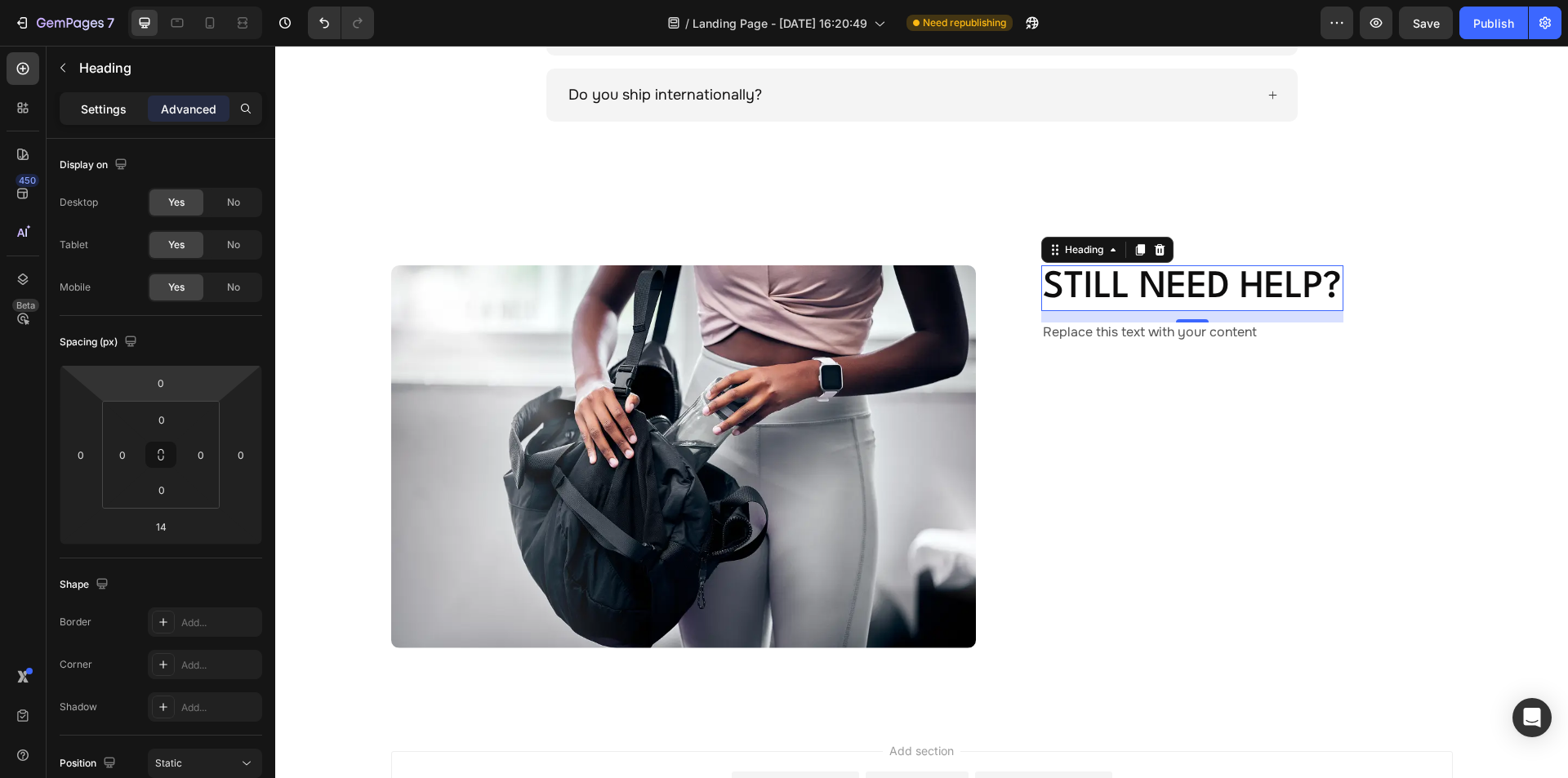
click at [109, 111] on p "Settings" at bounding box center [104, 109] width 46 height 17
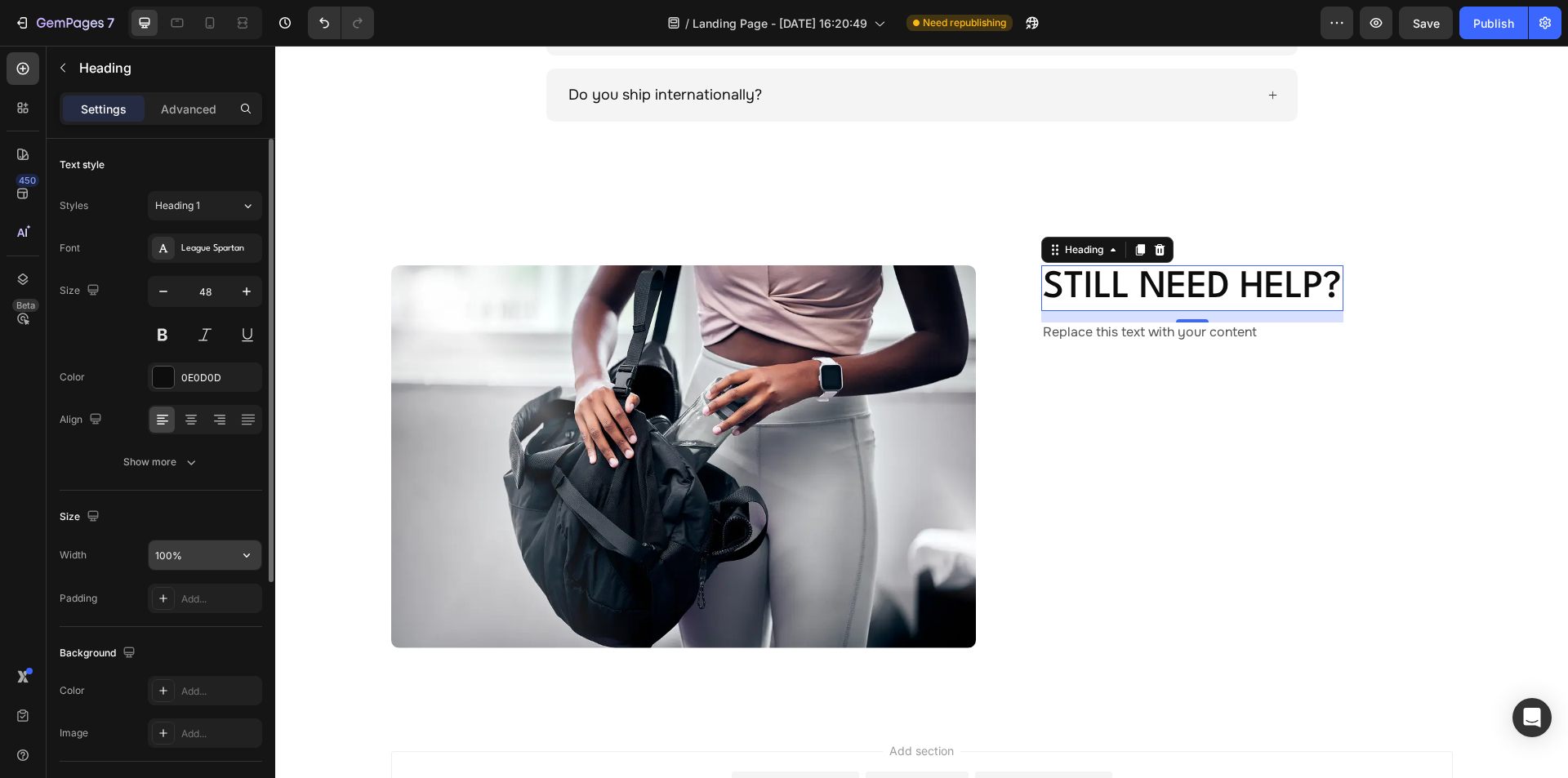
click at [201, 557] on input "100%" at bounding box center [205, 555] width 113 height 30
click at [206, 554] on input "100%" at bounding box center [205, 555] width 113 height 30
drag, startPoint x: 215, startPoint y: 554, endPoint x: 44, endPoint y: 543, distance: 171.4
click at [44, 543] on div "450 Beta Sections(18) Elements(83) Section Element Hero Section Product Detail …" at bounding box center [137, 412] width 276 height 732
type input "504"
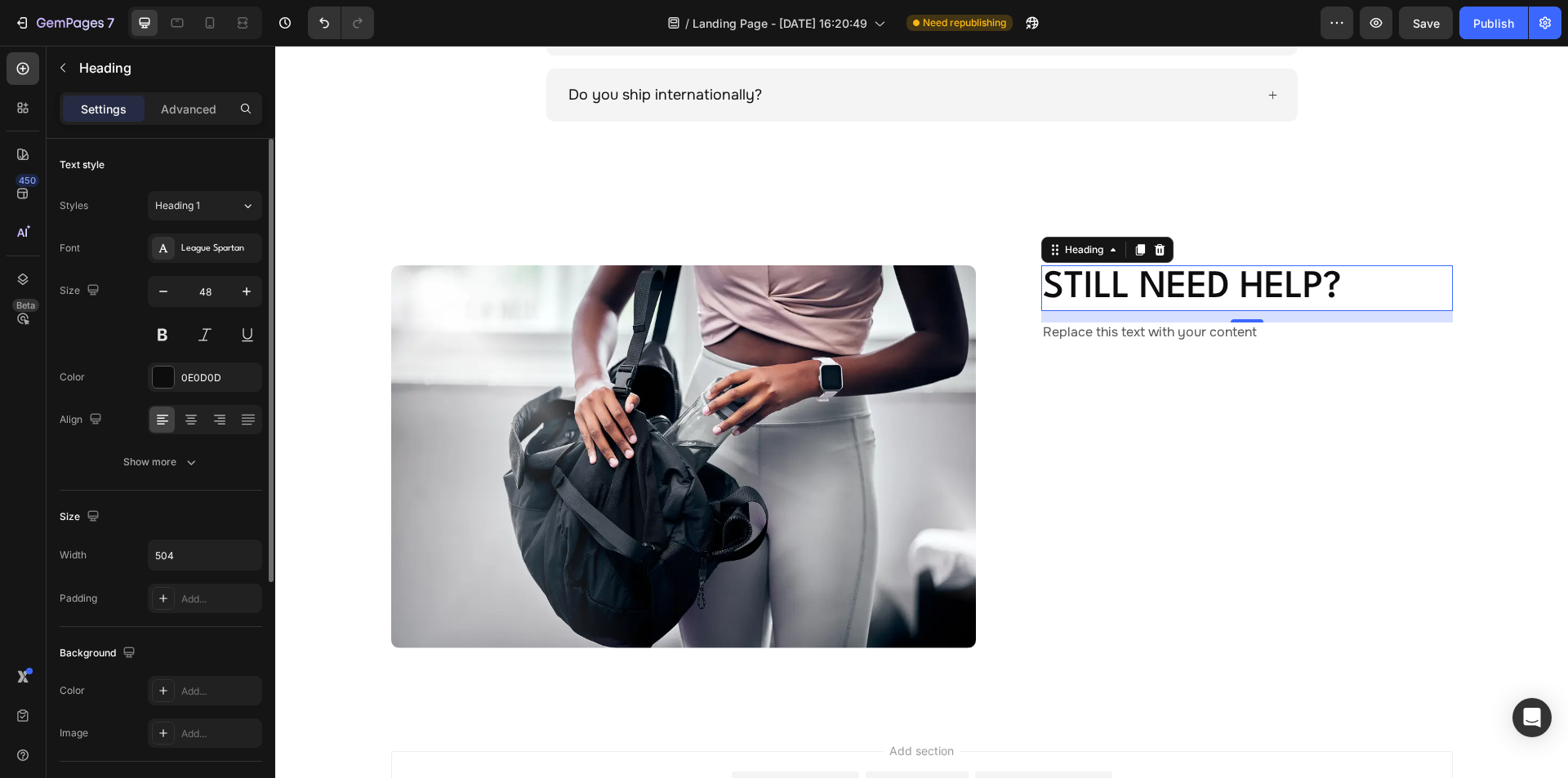
drag, startPoint x: 199, startPoint y: 500, endPoint x: 721, endPoint y: 332, distance: 548.4
click at [199, 500] on div "Size Width 504 Padding Add..." at bounding box center [160, 559] width 202 height 137
click at [1069, 337] on div "Replace this text with your content" at bounding box center [1247, 332] width 411 height 21
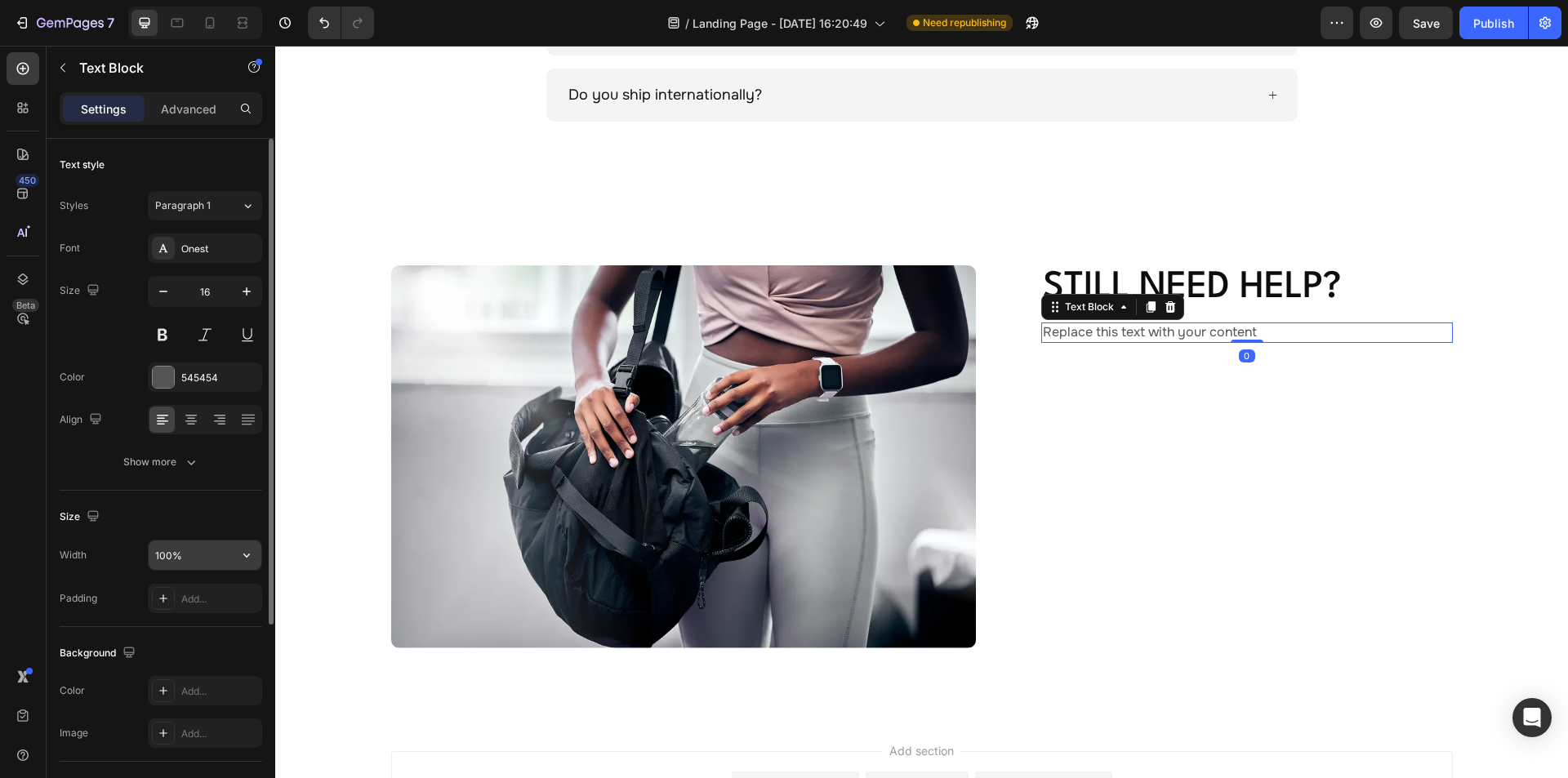
click at [206, 556] on input "100%" at bounding box center [205, 555] width 113 height 30
click at [211, 558] on input "100%" at bounding box center [205, 555] width 113 height 30
drag, startPoint x: 223, startPoint y: 560, endPoint x: -26, endPoint y: 546, distance: 249.4
click at [0, 0] on html "7 Version history / Landing Page - Aug 28, 16:20:49 Need republishing Preview S…" at bounding box center [784, 0] width 1568 height 0
click at [191, 556] on input "504" at bounding box center [205, 555] width 113 height 30
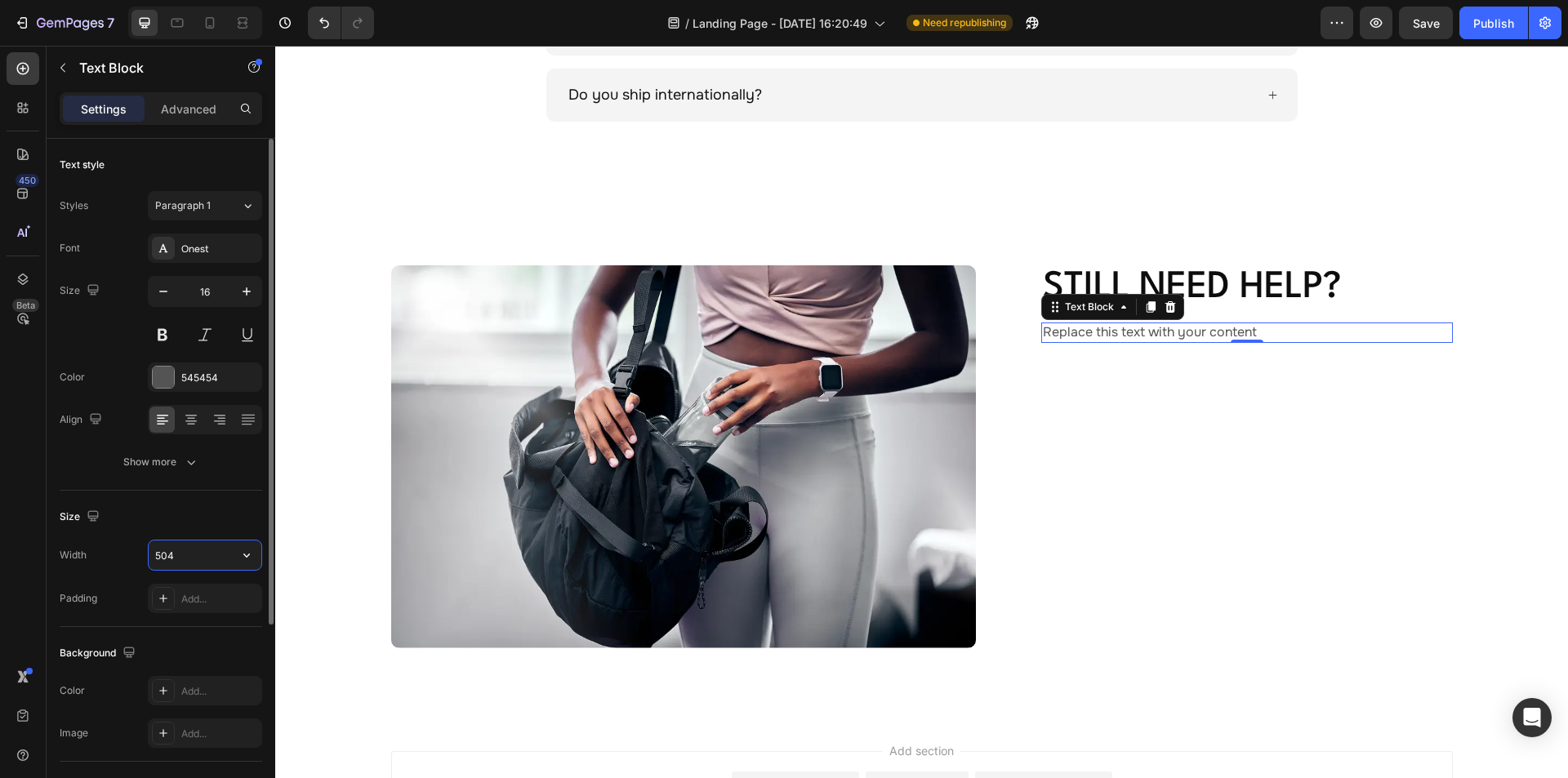
click at [185, 549] on input "504" at bounding box center [205, 555] width 113 height 30
type input "504"
click at [1148, 332] on div "Replace this text with your content" at bounding box center [1247, 332] width 411 height 21
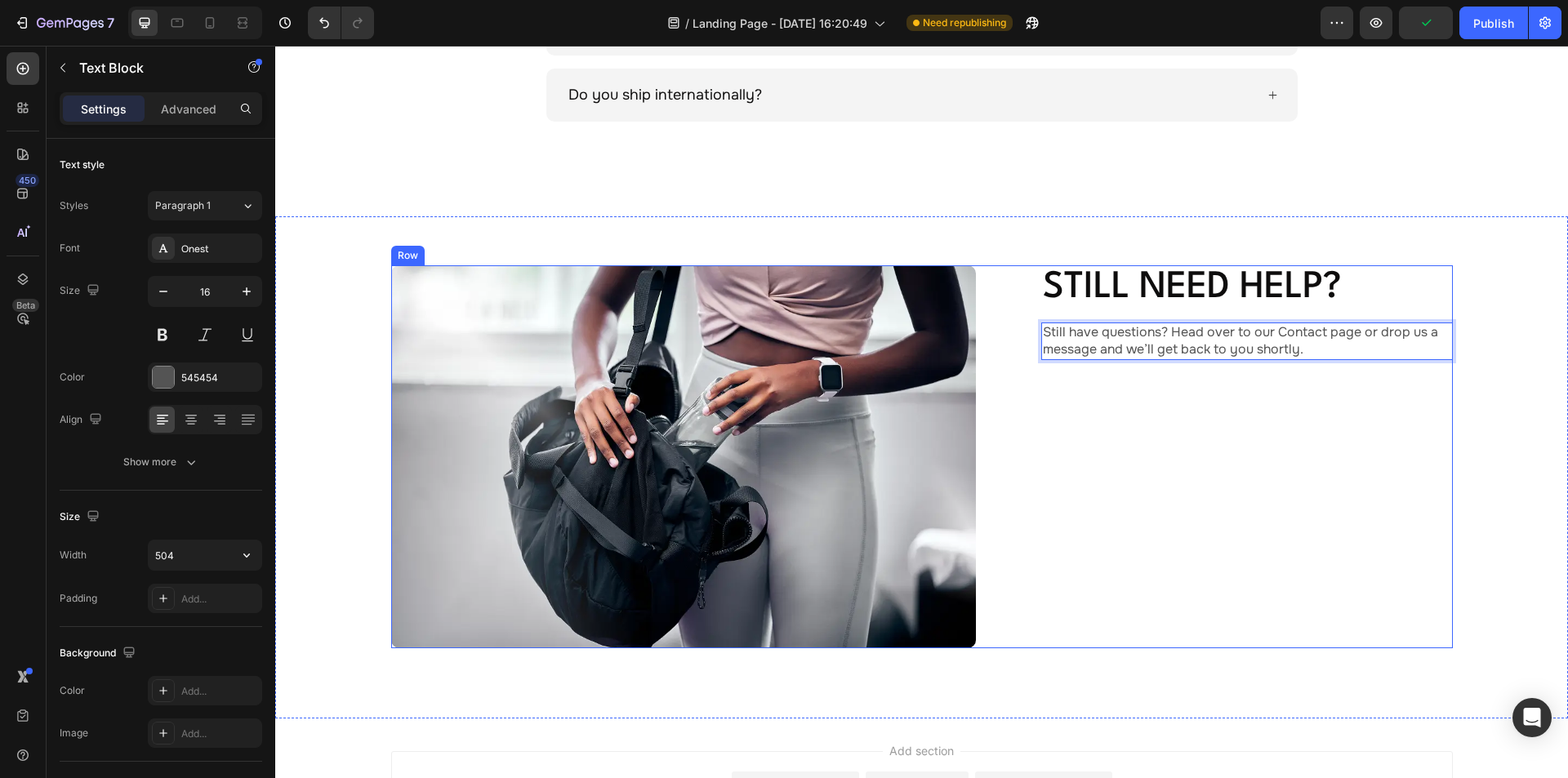
click at [1227, 377] on div "Still need help? Heading Still have questions? Head over to our Contact page or…" at bounding box center [1247, 457] width 411 height 383
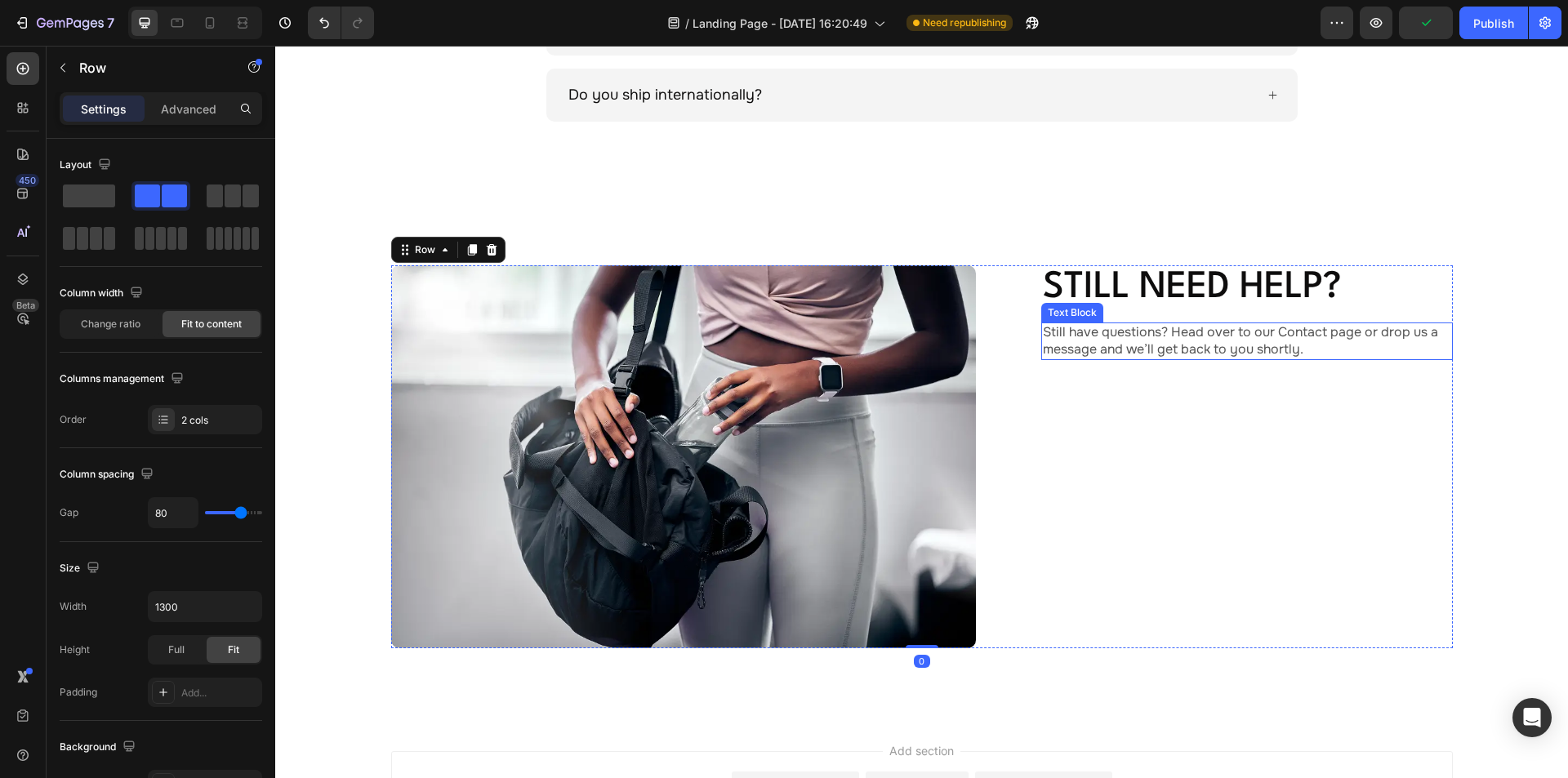
click at [1135, 349] on p "Still have questions? Head over to our Contact page or drop us a message and we…" at bounding box center [1247, 341] width 408 height 35
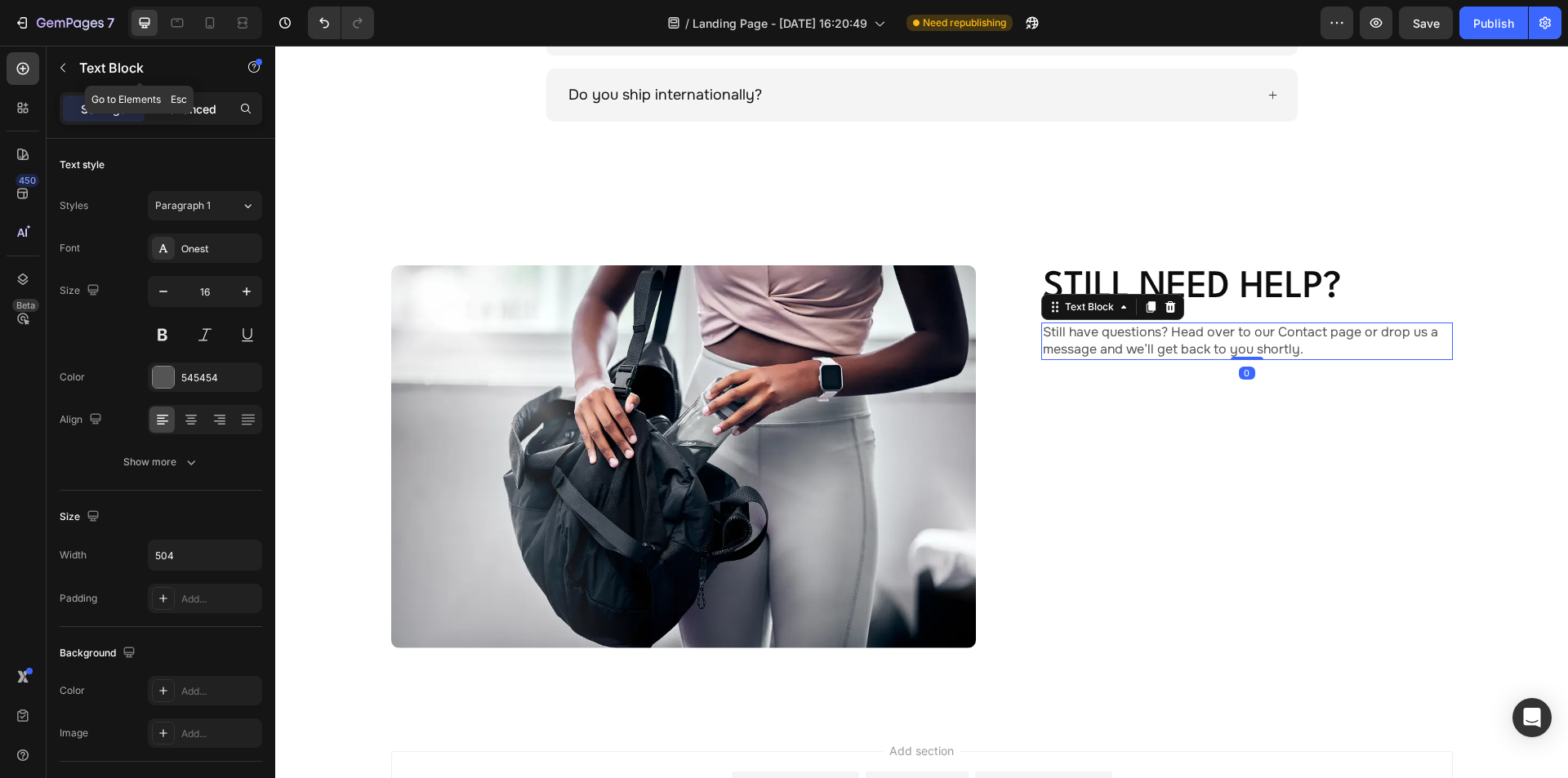
click at [184, 97] on div "Advanced" at bounding box center [188, 109] width 81 height 26
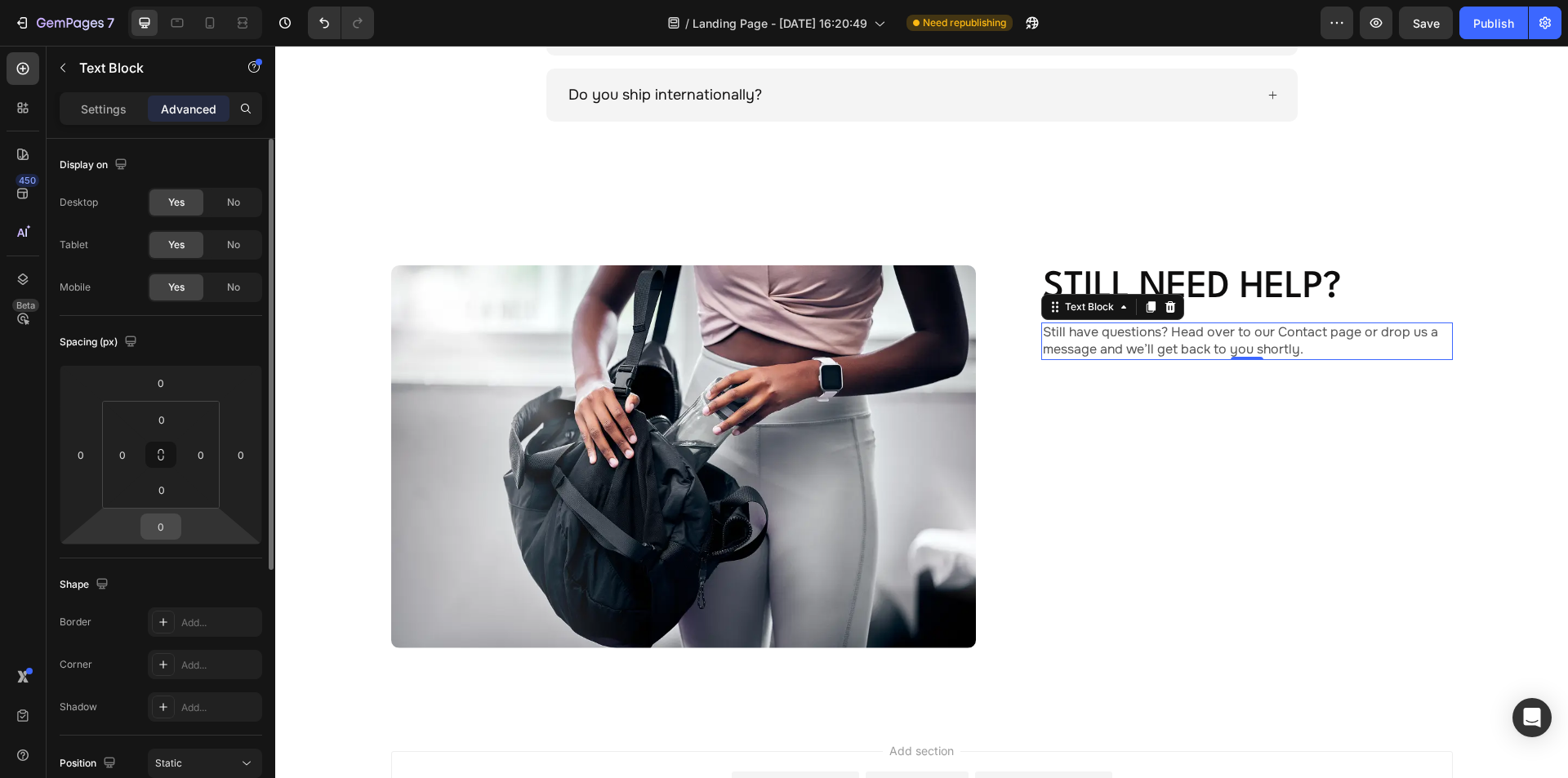
click at [164, 528] on input "0" at bounding box center [161, 526] width 33 height 25
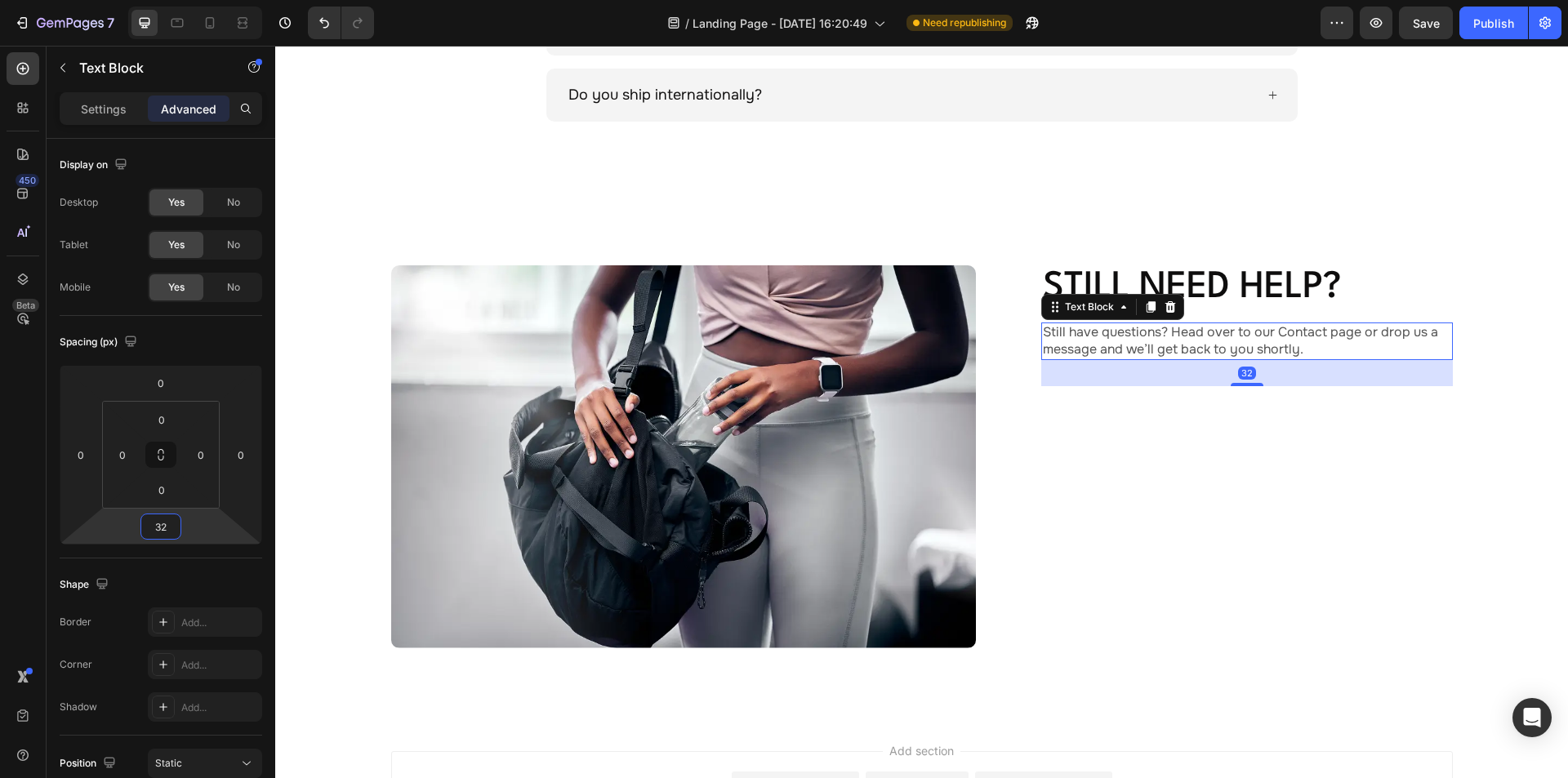
type input "32"
click at [1102, 307] on div "Text Block" at bounding box center [1089, 307] width 56 height 15
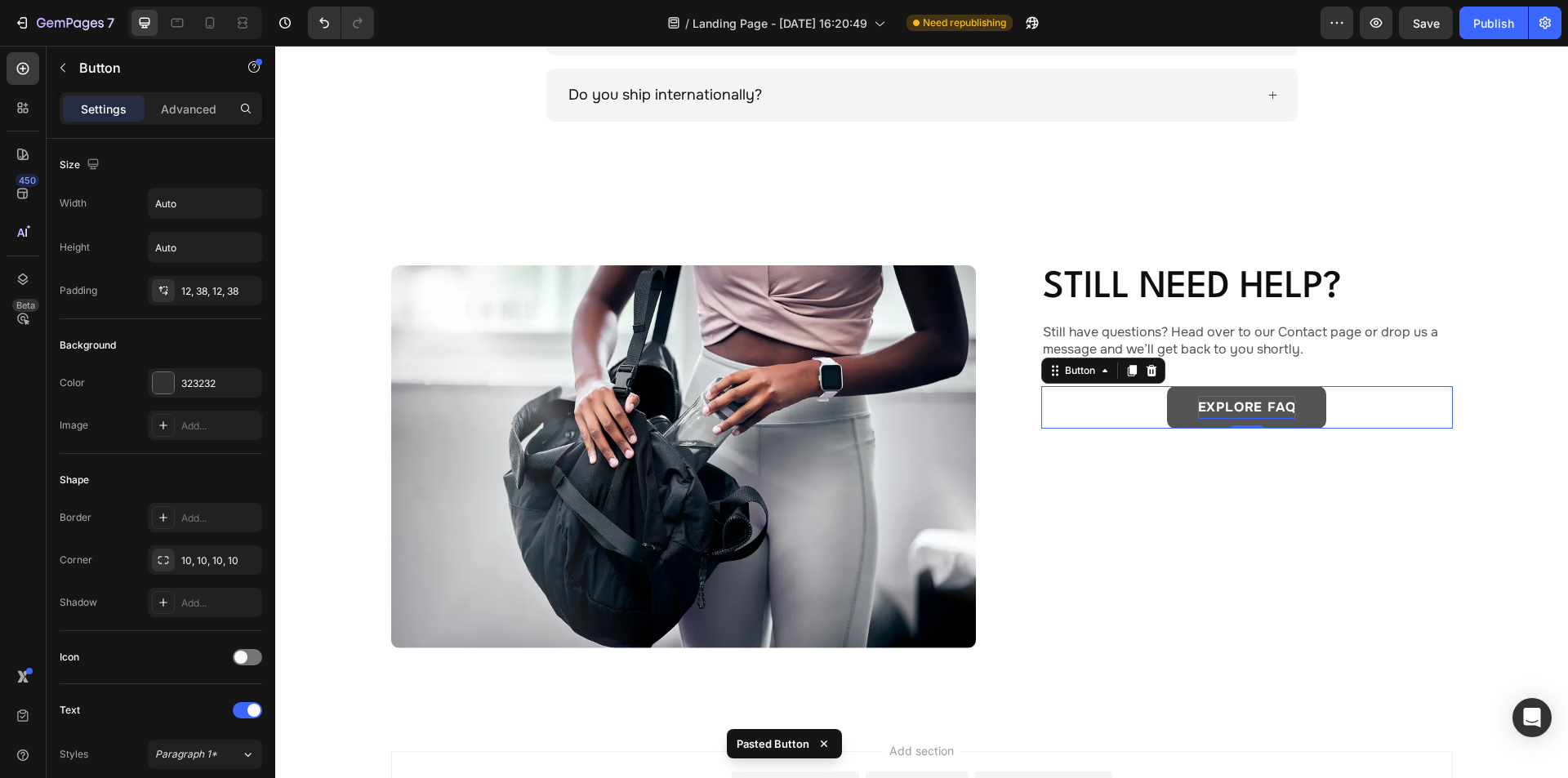
click at [1248, 414] on p "explore FAQ" at bounding box center [1246, 407] width 98 height 23
drag, startPoint x: 1207, startPoint y: 409, endPoint x: 1243, endPoint y: 408, distance: 36.0
click at [1206, 408] on p "explore FAQ" at bounding box center [1246, 407] width 98 height 23
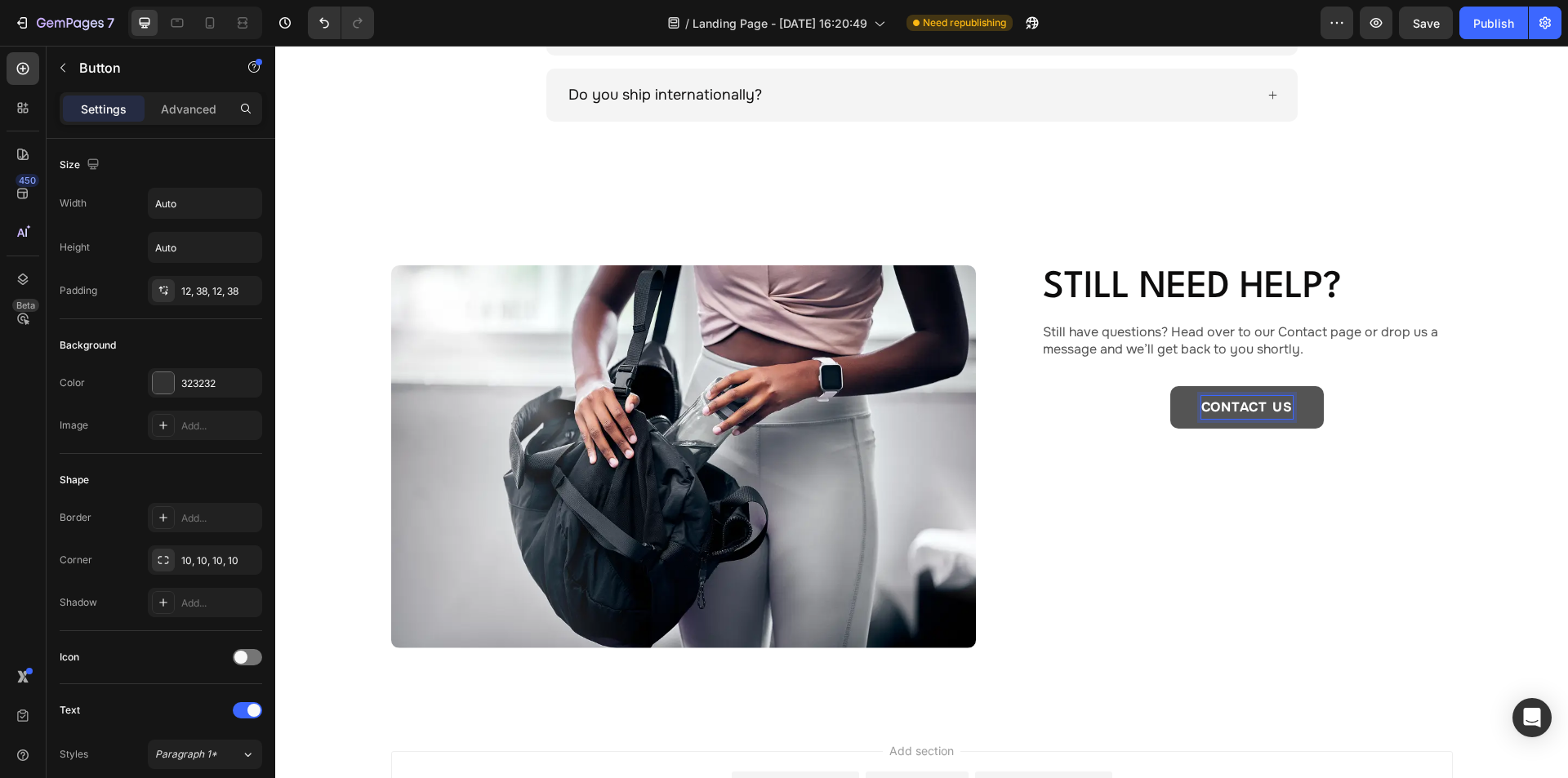
click at [1091, 404] on div "CONTACT US Button 0" at bounding box center [1247, 408] width 411 height 43
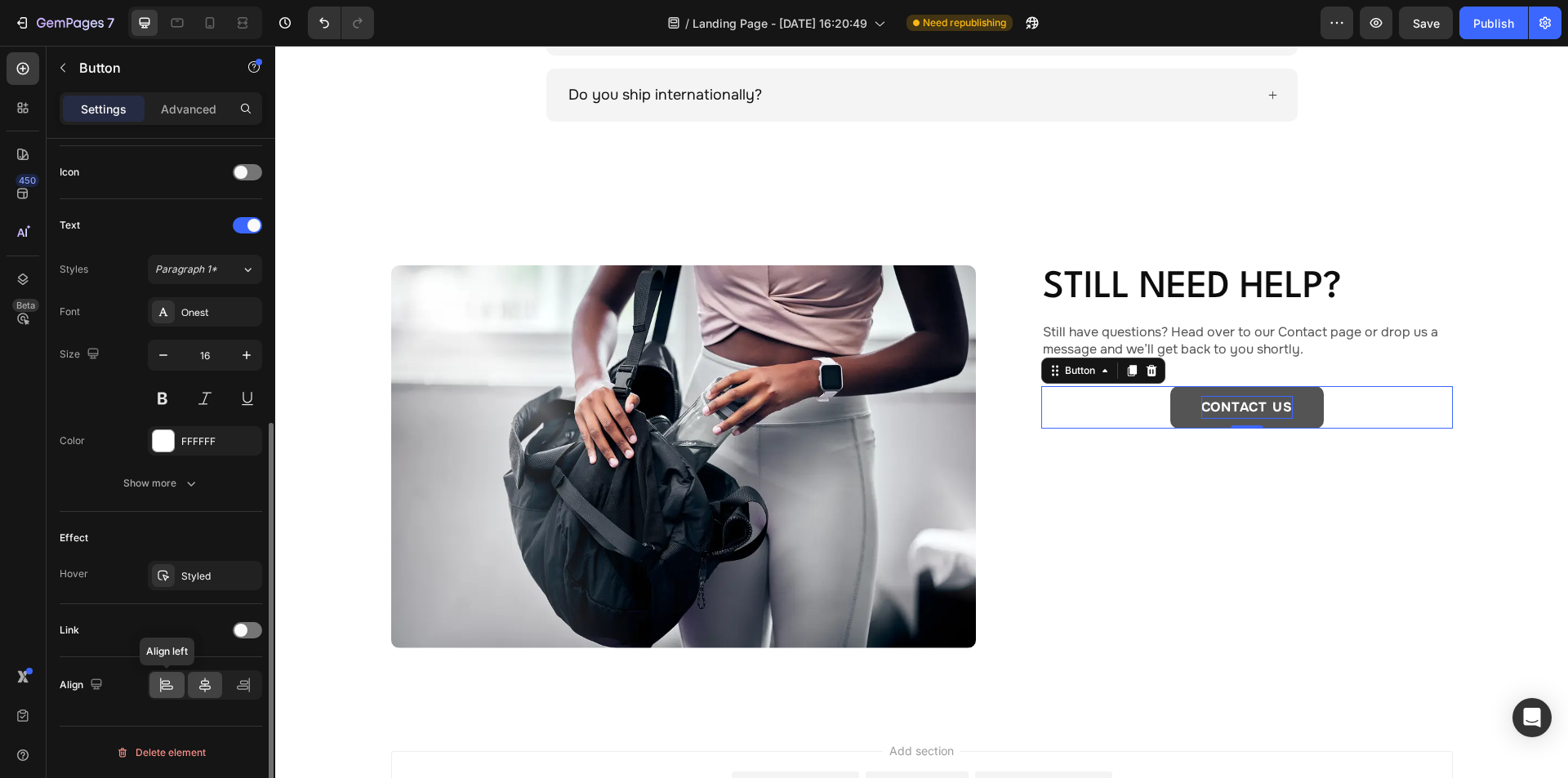
click at [167, 681] on icon at bounding box center [166, 682] width 8 height 4
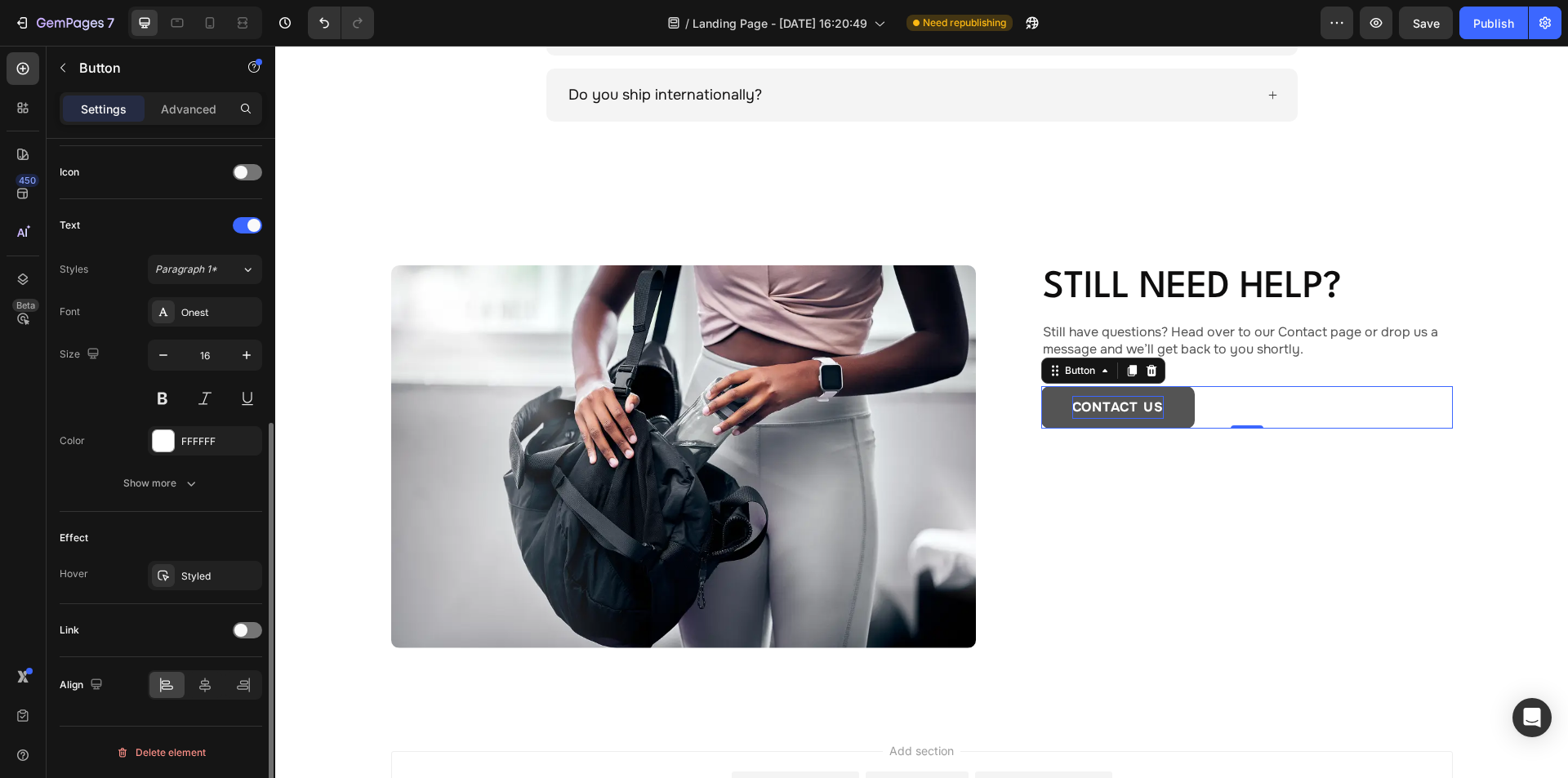
scroll to position [0, 0]
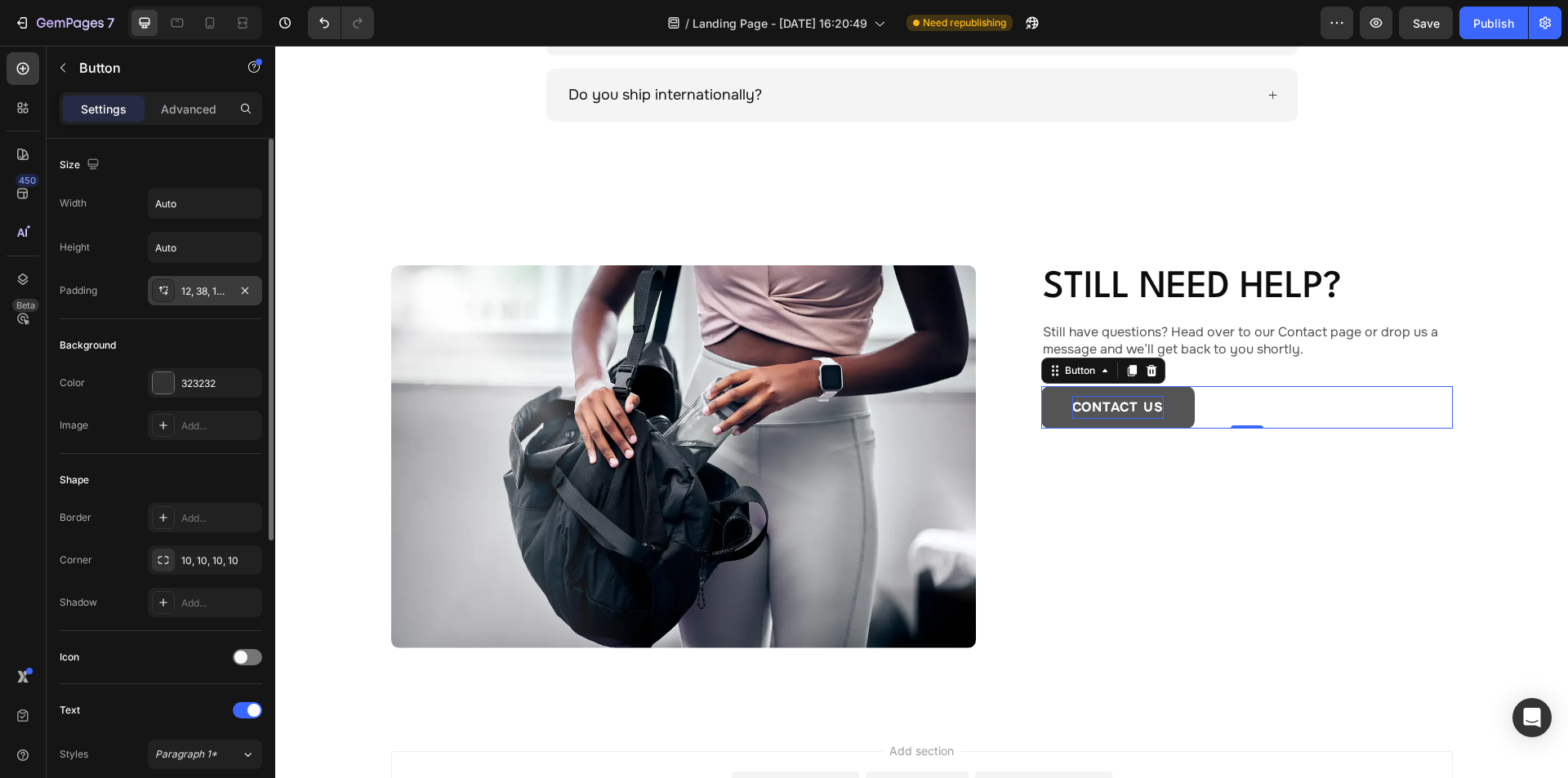
click at [201, 299] on div "12, 38, 12, 38" at bounding box center [205, 291] width 114 height 30
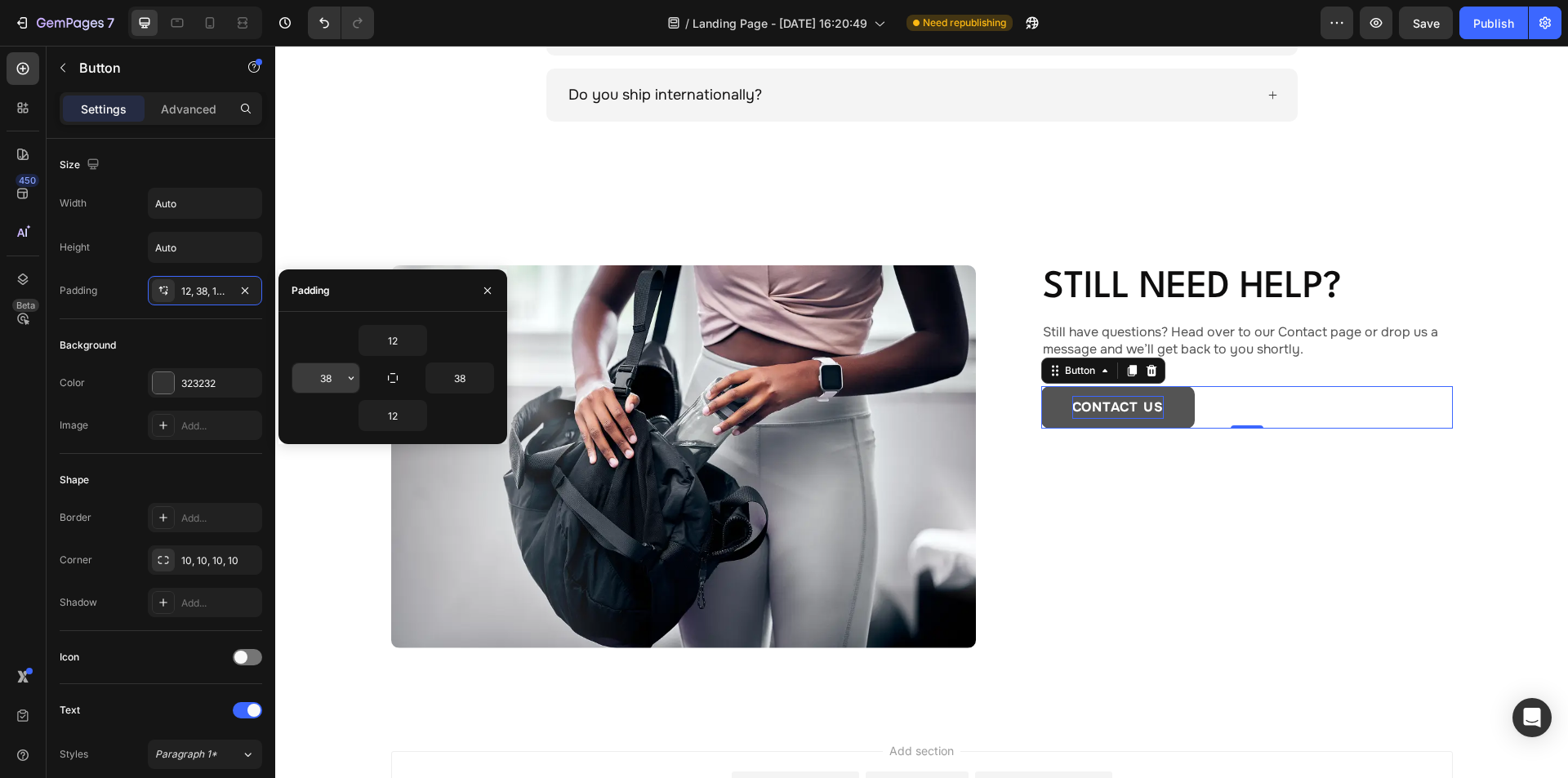
click at [329, 377] on input "38" at bounding box center [325, 378] width 67 height 30
type input "50"
click at [461, 379] on input "38" at bounding box center [459, 378] width 67 height 30
type input "50"
click at [1266, 406] on div "CONTACT US Button 0" at bounding box center [1247, 408] width 411 height 43
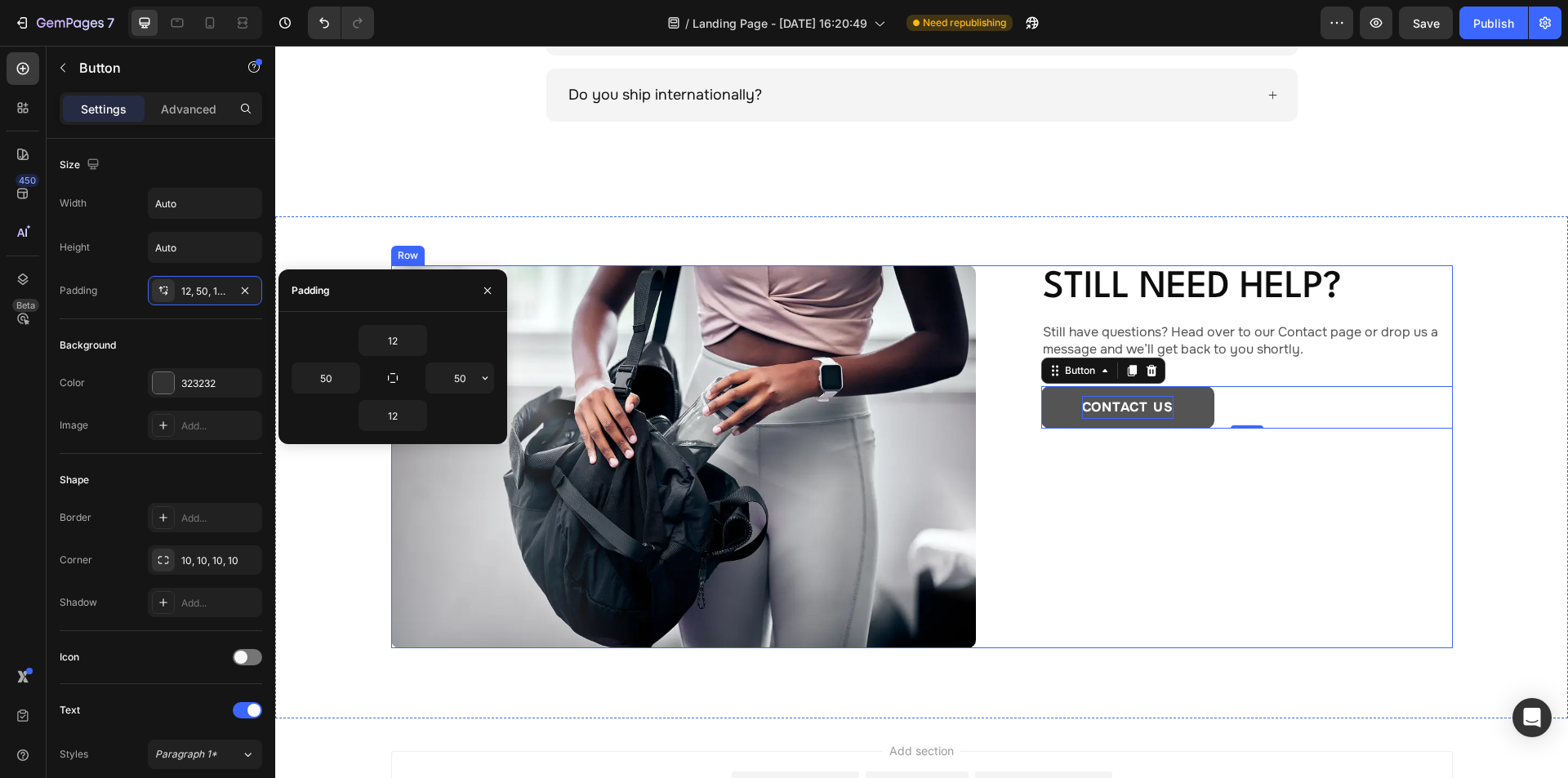
click at [1004, 450] on div "Image Still need help? Heading Still have questions? Head over to our Contact p…" at bounding box center [921, 457] width 1061 height 383
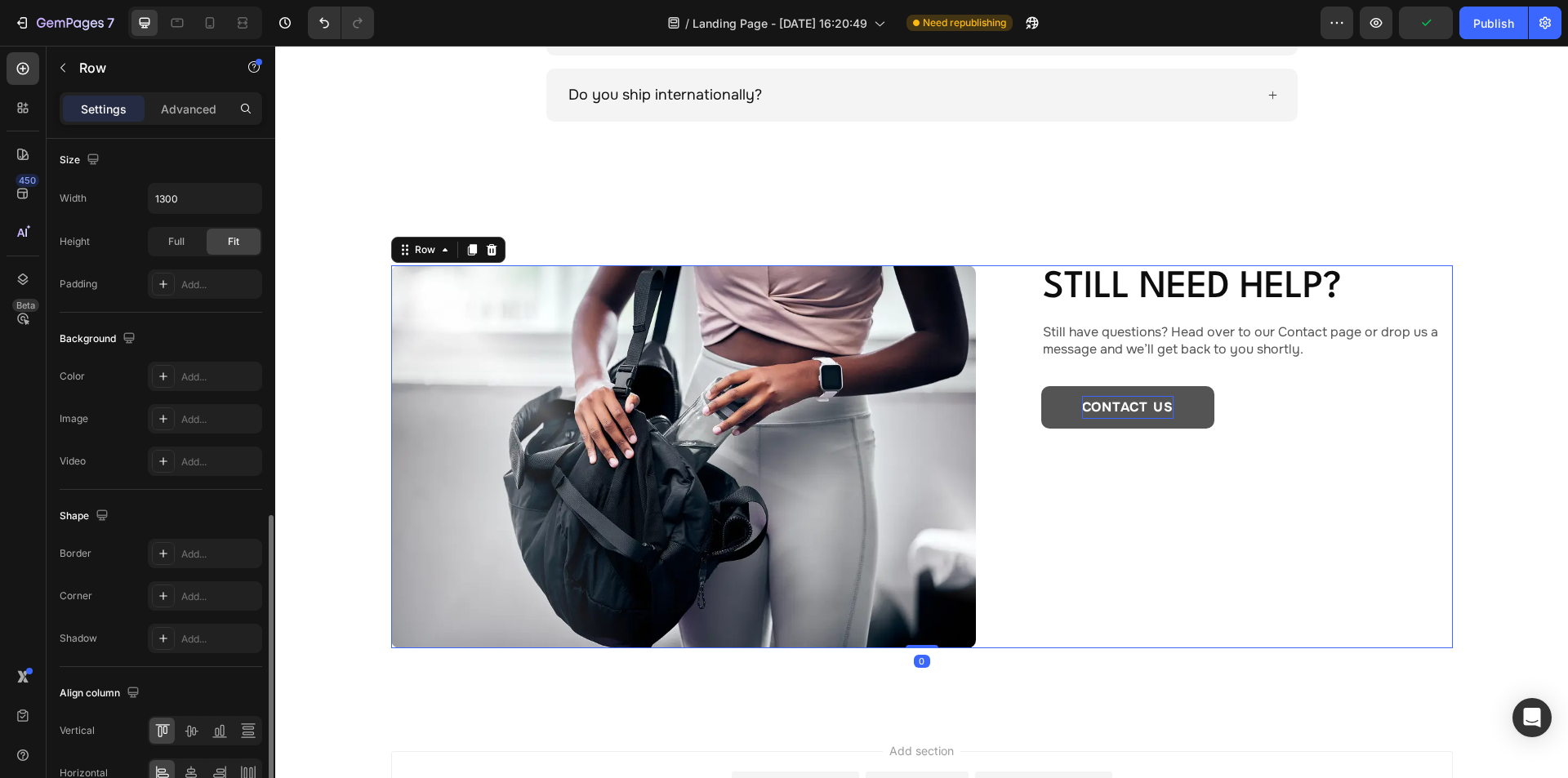
scroll to position [497, 0]
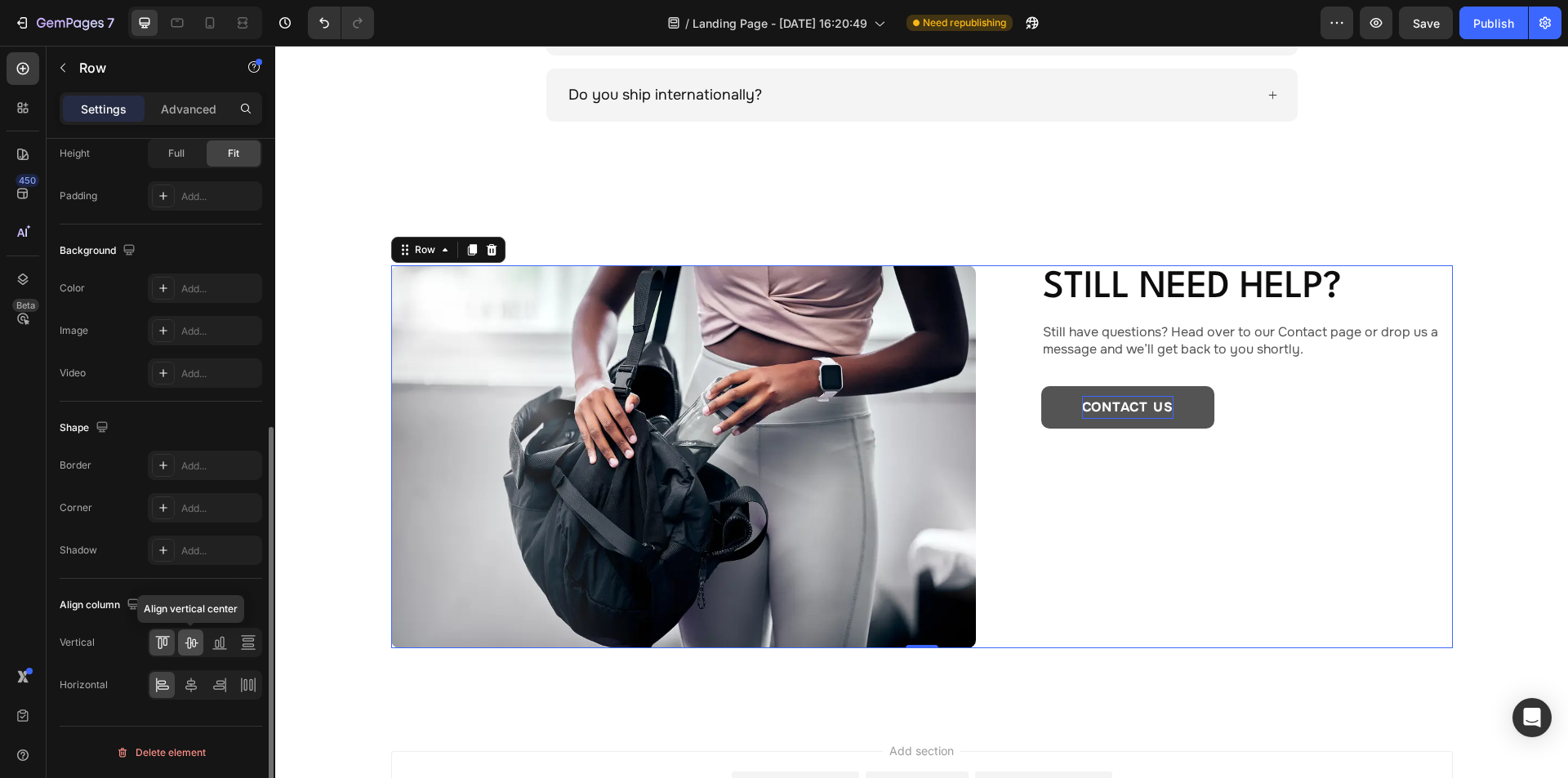
click at [190, 642] on icon at bounding box center [191, 643] width 13 height 12
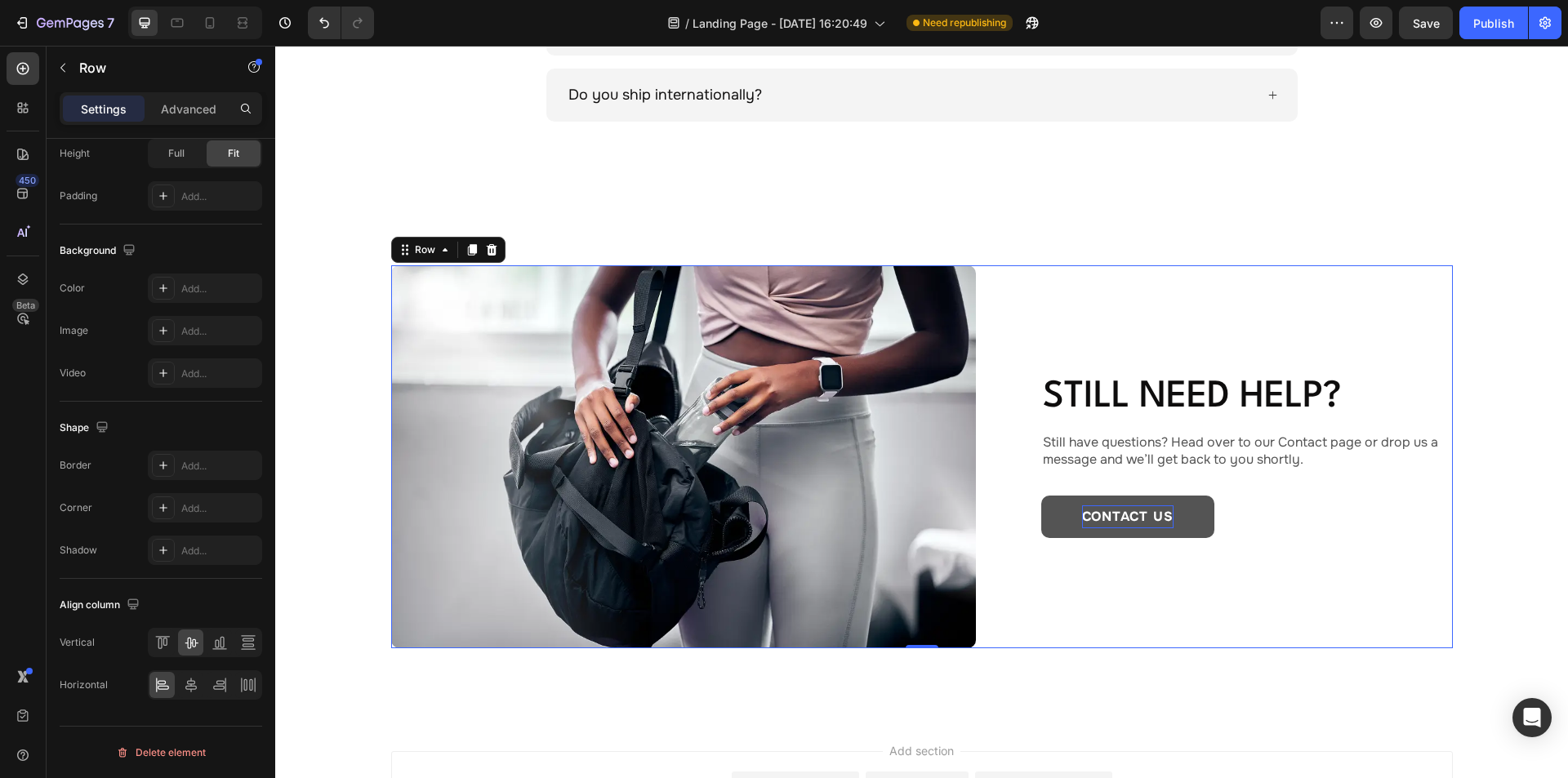
click at [1021, 377] on div "Image Still need help? Heading Still have questions? Head over to our Contact p…" at bounding box center [921, 457] width 1061 height 383
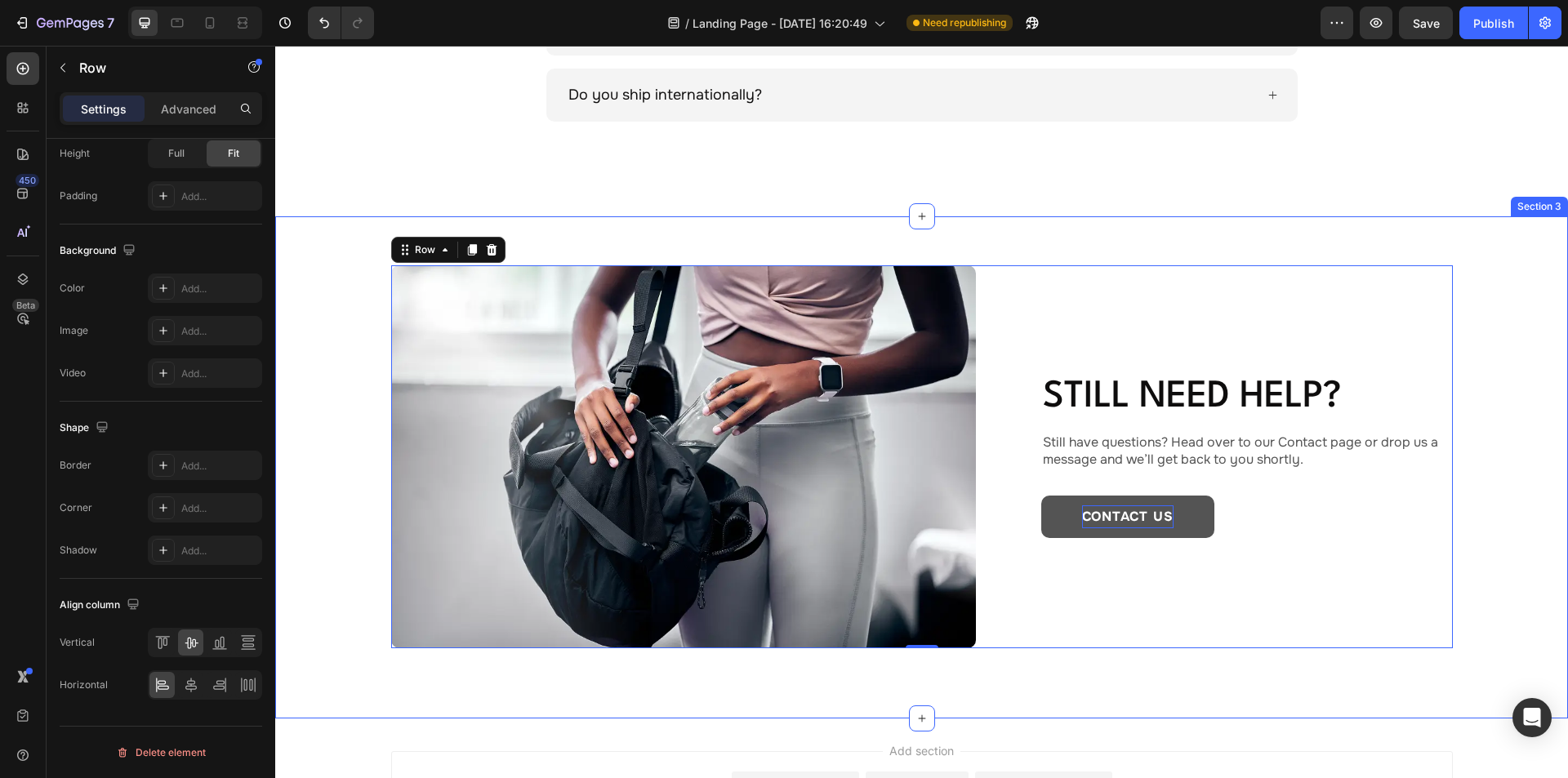
click at [1495, 315] on div "Image Still need help? Heading Still have questions? Head over to our Contact p…" at bounding box center [921, 457] width 1178 height 383
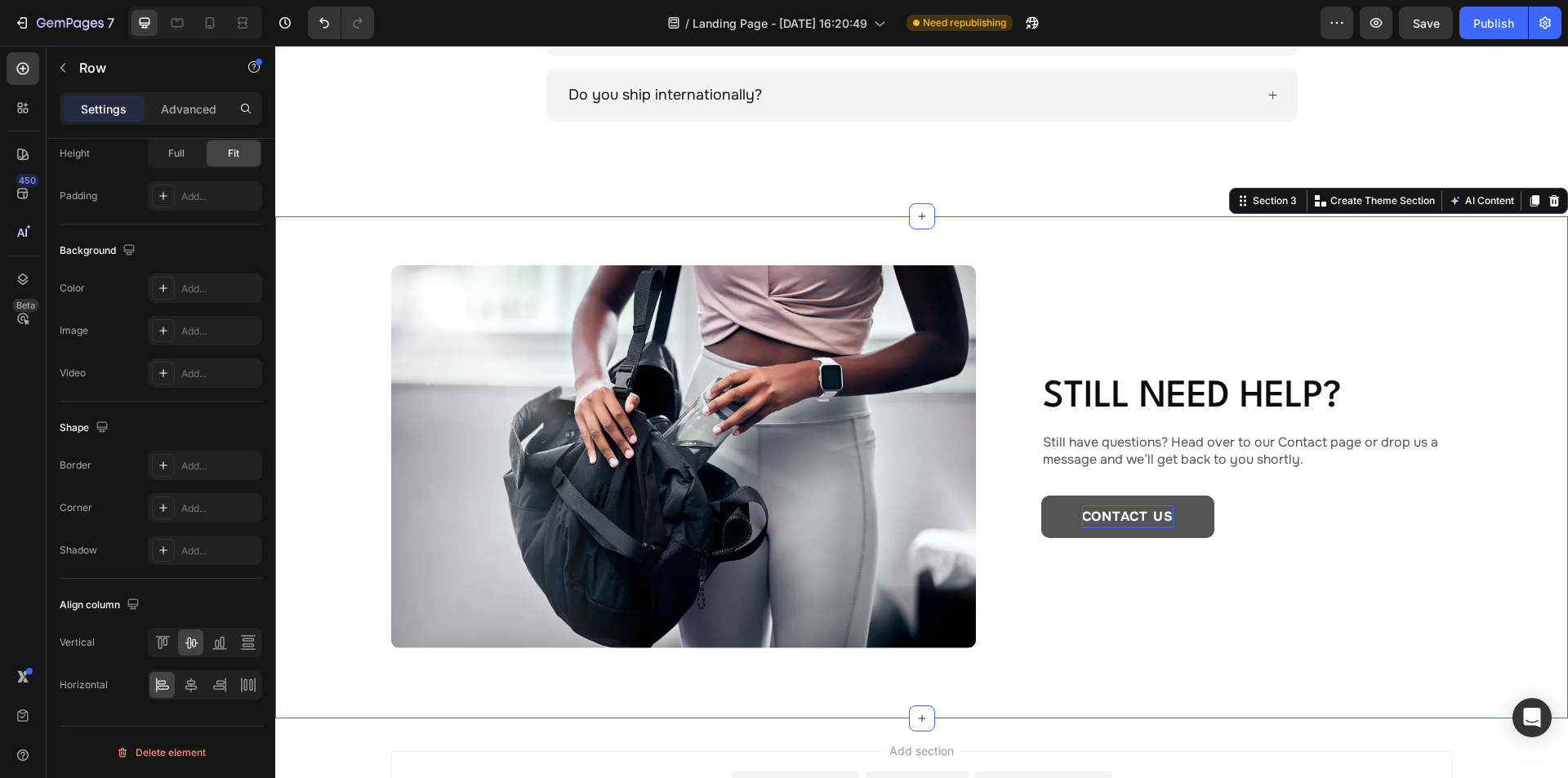
scroll to position [0, 0]
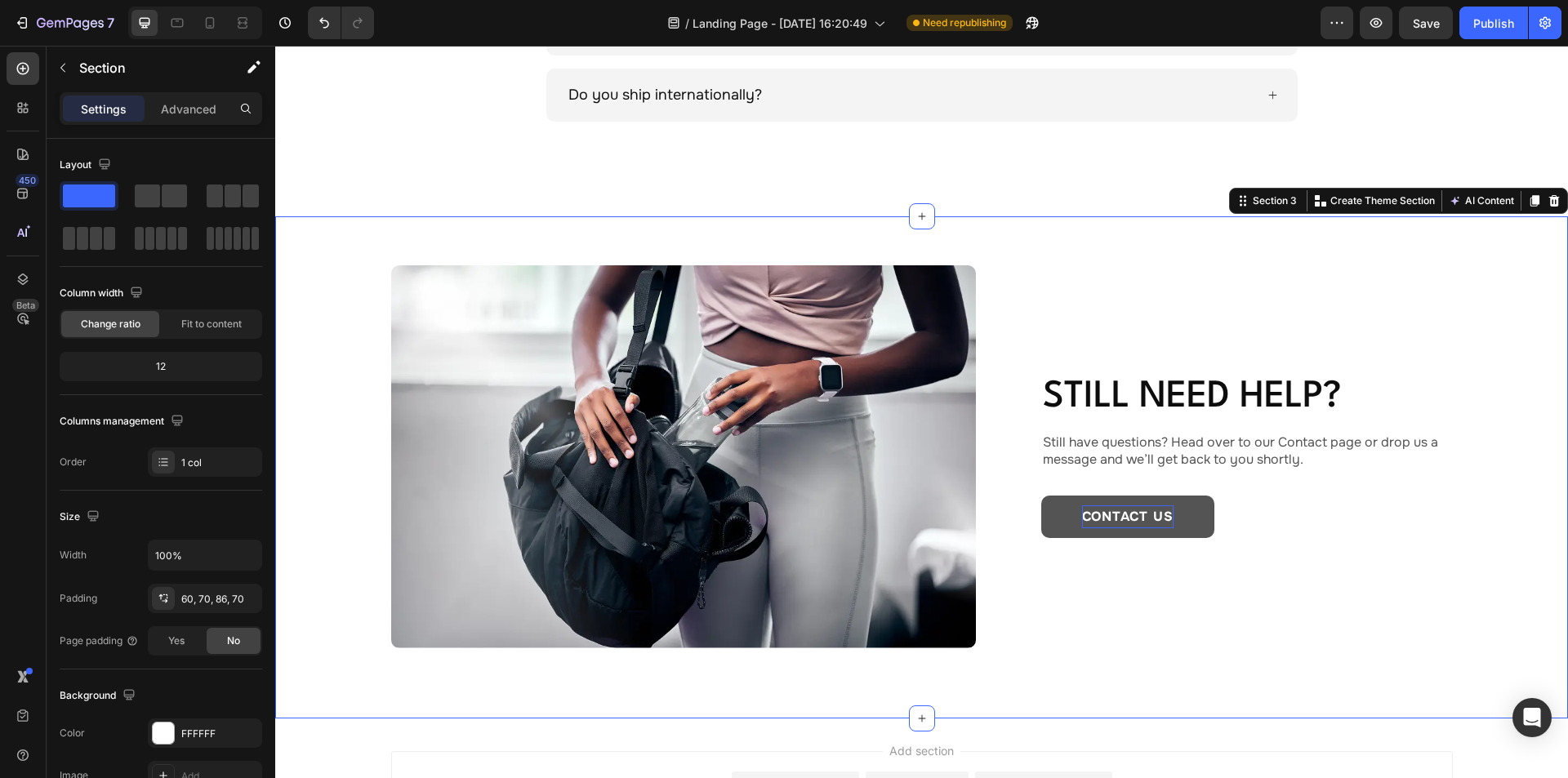
click at [548, 237] on div "Image Still need help? Heading Still have questions? Head over to our Contact p…" at bounding box center [921, 467] width 1292 height 502
click at [173, 22] on icon at bounding box center [177, 23] width 16 height 16
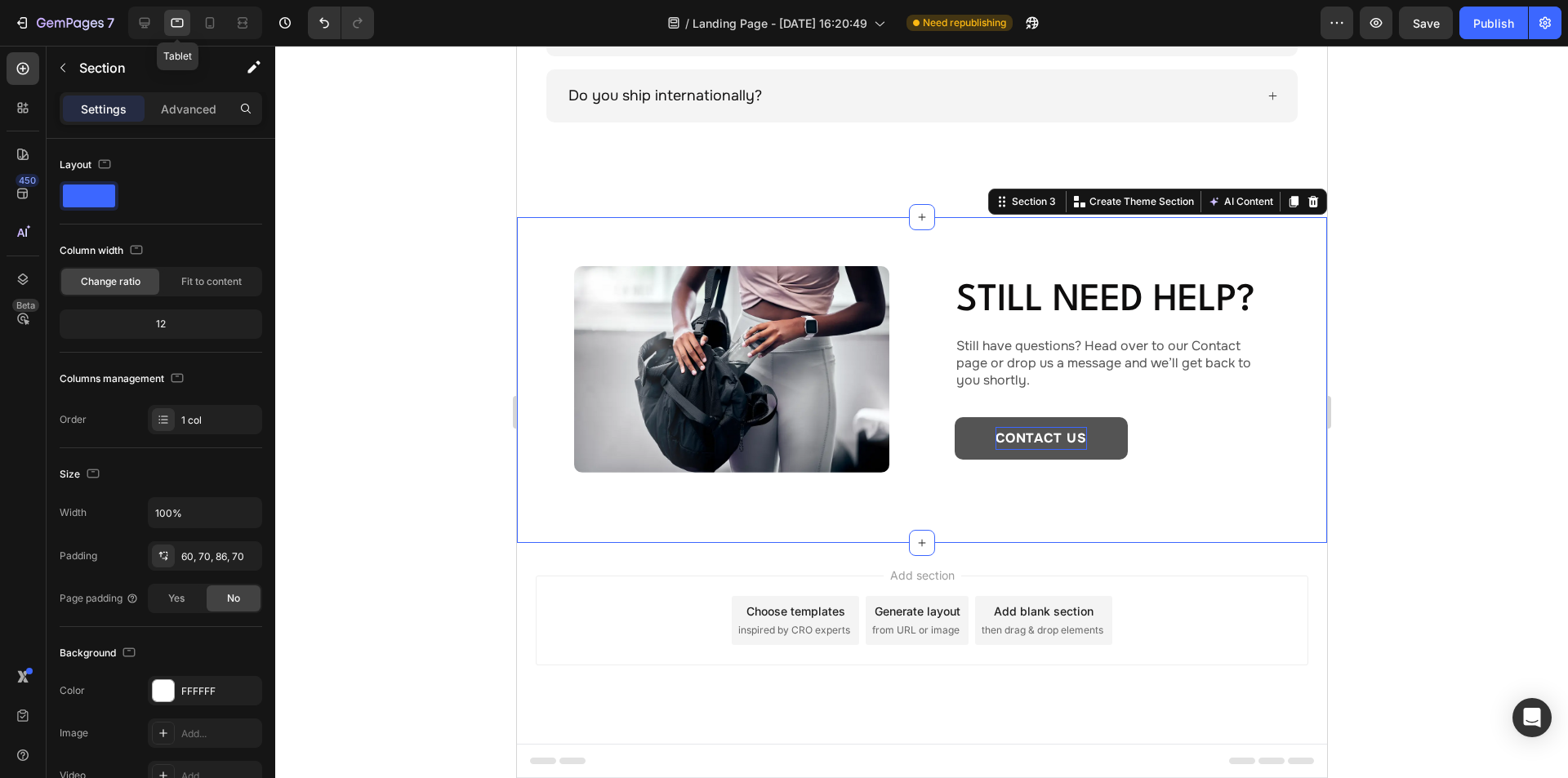
scroll to position [1443, 0]
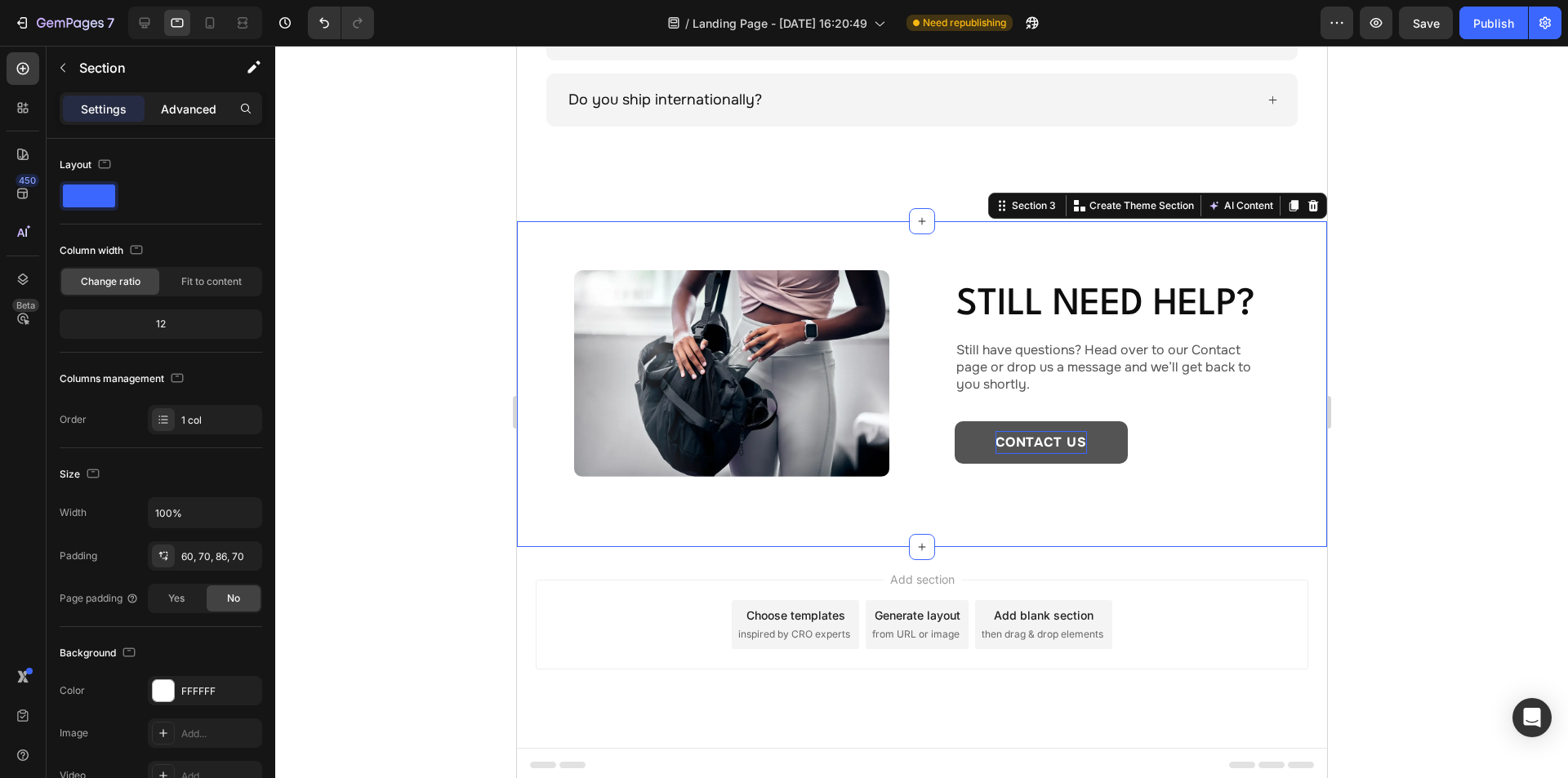
click at [181, 109] on p "Advanced" at bounding box center [189, 109] width 56 height 17
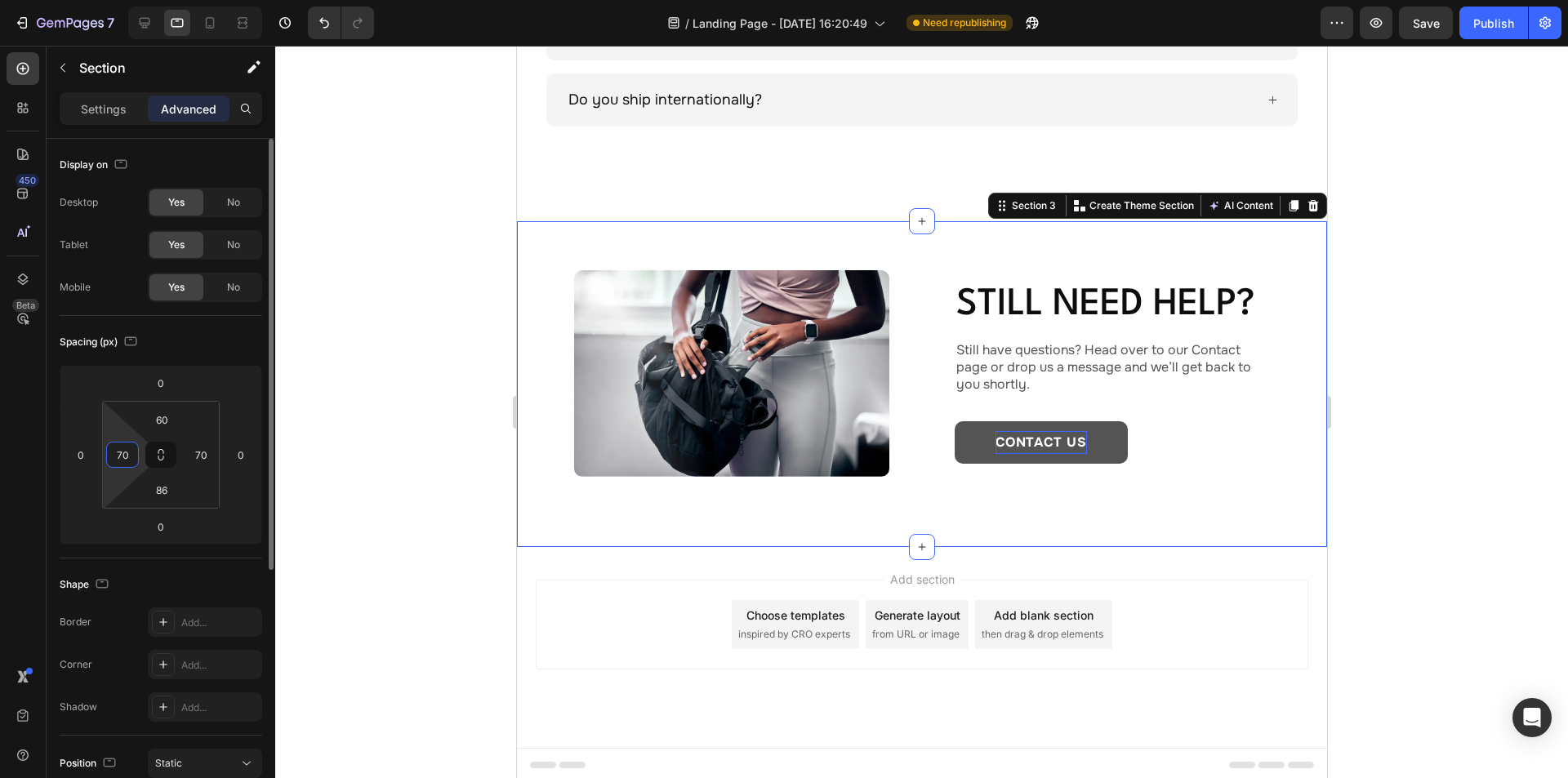
click at [132, 454] on input "70" at bounding box center [123, 455] width 25 height 25
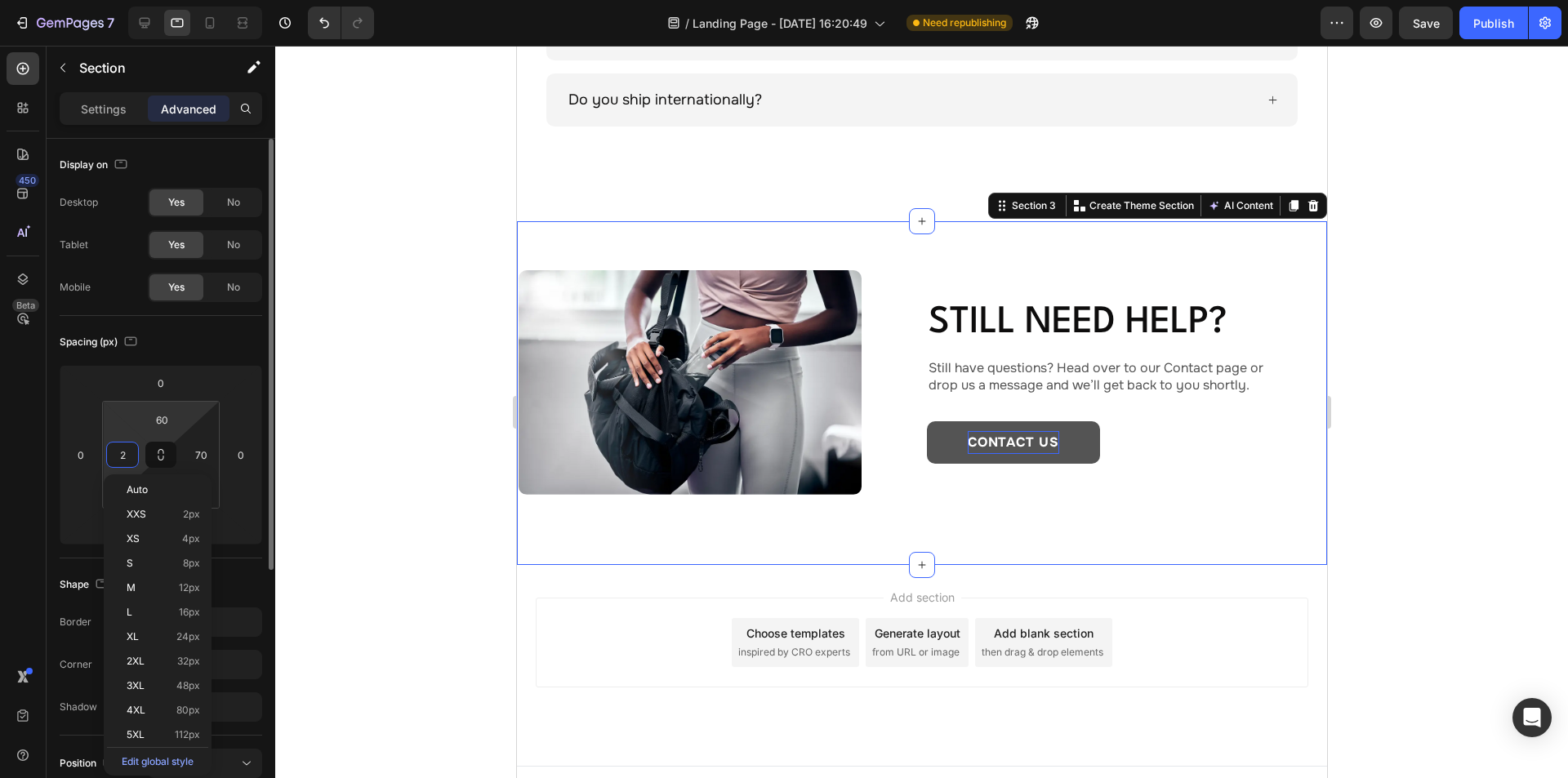
scroll to position [1447, 0]
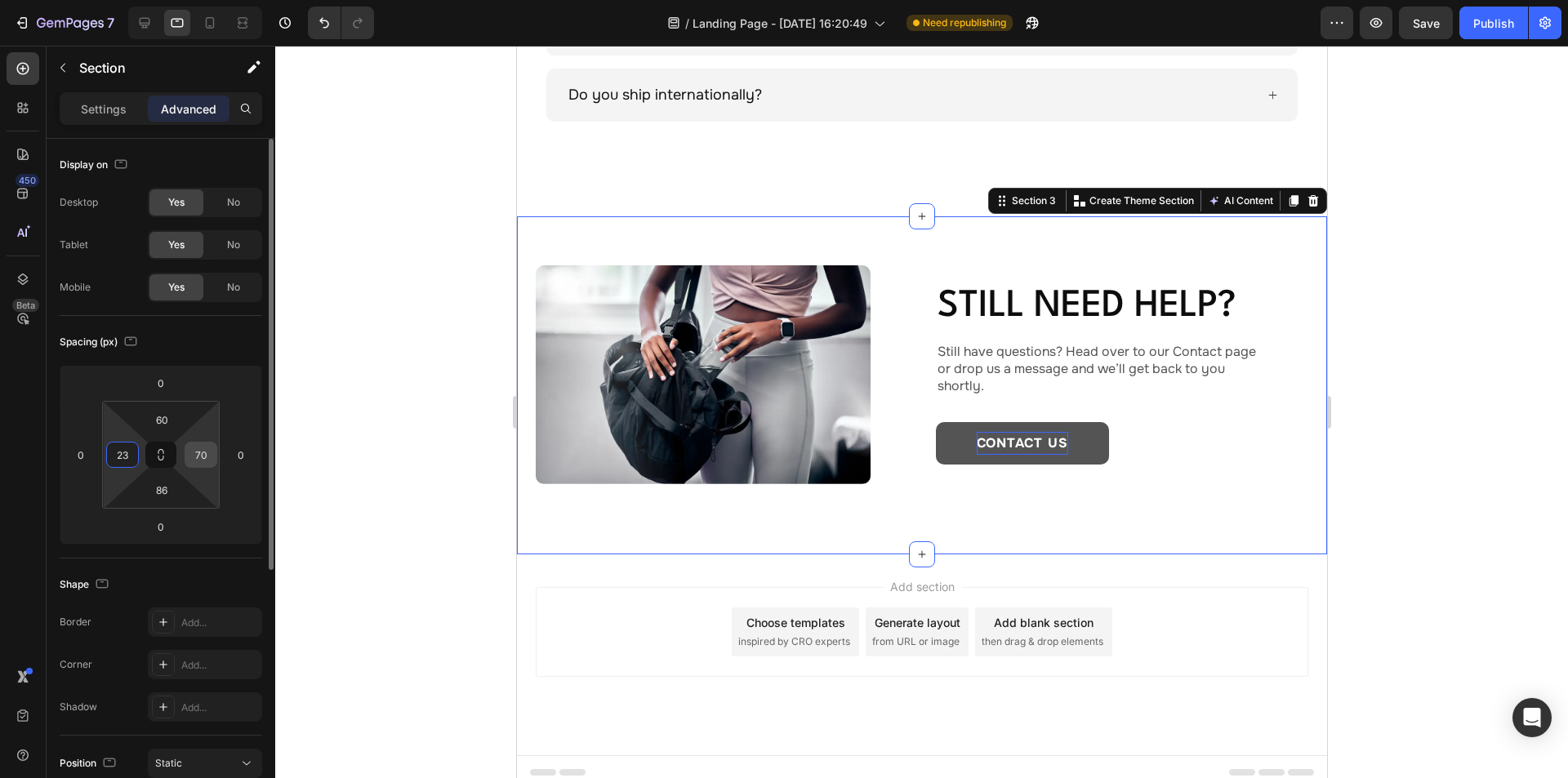
type input "23"
click at [202, 456] on input "70" at bounding box center [201, 455] width 25 height 25
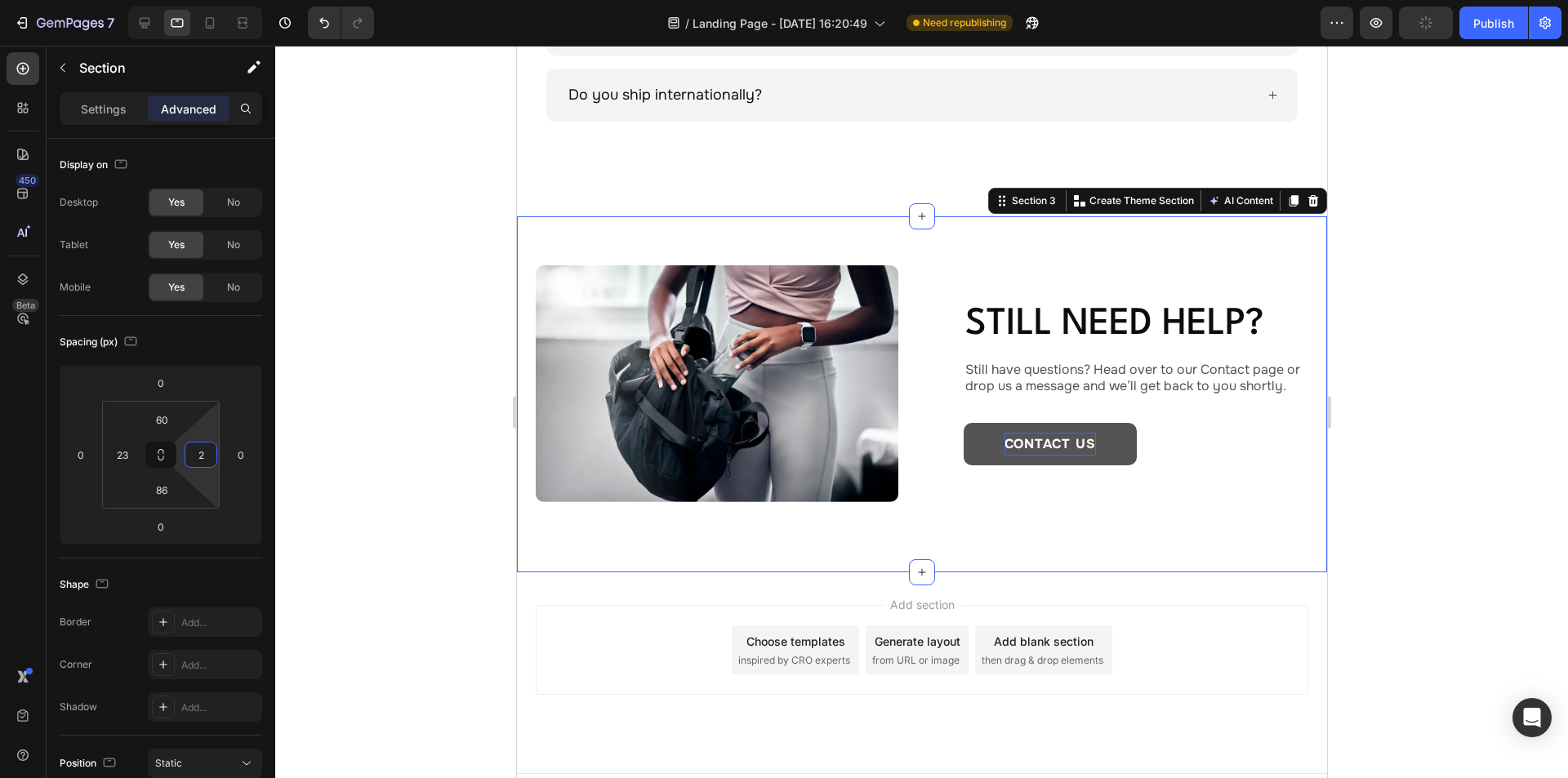
type input "23"
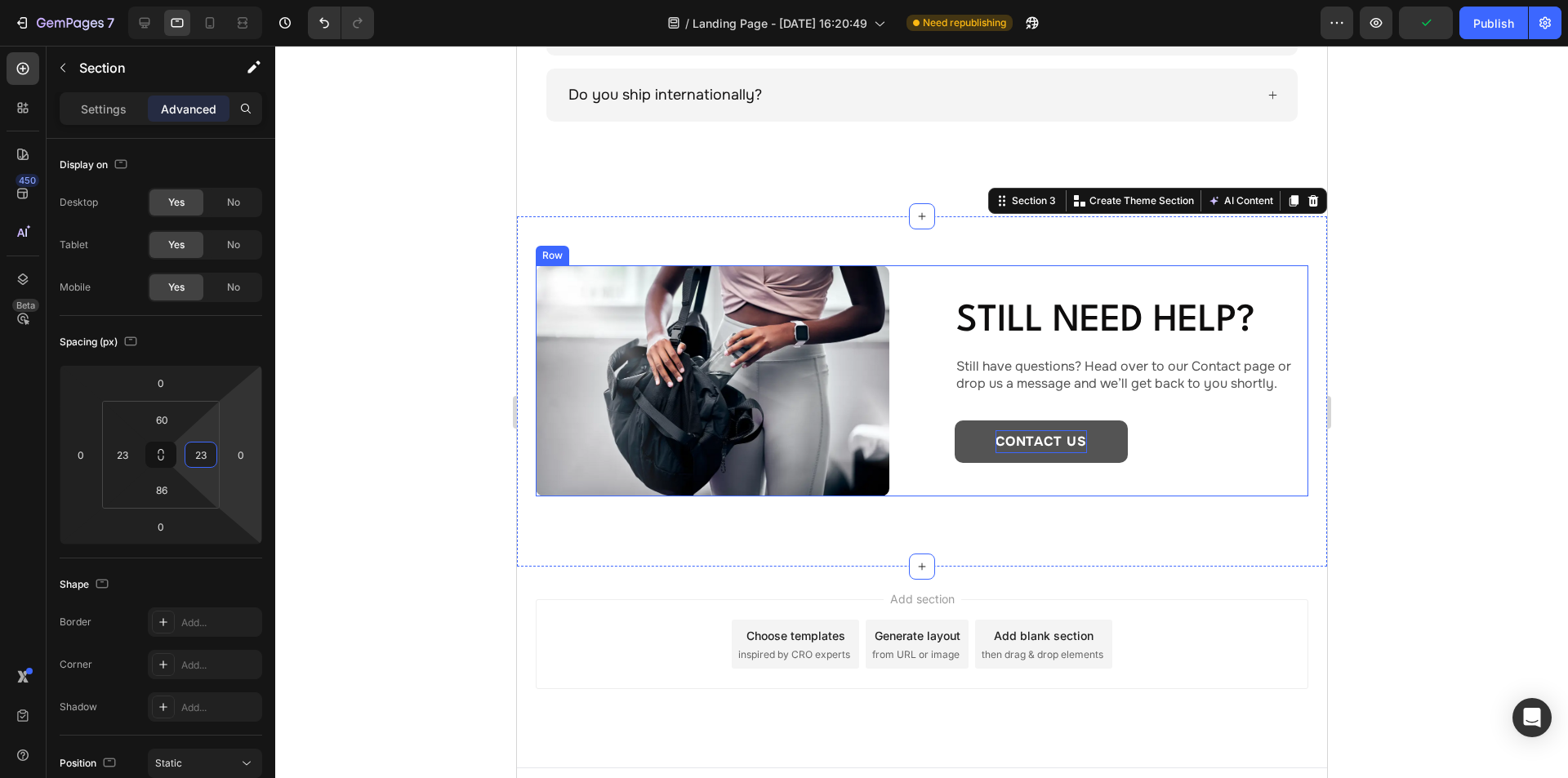
click at [925, 325] on div "Image Still need help? Heading Still have questions? Head over to our Contact p…" at bounding box center [921, 382] width 772 height 232
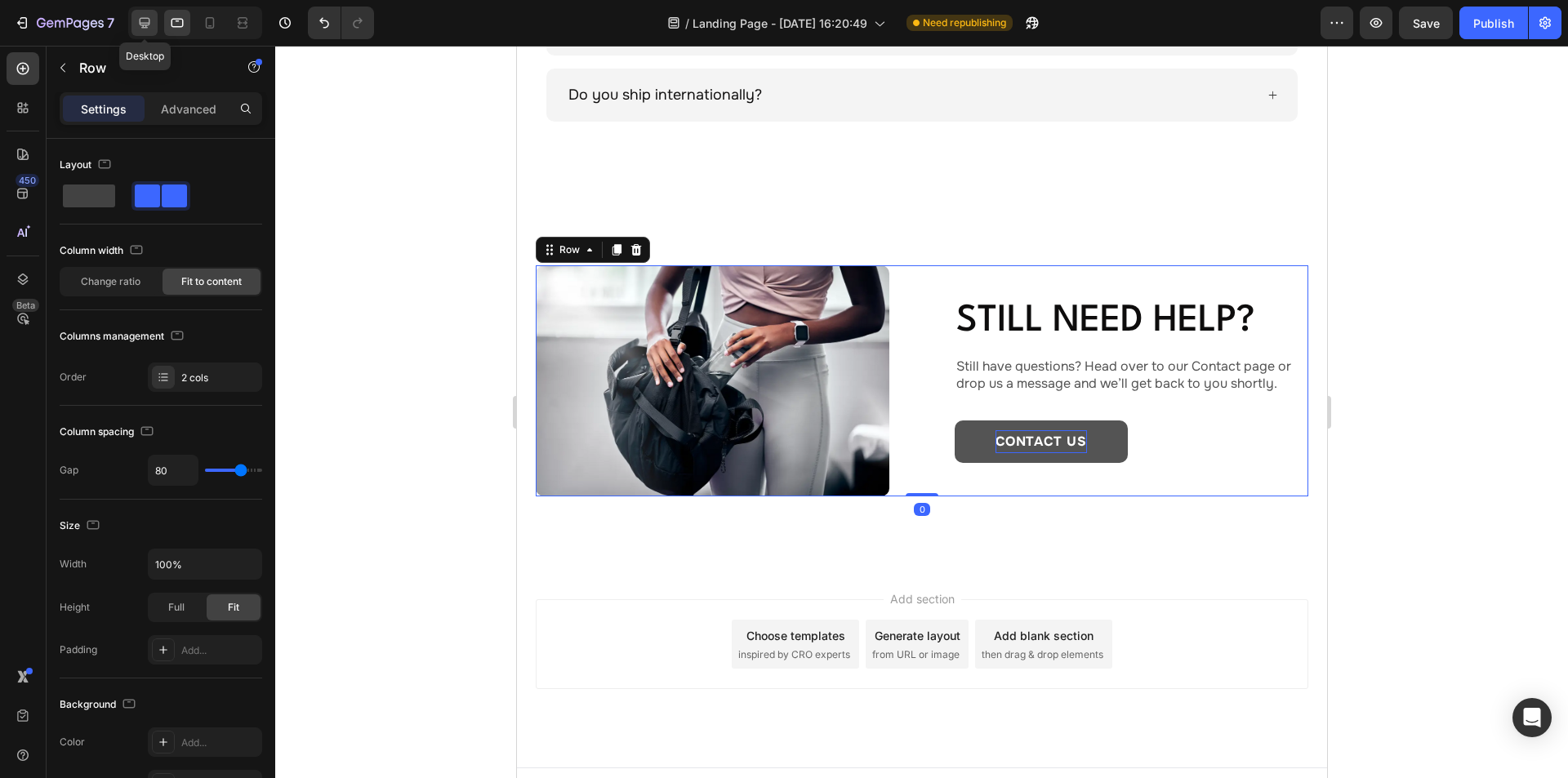
click at [146, 19] on icon at bounding box center [145, 23] width 11 height 11
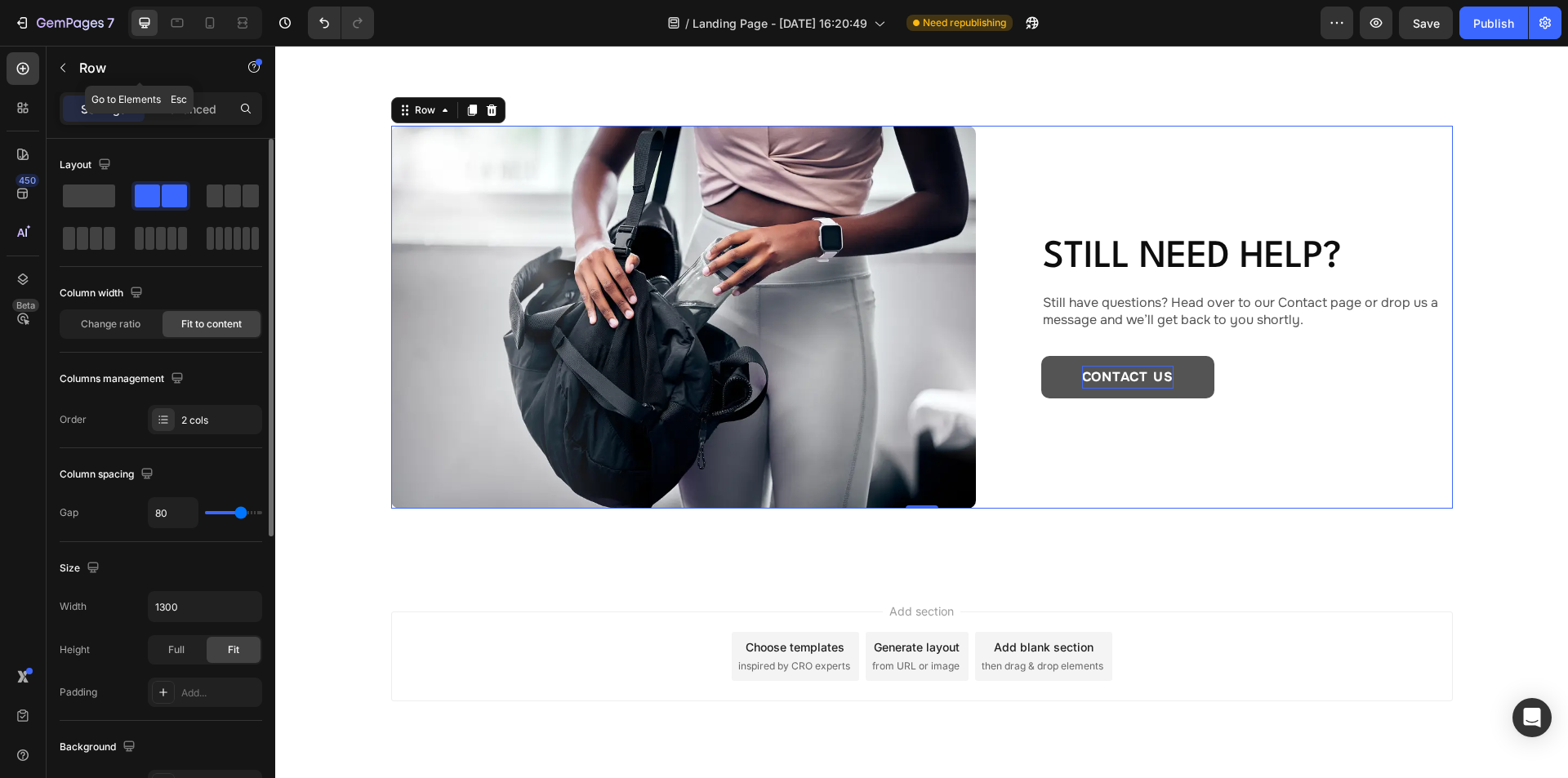
scroll to position [1610, 0]
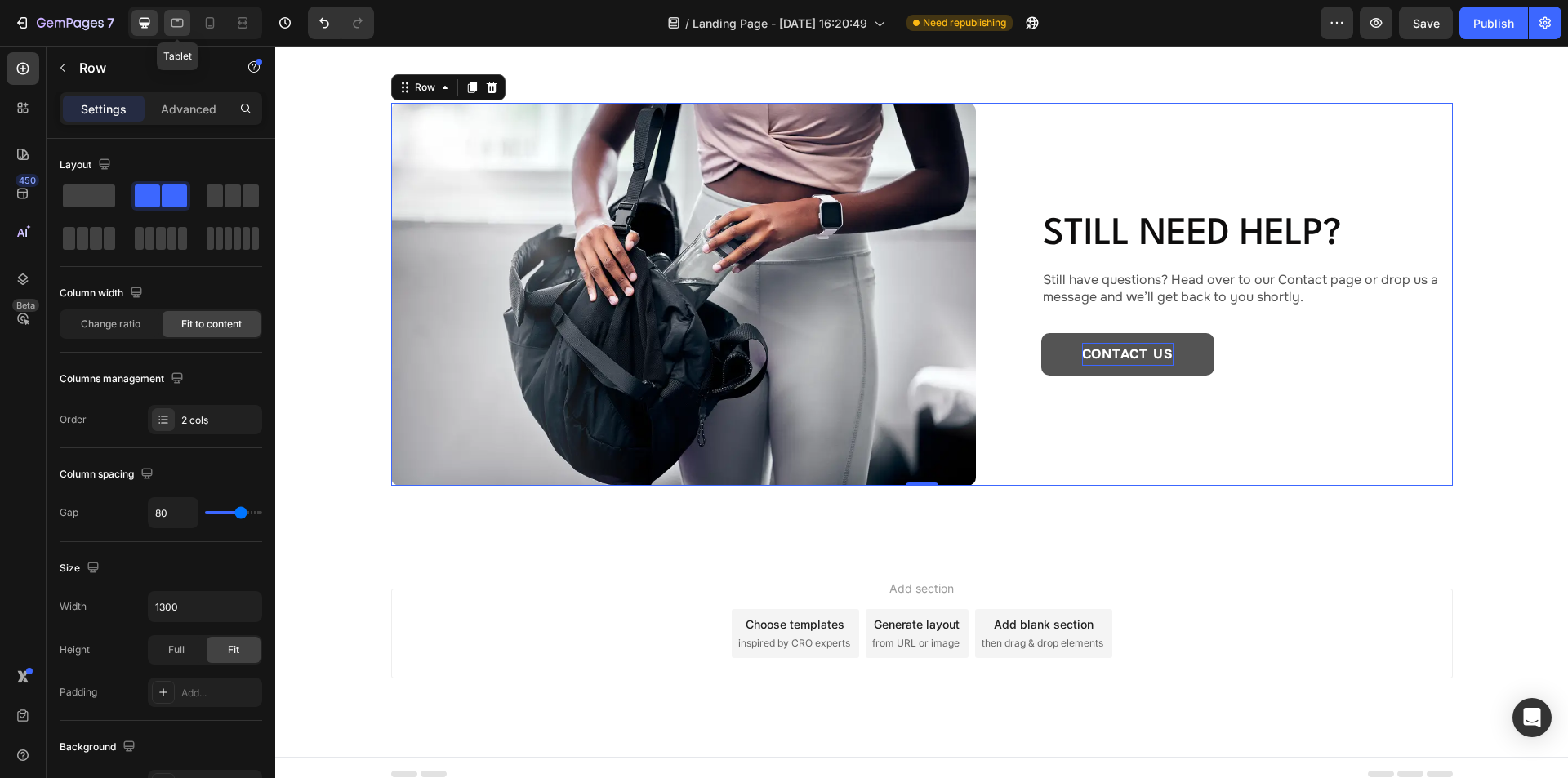
click at [177, 17] on icon at bounding box center [177, 23] width 16 height 16
type input "100%"
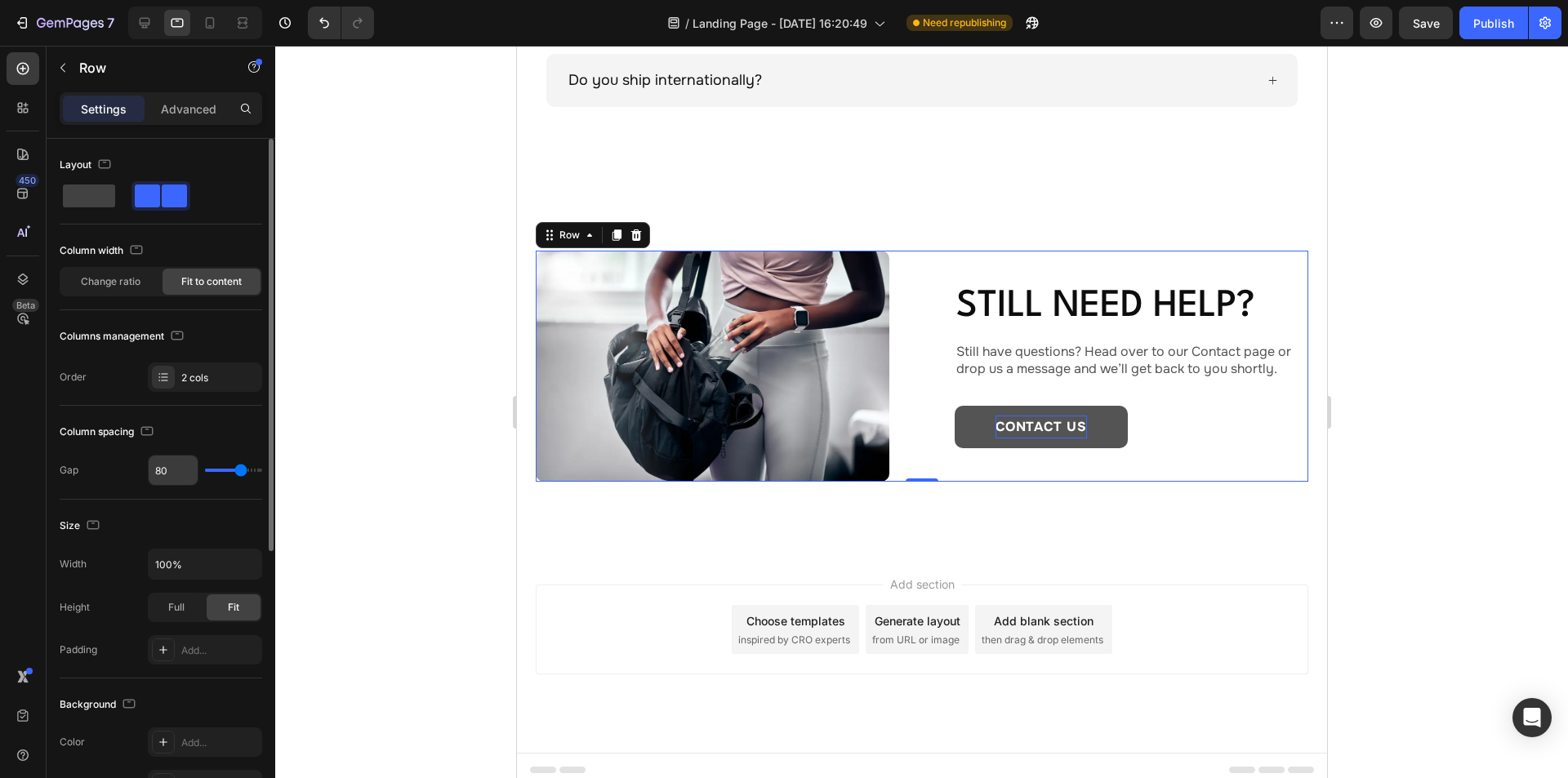
scroll to position [1467, 0]
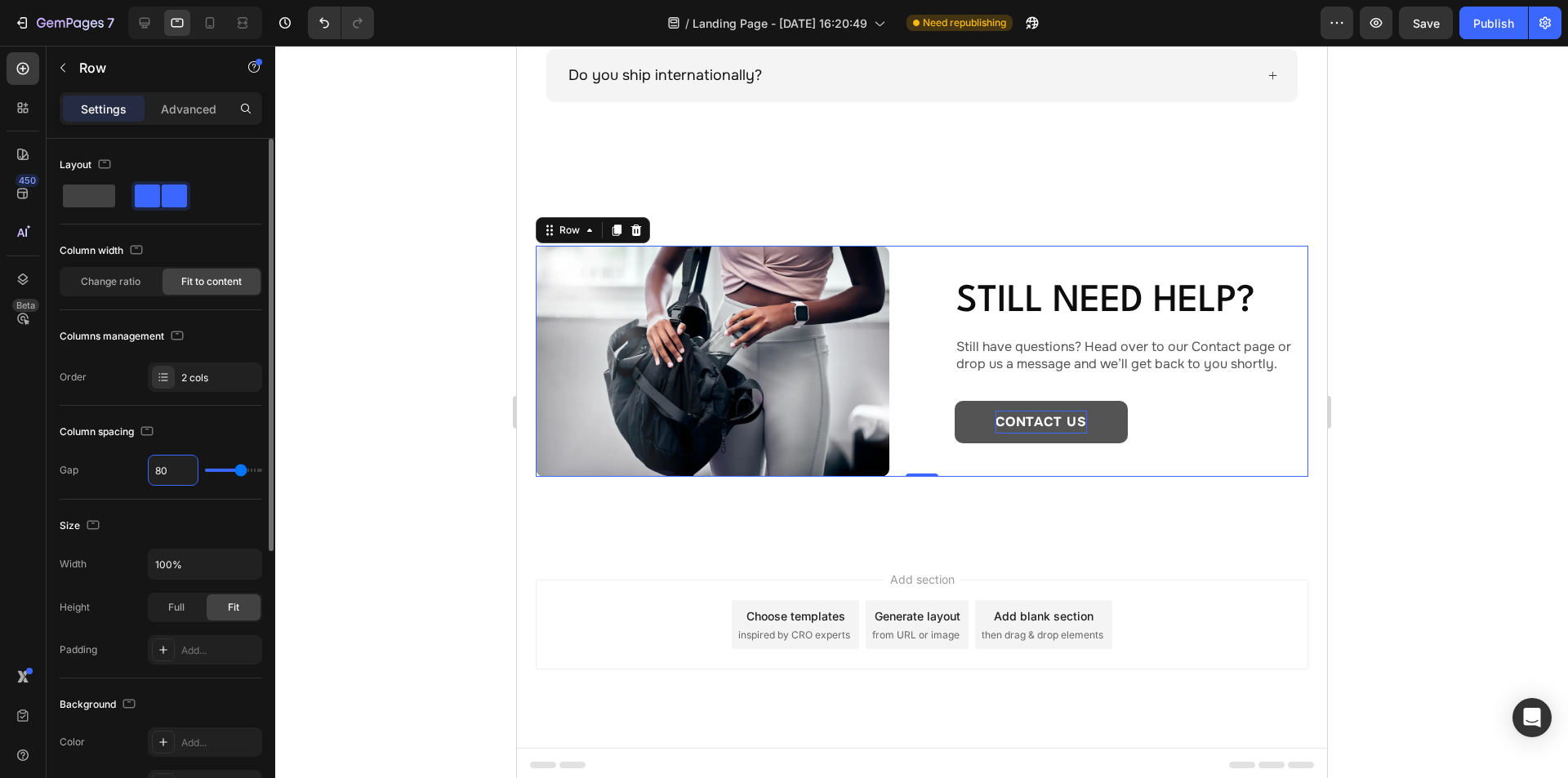
click at [173, 472] on input "80" at bounding box center [174, 470] width 49 height 30
type input "6"
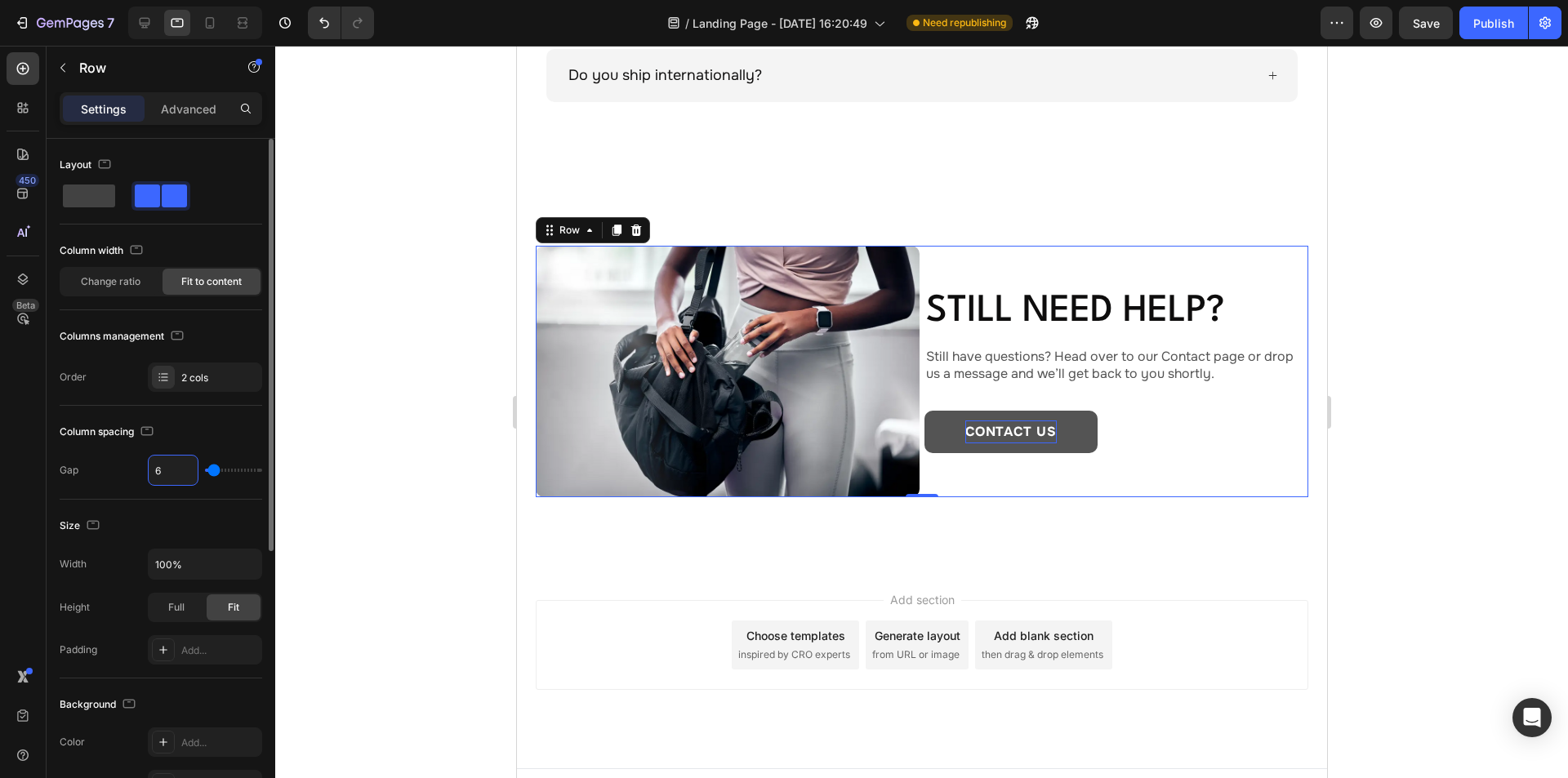
type input "60"
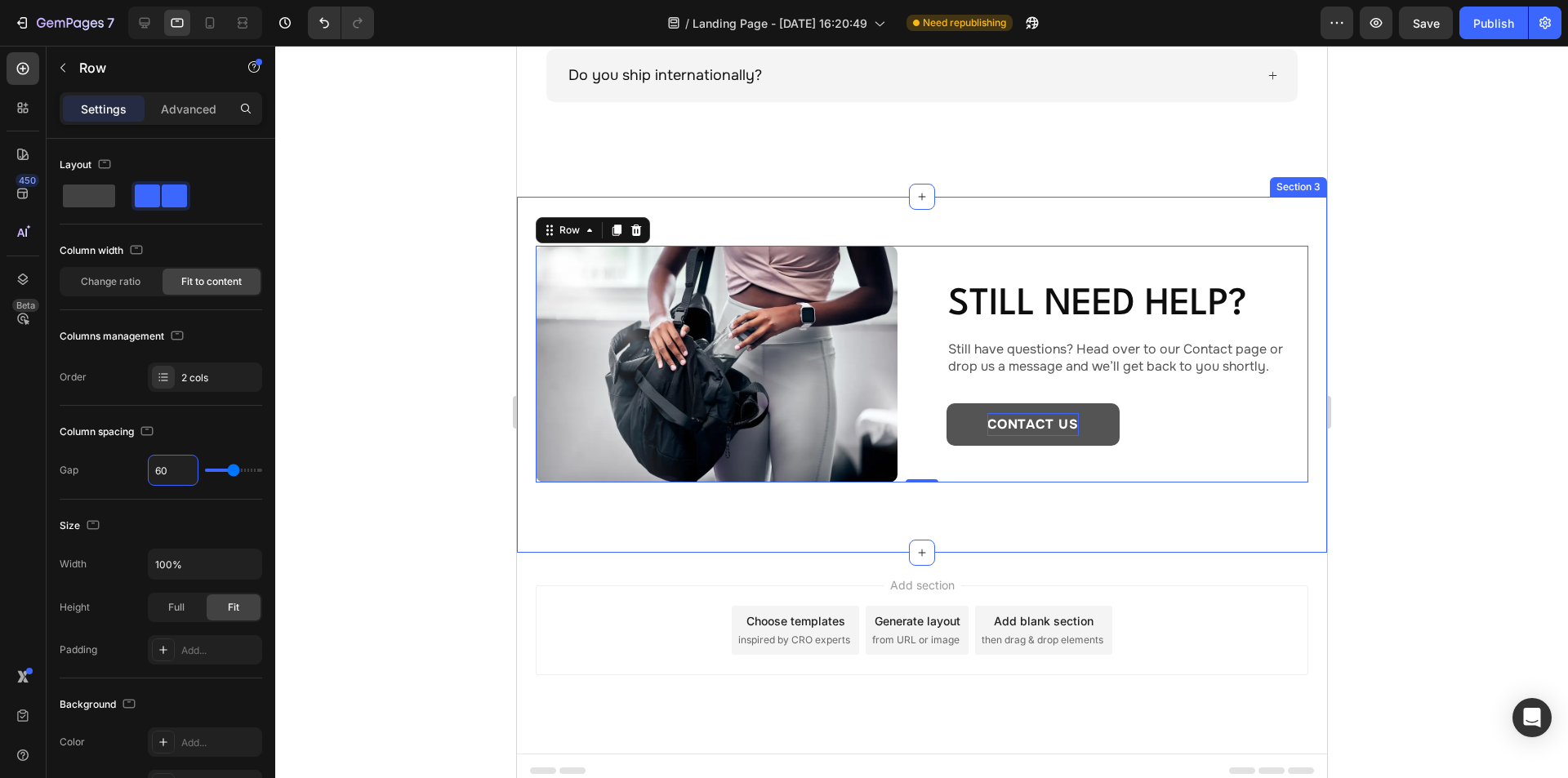
click at [929, 212] on div "Image Still need help? Heading Still have questions? Head over to our Contact p…" at bounding box center [921, 374] width 810 height 356
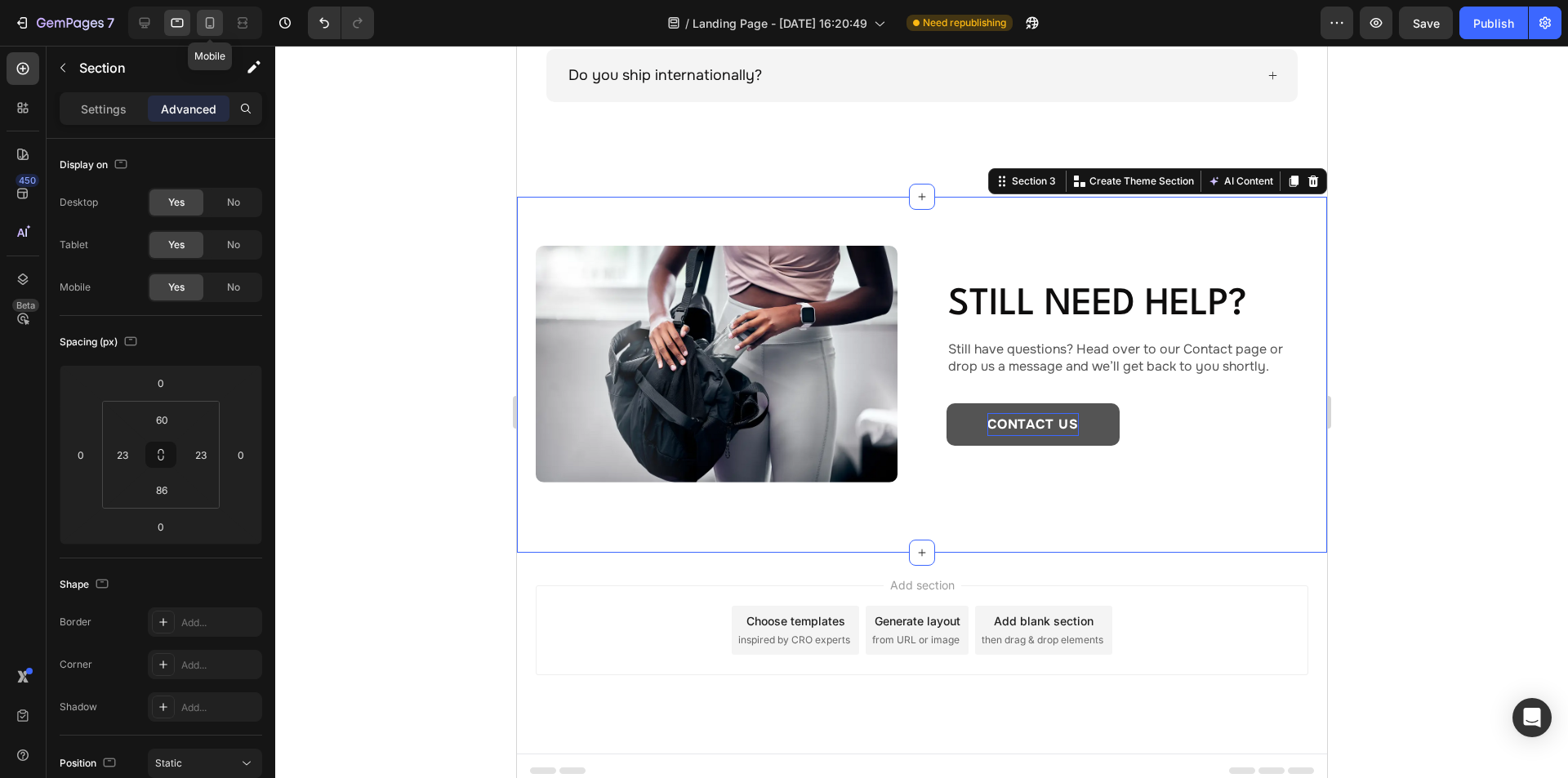
click at [211, 21] on icon at bounding box center [210, 23] width 16 height 16
type input "40"
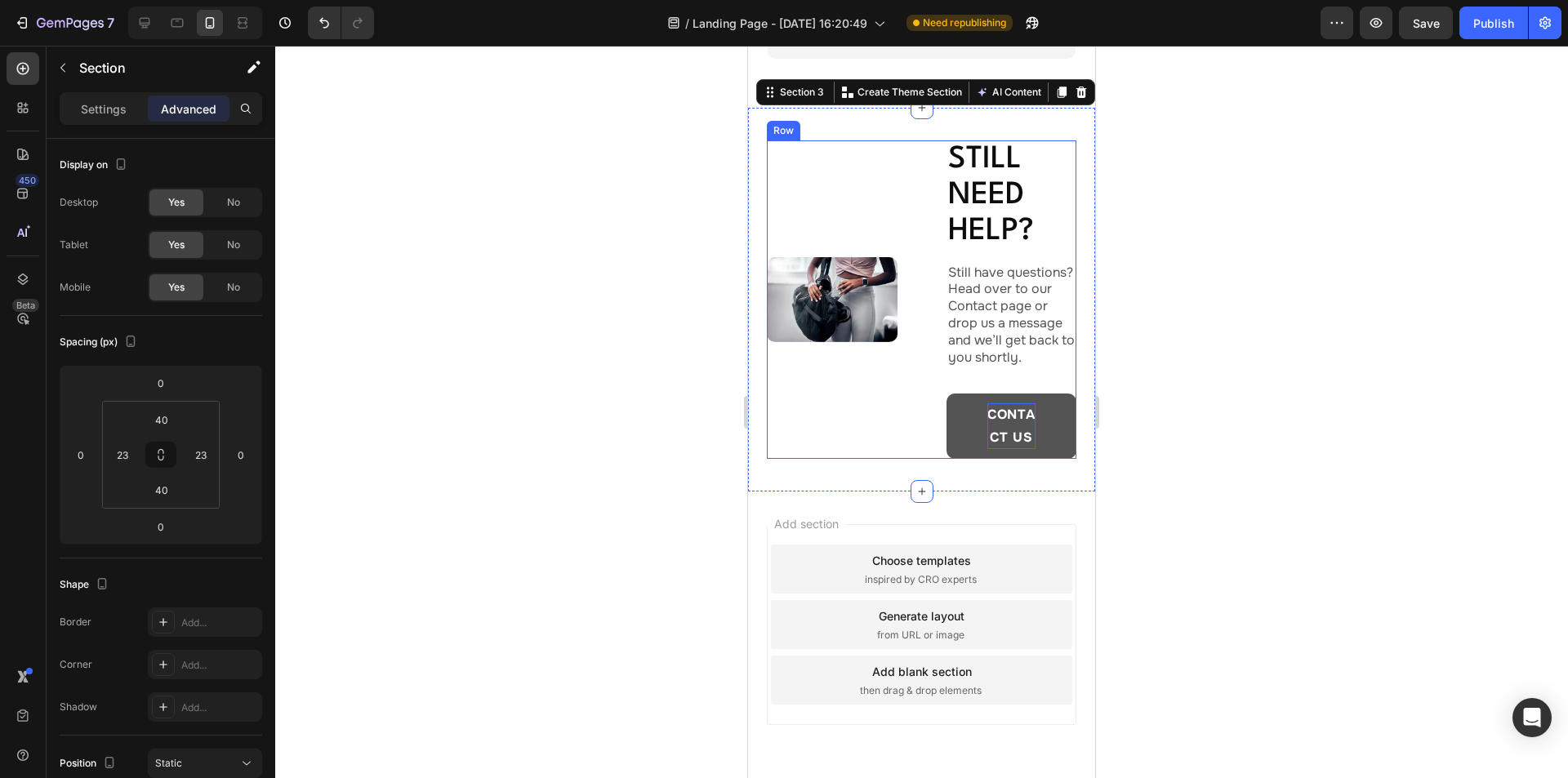
scroll to position [1535, 0]
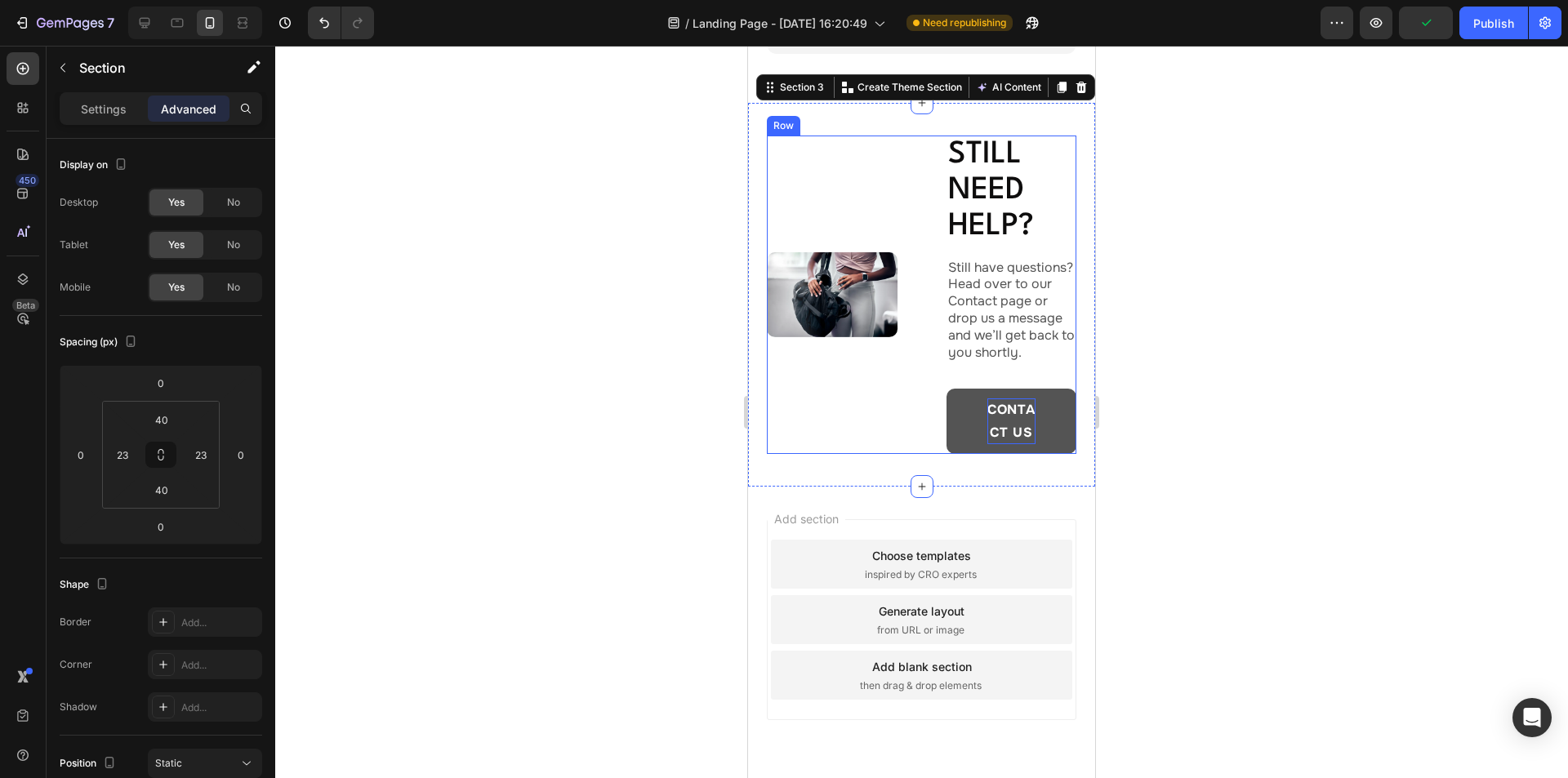
click at [909, 428] on div "Image Still need help? Heading Still have questions? Head over to our Contact p…" at bounding box center [921, 295] width 309 height 319
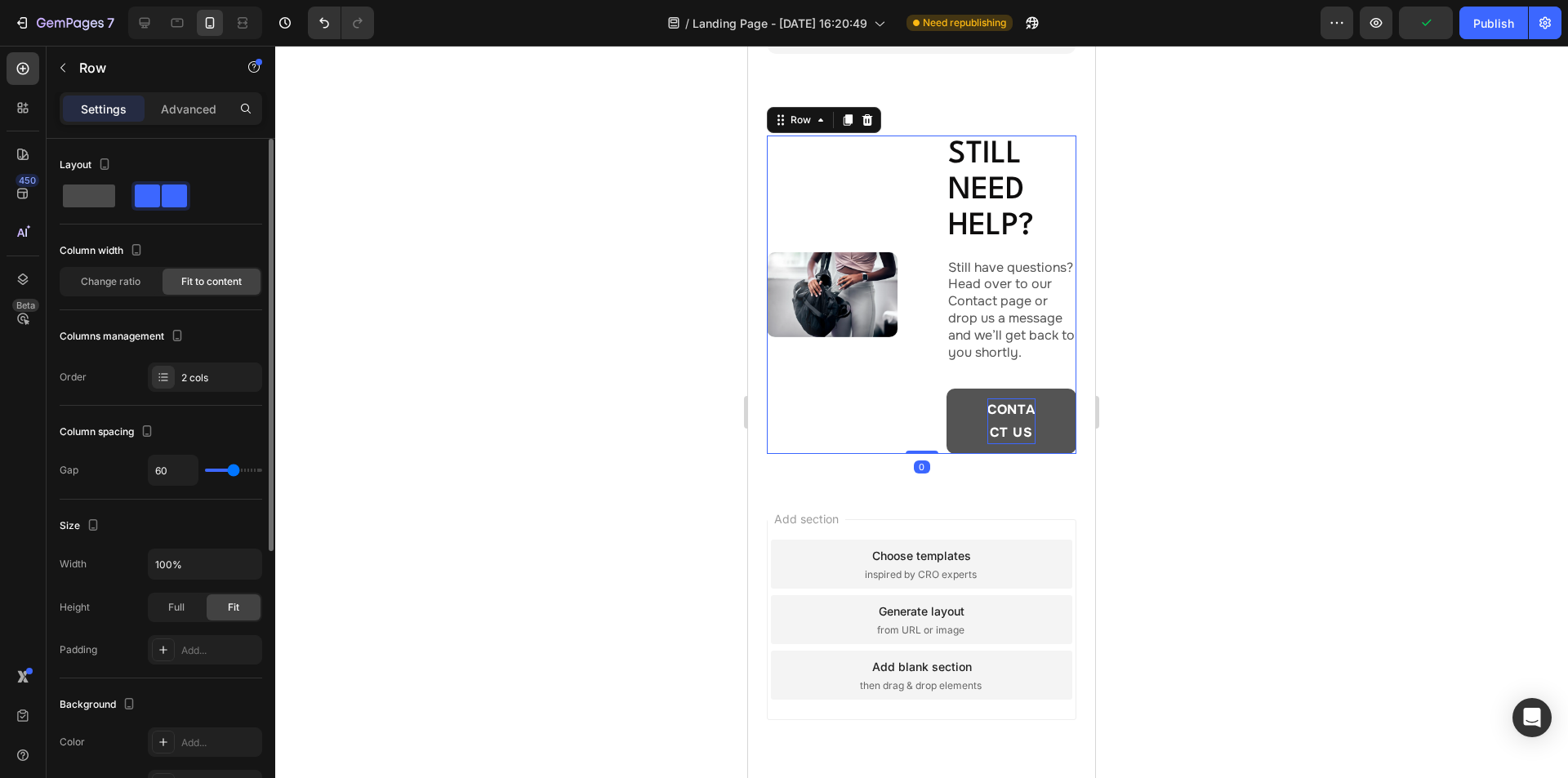
click at [91, 202] on span at bounding box center [89, 196] width 53 height 23
type input "16"
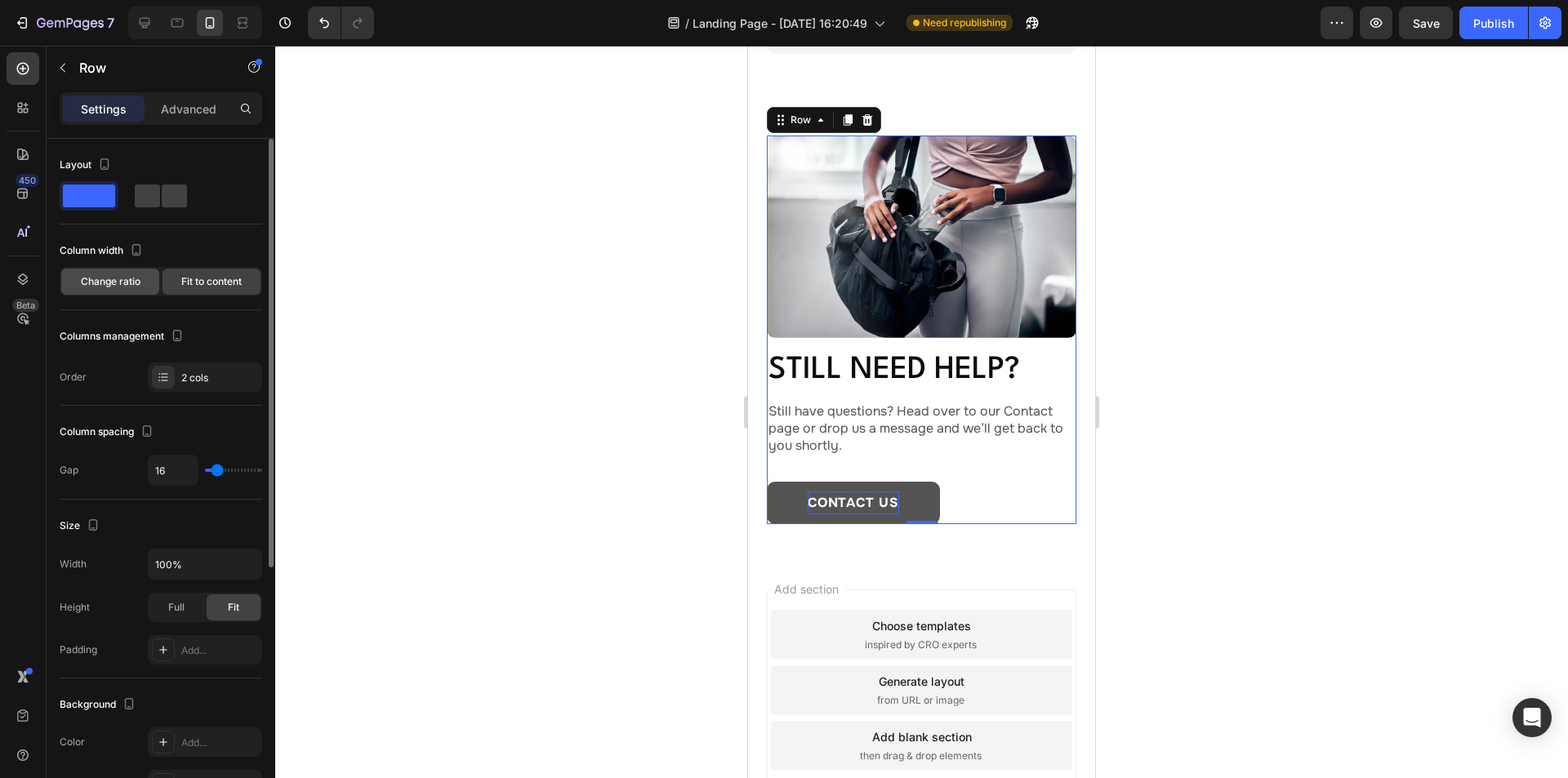
click at [121, 286] on span "Change ratio" at bounding box center [110, 282] width 59 height 15
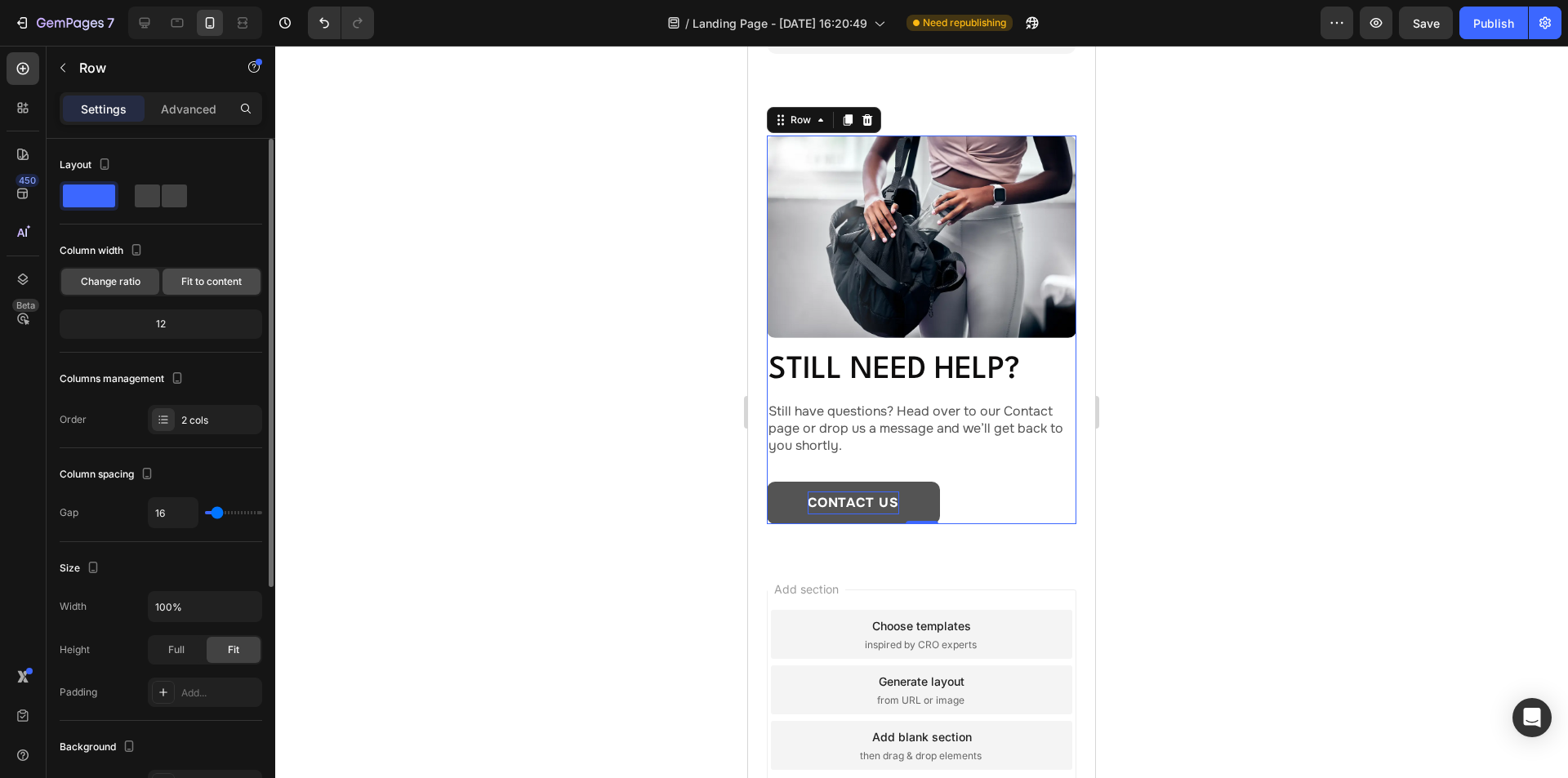
click at [195, 293] on div "Fit to content" at bounding box center [211, 282] width 98 height 26
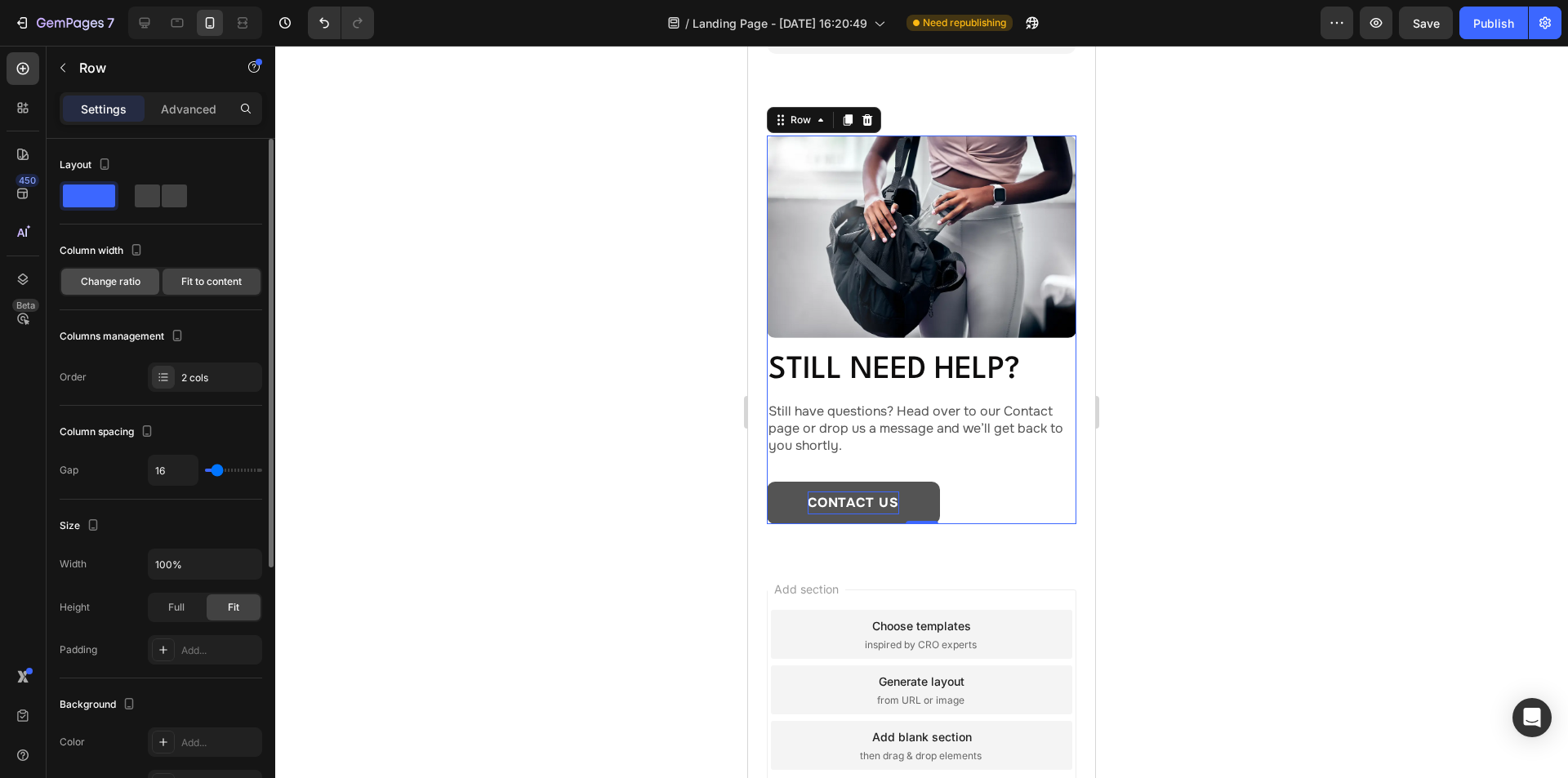
click at [118, 282] on span "Change ratio" at bounding box center [110, 282] width 59 height 15
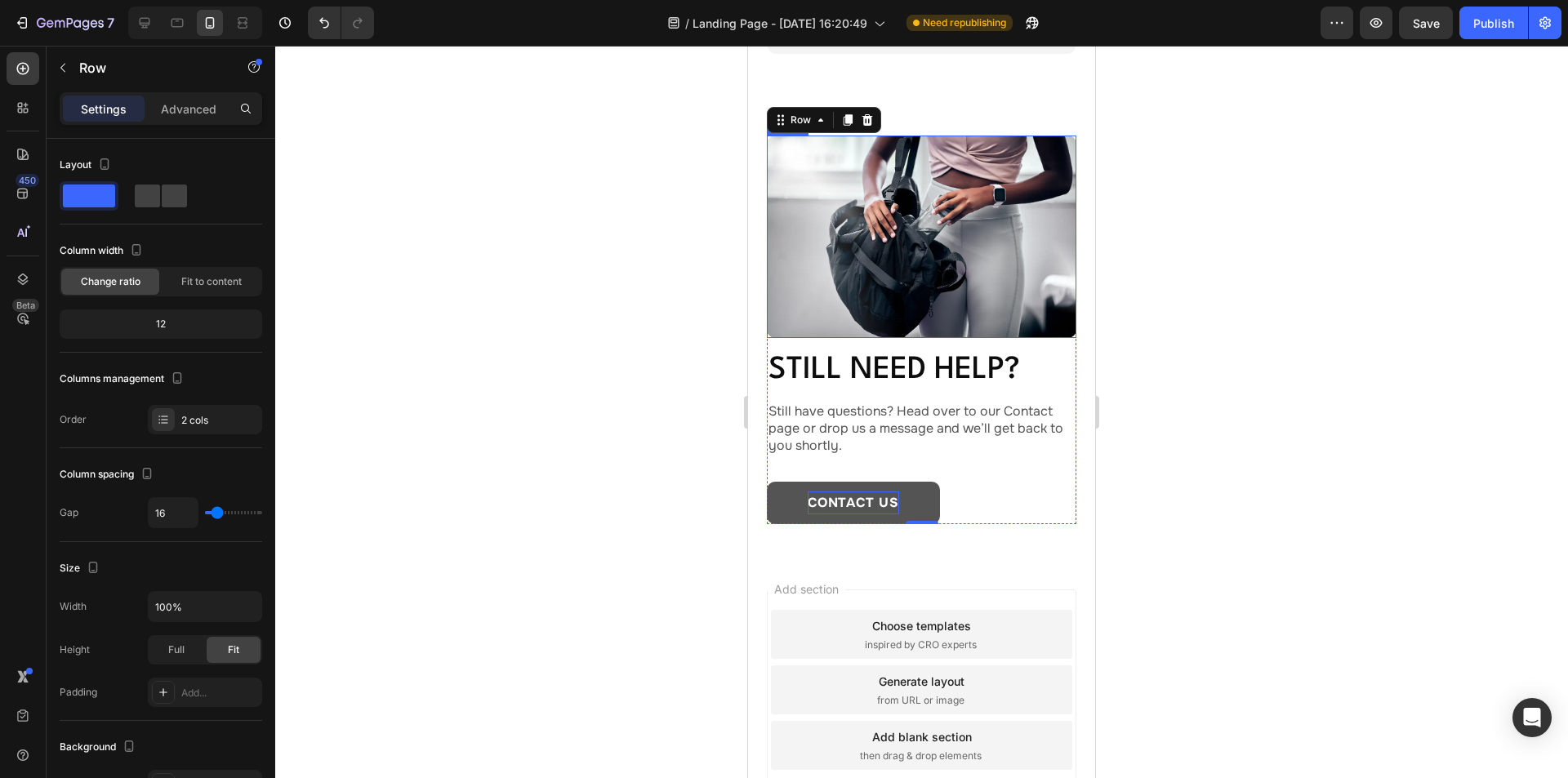
click at [939, 262] on img at bounding box center [921, 237] width 309 height 202
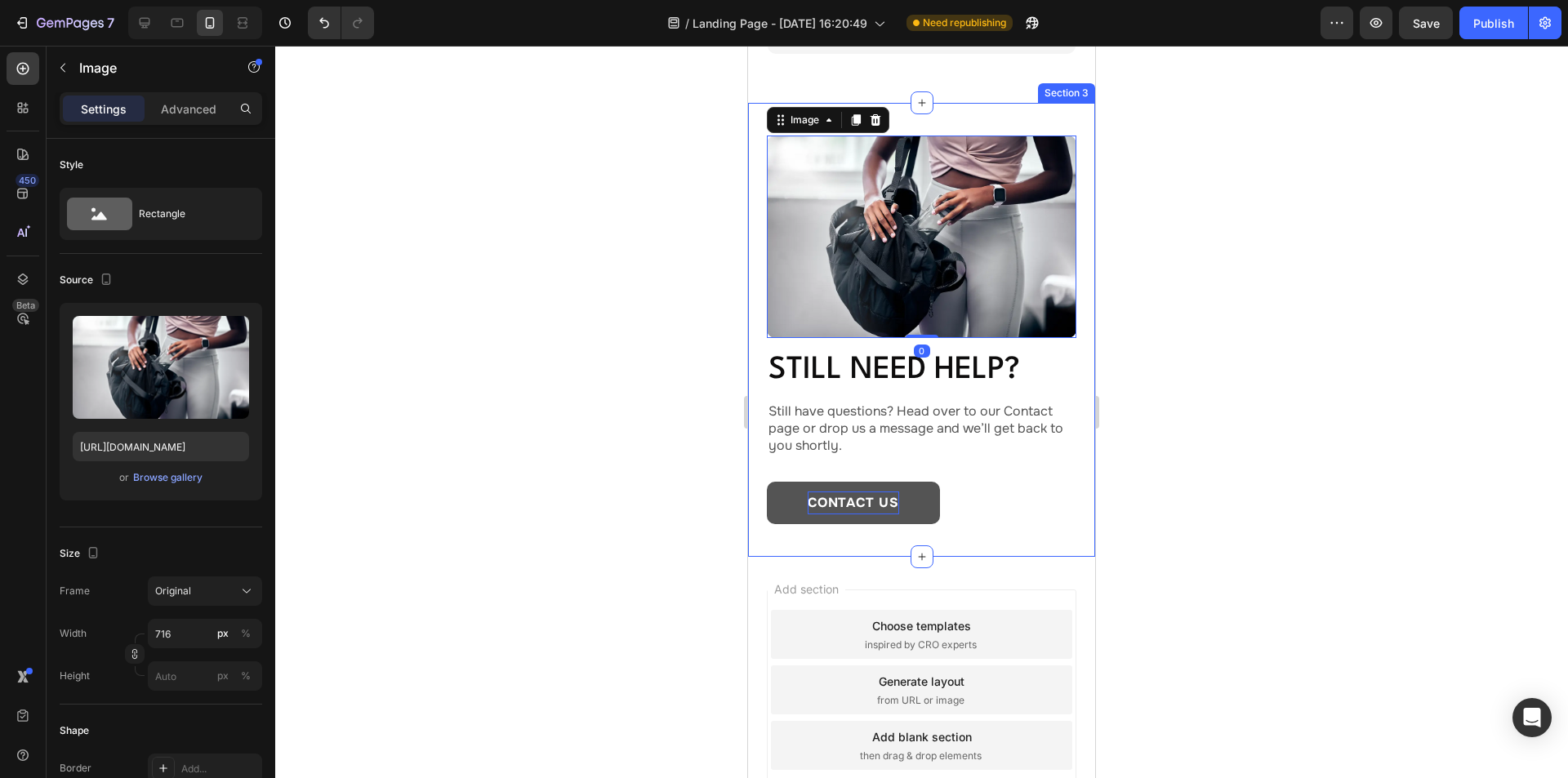
click at [925, 119] on div "Image 0 Still need help? Heading Still have questions? Head over to our Contact…" at bounding box center [921, 330] width 347 height 455
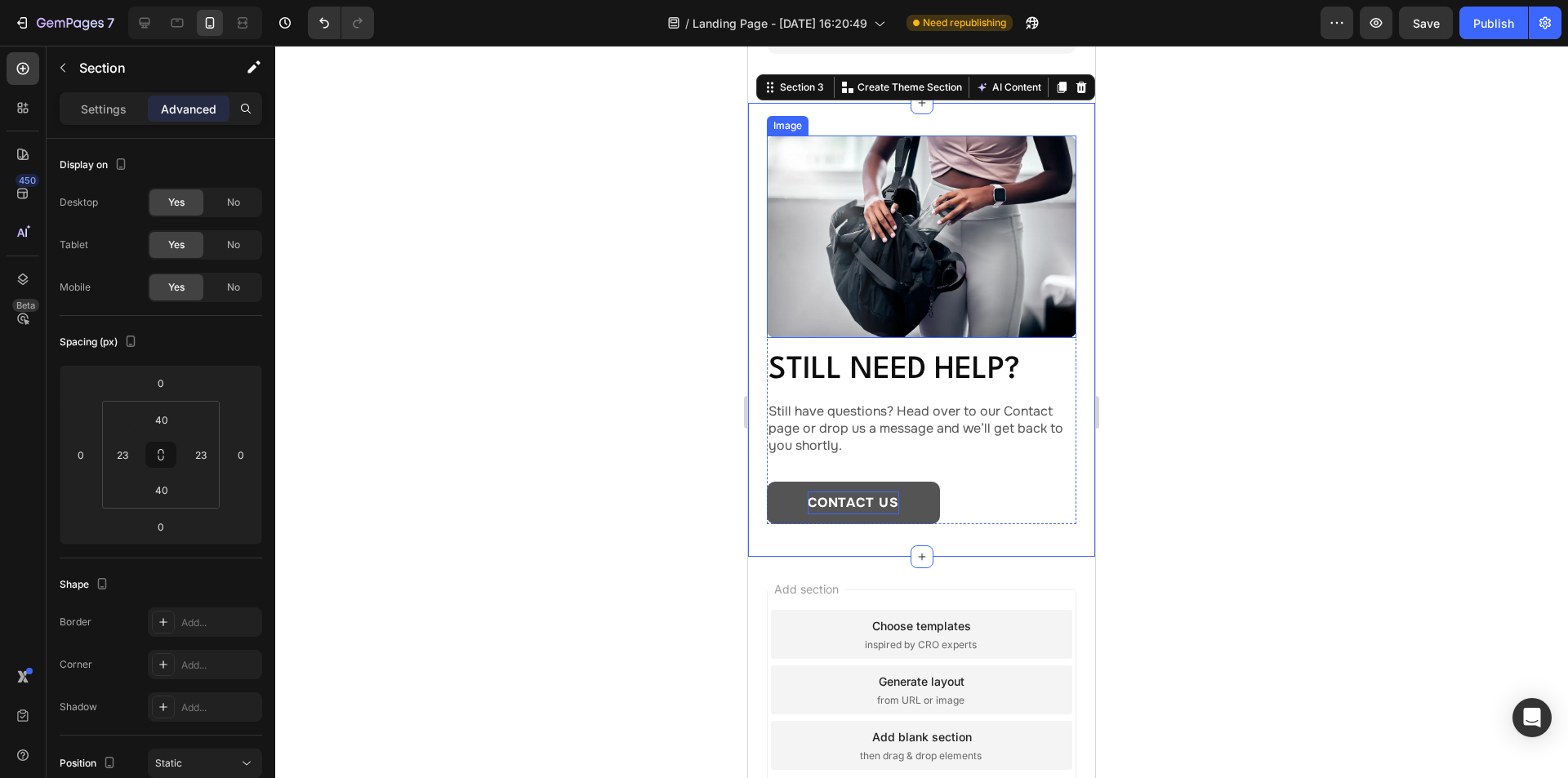
click at [921, 201] on img at bounding box center [921, 237] width 309 height 202
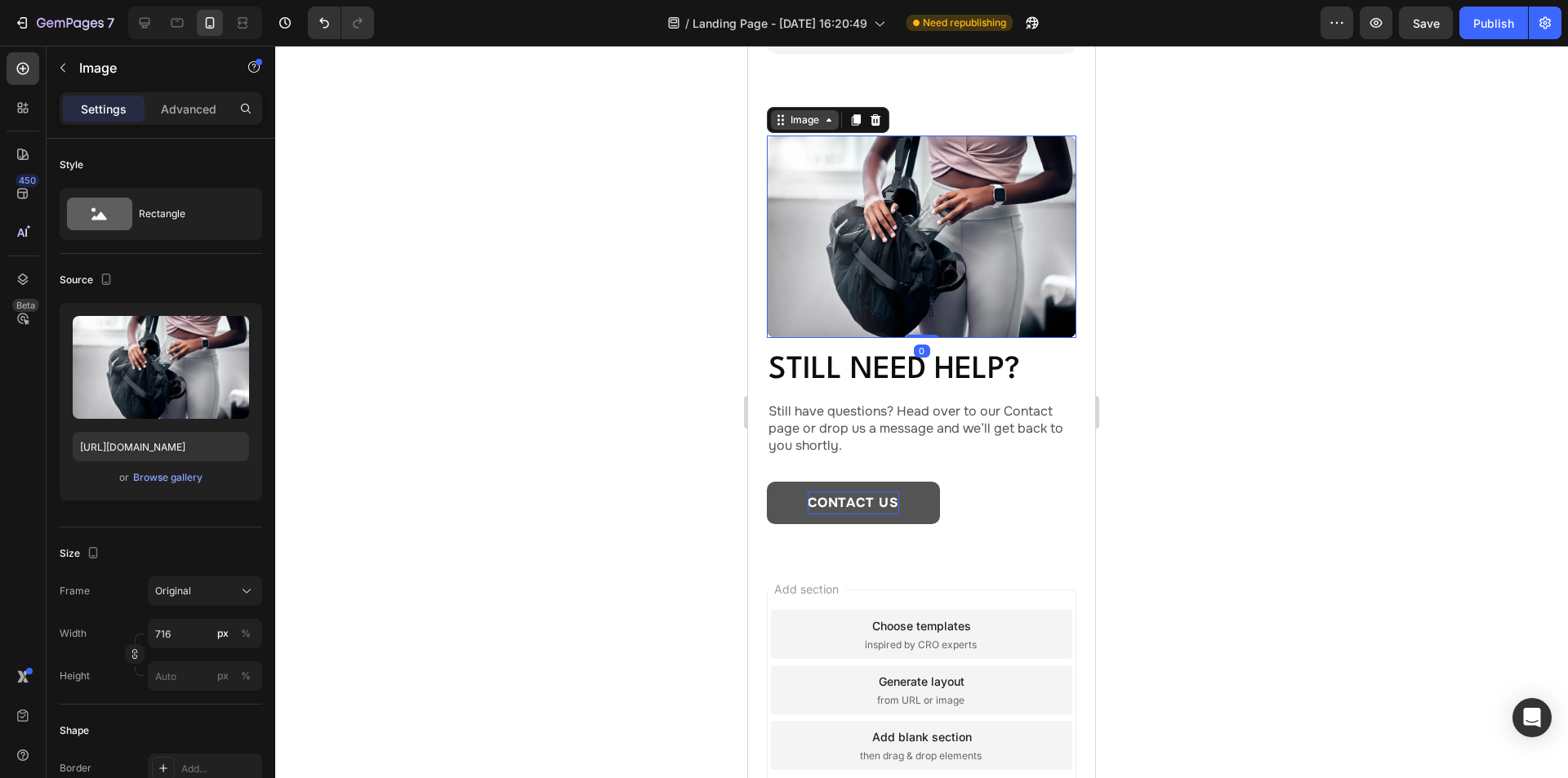
click at [819, 119] on div "Image" at bounding box center [805, 120] width 35 height 15
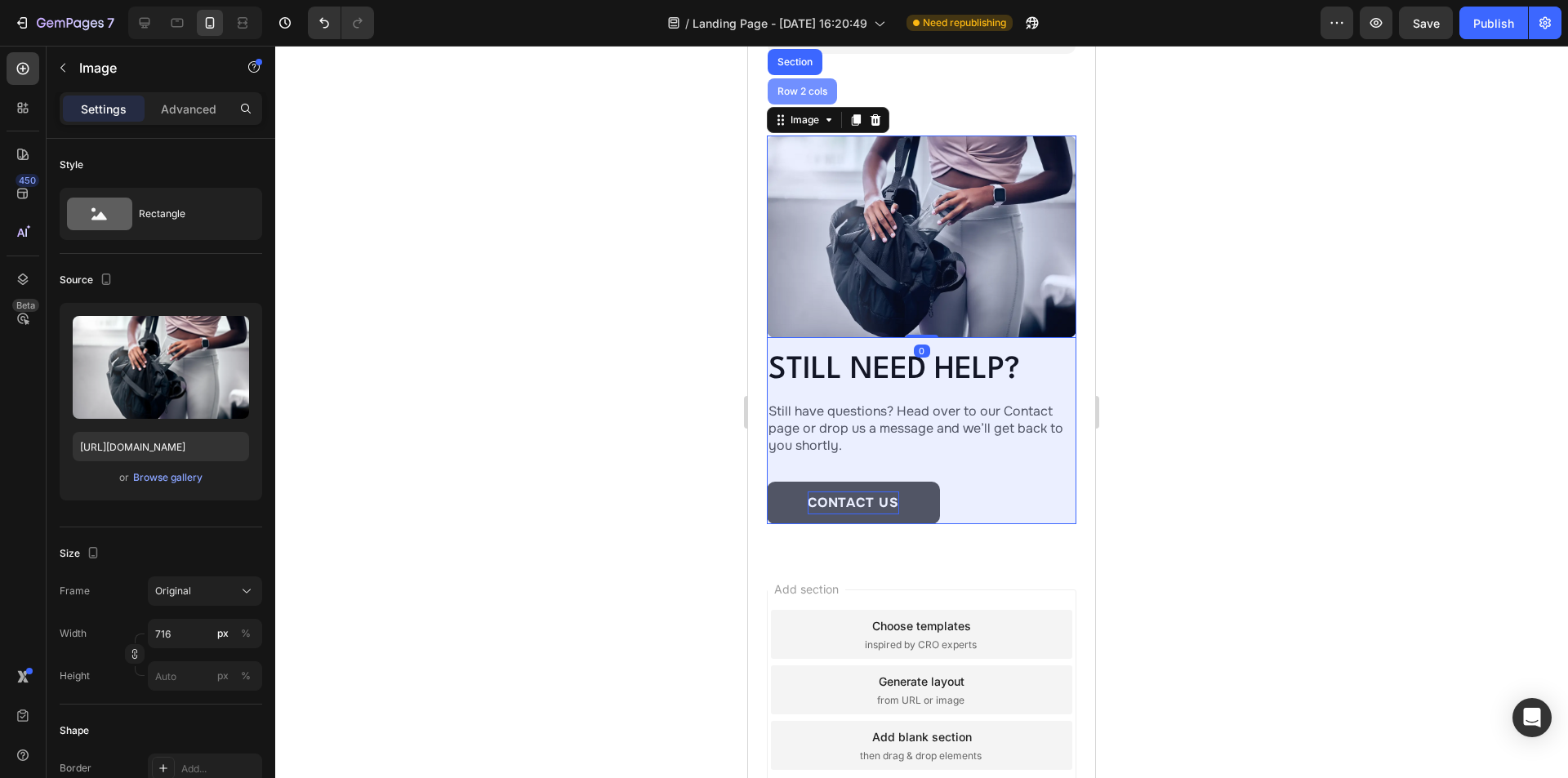
drag, startPoint x: 794, startPoint y: 95, endPoint x: 1338, endPoint y: 167, distance: 548.7
click at [794, 95] on div "Row 2 cols" at bounding box center [802, 91] width 56 height 10
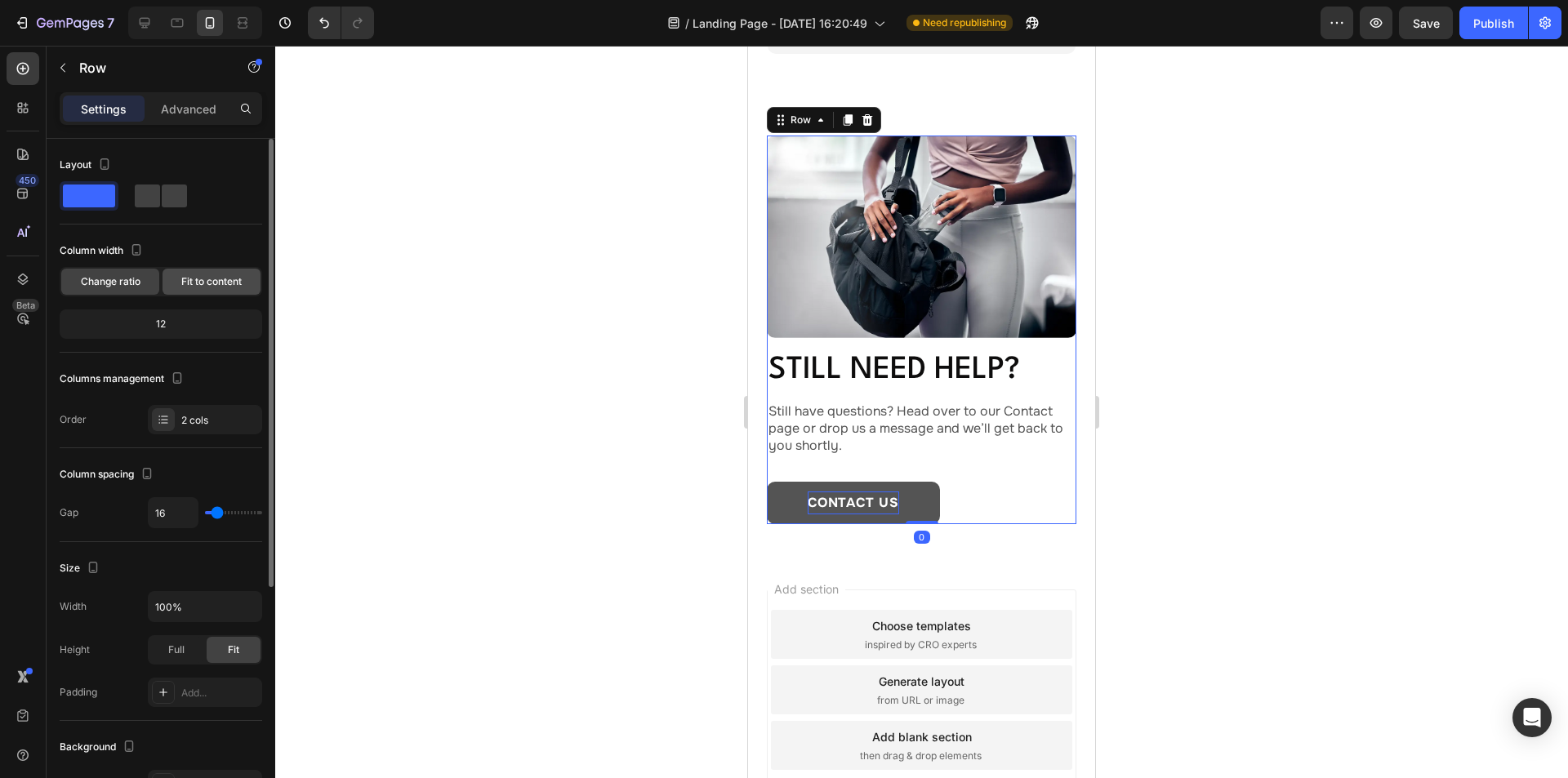
click at [199, 278] on span "Fit to content" at bounding box center [211, 282] width 60 height 15
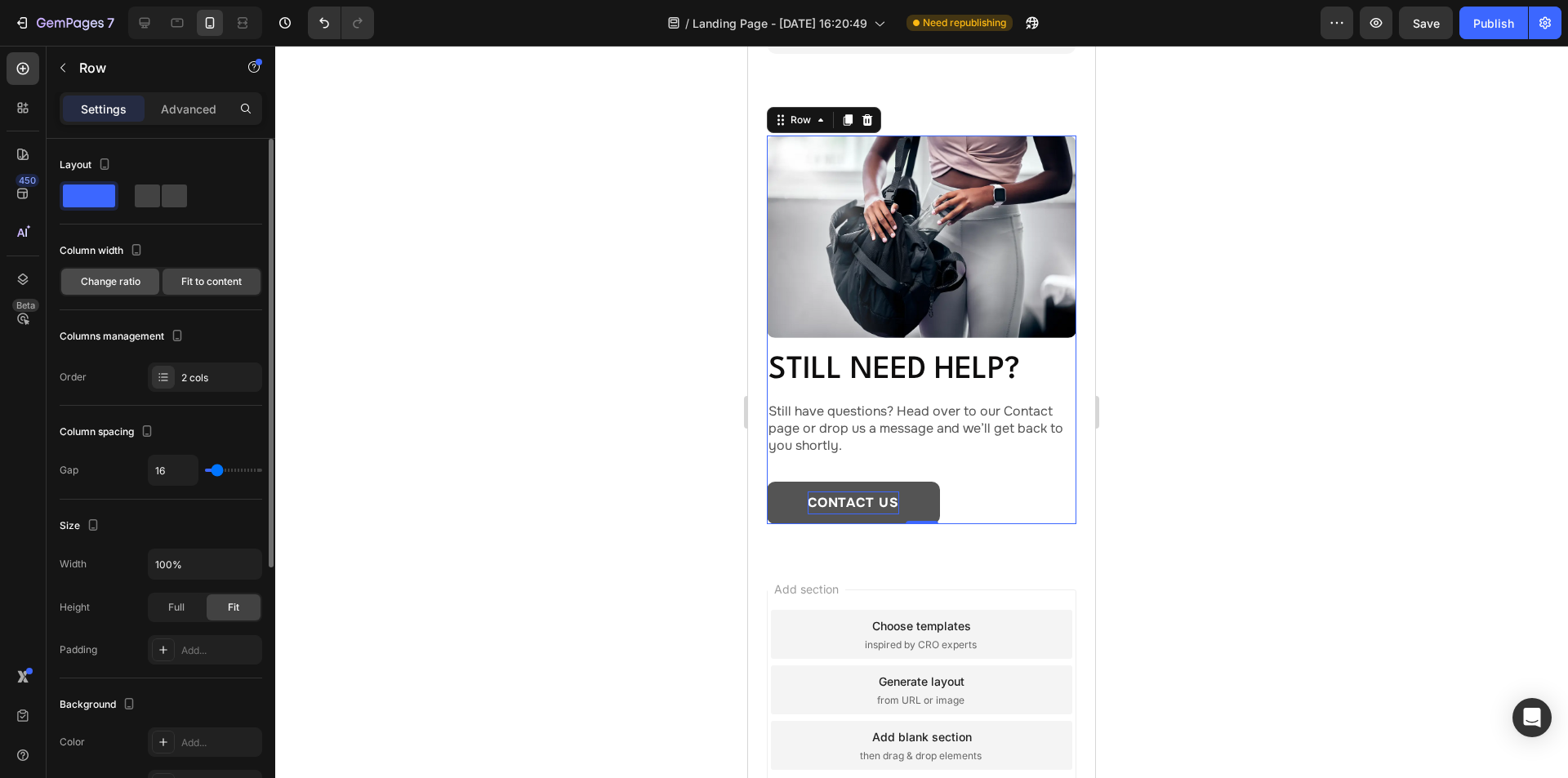
click at [111, 280] on span "Change ratio" at bounding box center [110, 282] width 59 height 15
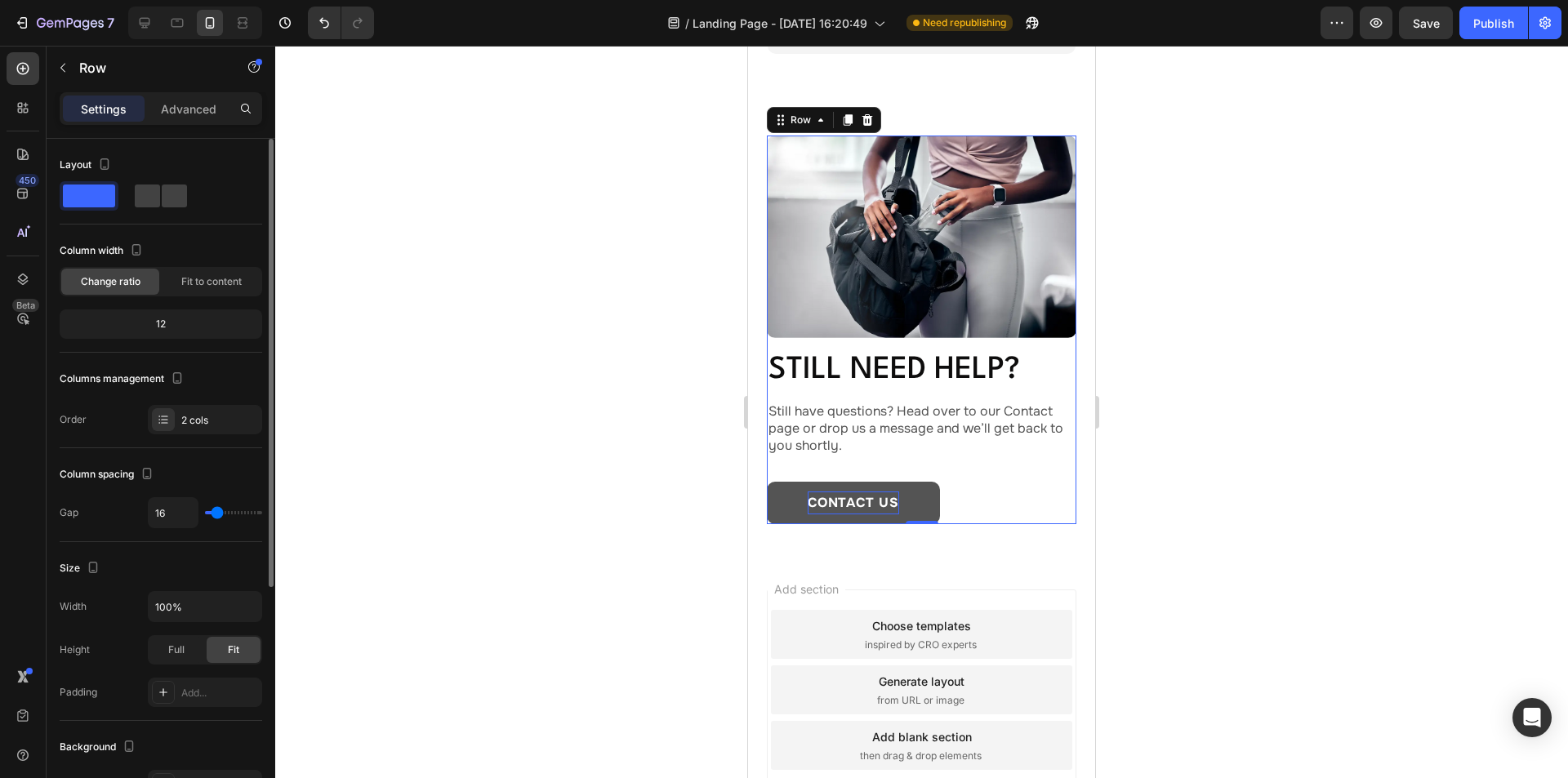
drag, startPoint x: 211, startPoint y: 278, endPoint x: 116, endPoint y: 277, distance: 95.0
click at [198, 277] on span "Fit to content" at bounding box center [211, 282] width 60 height 15
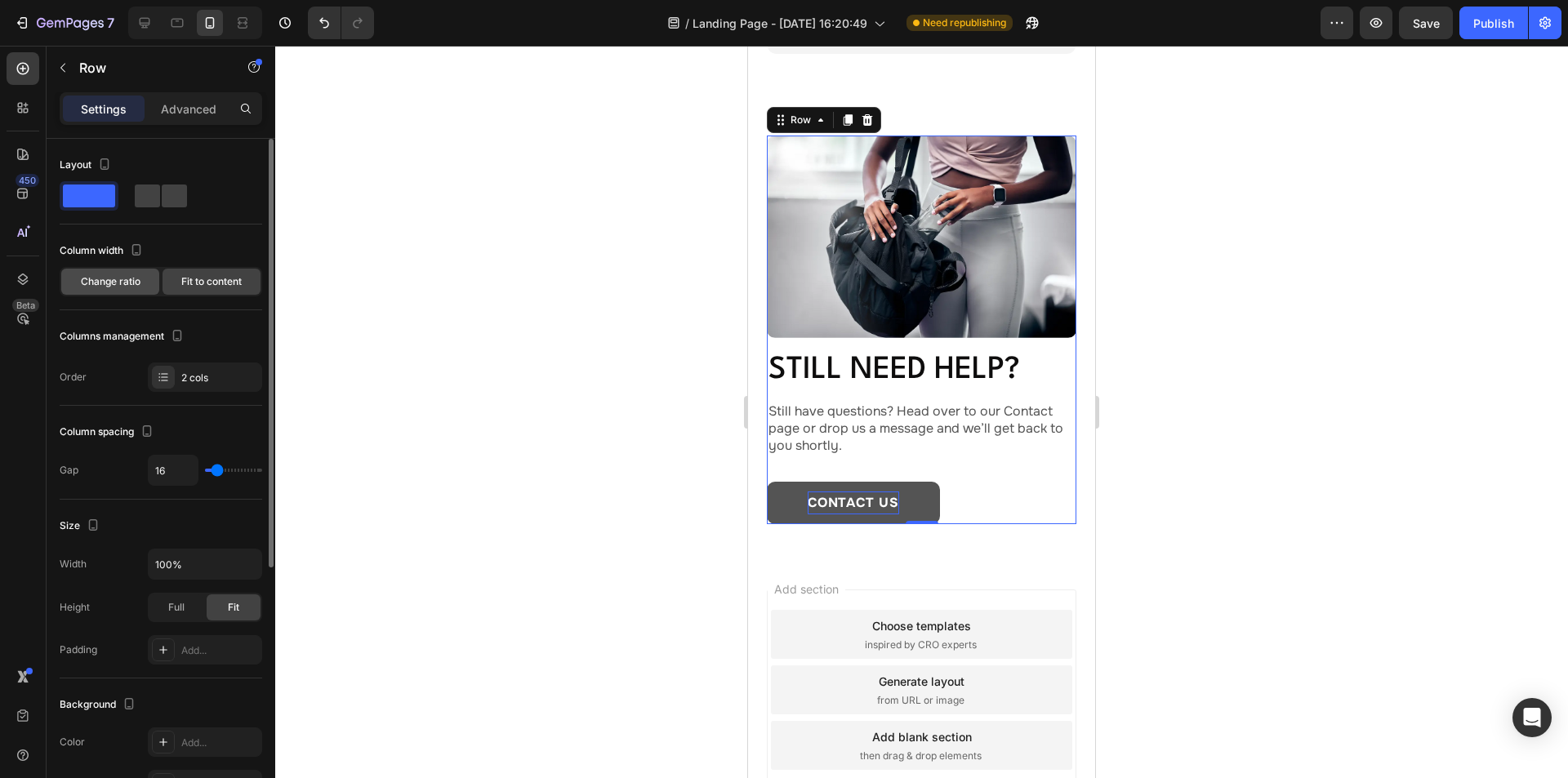
click at [116, 277] on span "Change ratio" at bounding box center [110, 282] width 59 height 15
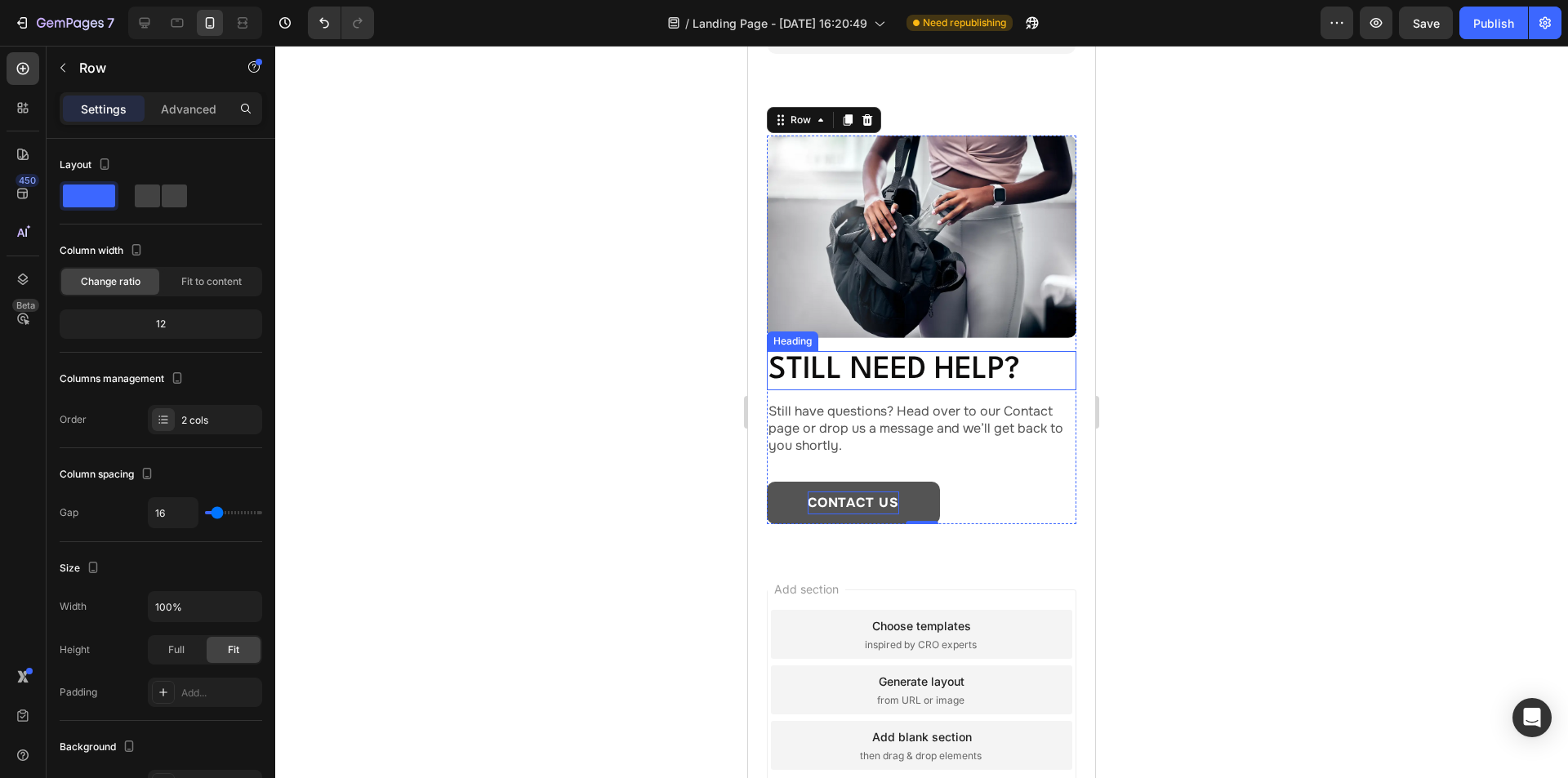
click at [902, 249] on img at bounding box center [921, 237] width 309 height 202
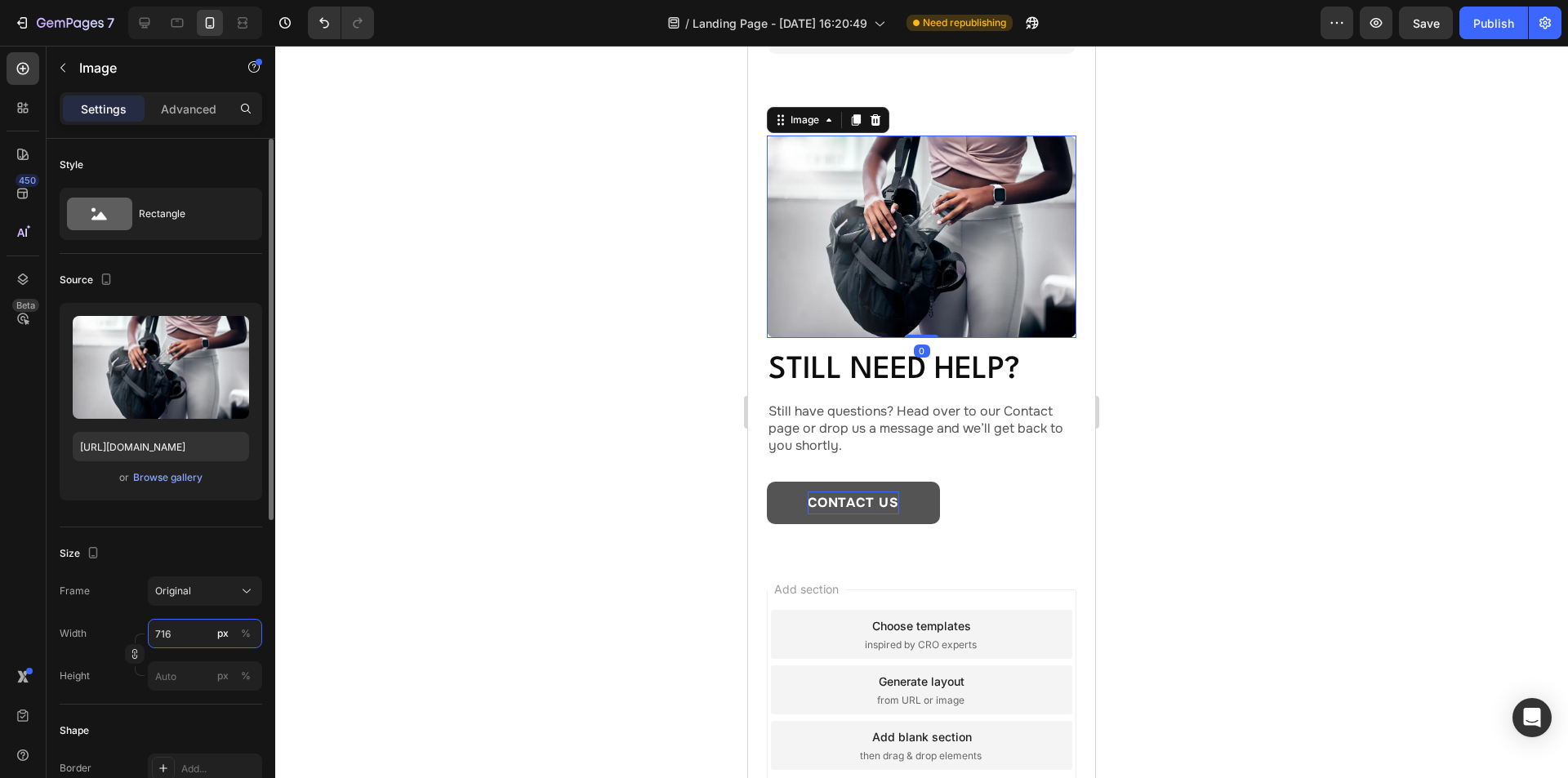
click at [194, 633] on input "716" at bounding box center [205, 633] width 114 height 30
click at [201, 671] on p "Full 100%" at bounding box center [202, 673] width 95 height 15
type input "100"
click at [1009, 360] on p "Still need help?" at bounding box center [921, 371] width 306 height 36
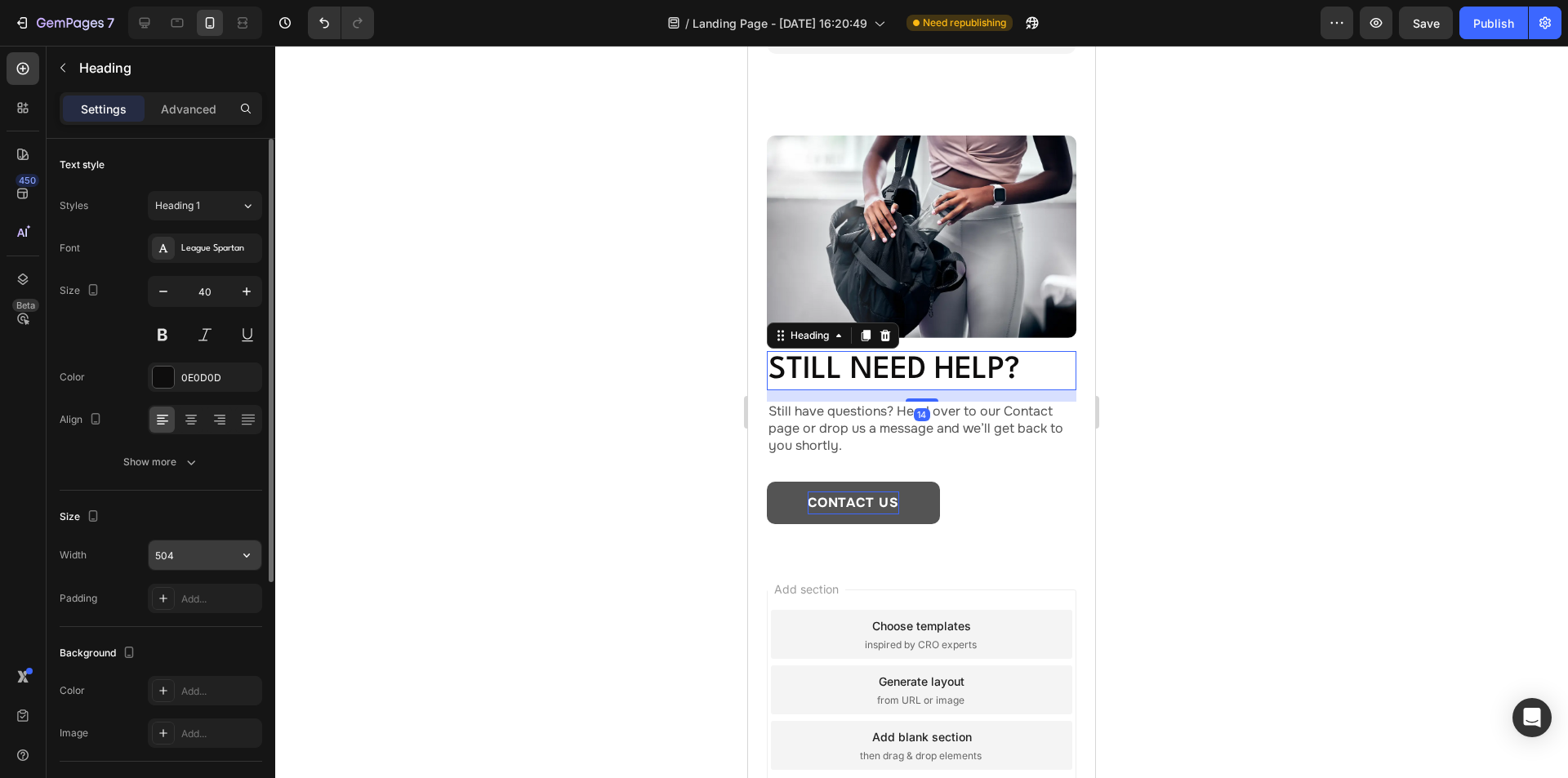
click at [199, 554] on input "504" at bounding box center [205, 555] width 113 height 30
click at [253, 554] on icon "button" at bounding box center [247, 555] width 16 height 16
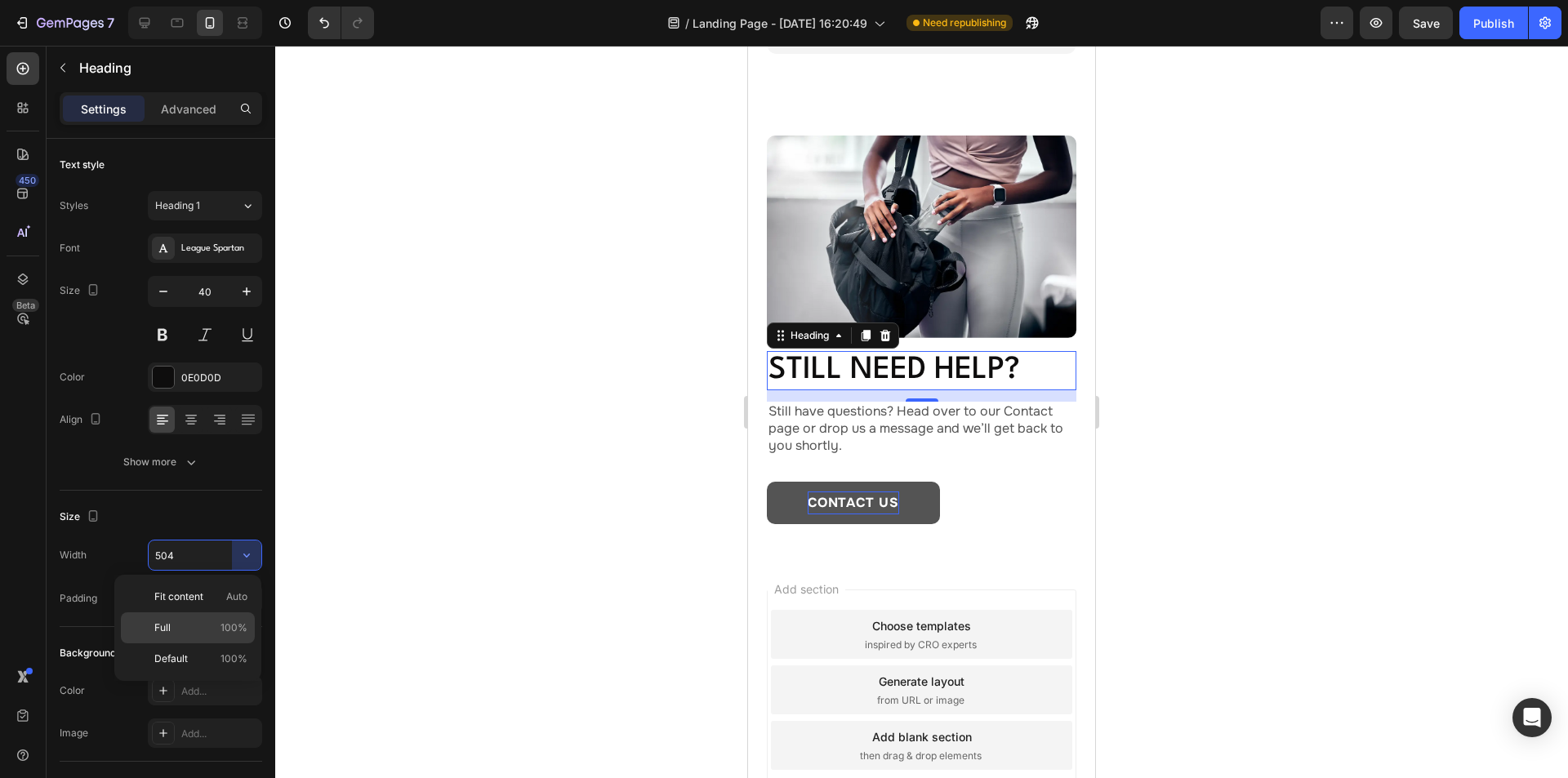
click at [200, 643] on div "Full 100%" at bounding box center [188, 659] width 134 height 31
type input "100%"
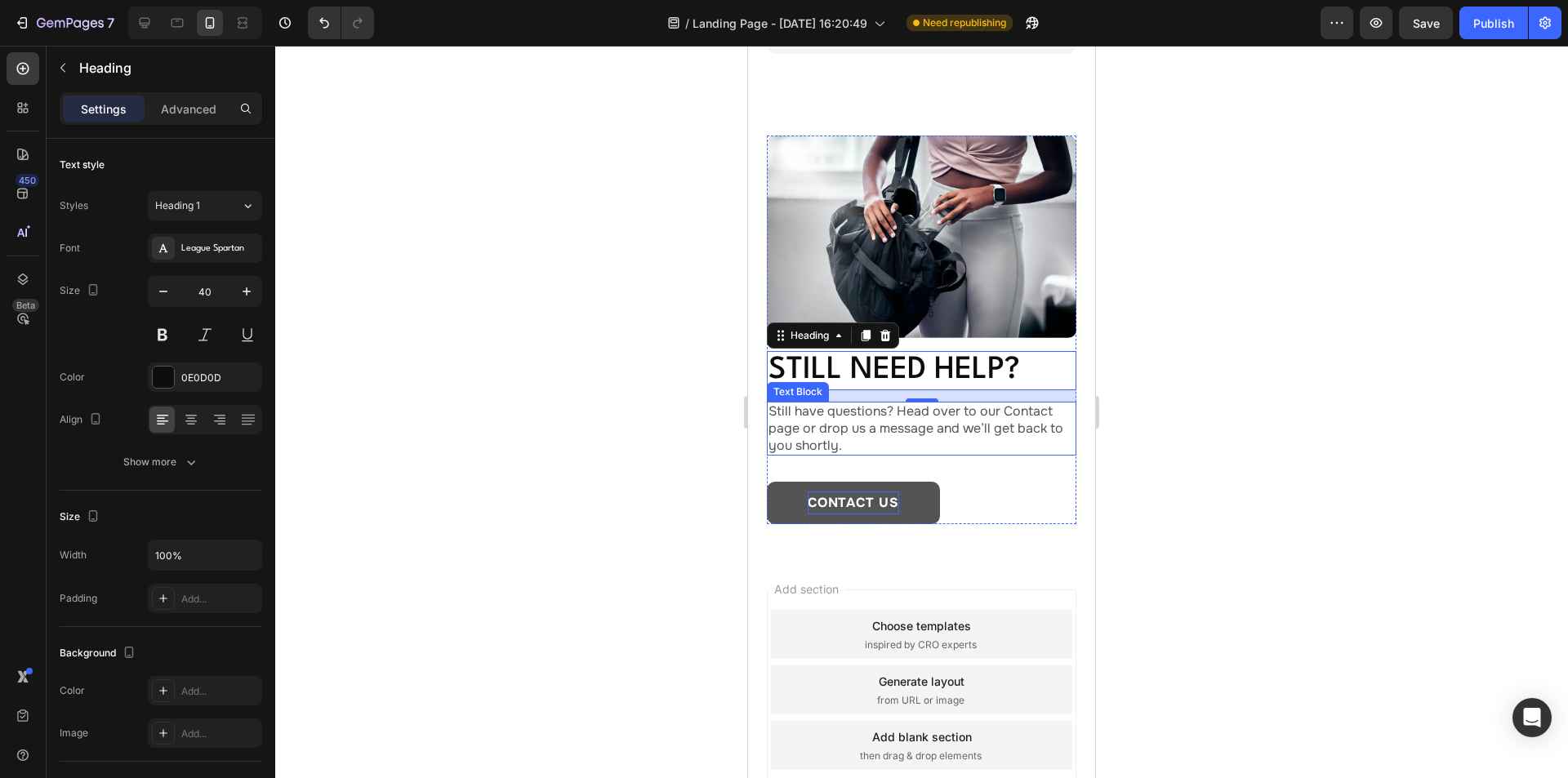
click at [1014, 410] on p "Still have questions? Head over to our Contact page or drop us a message and we…" at bounding box center [921, 428] width 306 height 51
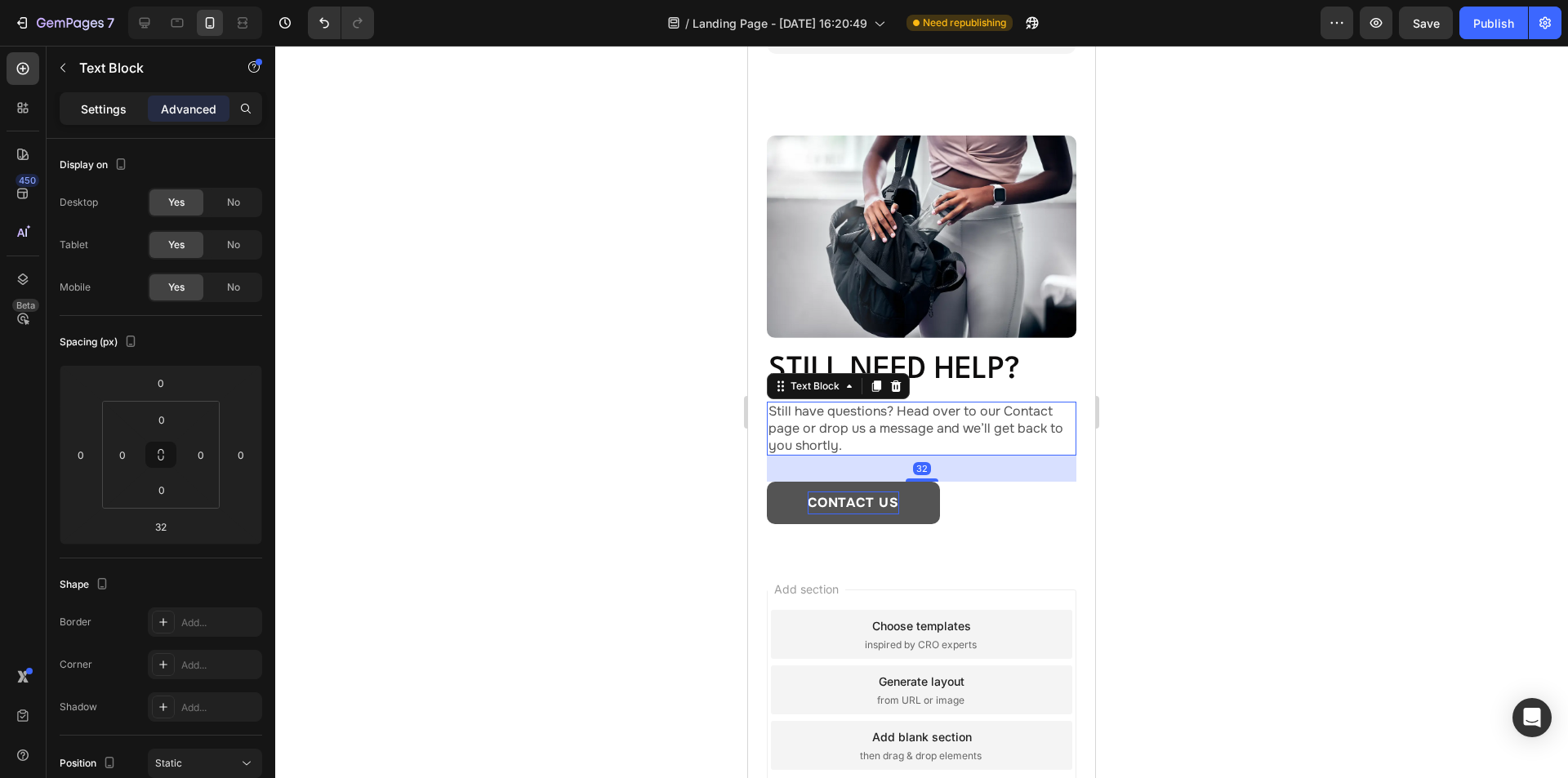
click at [104, 112] on p "Settings" at bounding box center [104, 109] width 46 height 17
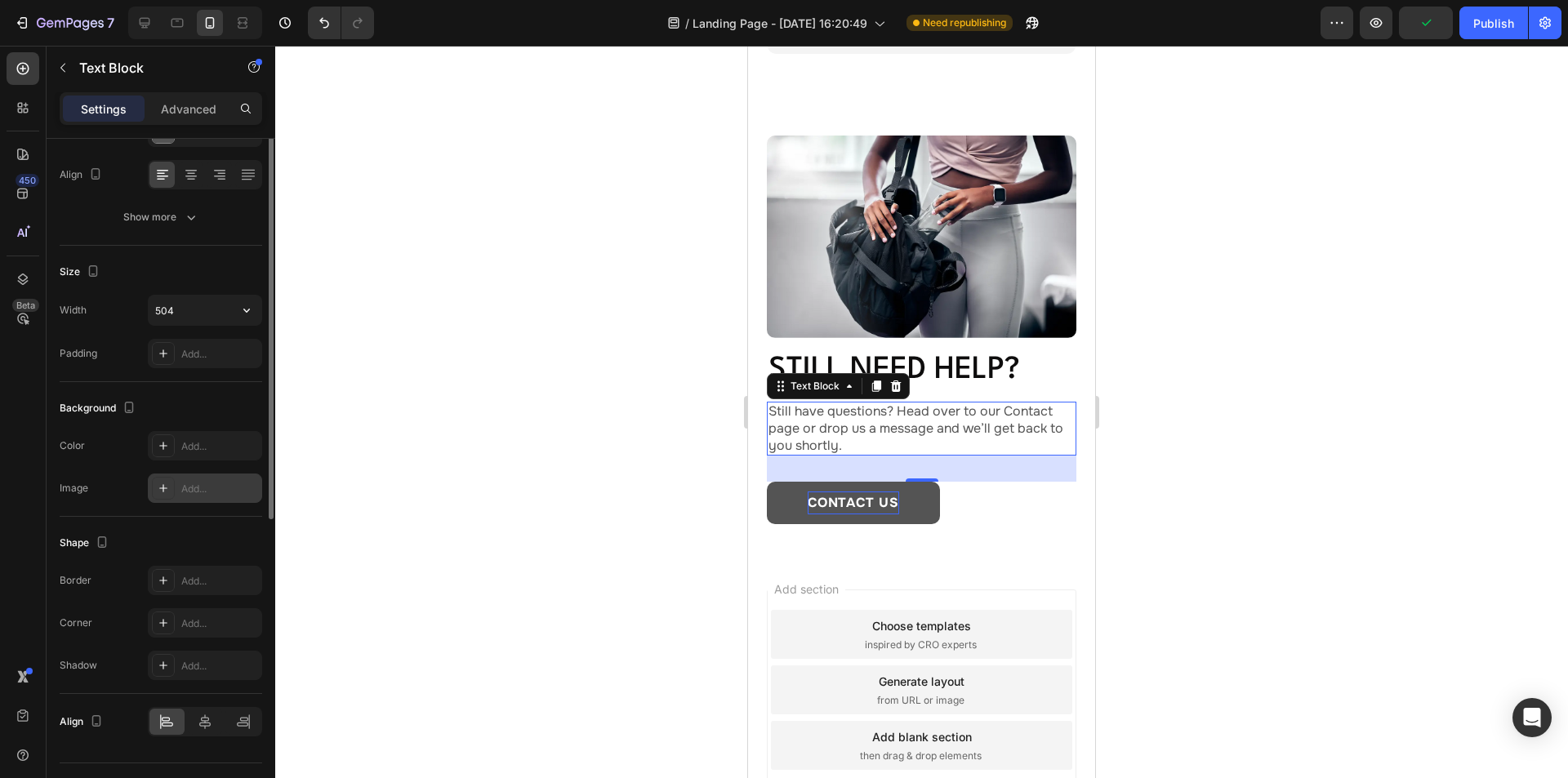
scroll to position [0, 0]
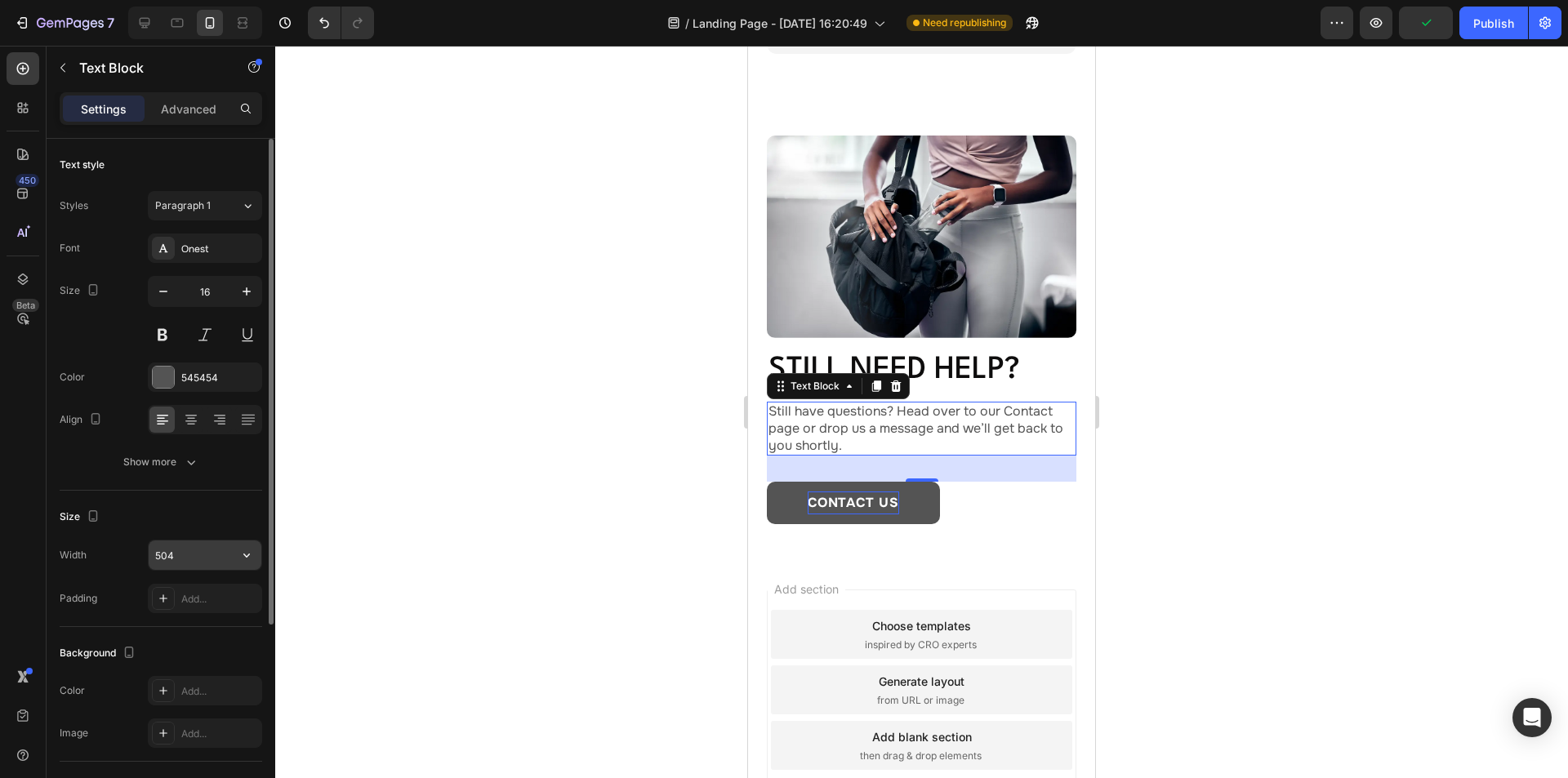
click at [250, 561] on icon "button" at bounding box center [247, 555] width 16 height 16
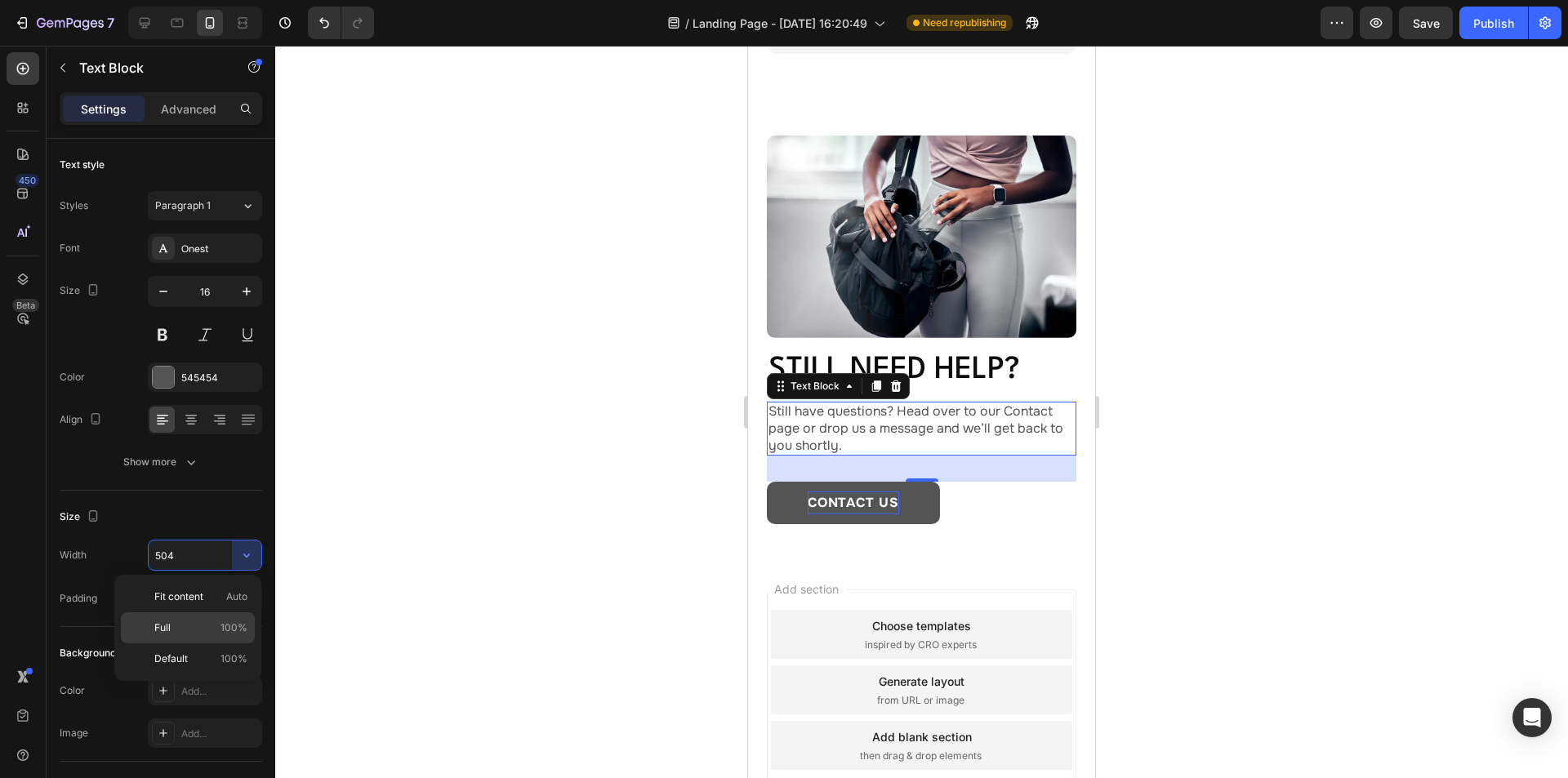
click at [193, 643] on div "Full 100%" at bounding box center [188, 659] width 134 height 31
type input "100%"
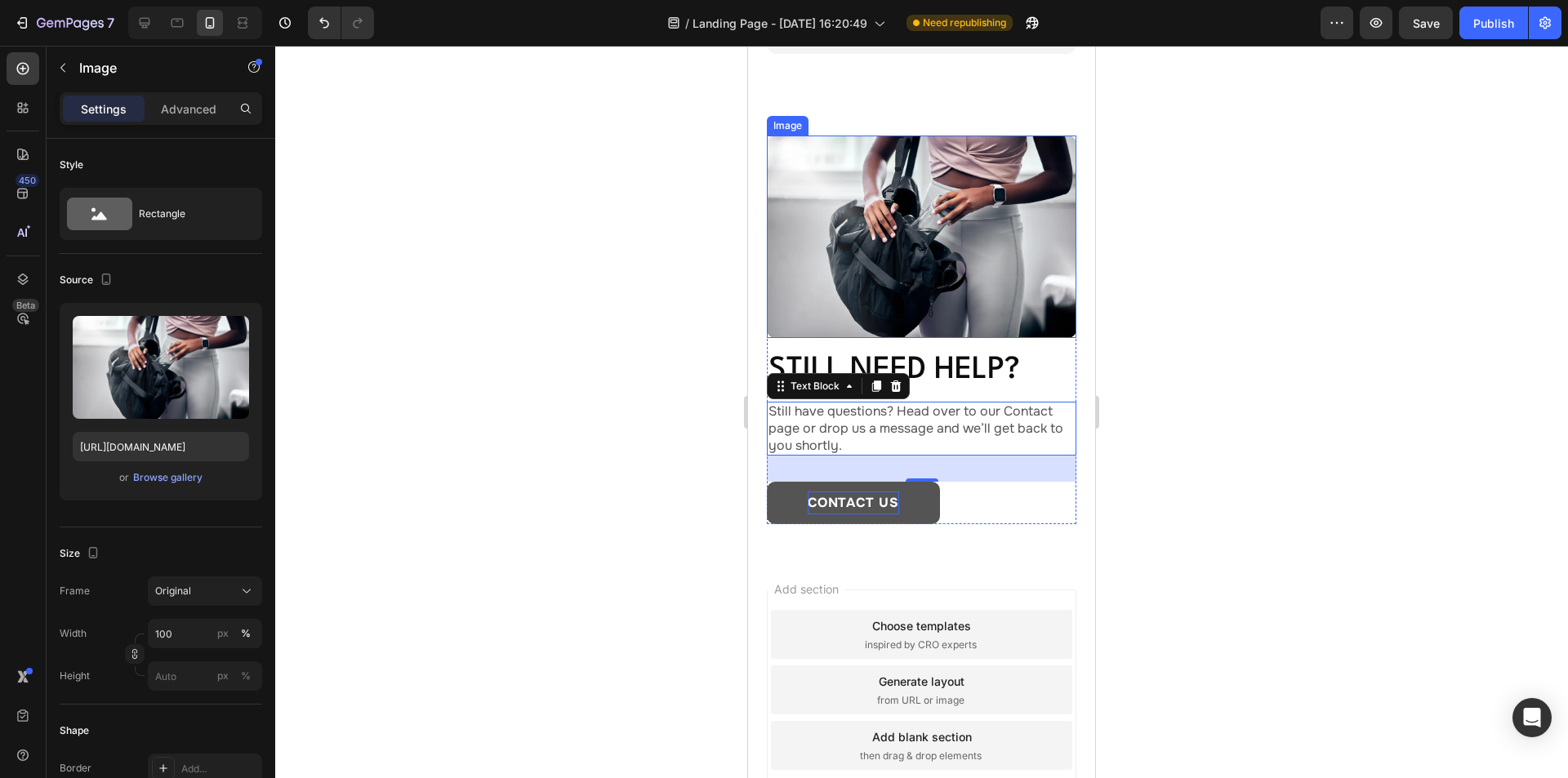
click at [949, 290] on img at bounding box center [921, 237] width 309 height 202
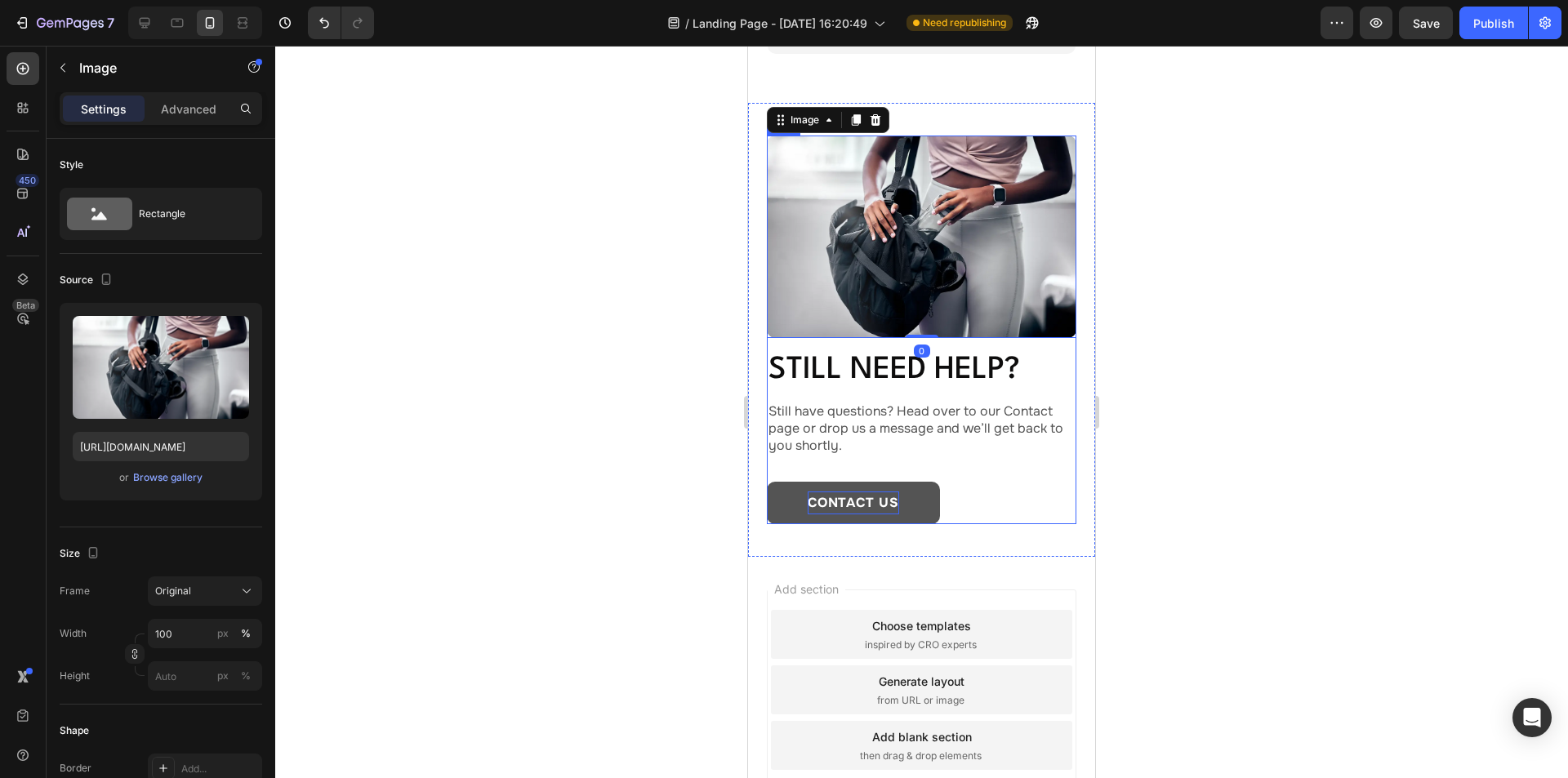
click at [966, 333] on div "Image 0 Still need help? Heading Still have questions? Head over to our Contact…" at bounding box center [921, 330] width 309 height 389
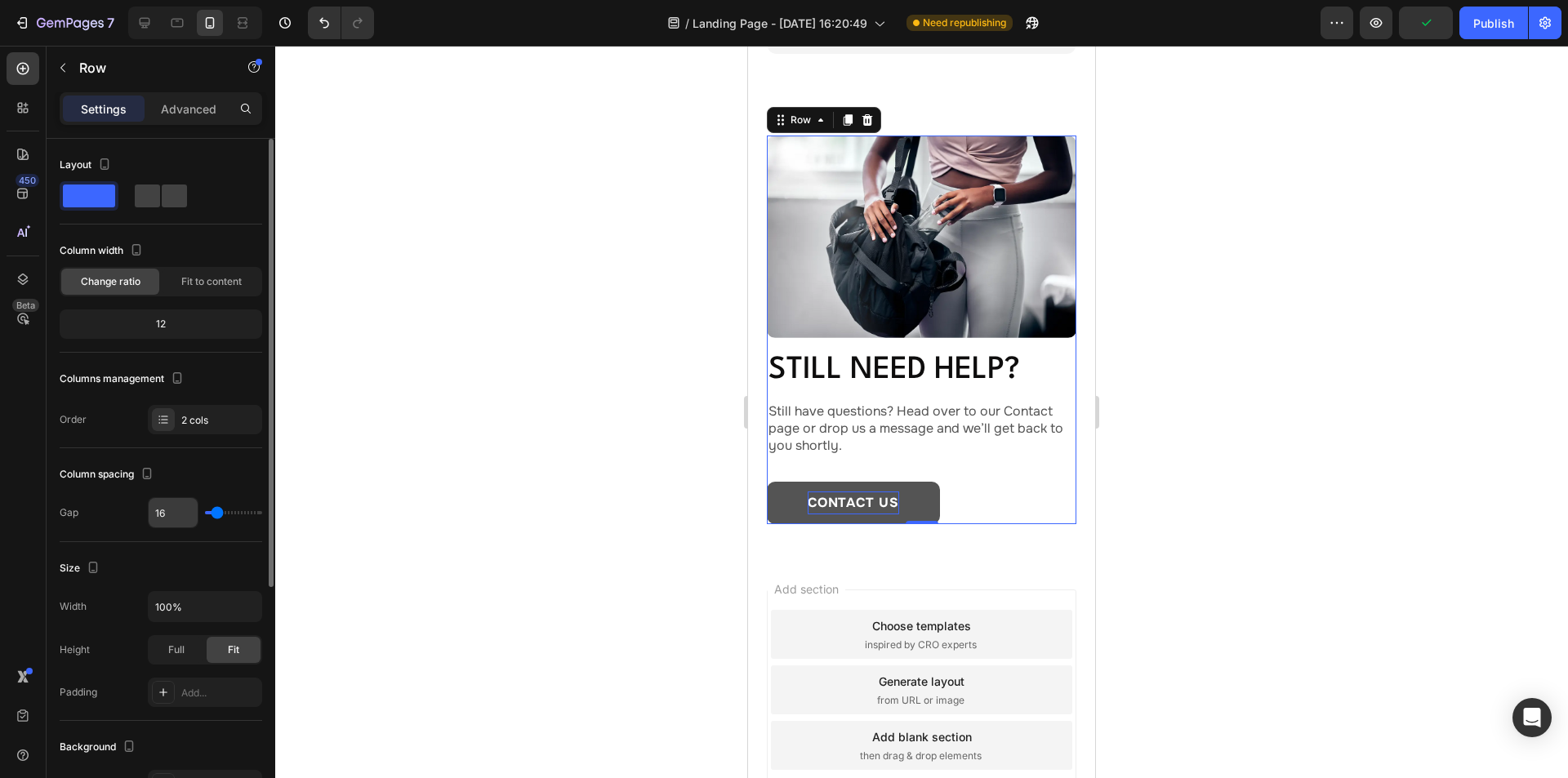
click at [173, 513] on input "16" at bounding box center [174, 513] width 49 height 30
type input "8"
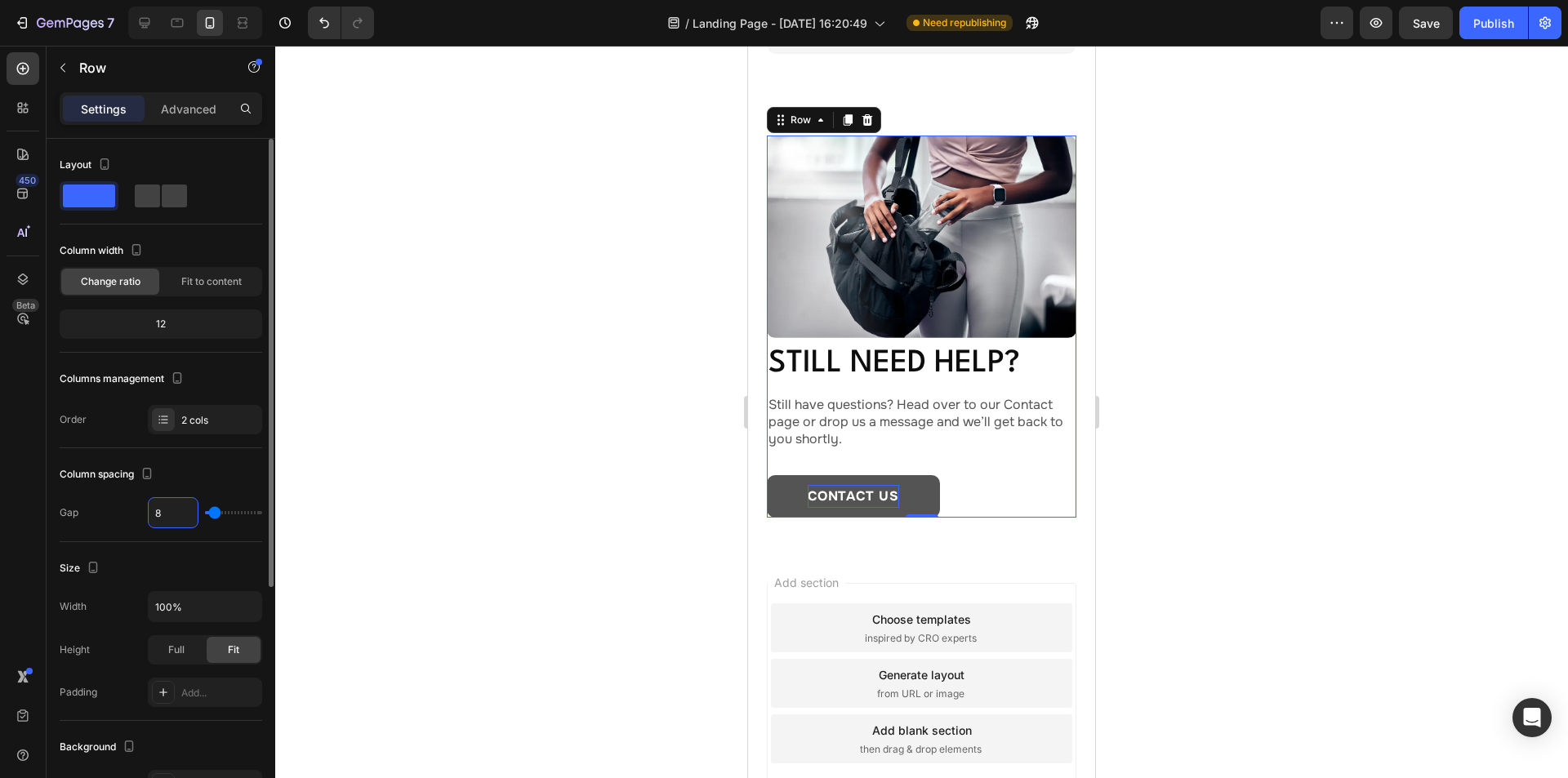
type input "80"
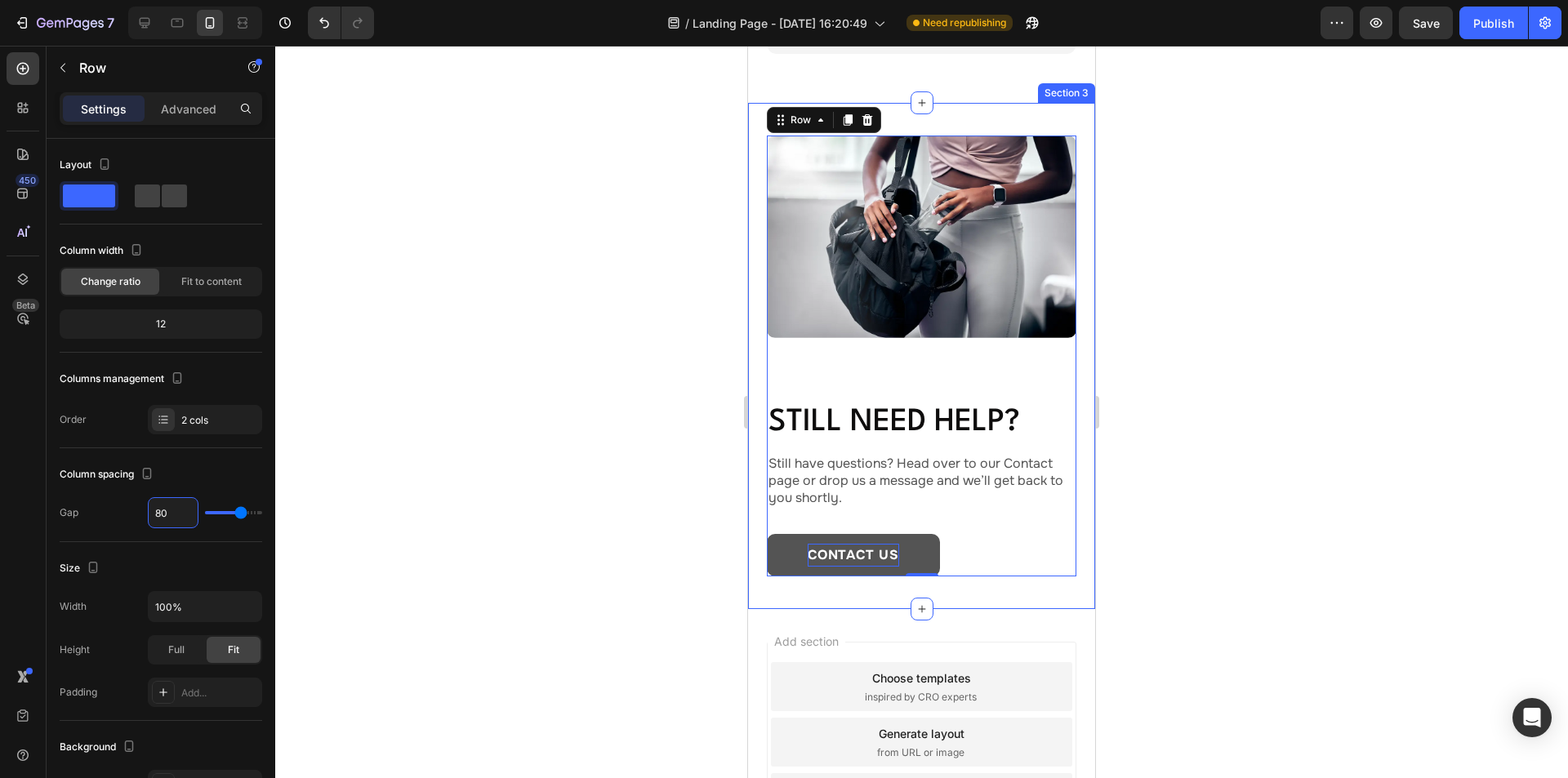
click at [761, 156] on div "Image Still need help? Heading Still have questions? Head over to our Contact p…" at bounding box center [921, 356] width 347 height 507
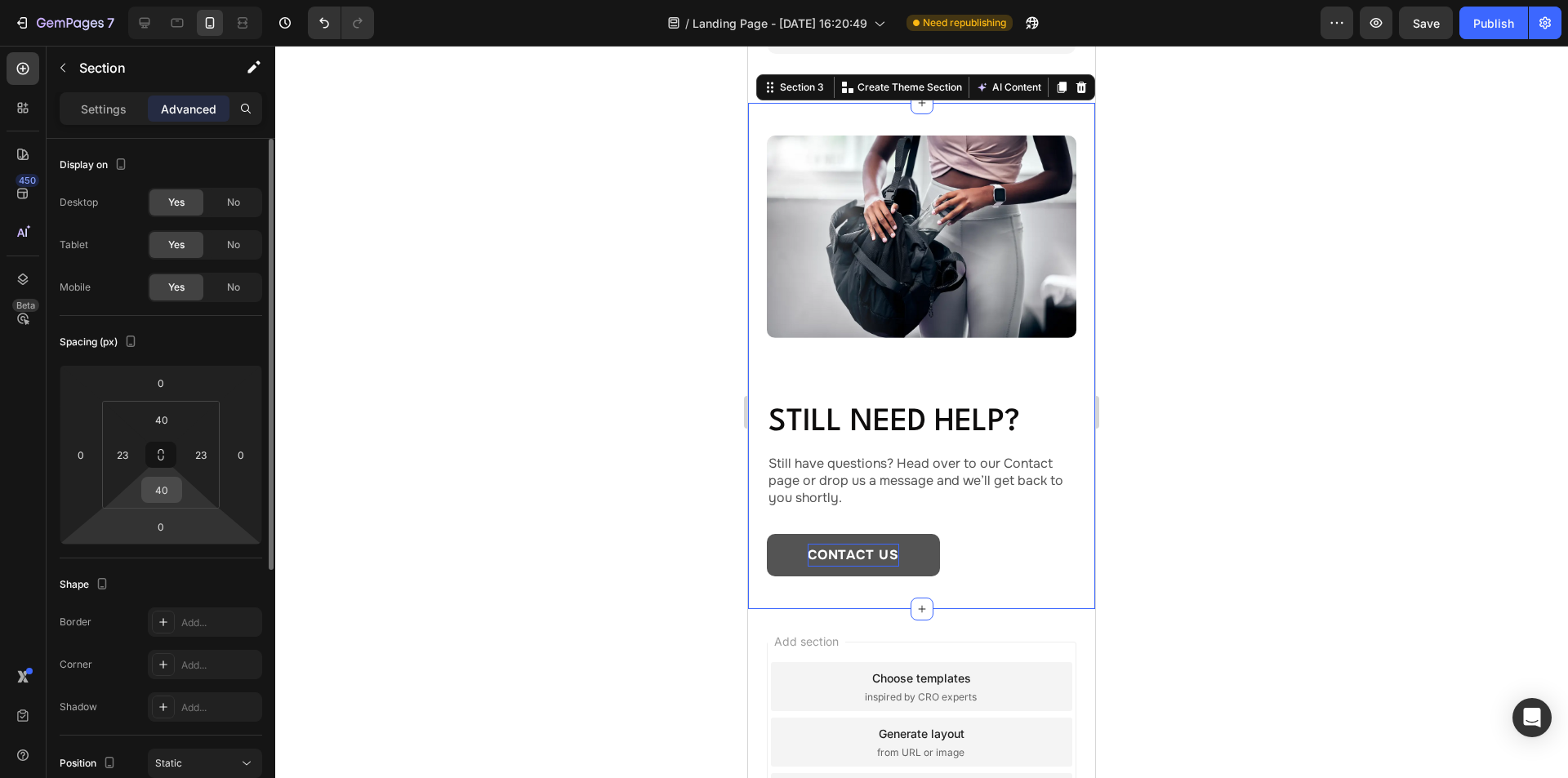
click at [171, 481] on input "40" at bounding box center [162, 490] width 33 height 25
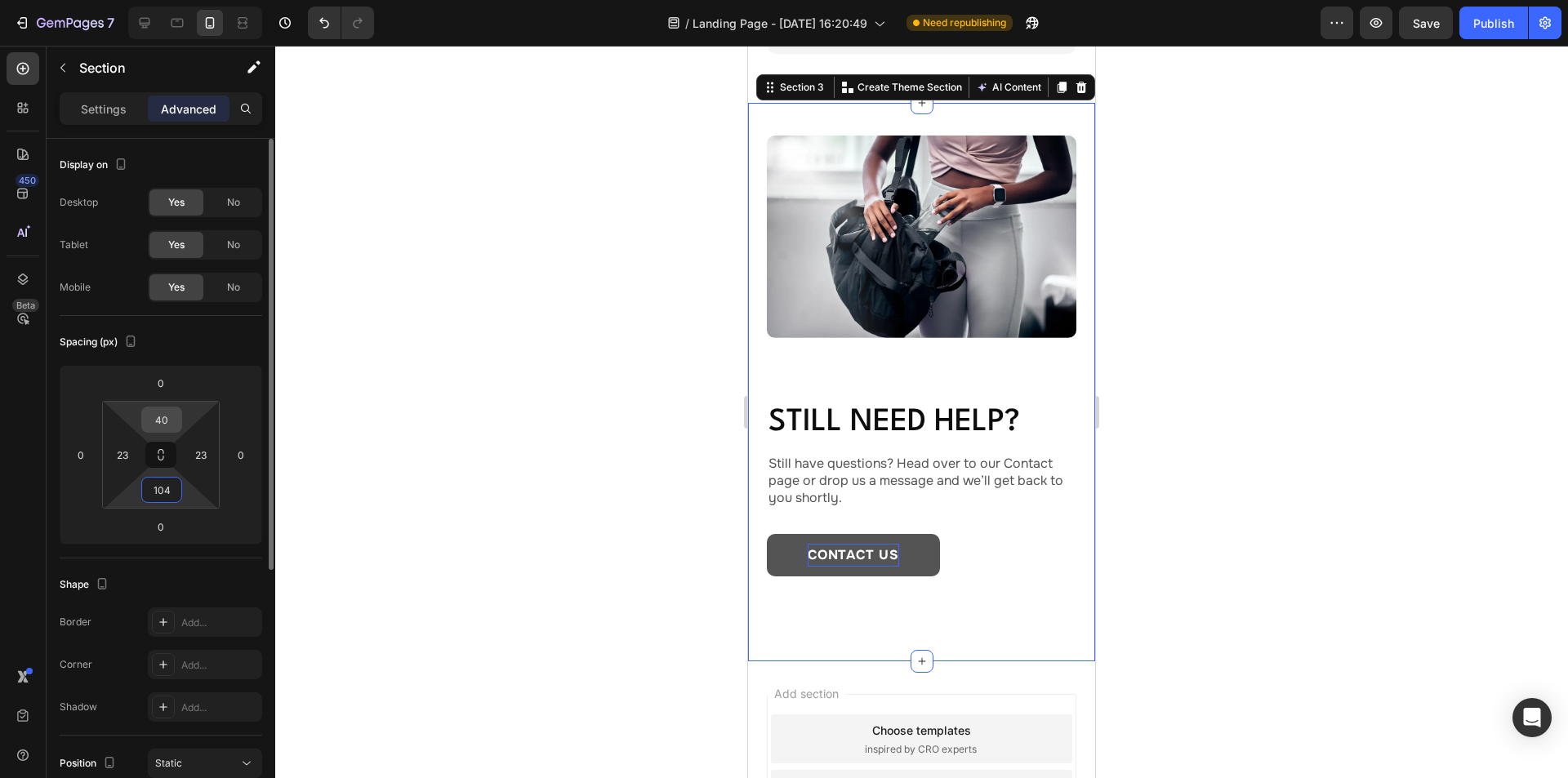
type input "104"
click at [169, 417] on input "40" at bounding box center [162, 419] width 33 height 25
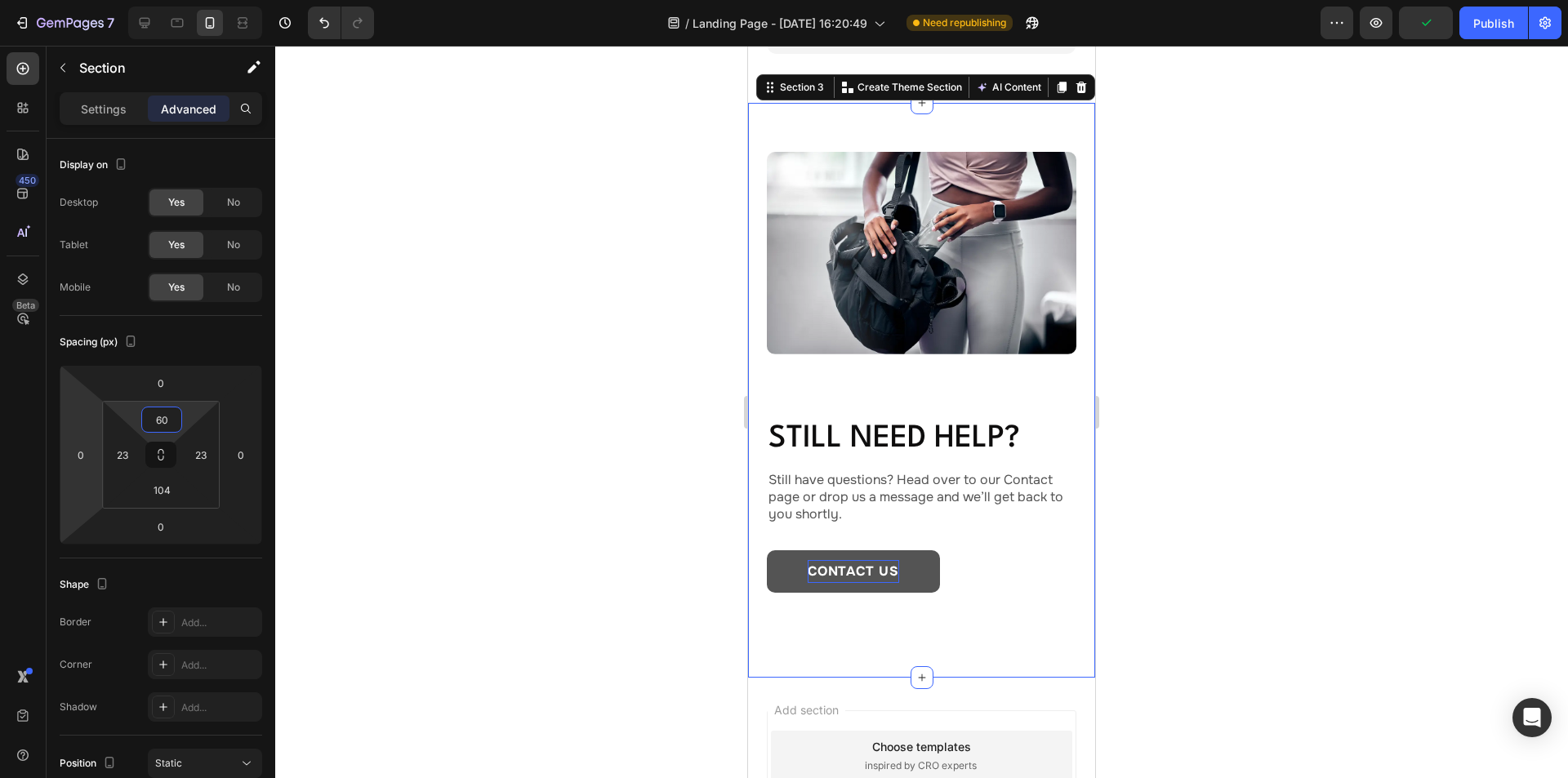
type input "60"
drag, startPoint x: 870, startPoint y: 432, endPoint x: 850, endPoint y: 431, distance: 20.0
click at [870, 431] on p "Still need help?" at bounding box center [921, 439] width 306 height 36
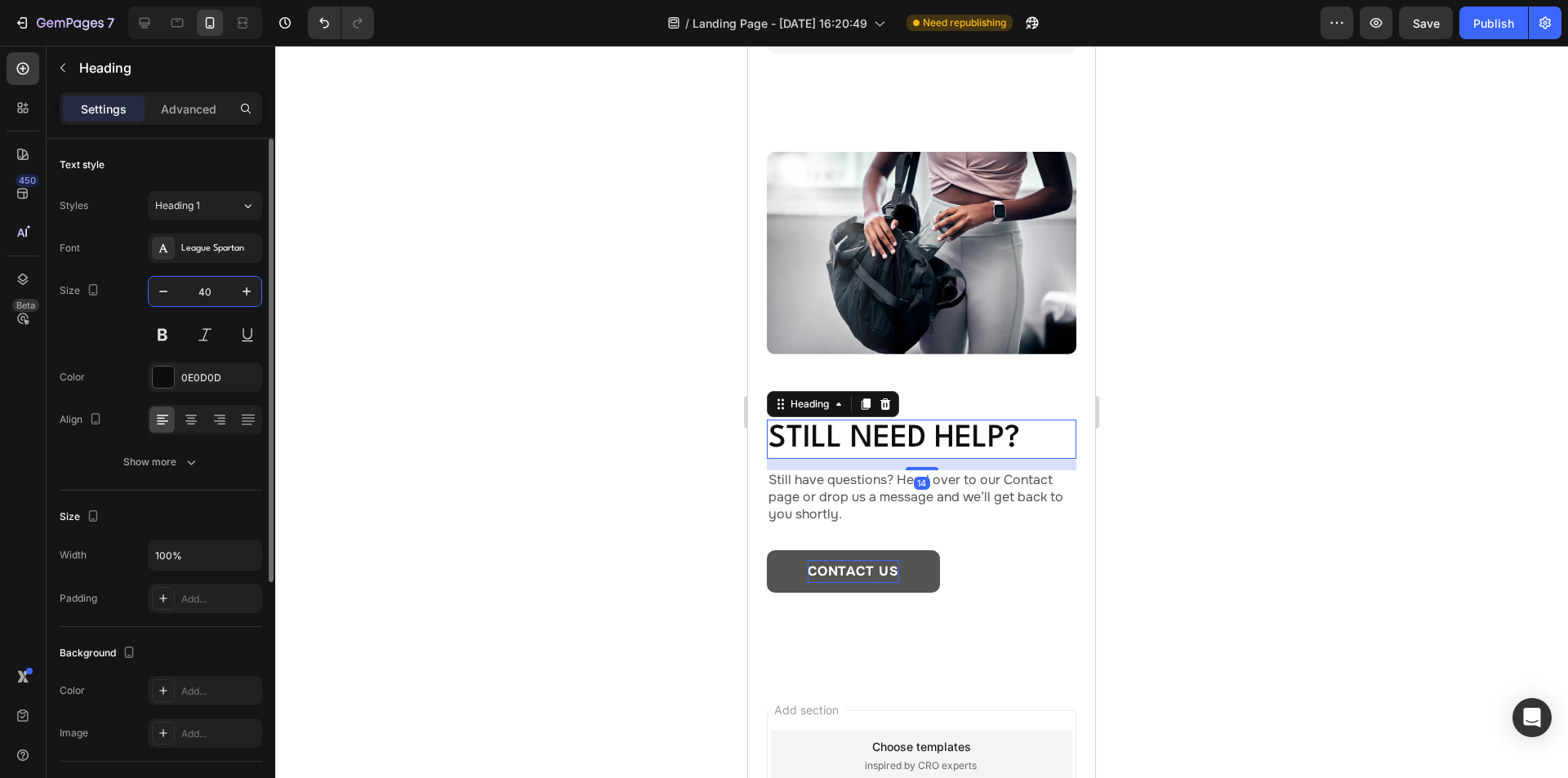
click at [215, 281] on input "40" at bounding box center [205, 292] width 54 height 30
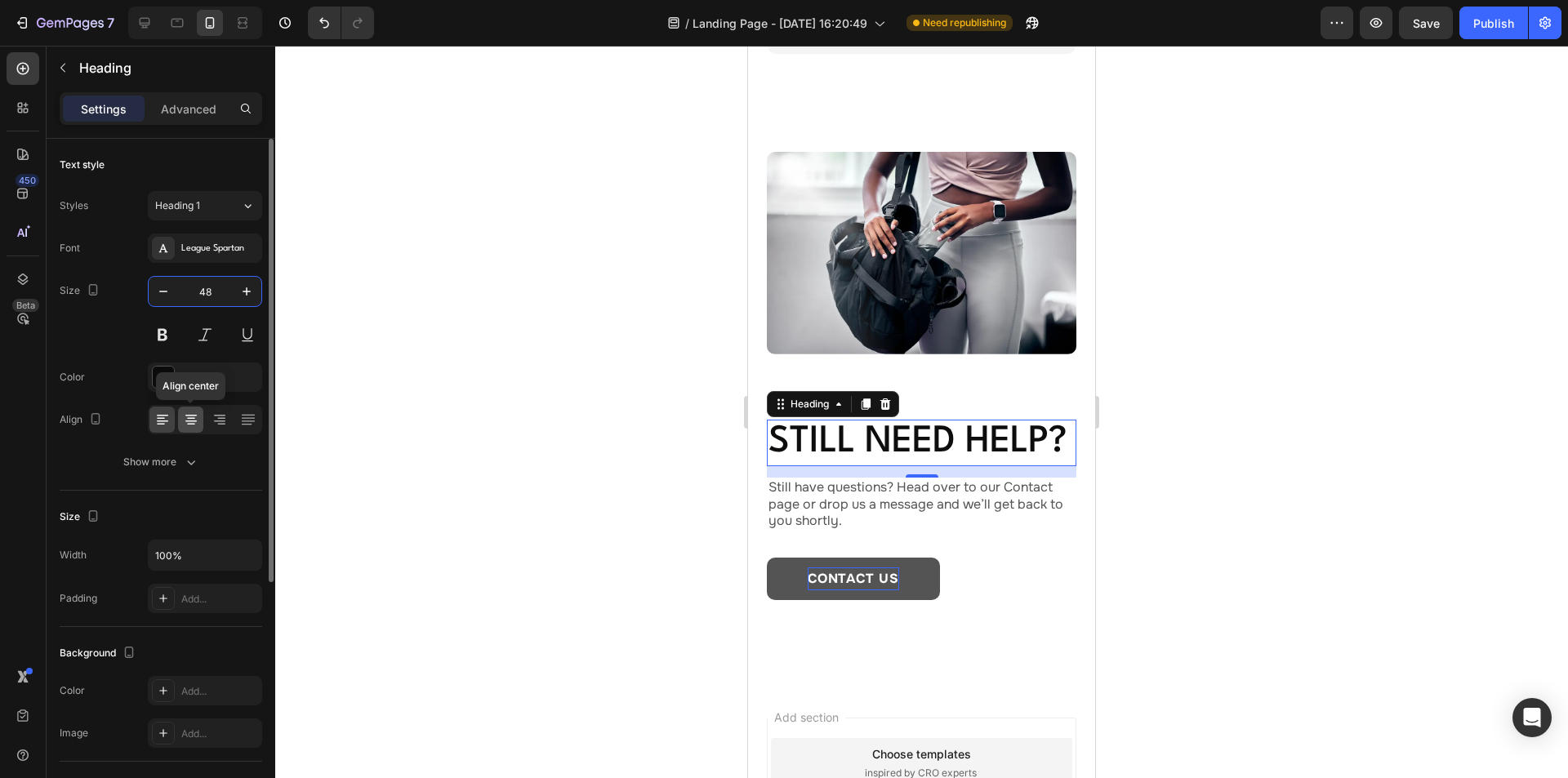
type input "48"
click at [193, 418] on icon at bounding box center [191, 419] width 8 height 2
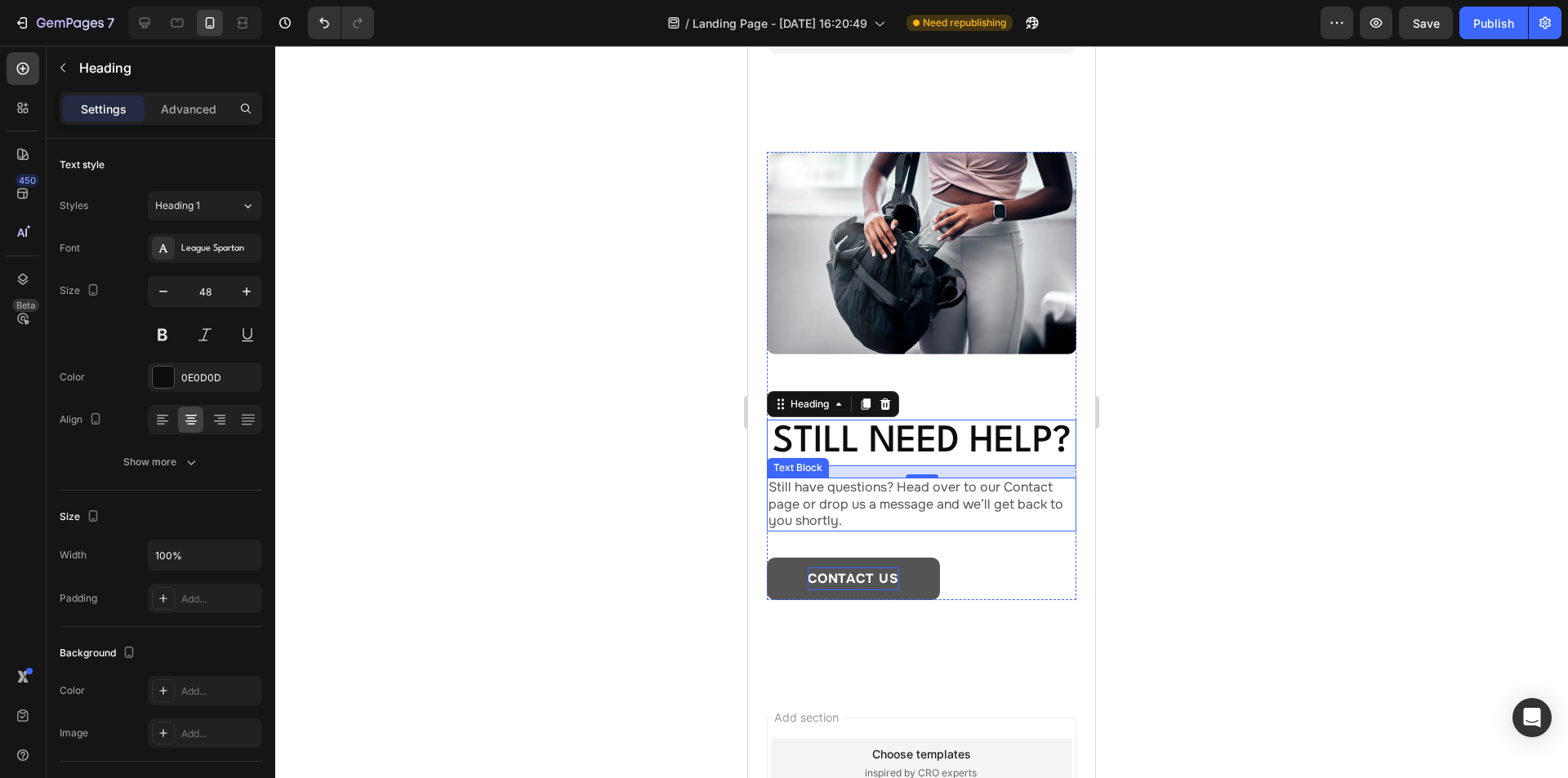
click at [889, 530] on p "Still have questions? Head over to our Contact page or drop us a message and we…" at bounding box center [921, 505] width 306 height 51
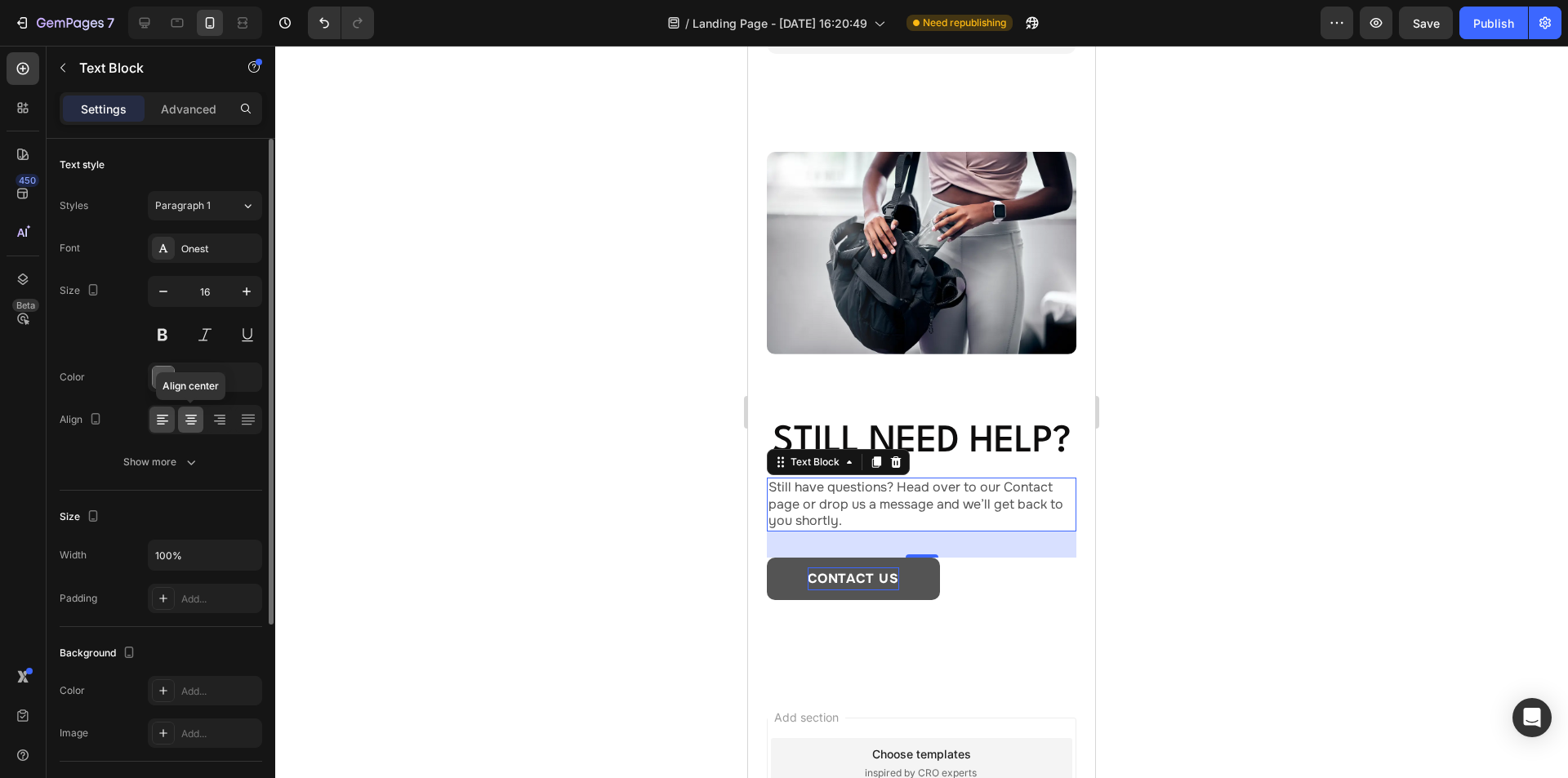
click at [192, 420] on icon at bounding box center [191, 421] width 12 height 2
click at [954, 600] on div "CONTACT US Button" at bounding box center [921, 579] width 309 height 43
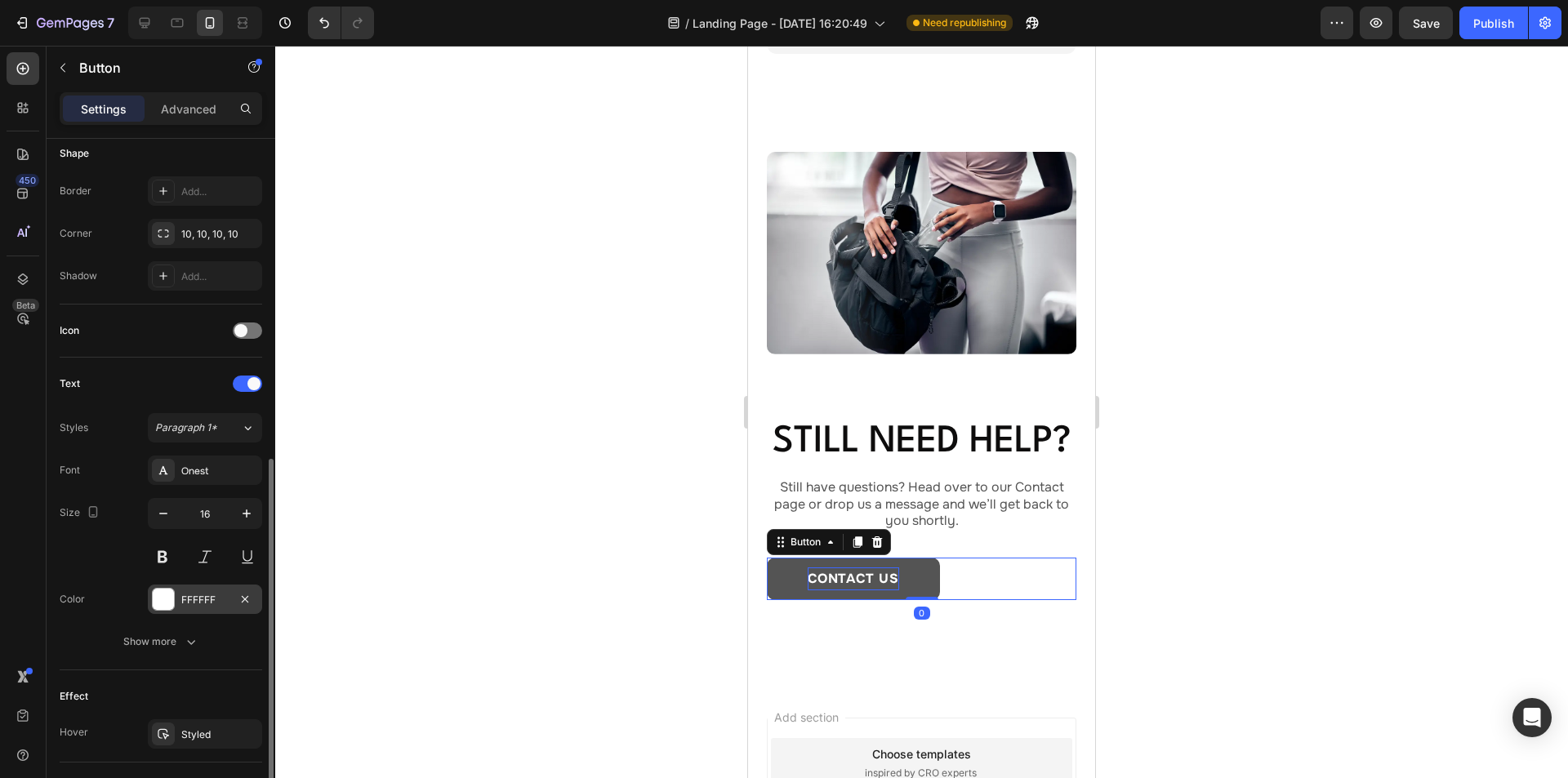
scroll to position [485, 0]
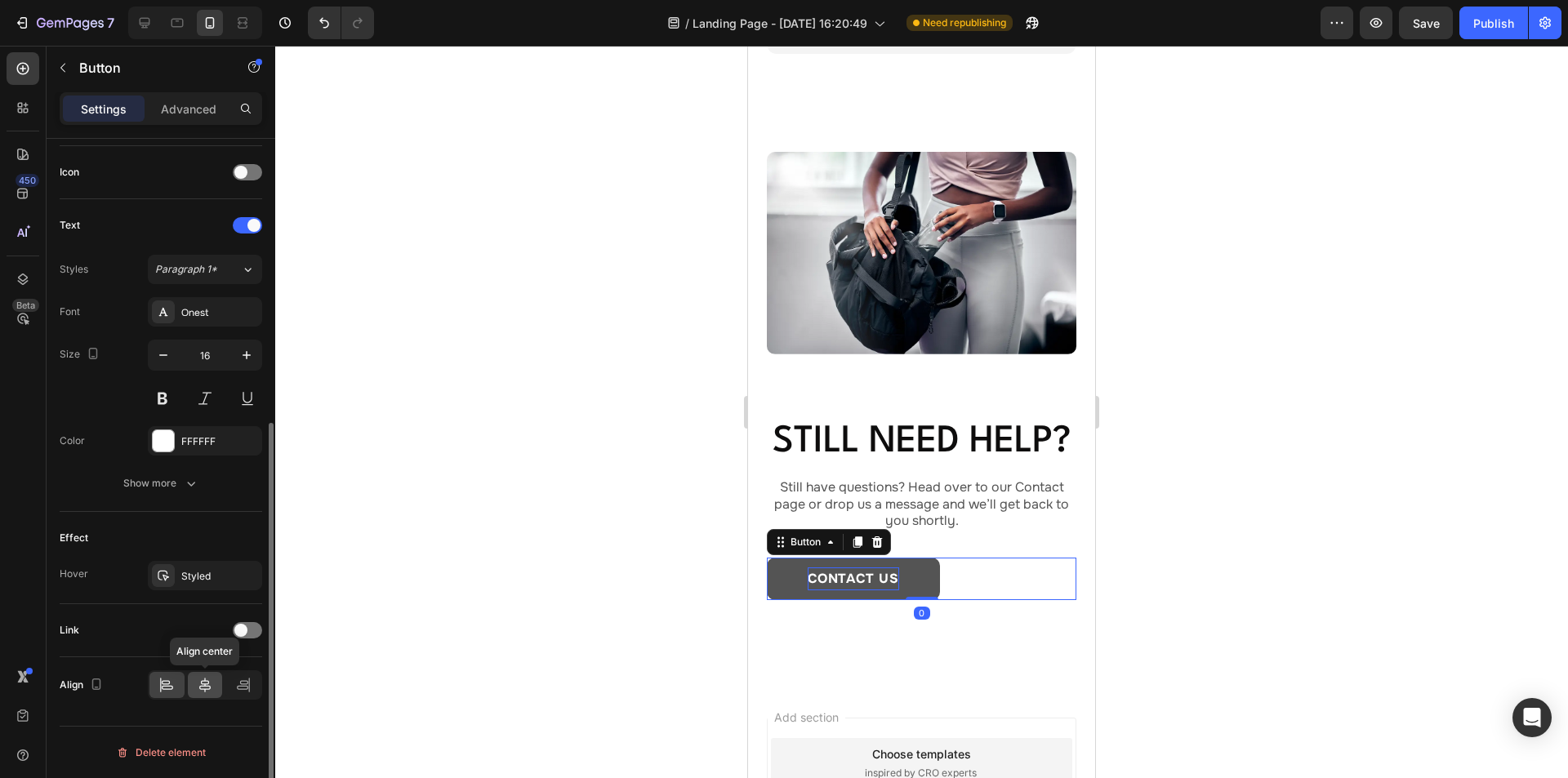
click at [203, 684] on icon at bounding box center [205, 685] width 16 height 16
click at [161, 687] on icon at bounding box center [161, 685] width 1 height 15
click at [207, 683] on icon at bounding box center [205, 685] width 16 height 16
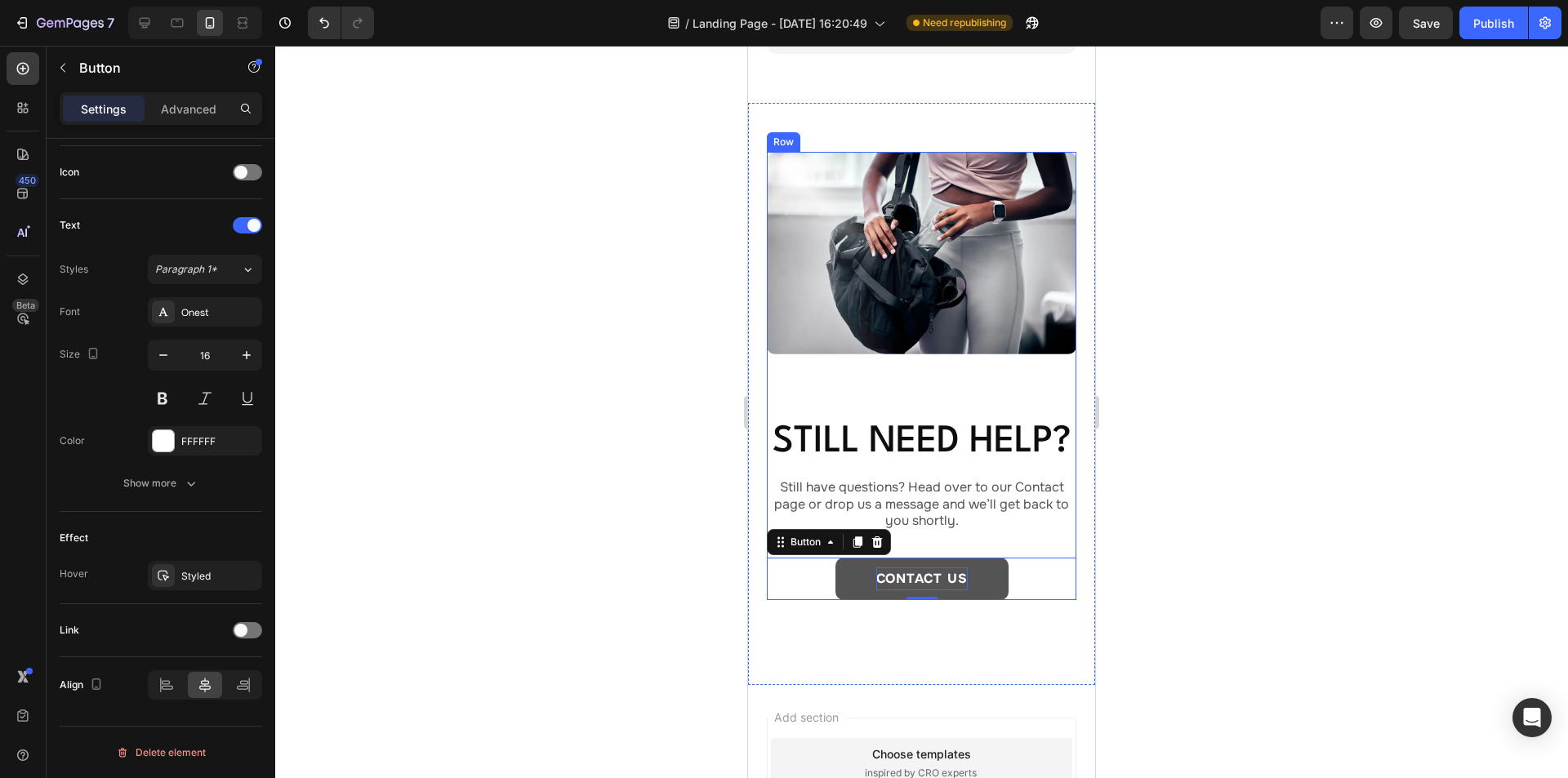
click at [825, 367] on div "Image Still need help? Heading Still have questions? Head over to our Contact p…" at bounding box center [921, 377] width 309 height 449
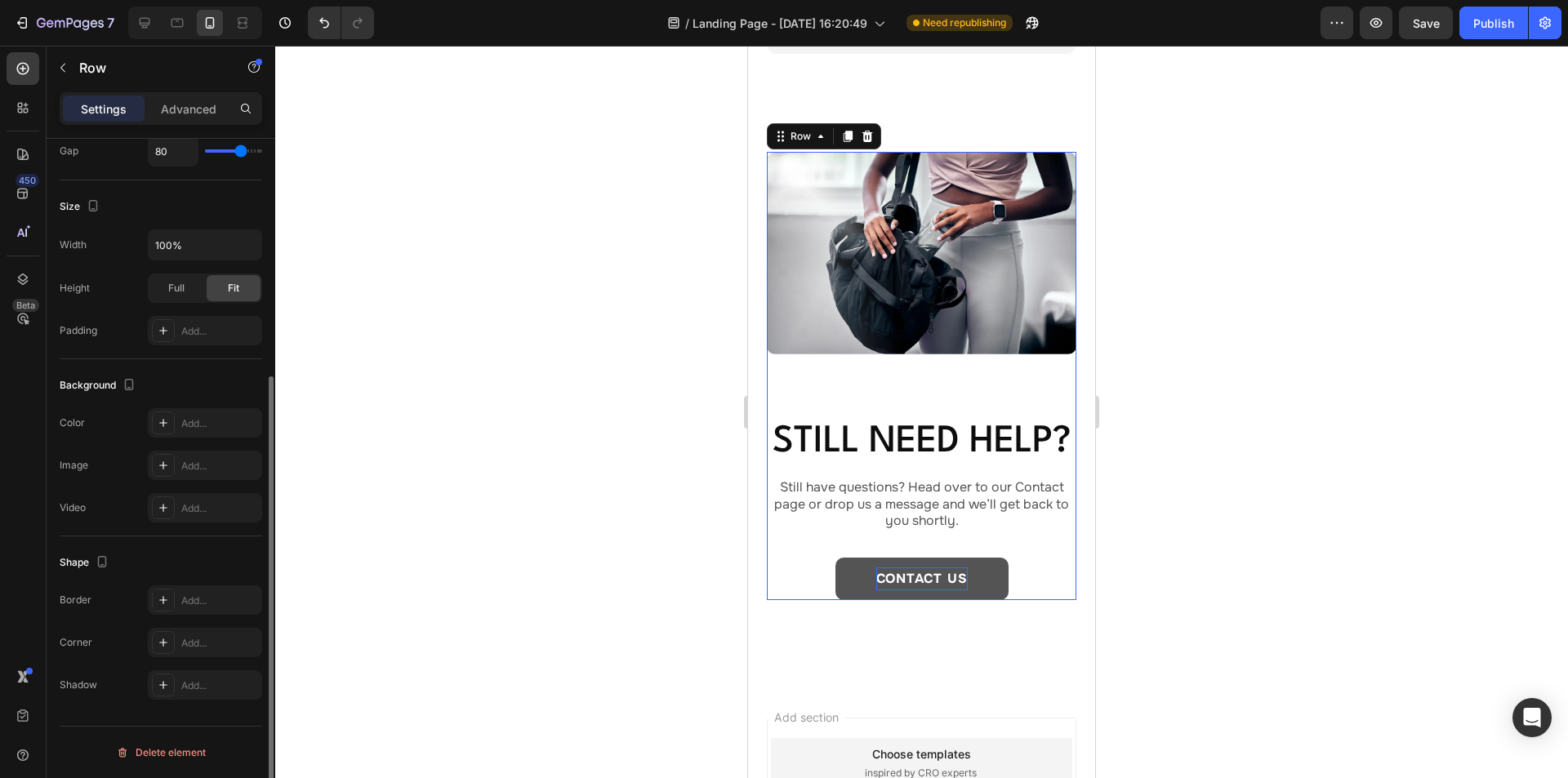
scroll to position [0, 0]
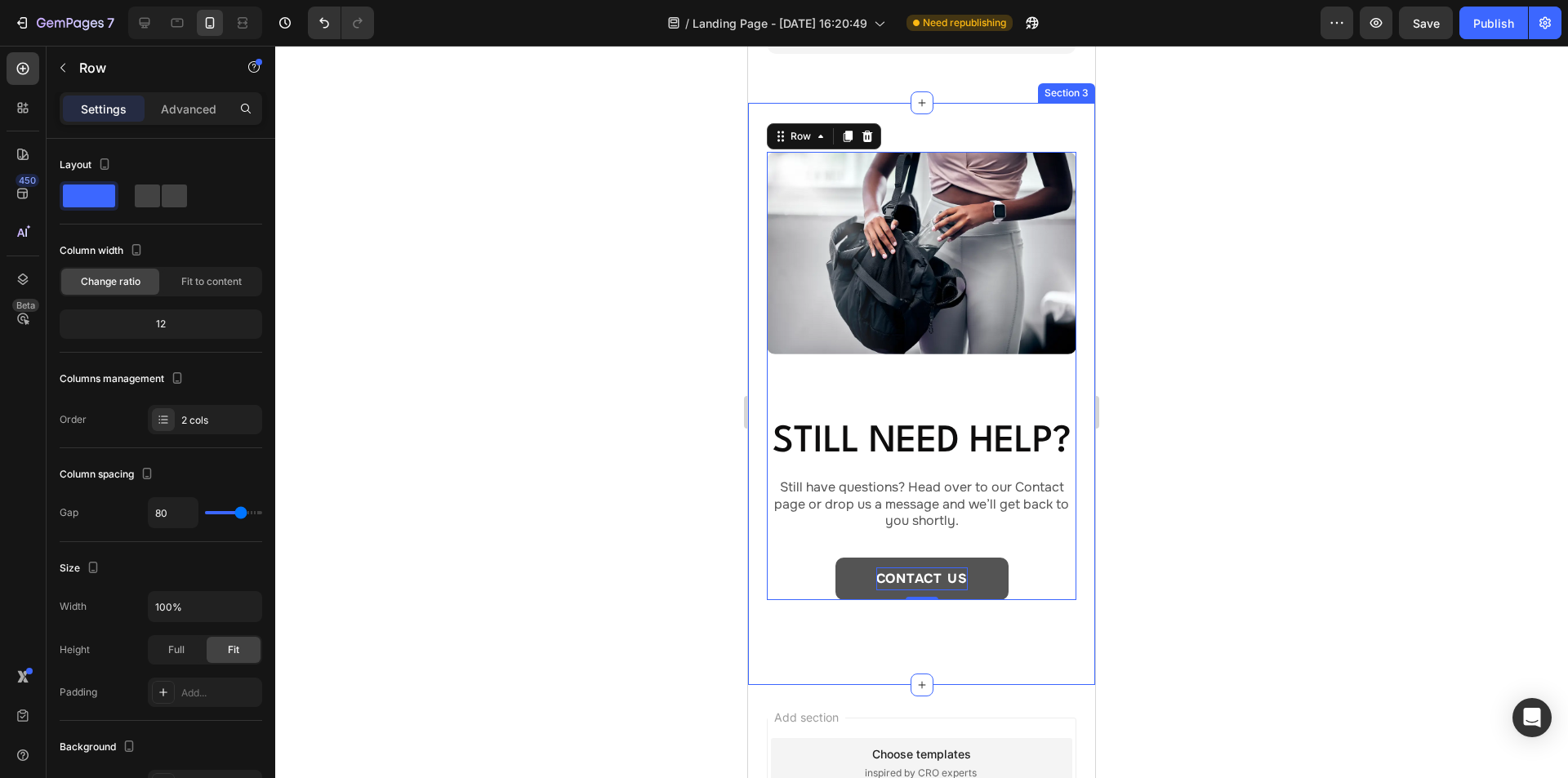
click at [960, 117] on div "Image Still need help? Heading Still have questions? Head over to our Contact p…" at bounding box center [921, 394] width 347 height 583
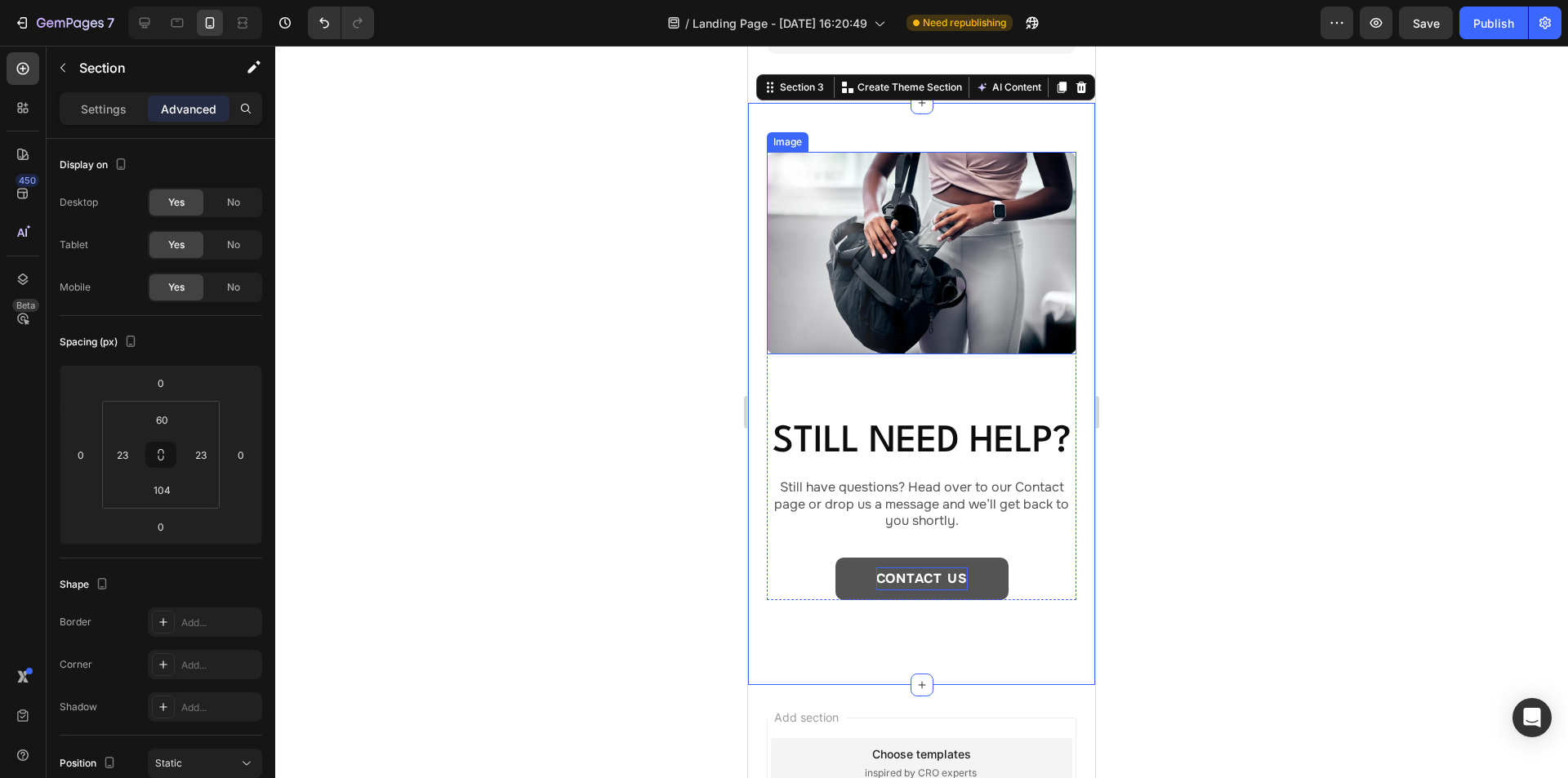
click at [926, 219] on img at bounding box center [921, 253] width 309 height 202
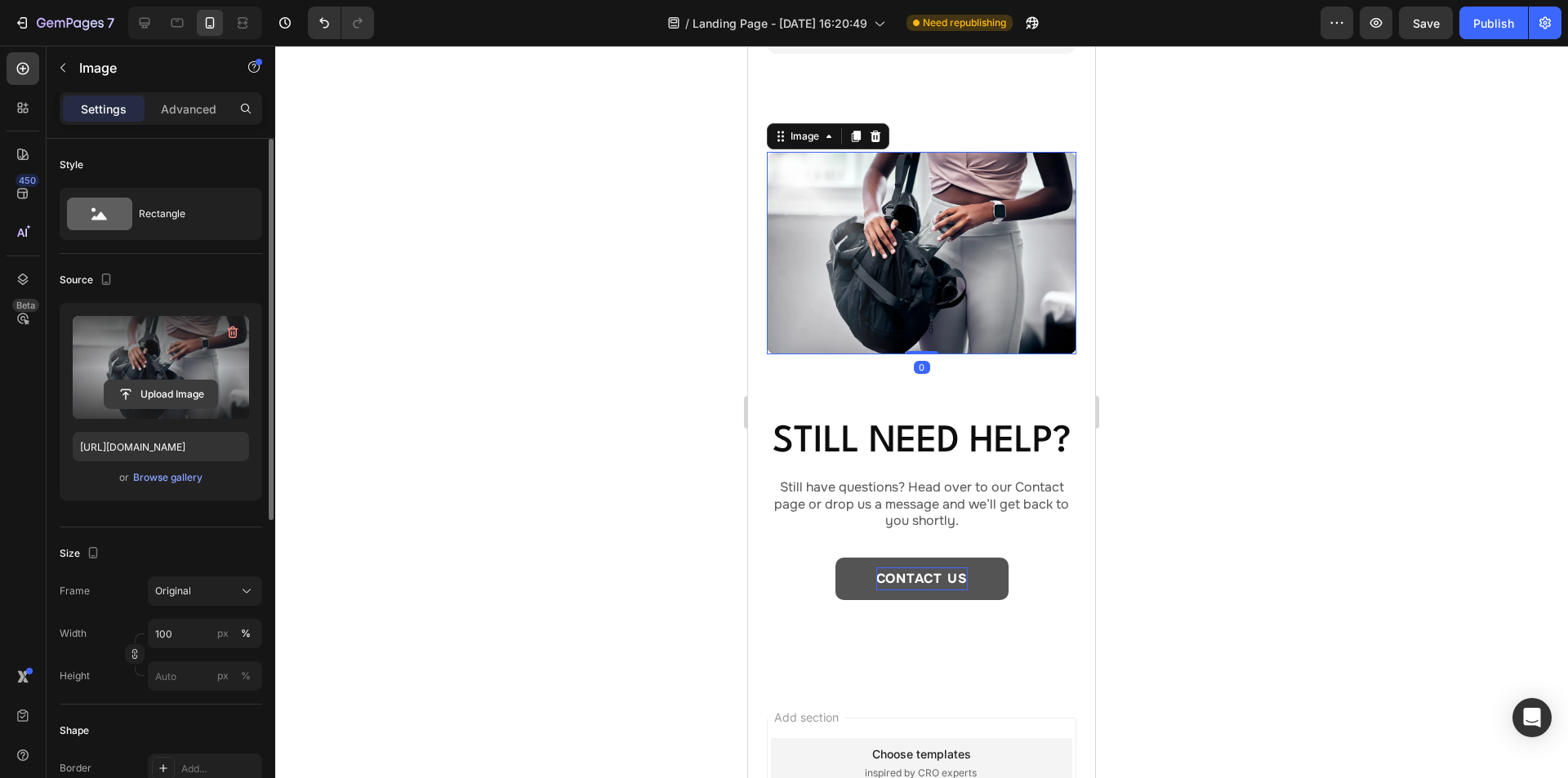
click at [178, 390] on input "file" at bounding box center [160, 395] width 113 height 28
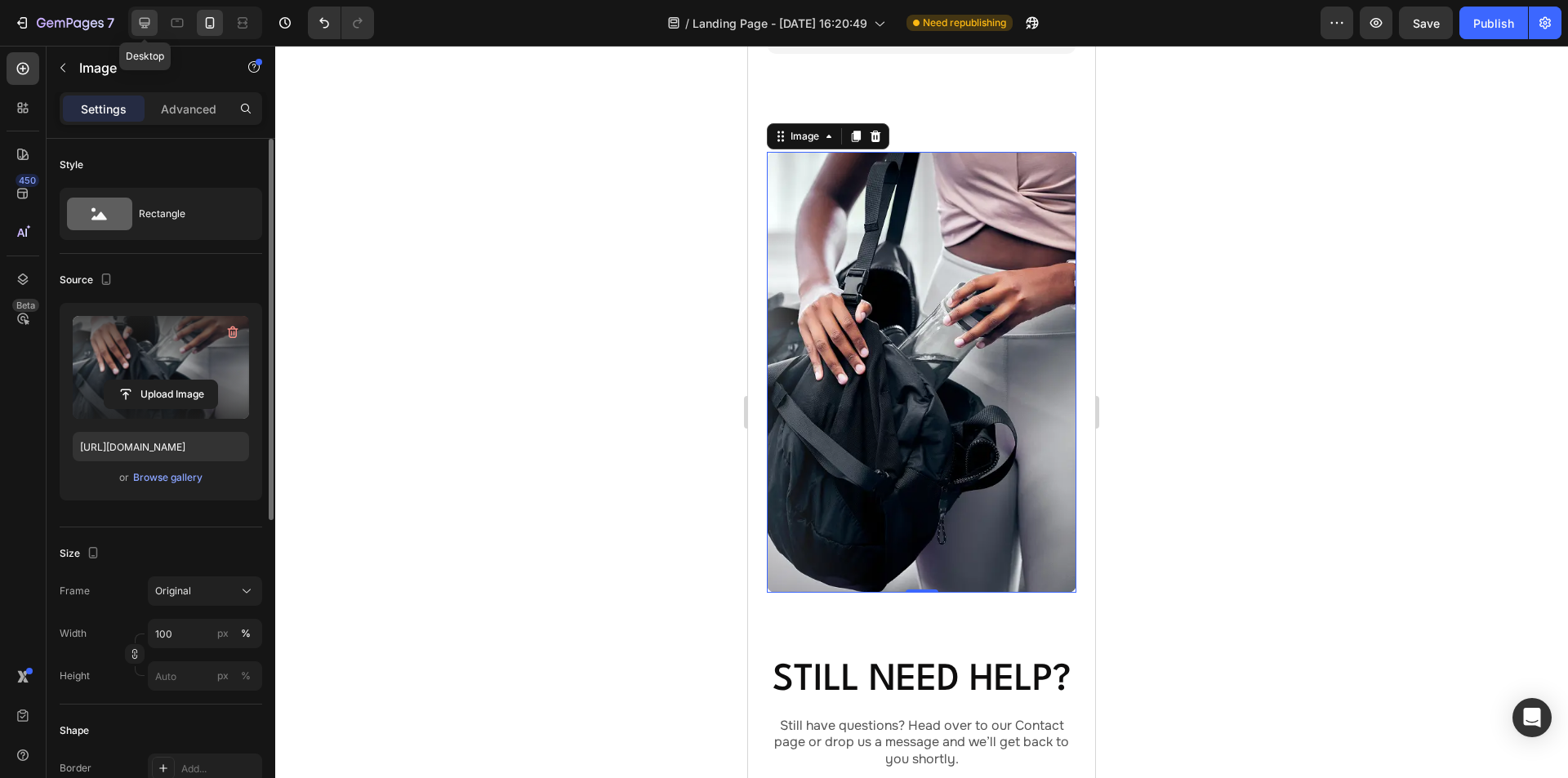
click at [152, 23] on icon at bounding box center [145, 23] width 16 height 16
type input "https://cdn.shopify.com/s/files/1/0934/7760/1567/files/gempages_581484049818715…"
type input "716"
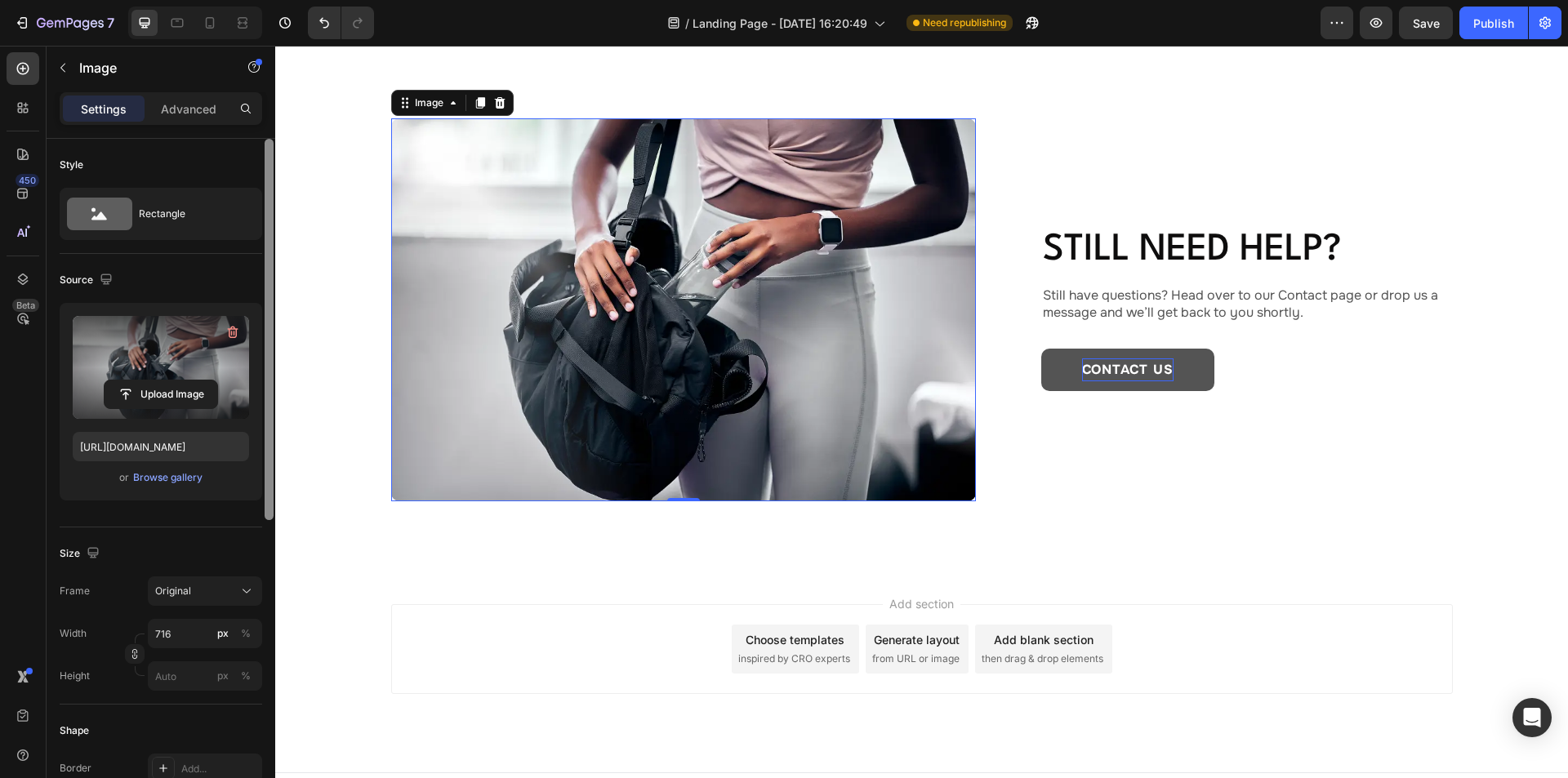
scroll to position [1610, 0]
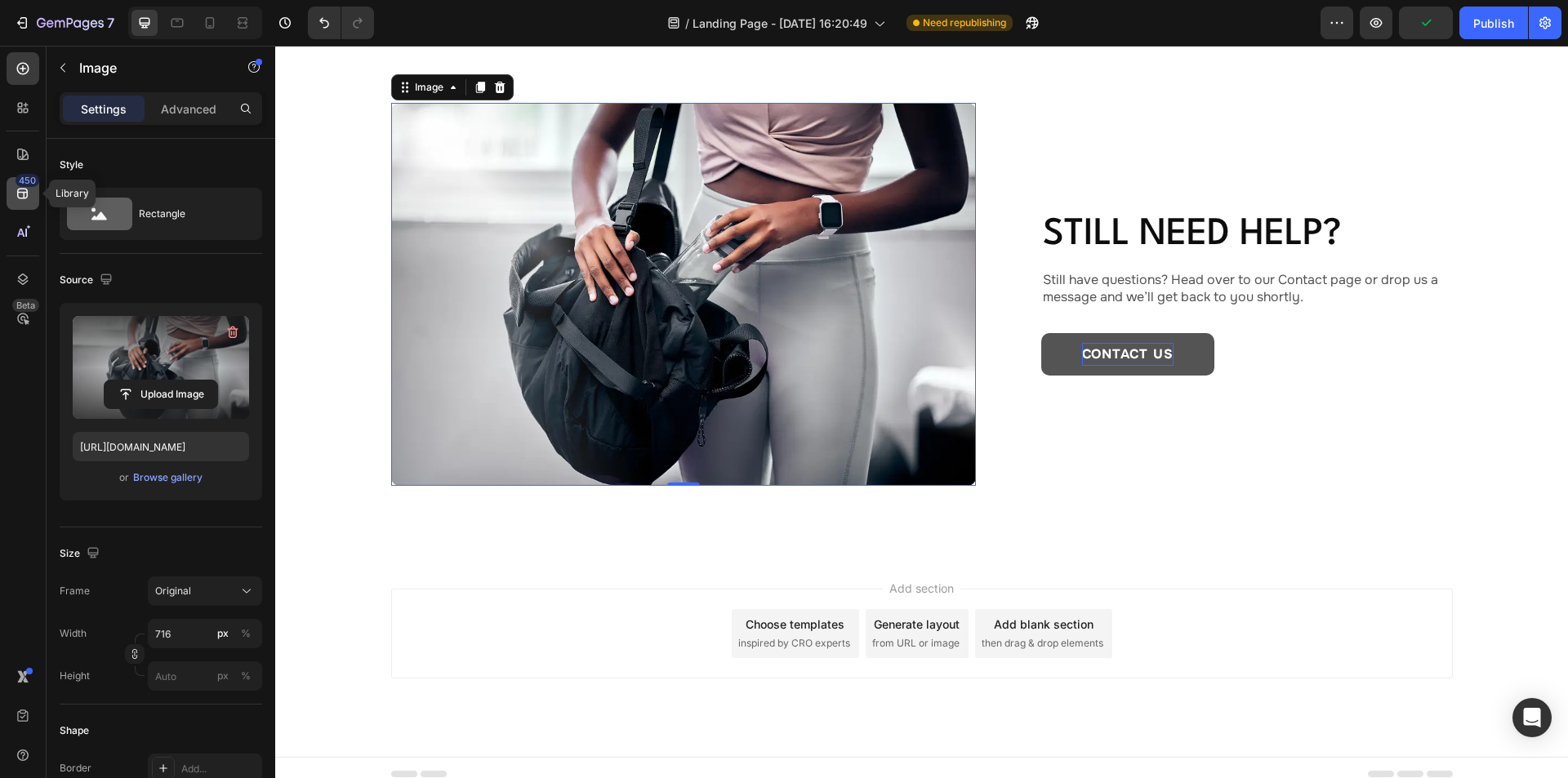
click at [18, 187] on icon at bounding box center [23, 193] width 16 height 16
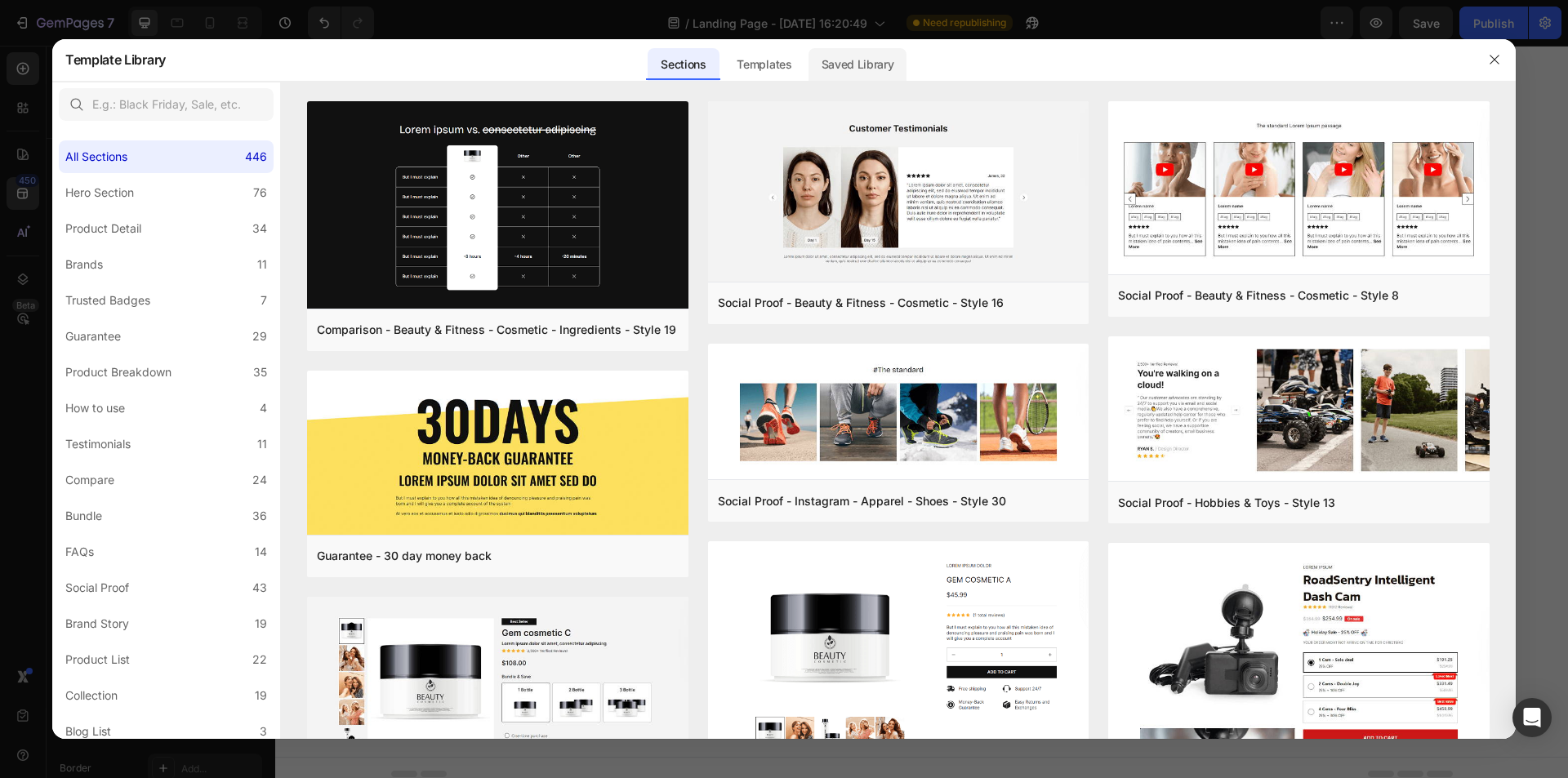
click at [839, 64] on div "Saved Library" at bounding box center [858, 65] width 99 height 33
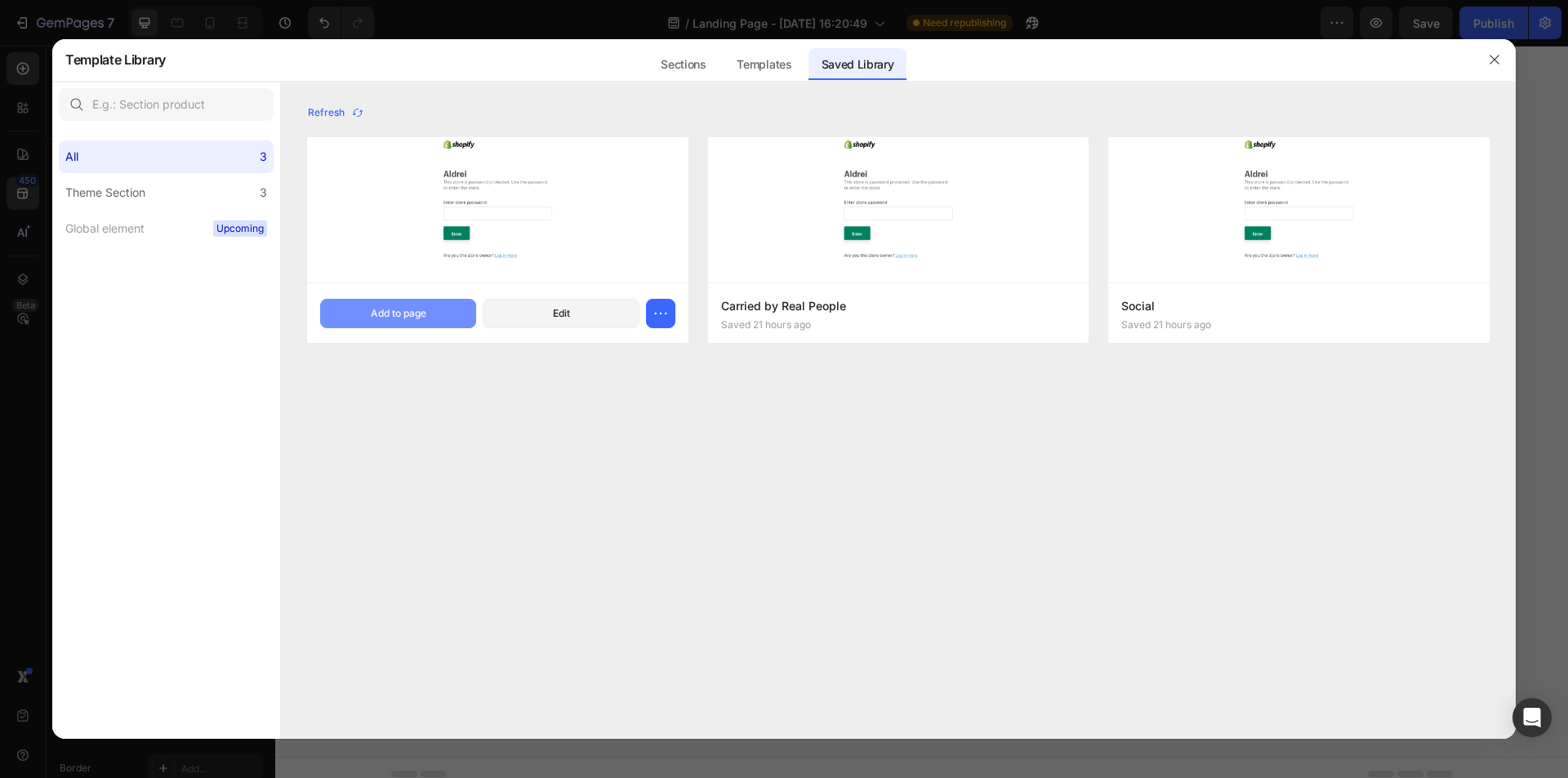
click at [371, 313] on div "Add to page" at bounding box center [399, 313] width 56 height 15
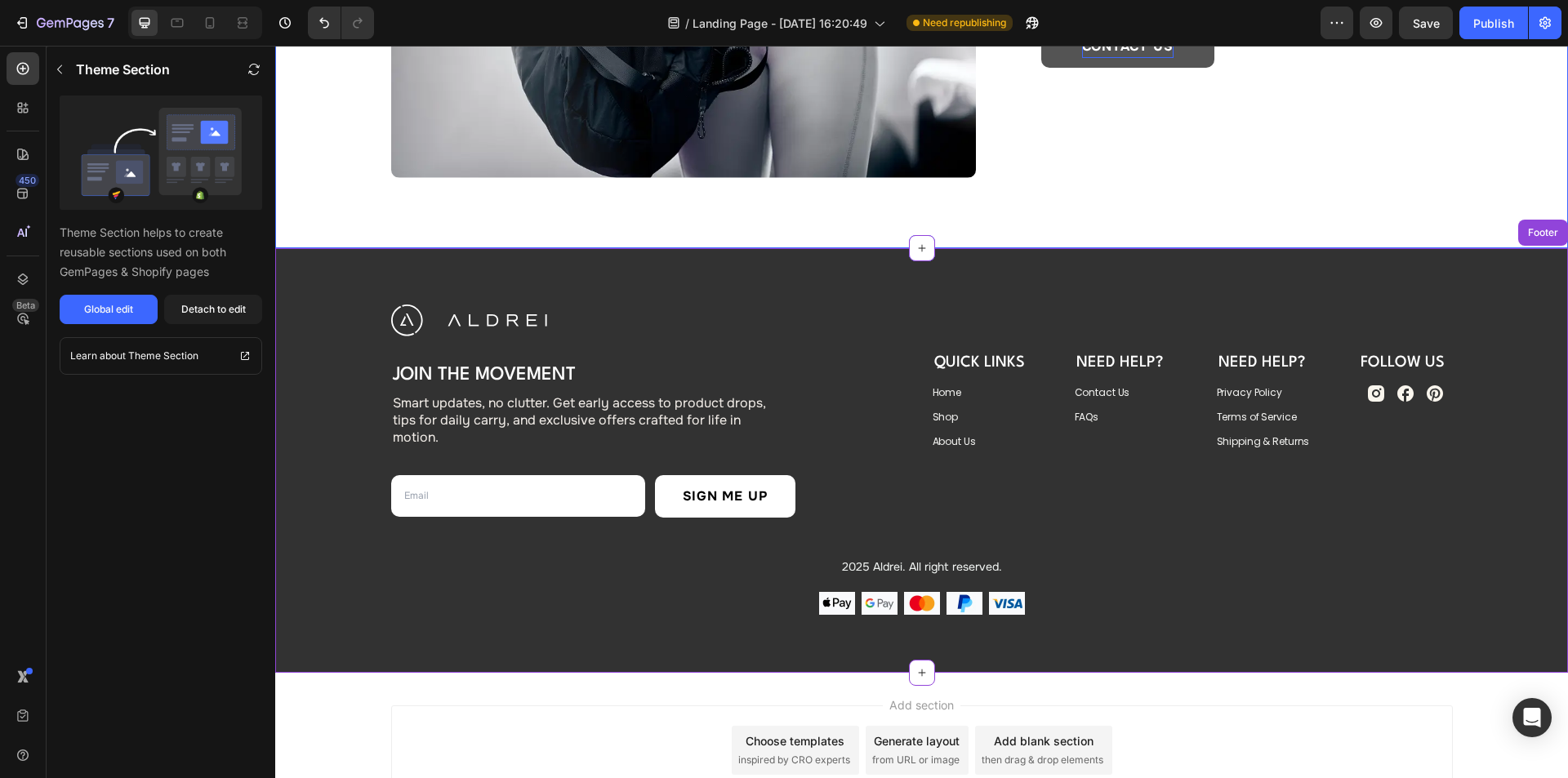
scroll to position [1803, 0]
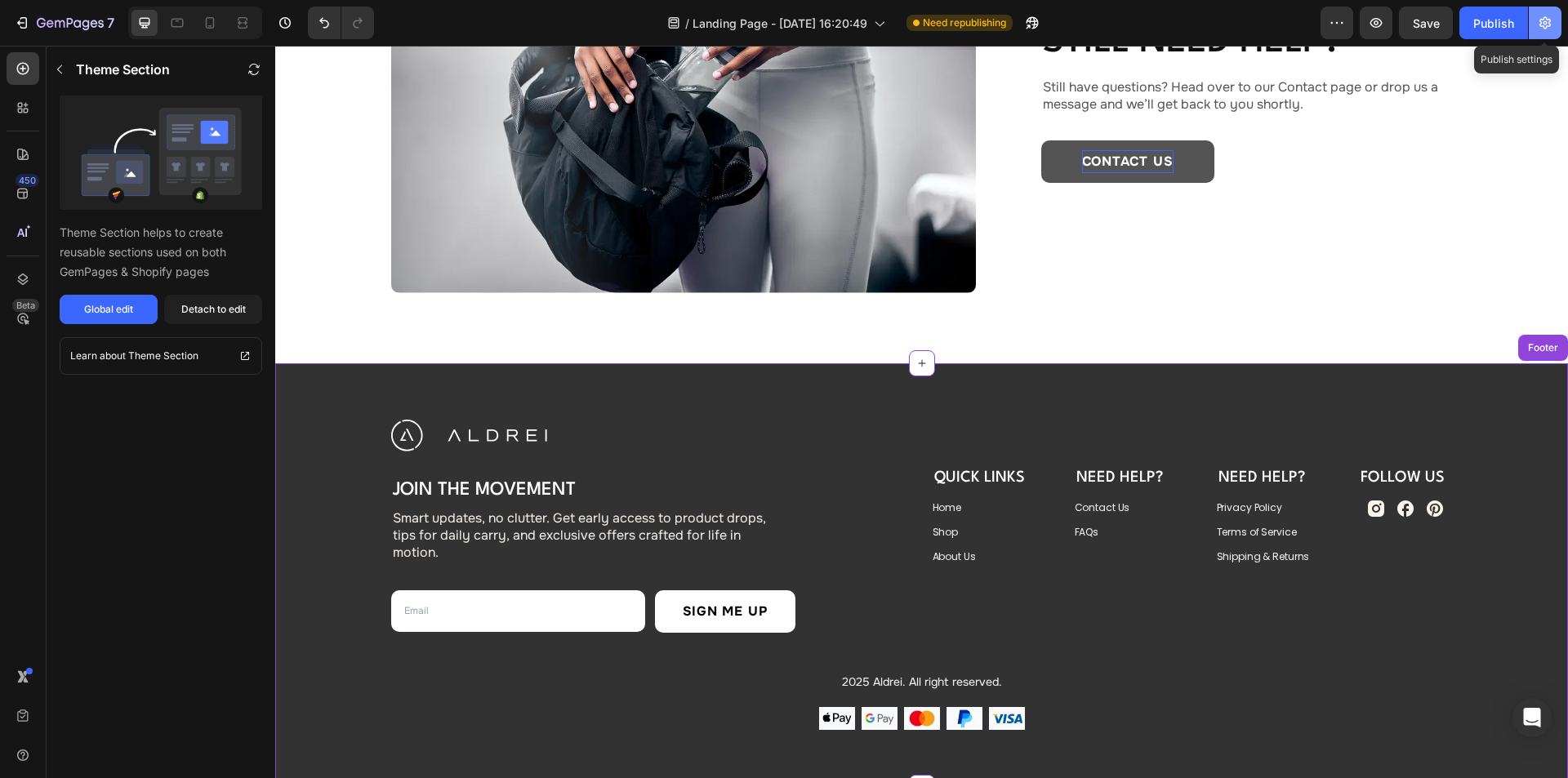
click at [1547, 29] on icon "button" at bounding box center [1545, 23] width 16 height 16
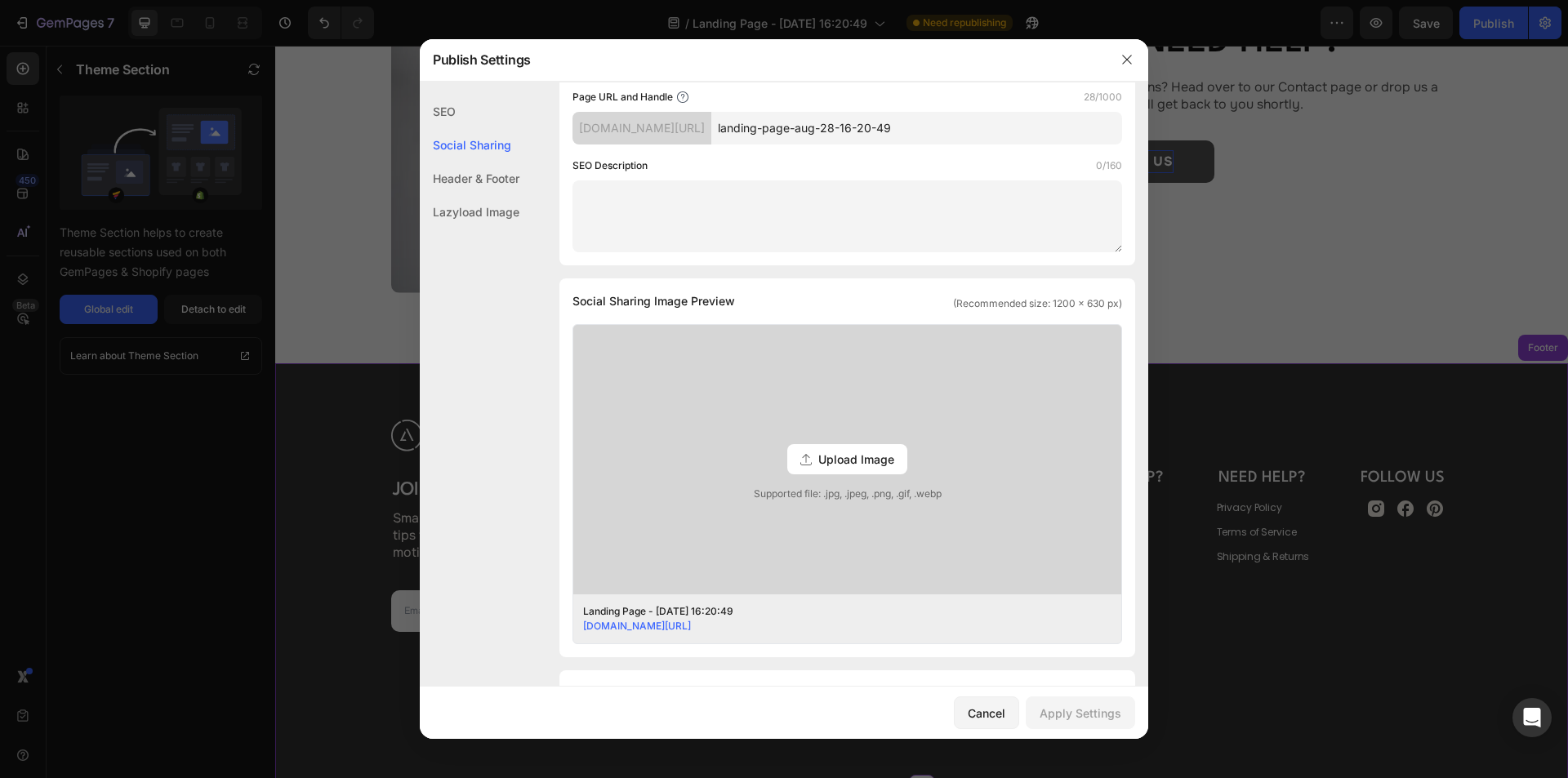
scroll to position [408, 0]
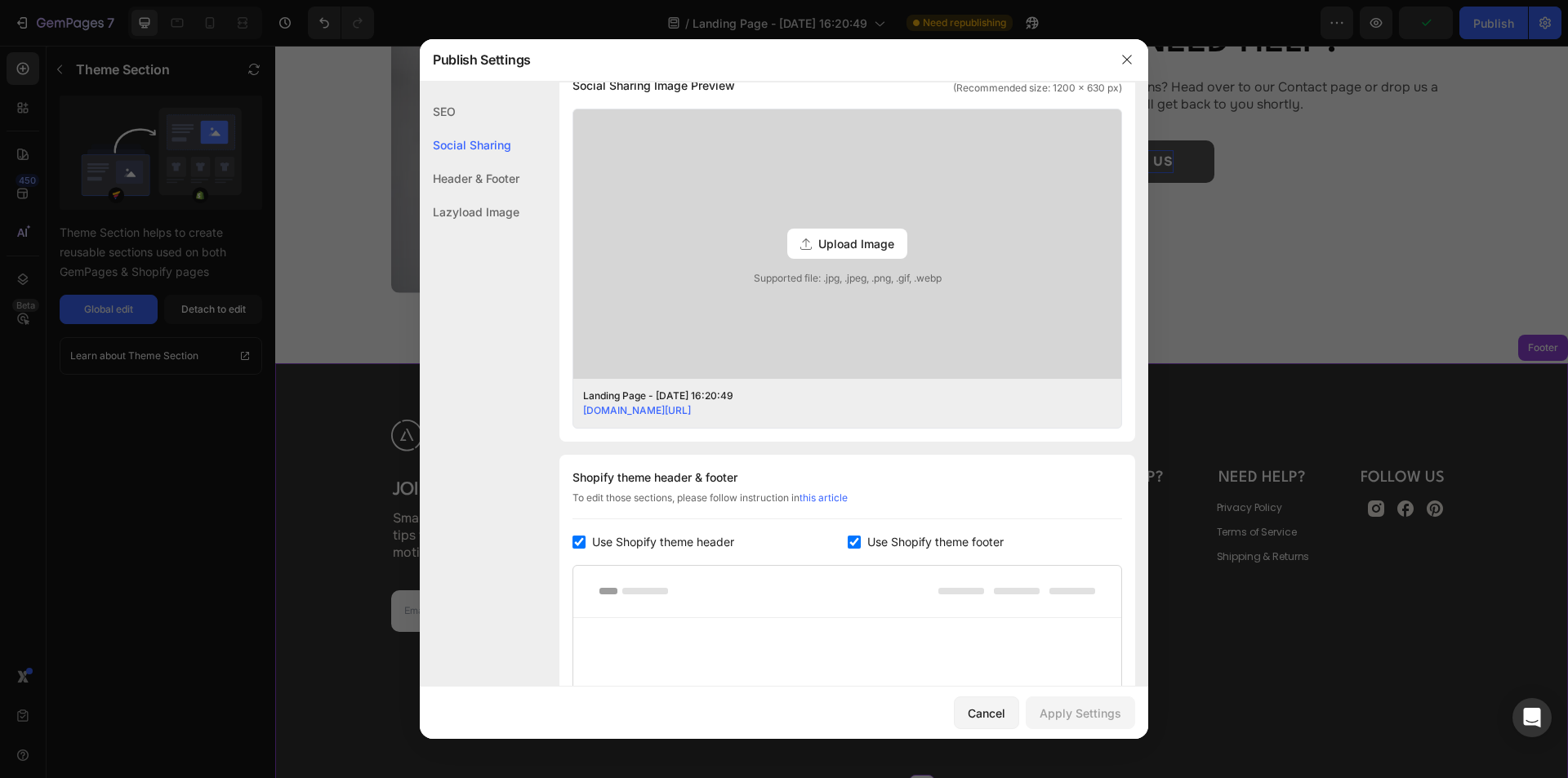
click at [847, 540] on input "checkbox" at bounding box center [854, 542] width 13 height 13
checkbox input "false"
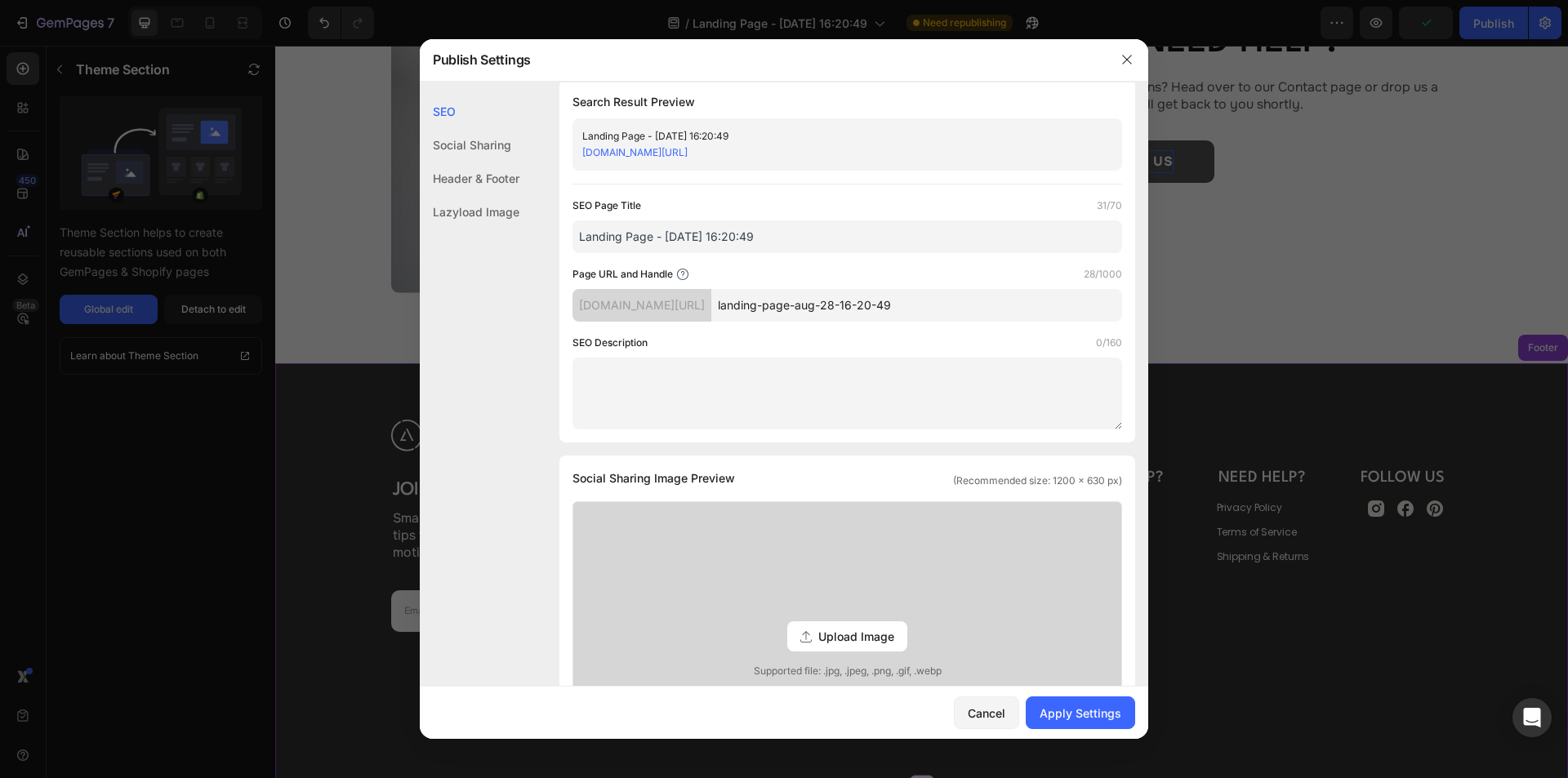
scroll to position [0, 0]
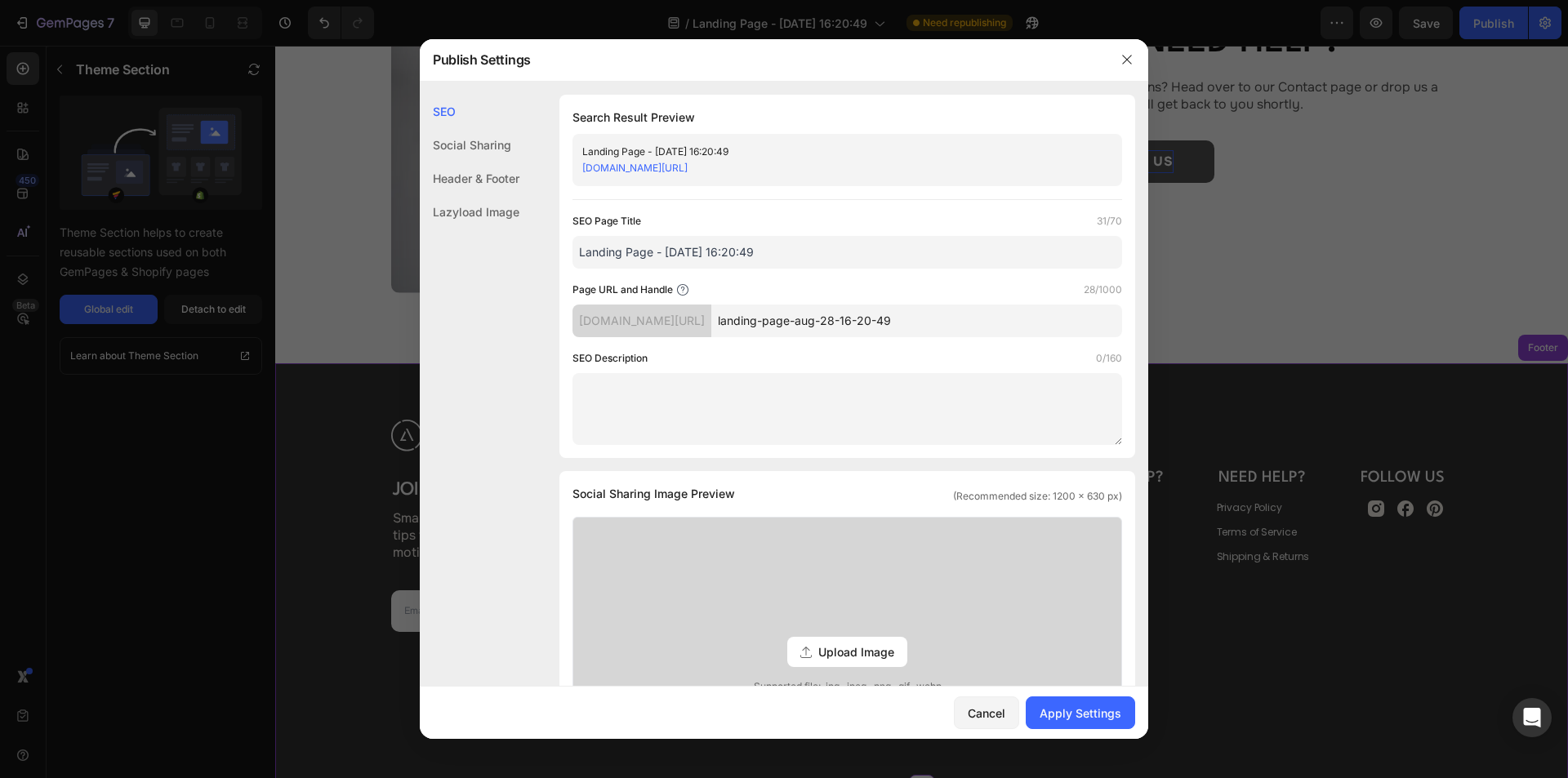
drag, startPoint x: 957, startPoint y: 316, endPoint x: 668, endPoint y: 319, distance: 289.0
click at [668, 319] on div "aldrei-ec.myshopify.com/pages/ landing-page-aug-28-16-20-49" at bounding box center [847, 321] width 550 height 33
type input "faqs"
drag, startPoint x: 775, startPoint y: 240, endPoint x: 412, endPoint y: 255, distance: 363.3
click at [413, 255] on div "Publish Settings SEO Social Sharing Header & Footer Lazyload Image SEO Search R…" at bounding box center [784, 389] width 1568 height 778
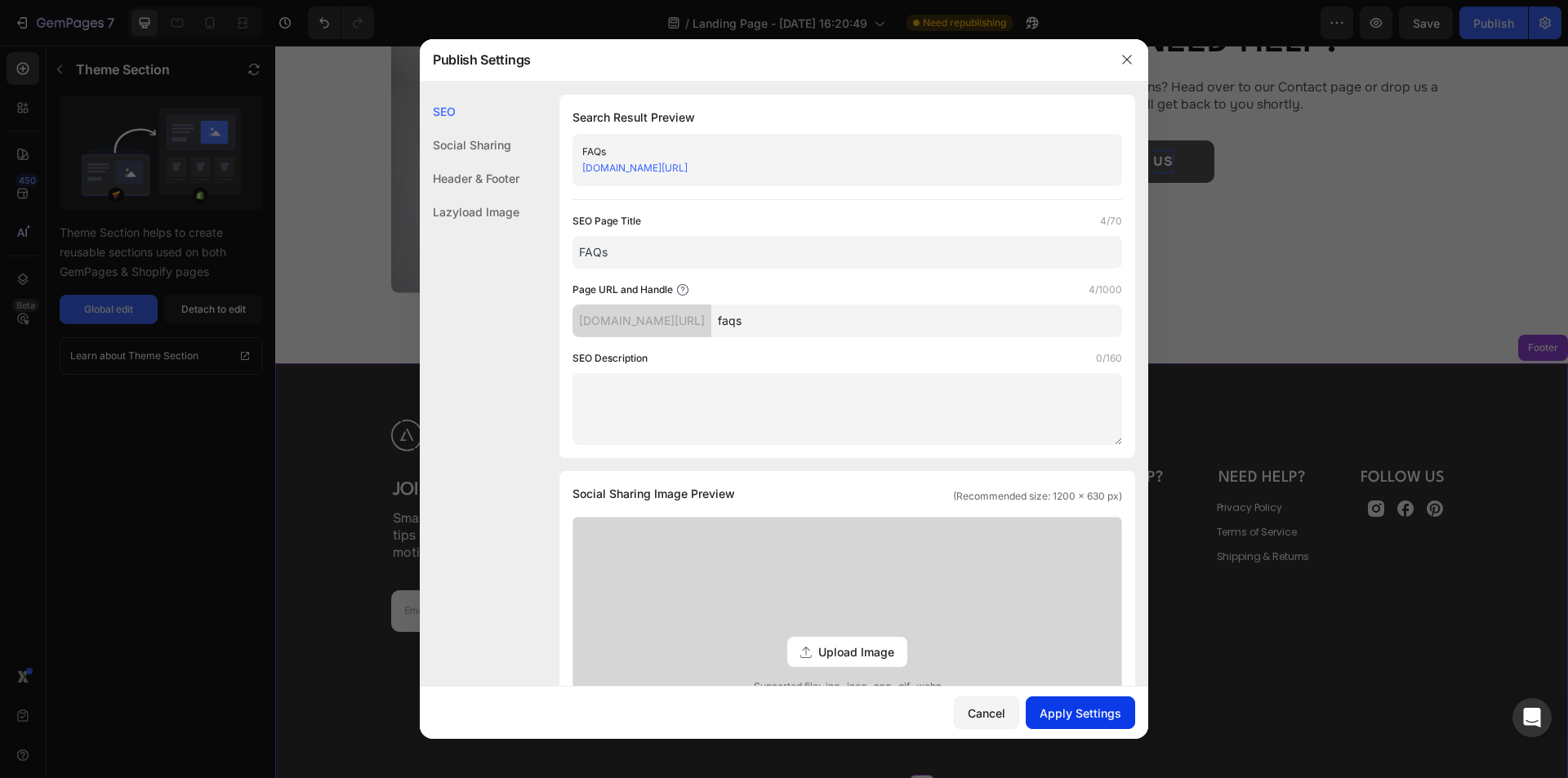
type input "FAQs"
click at [1091, 702] on button "Apply Settings" at bounding box center [1080, 713] width 109 height 33
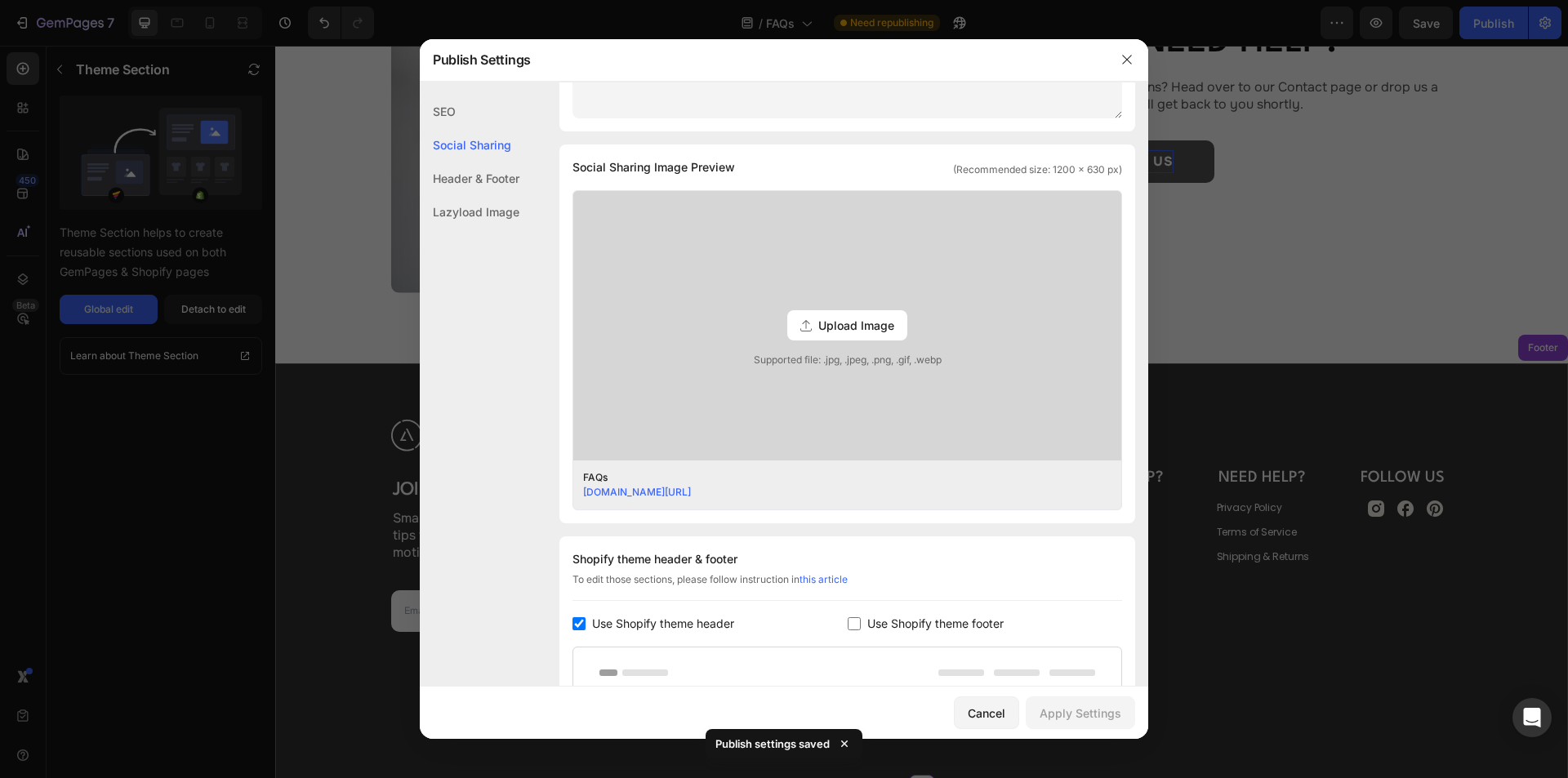
scroll to position [572, 0]
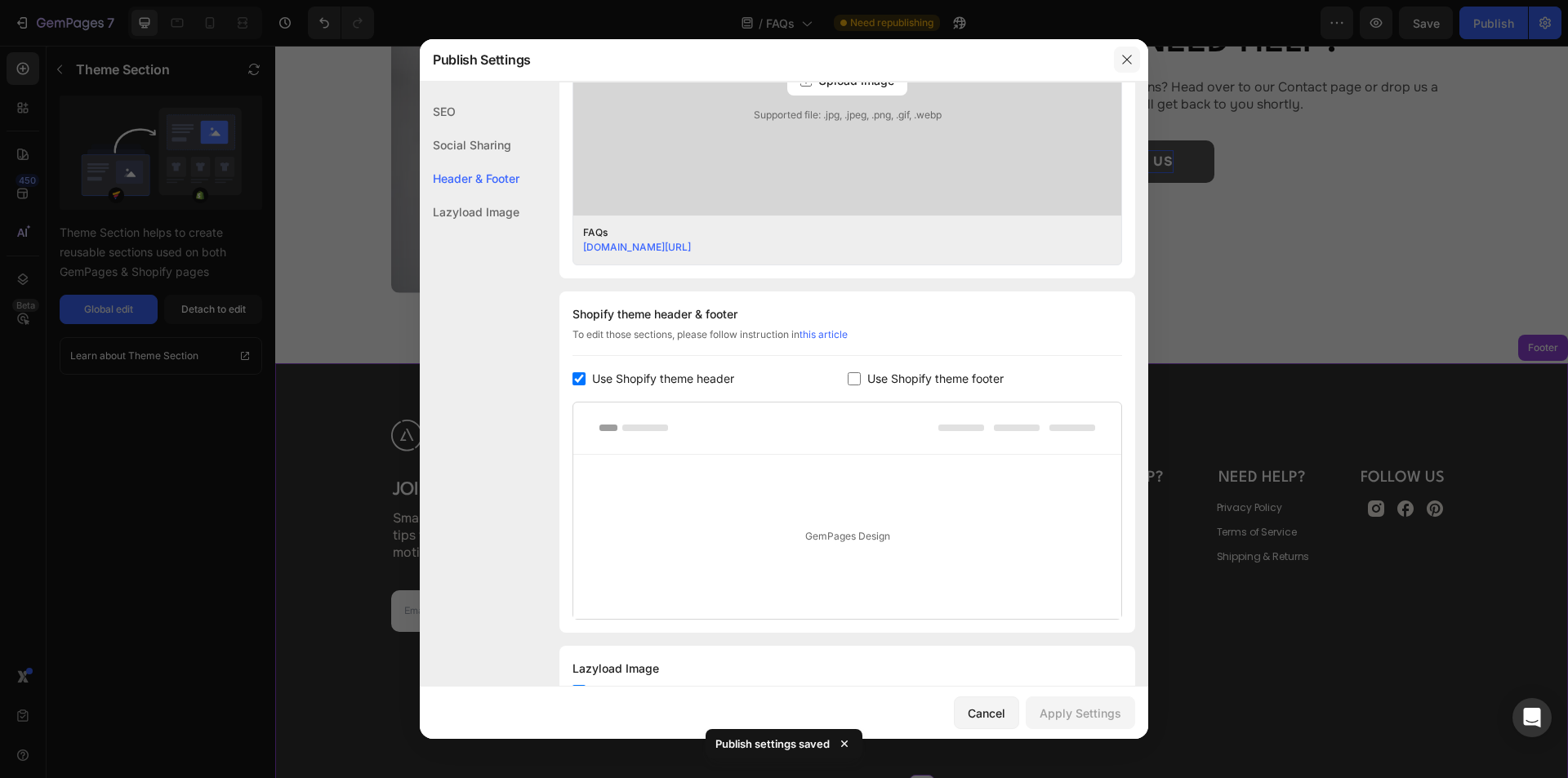
click at [1130, 51] on button "button" at bounding box center [1127, 60] width 26 height 26
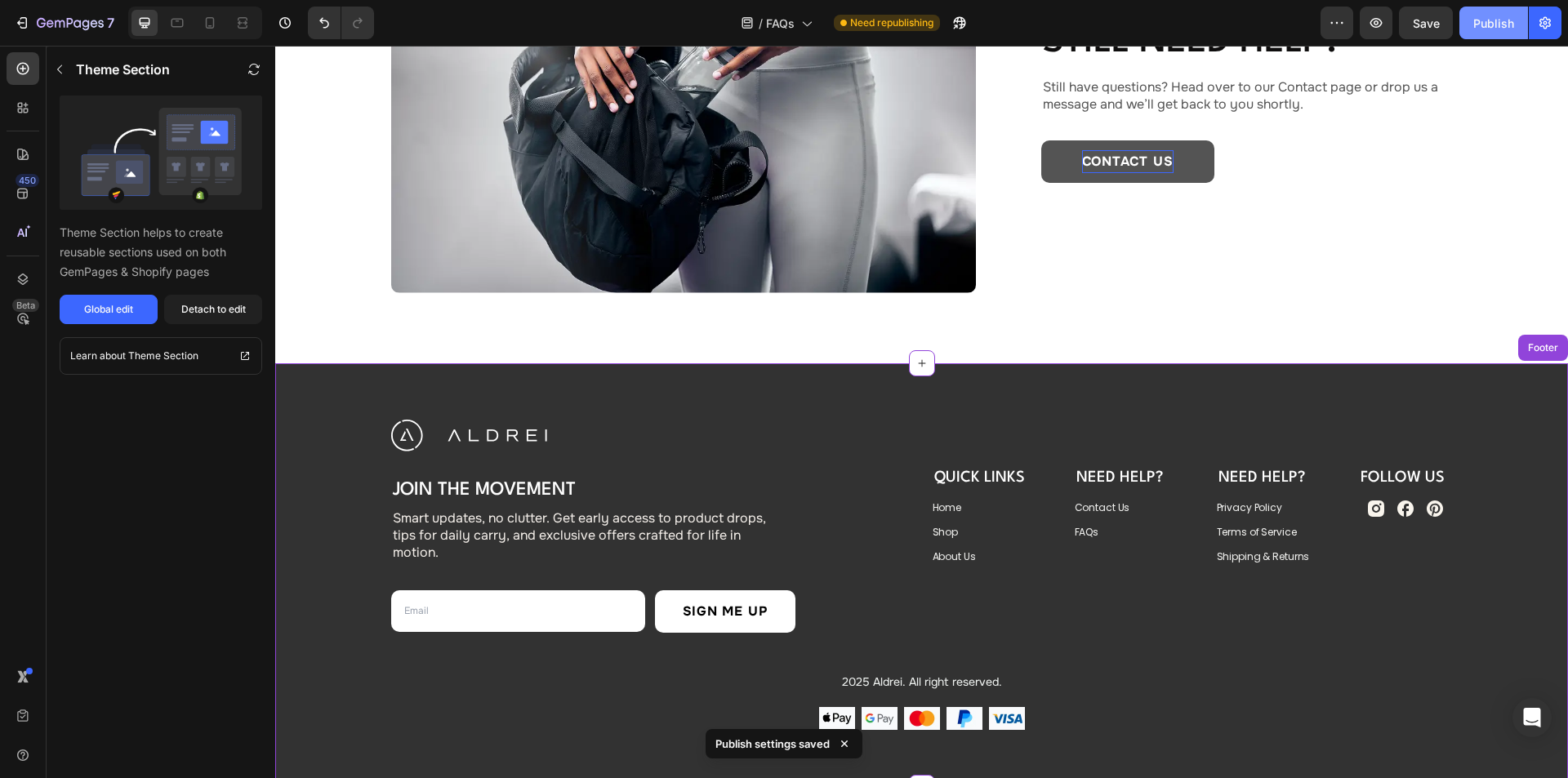
drag, startPoint x: 1489, startPoint y: 19, endPoint x: 1142, endPoint y: 163, distance: 375.7
click at [1489, 19] on div "Publish" at bounding box center [1494, 23] width 41 height 17
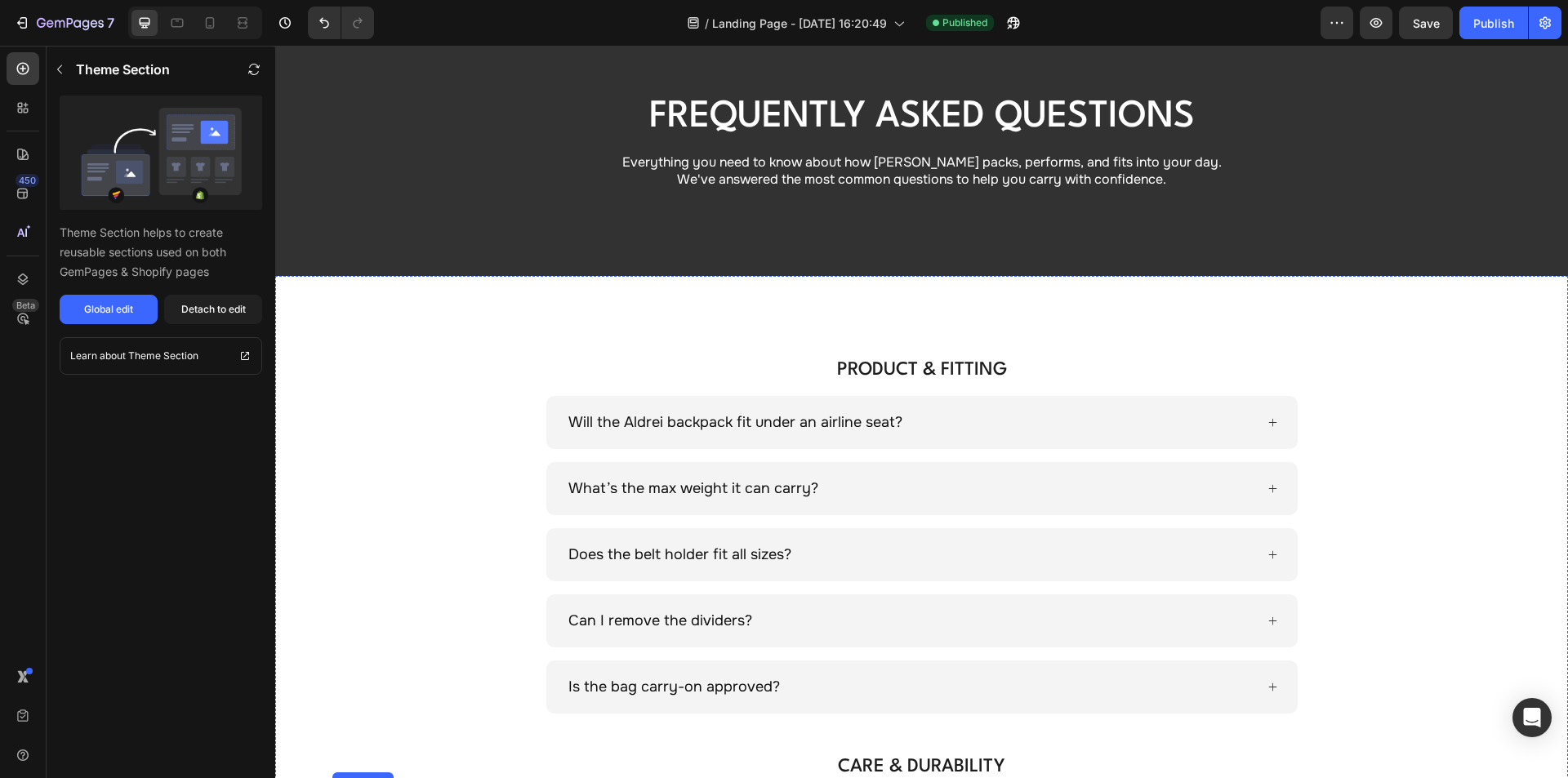
scroll to position [0, 0]
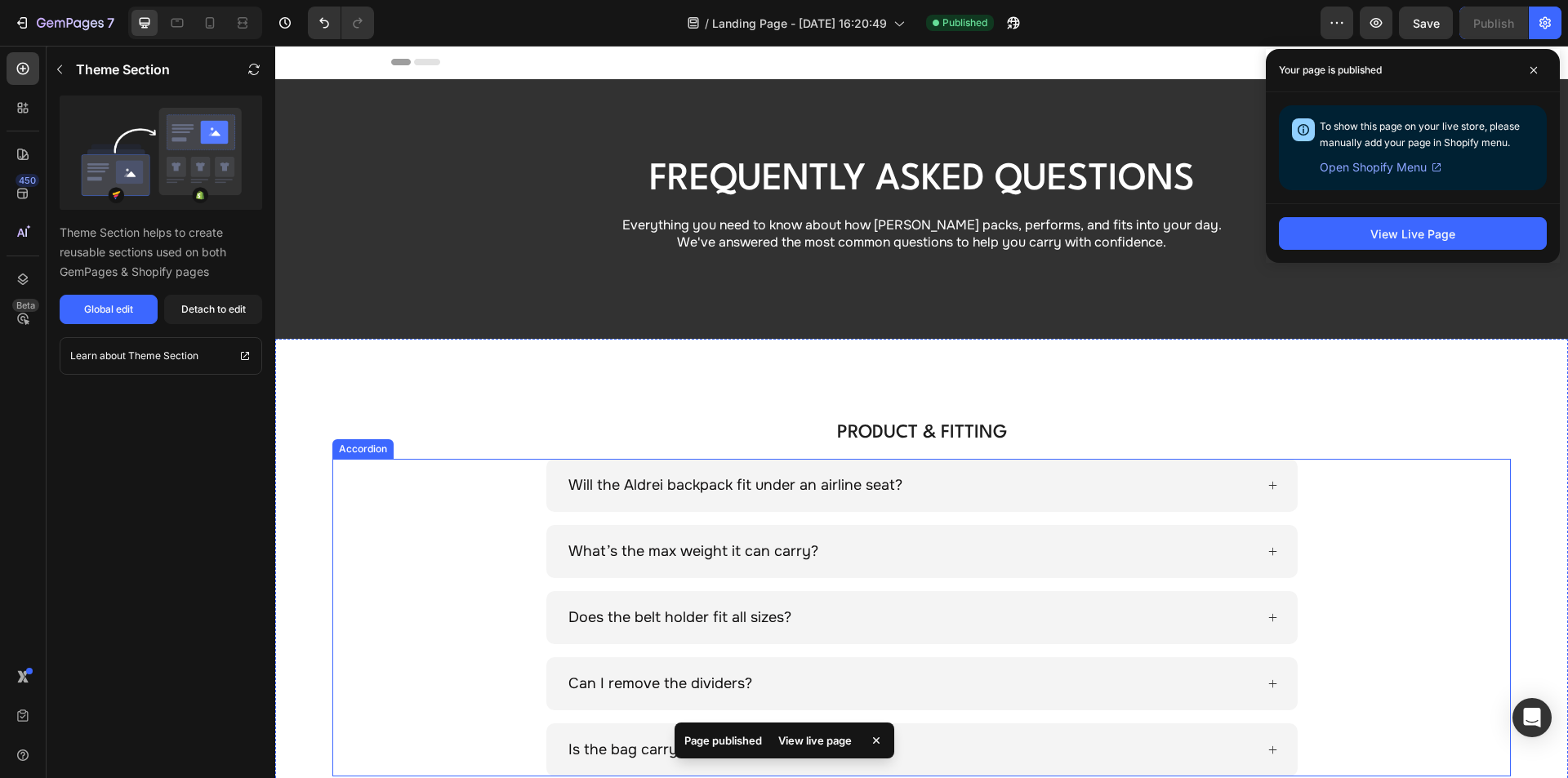
click at [1399, 507] on div "Will the Aldrei backpack fit under an airline seat?" at bounding box center [921, 485] width 1176 height 53
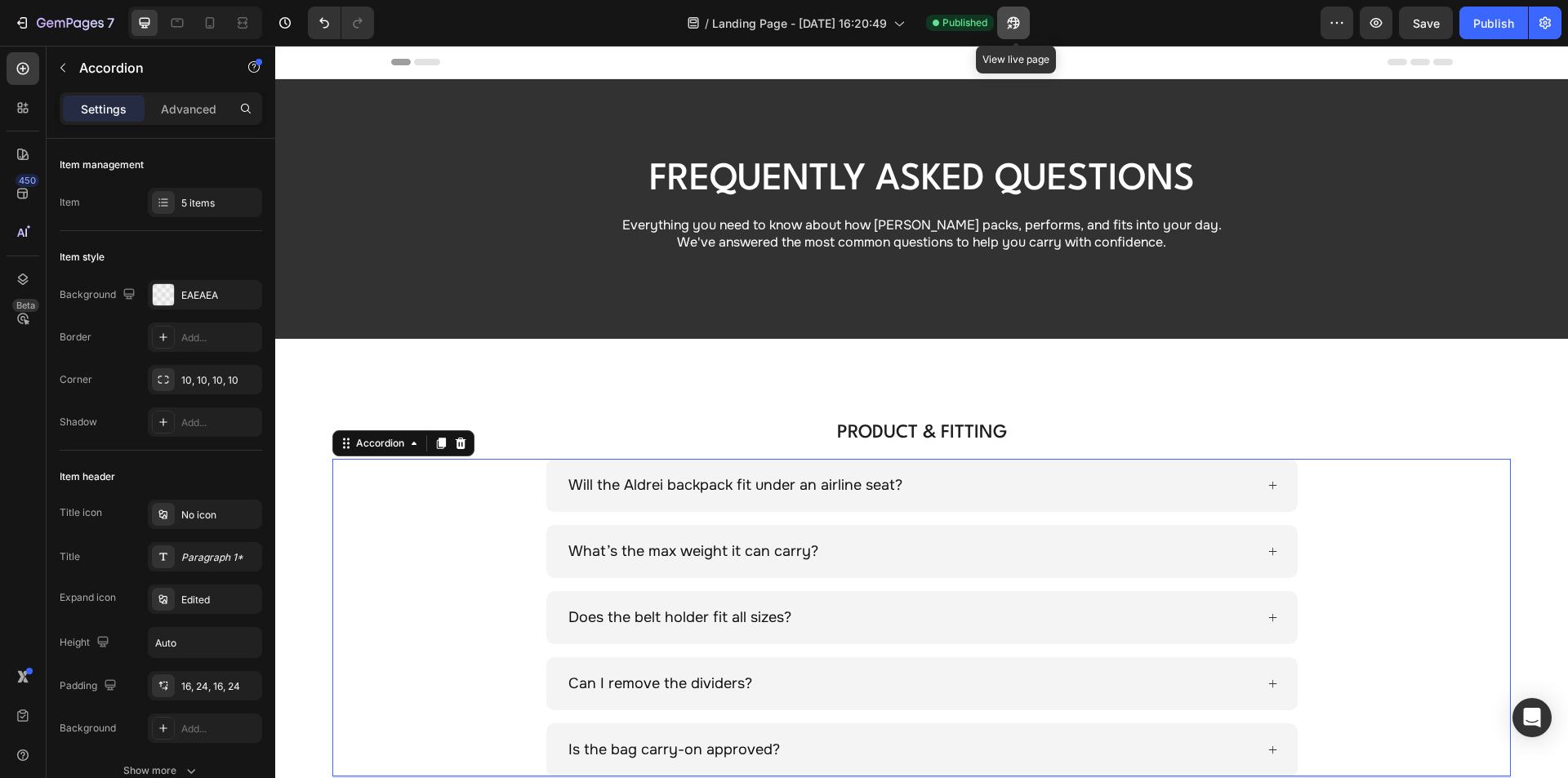
click at [1024, 14] on button "button" at bounding box center [1014, 23] width 33 height 33
click at [59, 21] on icon "button" at bounding box center [60, 24] width 10 height 7
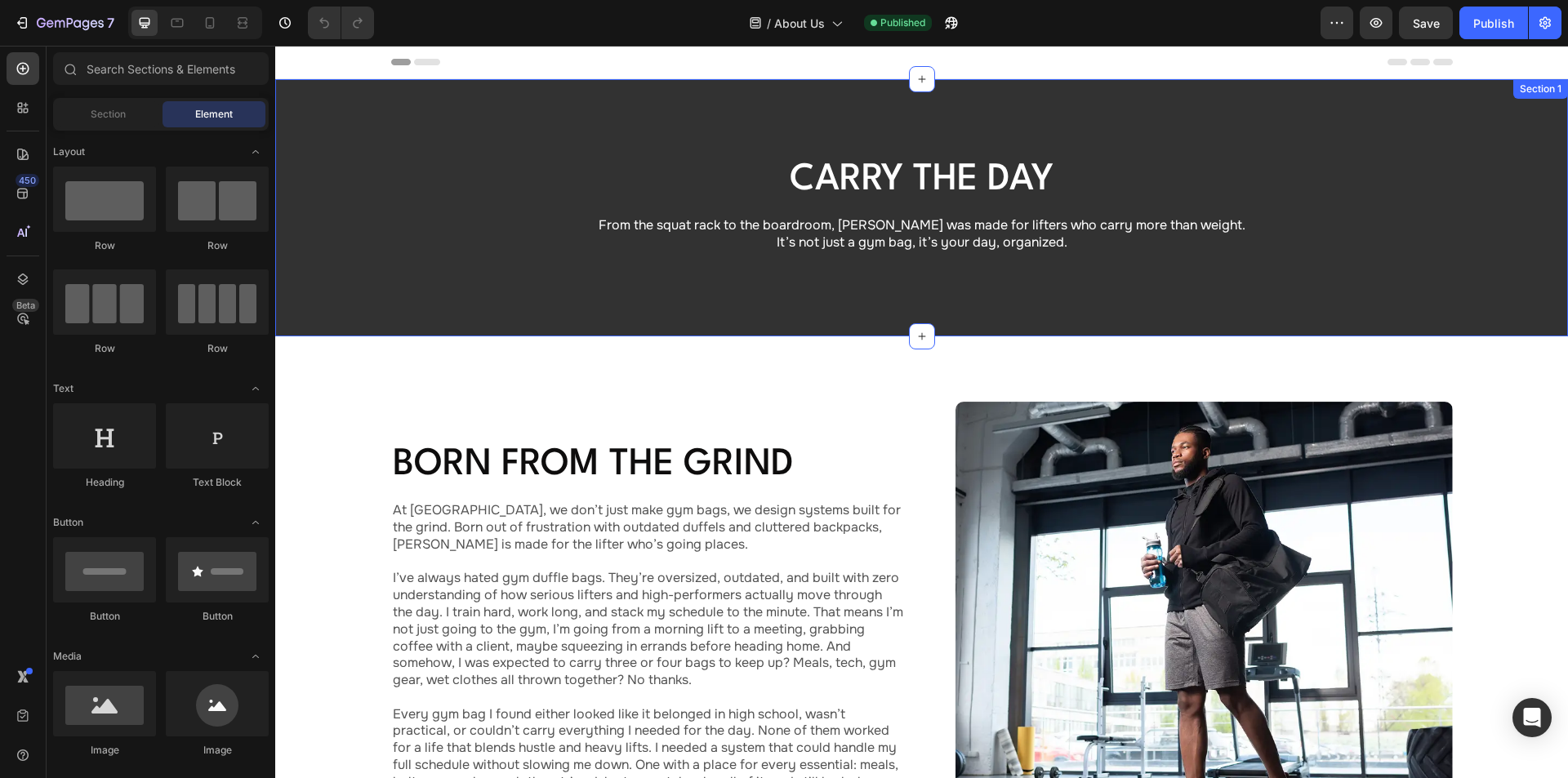
click at [334, 110] on div "Carry the Day Heading From the squat rack to the boardroom, Aldrei was made for…" at bounding box center [921, 207] width 1292 height 257
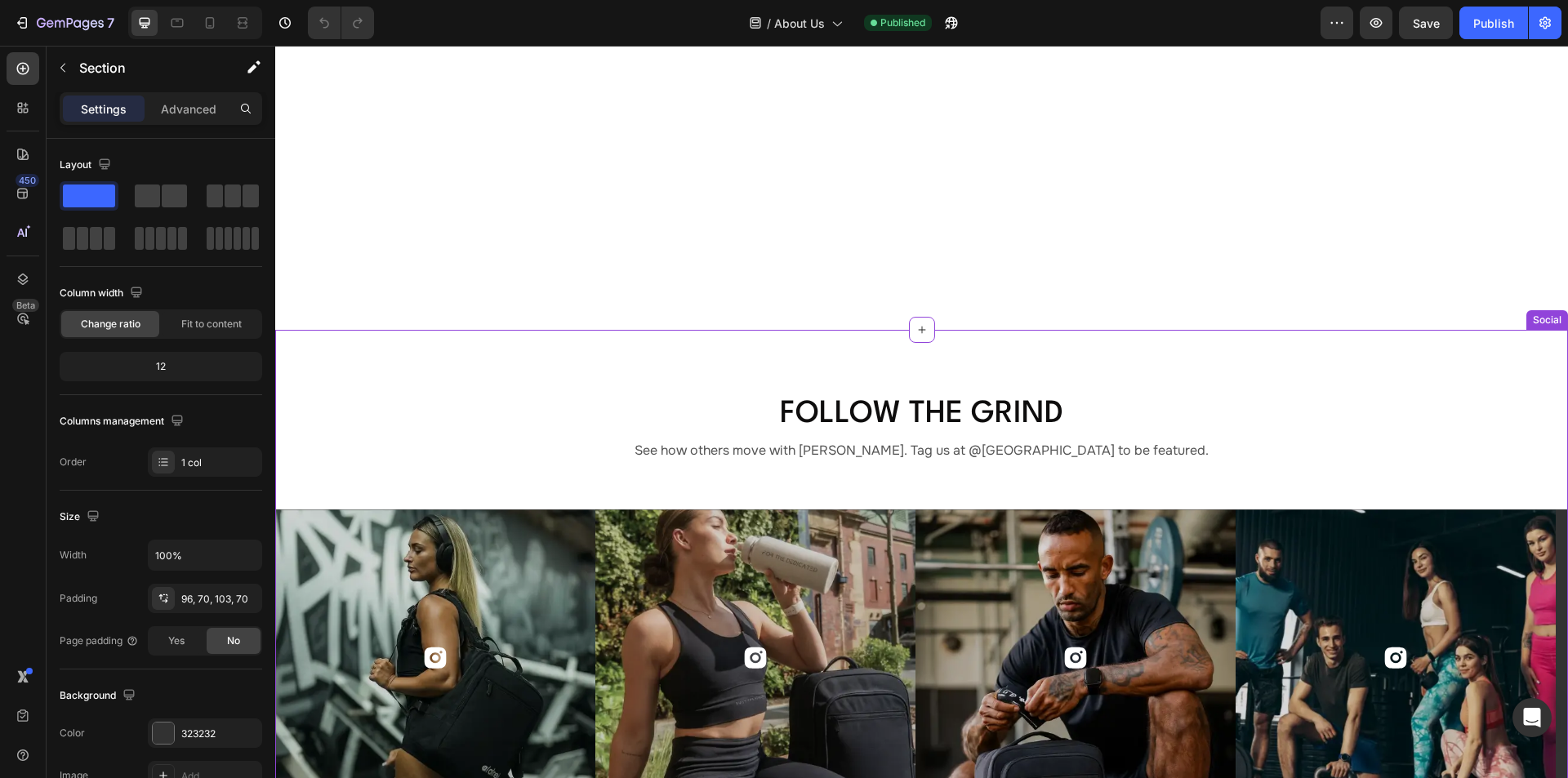
scroll to position [1959, 0]
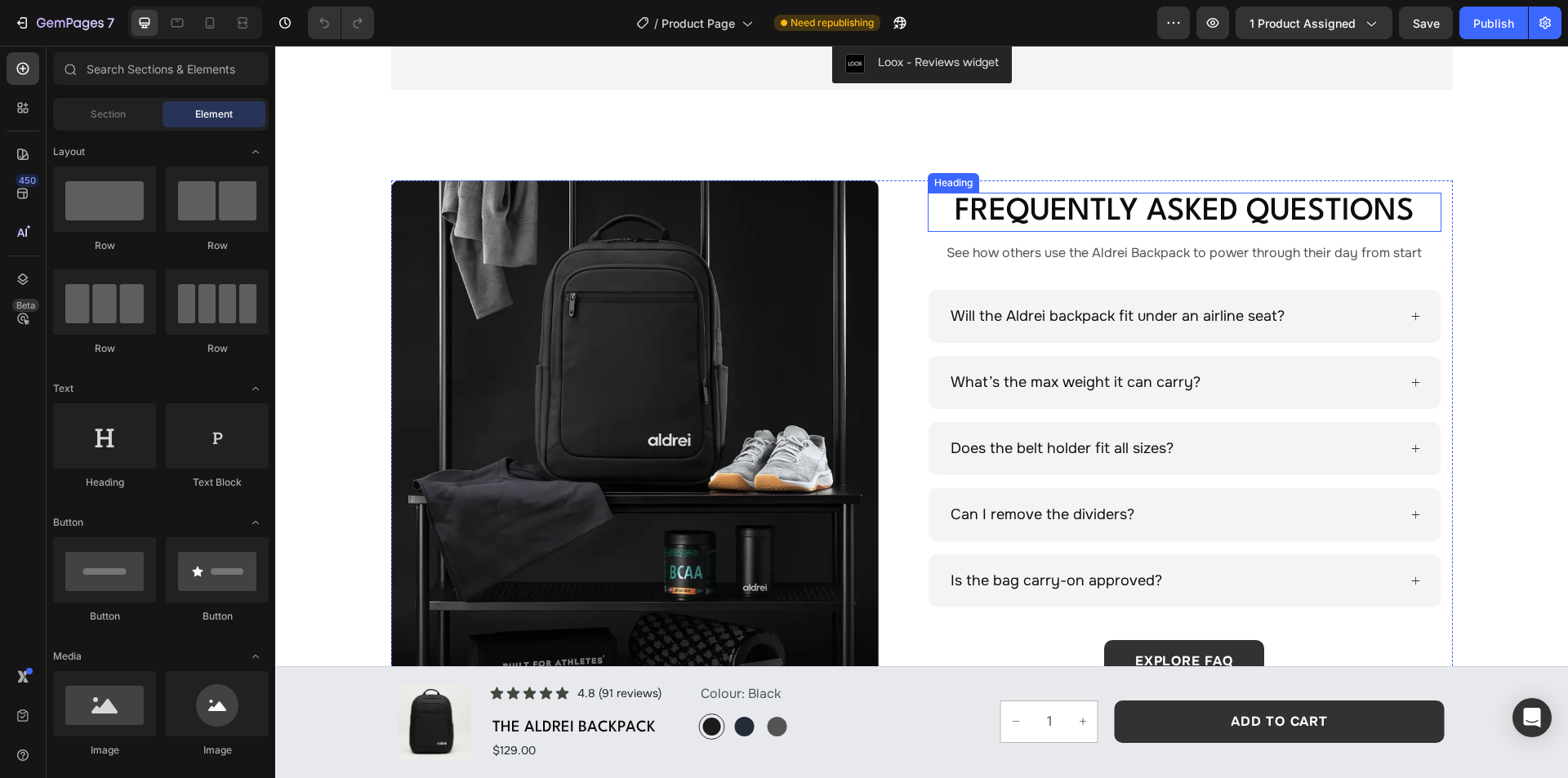
scroll to position [5225, 0]
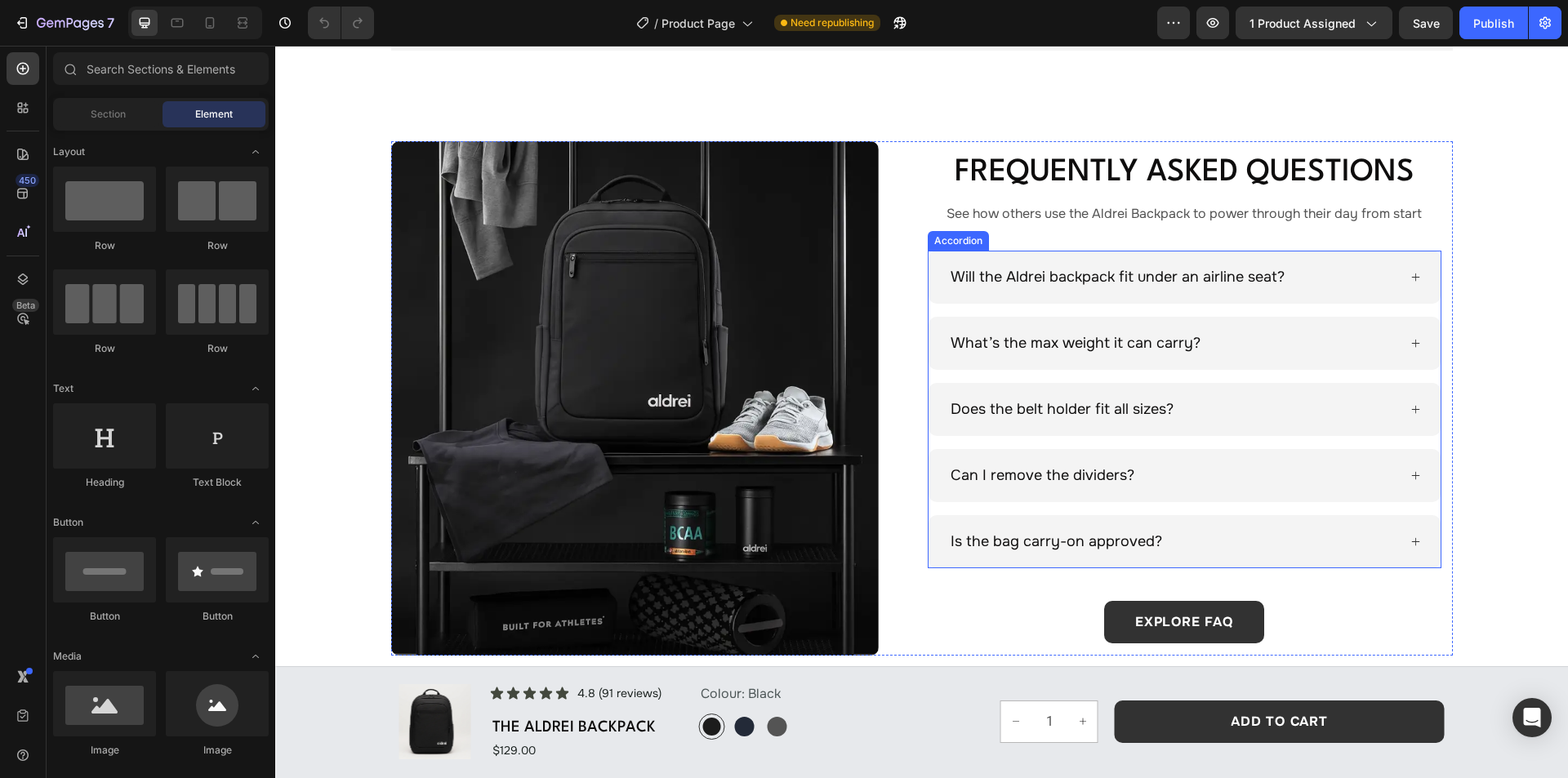
click at [938, 309] on div "Will the Aldrei backpack fit under an airline seat? What’s the max weight it ca…" at bounding box center [1185, 410] width 513 height 317
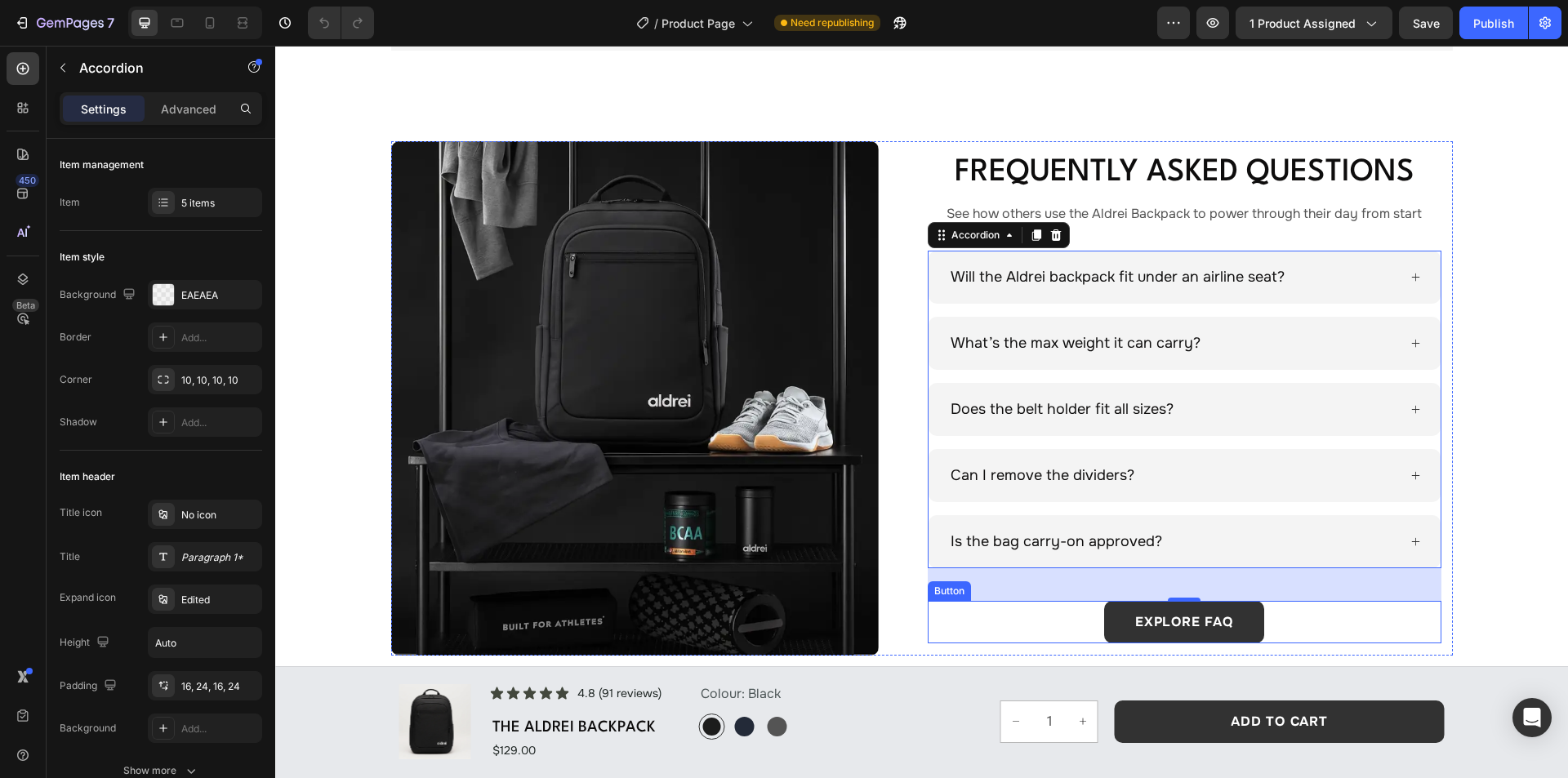
click at [1049, 613] on div "explore FAQ Button" at bounding box center [1185, 623] width 513 height 43
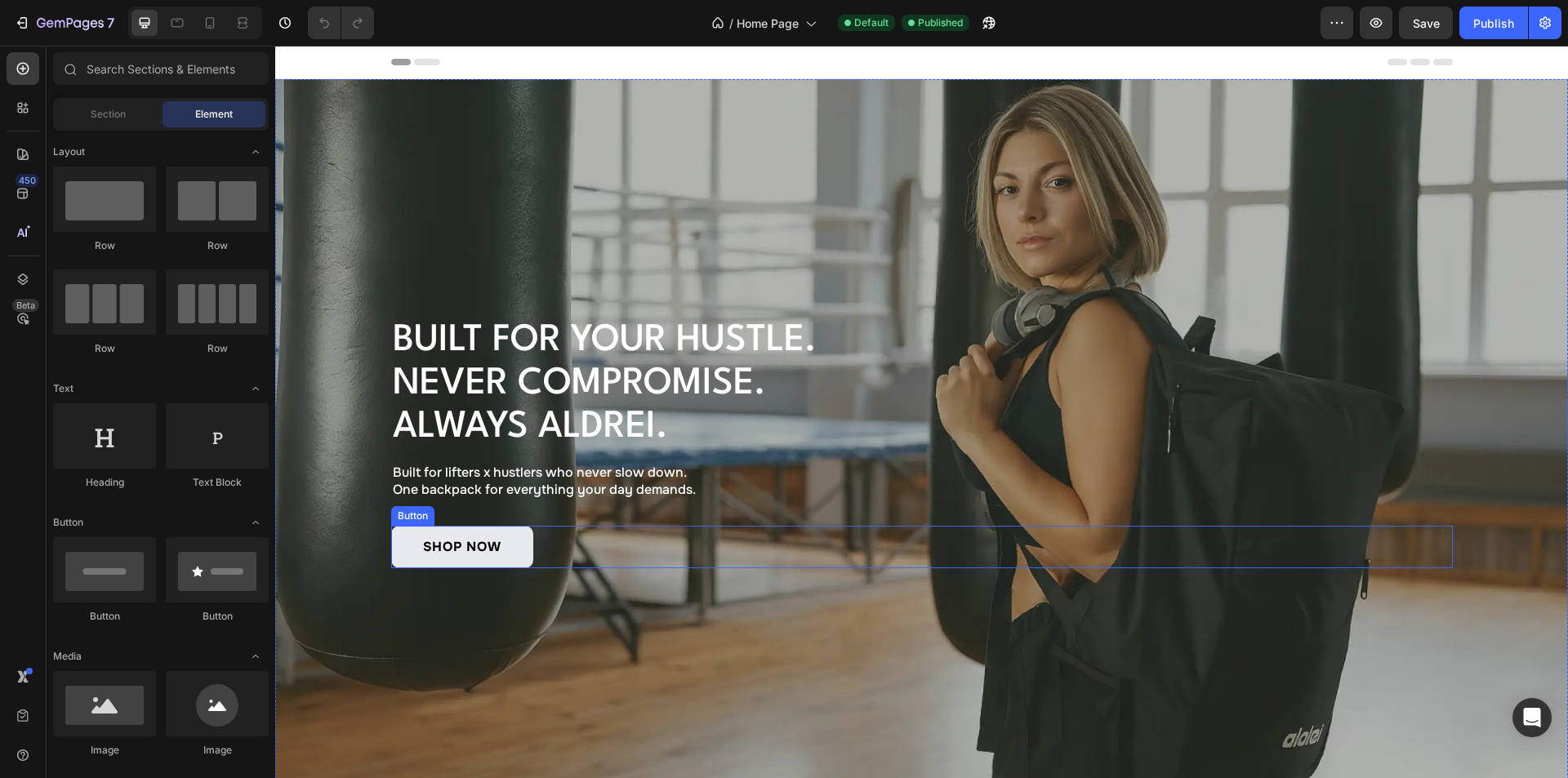
click at [508, 526] on link "shop now" at bounding box center [462, 547] width 142 height 43
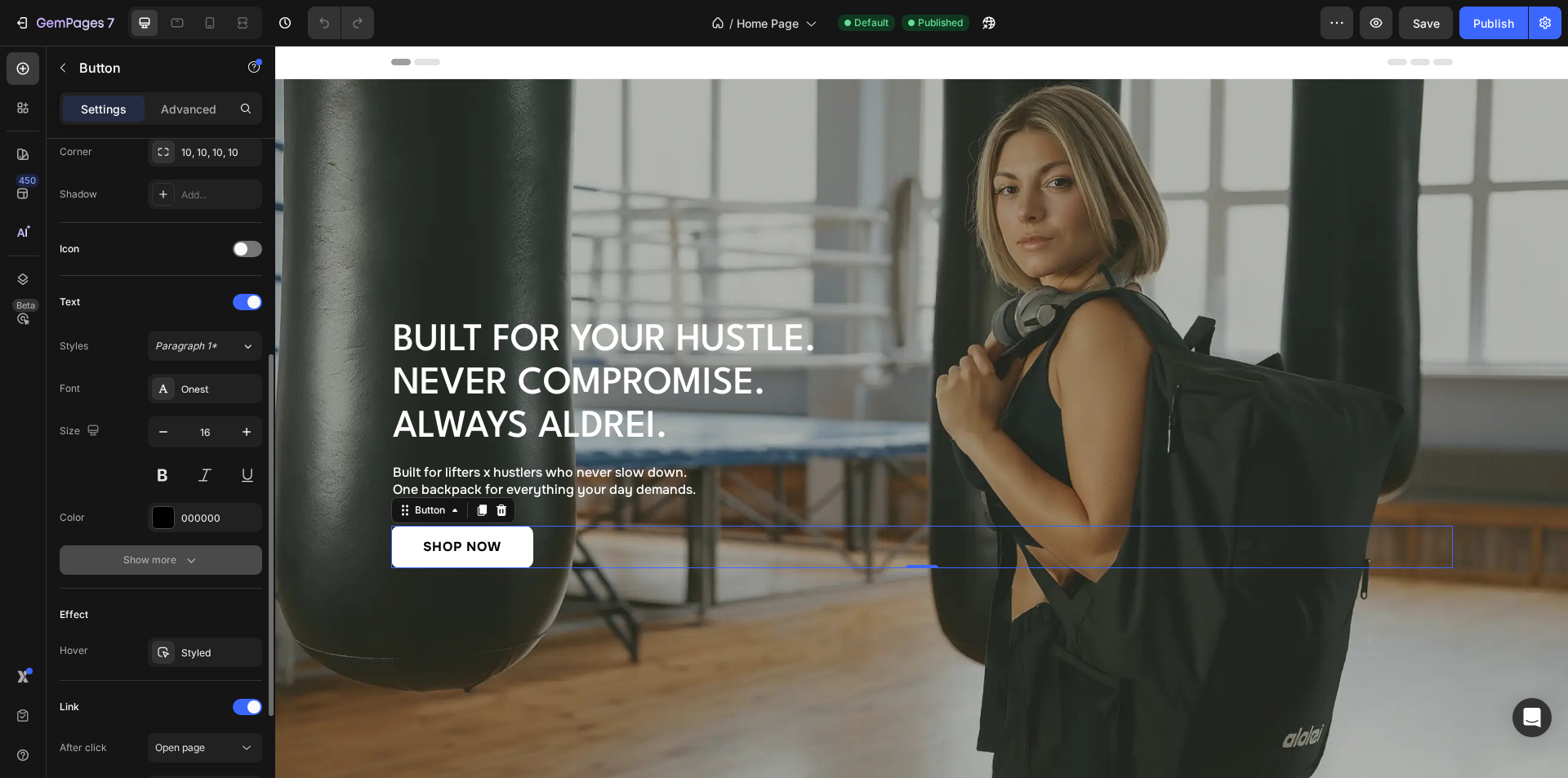
scroll to position [612, 0]
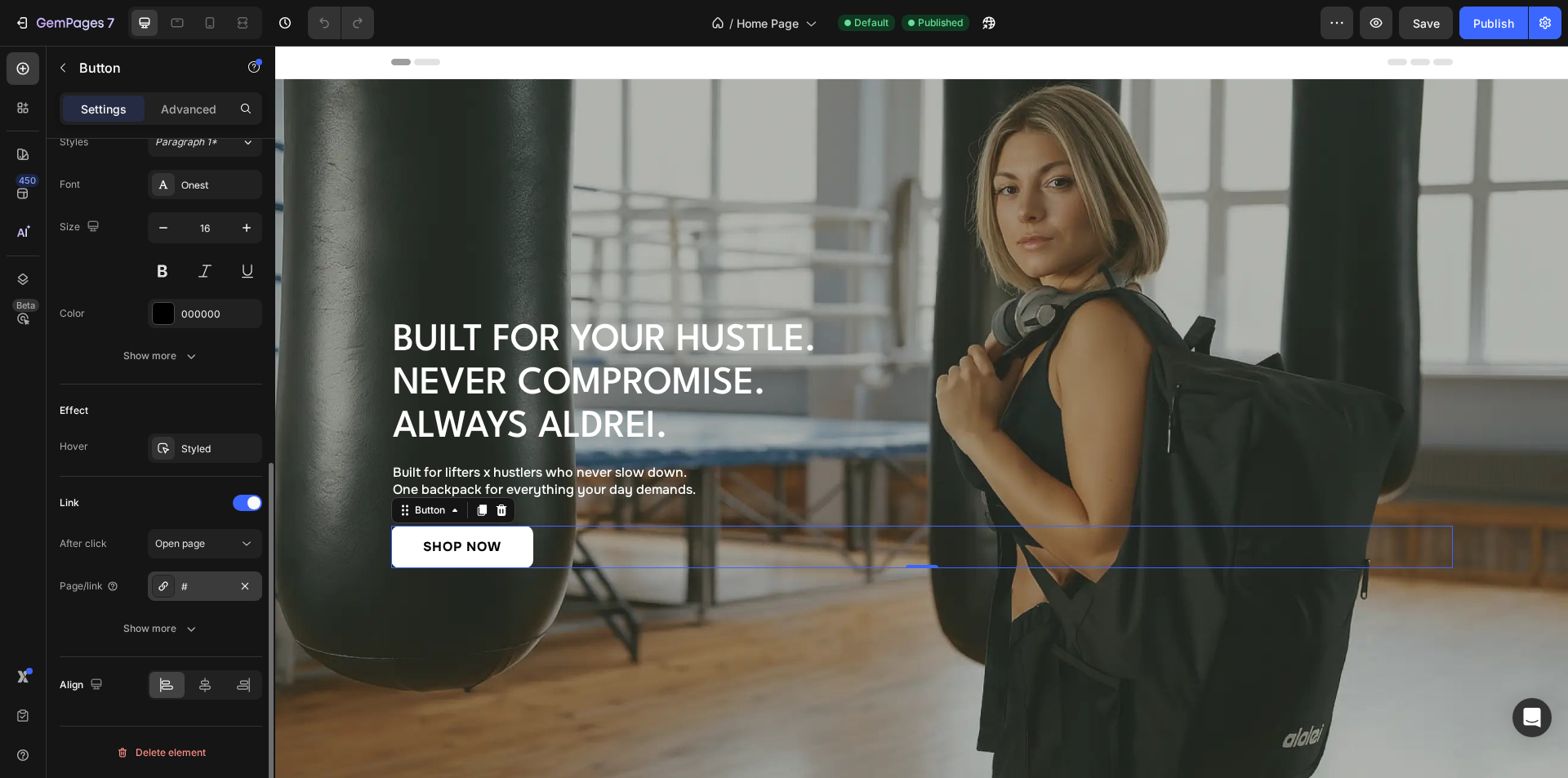
click at [206, 588] on div "#" at bounding box center [205, 587] width 48 height 15
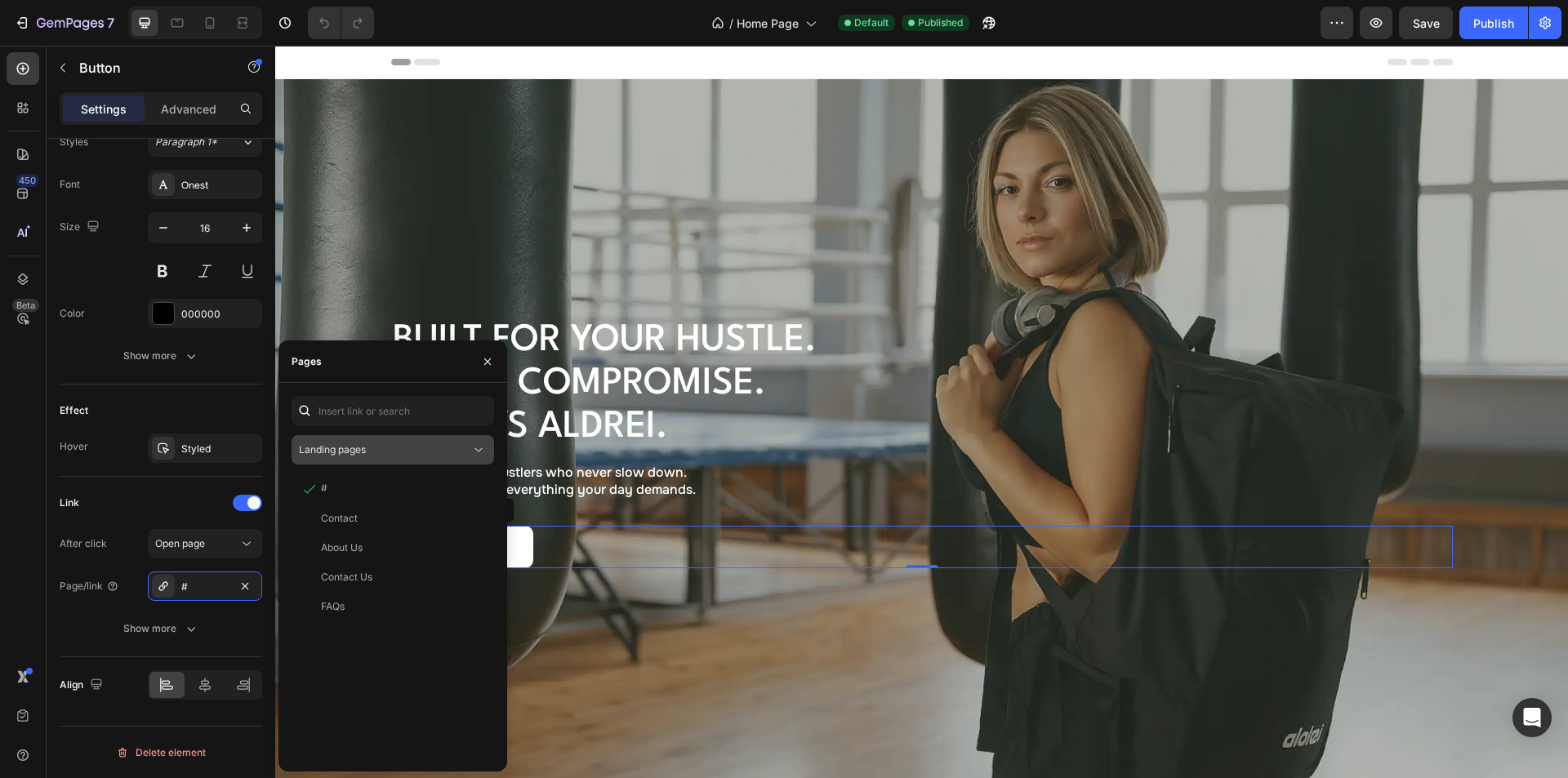
click at [394, 447] on div "Landing pages" at bounding box center [384, 450] width 171 height 15
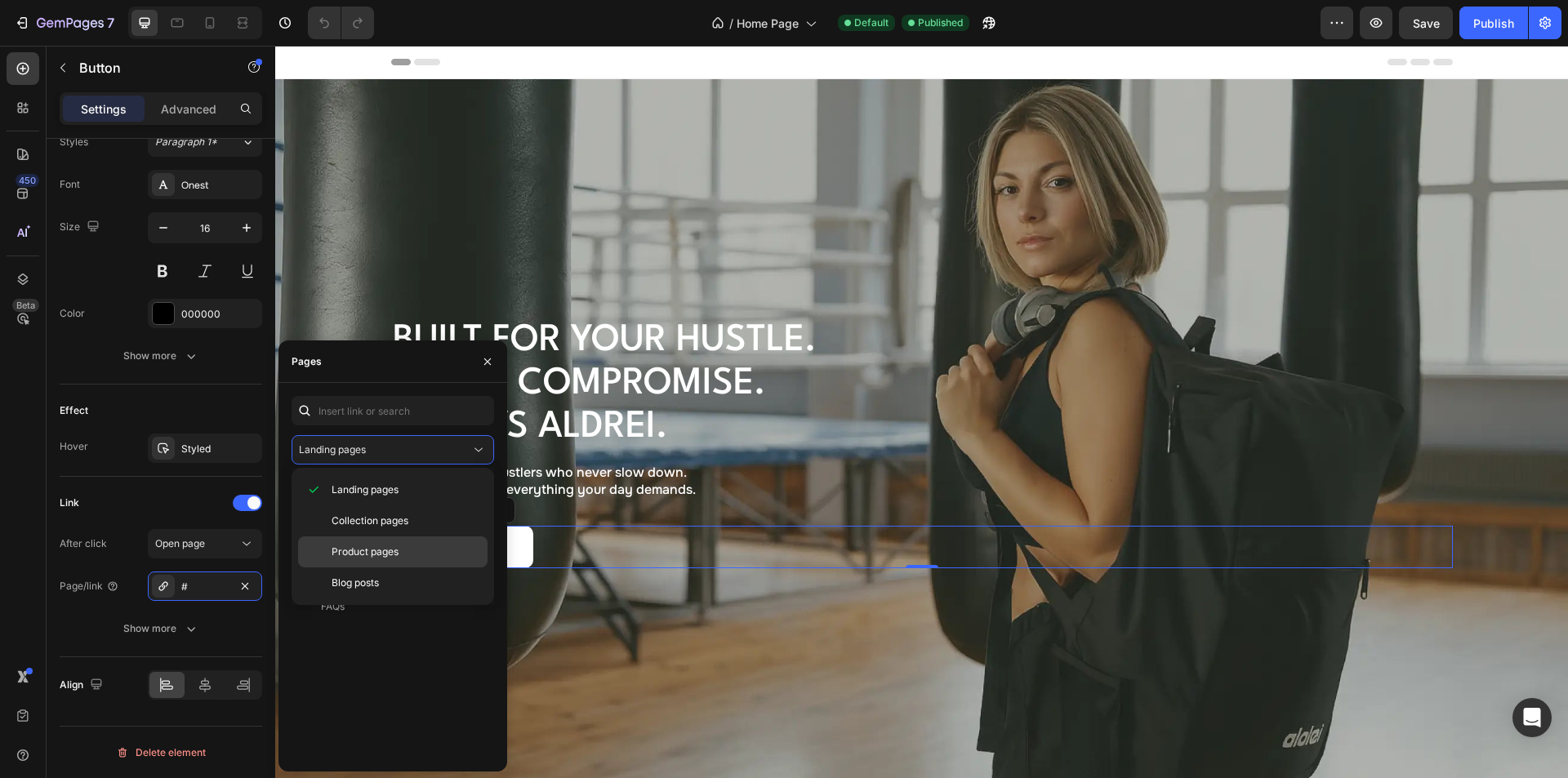
click at [387, 549] on span "Product pages" at bounding box center [364, 552] width 67 height 15
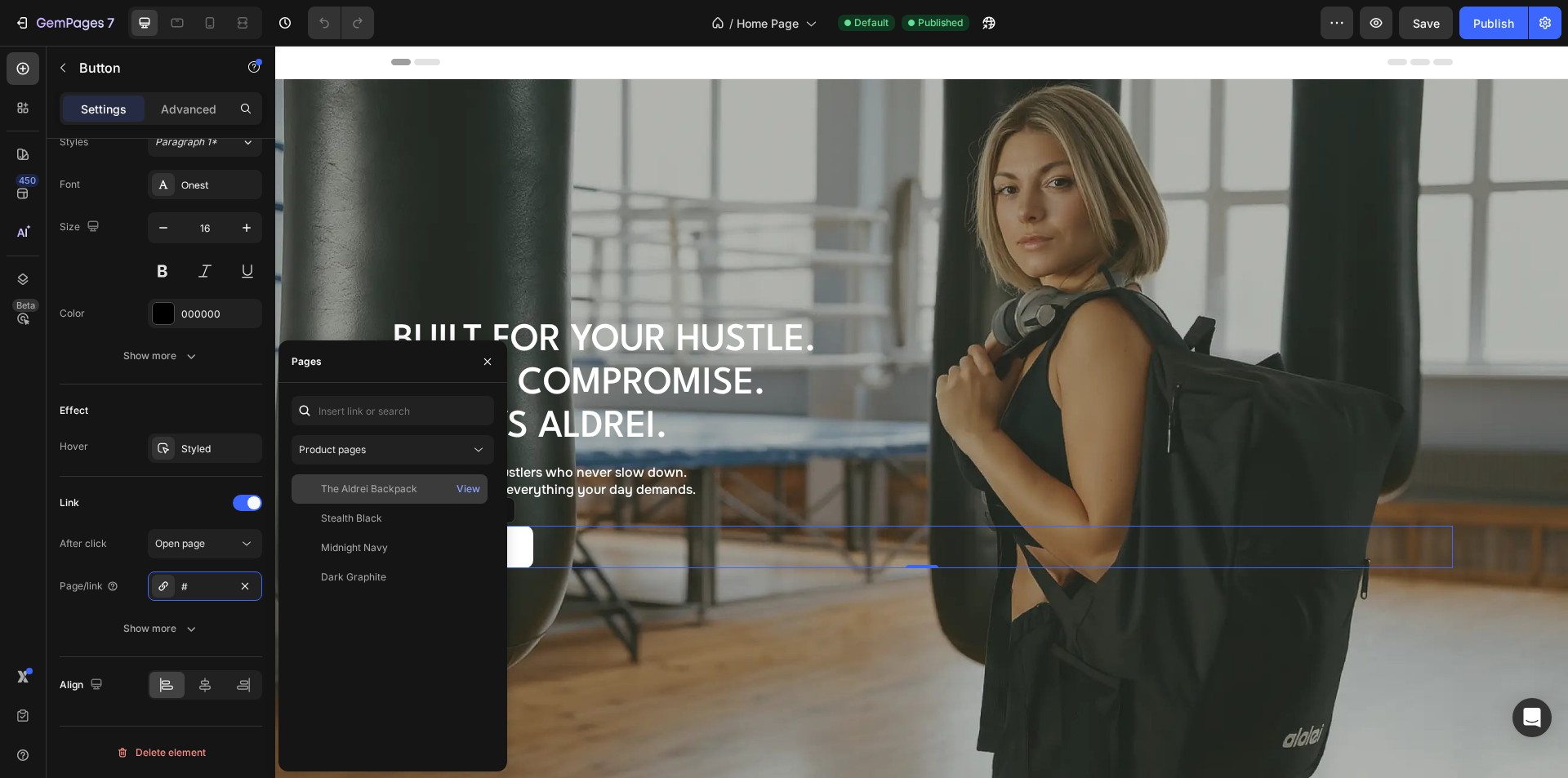
click at [381, 491] on div "The Aldrei Backpack" at bounding box center [369, 489] width 96 height 15
click at [151, 489] on div "Link After click Open page Page/link The Aldrei Backpack Show more" at bounding box center [160, 567] width 202 height 180
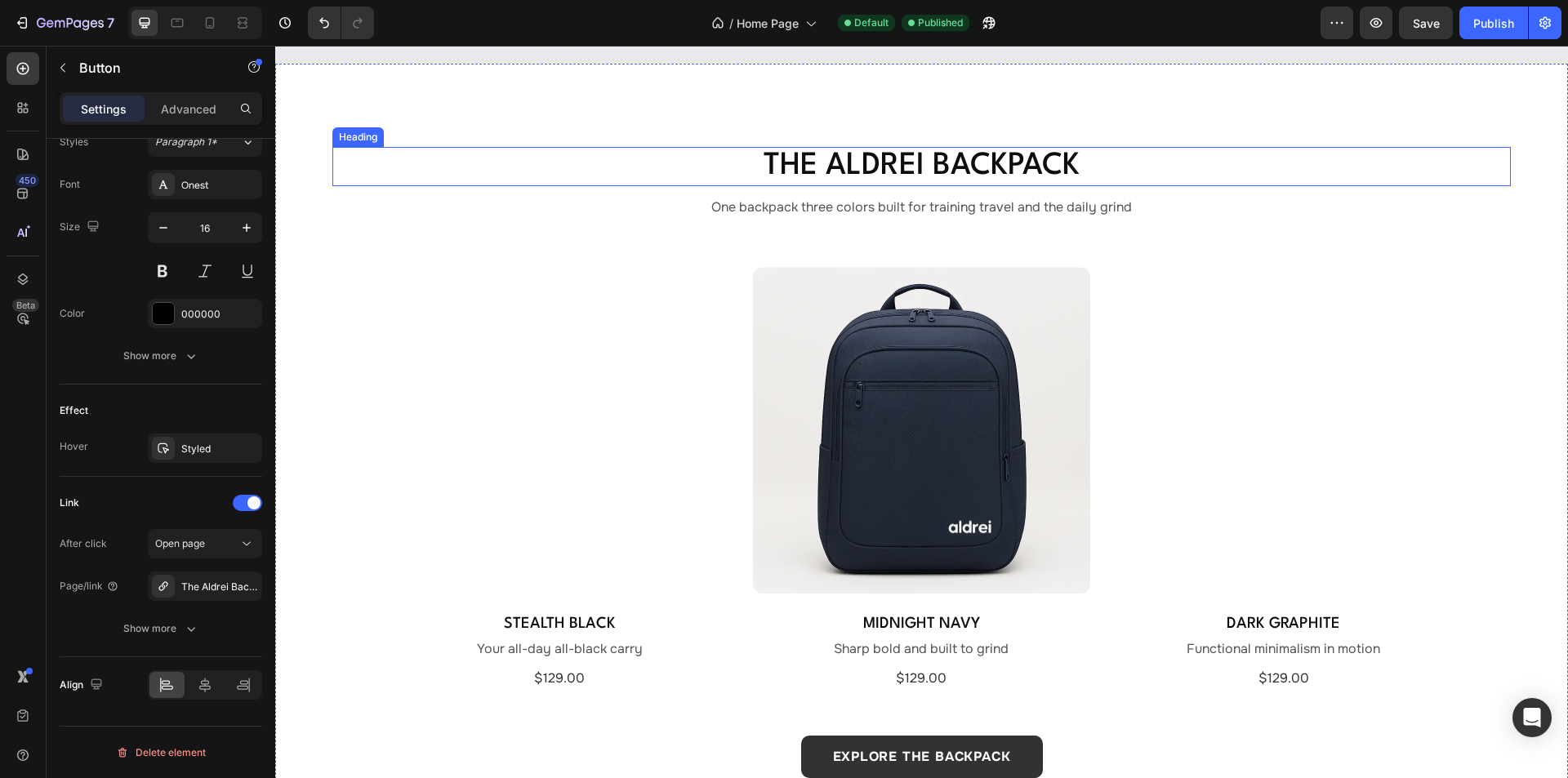
scroll to position [1061, 0]
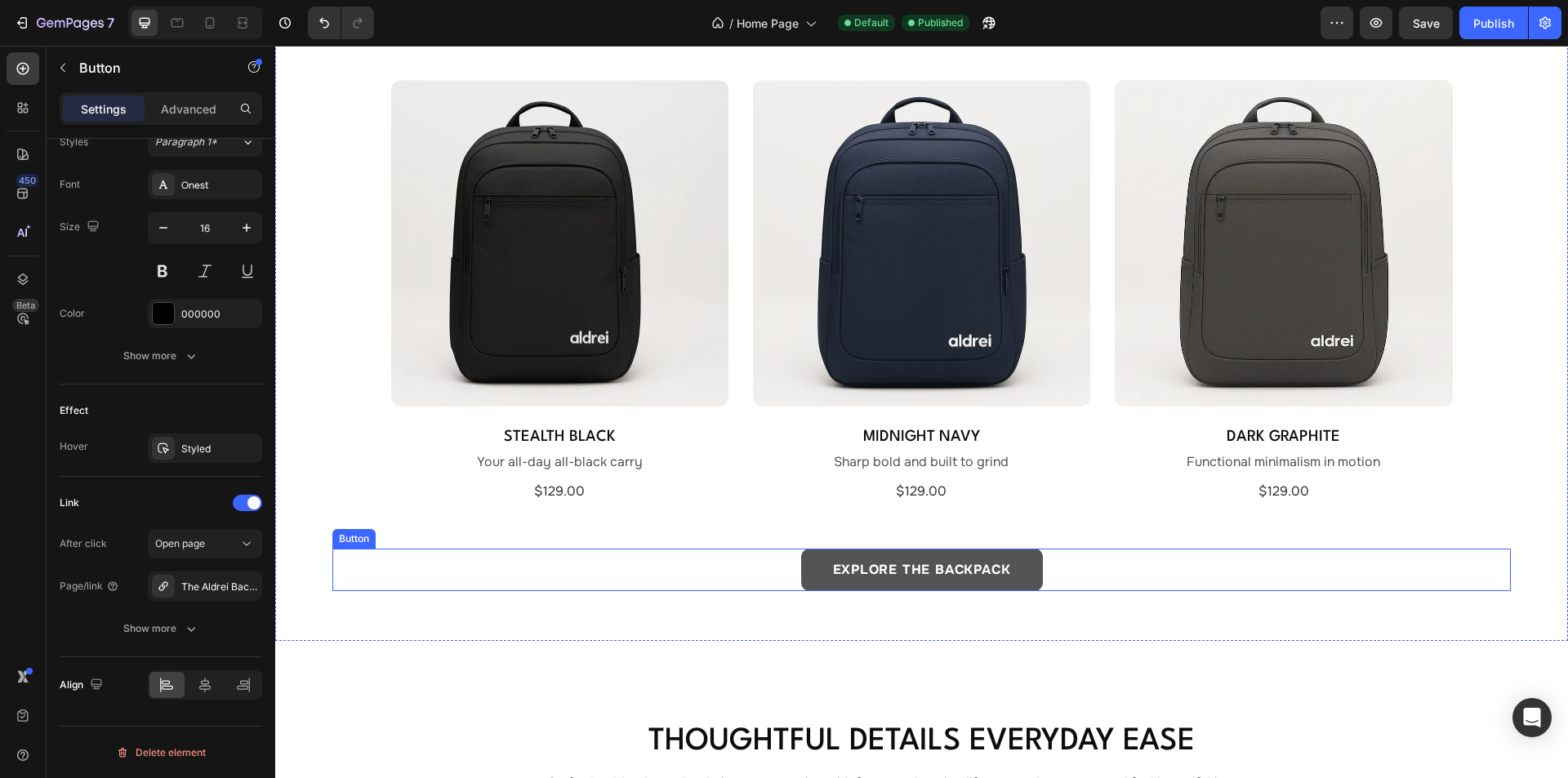
click at [804, 563] on button "EXPLORE THE BACKPACK" at bounding box center [922, 570] width 242 height 43
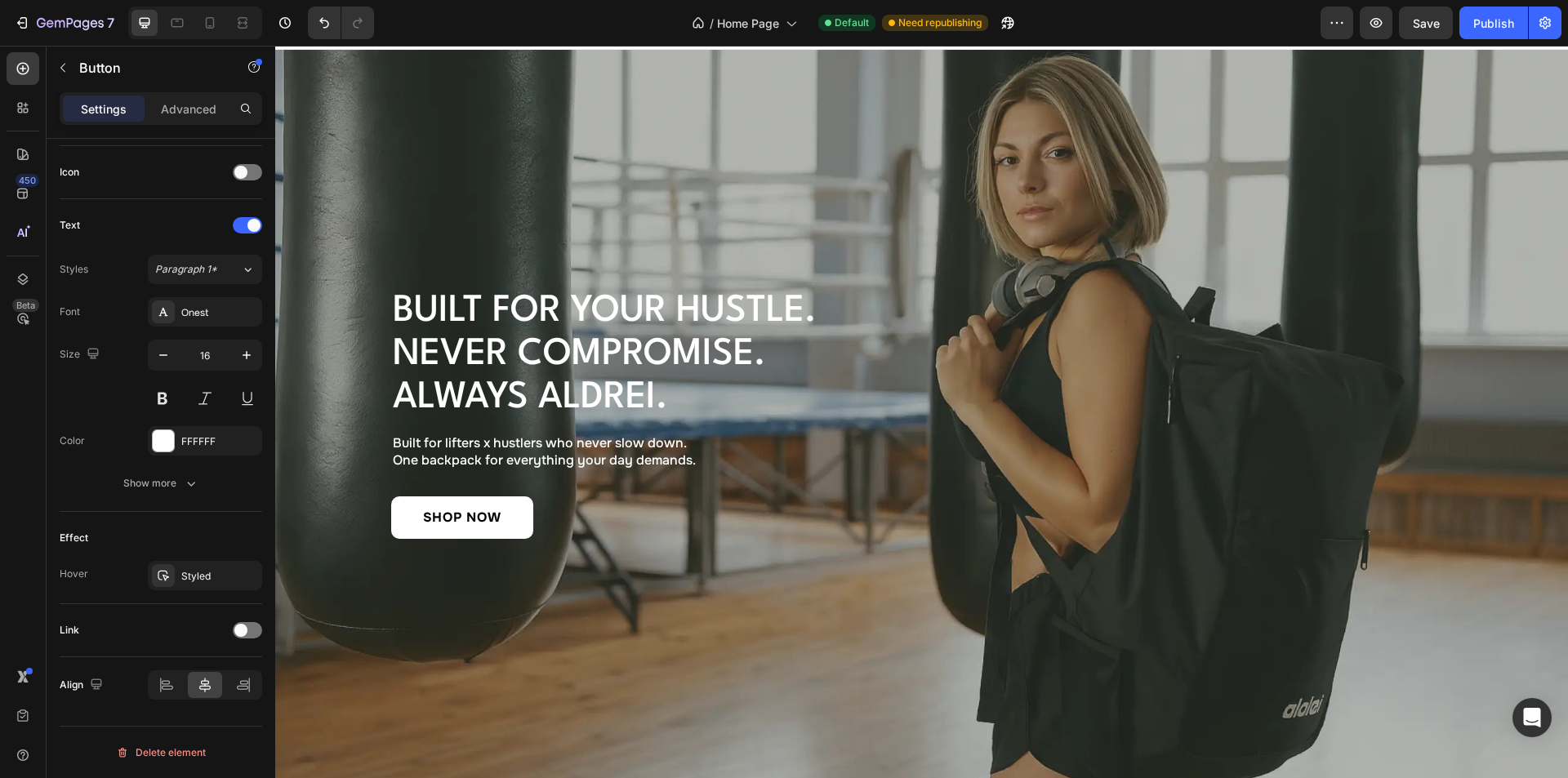
scroll to position [0, 0]
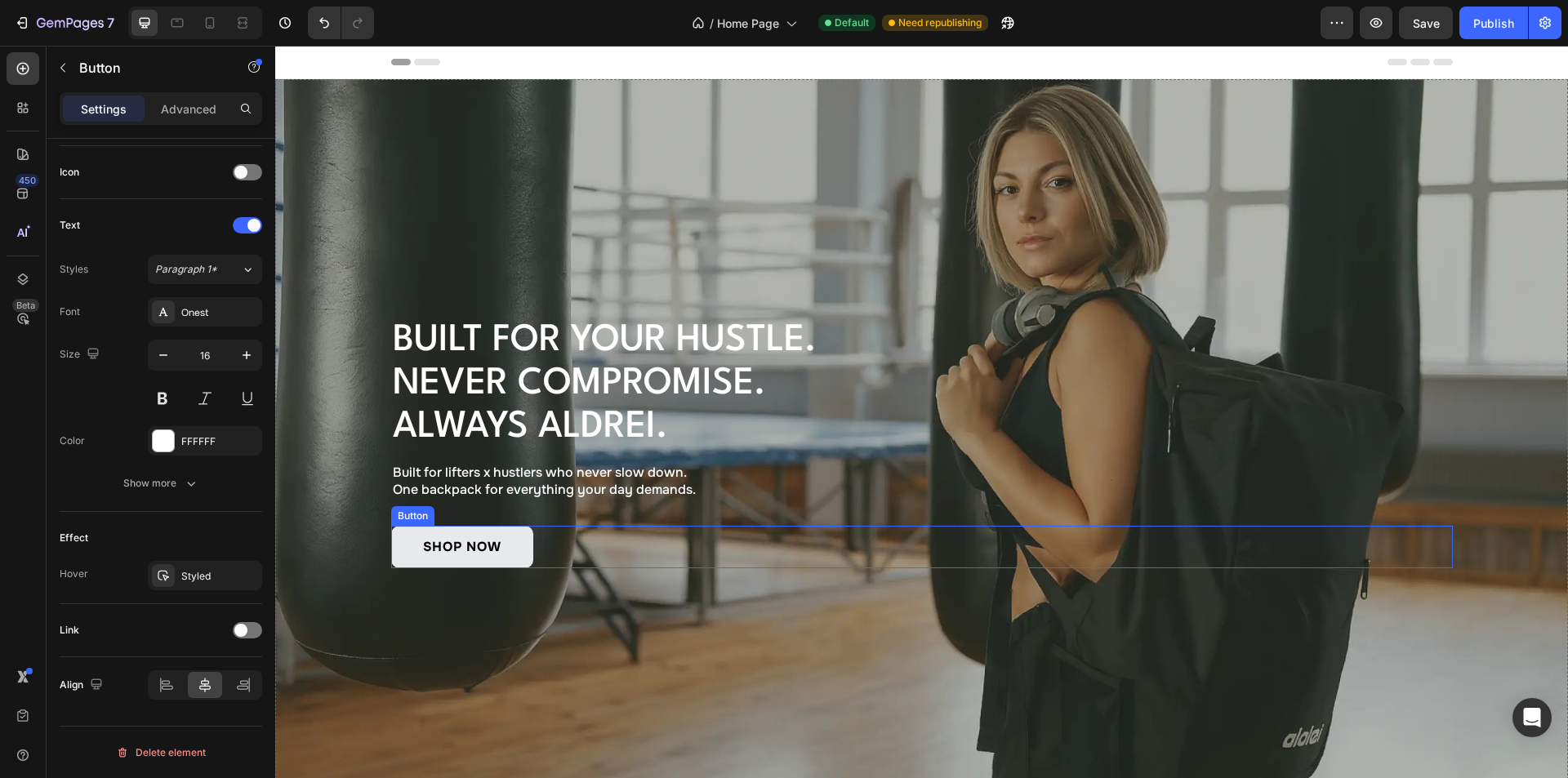
click at [523, 530] on link "shop now" at bounding box center [462, 547] width 142 height 43
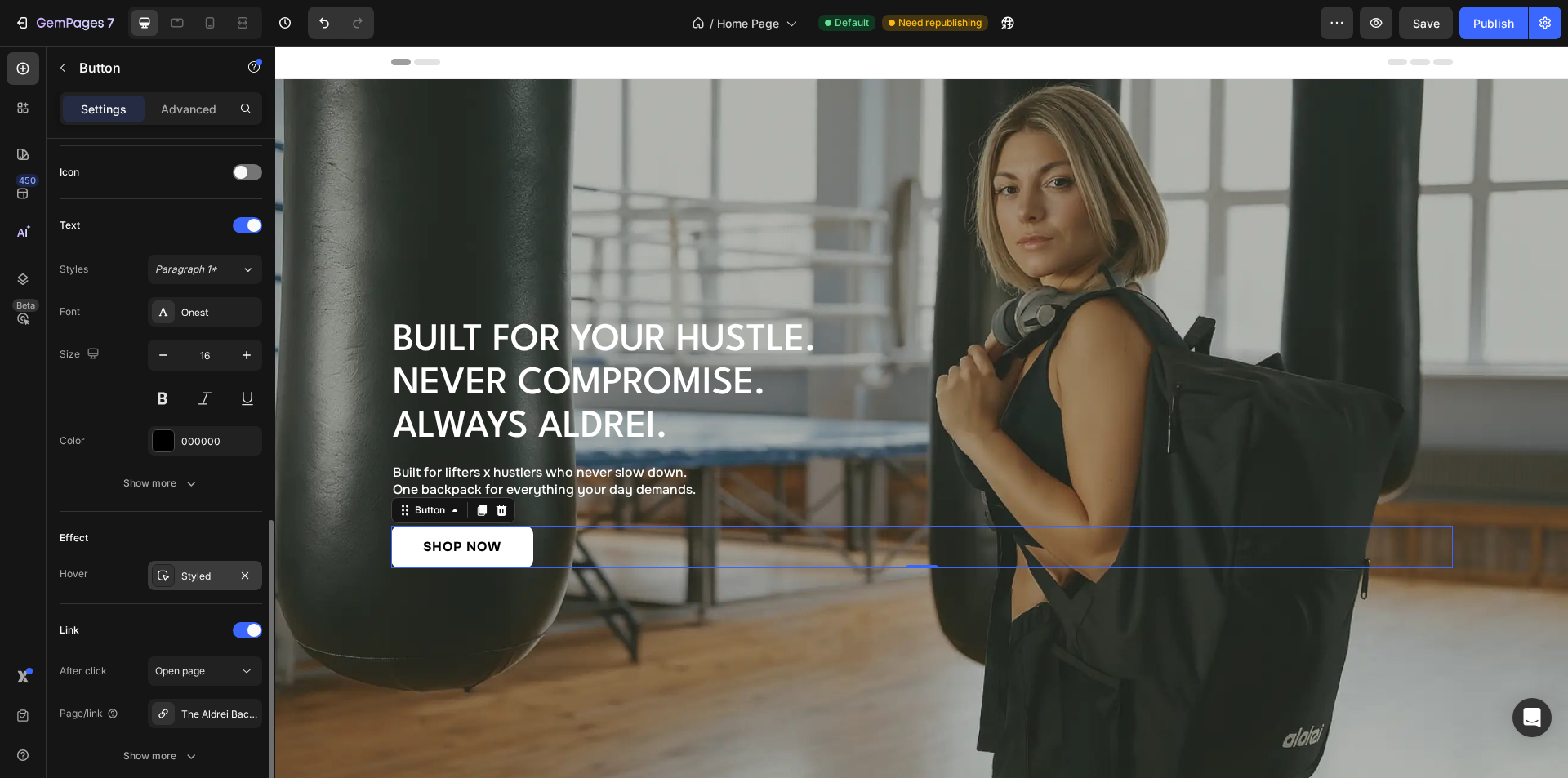
scroll to position [612, 0]
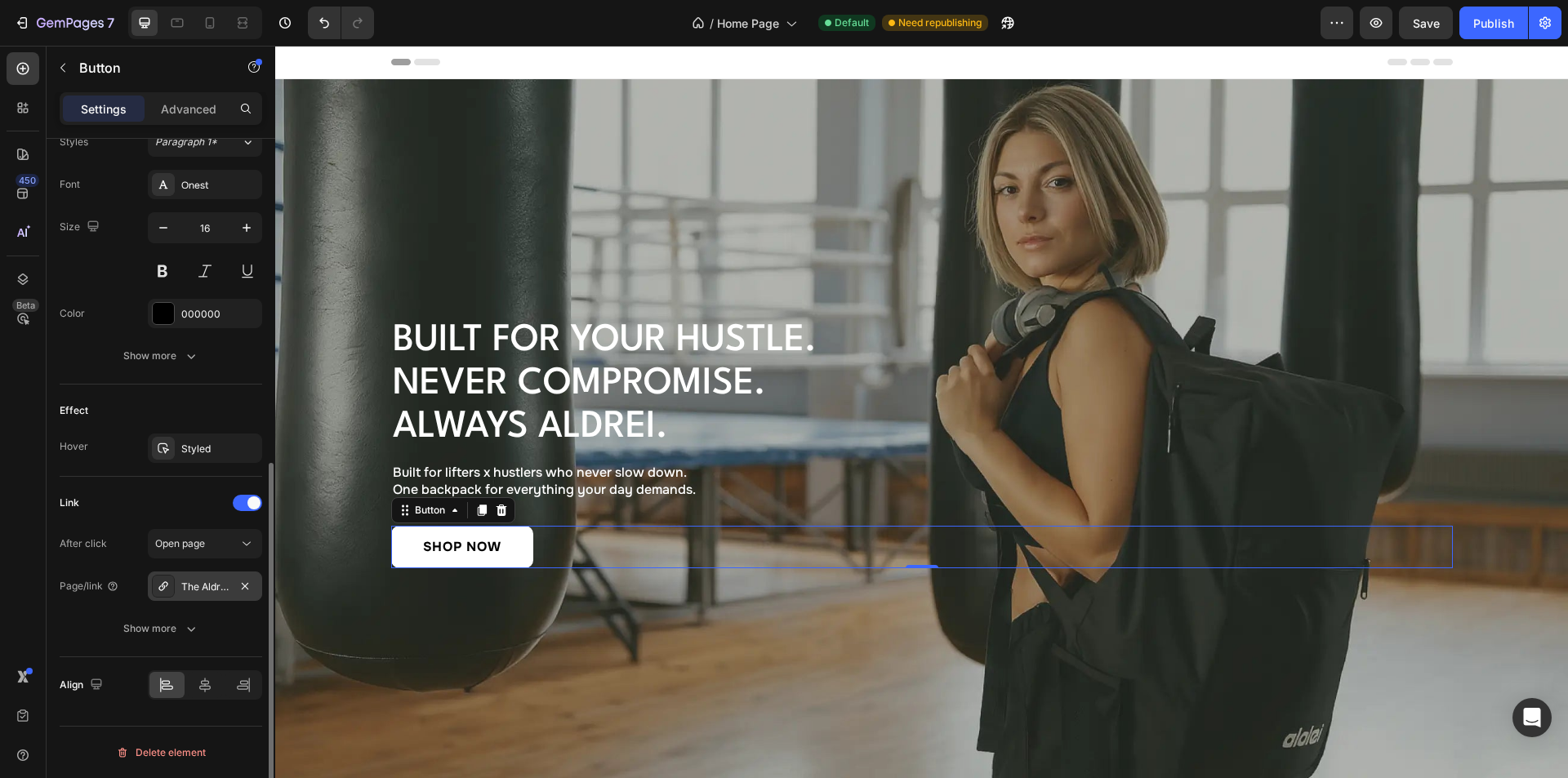
click at [189, 586] on div "The Aldrei Backpack" at bounding box center [205, 587] width 48 height 15
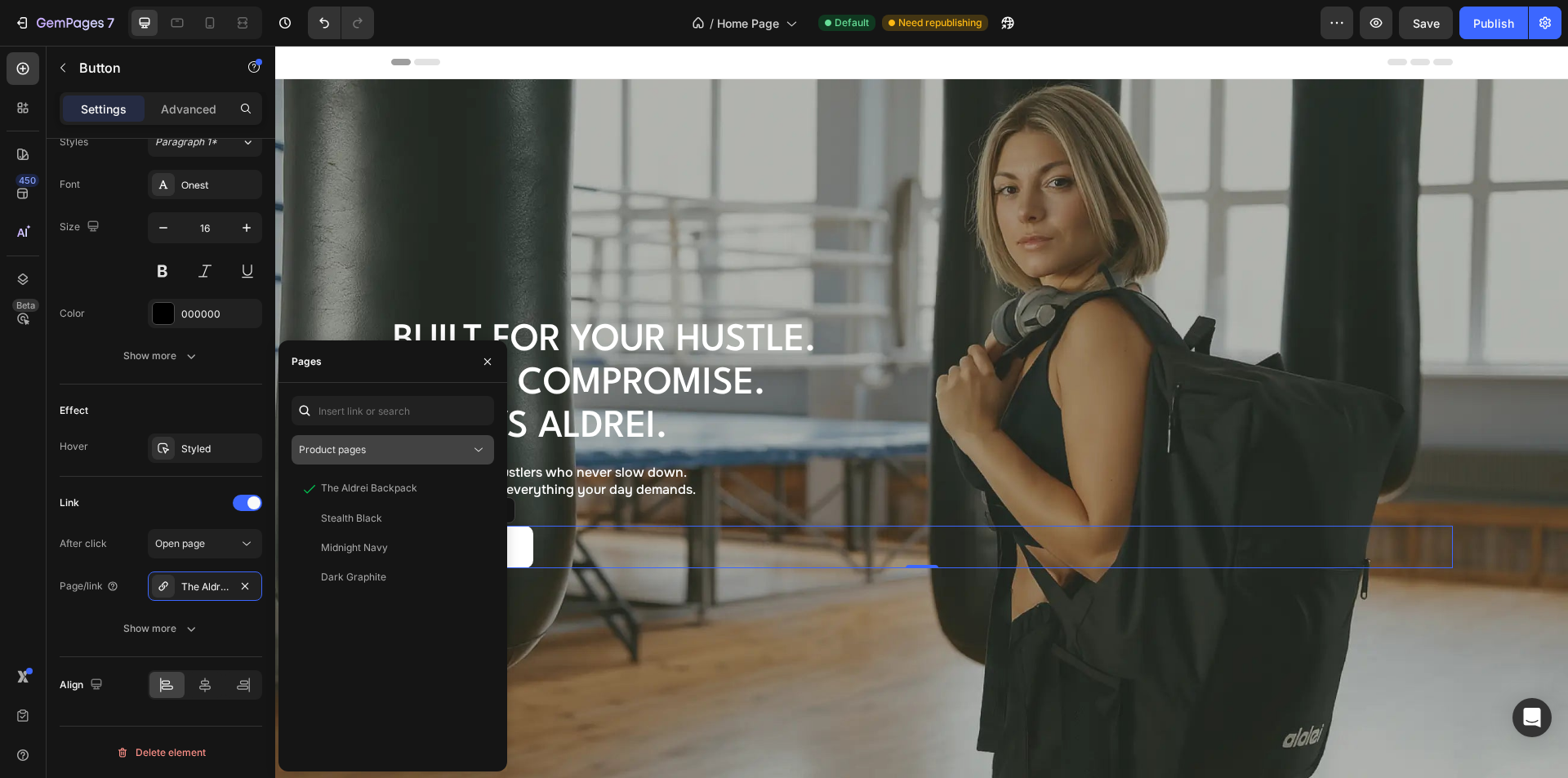
click at [360, 444] on span "Product pages" at bounding box center [332, 449] width 67 height 12
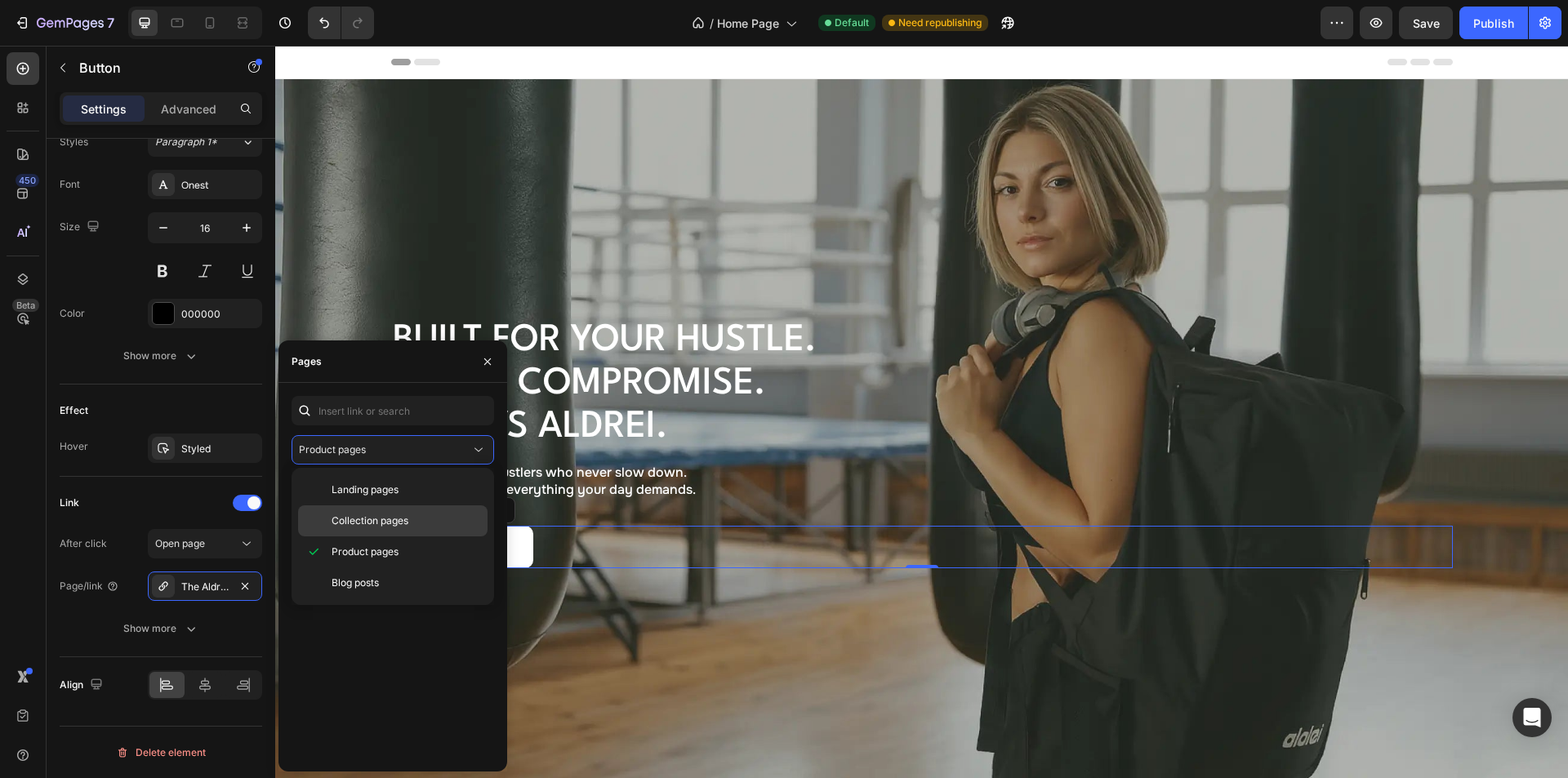
click at [380, 519] on span "Collection pages" at bounding box center [369, 521] width 77 height 15
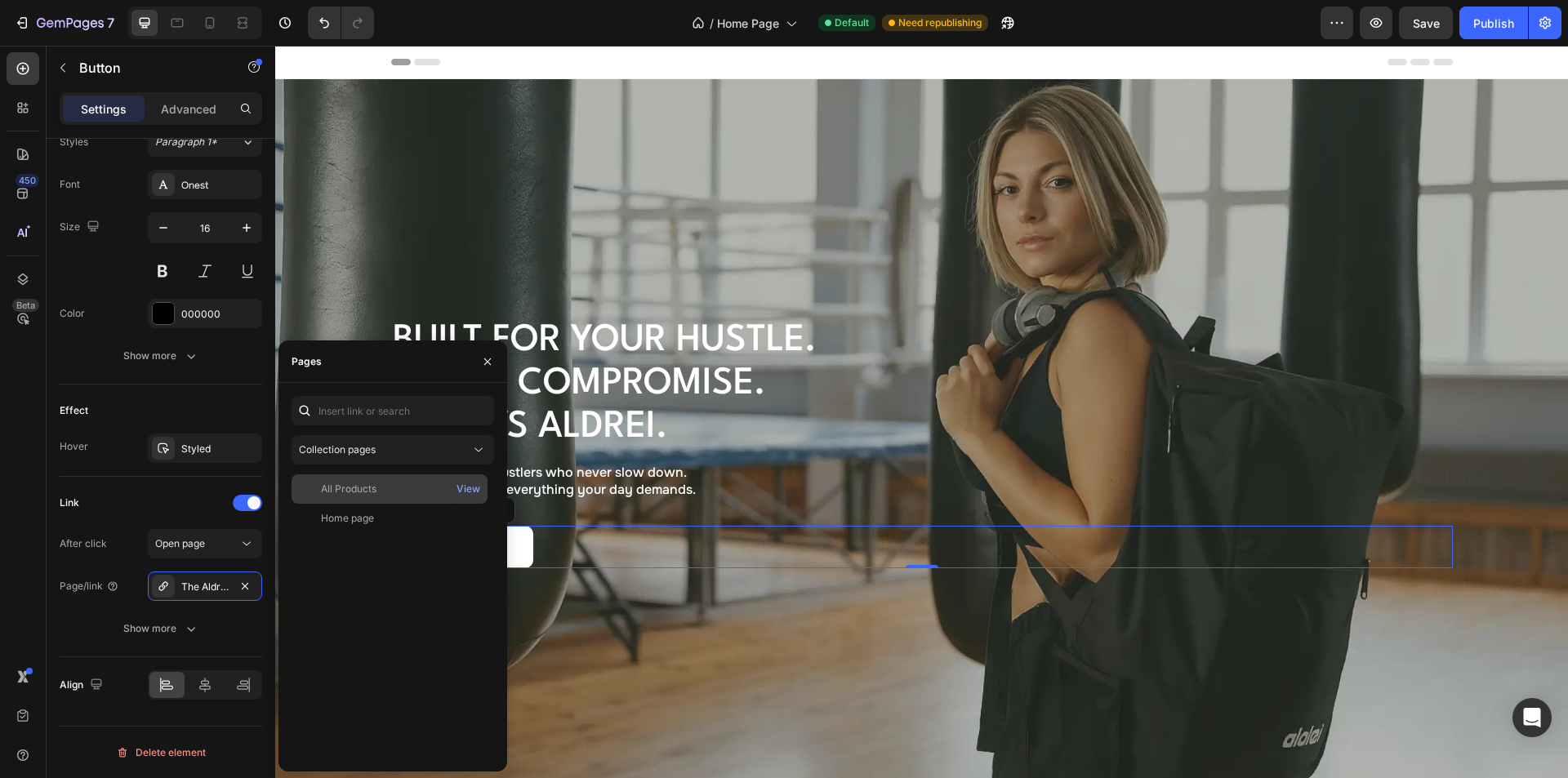
click at [361, 491] on div "All Products" at bounding box center [349, 489] width 56 height 15
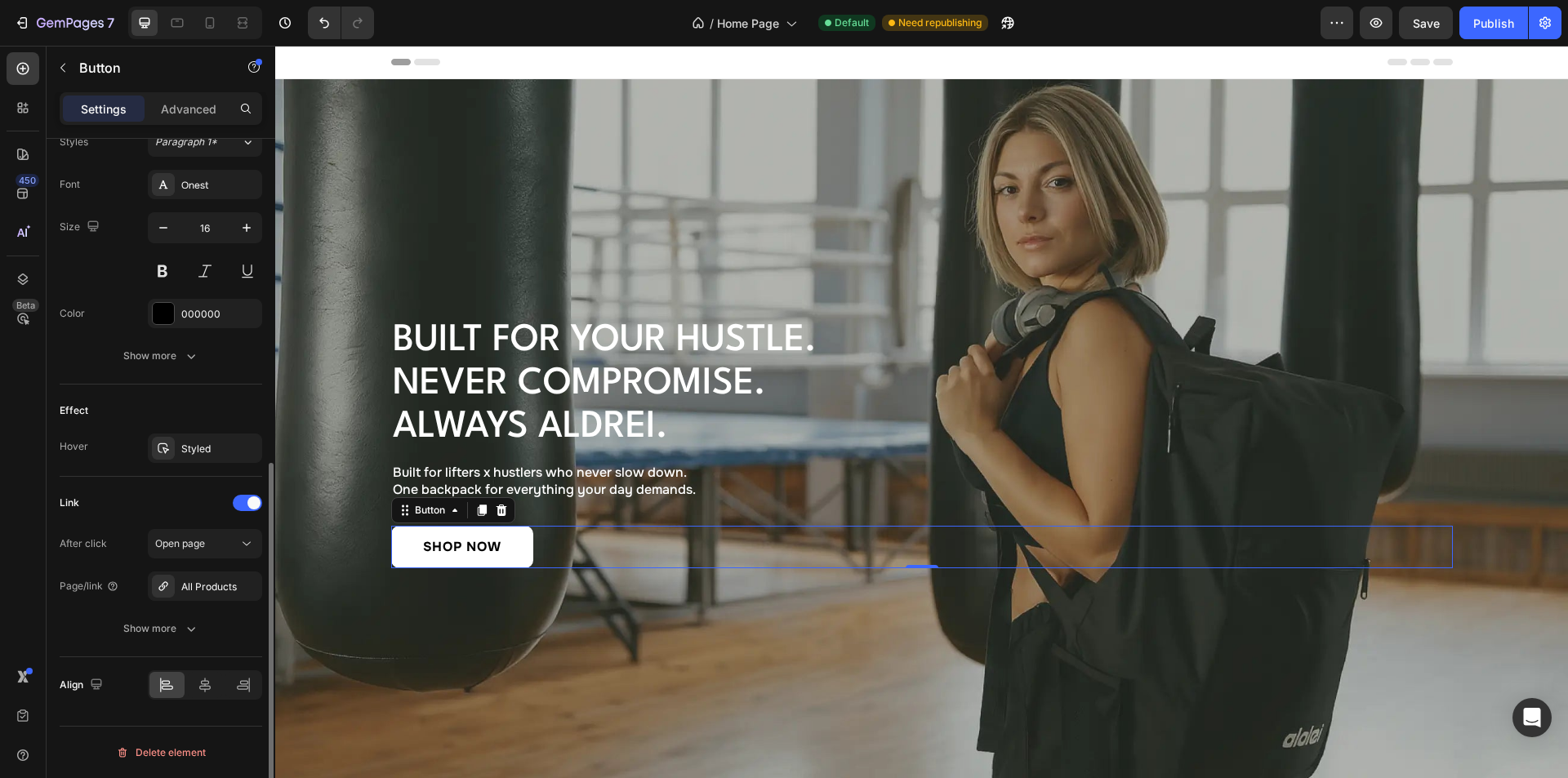
click at [132, 480] on div "Link After click Open page Page/link All Products Show more" at bounding box center [160, 567] width 202 height 180
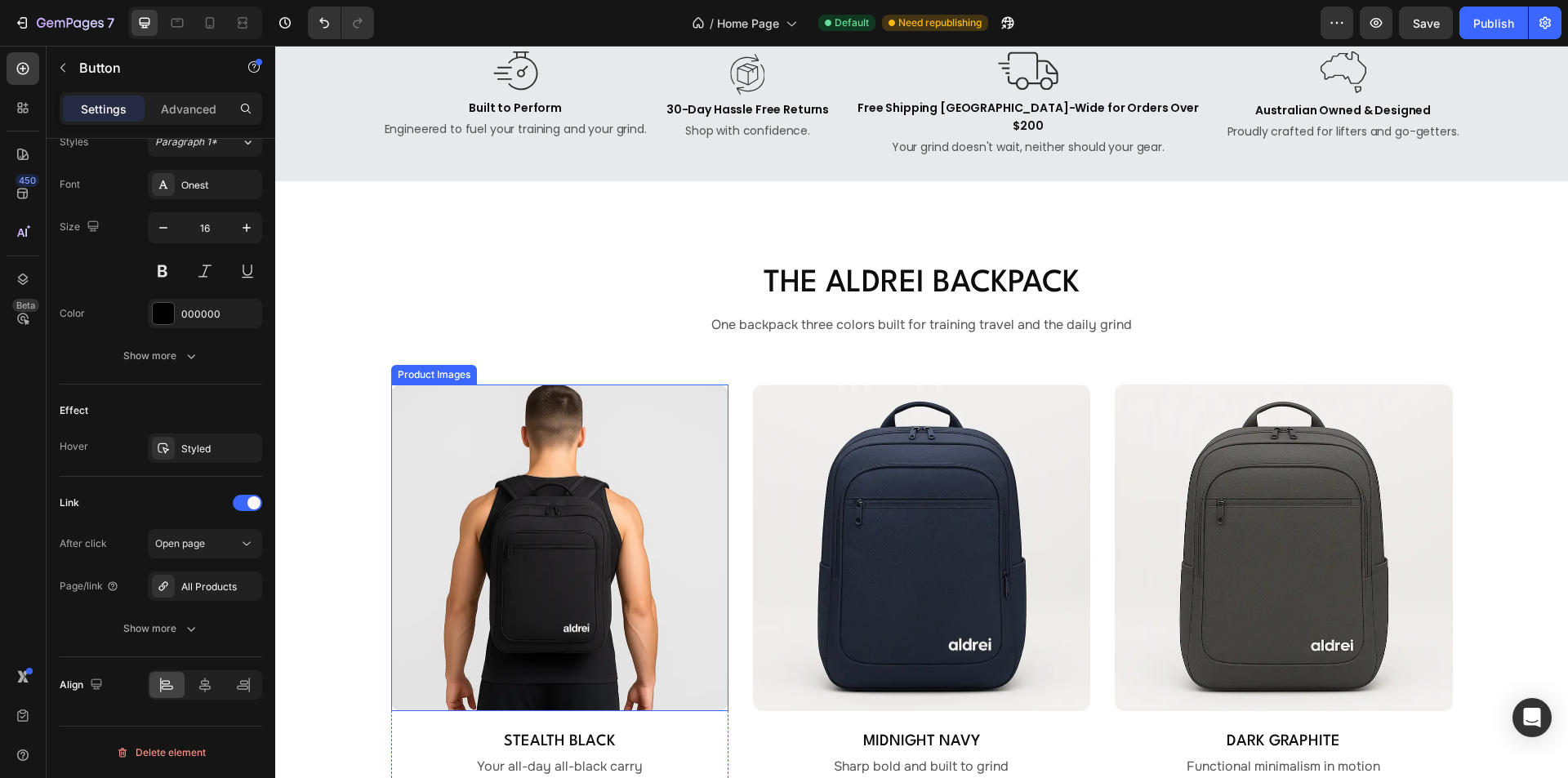
scroll to position [898, 0]
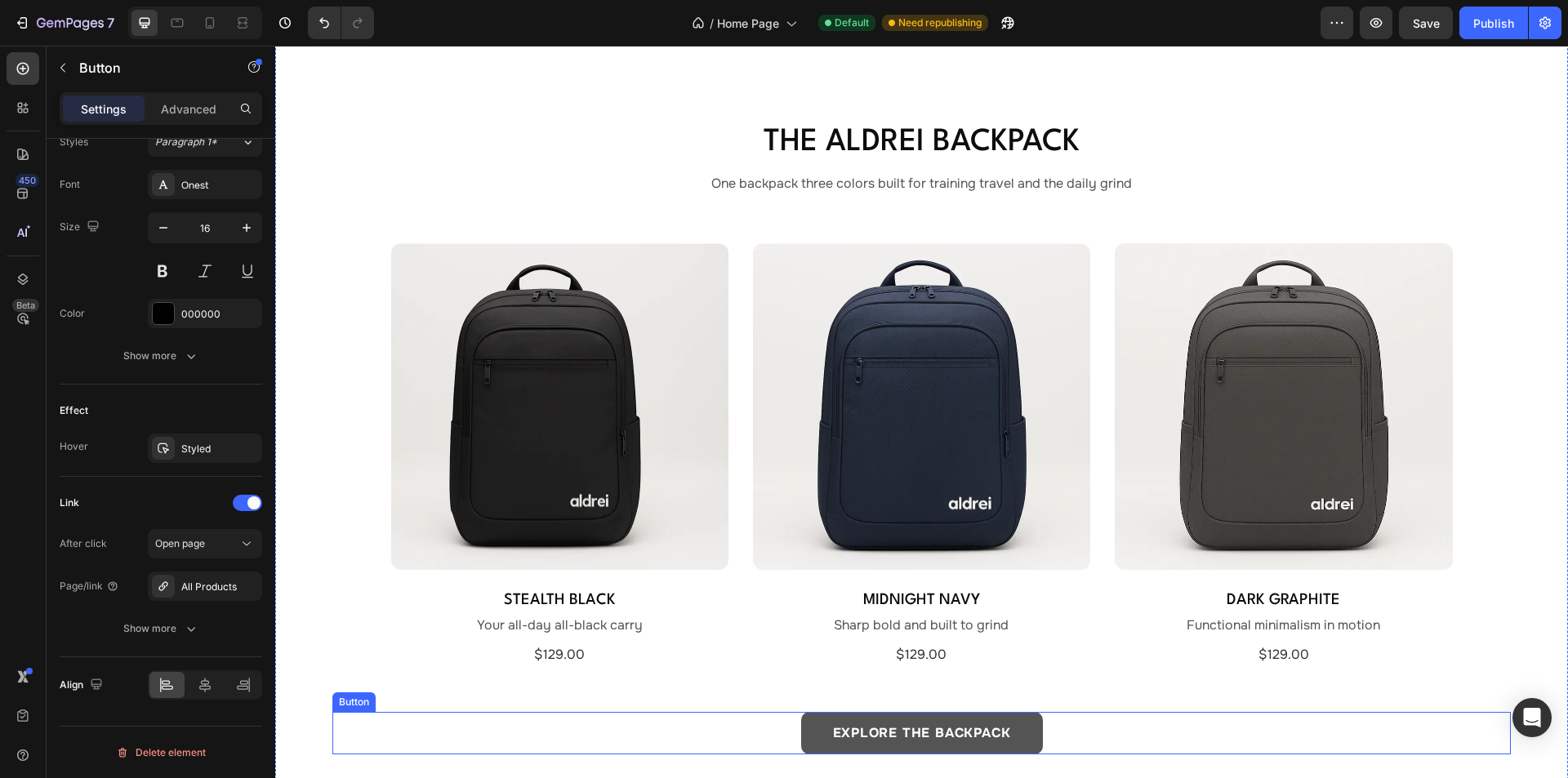
click at [816, 724] on button "EXPLORE THE BACKPACK" at bounding box center [922, 734] width 242 height 43
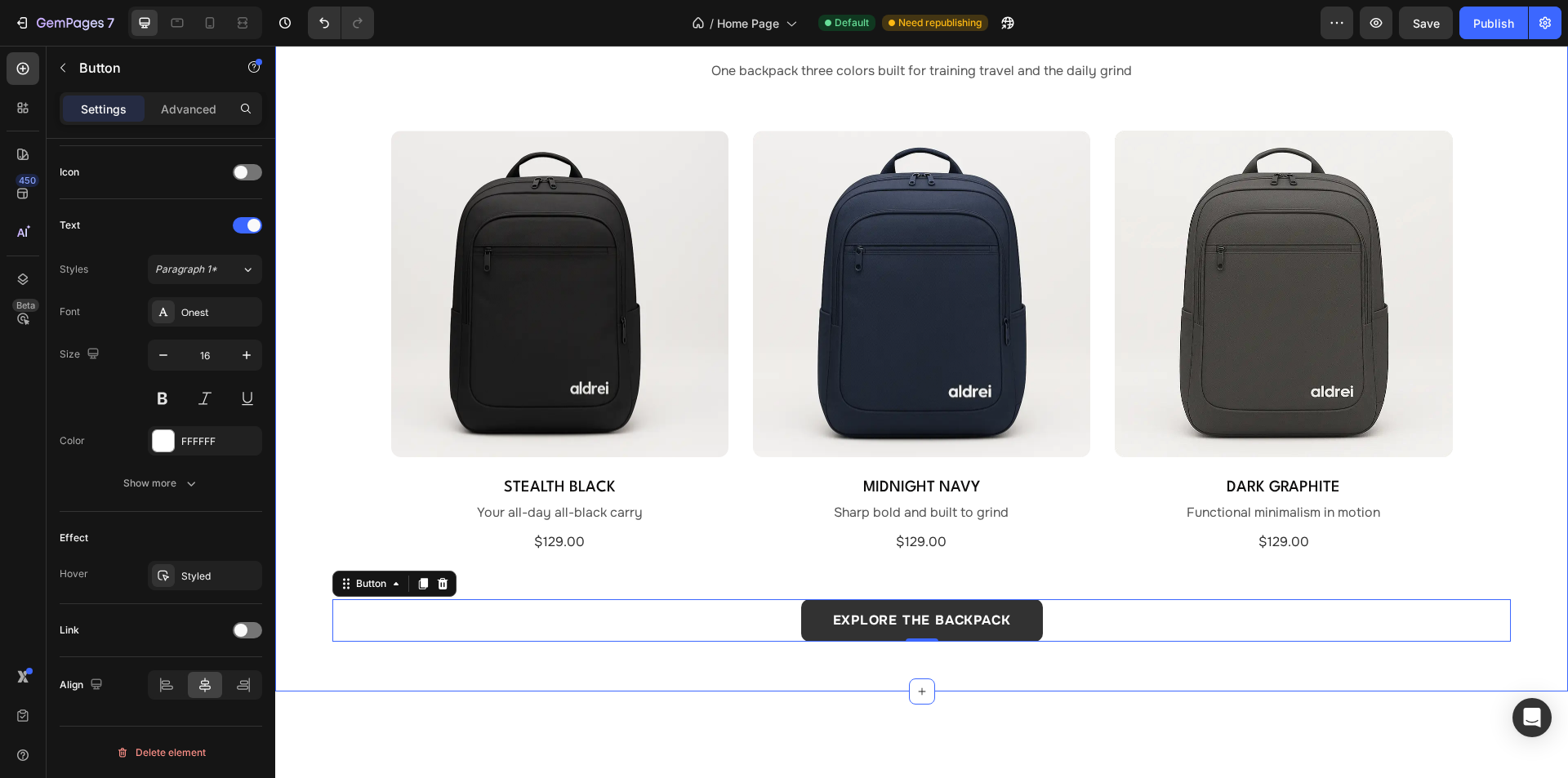
scroll to position [1061, 0]
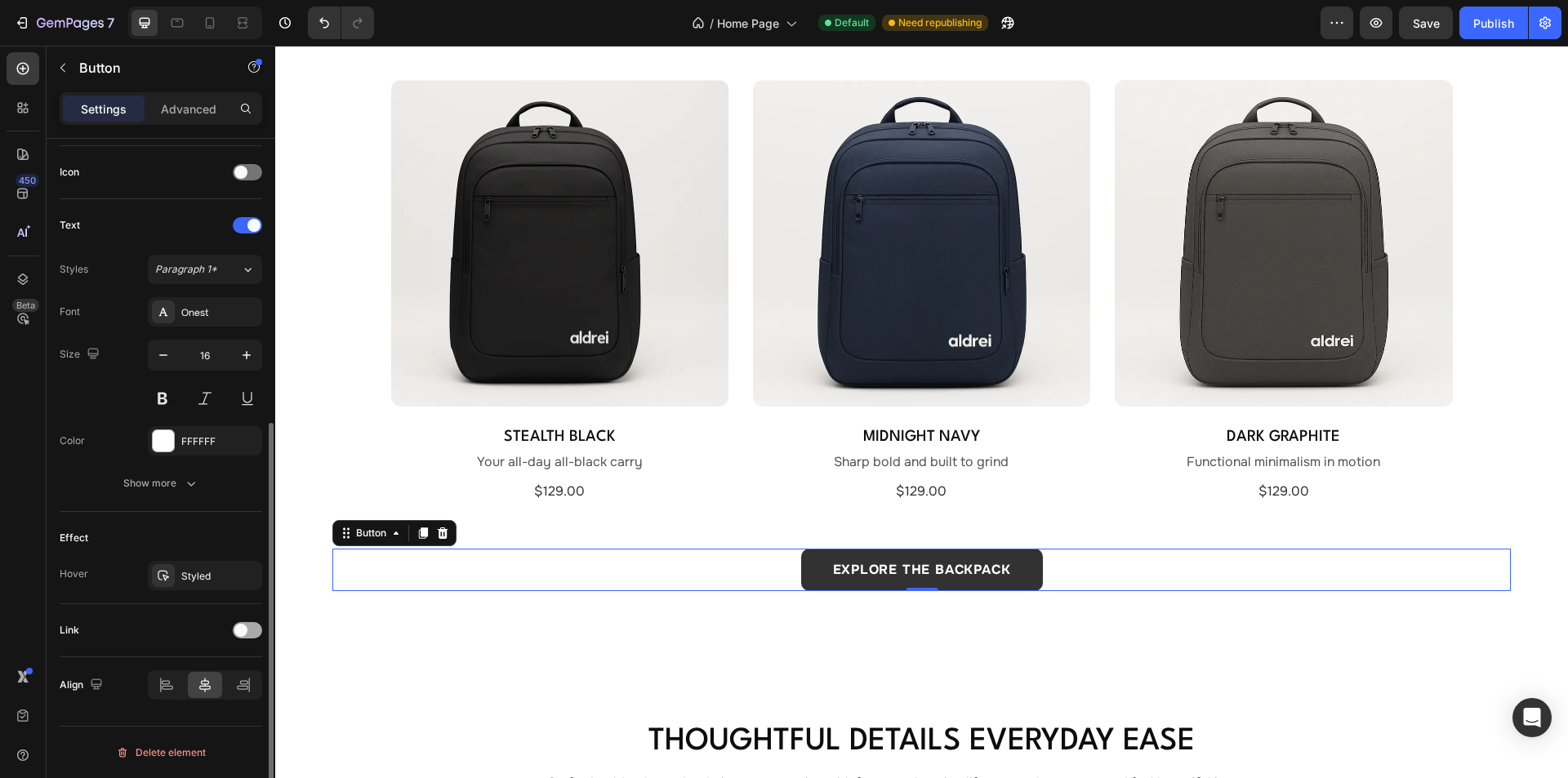
click at [255, 625] on div at bounding box center [248, 630] width 30 height 16
click at [209, 706] on div "Add..." at bounding box center [205, 714] width 114 height 30
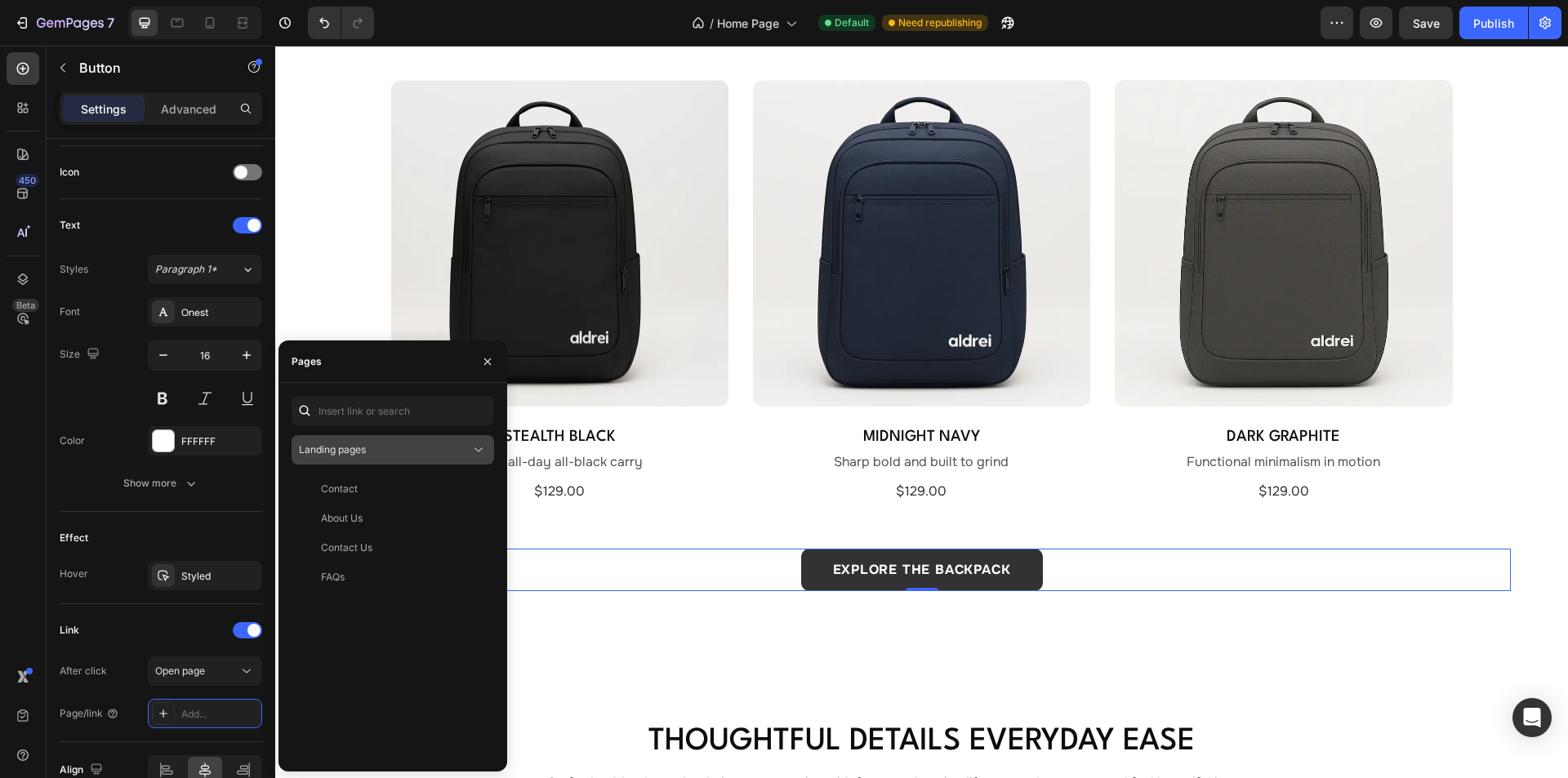
click at [383, 452] on div "Landing pages" at bounding box center [384, 450] width 171 height 15
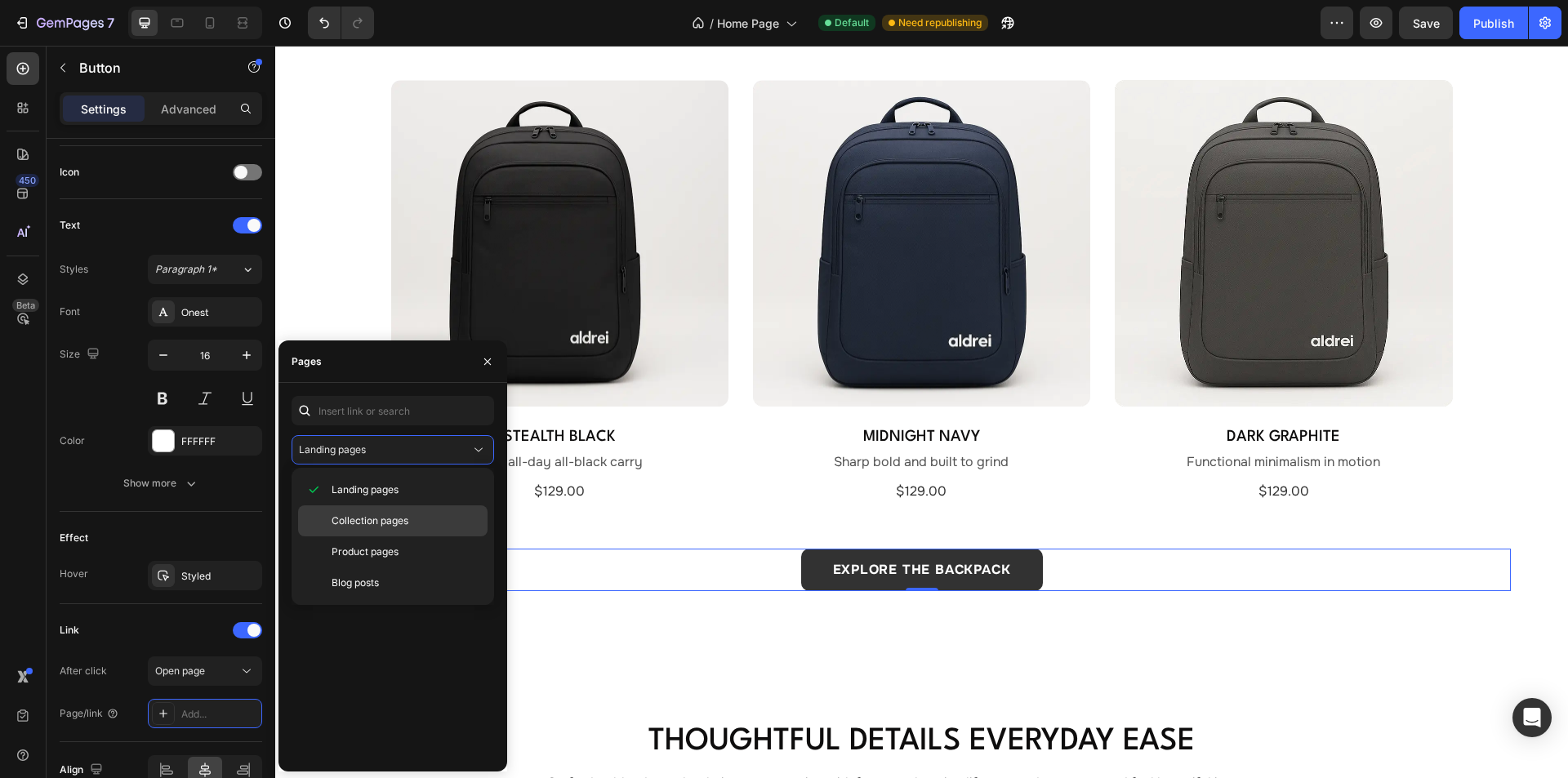
click at [369, 524] on span "Collection pages" at bounding box center [369, 521] width 77 height 15
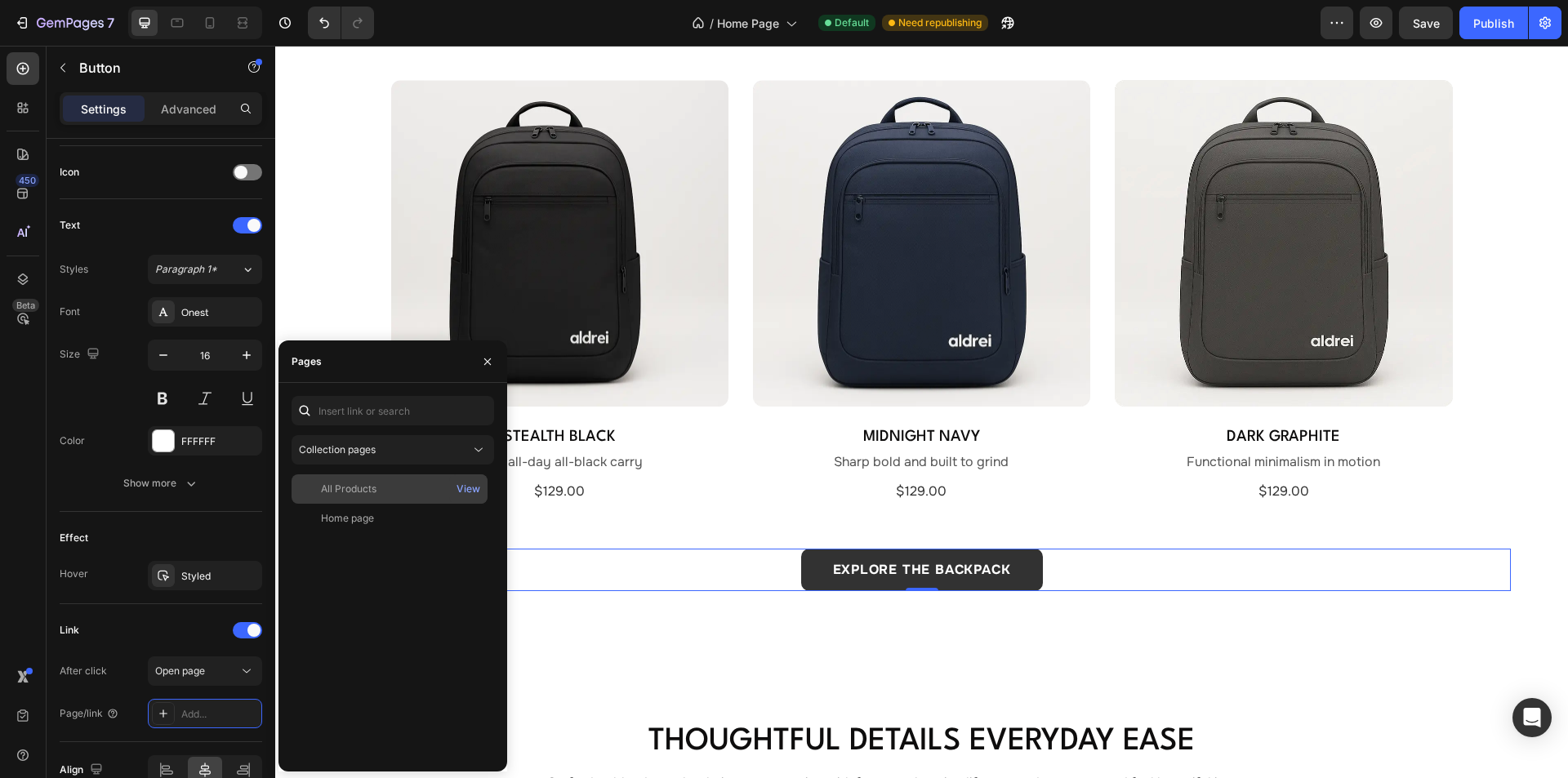
click at [359, 487] on div "All Products" at bounding box center [349, 489] width 56 height 15
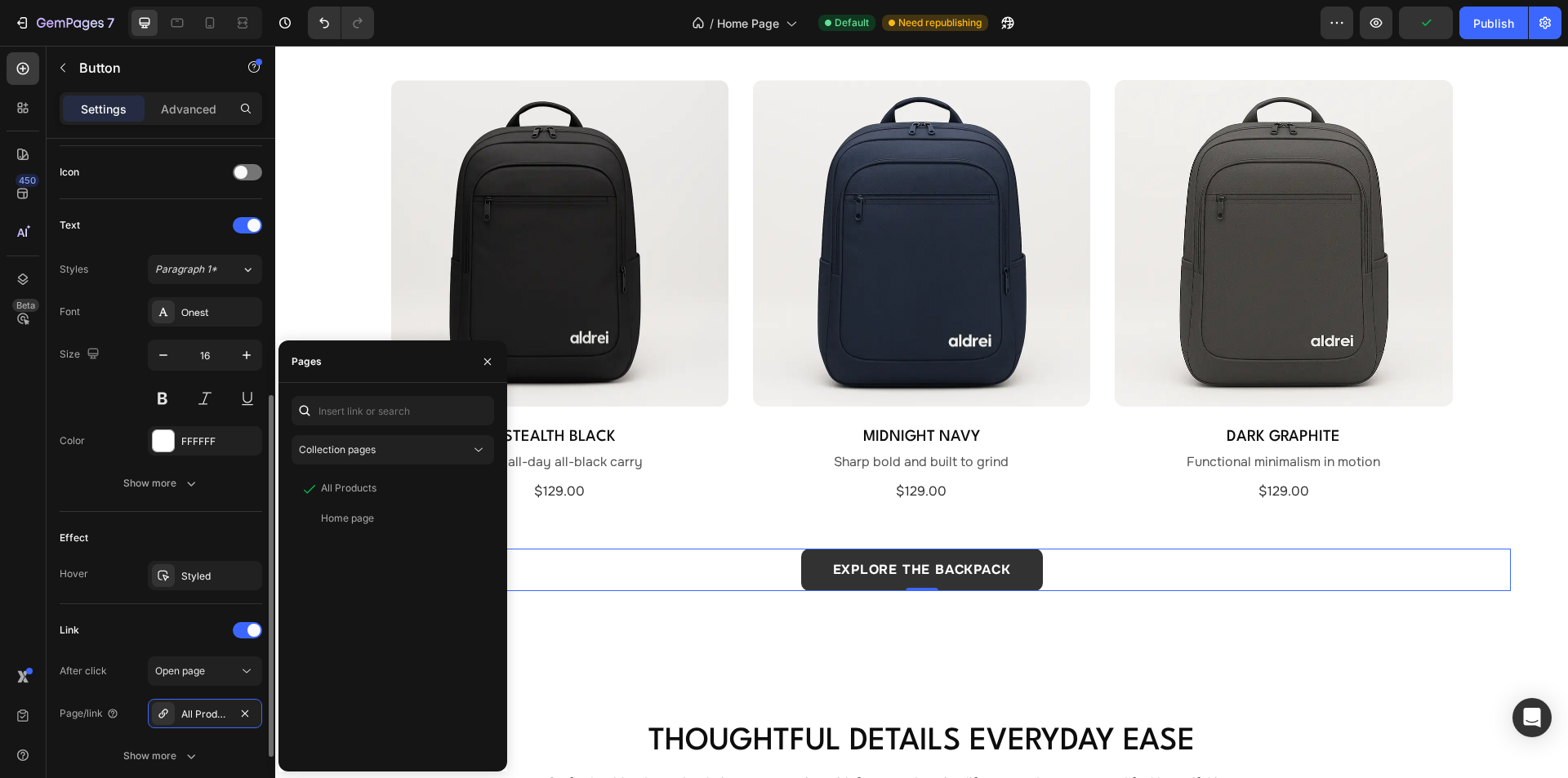
click at [179, 524] on div "Effect Hover Styled" at bounding box center [160, 558] width 202 height 92
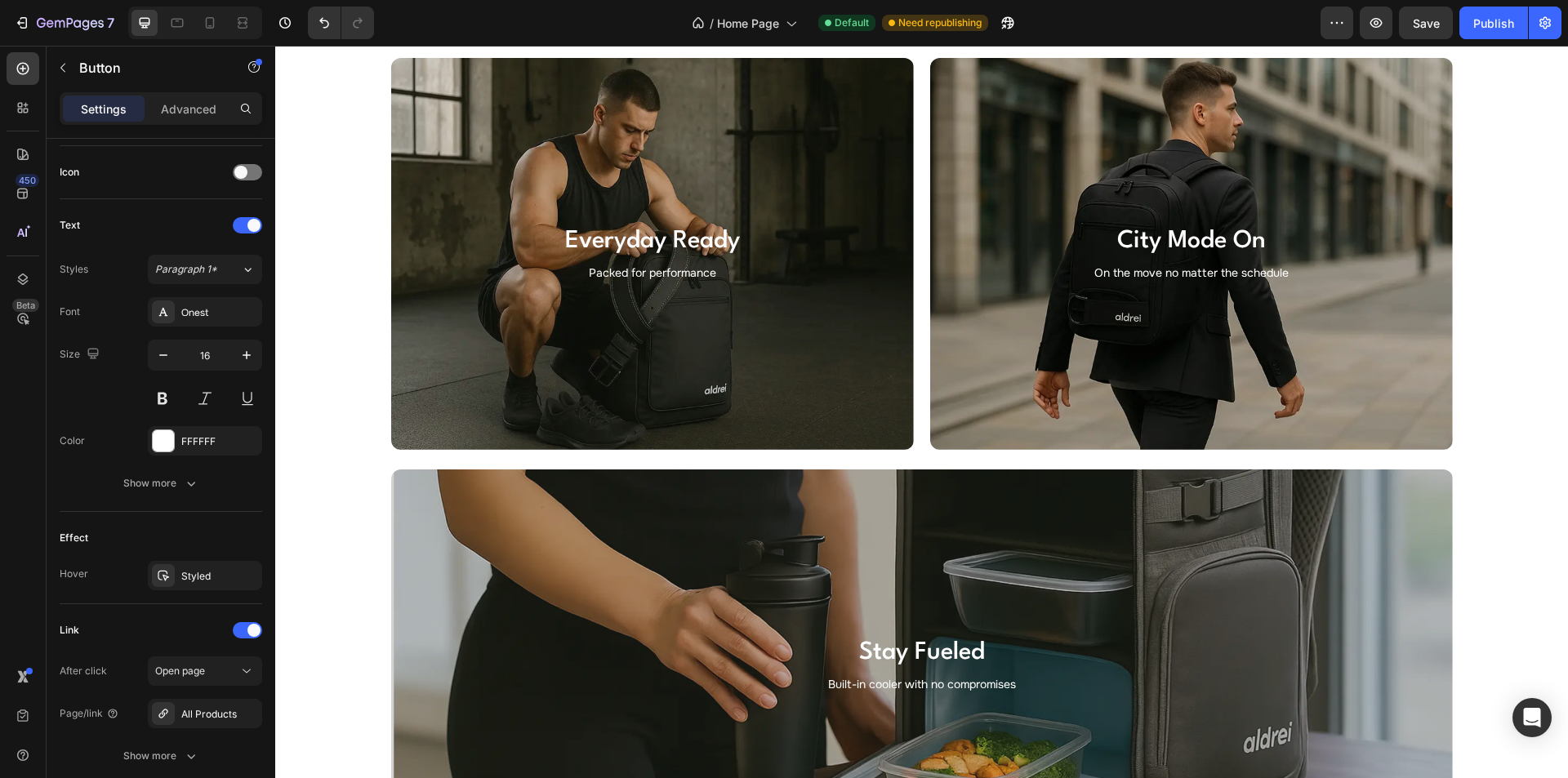
scroll to position [2449, 0]
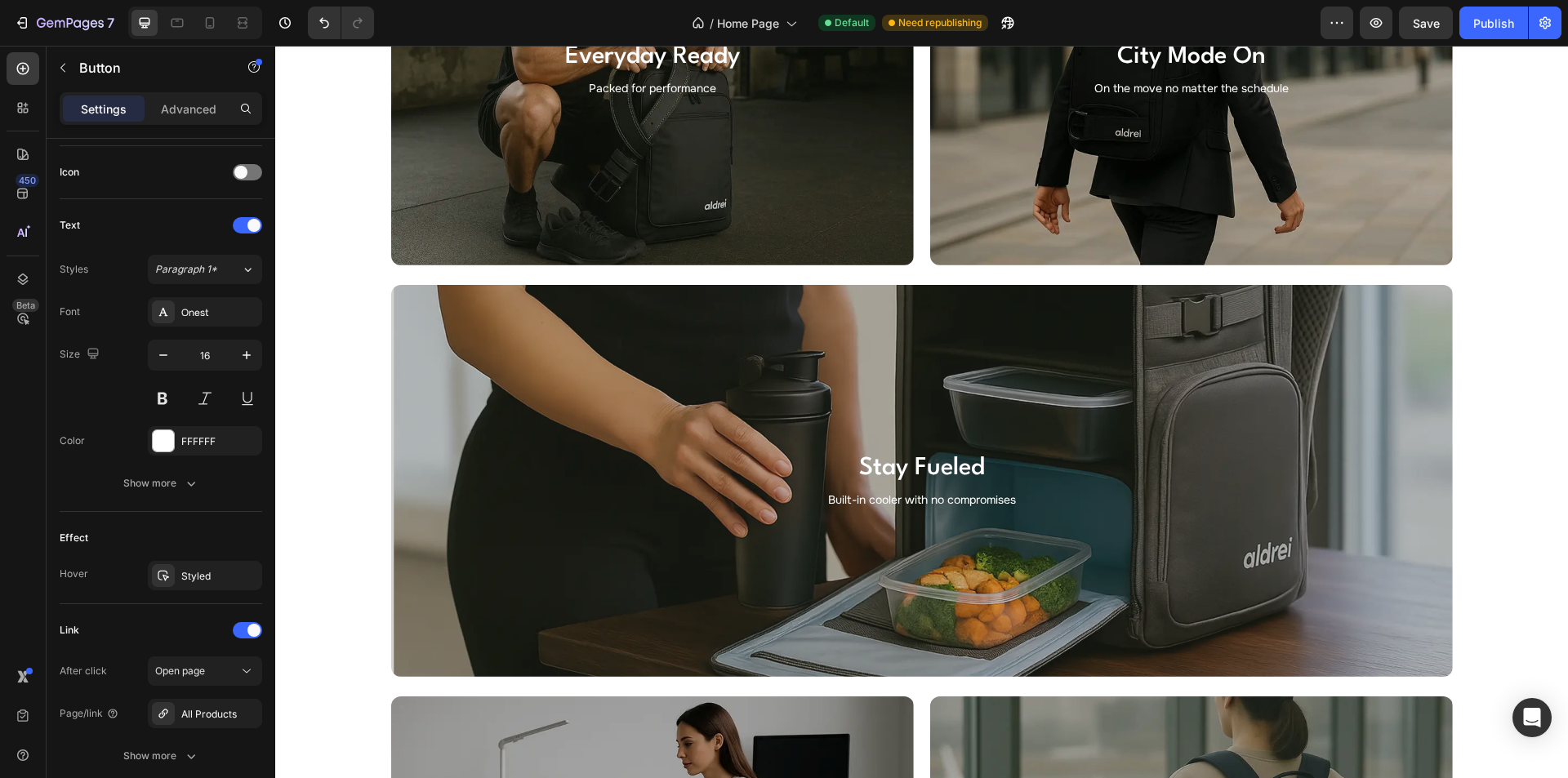
click at [247, 625] on div at bounding box center [248, 630] width 30 height 16
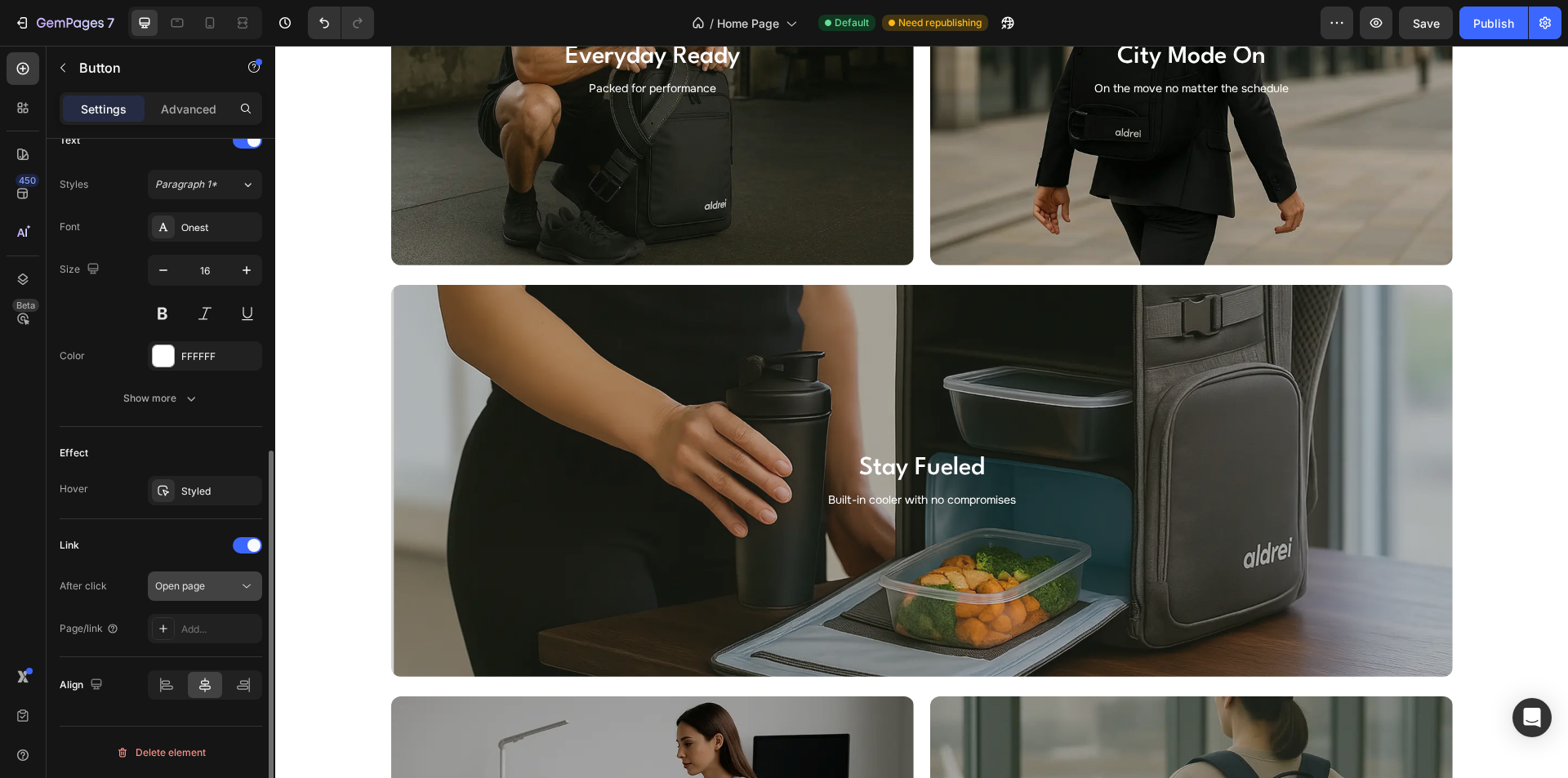
click at [211, 583] on div "Open page" at bounding box center [197, 586] width 83 height 15
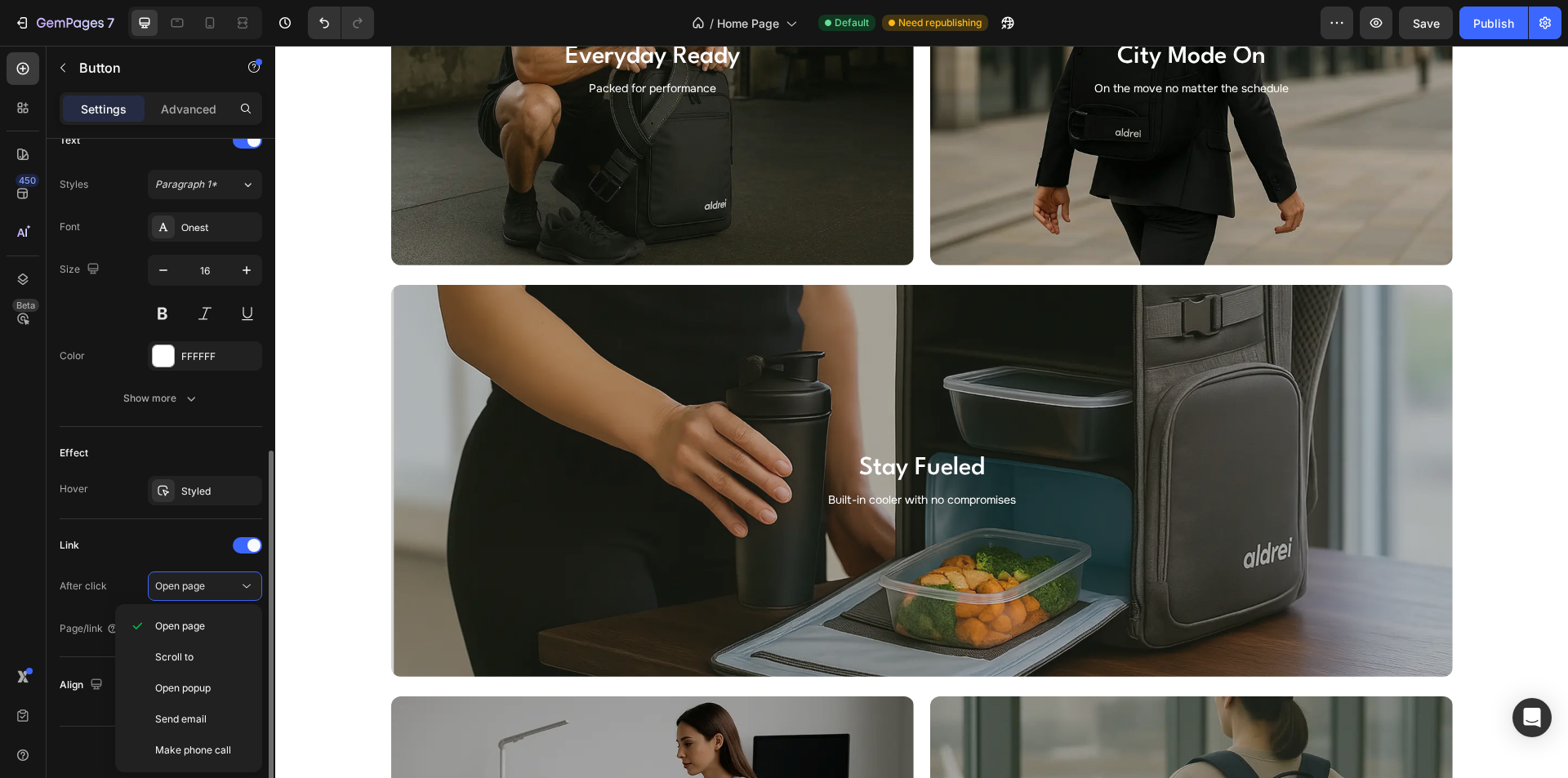
click at [179, 549] on div "Link" at bounding box center [160, 545] width 202 height 26
click at [216, 635] on div "Add..." at bounding box center [219, 629] width 77 height 15
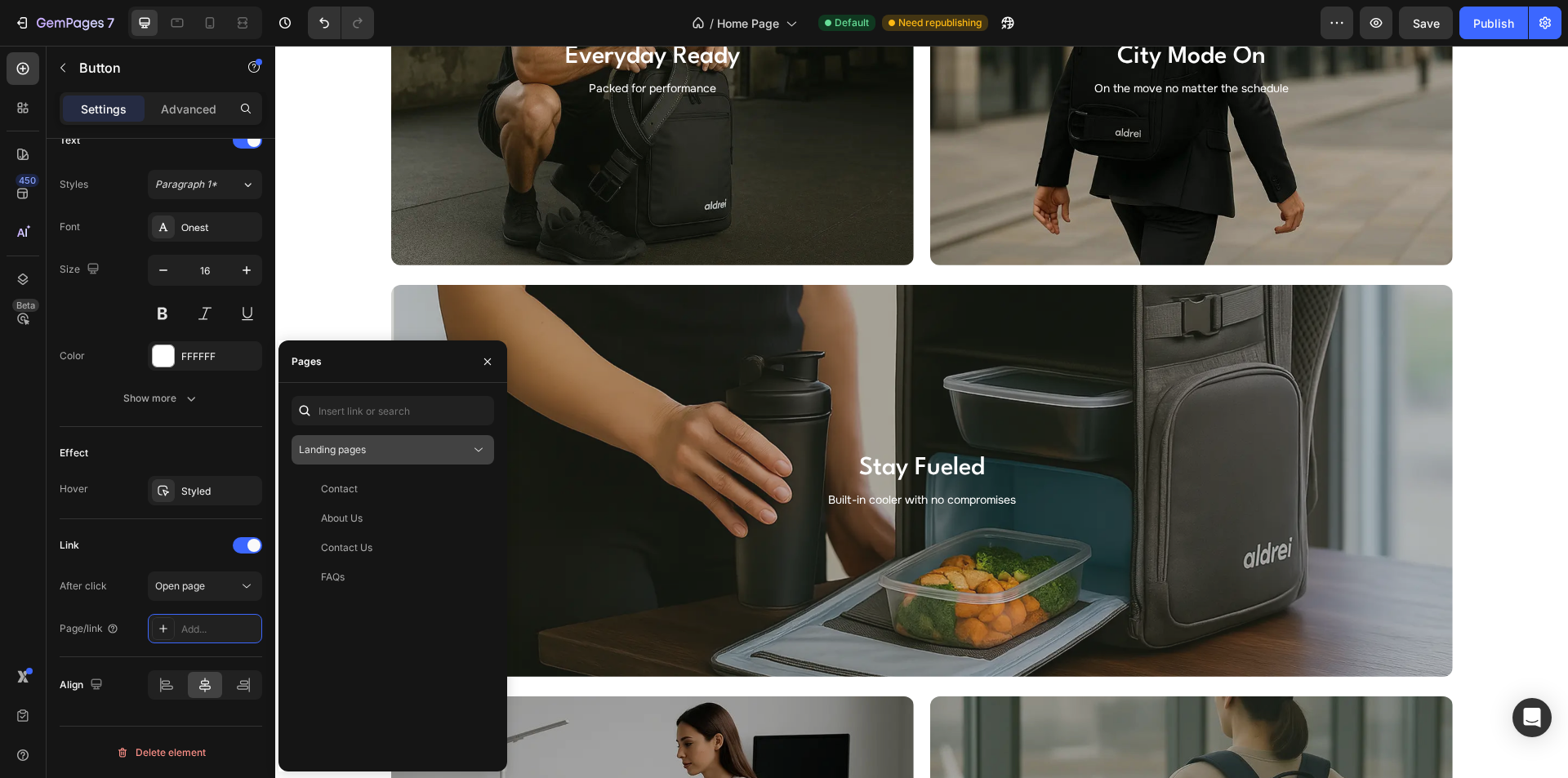
click at [347, 452] on span "Landing pages" at bounding box center [332, 449] width 67 height 12
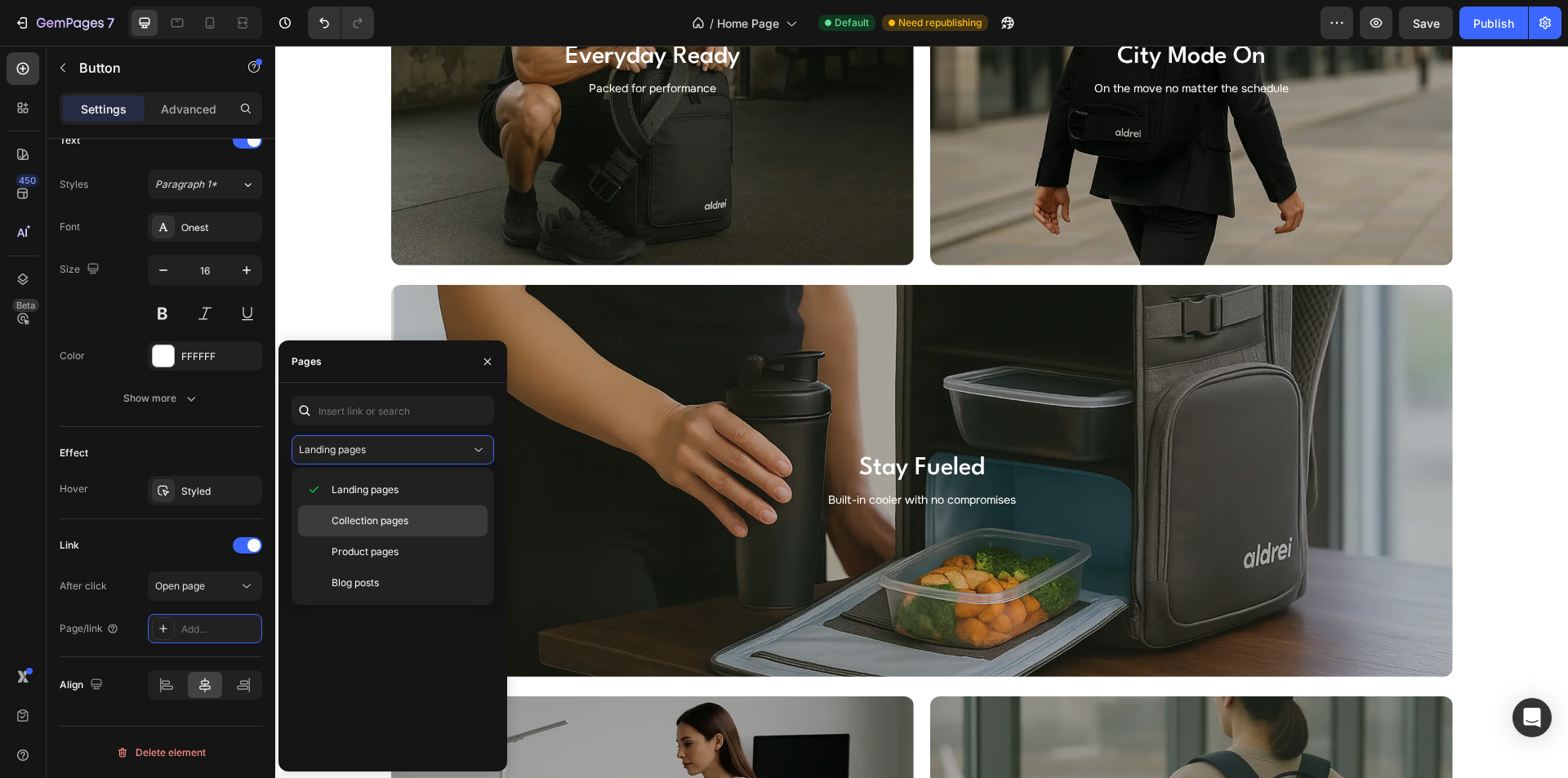
click at [379, 526] on span "Collection pages" at bounding box center [369, 521] width 77 height 15
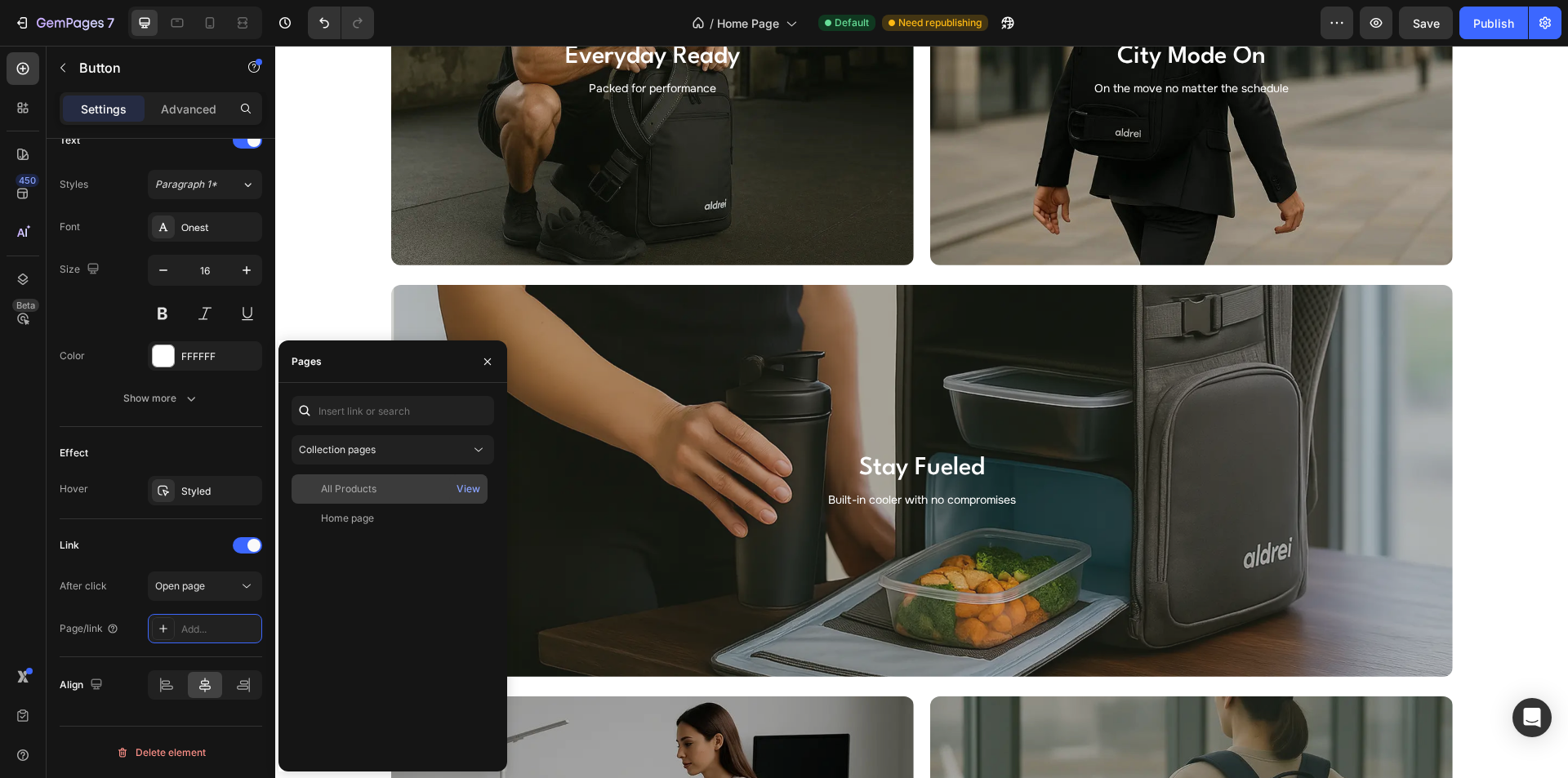
click at [348, 489] on div "All Products" at bounding box center [349, 489] width 56 height 15
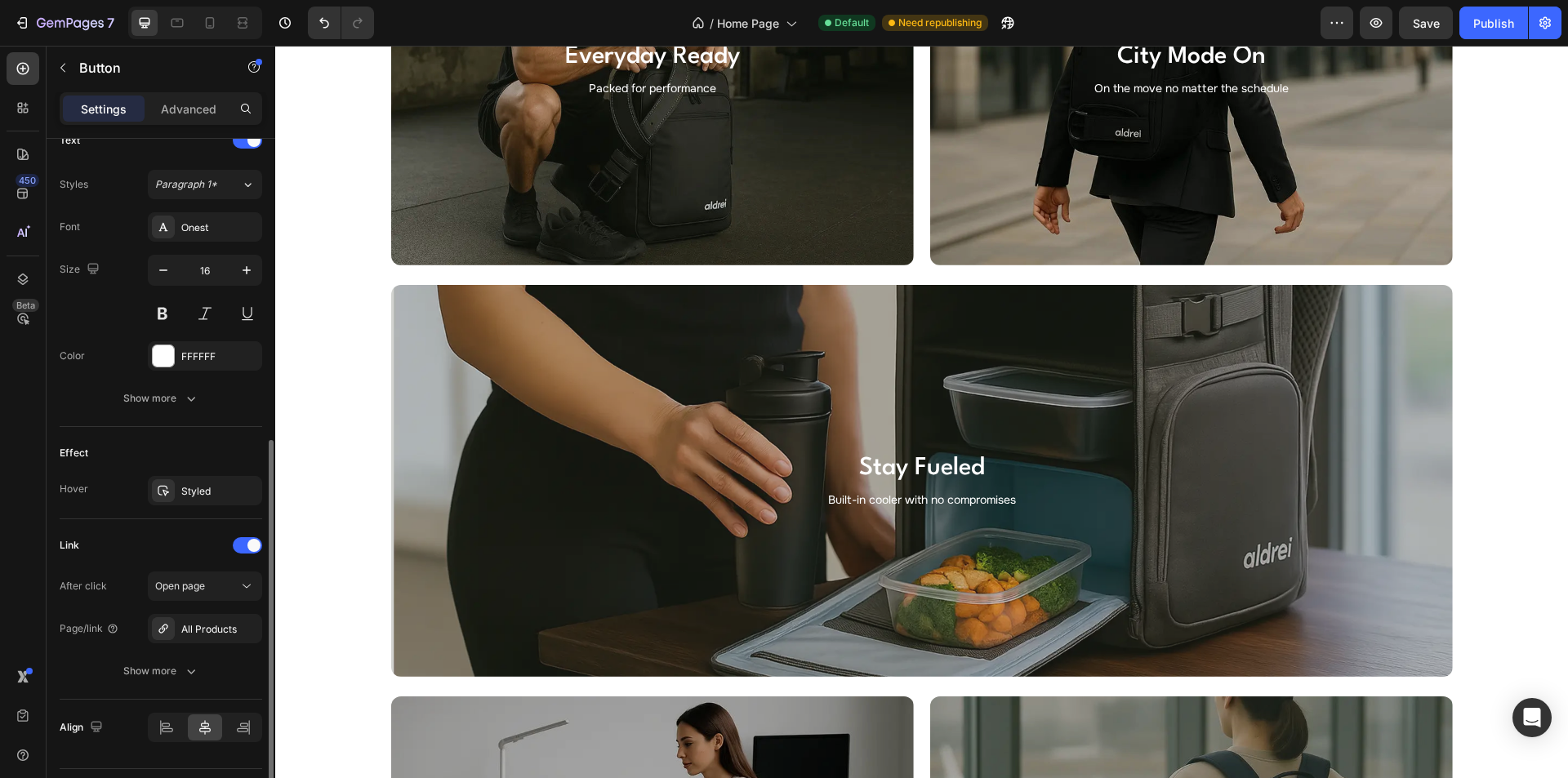
click at [164, 450] on div "Effect" at bounding box center [160, 453] width 202 height 26
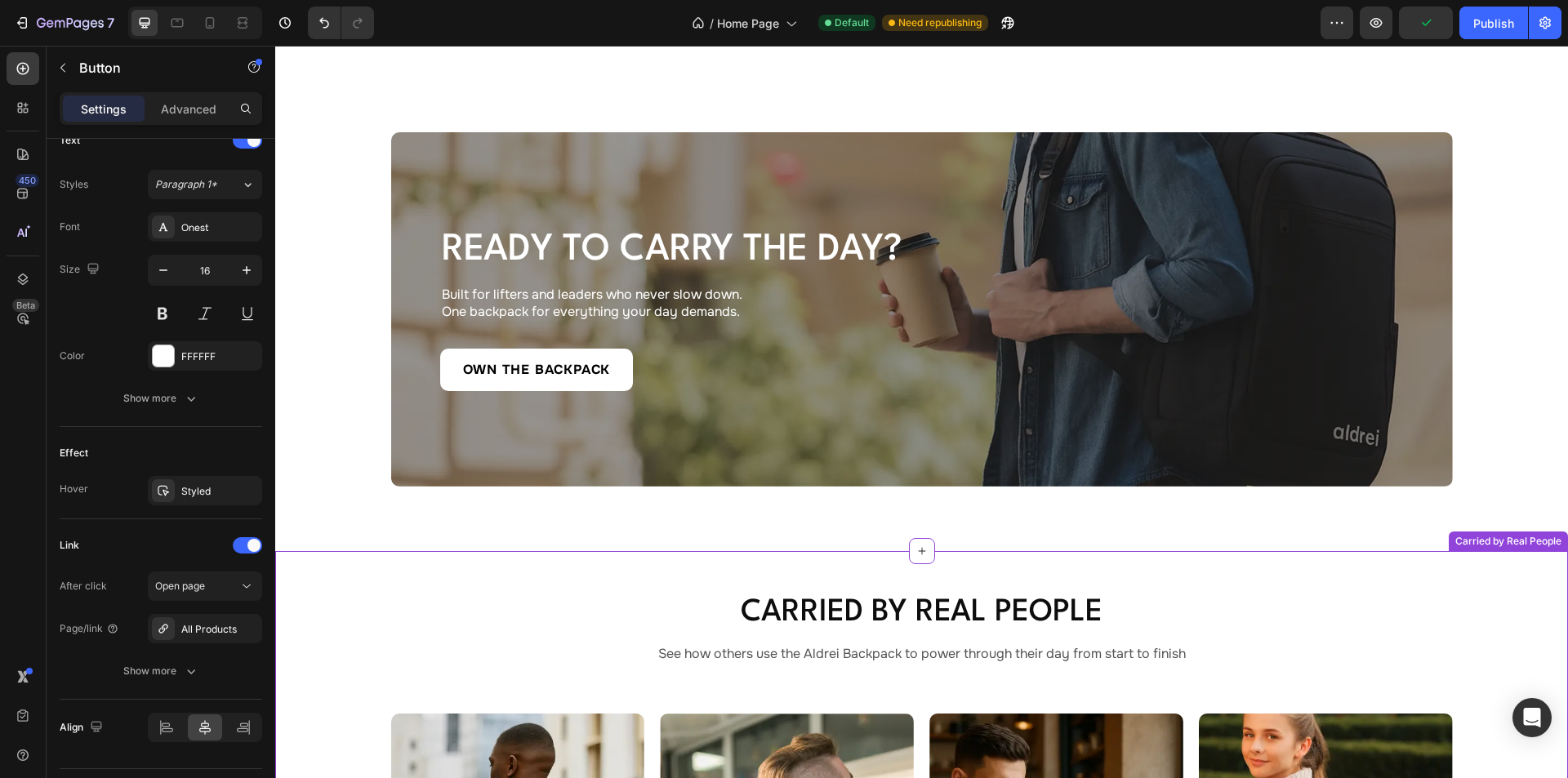
scroll to position [4082, 0]
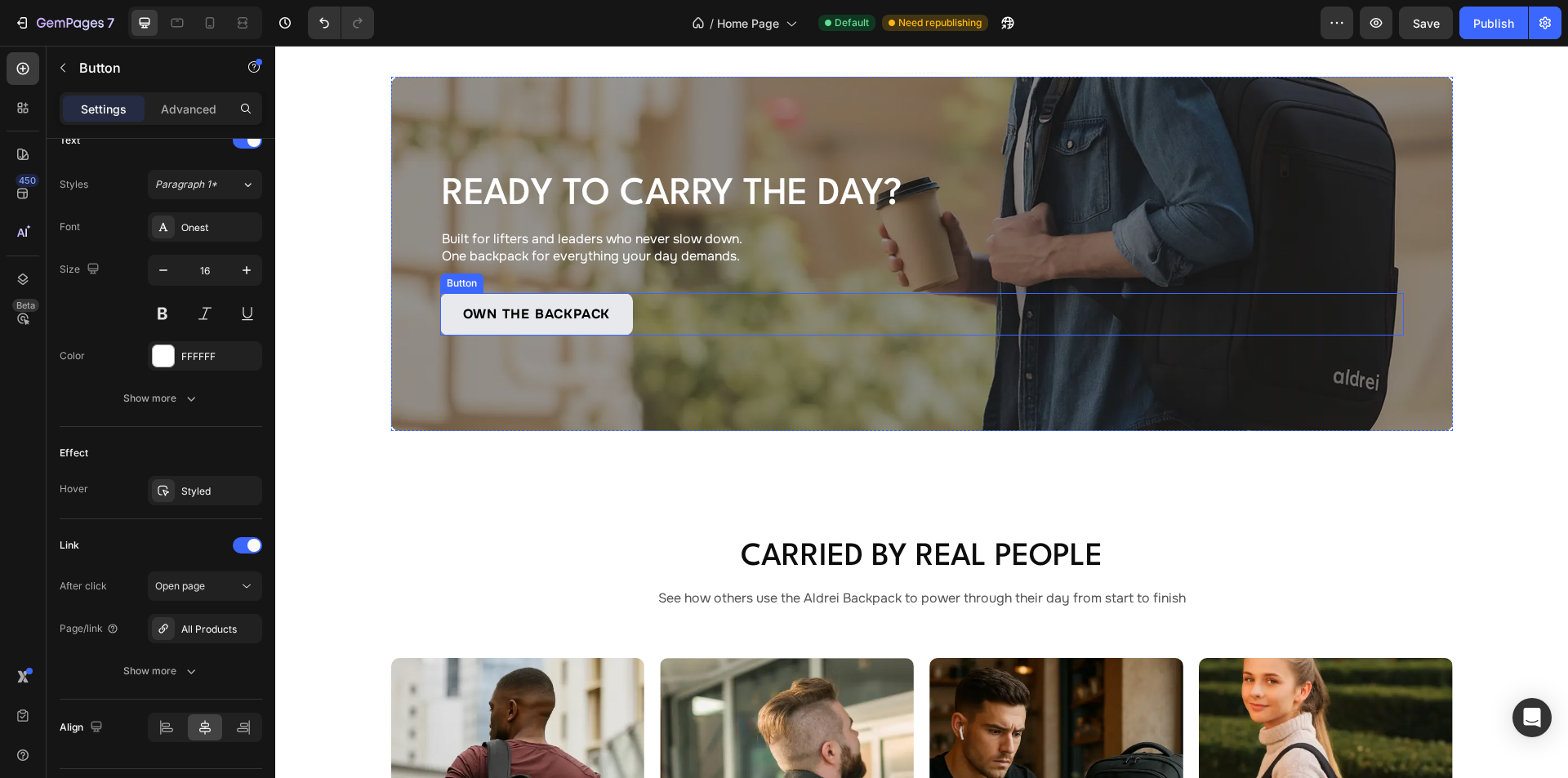
click at [616, 313] on link "Own the Backpack" at bounding box center [536, 314] width 193 height 43
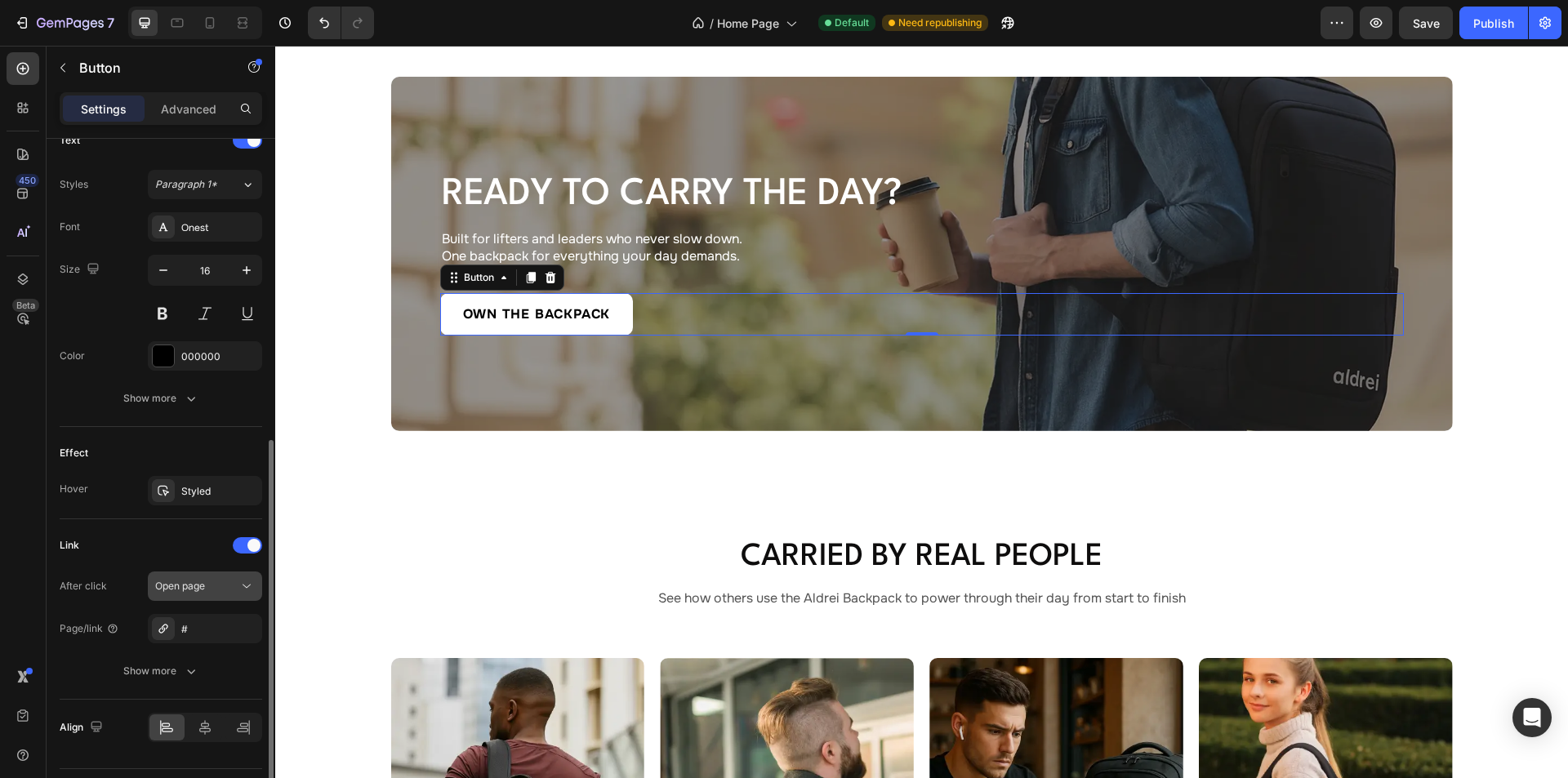
click at [216, 591] on div "Open page" at bounding box center [197, 586] width 83 height 15
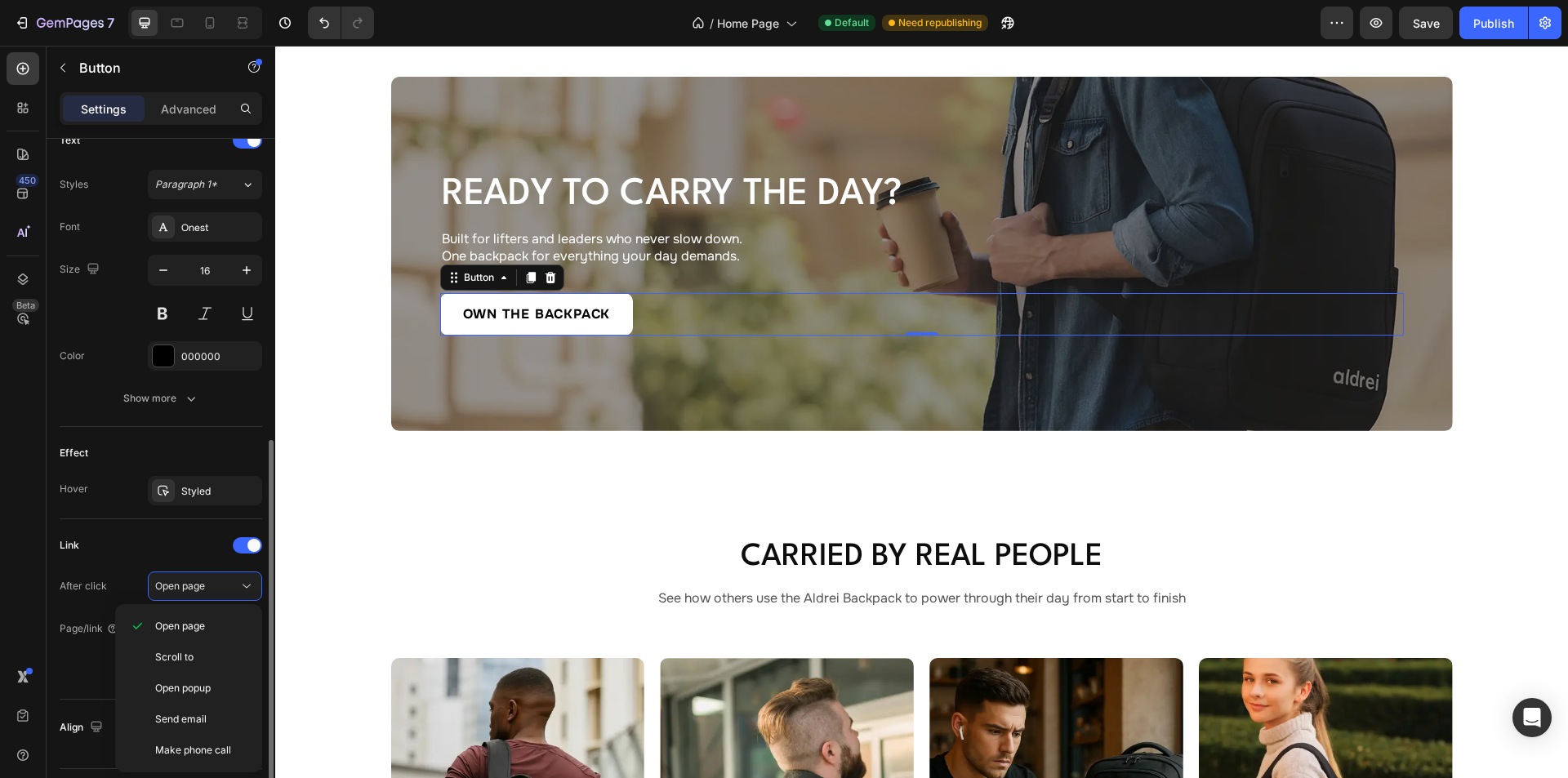
click at [164, 521] on div "Link After click Open page Page/link # Show more" at bounding box center [160, 609] width 202 height 180
click at [186, 622] on div "#" at bounding box center [205, 629] width 48 height 15
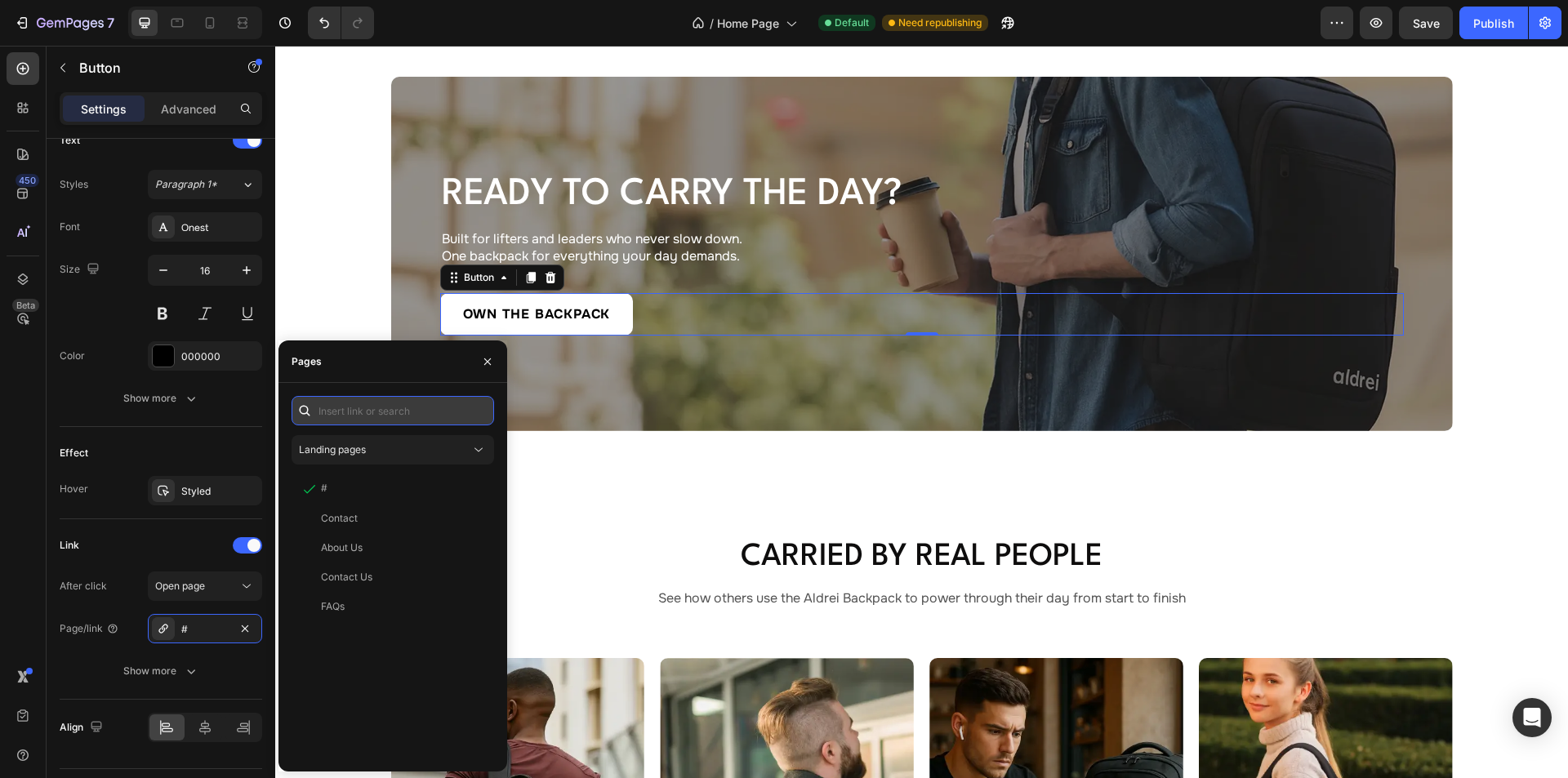
click at [389, 413] on input "text" at bounding box center [392, 410] width 202 height 30
click at [374, 444] on div "Landing pages" at bounding box center [384, 450] width 171 height 15
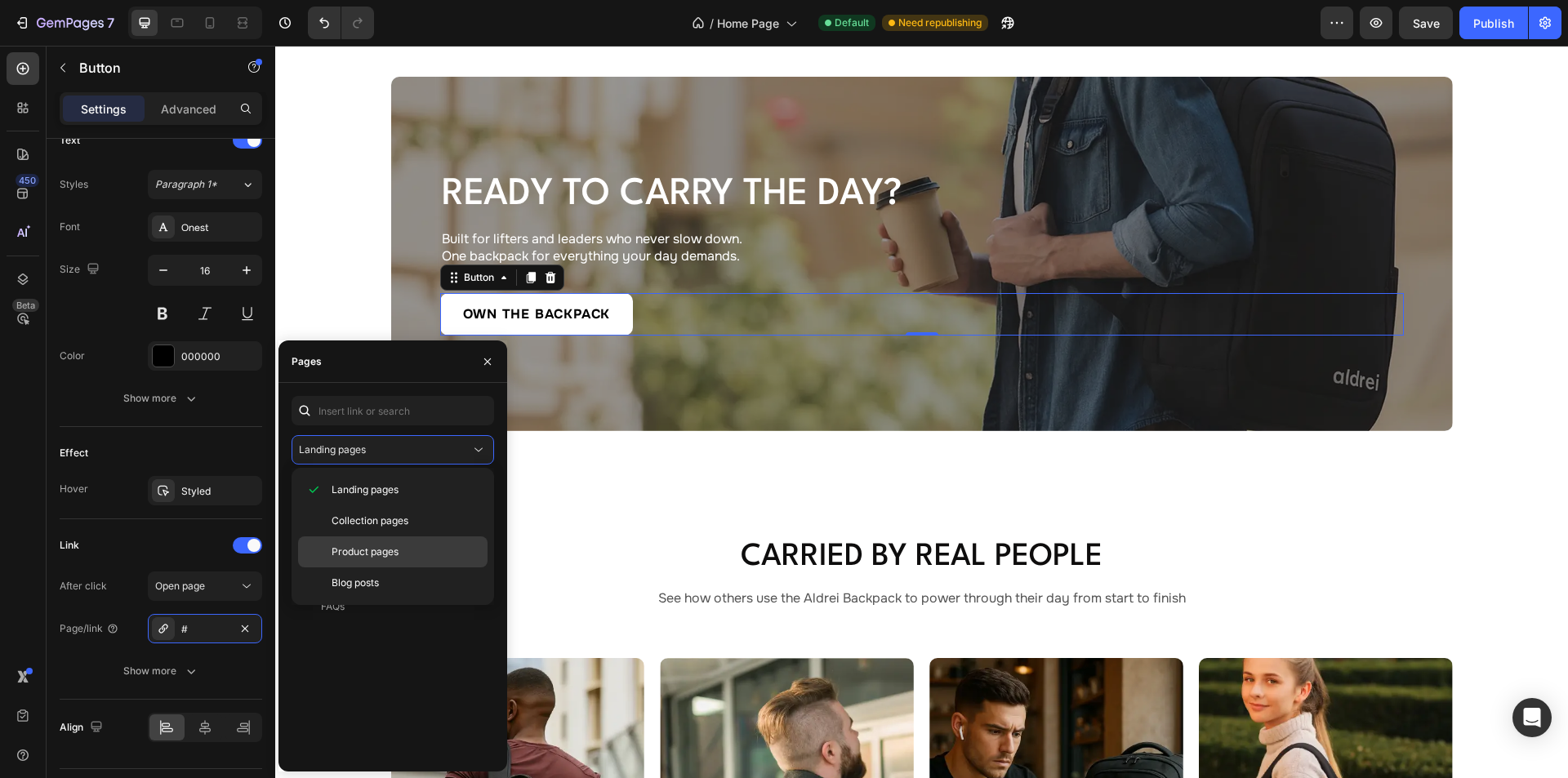
click at [369, 551] on span "Product pages" at bounding box center [364, 552] width 67 height 15
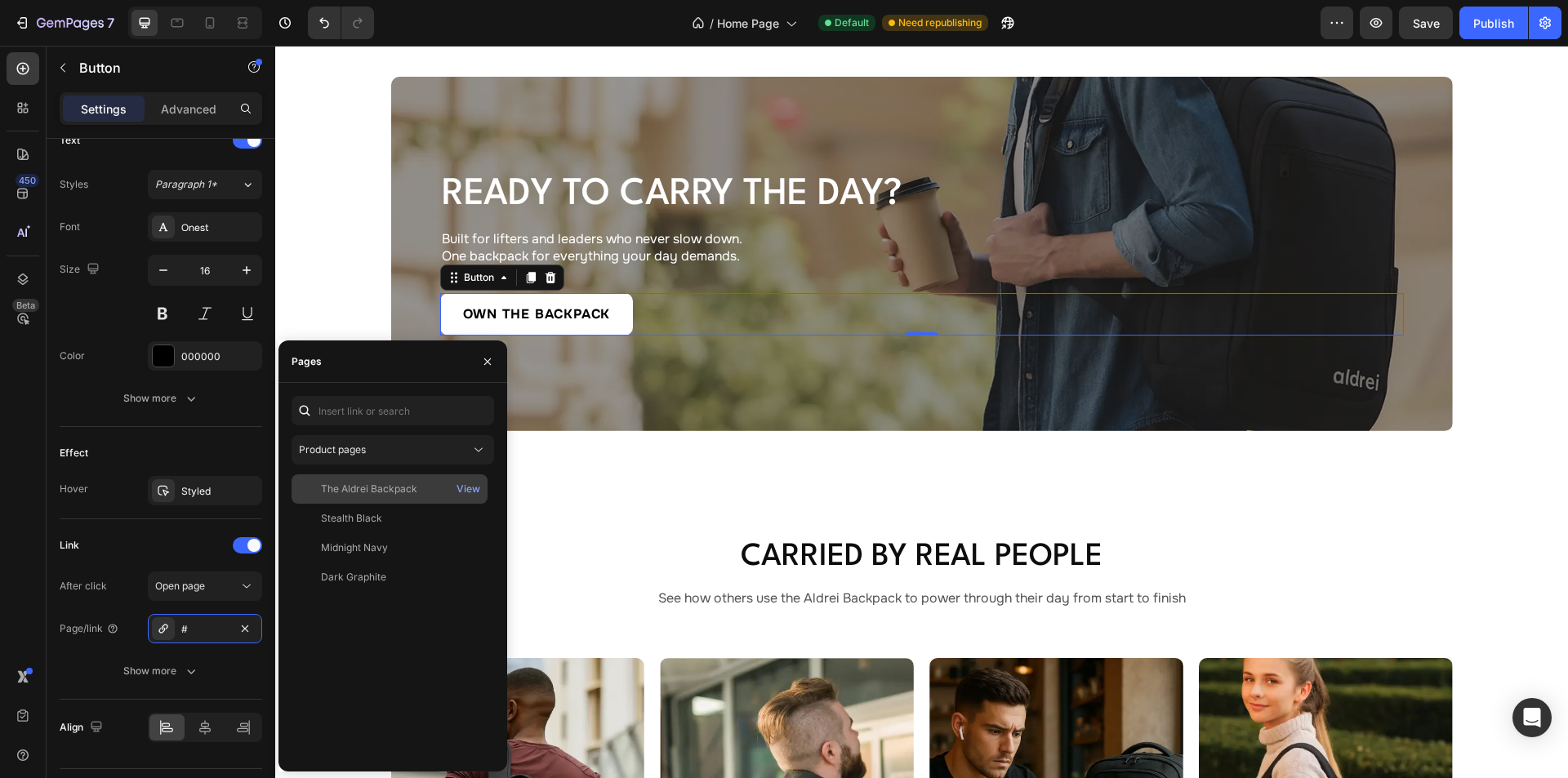
click at [364, 493] on div "The Aldrei Backpack" at bounding box center [369, 489] width 96 height 15
click at [169, 438] on div "Effect Hover Styled" at bounding box center [160, 473] width 202 height 92
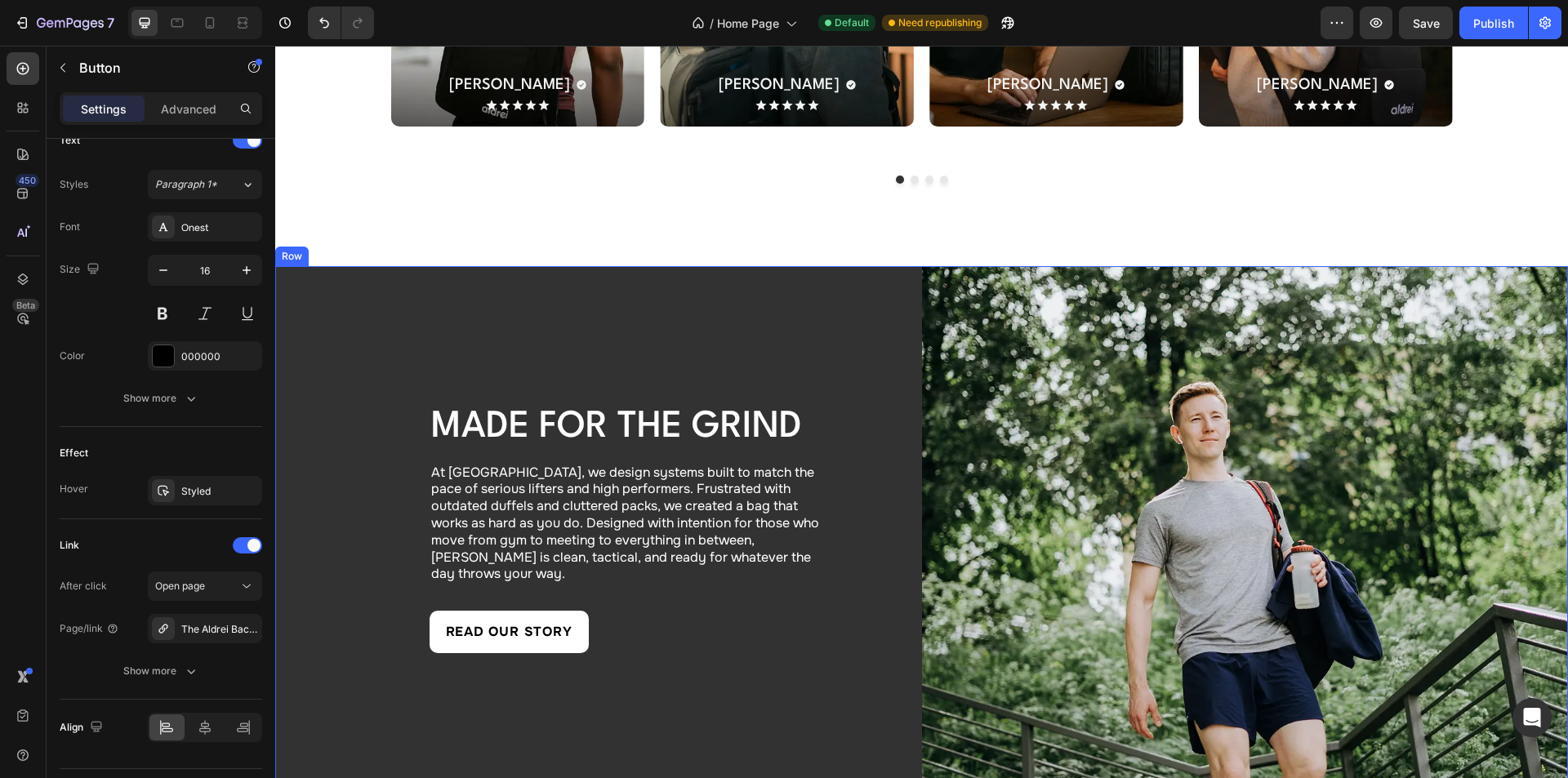
scroll to position [5225, 0]
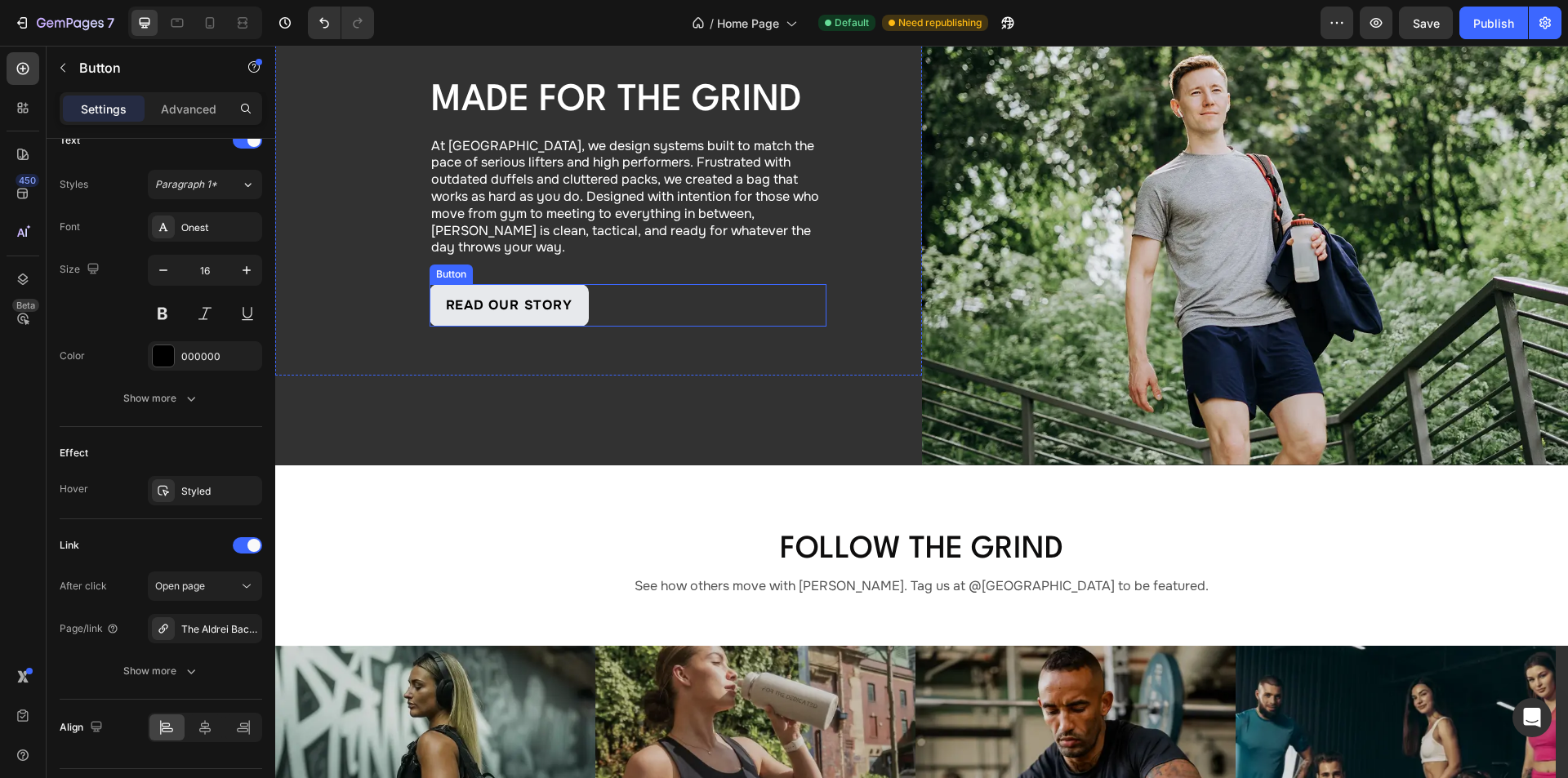
click at [573, 284] on link "read our story" at bounding box center [509, 305] width 160 height 43
click at [200, 628] on div "#" at bounding box center [205, 629] width 48 height 15
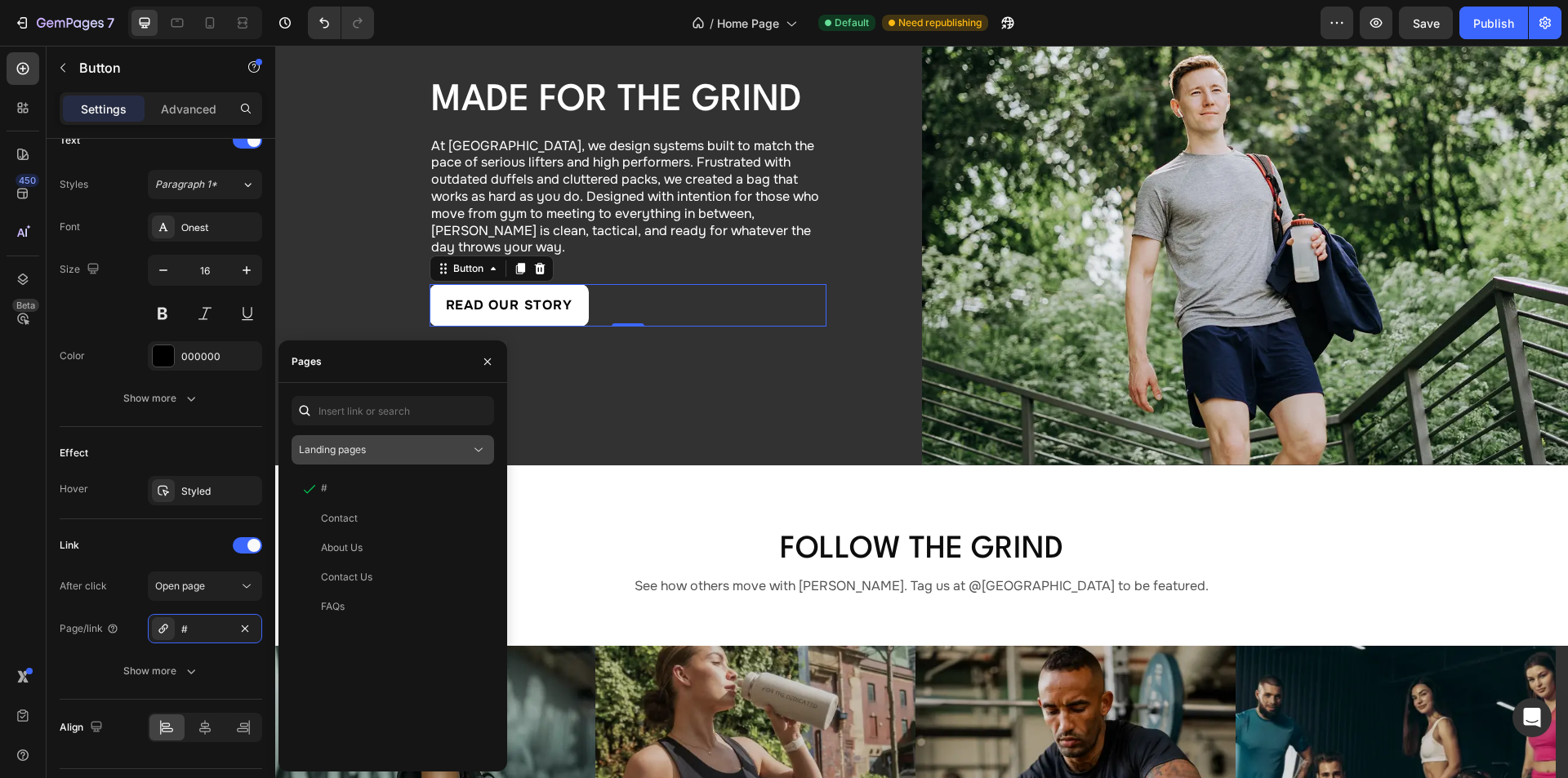
click at [371, 447] on div "Landing pages" at bounding box center [384, 450] width 171 height 15
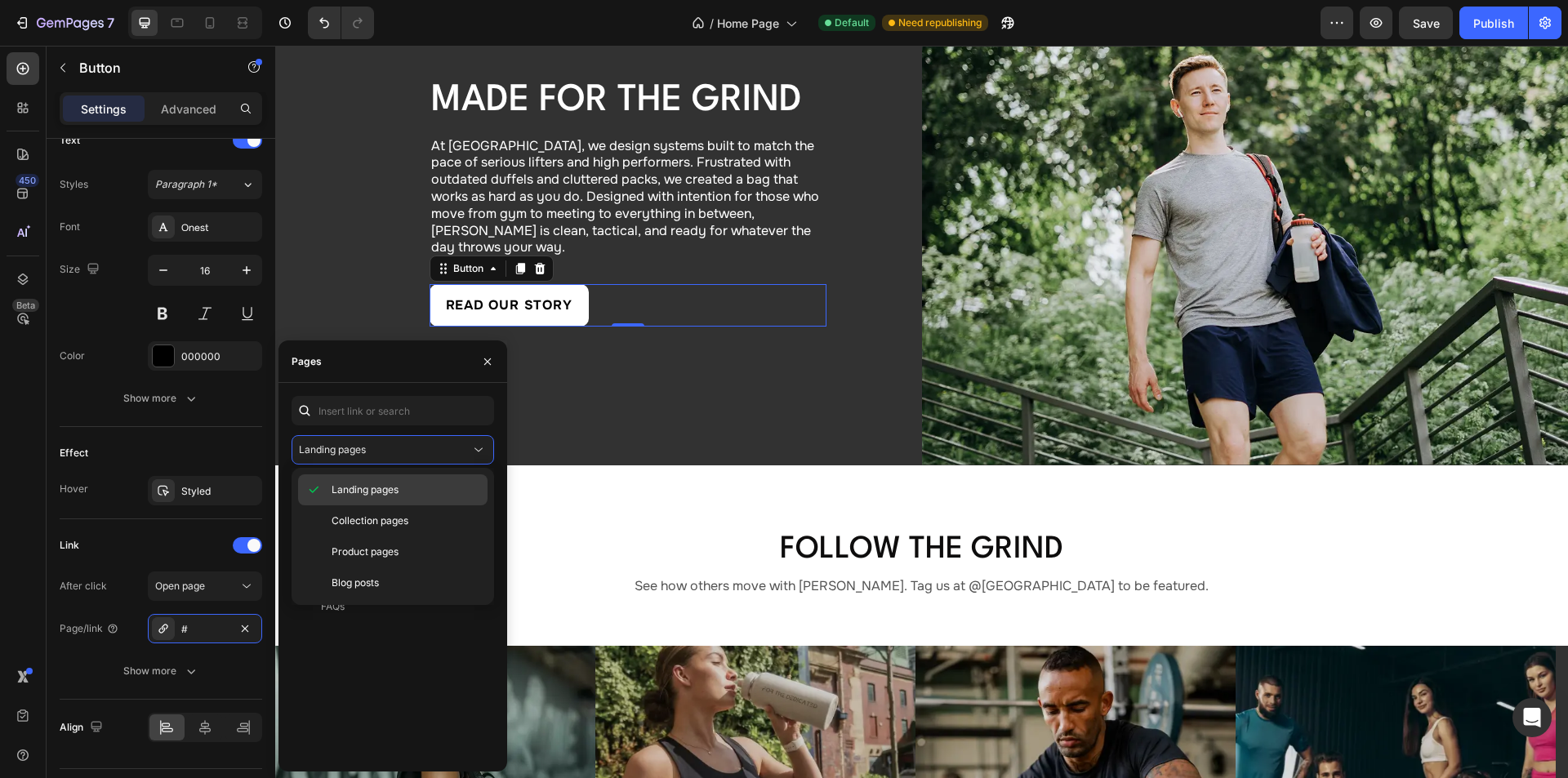
click at [379, 492] on span "Landing pages" at bounding box center [364, 490] width 67 height 15
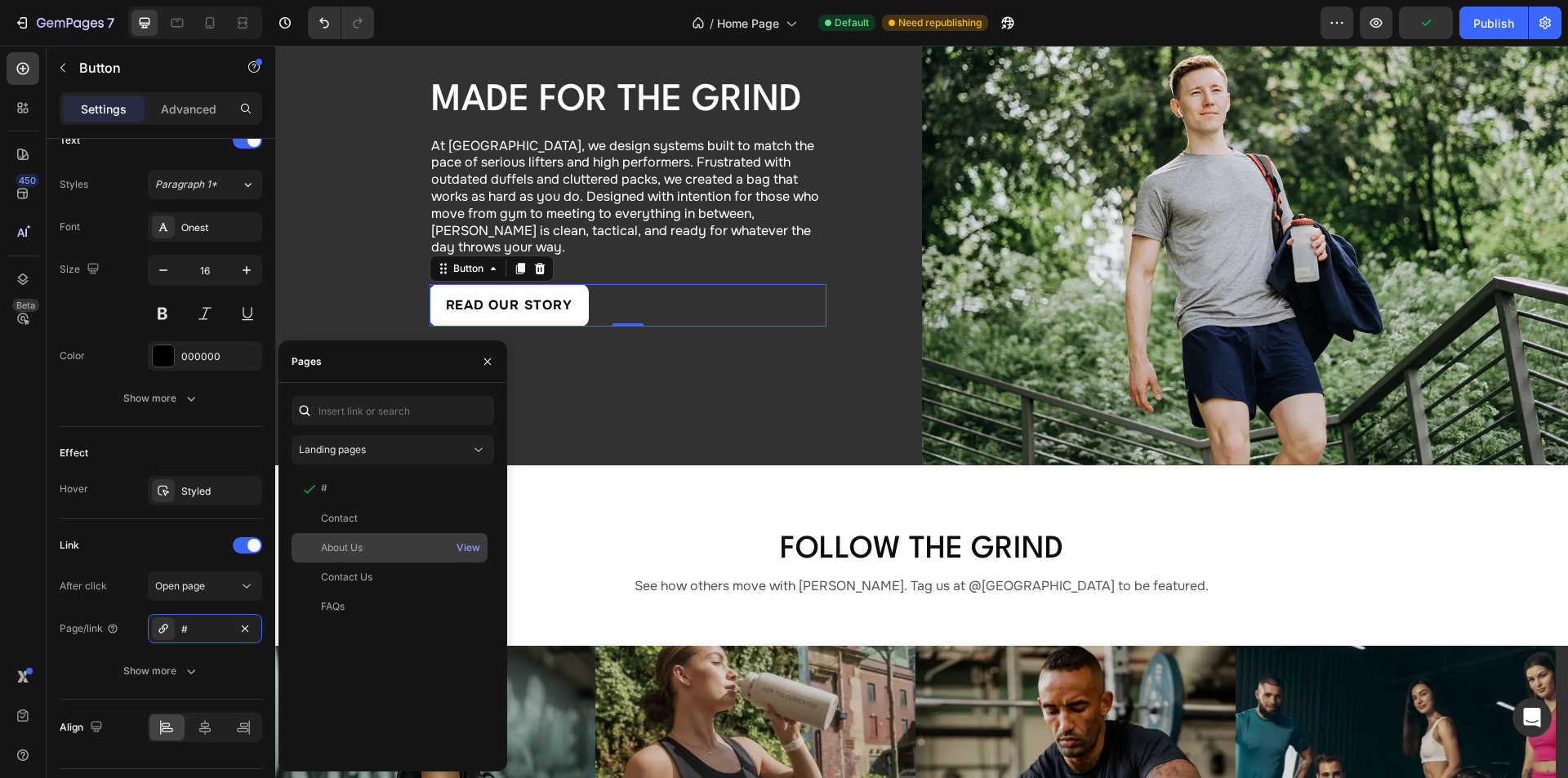
click at [360, 549] on div "About Us" at bounding box center [341, 548] width 42 height 15
click at [176, 540] on div "Link" at bounding box center [160, 545] width 202 height 26
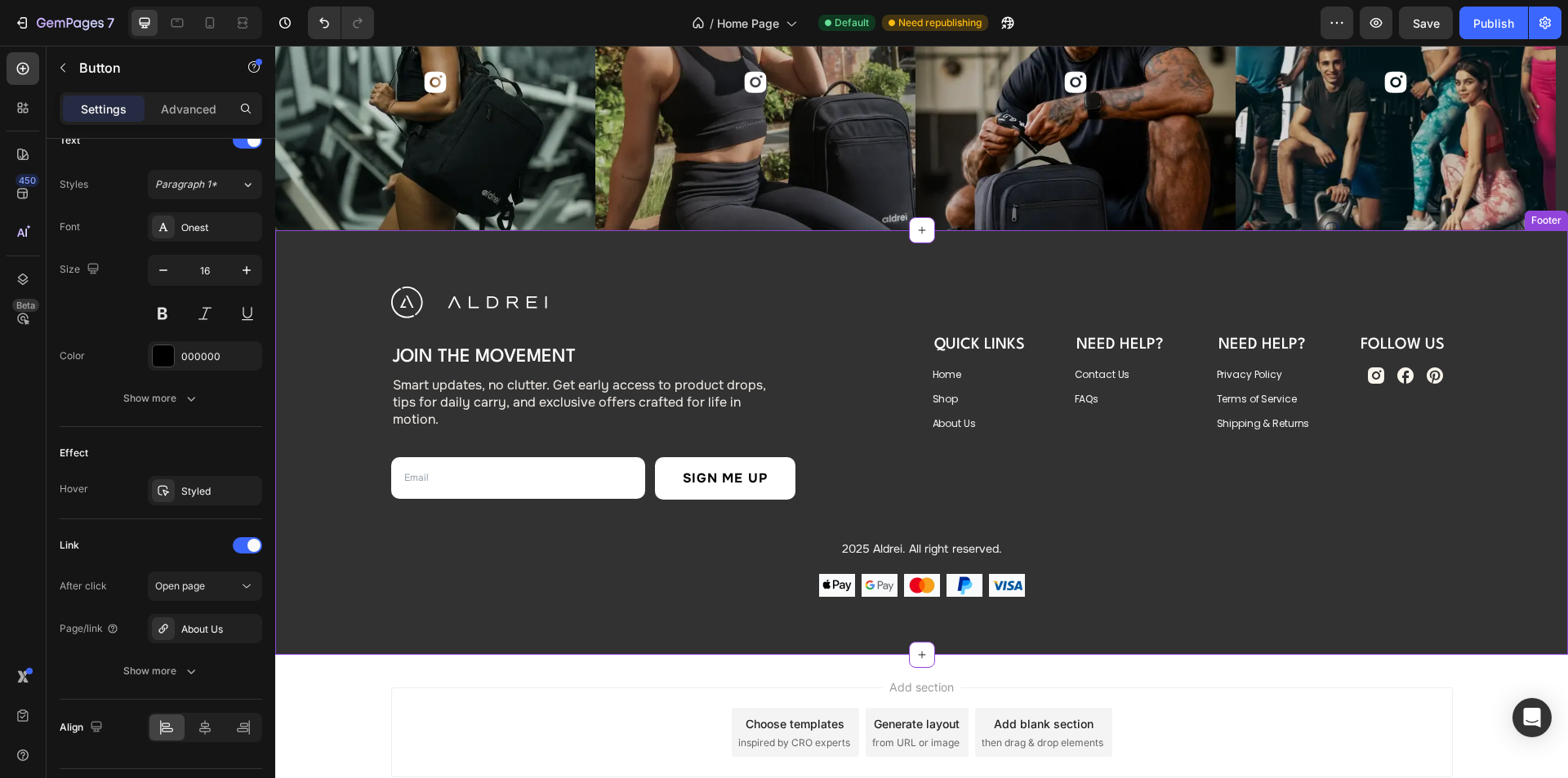
scroll to position [5959, 0]
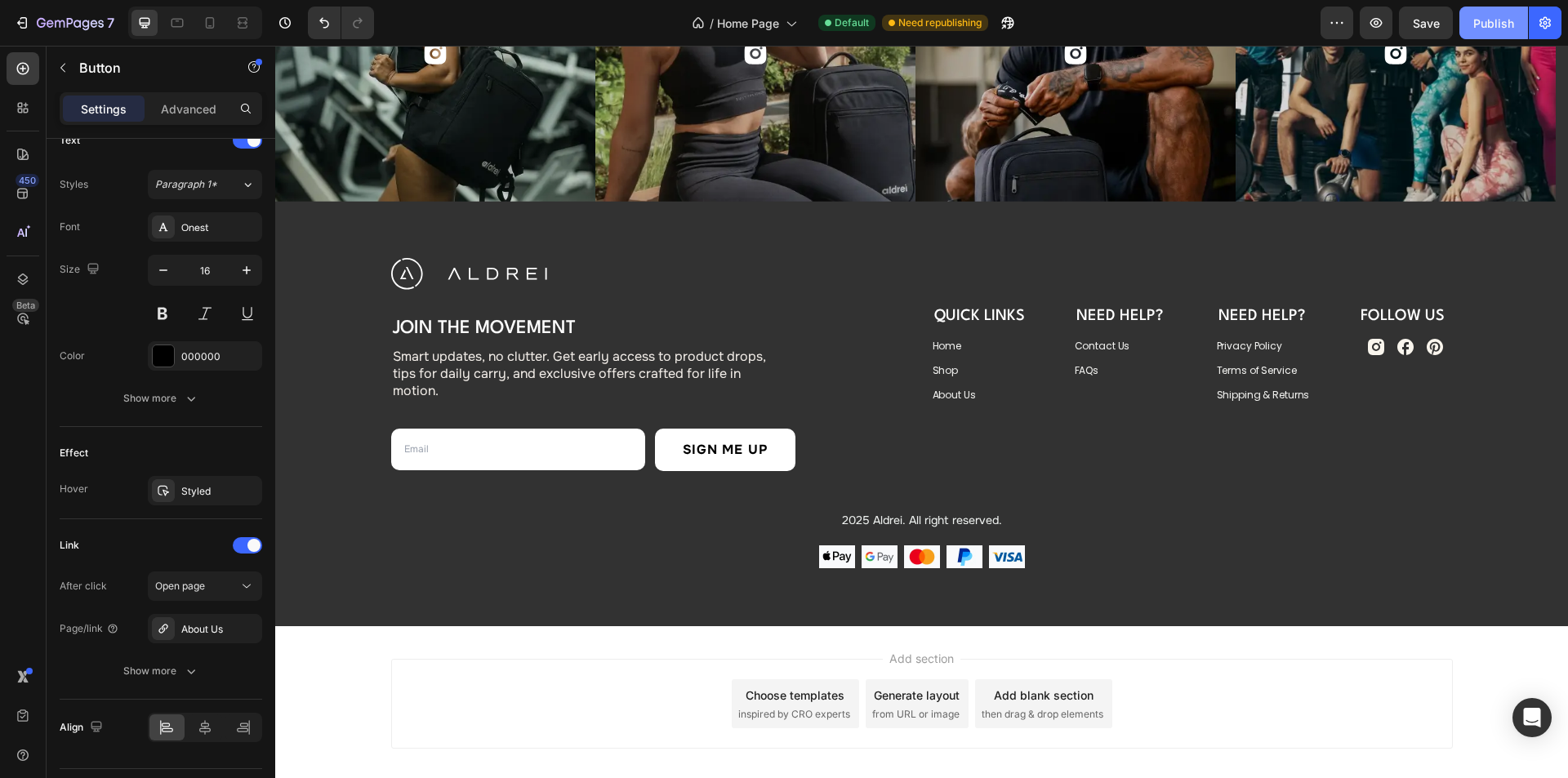
click at [1487, 30] on div "Publish" at bounding box center [1494, 23] width 41 height 17
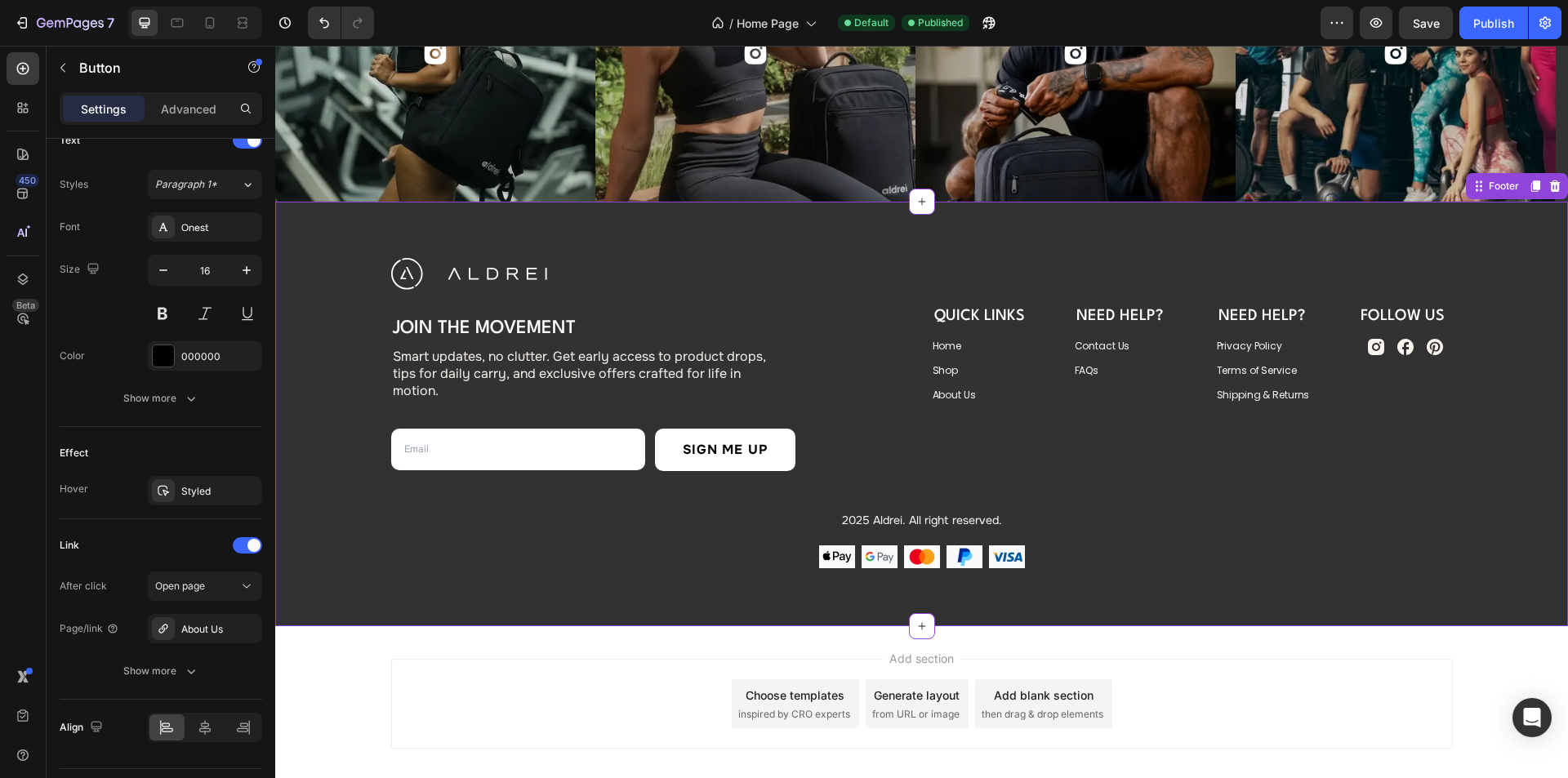
click at [443, 224] on div "Image Join the Movement Heading Smart updates, no clutter. Get early access to …" at bounding box center [921, 414] width 1292 height 424
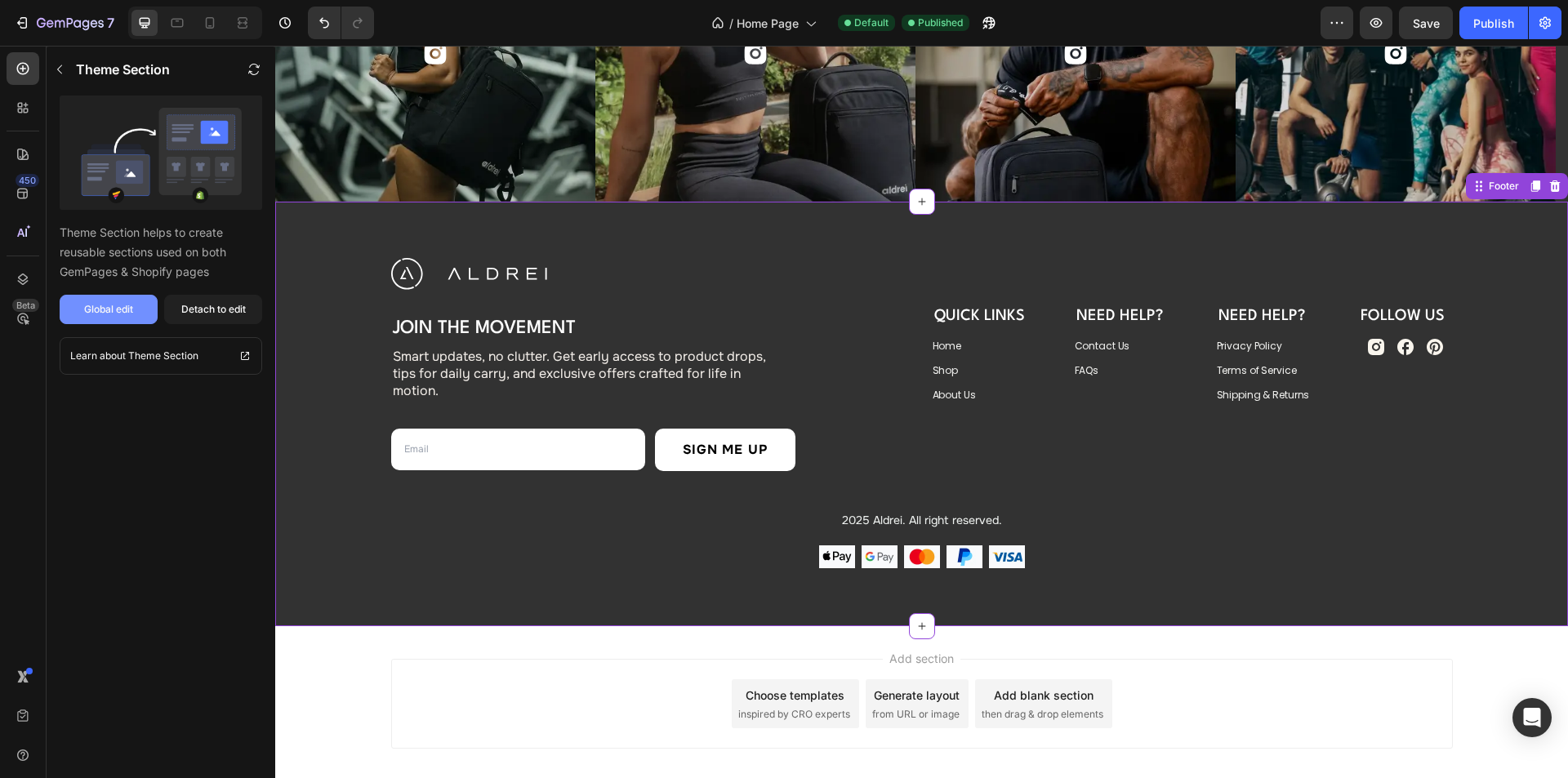
click at [118, 308] on div "Global edit" at bounding box center [109, 309] width 49 height 15
click at [57, 27] on icon "button" at bounding box center [70, 24] width 67 height 14
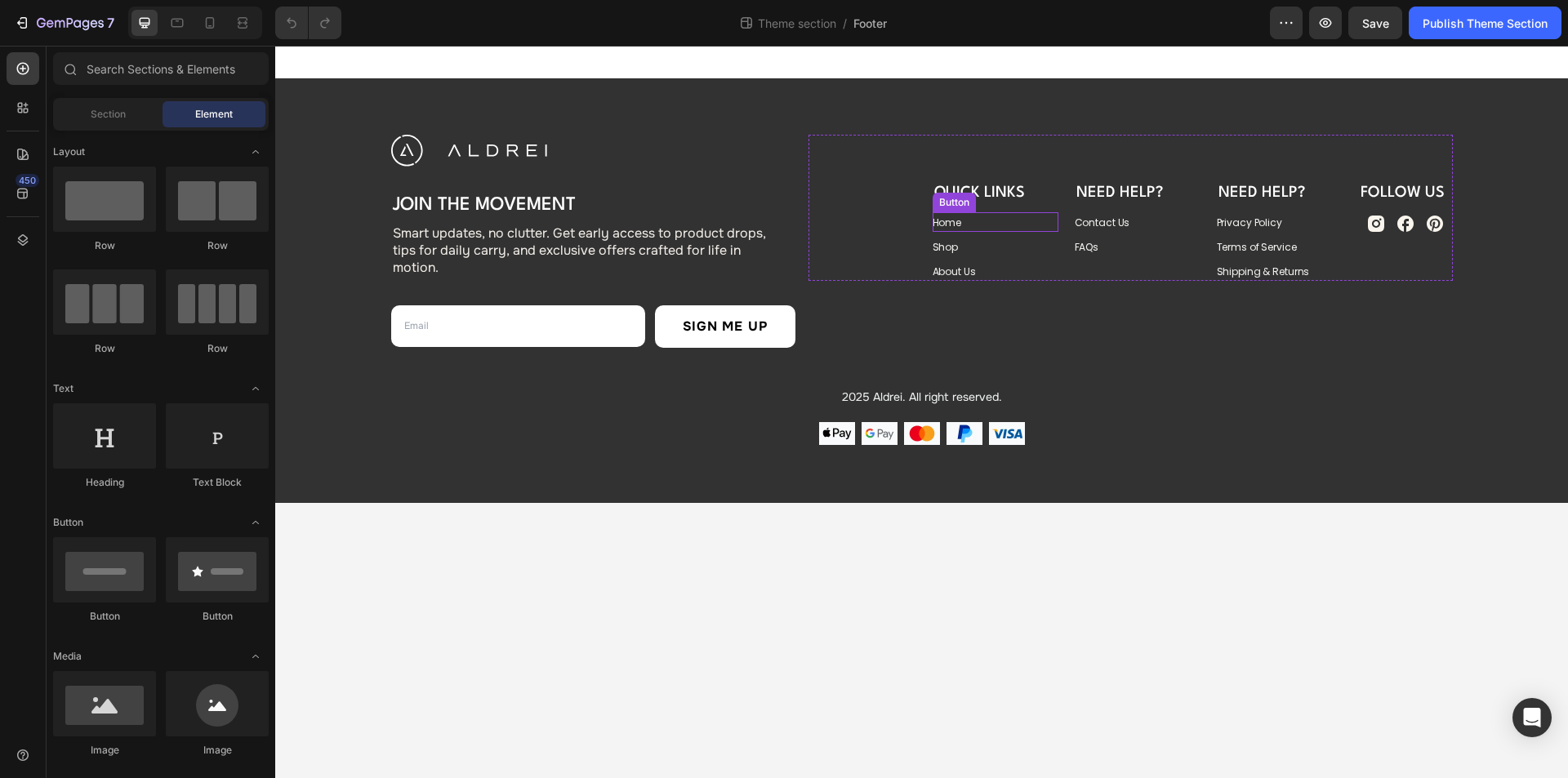
click at [978, 224] on div "Home Button" at bounding box center [995, 222] width 126 height 20
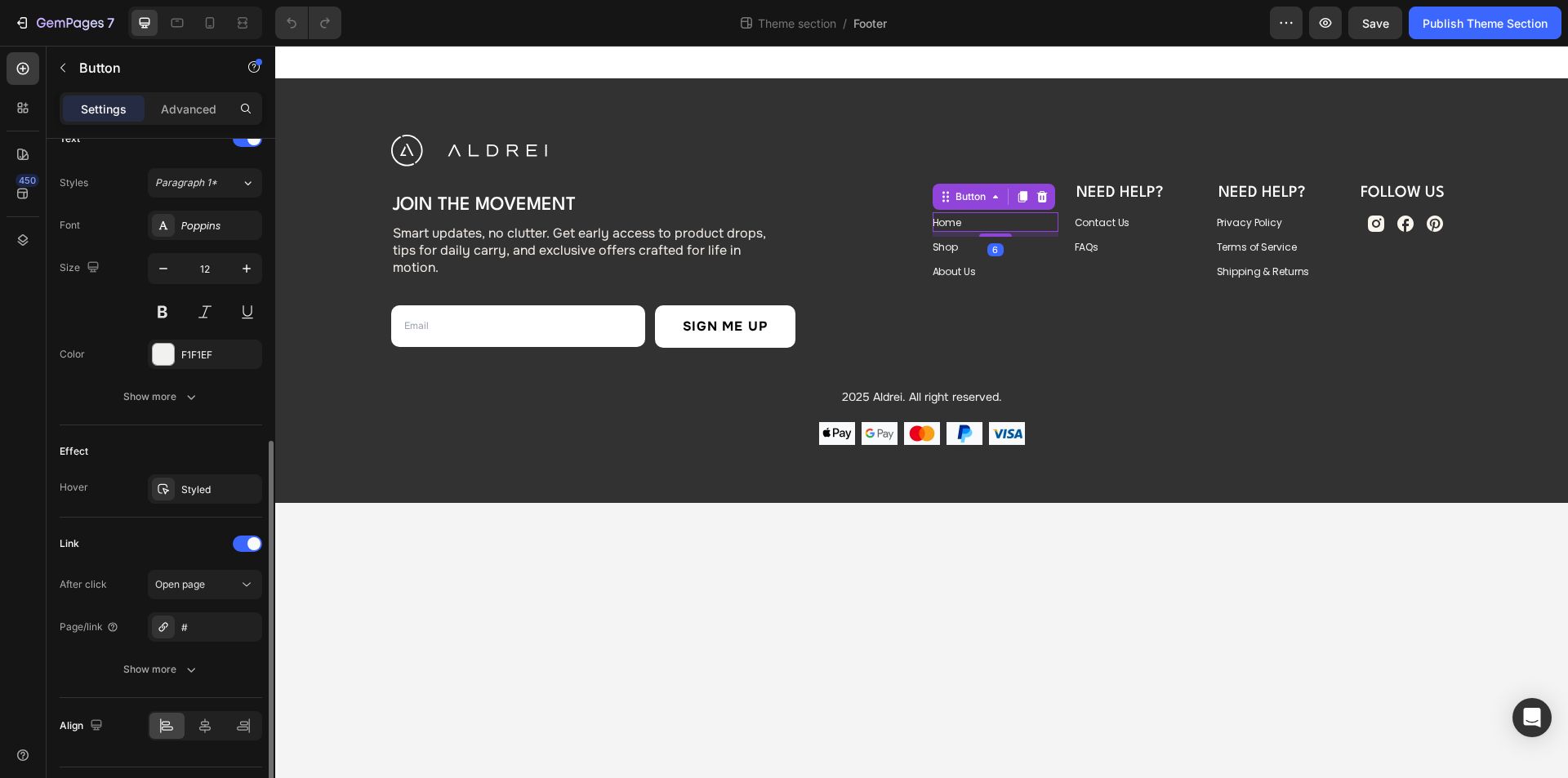
scroll to position [612, 0]
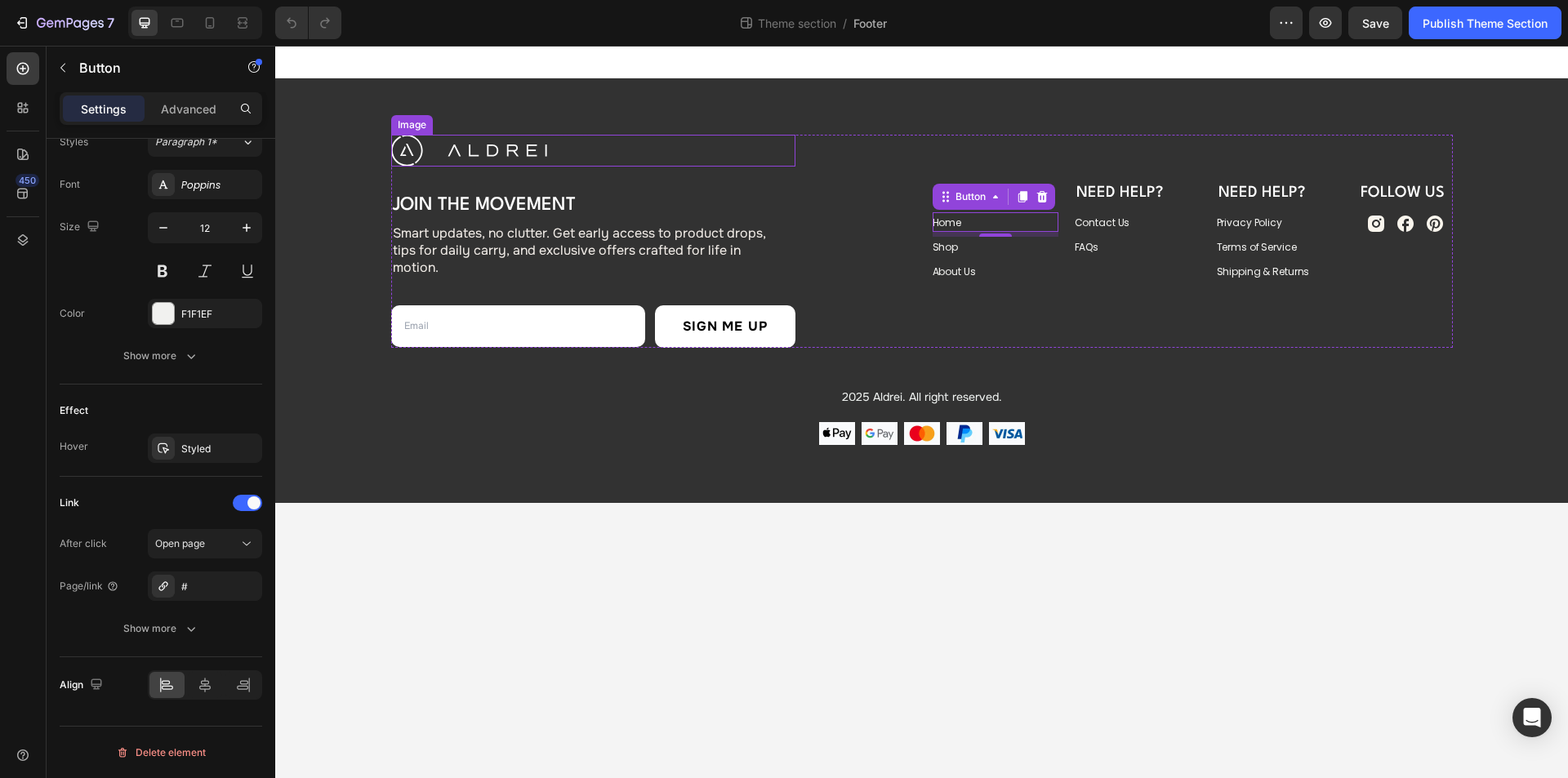
click at [495, 153] on img at bounding box center [469, 151] width 156 height 32
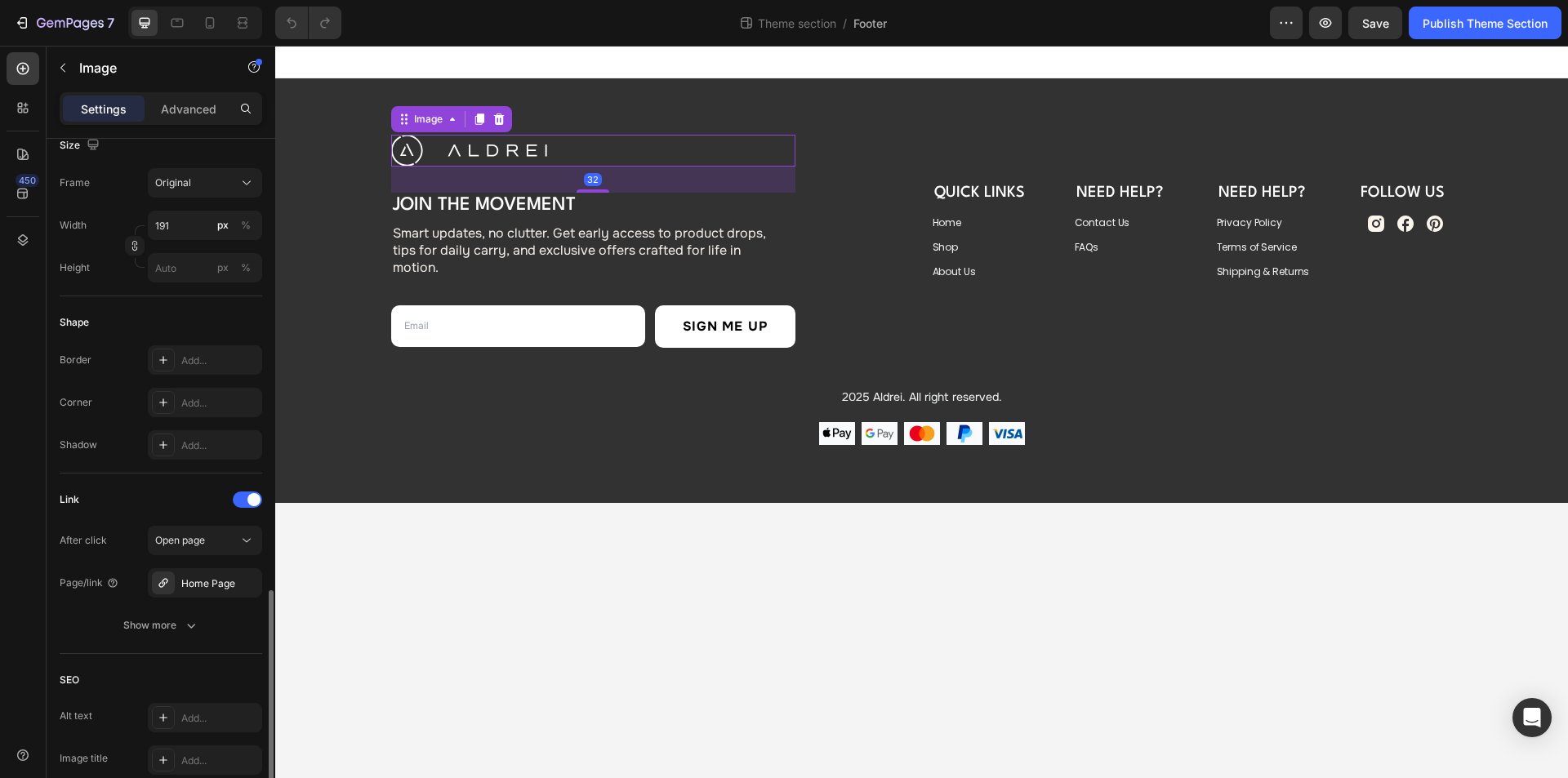
scroll to position [572, 0]
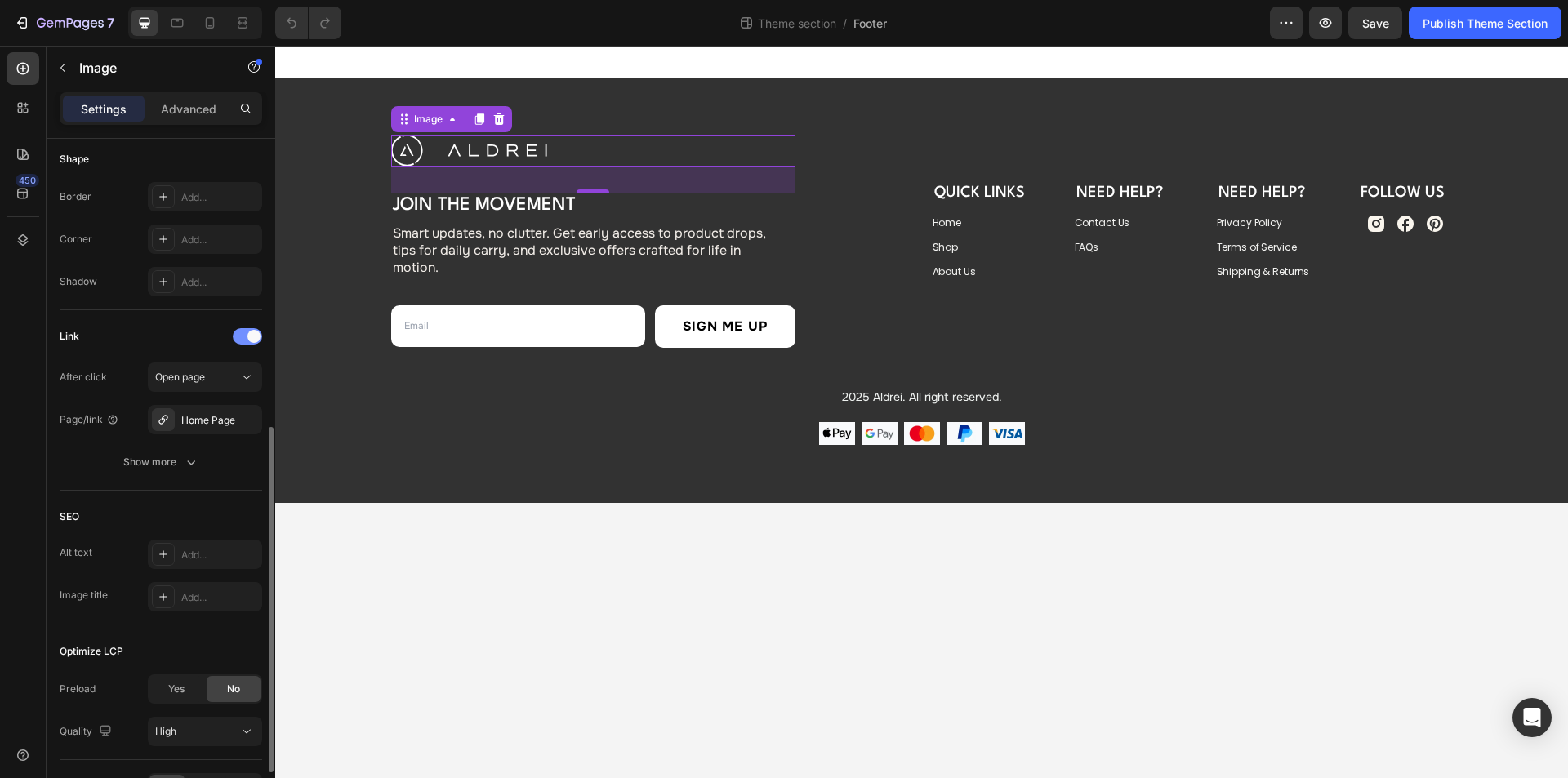
click at [244, 340] on div at bounding box center [248, 336] width 30 height 16
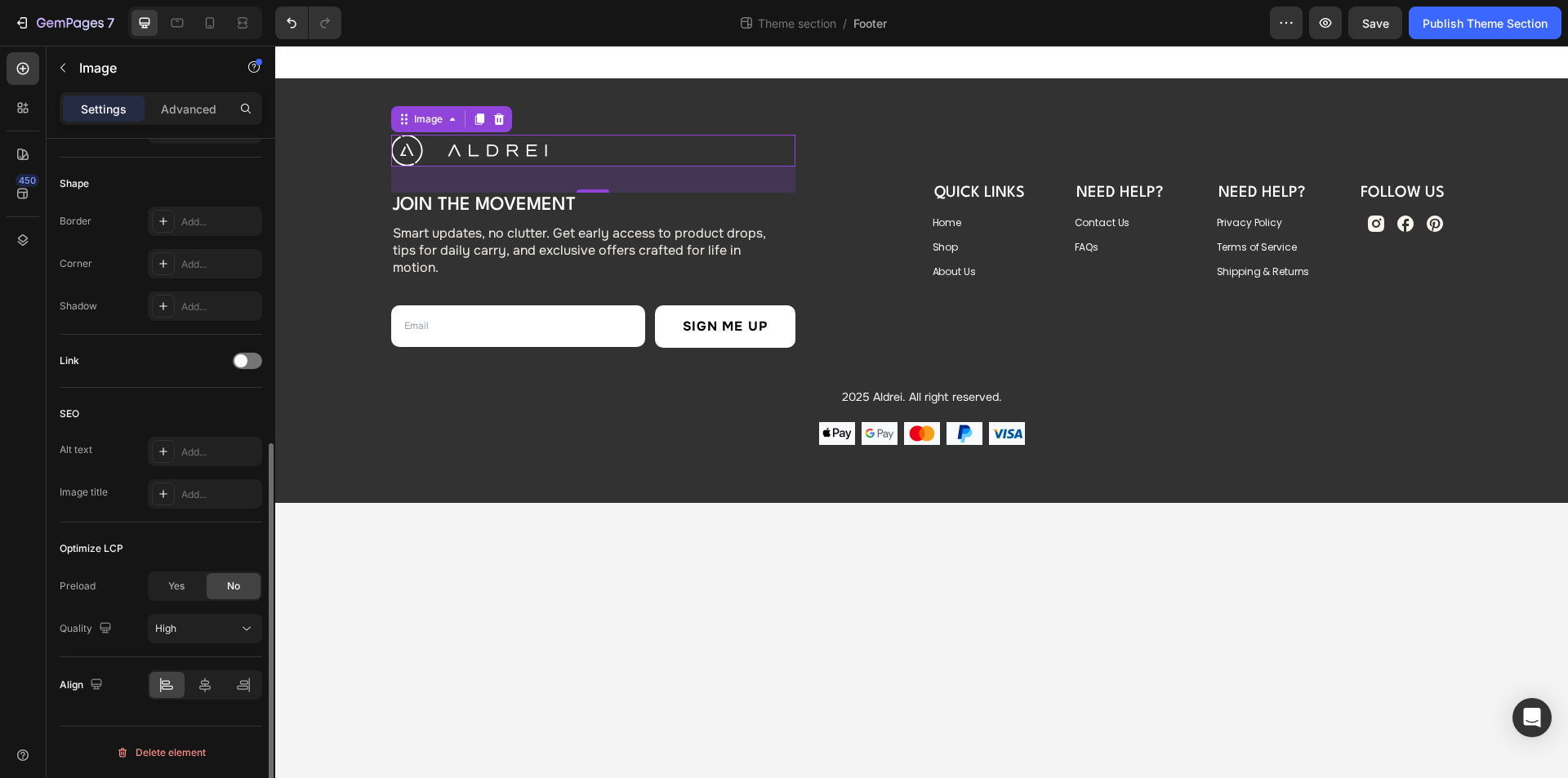
scroll to position [547, 0]
click at [166, 351] on div "Link" at bounding box center [160, 361] width 202 height 26
click at [992, 222] on div "Home Button" at bounding box center [995, 222] width 126 height 20
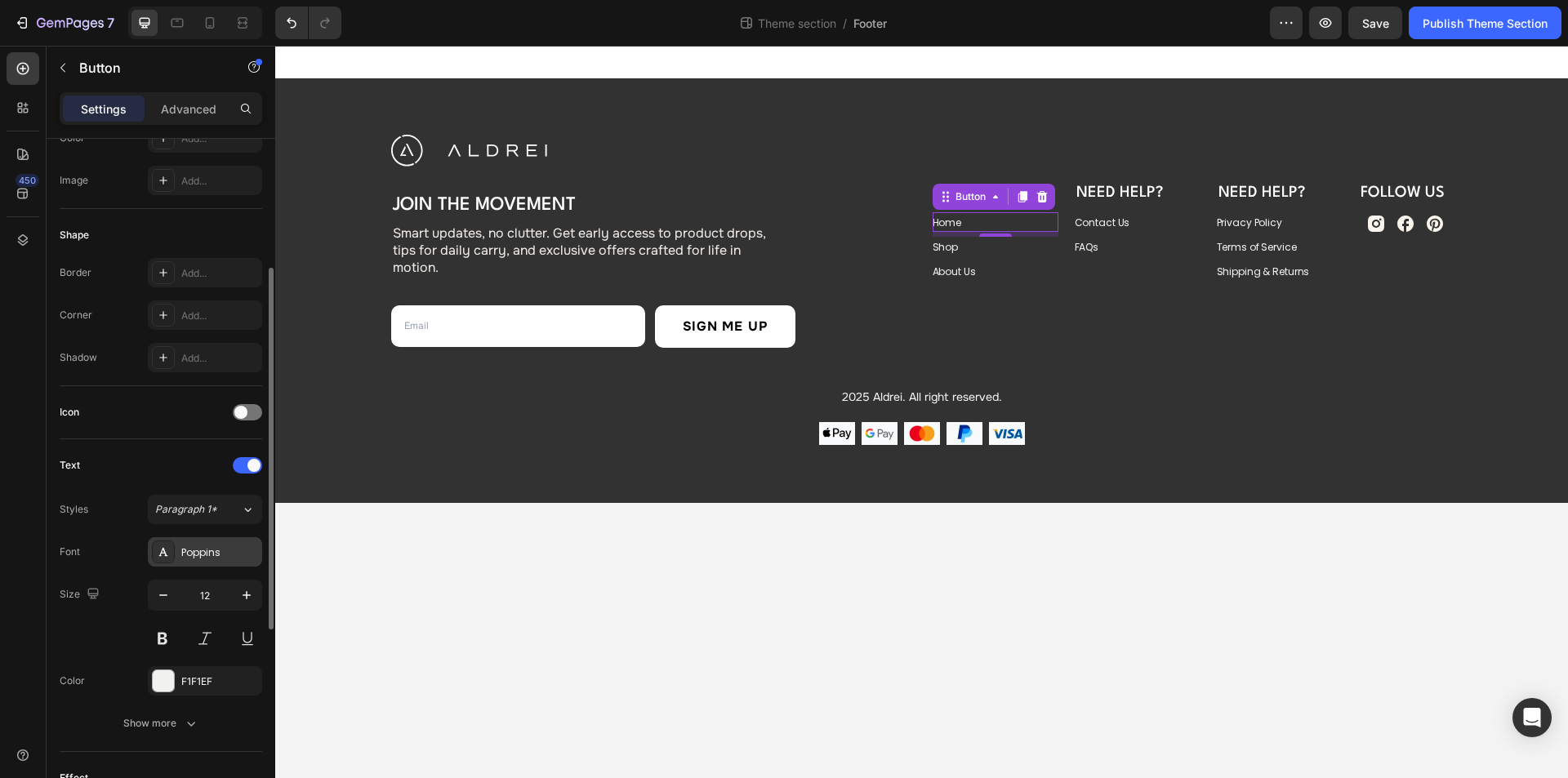
scroll to position [572, 0]
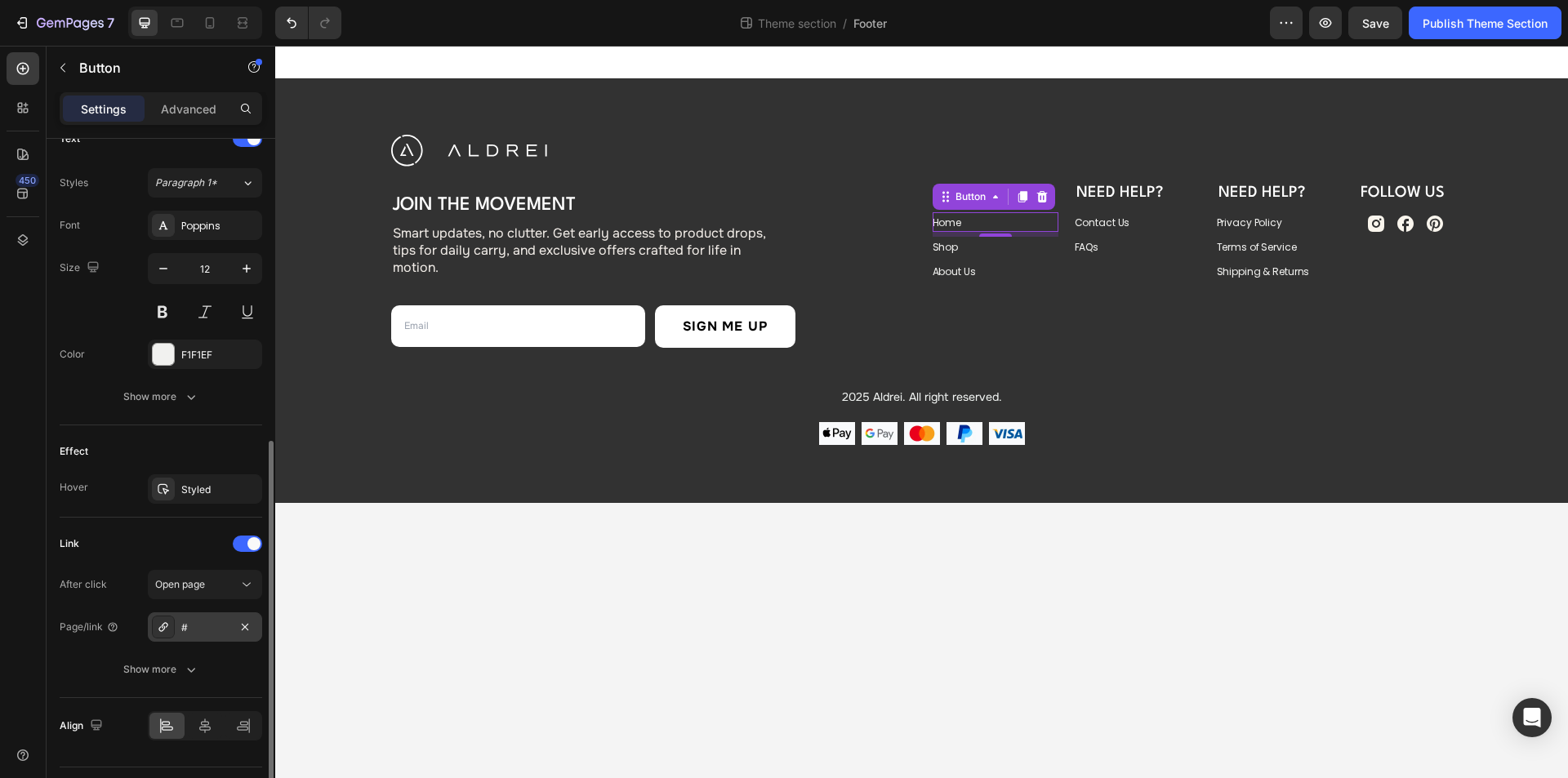
click at [200, 625] on div "#" at bounding box center [205, 627] width 48 height 15
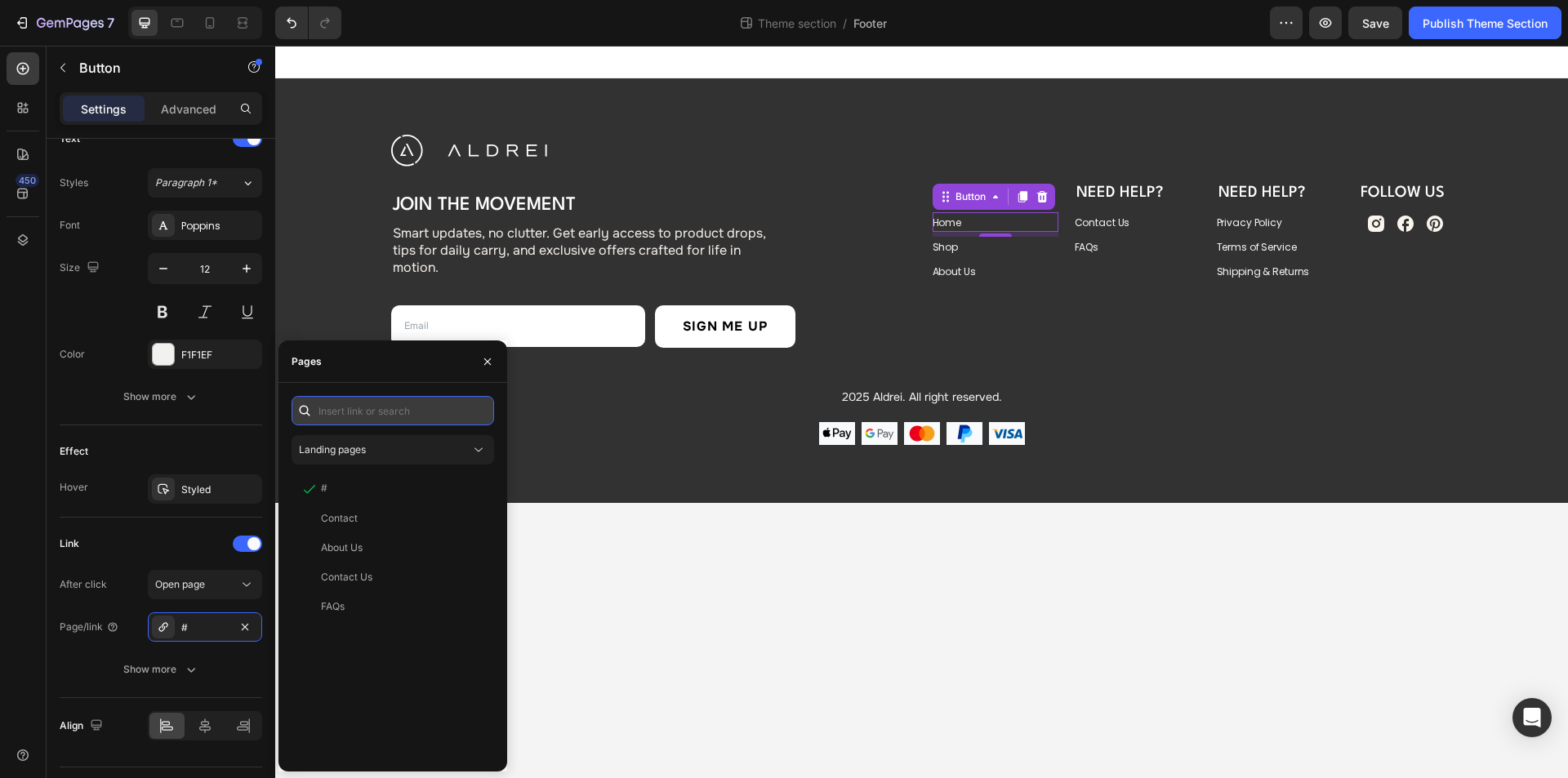
click at [364, 411] on input "text" at bounding box center [392, 410] width 202 height 30
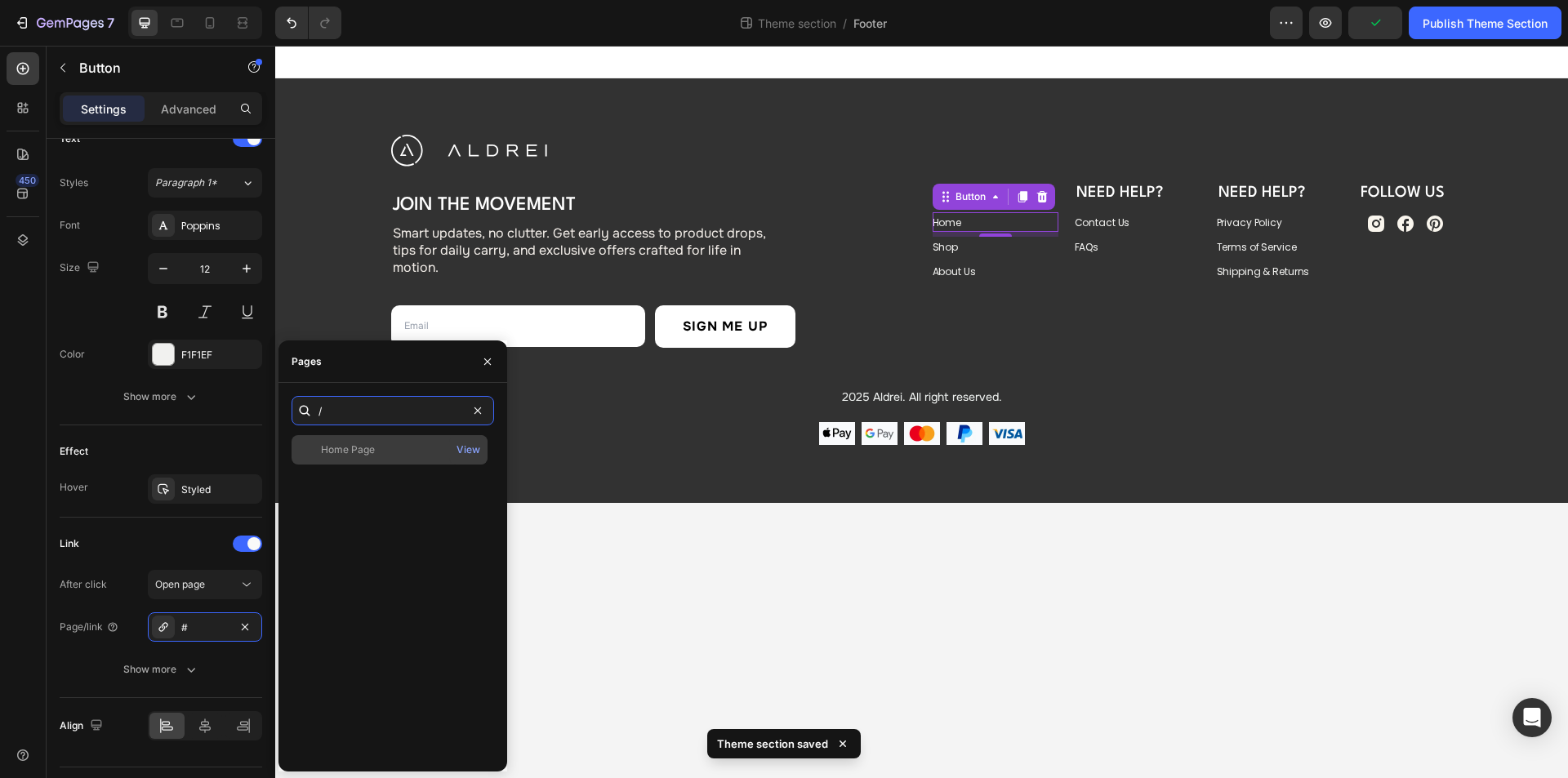
type input "/"
click at [361, 456] on div "Home Page" at bounding box center [348, 450] width 54 height 15
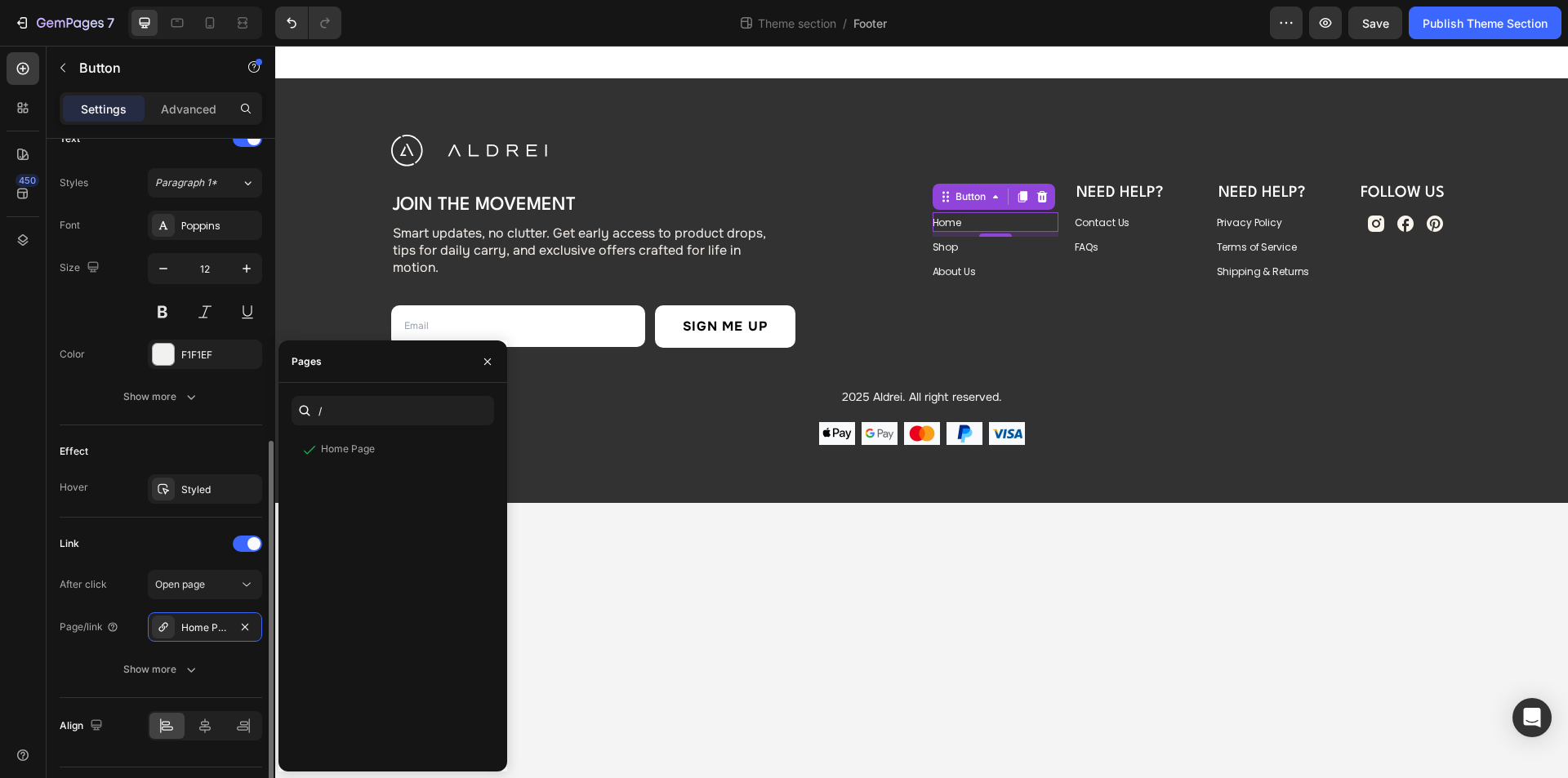
click at [184, 440] on div "Effect" at bounding box center [160, 452] width 202 height 26
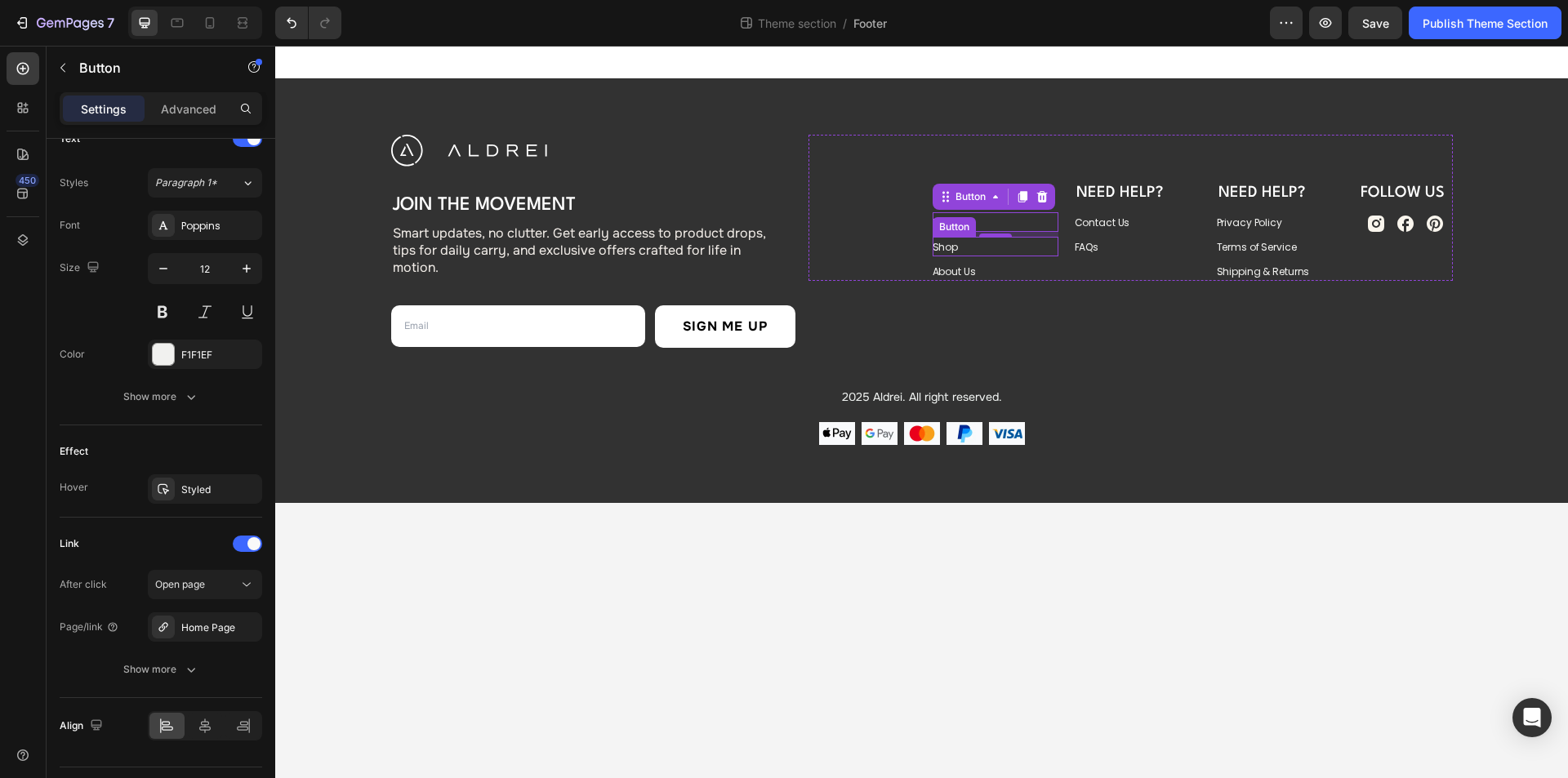
click at [959, 248] on div "Shop Button" at bounding box center [995, 247] width 126 height 20
click at [207, 618] on div "#" at bounding box center [205, 627] width 114 height 30
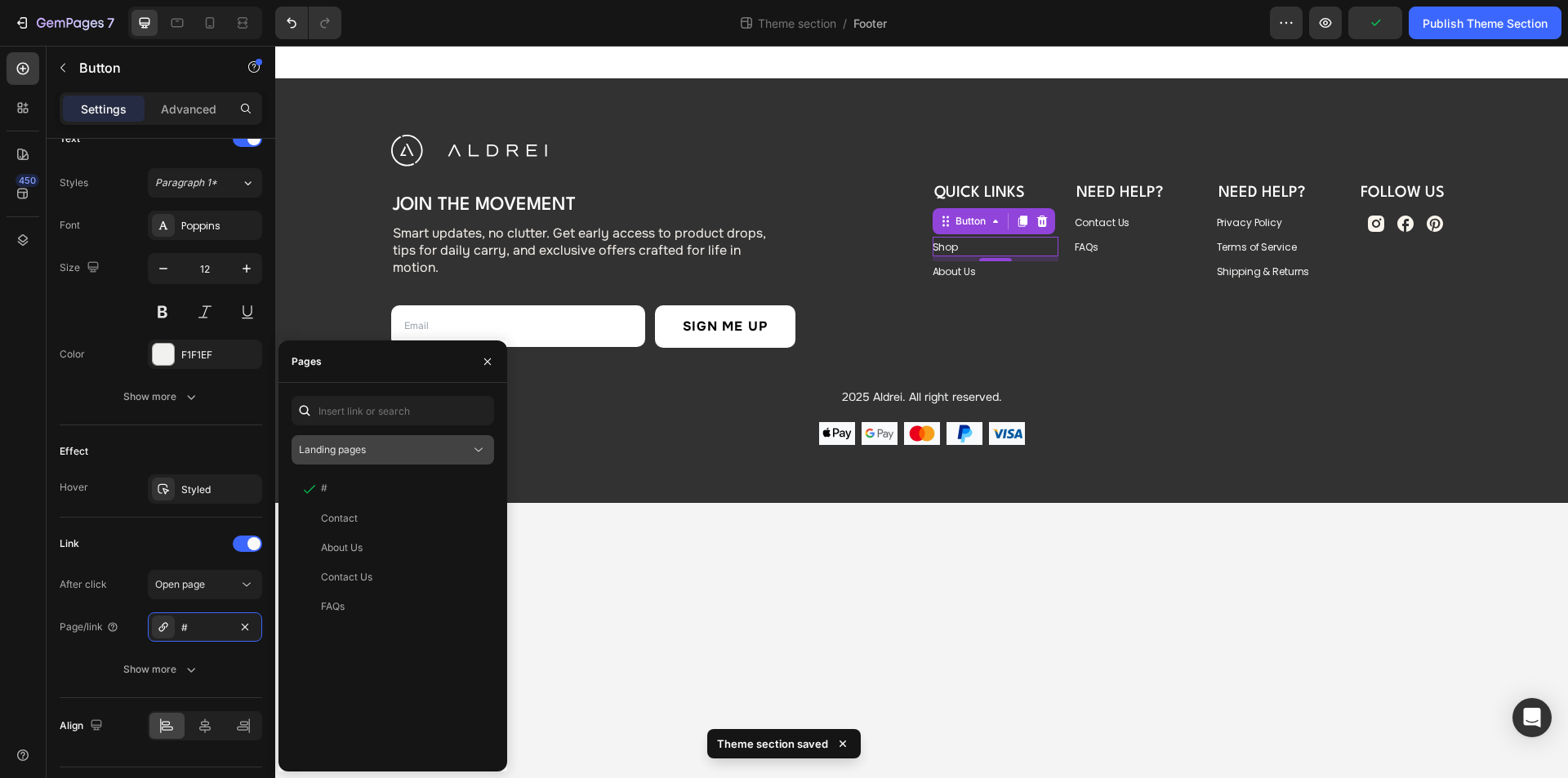
click at [360, 445] on span "Landing pages" at bounding box center [332, 449] width 67 height 12
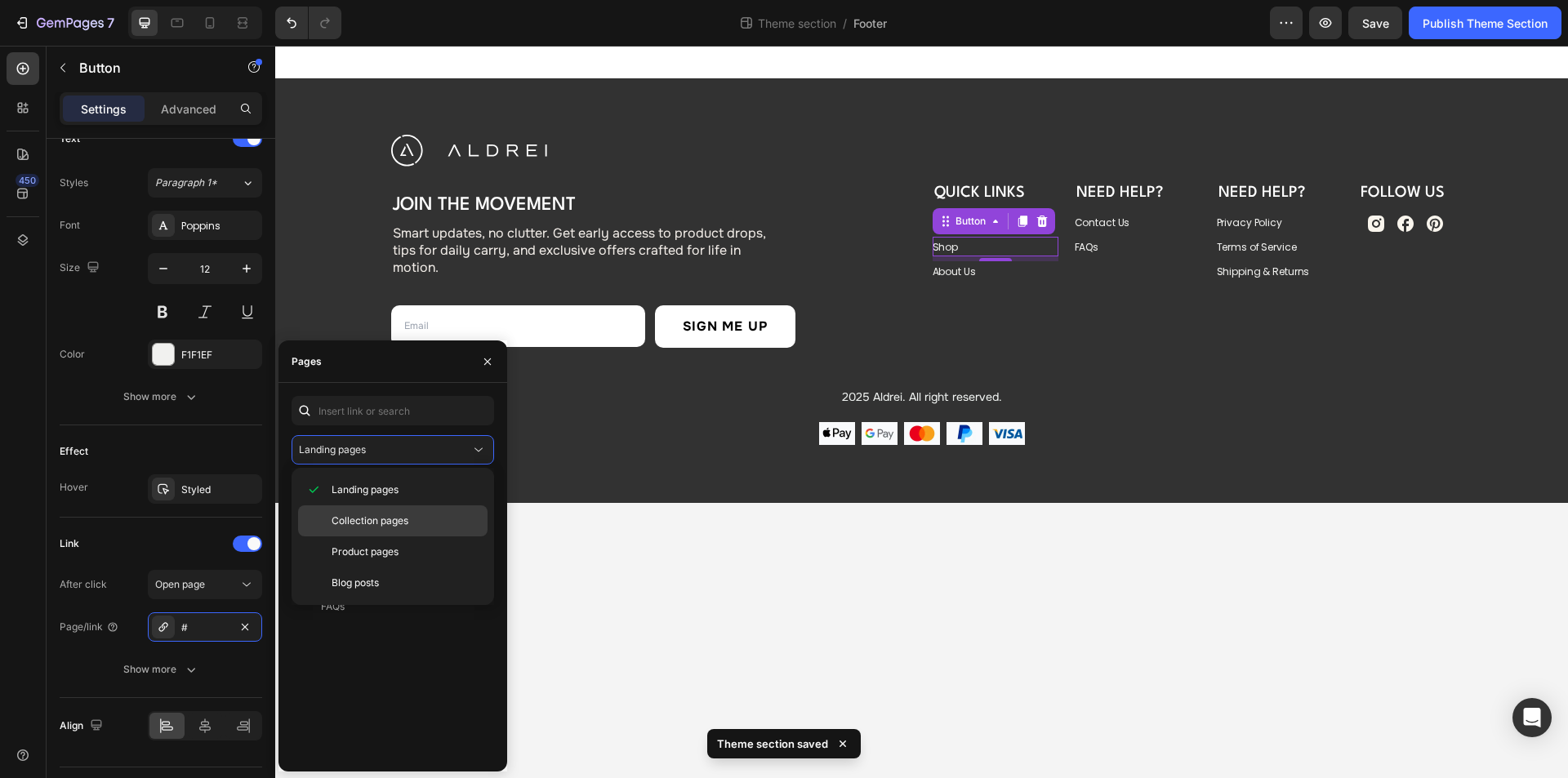
click at [367, 513] on span "Collection pages" at bounding box center [369, 521] width 77 height 15
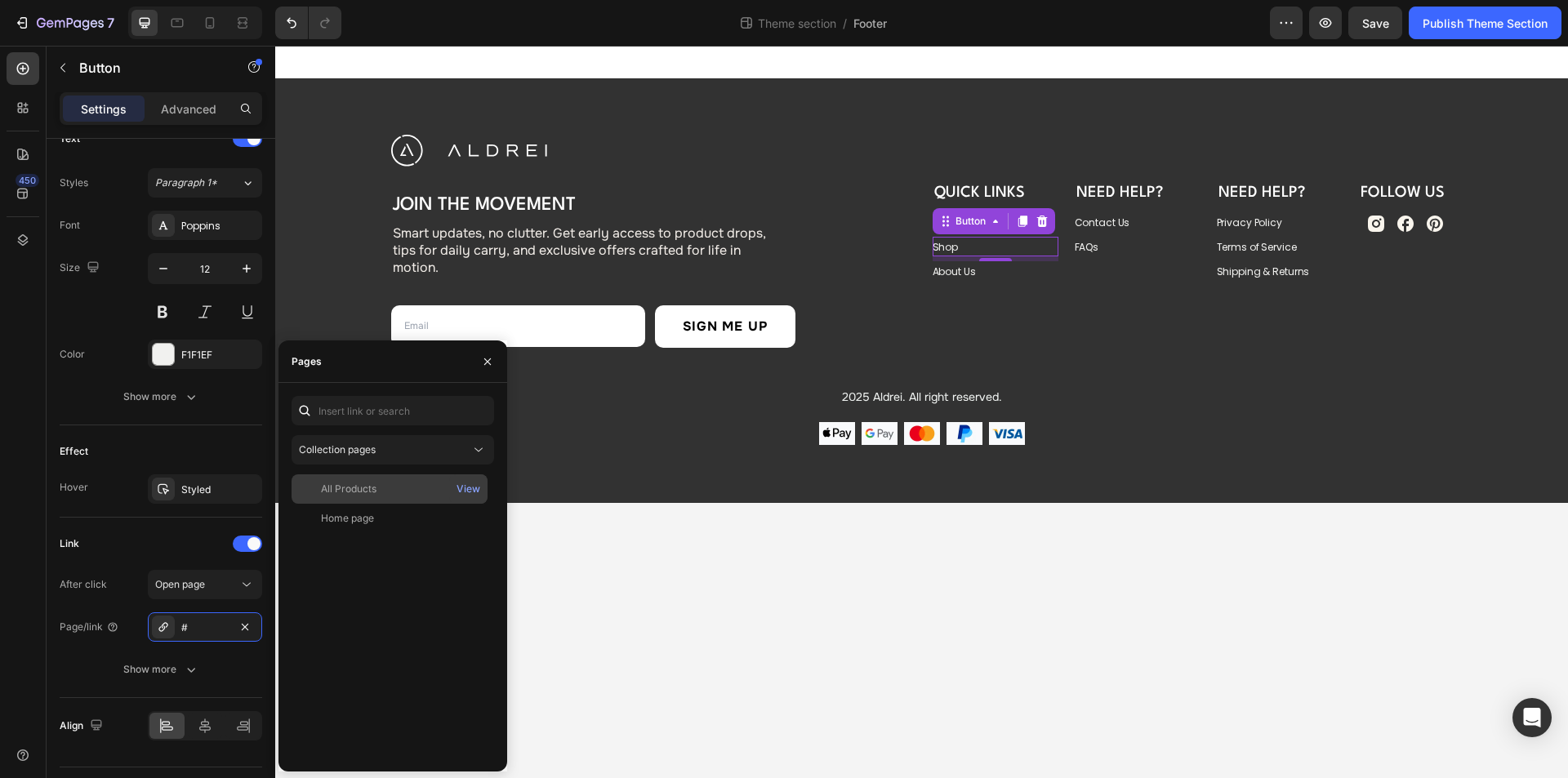
click at [330, 491] on div "All Products" at bounding box center [349, 489] width 56 height 15
click at [166, 526] on div "Link After click Open page Page/link All Products Show more" at bounding box center [160, 607] width 202 height 180
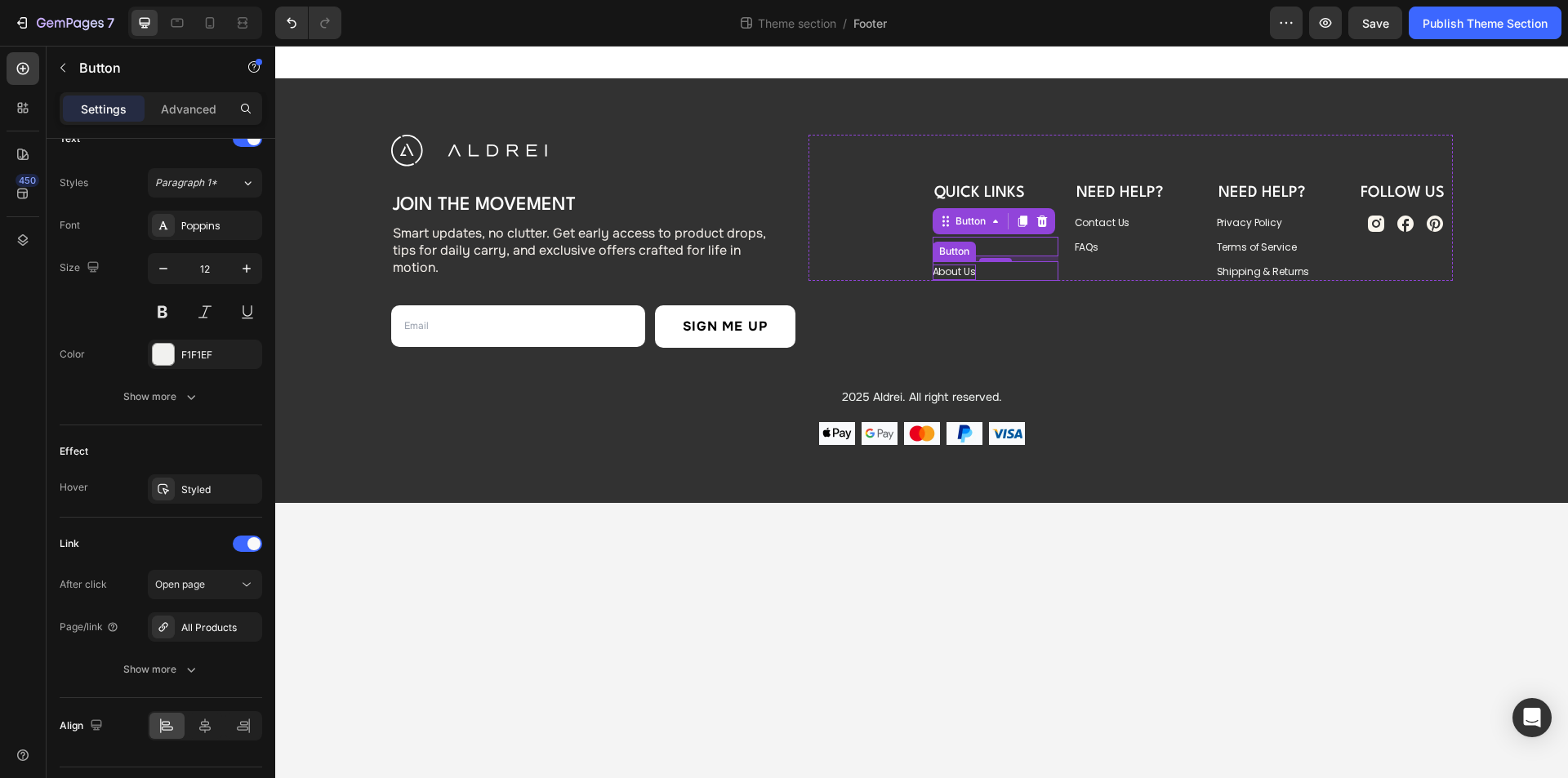
click at [962, 273] on p "About Us" at bounding box center [954, 272] width 44 height 16
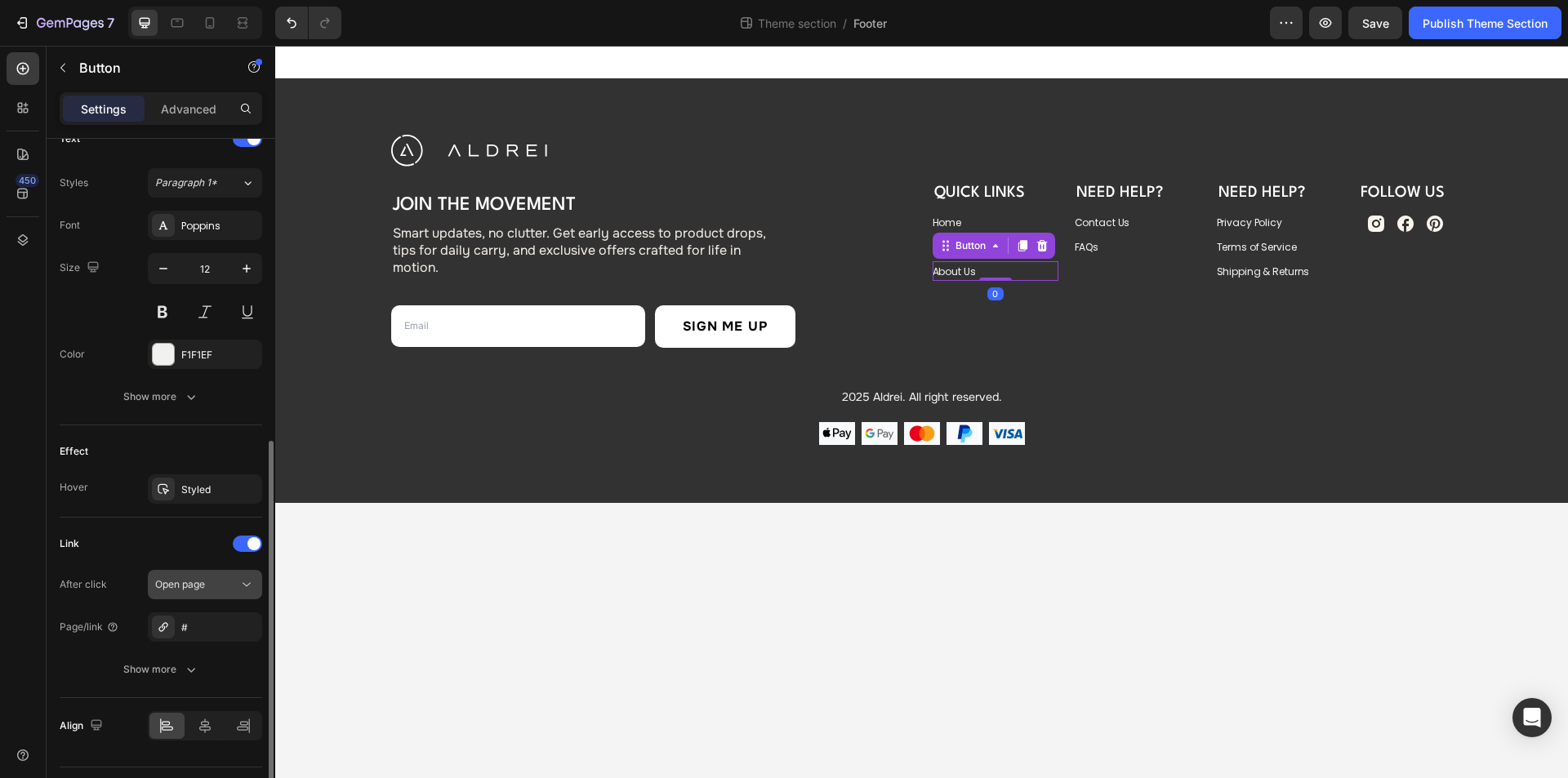
click at [195, 588] on span "Open page" at bounding box center [180, 584] width 50 height 12
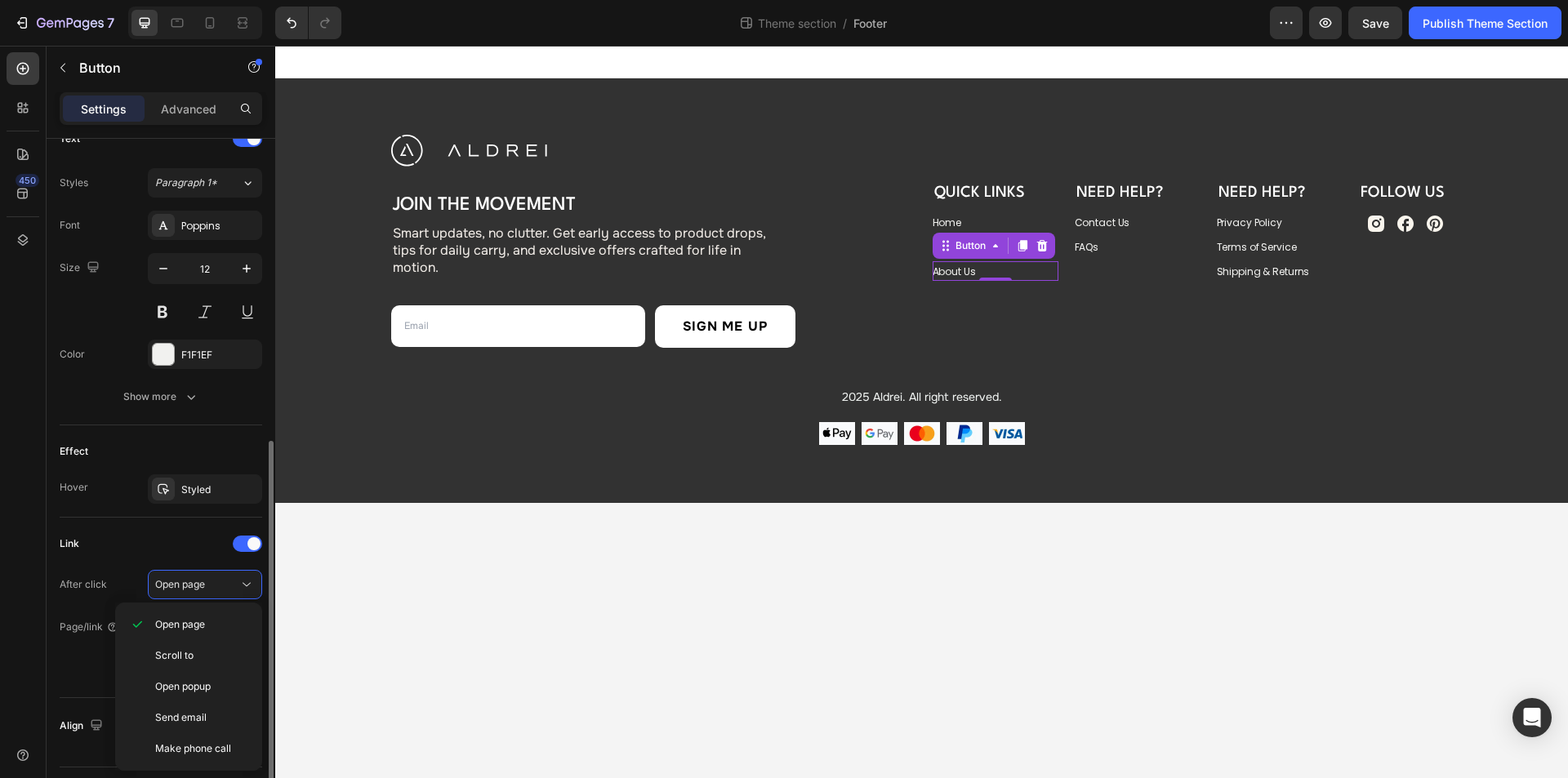
click at [147, 542] on div "Link" at bounding box center [160, 544] width 202 height 26
click at [202, 627] on div "#" at bounding box center [205, 627] width 48 height 15
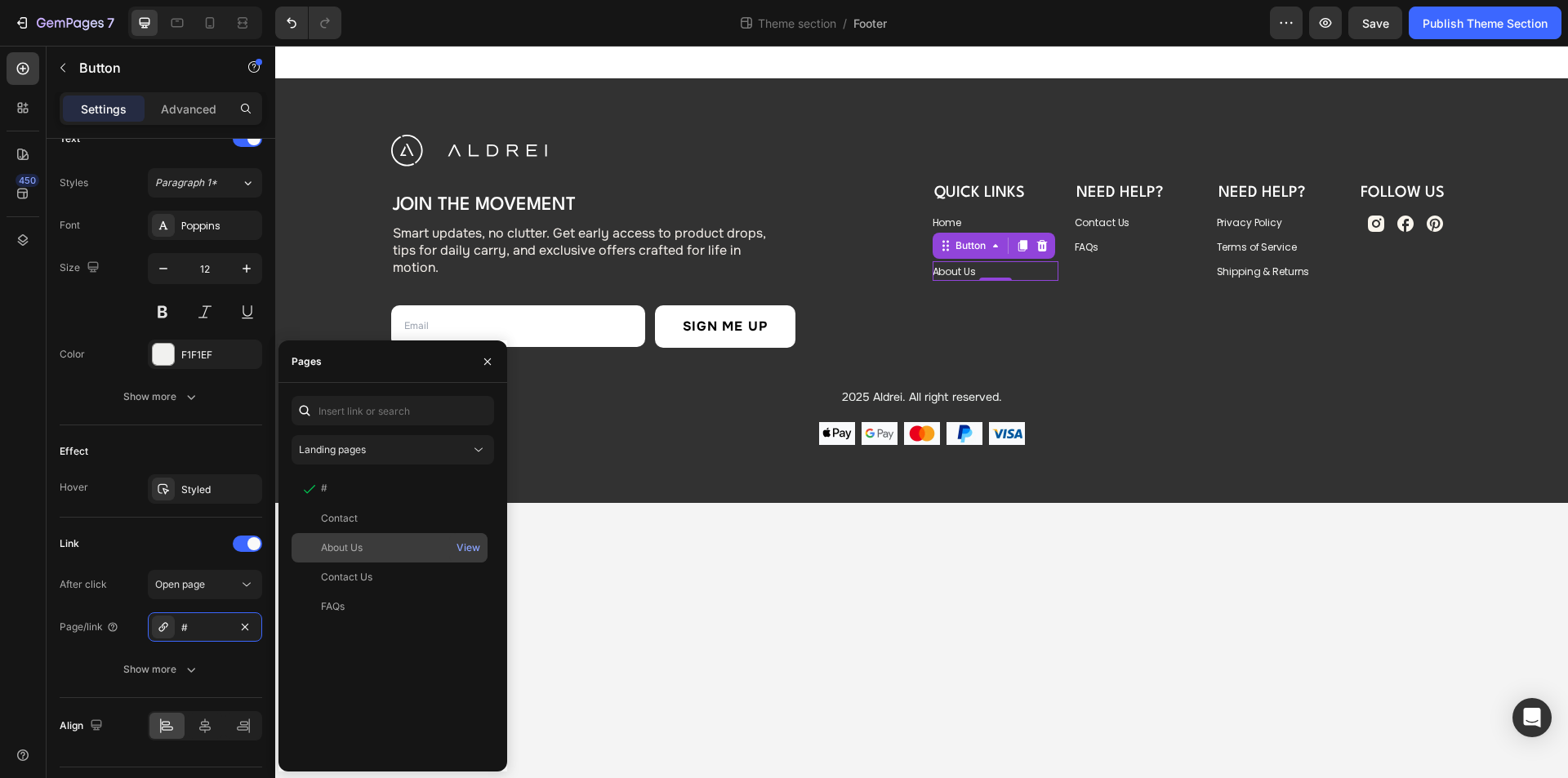
click at [351, 547] on div "About Us" at bounding box center [341, 548] width 42 height 15
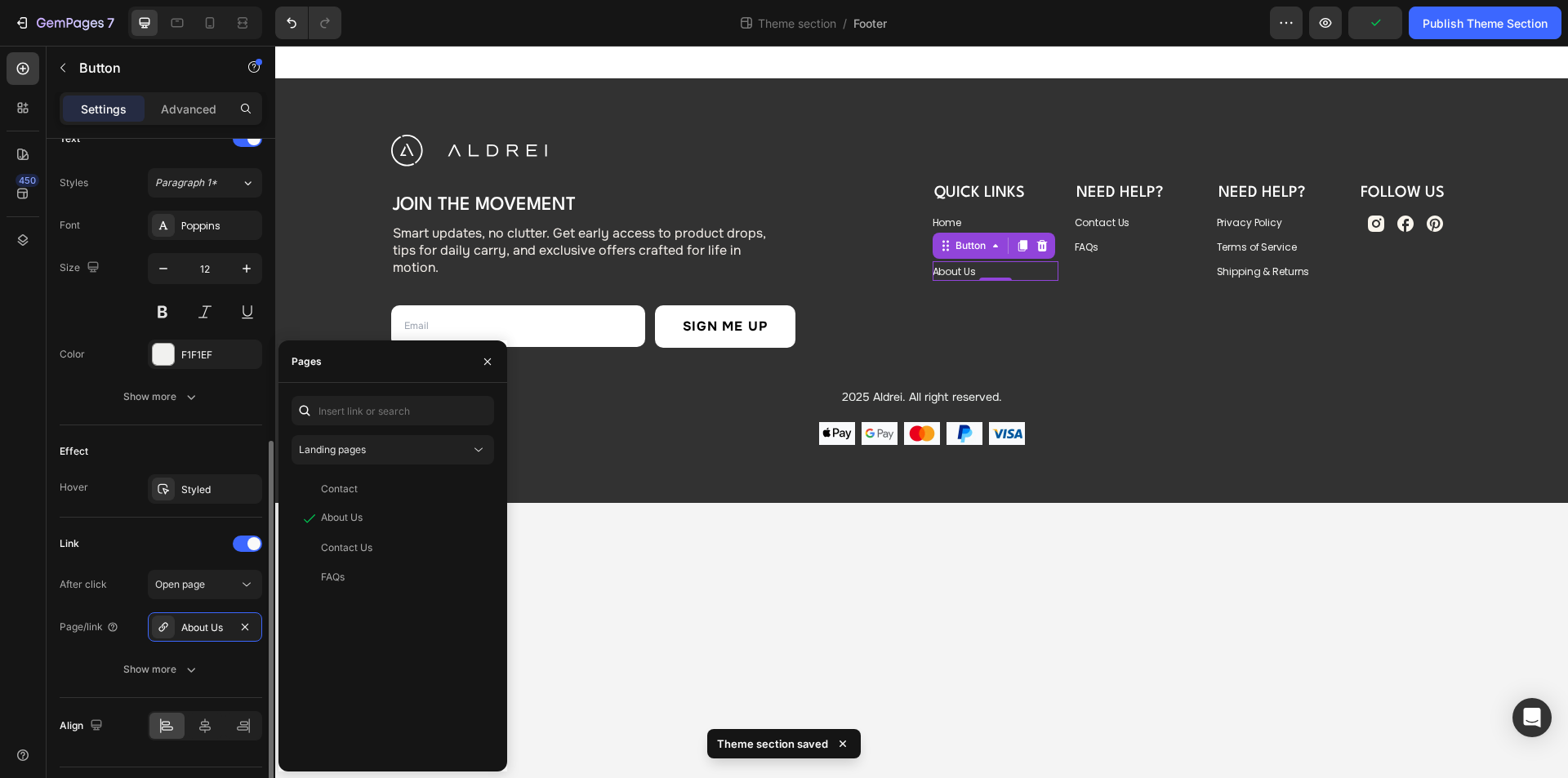
click at [214, 444] on div "Effect" at bounding box center [160, 452] width 202 height 26
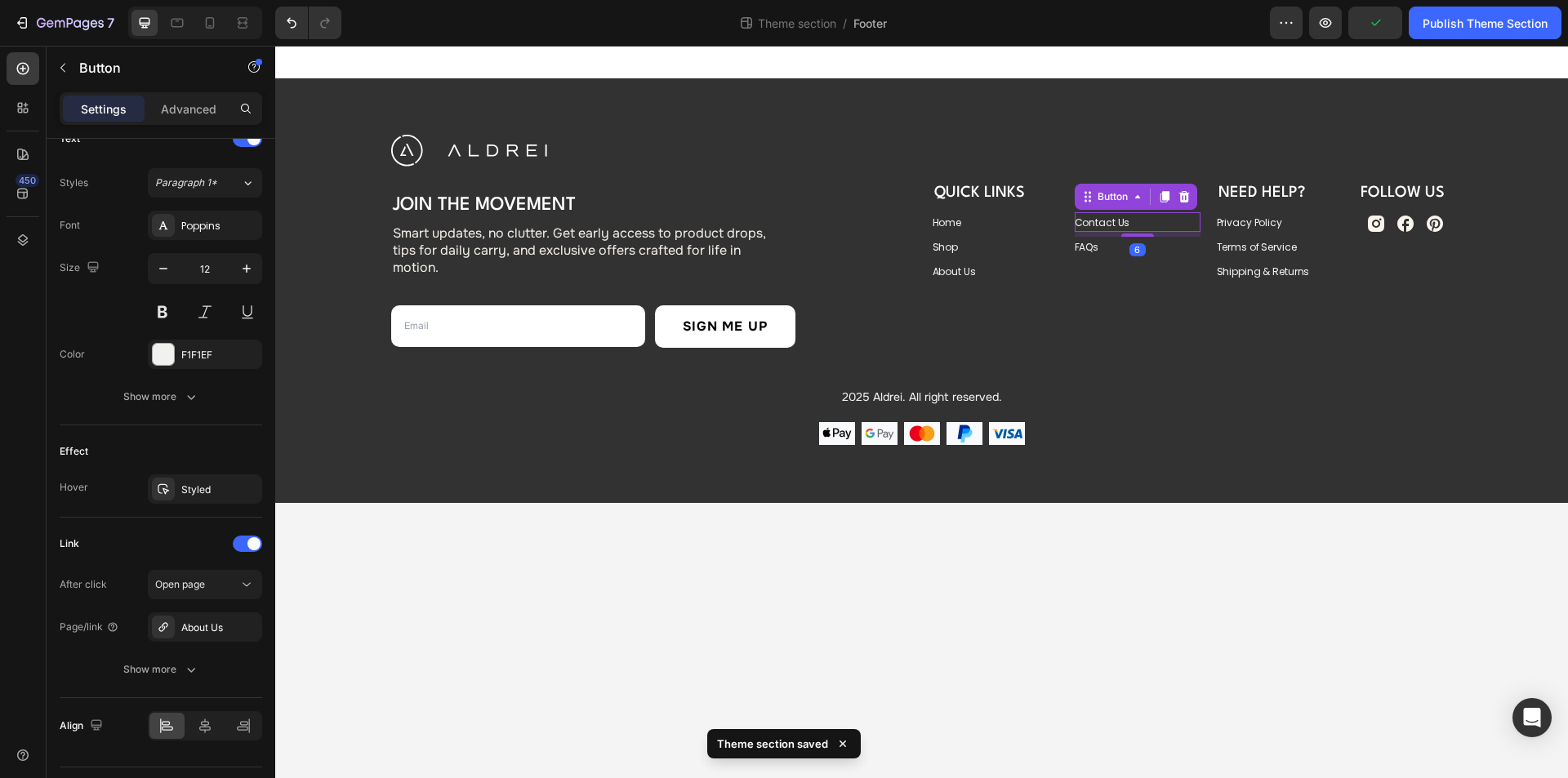
click at [1144, 221] on div "Contact Us Button 6" at bounding box center [1137, 222] width 126 height 20
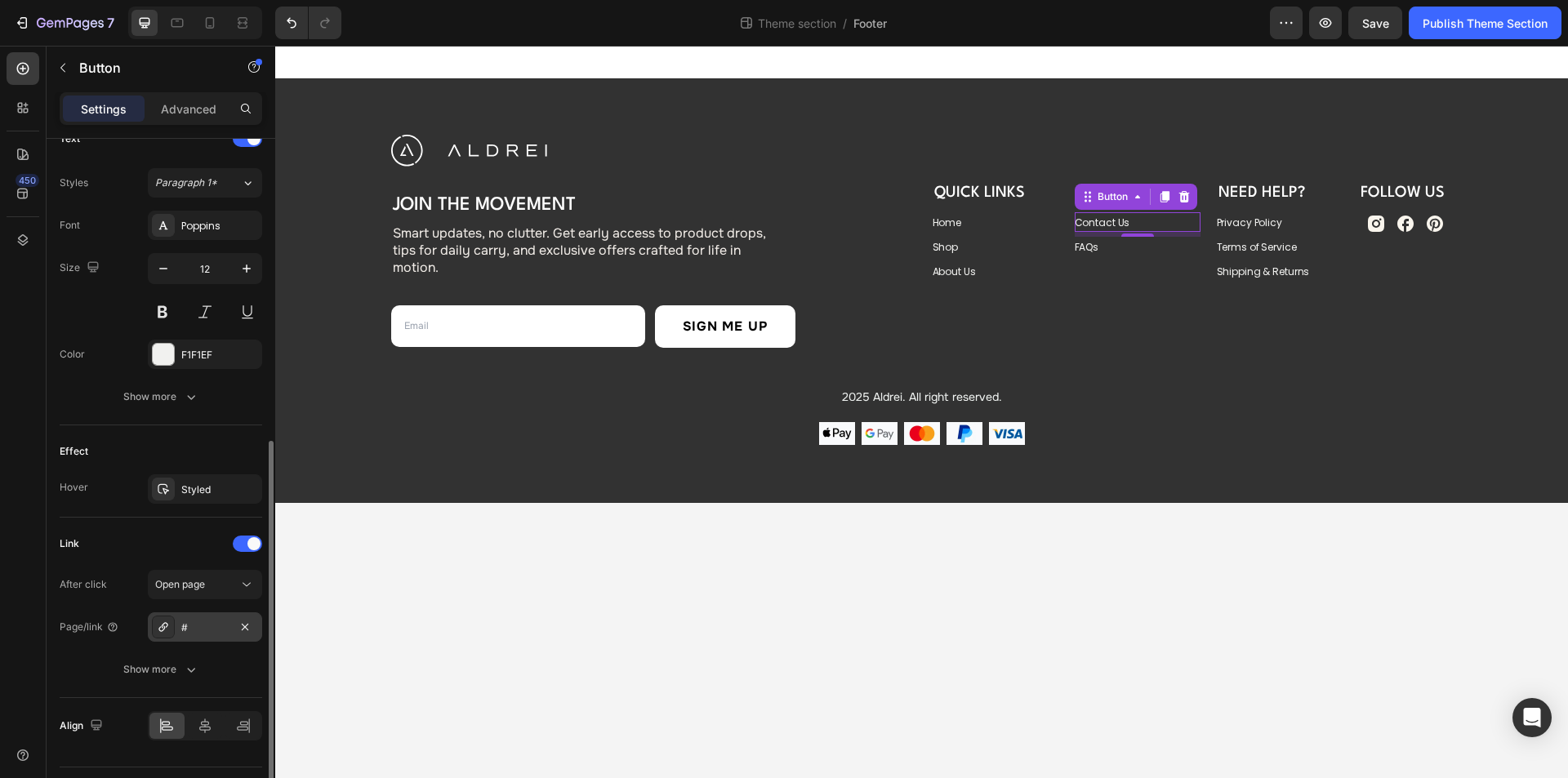
click at [205, 621] on div "#" at bounding box center [205, 627] width 48 height 15
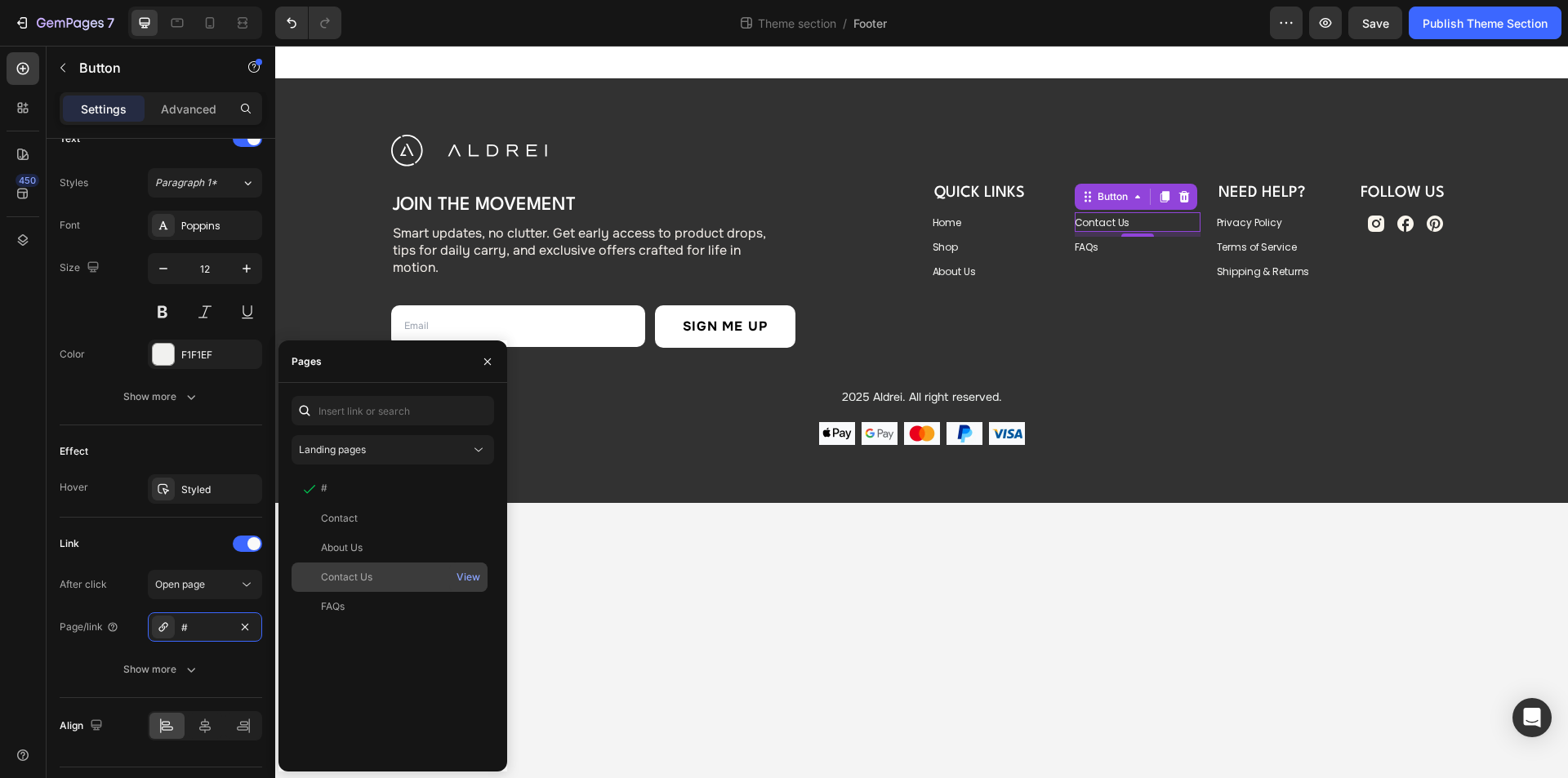
click at [375, 592] on div "Contact Us View" at bounding box center [389, 607] width 196 height 30
click at [1136, 300] on div "QUICK LINKS Heading Home Button Shop Button About Us Button Need Help? Heading …" at bounding box center [1130, 241] width 644 height 213
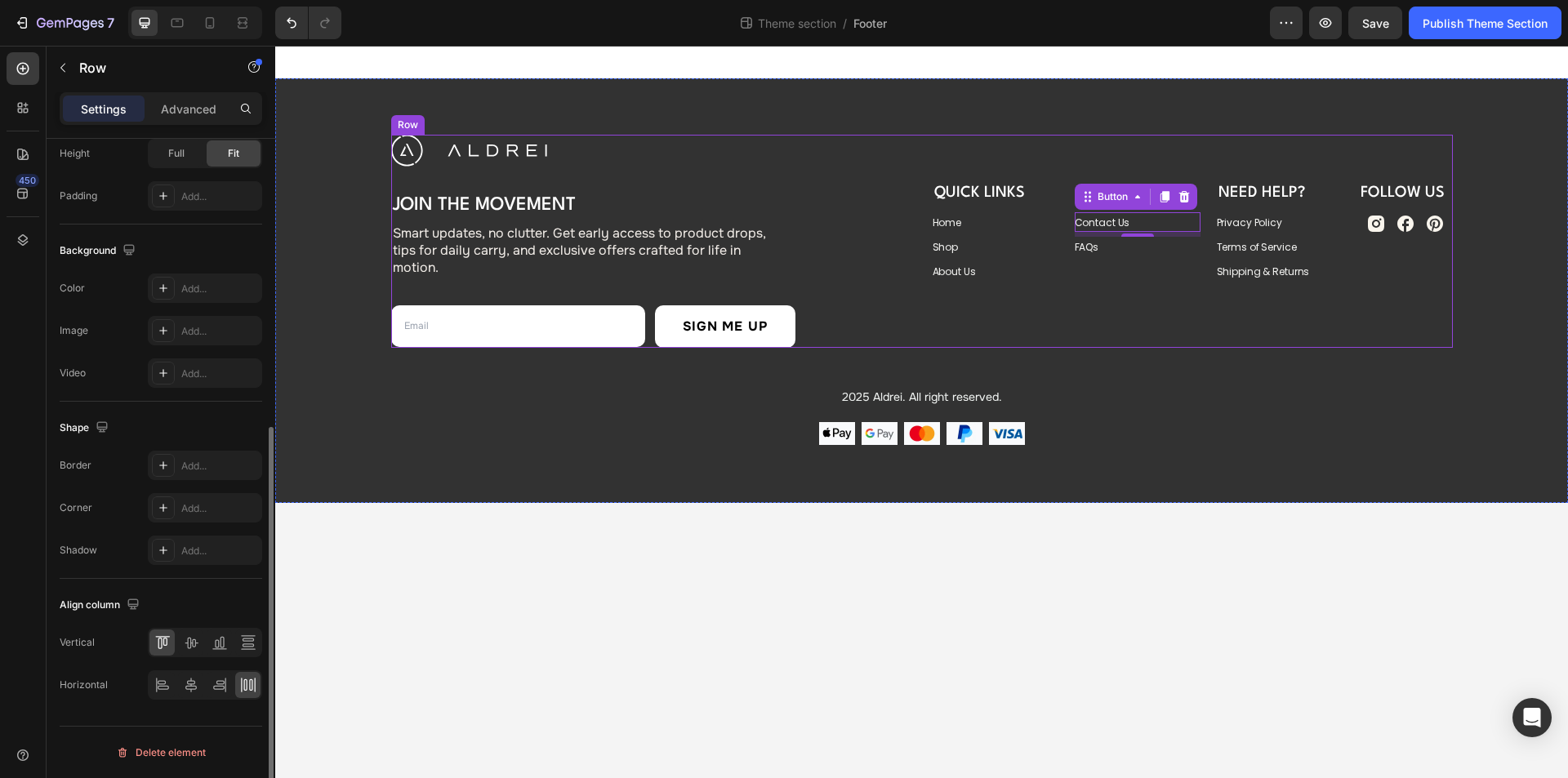
scroll to position [0, 0]
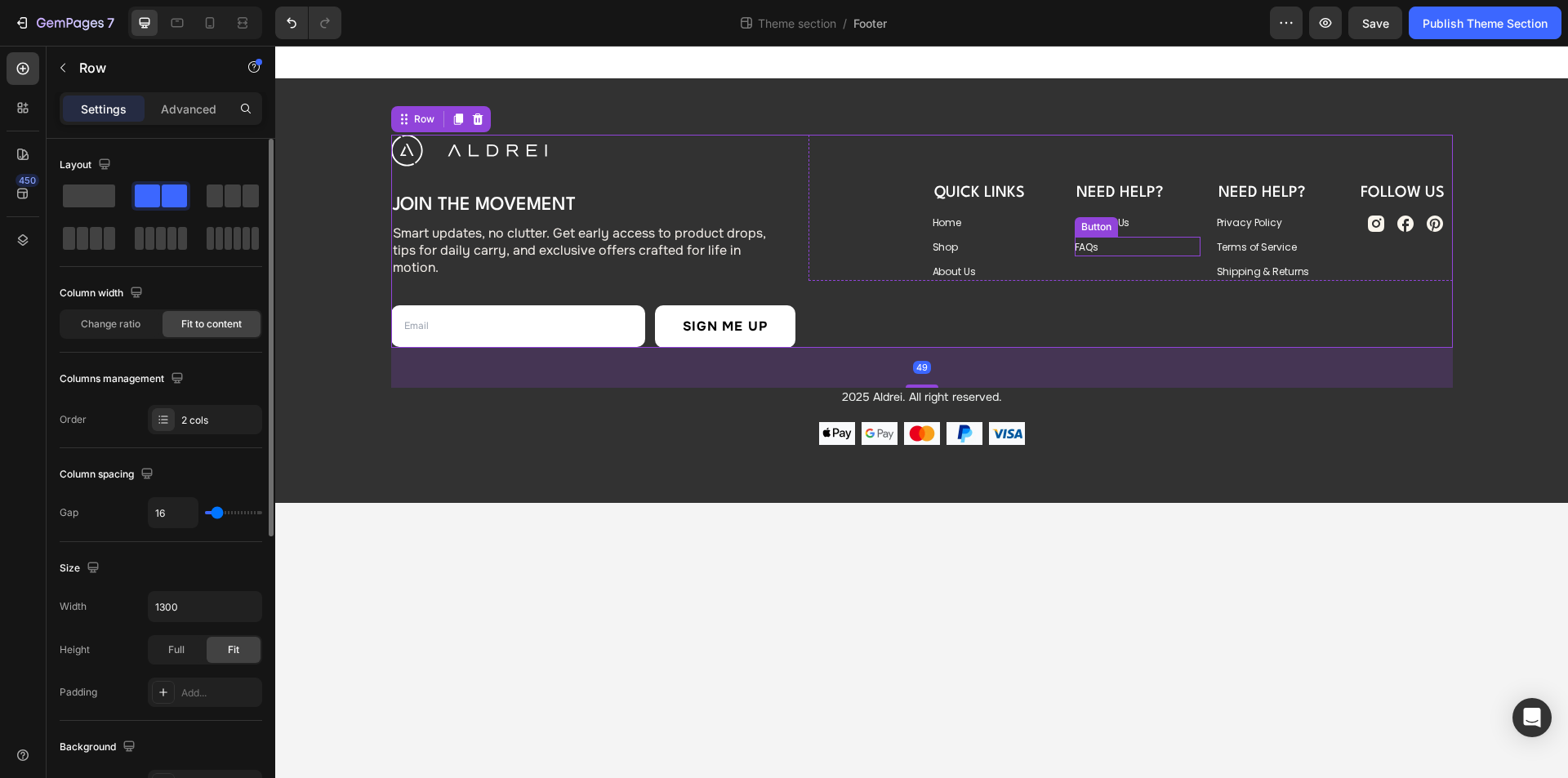
click at [1129, 245] on div "FAQs Button" at bounding box center [1137, 247] width 126 height 20
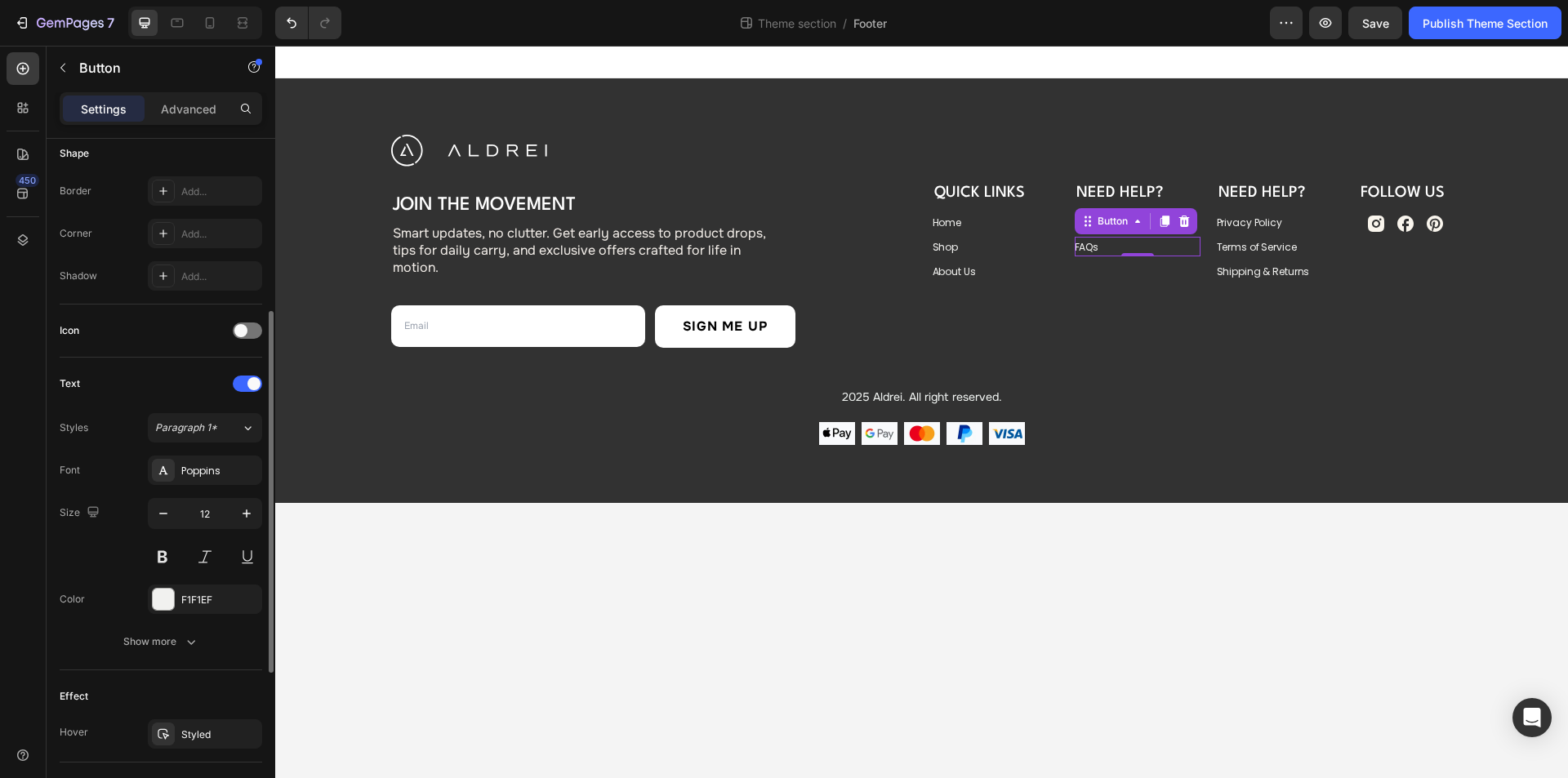
scroll to position [612, 0]
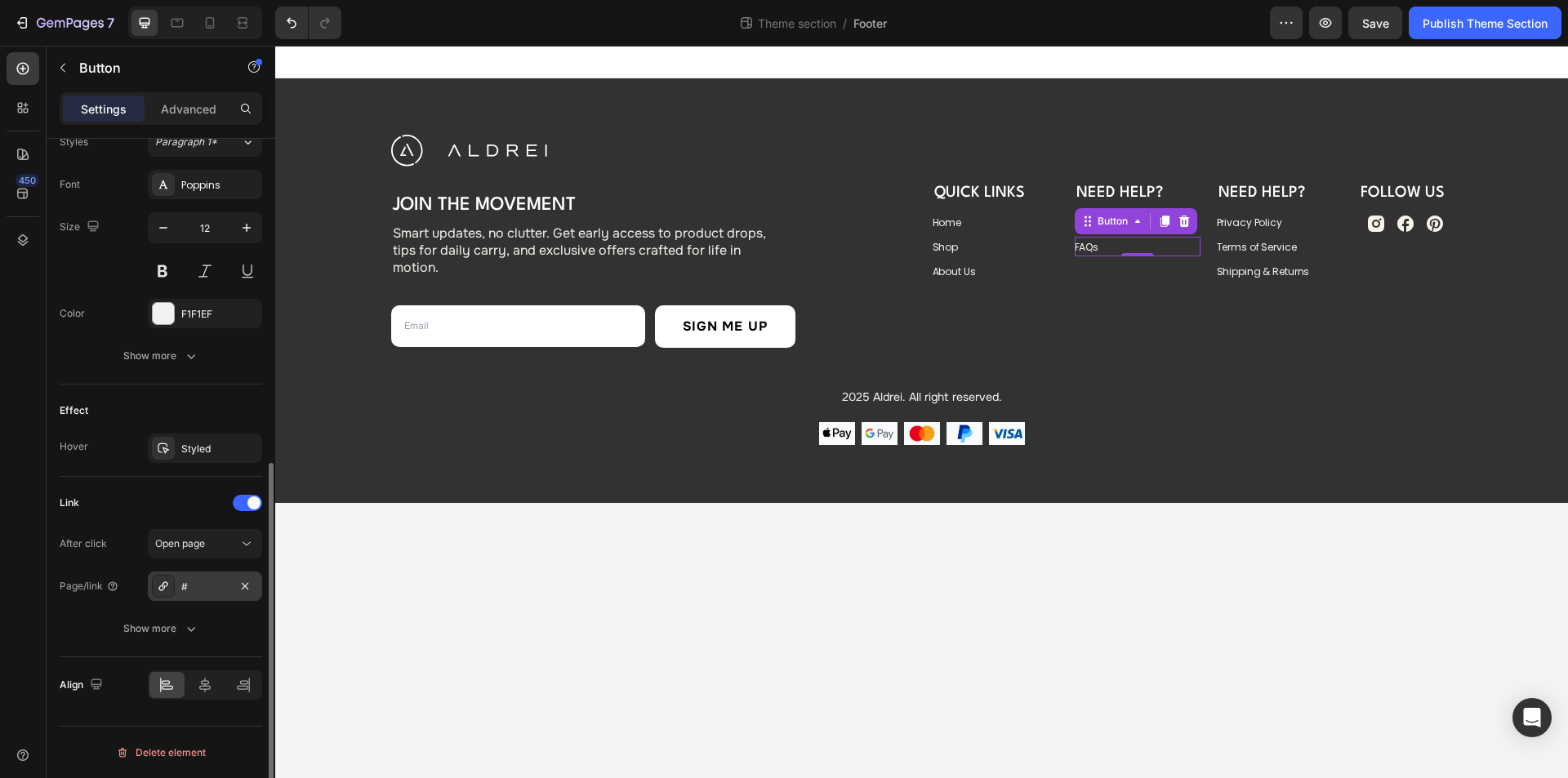
click at [202, 588] on div "#" at bounding box center [205, 587] width 48 height 15
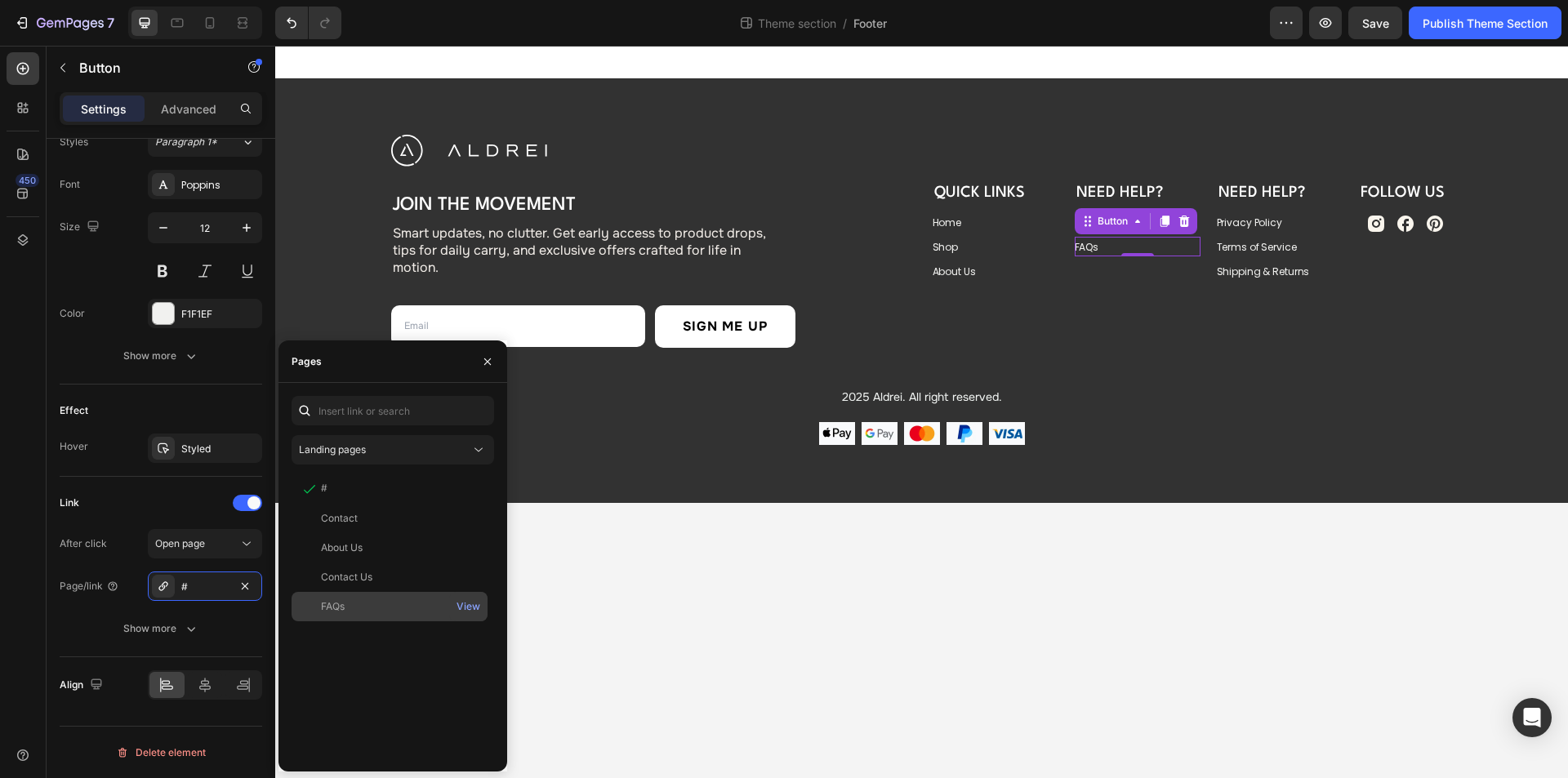
click at [348, 601] on div "FAQs" at bounding box center [389, 607] width 183 height 15
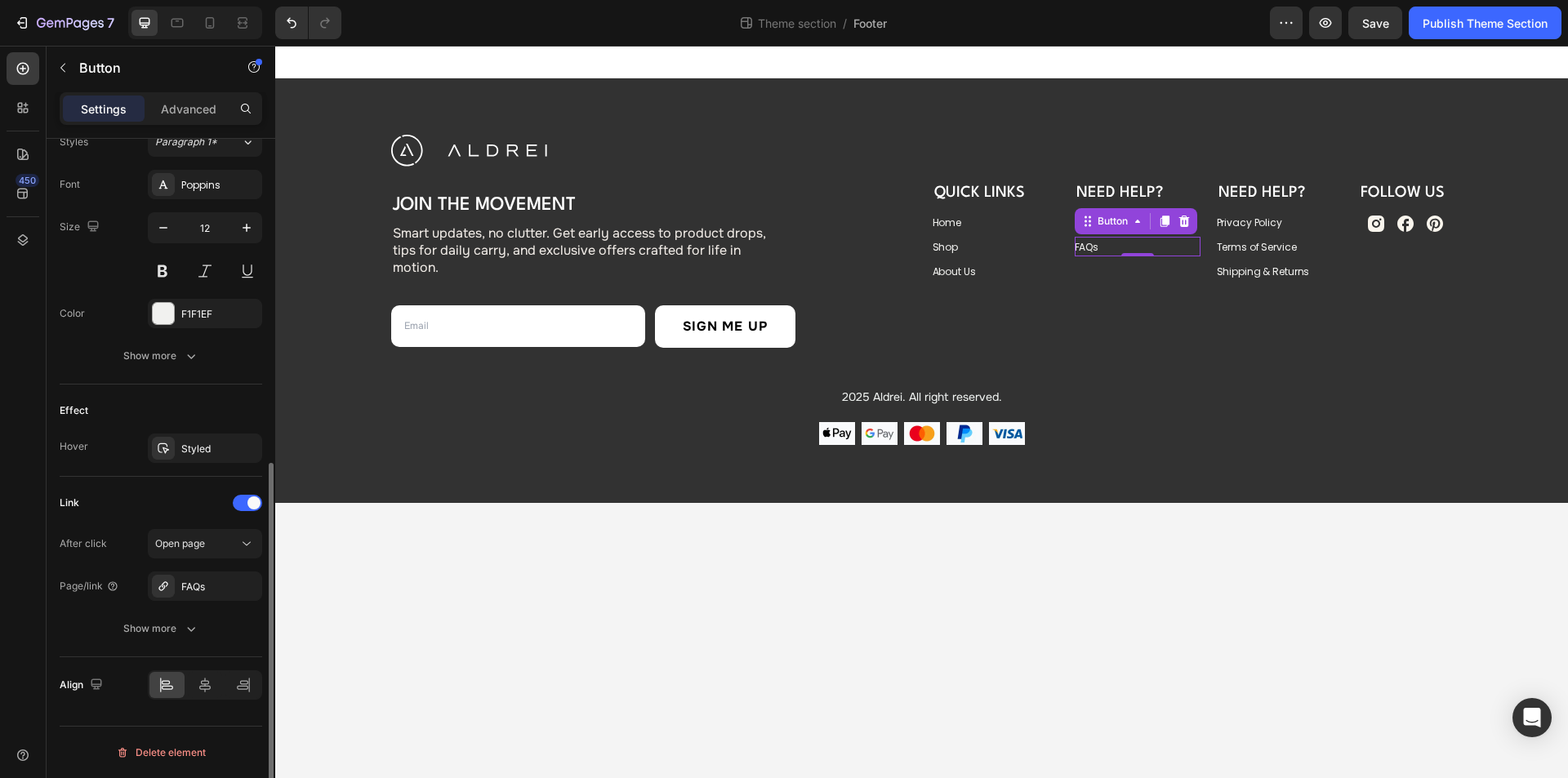
click at [178, 480] on div "Link After click Open page Page/link FAQs Show more" at bounding box center [160, 567] width 202 height 180
click at [1005, 273] on div "About Us Button" at bounding box center [995, 271] width 126 height 20
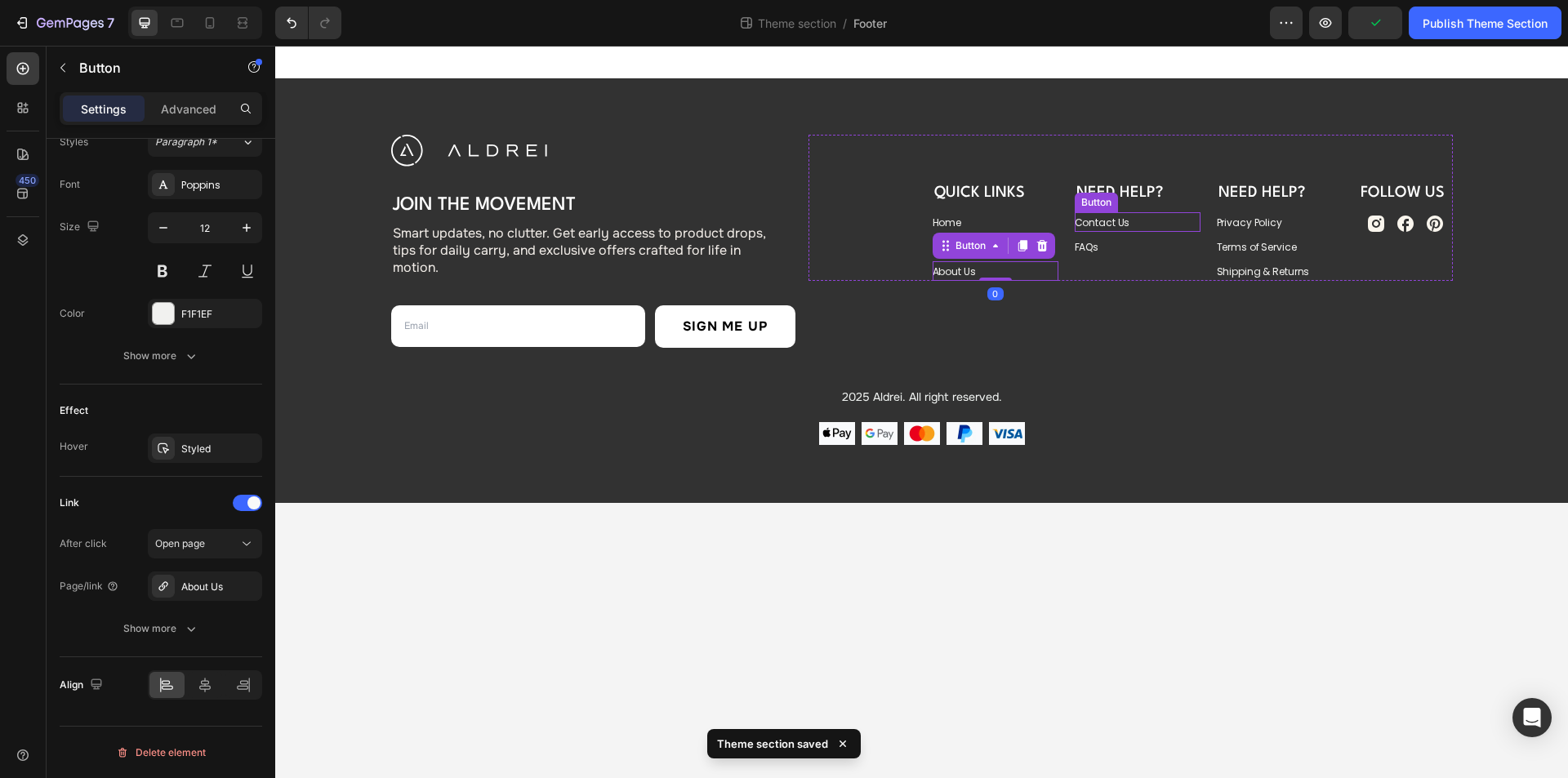
click at [1144, 216] on div "Contact Us Button" at bounding box center [1137, 222] width 126 height 20
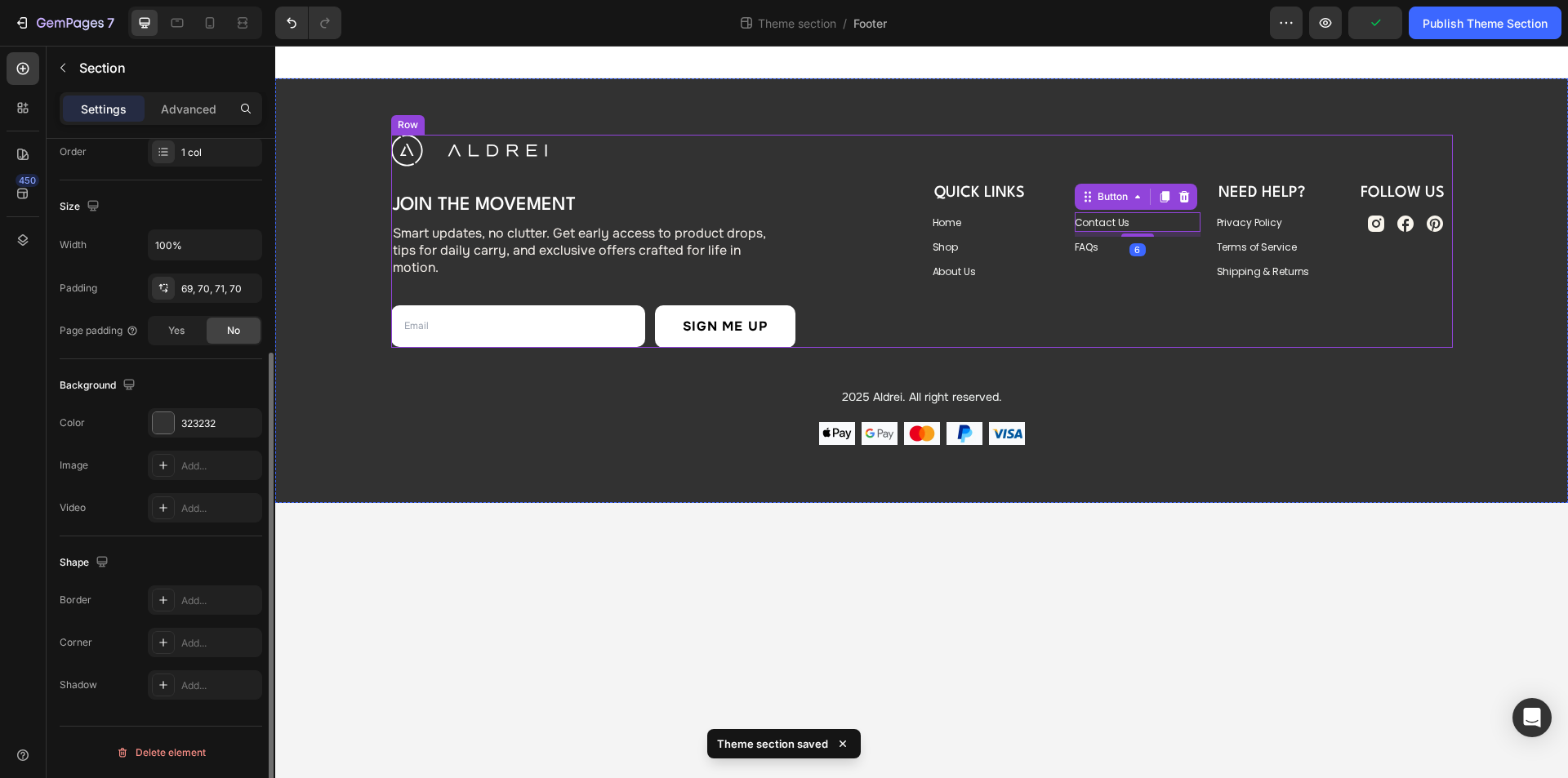
click at [1321, 352] on div "Image Join the Movement Heading Smart updates, no clutter. Get early access to …" at bounding box center [921, 289] width 1178 height 310
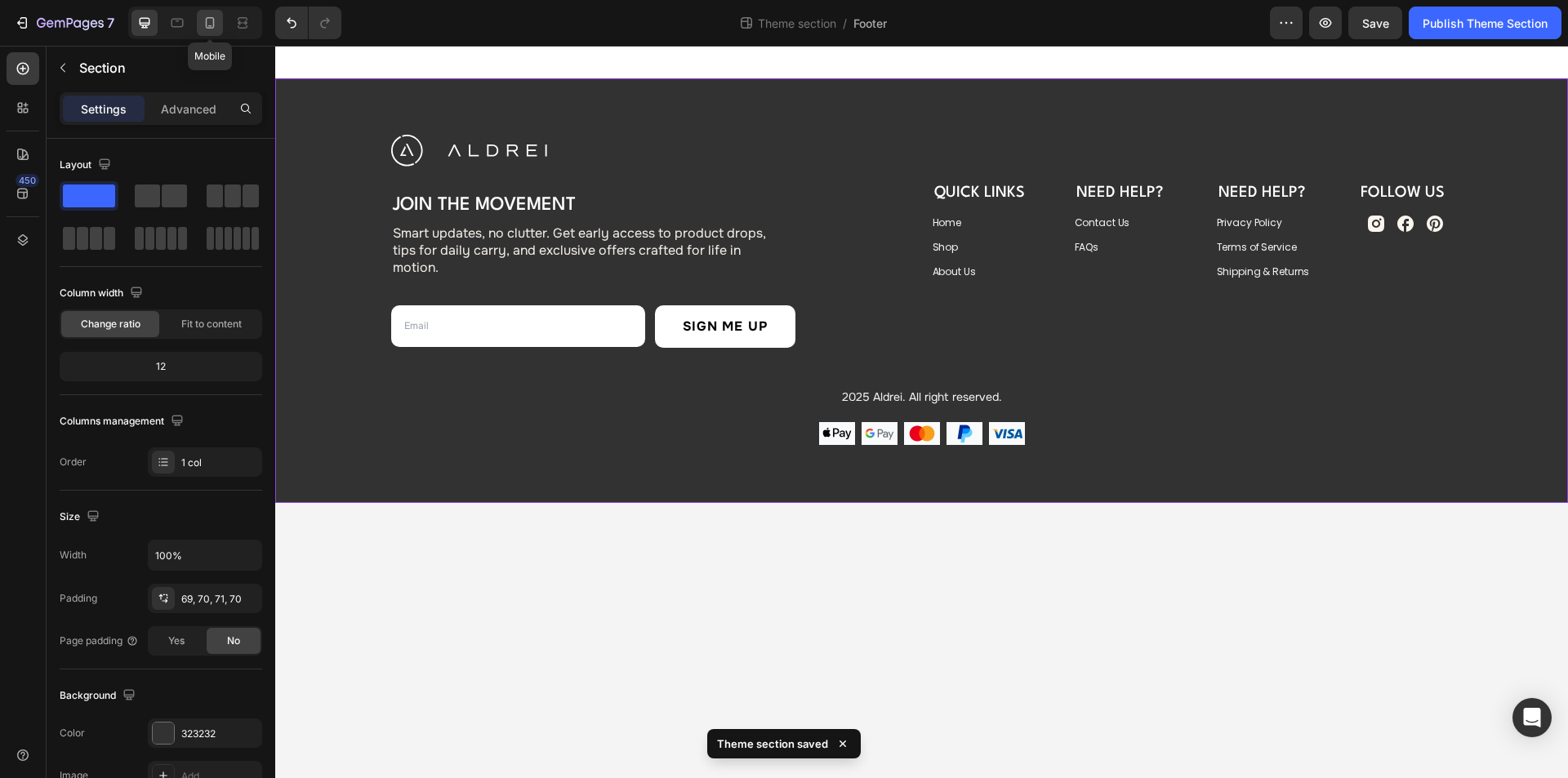
click at [208, 19] on icon at bounding box center [210, 23] width 16 height 16
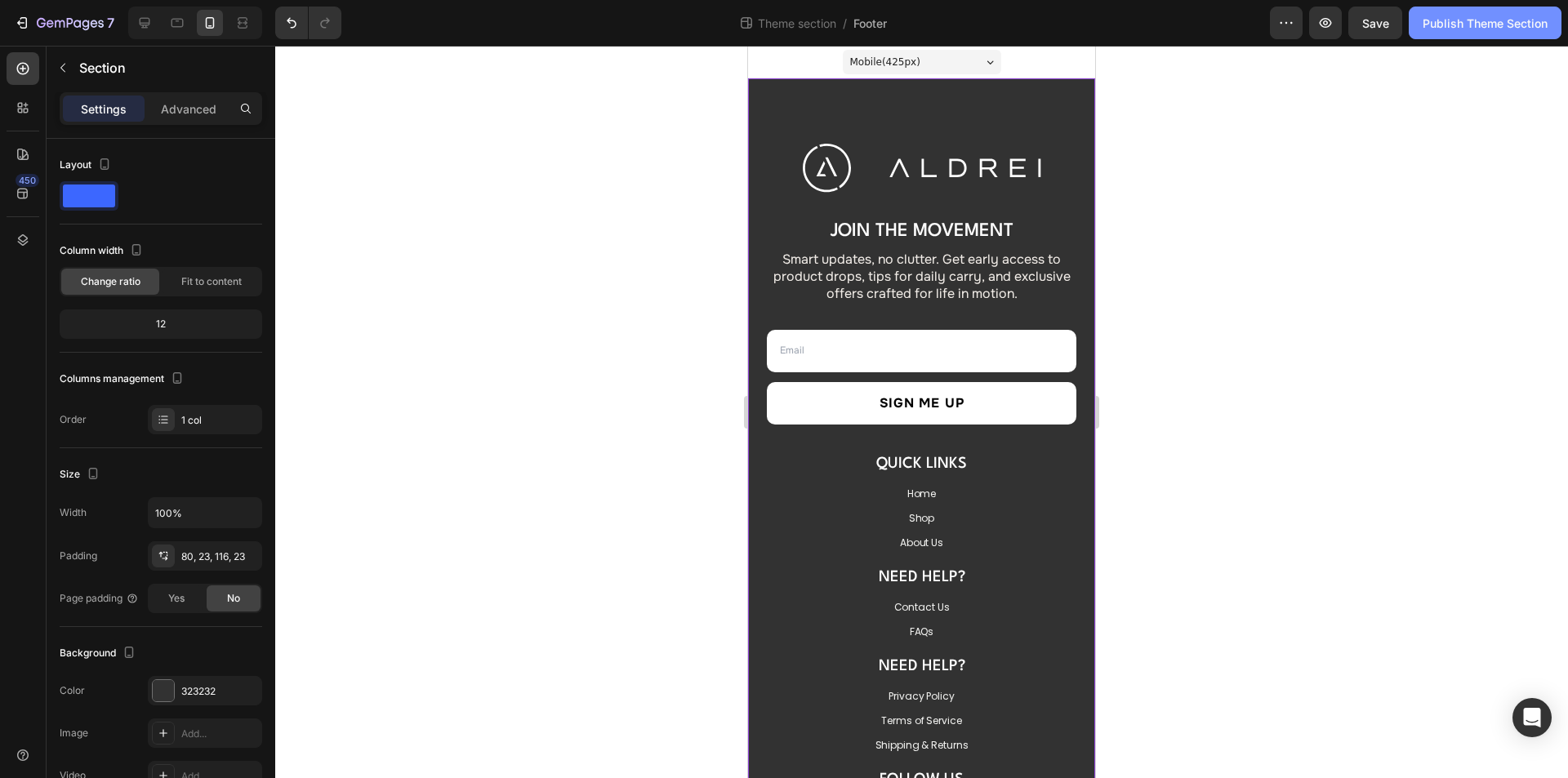
click at [1450, 23] on div "Publish Theme Section" at bounding box center [1485, 23] width 125 height 17
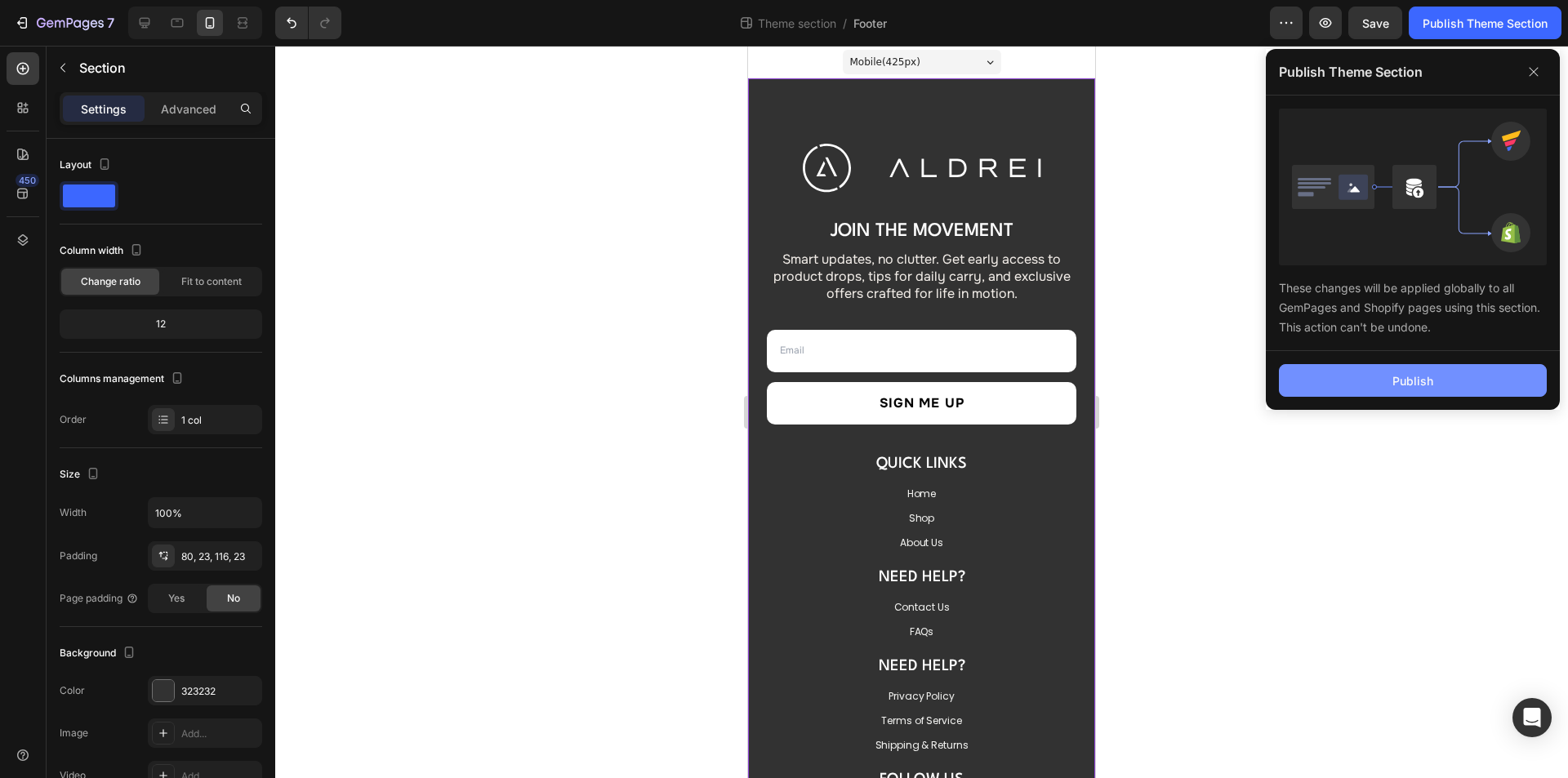
click at [1385, 377] on button "Publish" at bounding box center [1413, 381] width 268 height 33
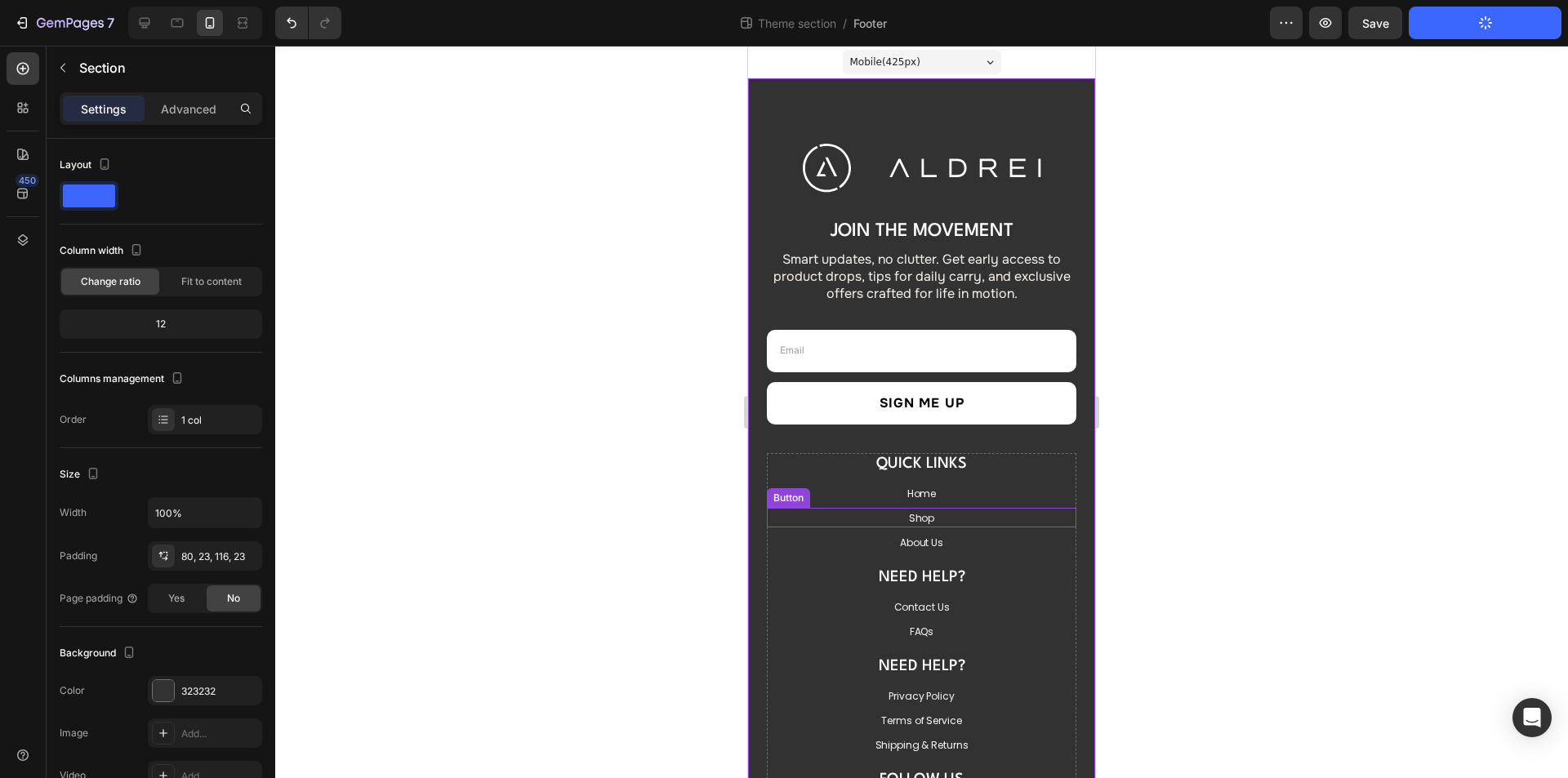
click at [972, 512] on div "Shop Button" at bounding box center [921, 517] width 309 height 20
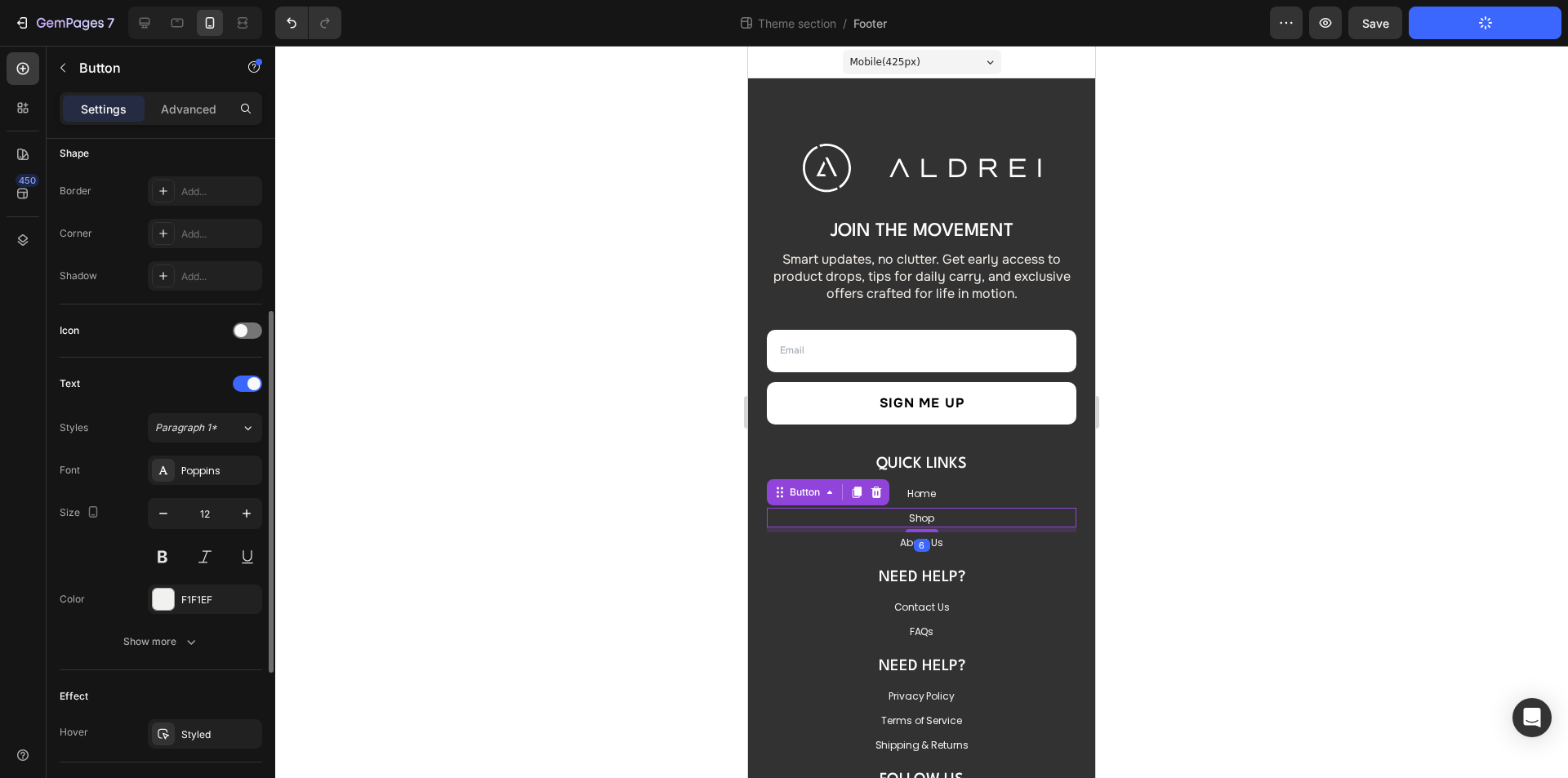
scroll to position [612, 0]
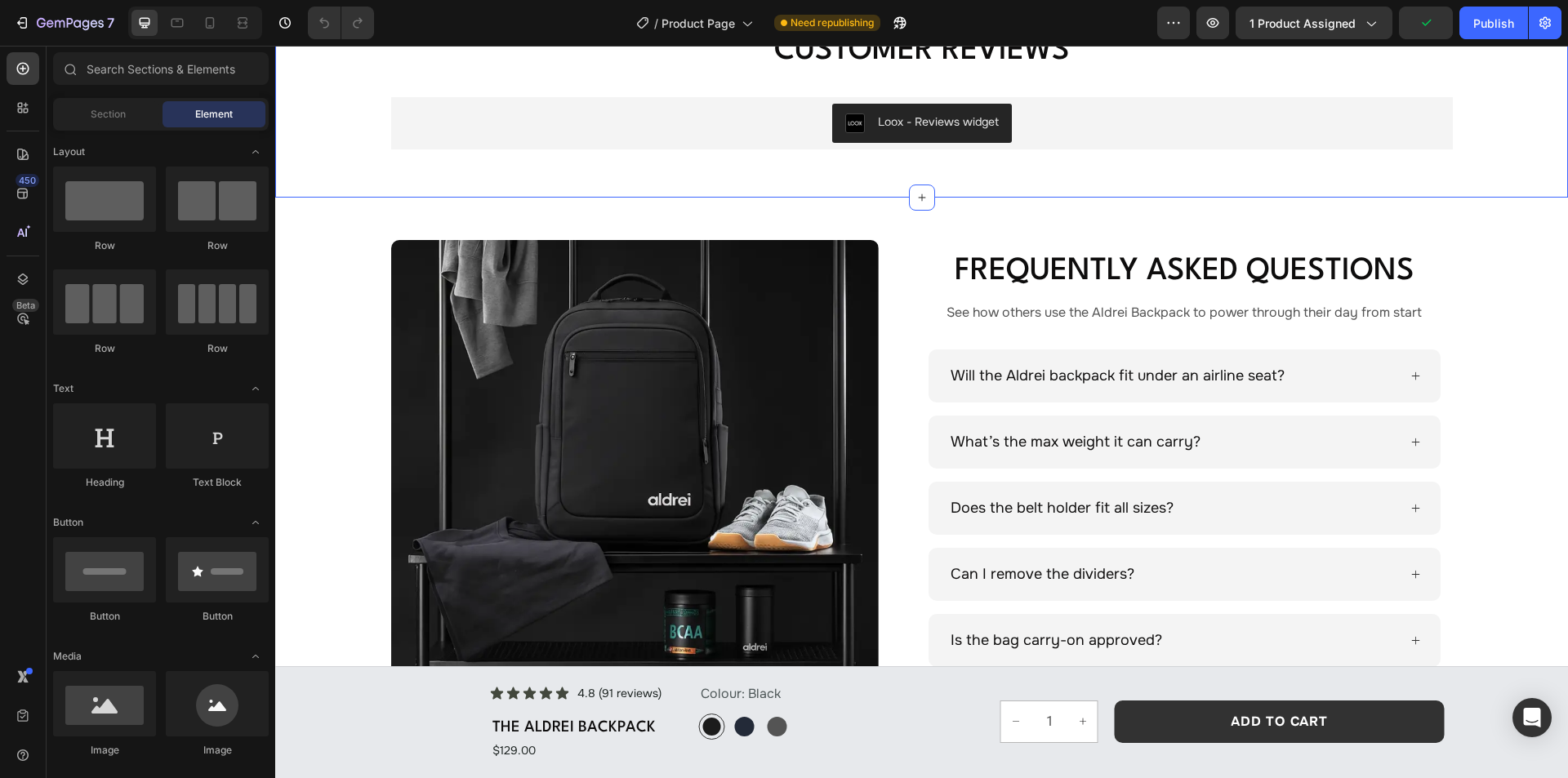
scroll to position [5388, 0]
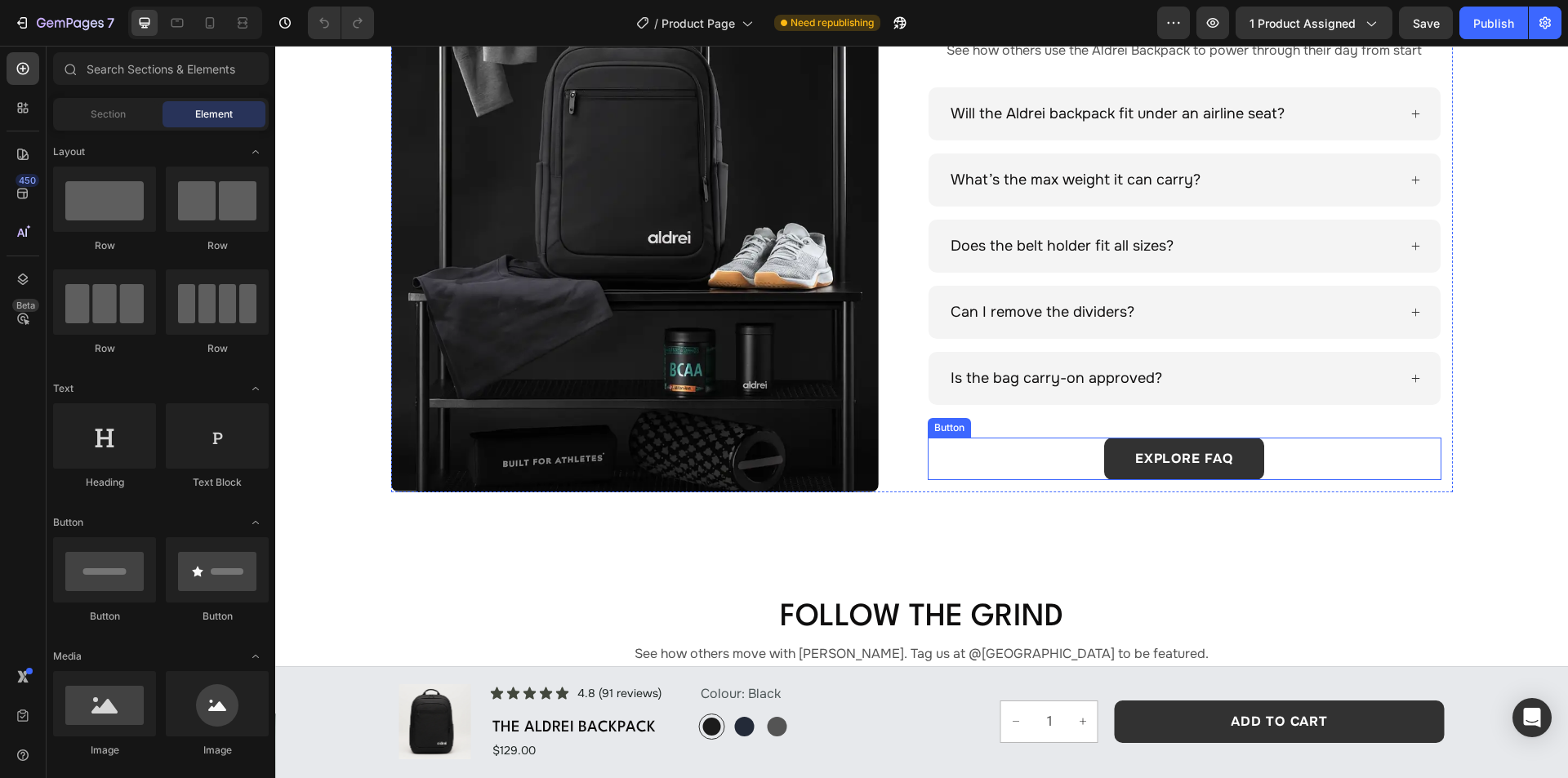
click at [1085, 452] on div "explore FAQ Button" at bounding box center [1185, 459] width 513 height 43
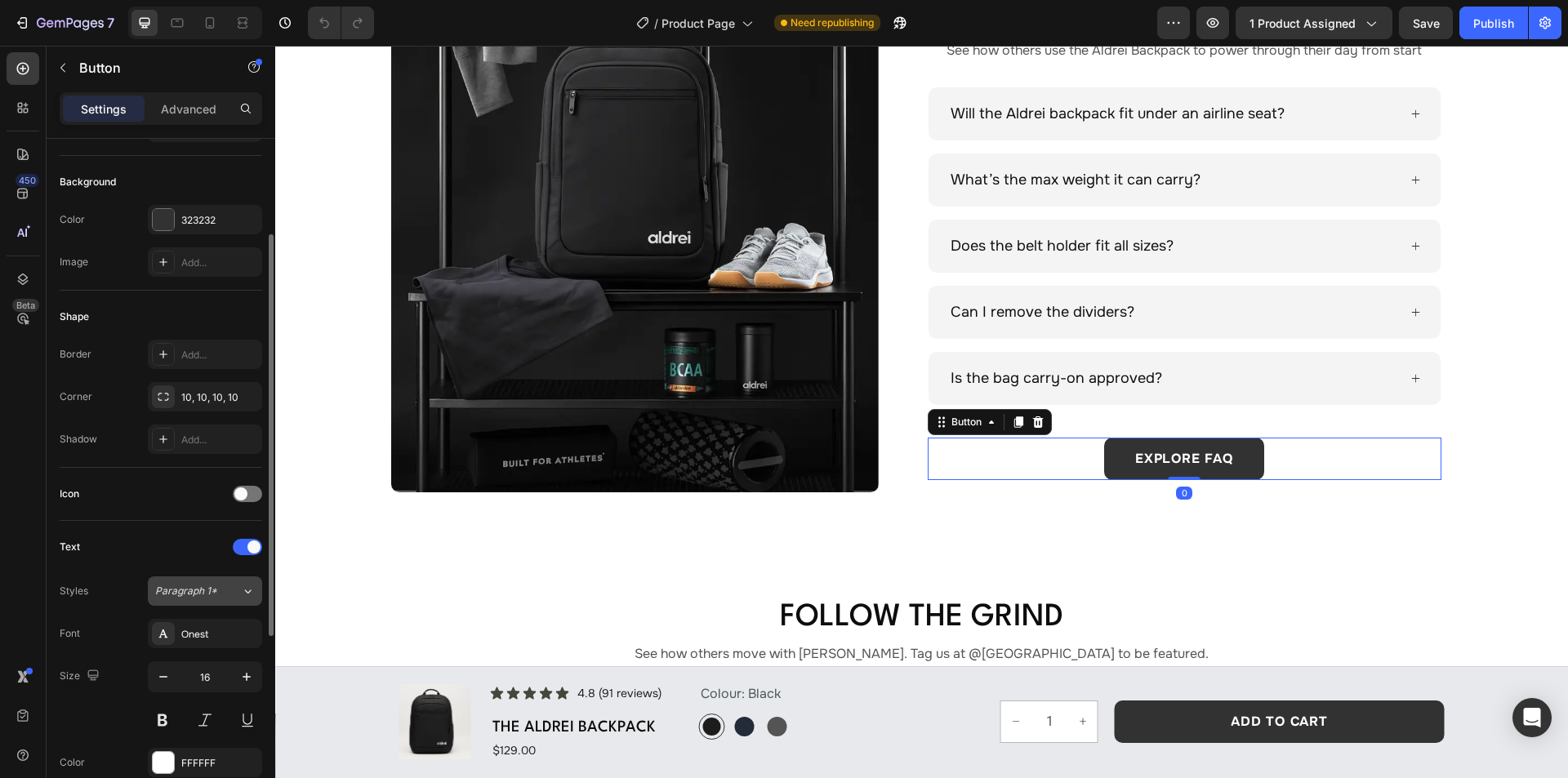
scroll to position [485, 0]
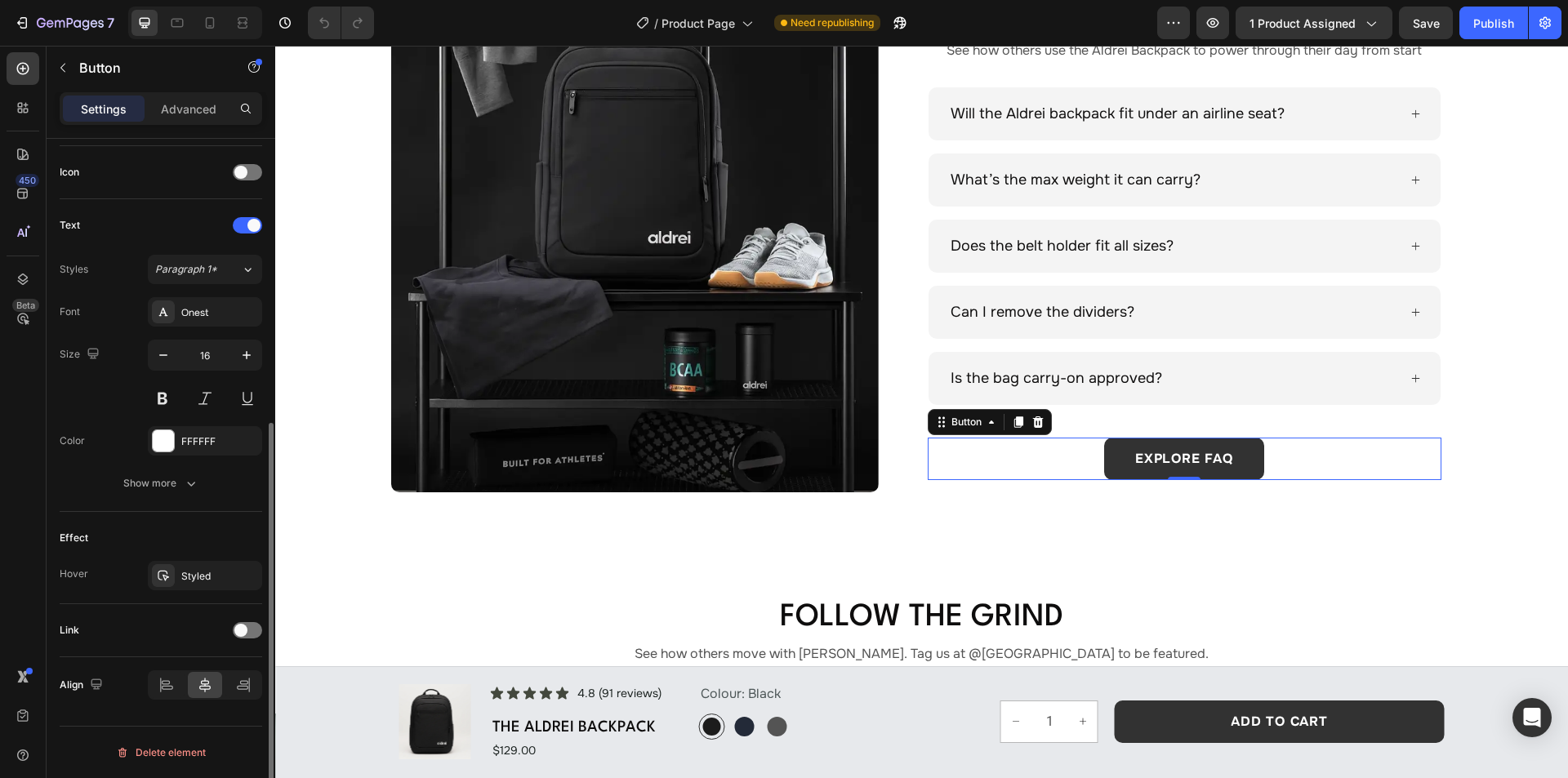
drag, startPoint x: 242, startPoint y: 631, endPoint x: 222, endPoint y: 610, distance: 29.0
click at [242, 632] on span at bounding box center [241, 630] width 13 height 13
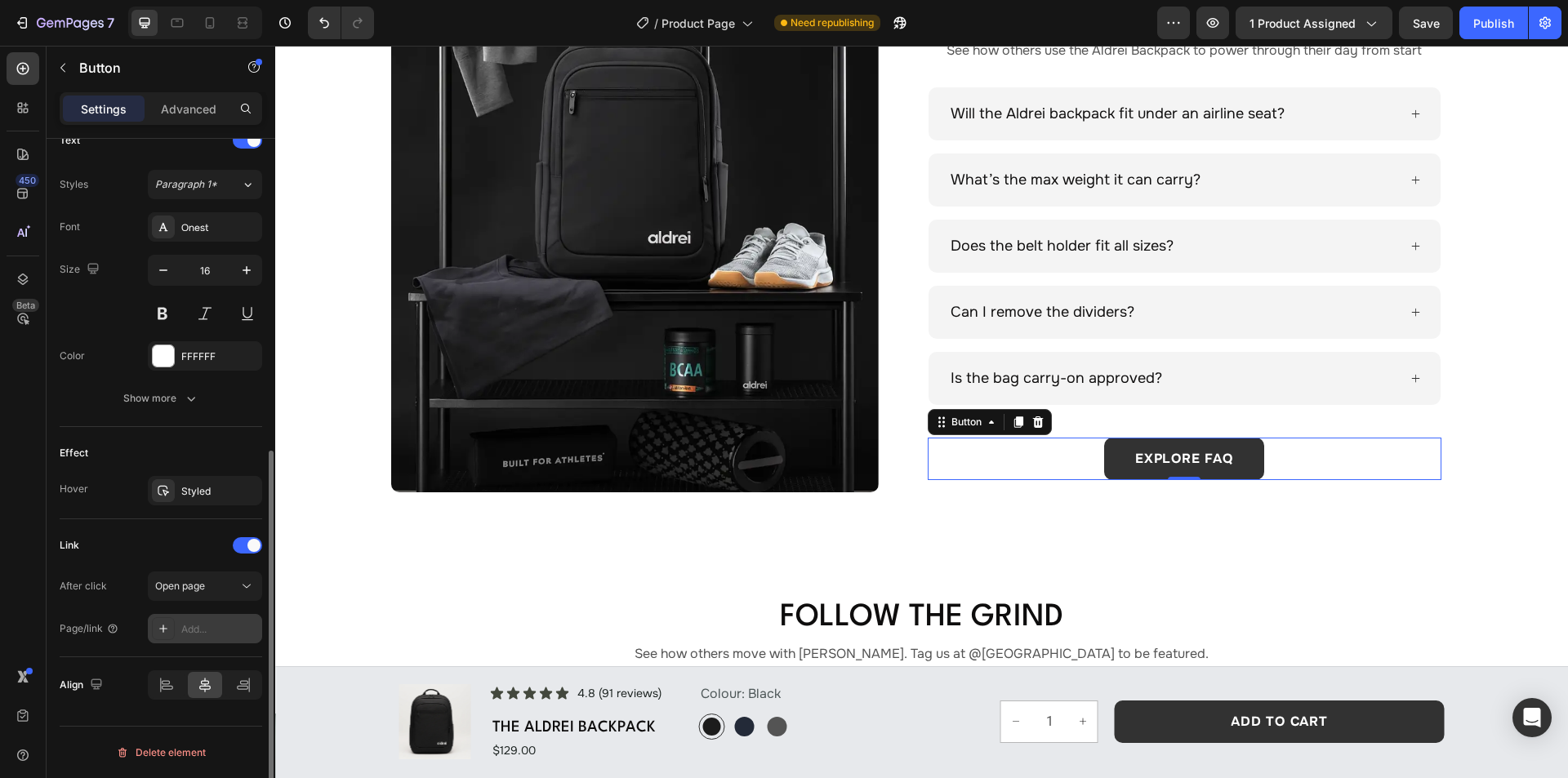
click at [215, 624] on div "Add..." at bounding box center [219, 629] width 77 height 15
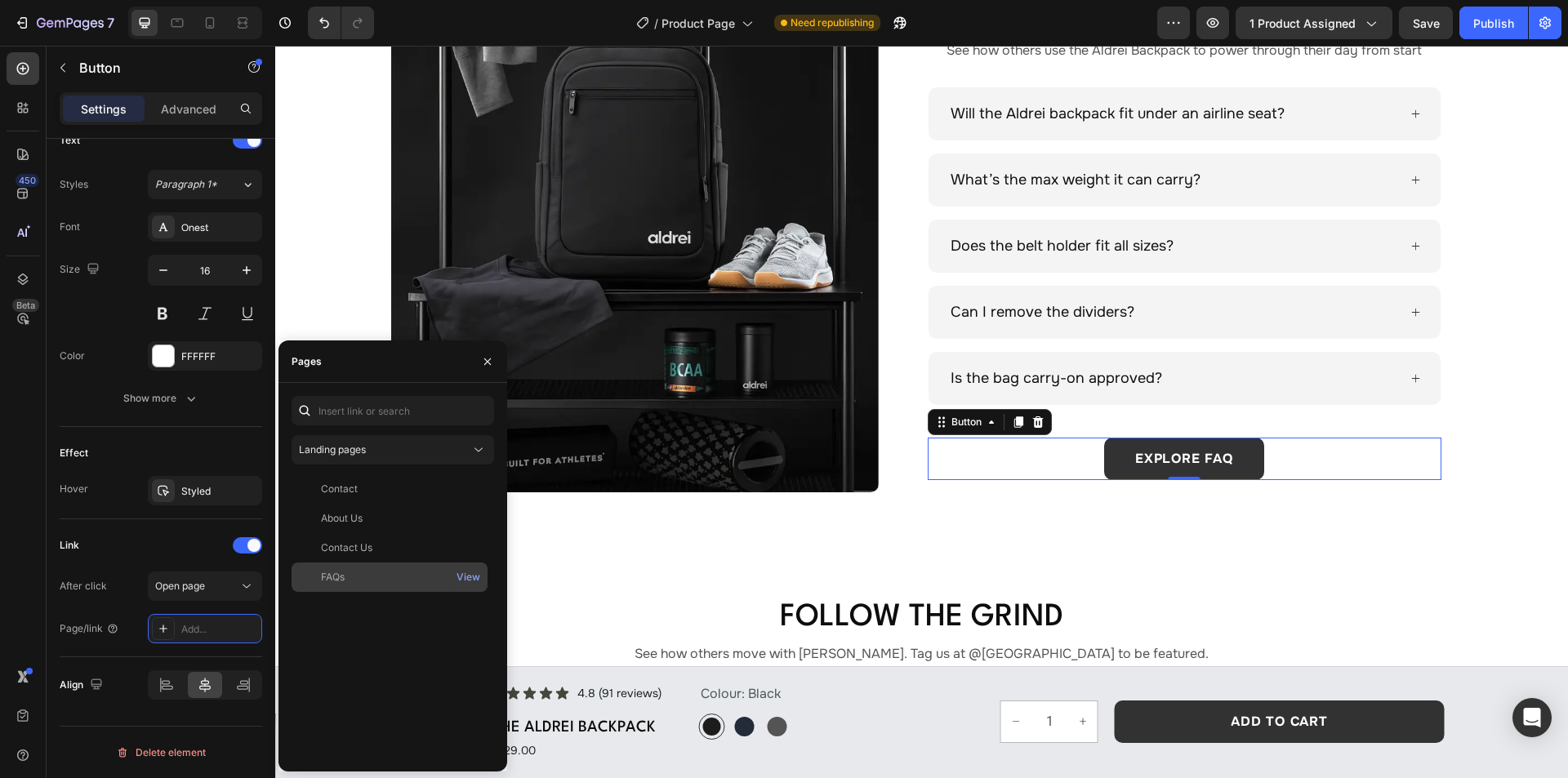
click at [404, 579] on div "FAQs" at bounding box center [389, 577] width 183 height 15
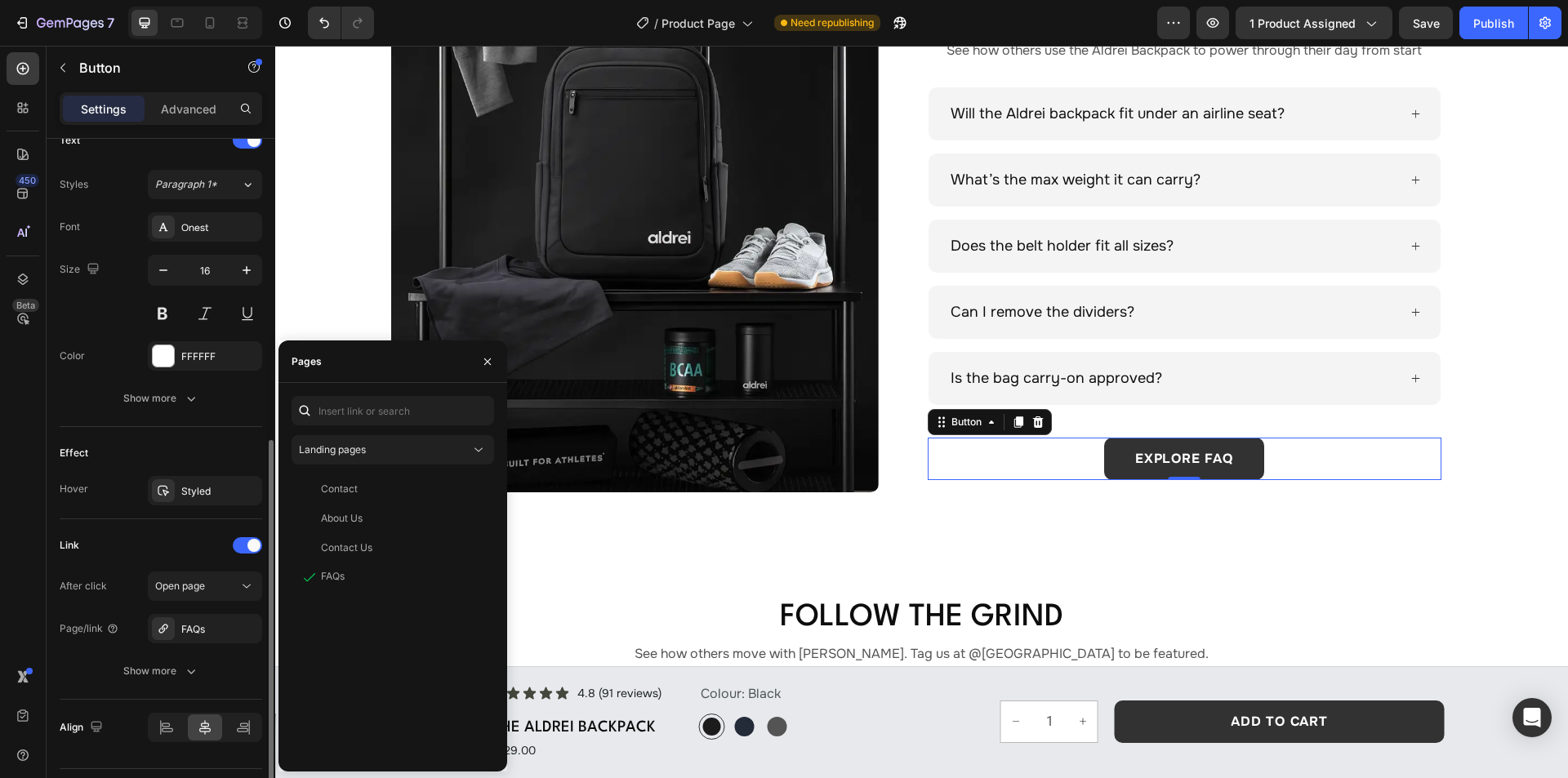
drag, startPoint x: 133, startPoint y: 535, endPoint x: 216, endPoint y: 481, distance: 99.0
click at [133, 535] on div "Link" at bounding box center [160, 545] width 202 height 26
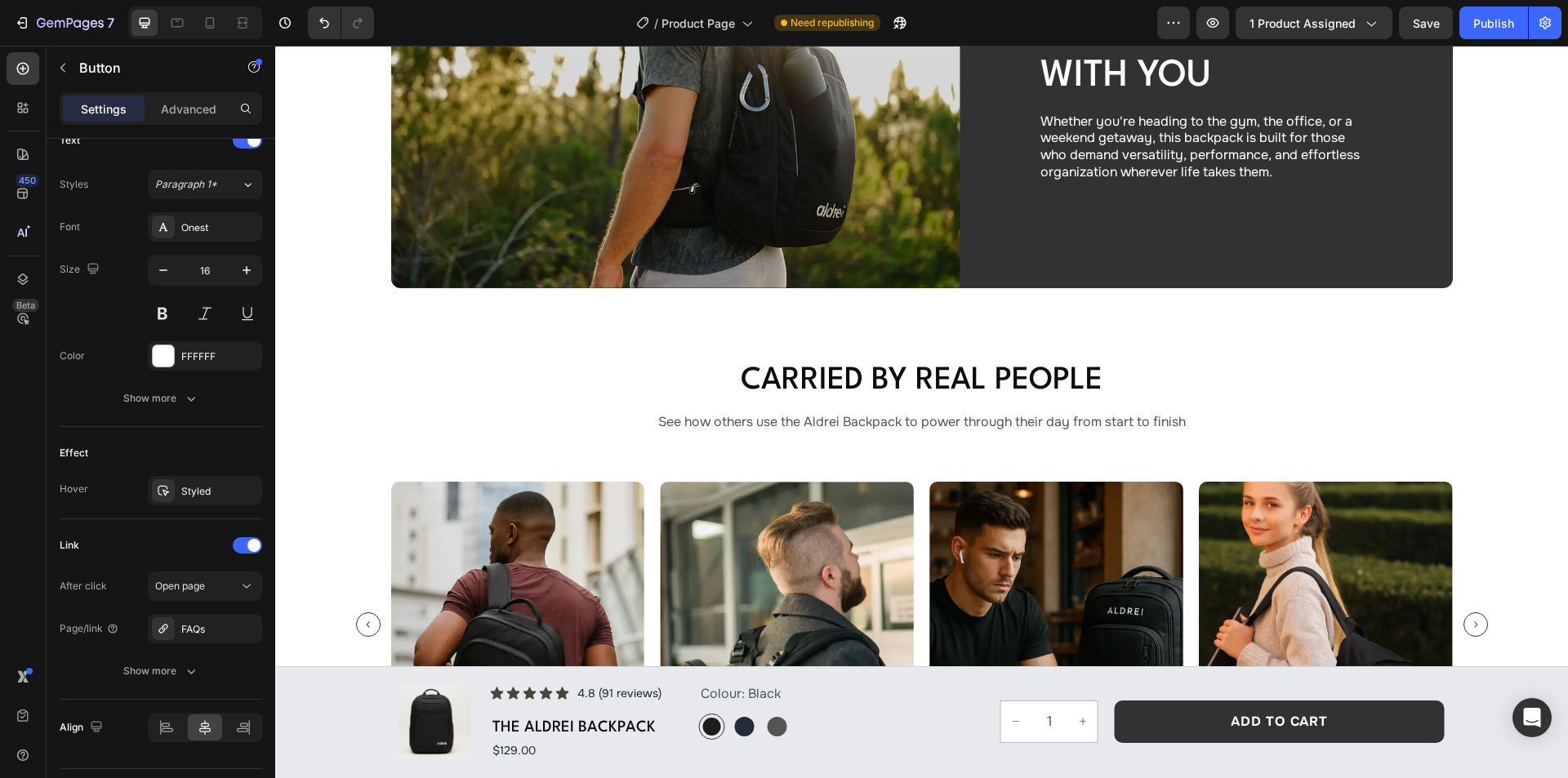
scroll to position [3905, 0]
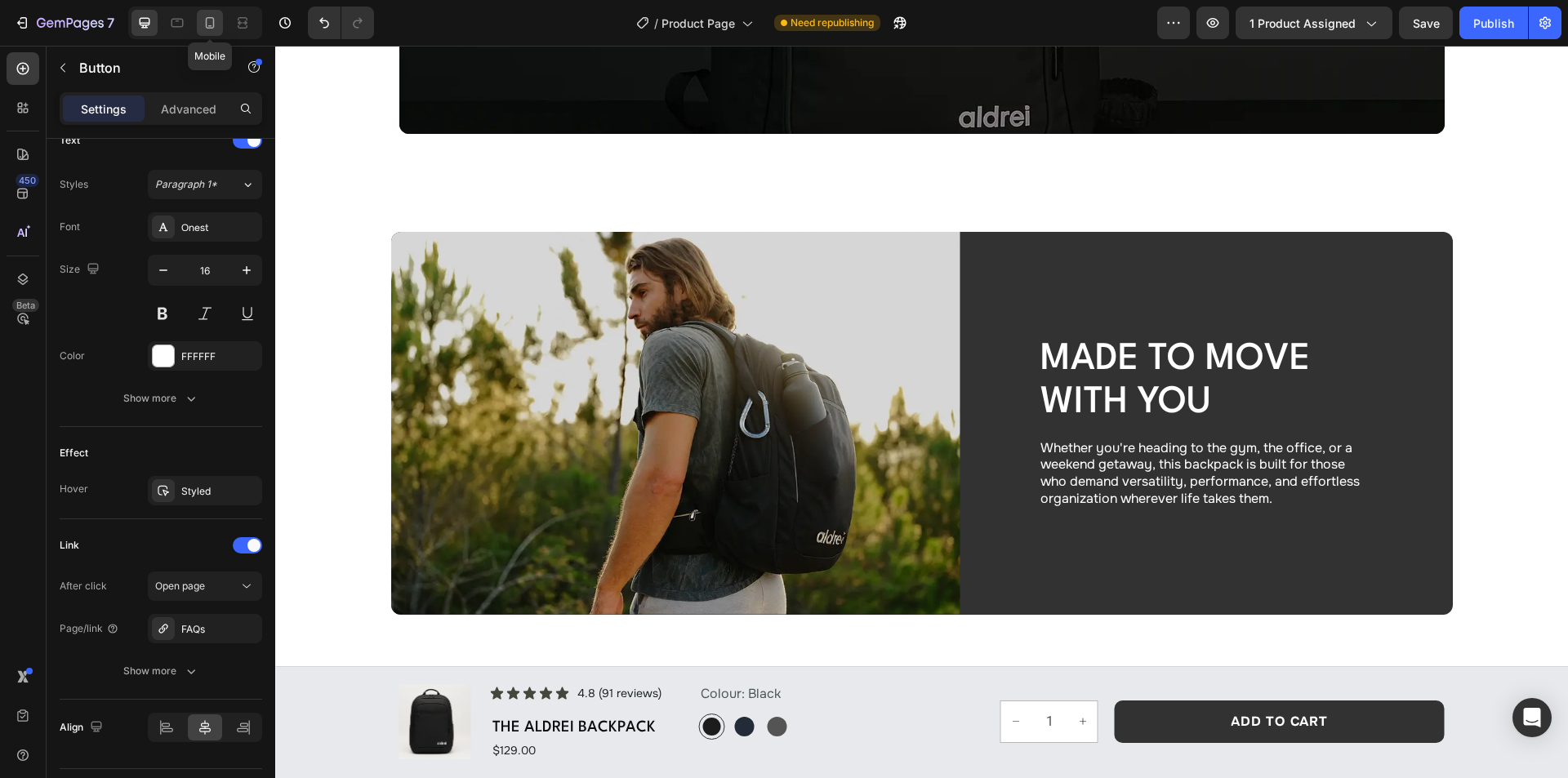
click at [220, 30] on div at bounding box center [210, 23] width 26 height 26
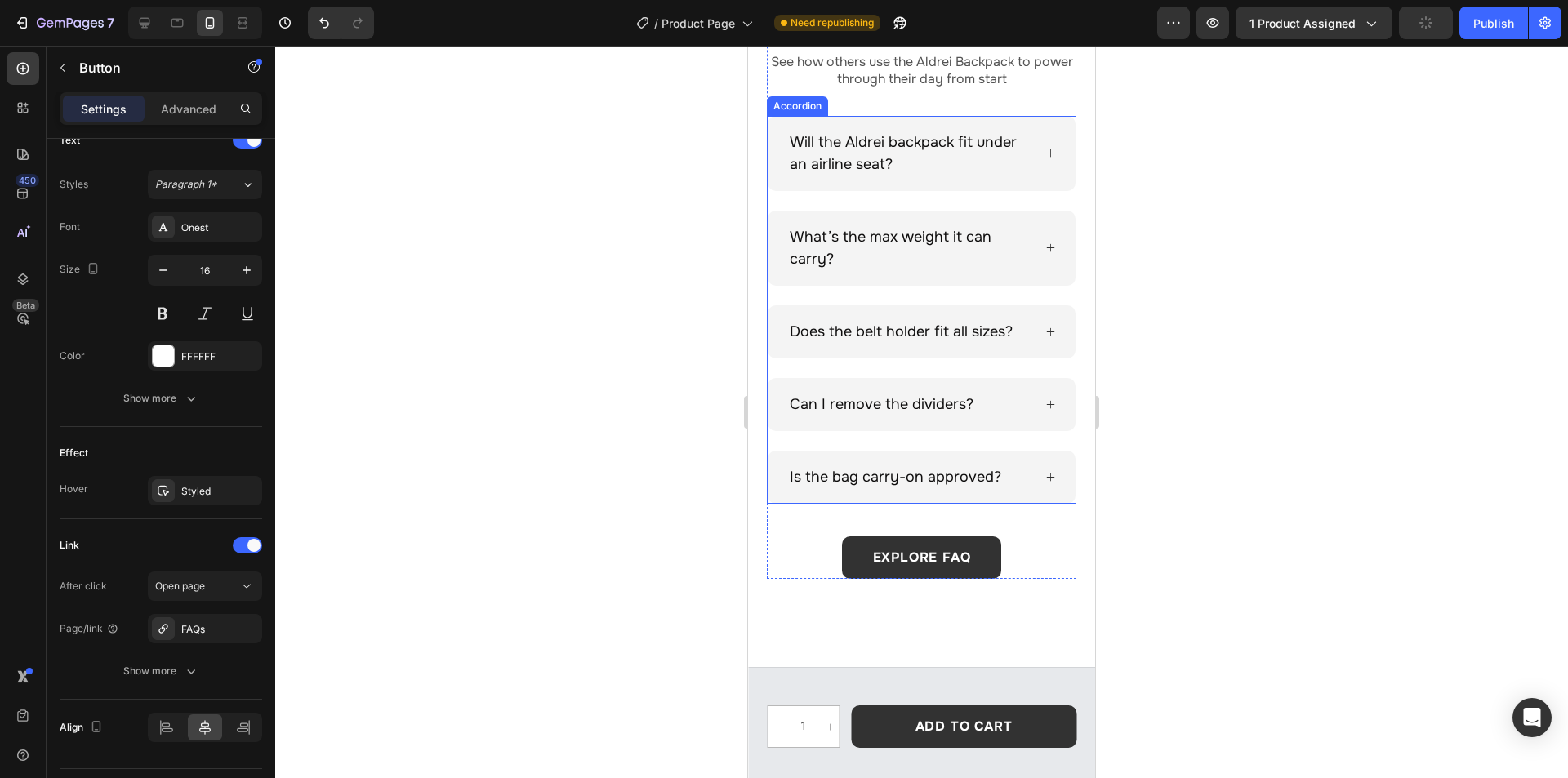
scroll to position [6273, 0]
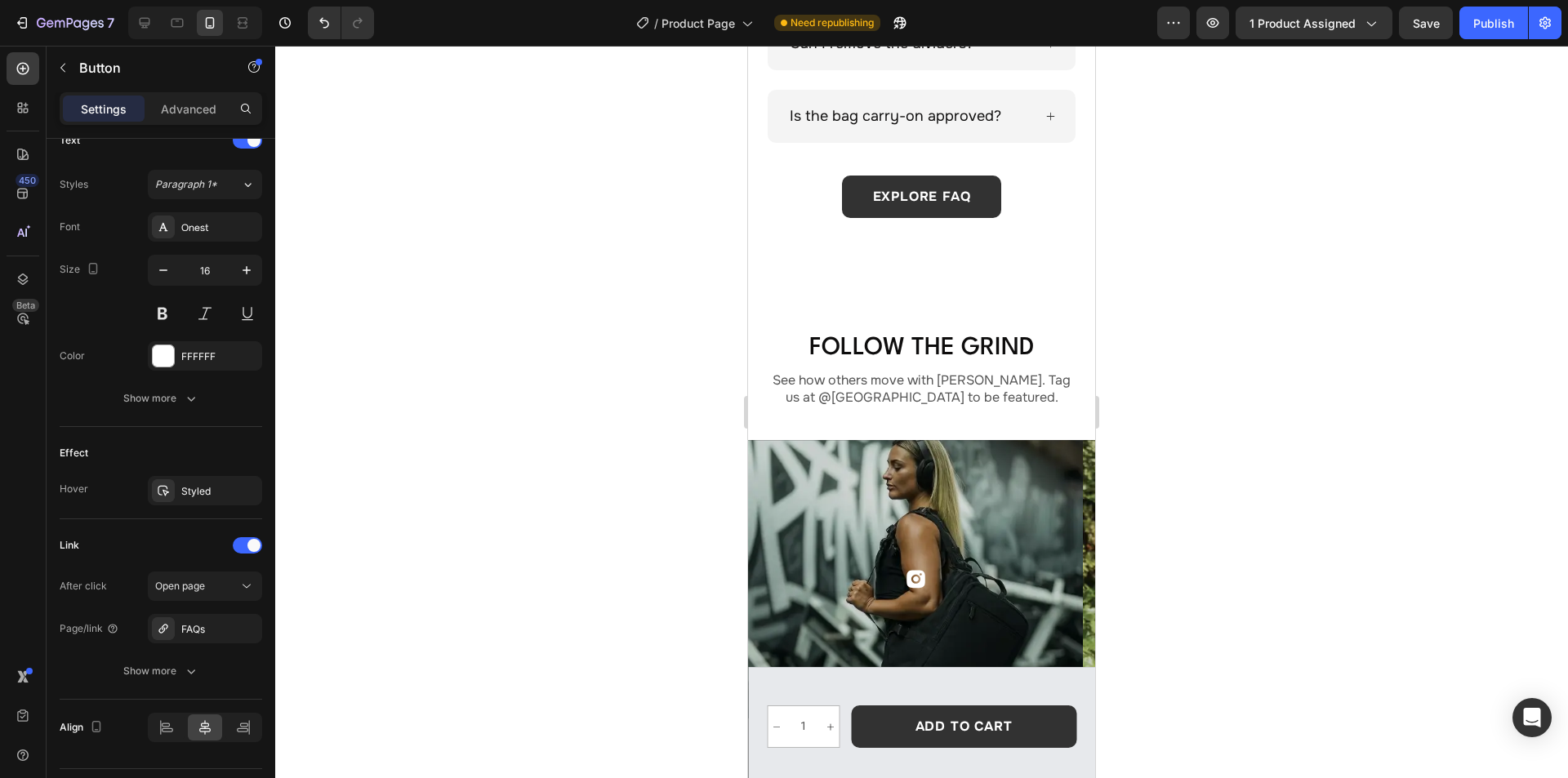
click at [1060, 178] on div "explore FAQ Button" at bounding box center [921, 197] width 309 height 43
click at [1478, 20] on div "Publish" at bounding box center [1494, 23] width 41 height 17
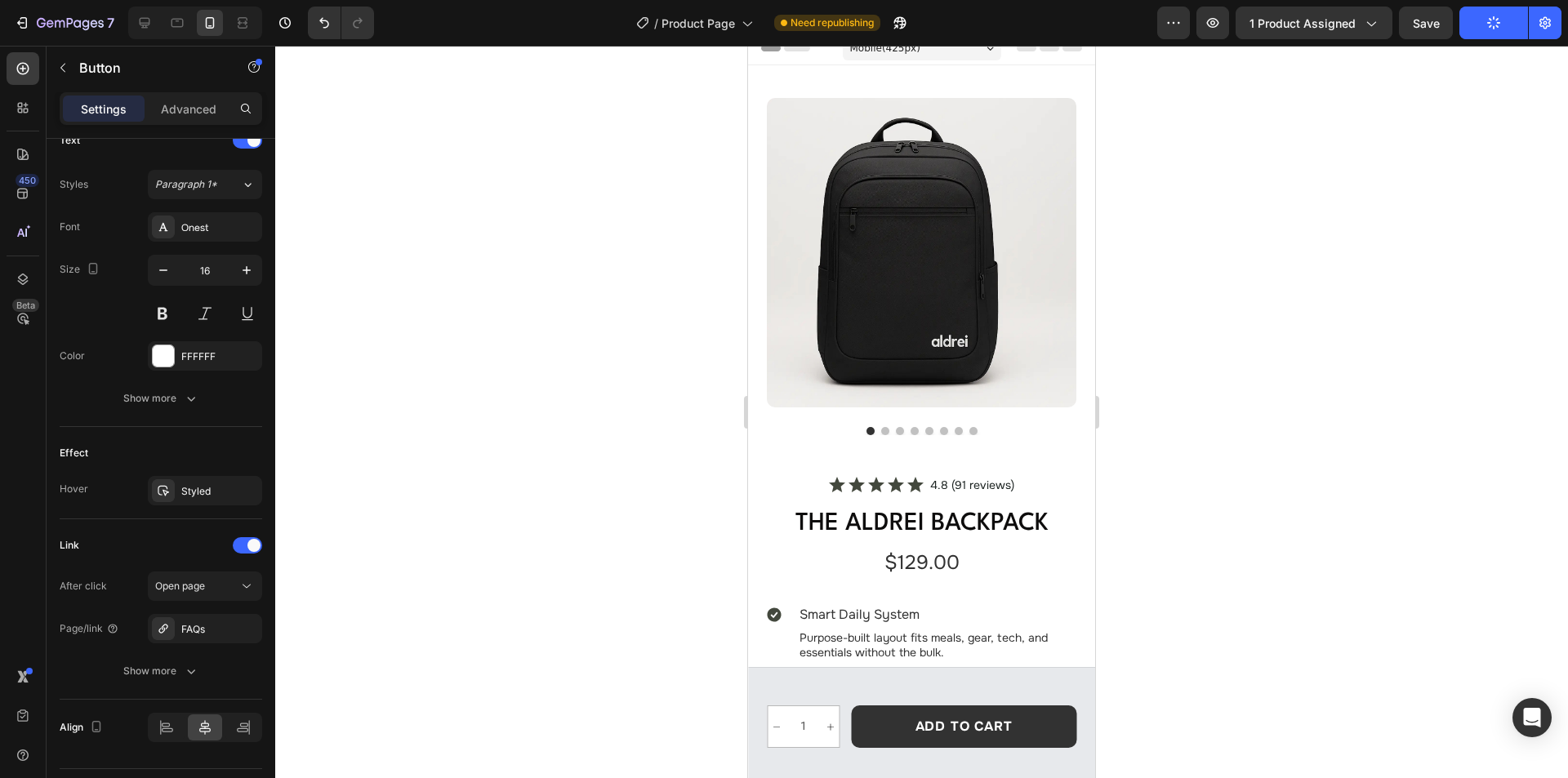
scroll to position [0, 0]
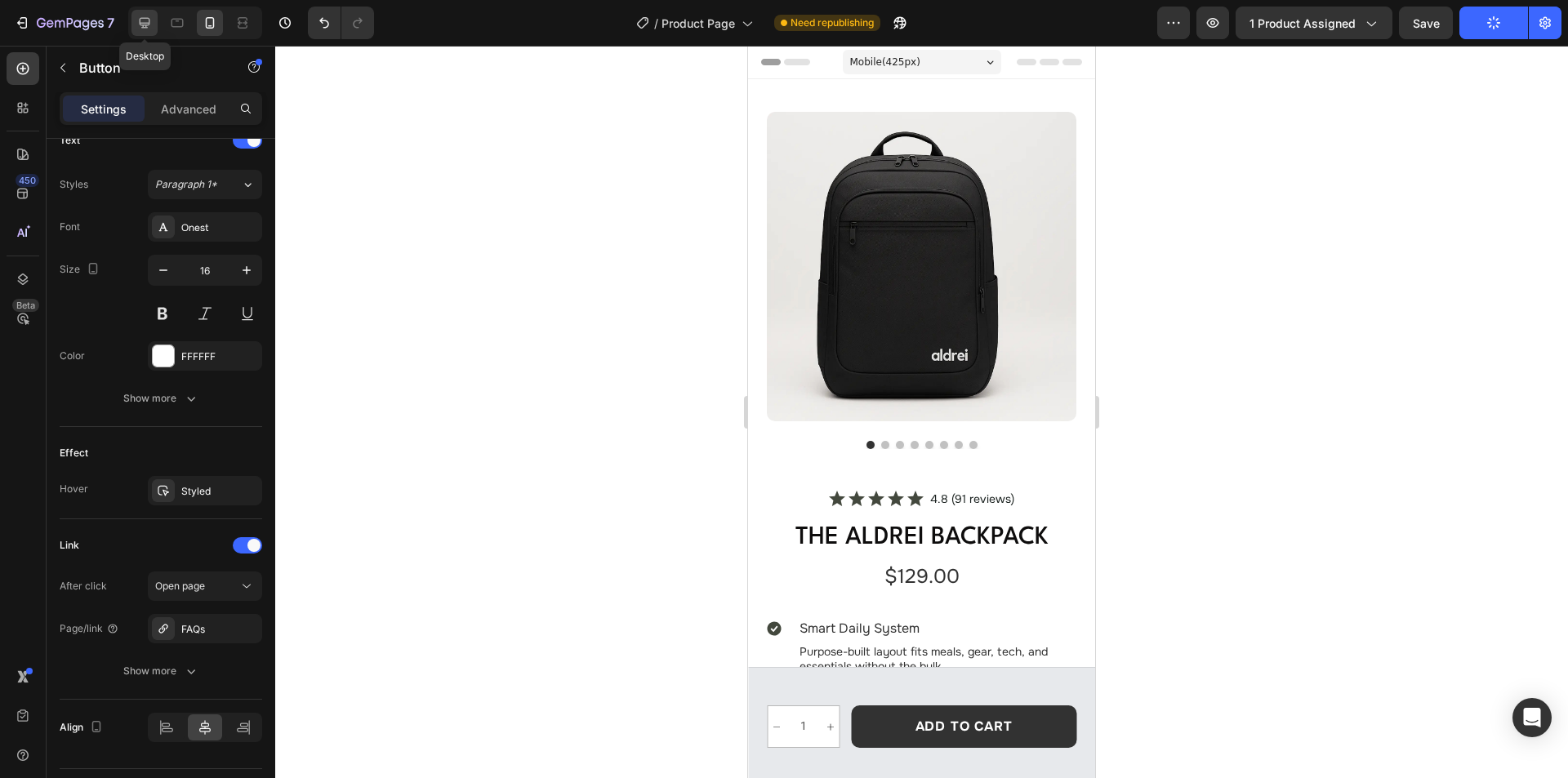
click at [142, 21] on icon at bounding box center [145, 23] width 16 height 16
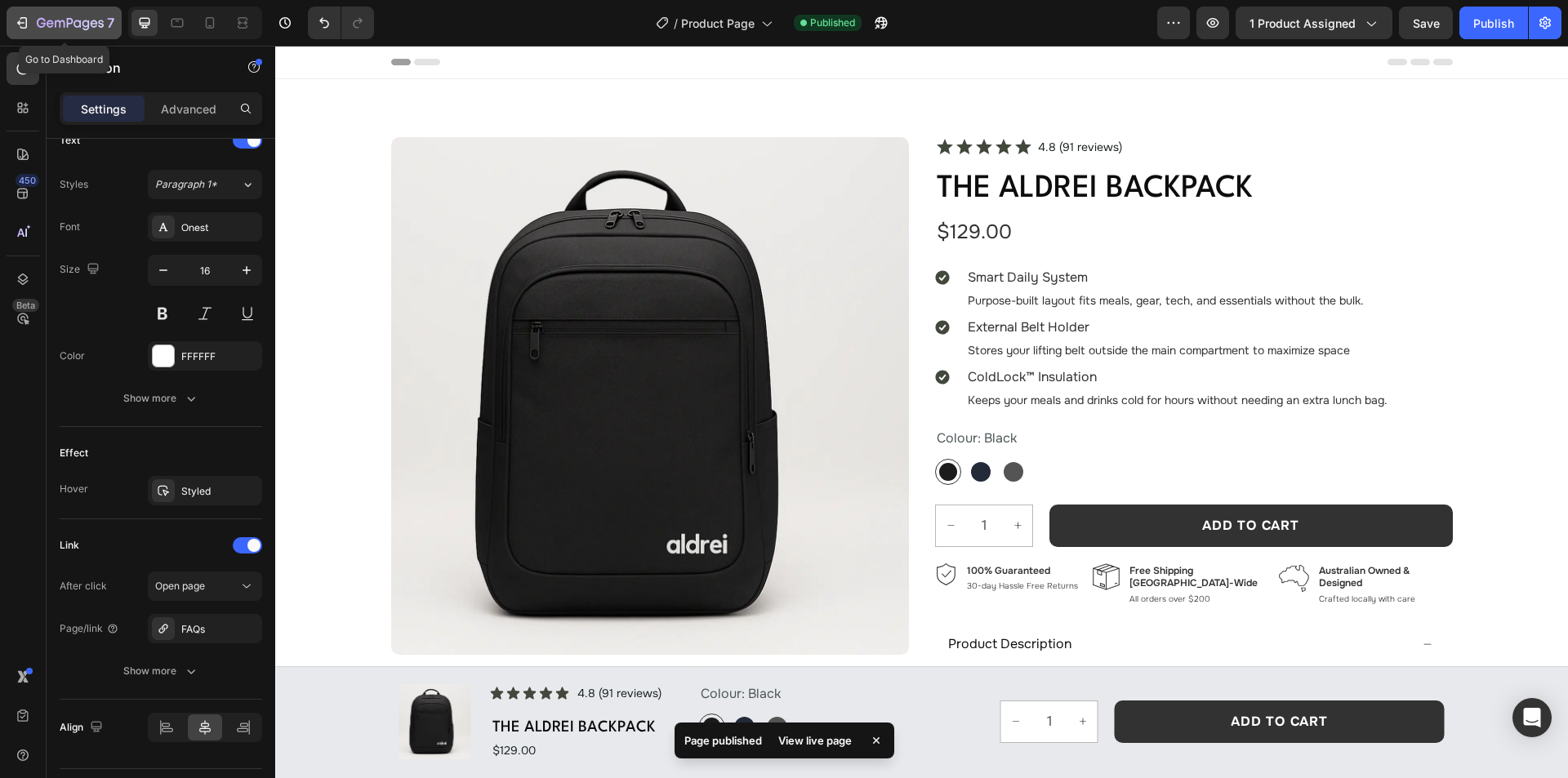
click at [63, 25] on icon "button" at bounding box center [70, 24] width 67 height 14
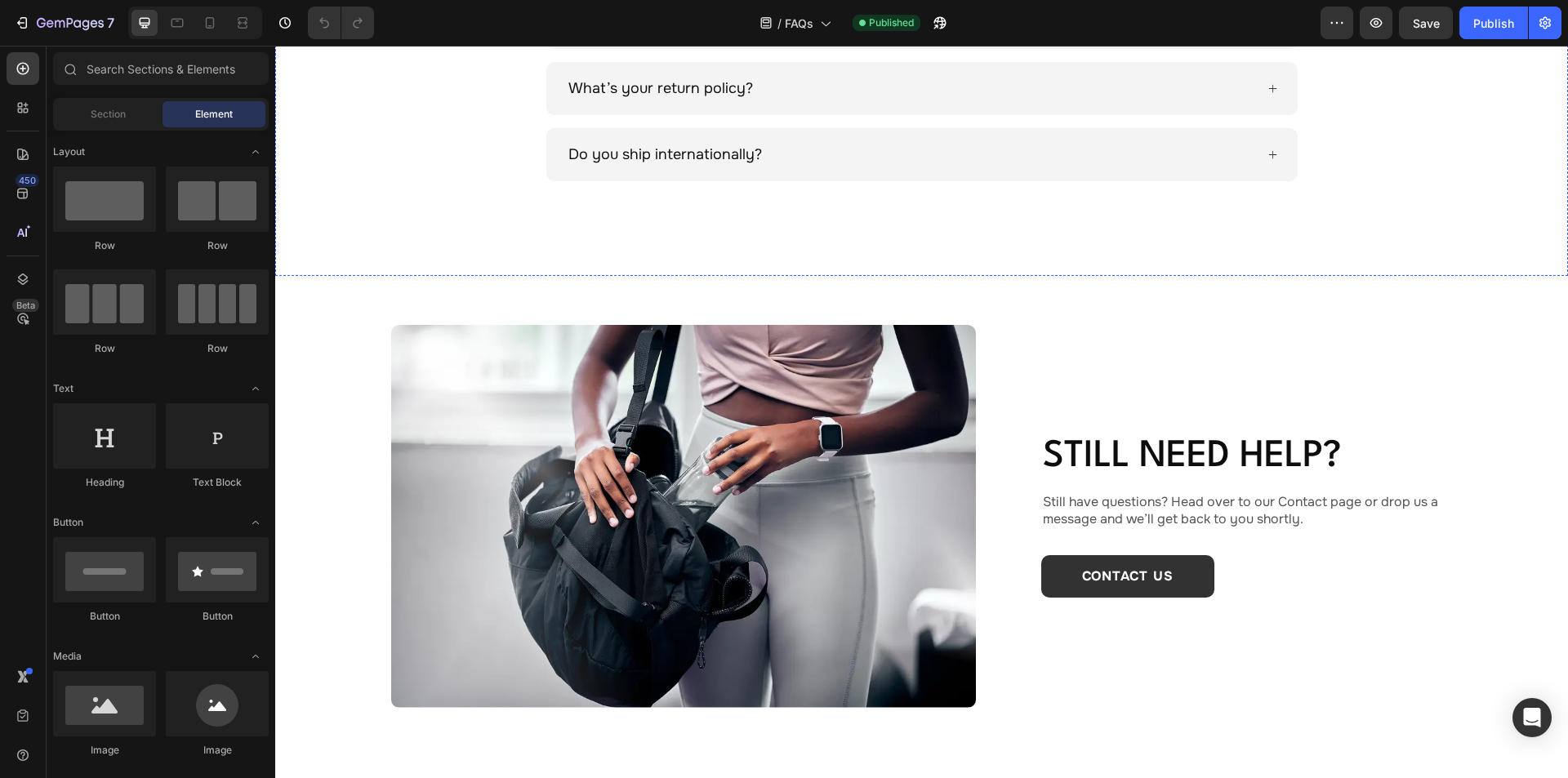
scroll to position [1551, 0]
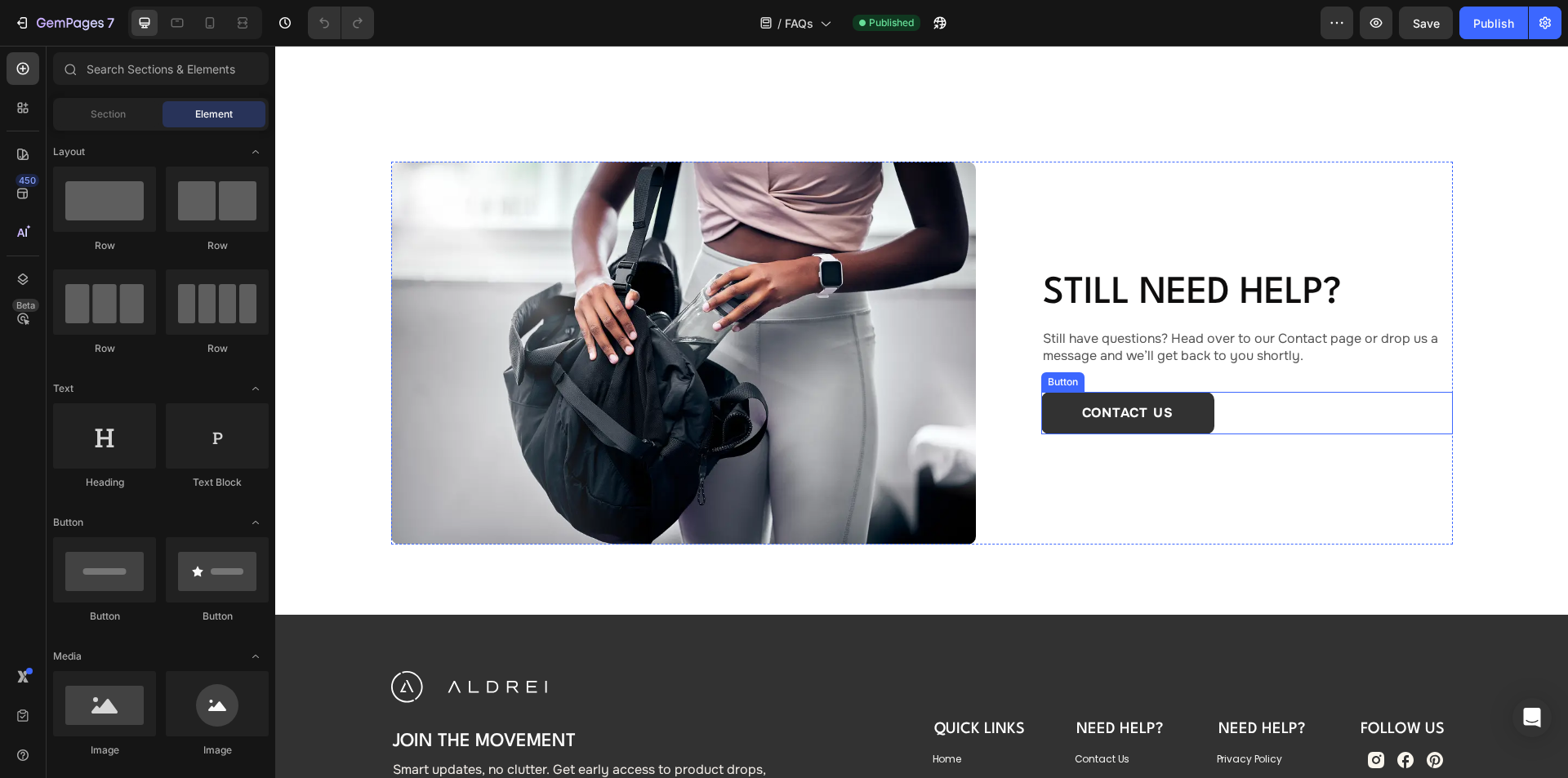
click at [1056, 380] on div "Button" at bounding box center [1063, 382] width 37 height 15
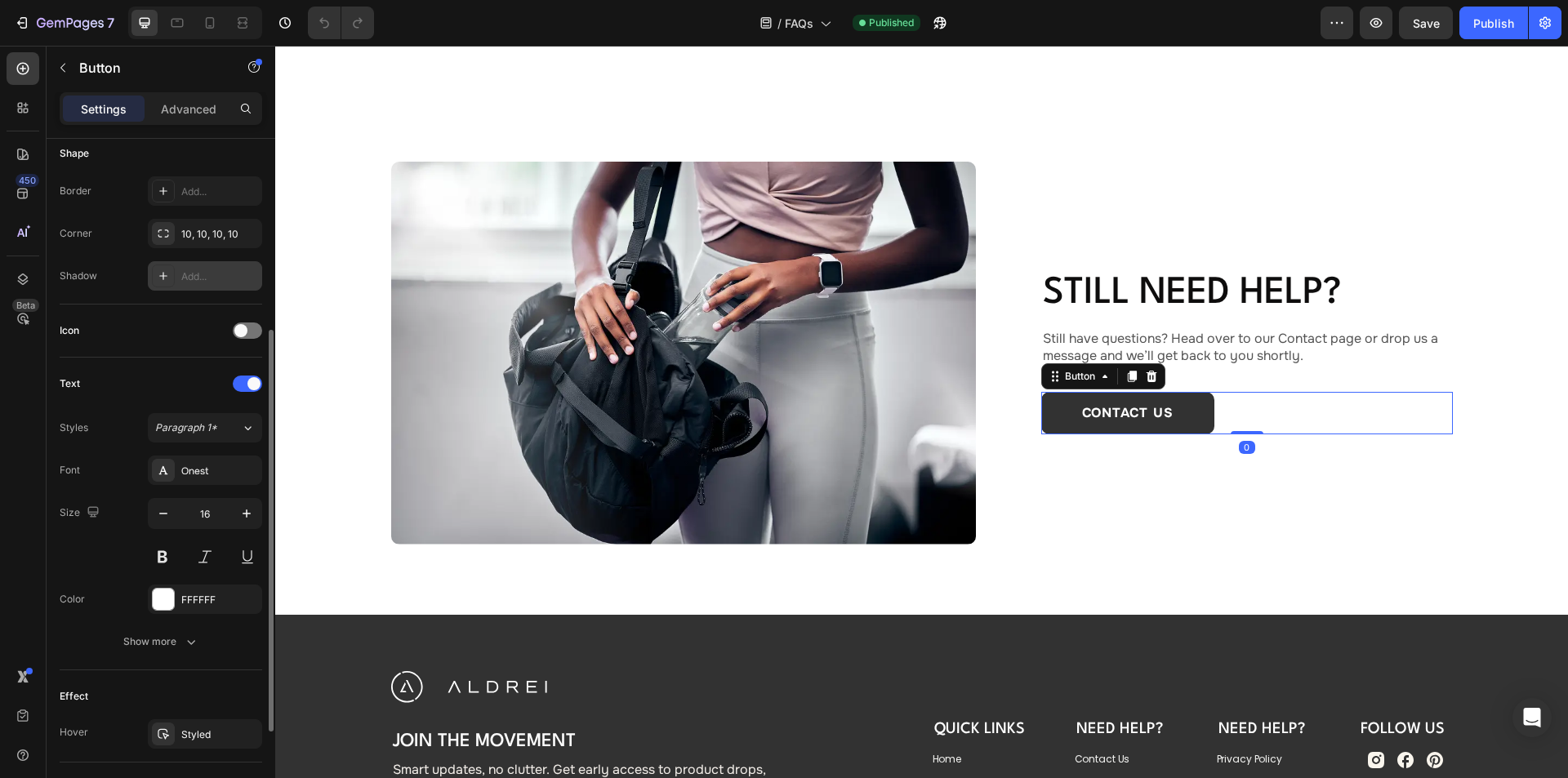
scroll to position [485, 0]
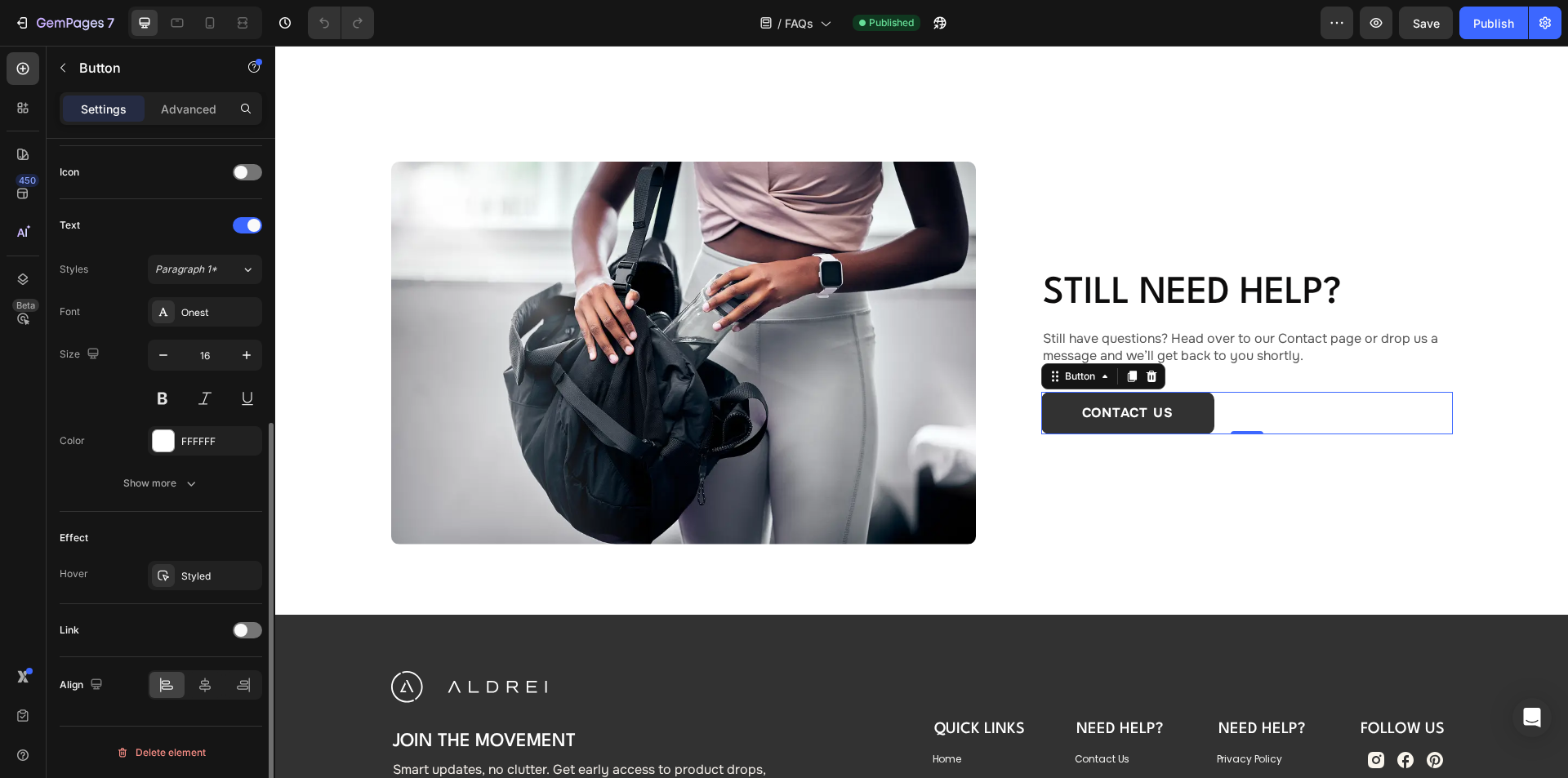
drag, startPoint x: 244, startPoint y: 630, endPoint x: 250, endPoint y: 621, distance: 10.8
click at [244, 630] on span at bounding box center [241, 630] width 13 height 13
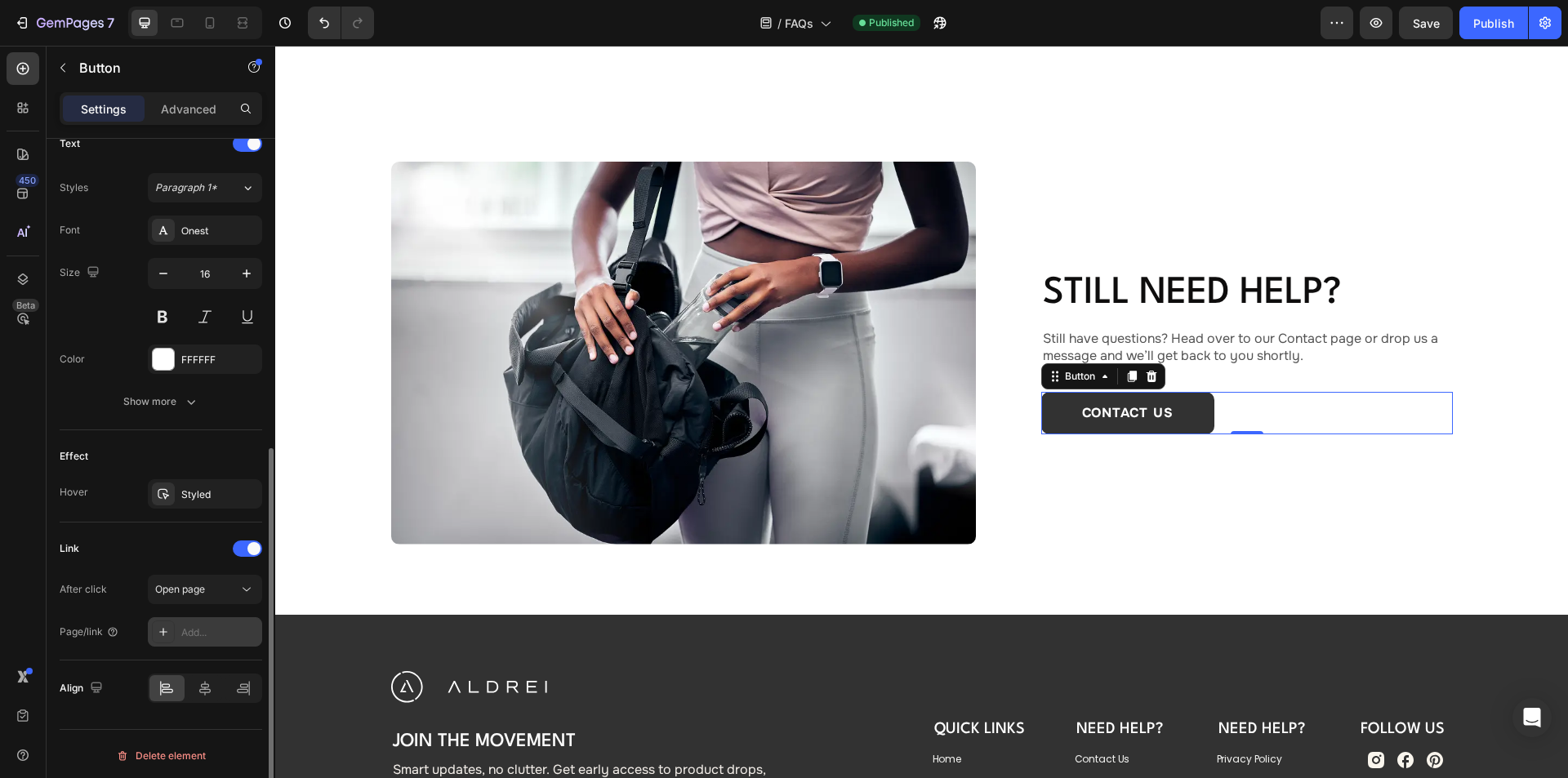
click at [195, 626] on div "Add..." at bounding box center [219, 632] width 77 height 15
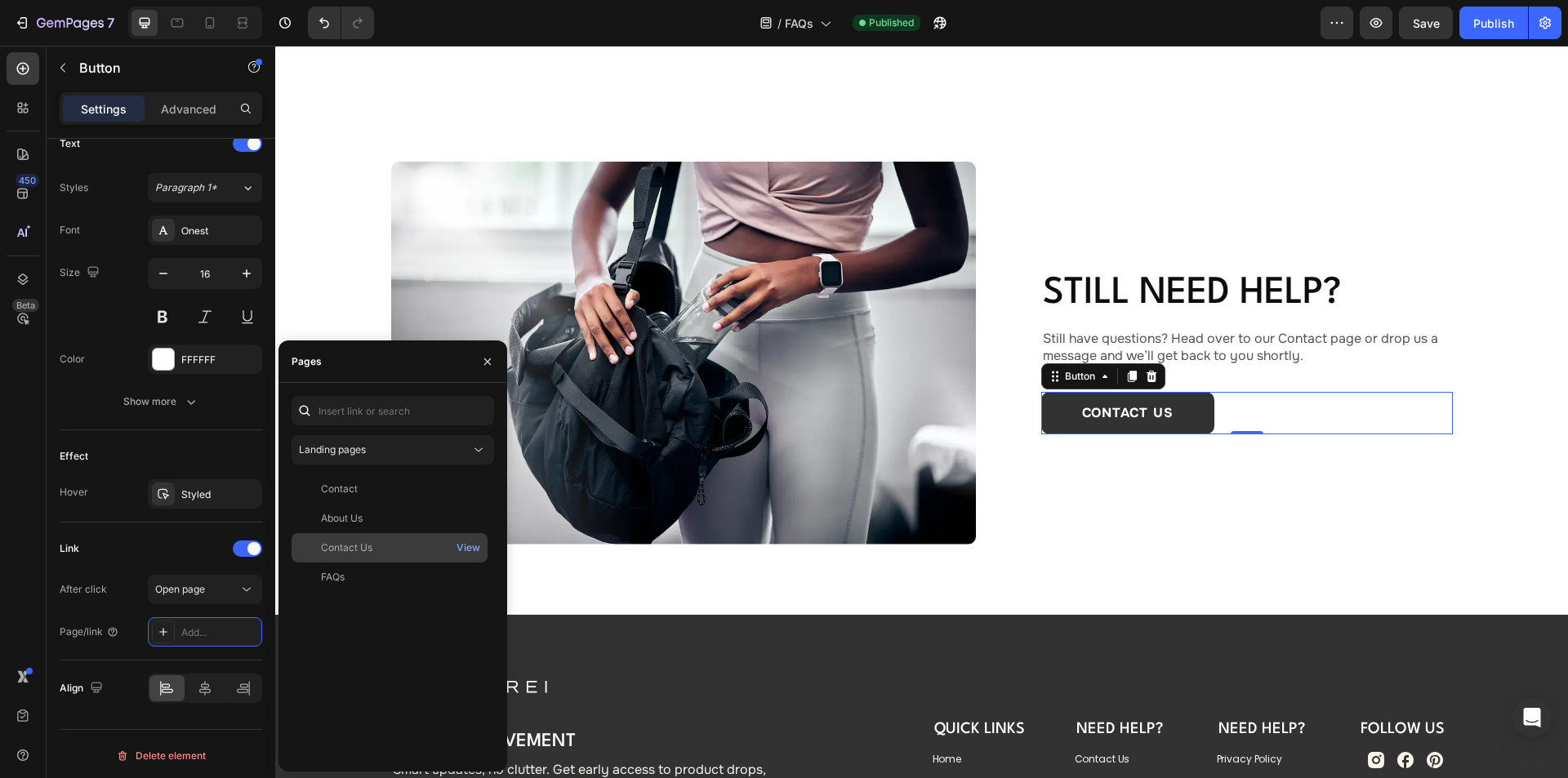
click at [376, 546] on div "Contact Us" at bounding box center [389, 548] width 183 height 15
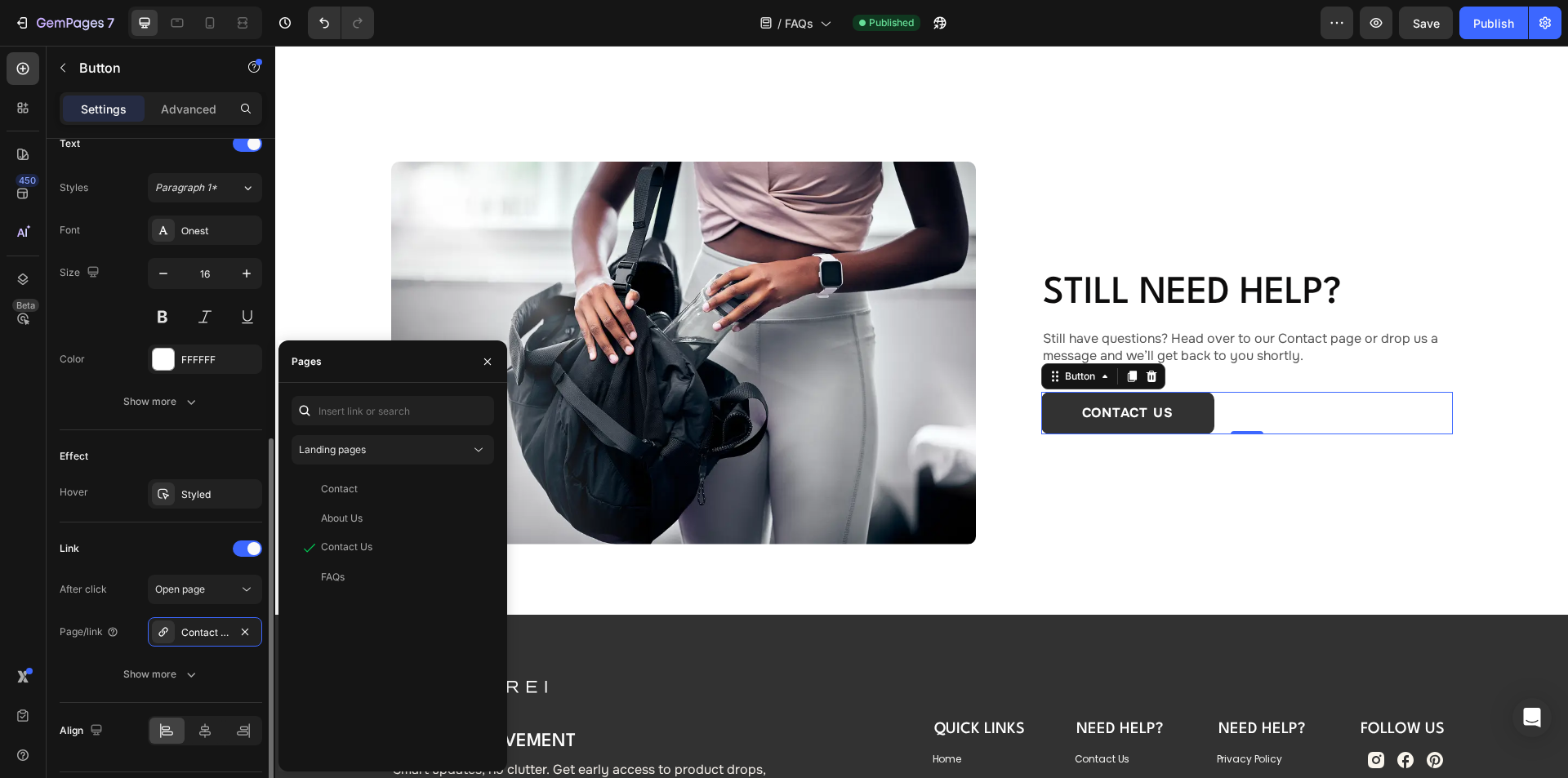
click at [170, 549] on div "Link" at bounding box center [160, 549] width 202 height 26
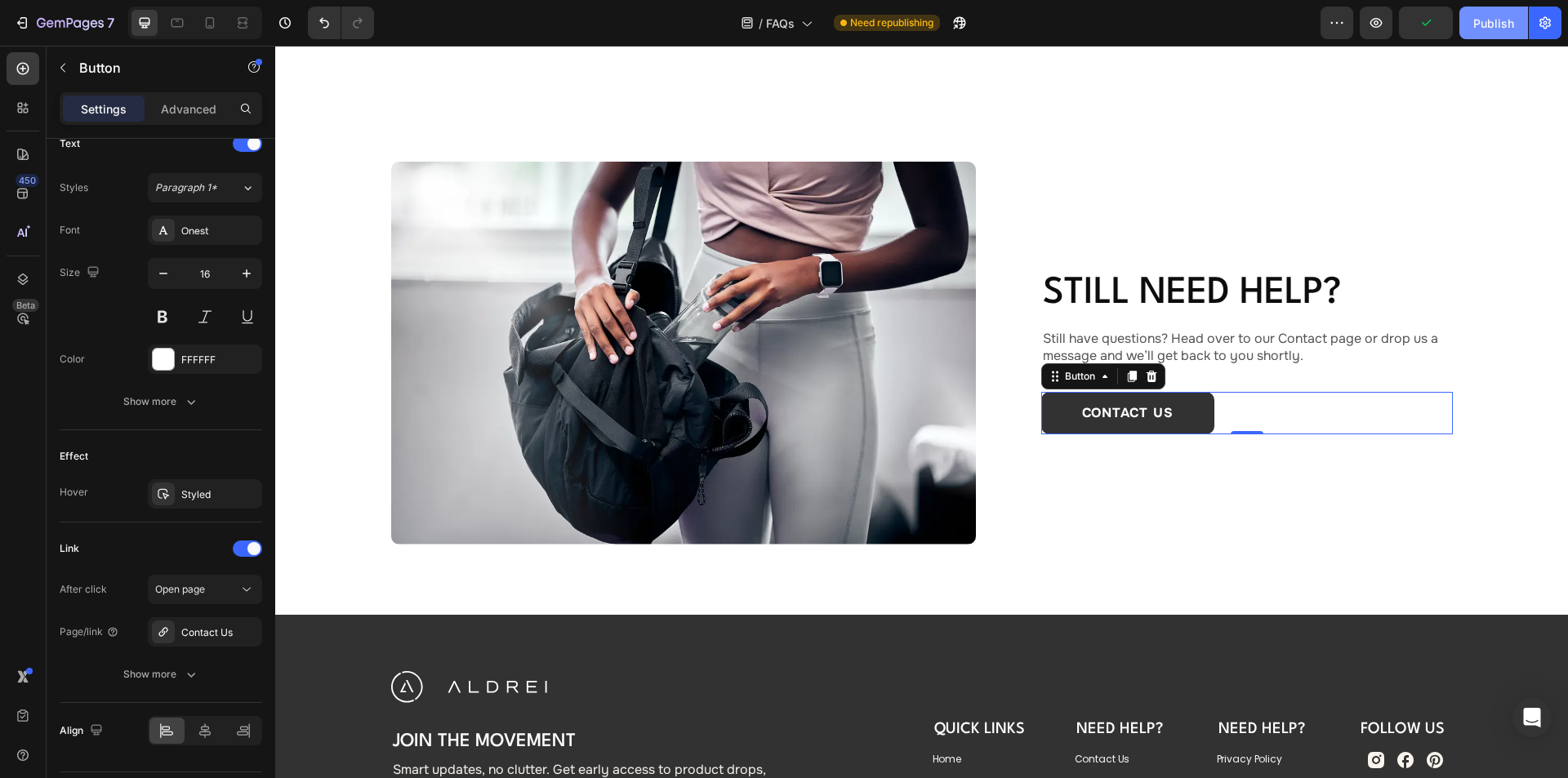
click at [1496, 17] on div "Publish" at bounding box center [1494, 23] width 41 height 17
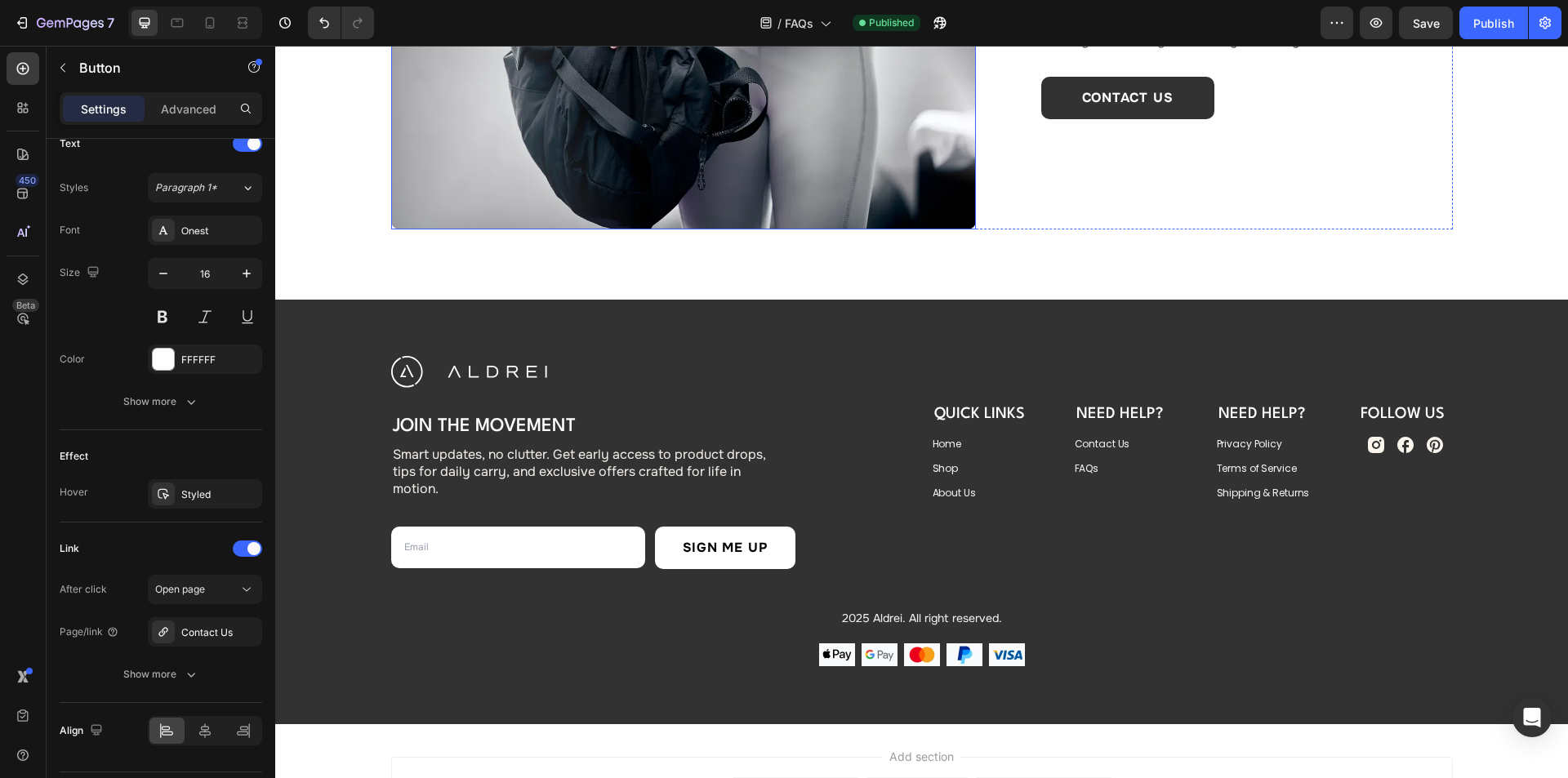
scroll to position [1878, 0]
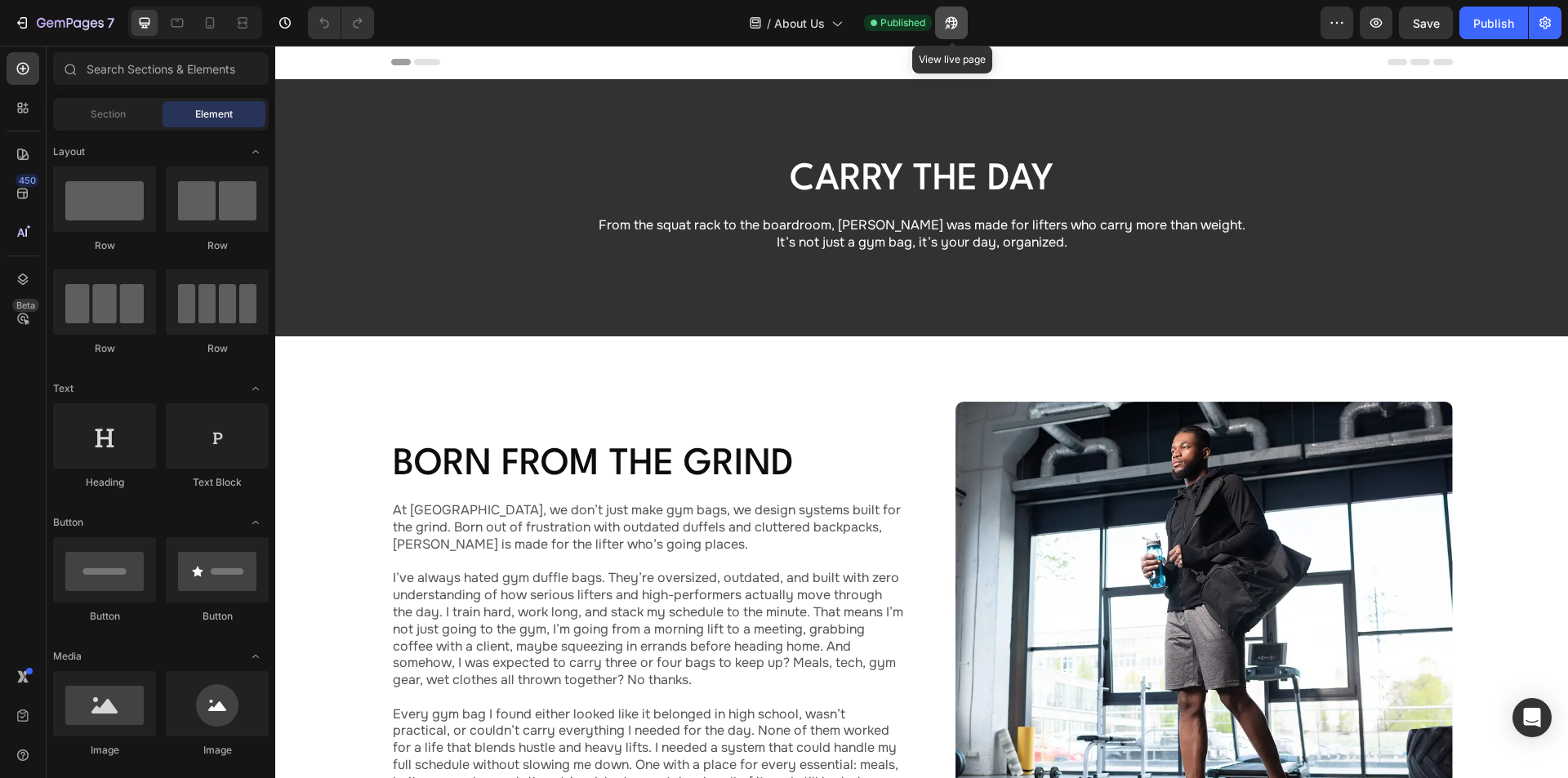
click at [952, 22] on icon "button" at bounding box center [952, 23] width 16 height 16
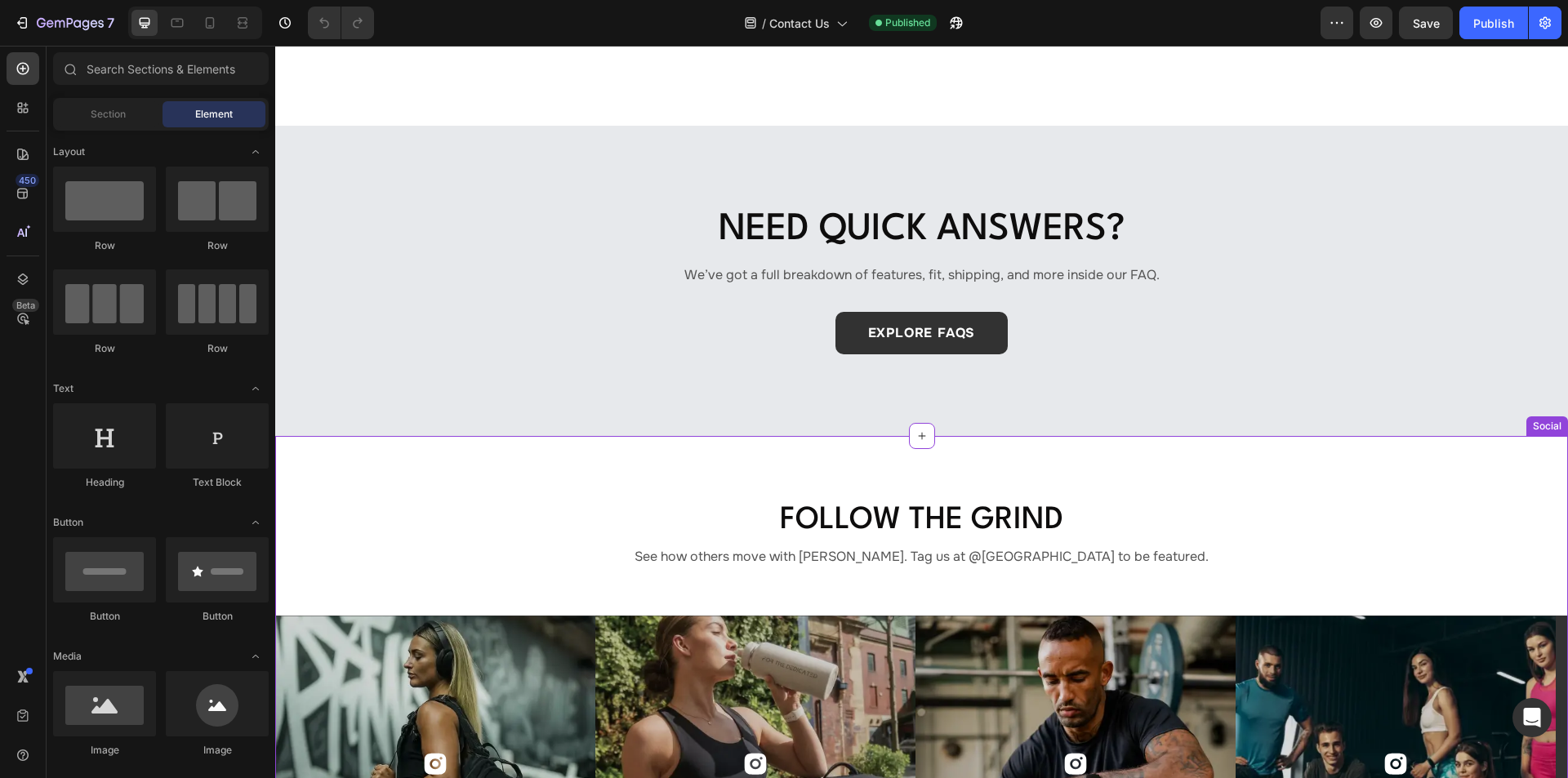
scroll to position [653, 0]
click at [1000, 332] on button "Explore FAQs" at bounding box center [921, 332] width 173 height 43
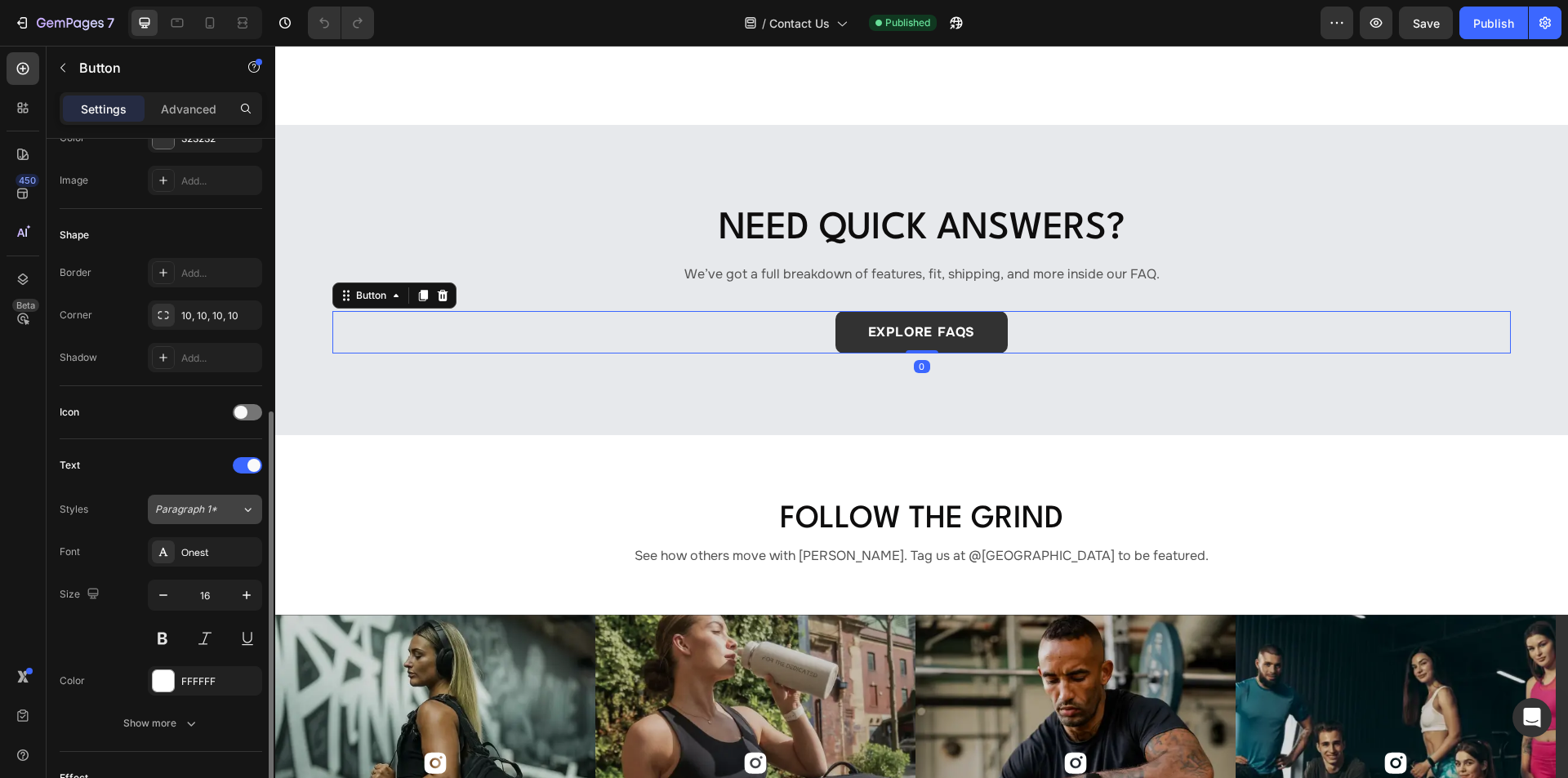
scroll to position [485, 0]
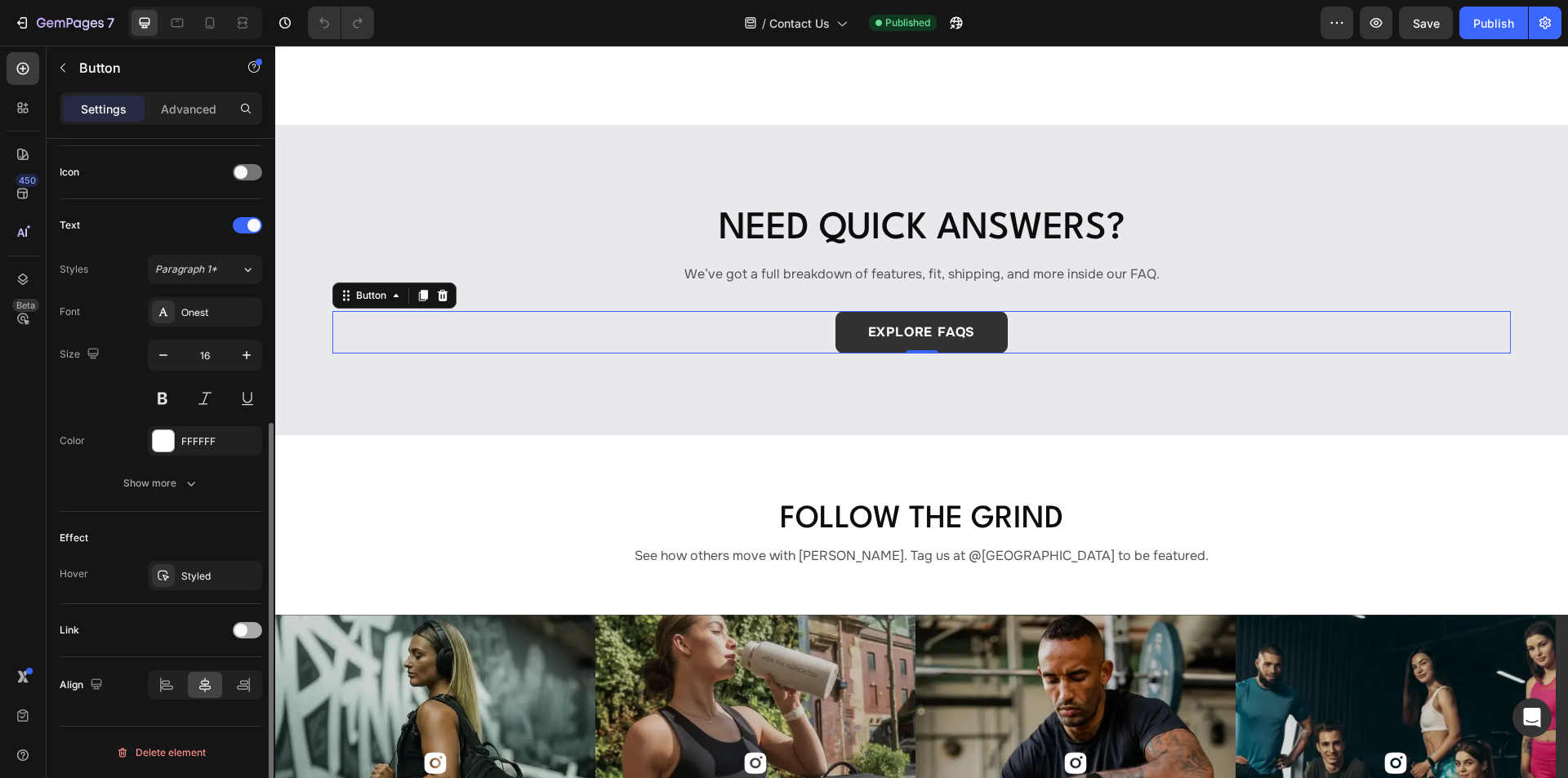
click at [248, 629] on div at bounding box center [248, 630] width 30 height 16
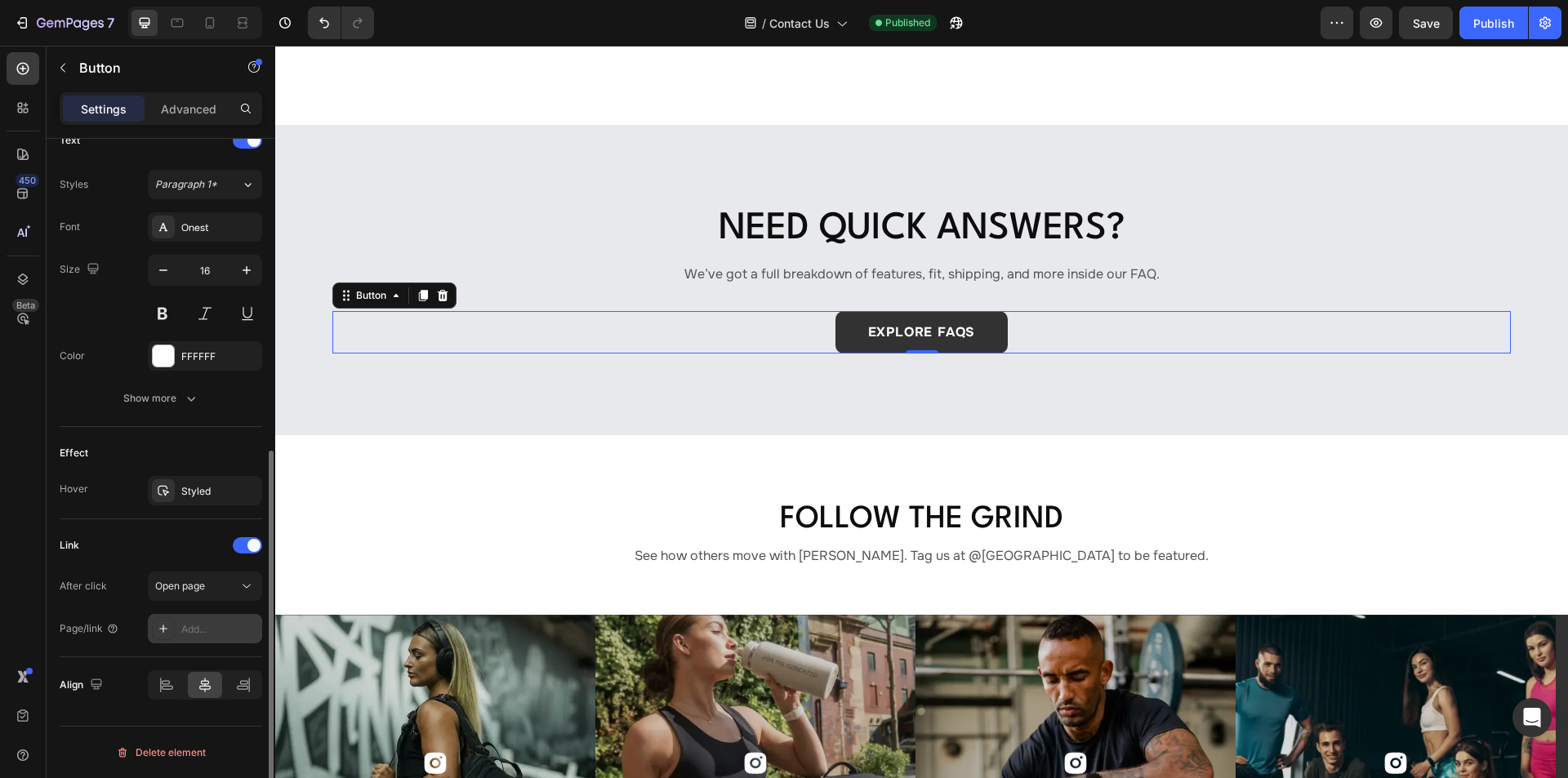
click at [206, 619] on div "Add..." at bounding box center [205, 628] width 114 height 30
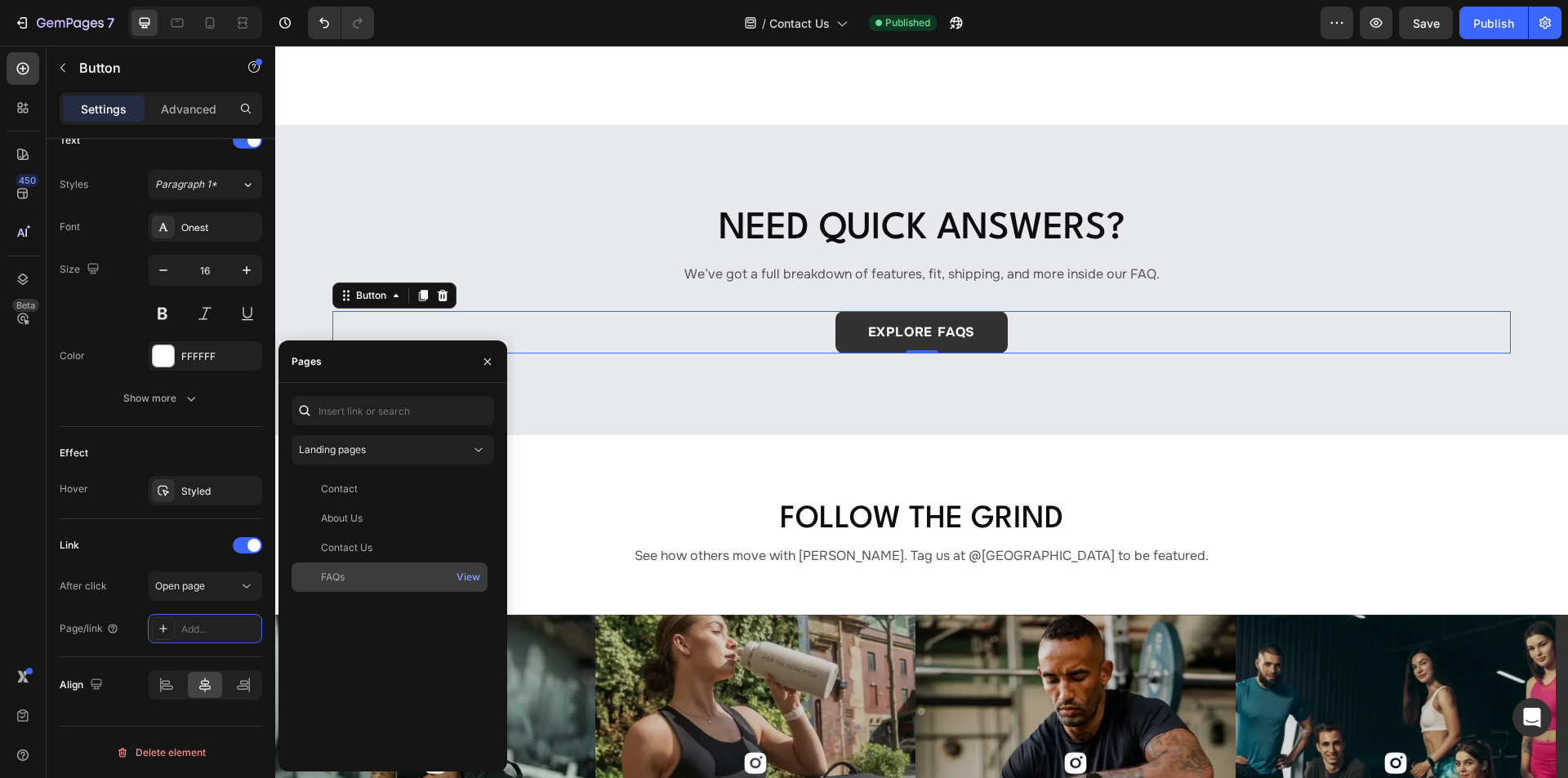
click at [373, 574] on div "FAQs" at bounding box center [389, 577] width 183 height 15
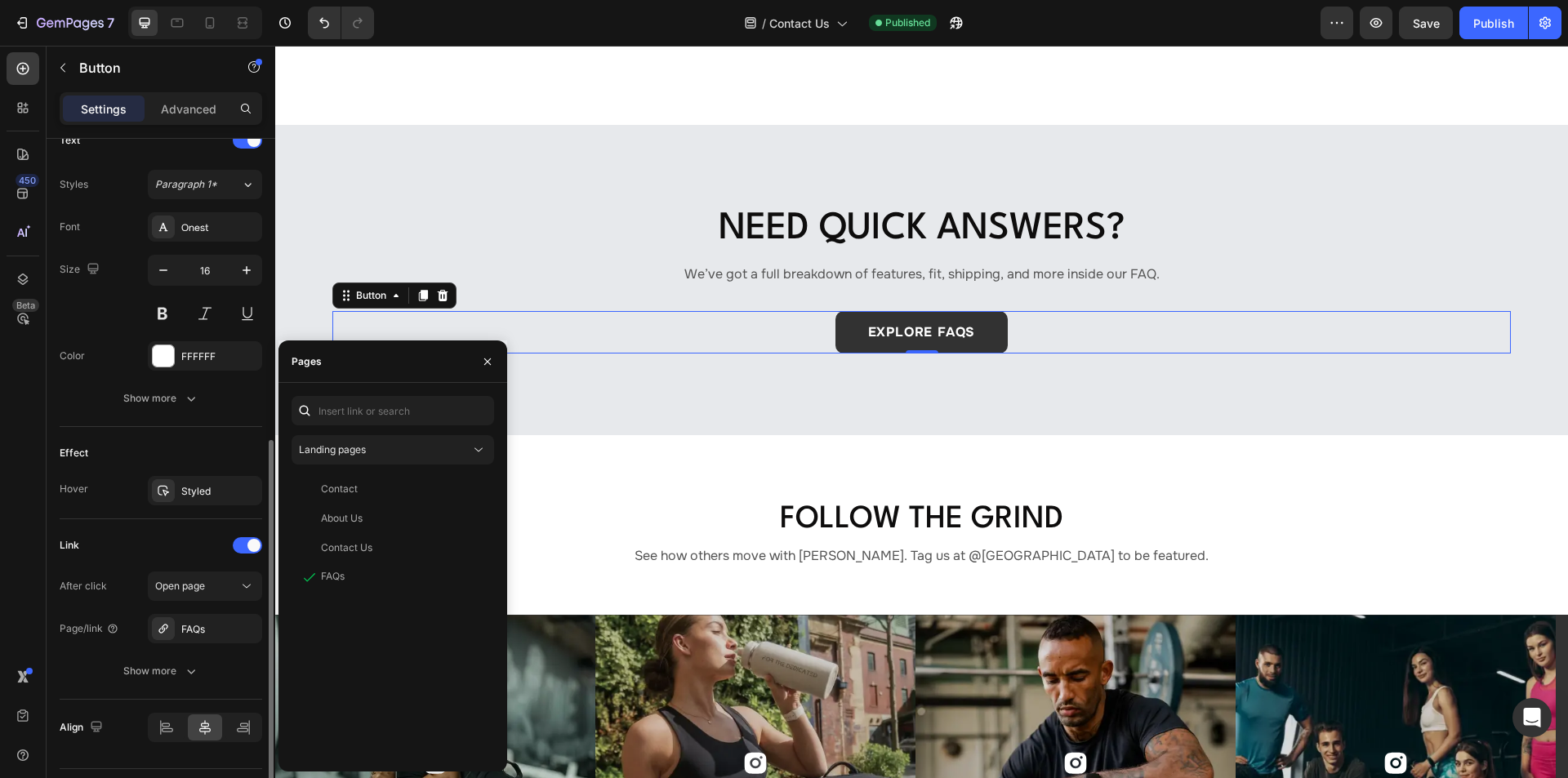
click at [167, 521] on div "Link After click Open page Page/link FAQs Show more" at bounding box center [160, 609] width 202 height 180
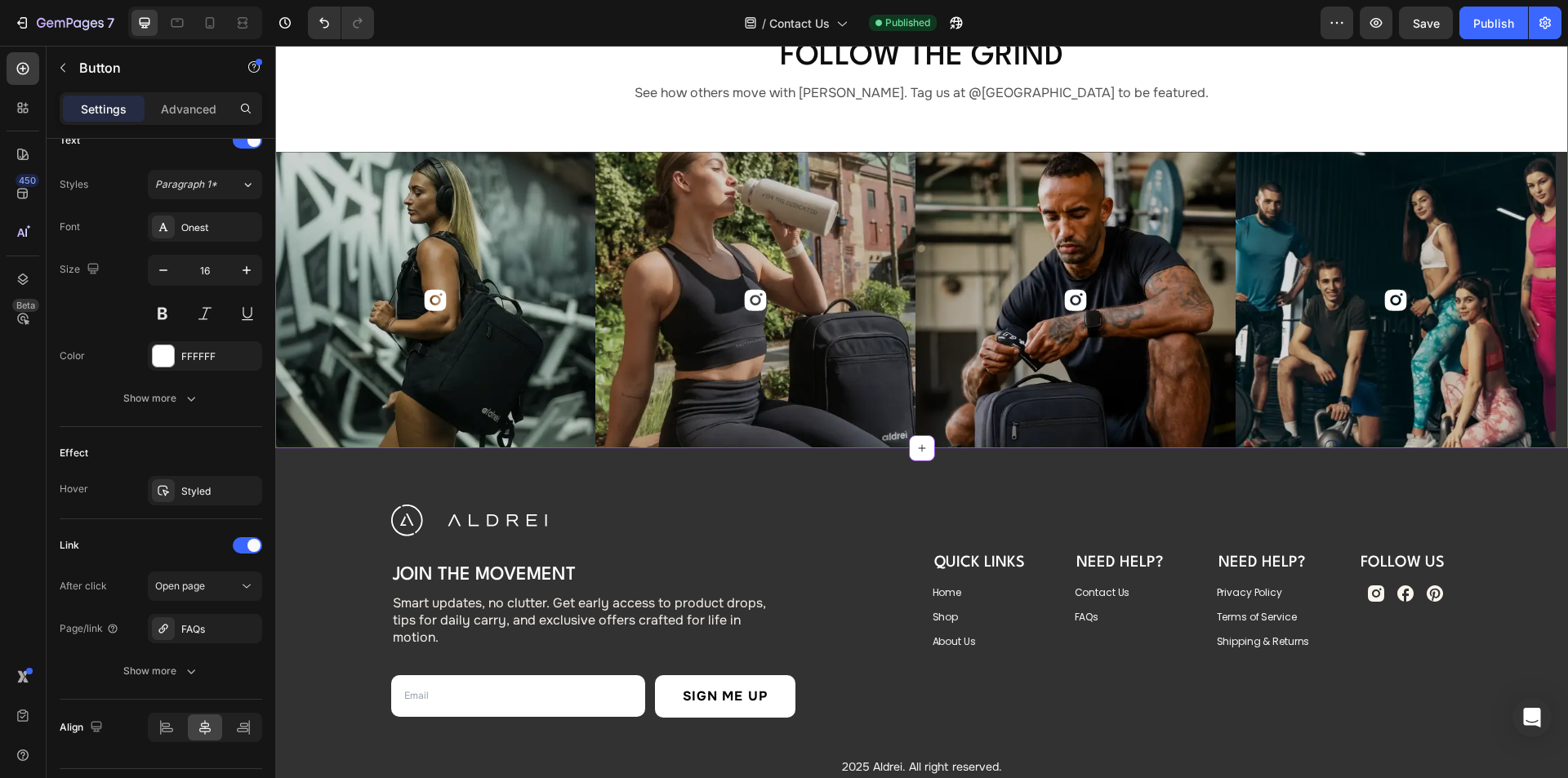
scroll to position [1388, 0]
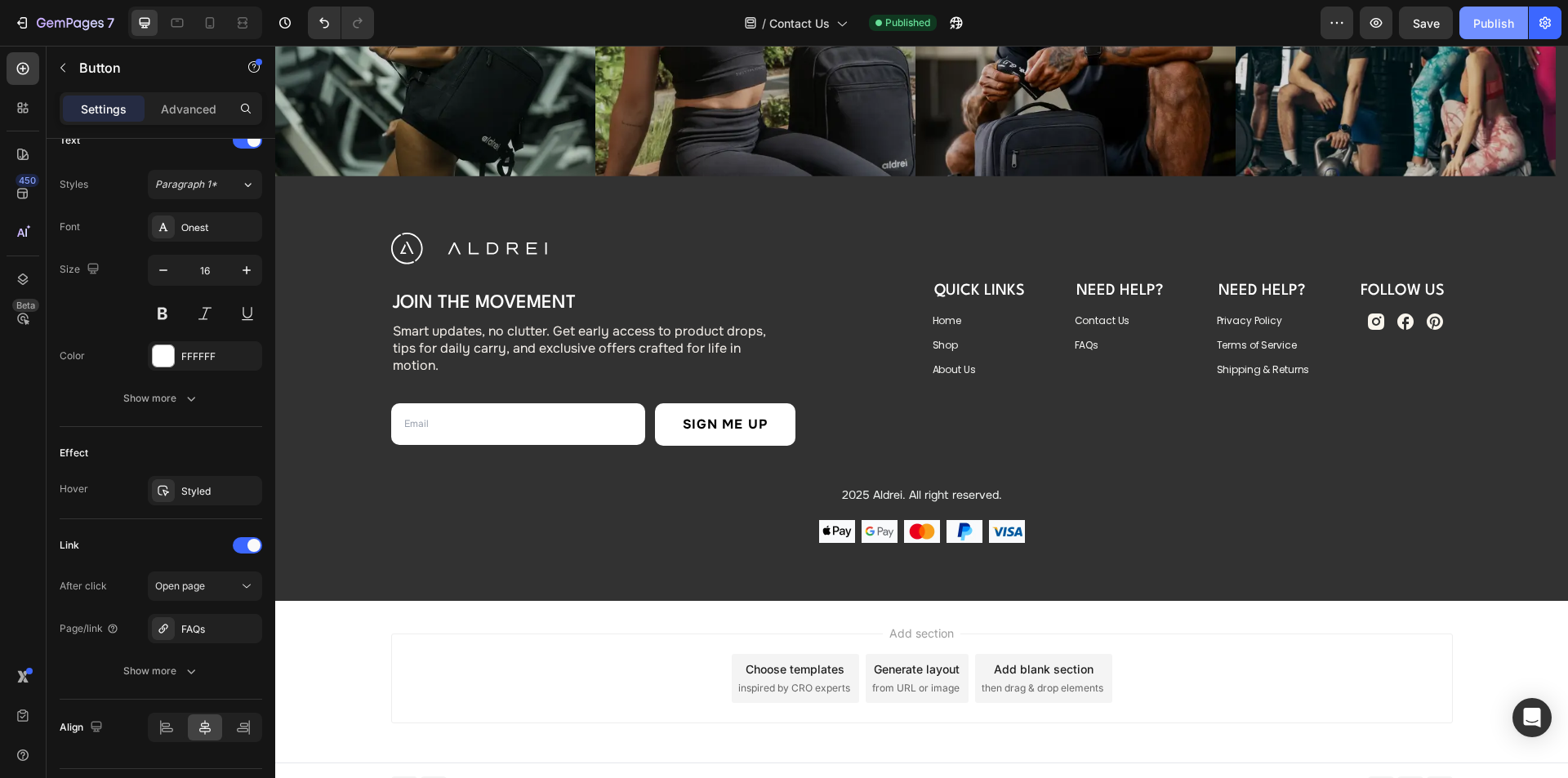
click at [1487, 26] on div "Publish" at bounding box center [1494, 23] width 41 height 17
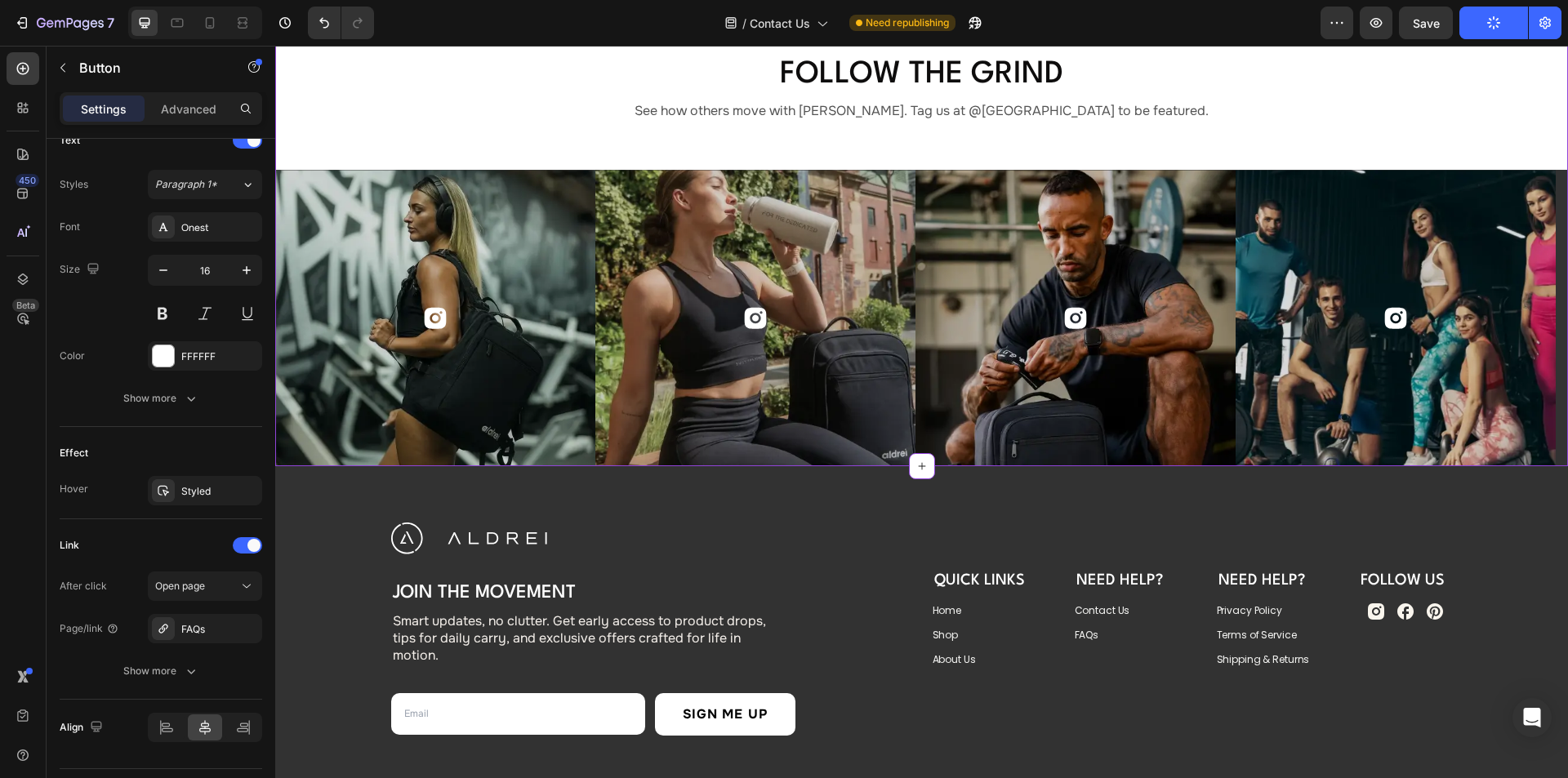
scroll to position [1143, 0]
